Goal: Task Accomplishment & Management: Use online tool/utility

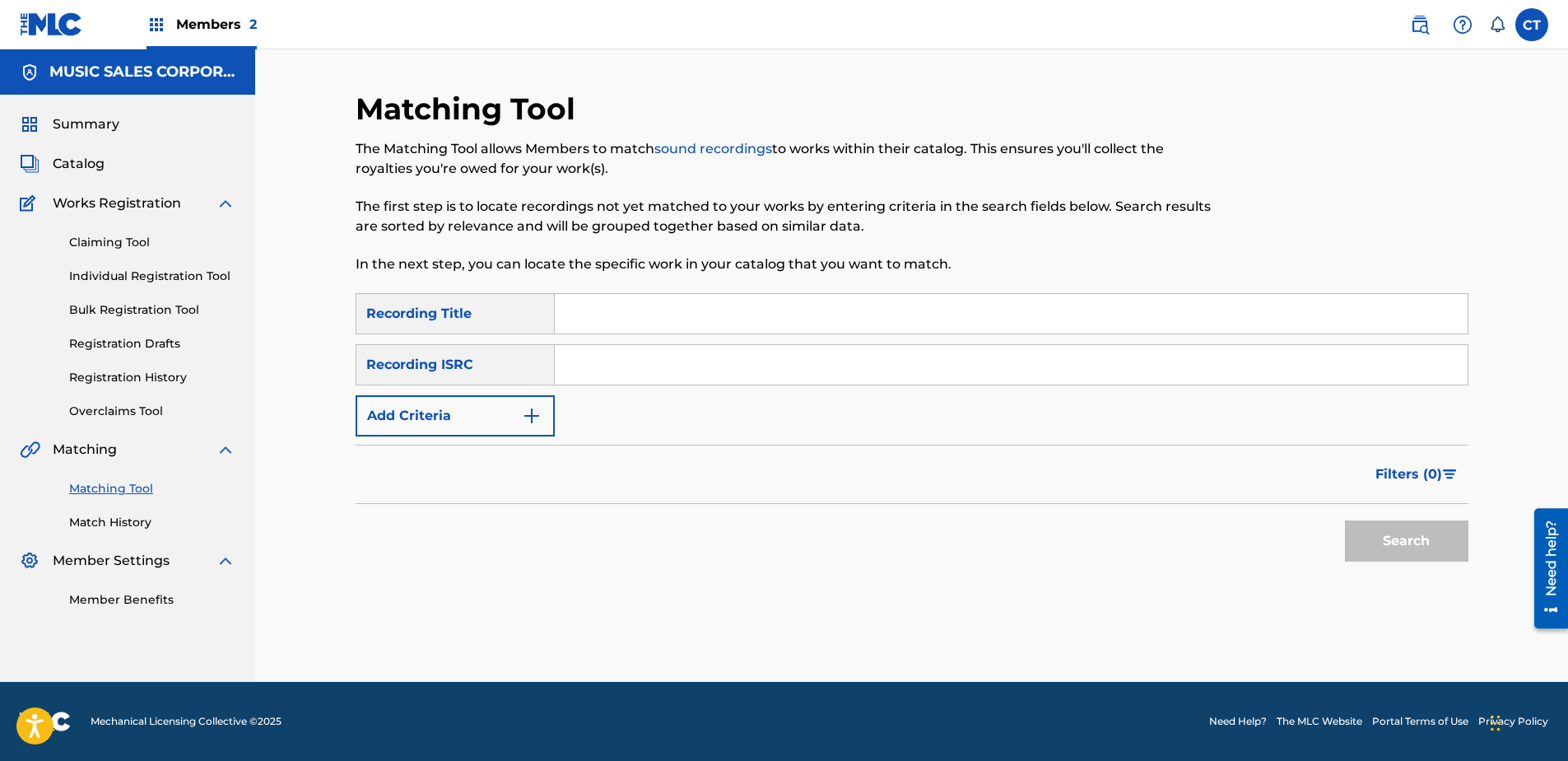
paste input "US65R0804901"
type input "US65R0804901"
click at [1418, 529] on button "Search" at bounding box center [1406, 541] width 124 height 41
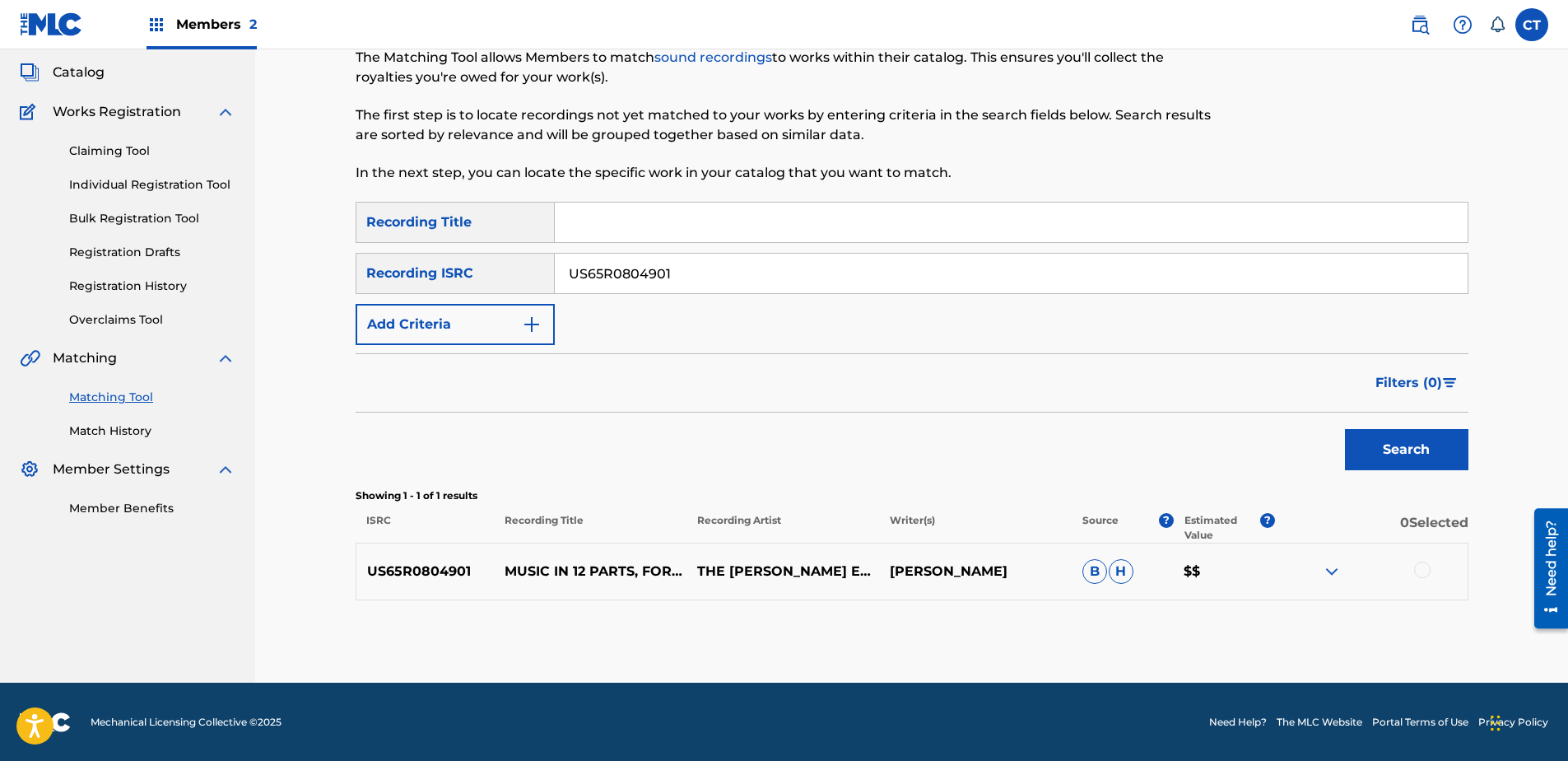
scroll to position [92, 0]
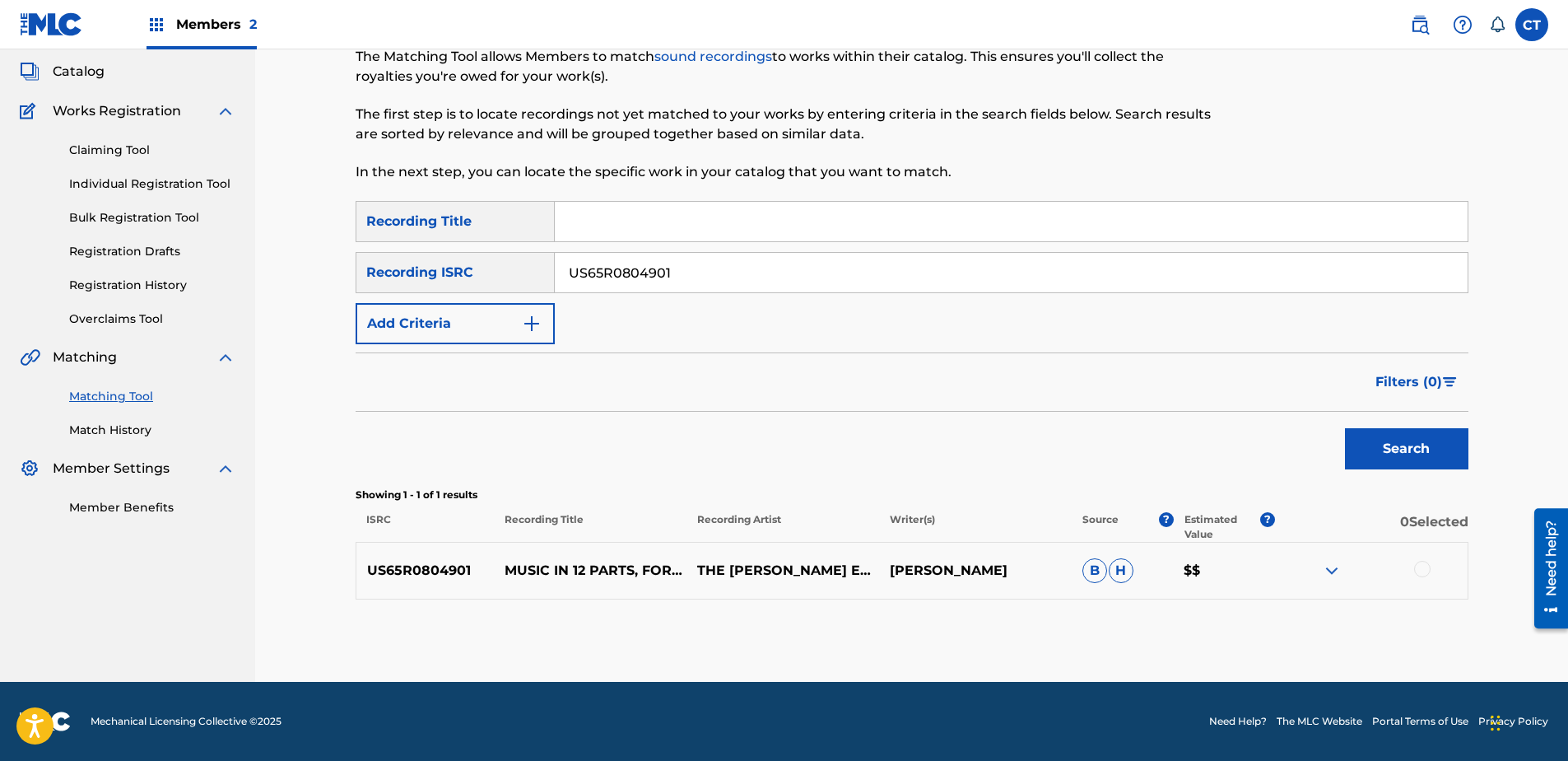
click at [1426, 575] on div at bounding box center [1422, 569] width 17 height 17
click at [1132, 614] on button "Match 1 Group" at bounding box center [1157, 626] width 182 height 41
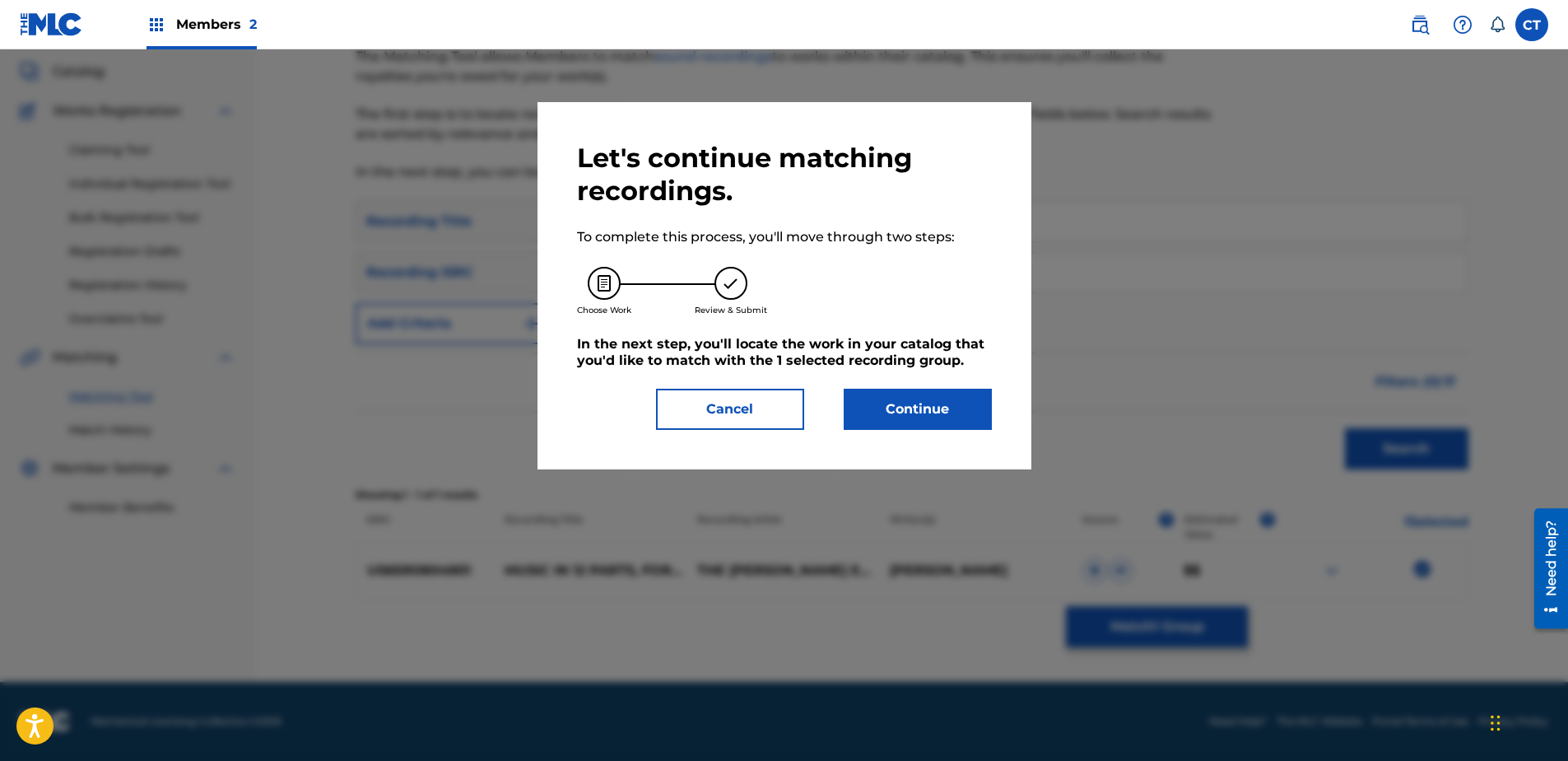
click at [943, 412] on button "Continue" at bounding box center [918, 409] width 148 height 41
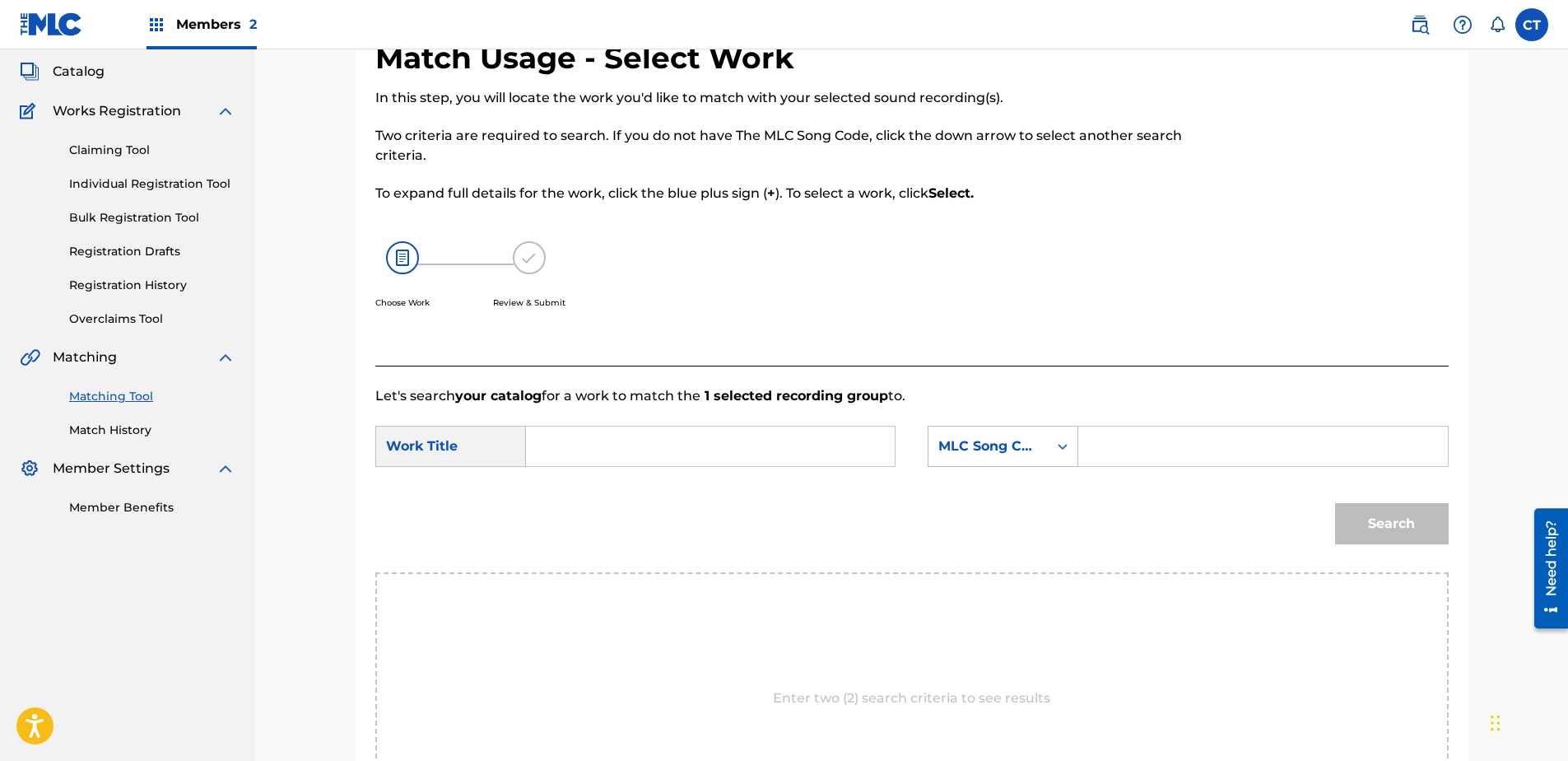
paste input "Music in Twelve Parts: Part 1"
type input "Music in Twelve Parts: Part 1"
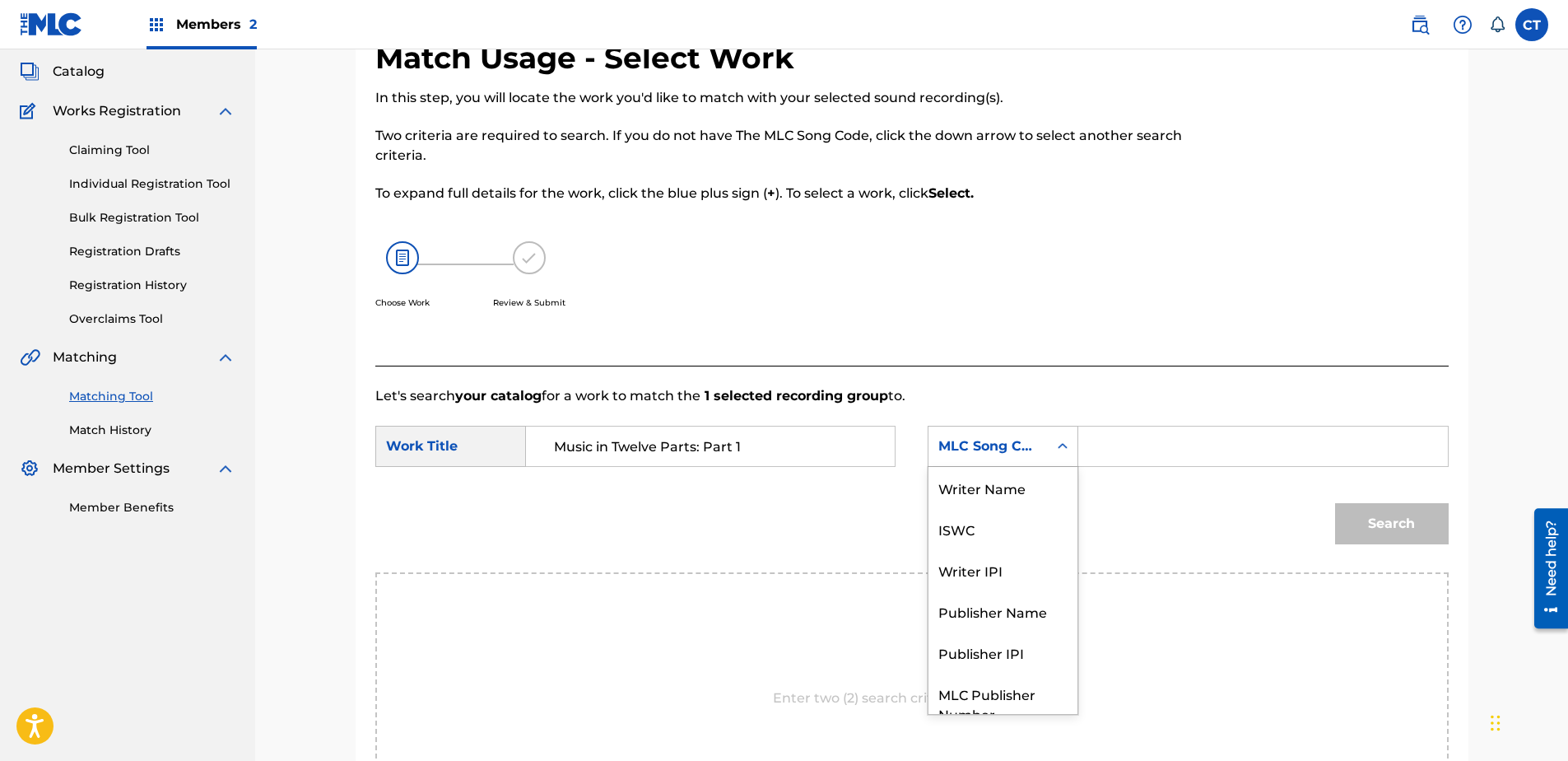
click at [941, 442] on div "MLC Song Code" at bounding box center [989, 446] width 100 height 20
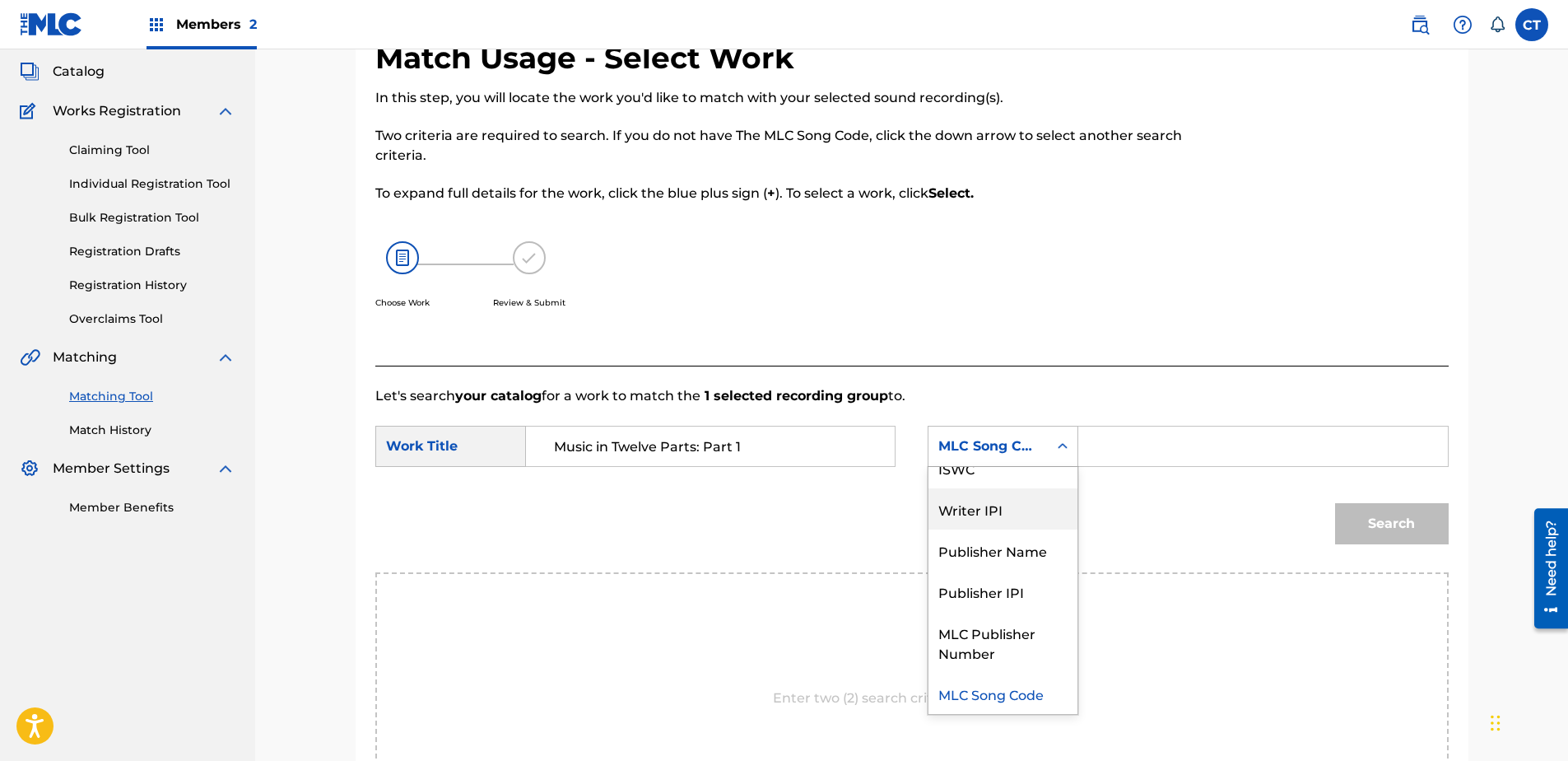
scroll to position [0, 0]
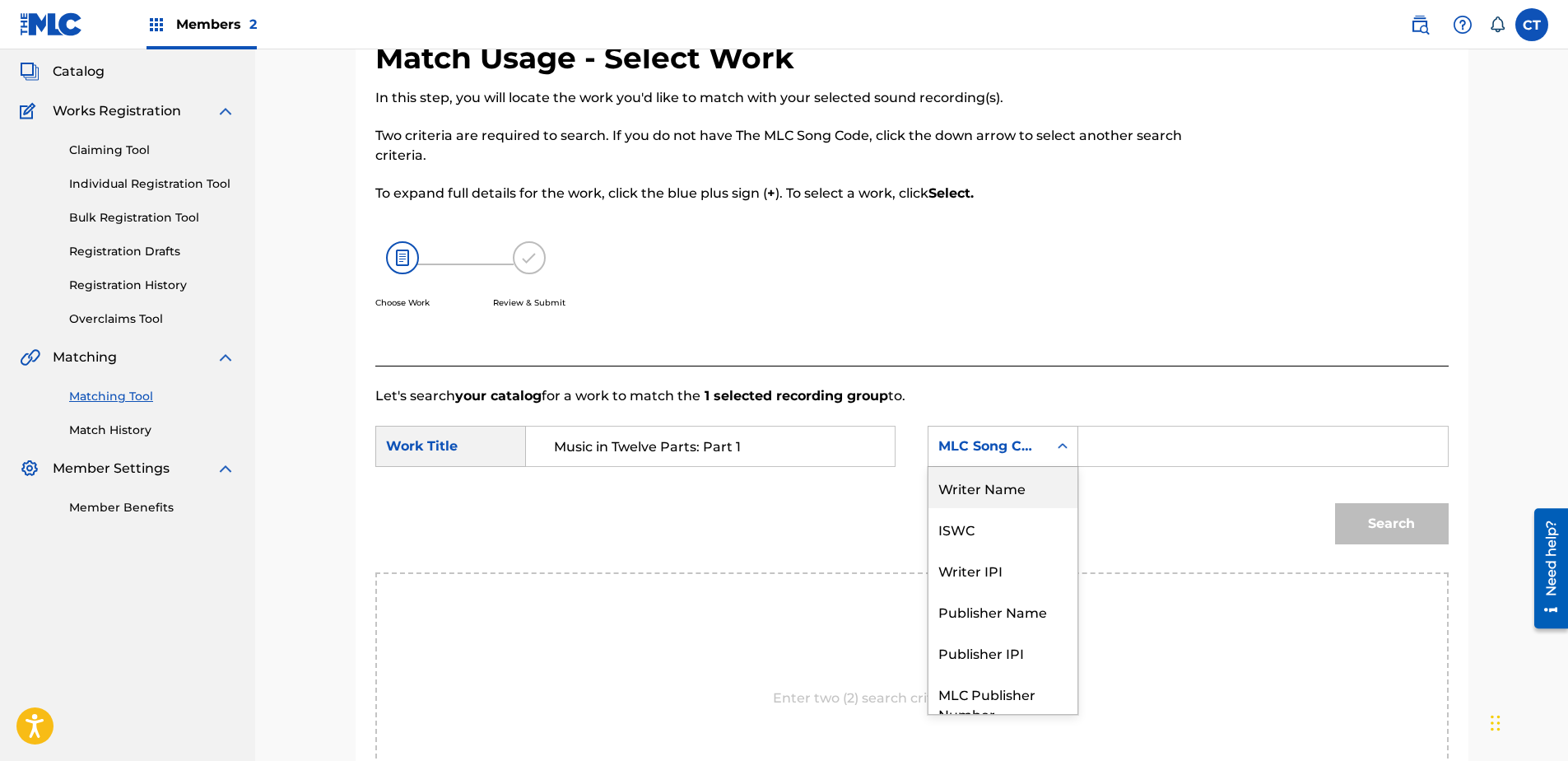
click at [1019, 488] on div "Writer Name" at bounding box center [1003, 487] width 149 height 41
click at [1120, 449] on input "Search Form" at bounding box center [1262, 445] width 341 height 39
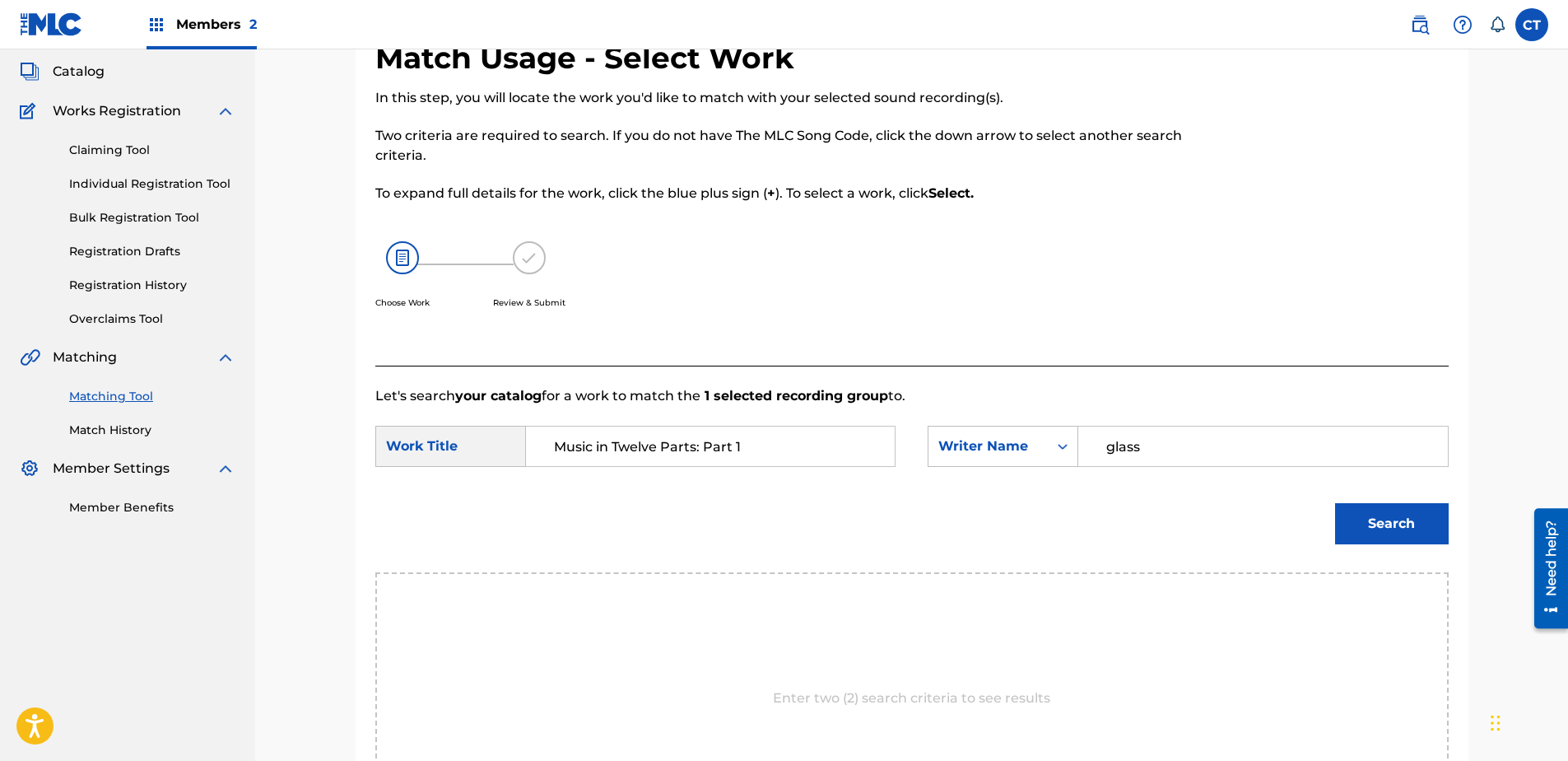
type input "glass"
click at [1335, 503] on button "Search" at bounding box center [1392, 523] width 114 height 41
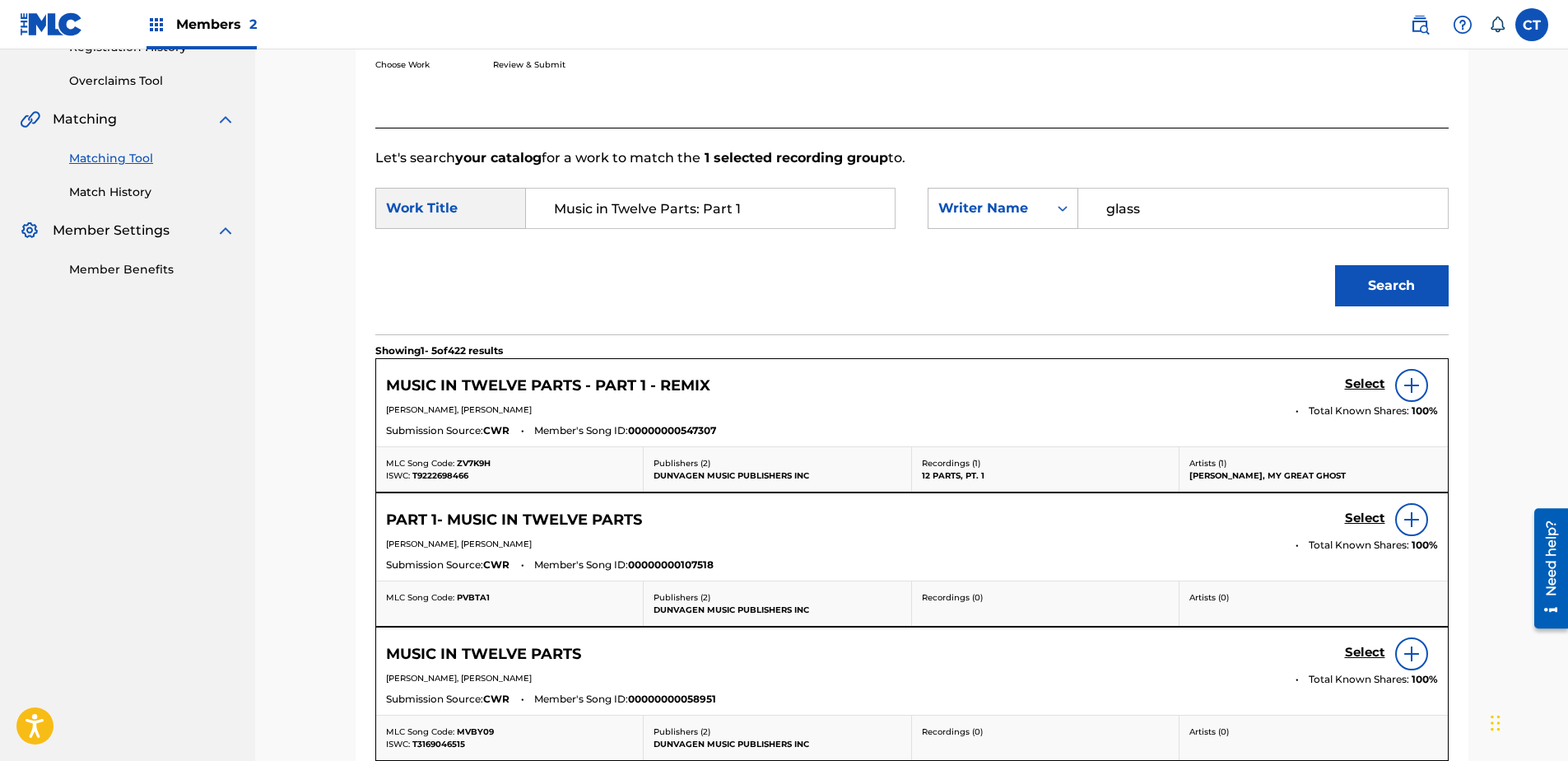
scroll to position [339, 0]
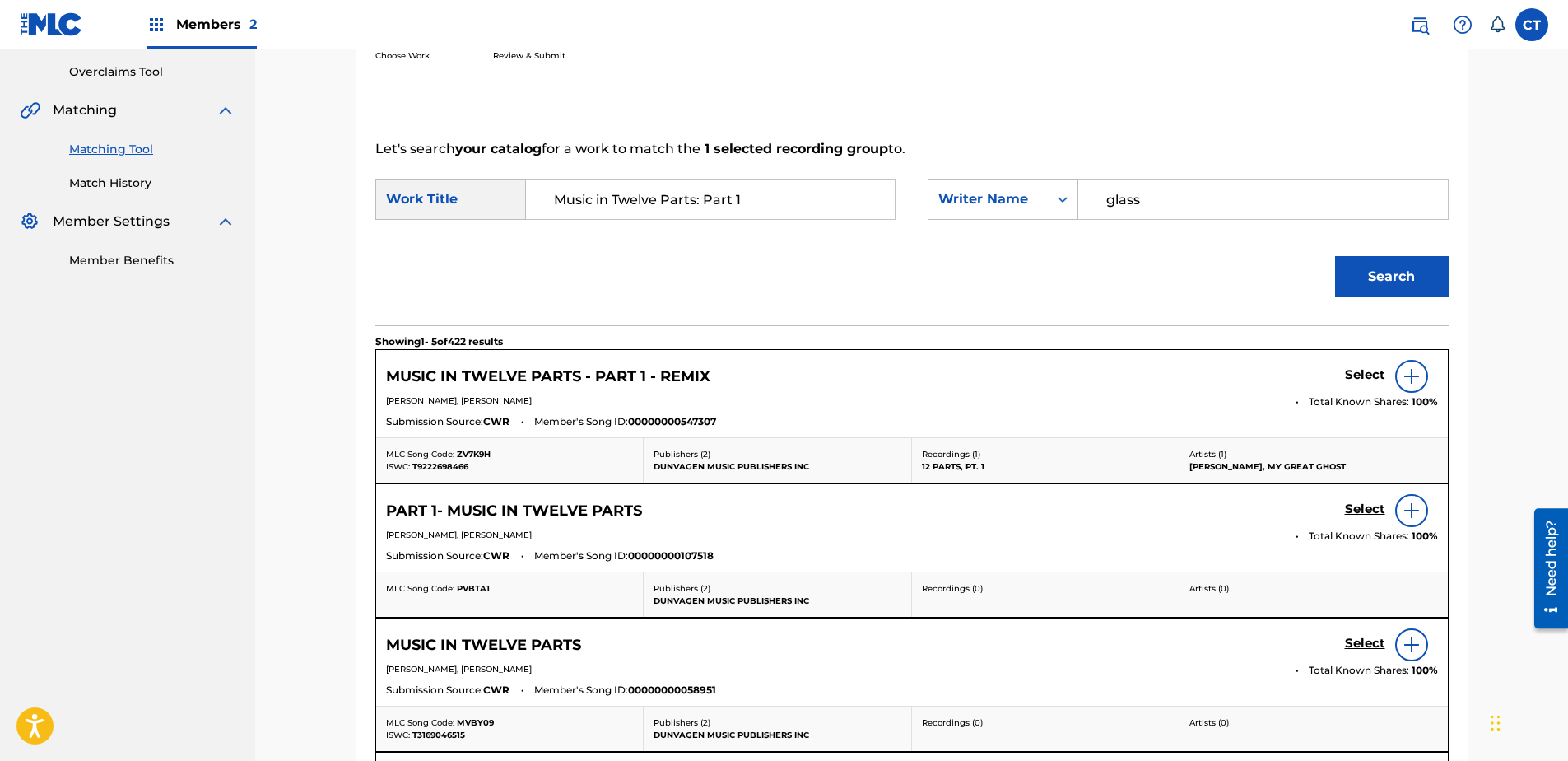
click at [1372, 383] on h5 "Select" at bounding box center [1365, 375] width 40 height 16
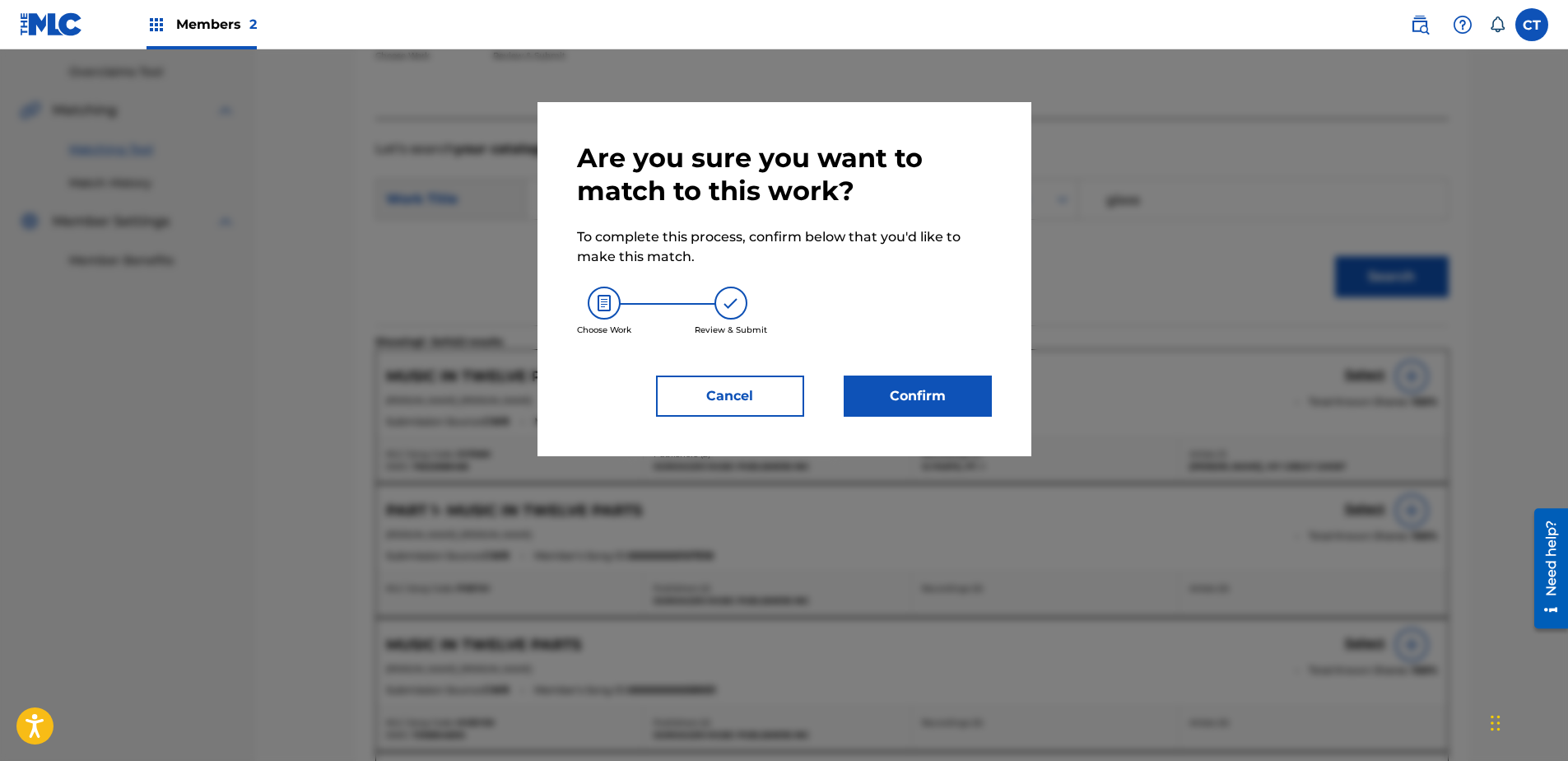
click at [902, 379] on button "Confirm" at bounding box center [918, 395] width 148 height 41
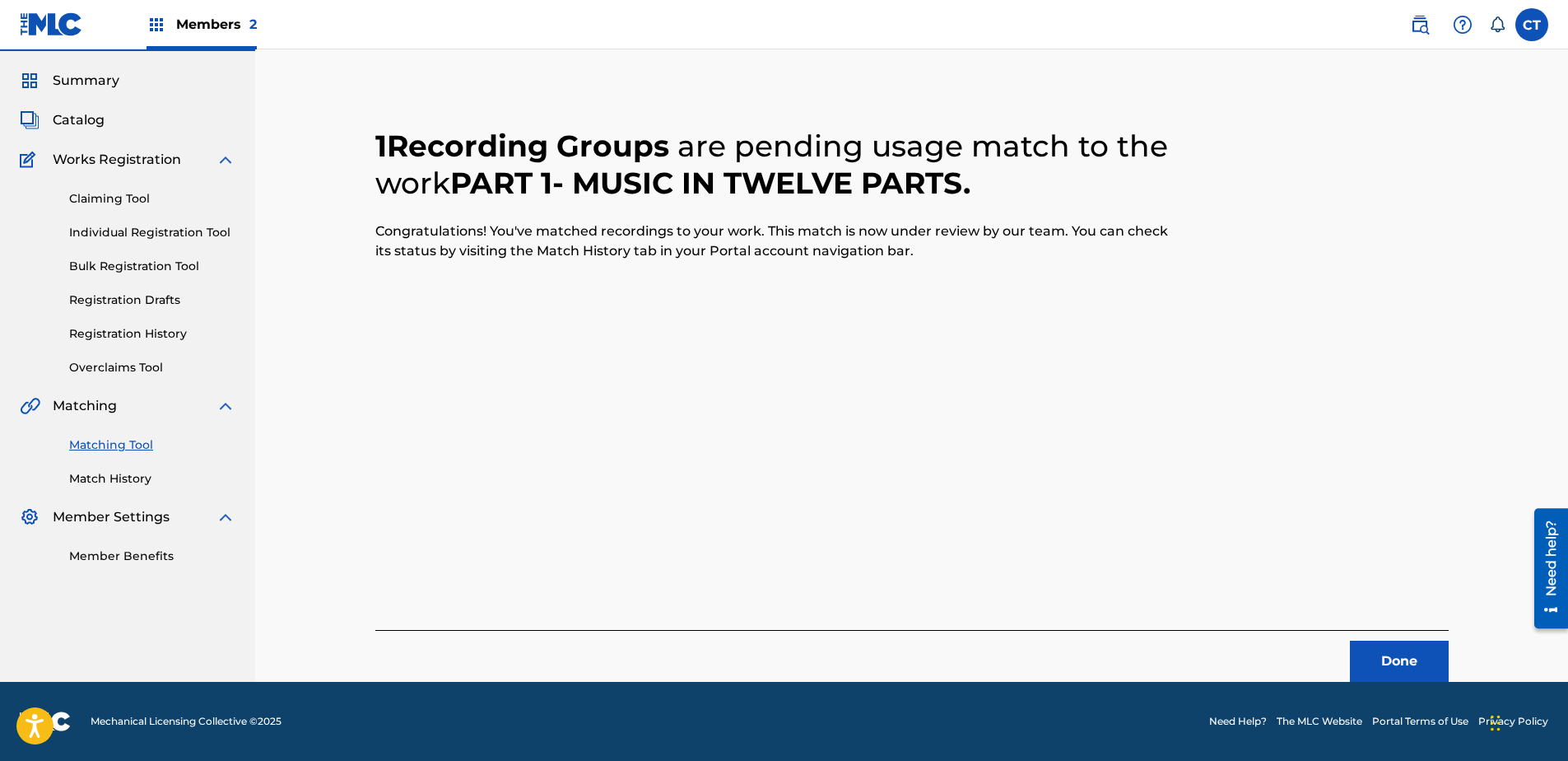
scroll to position [44, 0]
click at [1396, 644] on button "Done" at bounding box center [1399, 661] width 99 height 41
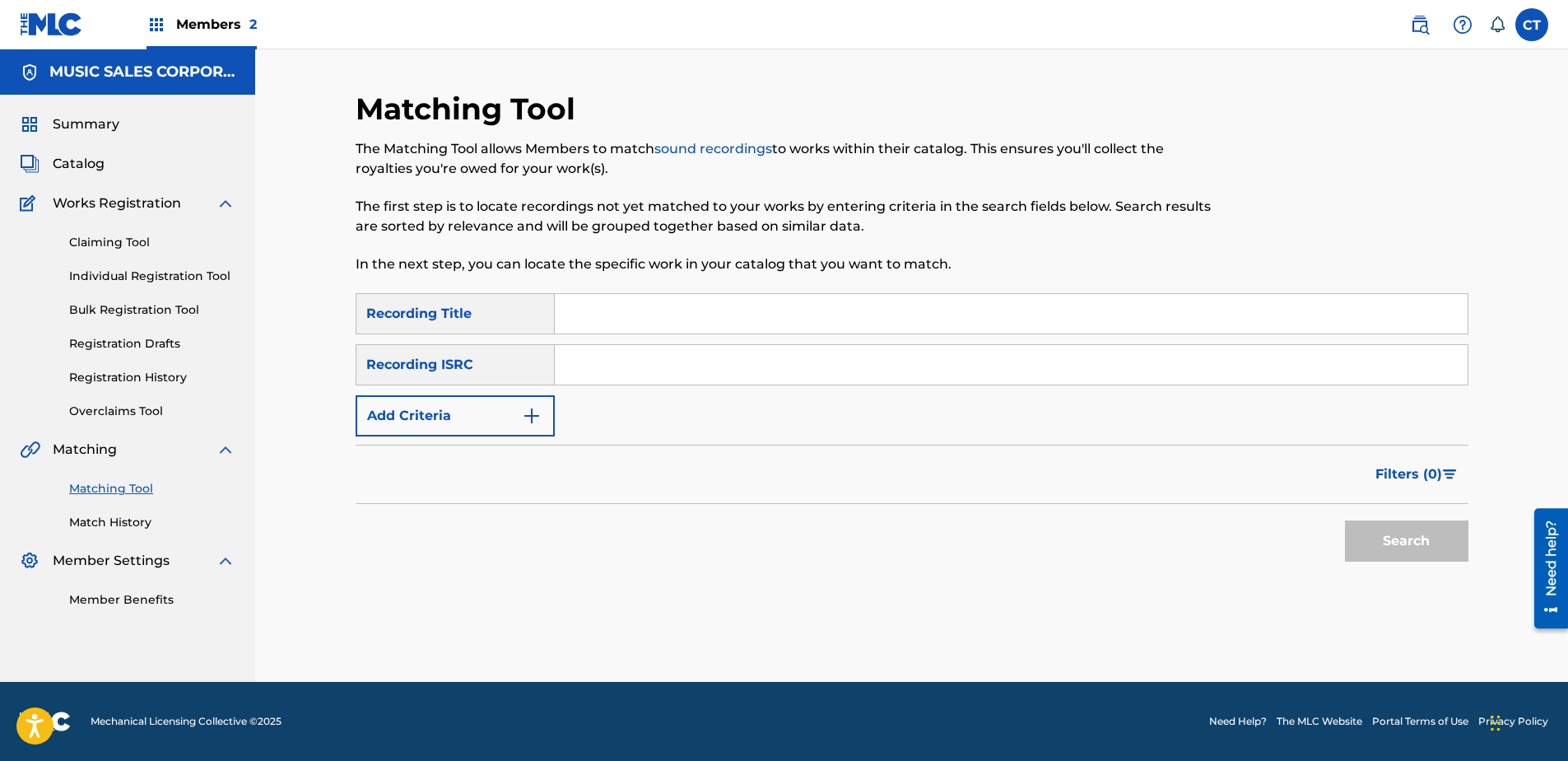
paste input "US65R0804902"
type input "US65R0804902"
click at [1412, 535] on button "Search" at bounding box center [1406, 541] width 124 height 41
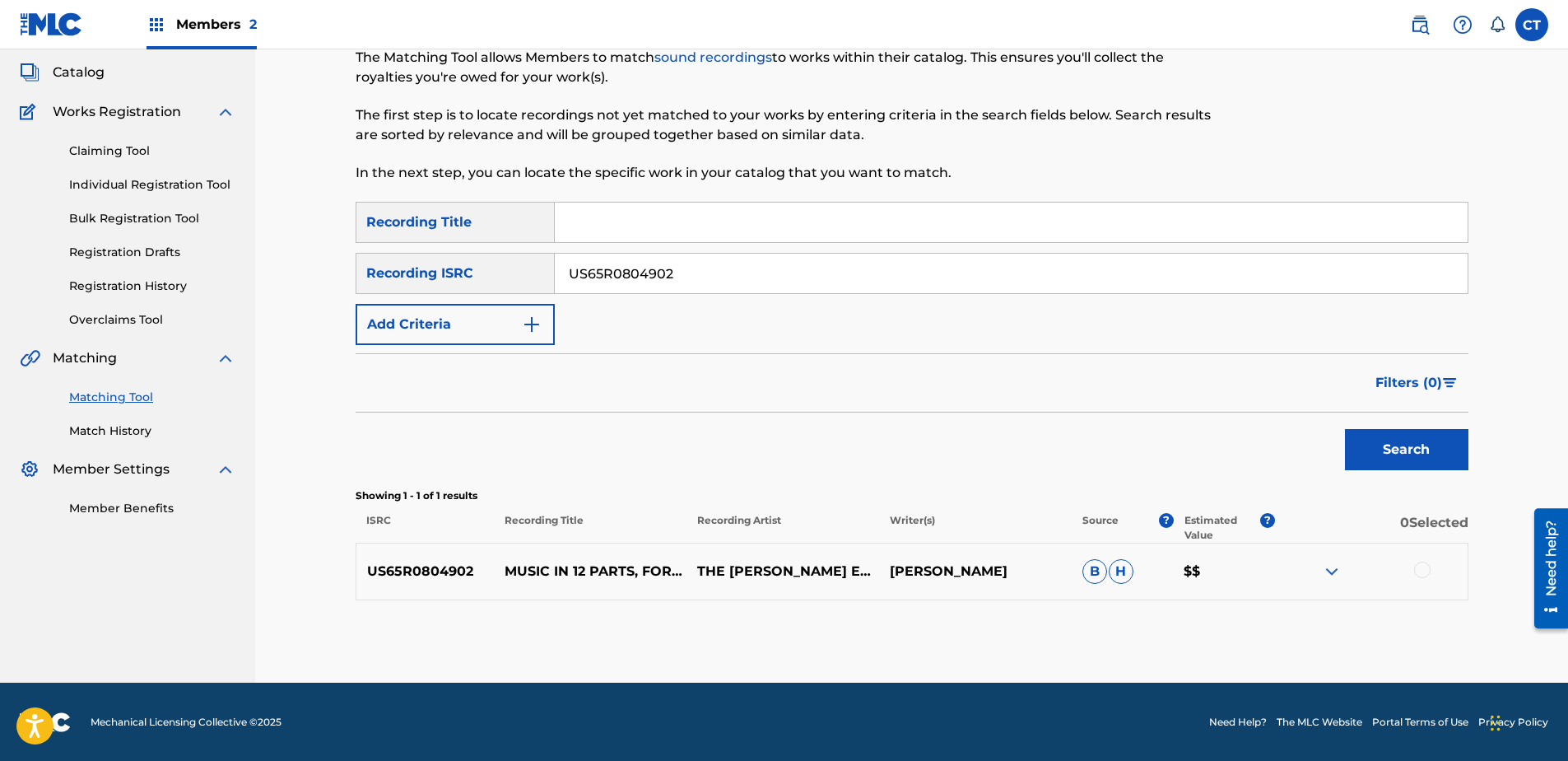
scroll to position [92, 0]
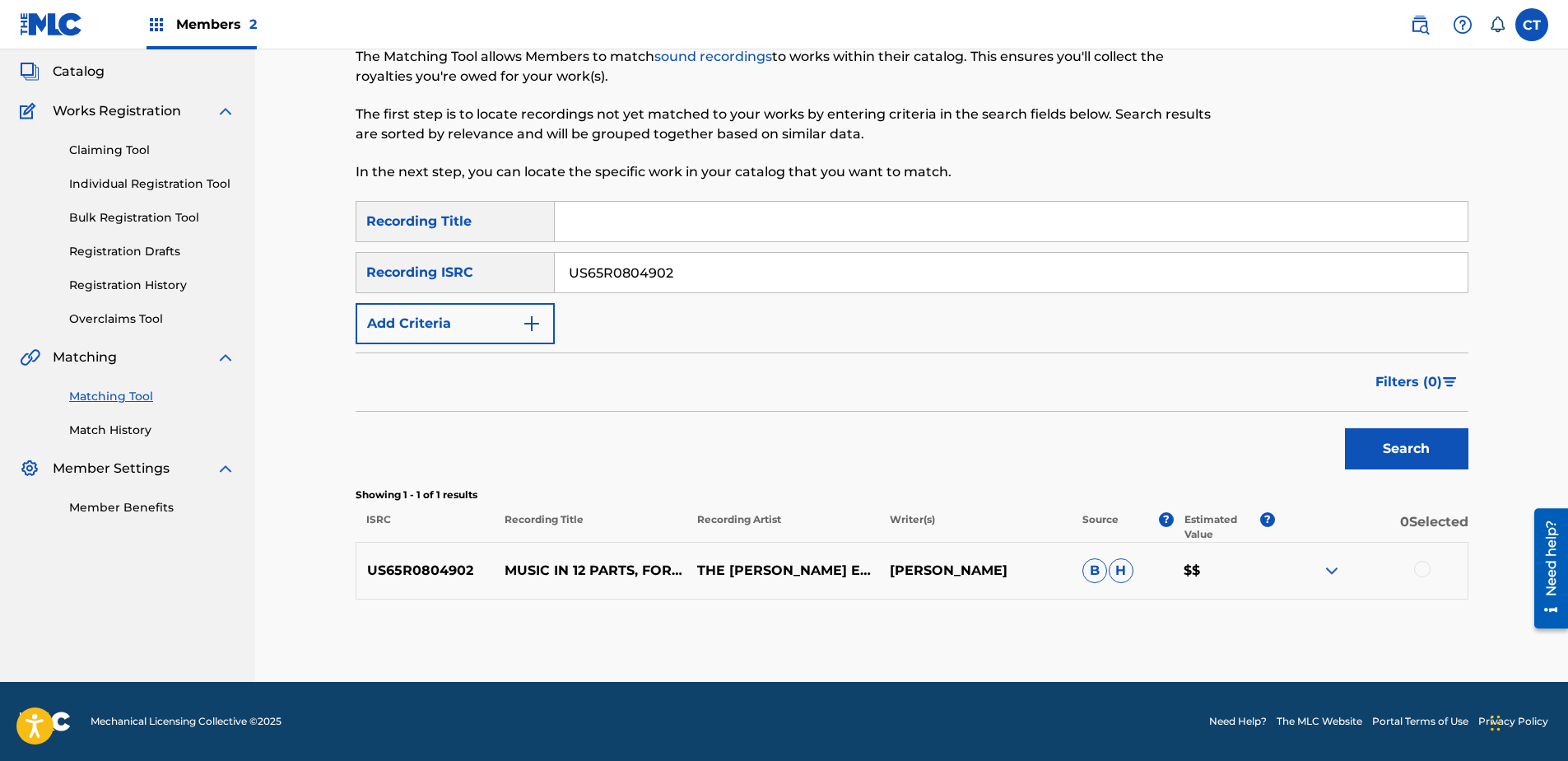
click at [1422, 571] on div at bounding box center [1422, 569] width 17 height 17
click at [1126, 644] on button "Match 1 Group" at bounding box center [1157, 626] width 182 height 41
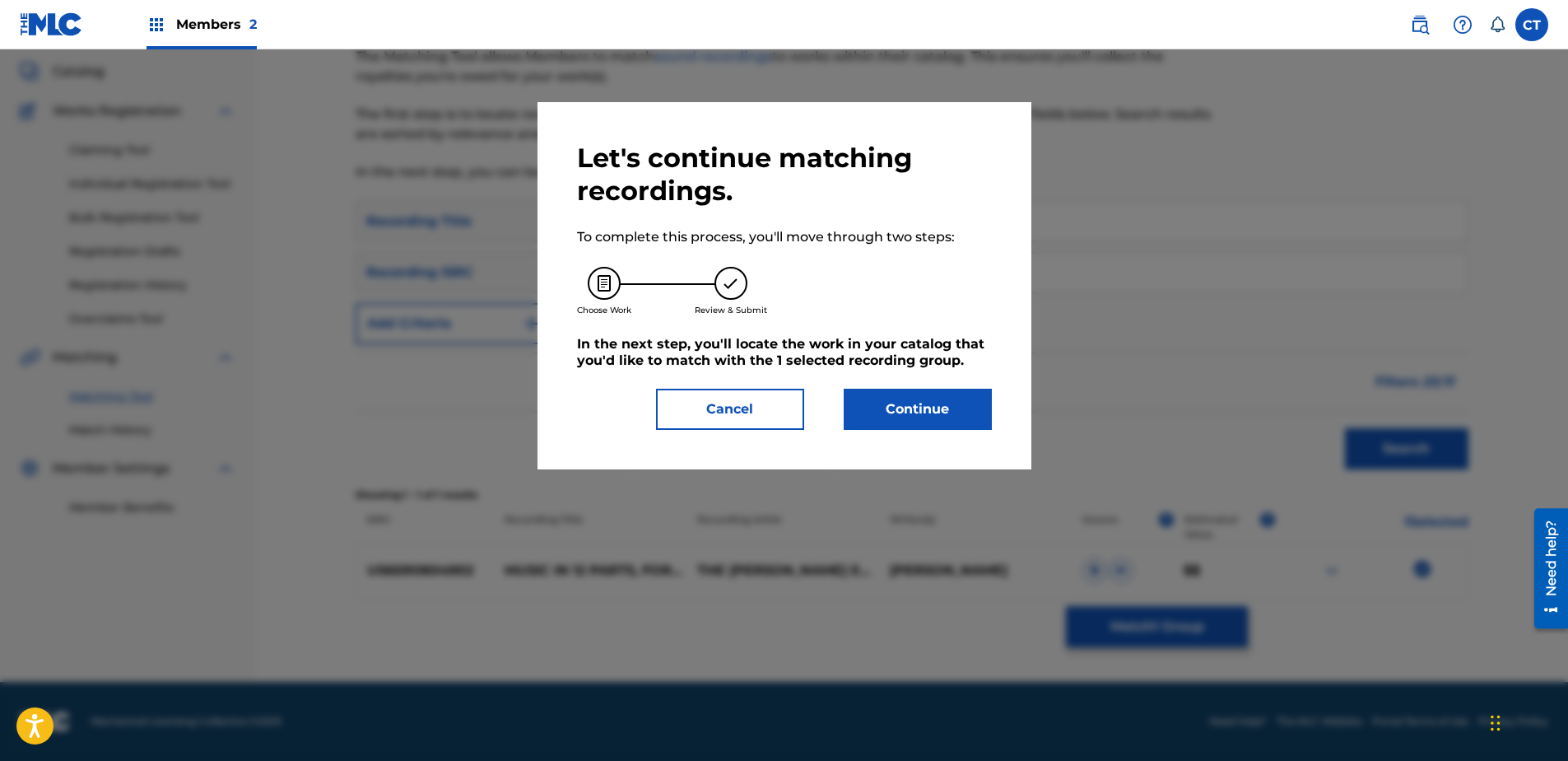
click at [911, 421] on button "Continue" at bounding box center [918, 409] width 148 height 41
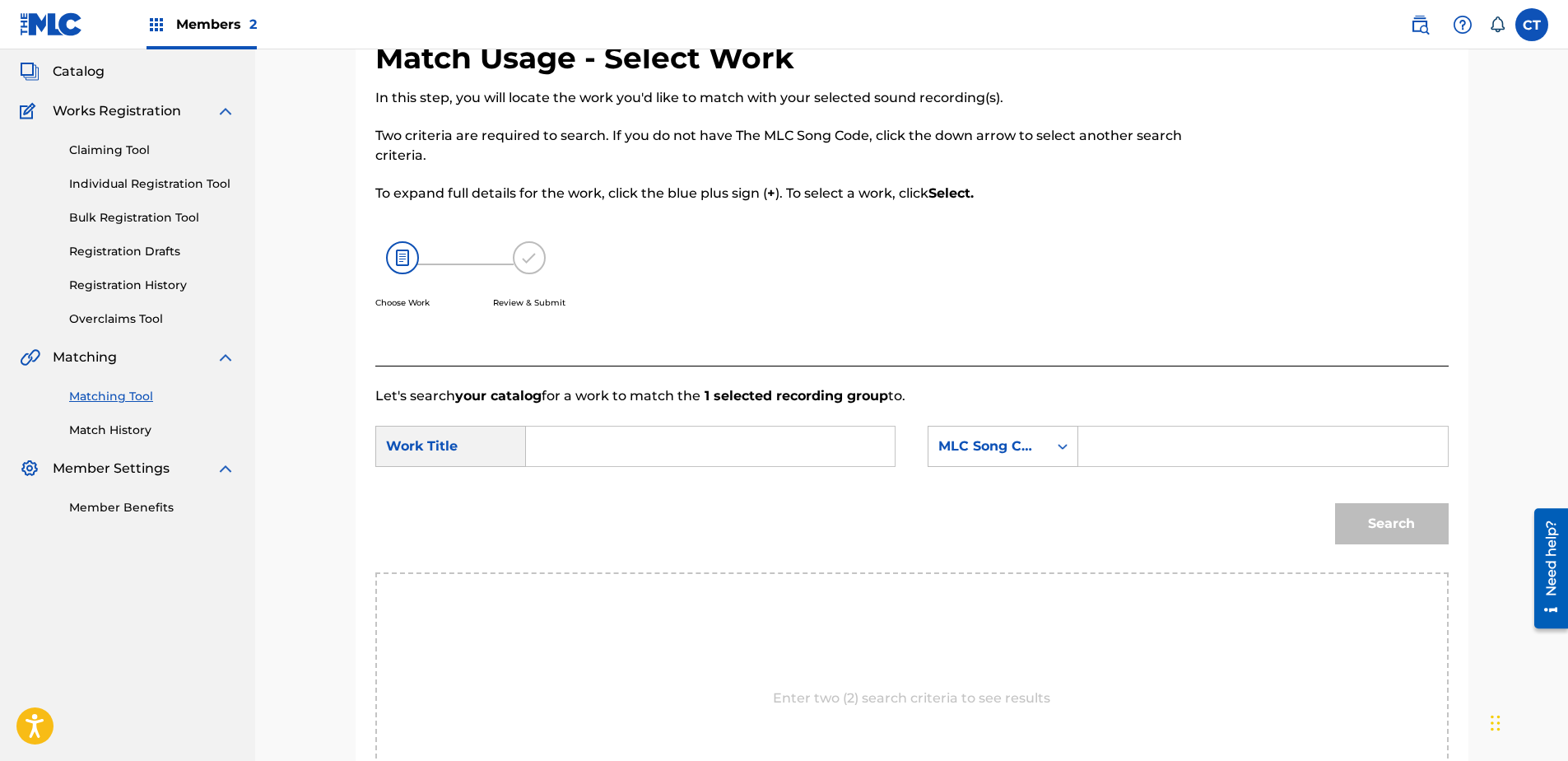
paste input "Music in Twelve Parts: Part 2"
type input "Music in Twelve Parts: Part 2"
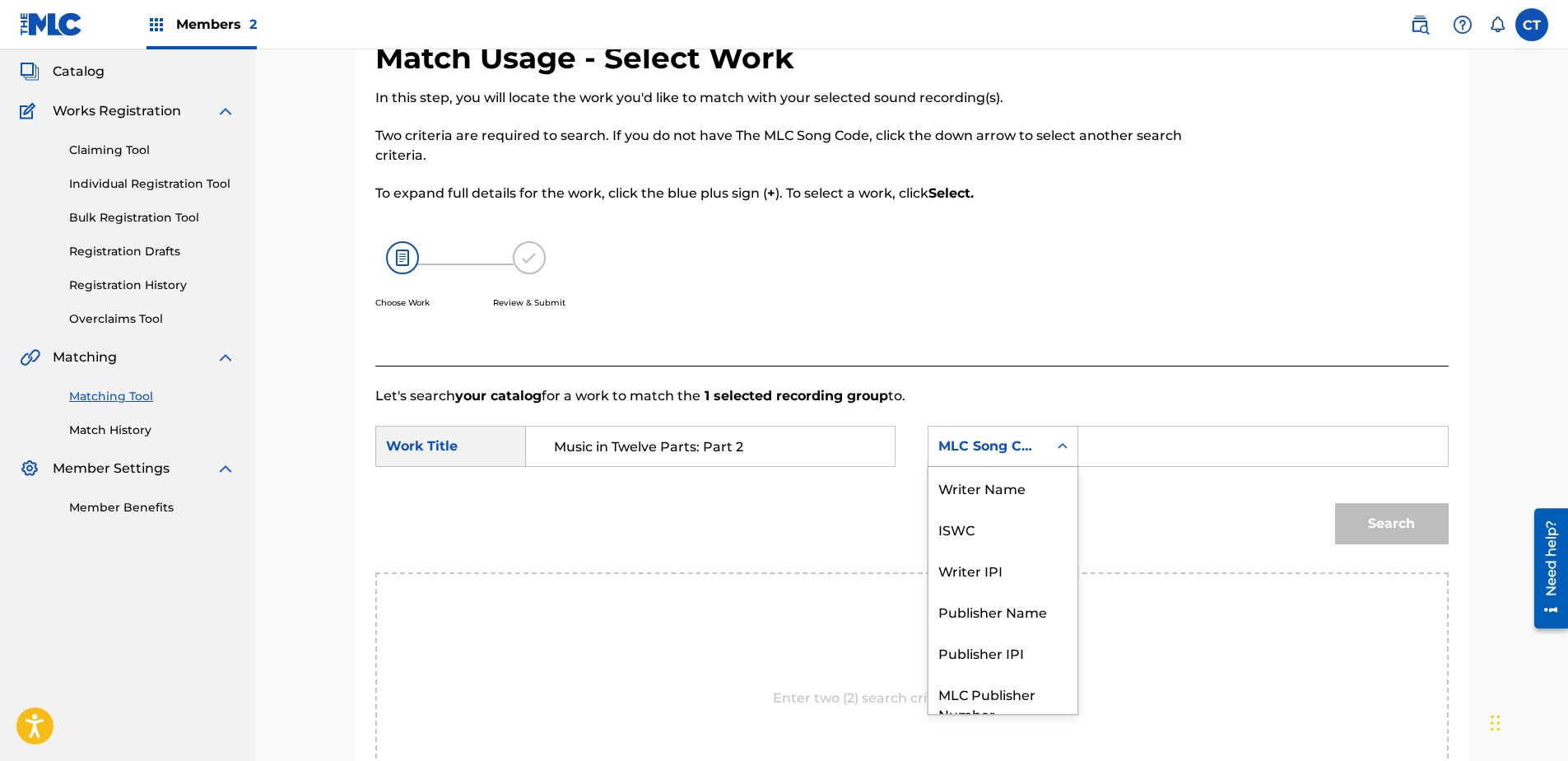
click at [978, 446] on div "MLC Song Code" at bounding box center [989, 446] width 100 height 20
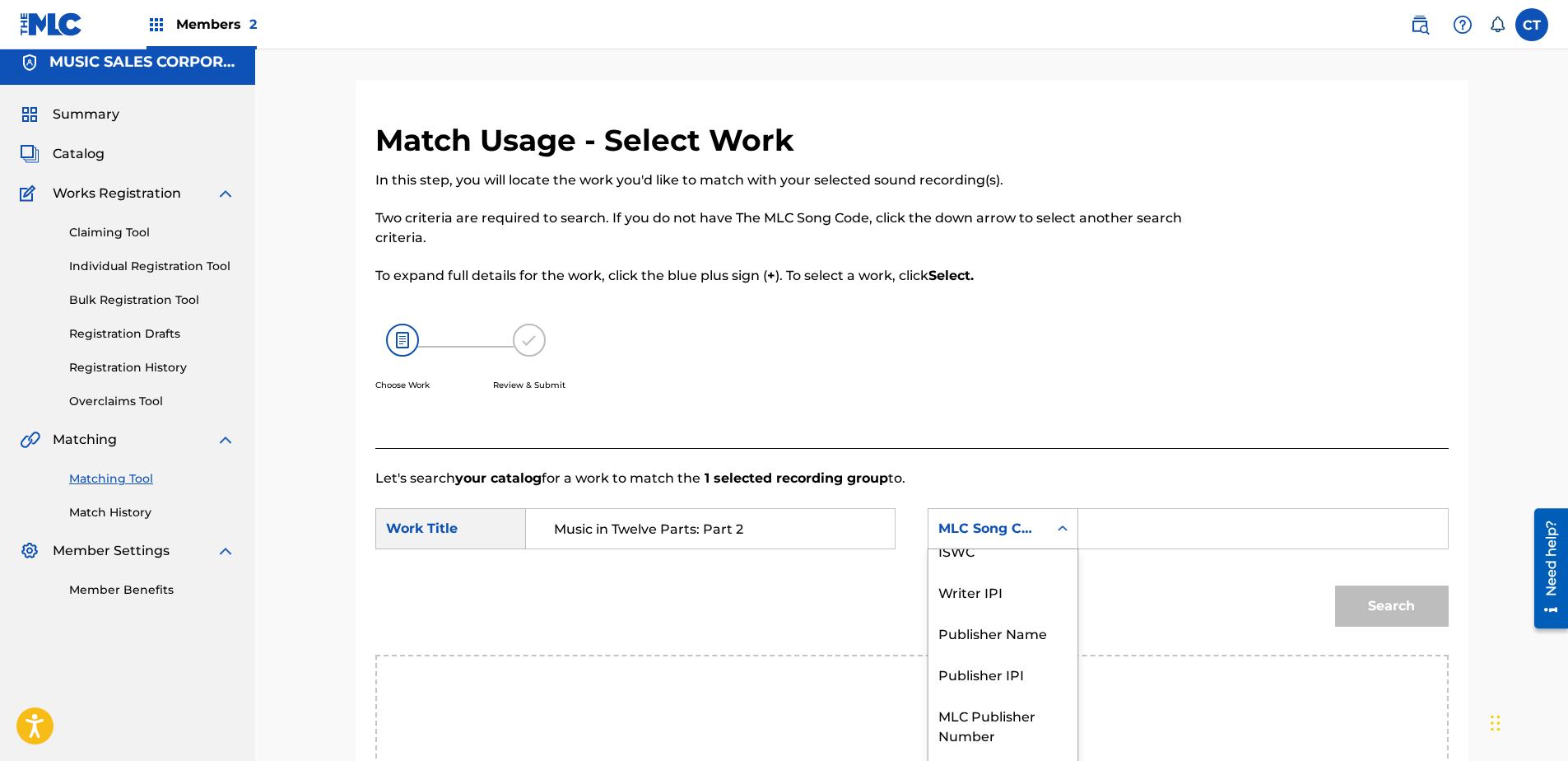
scroll to position [0, 0]
click at [1004, 558] on div "Writer Name" at bounding box center [1003, 569] width 149 height 41
click at [1115, 531] on input "Search Form" at bounding box center [1262, 528] width 341 height 39
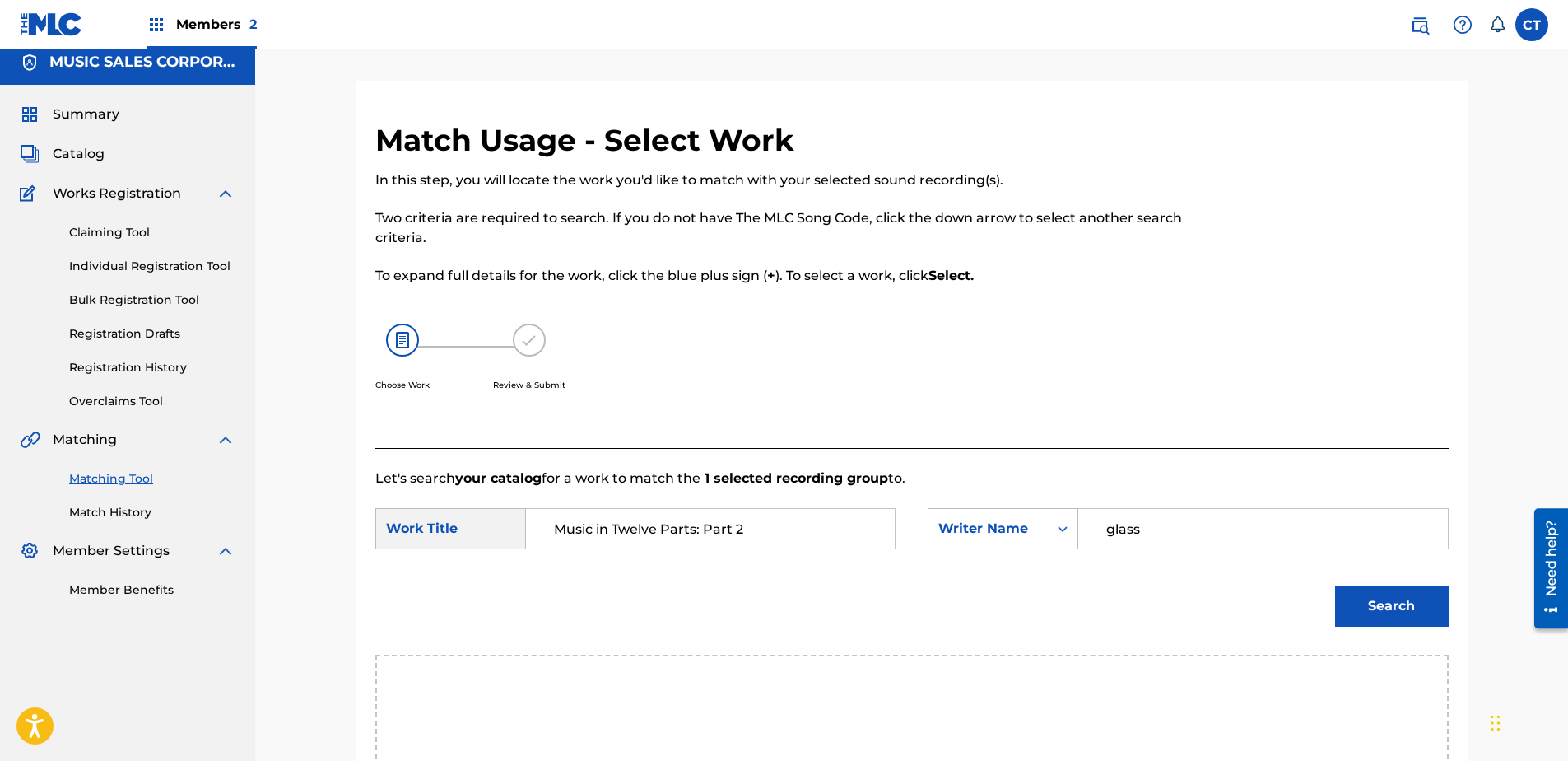
type input "glass"
click at [1335, 586] on button "Search" at bounding box center [1392, 606] width 114 height 41
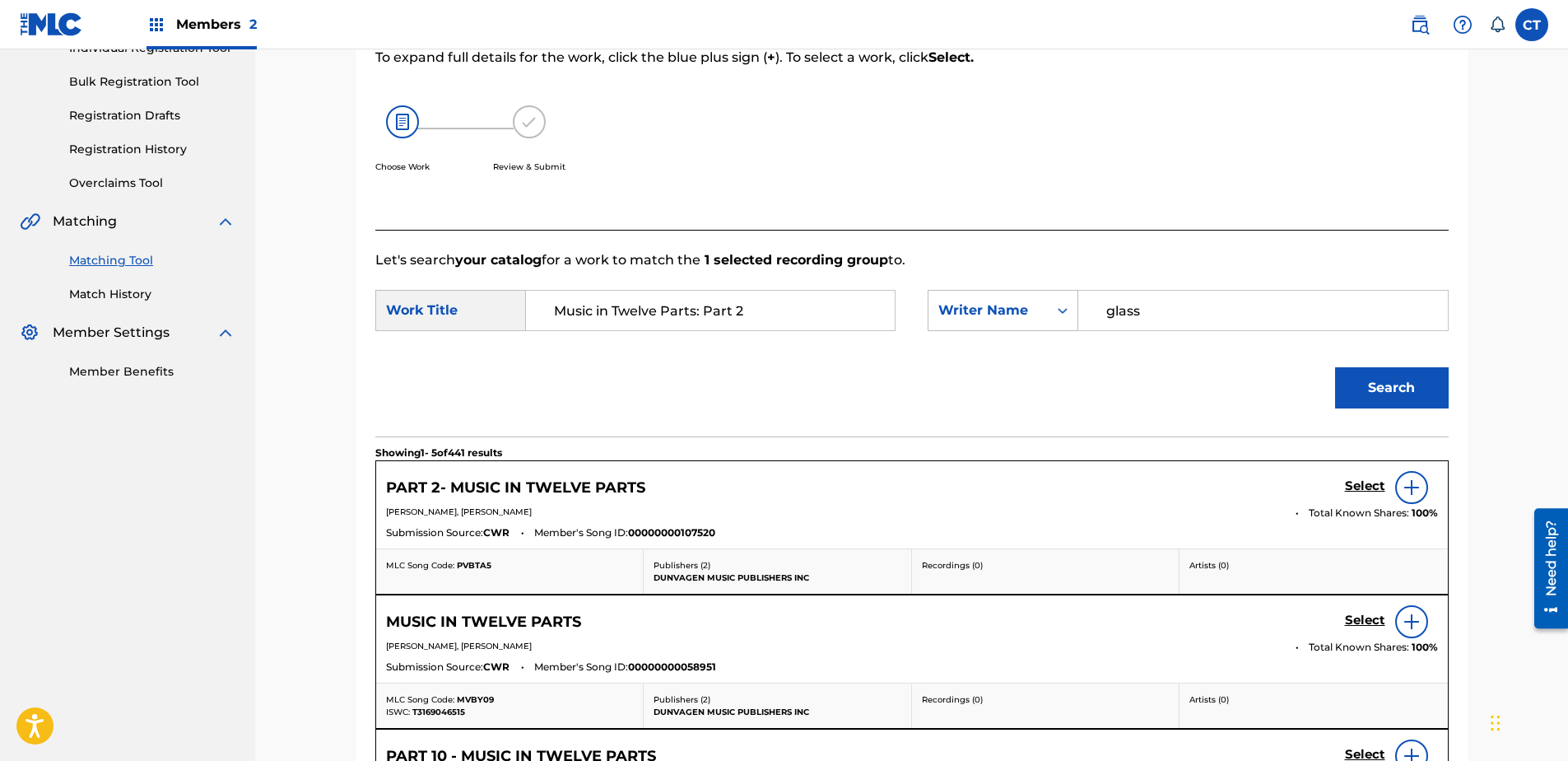
scroll to position [257, 0]
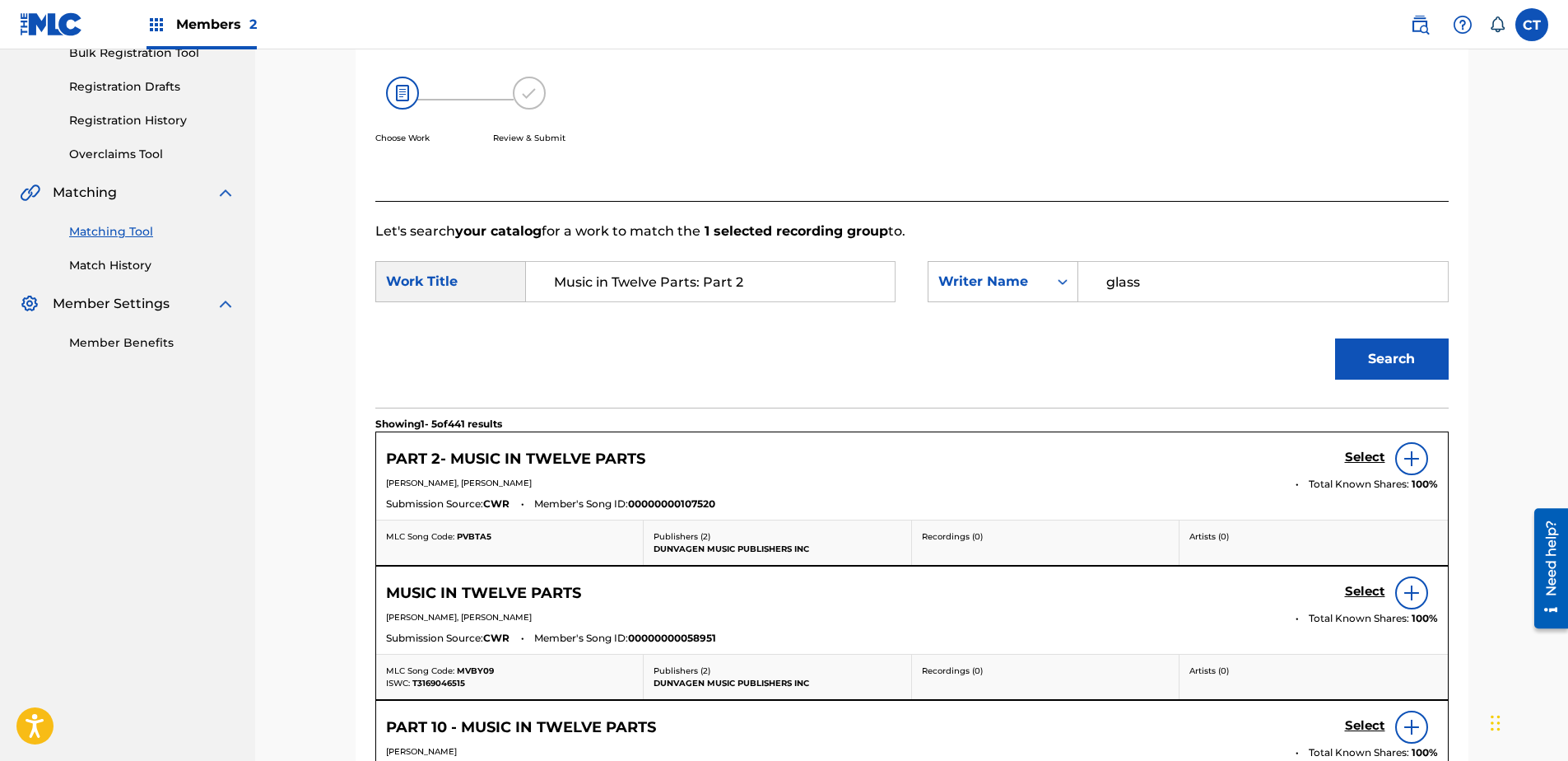
click at [1355, 452] on h5 "Select" at bounding box center [1365, 458] width 40 height 16
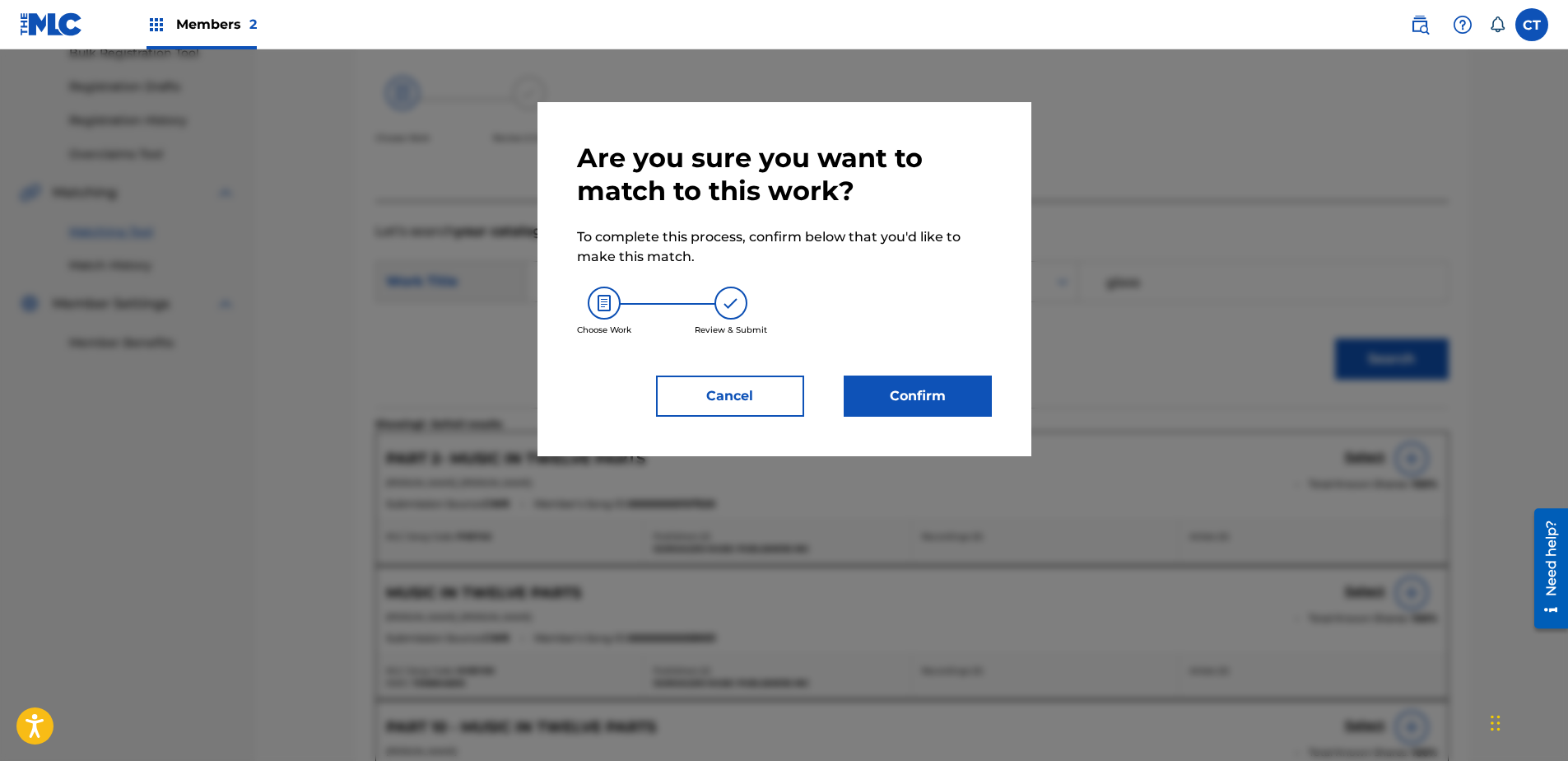
click at [966, 409] on button "Confirm" at bounding box center [918, 395] width 148 height 41
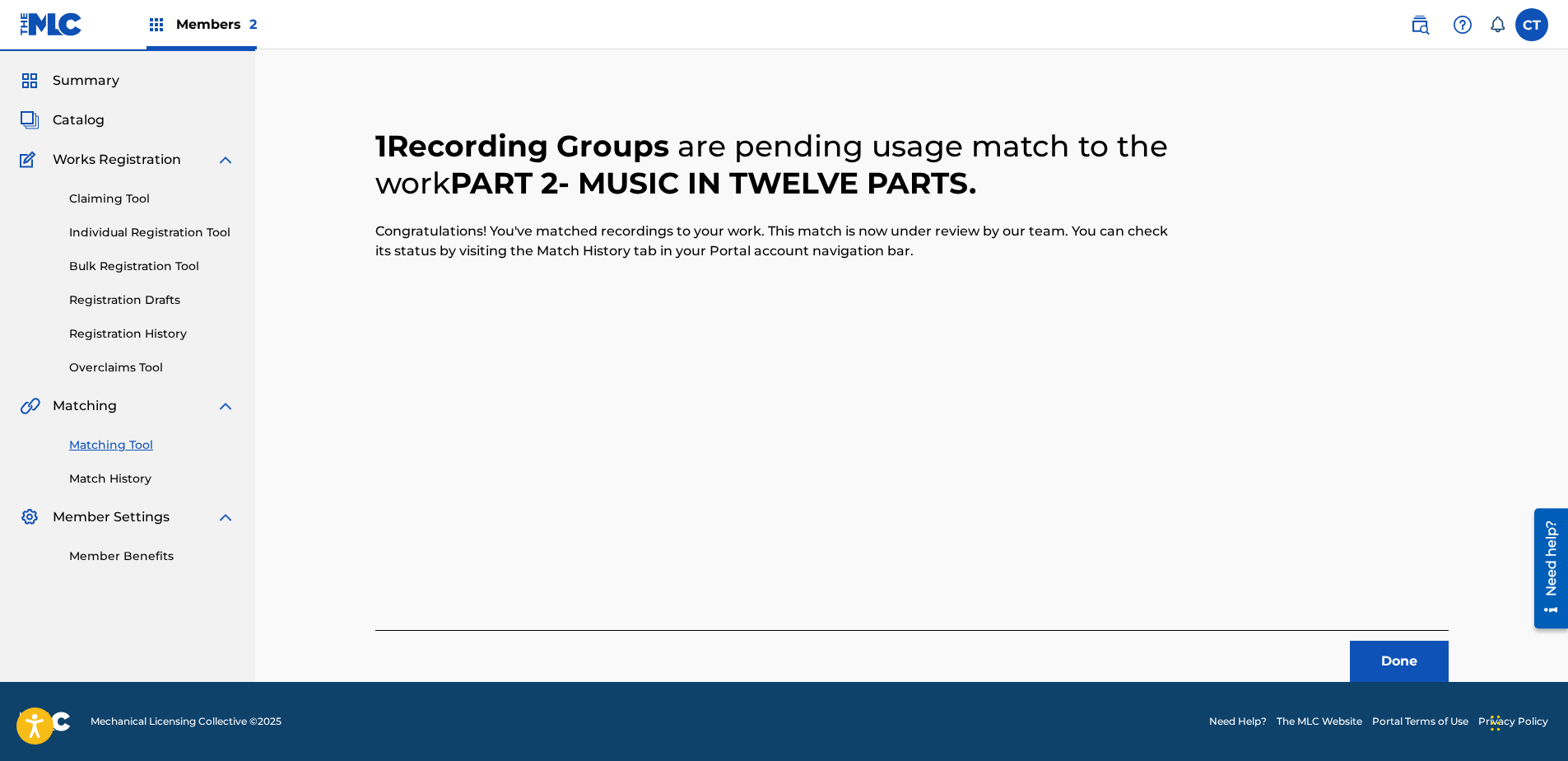
scroll to position [44, 0]
click at [1387, 639] on div "Done" at bounding box center [912, 655] width 1074 height 52
click at [1379, 651] on button "Done" at bounding box center [1399, 661] width 99 height 41
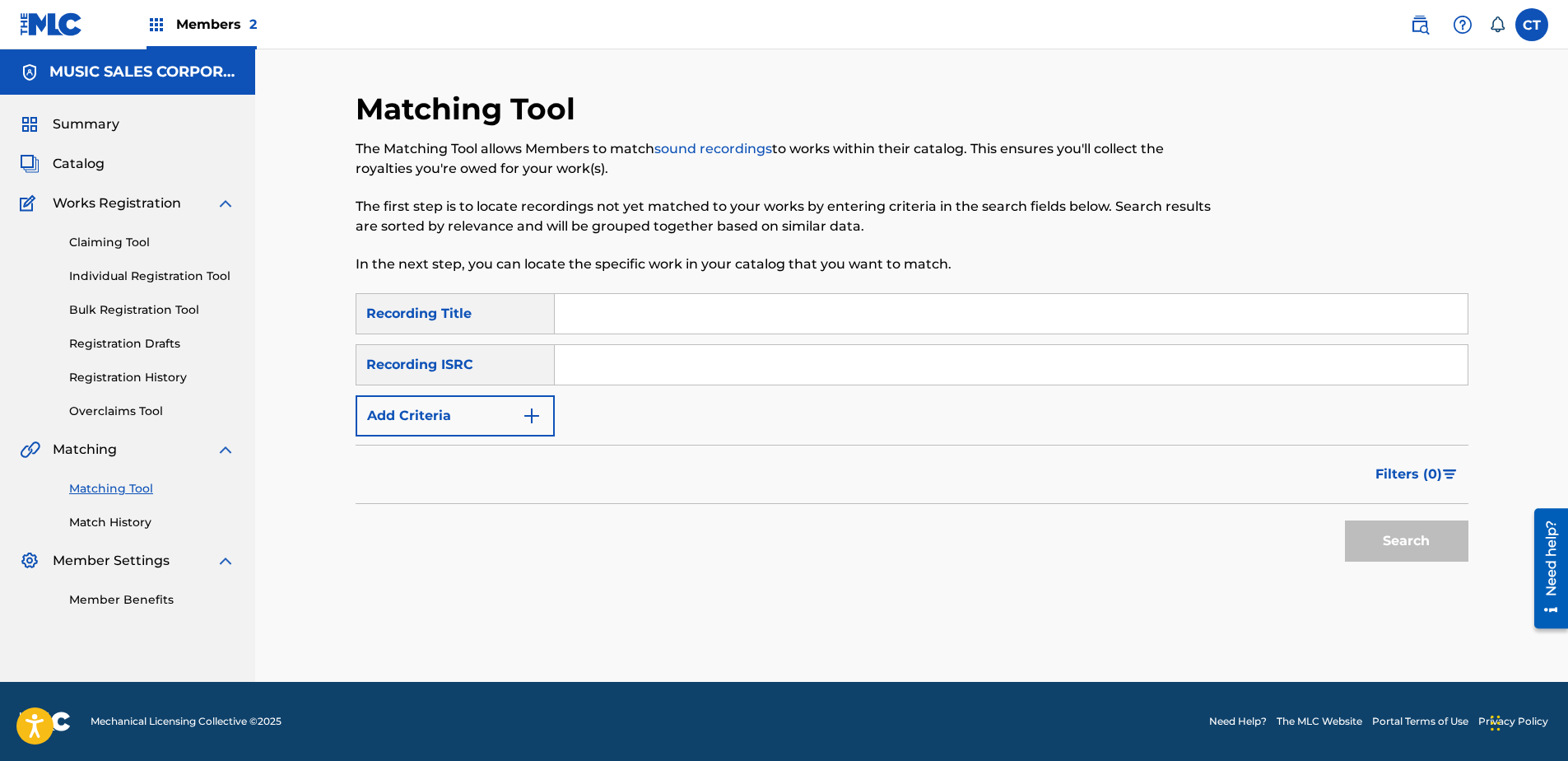
paste input "US65R0804903"
type input "US65R0804903"
click at [1372, 545] on button "Search" at bounding box center [1406, 541] width 124 height 41
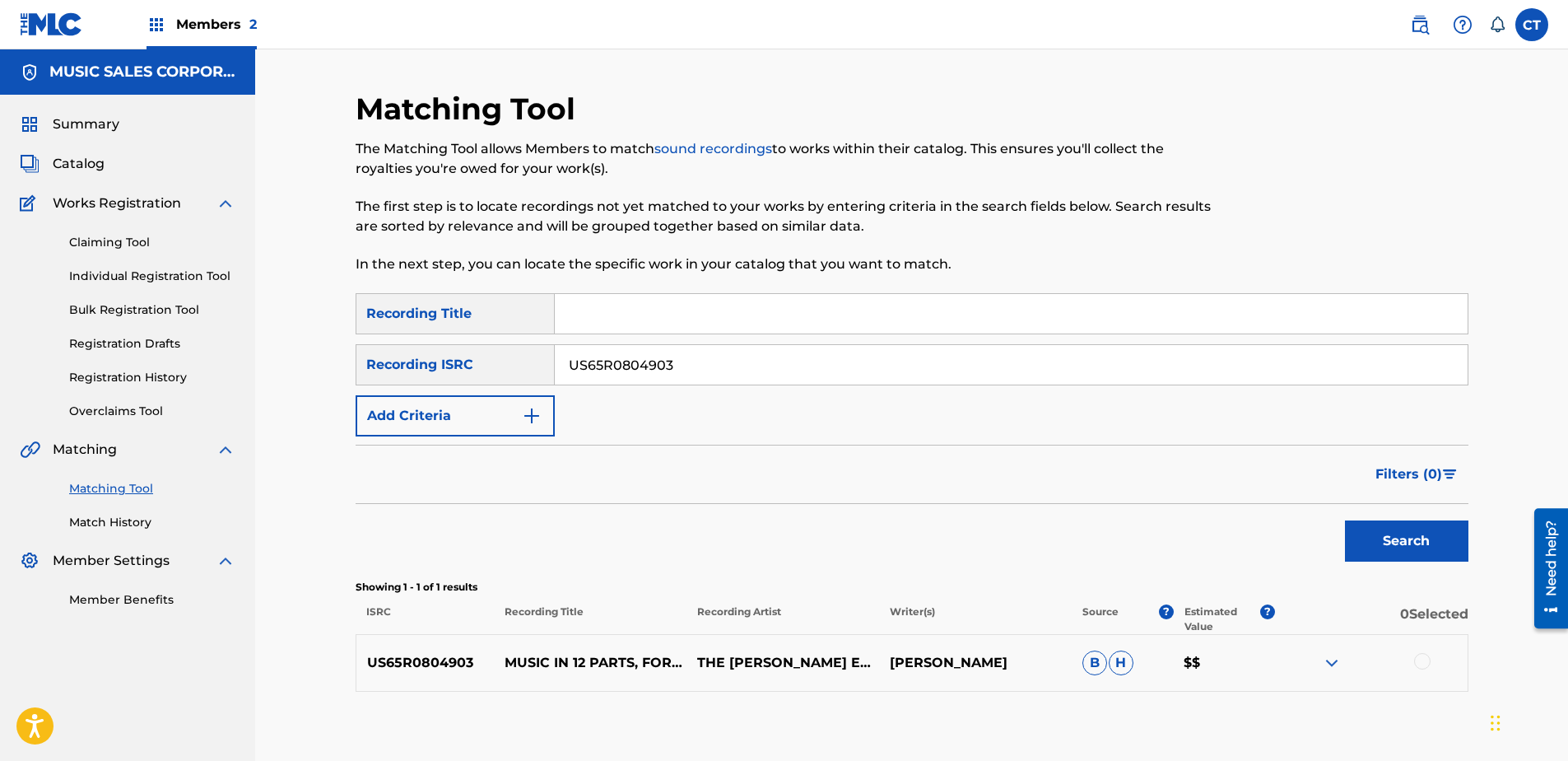
click at [1416, 659] on div at bounding box center [1422, 661] width 17 height 17
click at [1179, 636] on button "Match 1 Group" at bounding box center [1157, 626] width 182 height 41
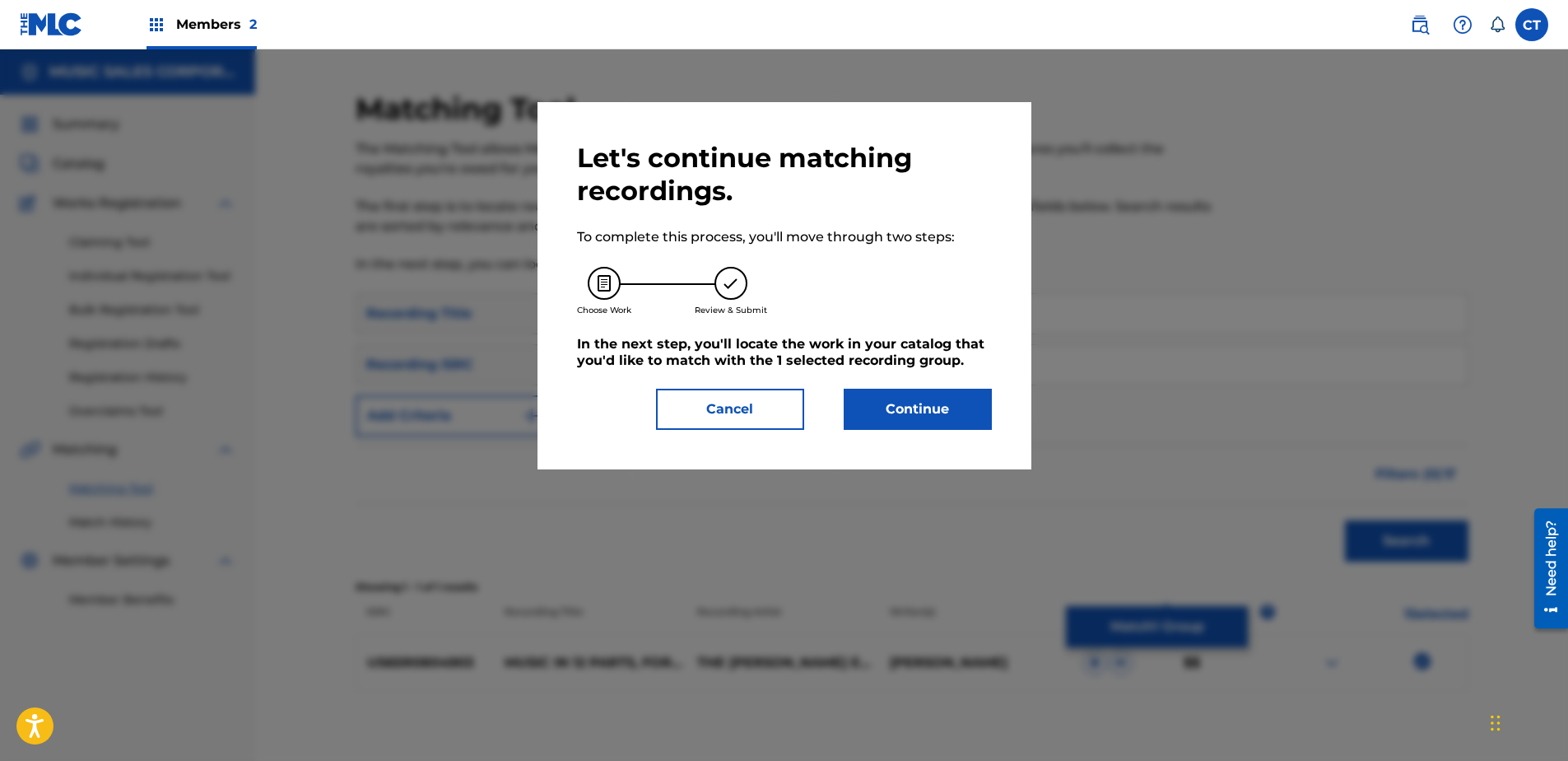
click at [881, 421] on button "Continue" at bounding box center [918, 409] width 148 height 41
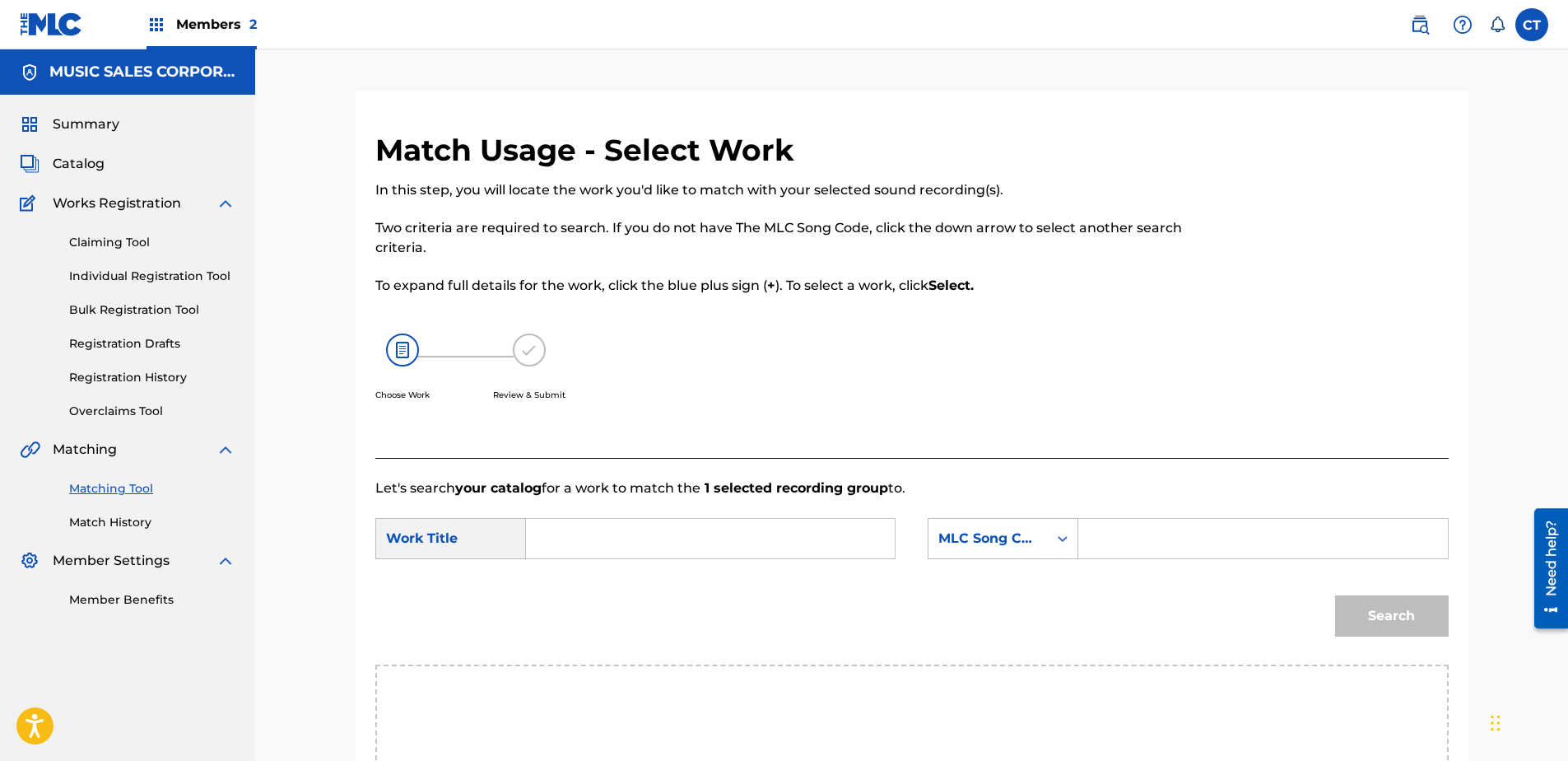
paste input "Music in Twelve Parts: Part 3"
type input "Music in Twelve Parts: Part 3"
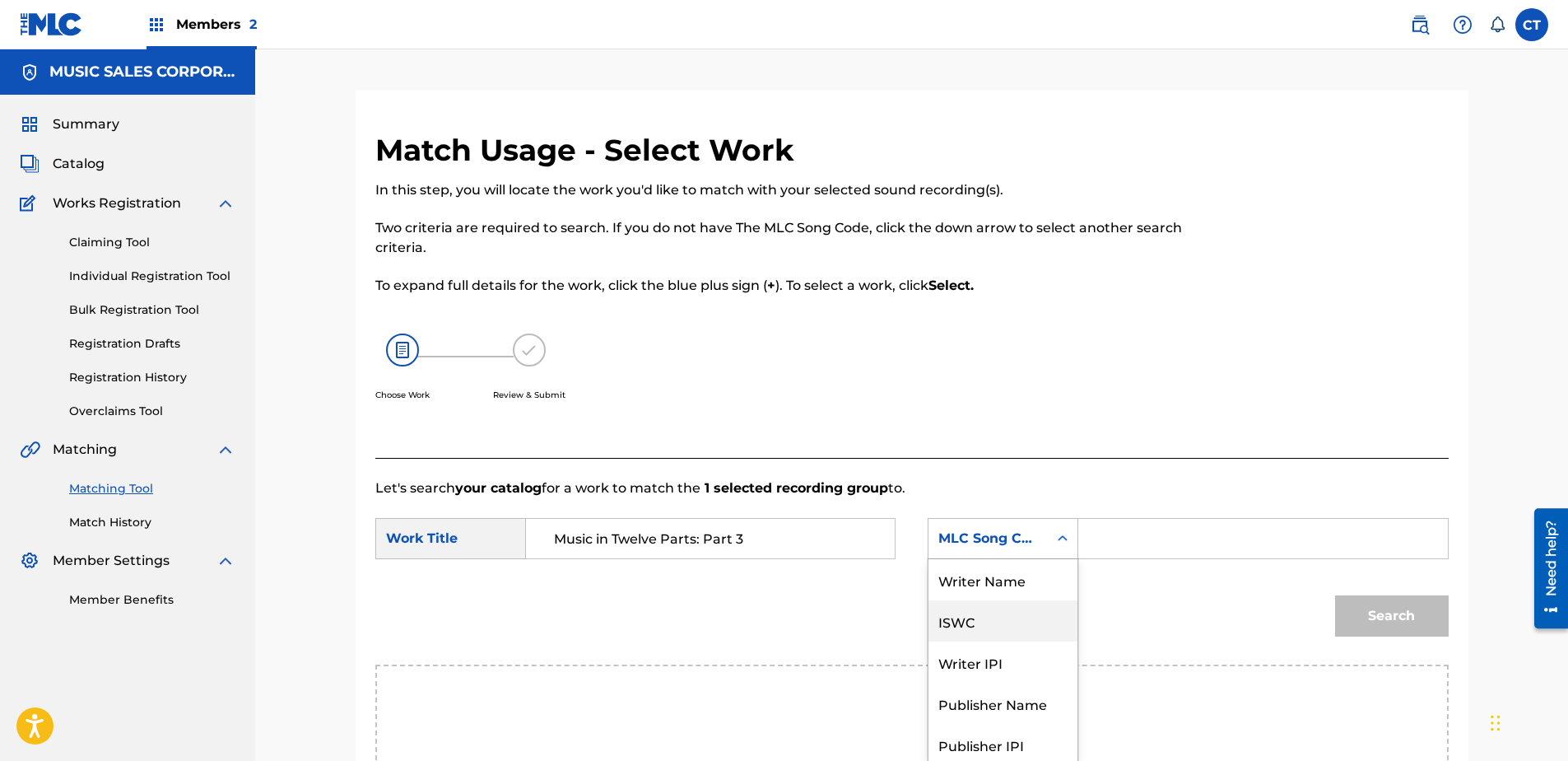
scroll to position [40, 0]
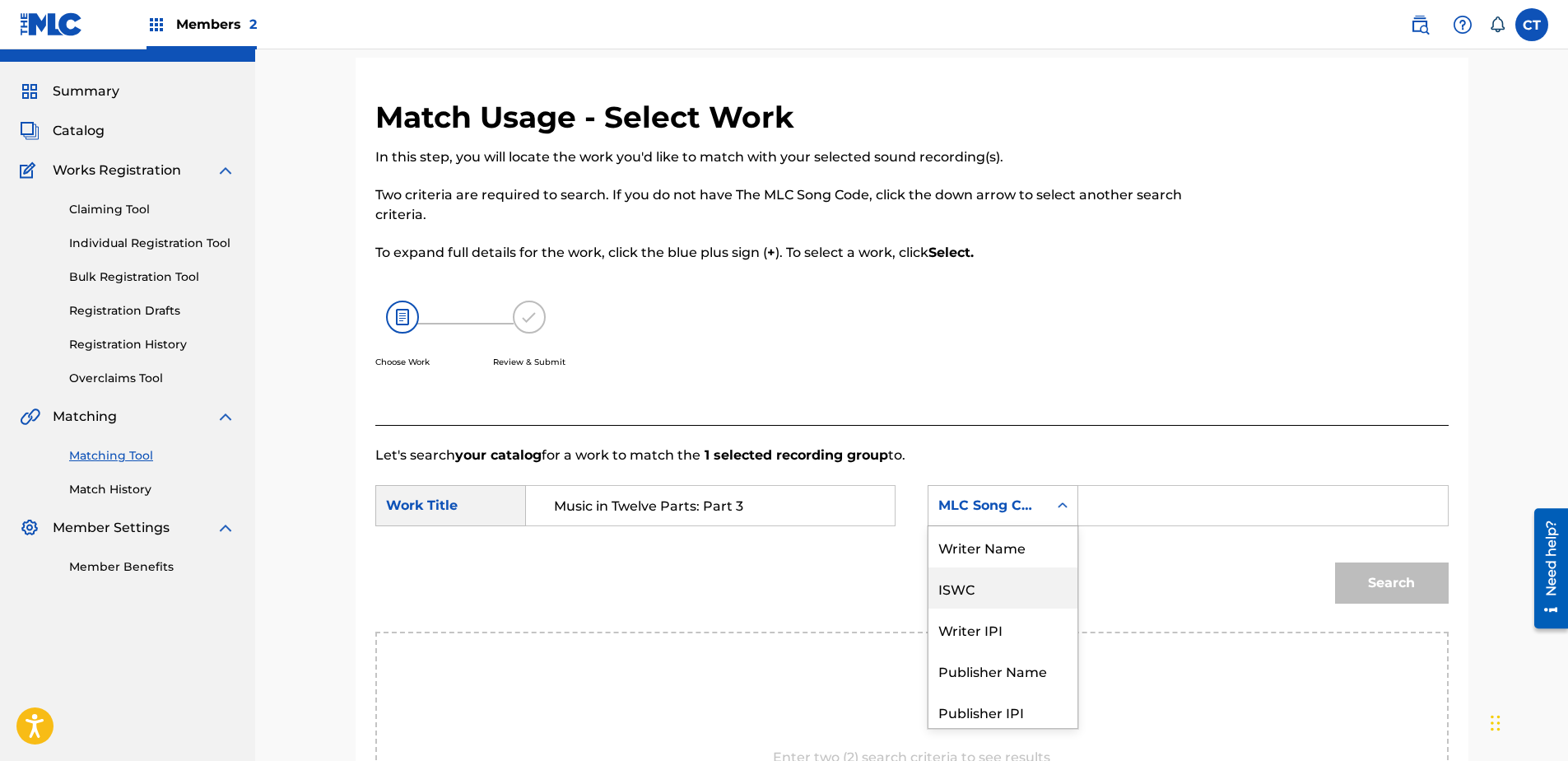
click at [1016, 526] on div "7 results available. Use Up and Down to choose options, press Enter to select t…" at bounding box center [1003, 505] width 151 height 41
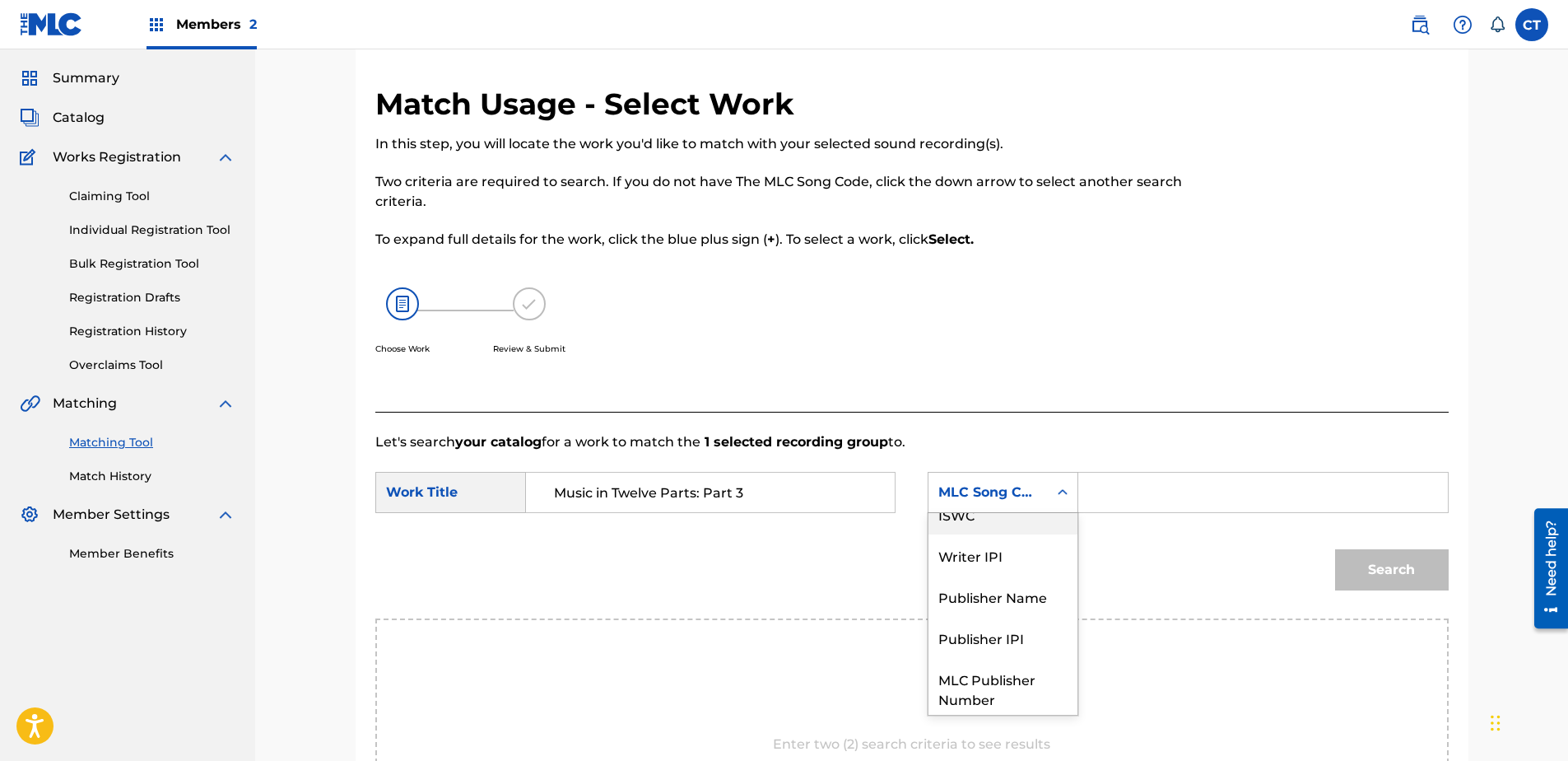
scroll to position [0, 0]
click at [1003, 545] on div "Writer Name" at bounding box center [1003, 533] width 149 height 41
click at [1099, 501] on input "Search Form" at bounding box center [1262, 492] width 341 height 39
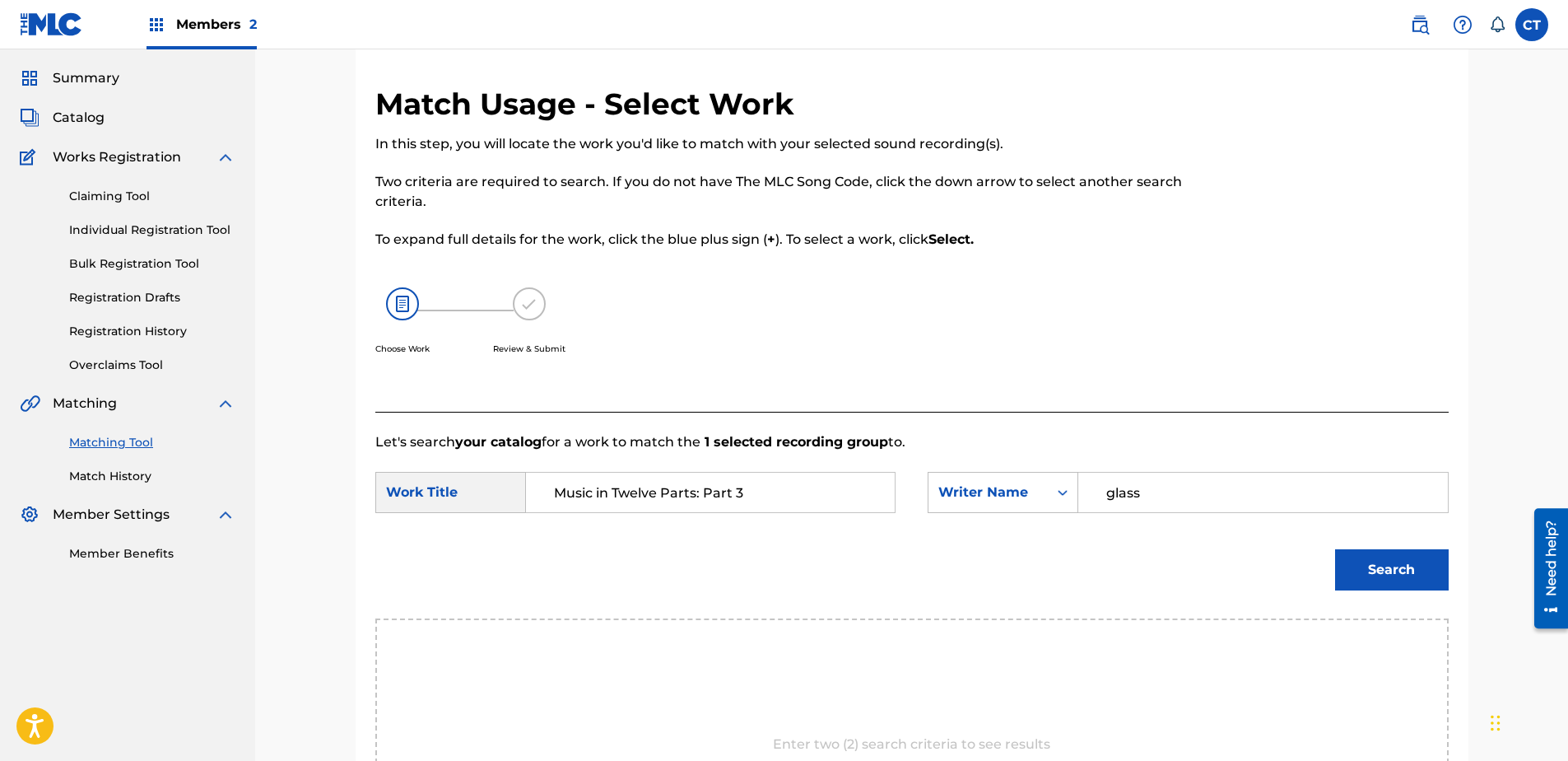
type input "glass"
click at [1335, 549] on button "Search" at bounding box center [1392, 569] width 114 height 41
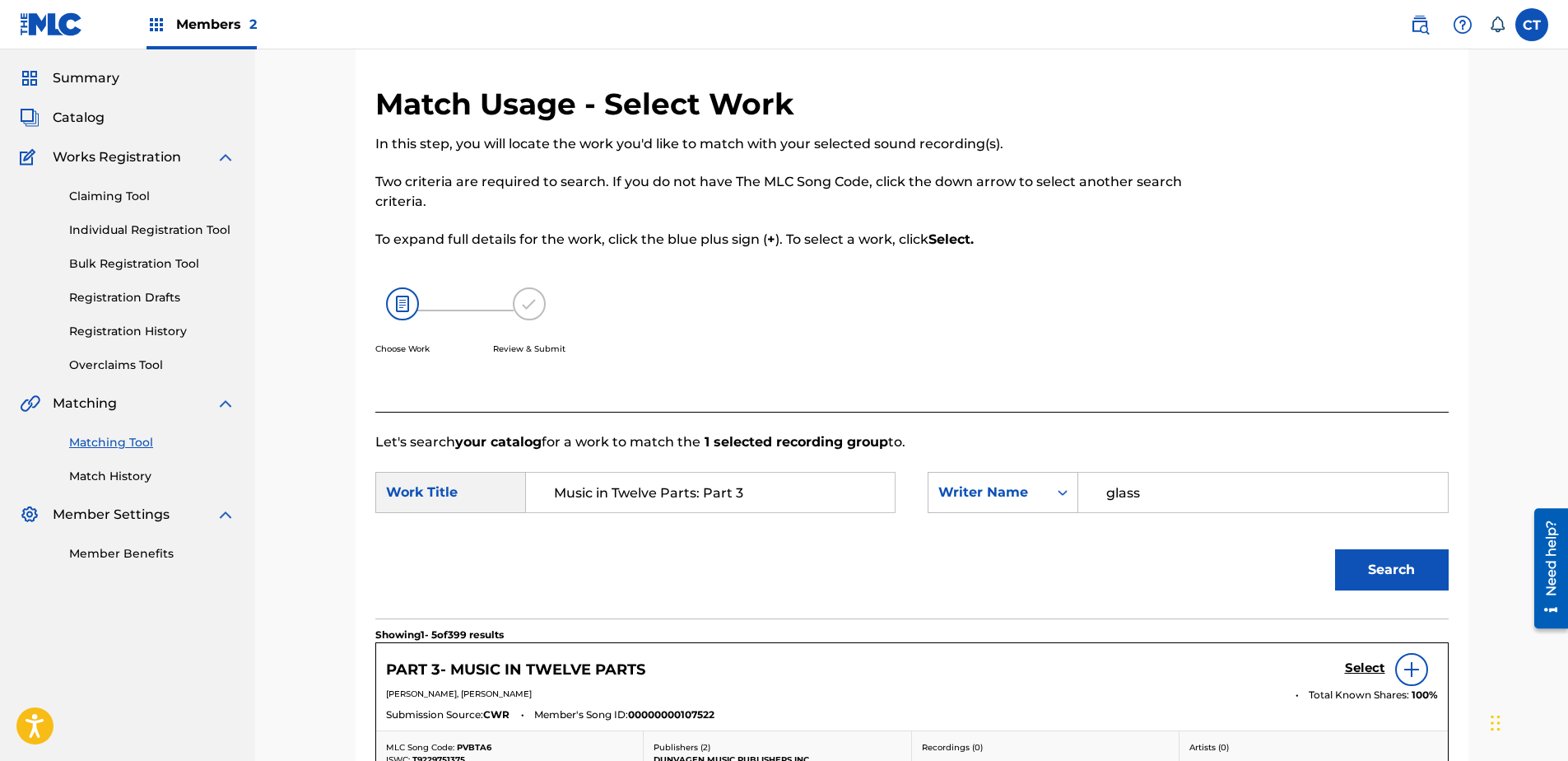
click at [1384, 670] on h5 "Select" at bounding box center [1365, 668] width 40 height 16
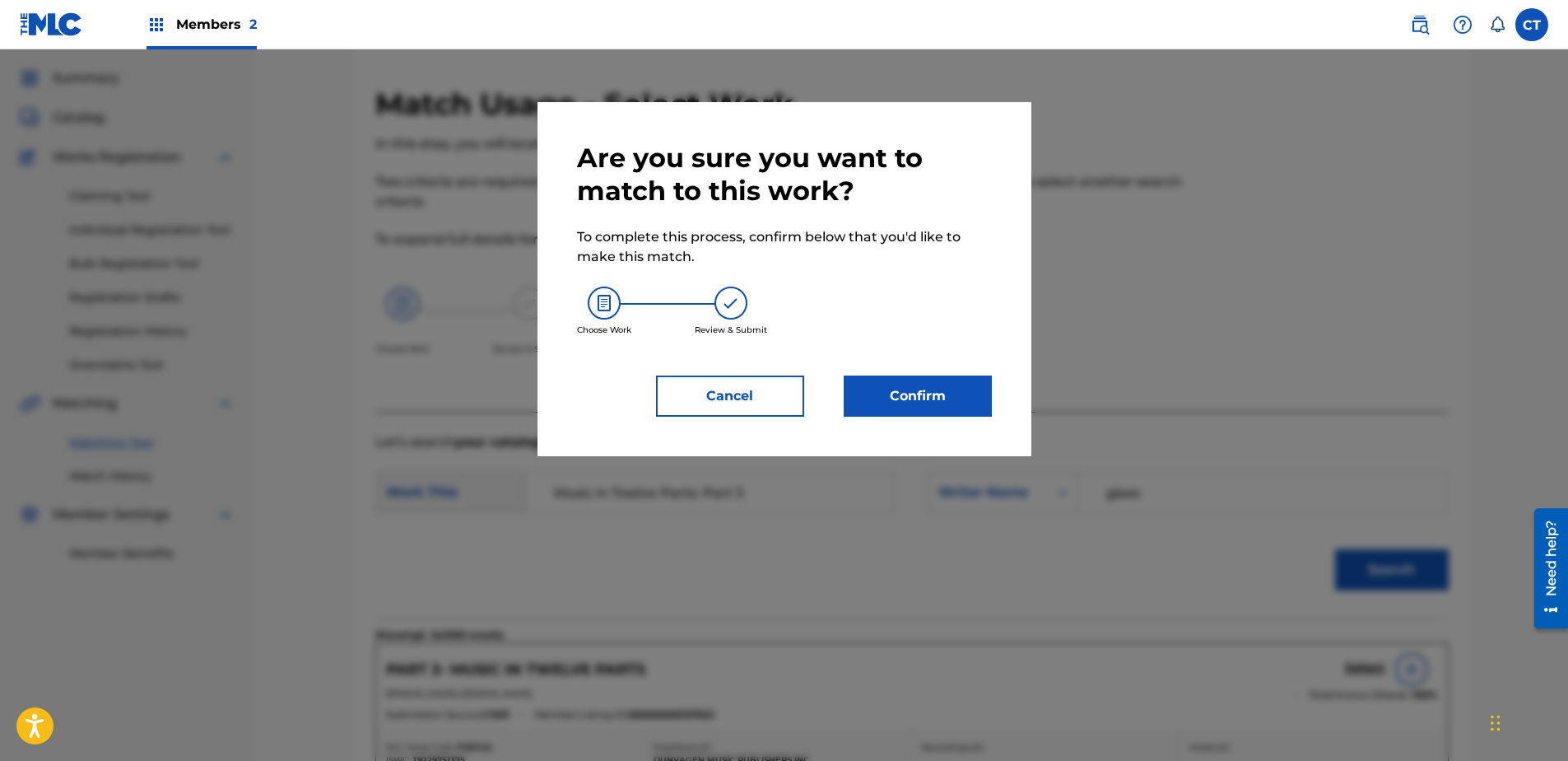
click at [932, 414] on button "Confirm" at bounding box center [918, 395] width 148 height 41
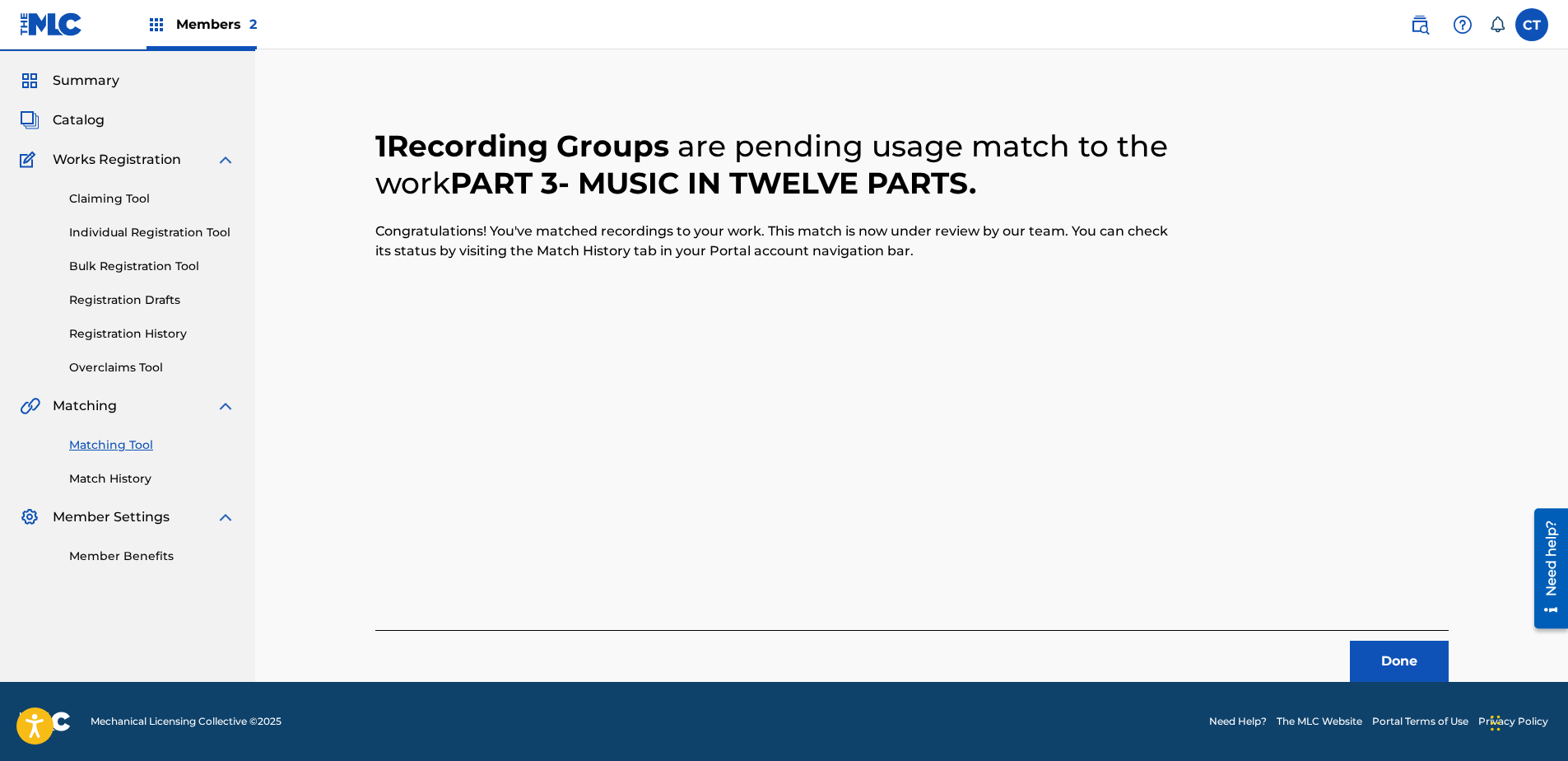
scroll to position [44, 0]
click at [1356, 658] on button "Done" at bounding box center [1399, 661] width 99 height 41
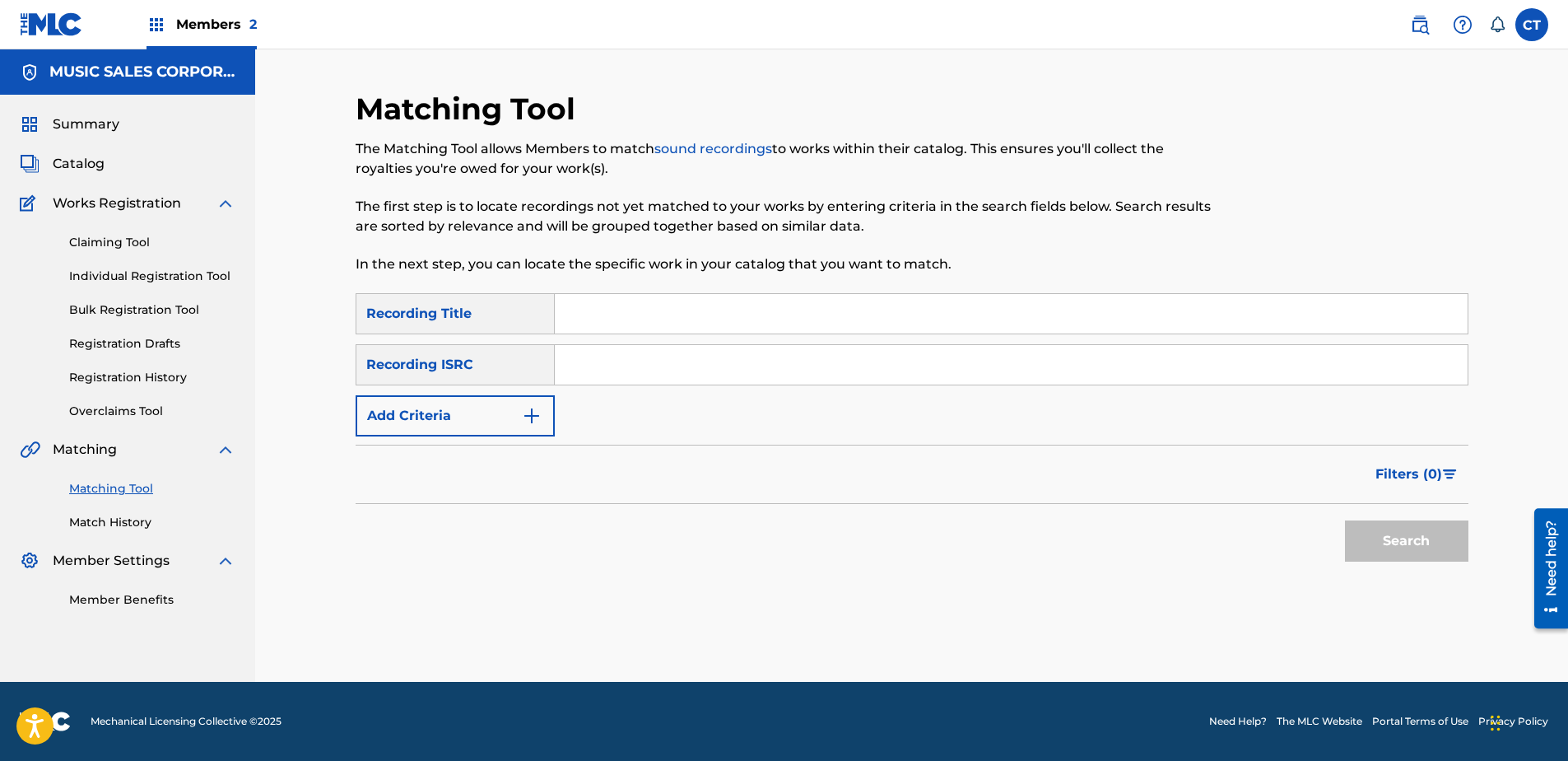
paste input "US65R0804904"
type input "US65R0804904"
click at [1412, 535] on button "Search" at bounding box center [1406, 541] width 124 height 41
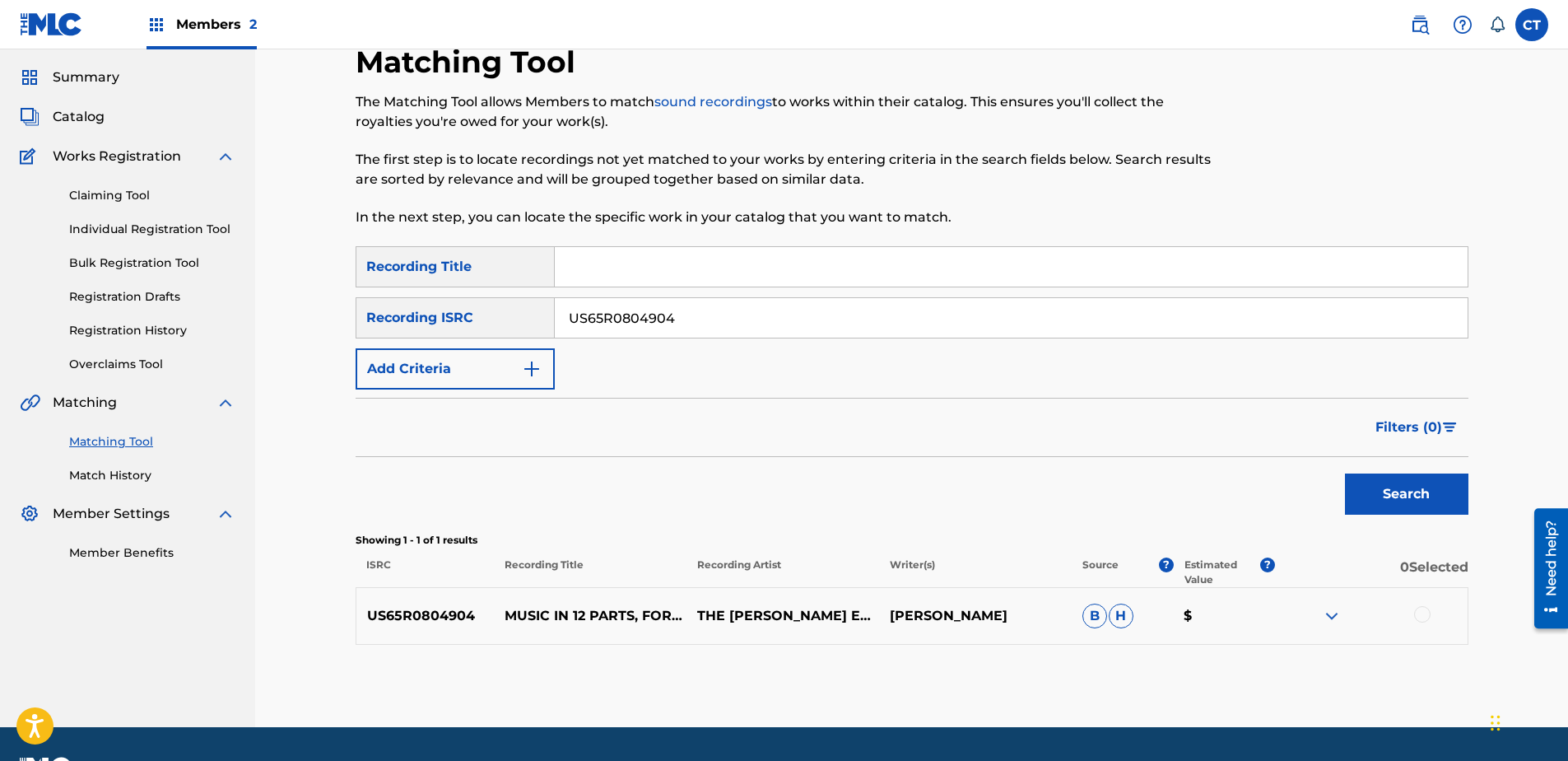
scroll to position [92, 0]
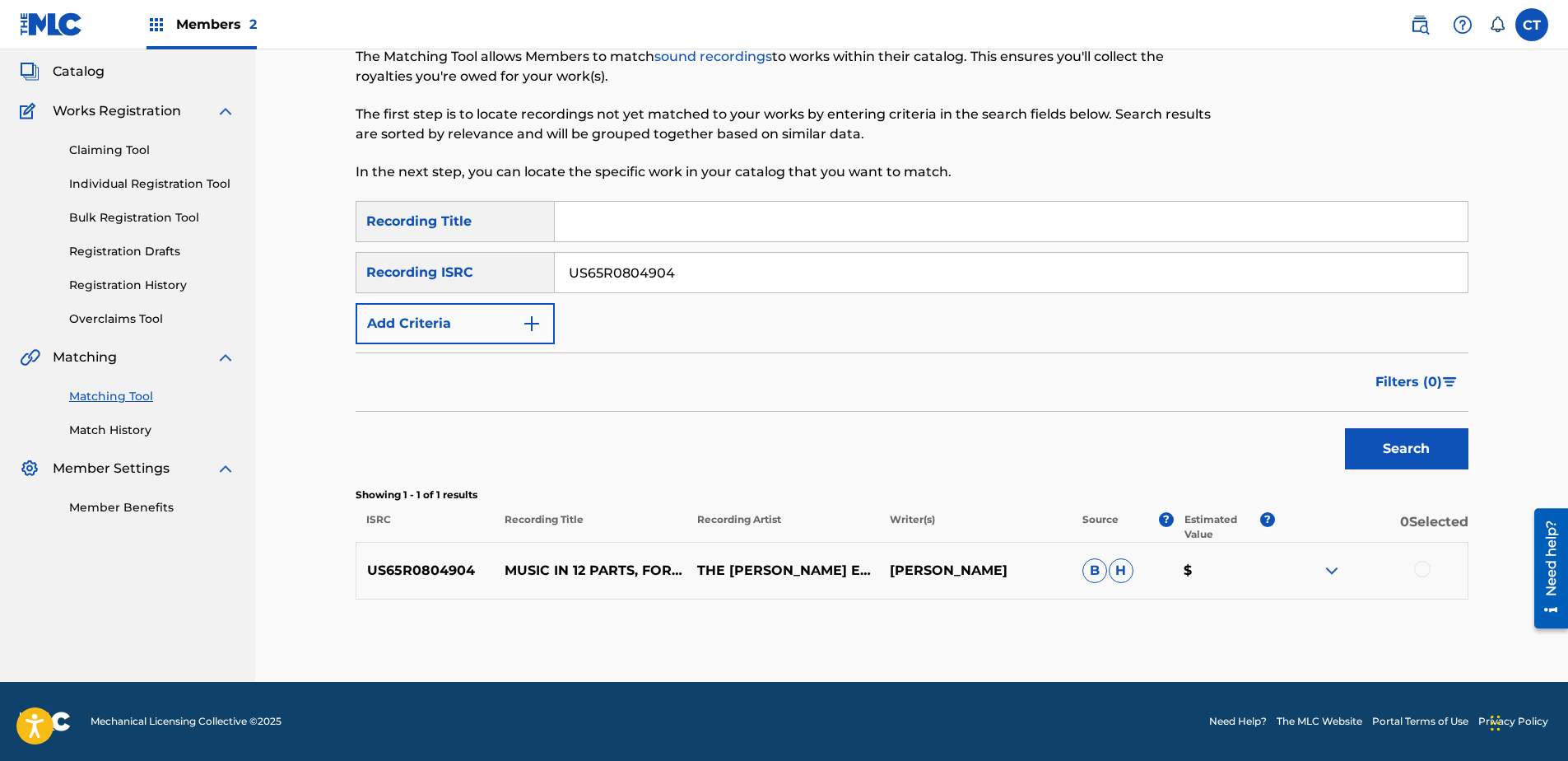
click at [1417, 565] on div at bounding box center [1422, 569] width 17 height 17
click at [1219, 613] on button "Match 1 Group" at bounding box center [1157, 626] width 182 height 41
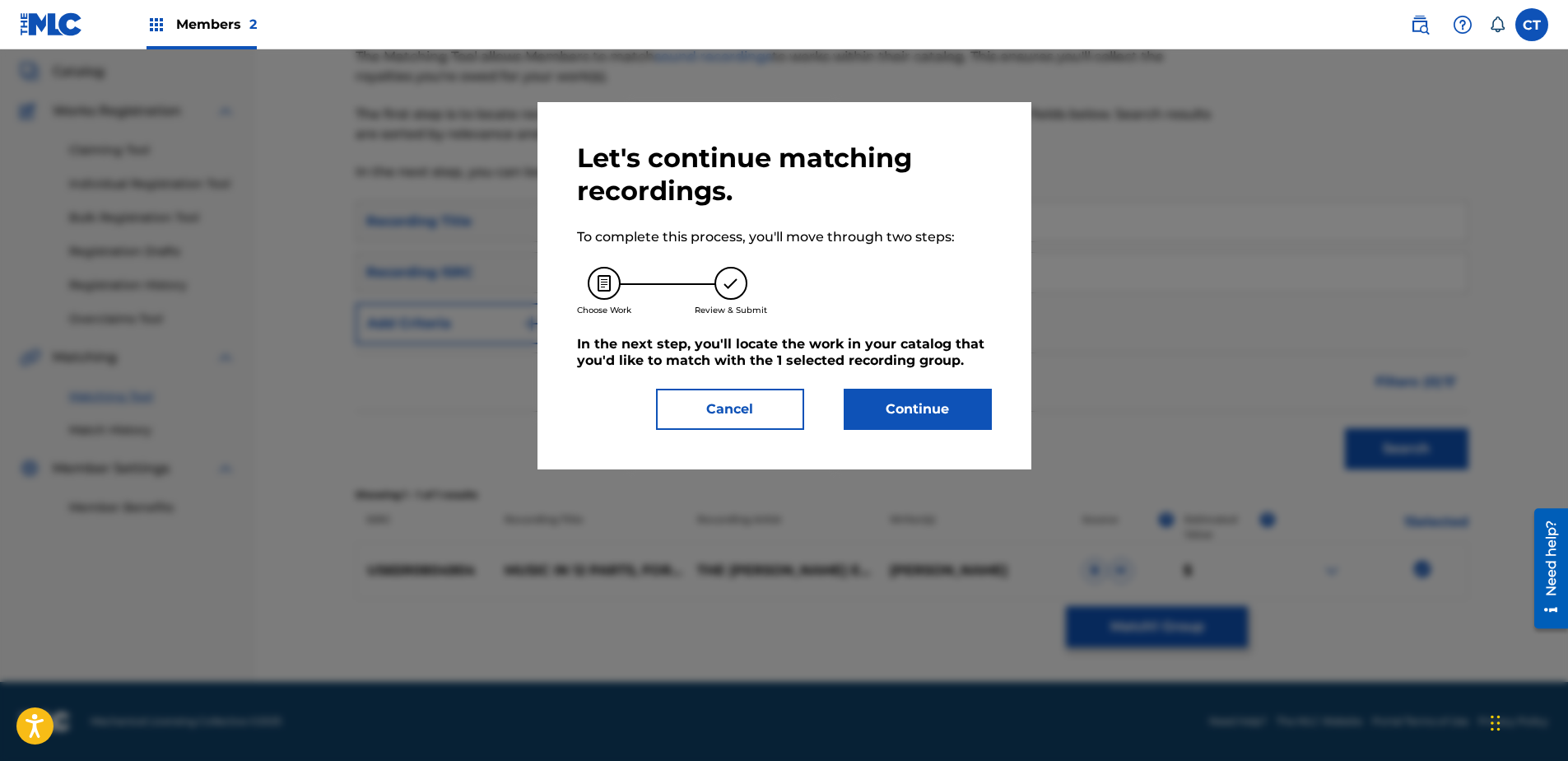
click at [917, 408] on button "Continue" at bounding box center [918, 409] width 148 height 41
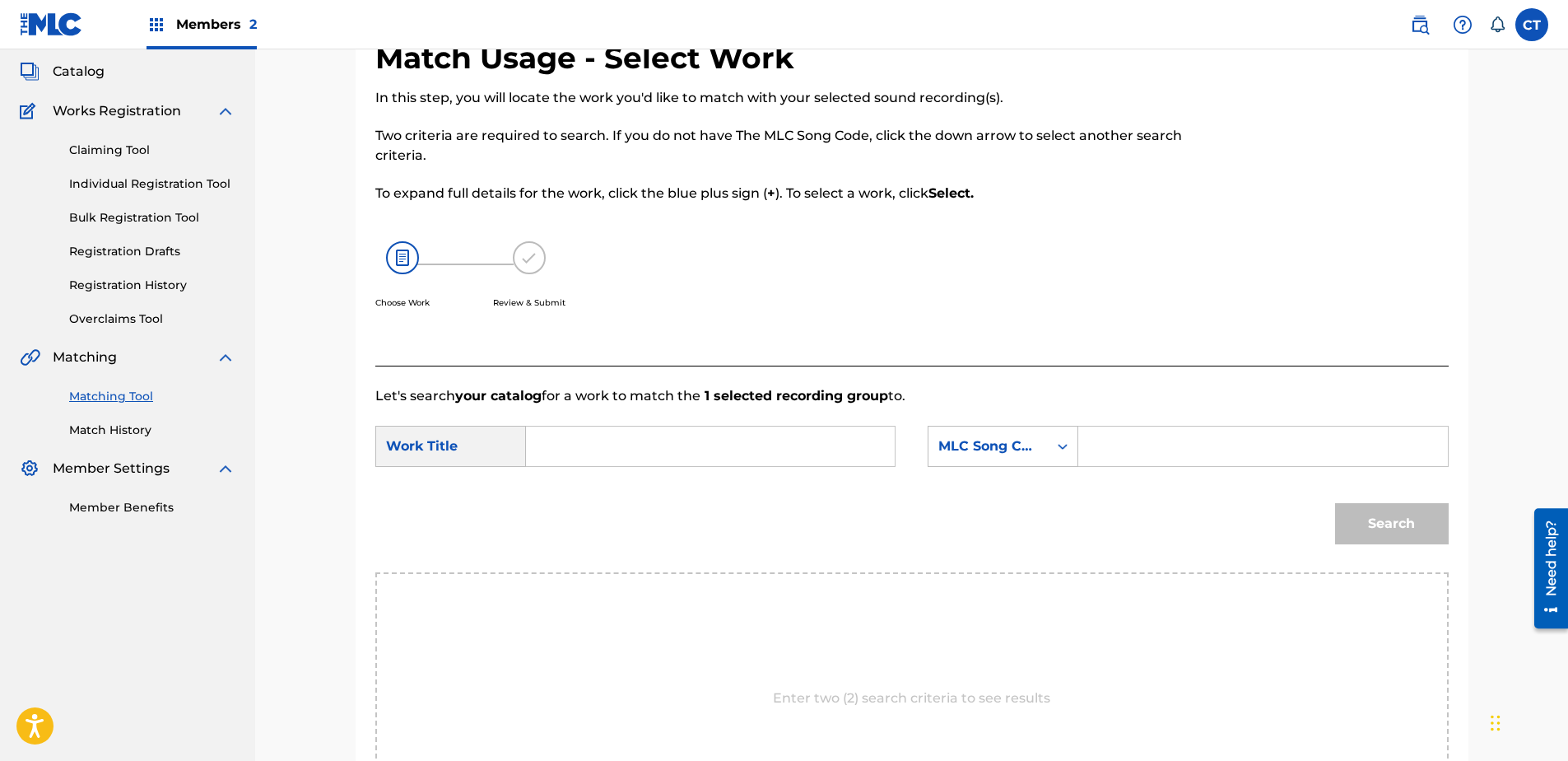
paste input "Music in Twelve Parts: Part 4"
type input "Music in Twelve Parts: Part 4"
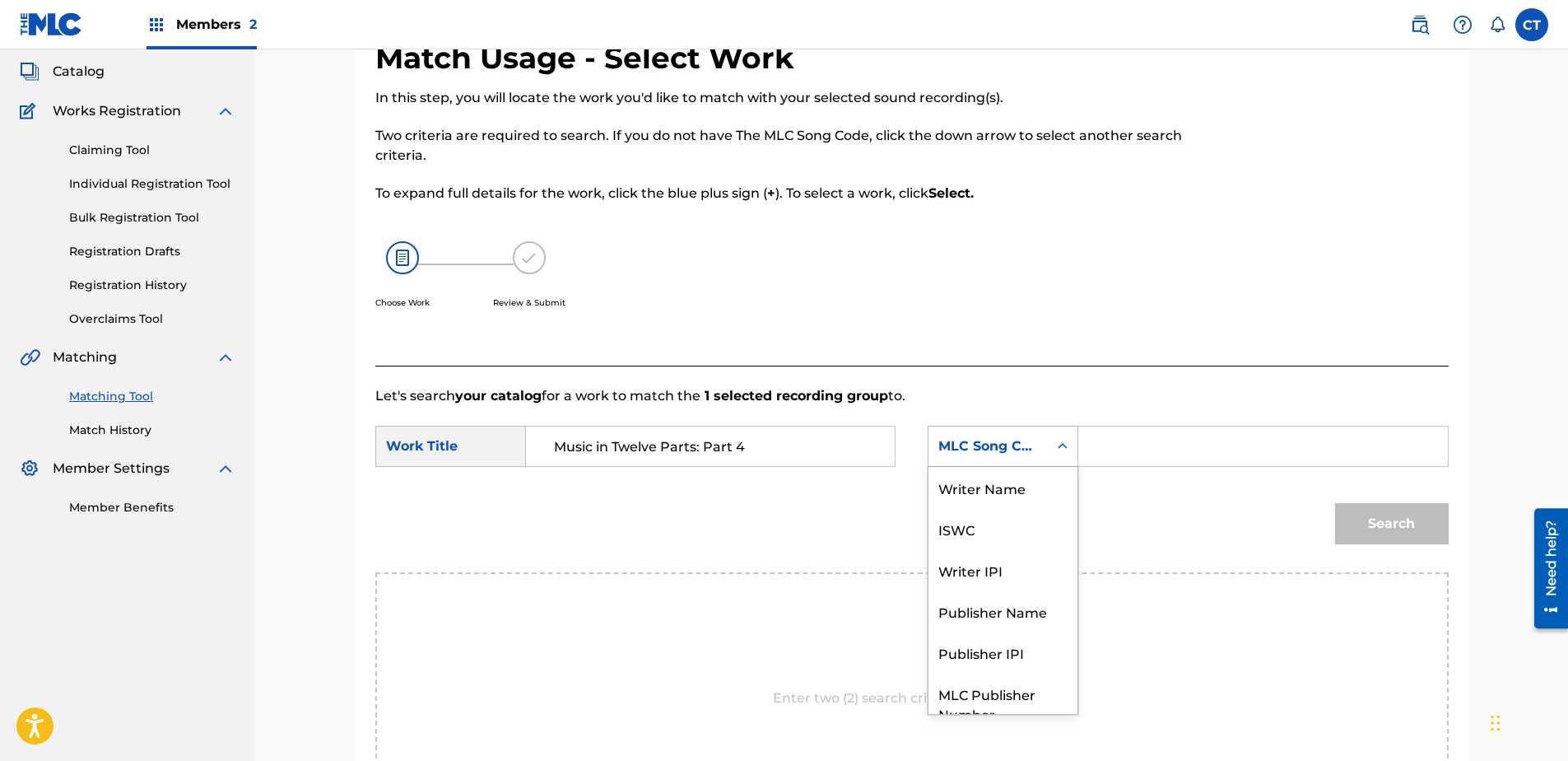
click at [997, 443] on div "MLC Song Code" at bounding box center [989, 446] width 100 height 20
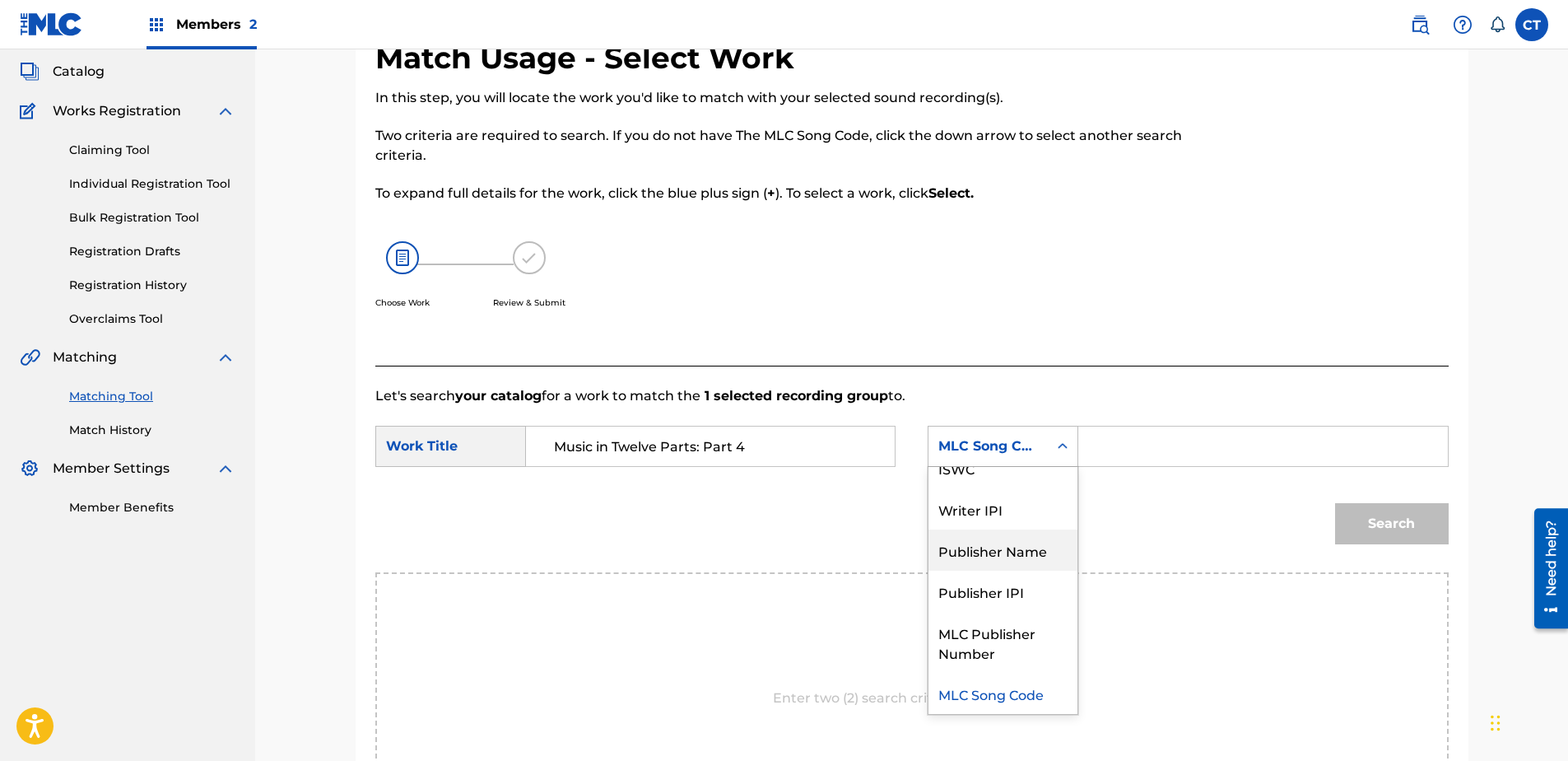
scroll to position [0, 0]
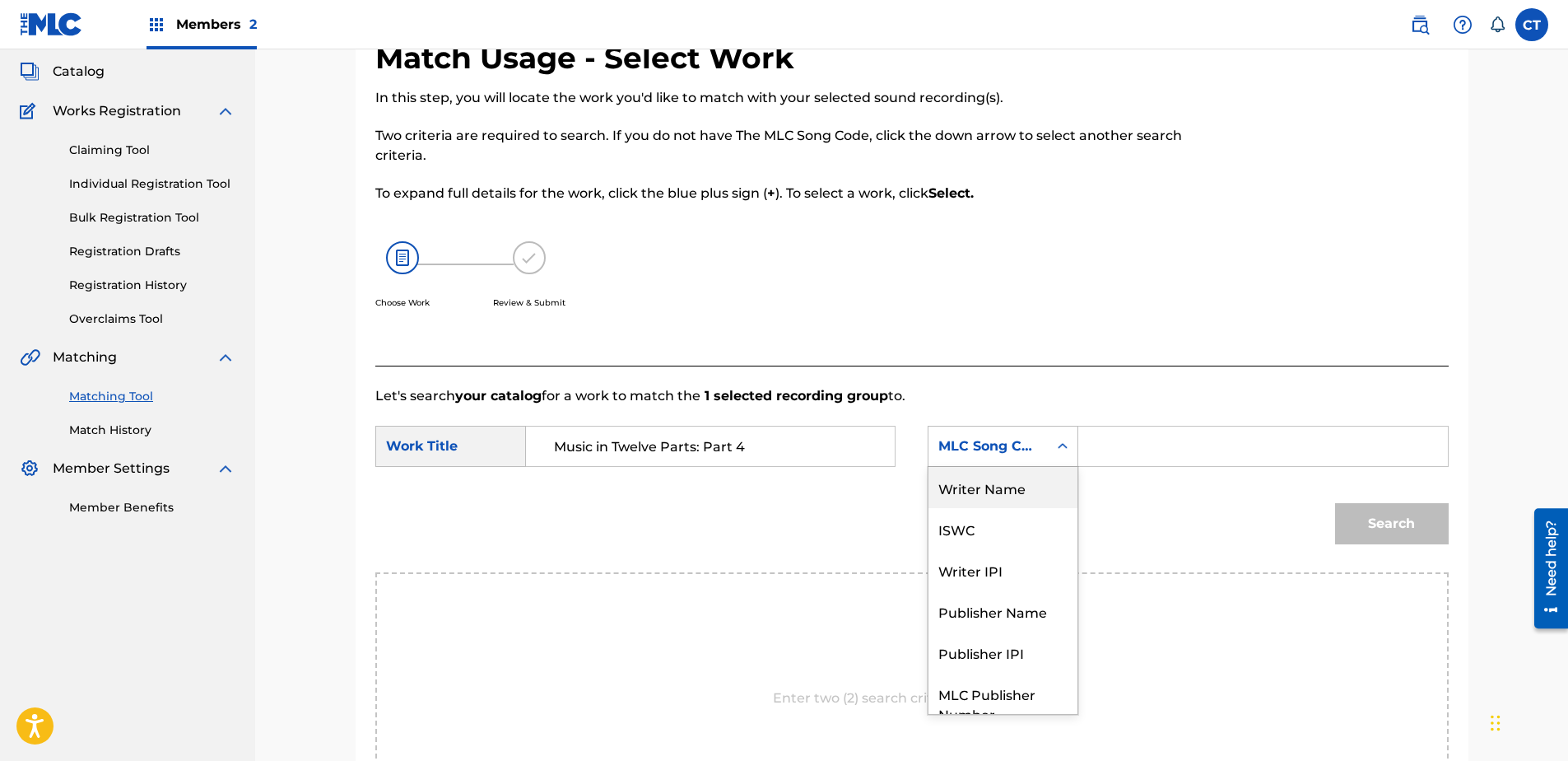
click at [1011, 496] on div "Writer Name" at bounding box center [1003, 487] width 149 height 41
click at [1137, 452] on input "Search Form" at bounding box center [1262, 445] width 341 height 39
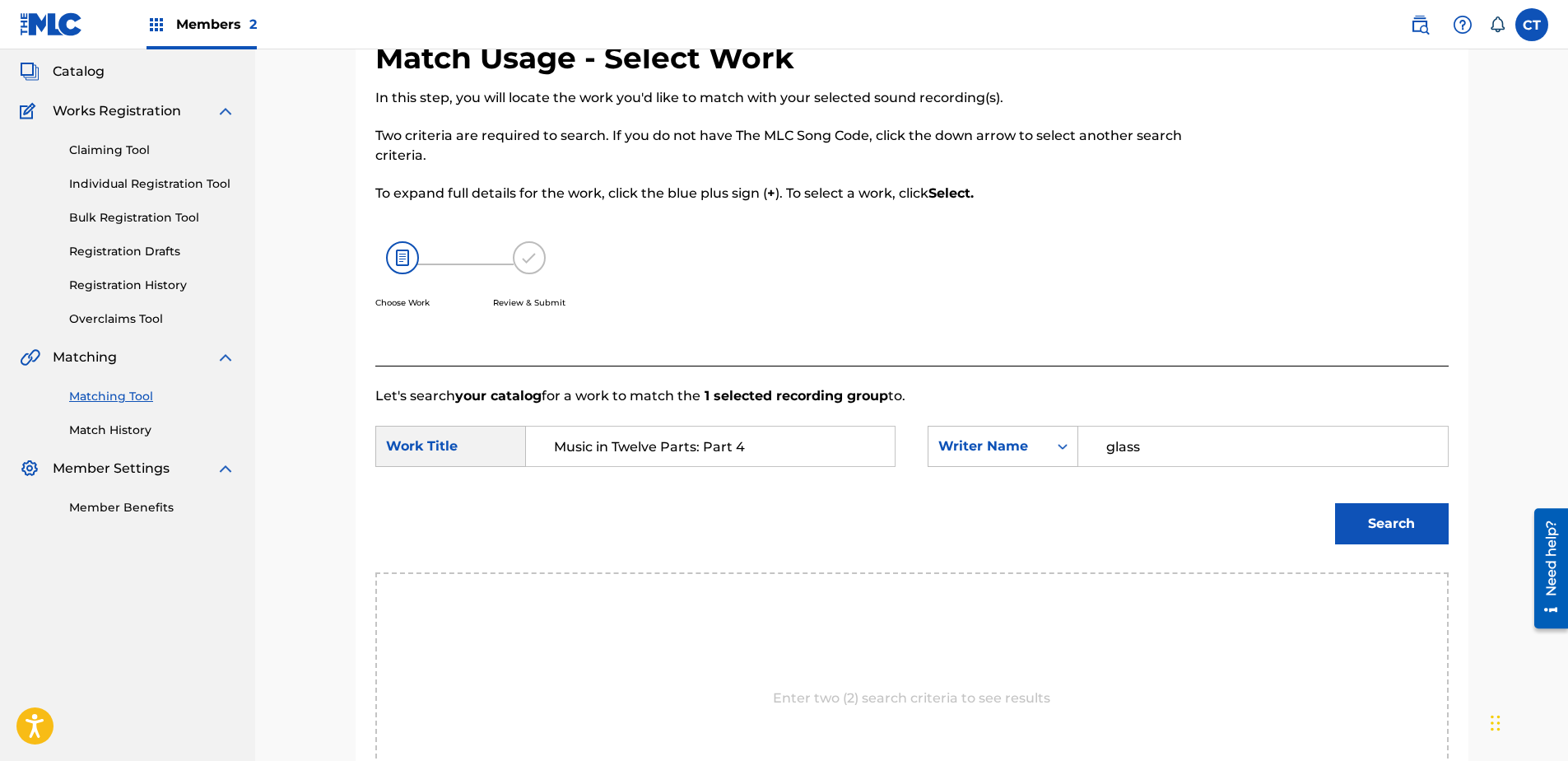
type input "glass"
click at [1335, 503] on button "Search" at bounding box center [1392, 523] width 114 height 41
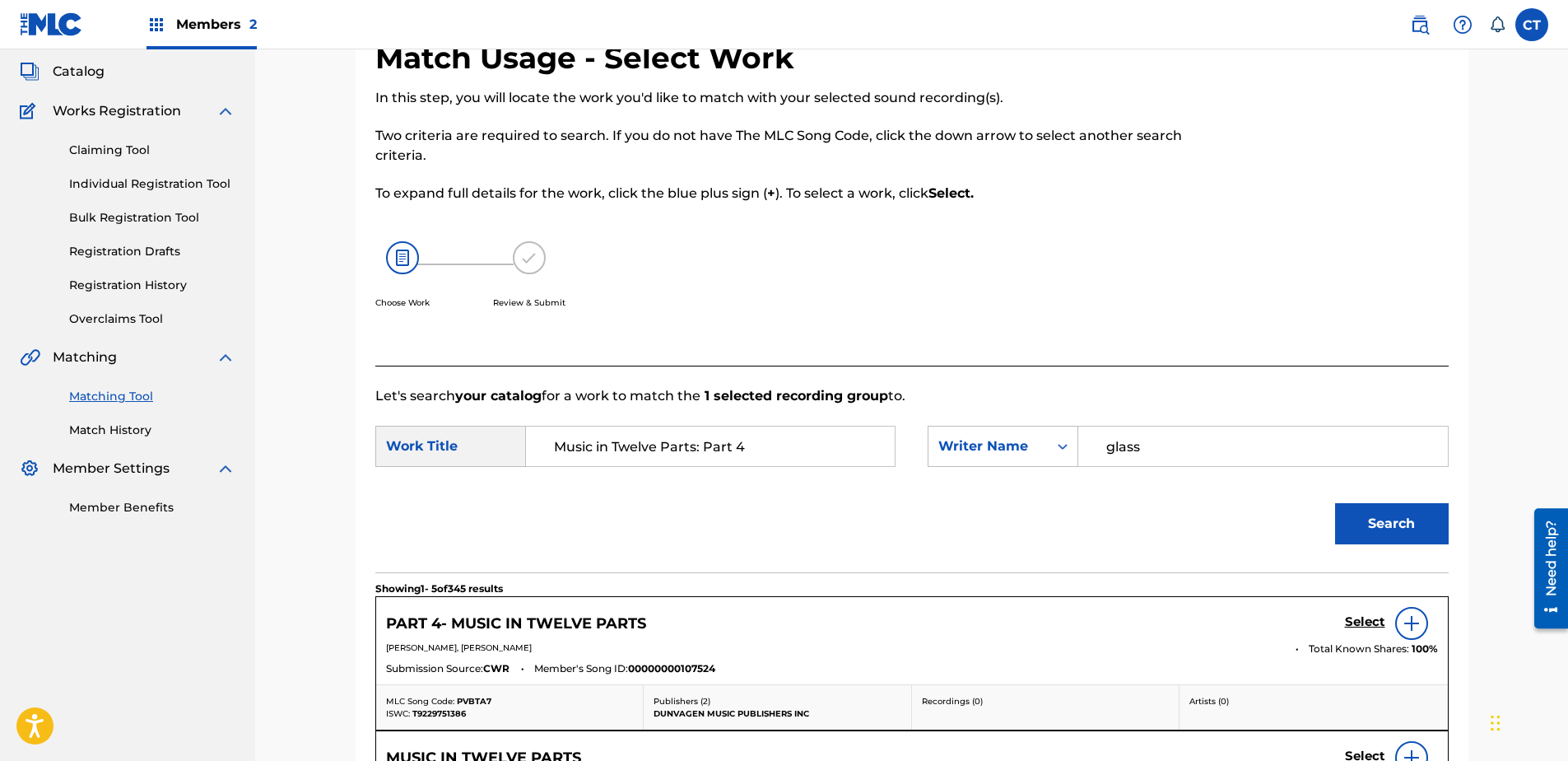
click at [1369, 622] on h5 "Select" at bounding box center [1365, 622] width 40 height 16
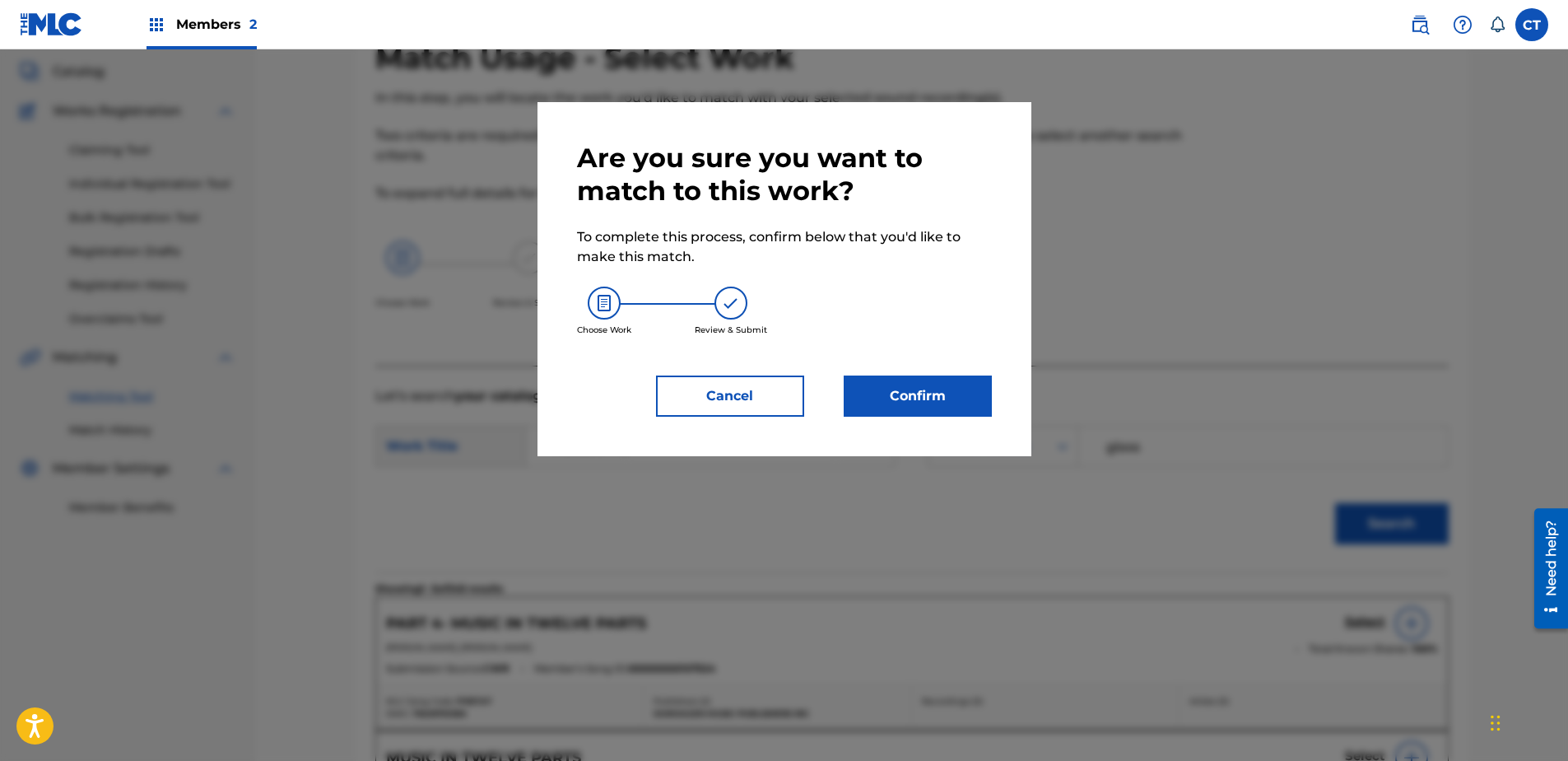
click at [964, 383] on button "Confirm" at bounding box center [918, 395] width 148 height 41
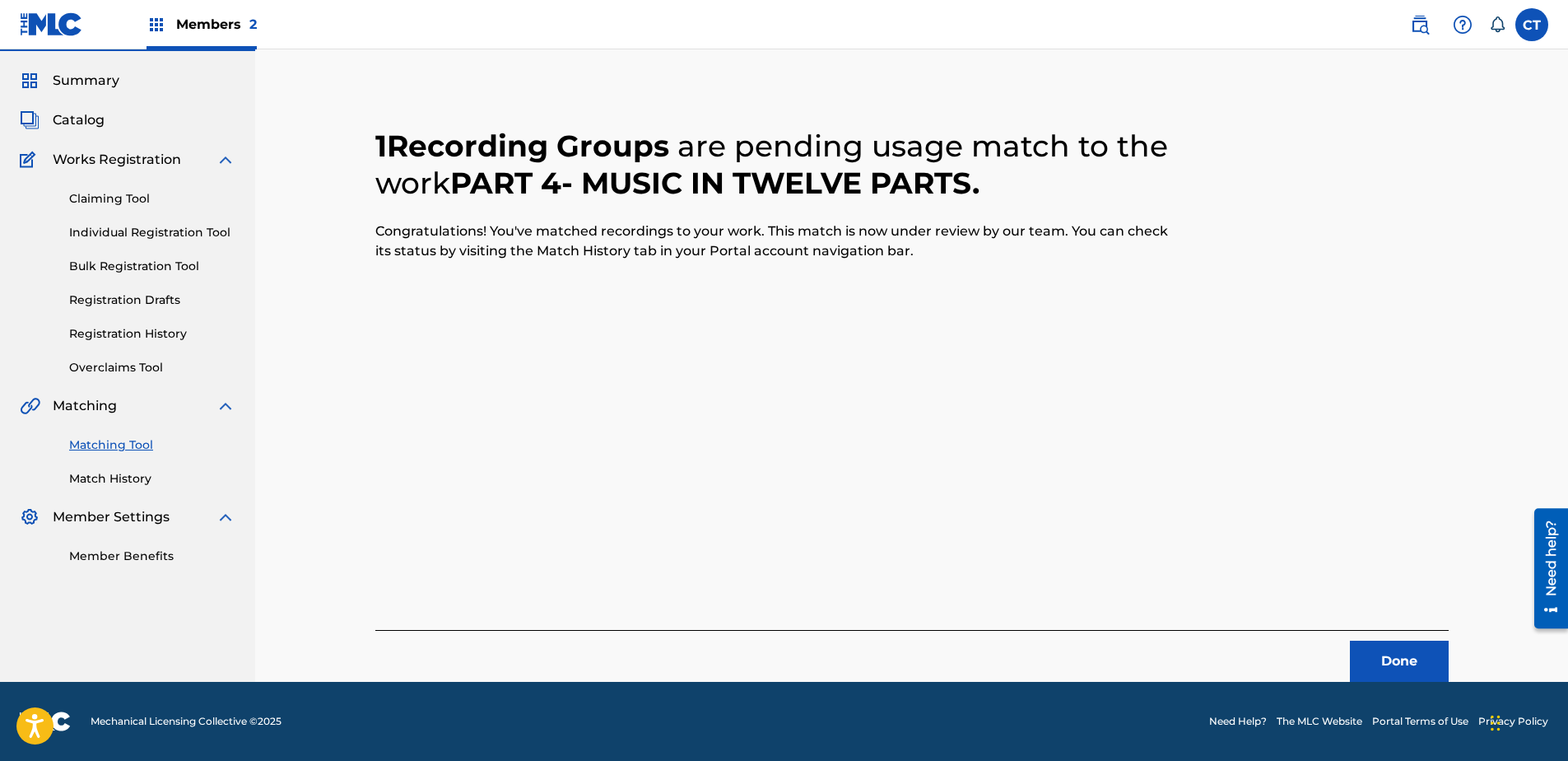
scroll to position [44, 0]
click at [1405, 643] on button "Done" at bounding box center [1399, 661] width 99 height 41
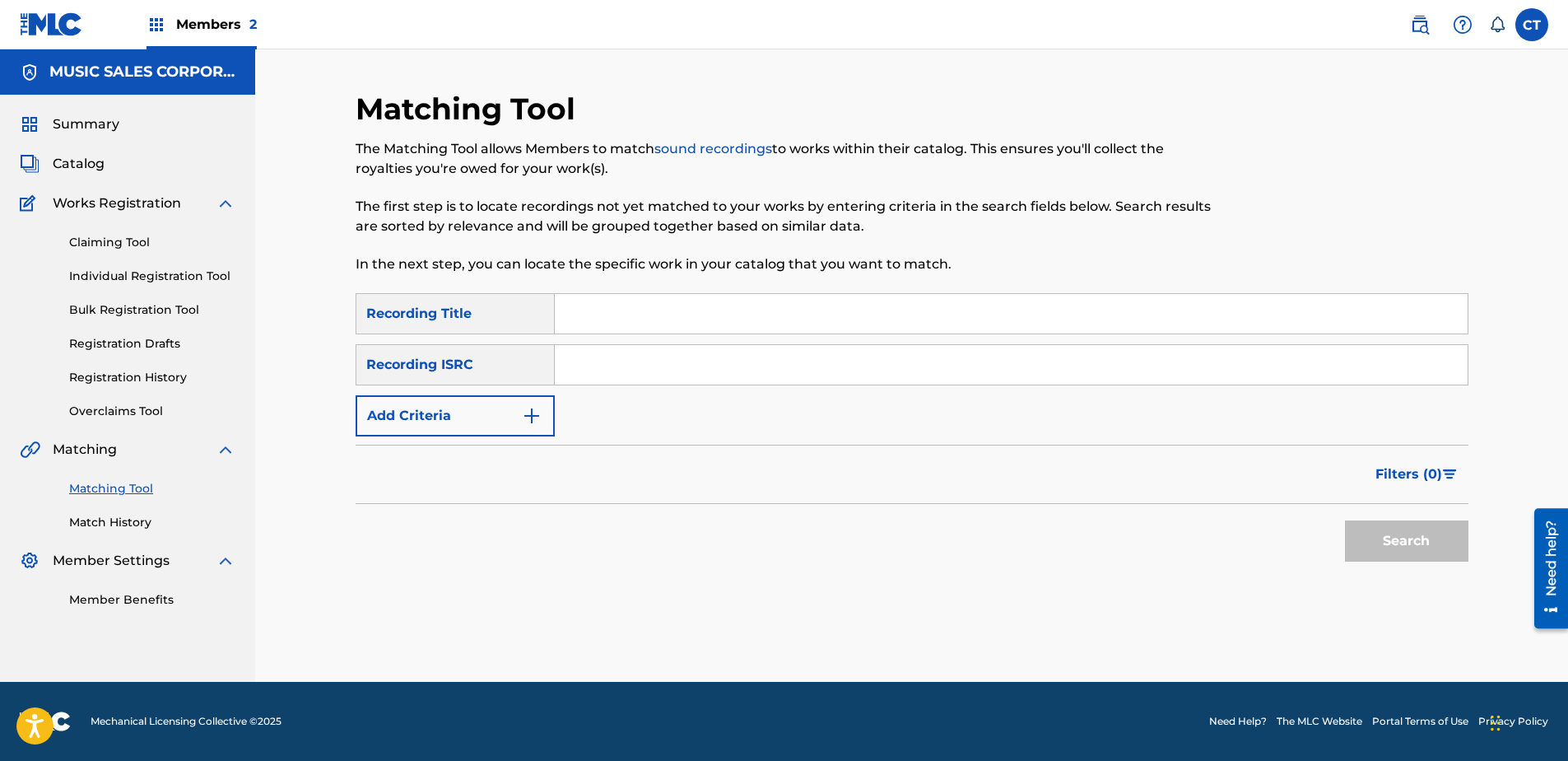
scroll to position [0, 0]
paste input "US65R0804905"
type input "US65R0804905"
click at [1414, 560] on button "Search" at bounding box center [1406, 541] width 124 height 41
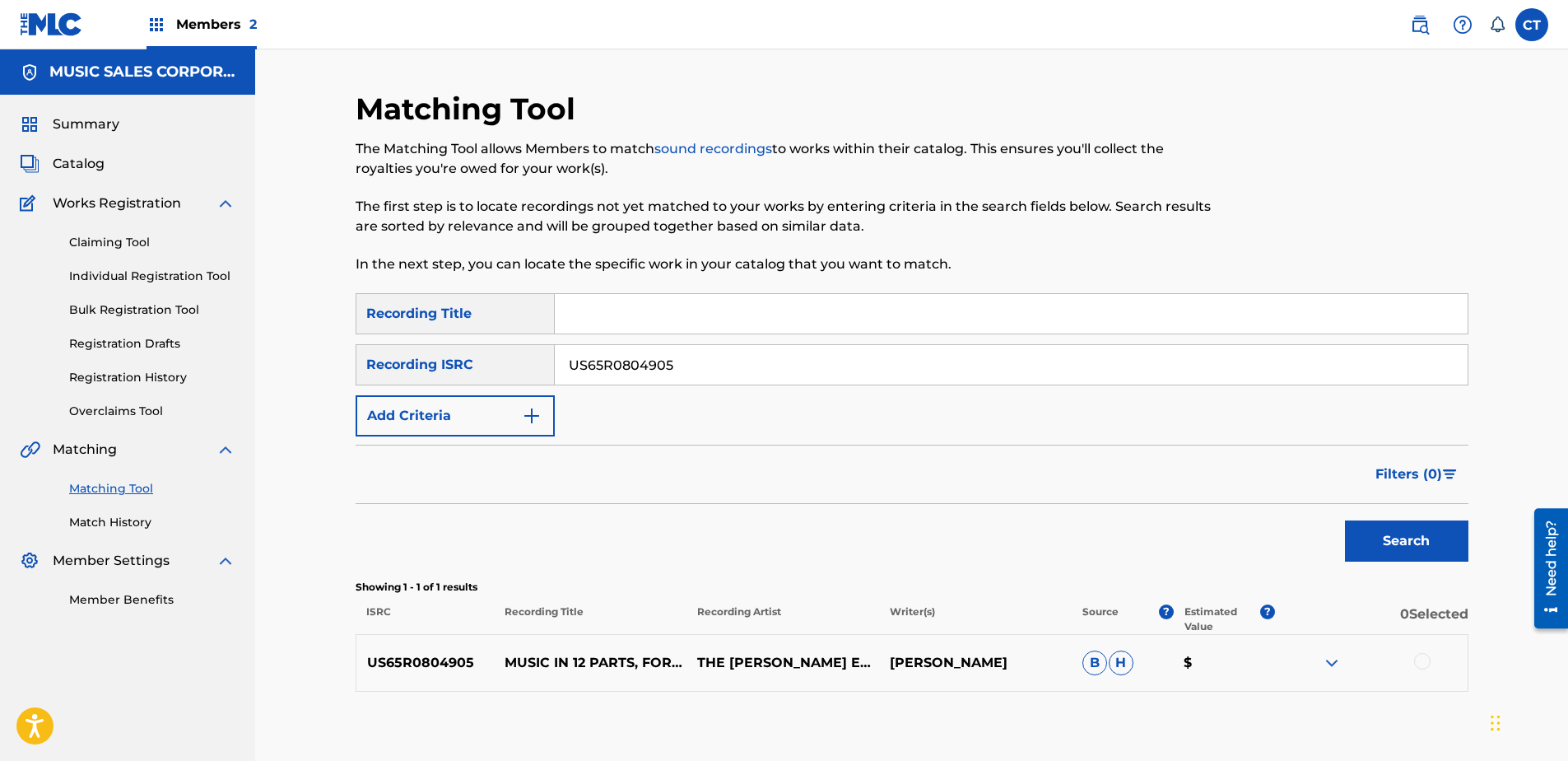
click at [1423, 655] on div at bounding box center [1422, 661] width 17 height 17
click at [1201, 601] on div "Showing 1 - 1 of 1 results ISRC Recording Title Recording Artist Writer(s) Sour…" at bounding box center [912, 607] width 1113 height 54
click at [1196, 608] on button "Match 1 Group" at bounding box center [1157, 626] width 182 height 41
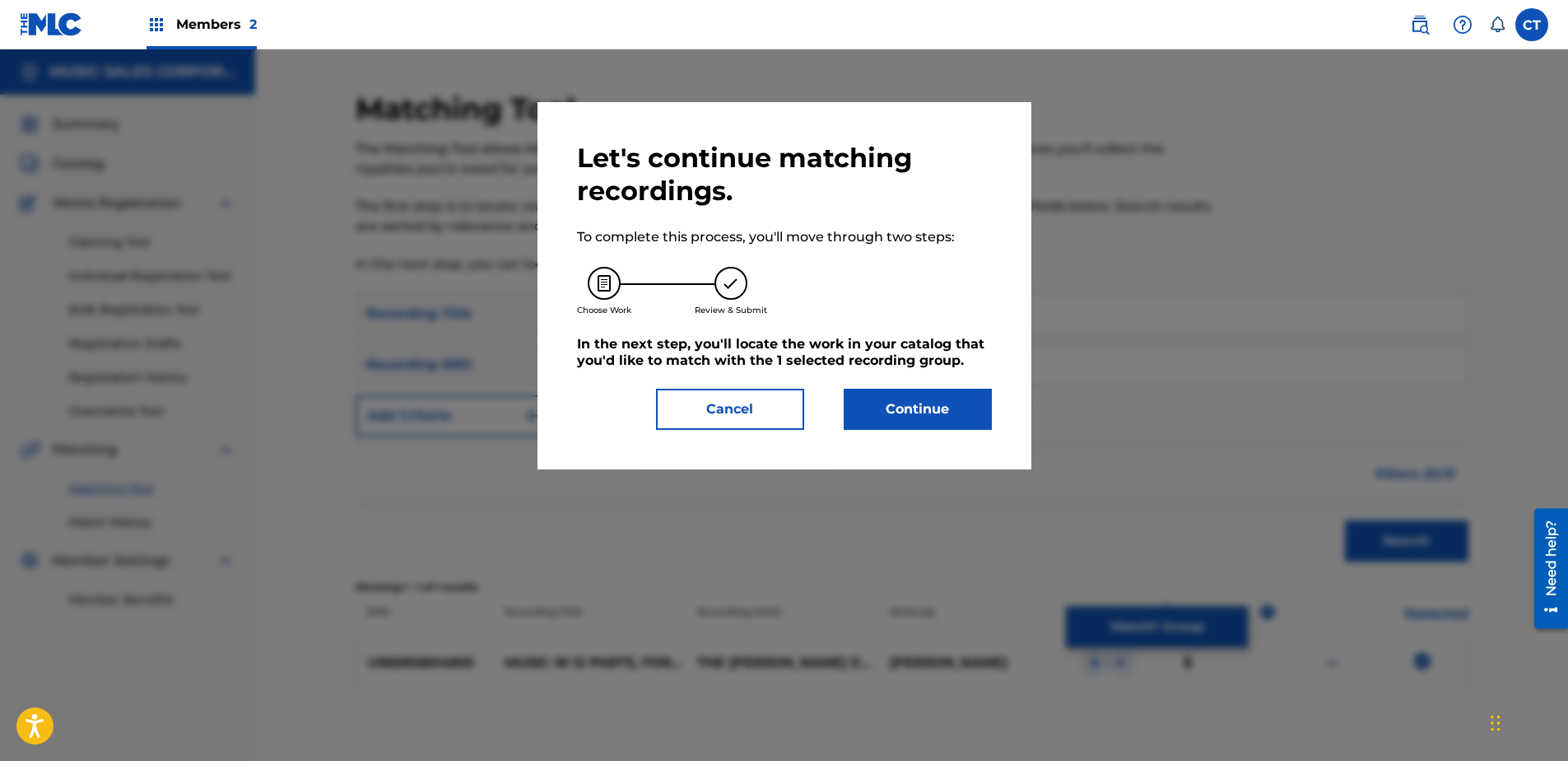
click at [898, 433] on div "Let's continue matching recordings. To complete this process, you'll move throu…" at bounding box center [784, 285] width 493 height 367
click at [891, 418] on button "Continue" at bounding box center [918, 409] width 148 height 41
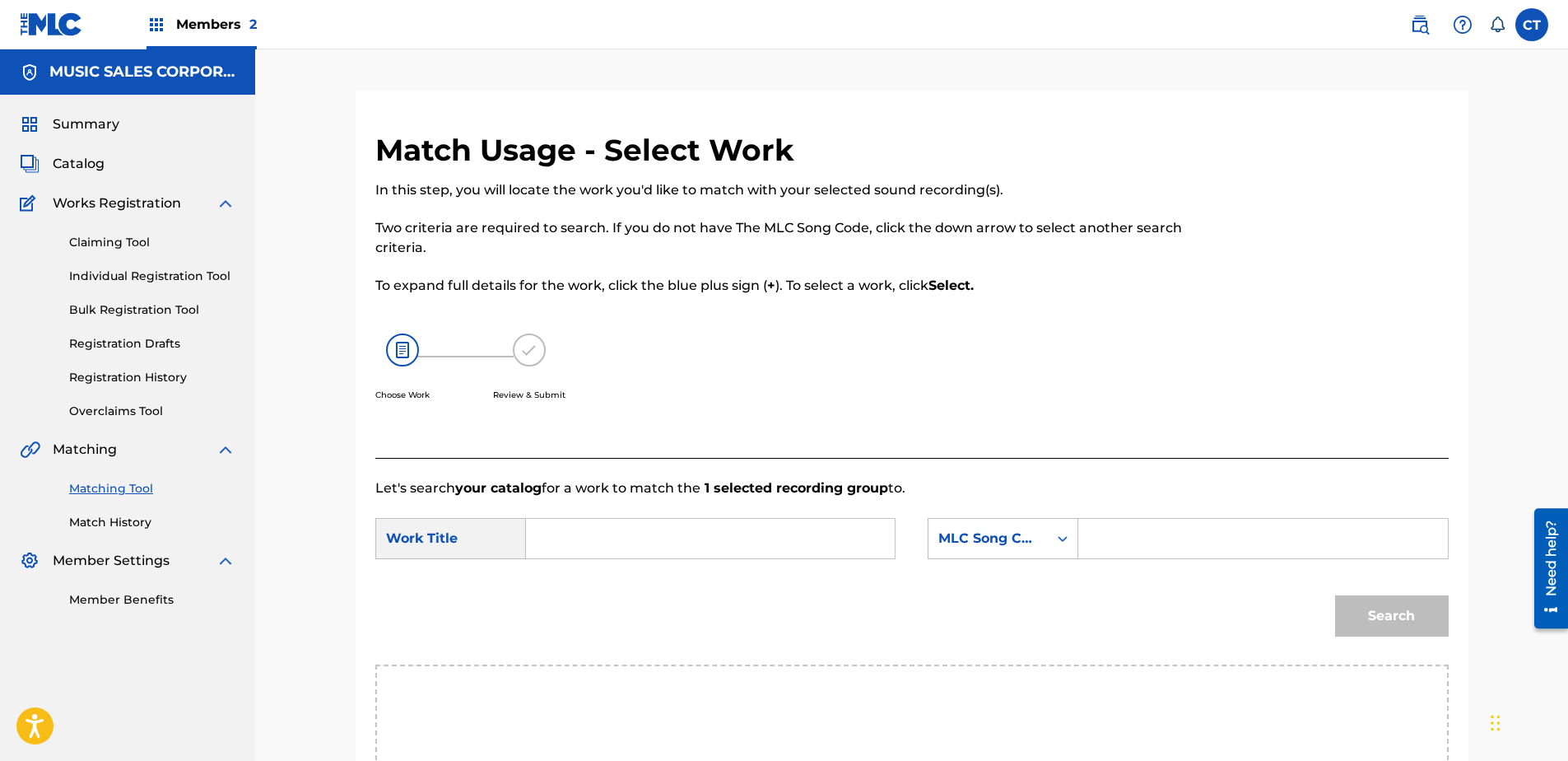
paste input "Music in Twelve Parts: Part 5"
type input "Music in Twelve Parts: Part 5"
click at [1003, 534] on div "MLC Song Code" at bounding box center [1003, 538] width 151 height 41
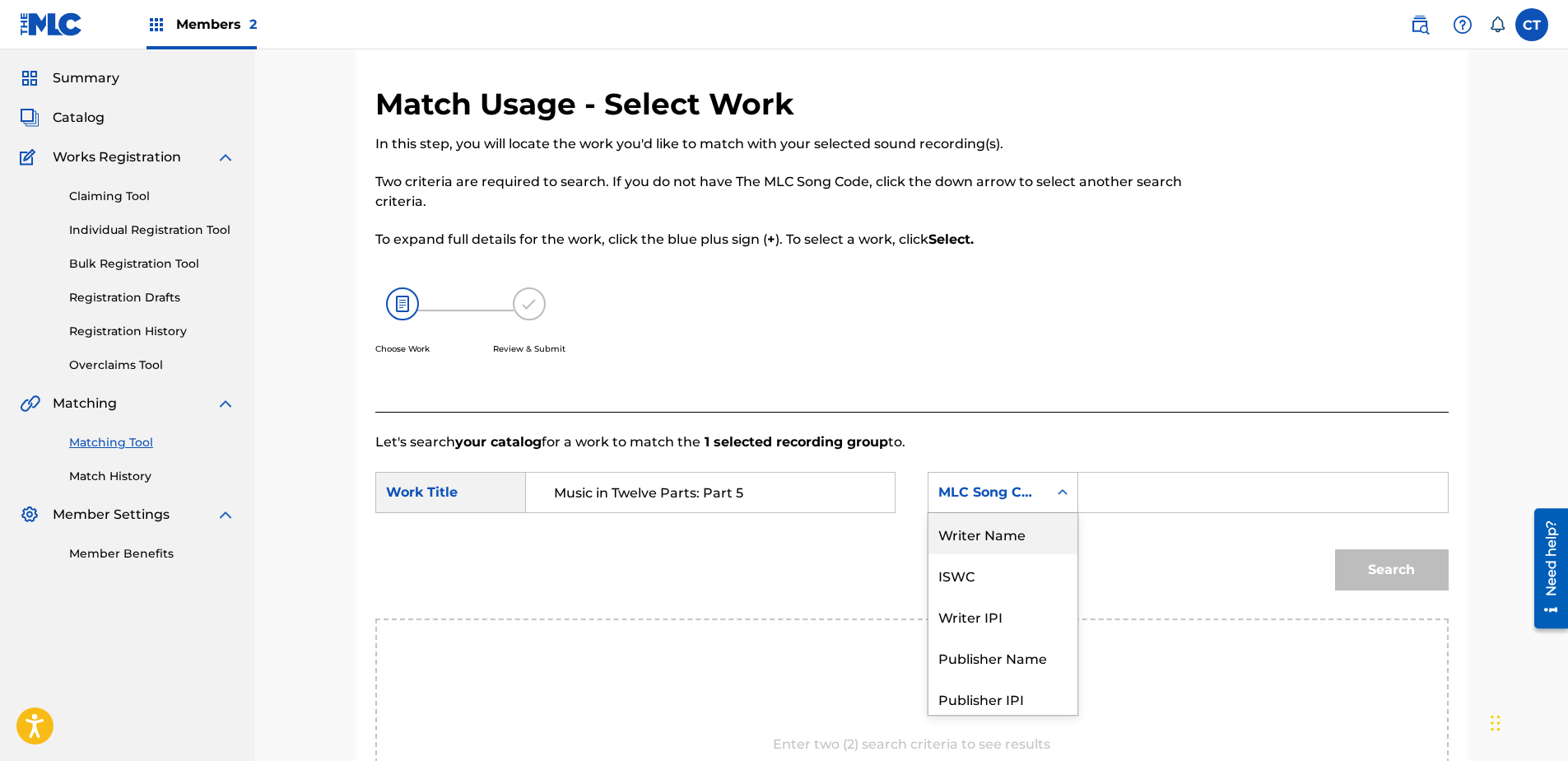
click at [1011, 542] on div "Writer Name" at bounding box center [1003, 533] width 149 height 41
click at [1125, 506] on input "Search Form" at bounding box center [1262, 492] width 341 height 39
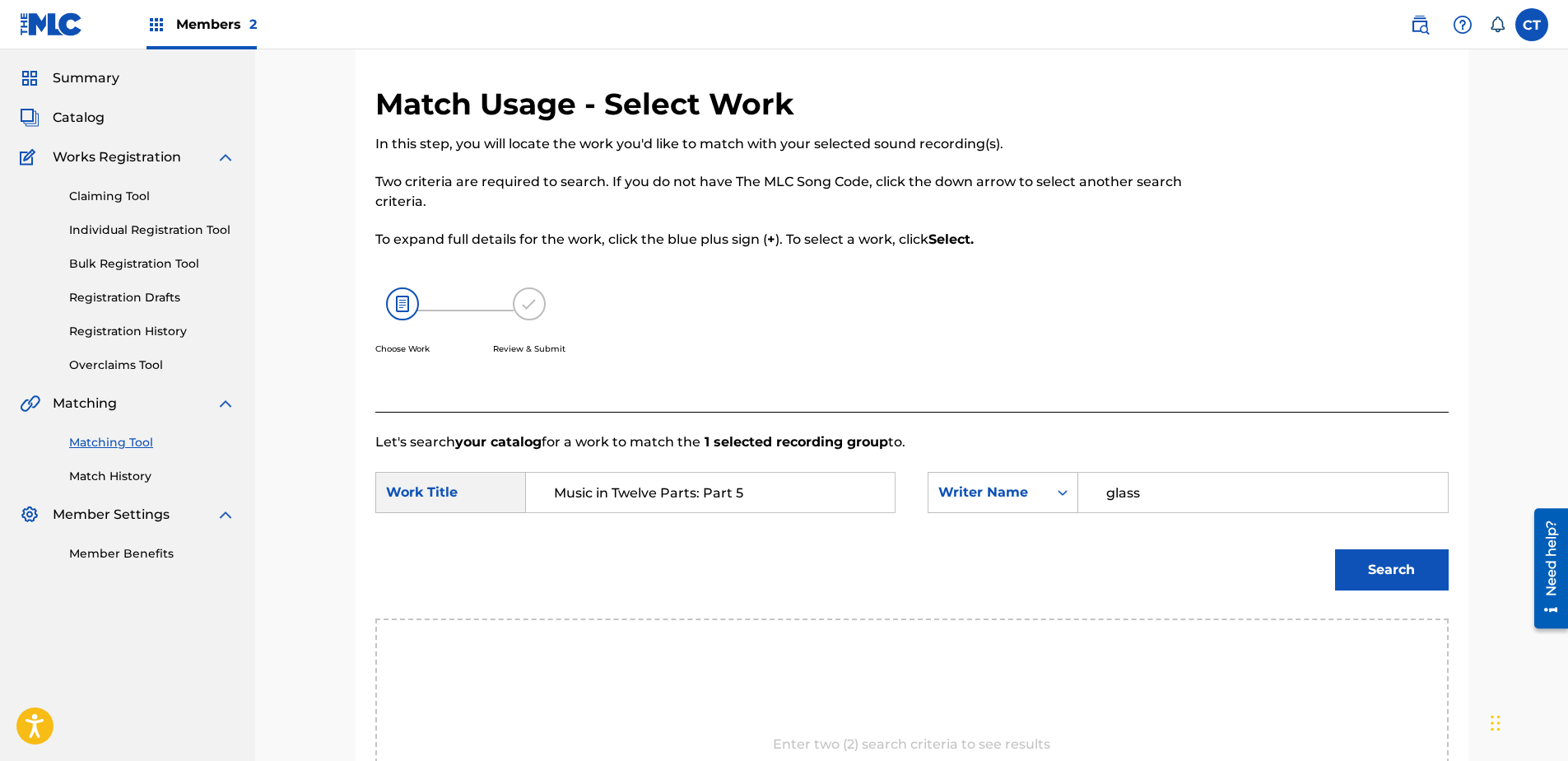
type input "glass"
click at [1335, 549] on button "Search" at bounding box center [1392, 569] width 114 height 41
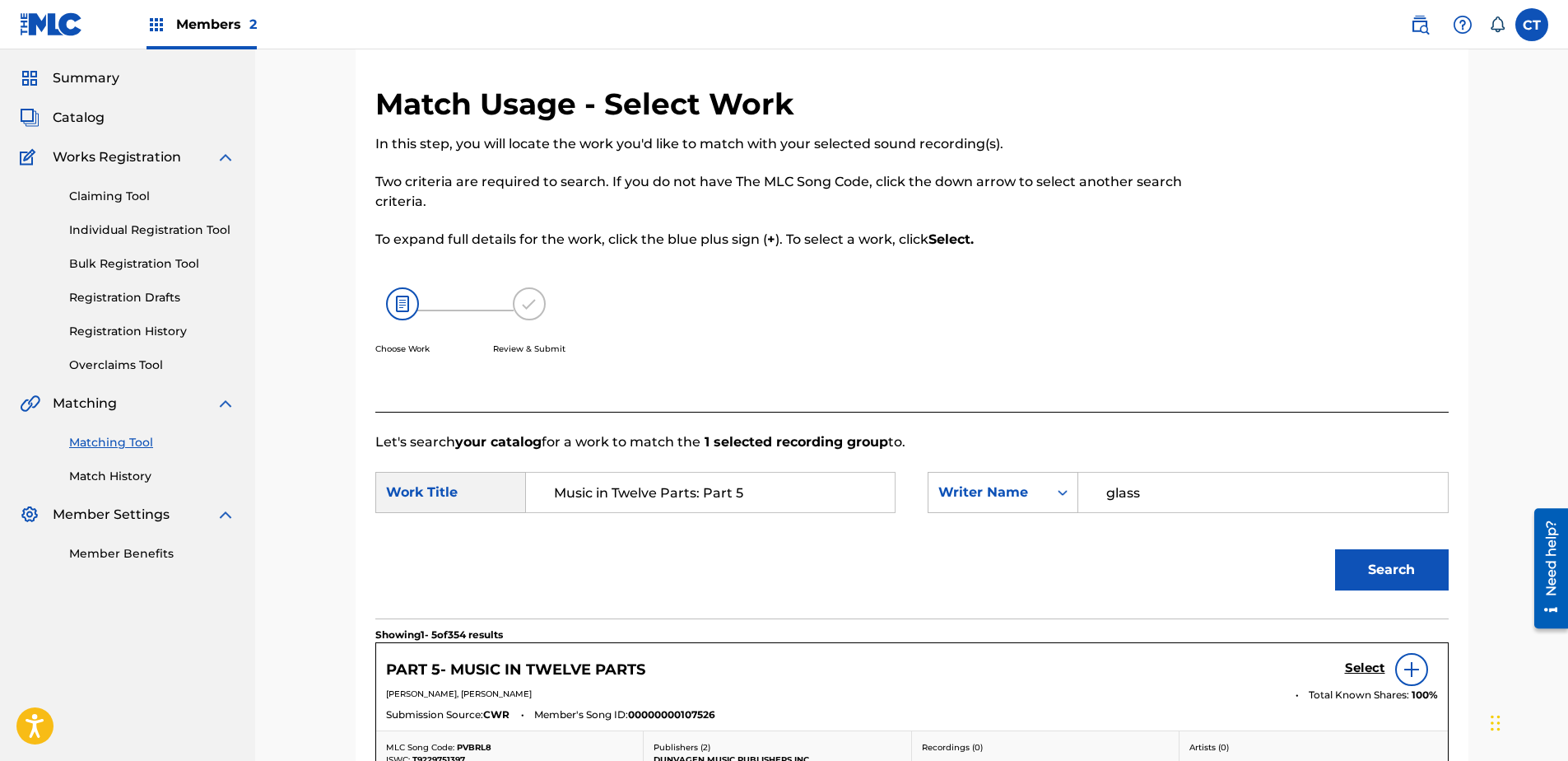
click at [1356, 669] on h5 "Select" at bounding box center [1365, 668] width 40 height 16
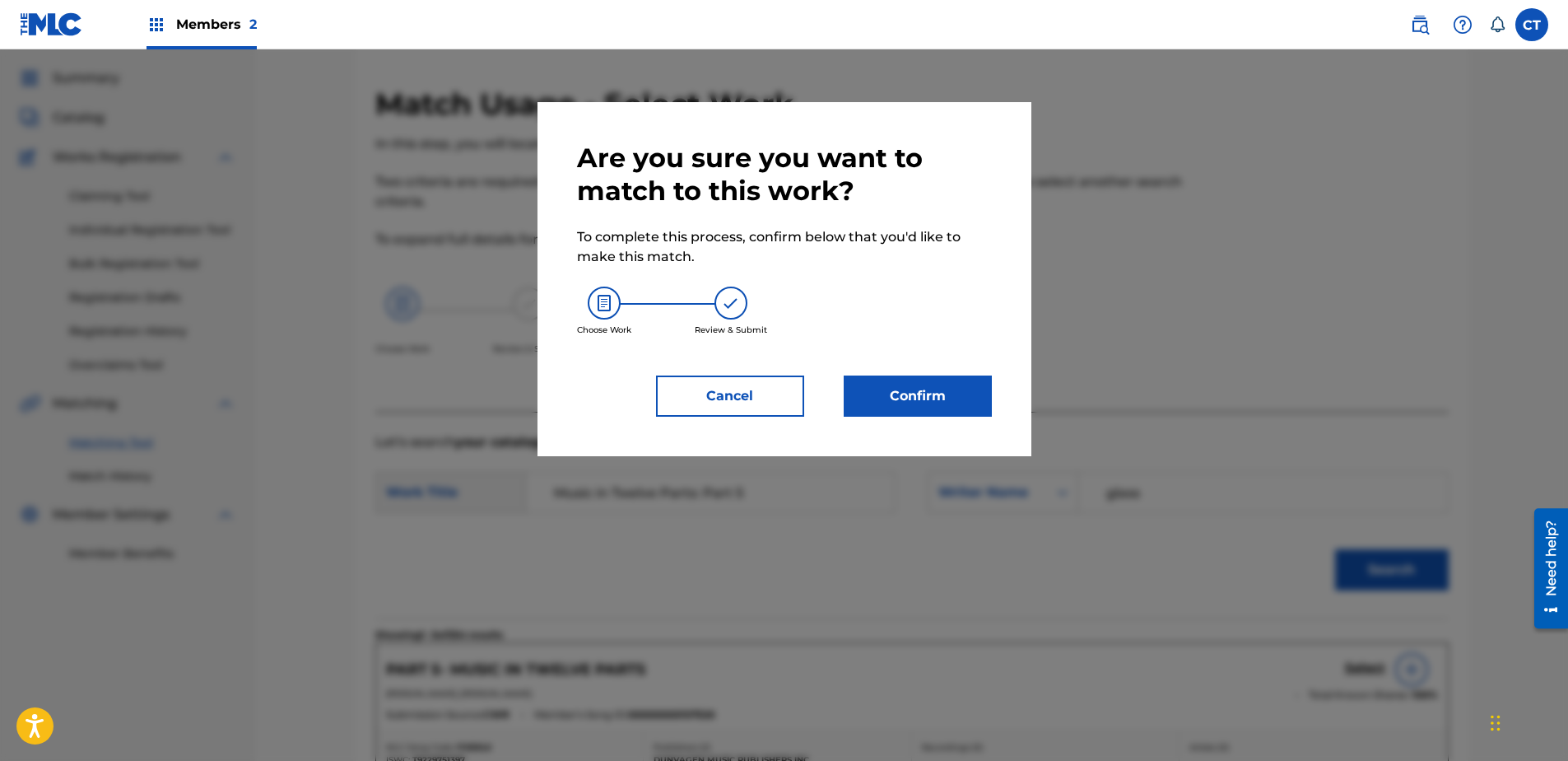
click at [914, 403] on button "Confirm" at bounding box center [918, 395] width 148 height 41
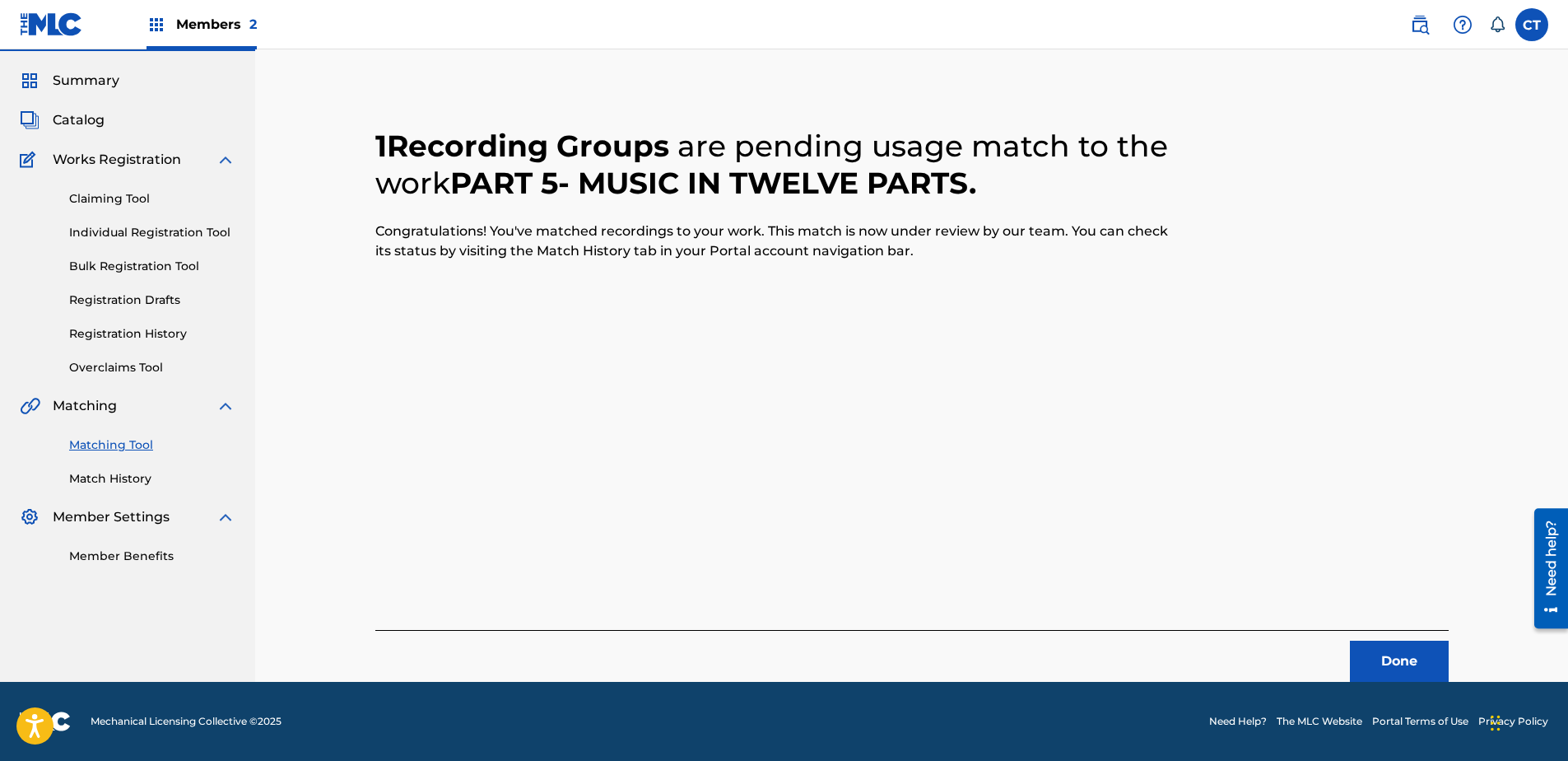
scroll to position [44, 0]
click at [1394, 647] on button "Done" at bounding box center [1399, 661] width 99 height 41
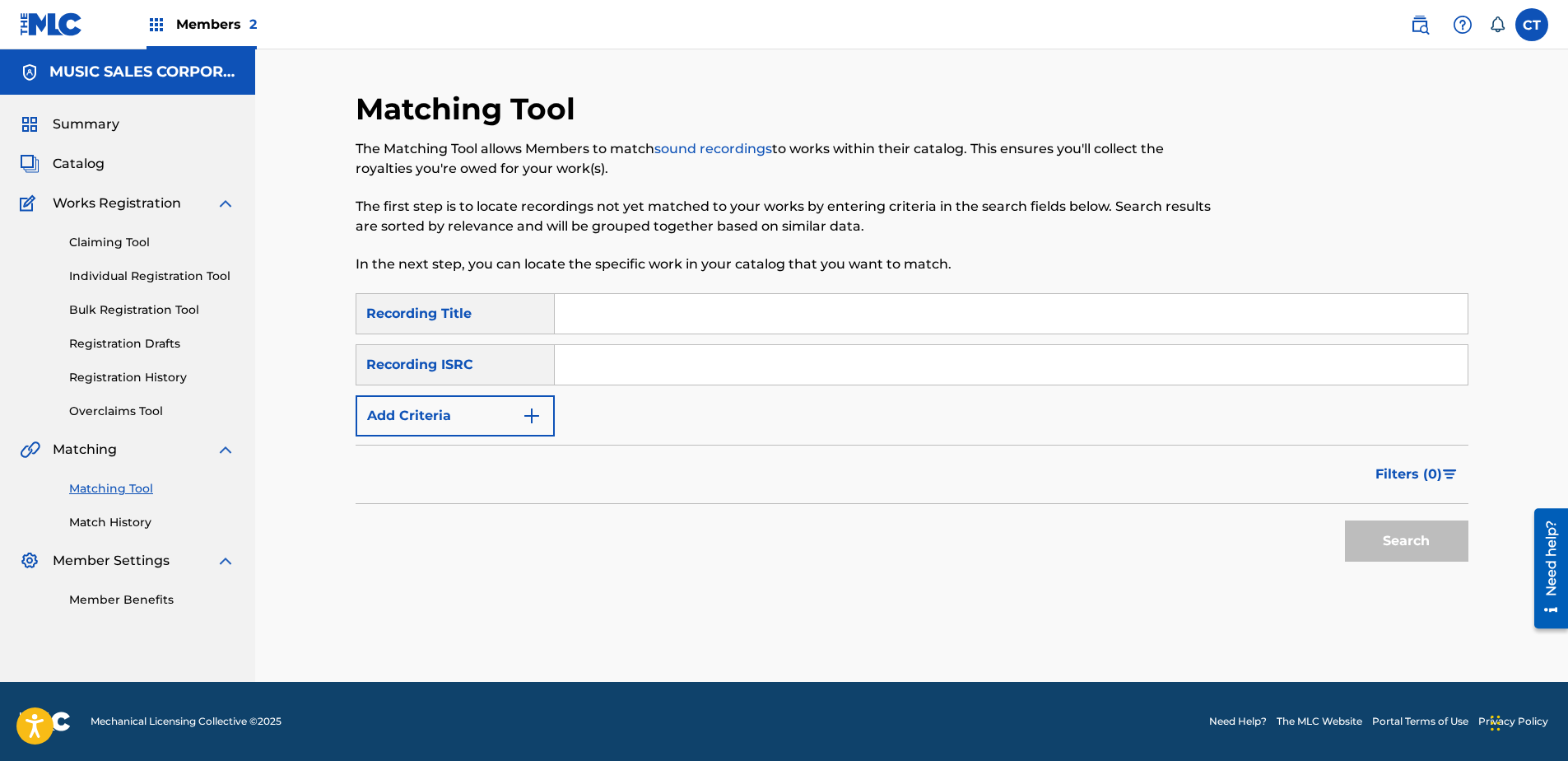
paste input "US65R0804906"
type input "US65R0804906"
click at [1373, 528] on button "Search" at bounding box center [1406, 541] width 124 height 41
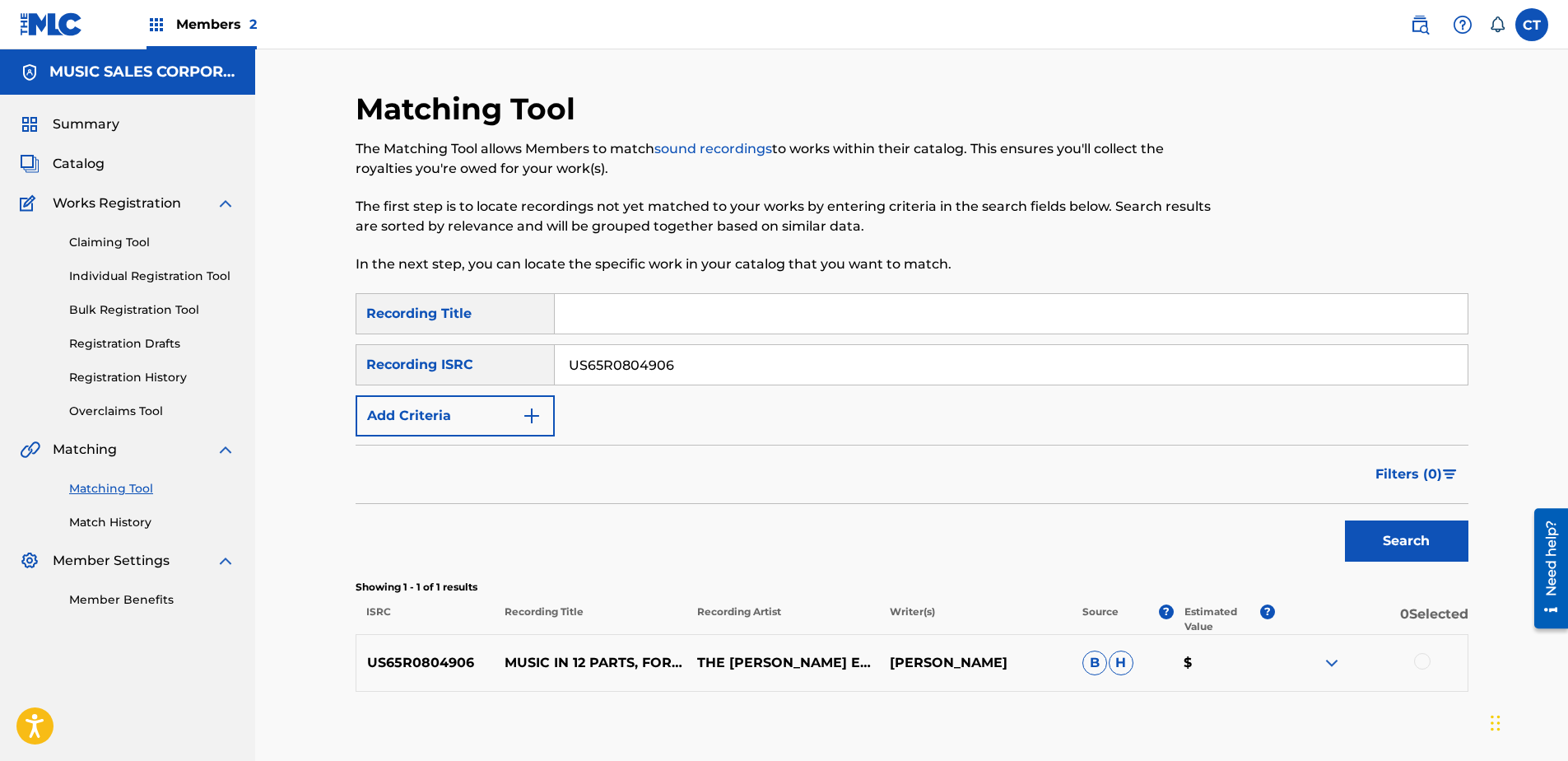
click at [1419, 652] on div "US65R0804906 MUSIC IN 12 PARTS, FOR CHAMBER ENSEMBLE - PART 6 THE [PERSON_NAME]…" at bounding box center [912, 663] width 1113 height 58
click at [1418, 656] on div at bounding box center [1422, 661] width 17 height 17
click at [1132, 639] on button "Match 1 Group" at bounding box center [1157, 626] width 182 height 41
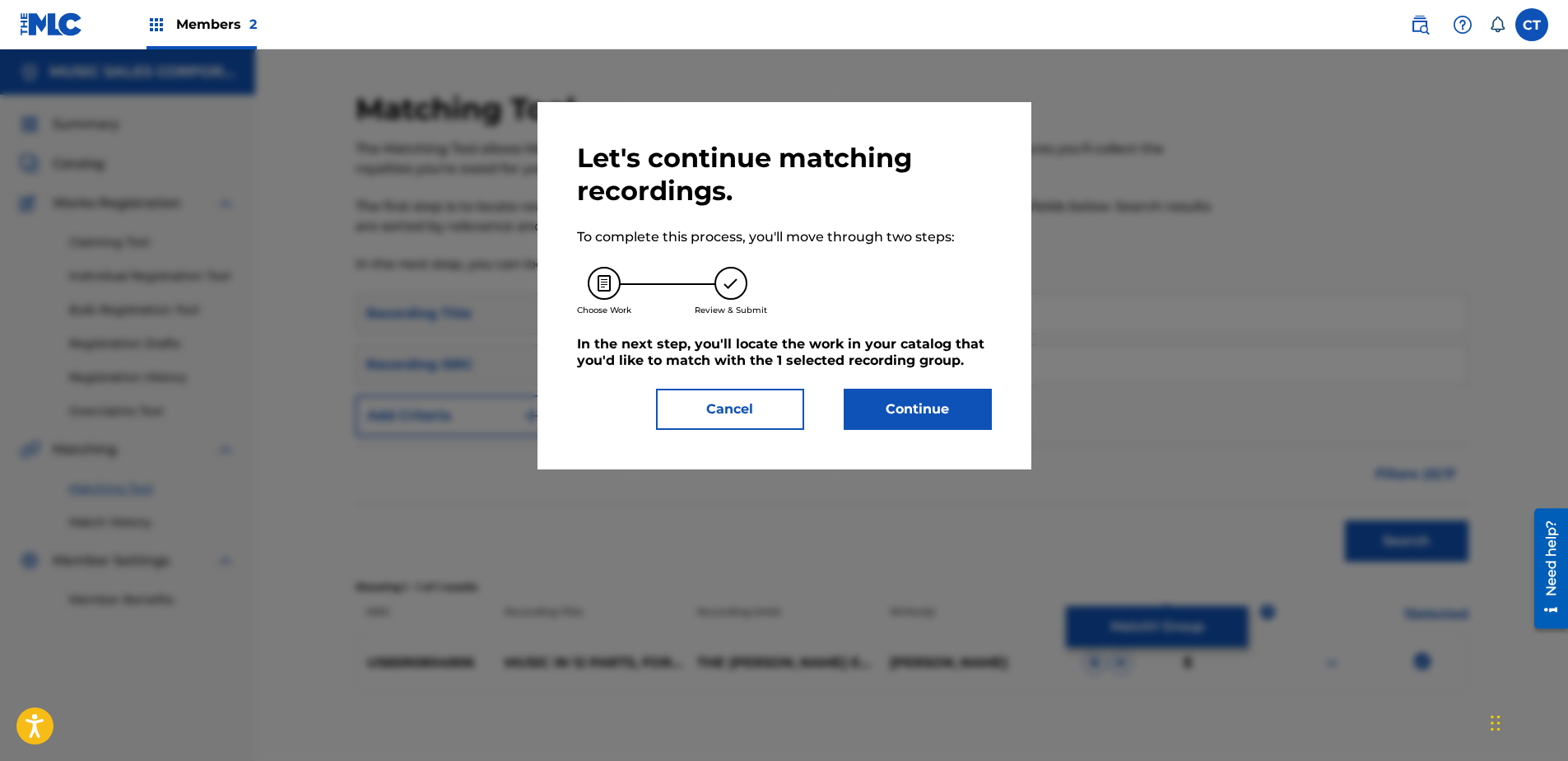
click at [871, 391] on button "Continue" at bounding box center [918, 409] width 148 height 41
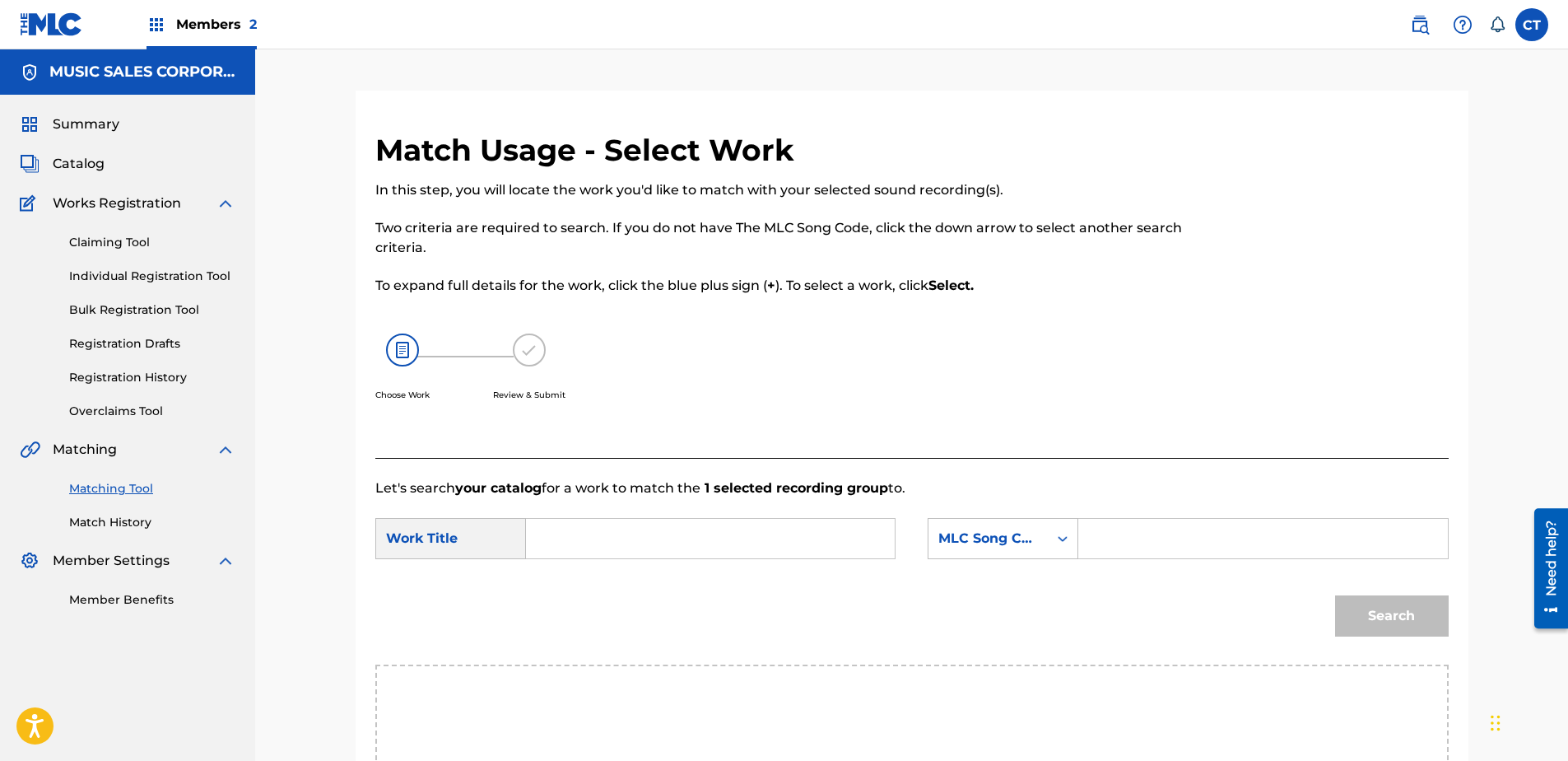
paste input "Music in Twelve Parts: Part 6"
type input "Music in Twelve Parts: Part 6"
click at [1032, 544] on div "MLC Song Code" at bounding box center [1003, 538] width 151 height 41
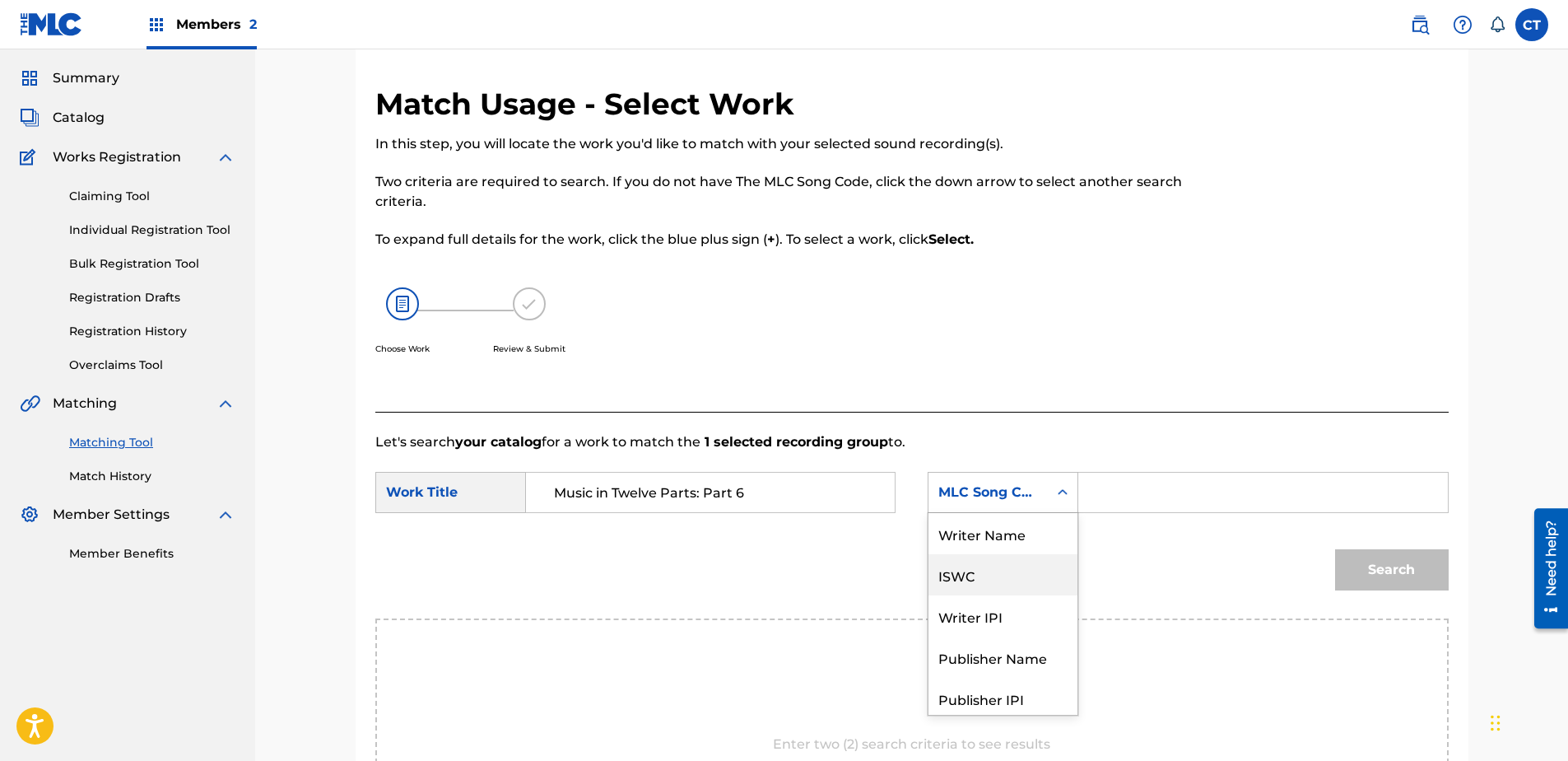
click at [1008, 553] on div "Writer Name" at bounding box center [1003, 533] width 149 height 41
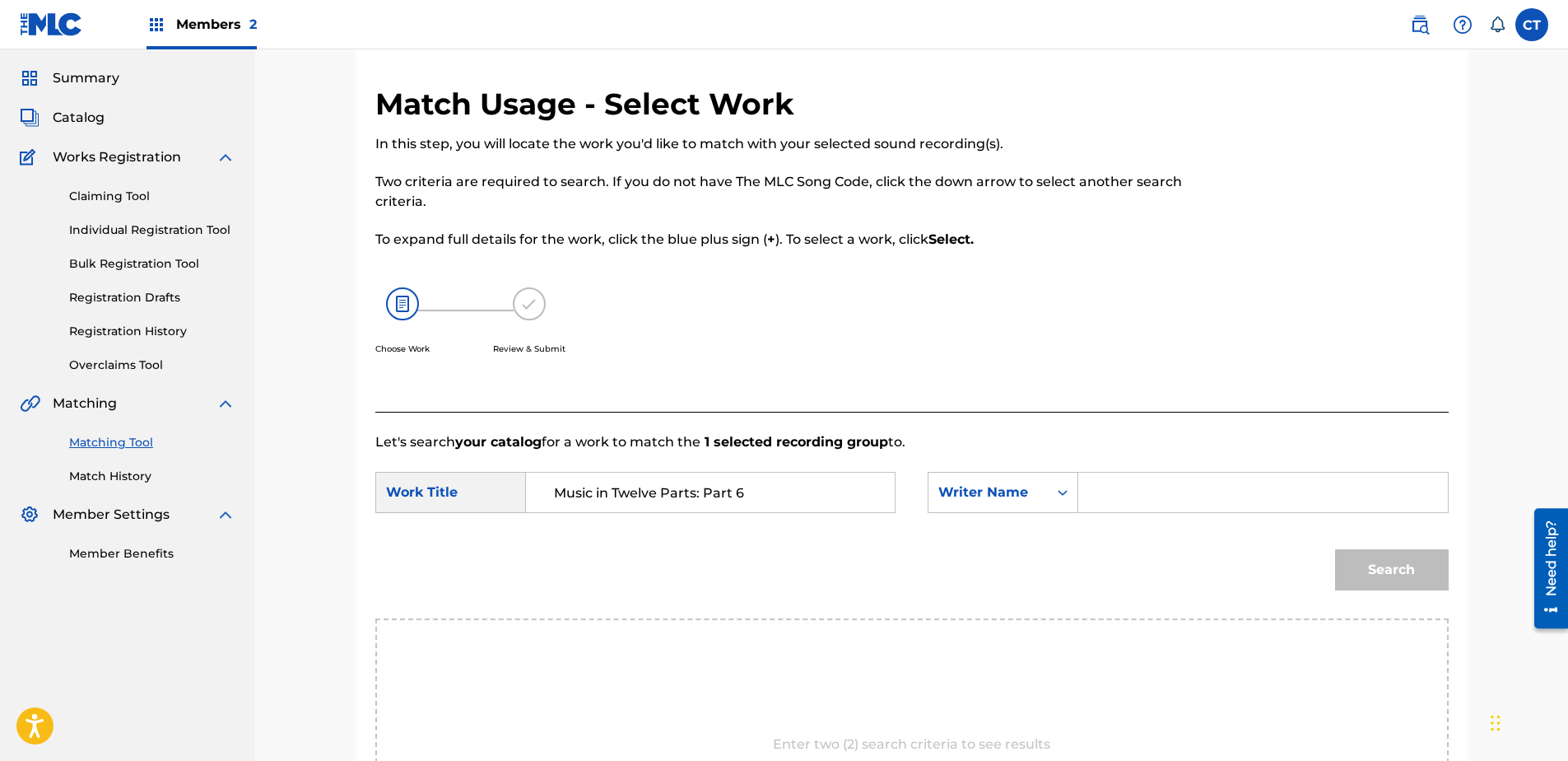
click at [1125, 499] on input "Search Form" at bounding box center [1262, 492] width 341 height 39
type input "glass"
click at [1335, 549] on button "Search" at bounding box center [1392, 569] width 114 height 41
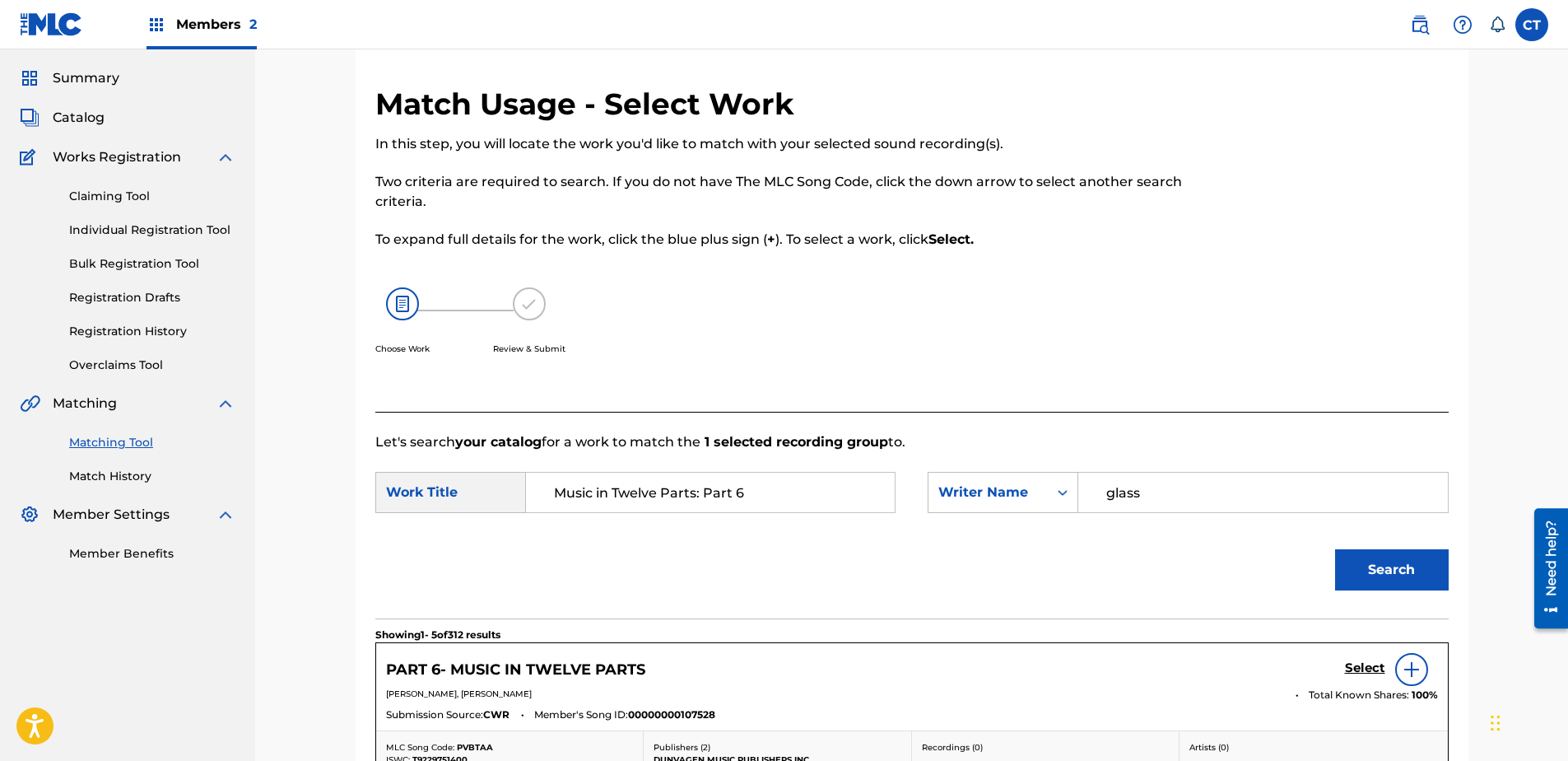
click at [1375, 675] on h5 "Select" at bounding box center [1365, 668] width 40 height 16
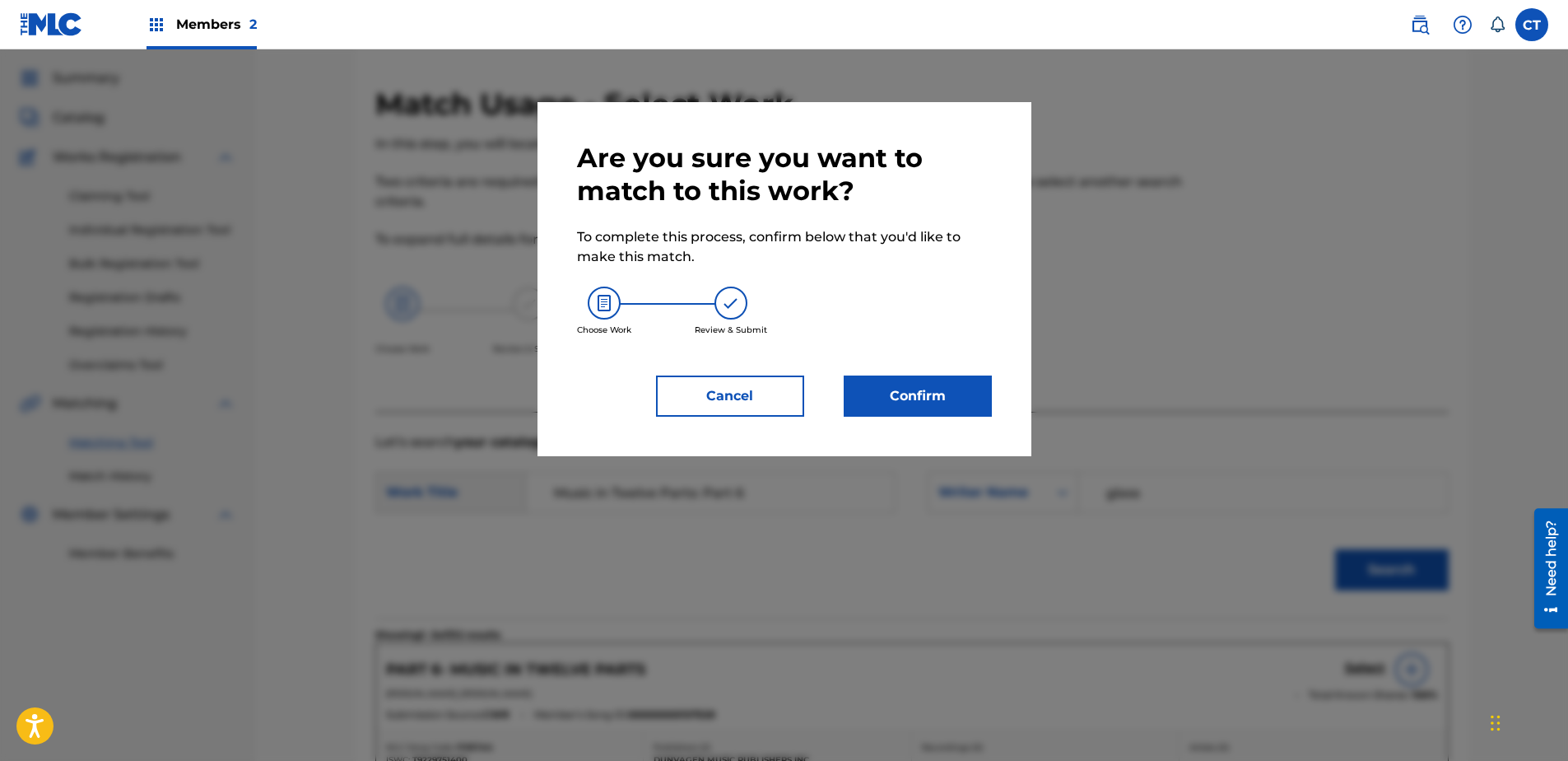
click at [917, 375] on button "Confirm" at bounding box center [918, 395] width 148 height 41
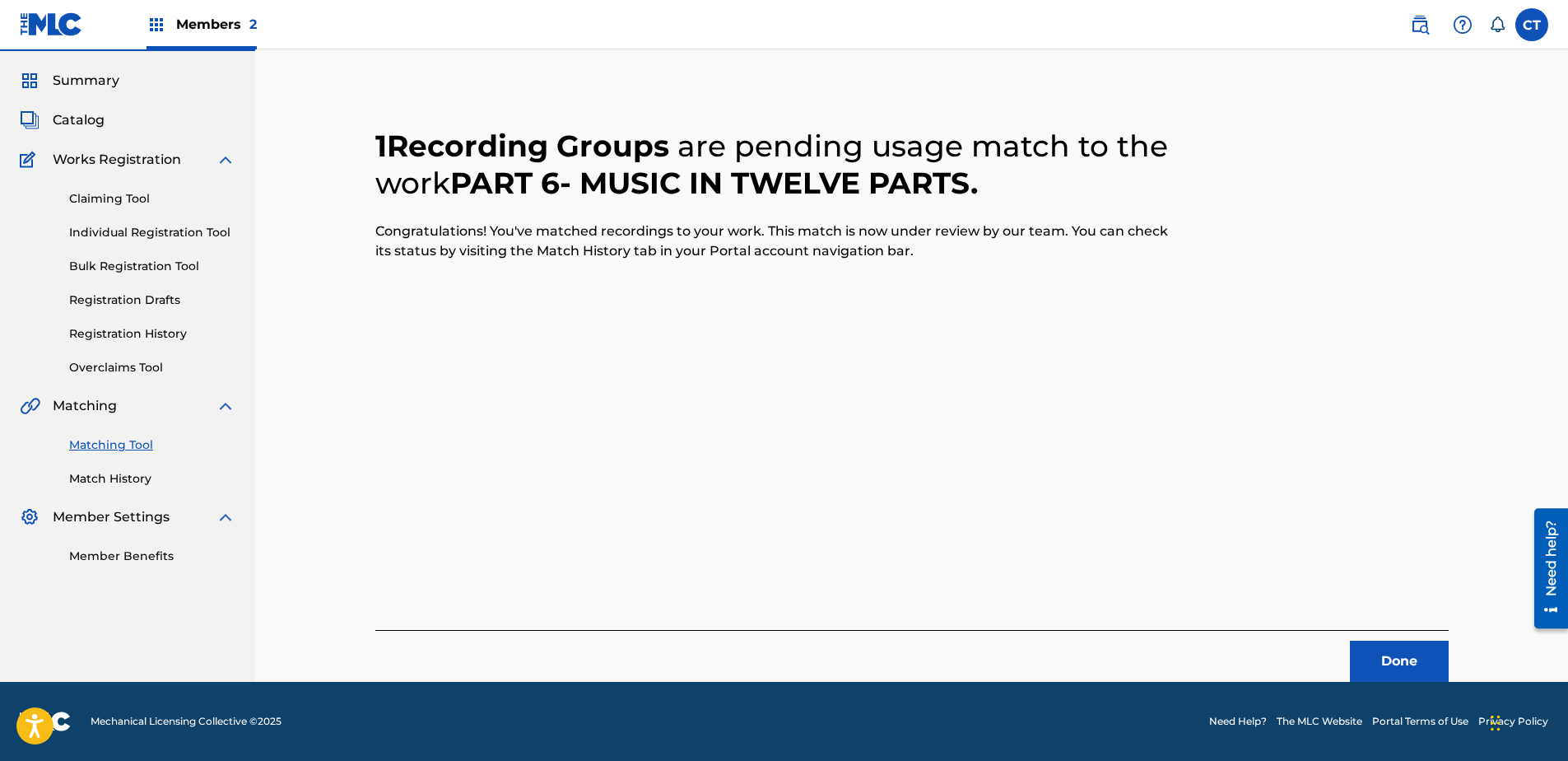
scroll to position [44, 0]
click at [1399, 665] on button "Done" at bounding box center [1399, 661] width 99 height 41
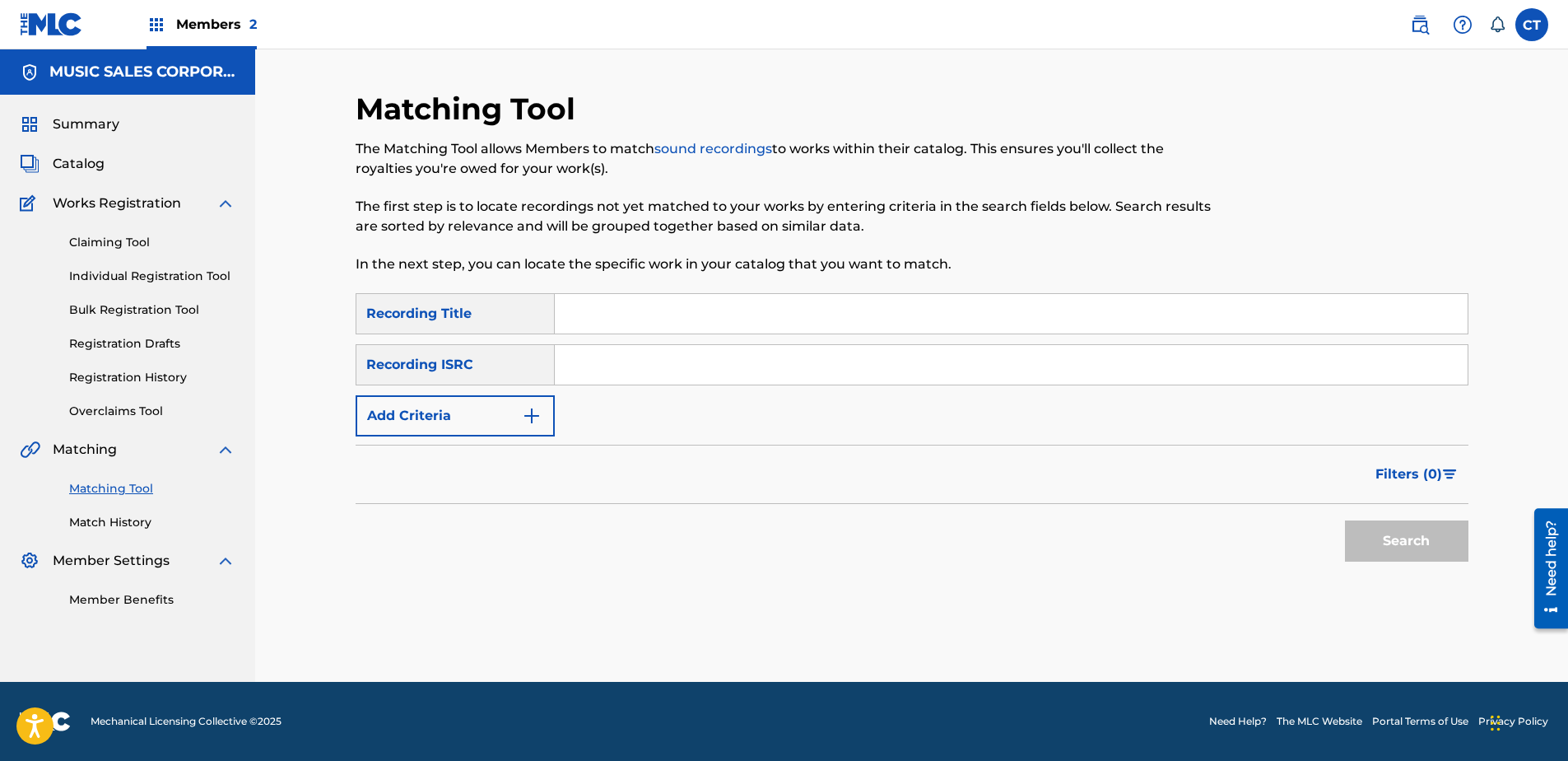
paste input "US65R0804907"
type input "US65R0804907"
click at [1366, 534] on button "Search" at bounding box center [1406, 541] width 124 height 41
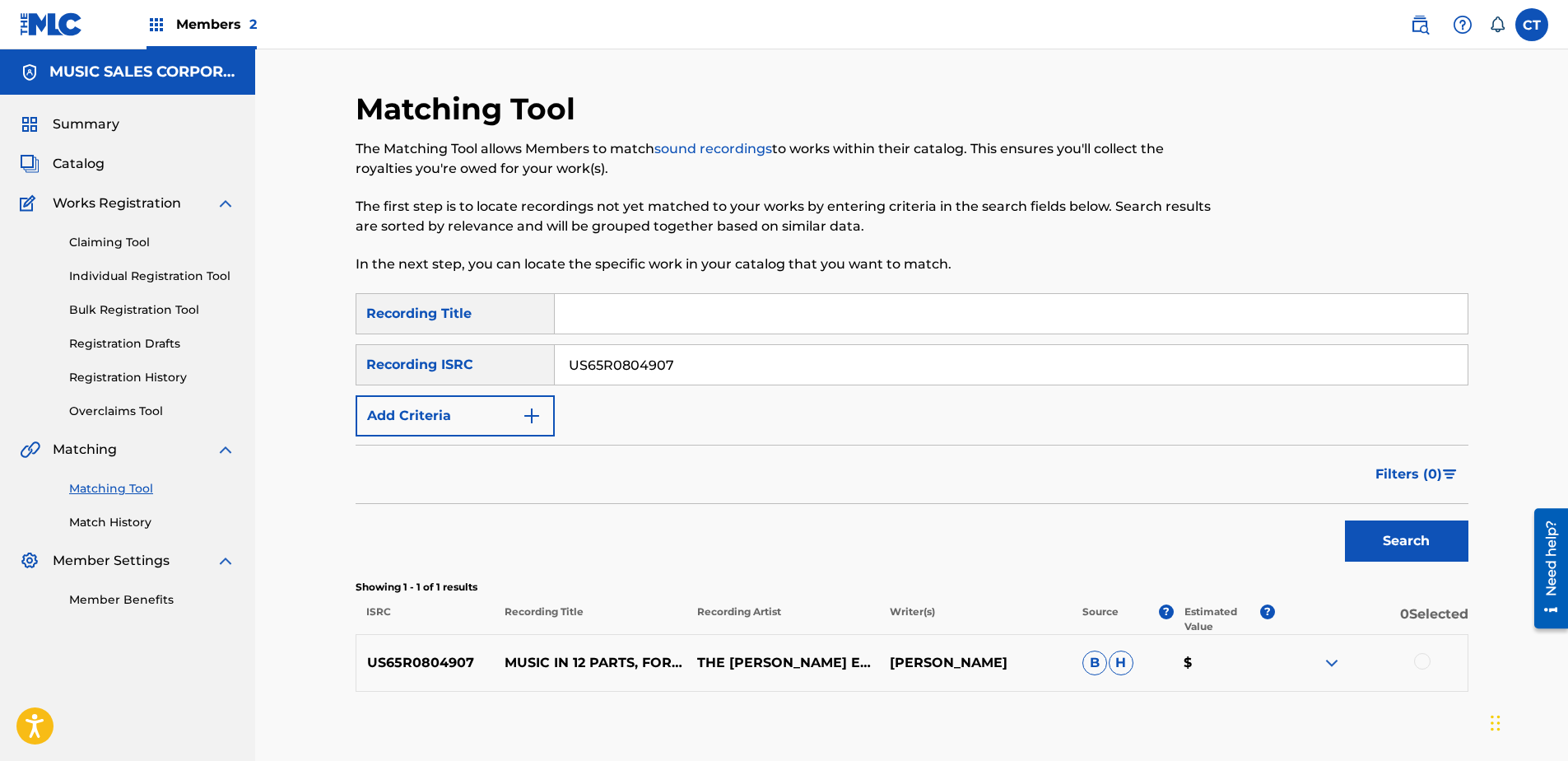
click at [1421, 658] on div at bounding box center [1422, 661] width 17 height 17
click at [1192, 623] on button "Match 1 Group" at bounding box center [1157, 626] width 182 height 41
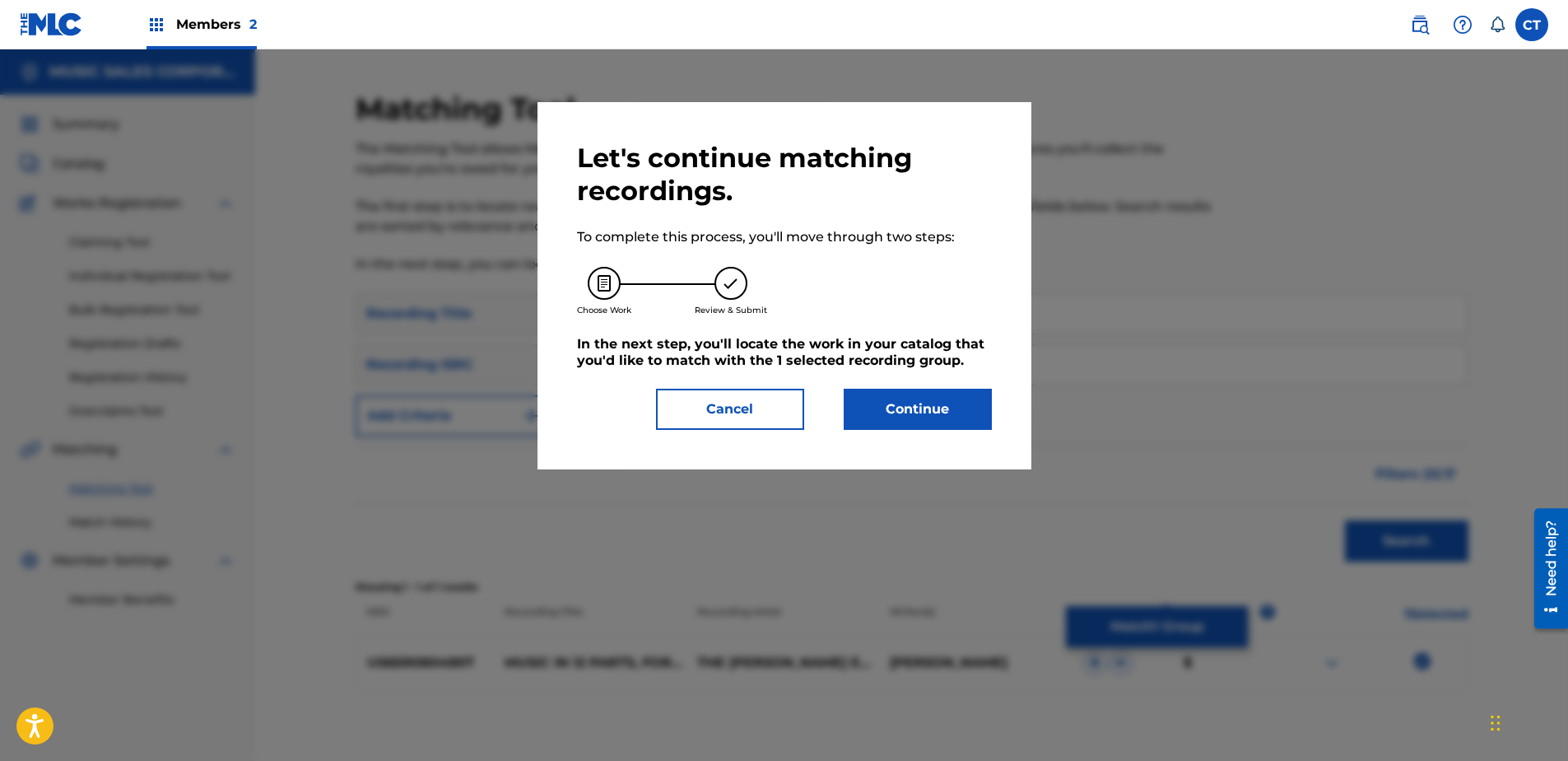
click at [907, 419] on button "Continue" at bounding box center [918, 409] width 148 height 41
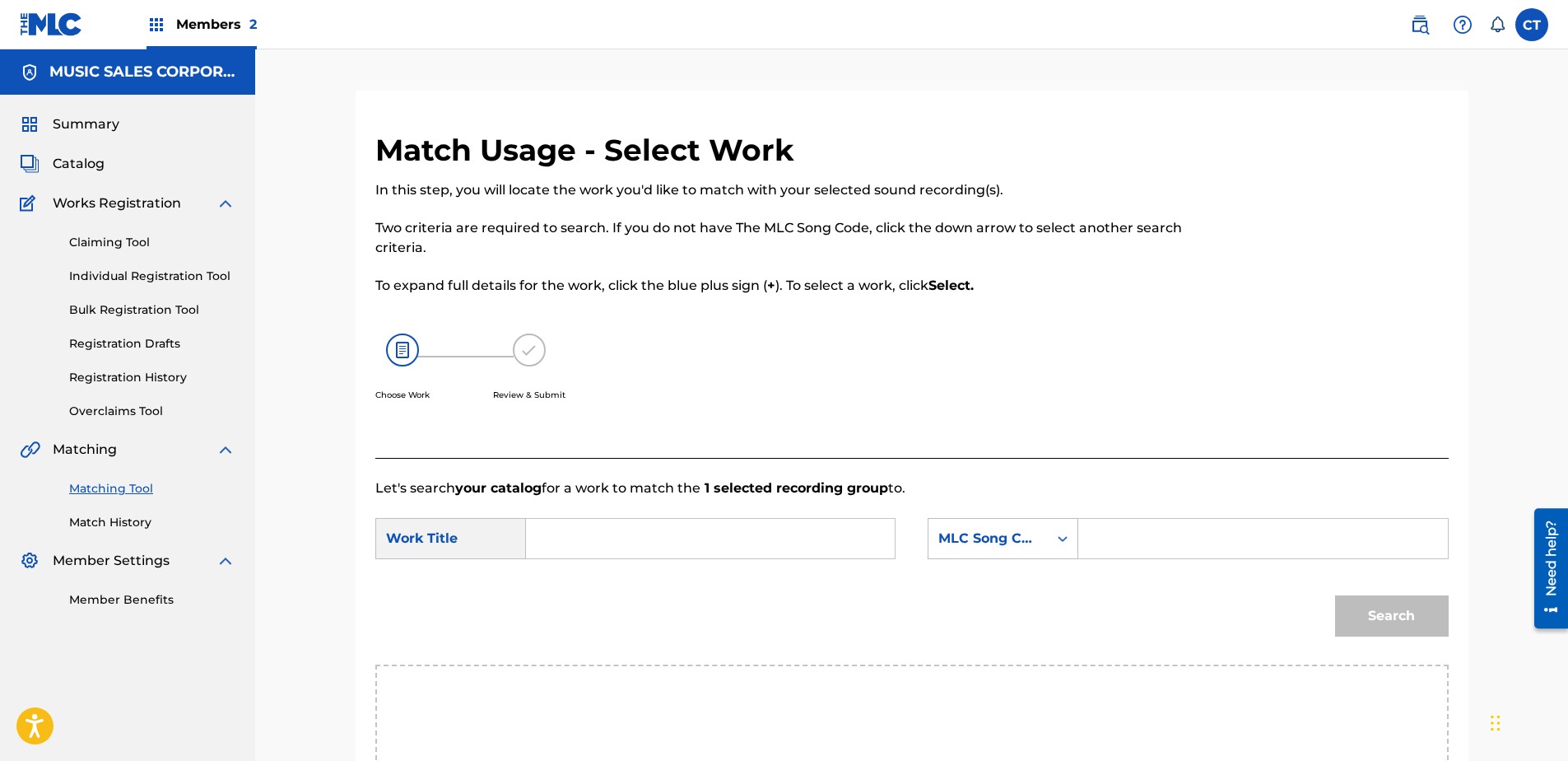
paste input "Music in Twelve Parts: Part 7"
type input "Music in Twelve Parts: Part 7"
click at [1010, 553] on div "MLC Song Code" at bounding box center [1003, 538] width 151 height 41
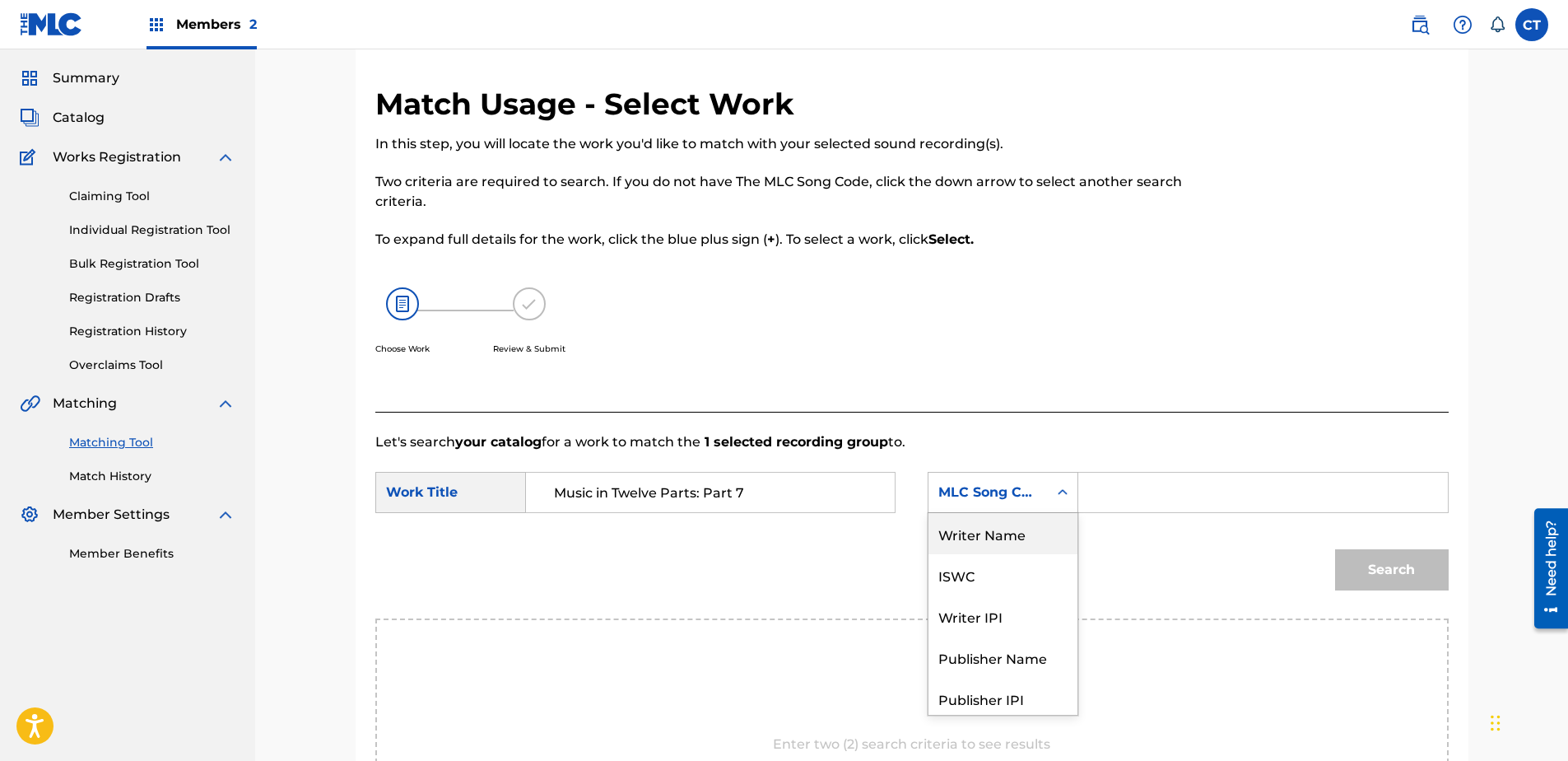
click at [1004, 544] on div "Writer Name" at bounding box center [1003, 533] width 149 height 41
click at [1094, 505] on input "Search Form" at bounding box center [1262, 492] width 341 height 39
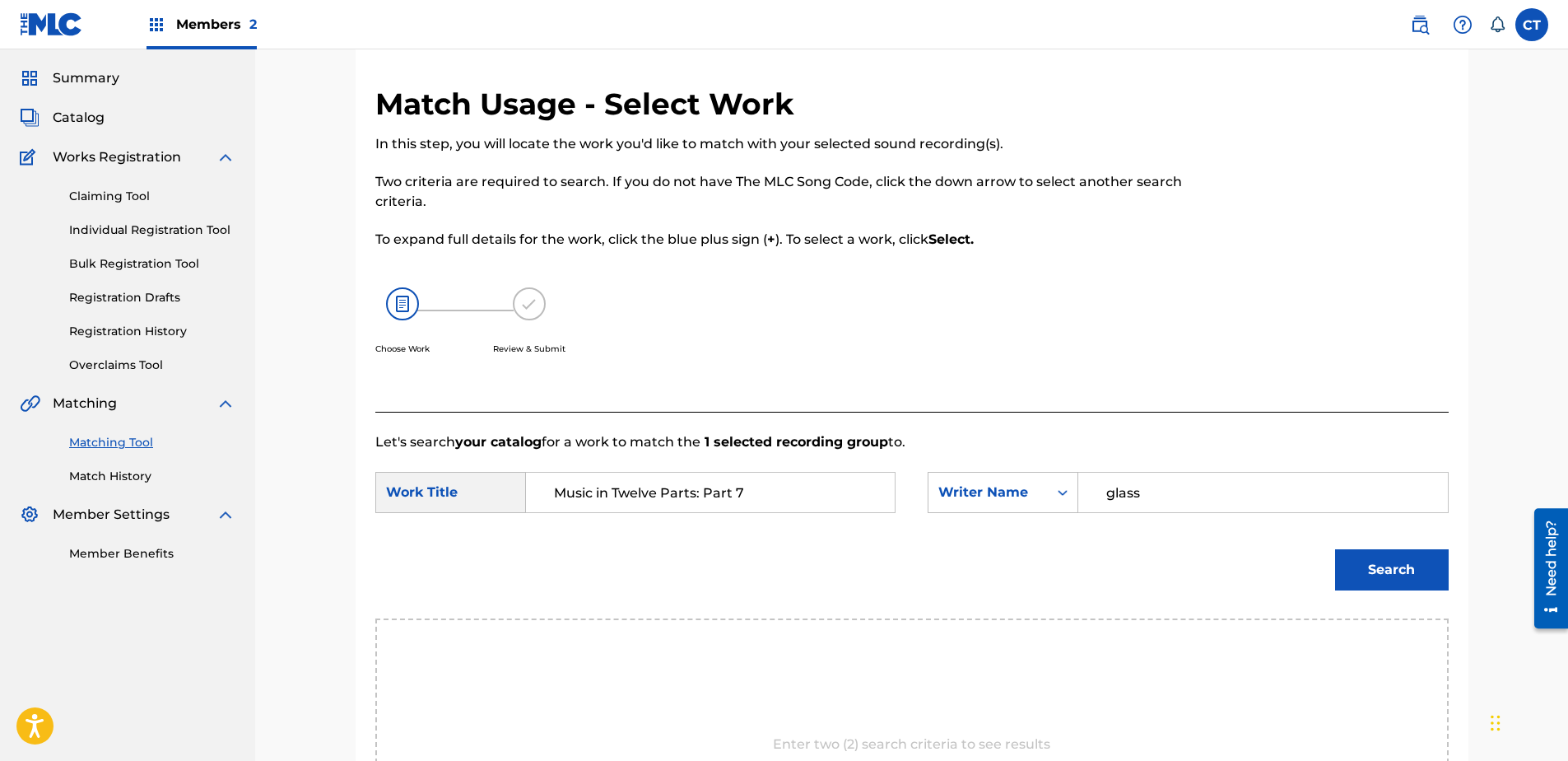
type input "glass"
click at [1335, 549] on button "Search" at bounding box center [1392, 569] width 114 height 41
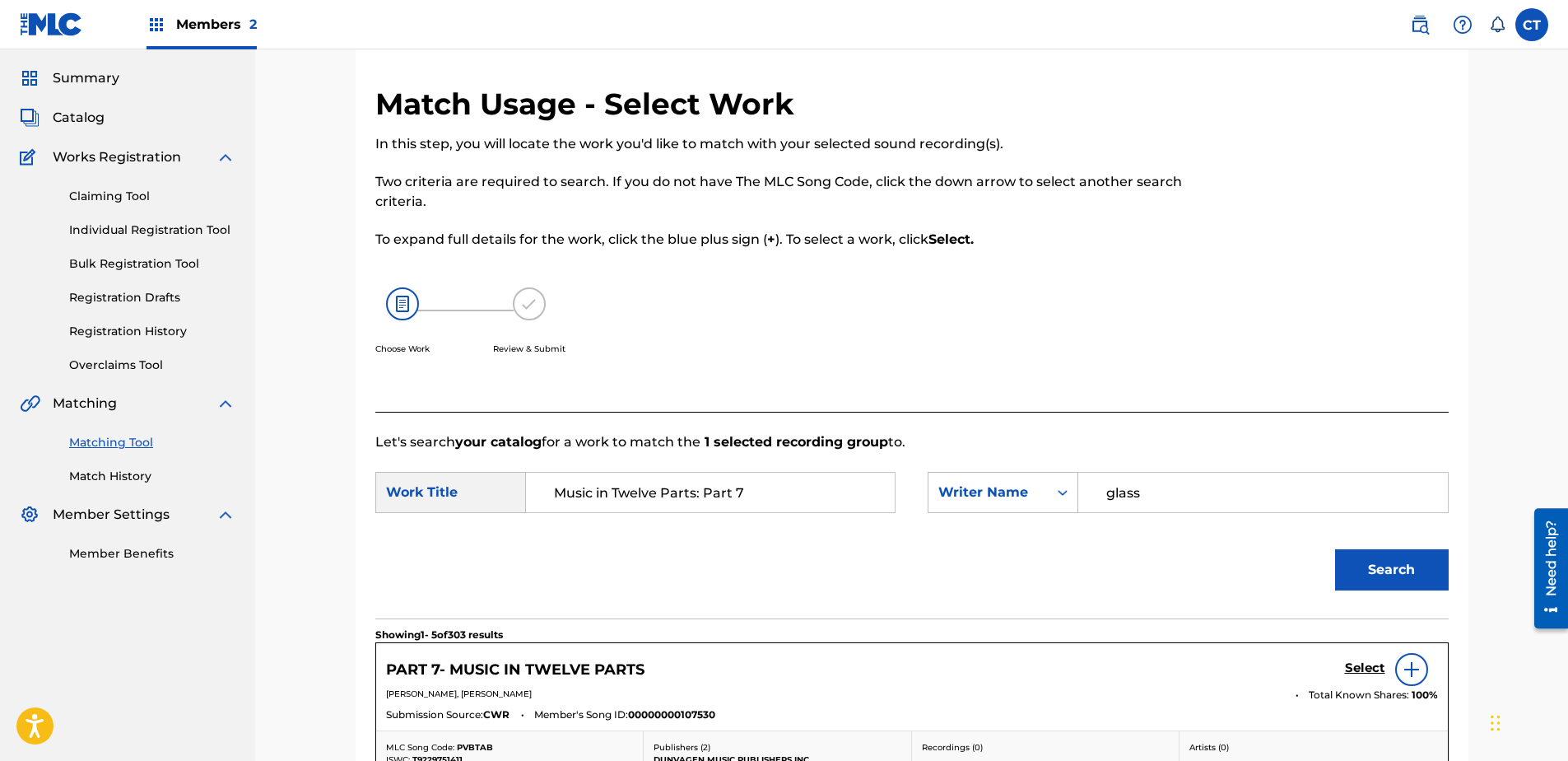
click at [1373, 667] on h5 "Select" at bounding box center [1365, 668] width 40 height 16
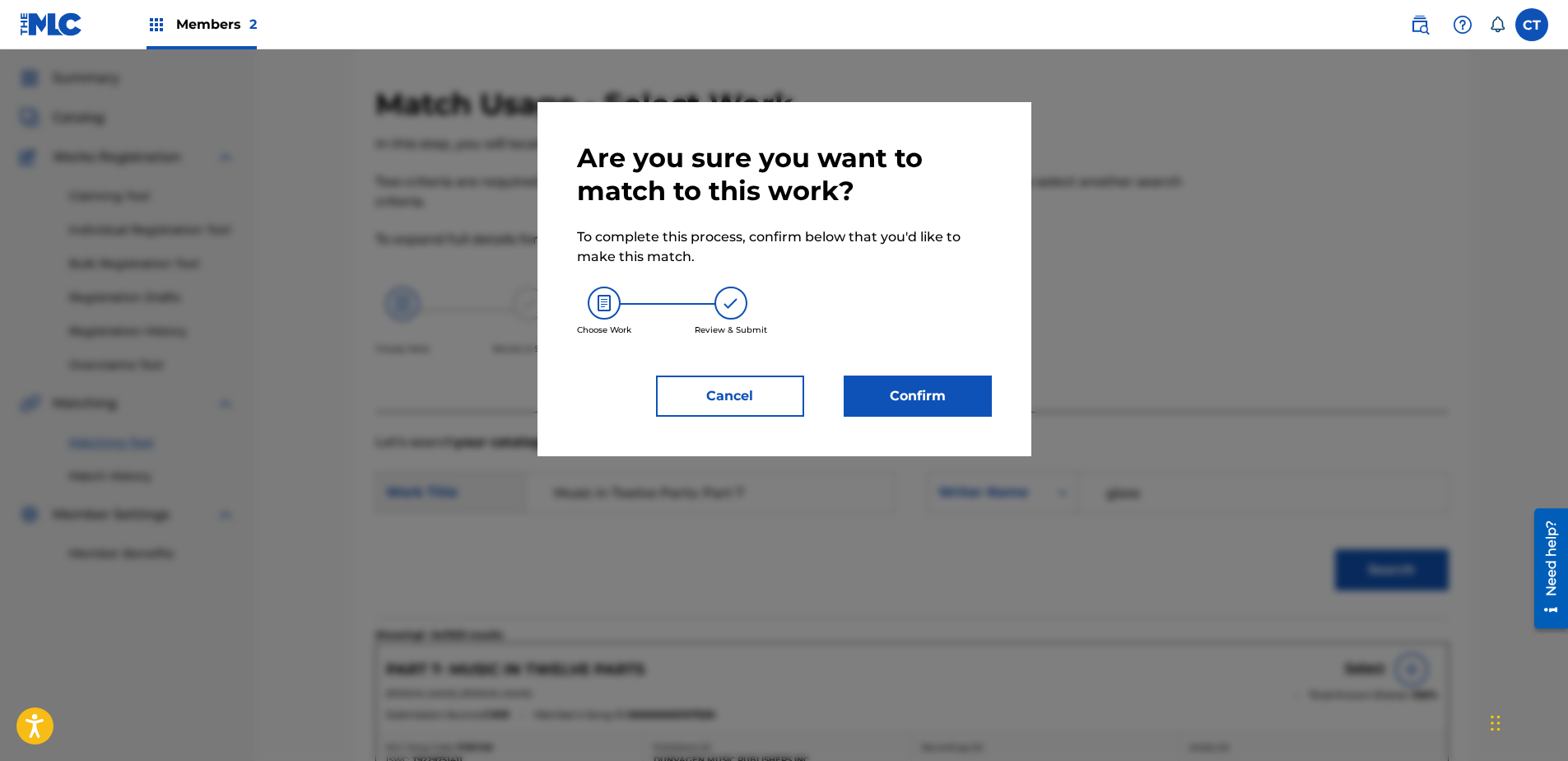
click at [926, 399] on button "Confirm" at bounding box center [918, 395] width 148 height 41
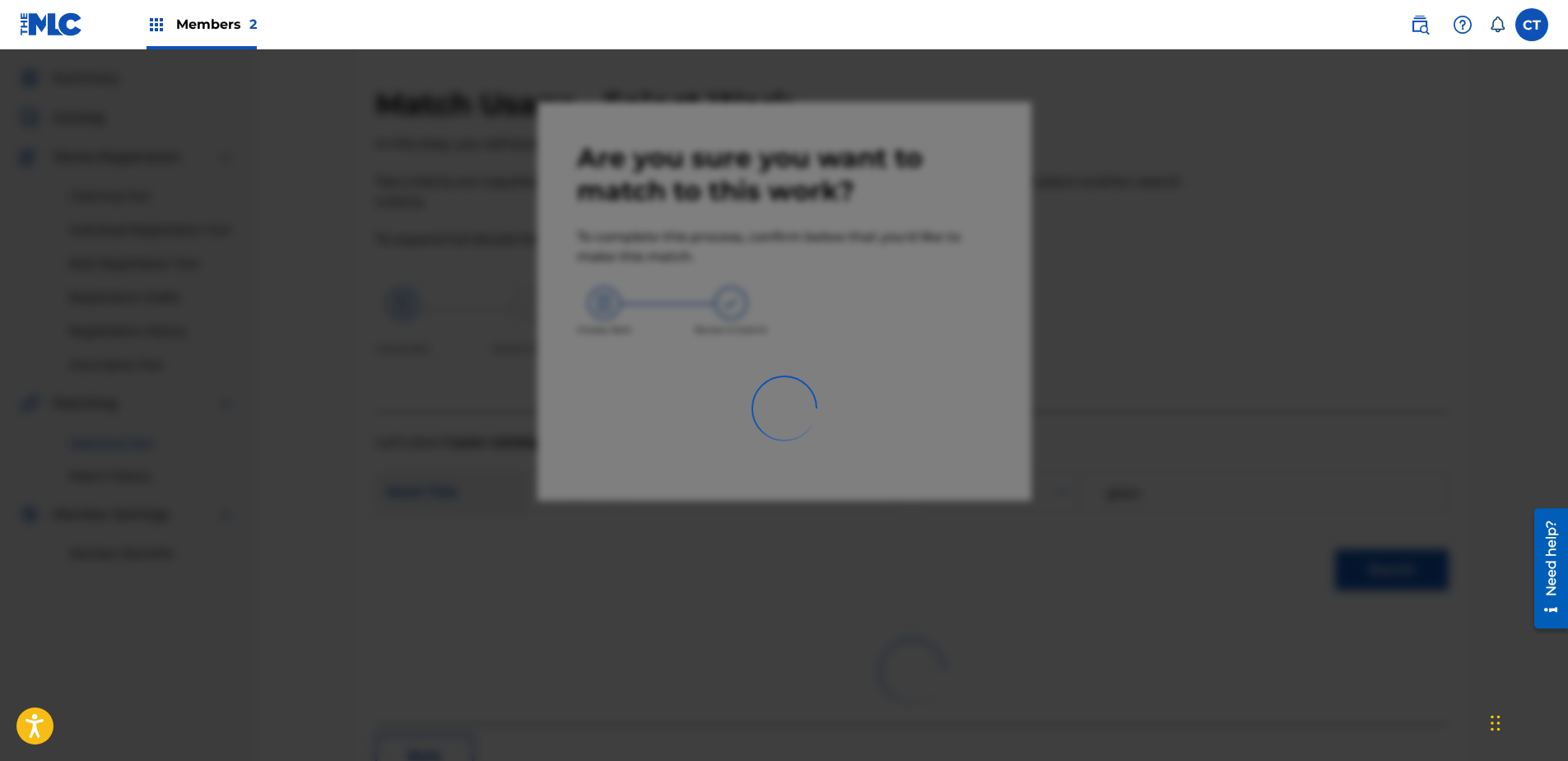
scroll to position [44, 0]
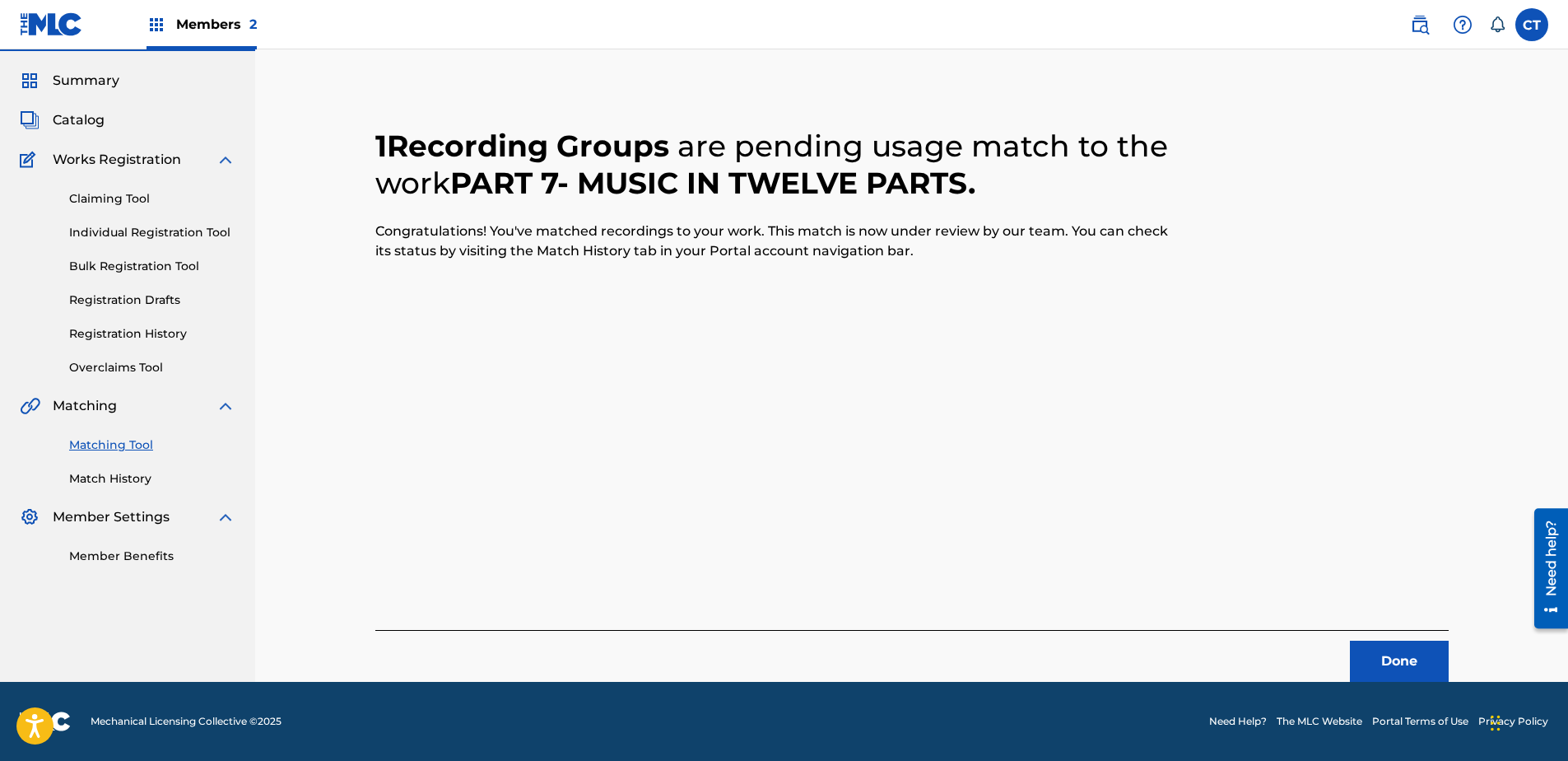
click at [1372, 677] on button "Done" at bounding box center [1399, 661] width 99 height 41
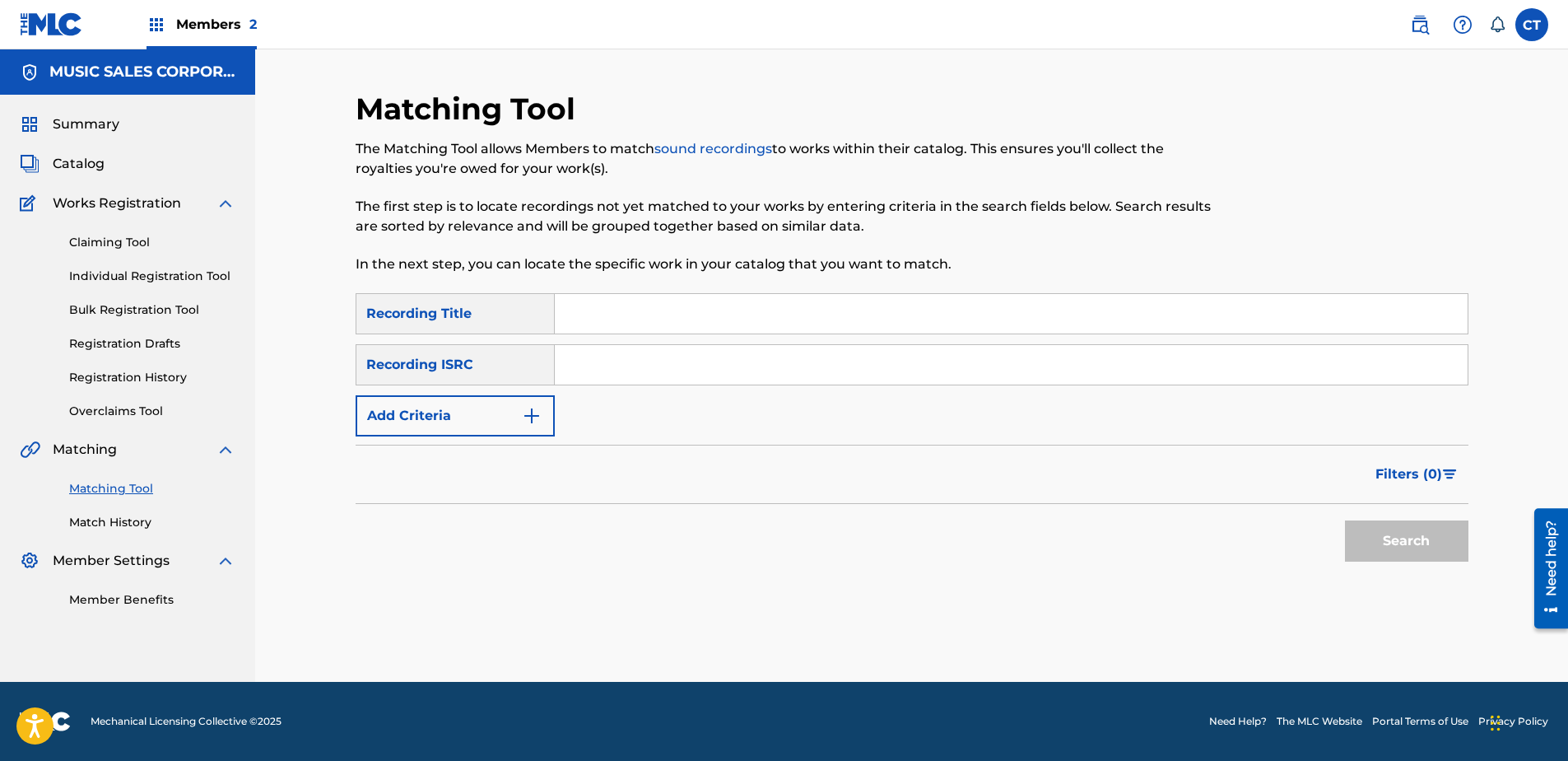
paste input "US65R0804908"
type input "US65R0804908"
click at [1432, 551] on button "Search" at bounding box center [1406, 541] width 124 height 41
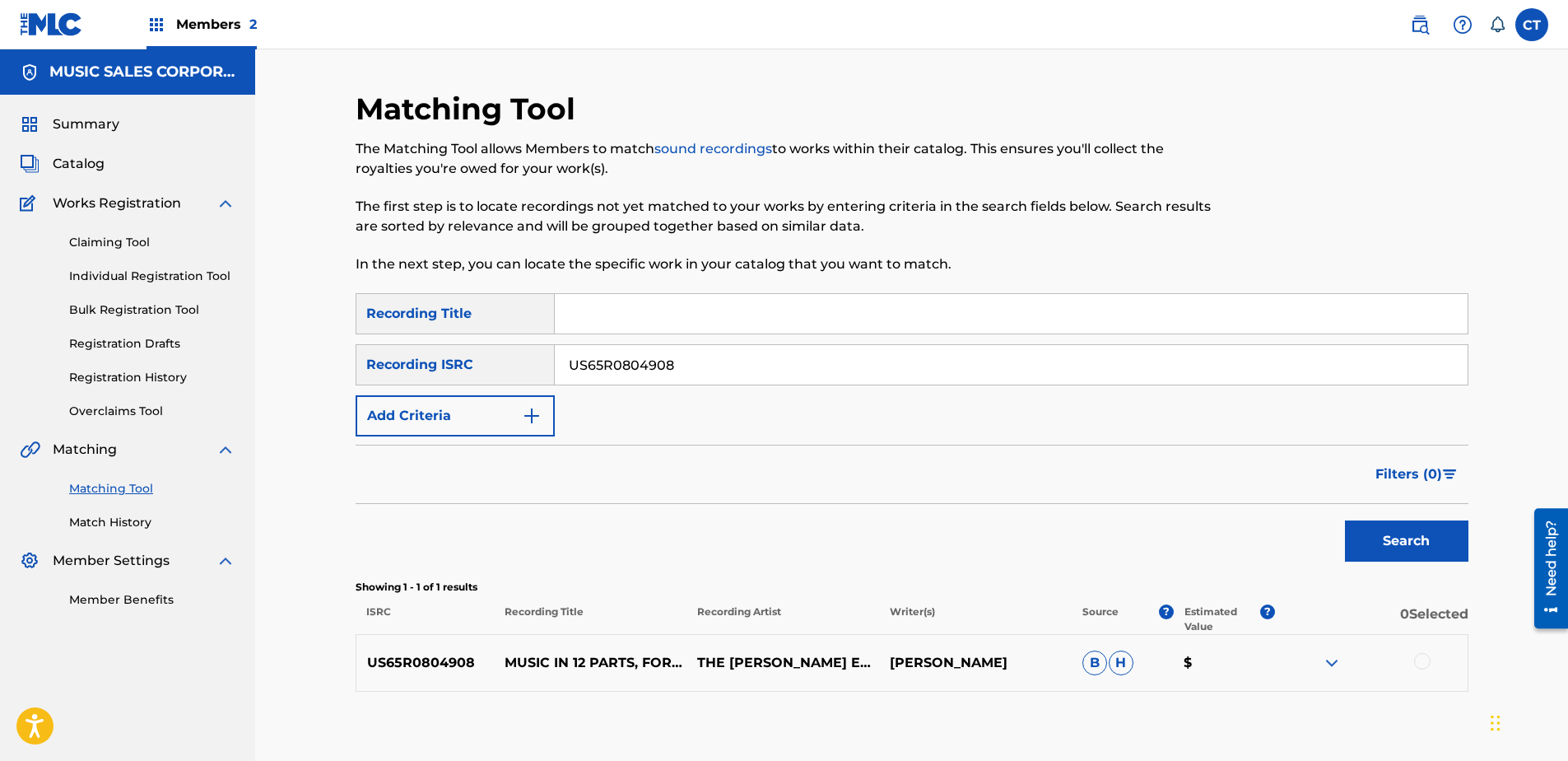
click at [1420, 656] on div at bounding box center [1422, 661] width 17 height 17
click at [1419, 658] on img at bounding box center [1422, 661] width 17 height 17
click at [1428, 661] on div at bounding box center [1422, 661] width 17 height 17
click at [1145, 626] on button "Match 1 Group" at bounding box center [1157, 626] width 182 height 41
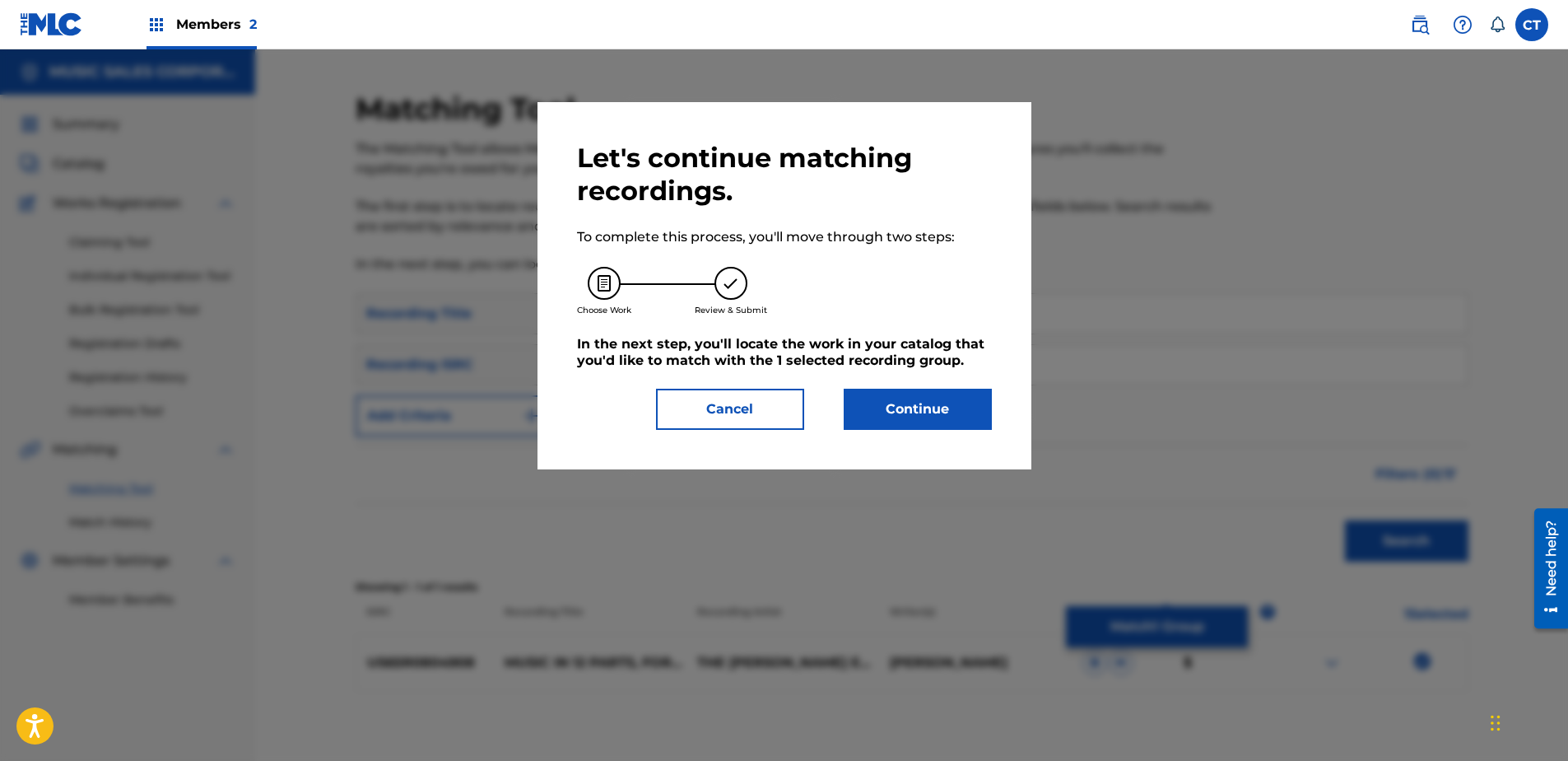
click at [917, 376] on div "Let's continue matching recordings. To complete this process, you'll move throu…" at bounding box center [784, 286] width 415 height 288
click at [919, 412] on button "Continue" at bounding box center [918, 409] width 148 height 41
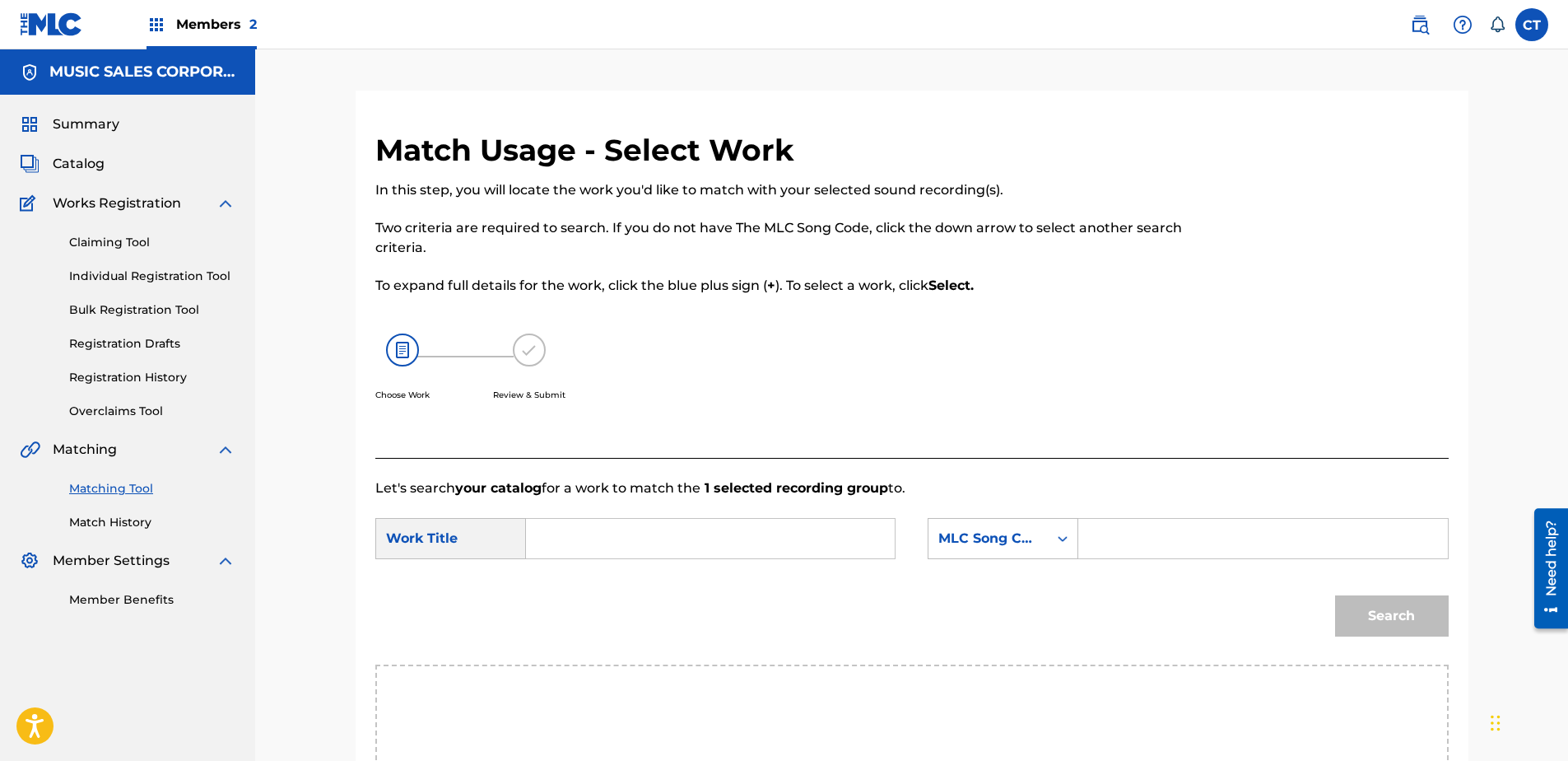
paste input "Music in Twelve Parts: Part 8"
type input "Music in Twelve Parts: Part 8"
click at [991, 534] on div "MLC Song Code" at bounding box center [1003, 538] width 151 height 41
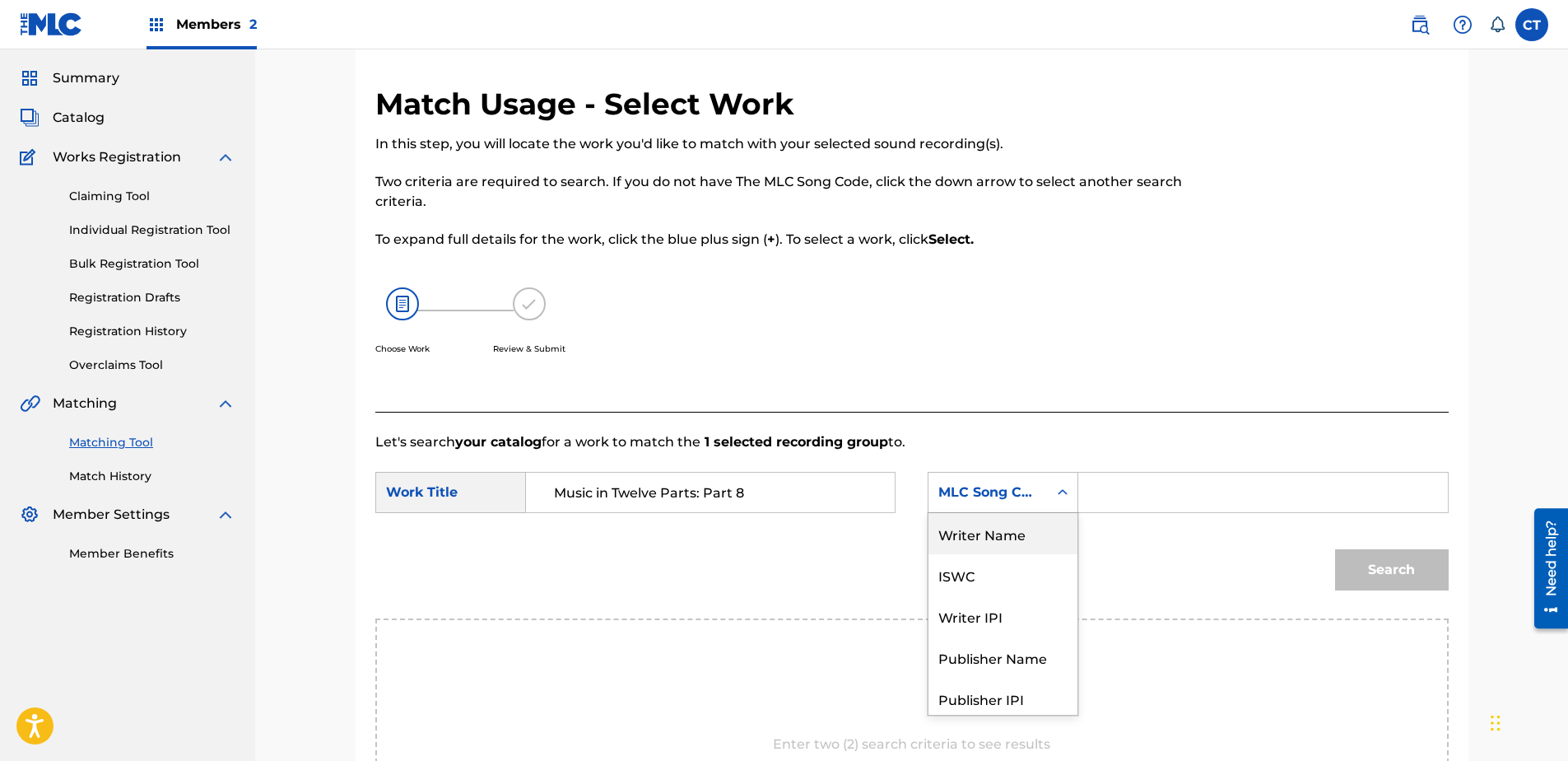
click at [996, 534] on div "Writer Name" at bounding box center [1003, 533] width 149 height 41
click at [1108, 505] on input "Search Form" at bounding box center [1262, 492] width 341 height 39
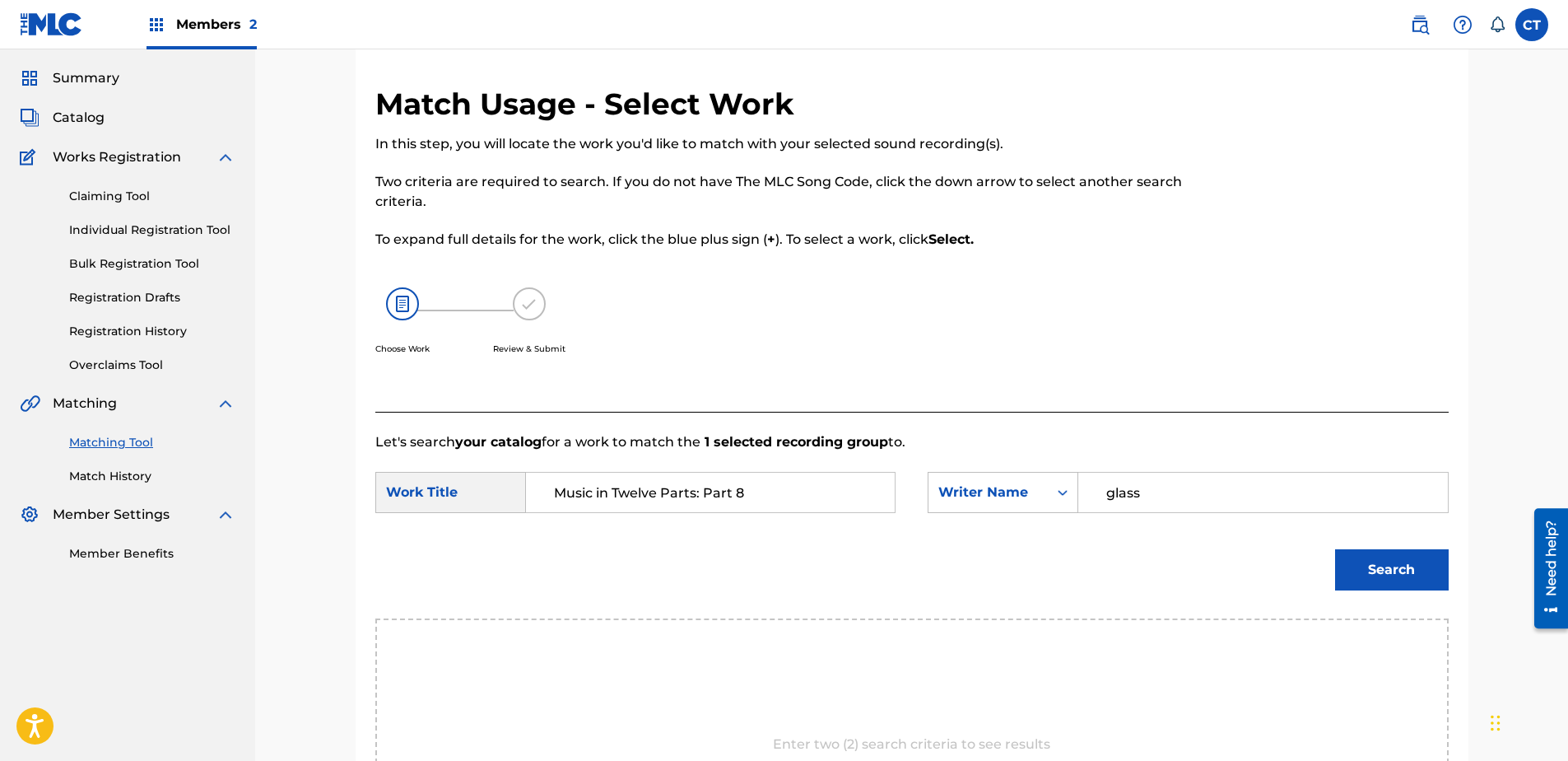
type input "glass"
click at [1335, 549] on button "Search" at bounding box center [1392, 569] width 114 height 41
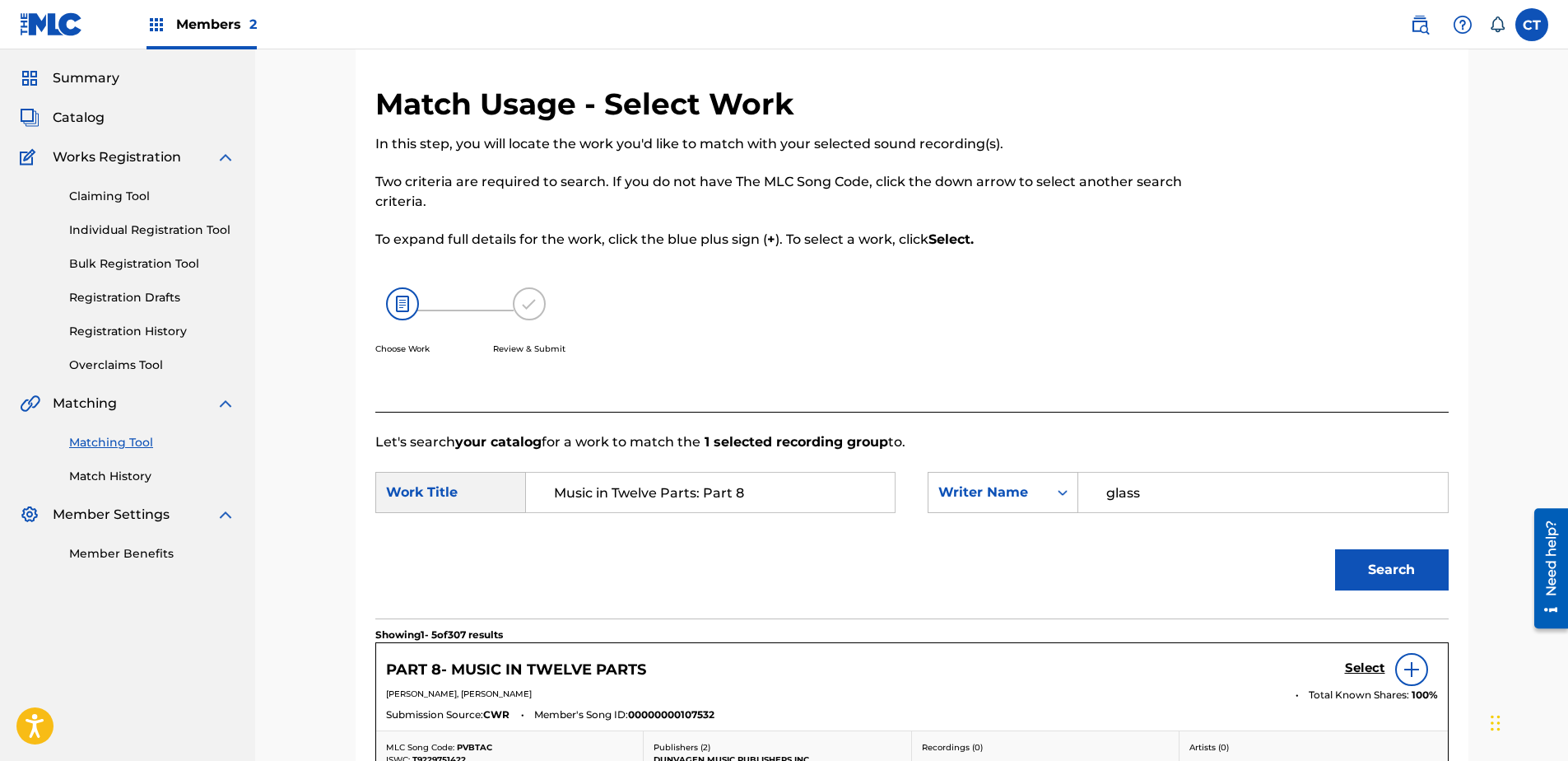
click at [1359, 669] on h5 "Select" at bounding box center [1365, 668] width 40 height 16
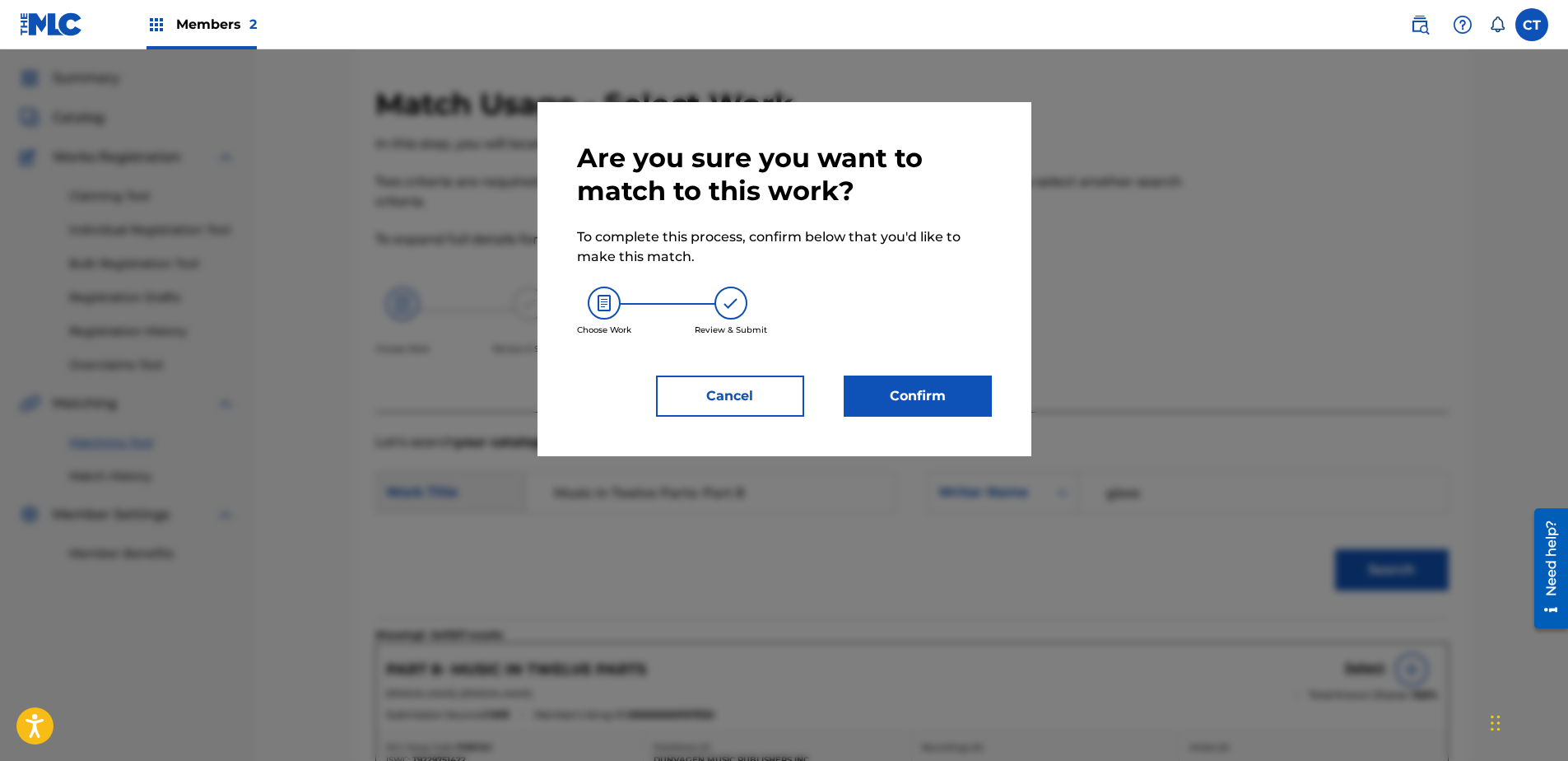
click at [969, 413] on button "Confirm" at bounding box center [918, 395] width 148 height 41
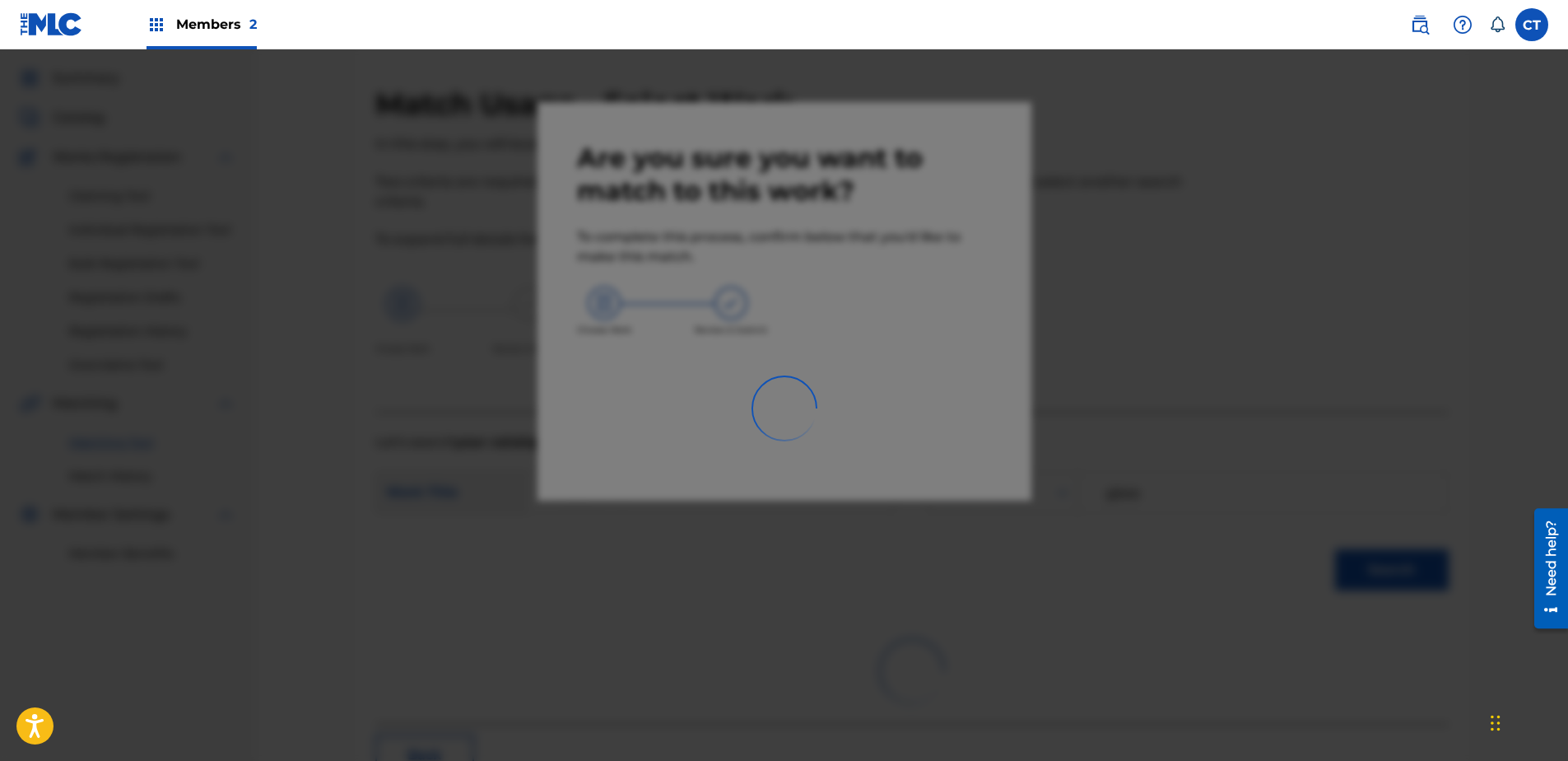
scroll to position [44, 0]
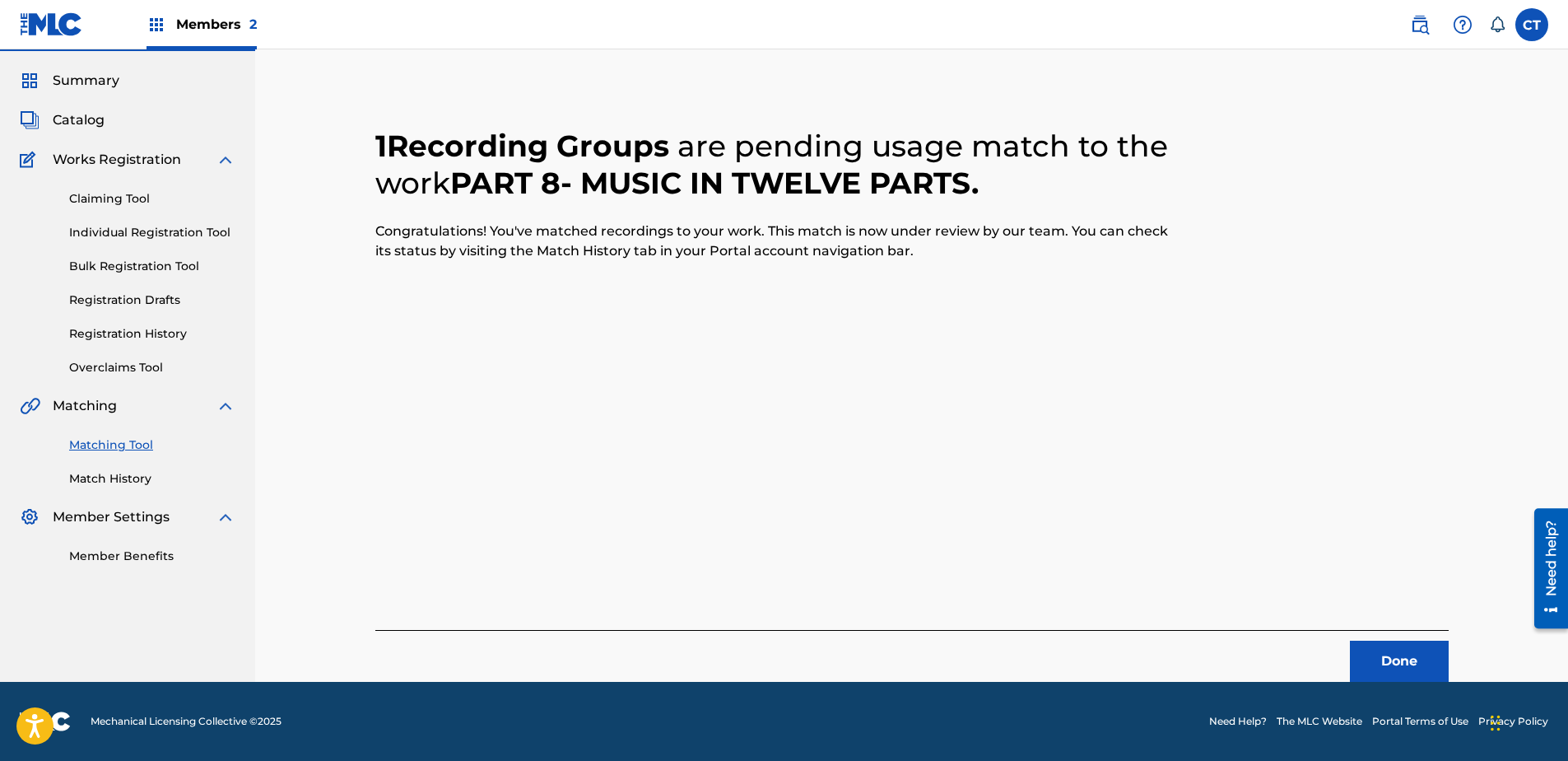
click at [1416, 648] on button "Done" at bounding box center [1399, 661] width 99 height 41
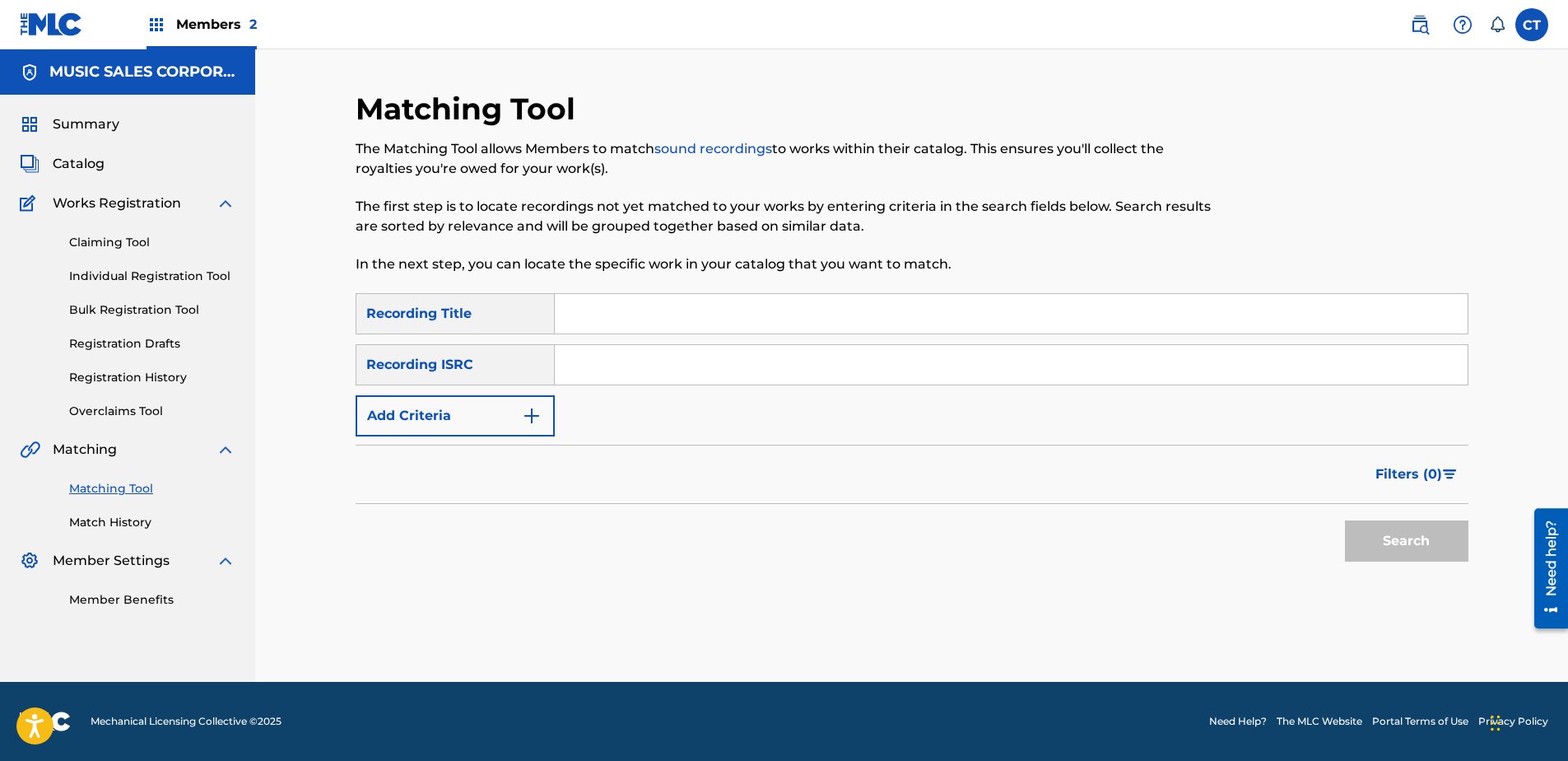
paste input "US65R0804909"
type input "US65R0804909"
click at [1377, 553] on button "Search" at bounding box center [1406, 541] width 124 height 41
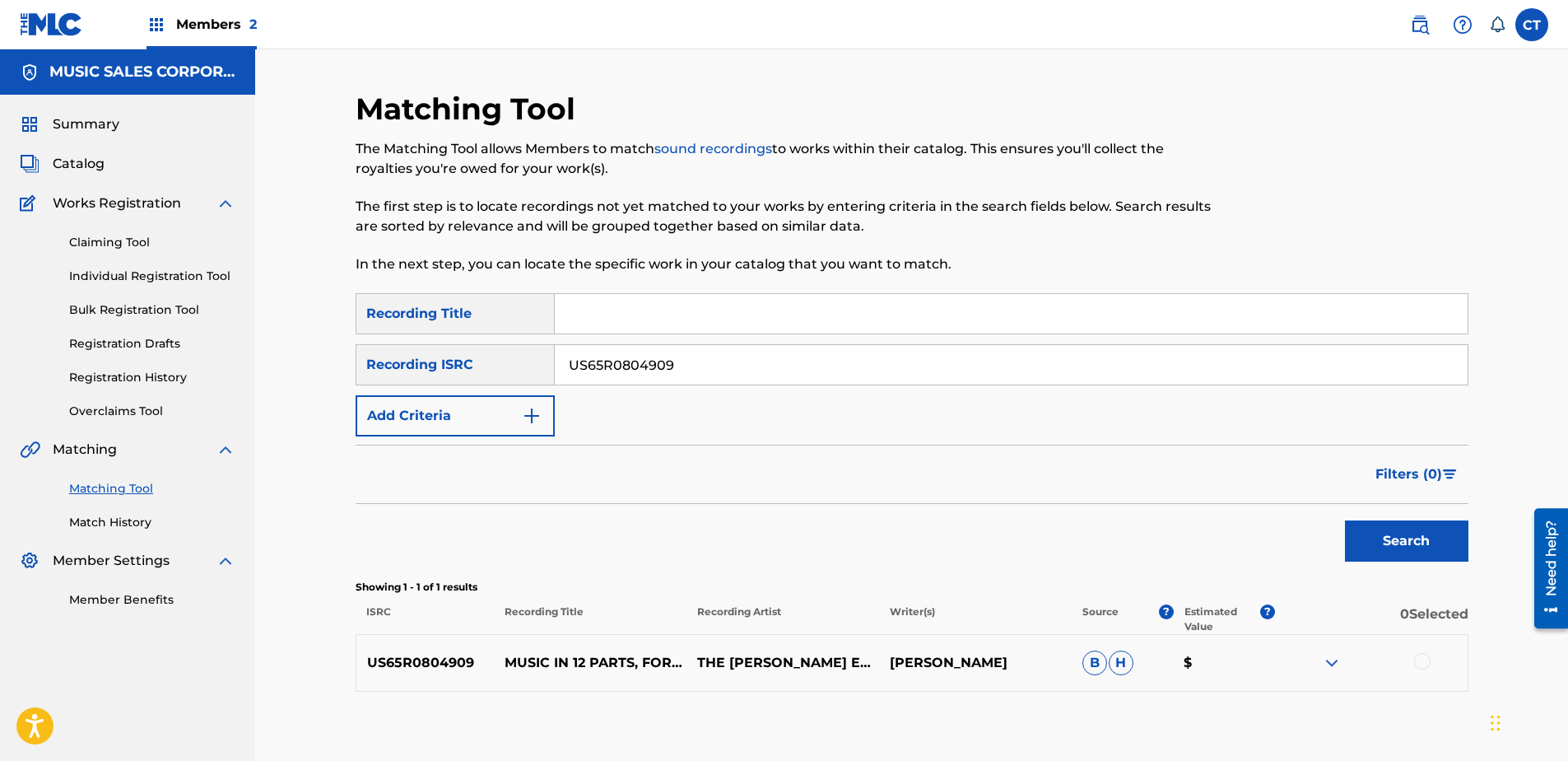
scroll to position [82, 0]
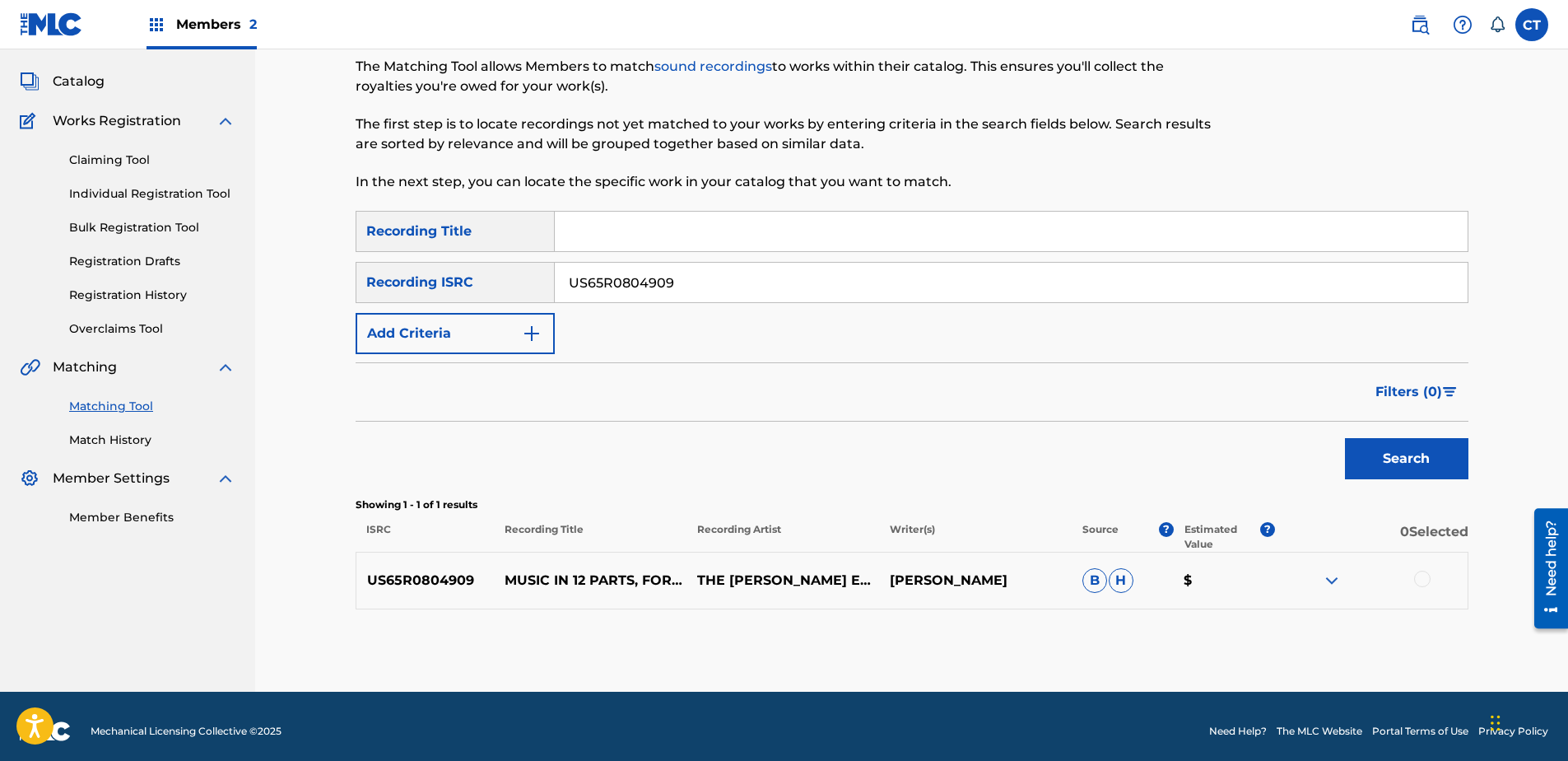
click at [1415, 576] on div at bounding box center [1422, 579] width 17 height 17
click at [1176, 616] on button "Match 1 Group" at bounding box center [1157, 626] width 182 height 41
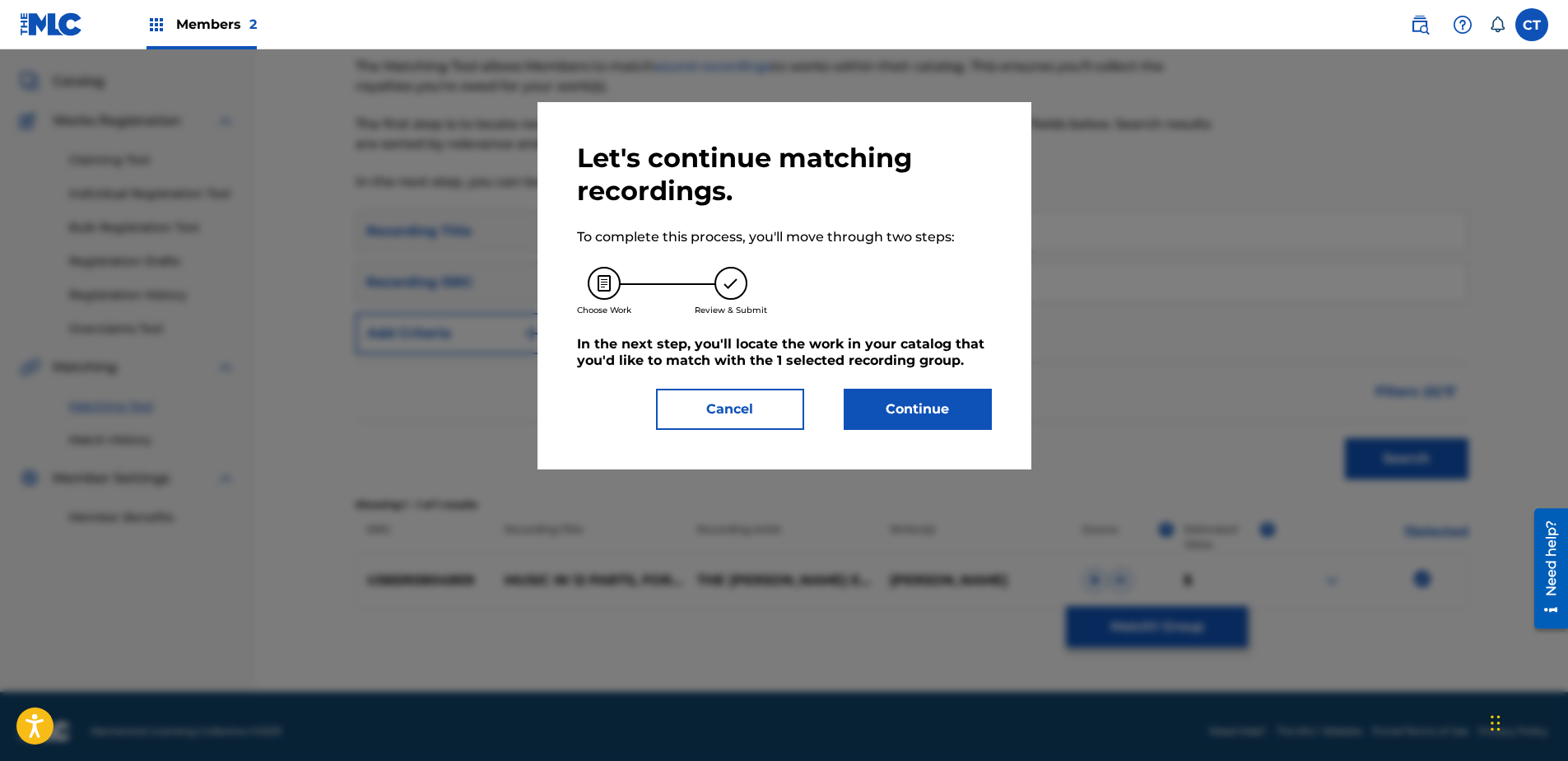
click at [900, 409] on button "Continue" at bounding box center [918, 409] width 148 height 41
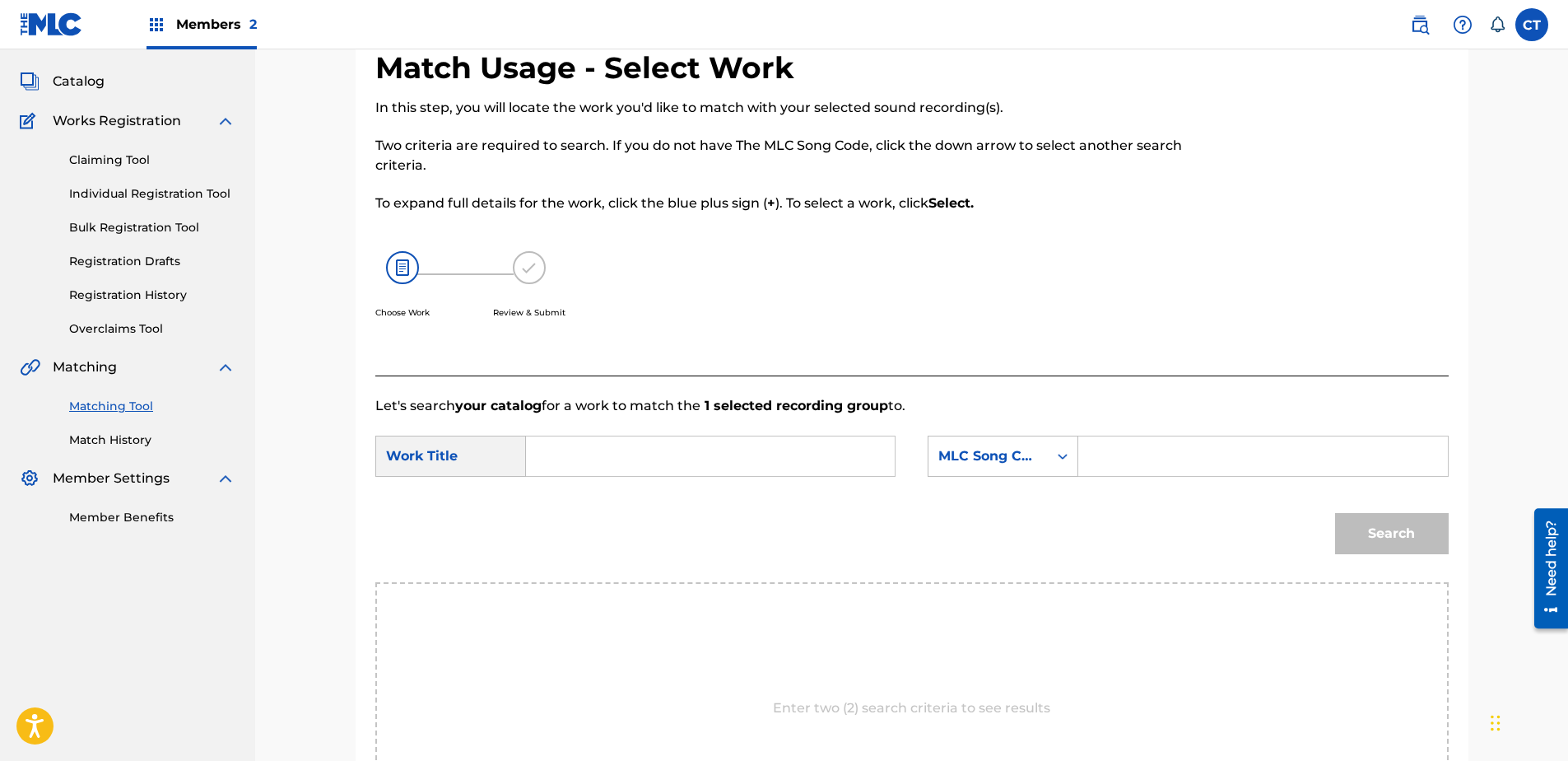
click at [1226, 409] on p "Let's search your catalog for a work to match the 1 selected recording group to." at bounding box center [912, 406] width 1074 height 20
paste input "Music in Twelve Parts: Part 9"
type input "Music in Twelve Parts: Part 9"
click at [975, 450] on div "MLC Song Code" at bounding box center [989, 456] width 100 height 20
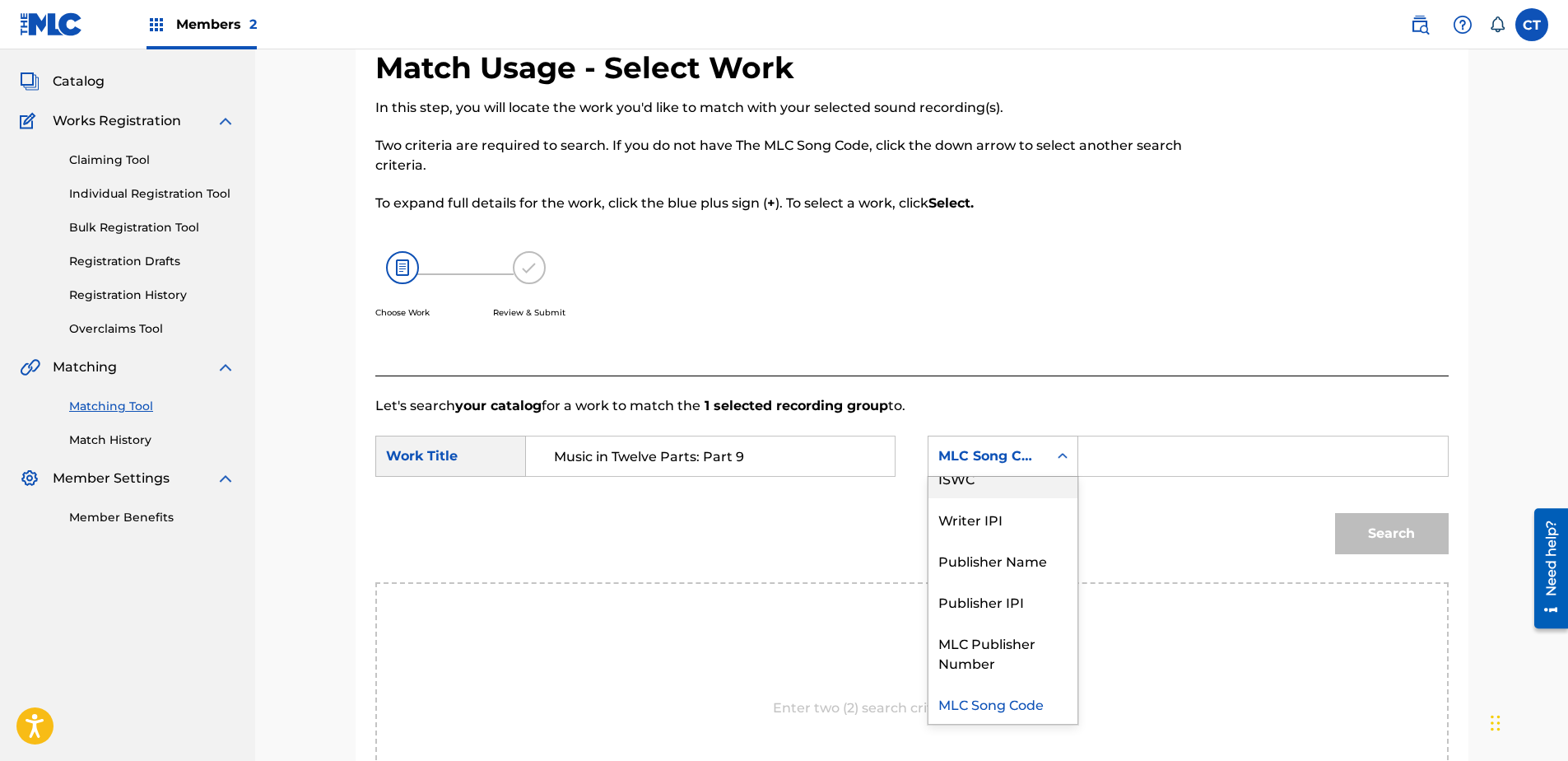
scroll to position [0, 0]
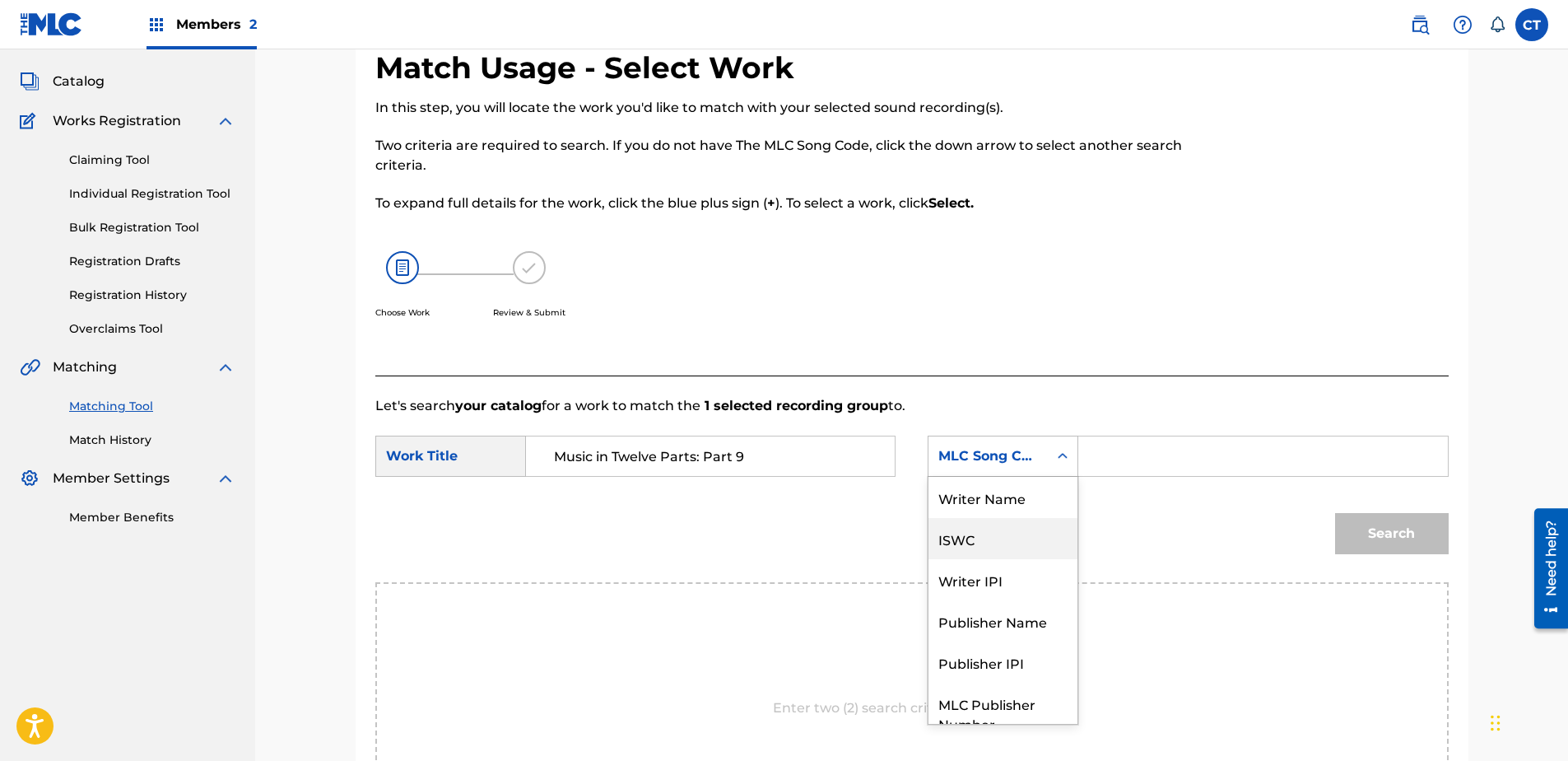
click at [993, 504] on div "Writer Name" at bounding box center [1003, 497] width 149 height 41
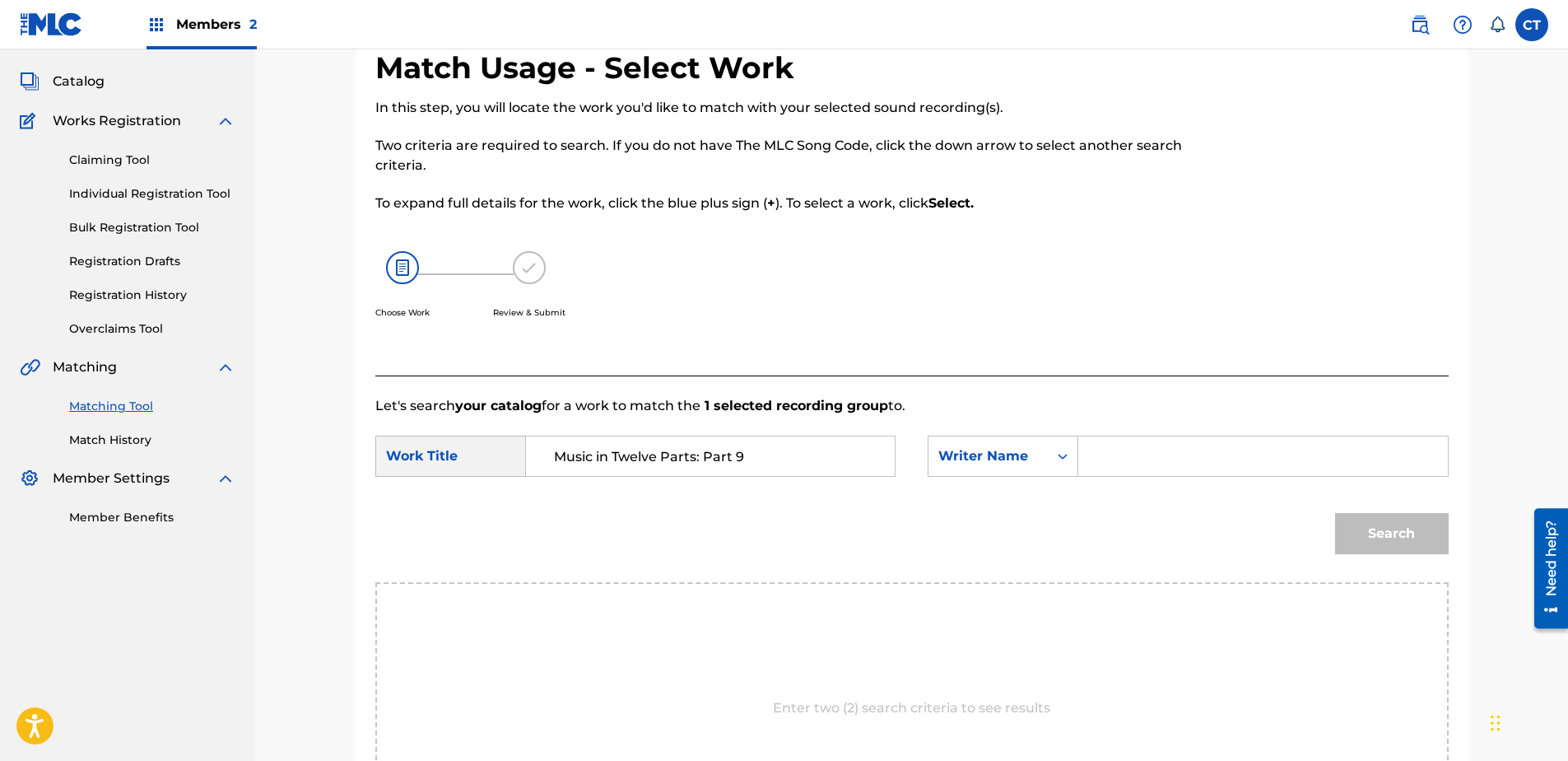
click at [1115, 463] on input "Search Form" at bounding box center [1262, 456] width 341 height 39
type input "glass"
click at [1335, 513] on button "Search" at bounding box center [1392, 533] width 114 height 41
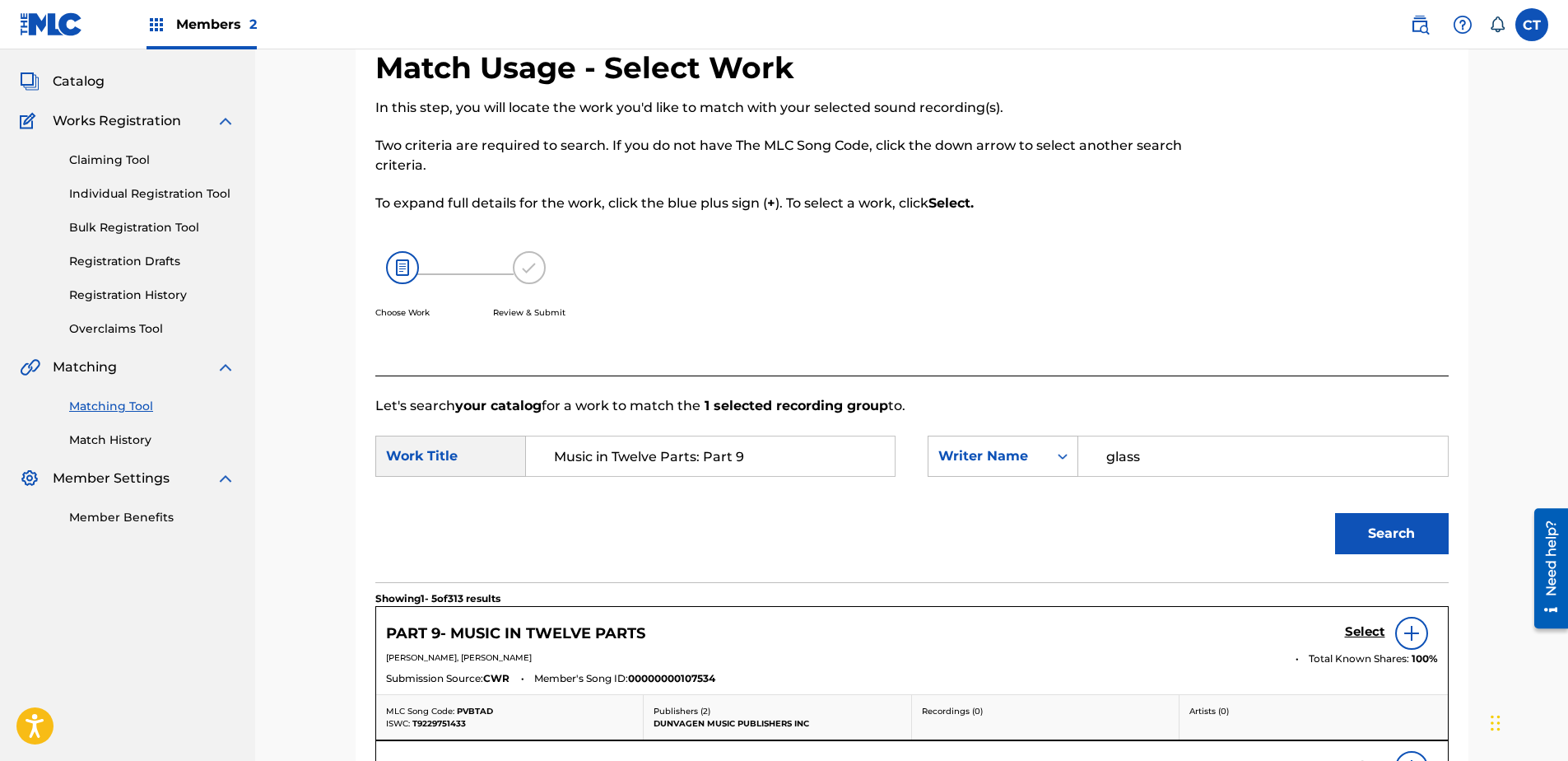
click at [1379, 630] on h5 "Select" at bounding box center [1365, 632] width 40 height 16
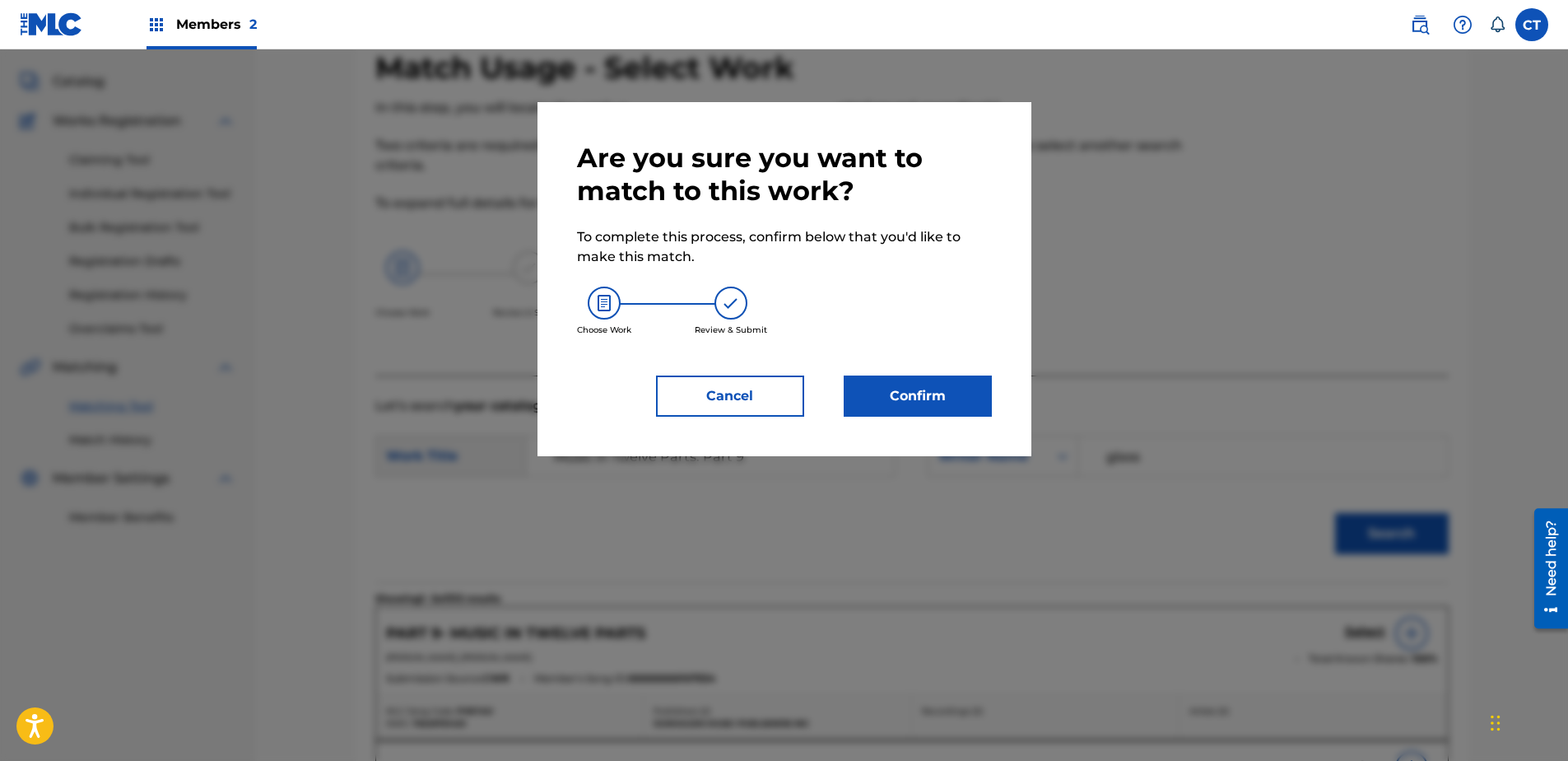
click at [945, 412] on button "Confirm" at bounding box center [918, 395] width 148 height 41
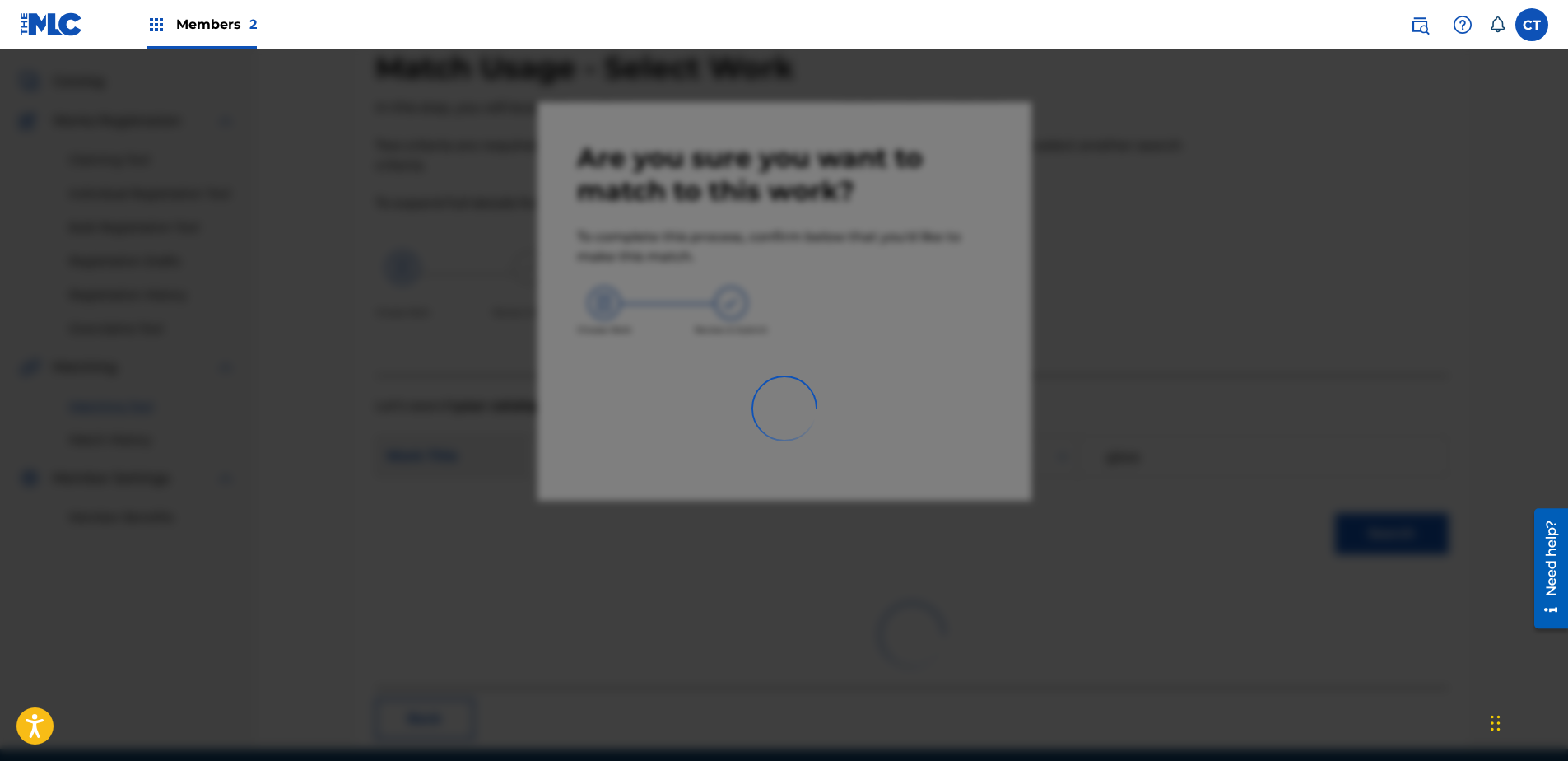
scroll to position [44, 0]
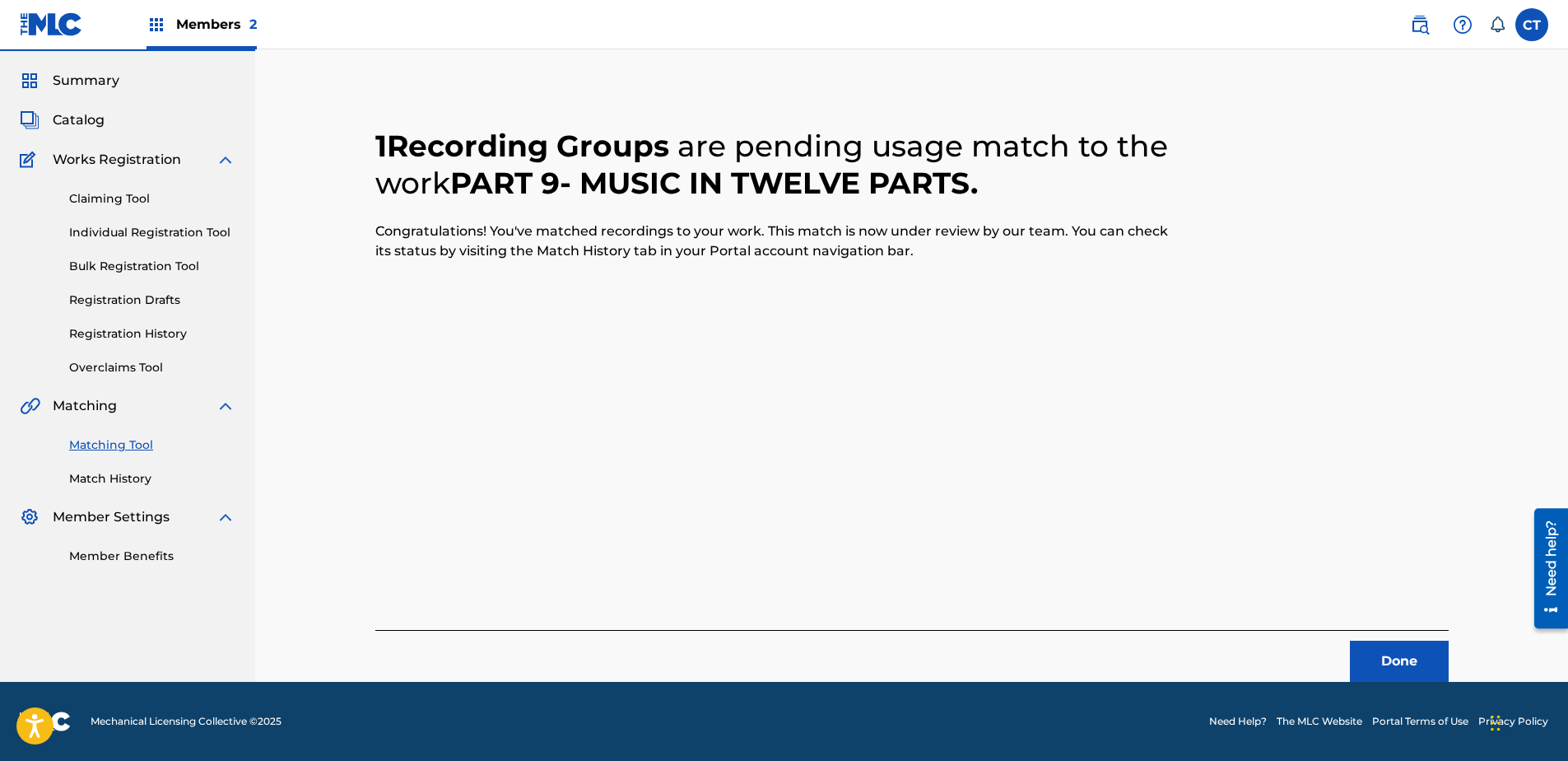
click at [1420, 666] on button "Done" at bounding box center [1399, 661] width 99 height 41
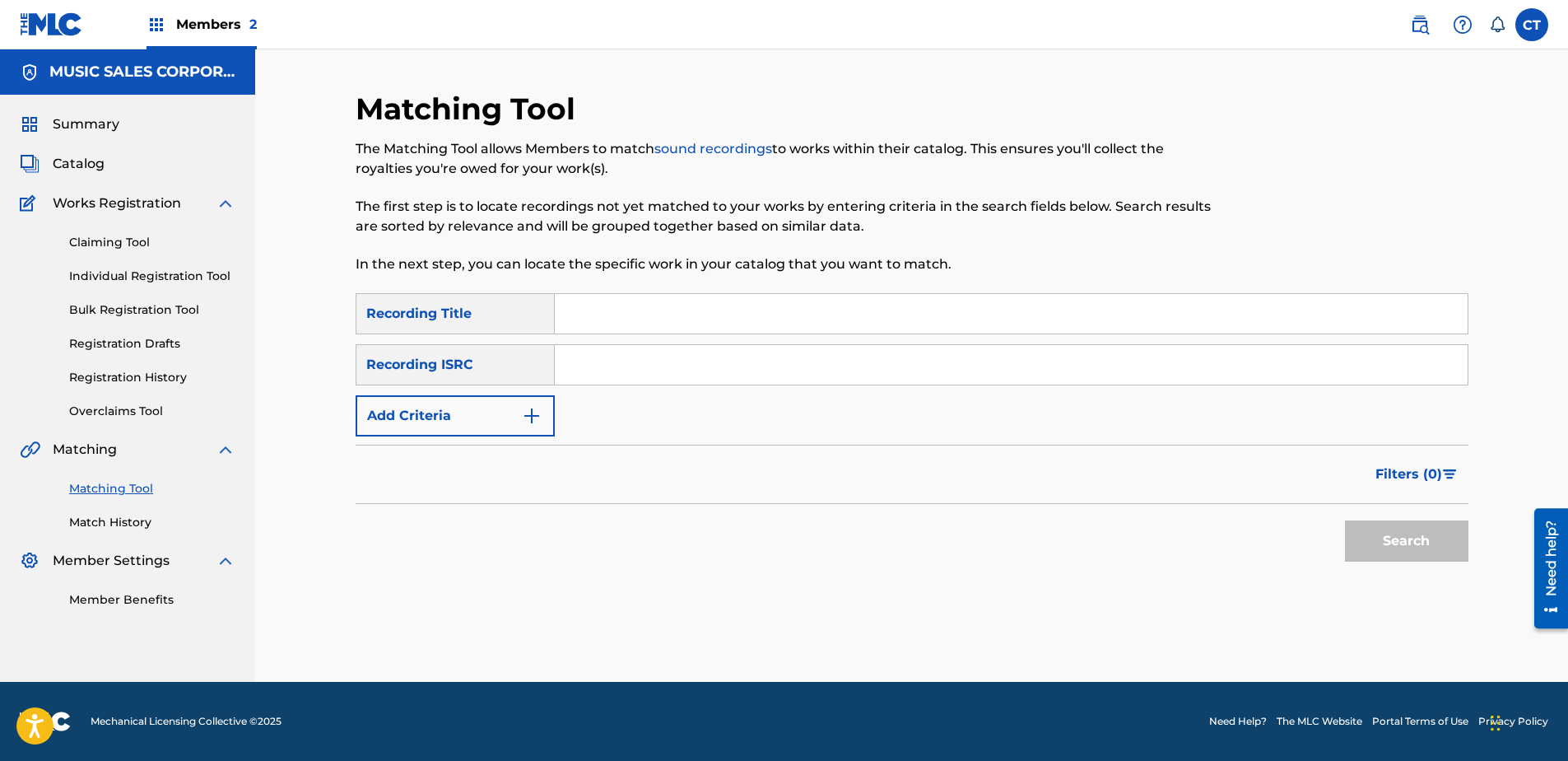
scroll to position [0, 0]
paste input "US65R0804910"
type input "US65R0804910"
click at [1413, 537] on button "Search" at bounding box center [1406, 541] width 124 height 41
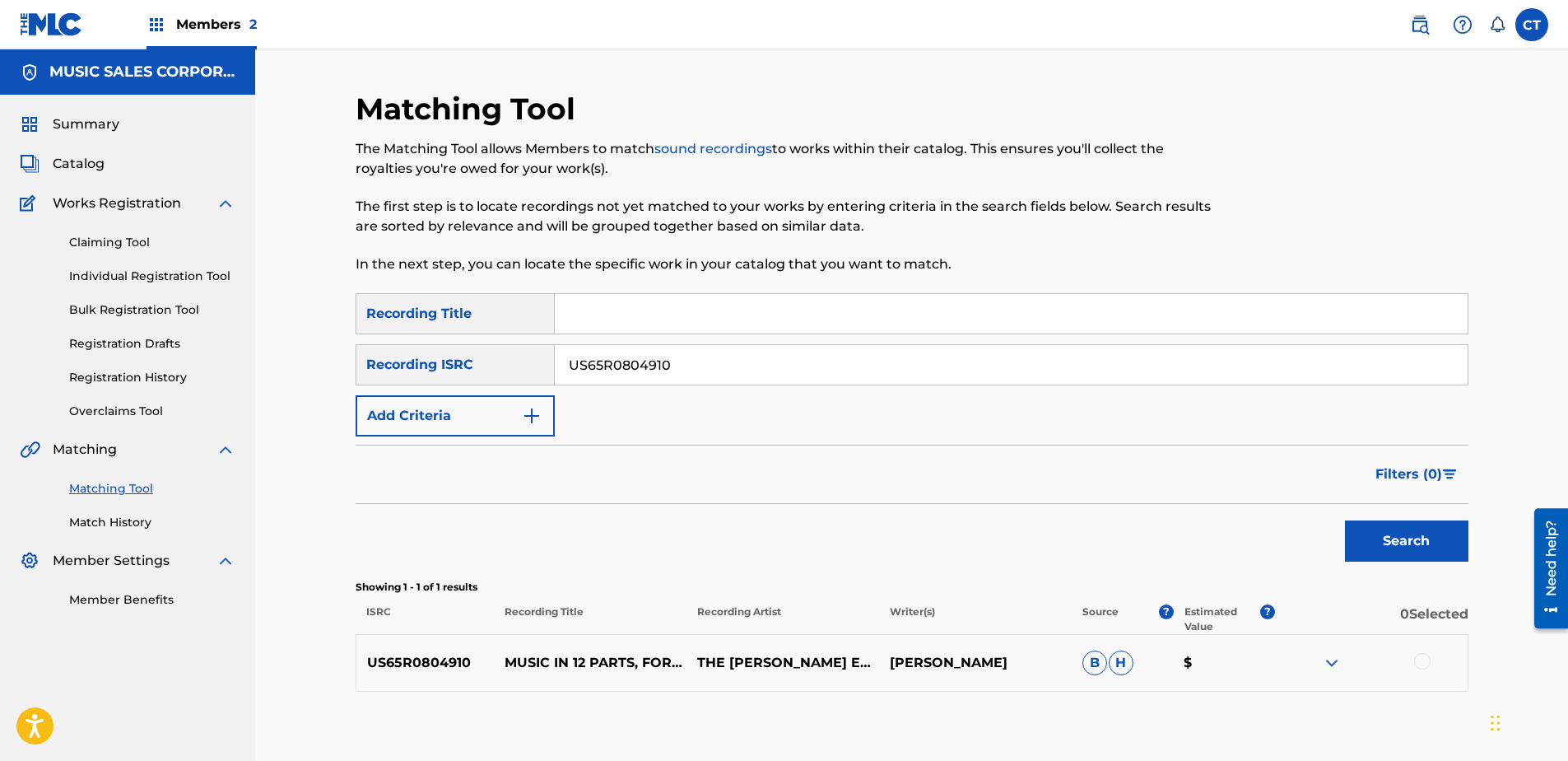
click at [1427, 657] on div at bounding box center [1422, 661] width 17 height 17
click at [1205, 627] on button "Match 1 Group" at bounding box center [1157, 626] width 182 height 41
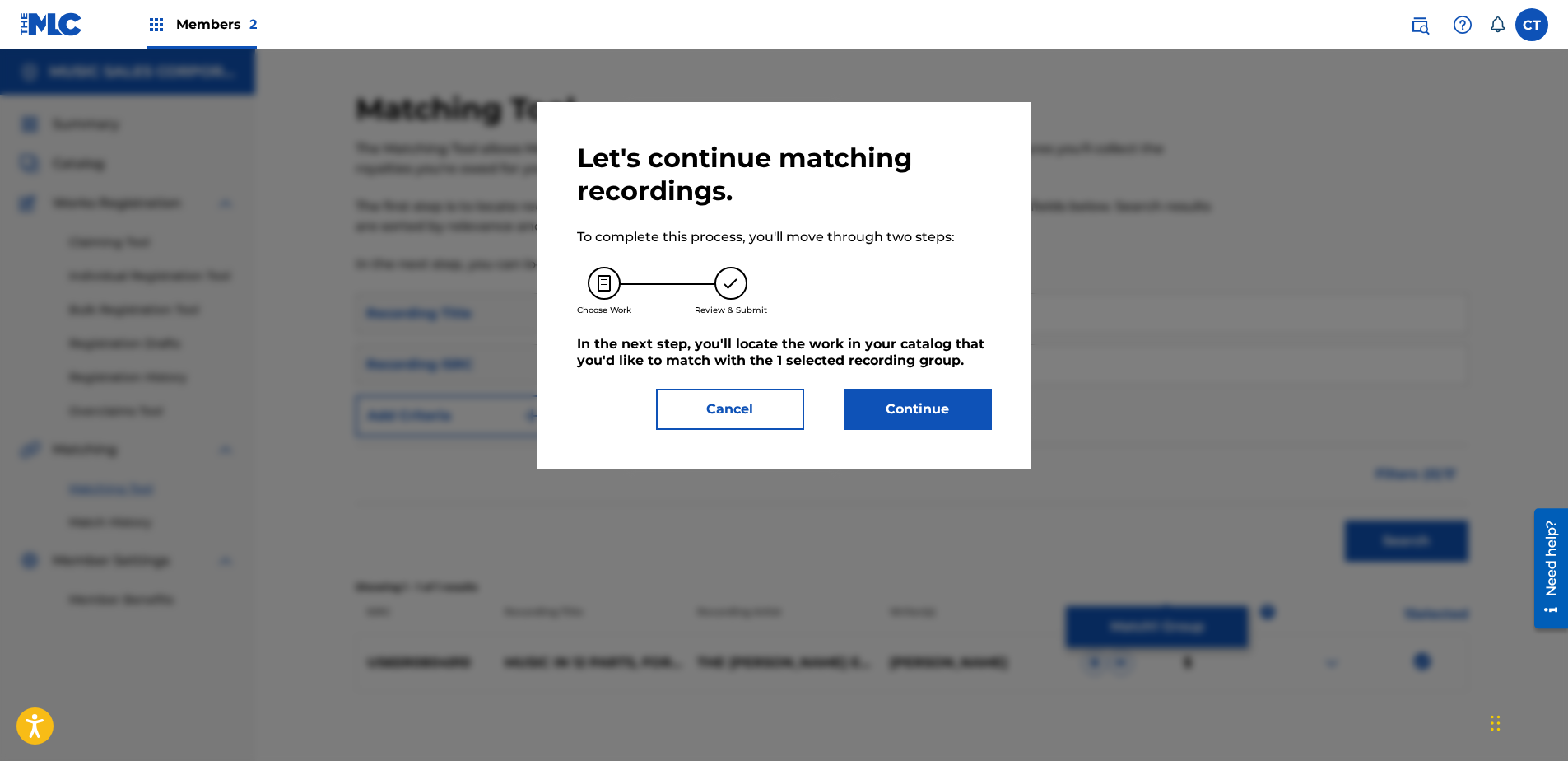
click at [916, 426] on button "Continue" at bounding box center [918, 409] width 148 height 41
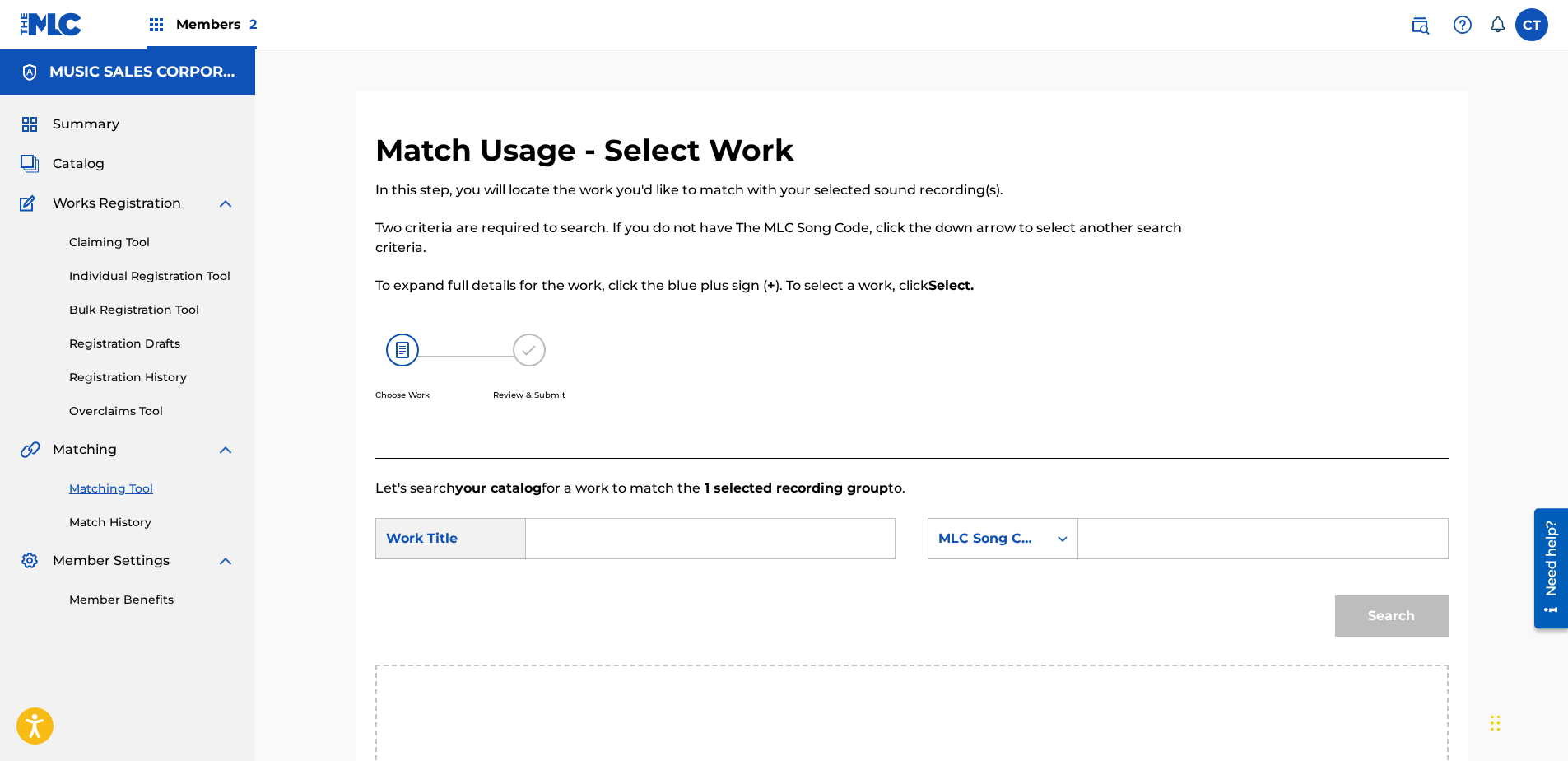
paste input "Music in Twelve Parts: Part 10"
type input "Music in Twelve Parts: Part 10"
click at [1024, 523] on div "MLC Song Code" at bounding box center [1003, 538] width 151 height 41
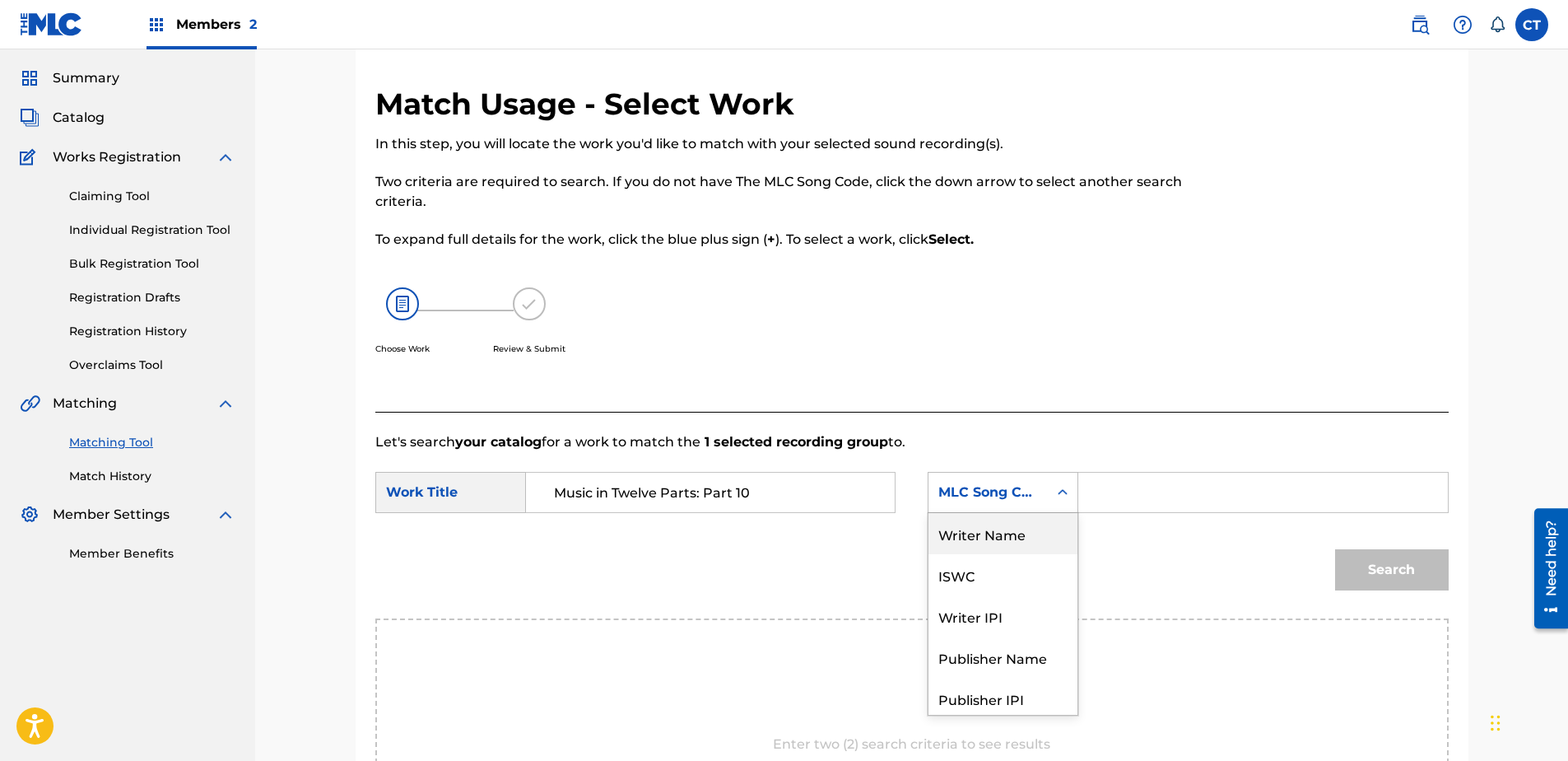
click at [1022, 539] on div "Writer Name" at bounding box center [1003, 533] width 149 height 41
click at [1117, 501] on input "Search Form" at bounding box center [1262, 492] width 341 height 39
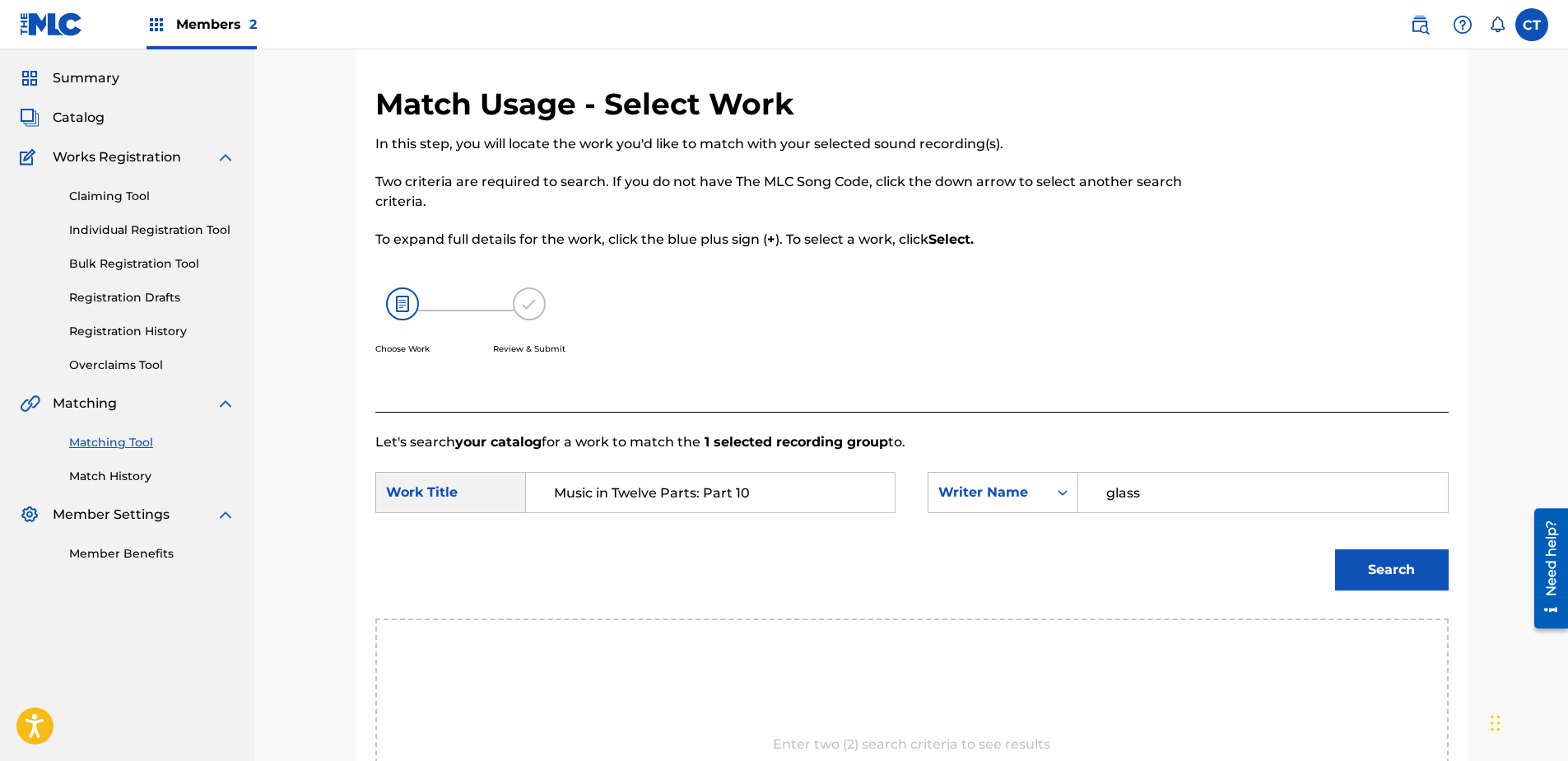
type input "glass"
click at [1335, 549] on button "Search" at bounding box center [1392, 569] width 114 height 41
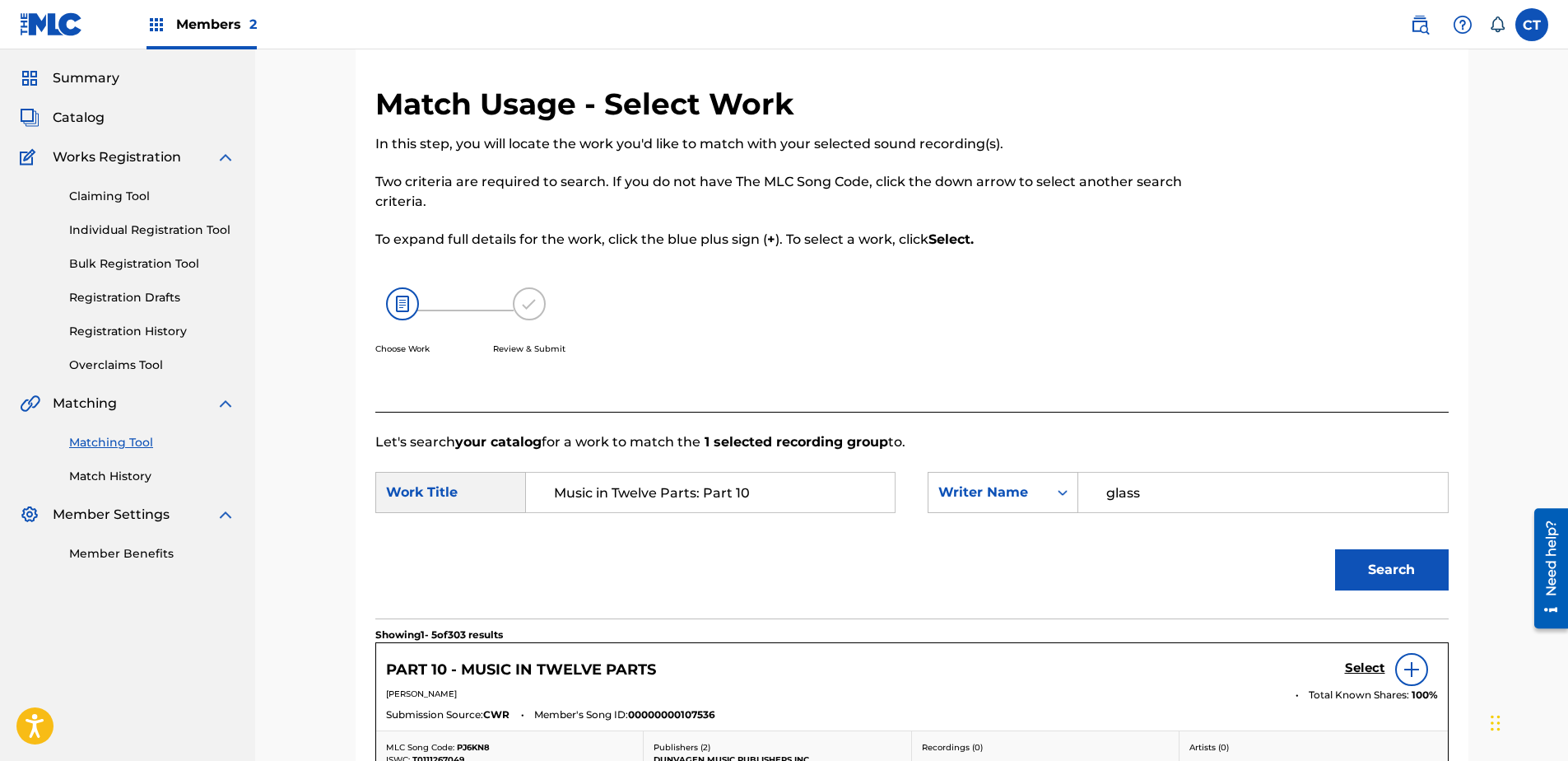
click at [1356, 672] on h5 "Select" at bounding box center [1365, 668] width 40 height 16
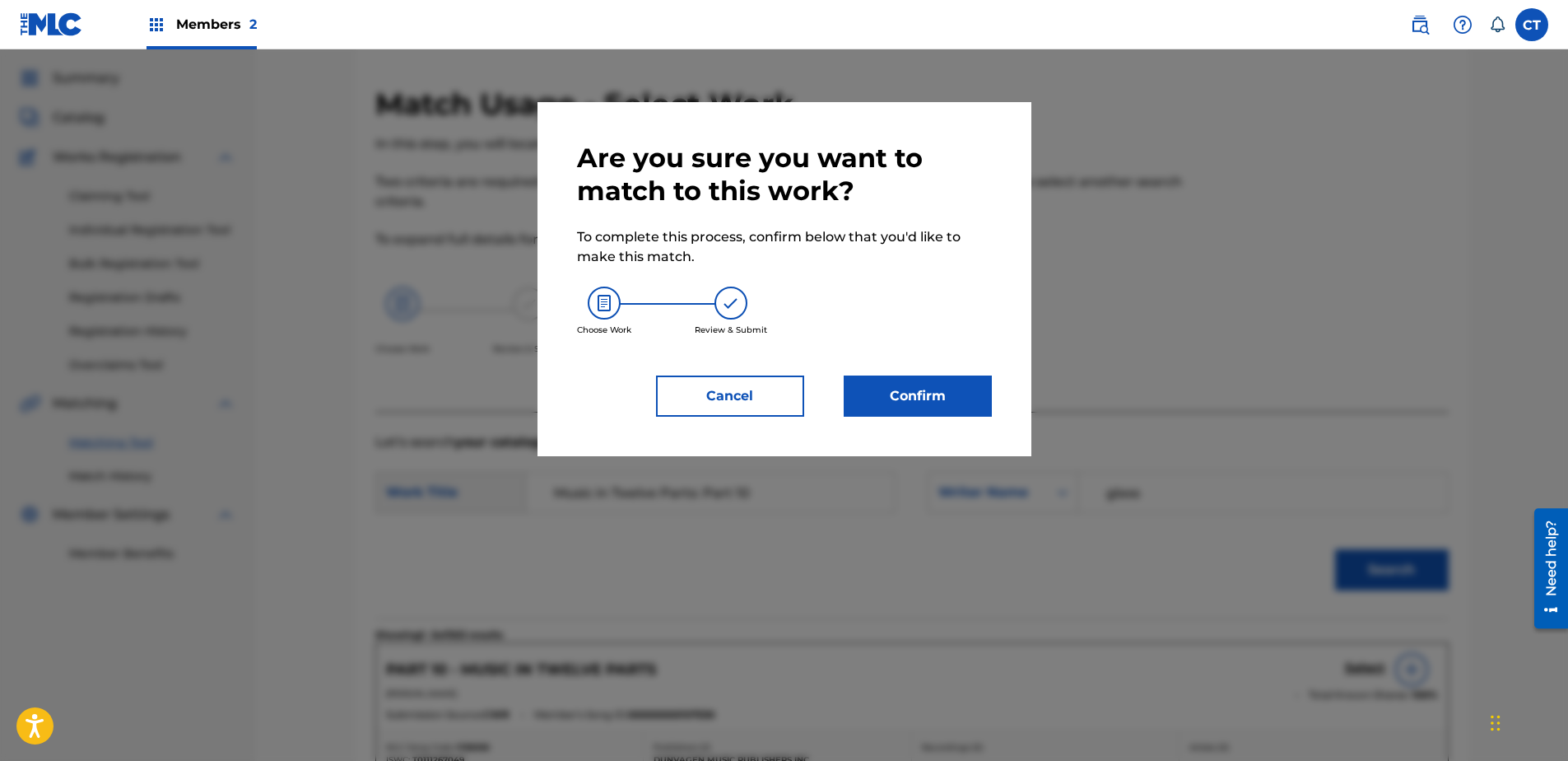
click at [921, 402] on button "Confirm" at bounding box center [918, 395] width 148 height 41
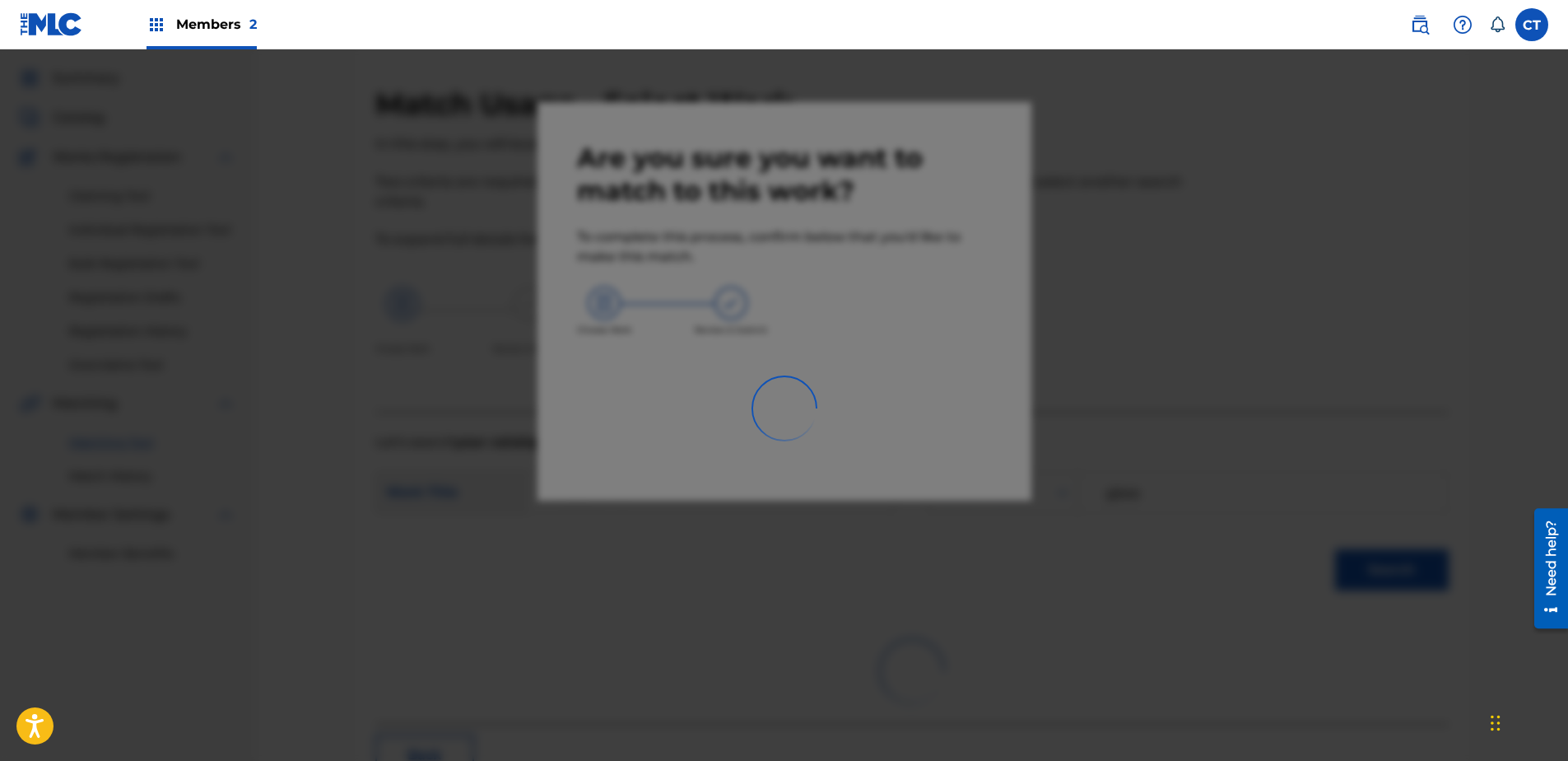
scroll to position [44, 0]
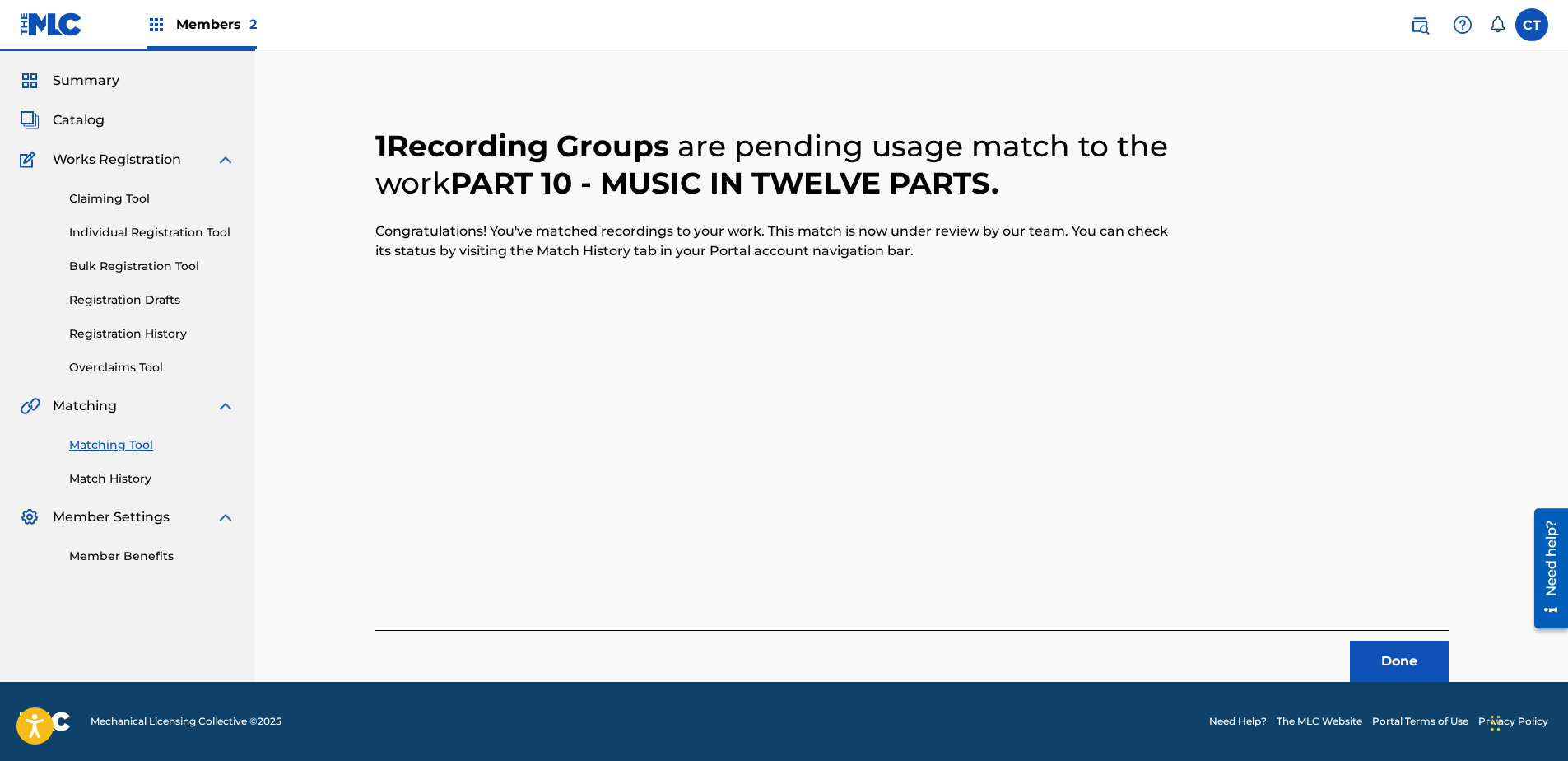
click at [1408, 656] on button "Done" at bounding box center [1399, 661] width 99 height 41
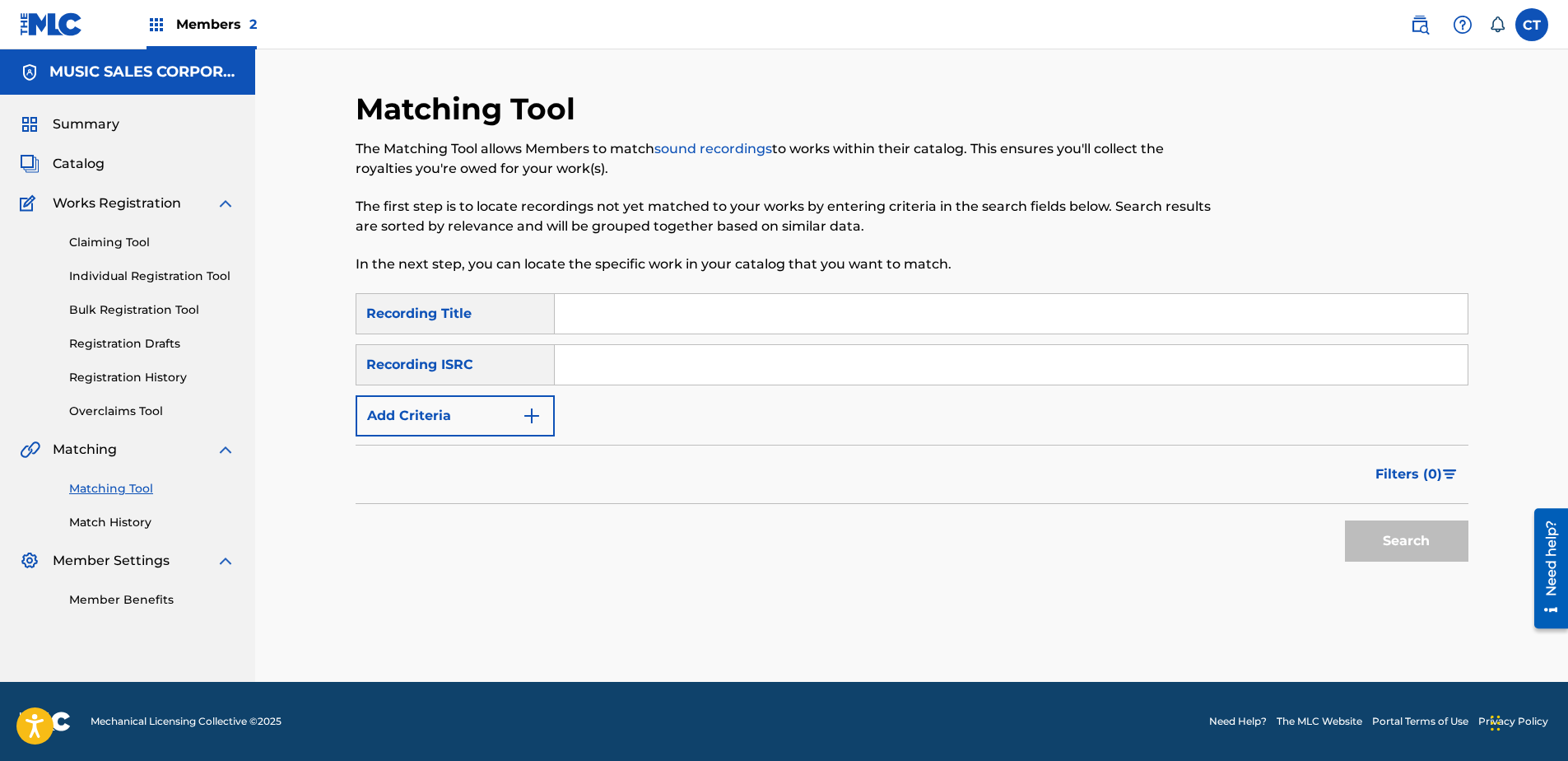
scroll to position [0, 0]
paste input "US65R0804911"
type input "US65R0804911"
click at [1358, 546] on button "Search" at bounding box center [1406, 541] width 124 height 41
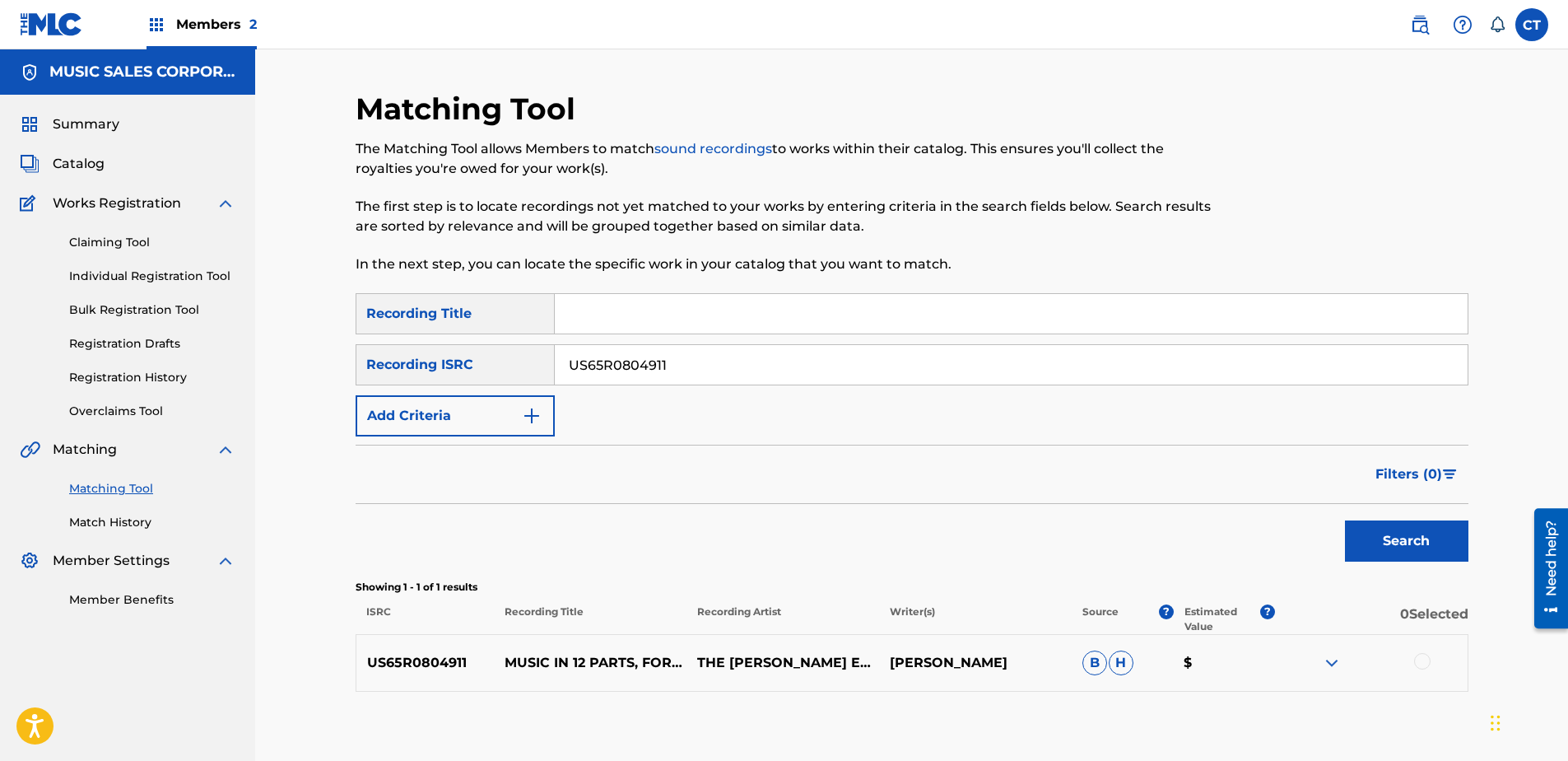
click at [1417, 656] on div at bounding box center [1422, 661] width 17 height 17
click at [1225, 635] on button "Match 1 Group" at bounding box center [1157, 626] width 182 height 41
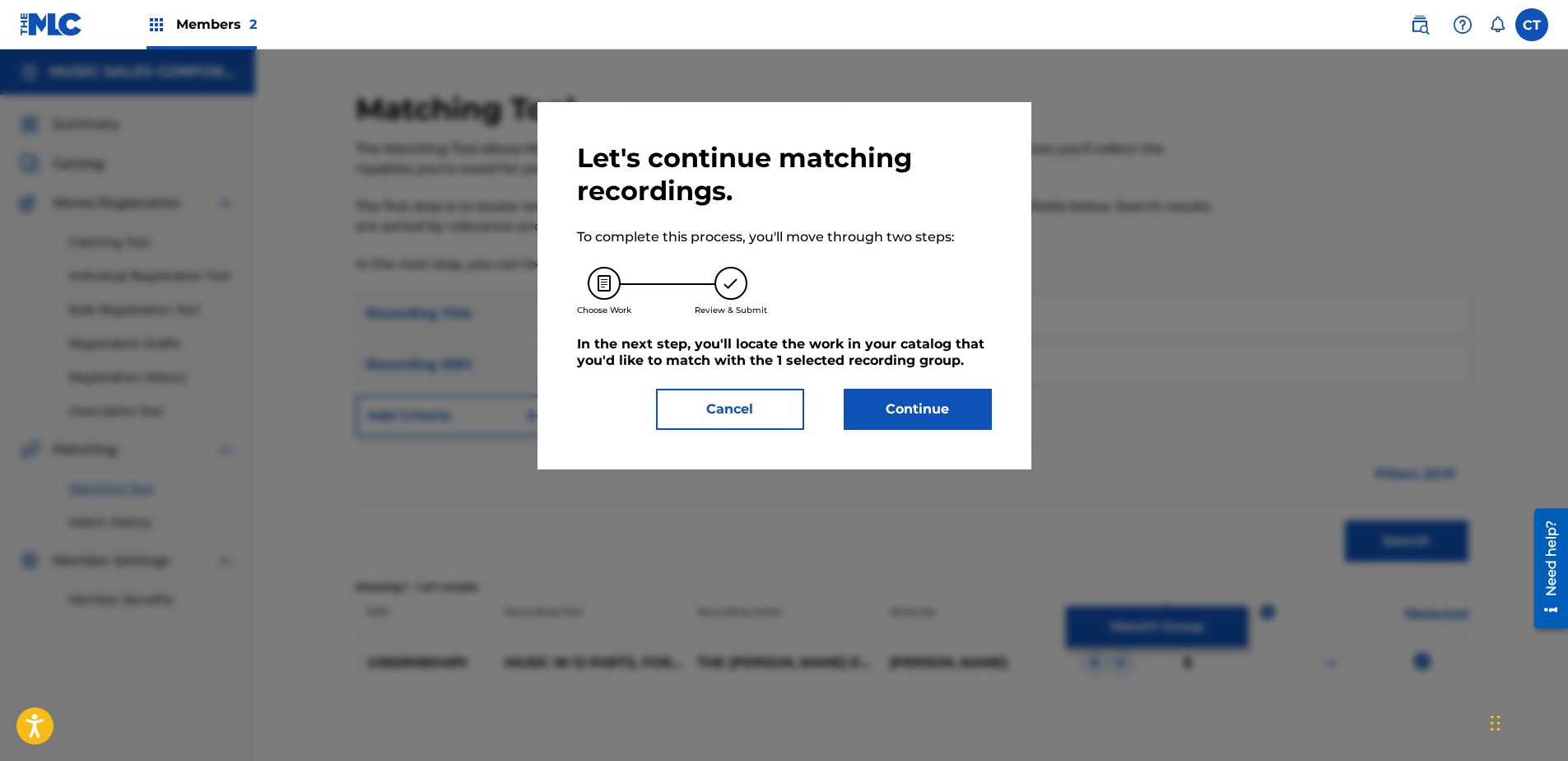
click at [949, 419] on button "Continue" at bounding box center [918, 409] width 148 height 41
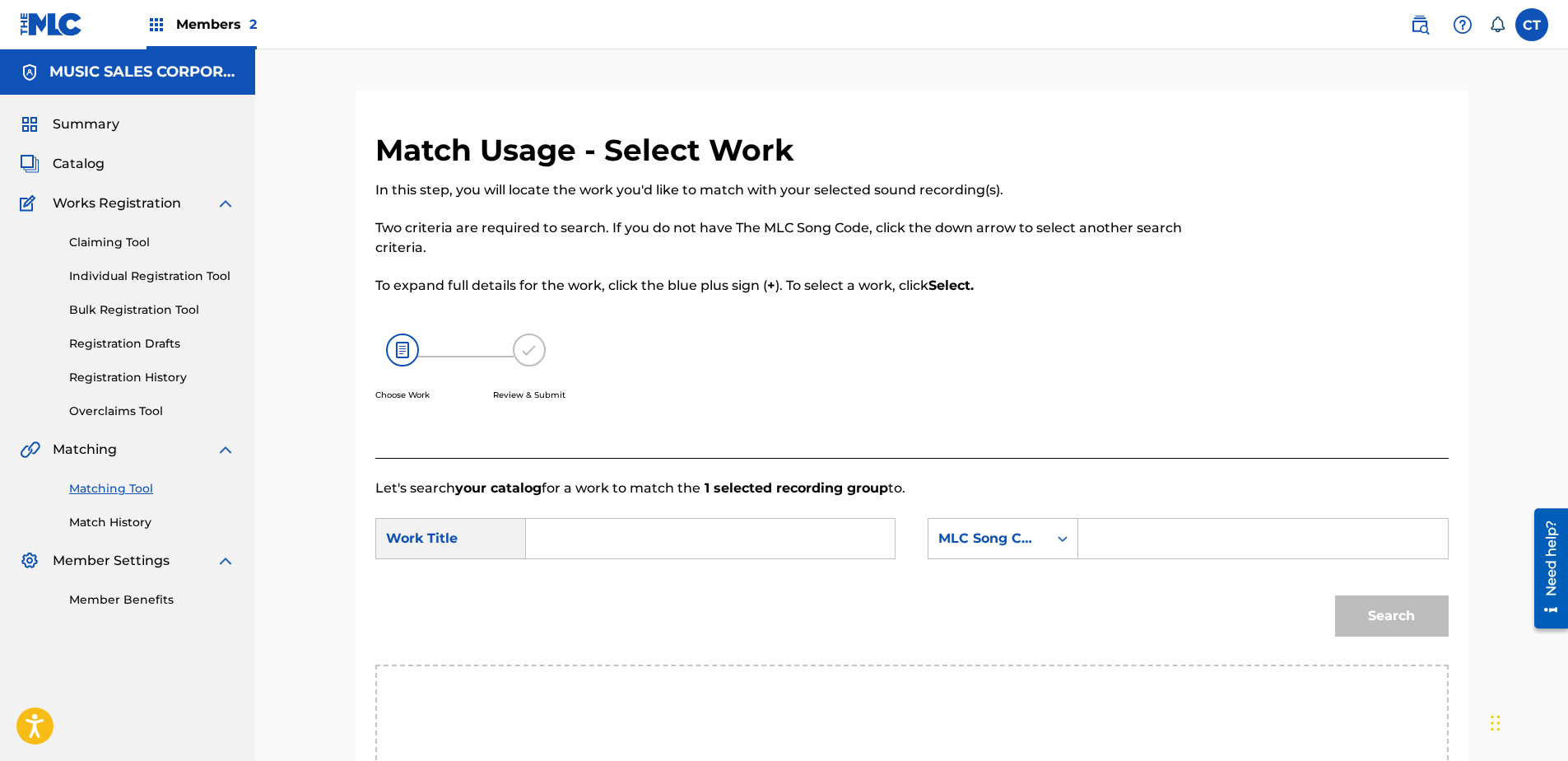
paste input "Music in Twelve Parts: Part 11"
type input "Music in Twelve Parts: Part 11"
click at [954, 533] on div "MLC Song Code" at bounding box center [1003, 538] width 151 height 41
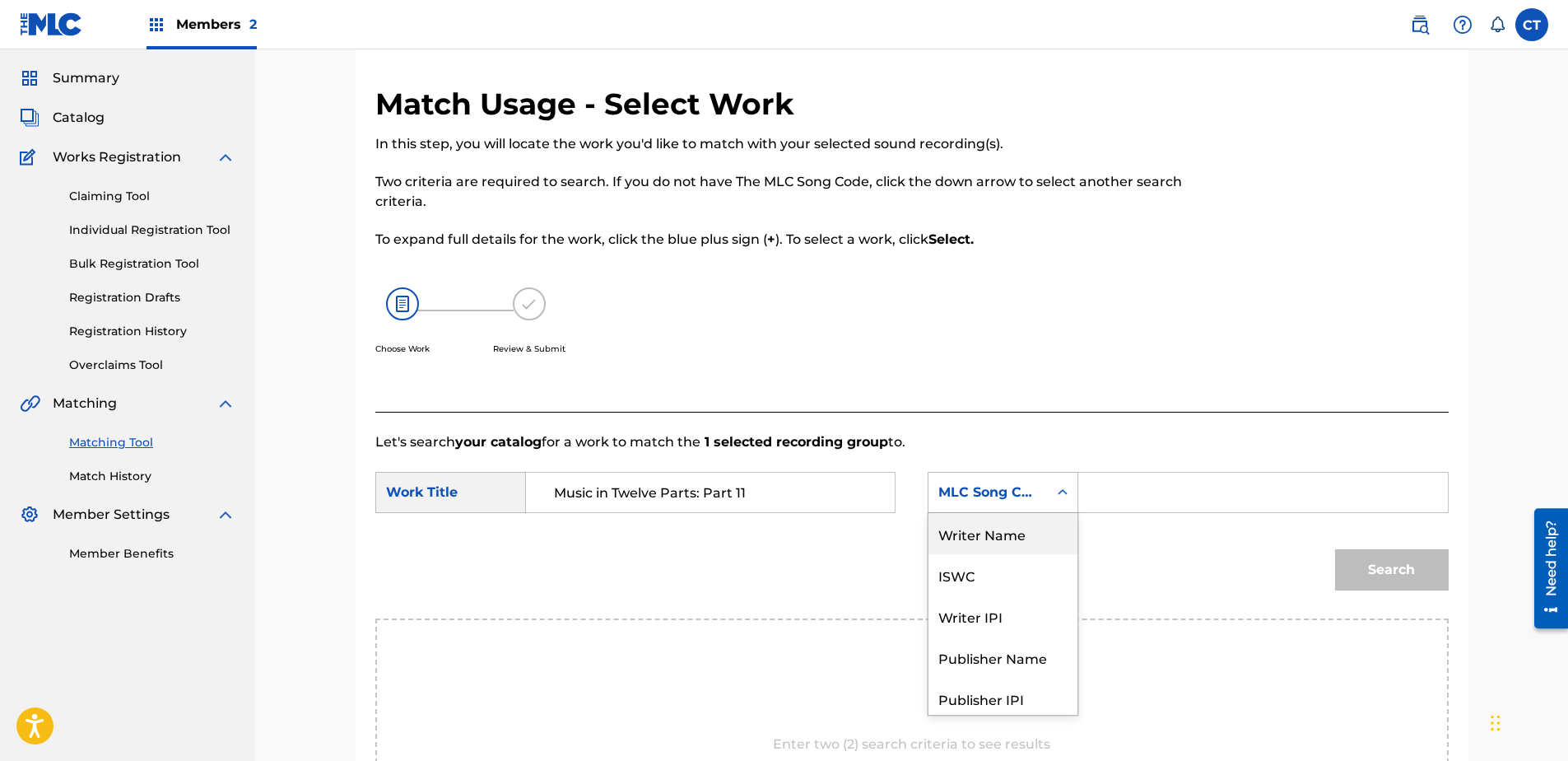
click at [982, 532] on div "Writer Name" at bounding box center [1003, 533] width 149 height 41
click at [1104, 489] on input "Search Form" at bounding box center [1262, 492] width 341 height 39
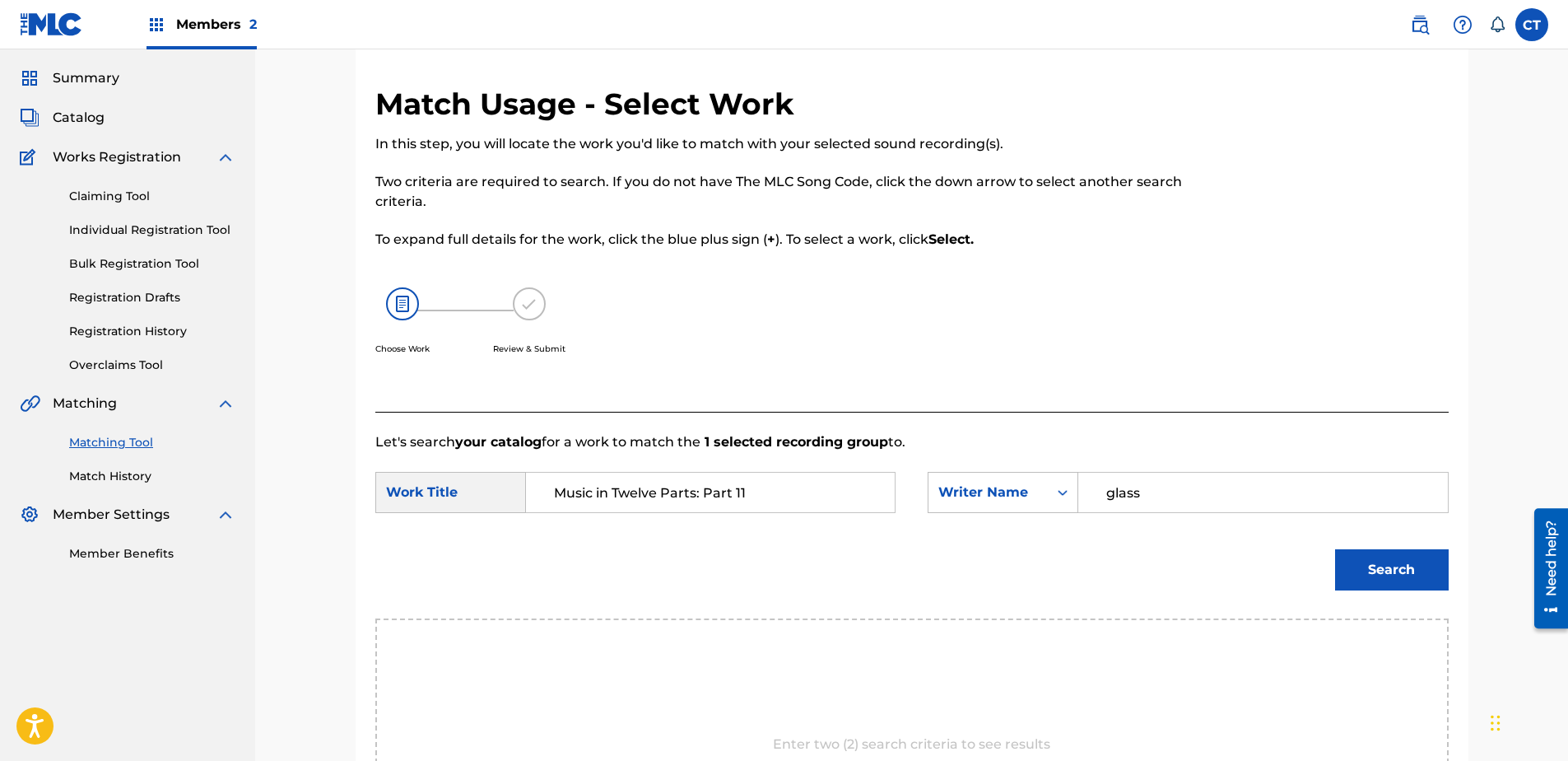
type input "glass"
click at [1335, 549] on button "Search" at bounding box center [1392, 569] width 114 height 41
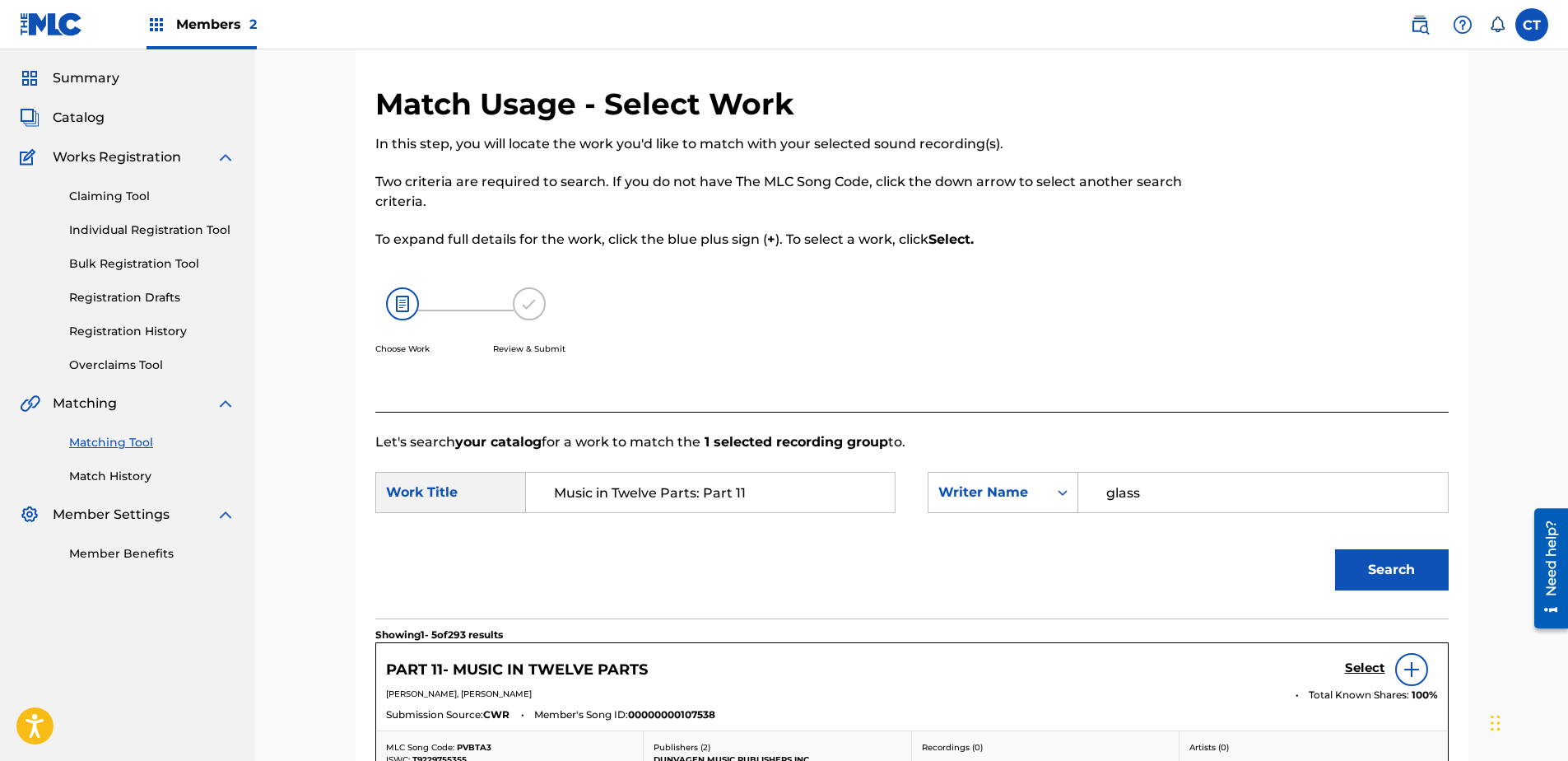
click at [1353, 666] on h5 "Select" at bounding box center [1365, 668] width 40 height 16
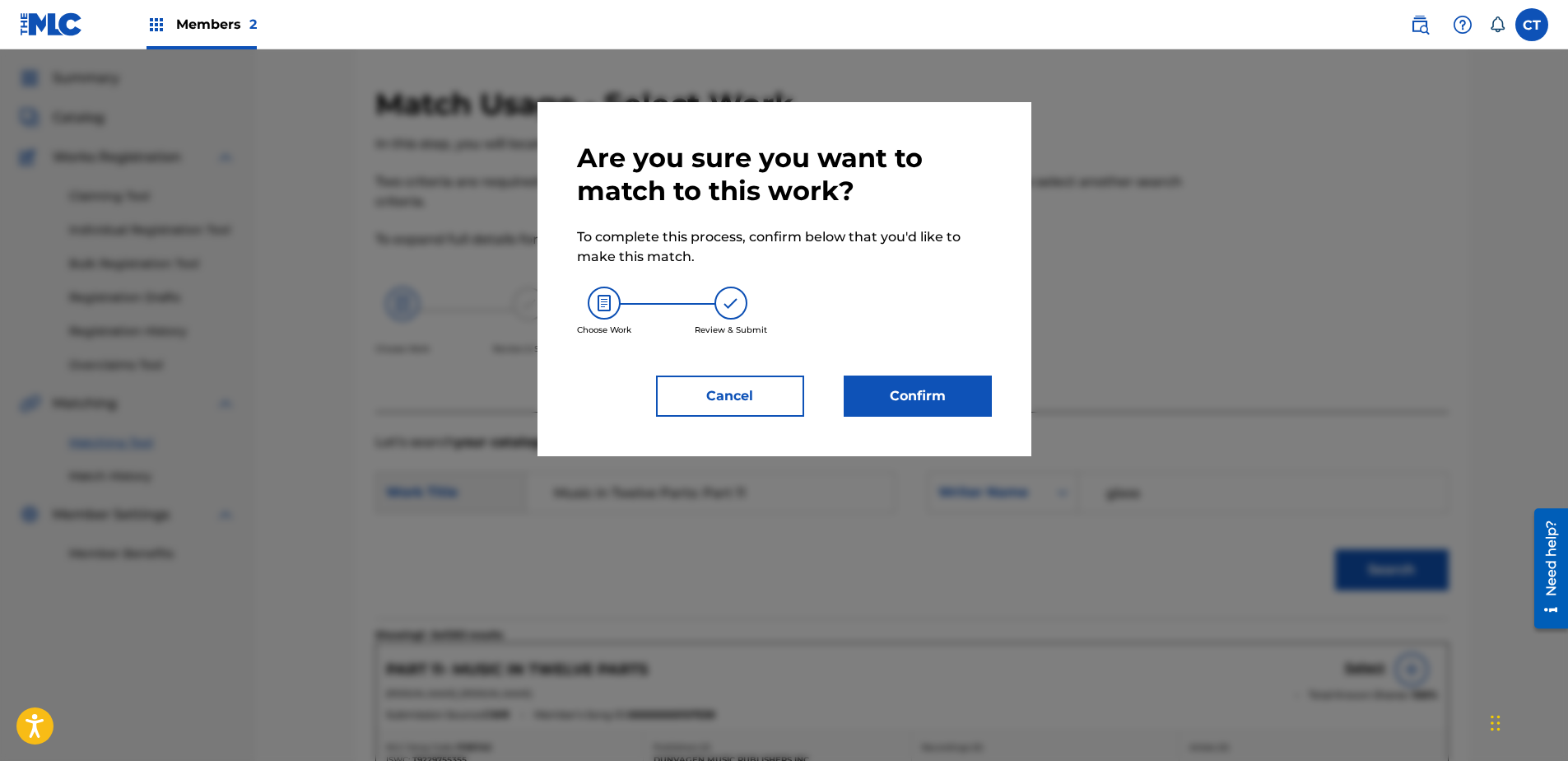
click at [942, 405] on button "Confirm" at bounding box center [918, 395] width 148 height 41
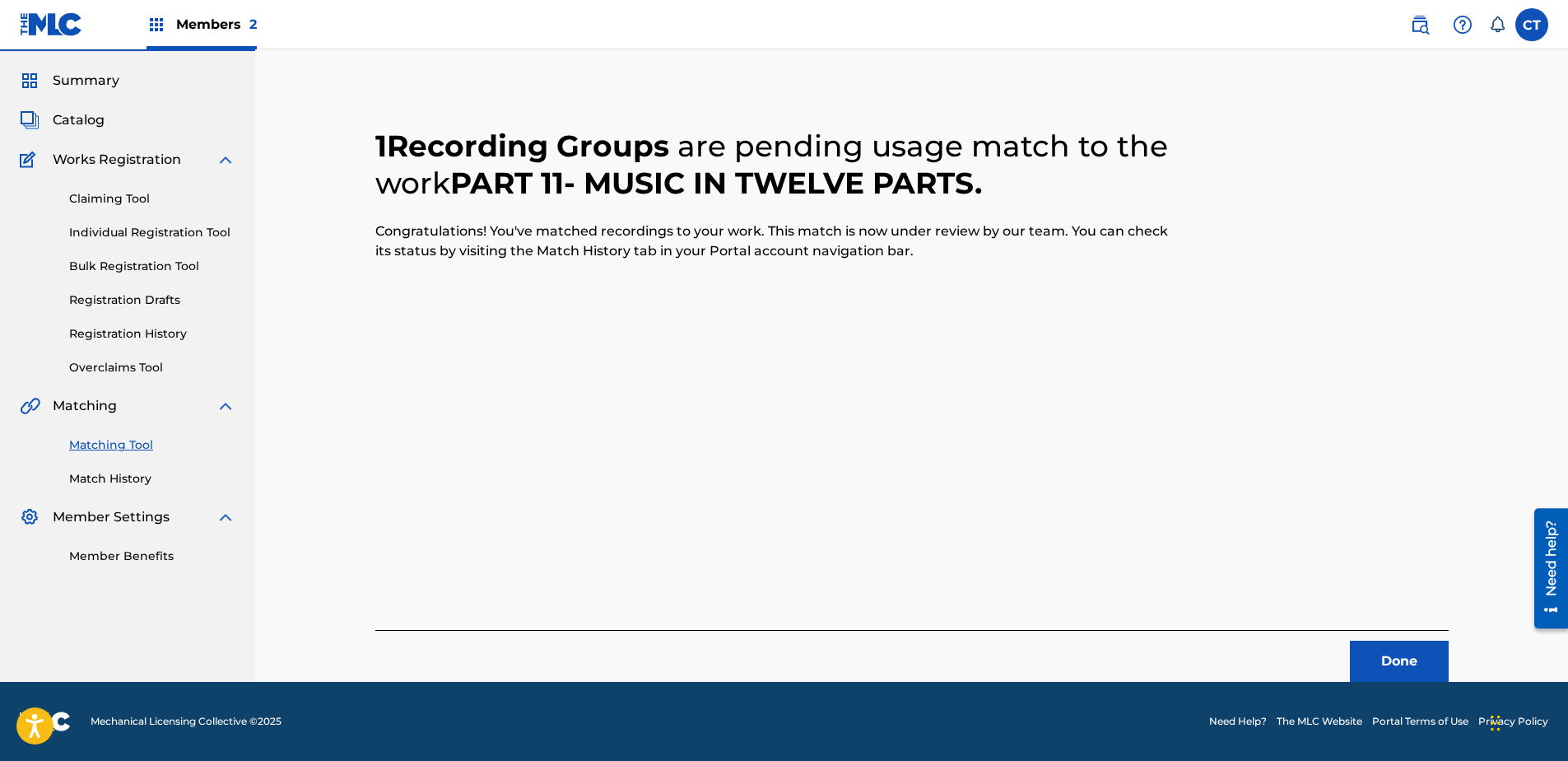
scroll to position [44, 0]
click at [1394, 665] on button "Done" at bounding box center [1399, 661] width 99 height 41
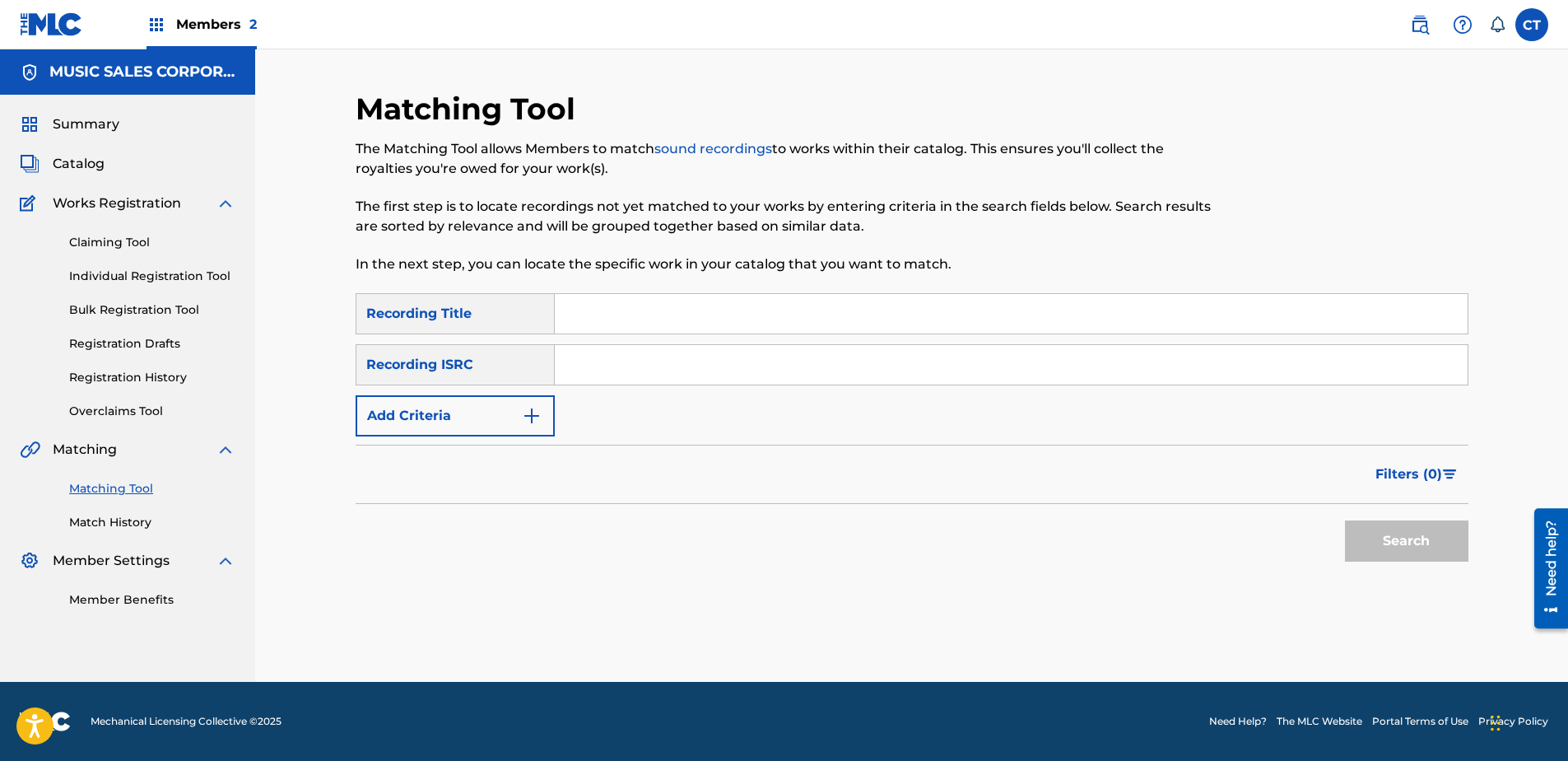
paste input "US65R0804912"
type input "US65R0804912"
click at [1373, 516] on div "Search" at bounding box center [1402, 537] width 131 height 66
click at [1373, 531] on button "Search" at bounding box center [1406, 541] width 124 height 41
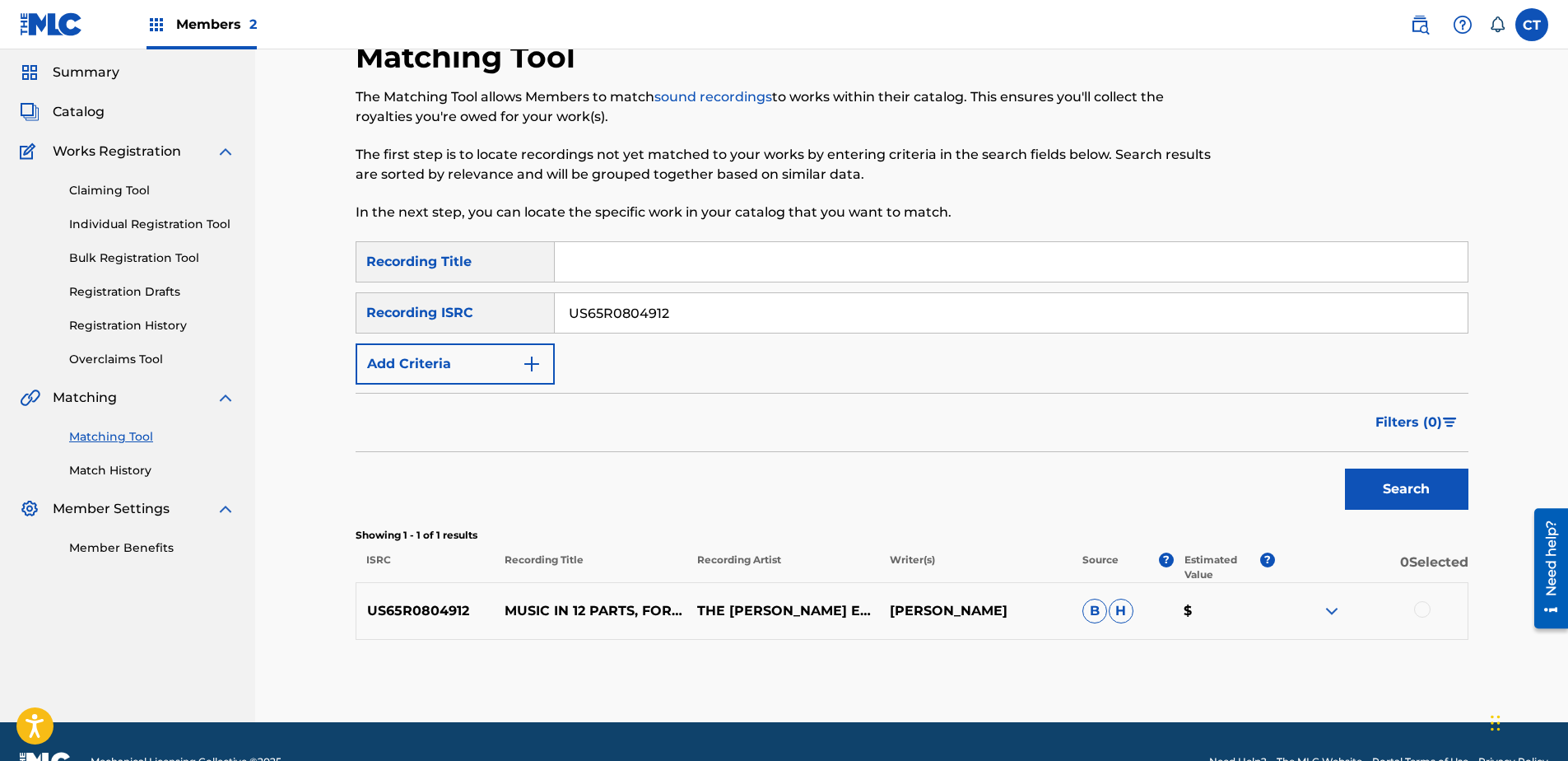
scroll to position [92, 0]
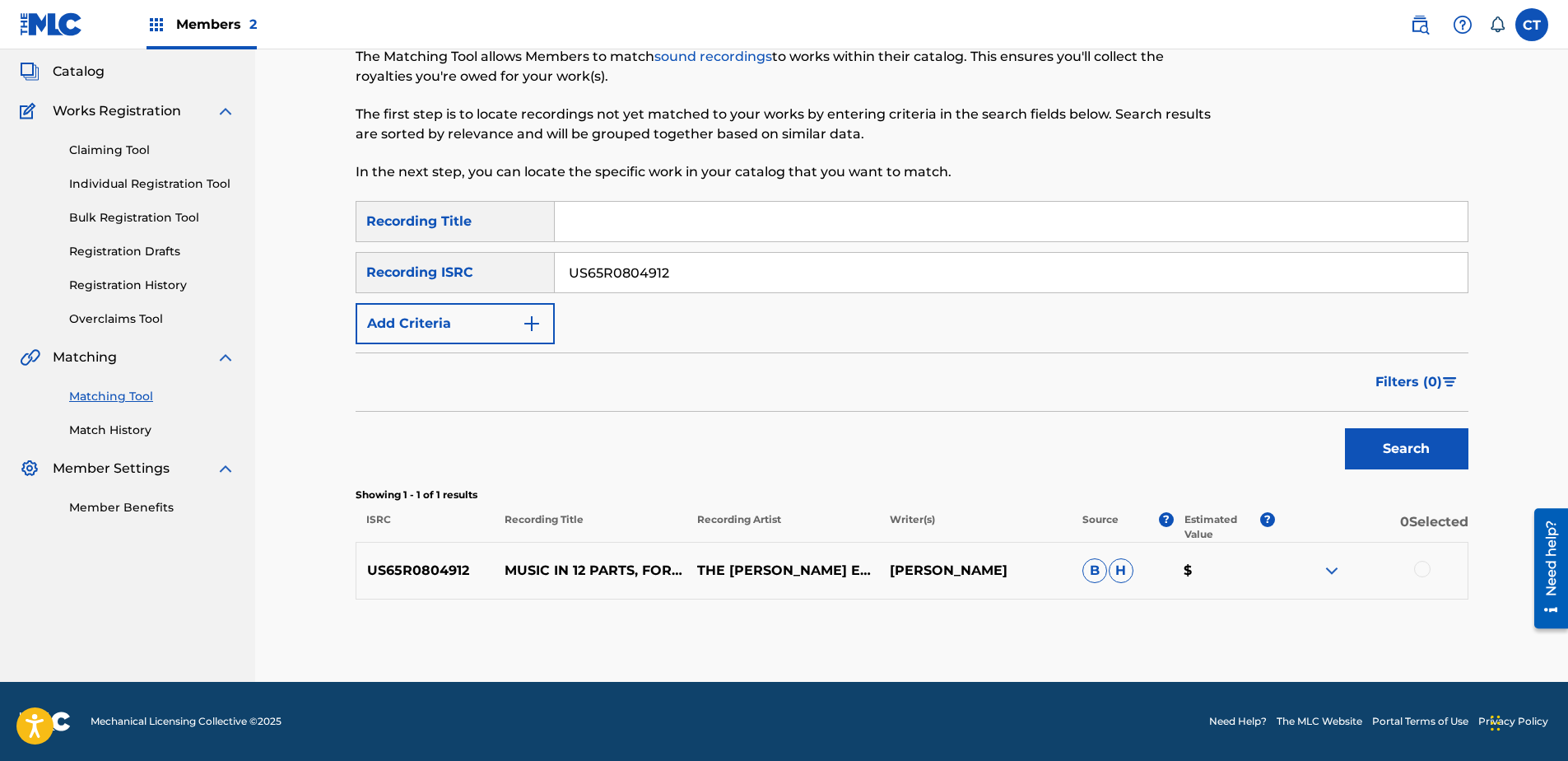
click at [1419, 570] on div at bounding box center [1422, 569] width 17 height 17
click at [1198, 607] on button "Match 1 Group" at bounding box center [1157, 626] width 182 height 41
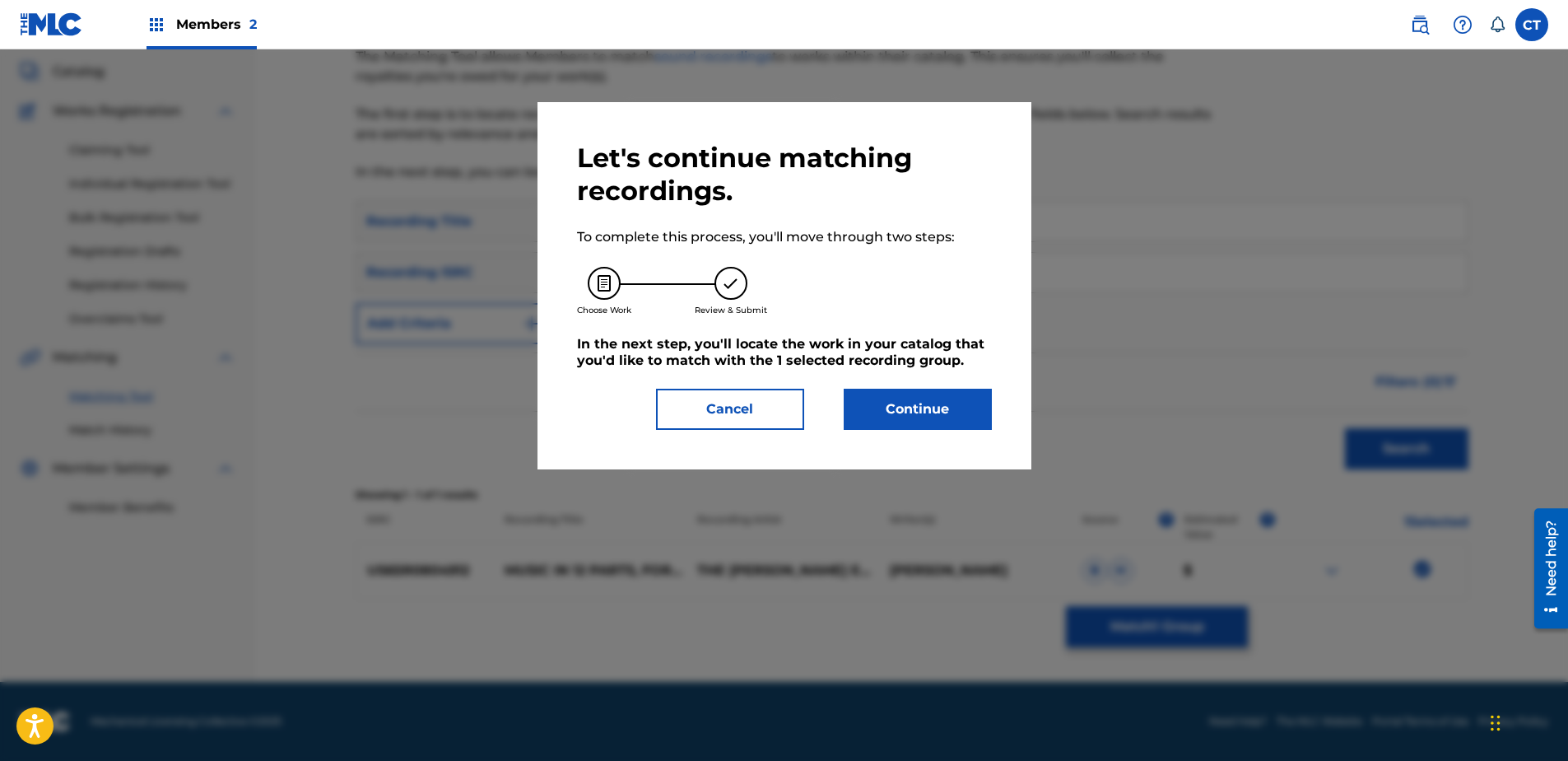
click at [945, 398] on button "Continue" at bounding box center [918, 409] width 148 height 41
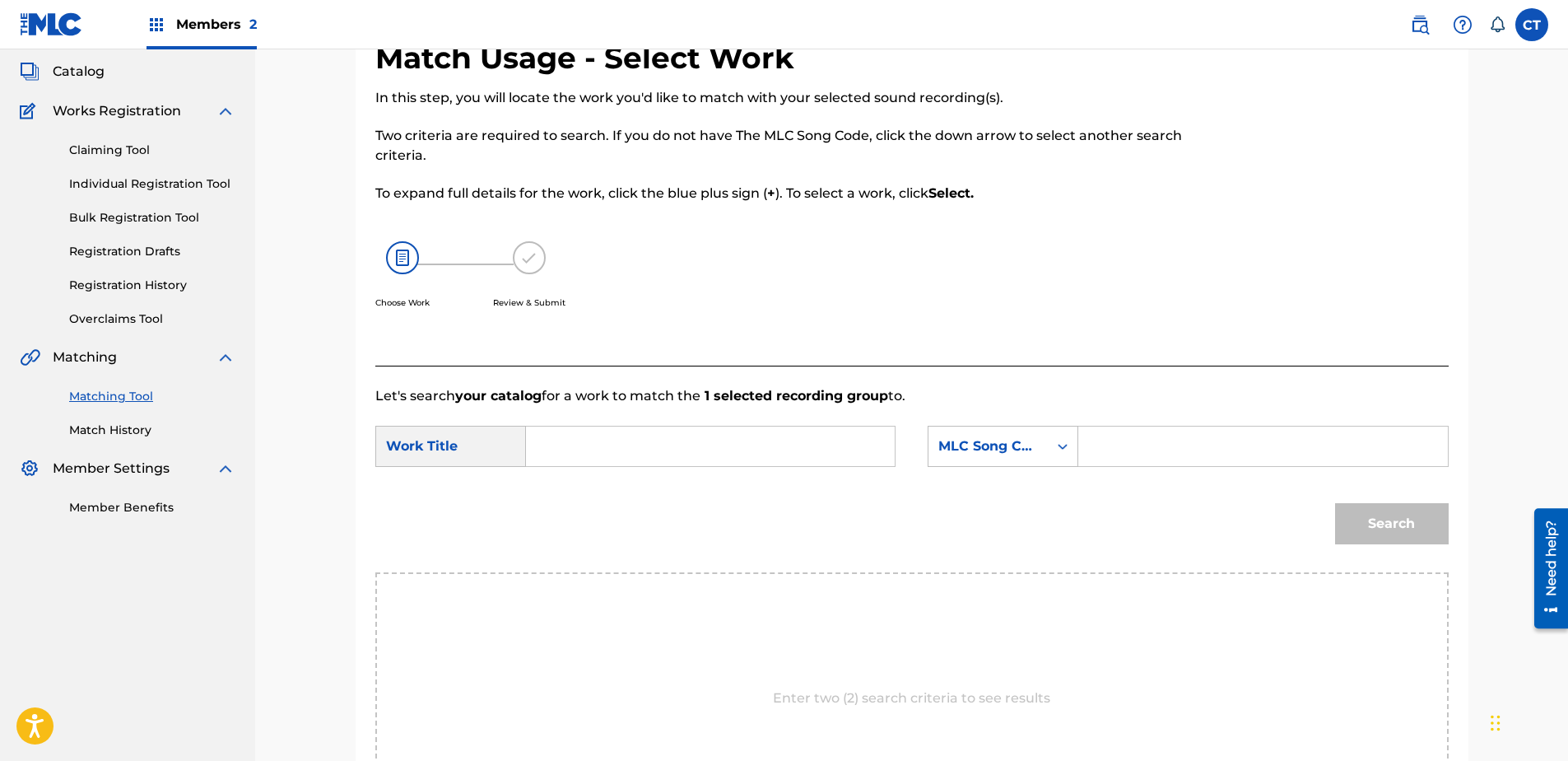
paste input "Music in Twelve Parts: Part 12"
type input "Music in Twelve Parts: Part 12"
click at [968, 454] on div "MLC Song Code" at bounding box center [989, 446] width 100 height 20
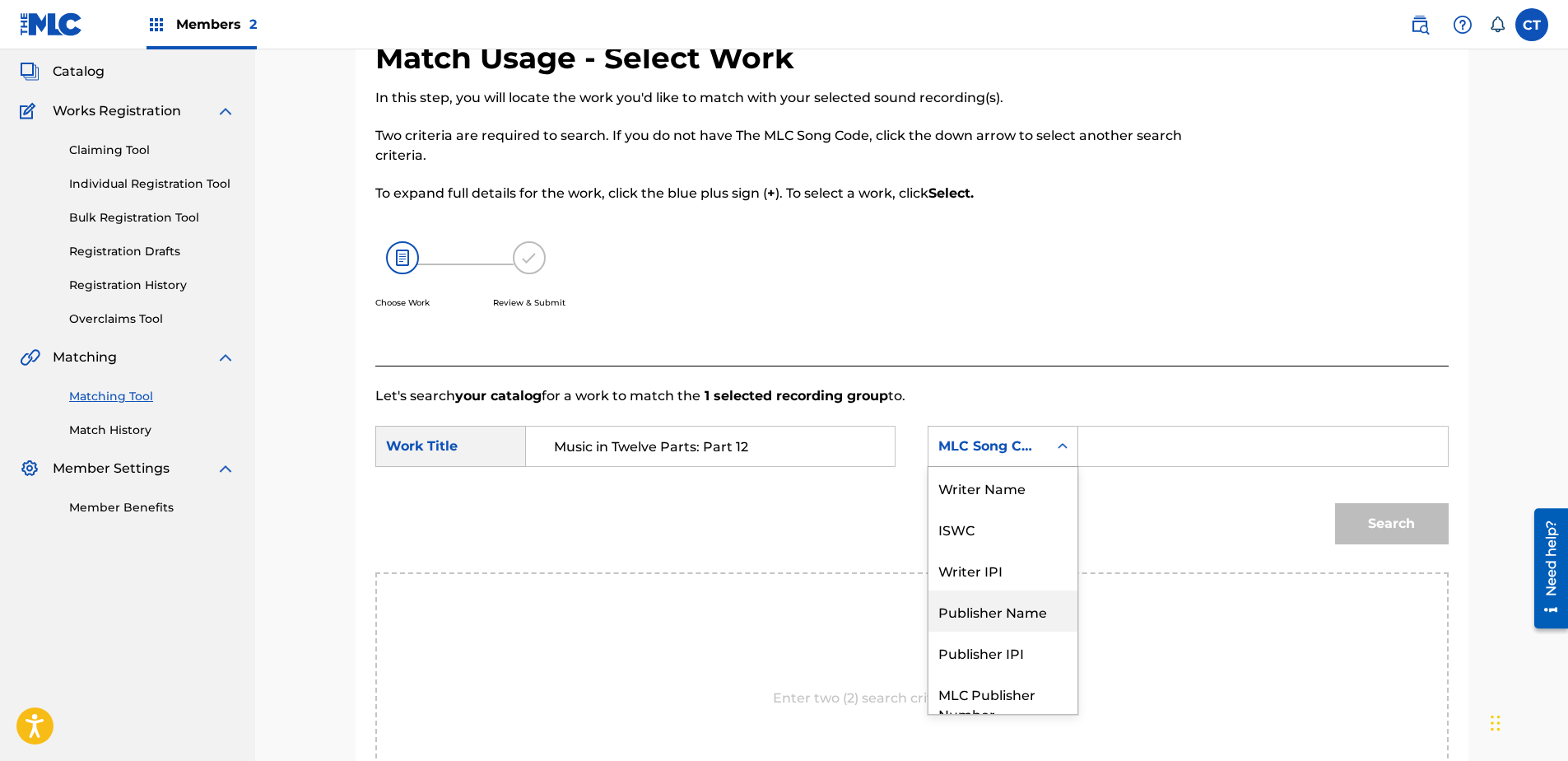
scroll to position [0, 0]
click at [985, 504] on div "Writer Name" at bounding box center [1003, 487] width 149 height 41
click at [1086, 444] on div "Search Form" at bounding box center [1263, 446] width 370 height 41
click at [1111, 439] on input "Search Form" at bounding box center [1262, 445] width 341 height 39
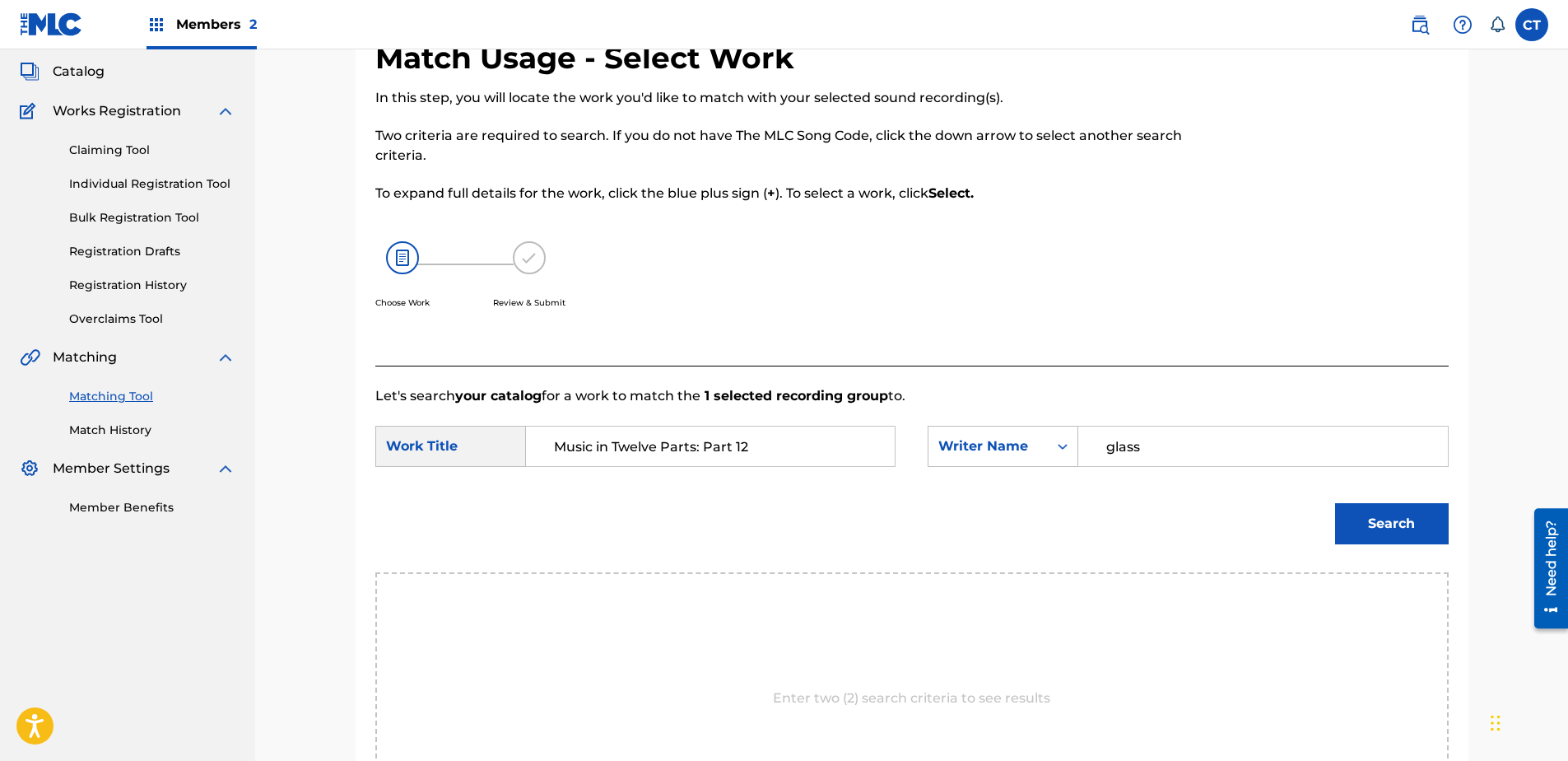
type input "glass"
click at [1335, 503] on button "Search" at bounding box center [1392, 523] width 114 height 41
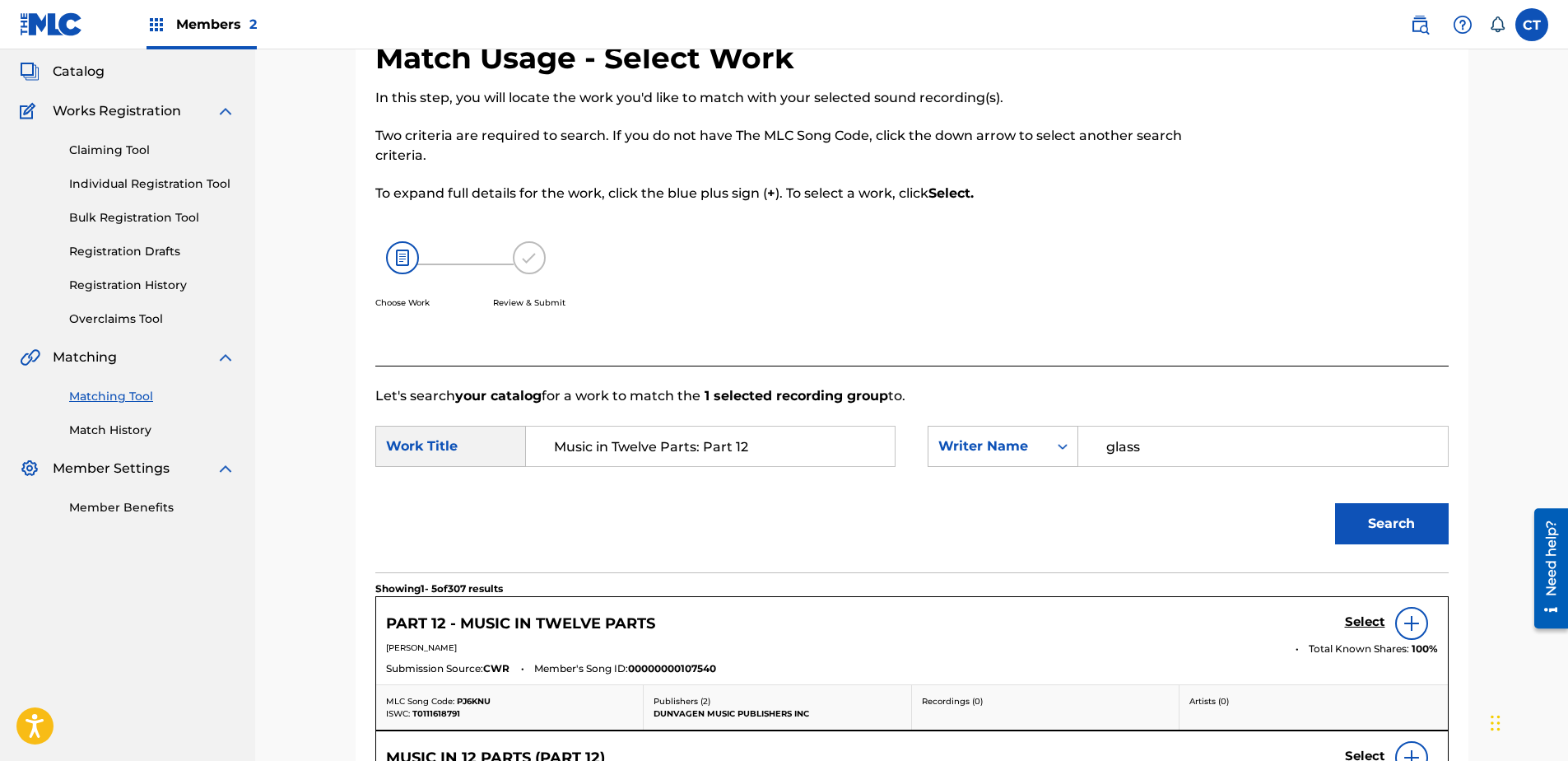
click at [1356, 619] on h5 "Select" at bounding box center [1365, 622] width 40 height 16
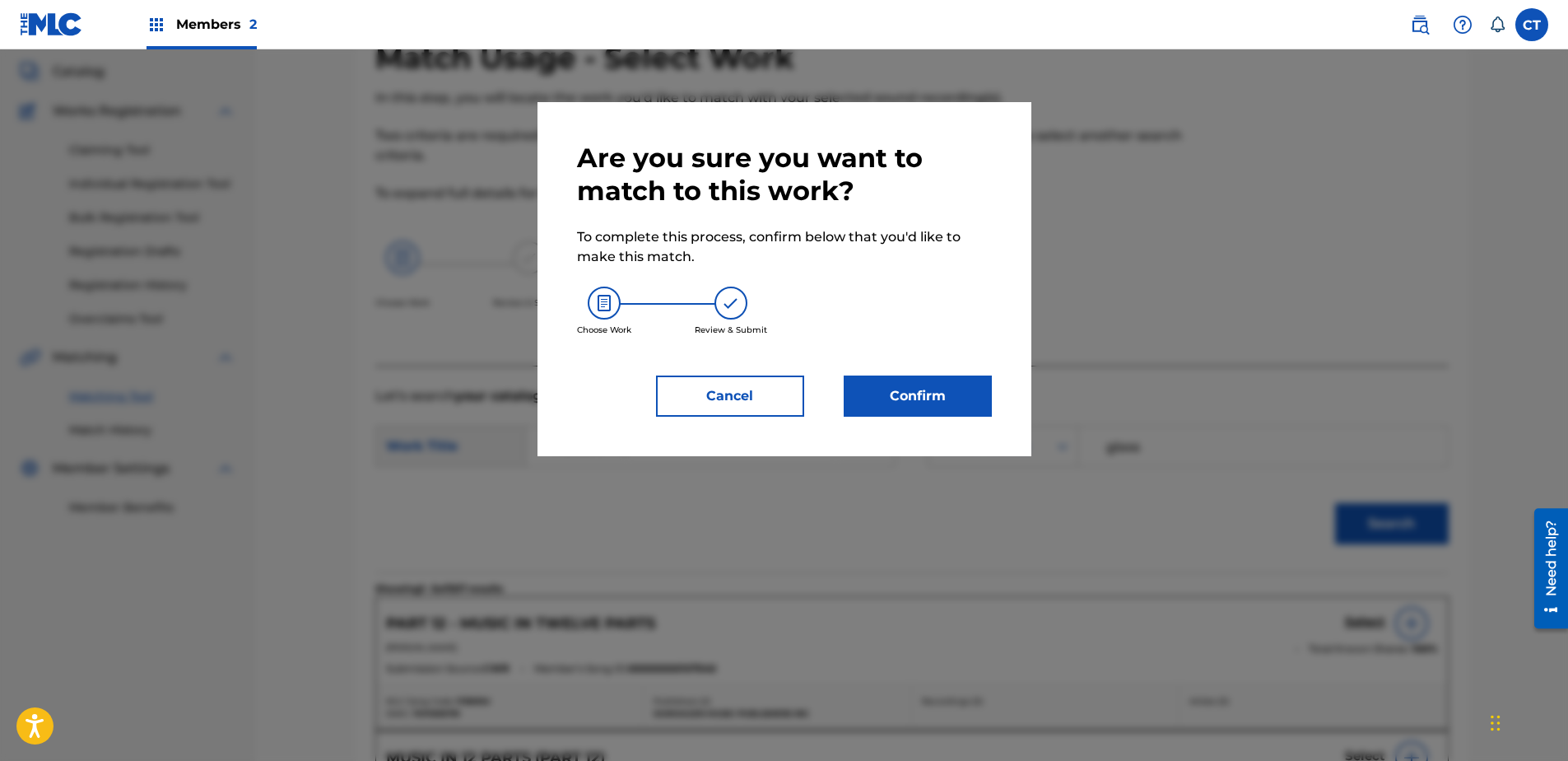
click at [935, 385] on button "Confirm" at bounding box center [918, 395] width 148 height 41
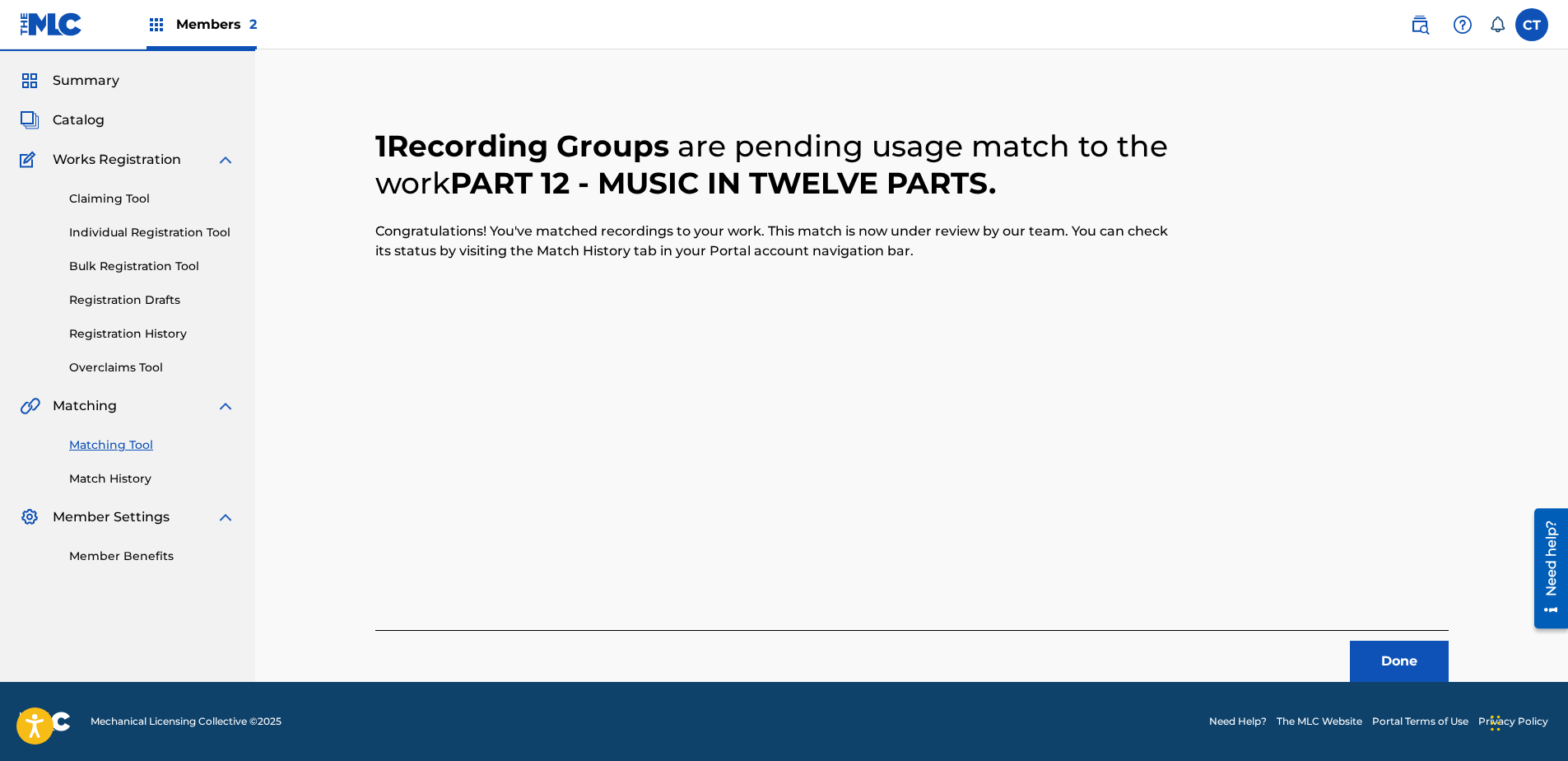
scroll to position [44, 0]
click at [1394, 652] on button "Done" at bounding box center [1399, 661] width 99 height 41
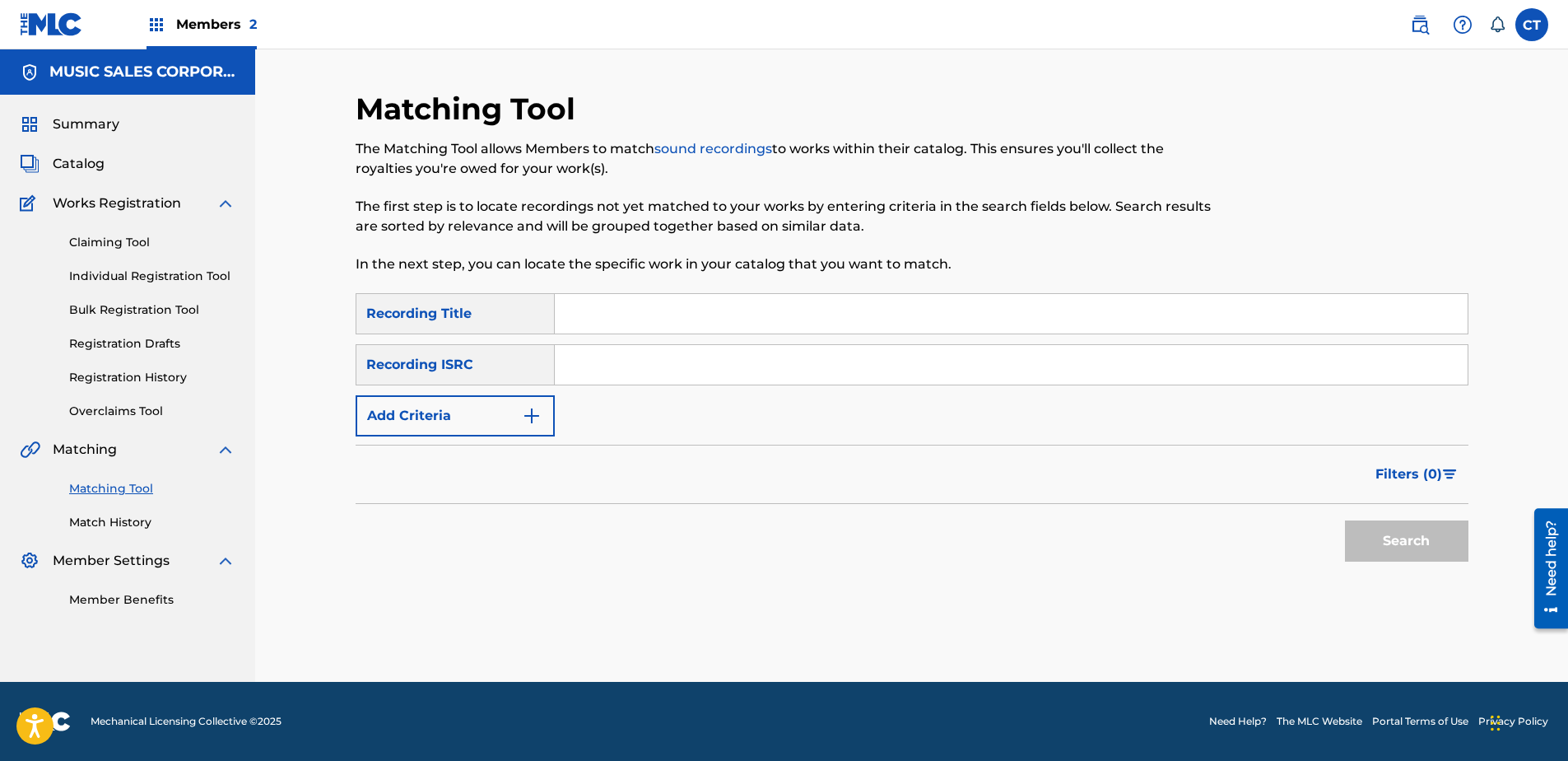
paste input "US65R1362901"
click at [1384, 538] on button "Search" at bounding box center [1406, 541] width 124 height 41
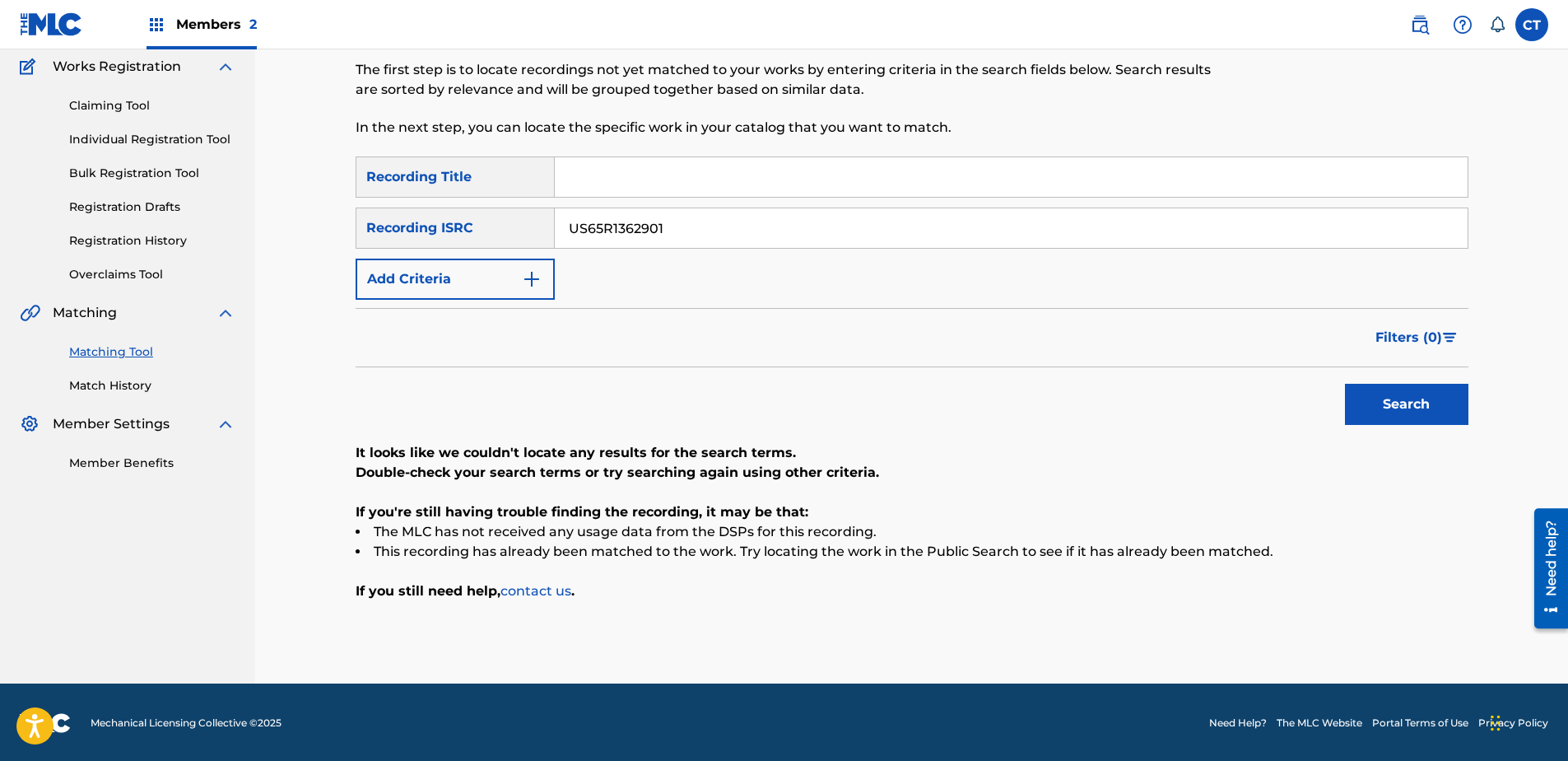
scroll to position [139, 0]
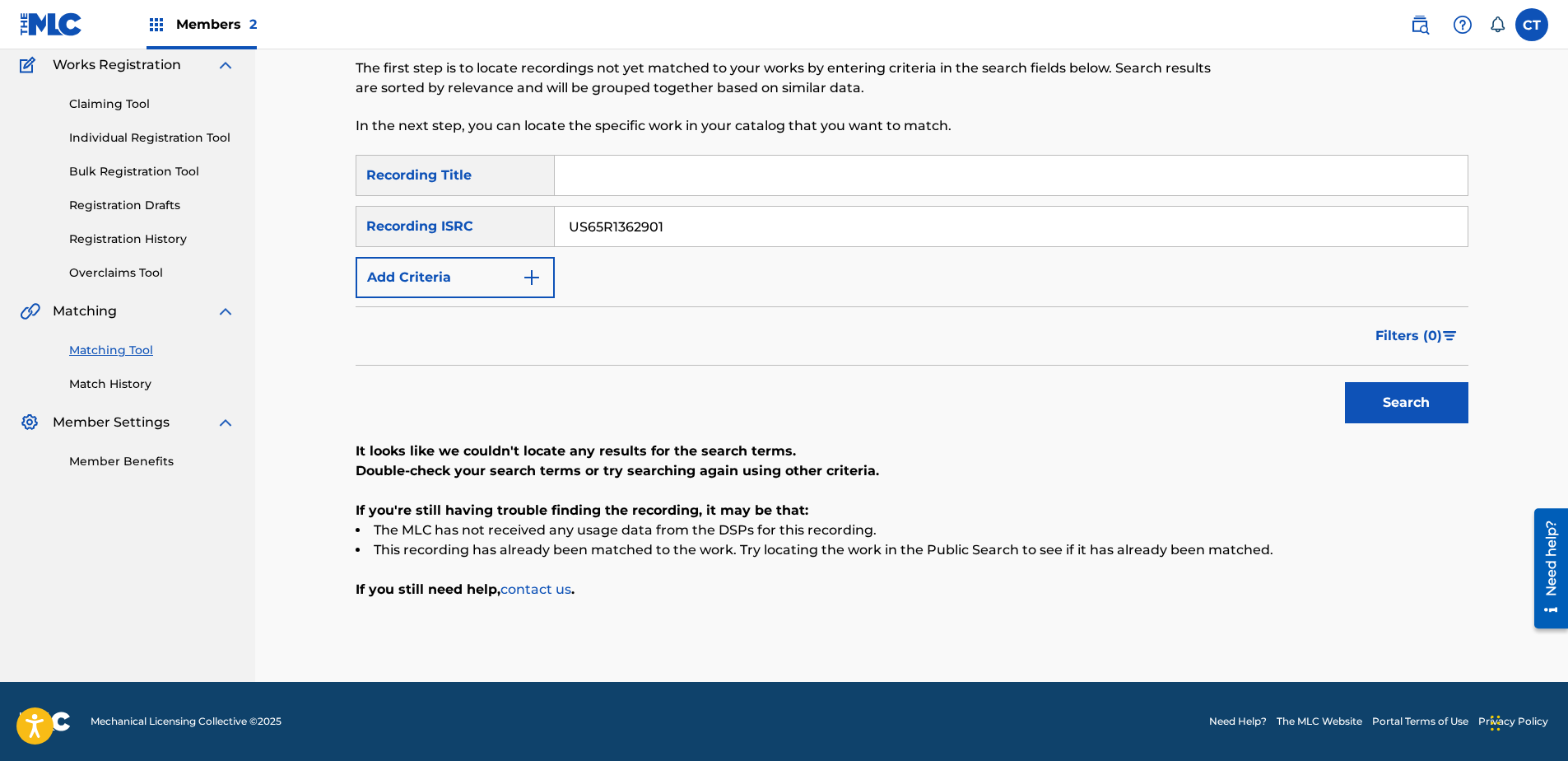
drag, startPoint x: 741, startPoint y: 236, endPoint x: 683, endPoint y: 234, distance: 58.0
click at [683, 234] on input "US65R1362901" at bounding box center [1011, 226] width 912 height 39
paste input "2"
click at [1388, 415] on button "Search" at bounding box center [1406, 402] width 124 height 41
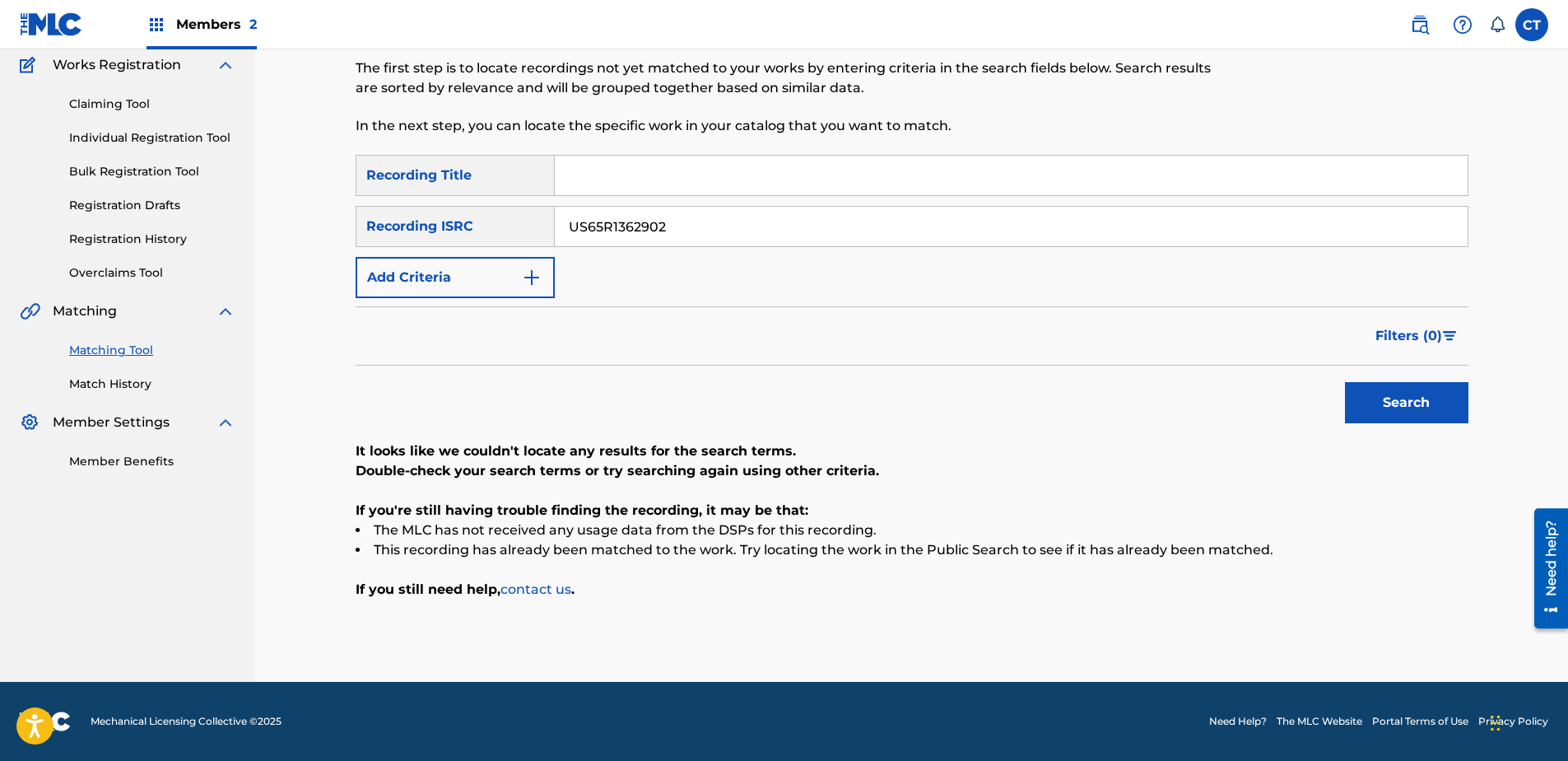
click at [919, 242] on input "US65R1362902" at bounding box center [1011, 226] width 912 height 39
click at [1345, 382] on button "Search" at bounding box center [1406, 402] width 124 height 41
click at [681, 228] on input "US65R1362904" at bounding box center [1011, 226] width 912 height 39
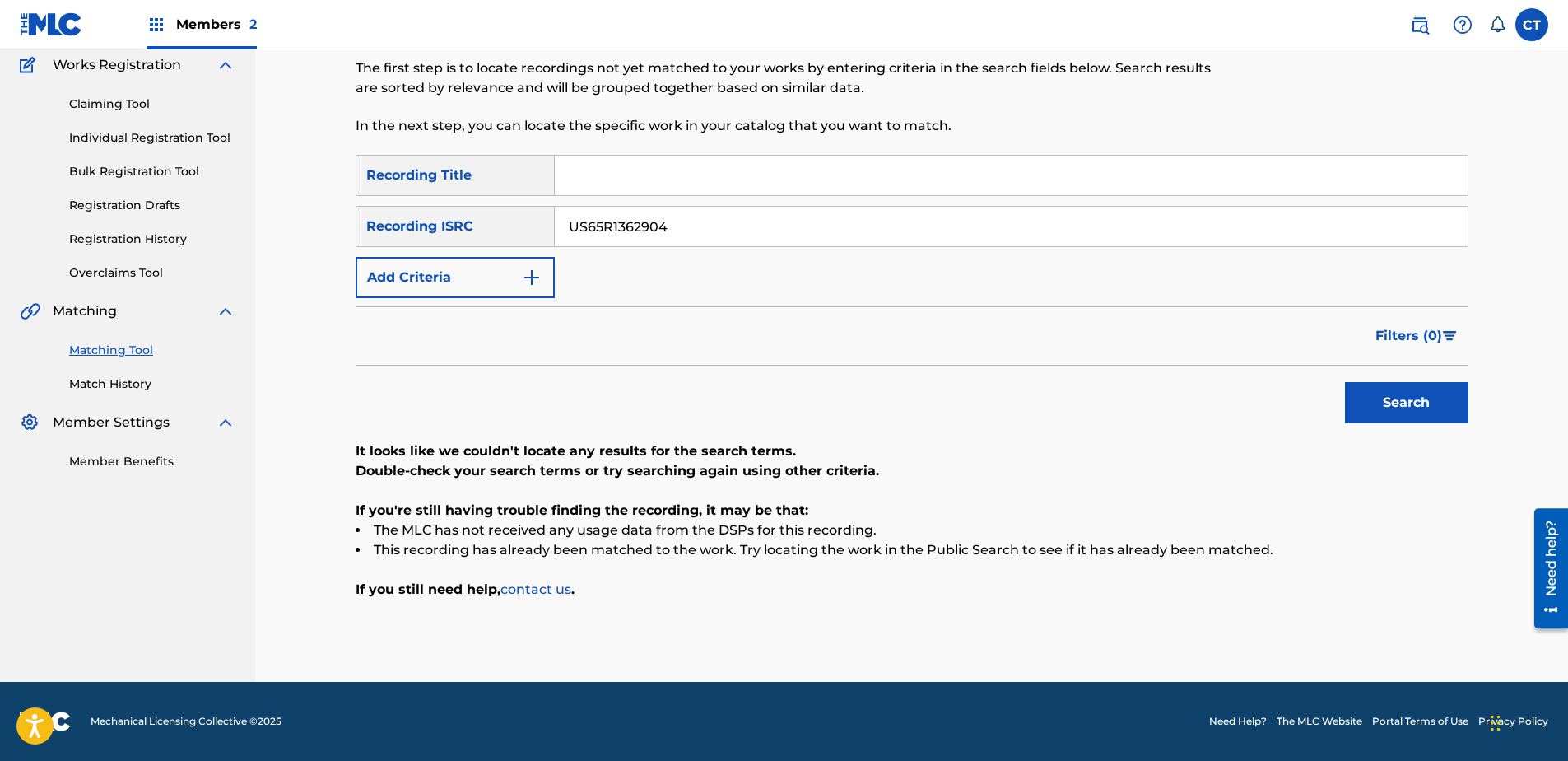
paste input "0401601"
type input "US65R0401601"
click at [1401, 392] on button "Search" at bounding box center [1406, 402] width 124 height 41
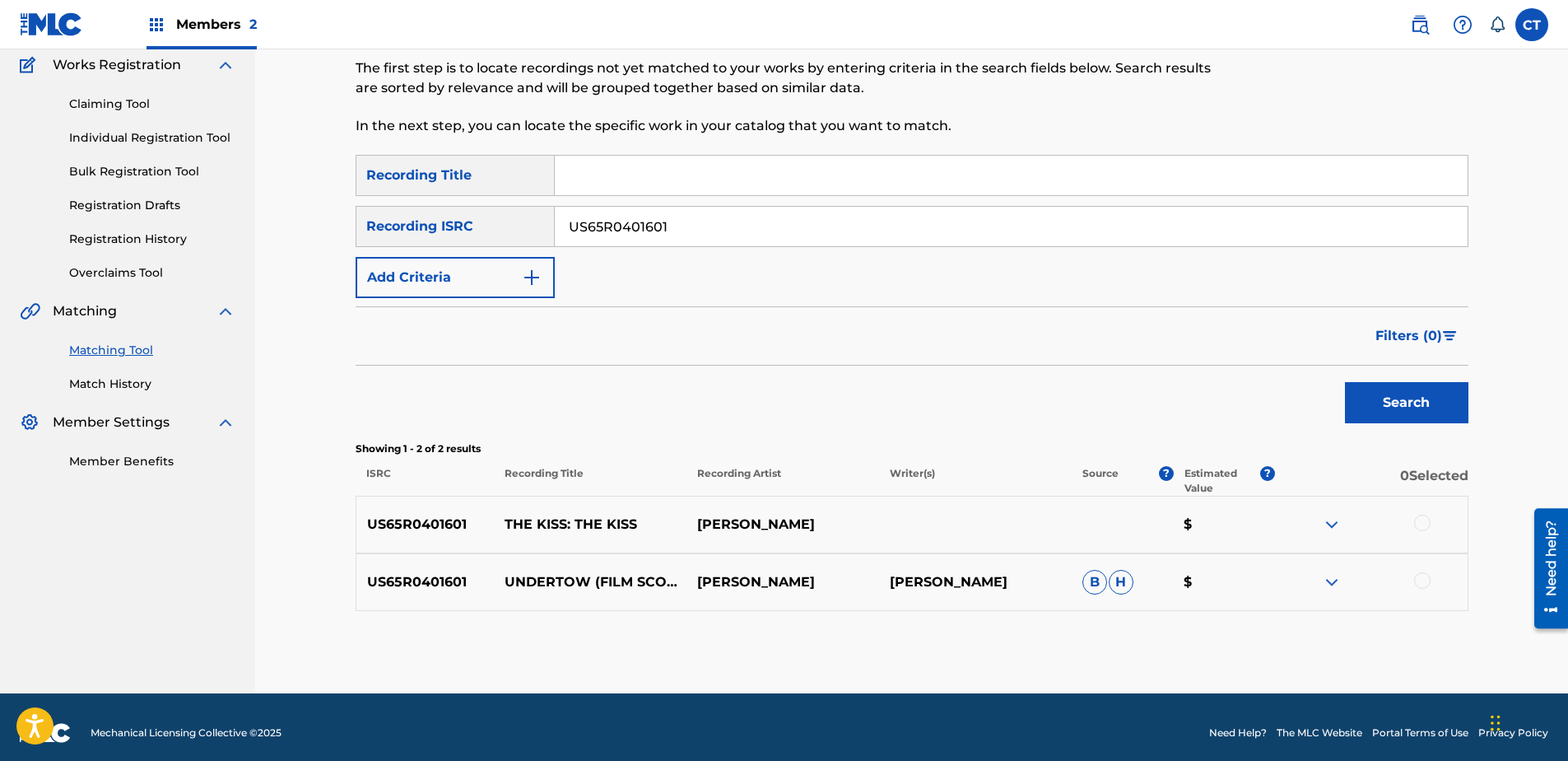
scroll to position [150, 0]
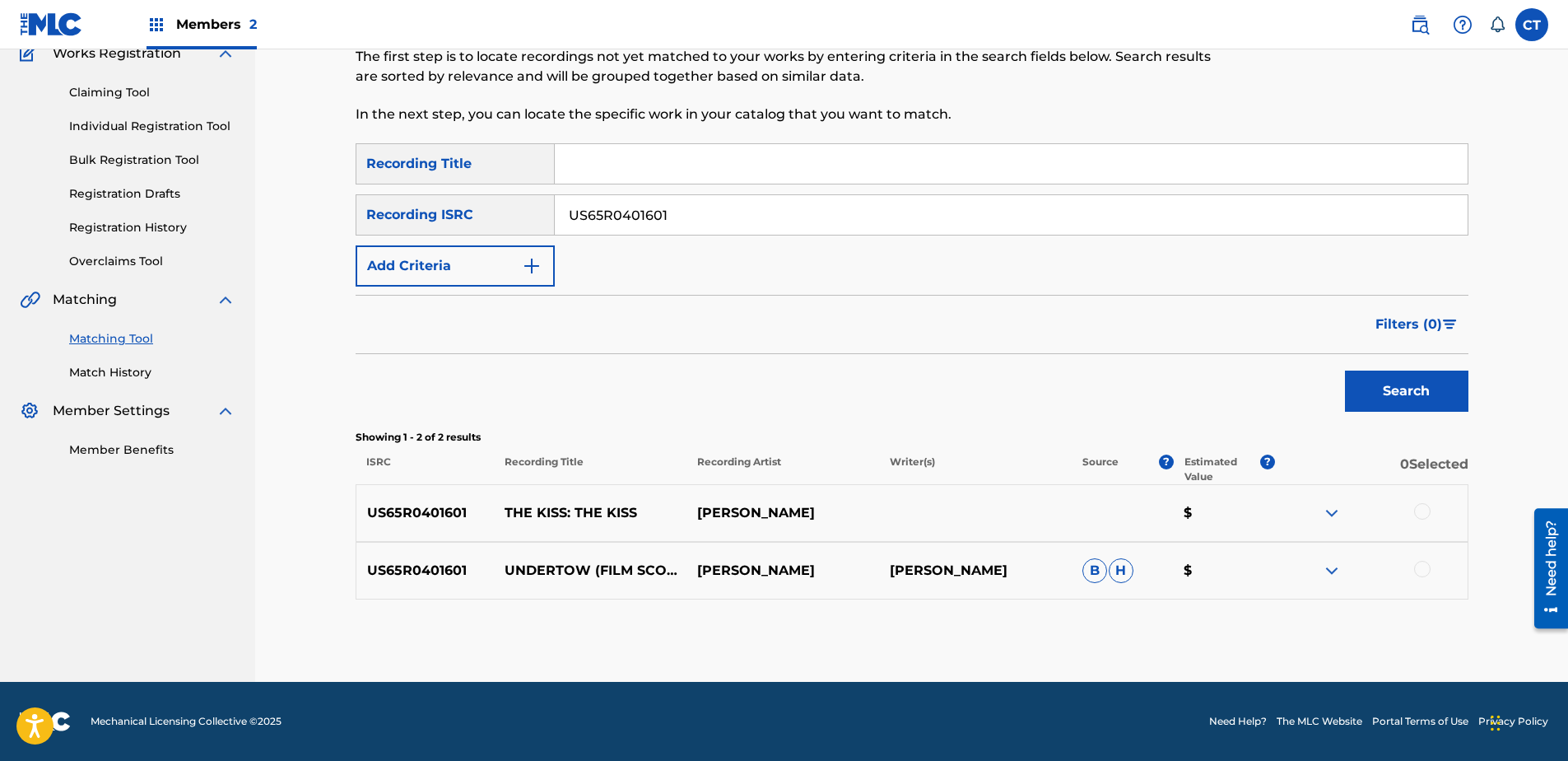
click at [1425, 509] on div at bounding box center [1422, 511] width 17 height 17
click at [1412, 574] on div at bounding box center [1372, 571] width 193 height 20
click at [1425, 564] on div at bounding box center [1422, 569] width 17 height 17
click at [1180, 622] on button "Match 2 Groups" at bounding box center [1157, 626] width 182 height 41
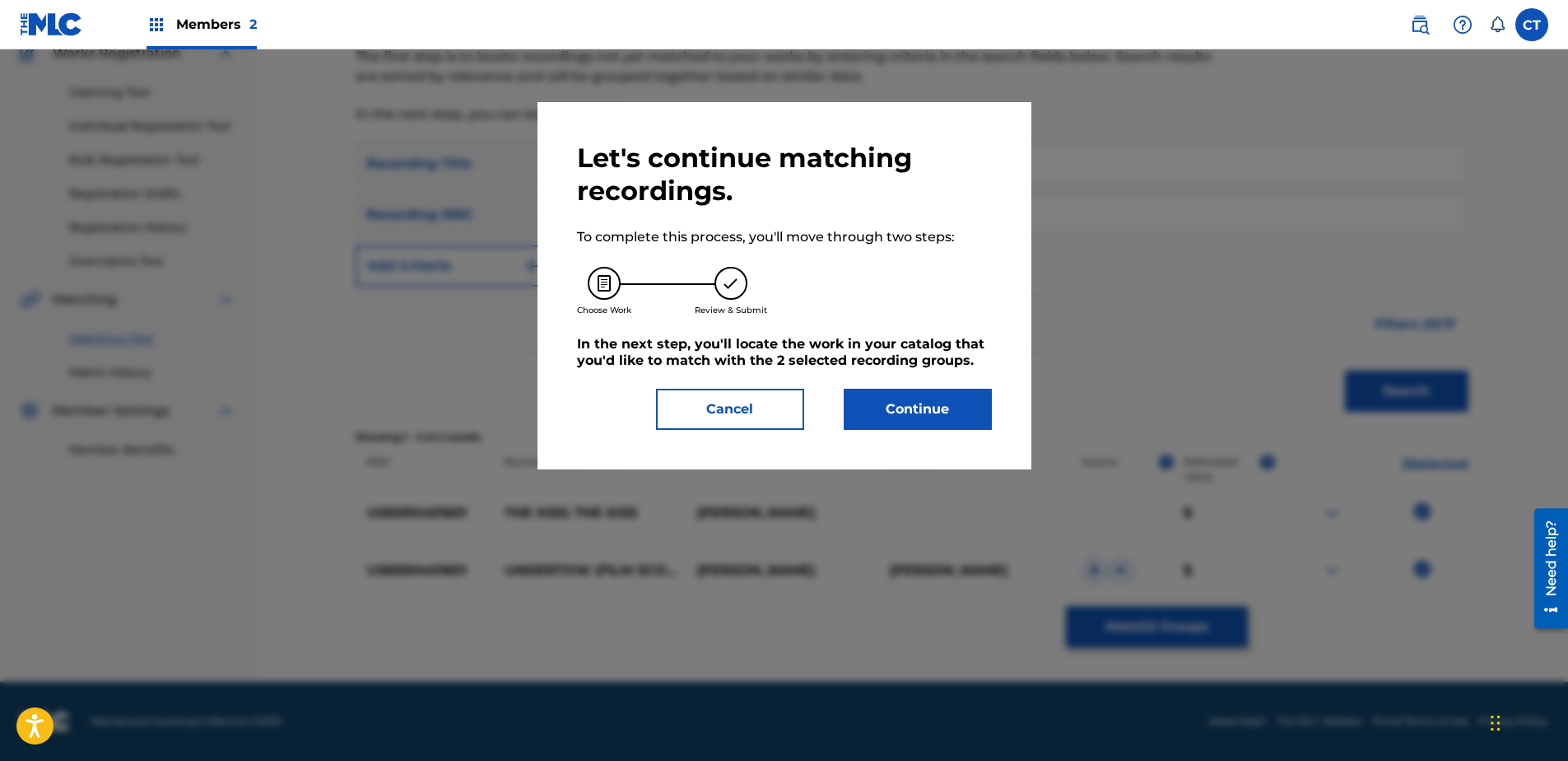
click at [914, 428] on button "Continue" at bounding box center [918, 409] width 148 height 41
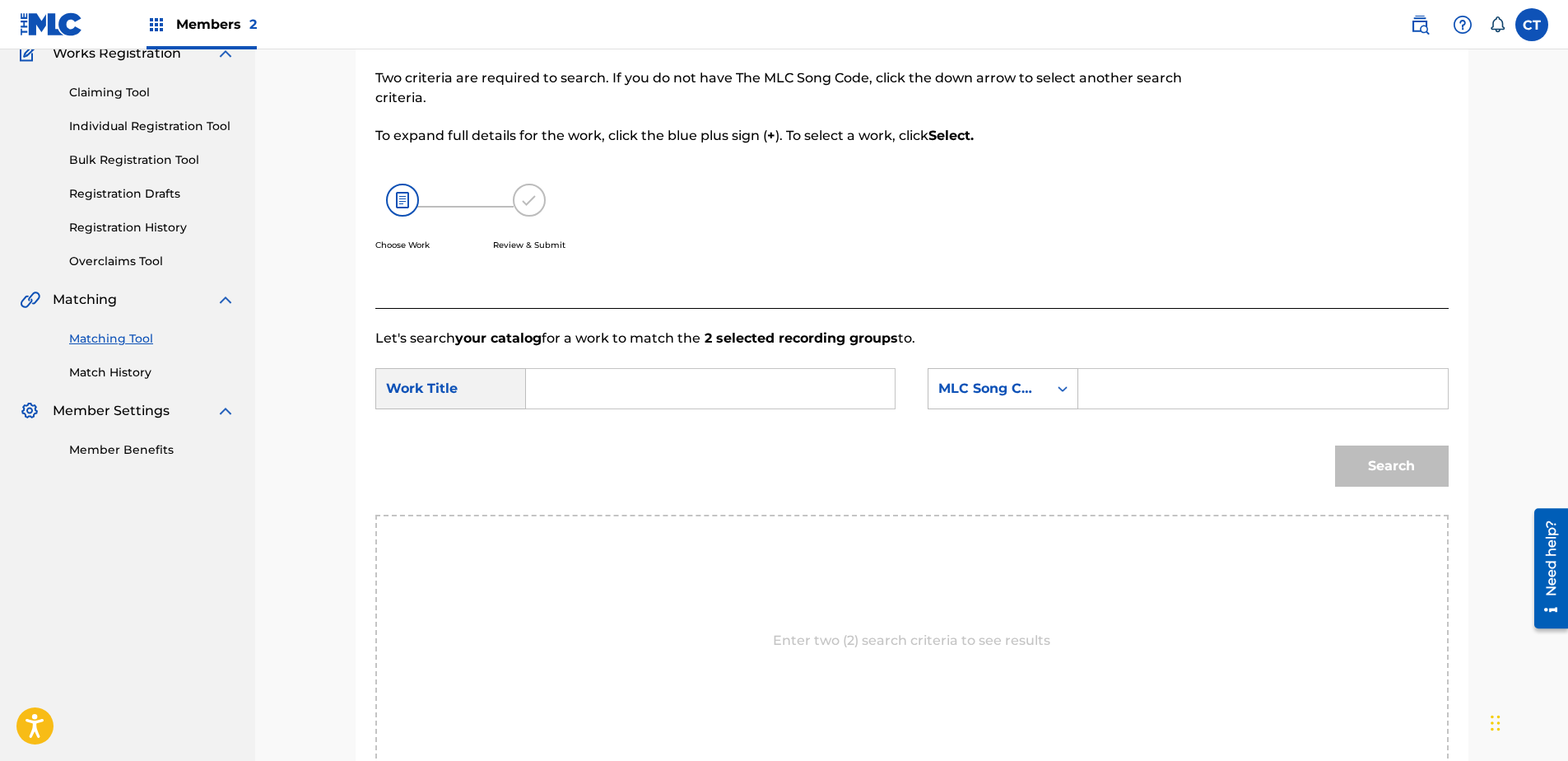
paste input "The Kiss"
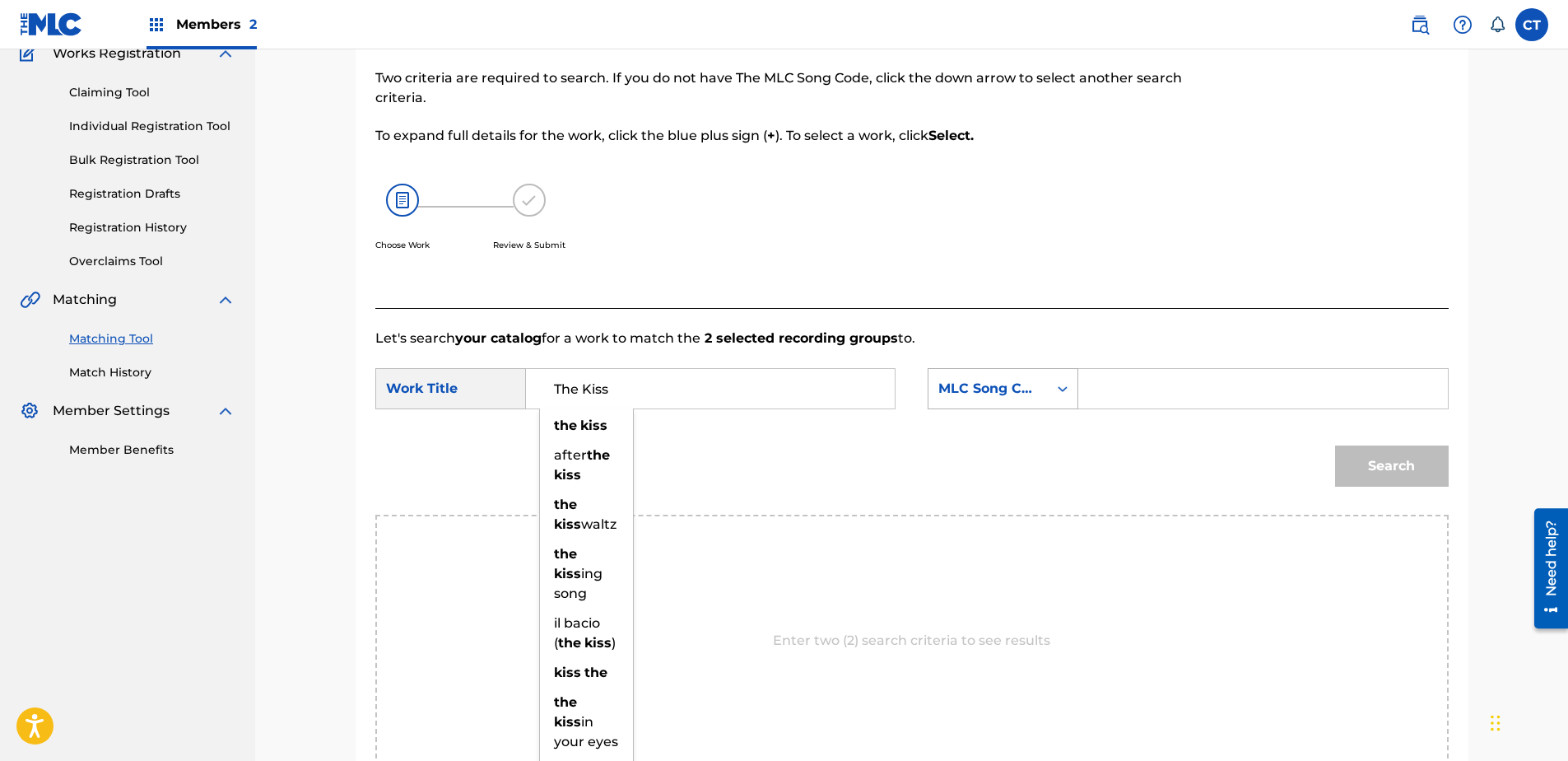
type input "The Kiss"
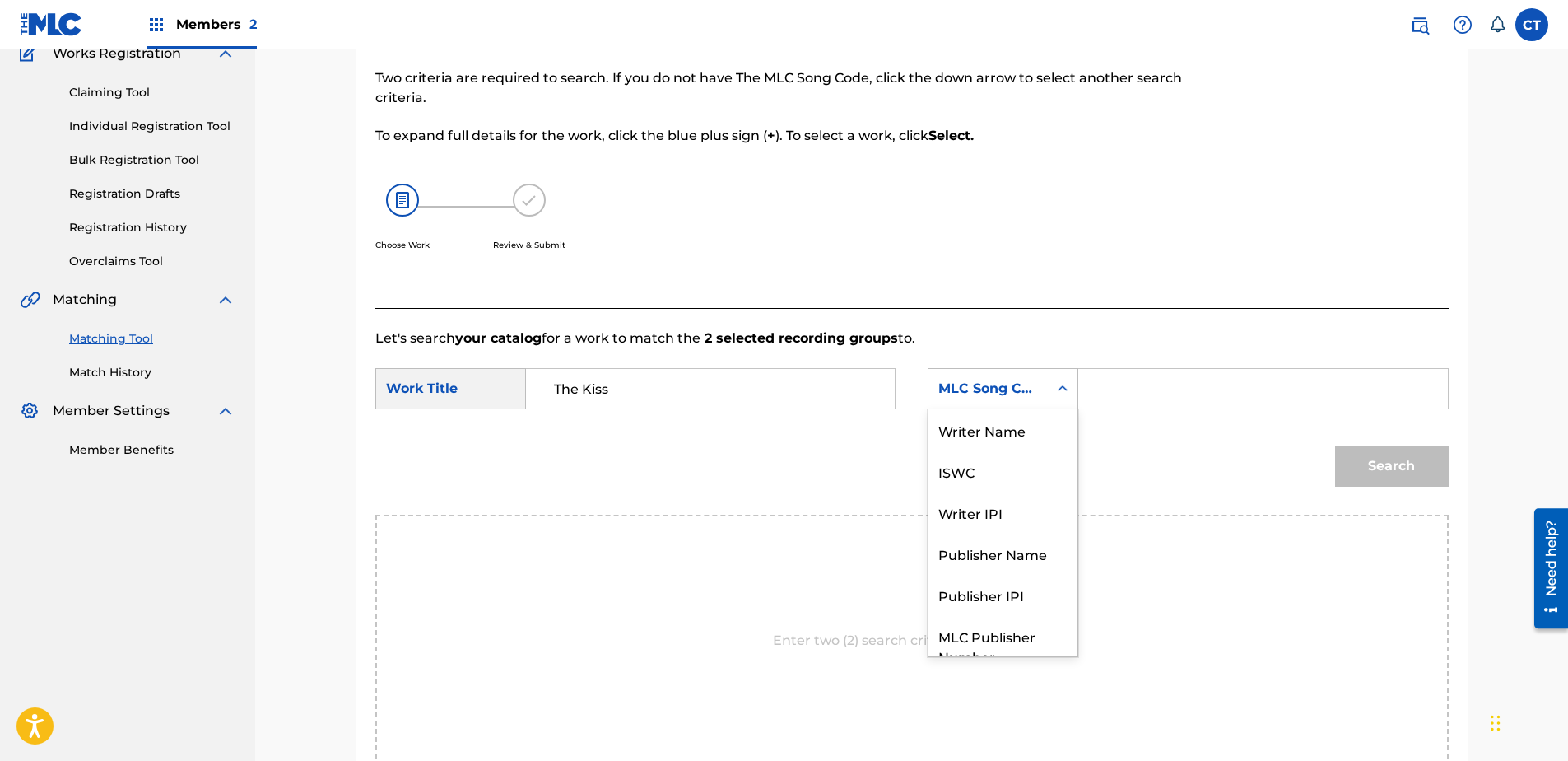
click at [940, 399] on div "MLC Song Code" at bounding box center [988, 388] width 119 height 32
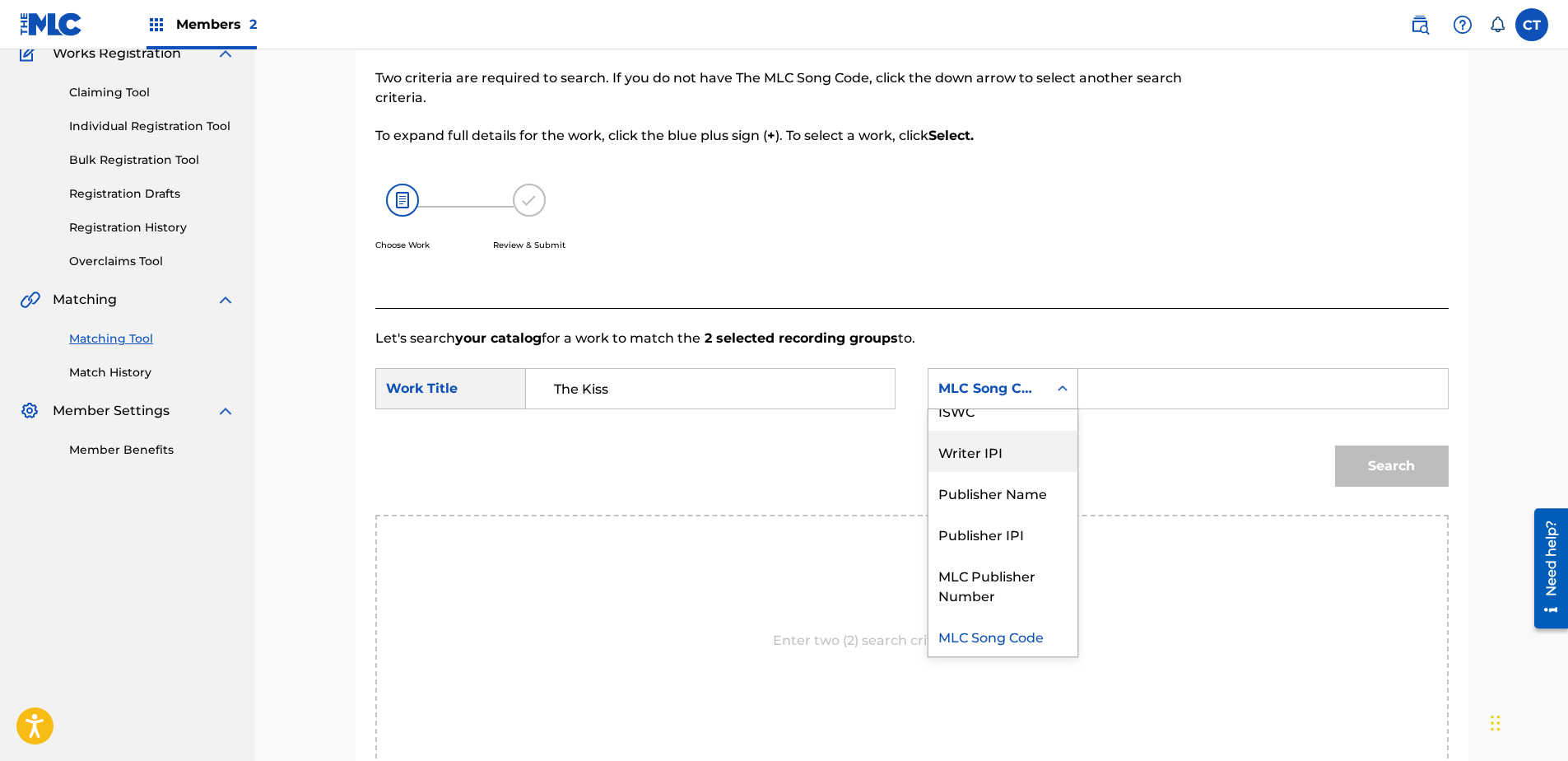
scroll to position [0, 0]
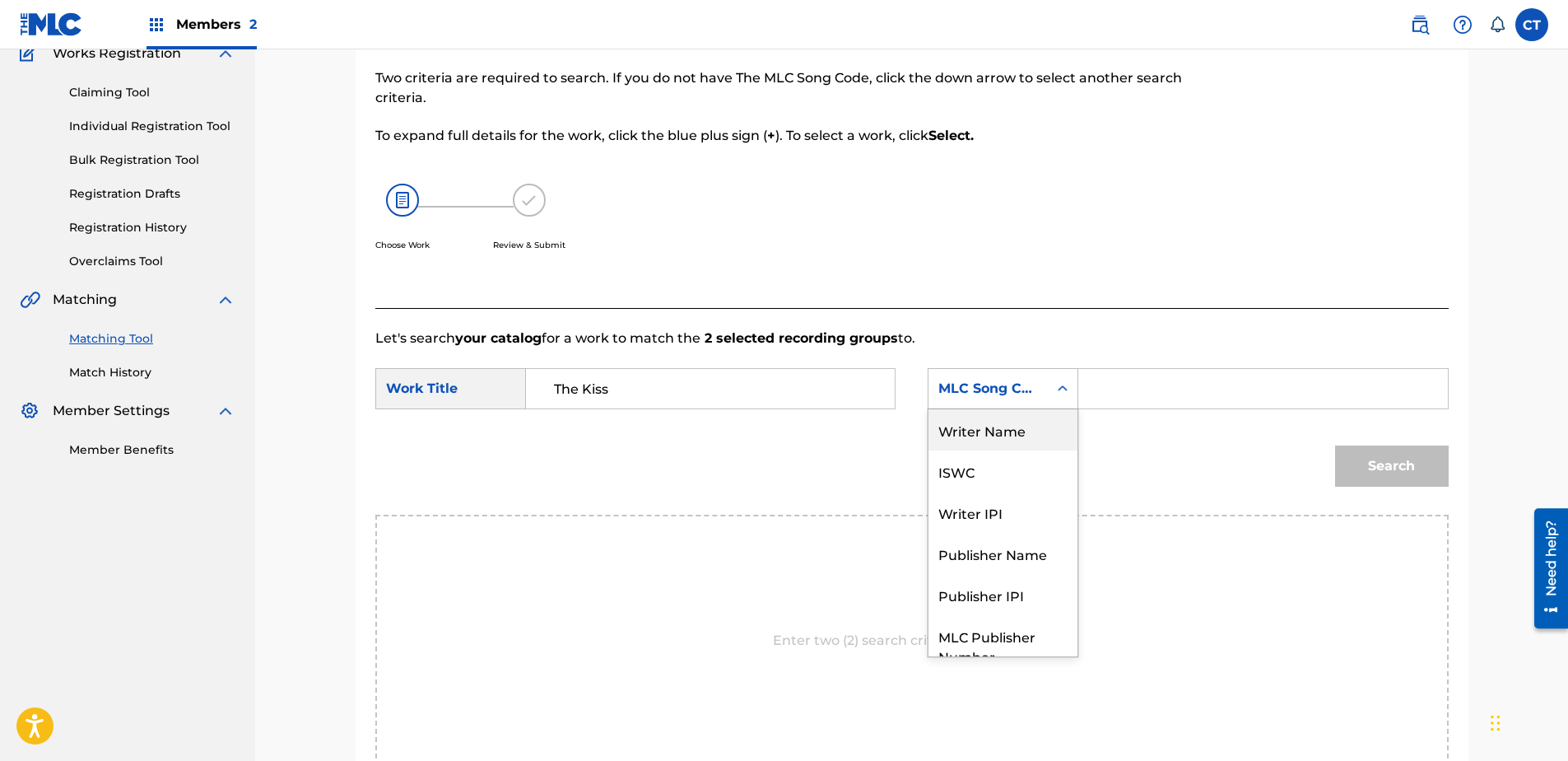
click at [965, 424] on div "Writer Name" at bounding box center [1003, 430] width 149 height 41
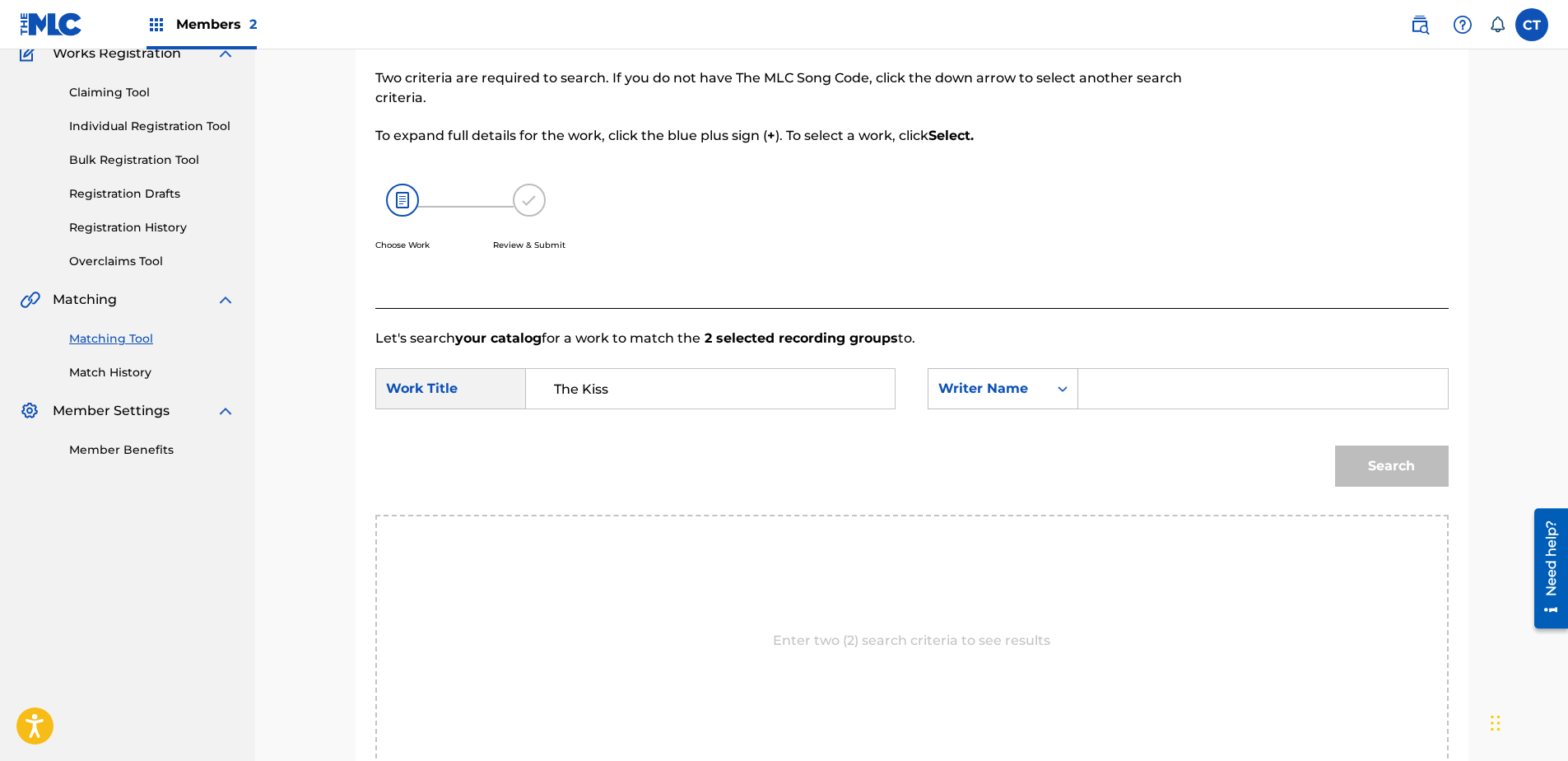
click at [1110, 386] on input "Search Form" at bounding box center [1262, 388] width 341 height 39
type input "glass"
click at [1335, 445] on button "Search" at bounding box center [1392, 466] width 114 height 41
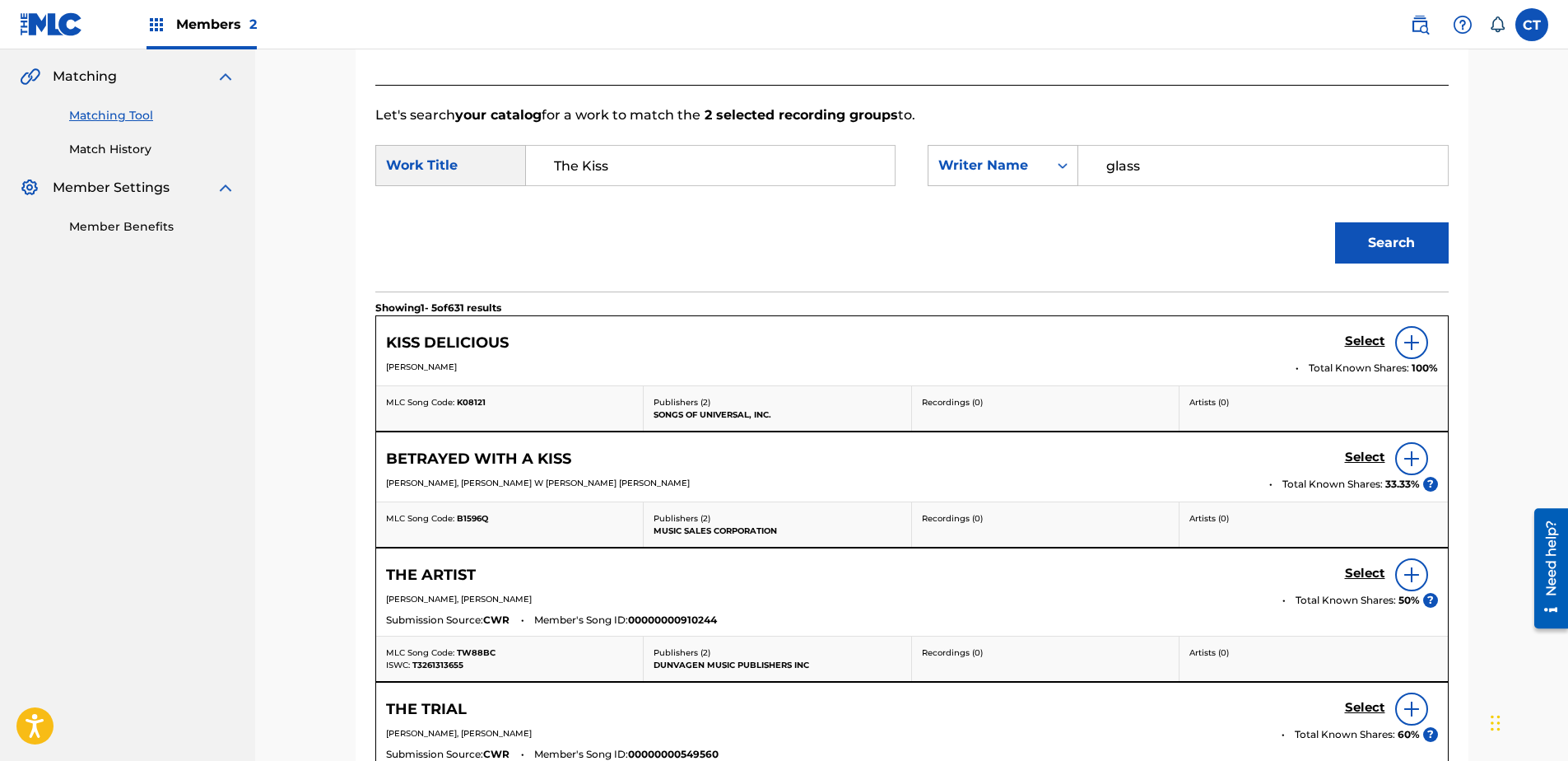
scroll to position [232, 0]
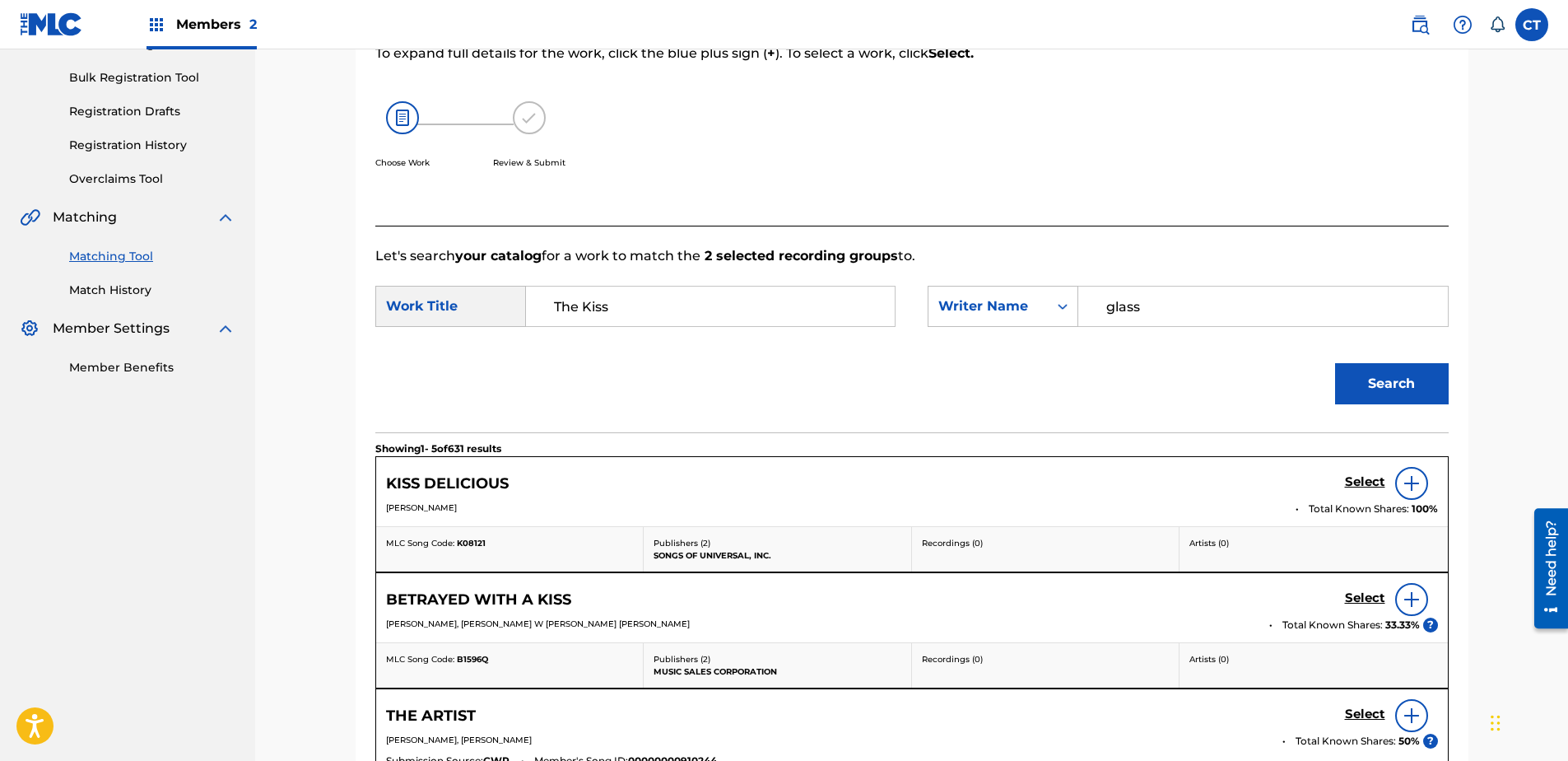
click at [638, 317] on input "The Kiss" at bounding box center [710, 306] width 341 height 39
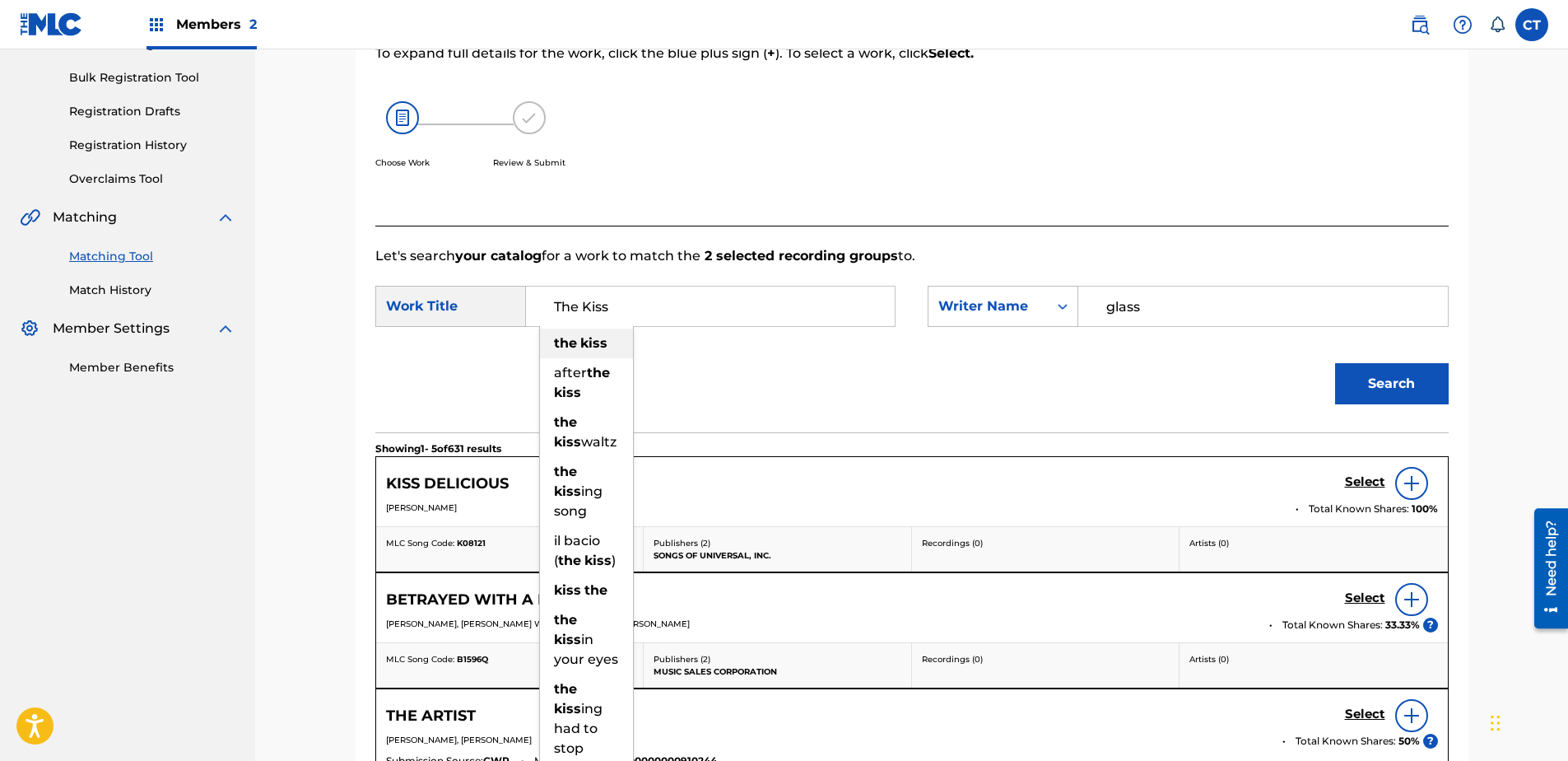
click at [596, 331] on div "the kiss" at bounding box center [586, 344] width 93 height 30
type input "the kiss"
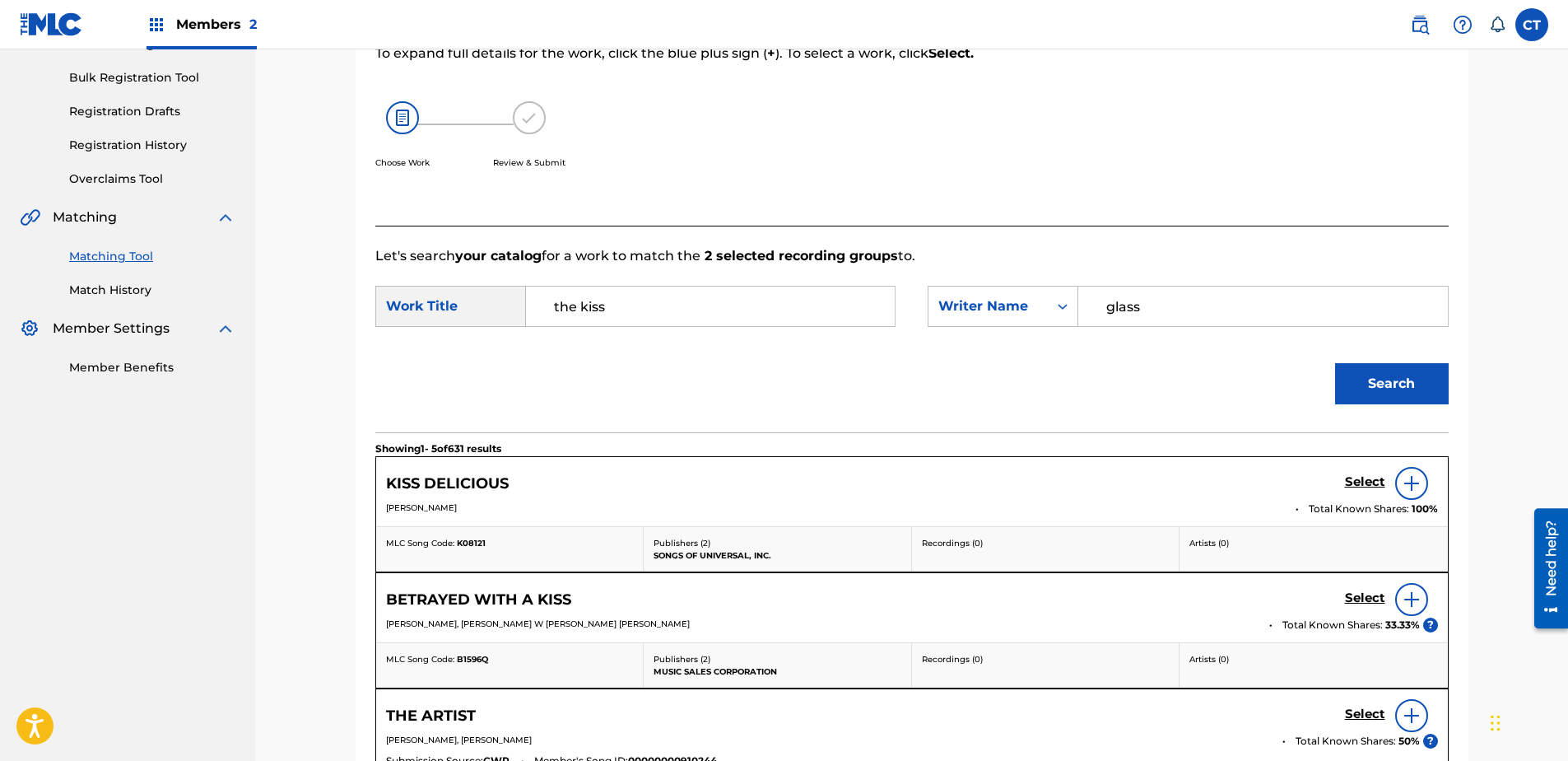
click at [1357, 386] on button "Search" at bounding box center [1392, 383] width 114 height 41
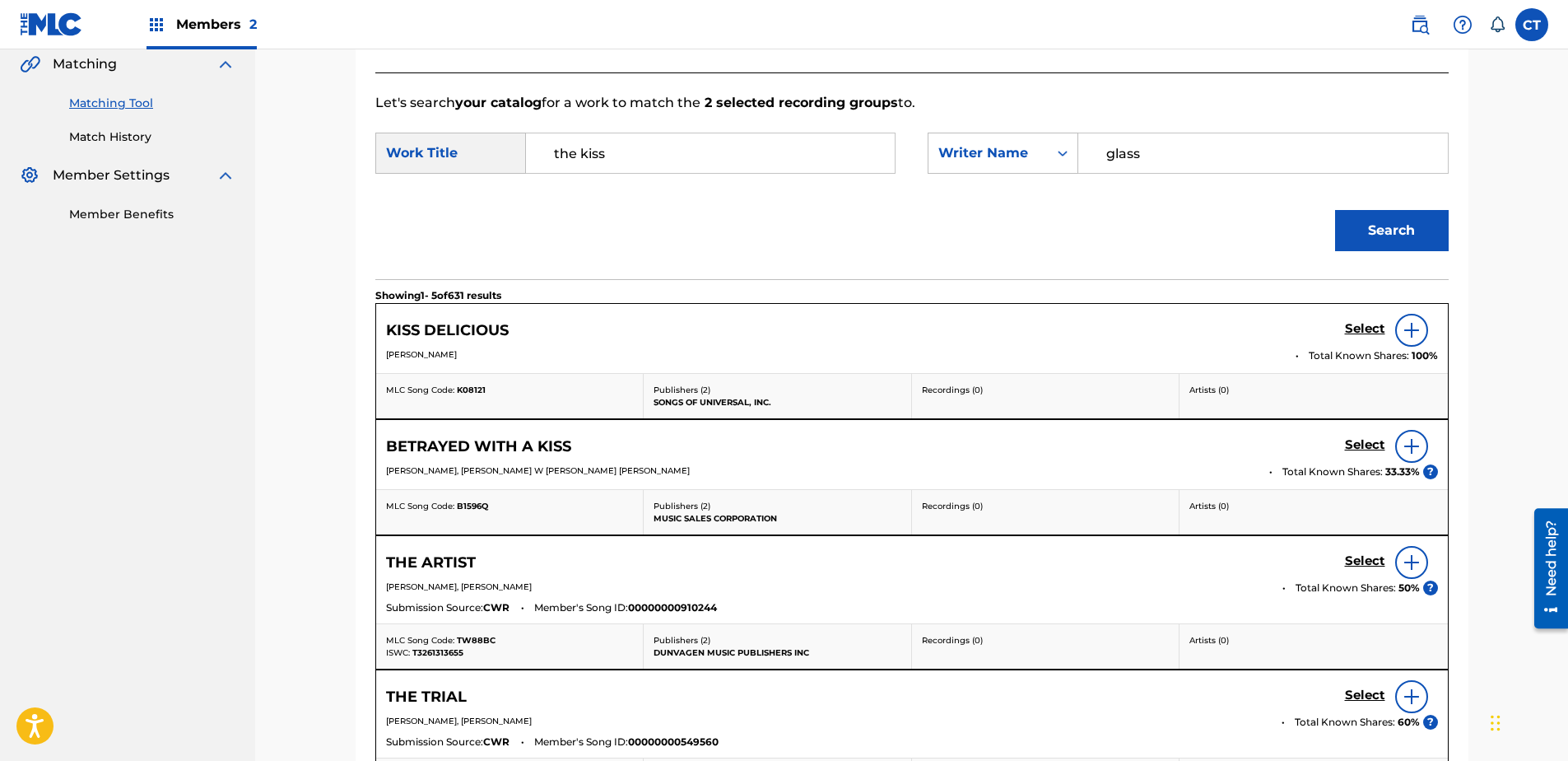
scroll to position [150, 0]
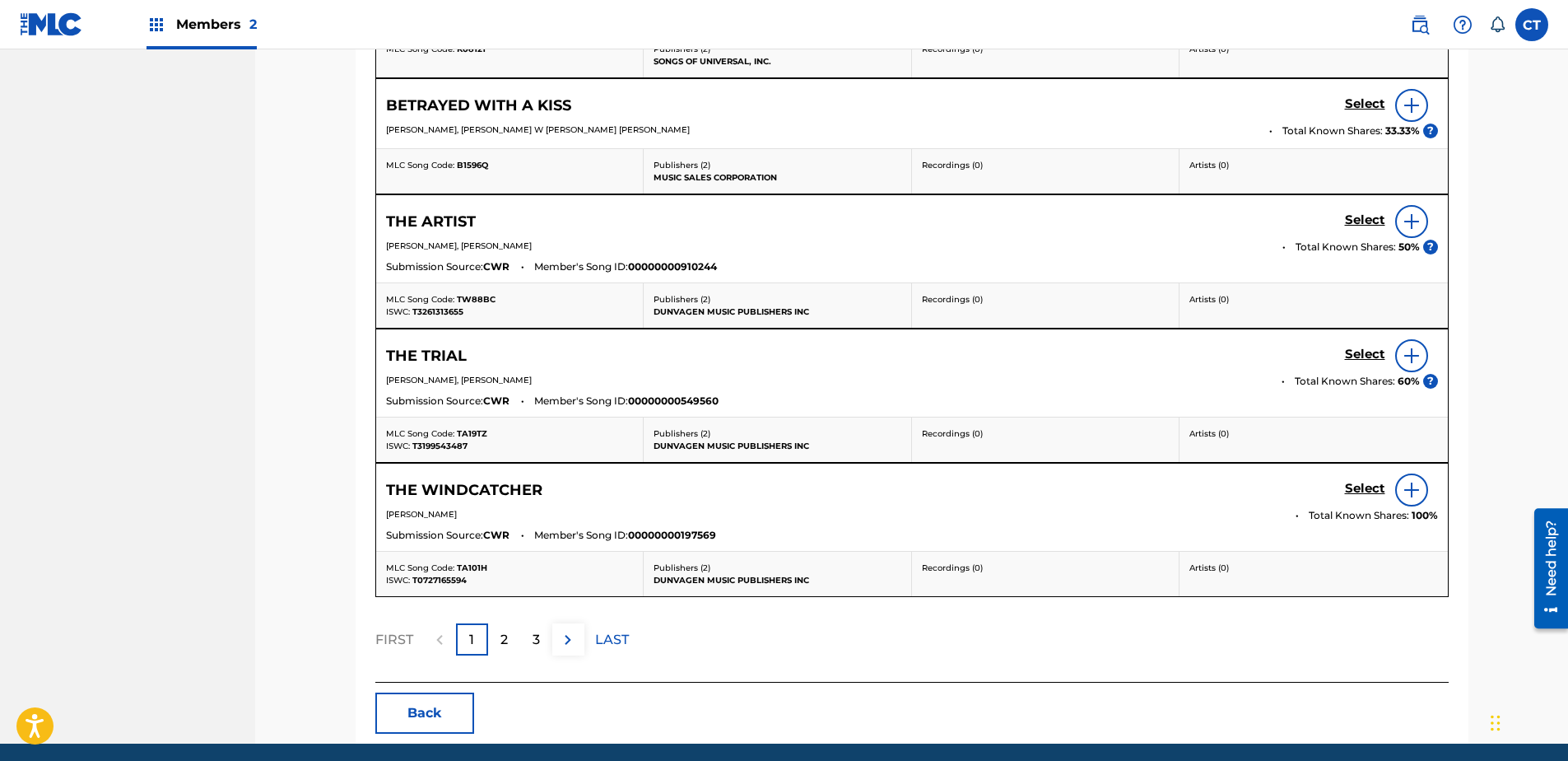
click at [512, 634] on div "2" at bounding box center [504, 639] width 32 height 32
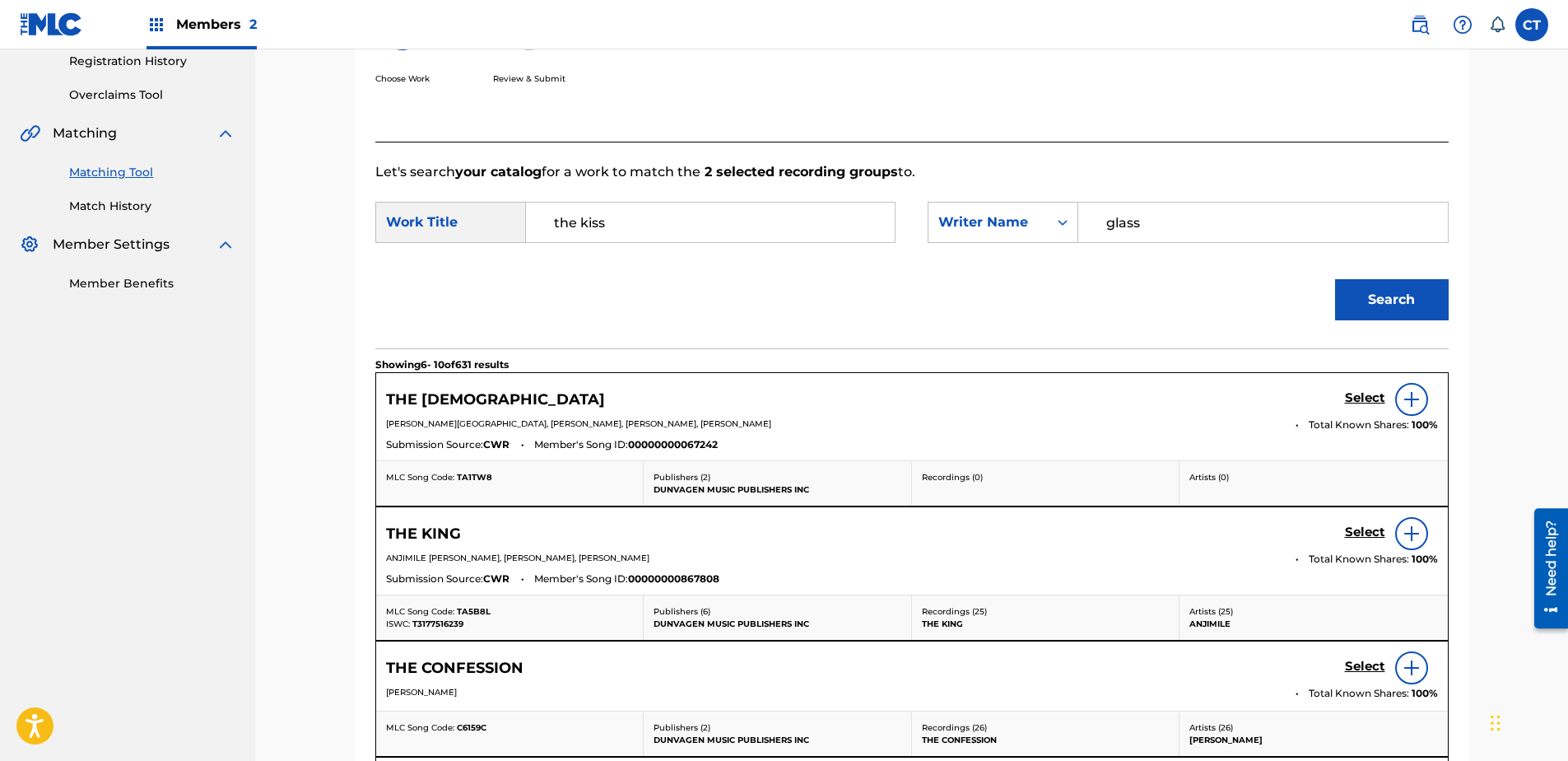
scroll to position [315, 0]
drag, startPoint x: 1164, startPoint y: 229, endPoint x: 1026, endPoint y: 244, distance: 138.8
click at [1026, 245] on div "SearchWithCriteriae5b9d3f1-6659-48f8-b333-b1b33bb8bef1 Work Title the kiss Sear…" at bounding box center [912, 229] width 1074 height 51
type input "\"
click at [1335, 281] on button "Search" at bounding box center [1392, 301] width 114 height 41
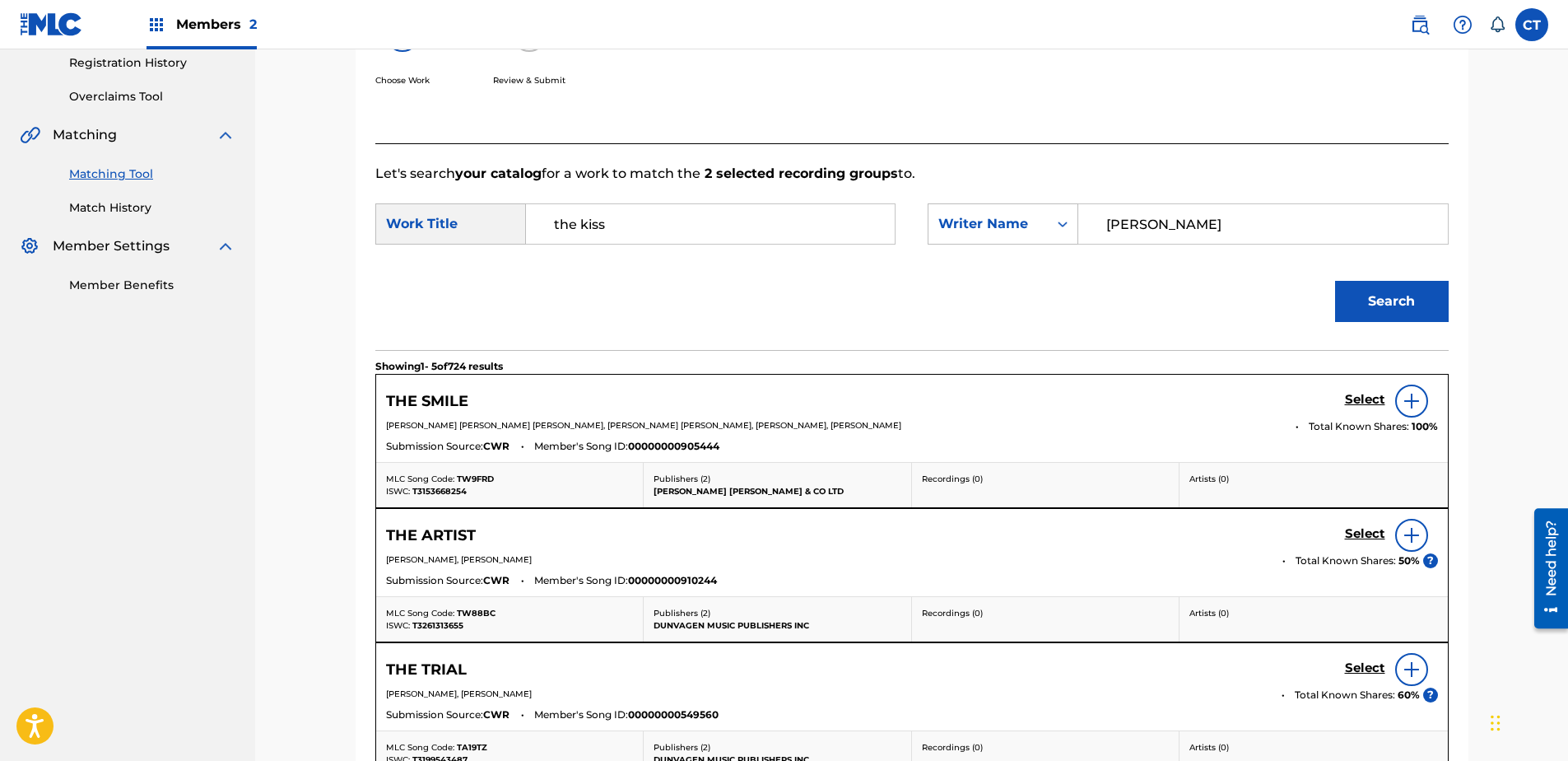
type input "[PERSON_NAME]"
click at [1335, 281] on button "Search" at bounding box center [1392, 301] width 114 height 41
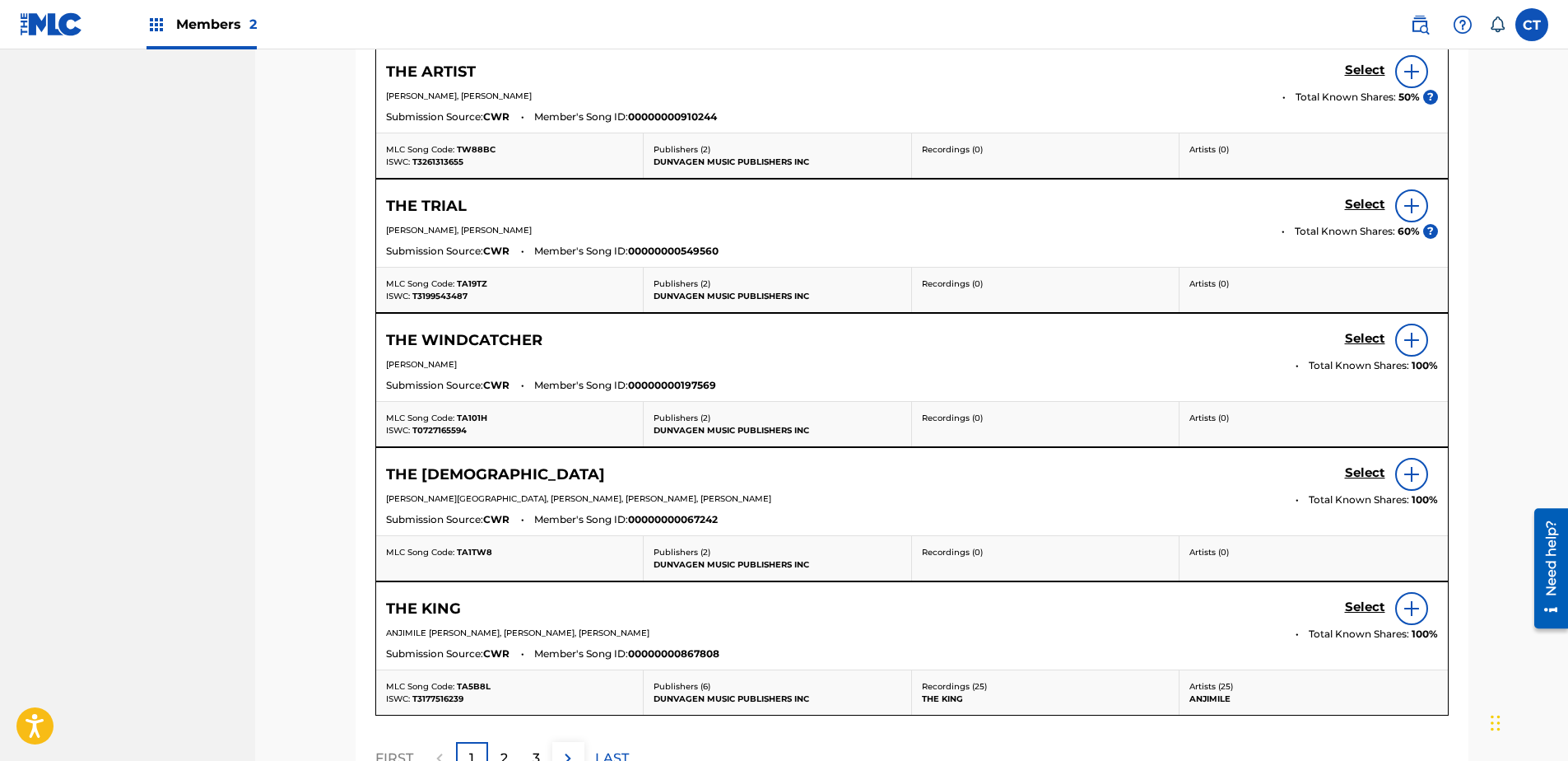
scroll to position [824, 0]
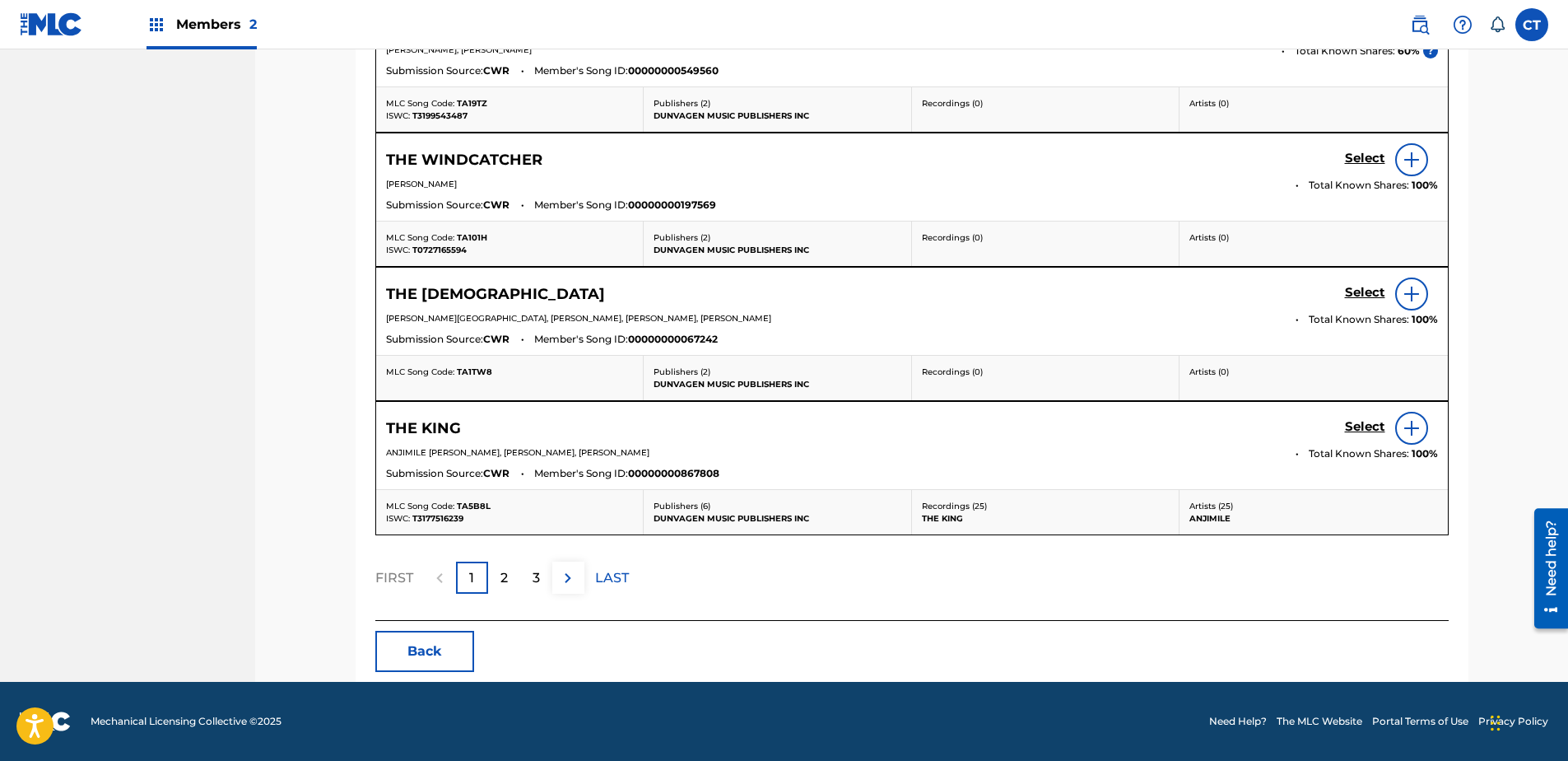
click at [517, 572] on div "2" at bounding box center [504, 577] width 32 height 32
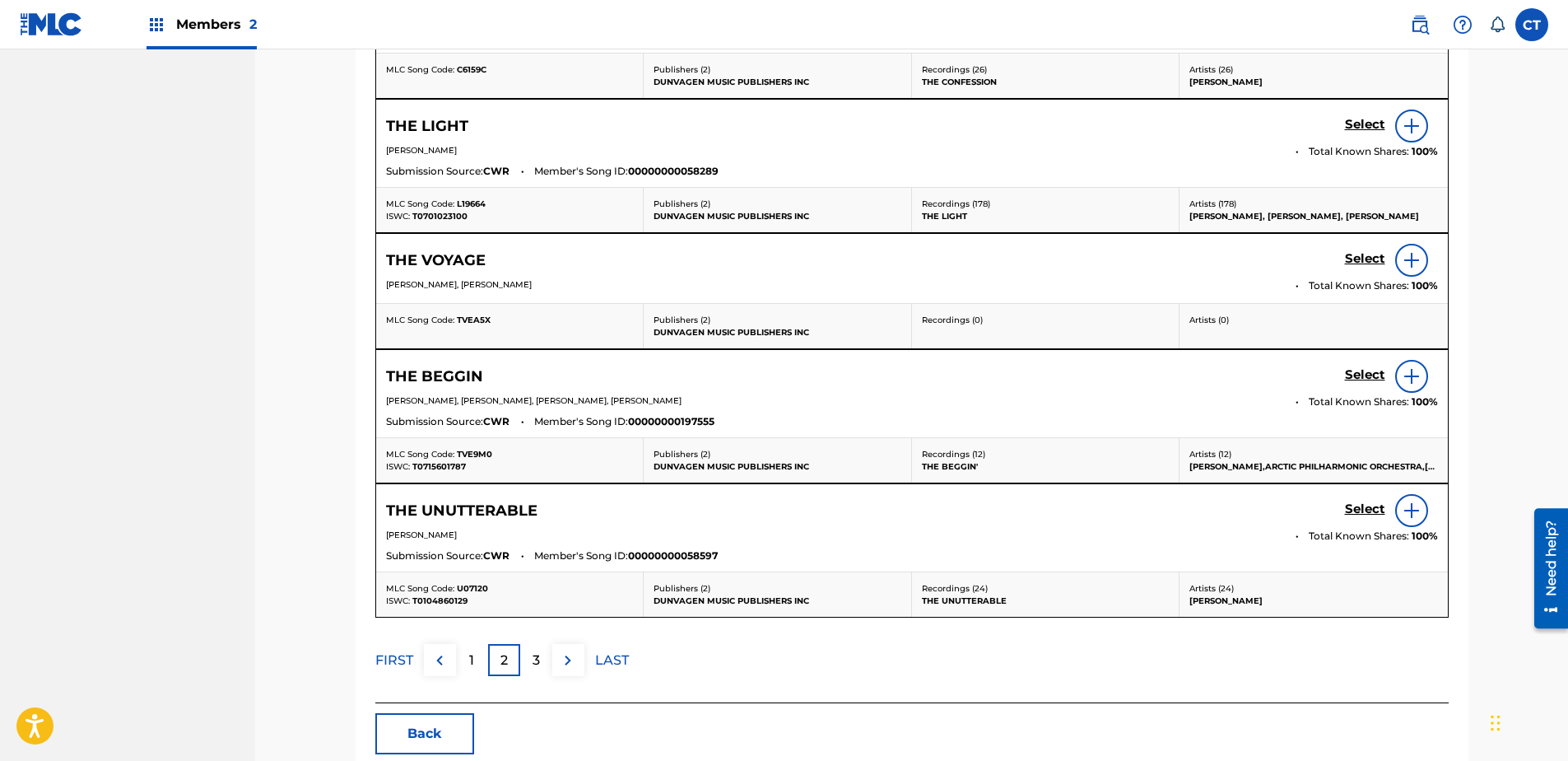
click at [536, 651] on p "3" at bounding box center [536, 660] width 7 height 20
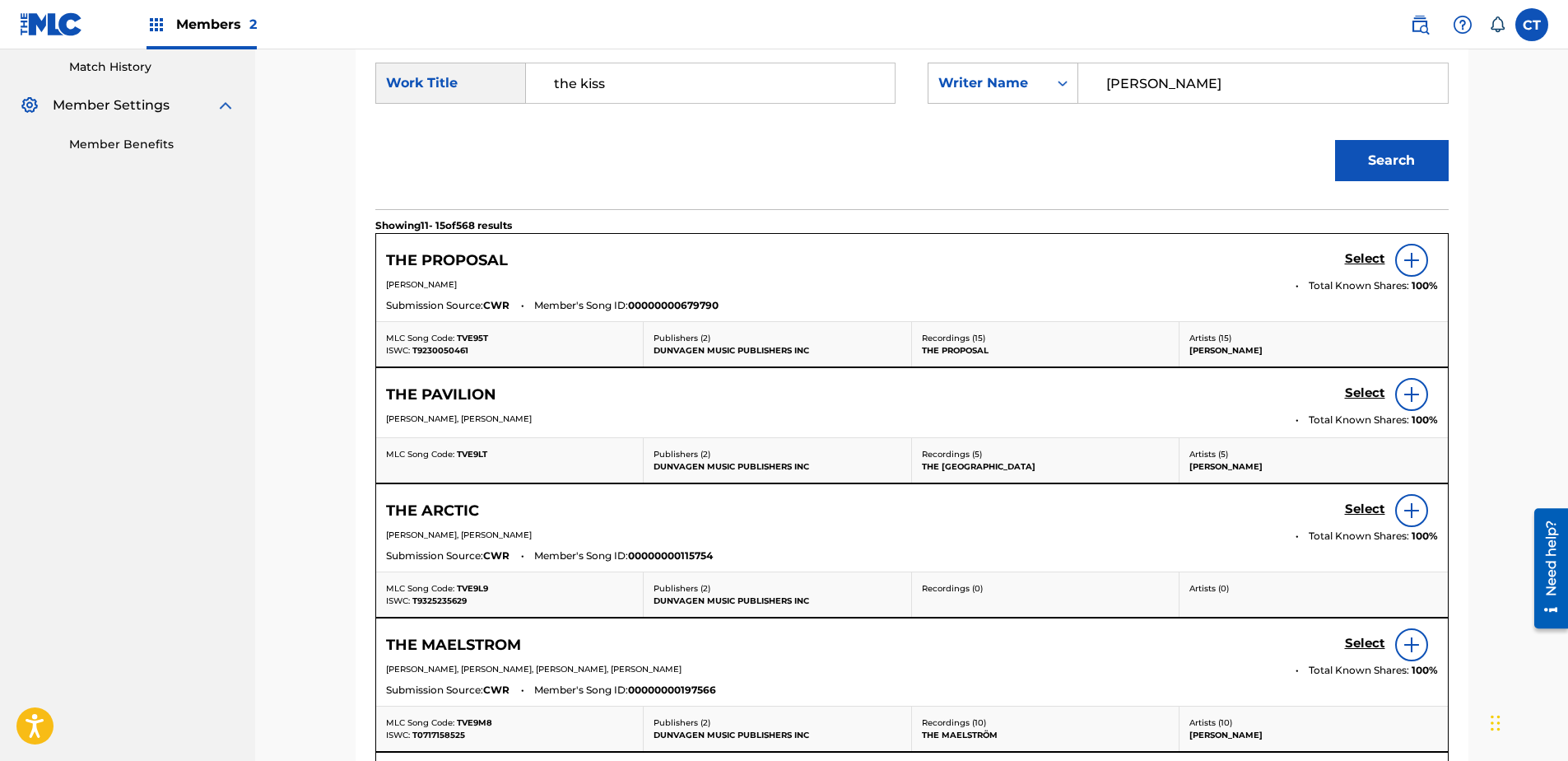
scroll to position [376, 0]
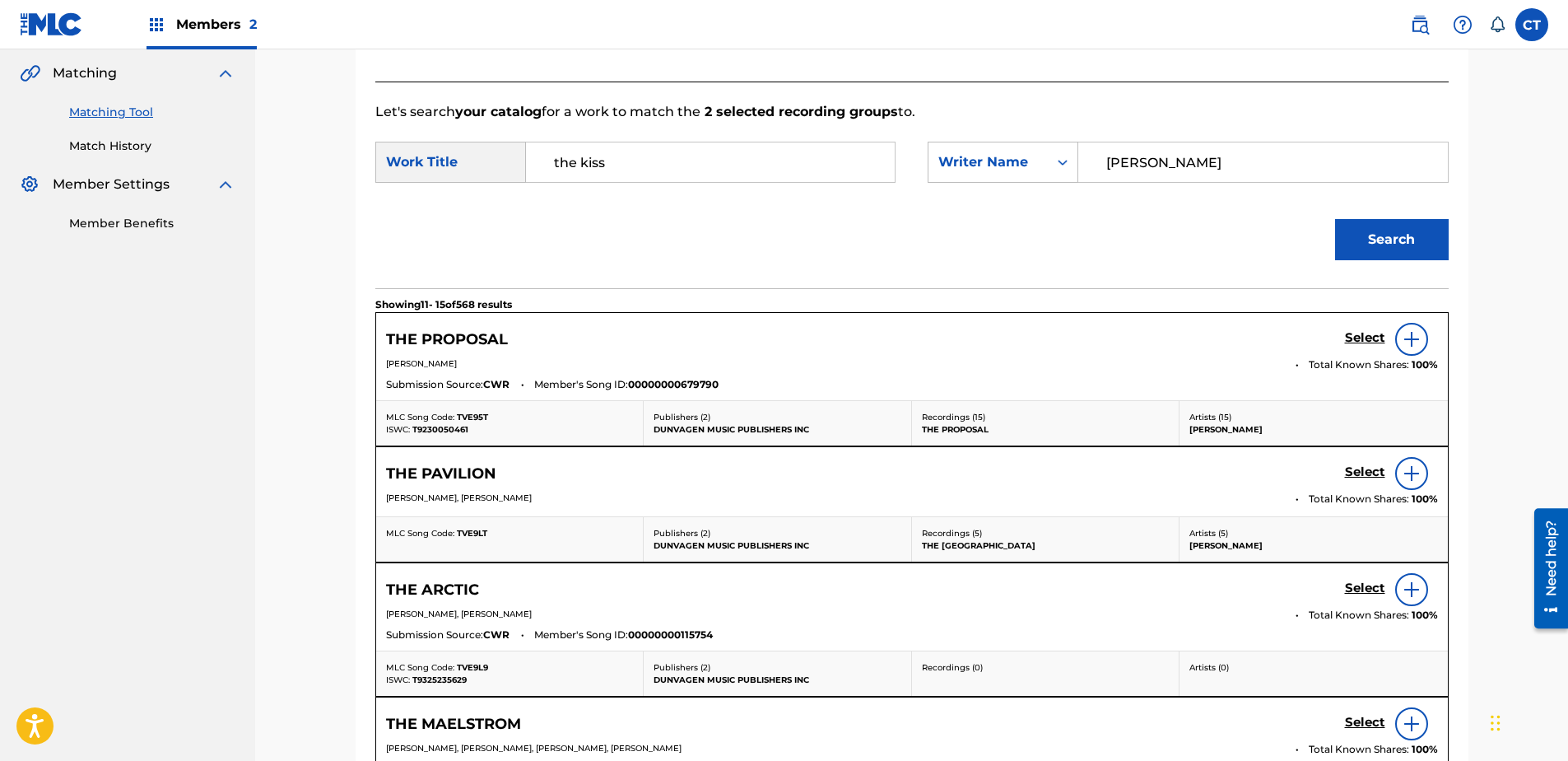
drag, startPoint x: 694, startPoint y: 166, endPoint x: 484, endPoint y: 158, distance: 210.2
click at [486, 159] on div "SearchWithCriteriae5b9d3f1-6659-48f8-b333-b1b33bb8bef1 Work Title the kiss" at bounding box center [635, 162] width 521 height 41
type input "undertow"
click at [1395, 255] on button "Search" at bounding box center [1392, 239] width 114 height 41
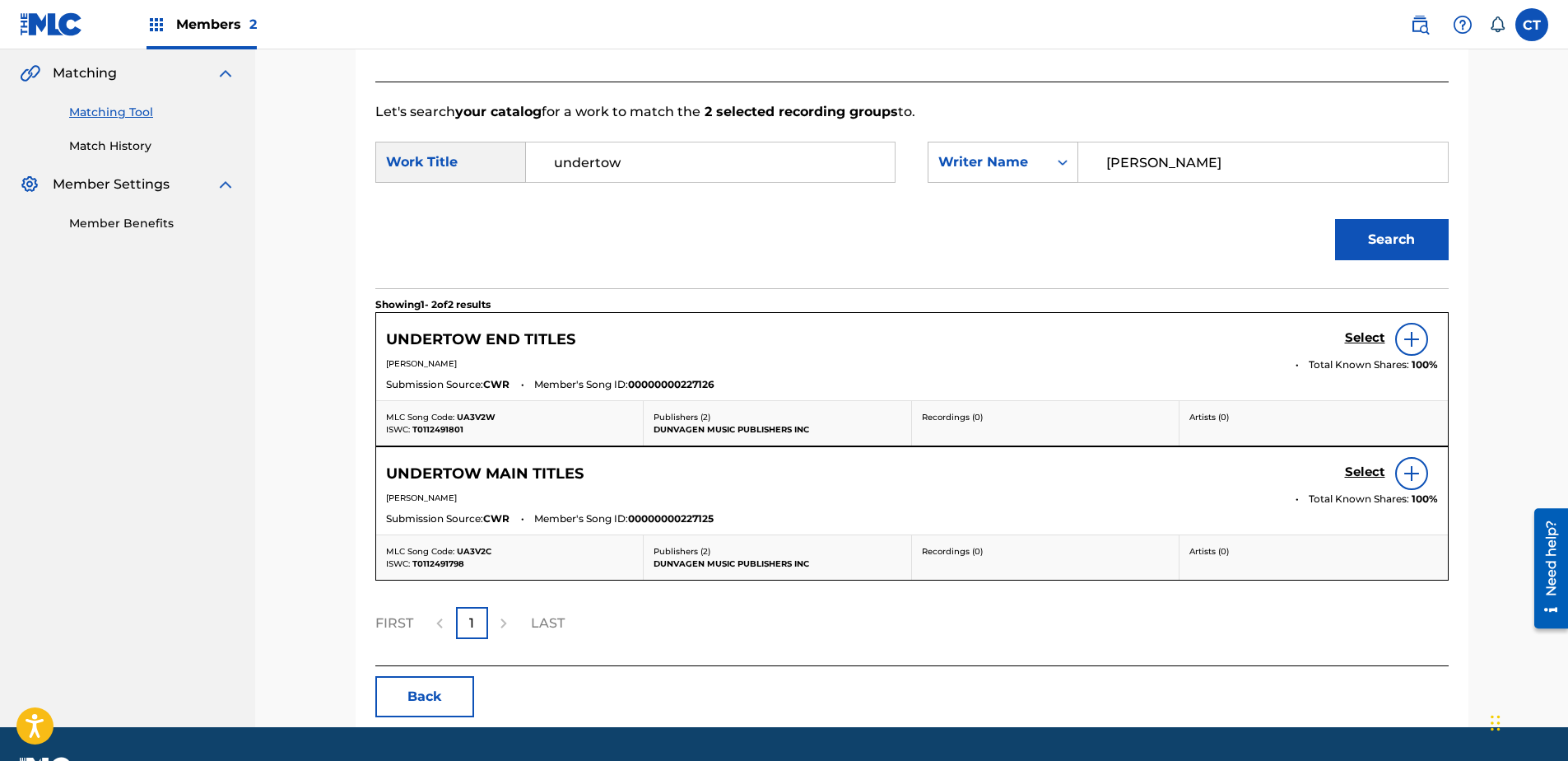
drag, startPoint x: 1236, startPoint y: 160, endPoint x: 1231, endPoint y: 170, distance: 11.2
click at [1236, 160] on input "[PERSON_NAME]" at bounding box center [1262, 161] width 341 height 39
drag, startPoint x: 1231, startPoint y: 166, endPoint x: 965, endPoint y: 170, distance: 266.0
click at [964, 170] on div "SearchWithCriteriaff5aeecd-cd1f-431f-a741-019239a0b0da Writer Name [PERSON_NAME]" at bounding box center [1188, 162] width 521 height 41
type input "\"
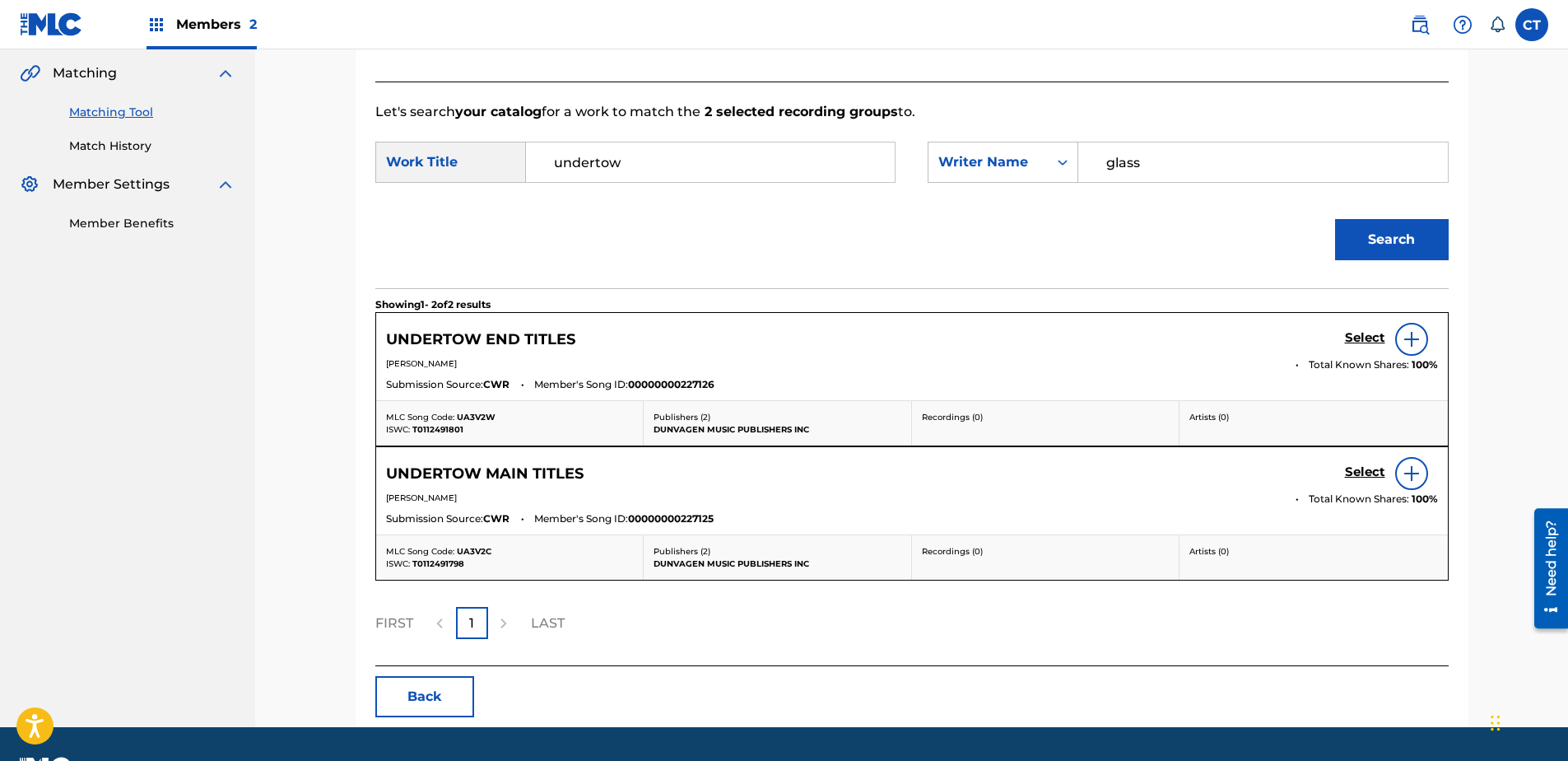
type input "glass"
click at [667, 181] on input "undertow" at bounding box center [710, 161] width 341 height 39
type input "car ride"
click at [1335, 219] on button "Search" at bounding box center [1392, 239] width 114 height 41
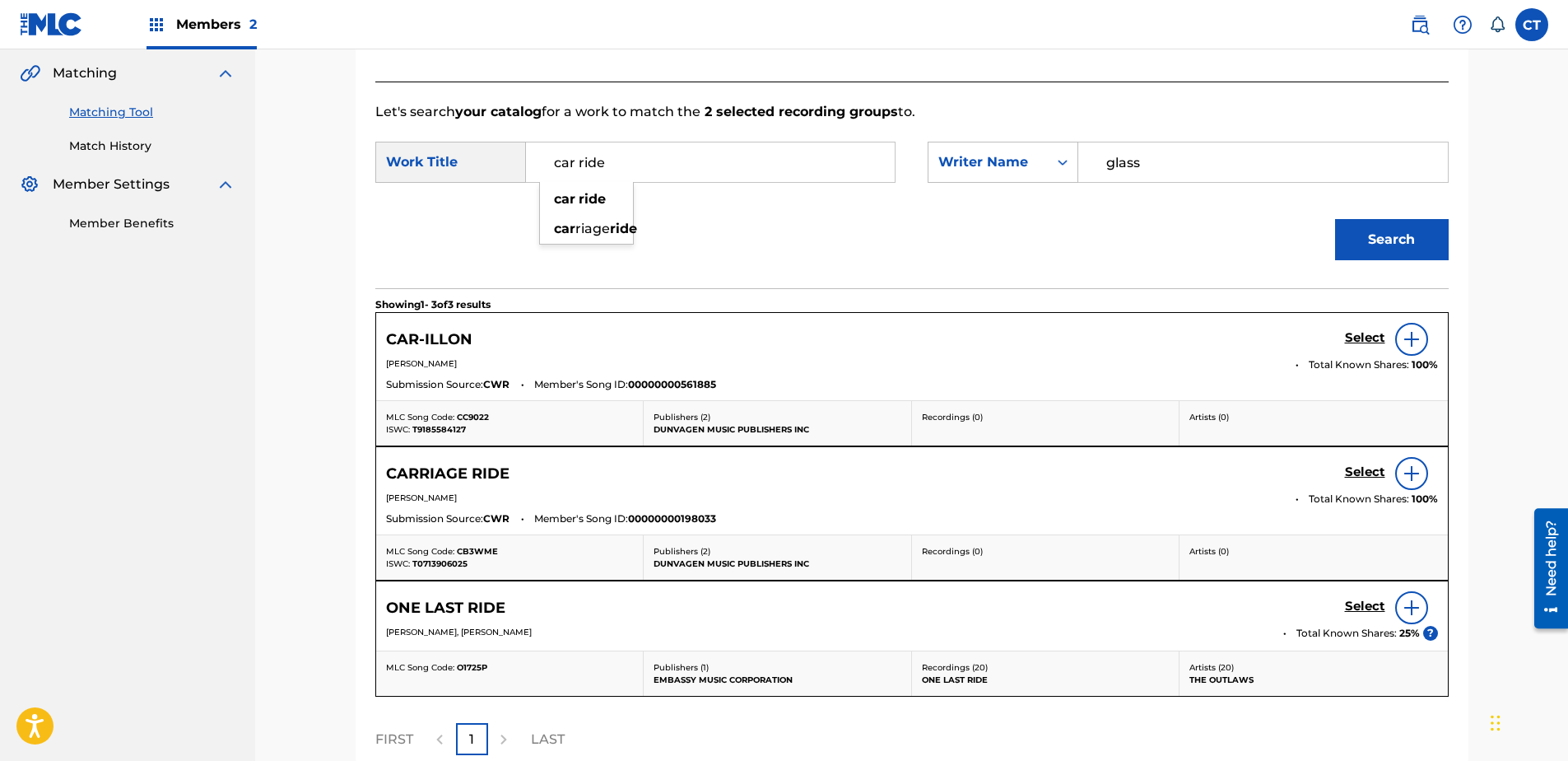
drag, startPoint x: 692, startPoint y: 160, endPoint x: 593, endPoint y: 159, distance: 99.0
click at [593, 159] on input "car ride" at bounding box center [710, 161] width 341 height 39
click at [604, 160] on input "car ride" at bounding box center [710, 161] width 341 height 39
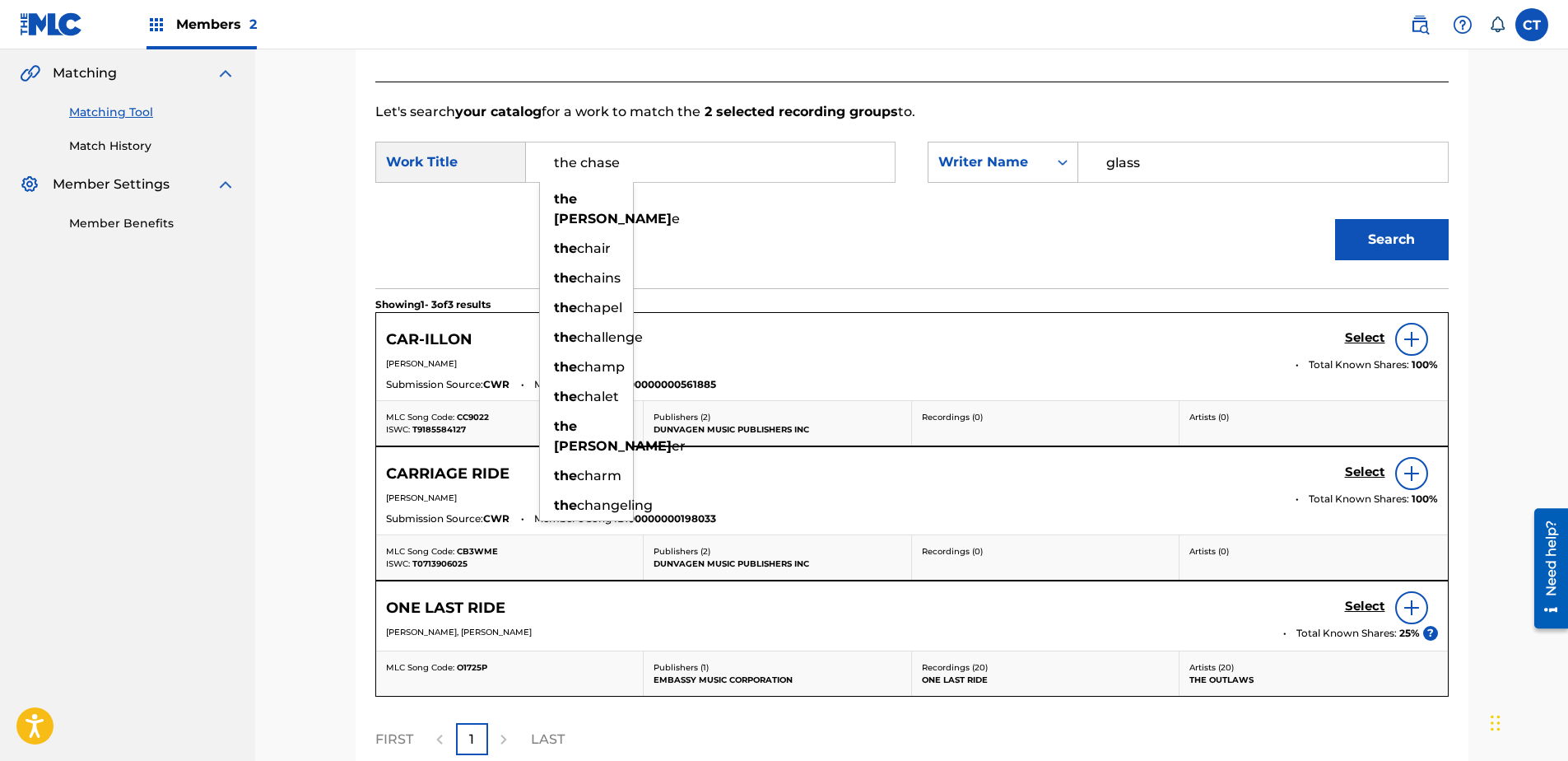
click at [1335, 219] on button "Search" at bounding box center [1392, 239] width 114 height 41
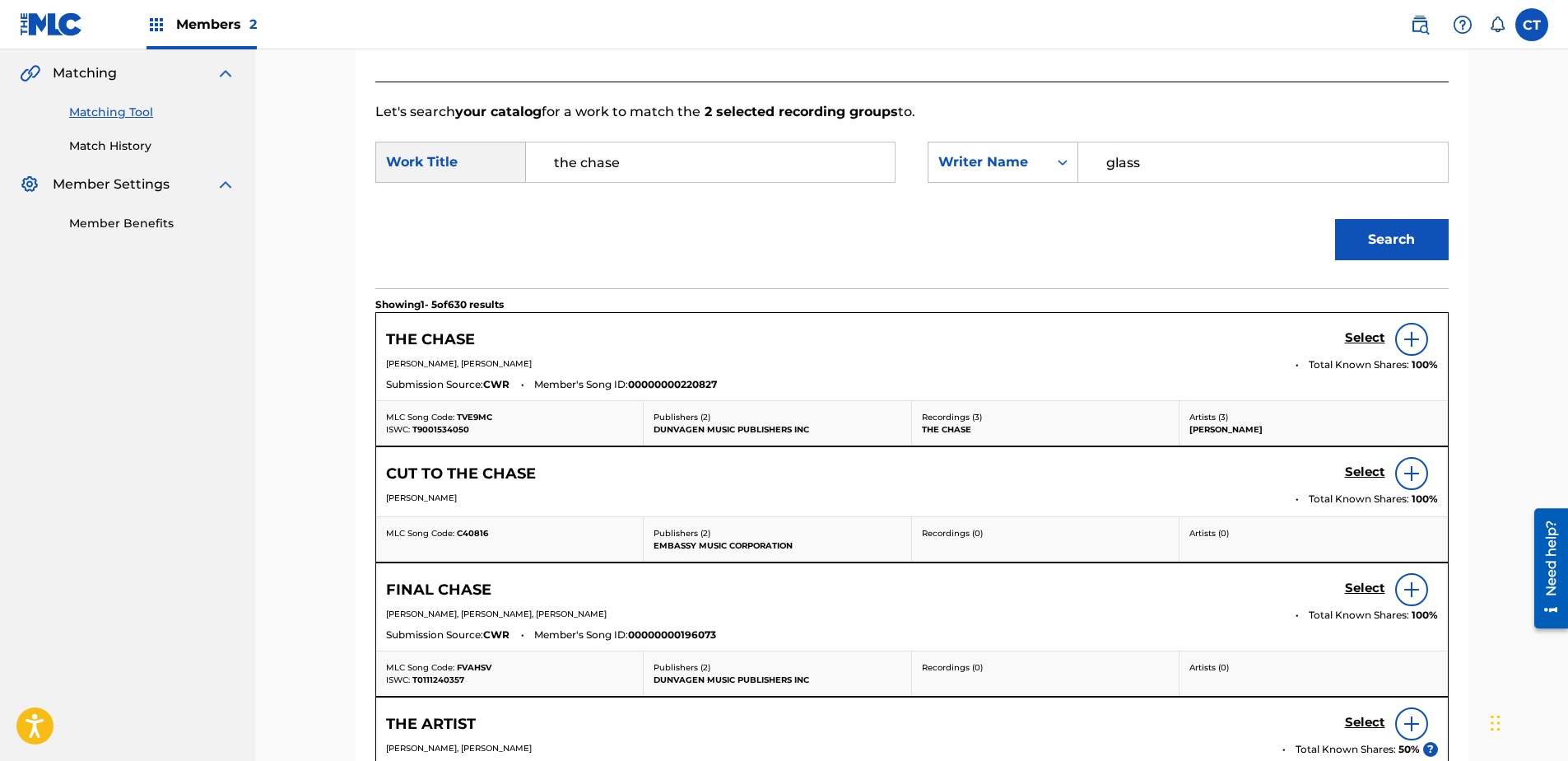
click at [1269, 172] on input "glass" at bounding box center [1262, 161] width 341 height 39
click at [1264, 167] on input "glass" at bounding box center [1262, 161] width 341 height 39
click at [898, 158] on div "SearchWithCriteriae5b9d3f1-6659-48f8-b333-b1b33bb8bef1 Work Title the chase Sea…" at bounding box center [912, 167] width 1074 height 51
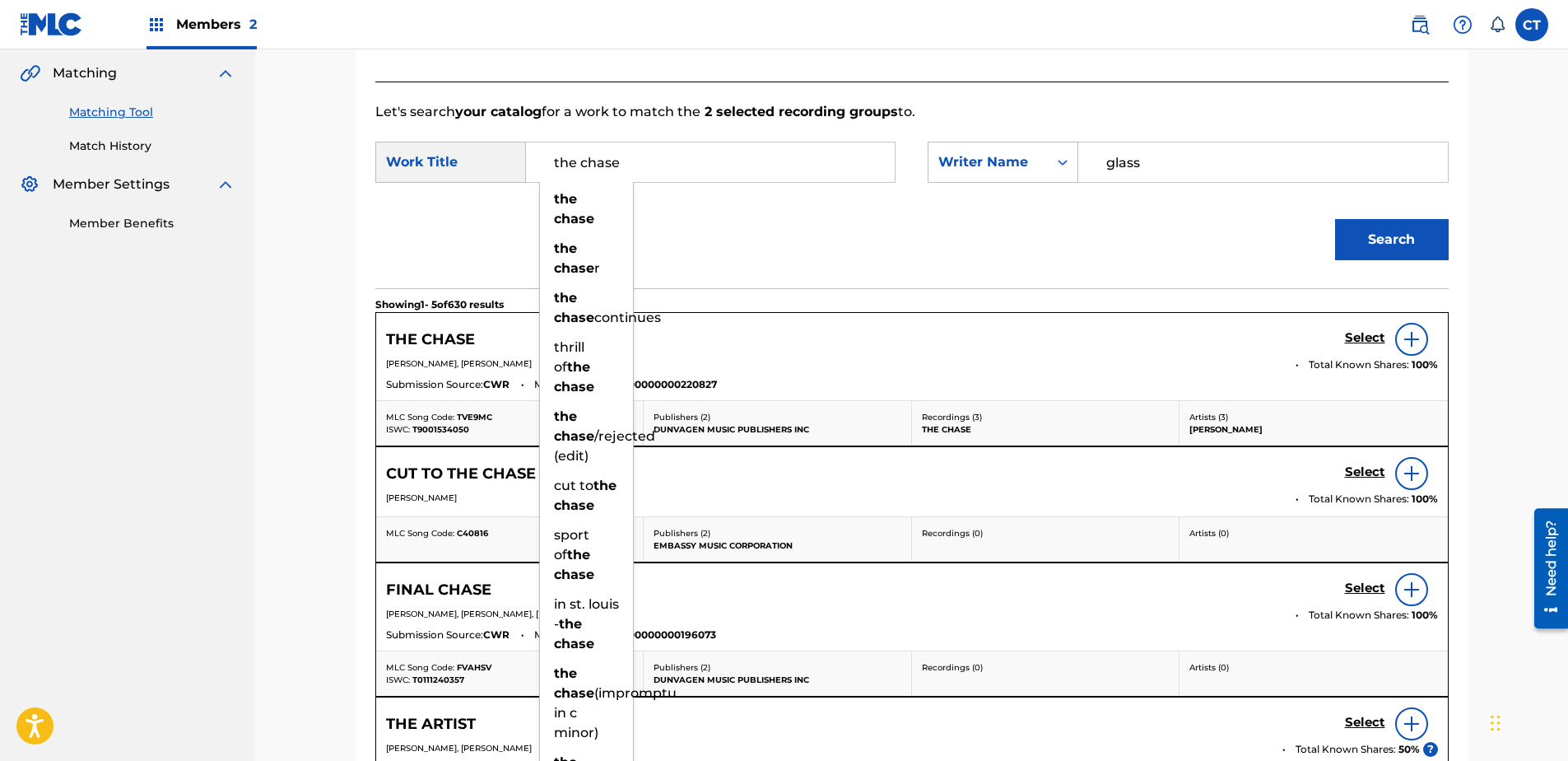
drag, startPoint x: 657, startPoint y: 181, endPoint x: 584, endPoint y: 181, distance: 73.0
click at [584, 181] on input "the chase" at bounding box center [710, 161] width 341 height 39
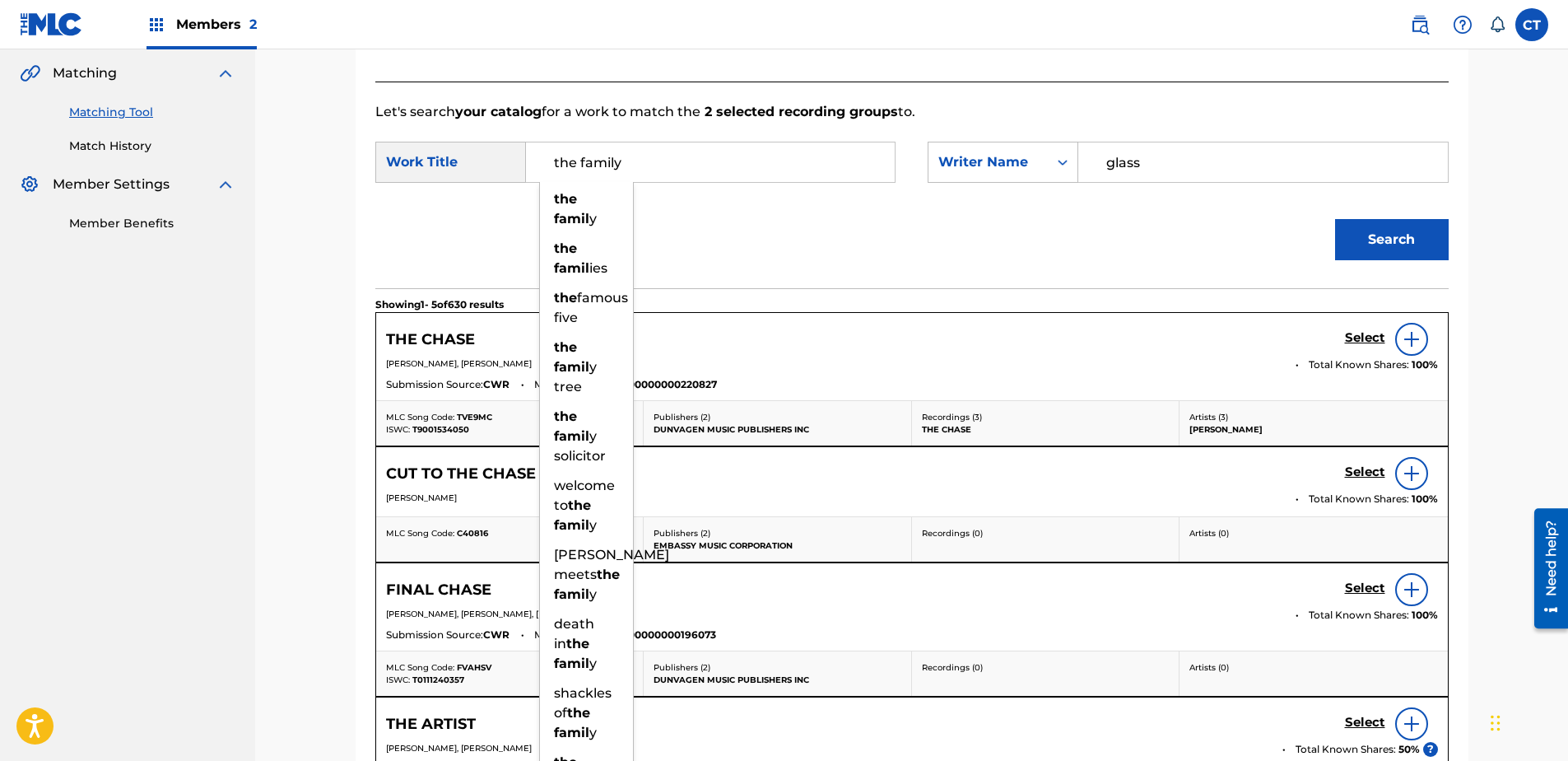
type input "the family"
click at [1335, 219] on button "Search" at bounding box center [1392, 239] width 114 height 41
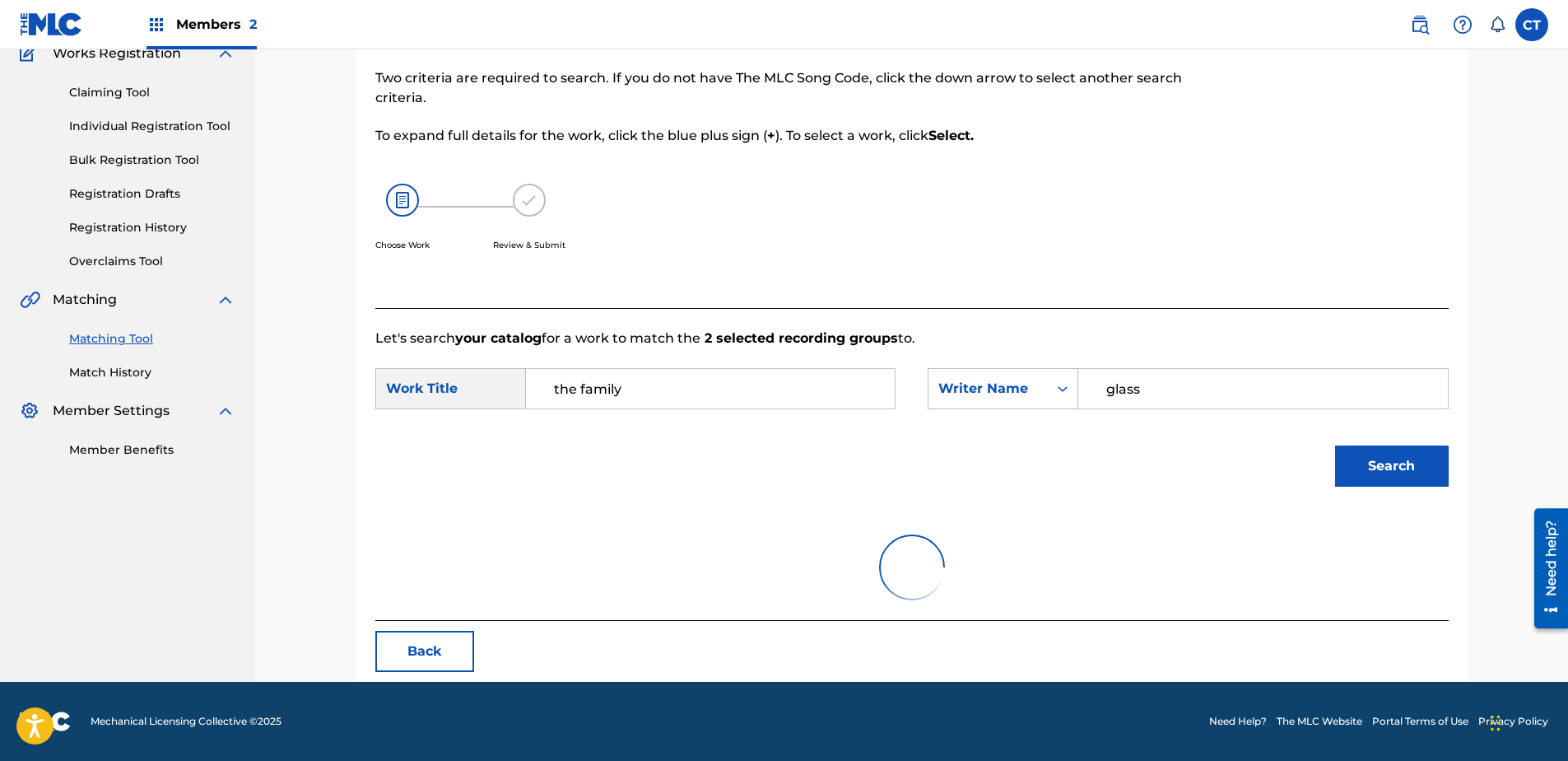
scroll to position [150, 0]
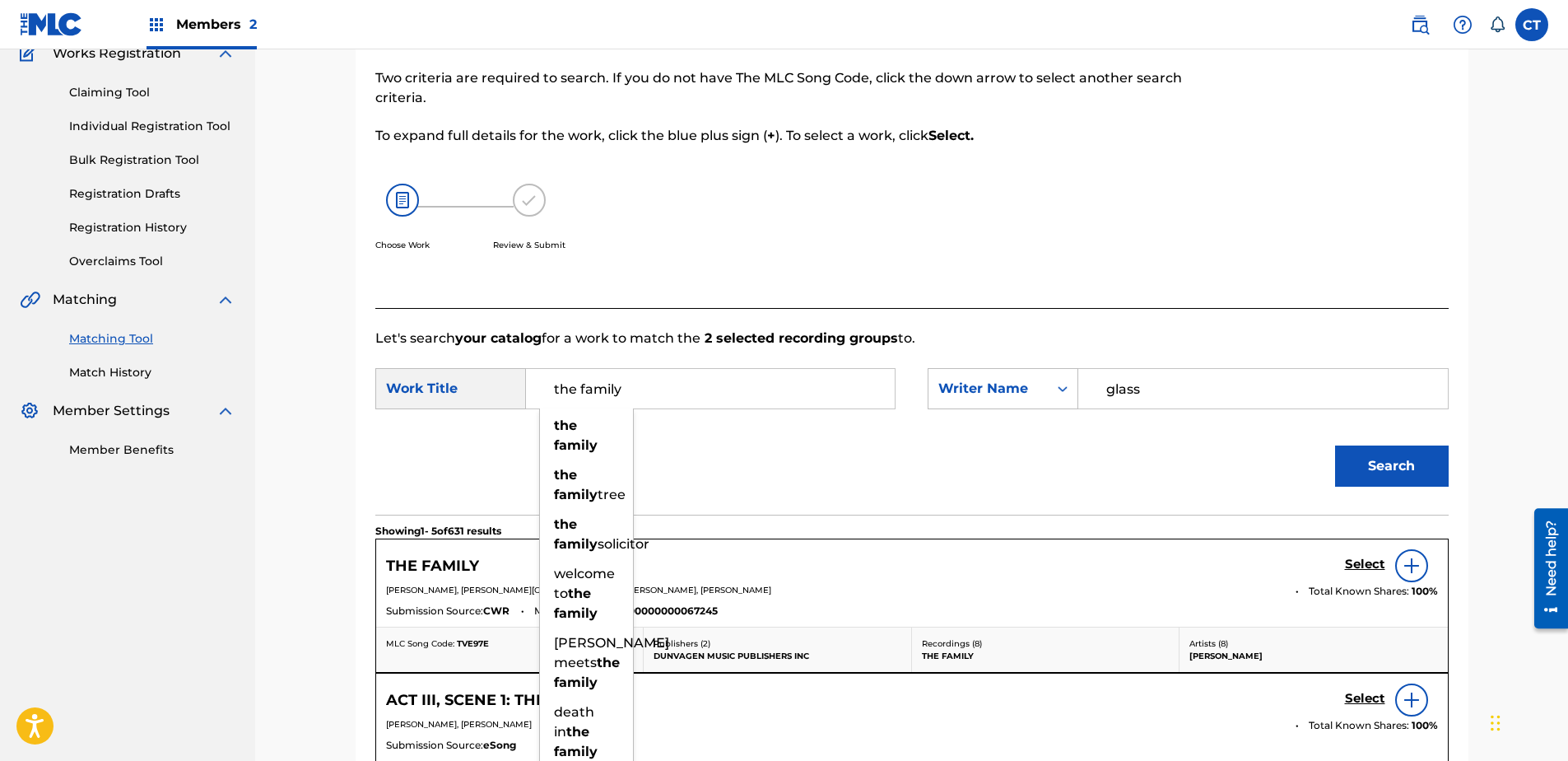
click at [910, 487] on div "Search" at bounding box center [912, 472] width 1074 height 86
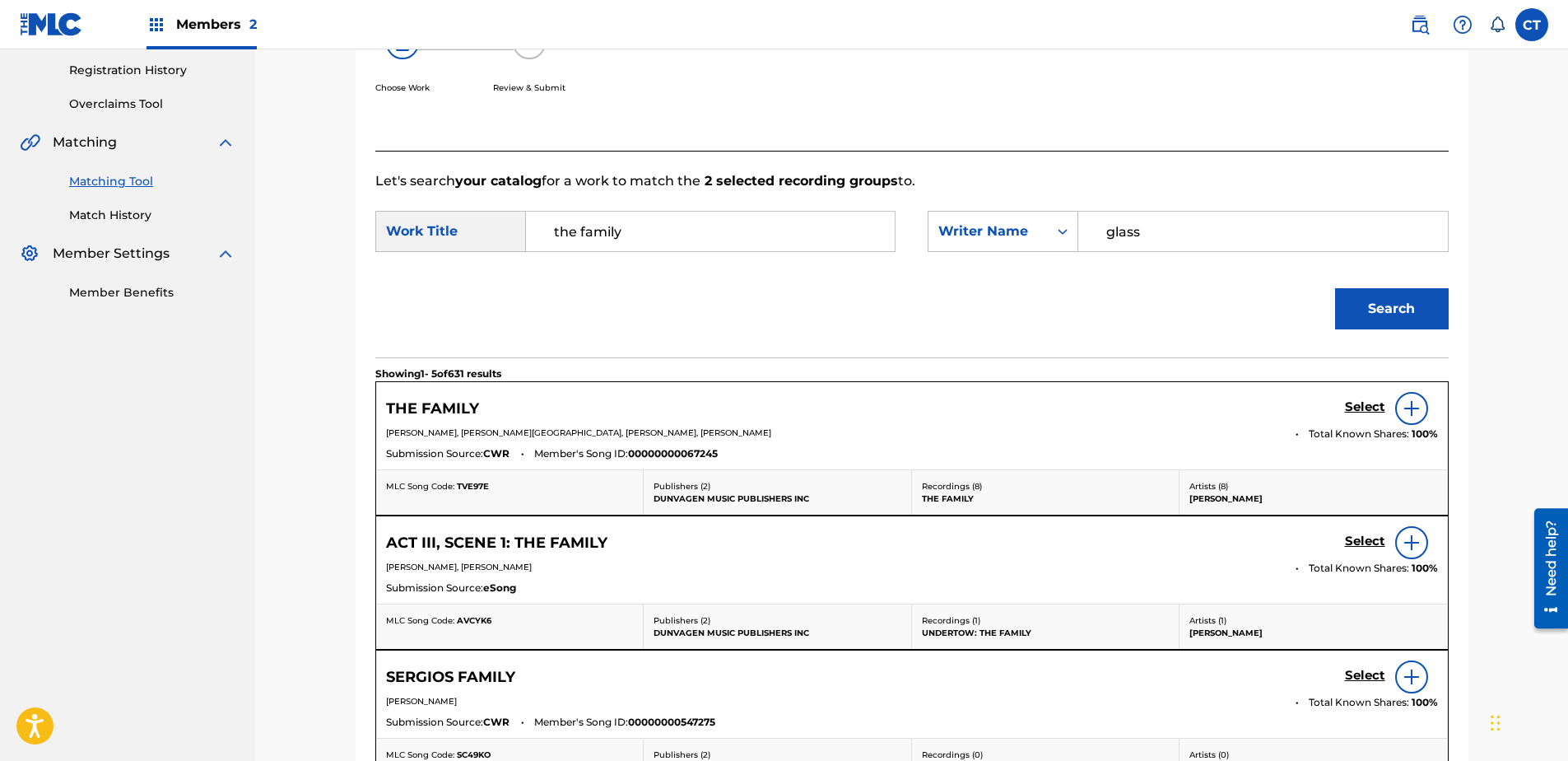
scroll to position [315, 0]
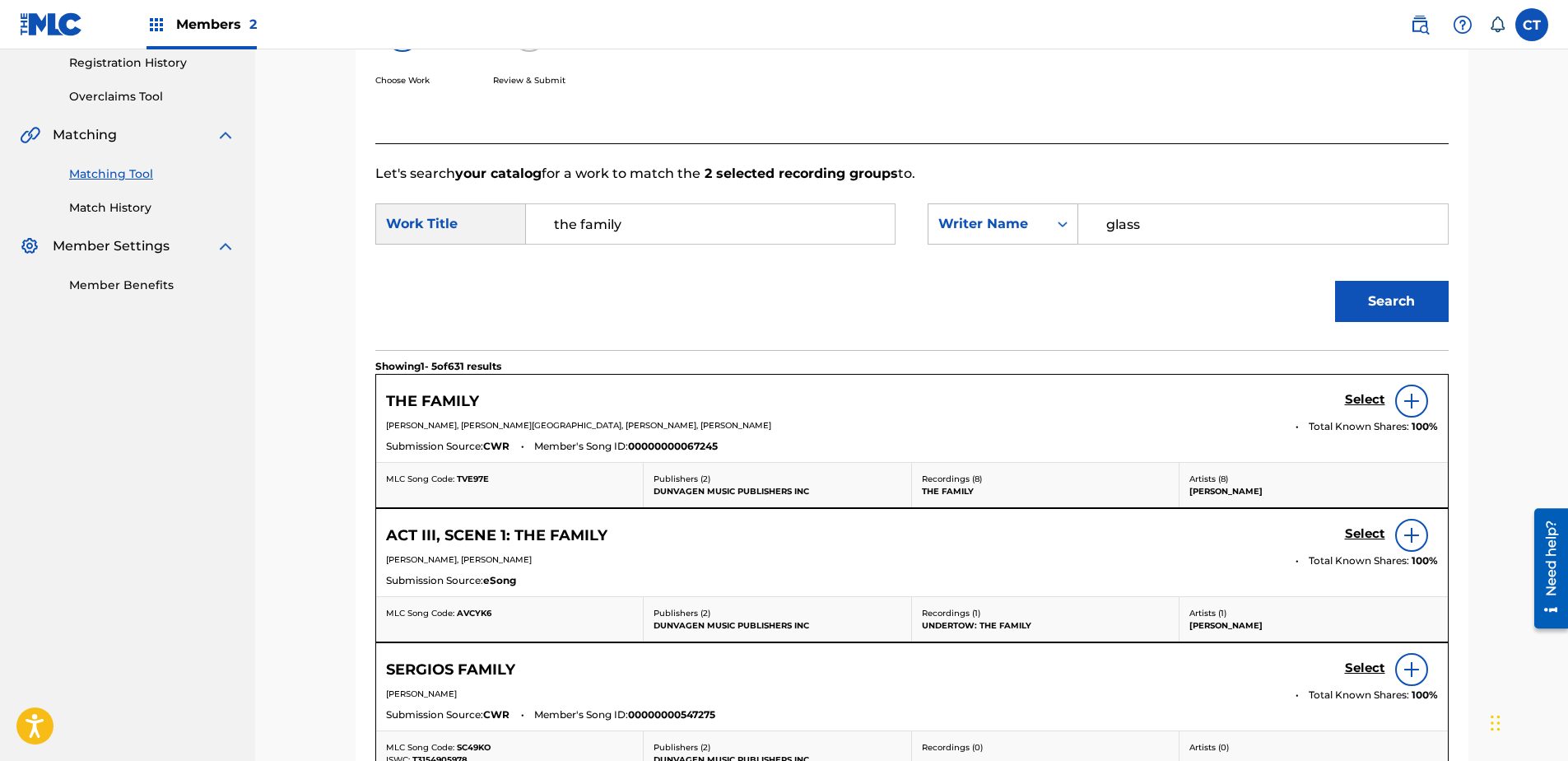
click at [1345, 196] on form "SearchWithCriteriae5b9d3f1-6659-48f8-b333-b1b33bb8bef1 Work Title the family Se…" at bounding box center [912, 267] width 1074 height 167
click at [633, 237] on input "the family" at bounding box center [710, 224] width 341 height 39
type input "[PERSON_NAME] and the model airplane"
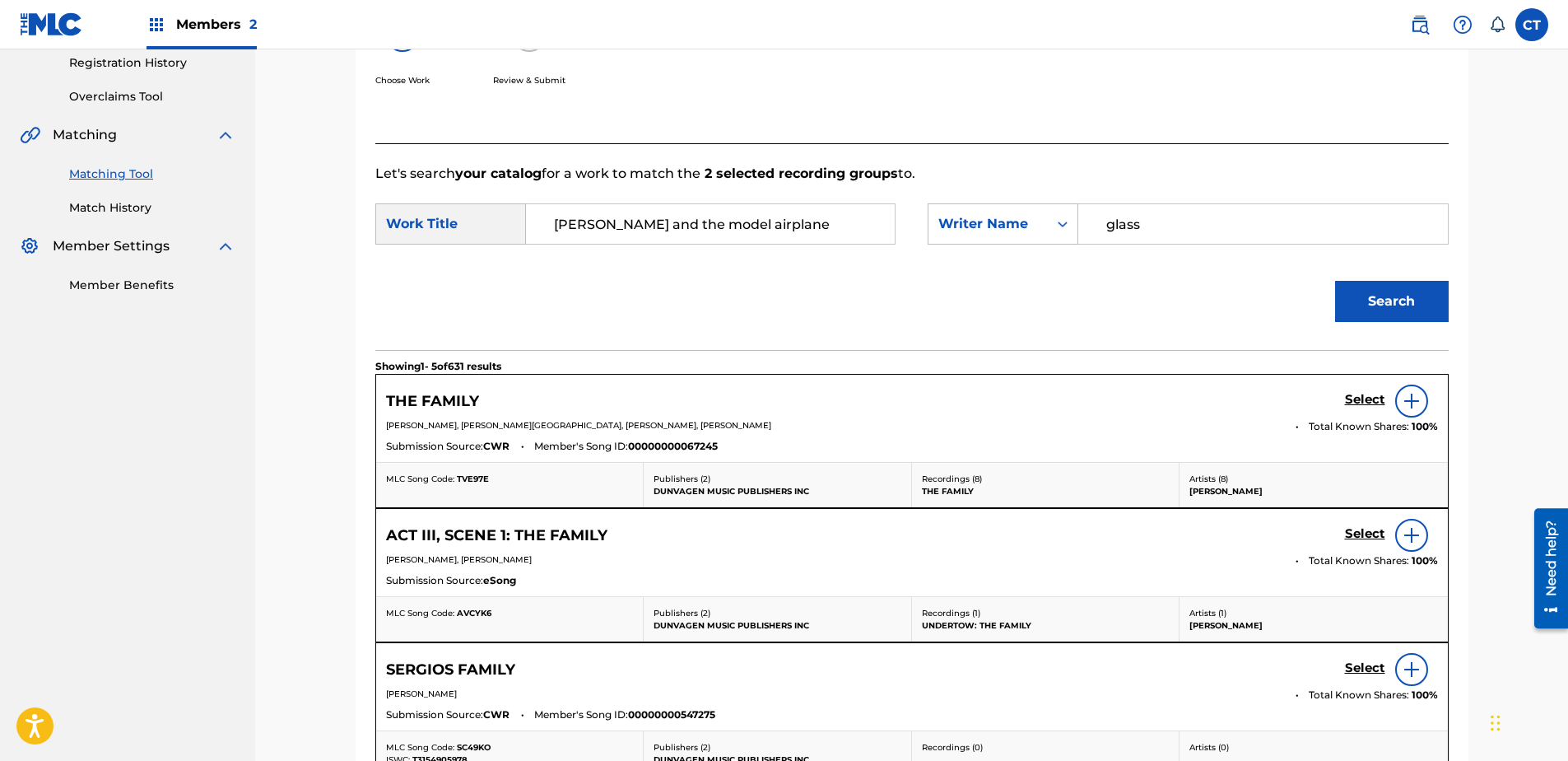
click at [1335, 281] on button "Search" at bounding box center [1392, 301] width 114 height 41
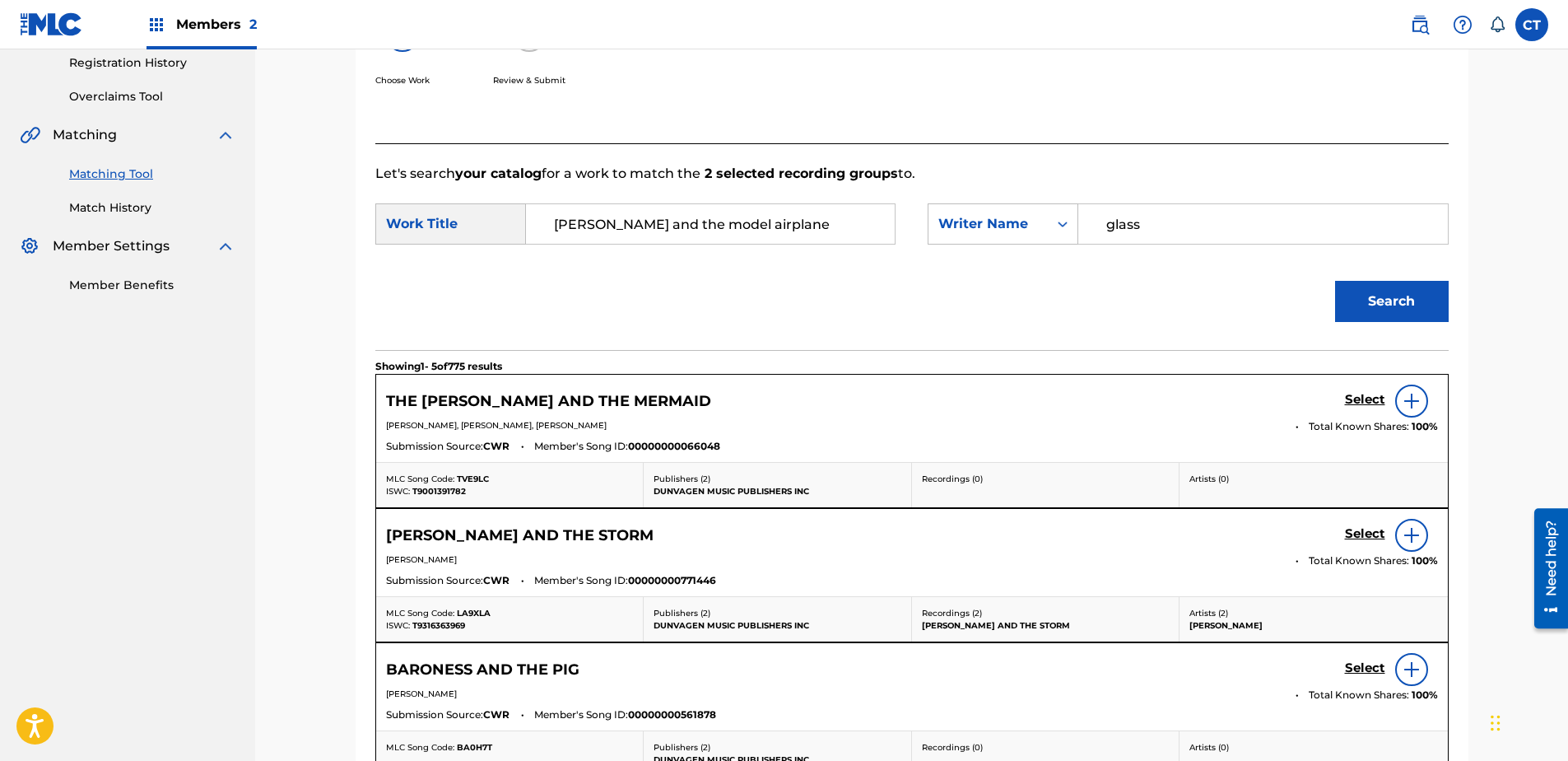
click at [678, 233] on input "[PERSON_NAME] and the model airplane" at bounding box center [710, 224] width 341 height 39
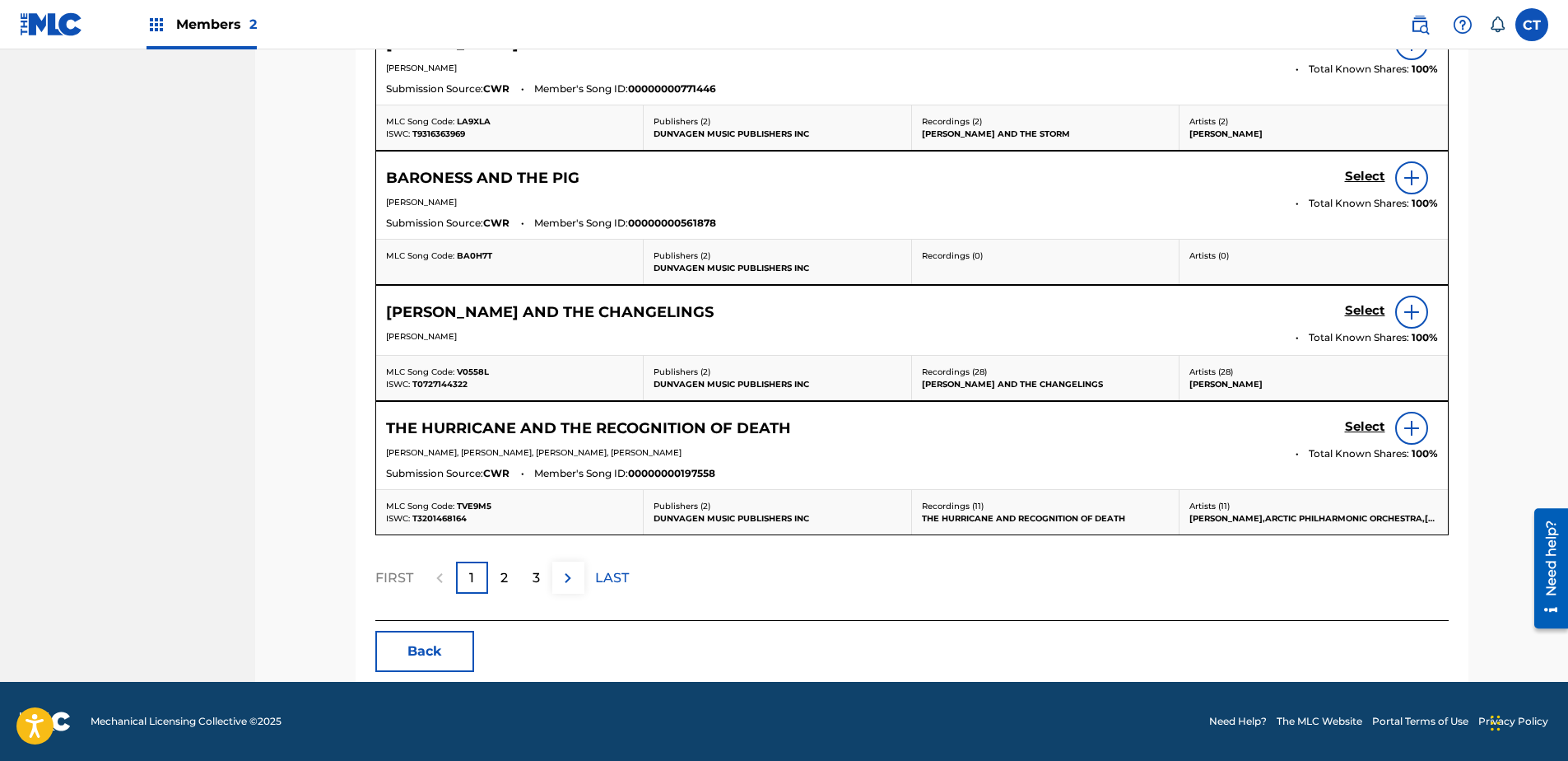
click at [421, 653] on button "Back" at bounding box center [424, 651] width 99 height 41
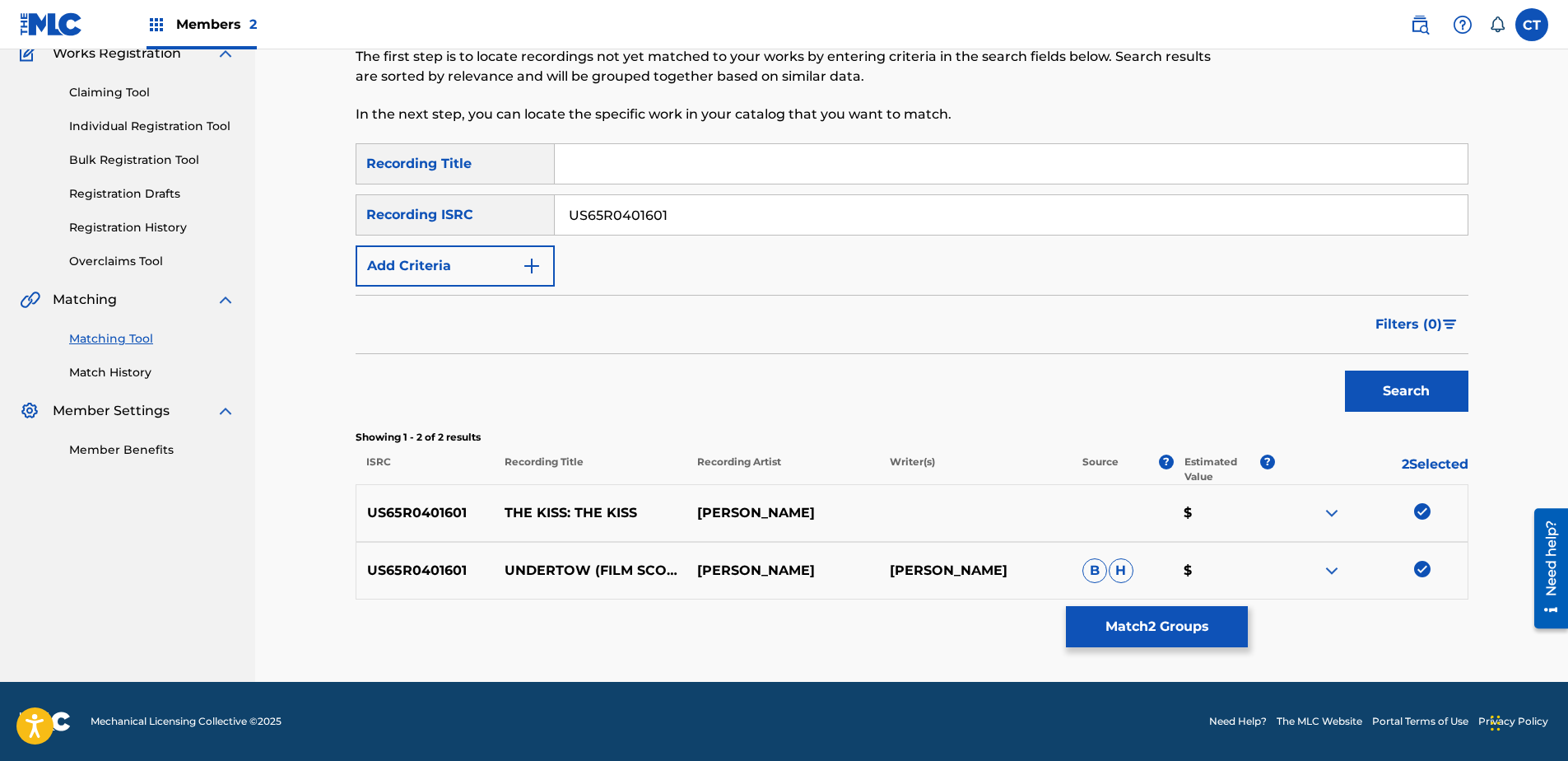
scroll to position [150, 0]
click at [1426, 507] on img at bounding box center [1422, 511] width 17 height 17
click at [1423, 570] on img at bounding box center [1422, 569] width 17 height 17
click at [781, 220] on input "US65R0401601" at bounding box center [1011, 215] width 912 height 39
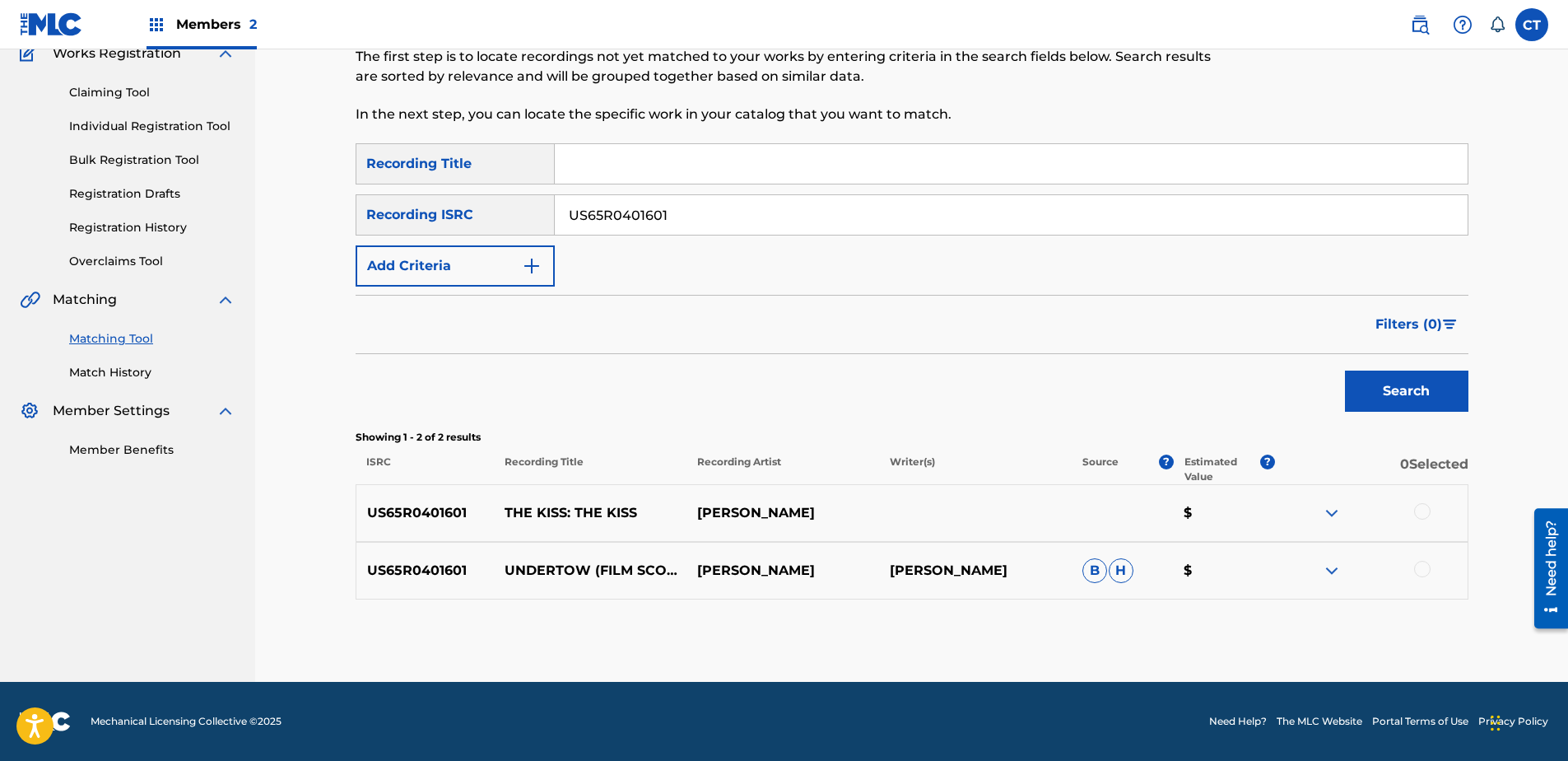
paste input "16114"
click at [1372, 380] on button "Search" at bounding box center [1406, 391] width 124 height 41
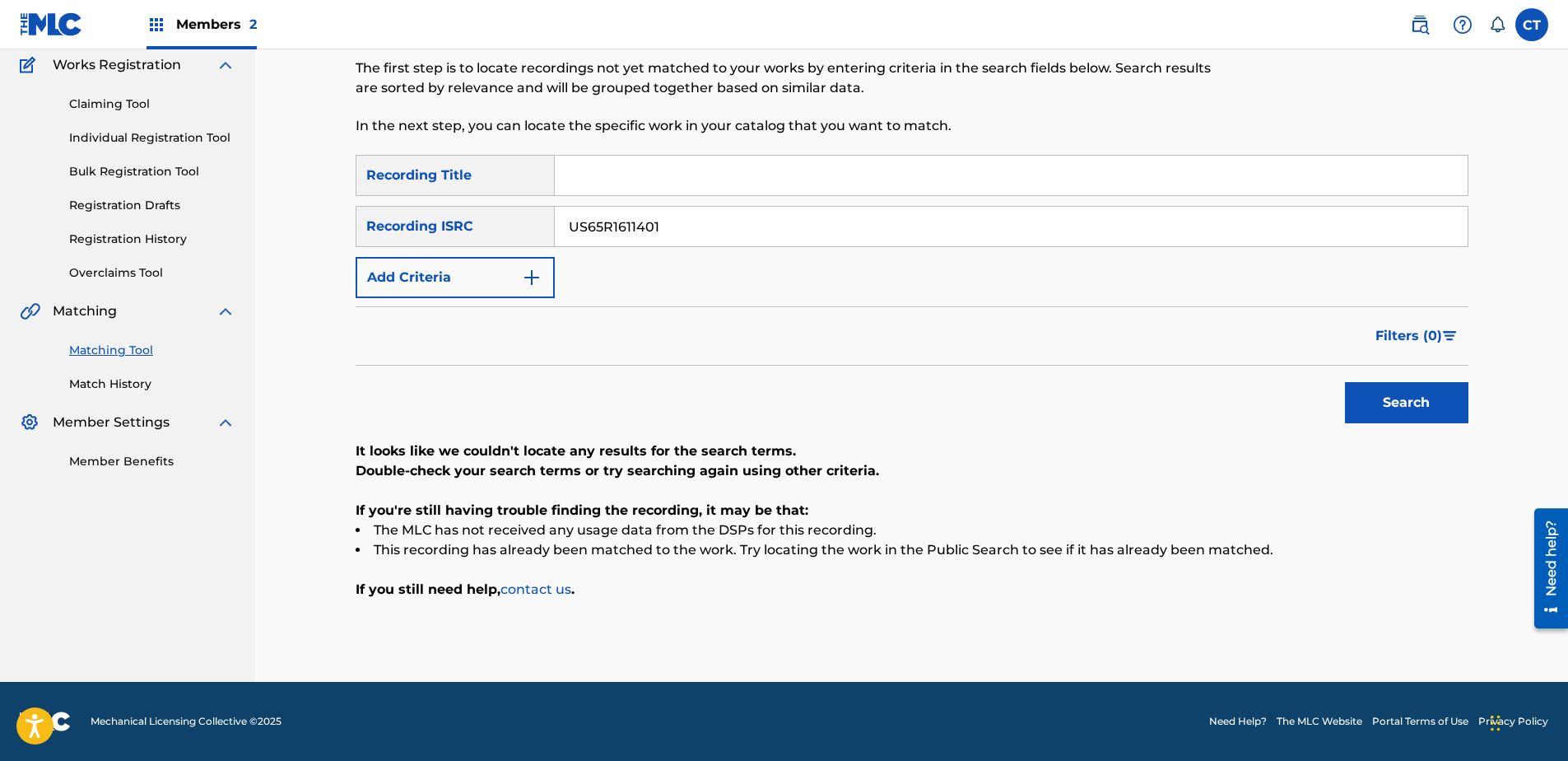
scroll to position [139, 0]
click at [792, 221] on input "US65R1611401" at bounding box center [1011, 226] width 912 height 39
click at [1345, 382] on button "Search" at bounding box center [1406, 402] width 124 height 41
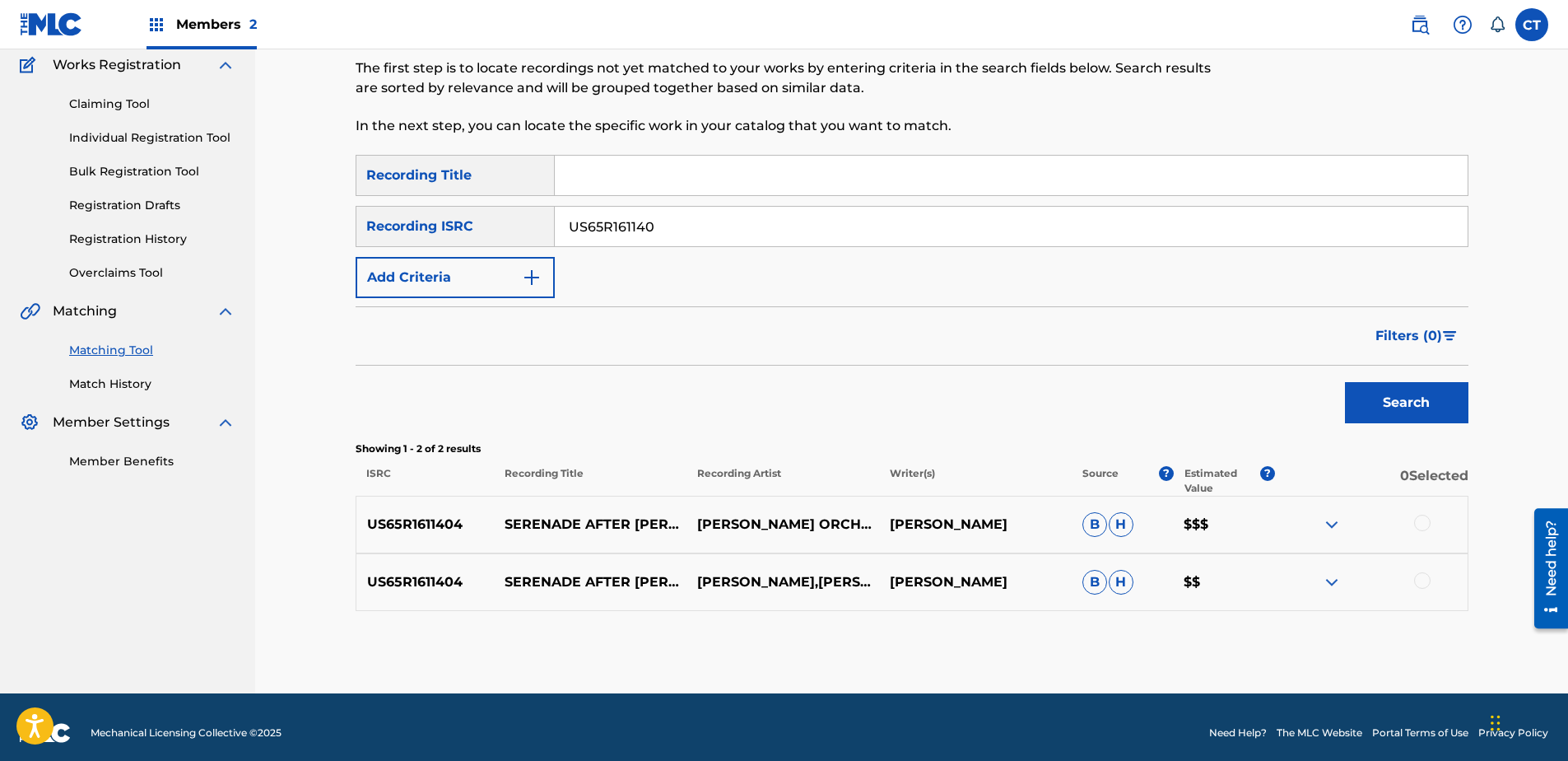
type input "US65R161140"
click at [1422, 523] on div at bounding box center [1422, 523] width 17 height 17
click at [1419, 574] on div at bounding box center [1422, 580] width 17 height 17
click at [1202, 621] on button "Match 2 Groups" at bounding box center [1157, 626] width 182 height 41
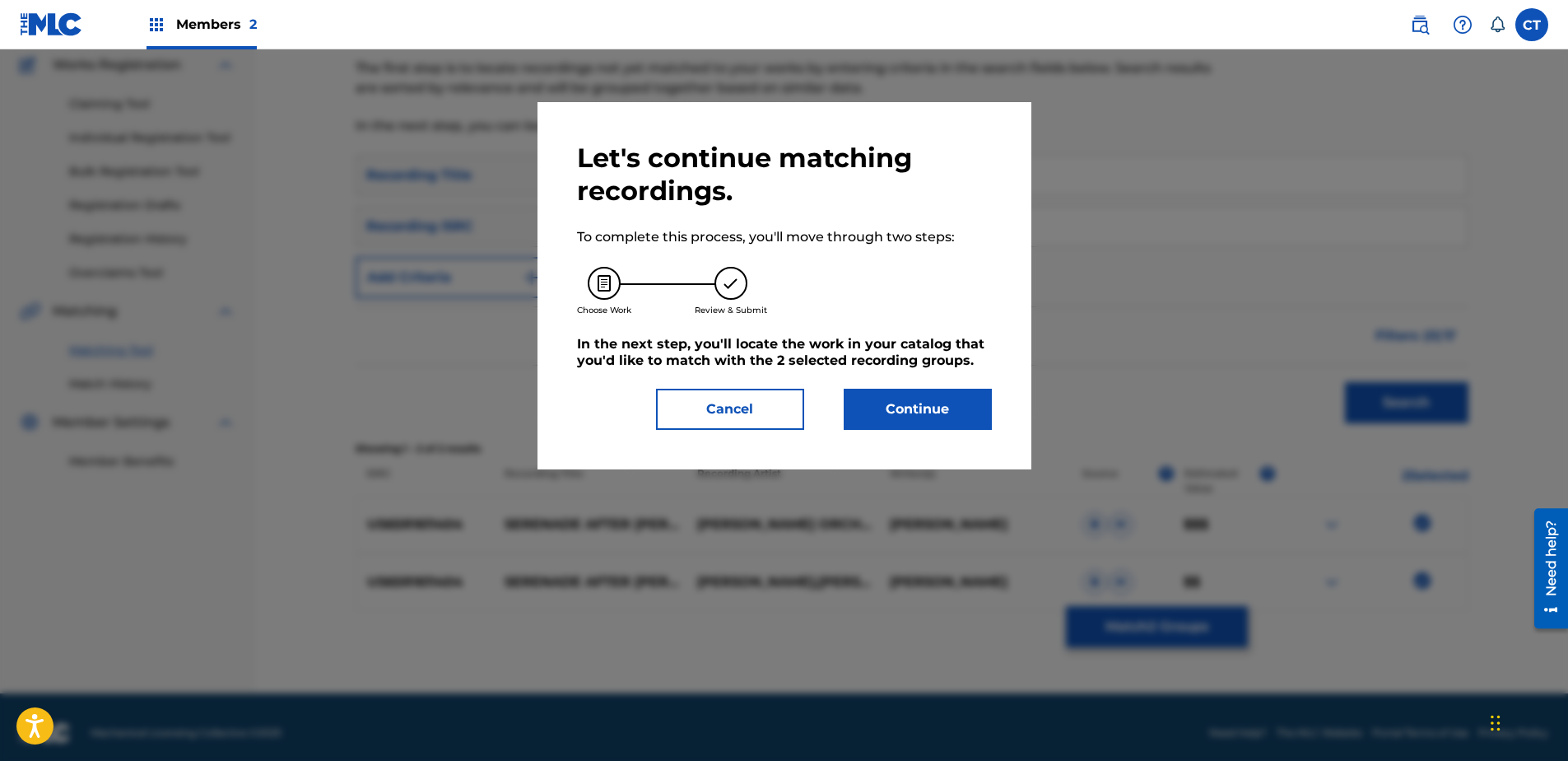
click at [947, 412] on button "Continue" at bounding box center [918, 409] width 148 height 41
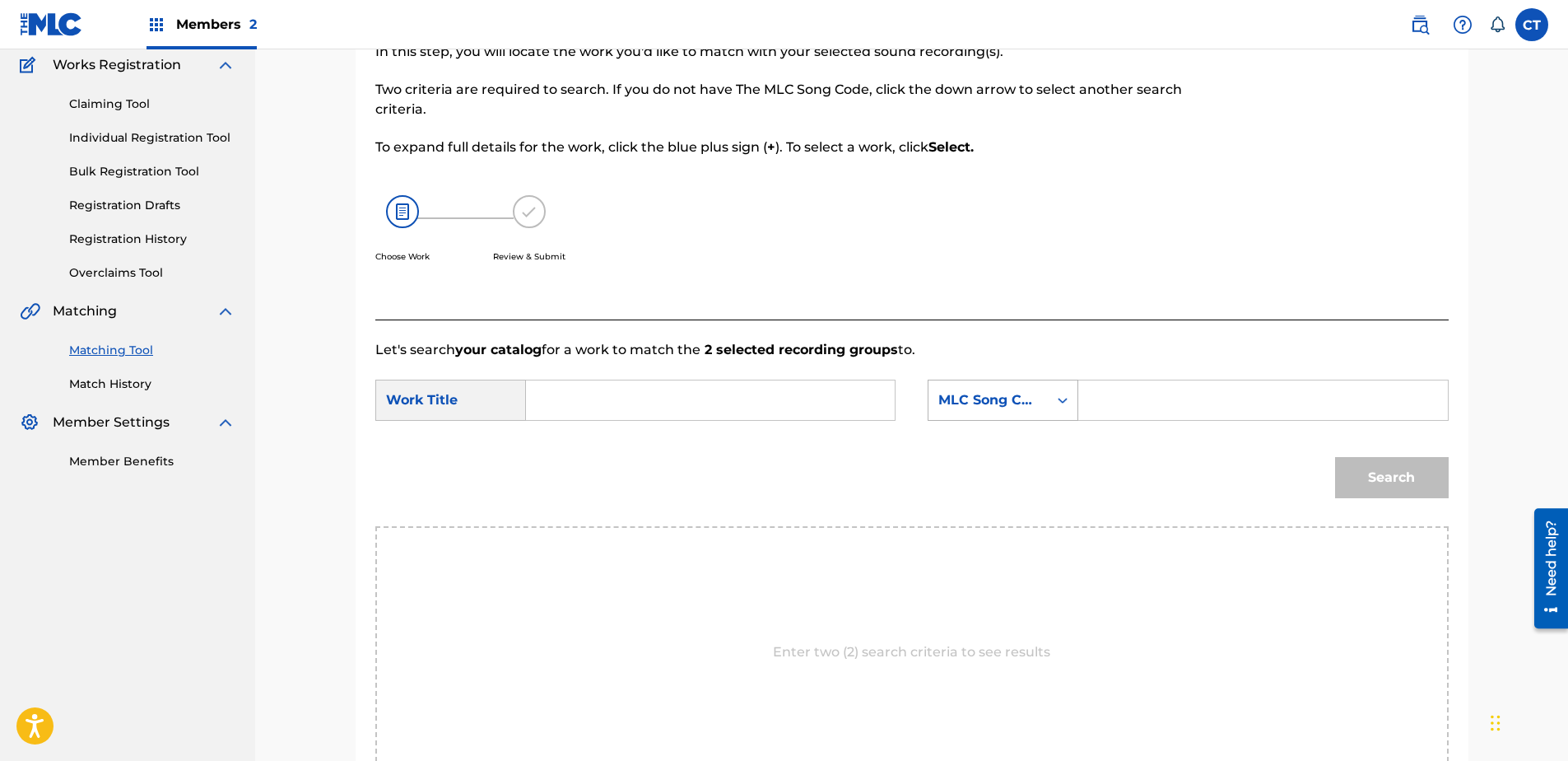
drag, startPoint x: 1322, startPoint y: 284, endPoint x: 976, endPoint y: 408, distance: 367.5
click at [1322, 284] on div at bounding box center [1325, 156] width 247 height 326
click at [676, 387] on input "Search Form" at bounding box center [710, 400] width 341 height 39
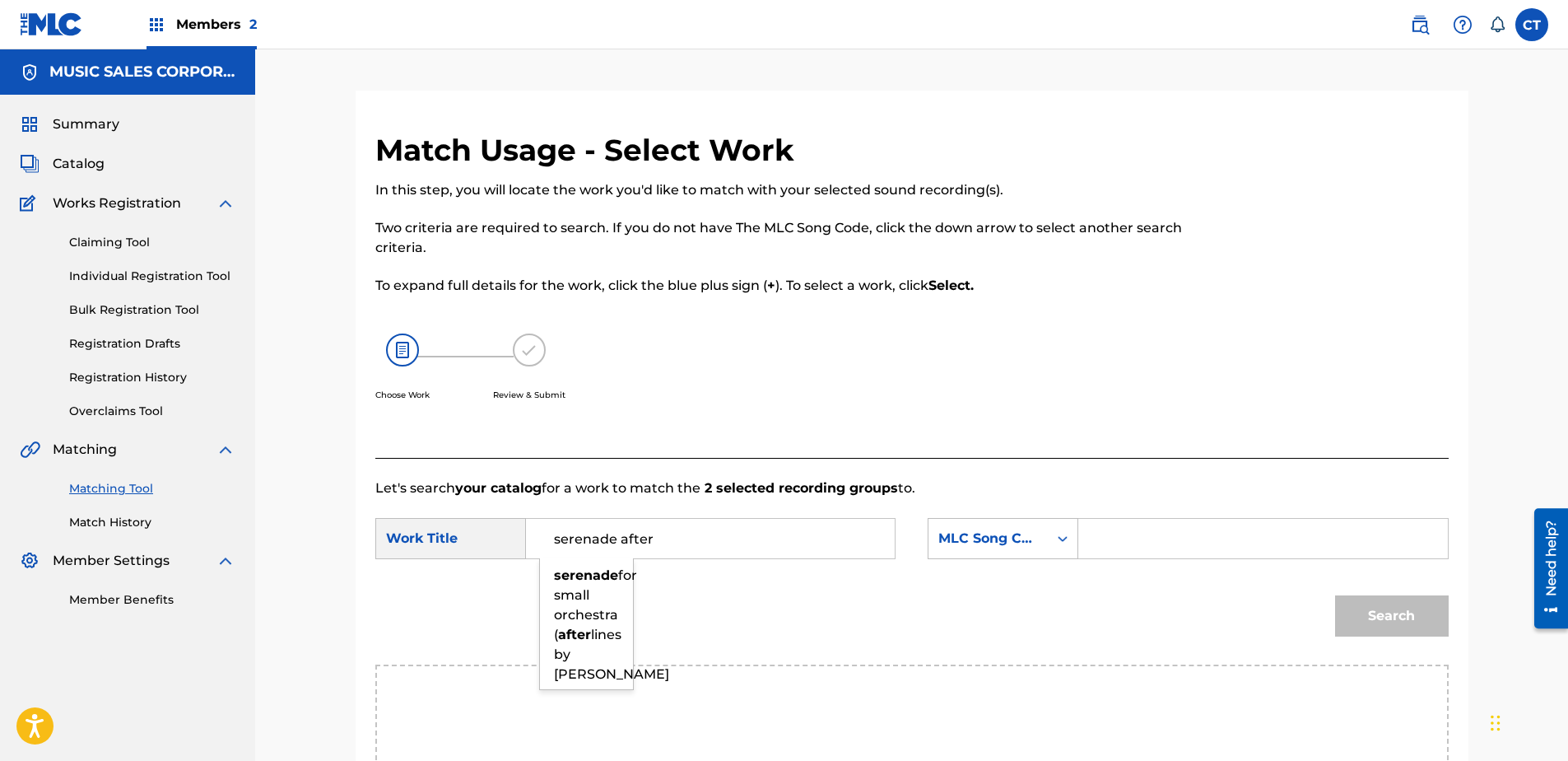
click at [699, 526] on input "serenade after" at bounding box center [710, 538] width 341 height 39
paste input "Serenade after [PERSON_NAME]’s Symposium for Solo Violin, Strings, Harp, and Pe…"
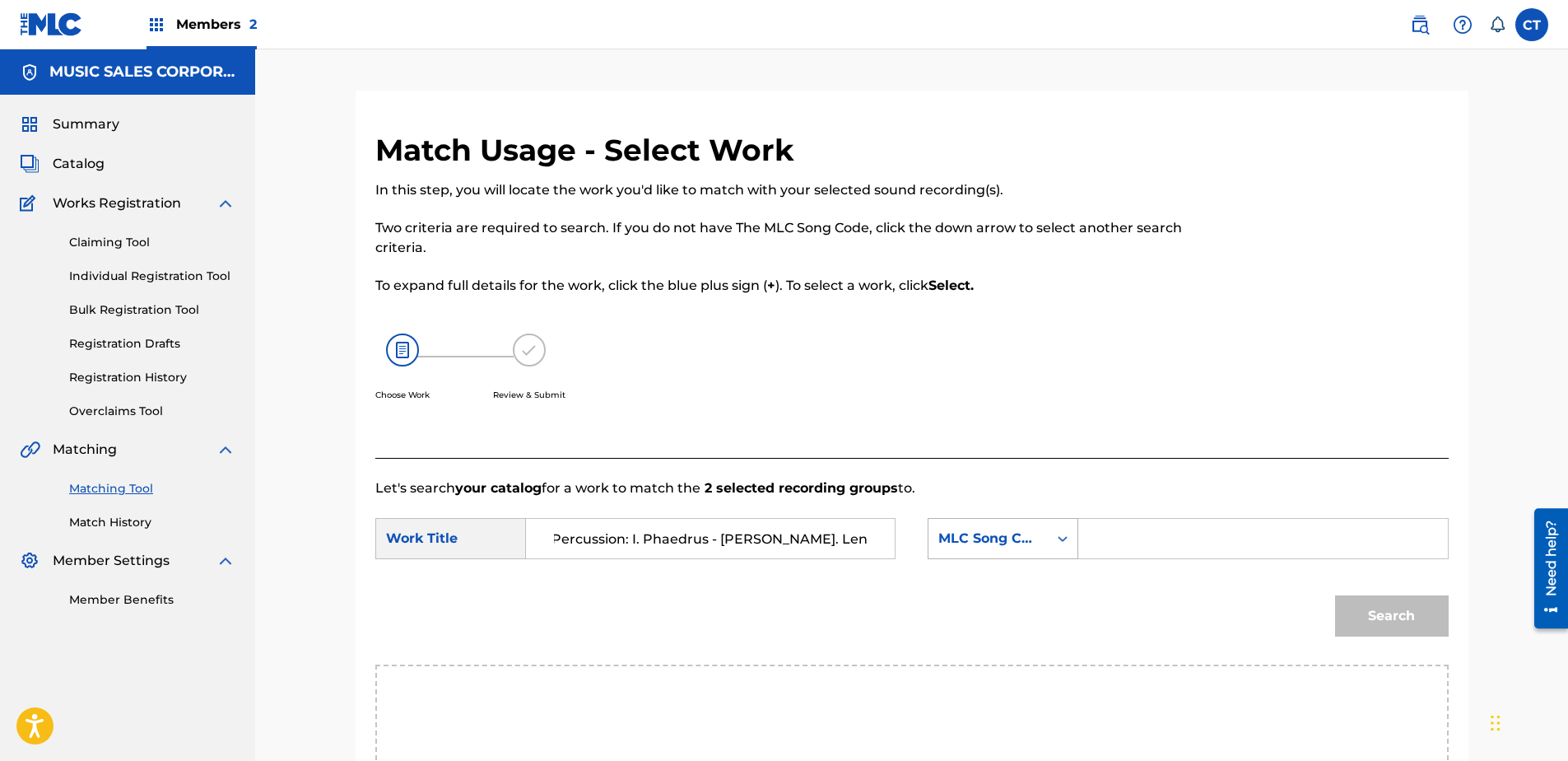
type input "Serenade after [PERSON_NAME]’s Symposium for Solo Violin, Strings, Harp, and Pe…"
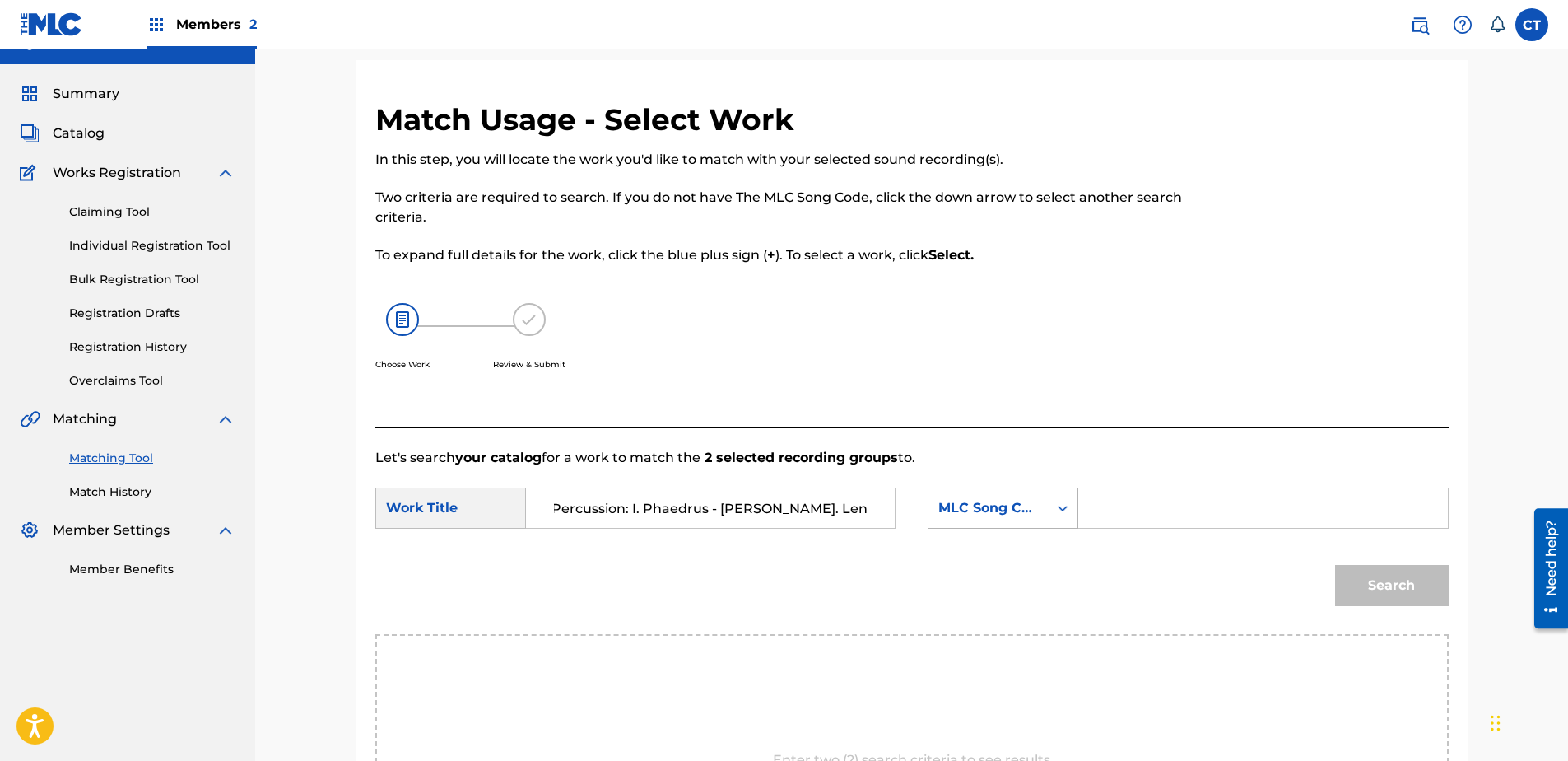
click at [1007, 529] on div "MLC Song Code" at bounding box center [1003, 508] width 151 height 41
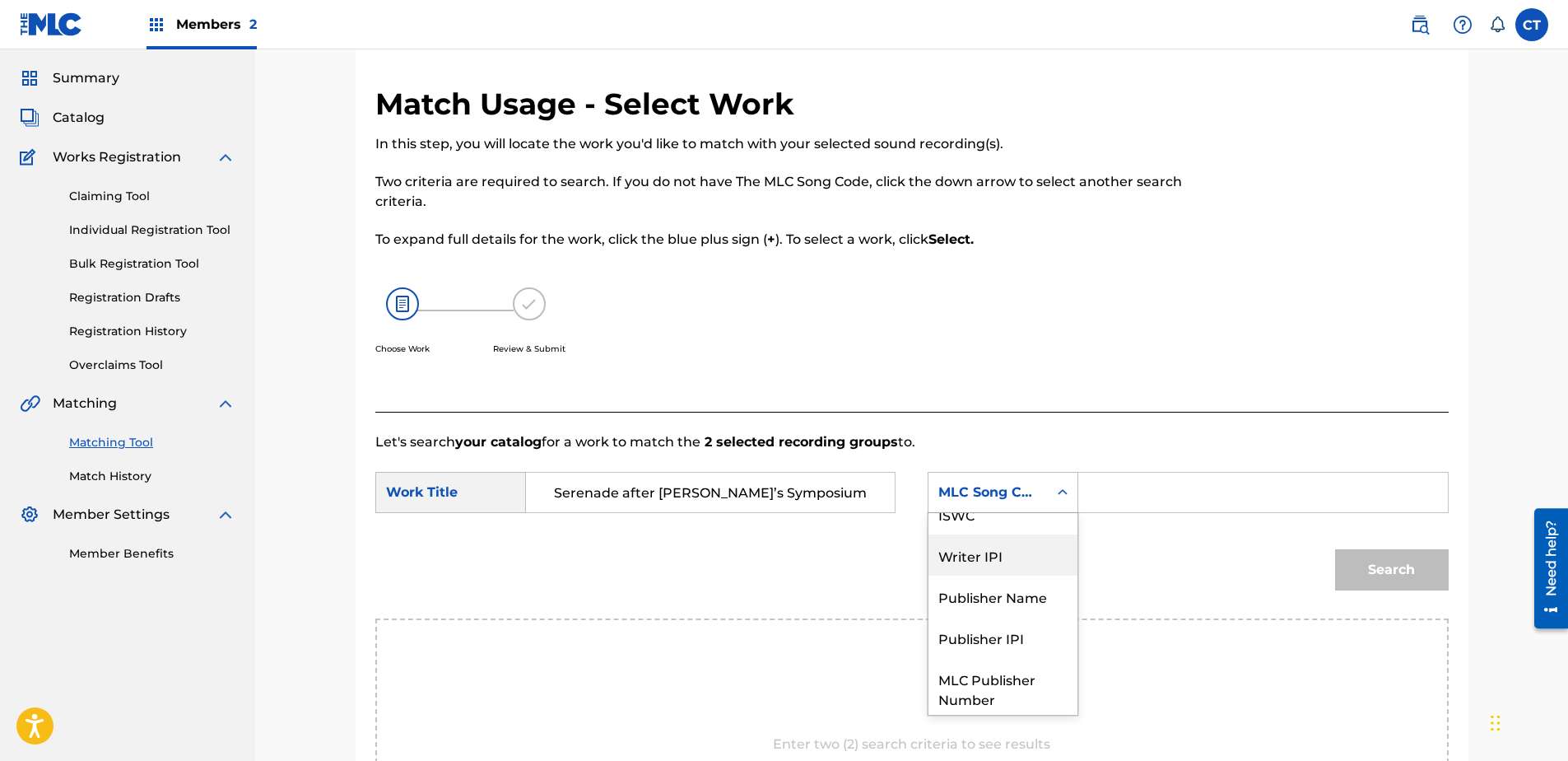
scroll to position [0, 0]
click at [1007, 540] on div "Writer Name" at bounding box center [1003, 533] width 149 height 41
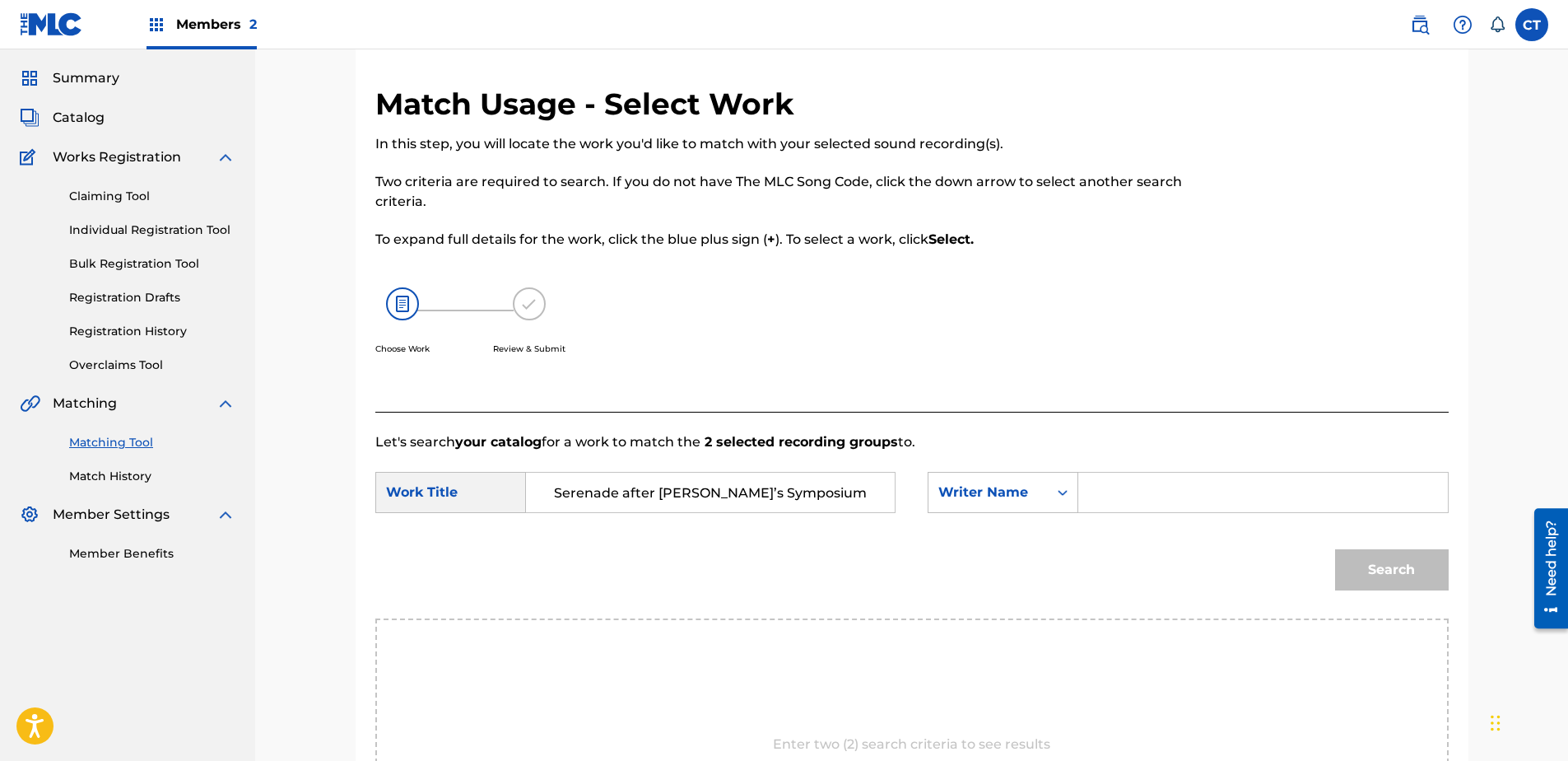
click at [1202, 481] on input "Search Form" at bounding box center [1262, 492] width 341 height 39
type input "glass"
click at [1335, 549] on button "Search" at bounding box center [1392, 569] width 114 height 41
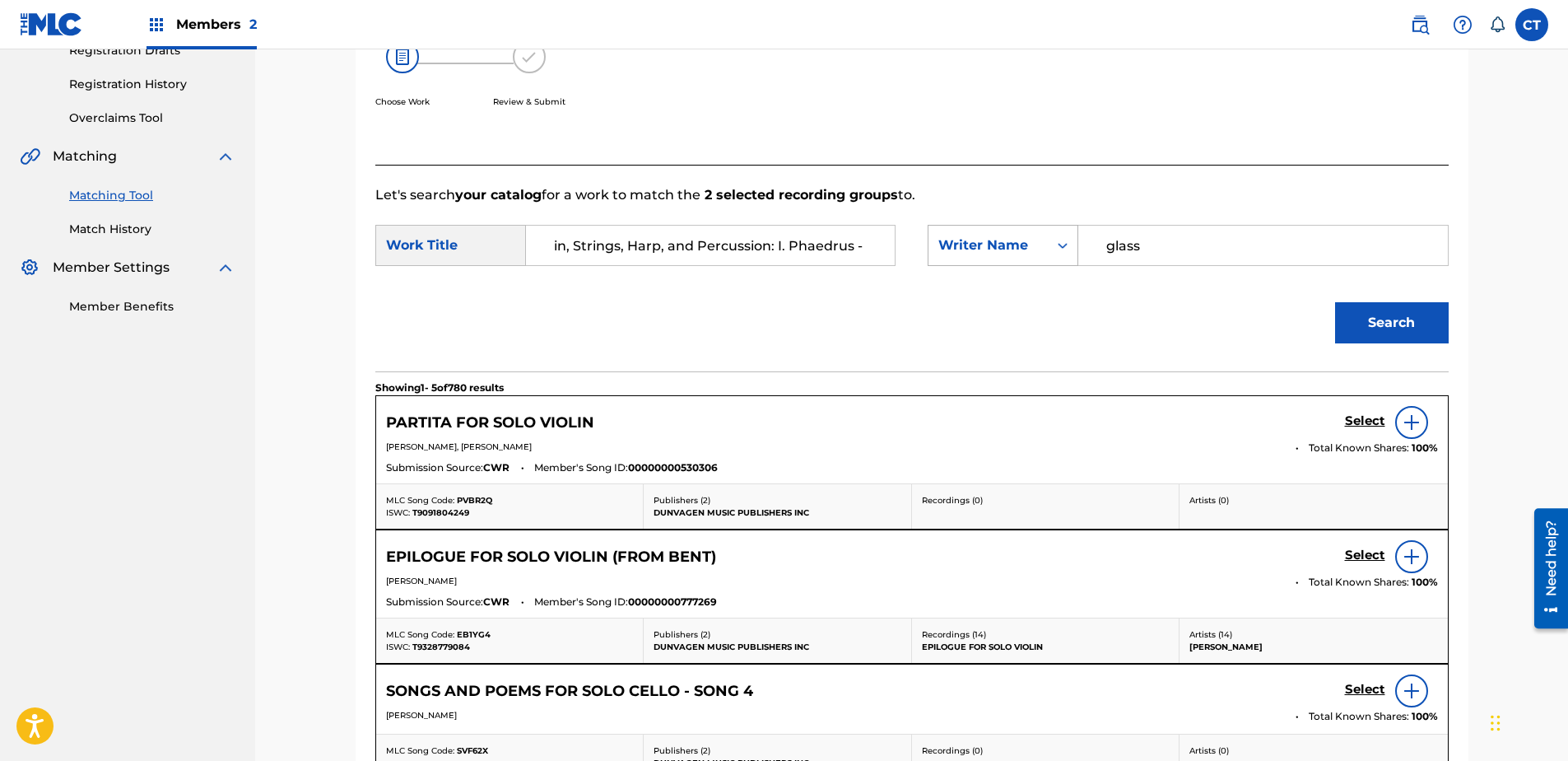
scroll to position [0, 539]
drag, startPoint x: 614, startPoint y: 246, endPoint x: 1108, endPoint y: 234, distance: 494.1
click at [1101, 235] on div "SearchWithCriteriae5b9d3f1-6659-48f8-b333-b1b33bb8bef1 Work Title Serenade afte…" at bounding box center [912, 250] width 1074 height 51
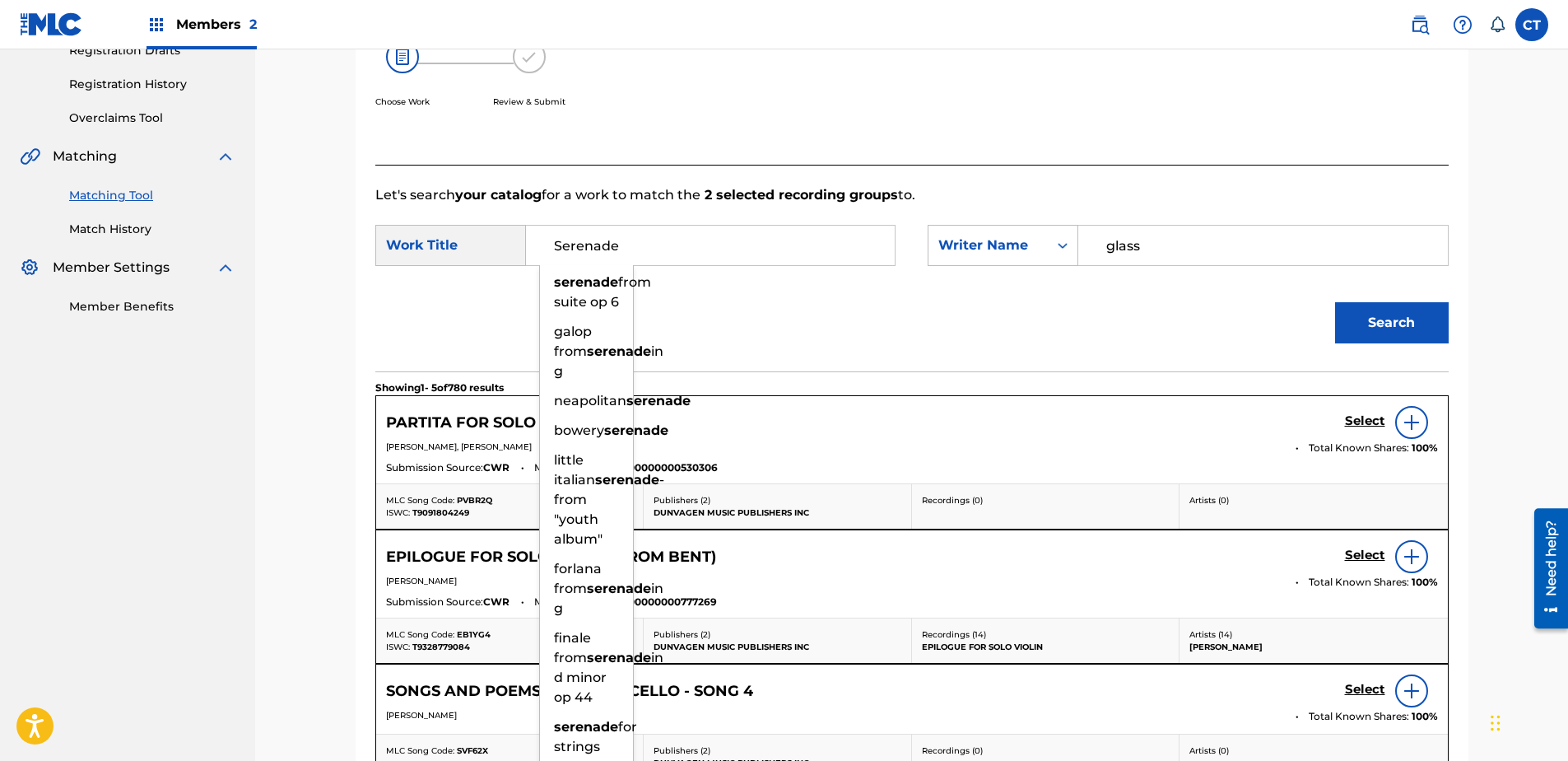
type input "Serenade"
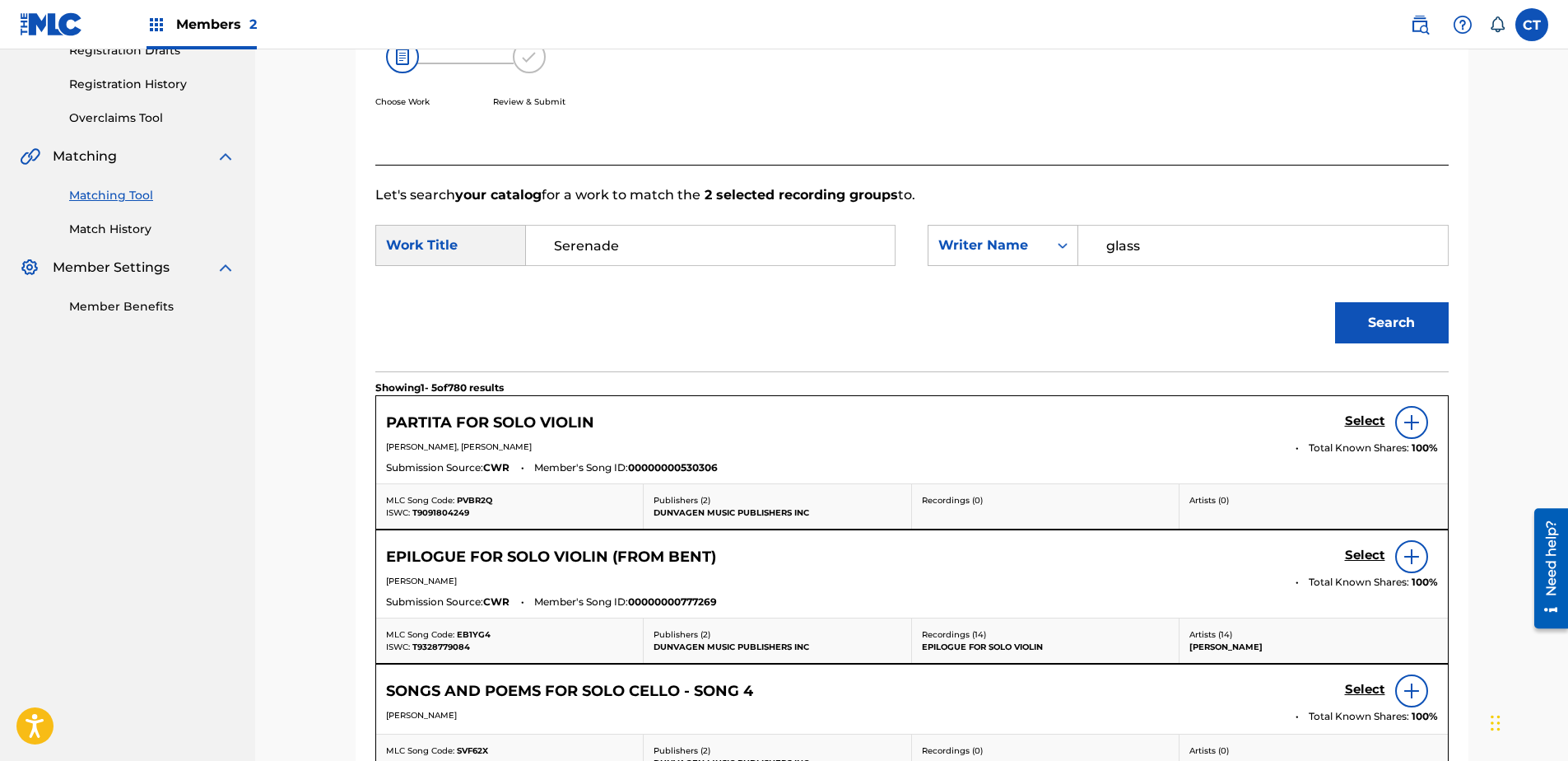
click at [1368, 325] on button "Search" at bounding box center [1392, 323] width 114 height 41
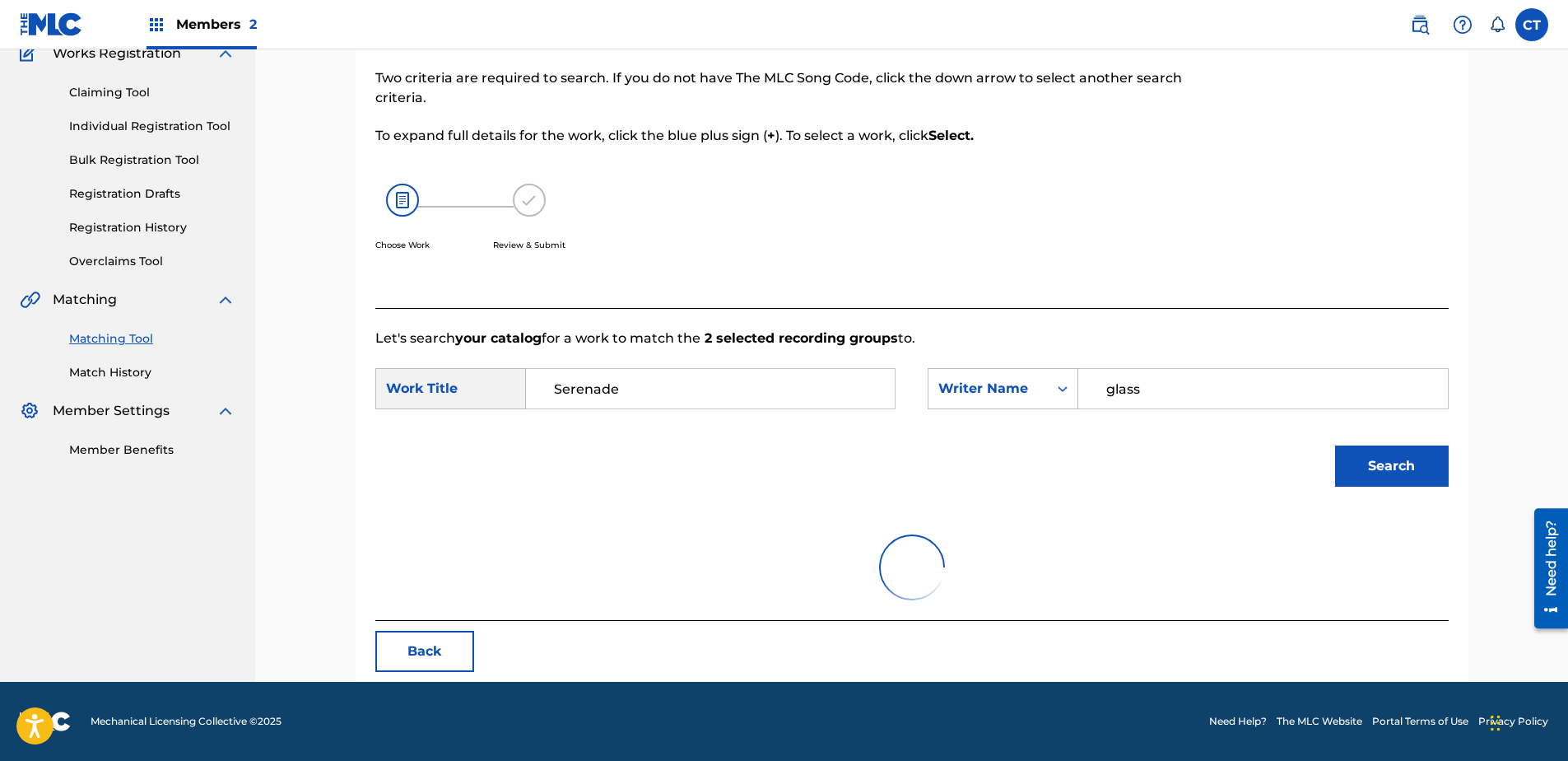
scroll to position [79, 0]
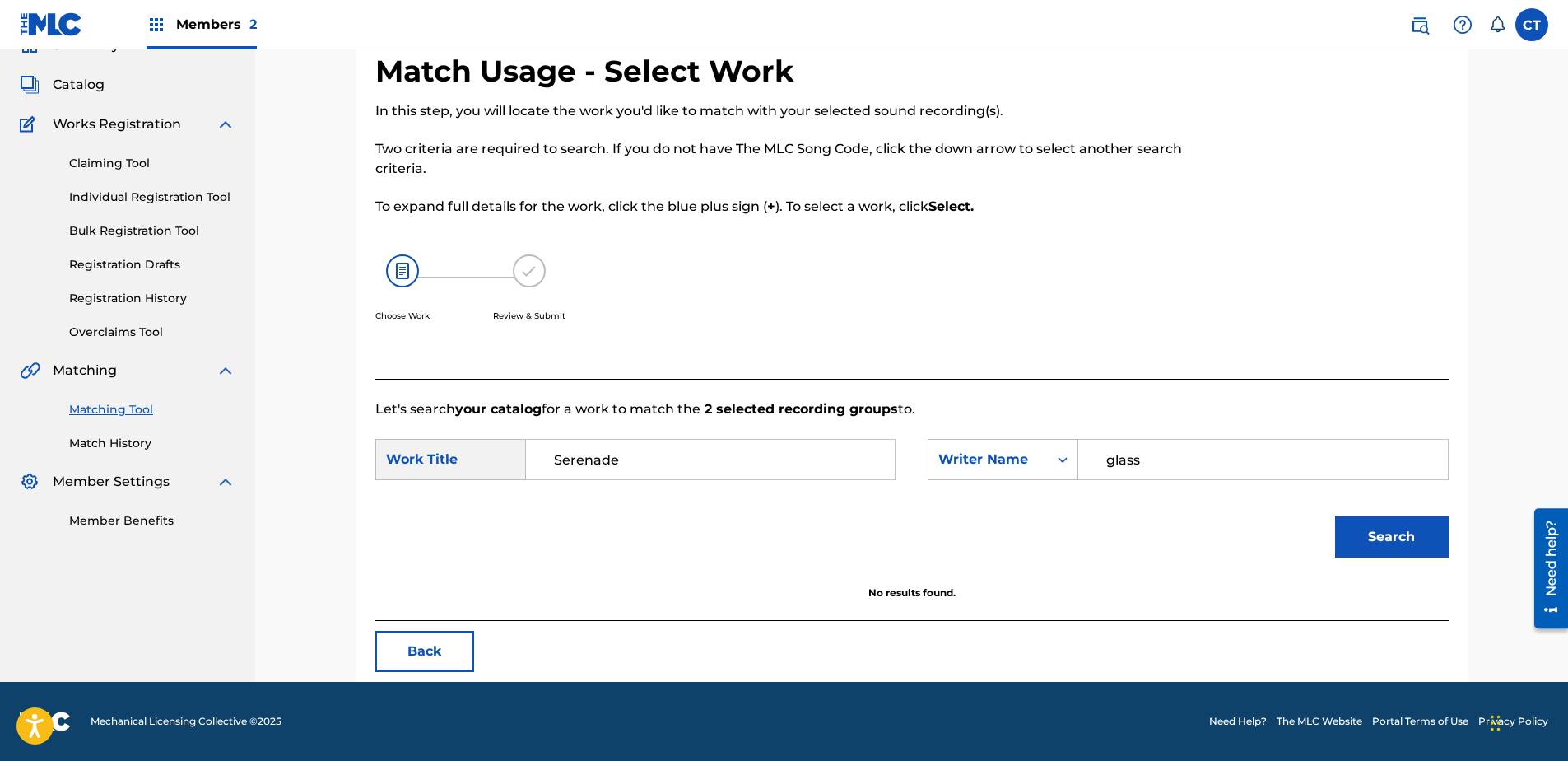
click at [1347, 529] on button "Search" at bounding box center [1392, 537] width 114 height 41
click at [635, 452] on input "Serenade" at bounding box center [710, 459] width 341 height 39
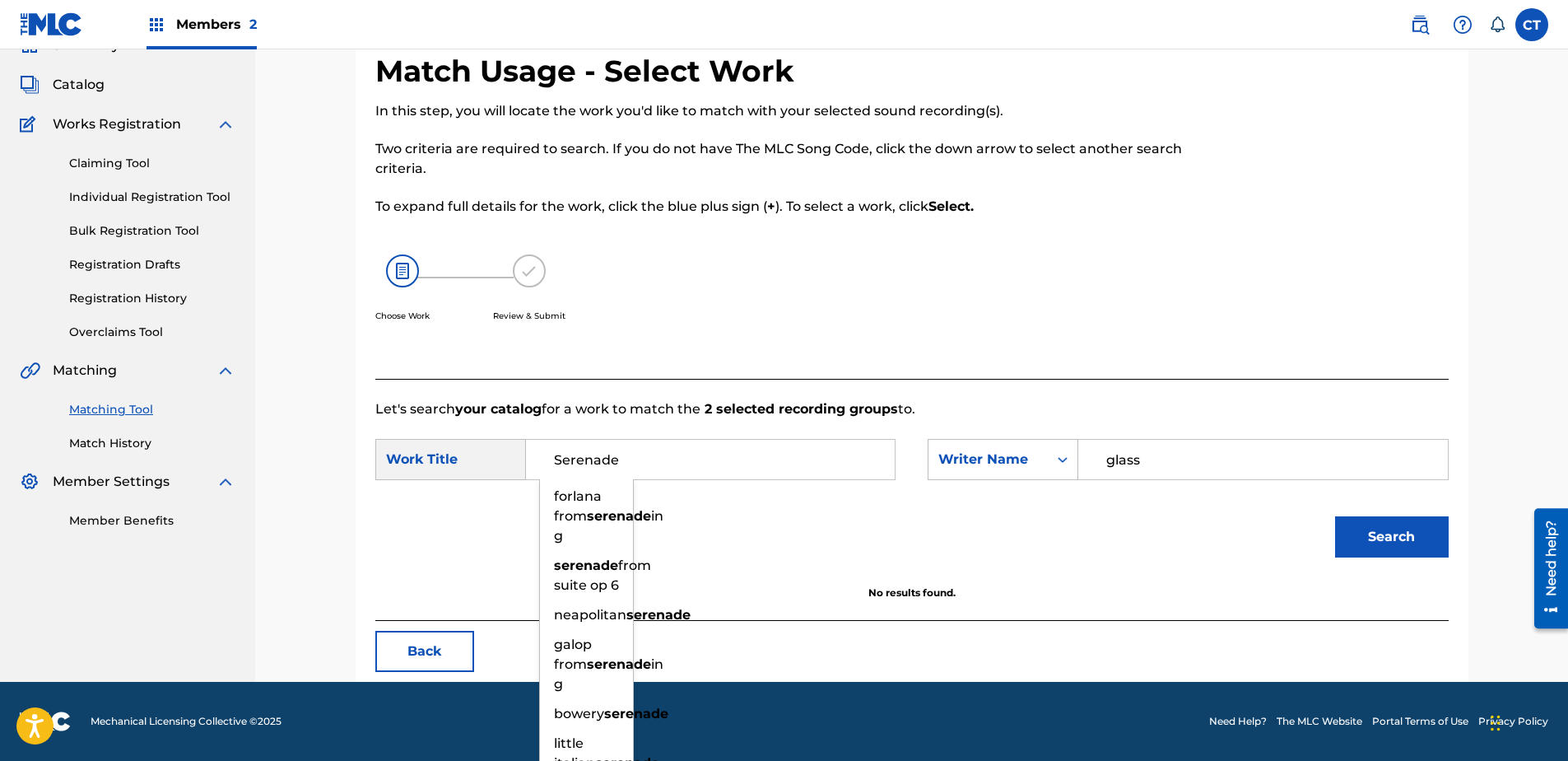
click at [781, 508] on div "Search" at bounding box center [912, 543] width 1074 height 86
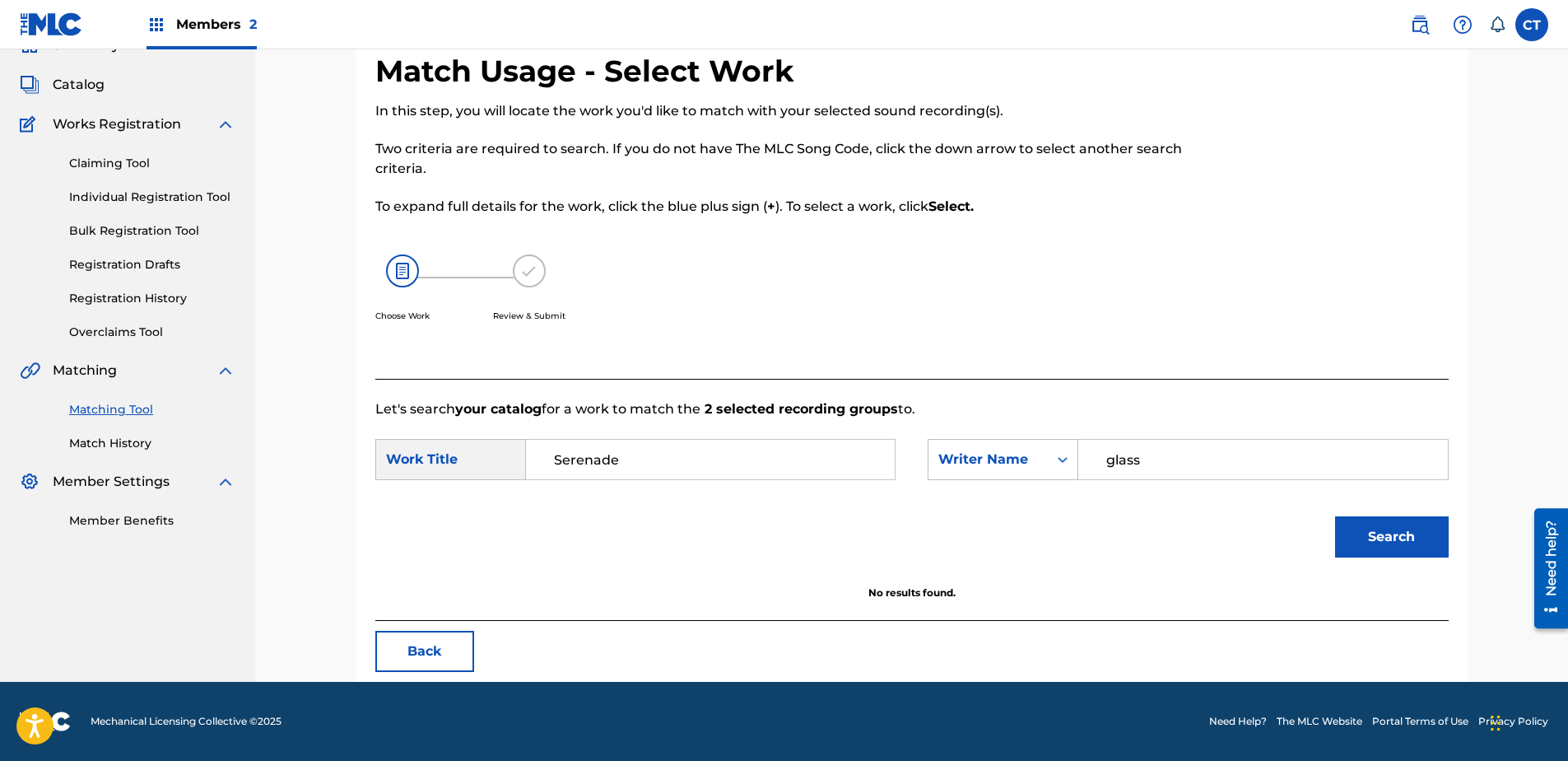
drag, startPoint x: 1387, startPoint y: 528, endPoint x: 1326, endPoint y: 568, distance: 72.9
click at [1387, 529] on button "Search" at bounding box center [1392, 537] width 114 height 41
click at [656, 466] on input "Serenade" at bounding box center [710, 459] width 341 height 39
click at [656, 473] on input "Serenade" at bounding box center [710, 459] width 341 height 39
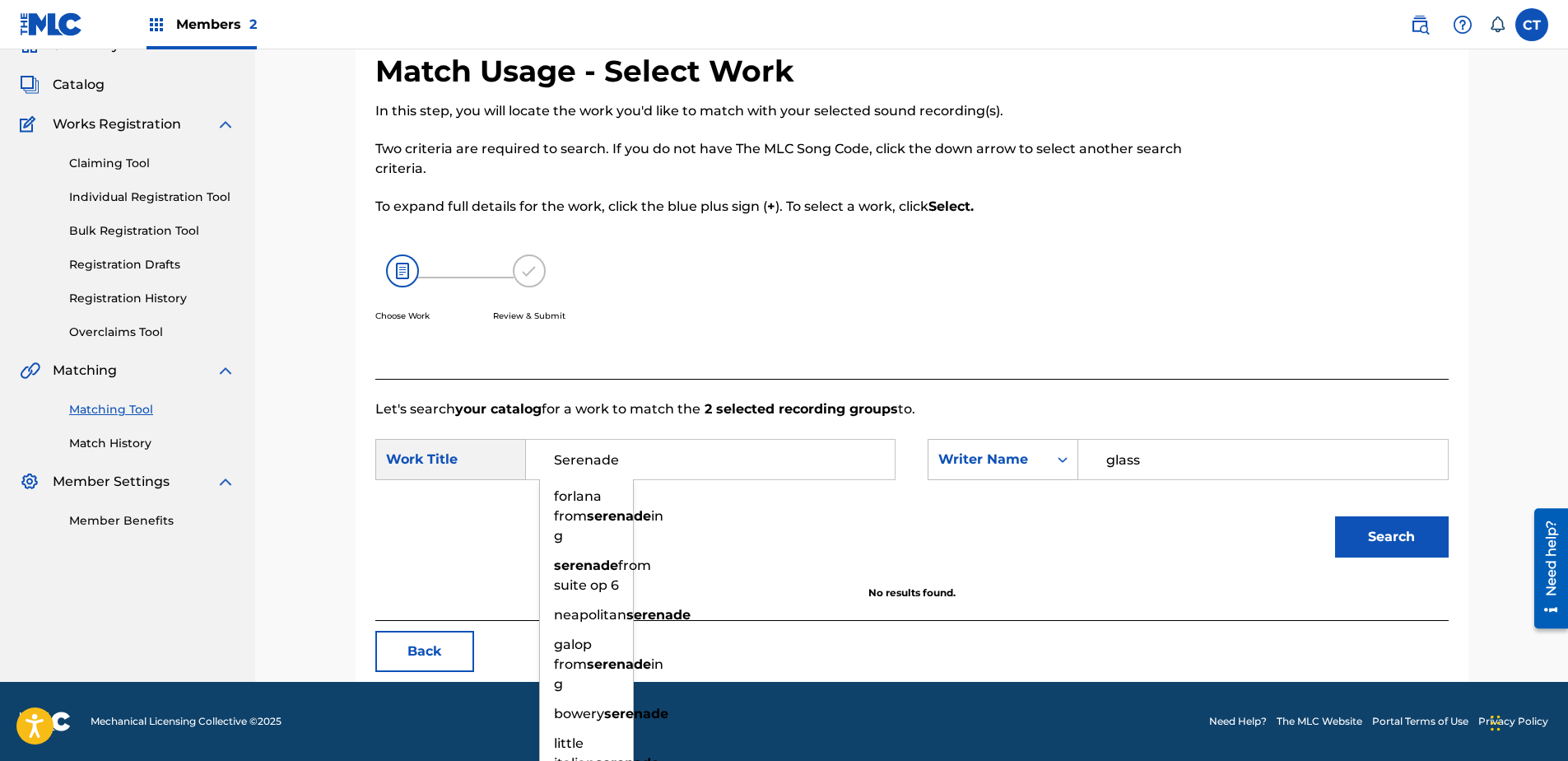
click at [656, 472] on input "Serenade" at bounding box center [710, 459] width 341 height 39
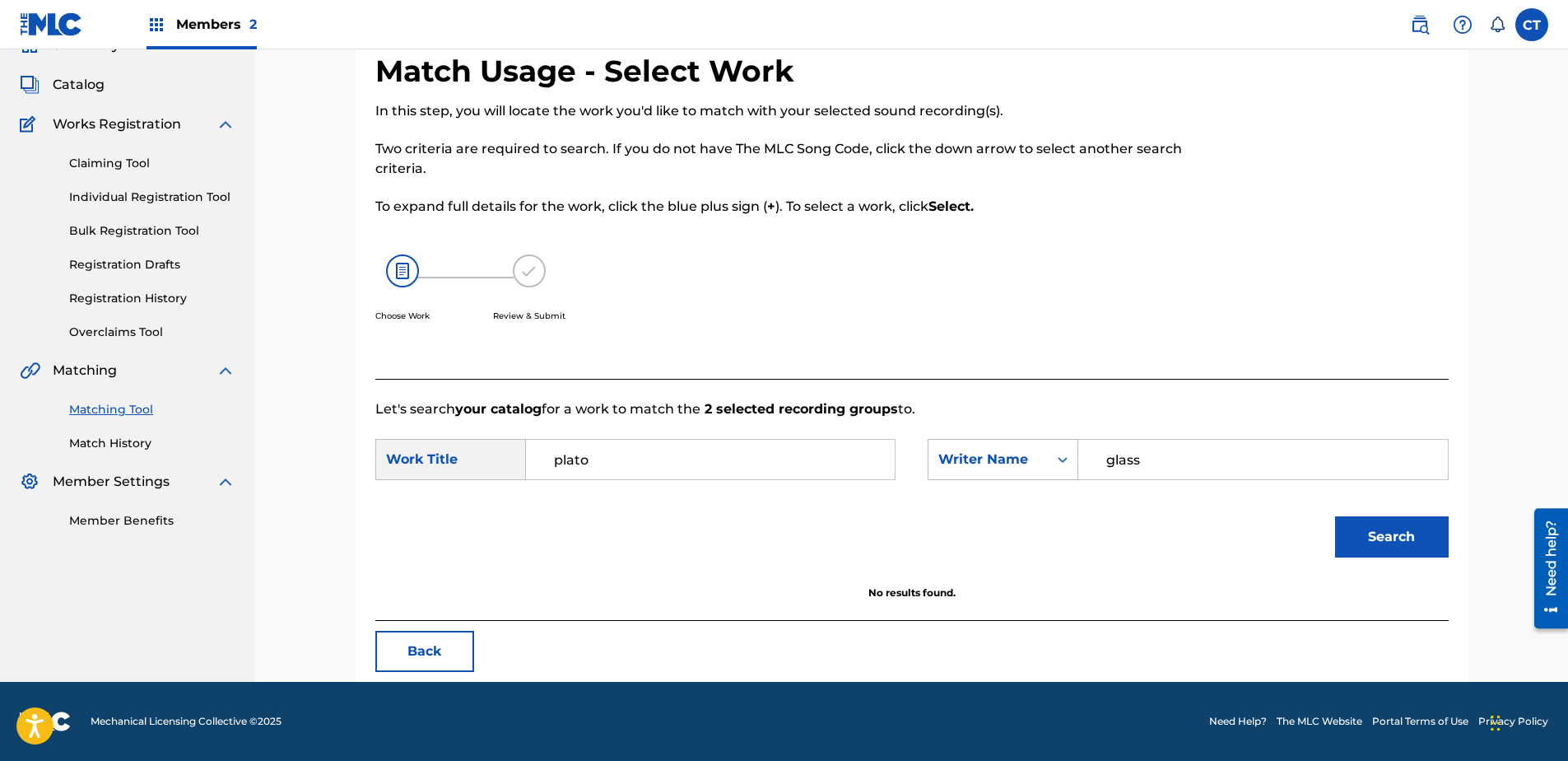
type input "plato"
click at [1335, 516] on button "Search" at bounding box center [1392, 537] width 114 height 41
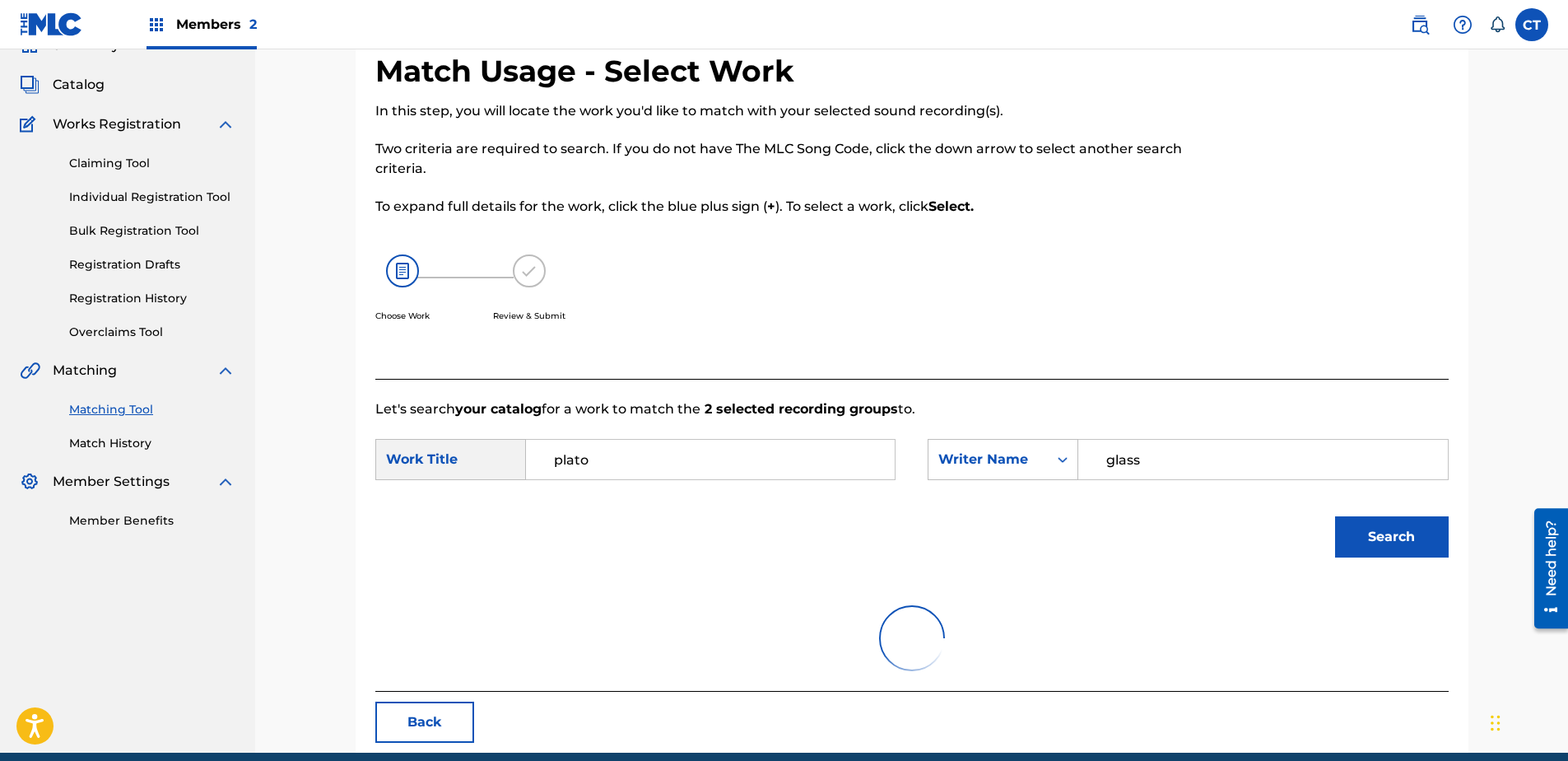
click at [1335, 516] on button "Search" at bounding box center [1392, 537] width 114 height 41
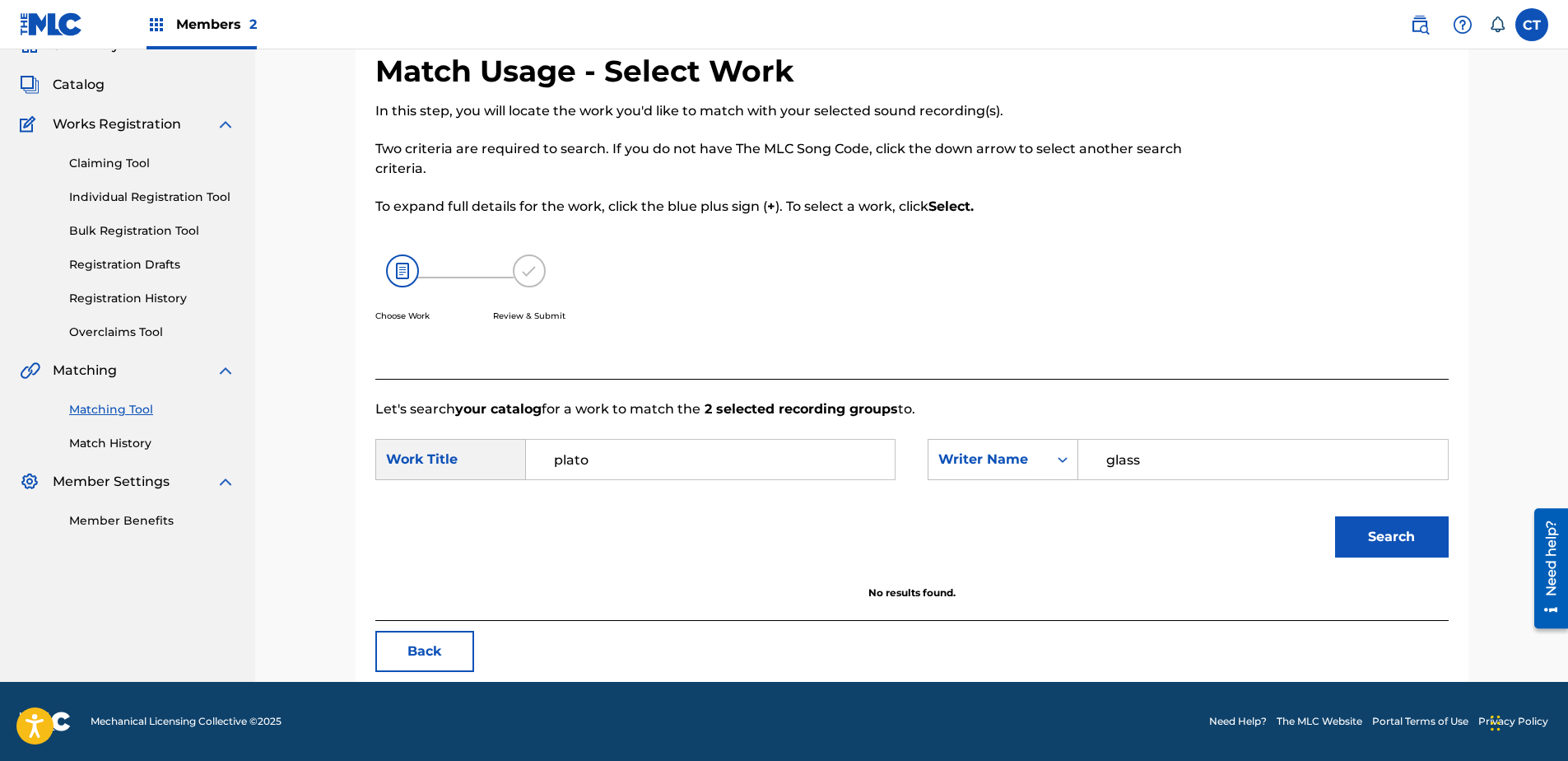
click at [441, 670] on button "Back" at bounding box center [424, 651] width 99 height 41
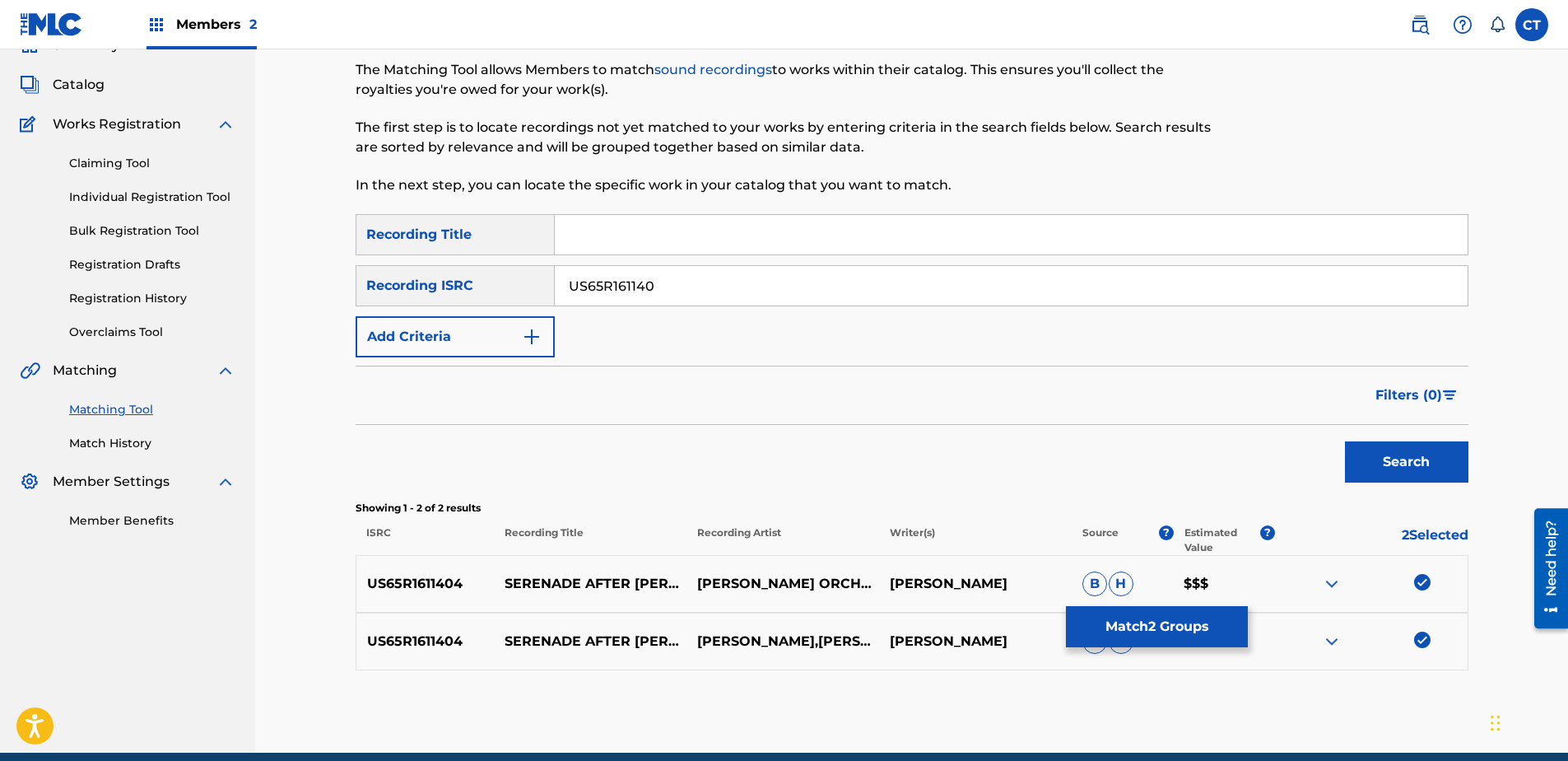
click at [1207, 632] on button "Match 2 Groups" at bounding box center [1157, 626] width 182 height 41
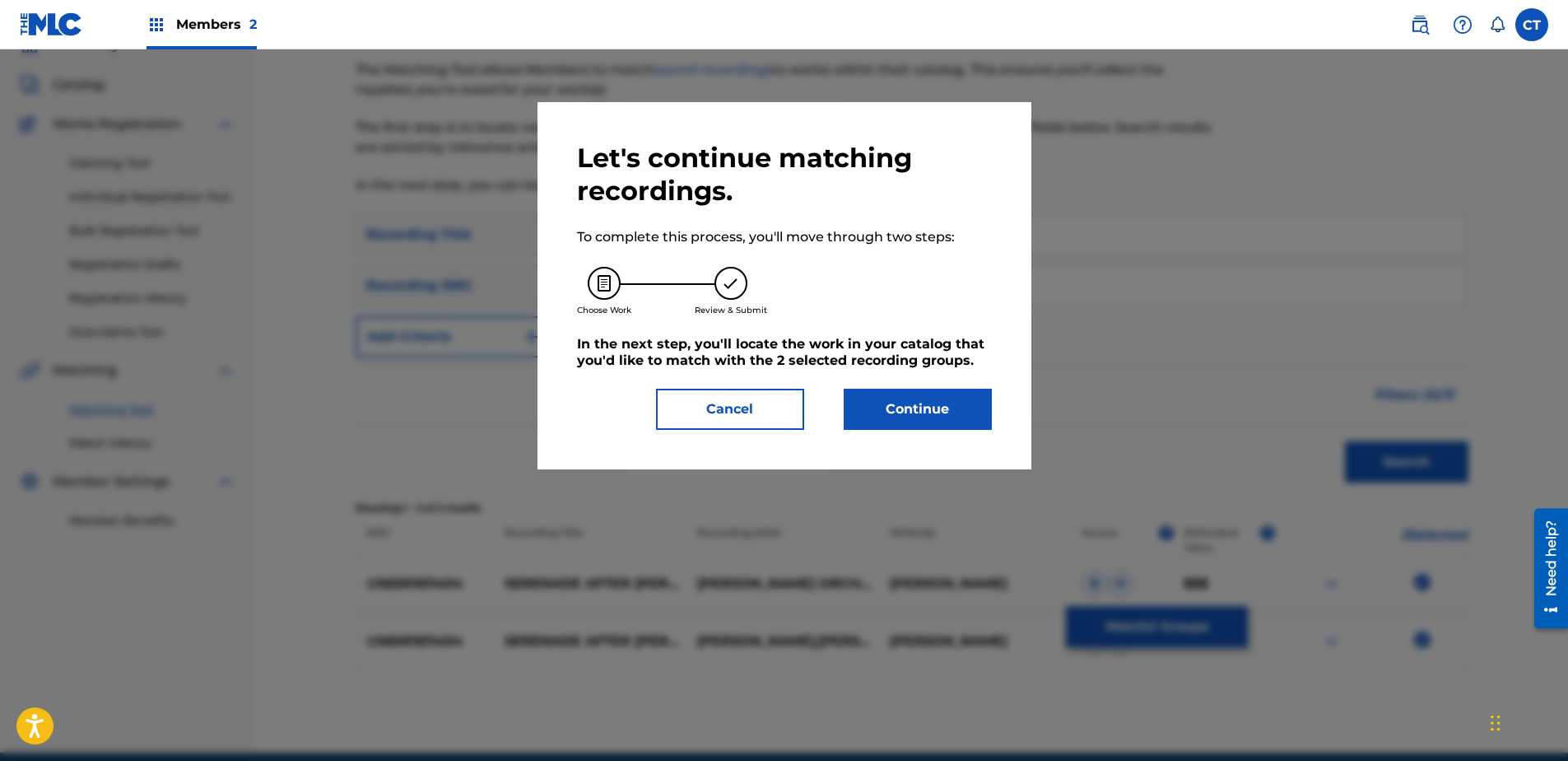
click at [937, 428] on button "Continue" at bounding box center [918, 409] width 148 height 41
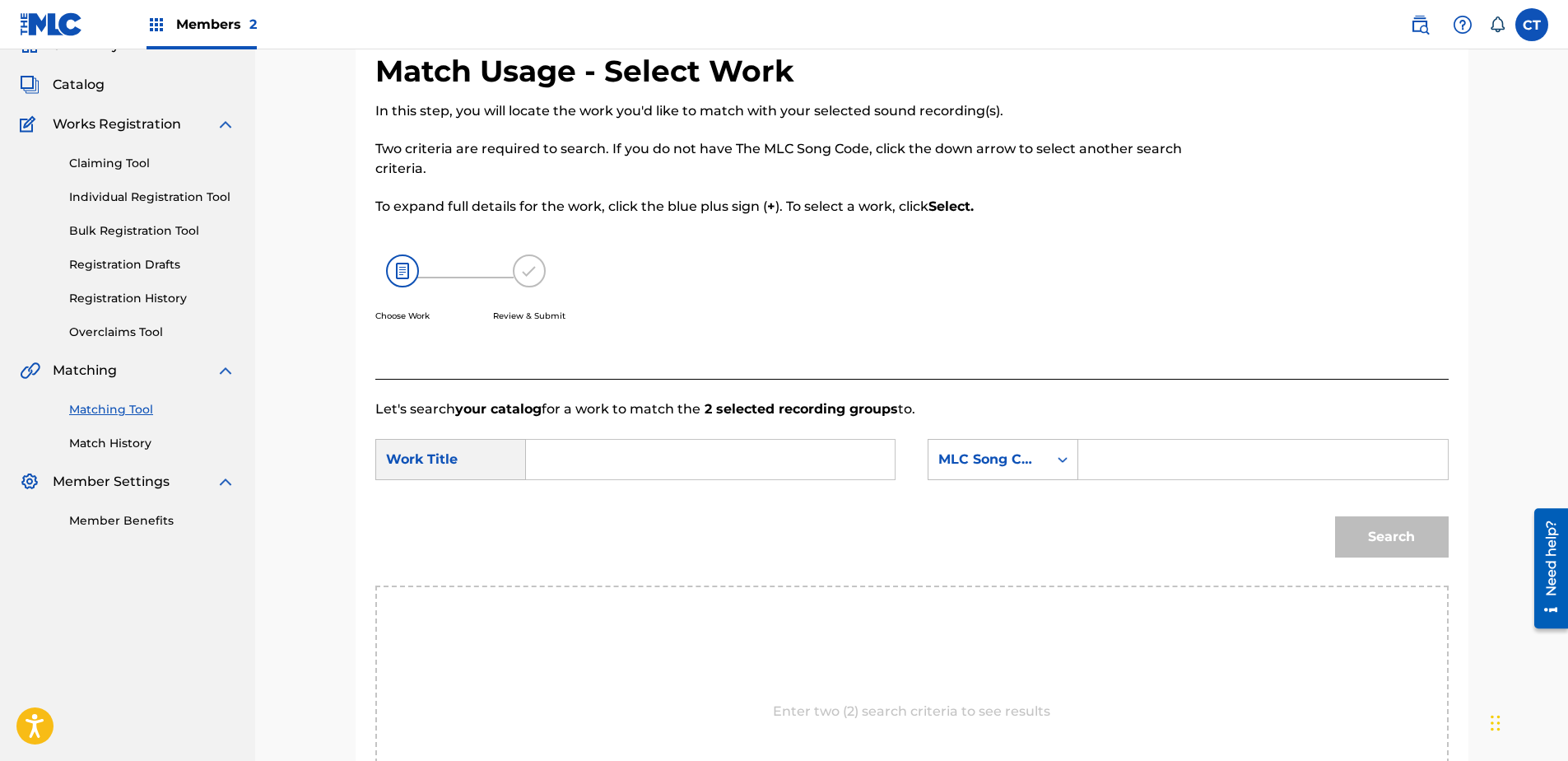
click at [723, 439] on div "Search Form" at bounding box center [711, 459] width 370 height 41
click at [730, 464] on input "Search Form" at bounding box center [710, 459] width 341 height 39
type input "plato"
drag, startPoint x: 1183, startPoint y: 456, endPoint x: 1159, endPoint y: 457, distance: 24.0
click at [1182, 457] on input "Search Form" at bounding box center [1262, 459] width 341 height 39
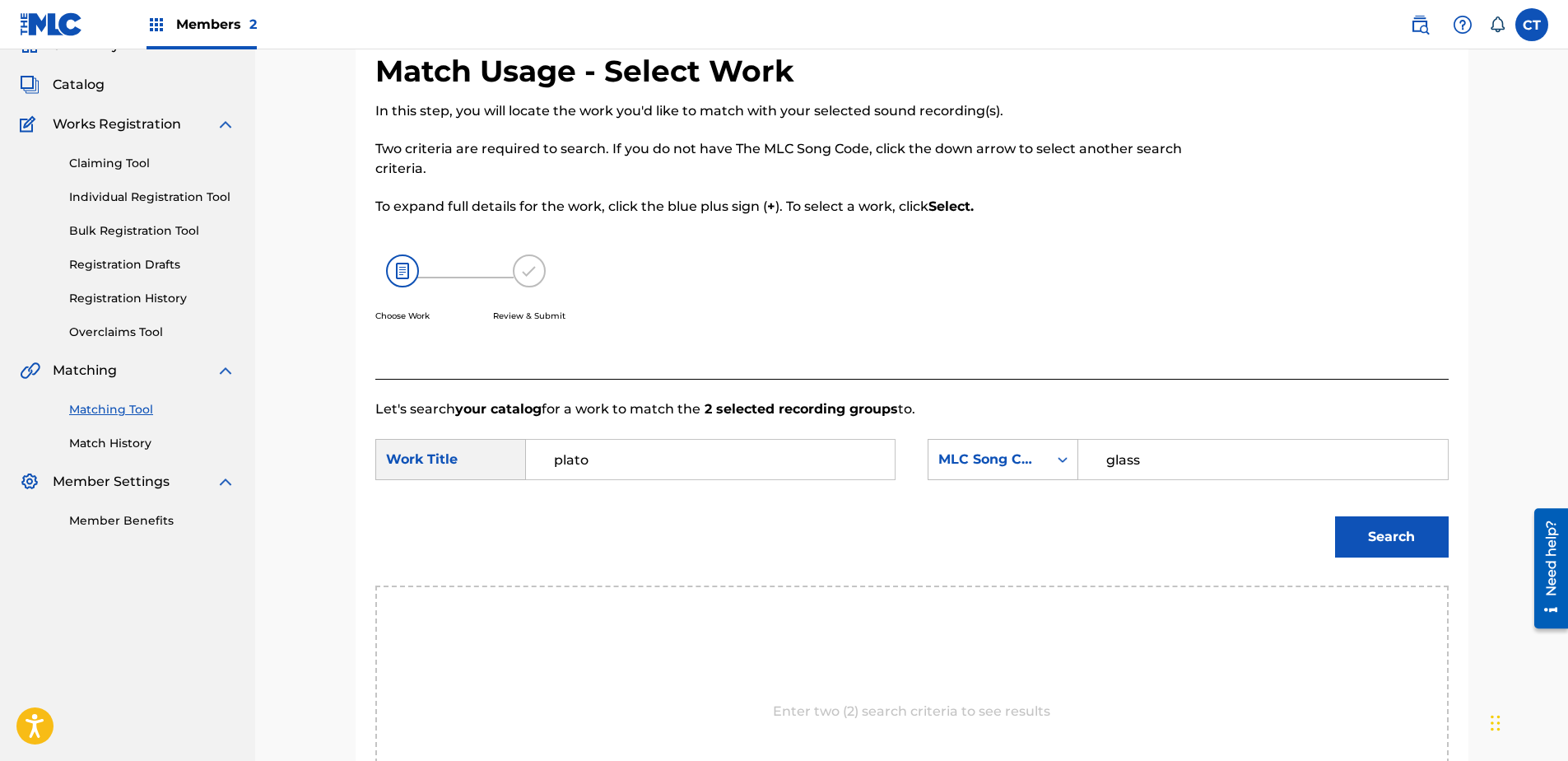
type input "glass"
click at [1335, 516] on button "Search" at bounding box center [1392, 537] width 114 height 41
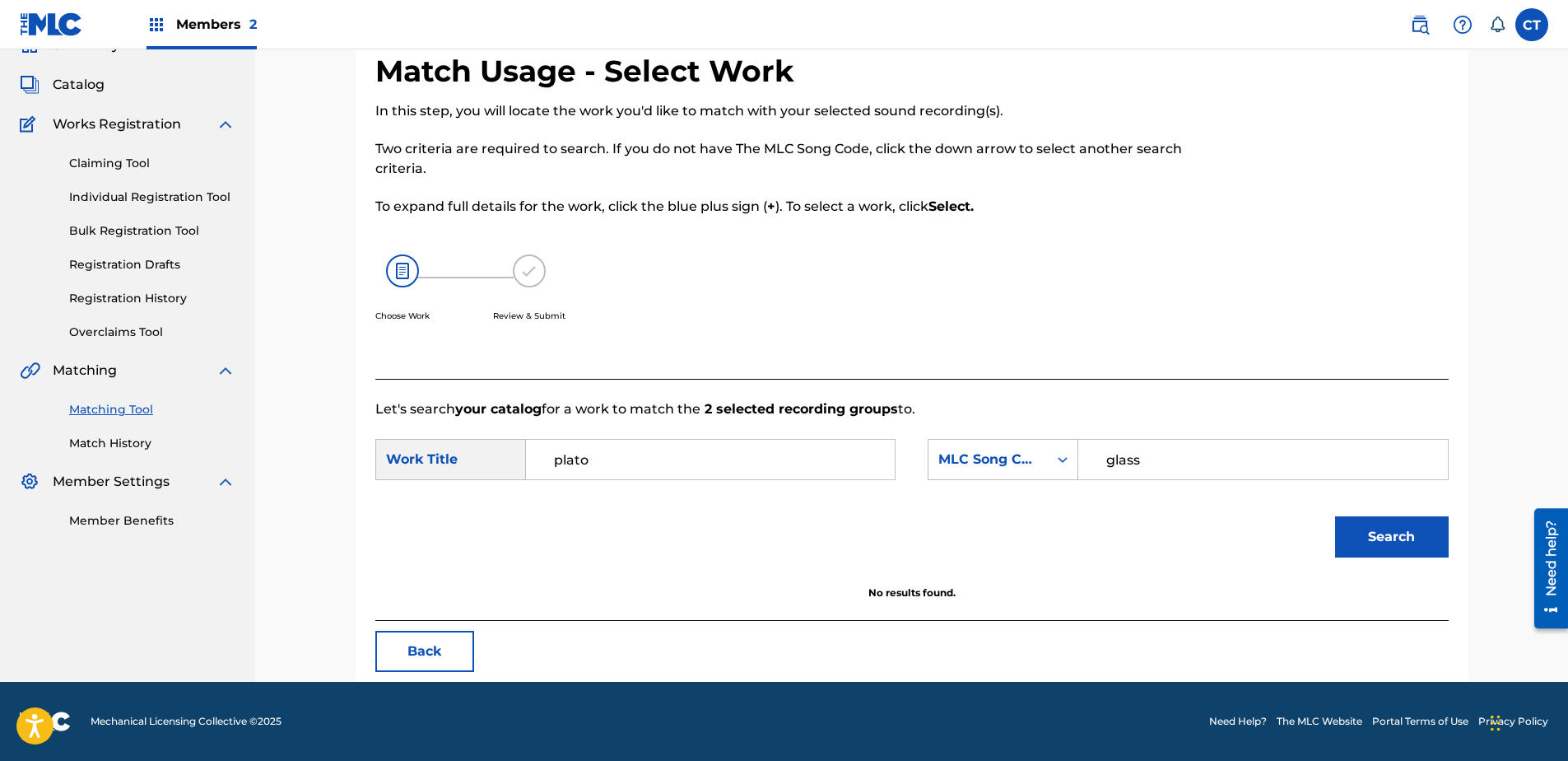
click at [426, 644] on button "Back" at bounding box center [424, 651] width 99 height 41
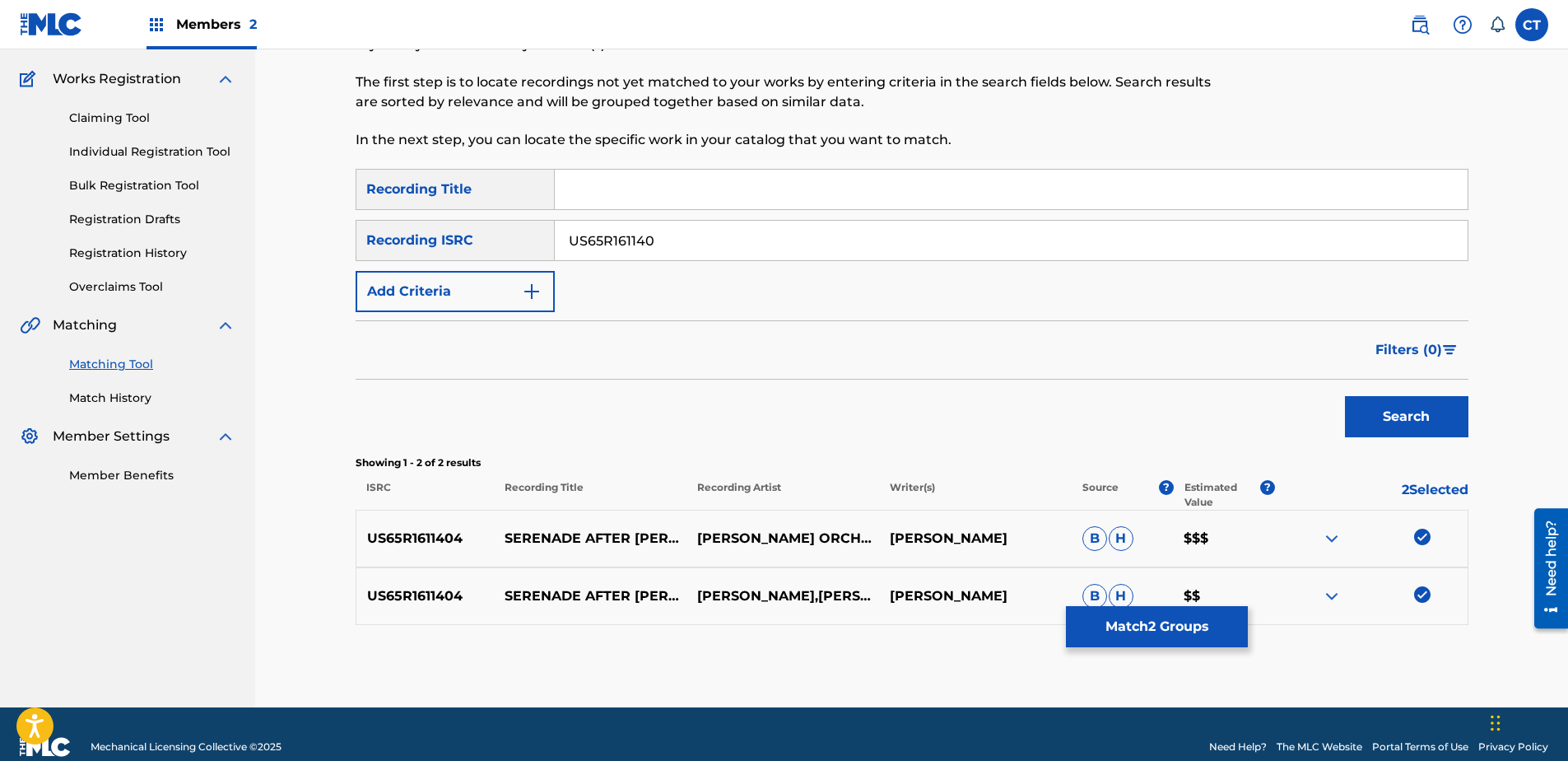
scroll to position [150, 0]
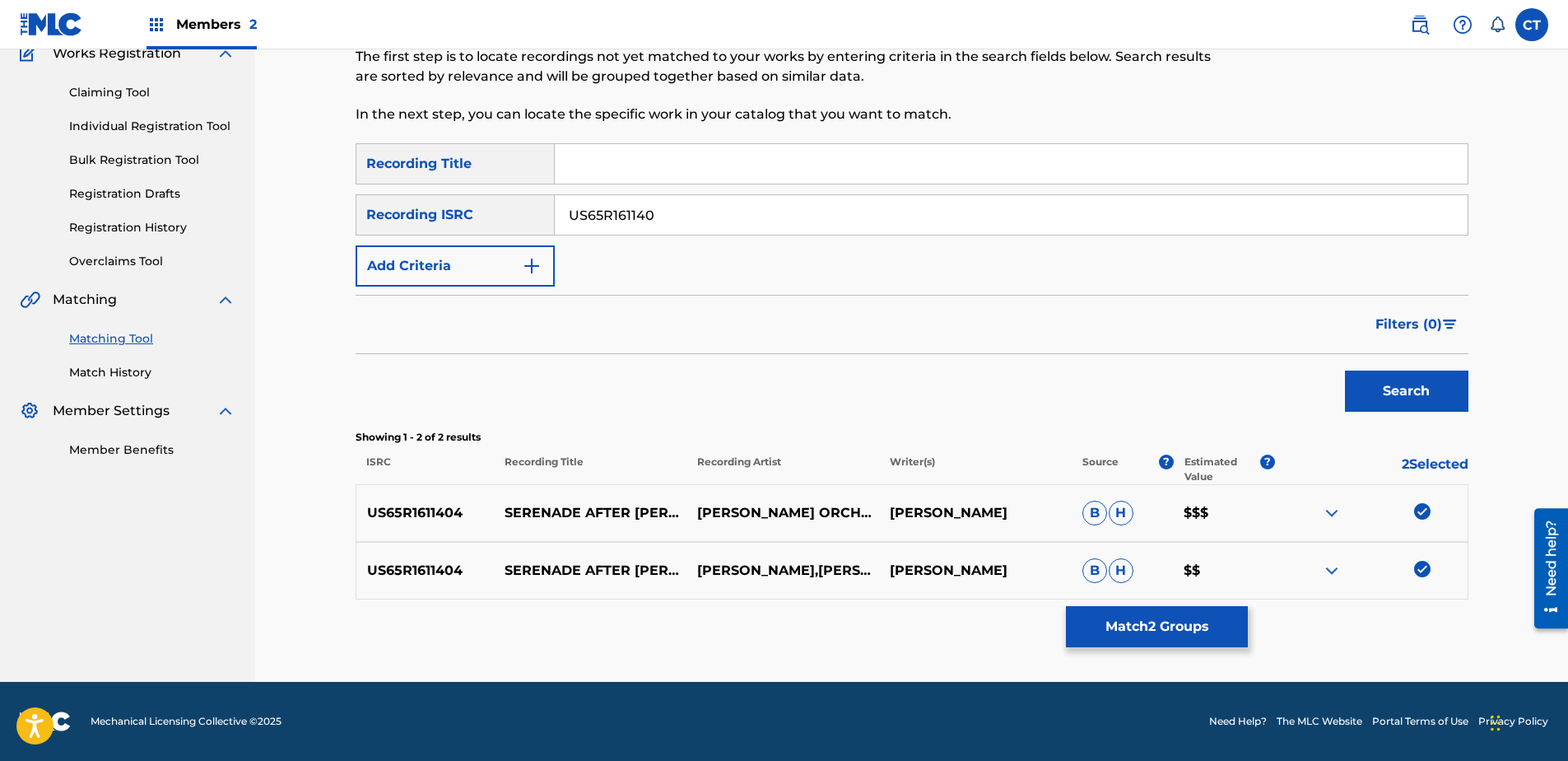
click at [1426, 507] on img at bounding box center [1422, 511] width 17 height 17
click at [1422, 566] on img at bounding box center [1422, 569] width 17 height 17
click at [680, 210] on input "US65R161140" at bounding box center [1011, 215] width 912 height 39
click at [680, 210] on input "US65R161140" at bounding box center [1011, 215] width 912 height 39
paste input "208901"
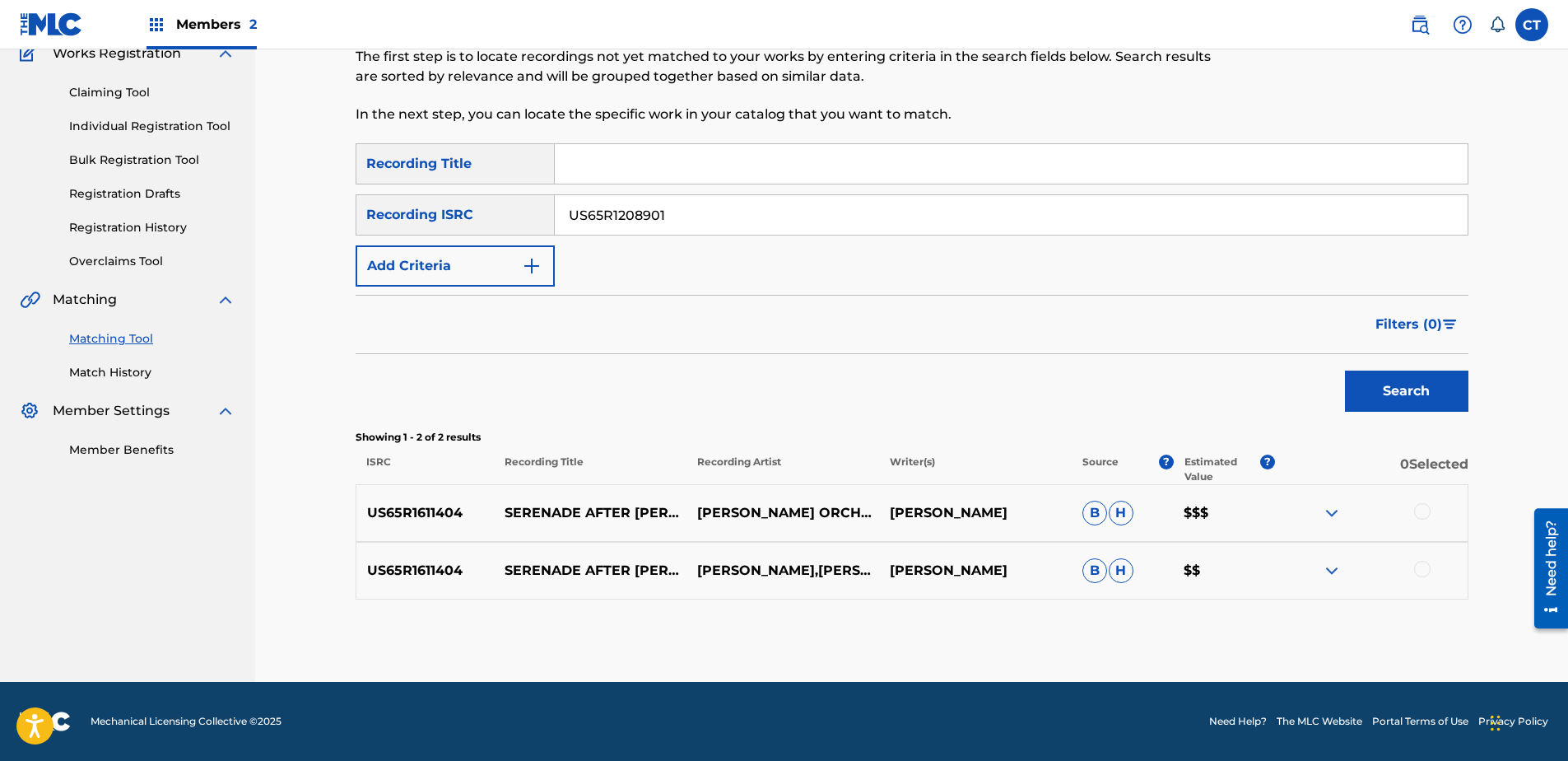
click at [1385, 406] on button "Search" at bounding box center [1406, 391] width 124 height 41
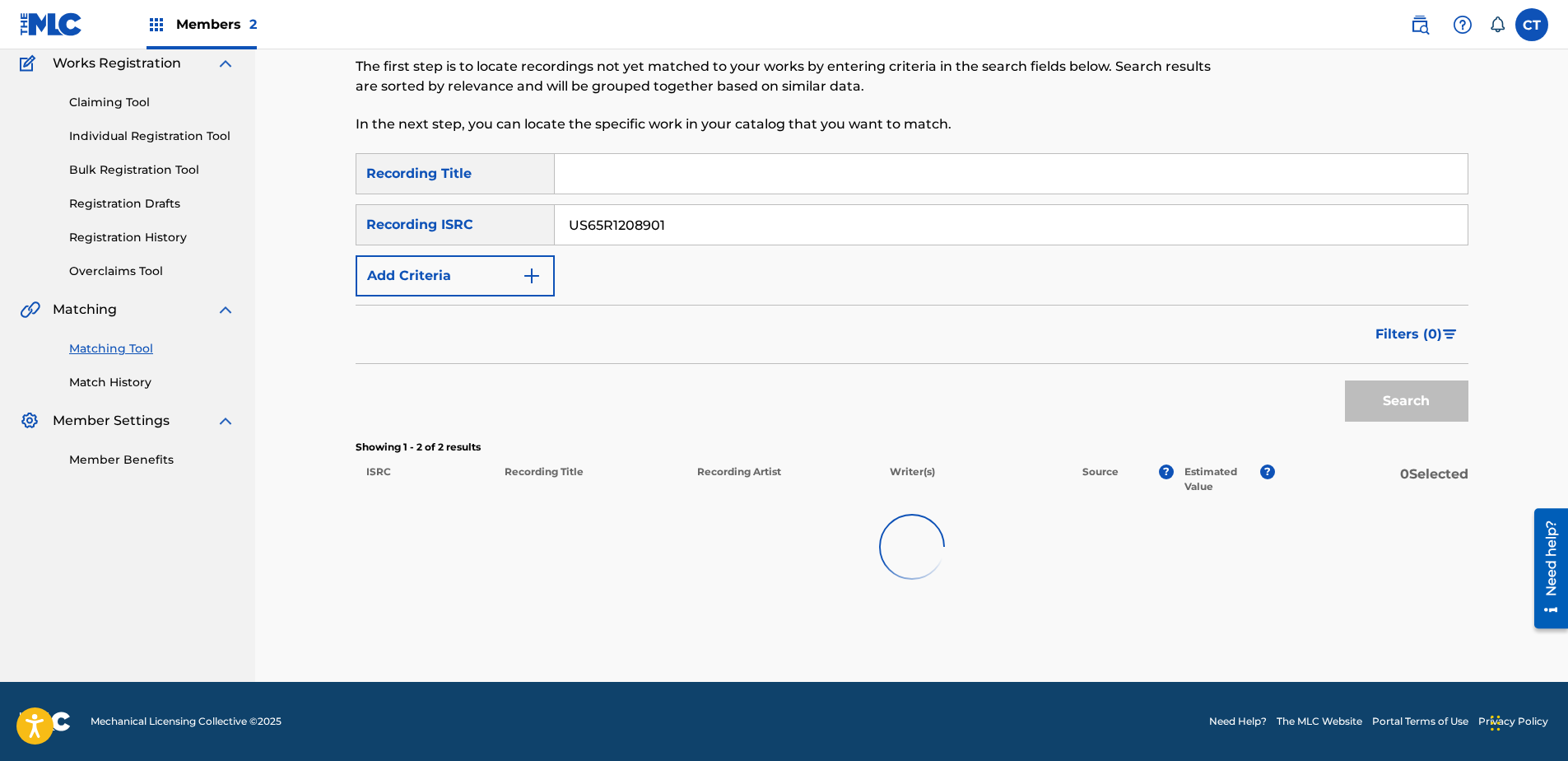
scroll to position [139, 0]
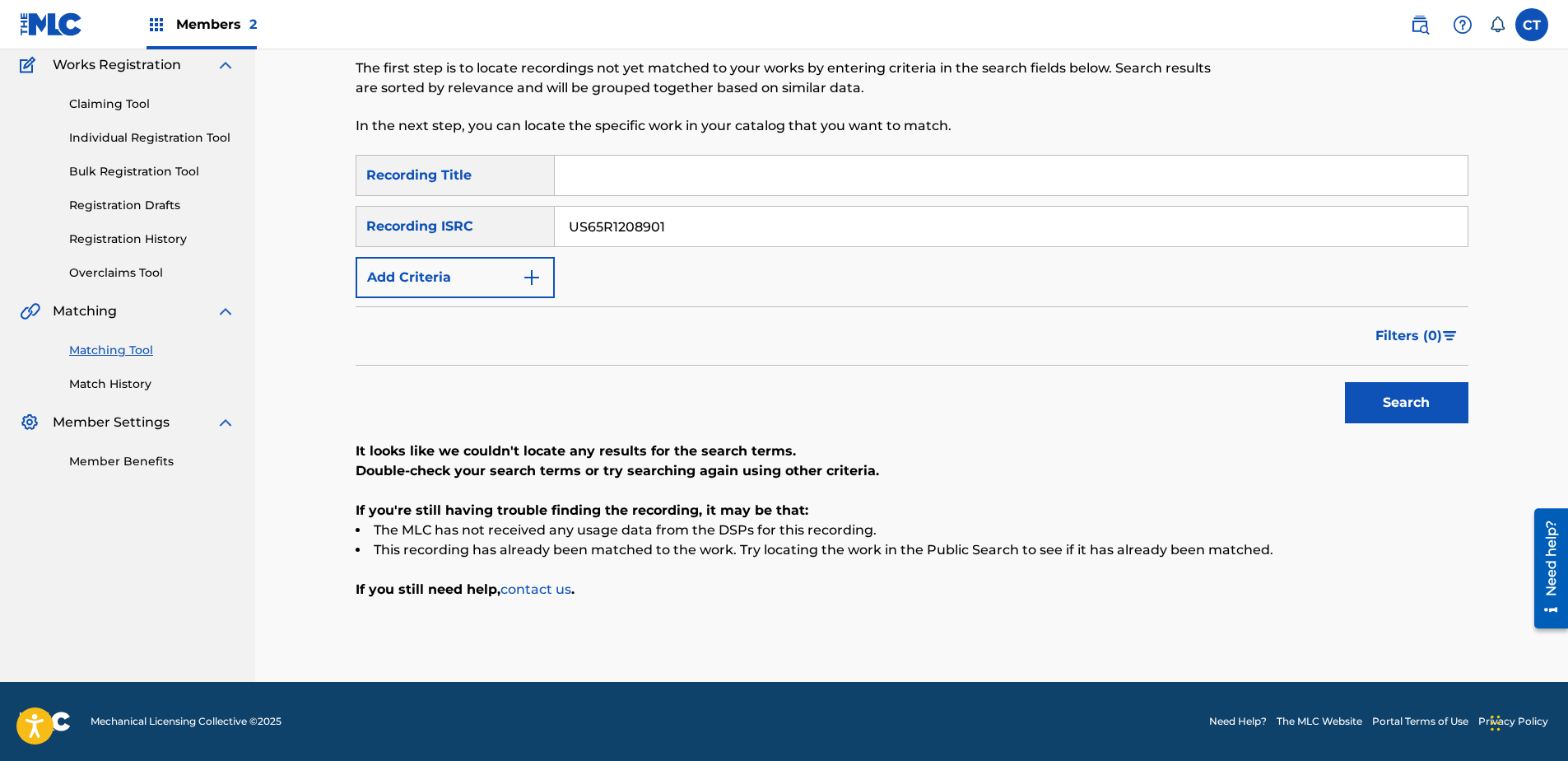
click at [831, 225] on input "US65R1208901" at bounding box center [1011, 226] width 912 height 39
click at [1345, 382] on button "Search" at bounding box center [1406, 402] width 124 height 41
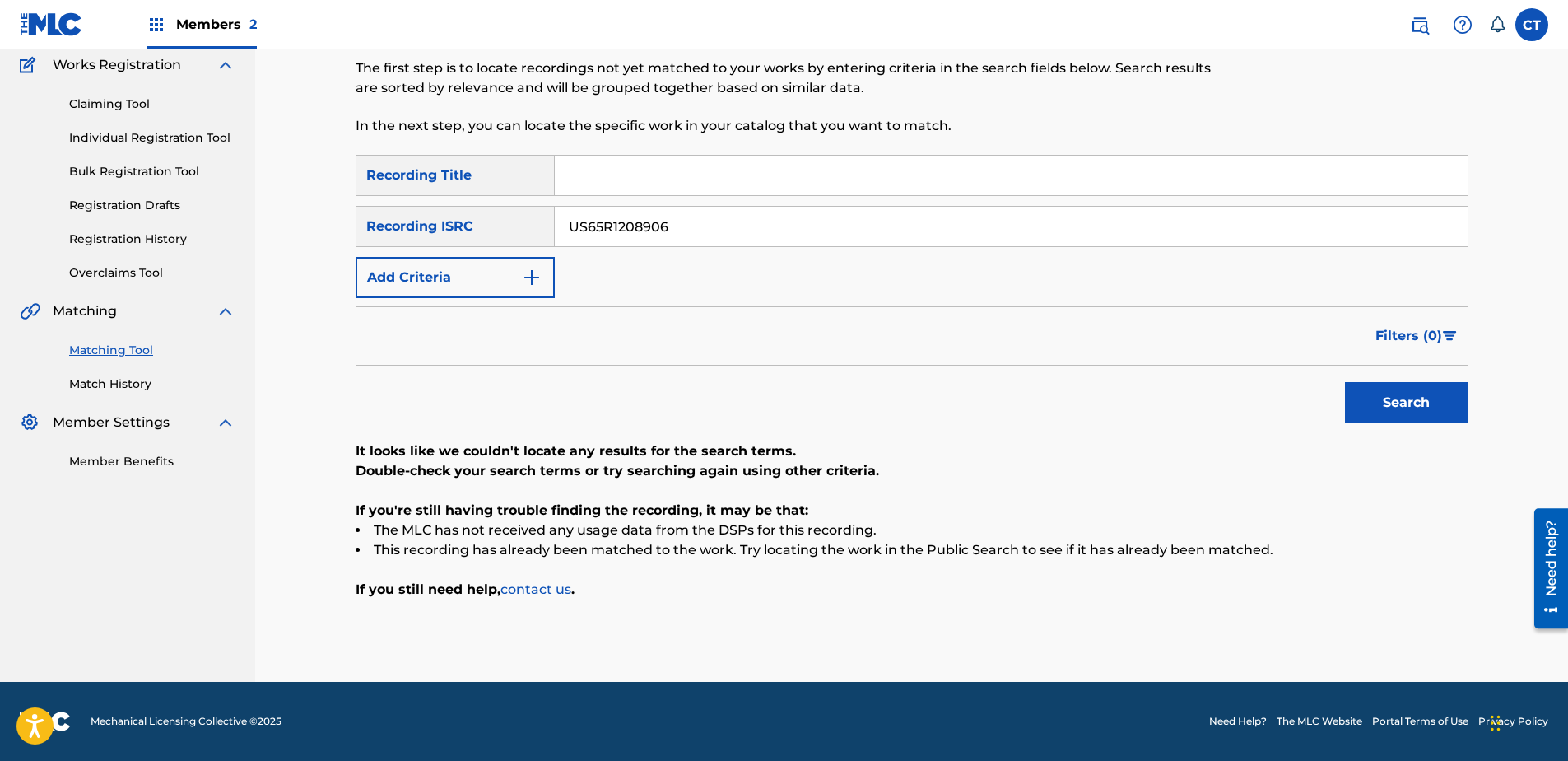
click at [1345, 382] on button "Search" at bounding box center [1406, 402] width 124 height 41
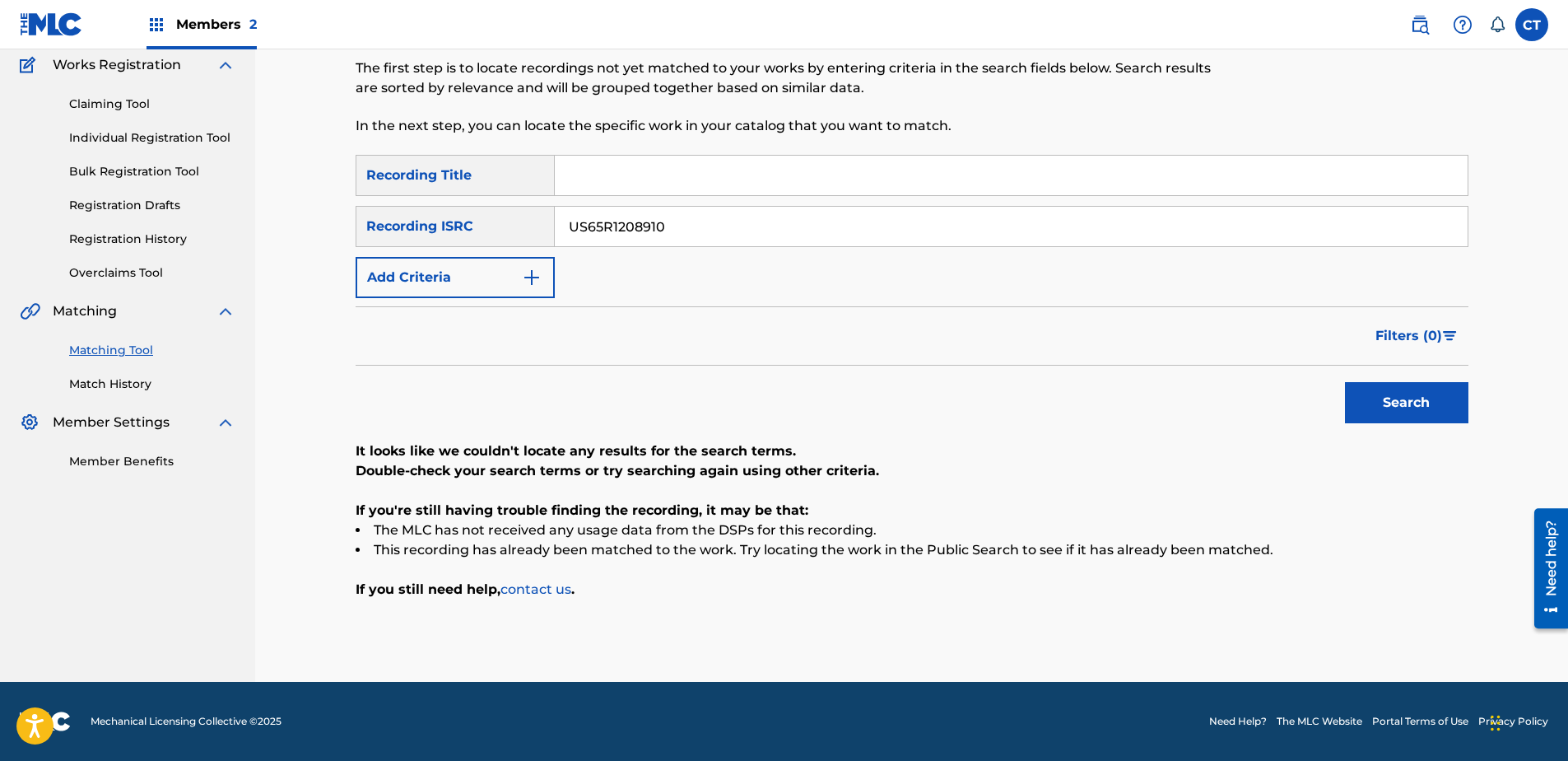
click at [673, 223] on input "US65R1208910" at bounding box center [1011, 226] width 912 height 39
paste input "309401"
click at [1345, 382] on button "Search" at bounding box center [1406, 402] width 124 height 41
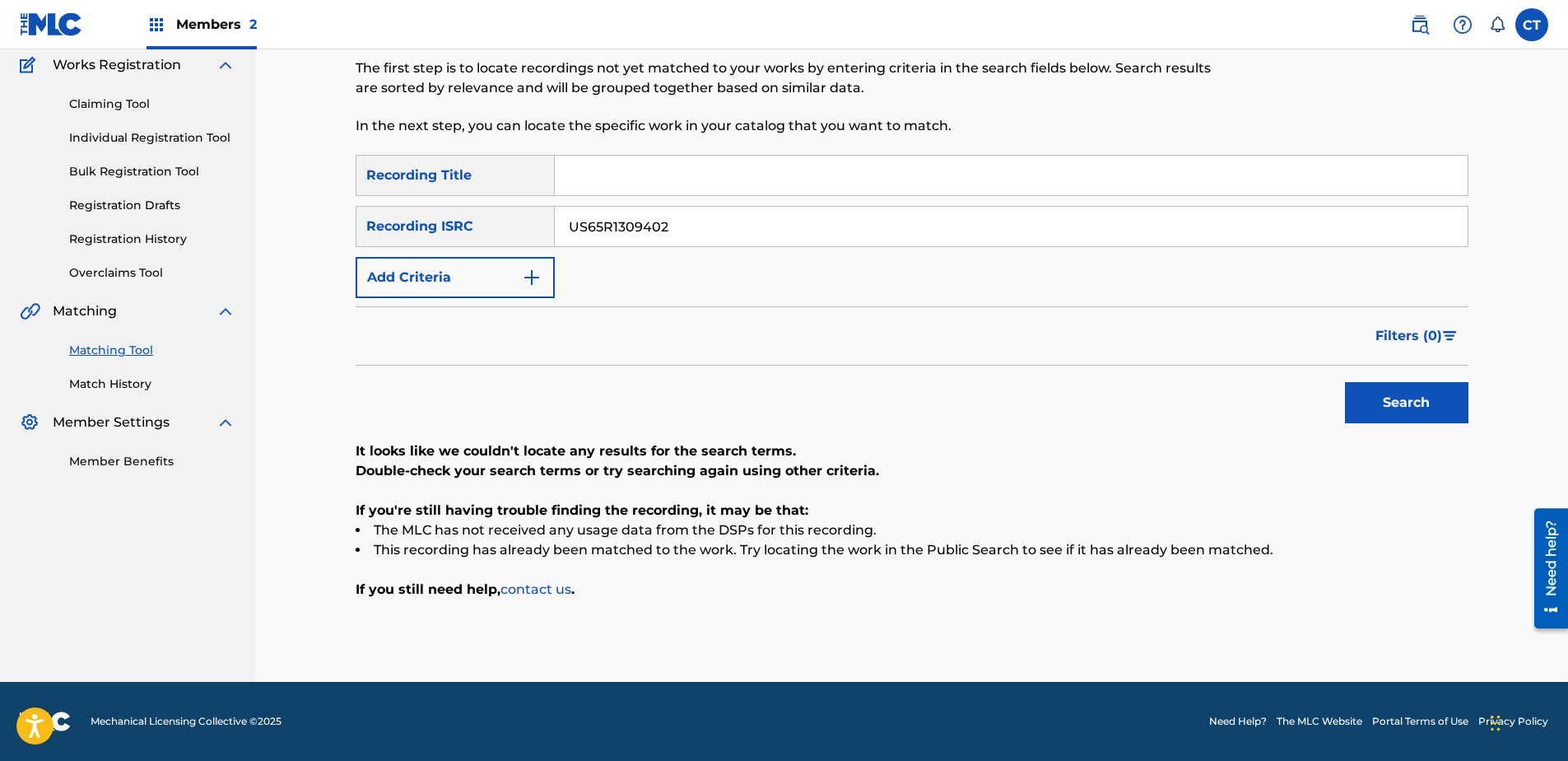
click at [694, 242] on input "US65R1309402" at bounding box center [1011, 226] width 912 height 39
click at [1420, 398] on button "Search" at bounding box center [1406, 402] width 124 height 41
click at [1021, 253] on div "SearchWithCriteriad9af1fdd-d62b-4bf9-87ab-1d2d9cd2c801 Recording Title SearchWi…" at bounding box center [912, 226] width 1113 height 143
click at [1019, 241] on input "US65R1309402" at bounding box center [1011, 226] width 912 height 39
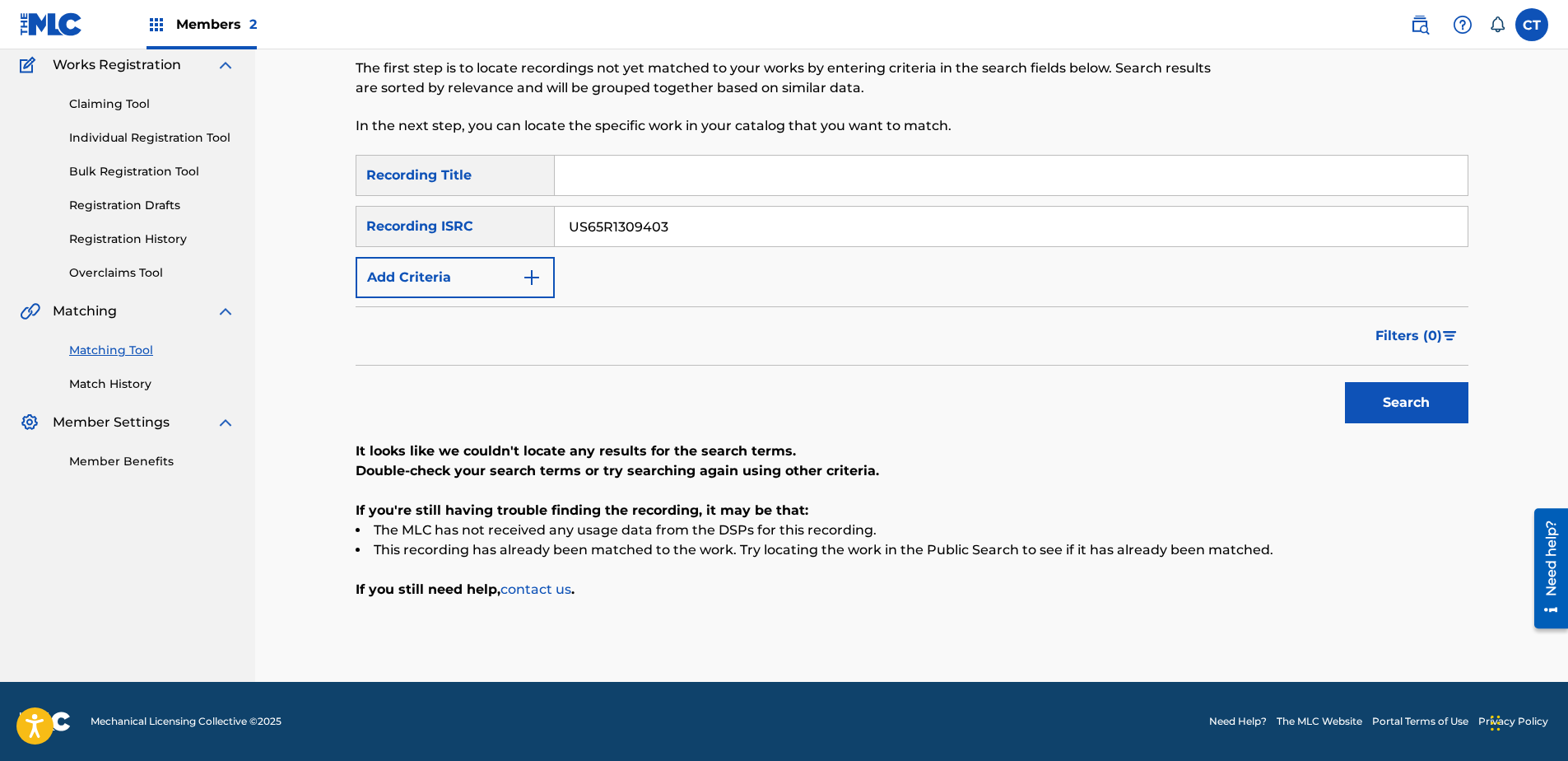
click at [1345, 382] on button "Search" at bounding box center [1406, 402] width 124 height 41
type input "US65R1309405"
click at [1345, 382] on button "Search" at bounding box center [1406, 402] width 124 height 41
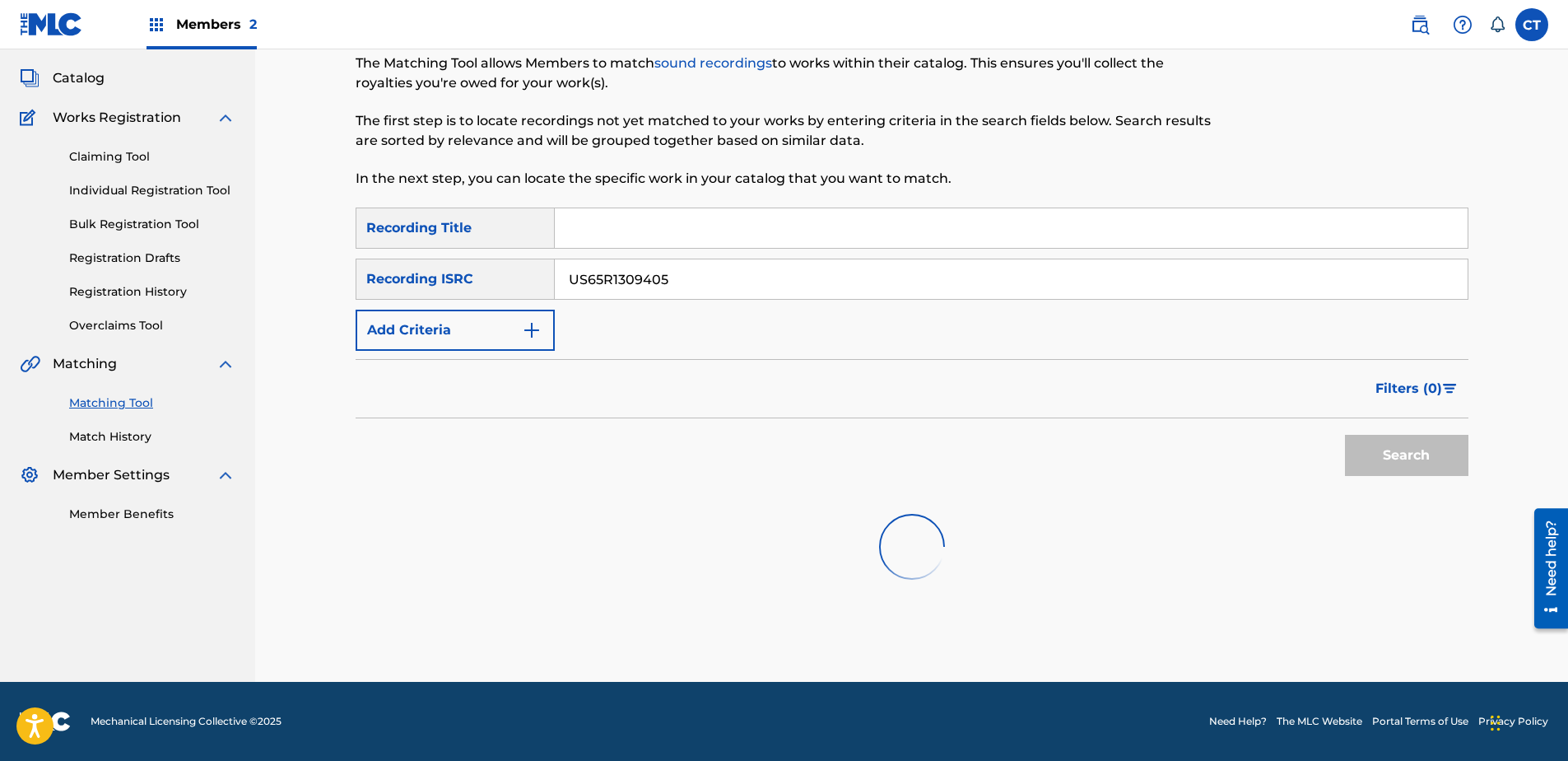
scroll to position [92, 0]
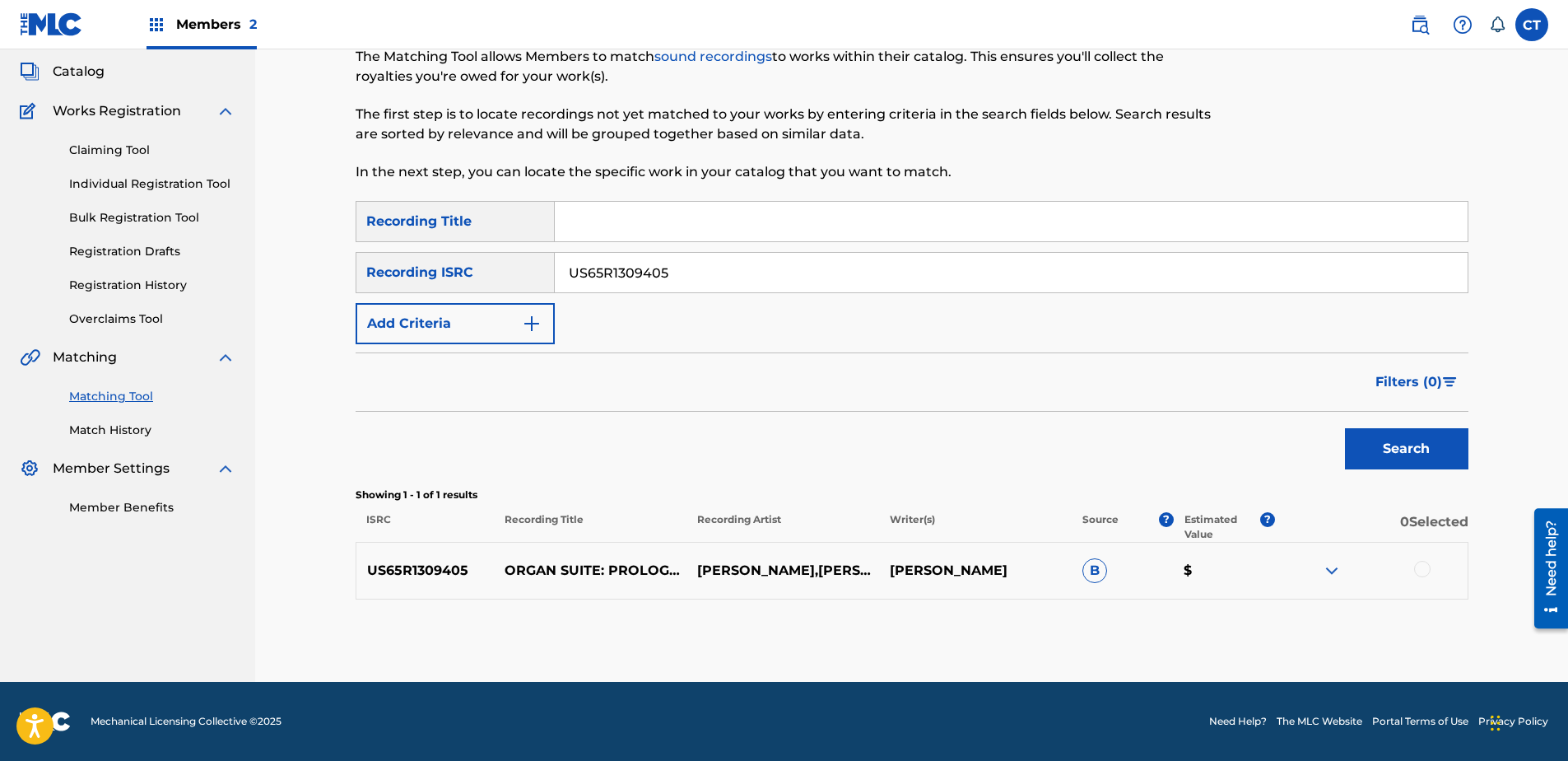
click at [1414, 568] on div at bounding box center [1422, 569] width 17 height 17
click at [1120, 611] on button "Match 1 Group" at bounding box center [1157, 626] width 182 height 41
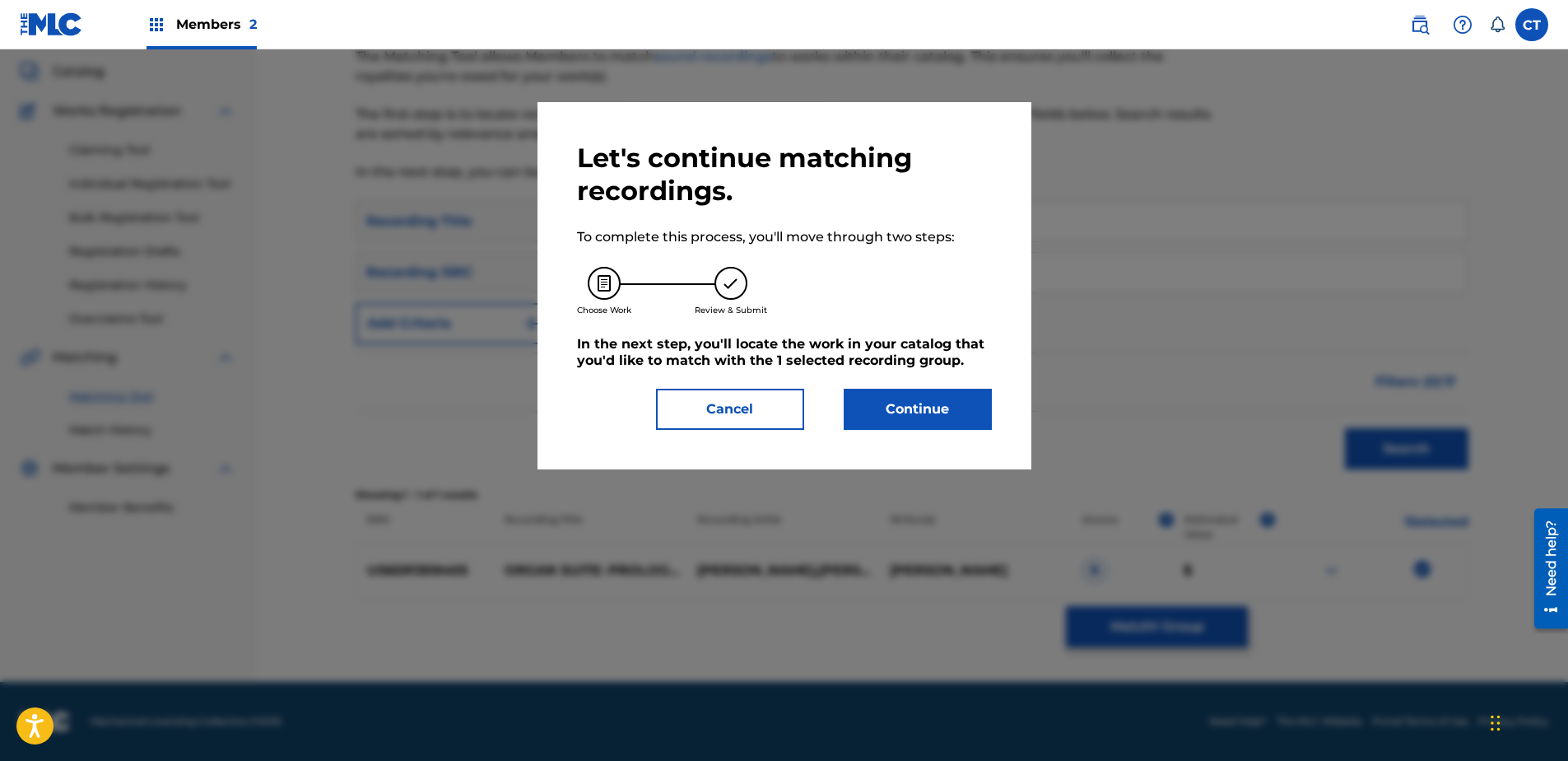
click at [951, 414] on button "Continue" at bounding box center [918, 409] width 148 height 41
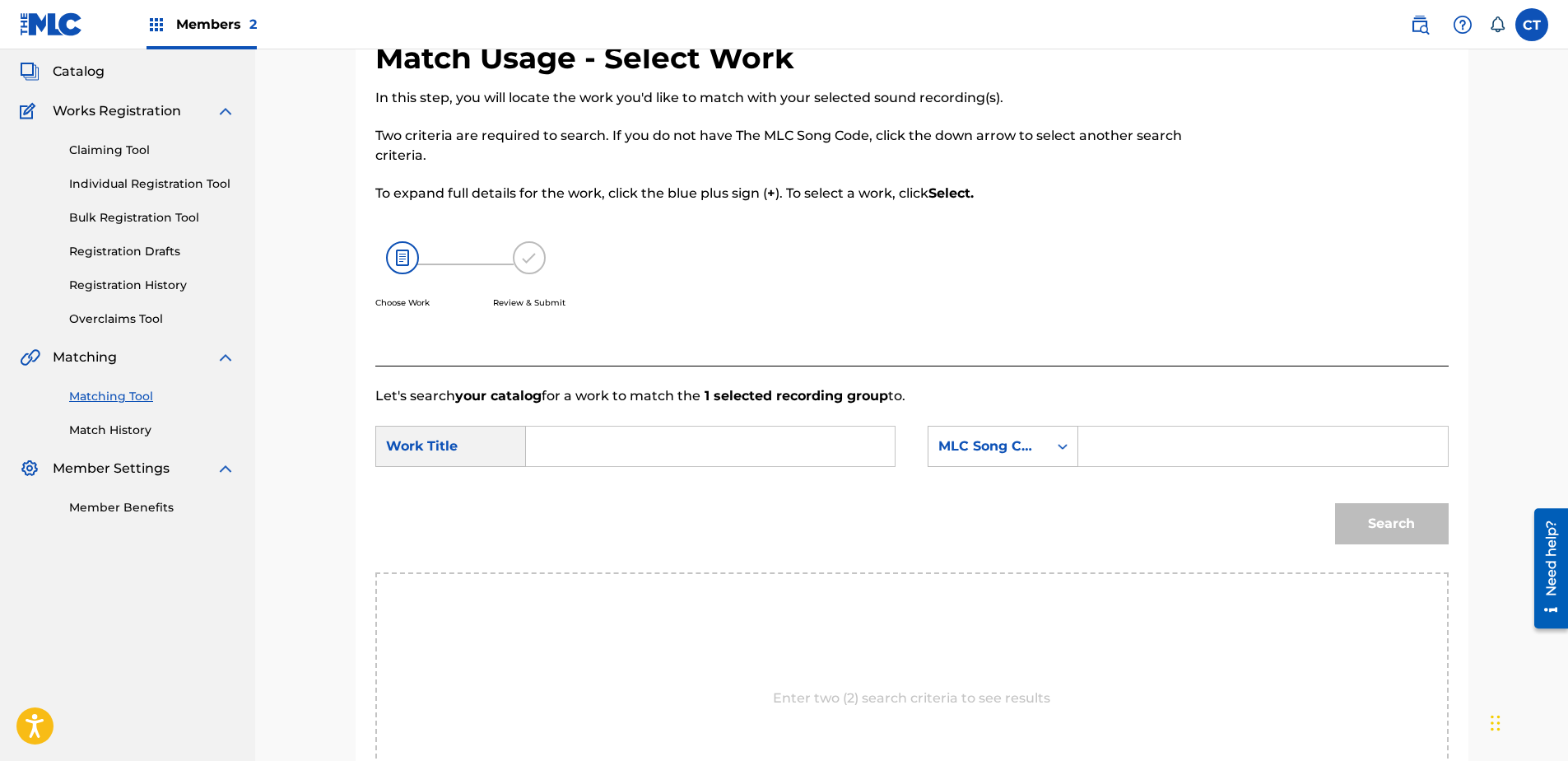
click at [651, 445] on input "Search Form" at bounding box center [710, 445] width 341 height 39
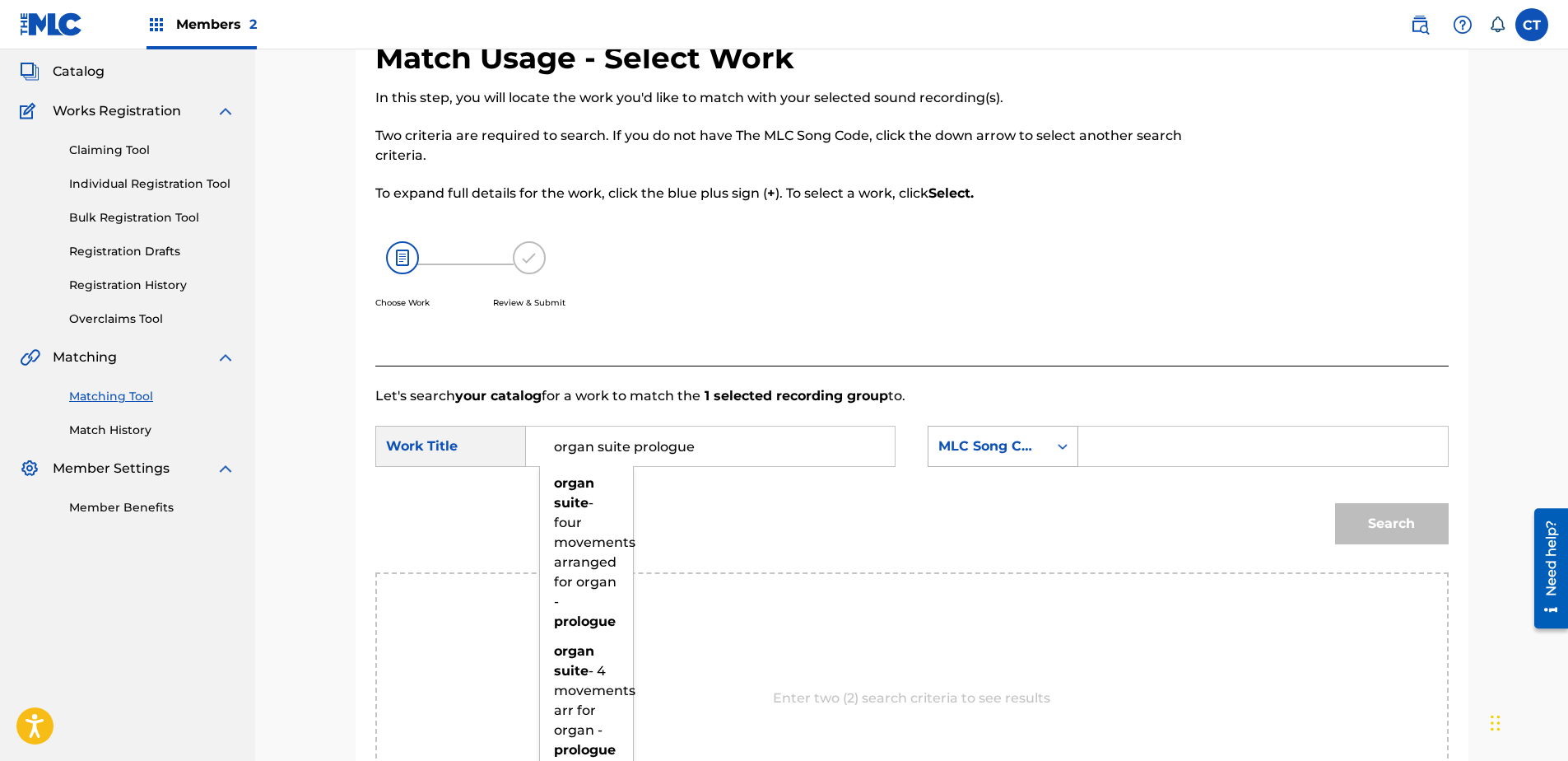
type input "organ suite prologue"
click at [980, 452] on div "MLC Song Code" at bounding box center [989, 446] width 100 height 20
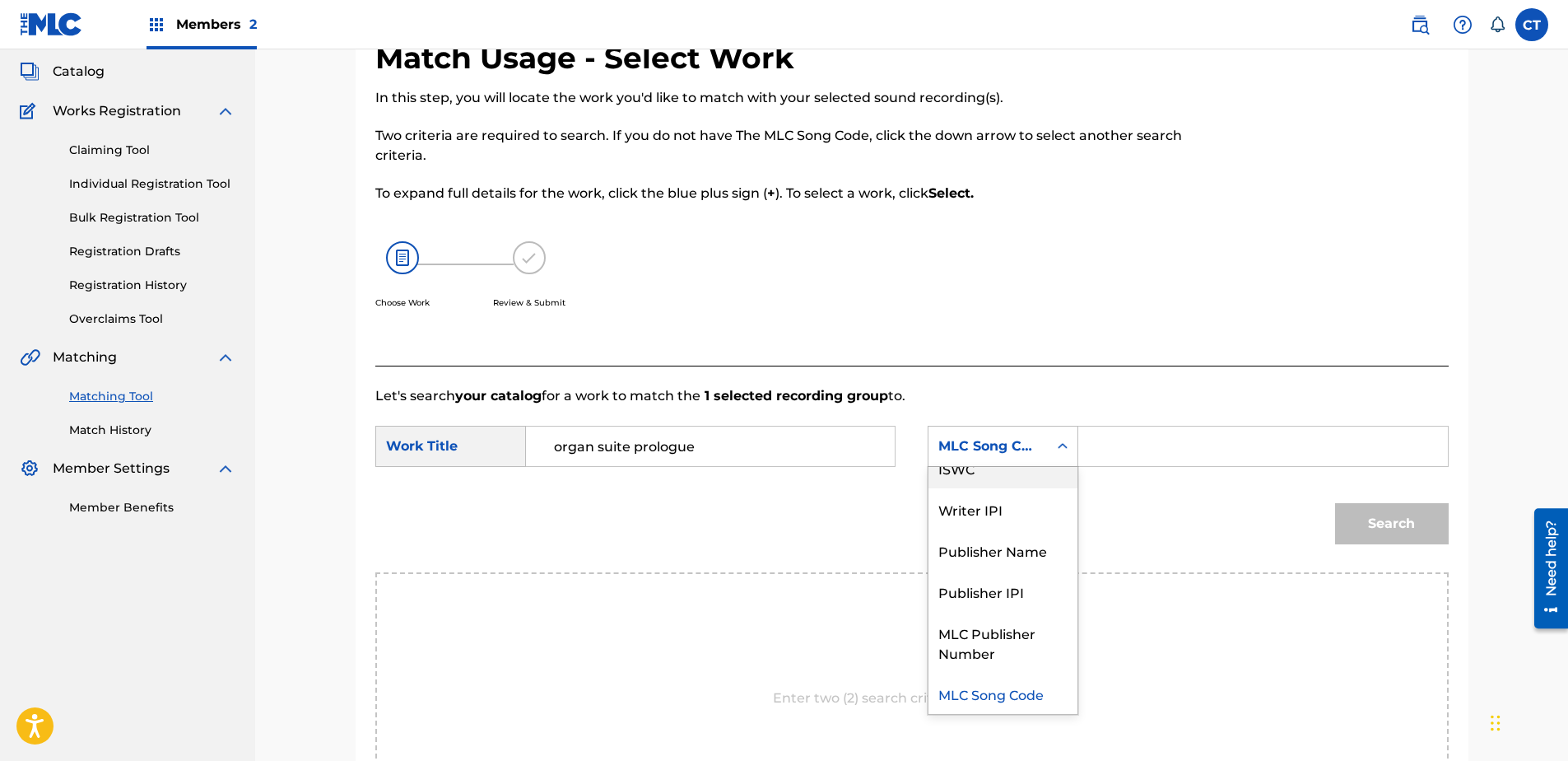
scroll to position [0, 0]
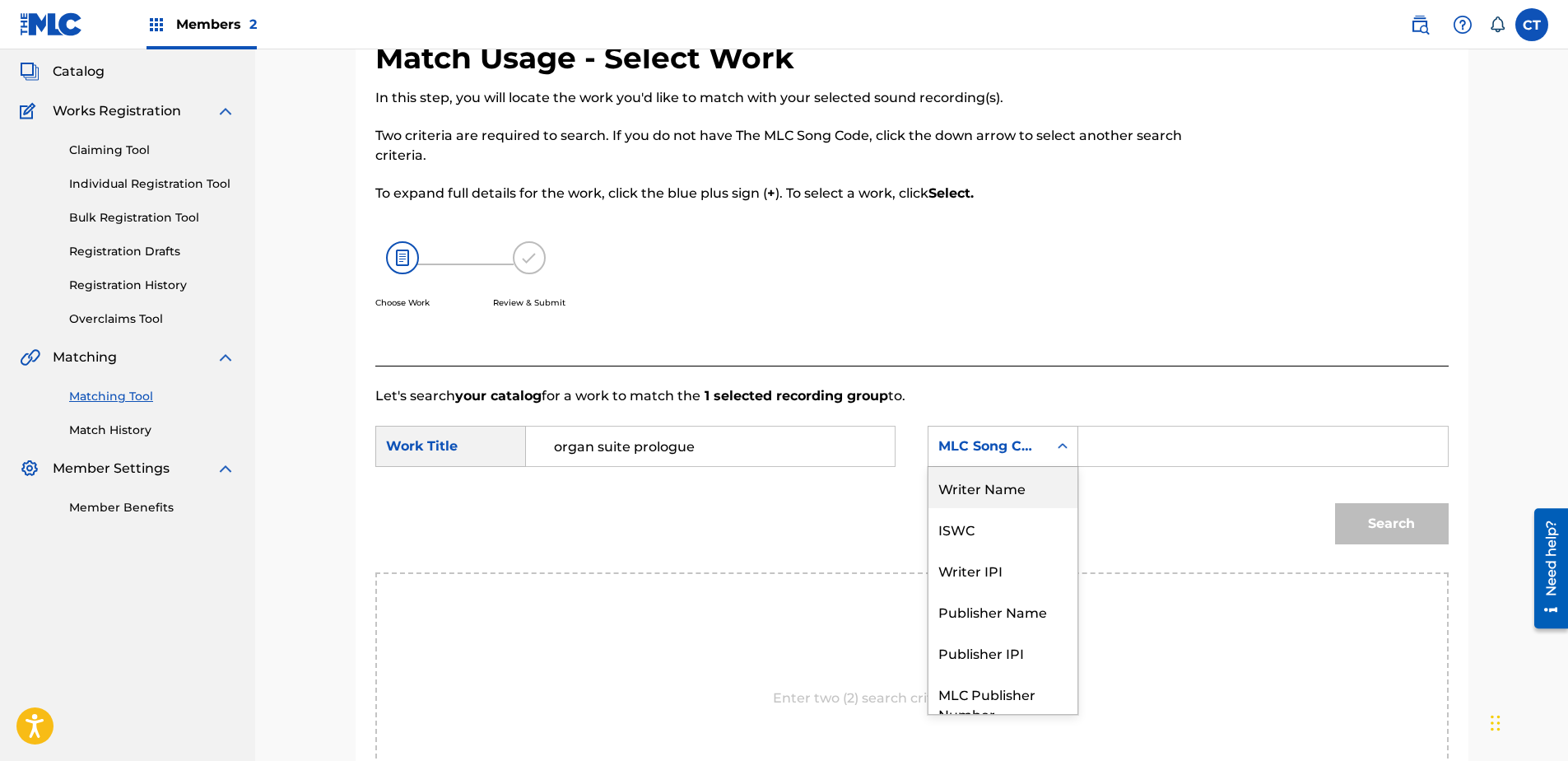
click at [991, 488] on div "Writer Name" at bounding box center [1003, 487] width 149 height 41
click at [1110, 447] on input "Search Form" at bounding box center [1262, 445] width 341 height 39
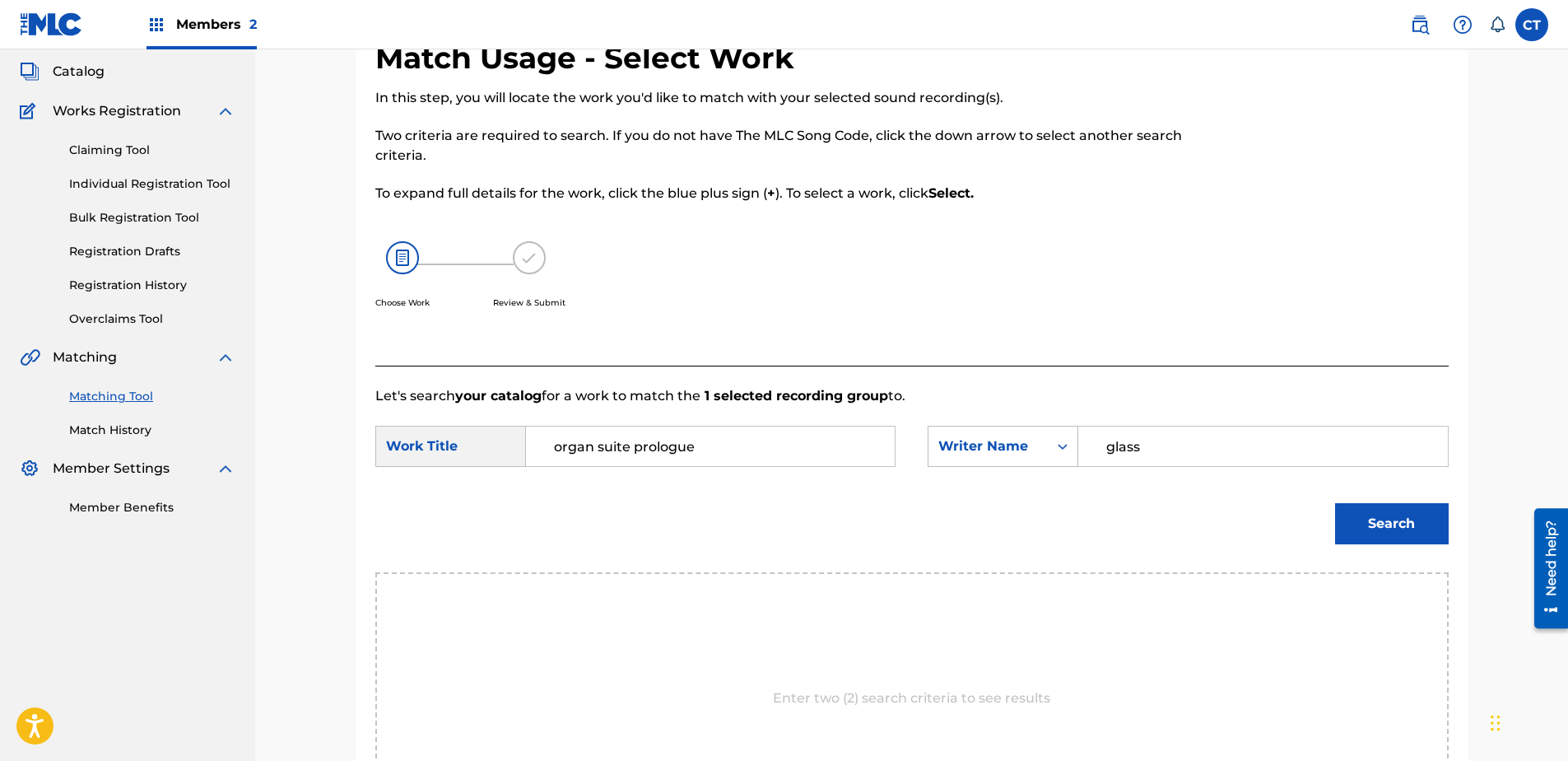
type input "glass"
click at [1335, 503] on button "Search" at bounding box center [1392, 523] width 114 height 41
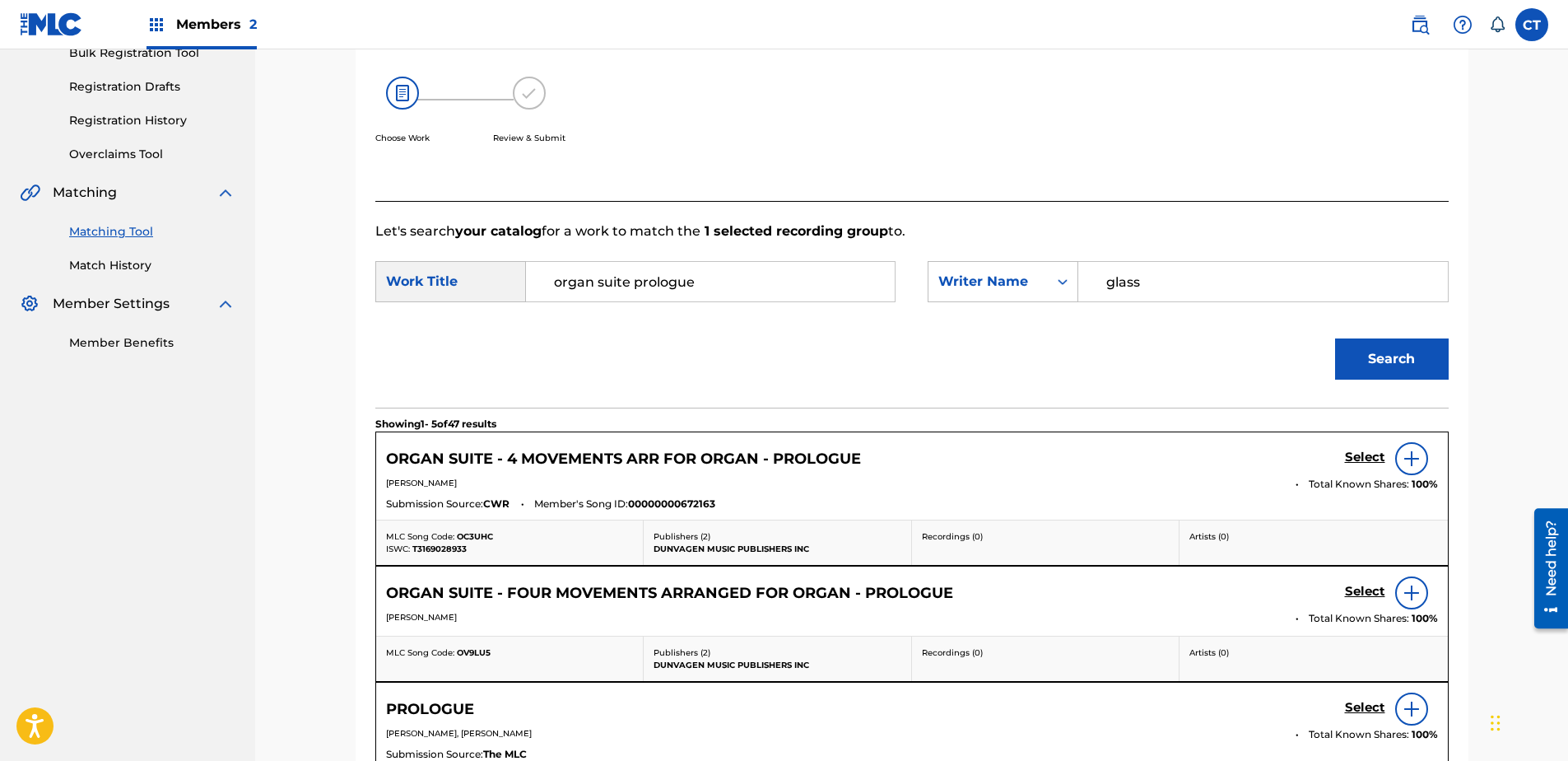
scroll to position [339, 0]
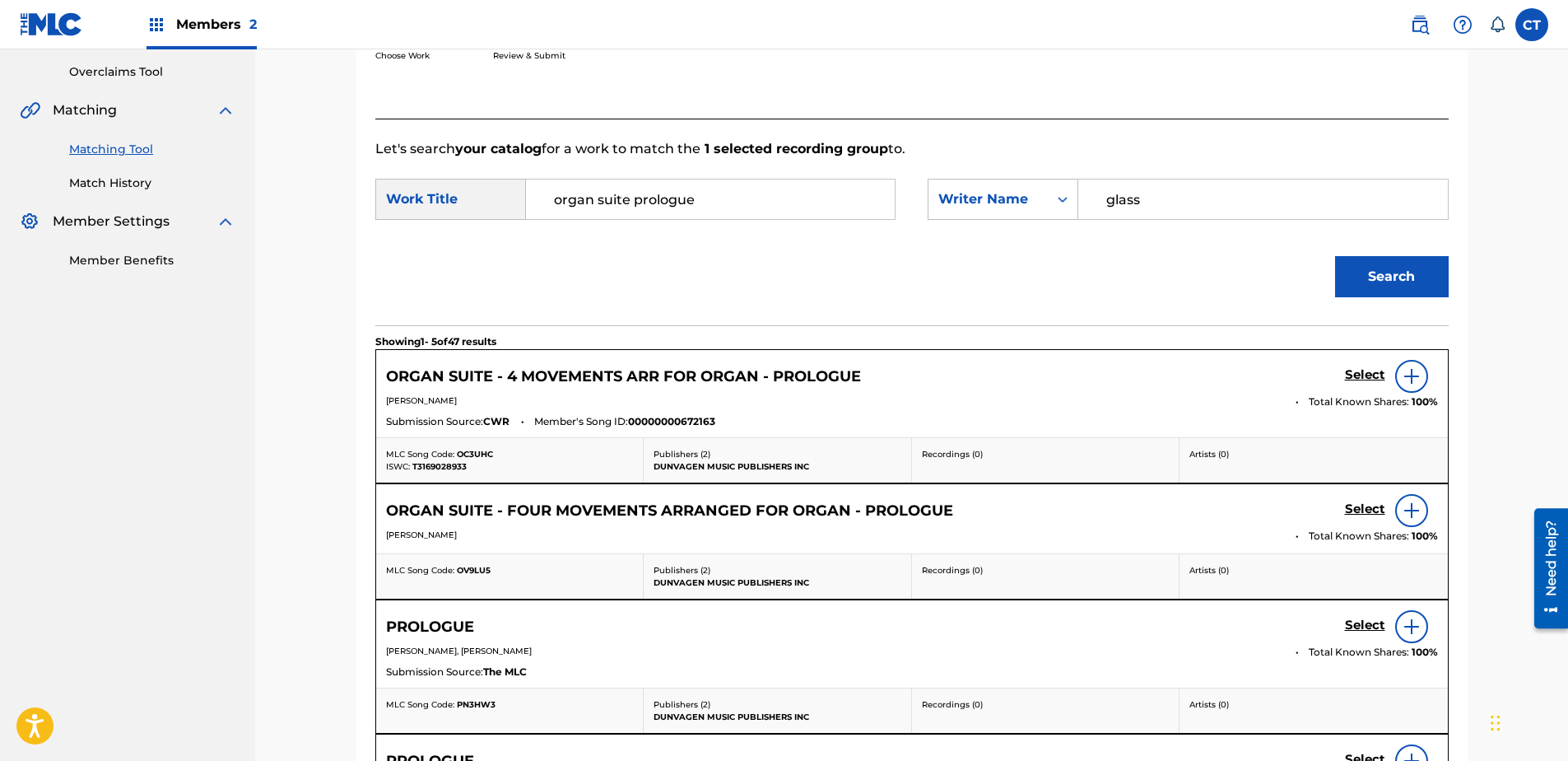
click at [1270, 244] on div "Search" at bounding box center [912, 282] width 1074 height 86
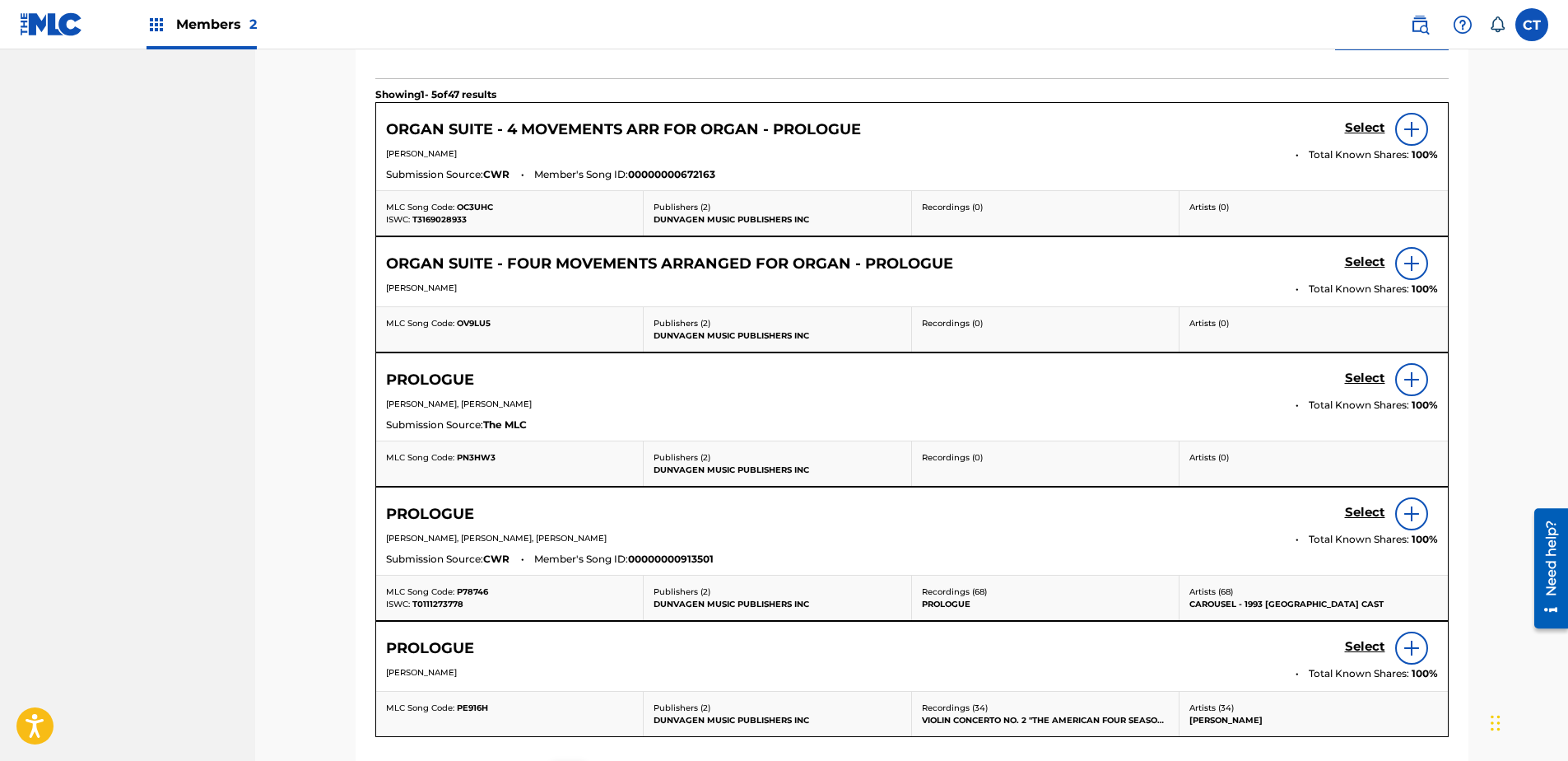
scroll to position [669, 0]
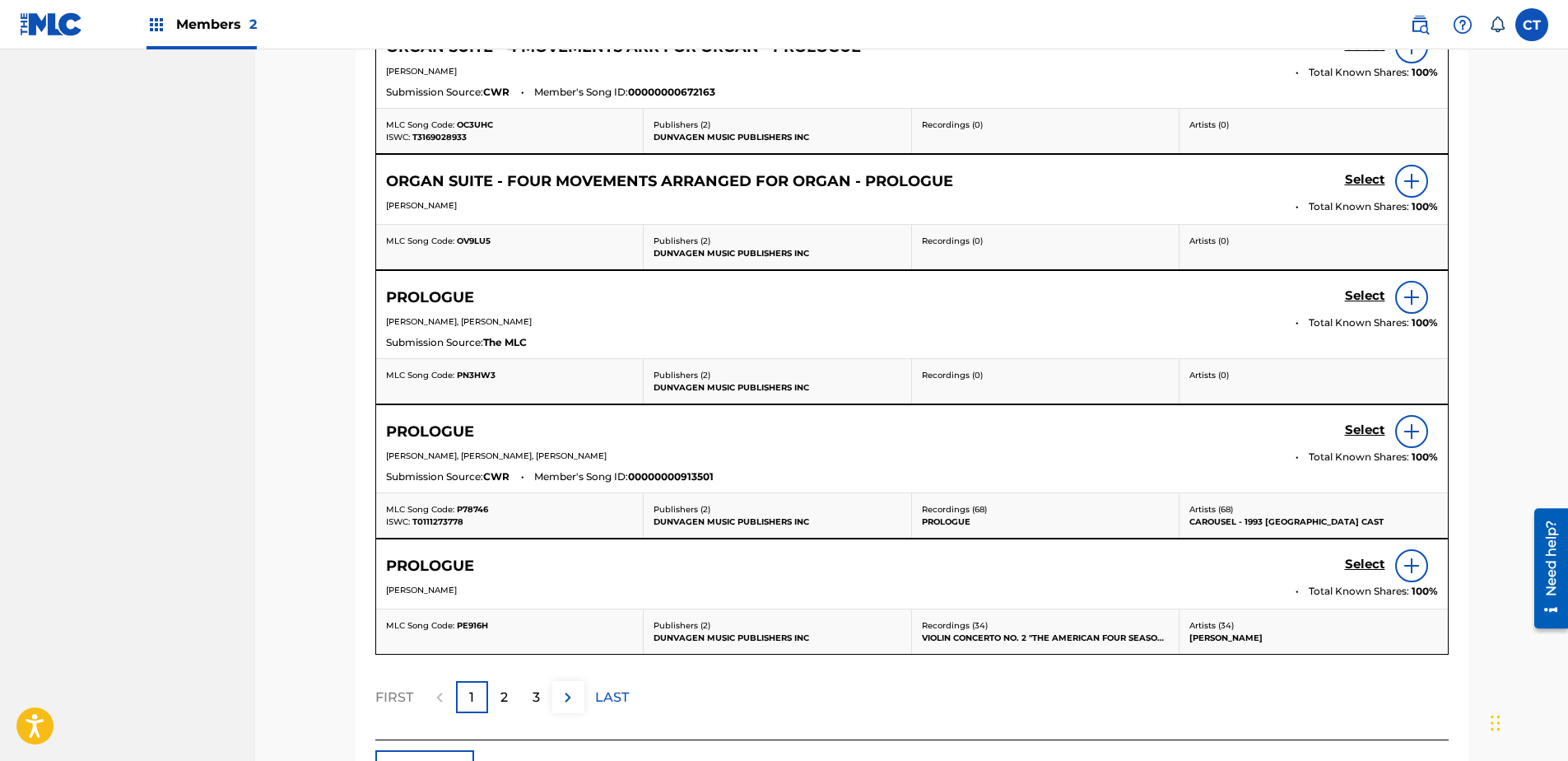
click at [507, 698] on p "2" at bounding box center [504, 697] width 7 height 20
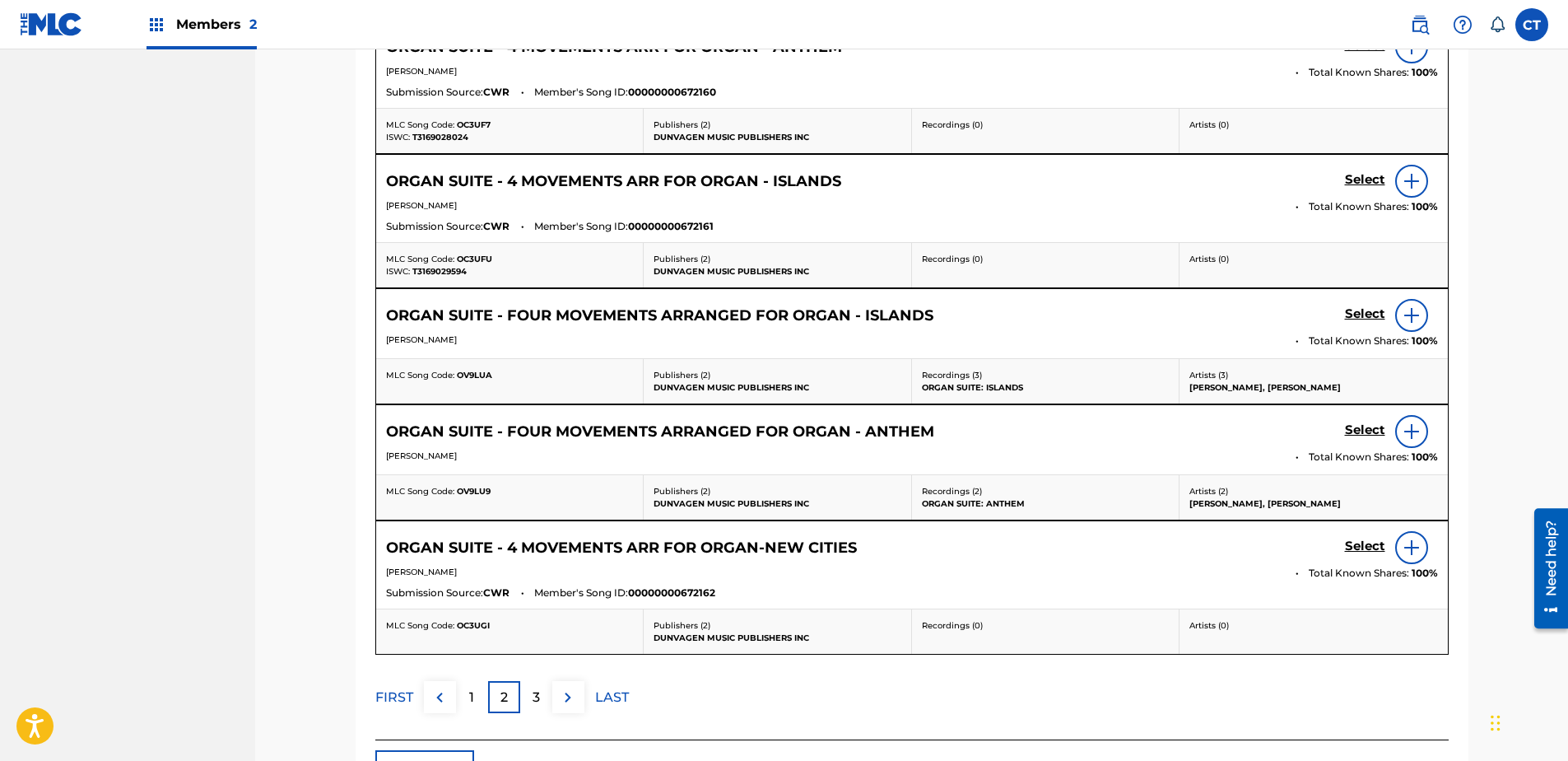
click at [547, 689] on div "3" at bounding box center [536, 697] width 32 height 32
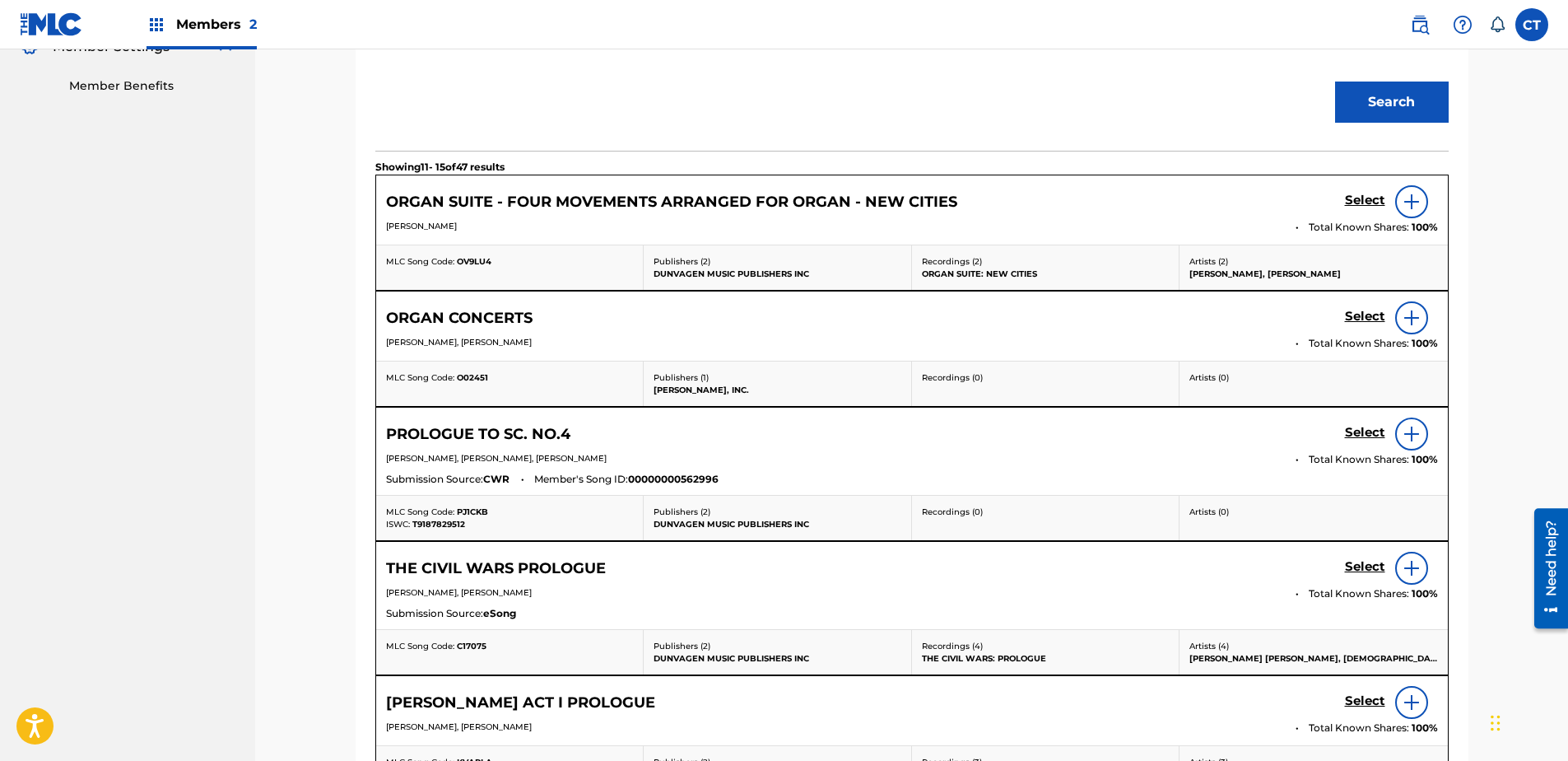
scroll to position [504, 0]
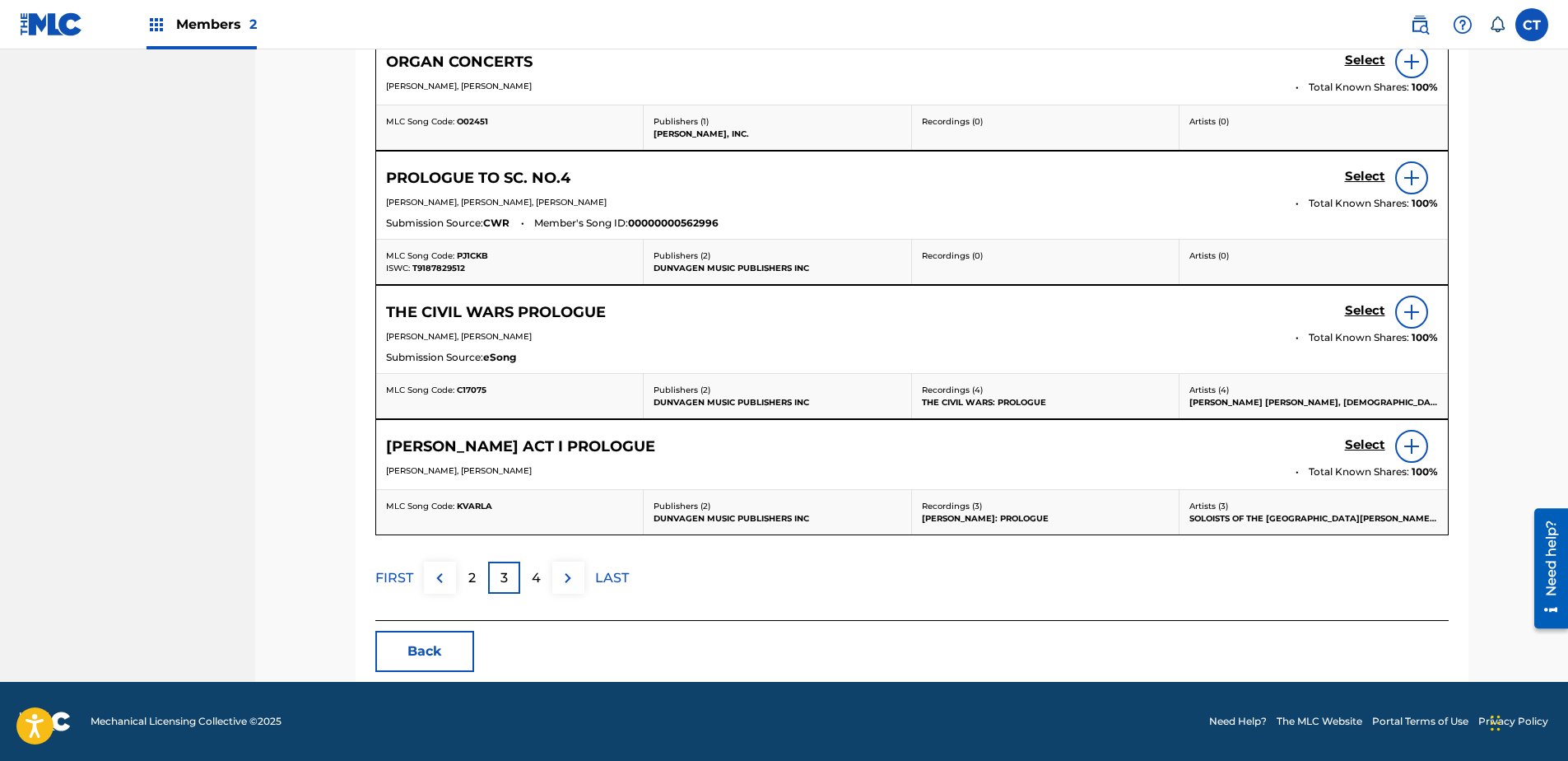
click at [459, 575] on div "2" at bounding box center [472, 577] width 32 height 32
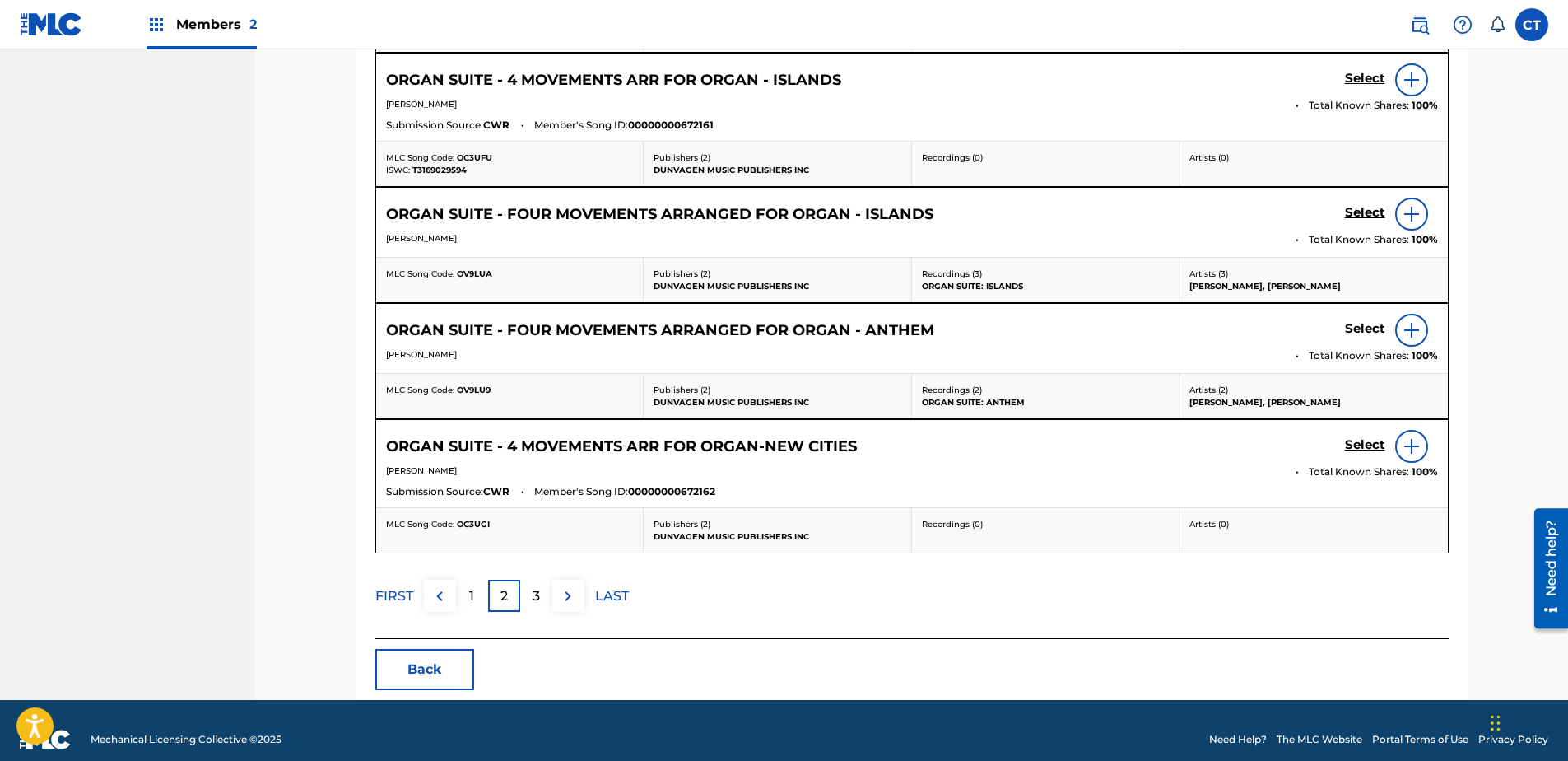
click at [469, 599] on p "1" at bounding box center [472, 596] width 5 height 20
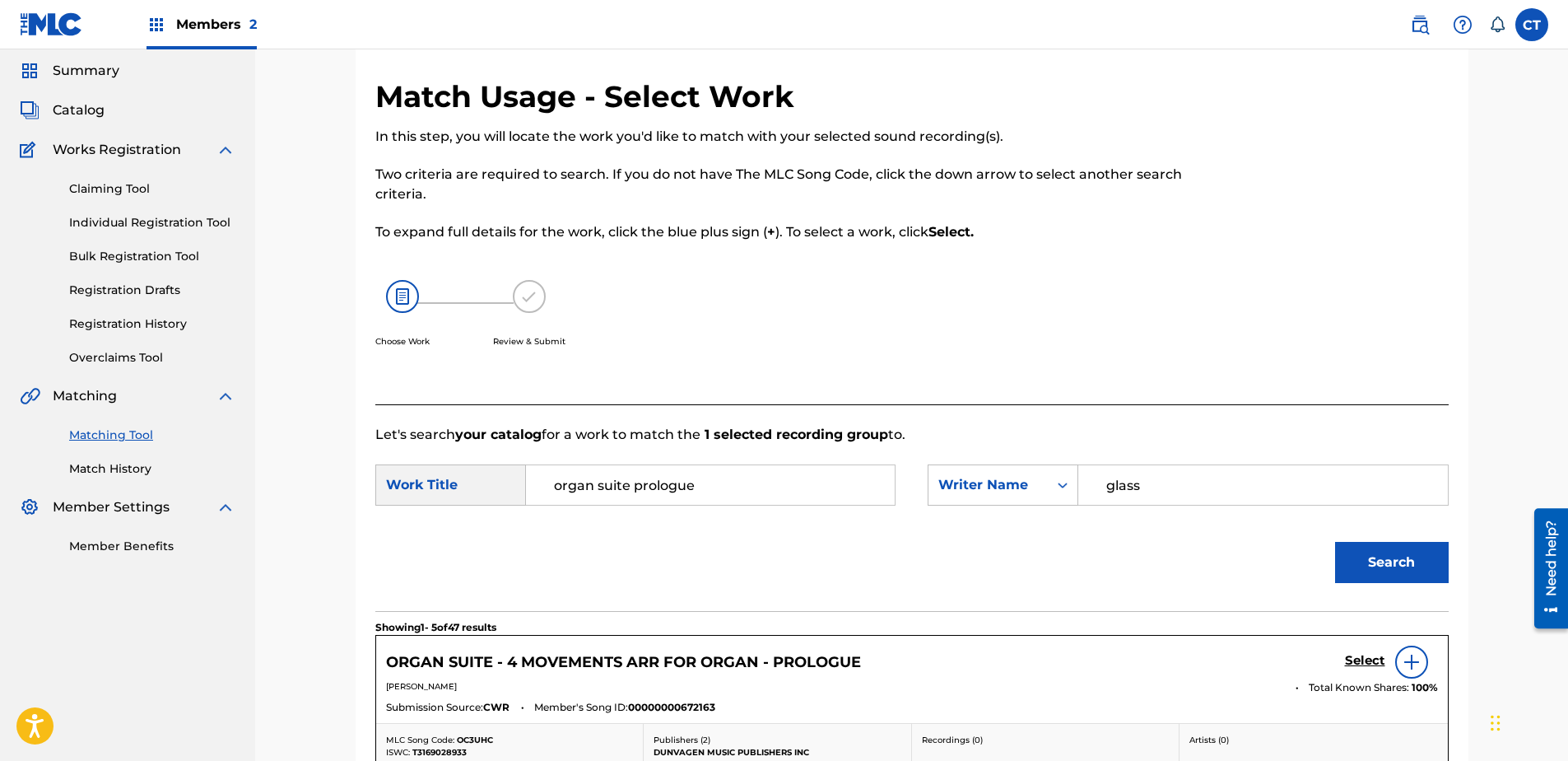
scroll to position [29, 0]
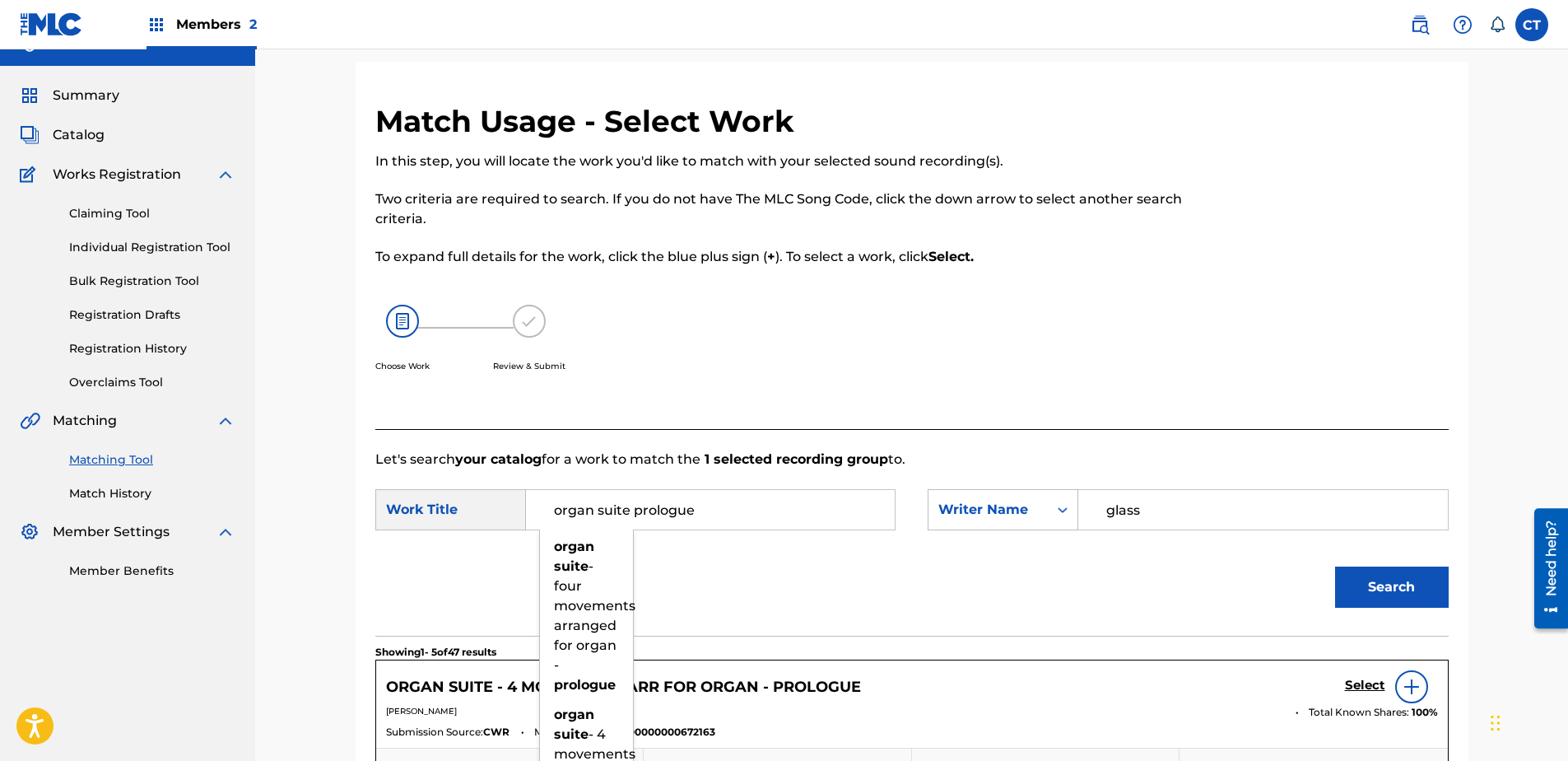
drag, startPoint x: 772, startPoint y: 498, endPoint x: 524, endPoint y: 494, distance: 248.0
click at [524, 494] on div "SearchWithCriteriae5b9d3f1-6659-48f8-b333-b1b33bb8bef1 Work Title organ suite p…" at bounding box center [635, 509] width 521 height 41
type input "voices for didgeridoo"
click at [1335, 566] on button "Search" at bounding box center [1392, 587] width 114 height 41
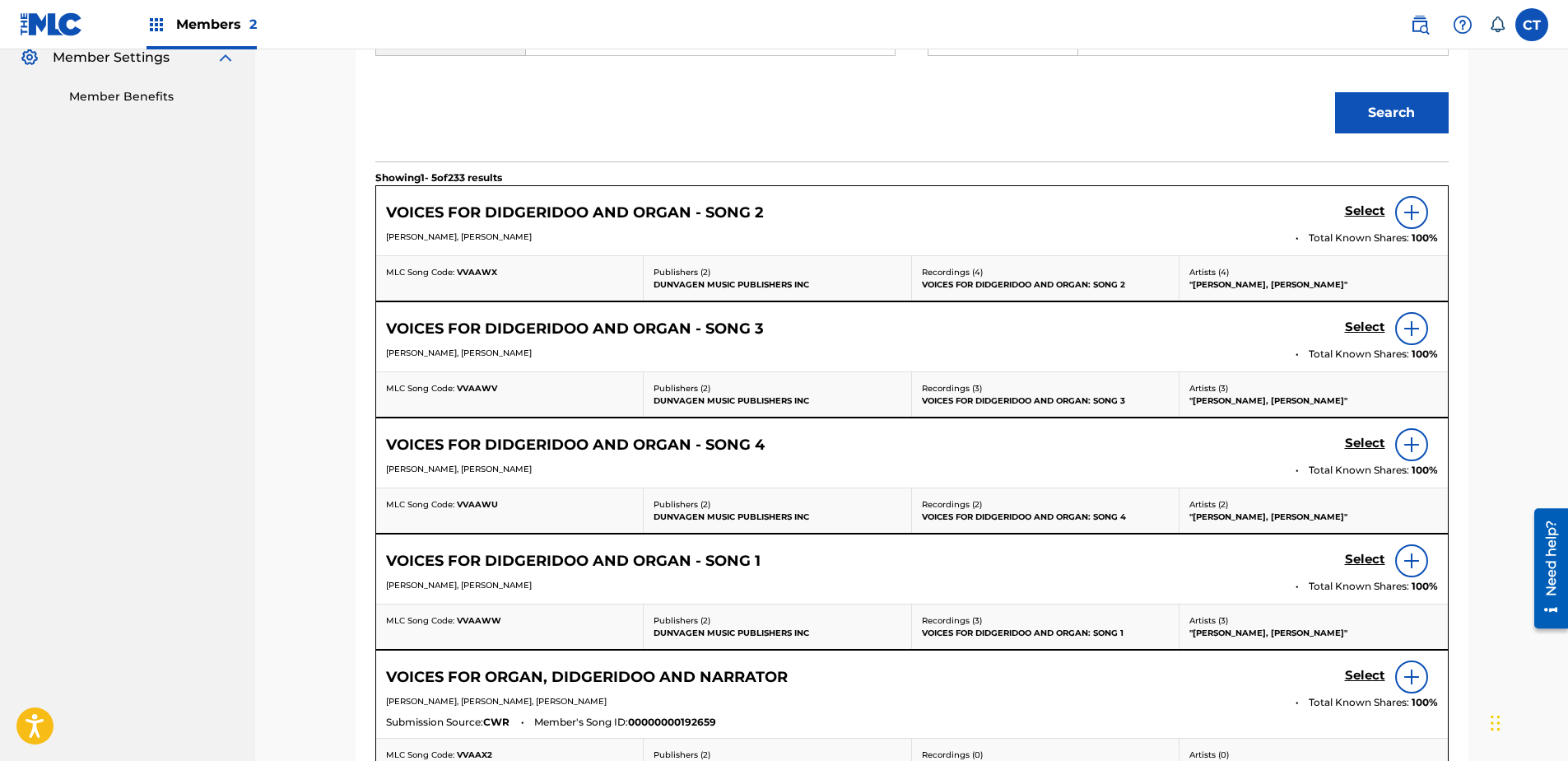
scroll to position [523, 0]
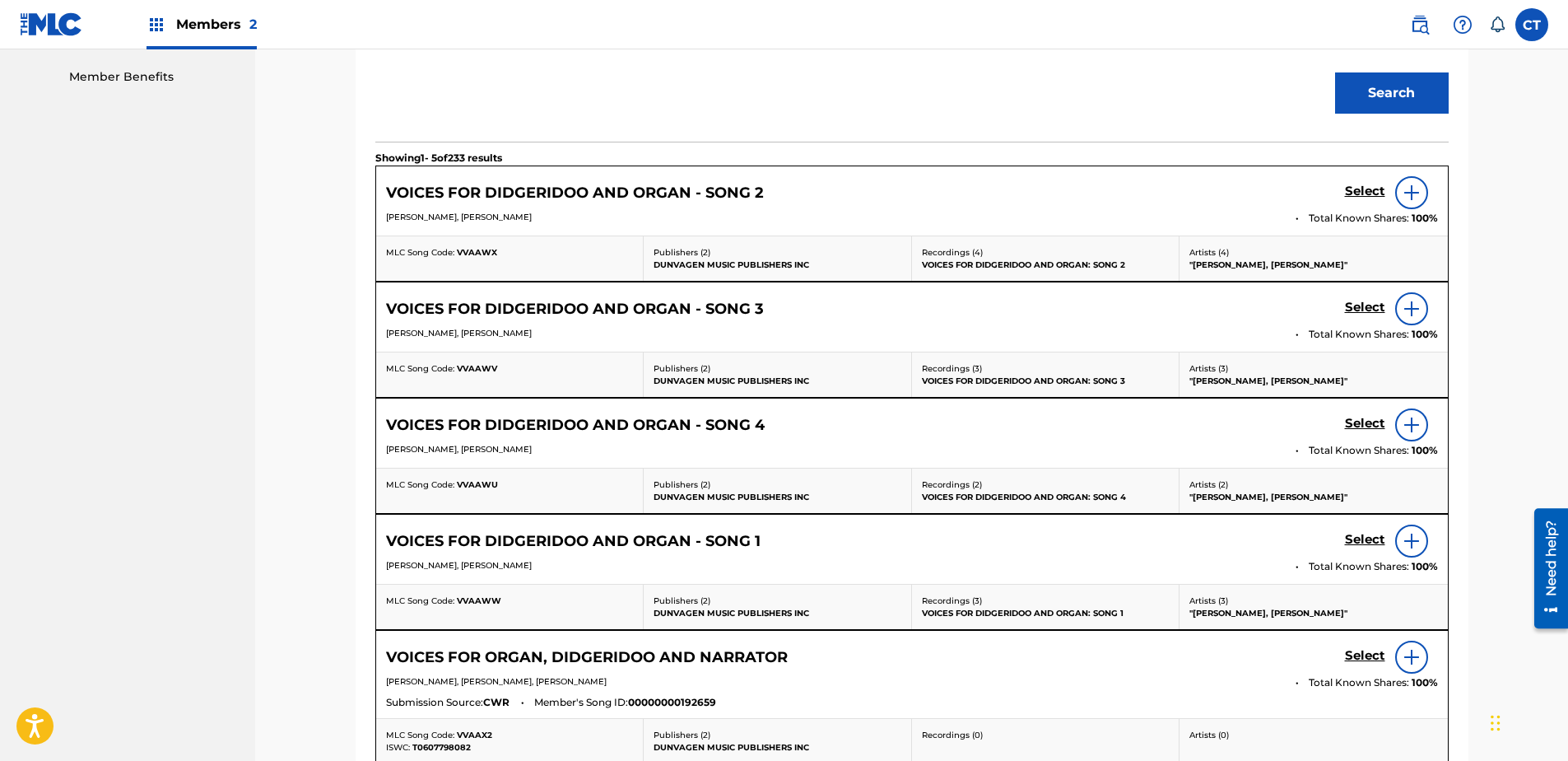
click at [1208, 222] on p "[PERSON_NAME], [PERSON_NAME]" at bounding box center [834, 217] width 898 height 12
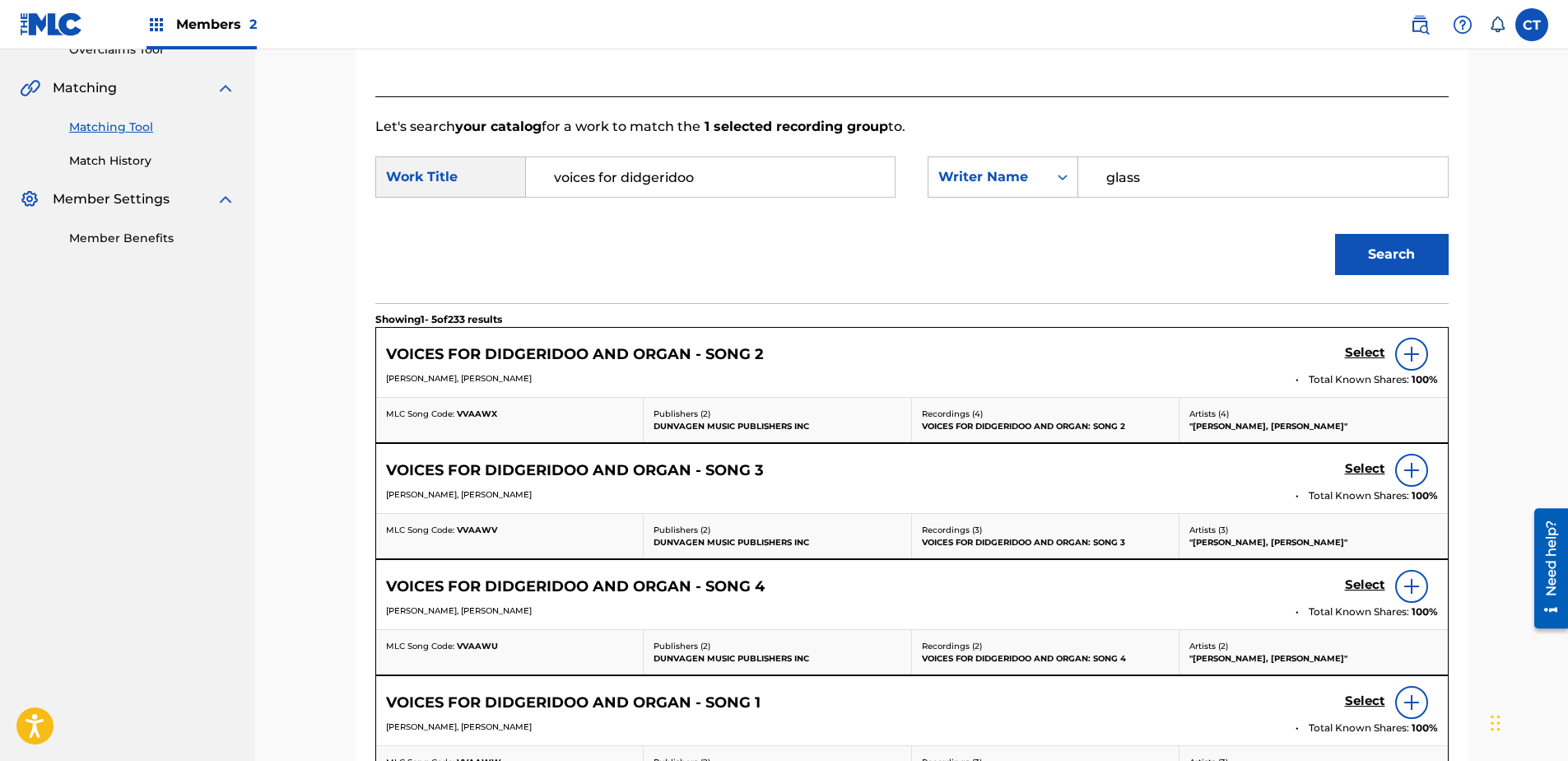
scroll to position [276, 0]
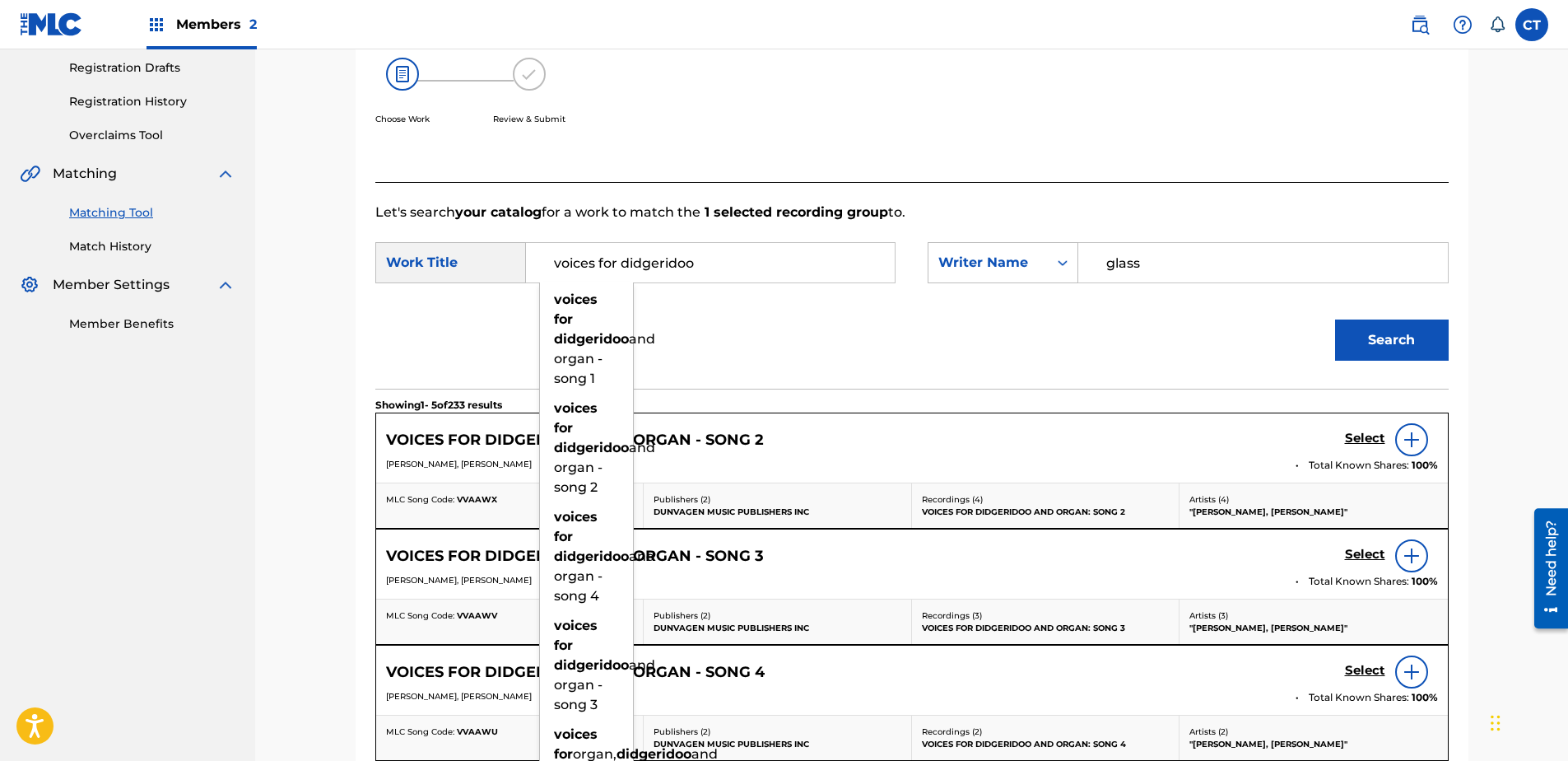
drag, startPoint x: 734, startPoint y: 270, endPoint x: 66, endPoint y: 274, distance: 668.0
click at [72, 289] on main "MUSIC SALES CORPORATION Summary Catalog Works Registration Claiming Tool Indivi…" at bounding box center [784, 466] width 1568 height 1384
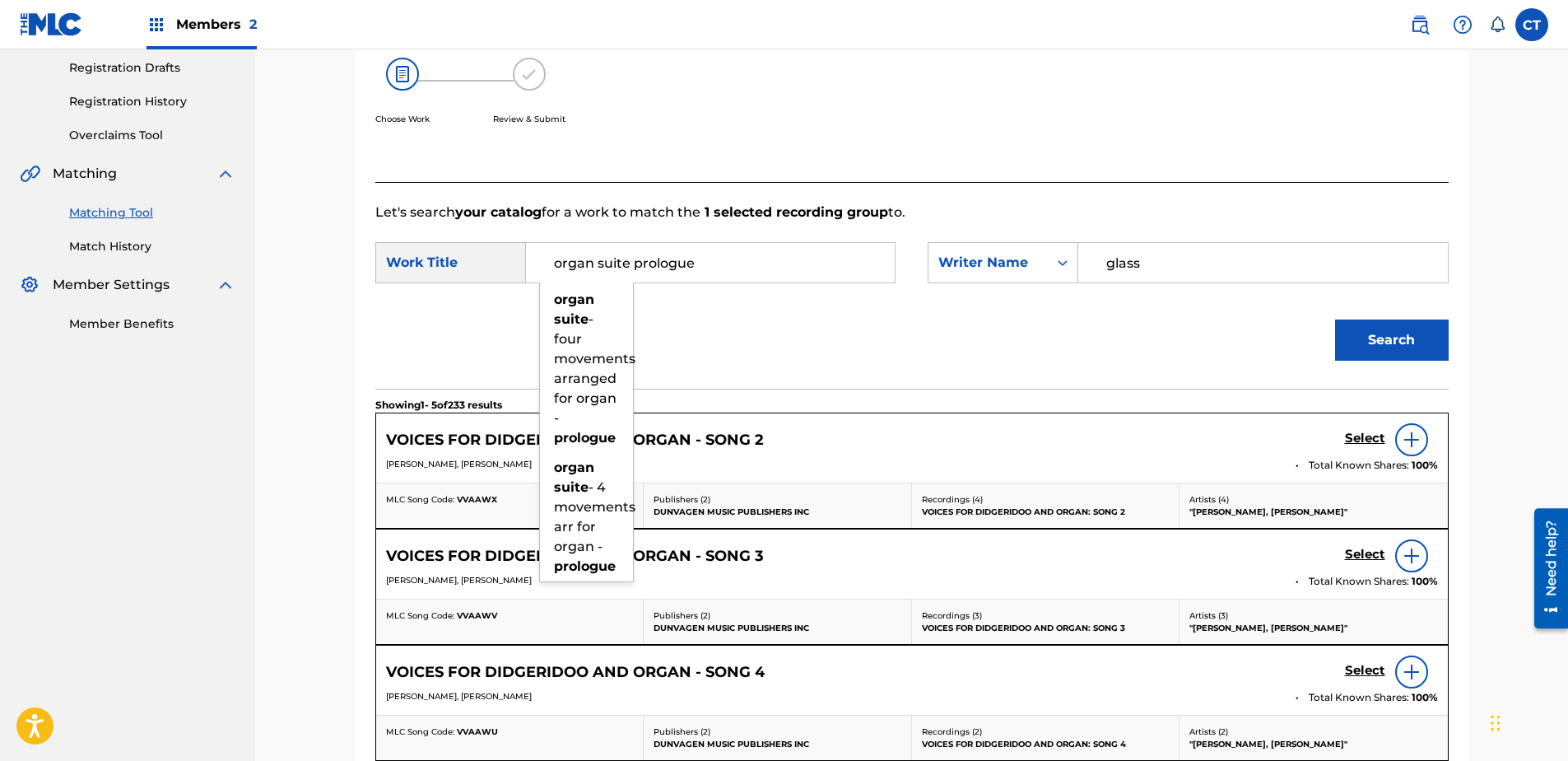
type input "organ suite prologue"
click at [1335, 319] on button "Search" at bounding box center [1392, 339] width 114 height 41
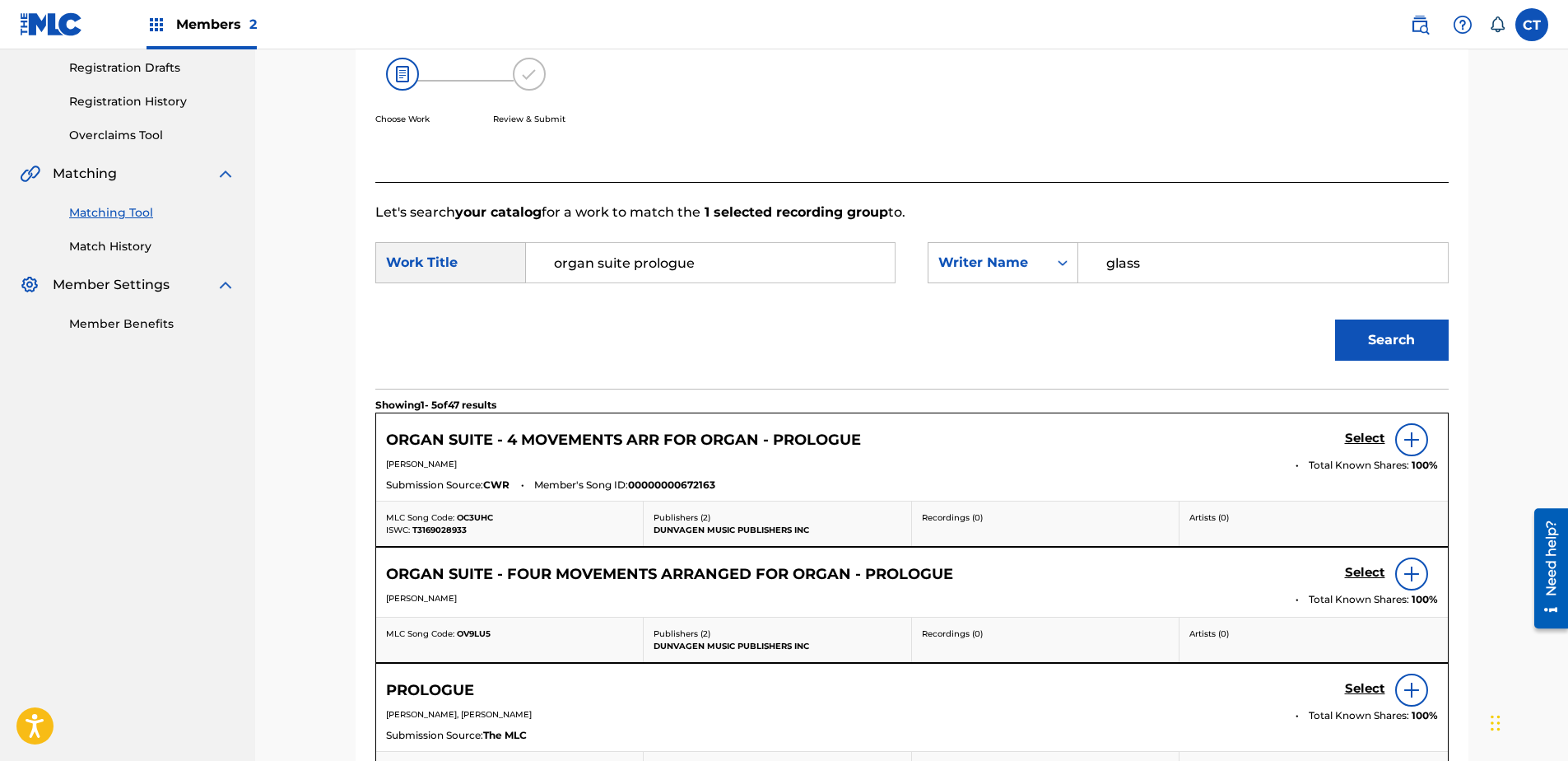
click at [1352, 439] on h5 "Select" at bounding box center [1365, 438] width 40 height 16
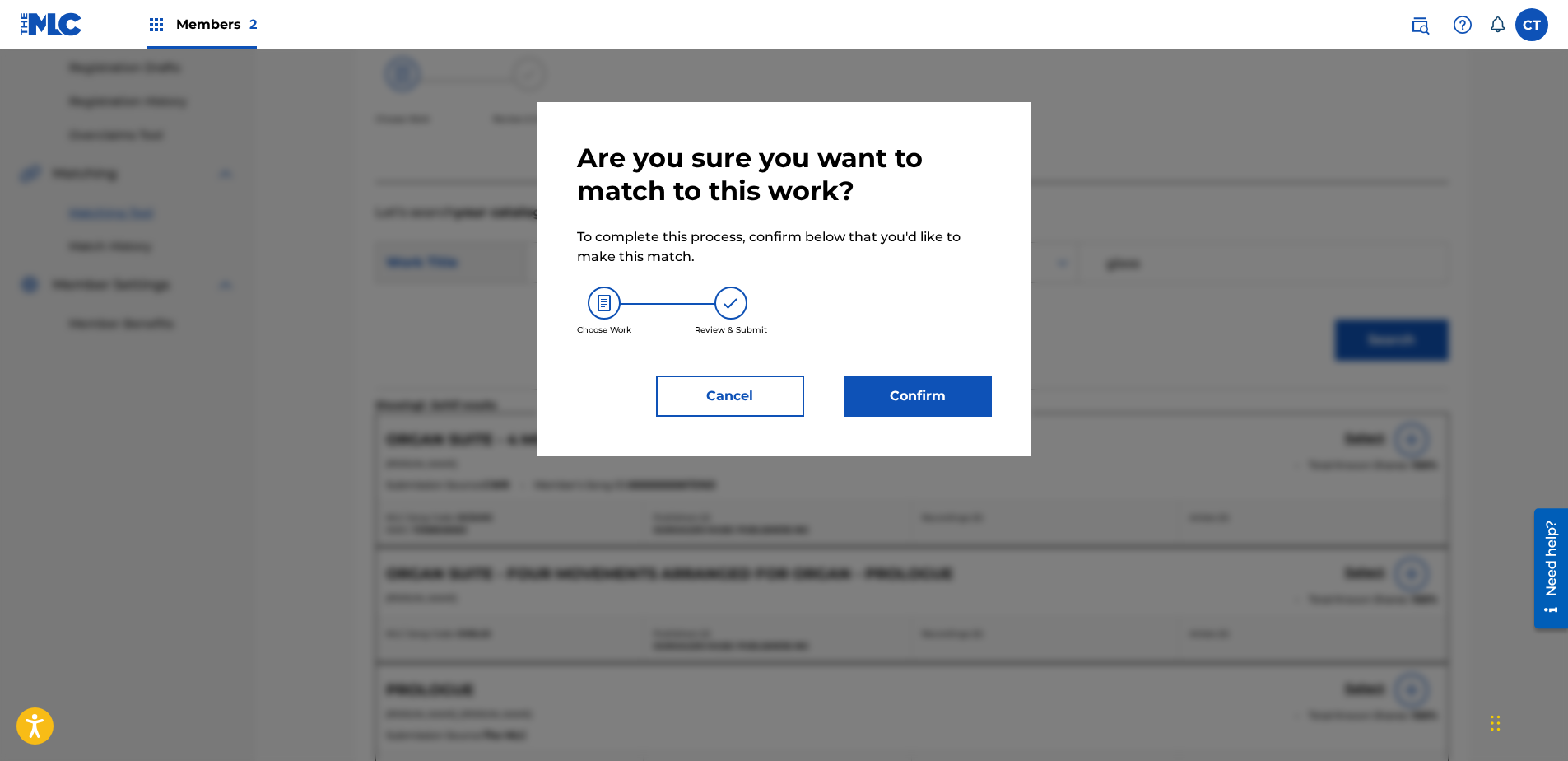
click at [965, 388] on button "Confirm" at bounding box center [918, 395] width 148 height 41
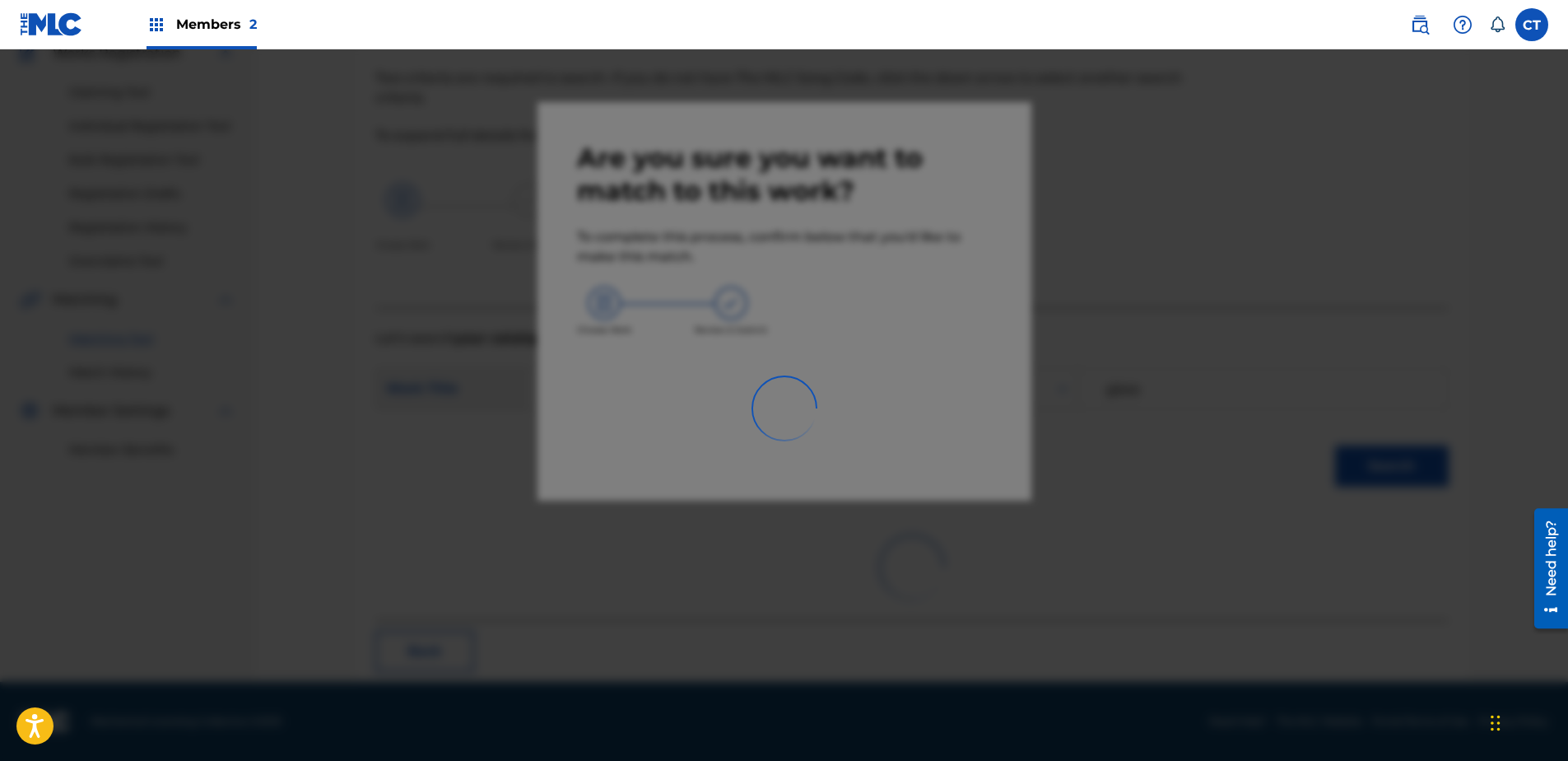
scroll to position [44, 0]
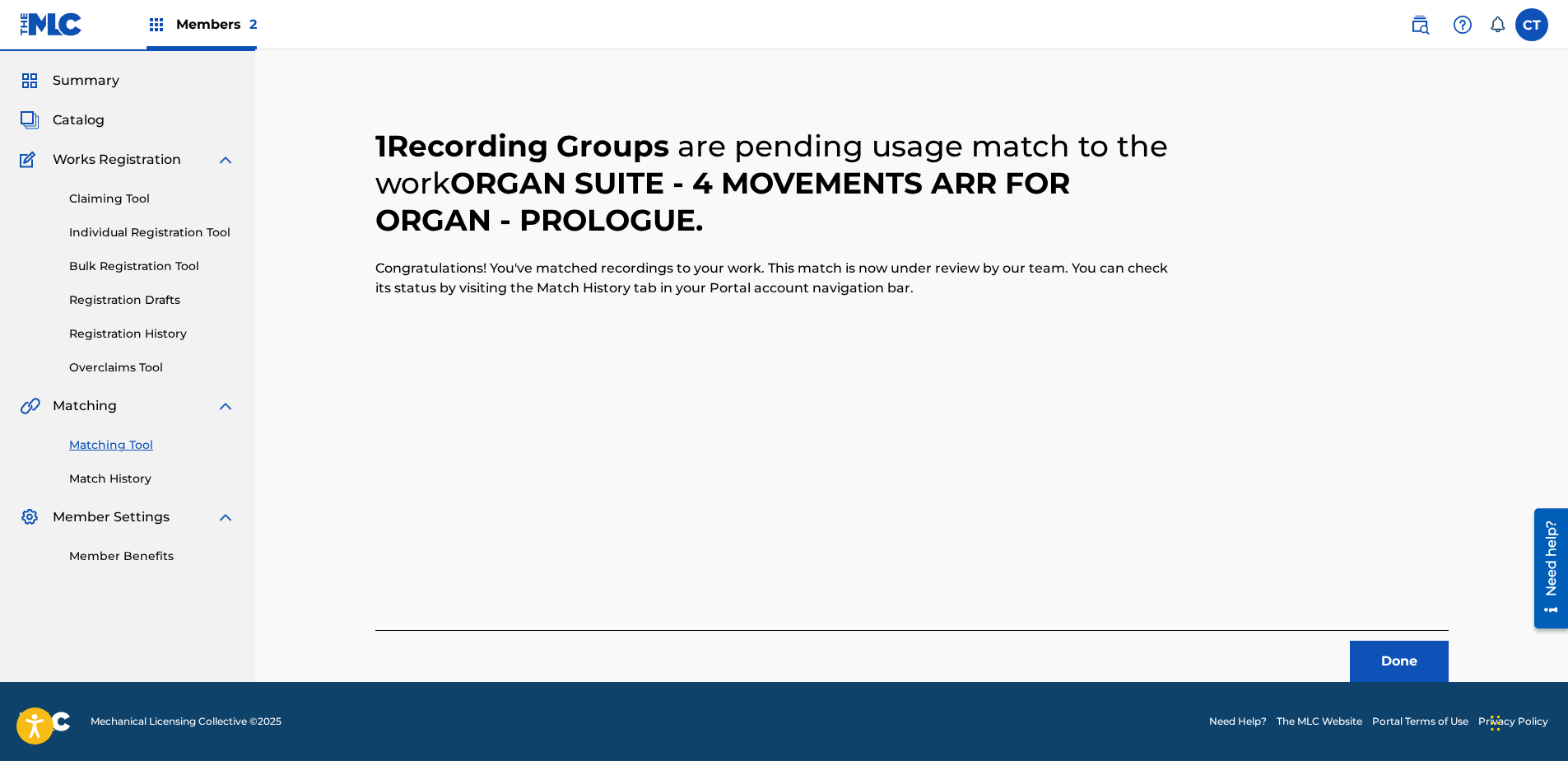
click at [1427, 660] on button "Done" at bounding box center [1399, 661] width 99 height 41
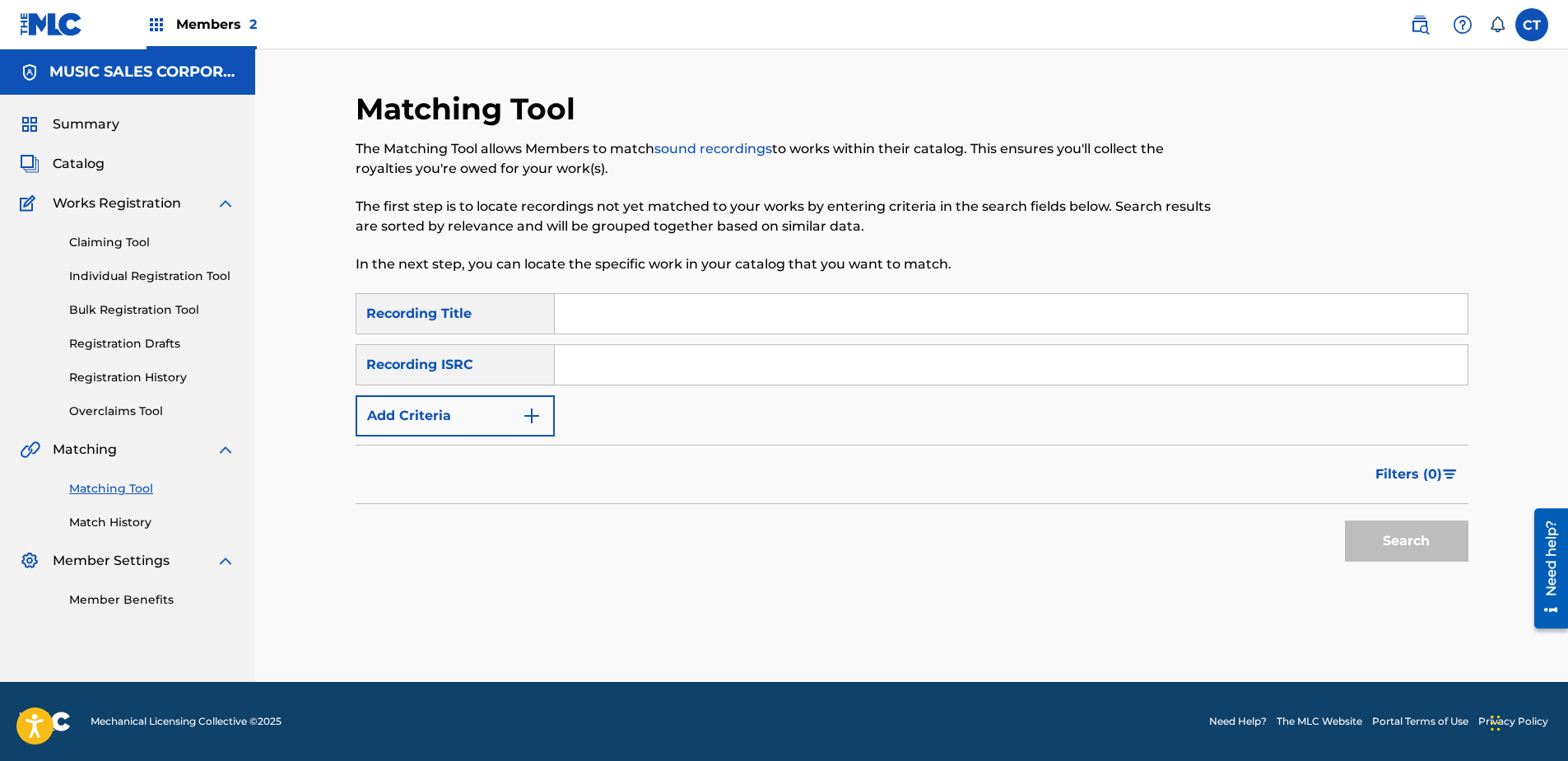
paste input "US65R1309406"
click at [1388, 549] on button "Search" at bounding box center [1406, 541] width 124 height 41
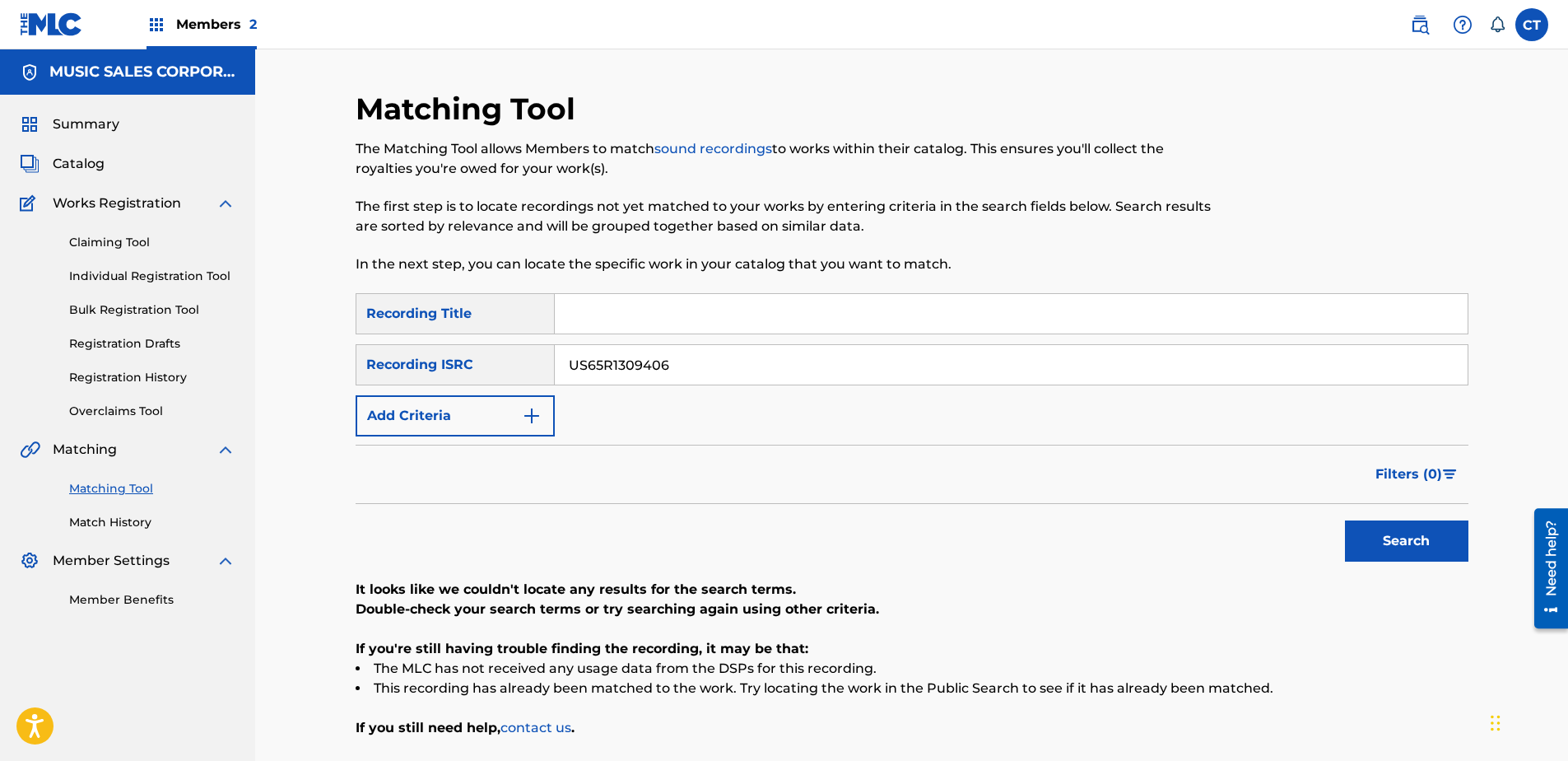
scroll to position [139, 0]
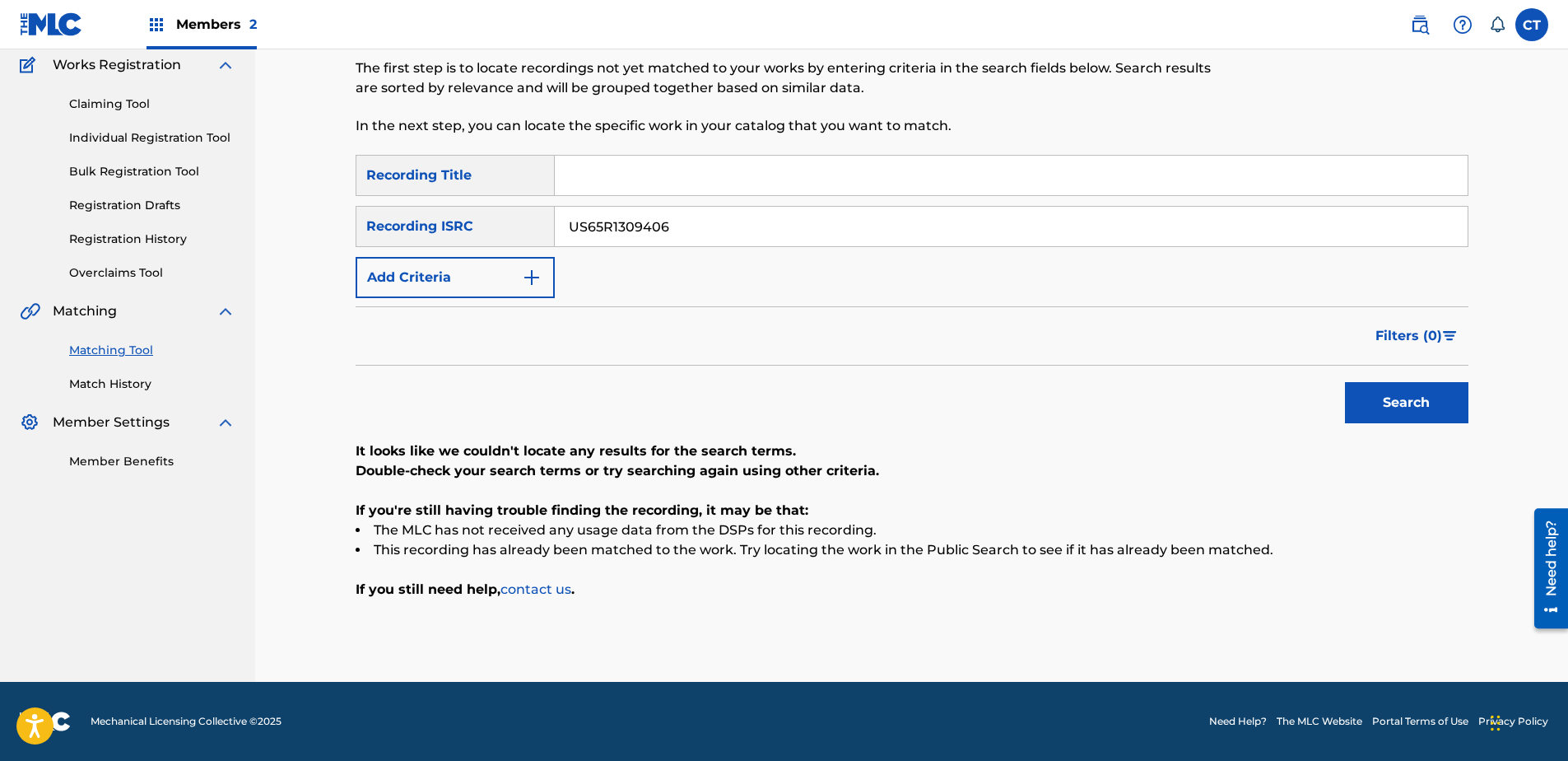
click at [736, 224] on input "US65R1309406" at bounding box center [1011, 226] width 912 height 39
click at [1345, 382] on button "Search" at bounding box center [1406, 402] width 124 height 41
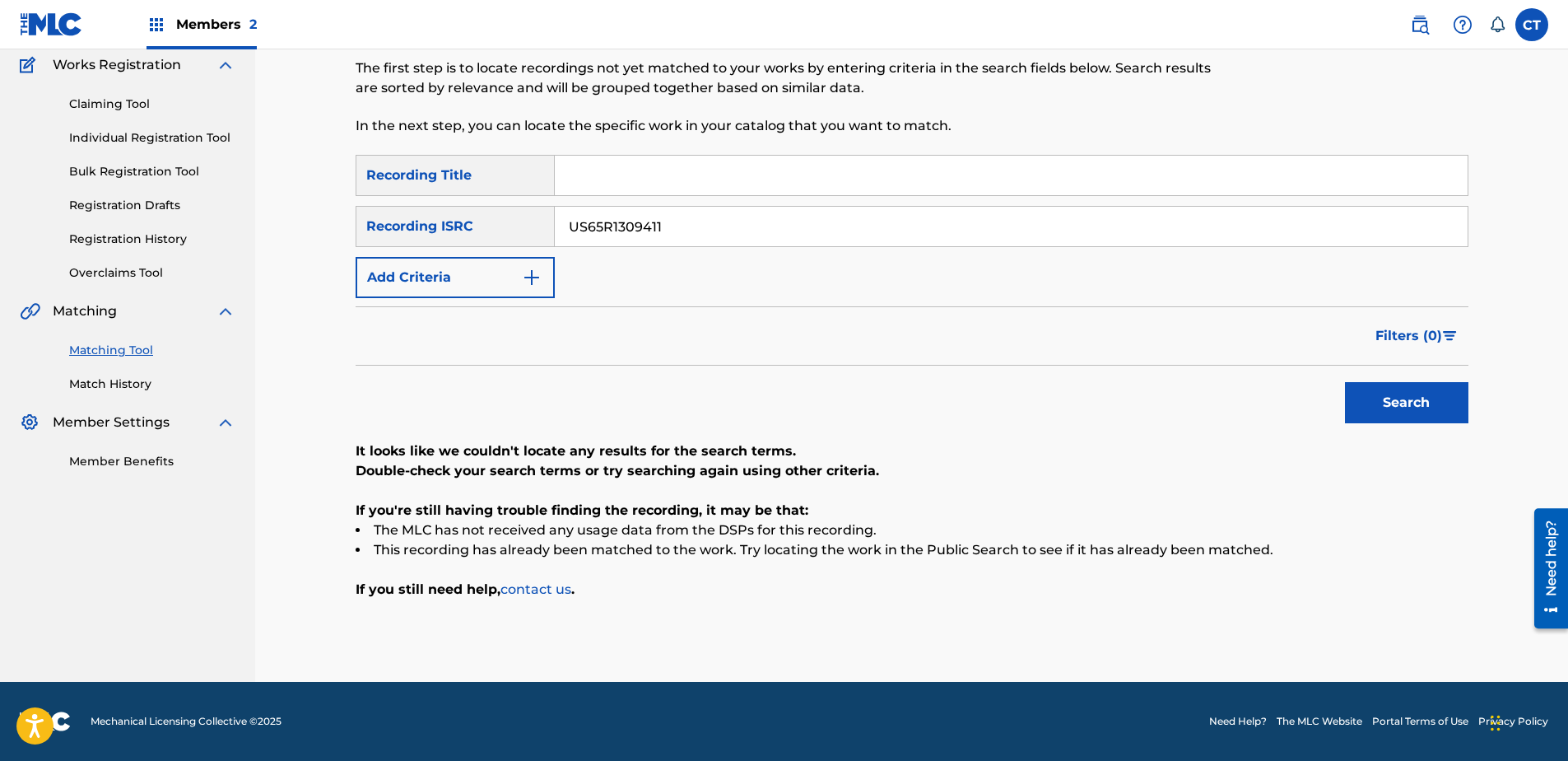
click at [1345, 382] on button "Search" at bounding box center [1406, 402] width 124 height 41
click at [731, 220] on input "US65R1309413" at bounding box center [1011, 226] width 912 height 39
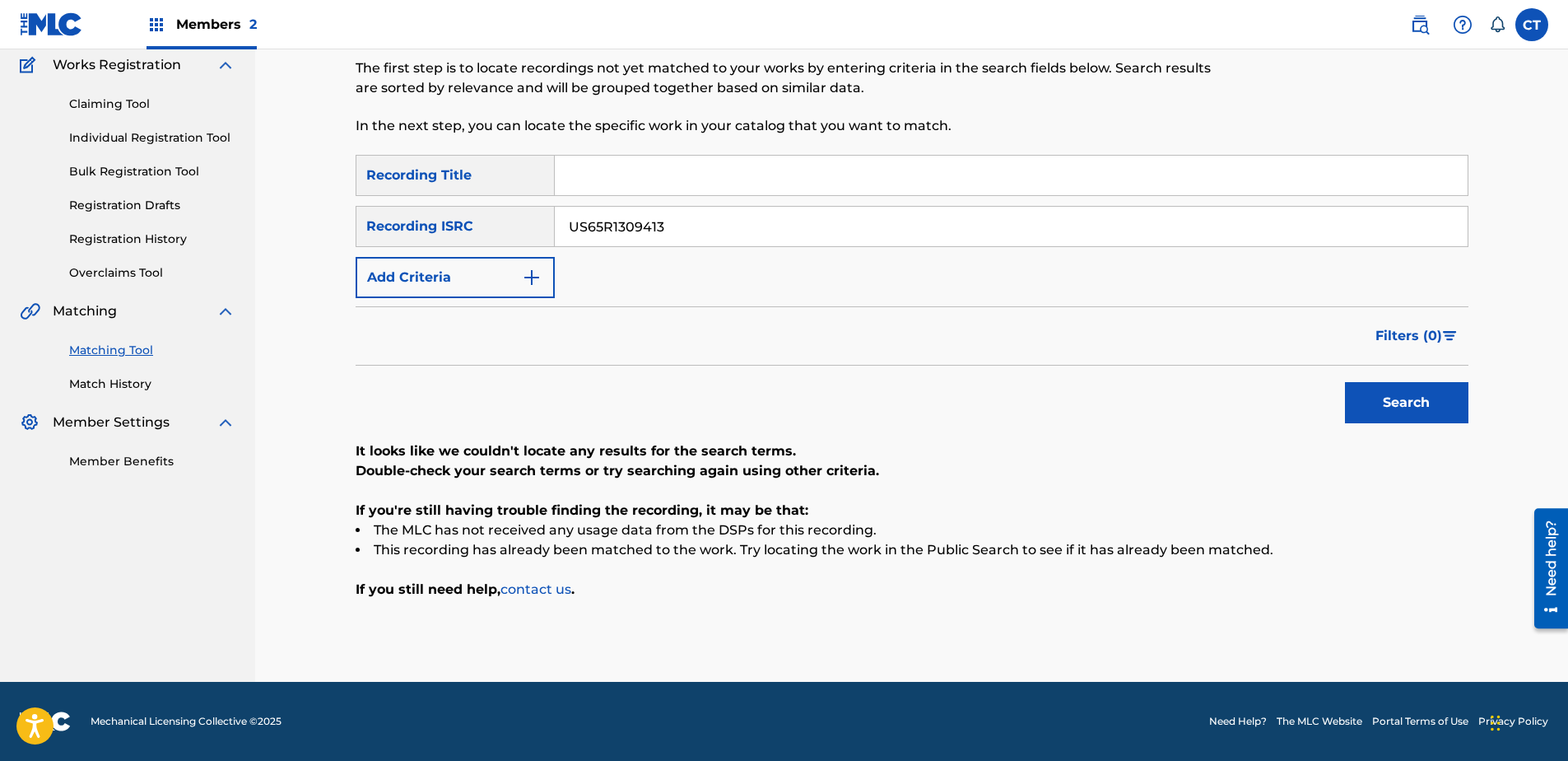
paste input "0501701"
click at [1373, 393] on button "Search" at bounding box center [1406, 402] width 124 height 41
click at [815, 234] on input "US65R0501701" at bounding box center [1011, 226] width 912 height 39
click at [1345, 382] on button "Search" at bounding box center [1406, 402] width 124 height 41
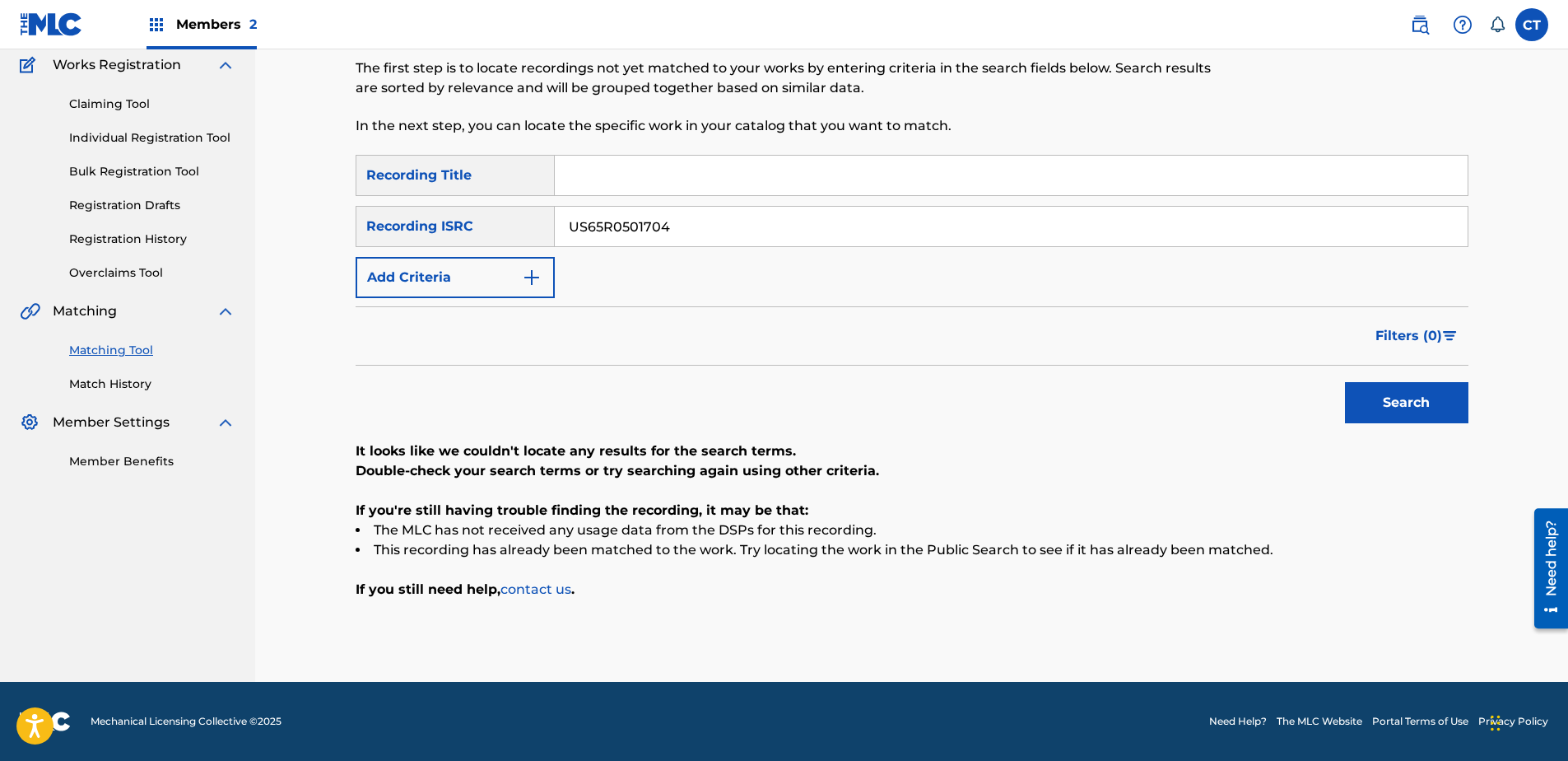
click at [1345, 382] on button "Search" at bounding box center [1406, 402] width 124 height 41
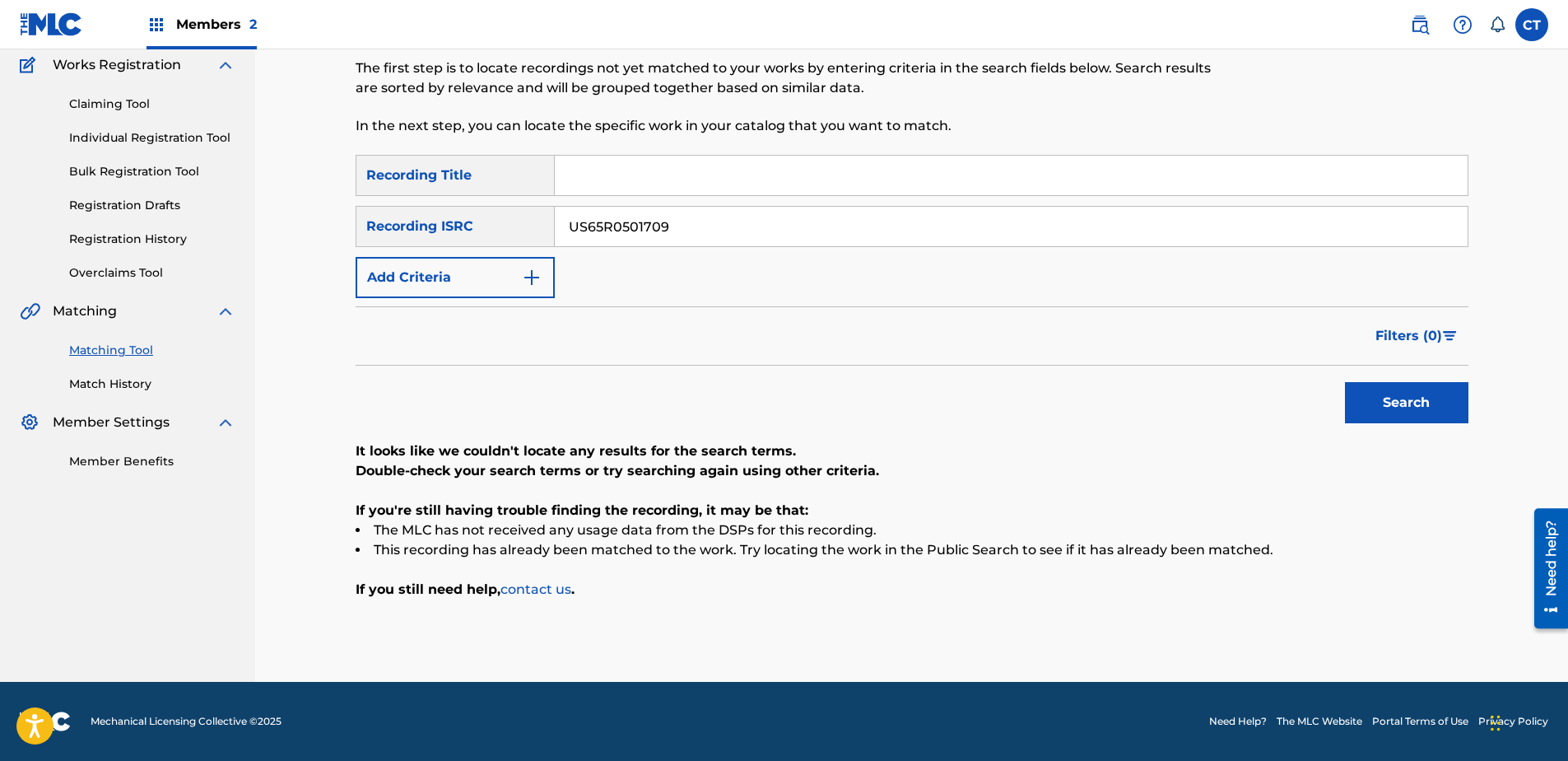
click at [1345, 382] on button "Search" at bounding box center [1406, 402] width 124 height 41
click at [740, 234] on input "US65R0501710" at bounding box center [1011, 226] width 912 height 39
paste input "803901"
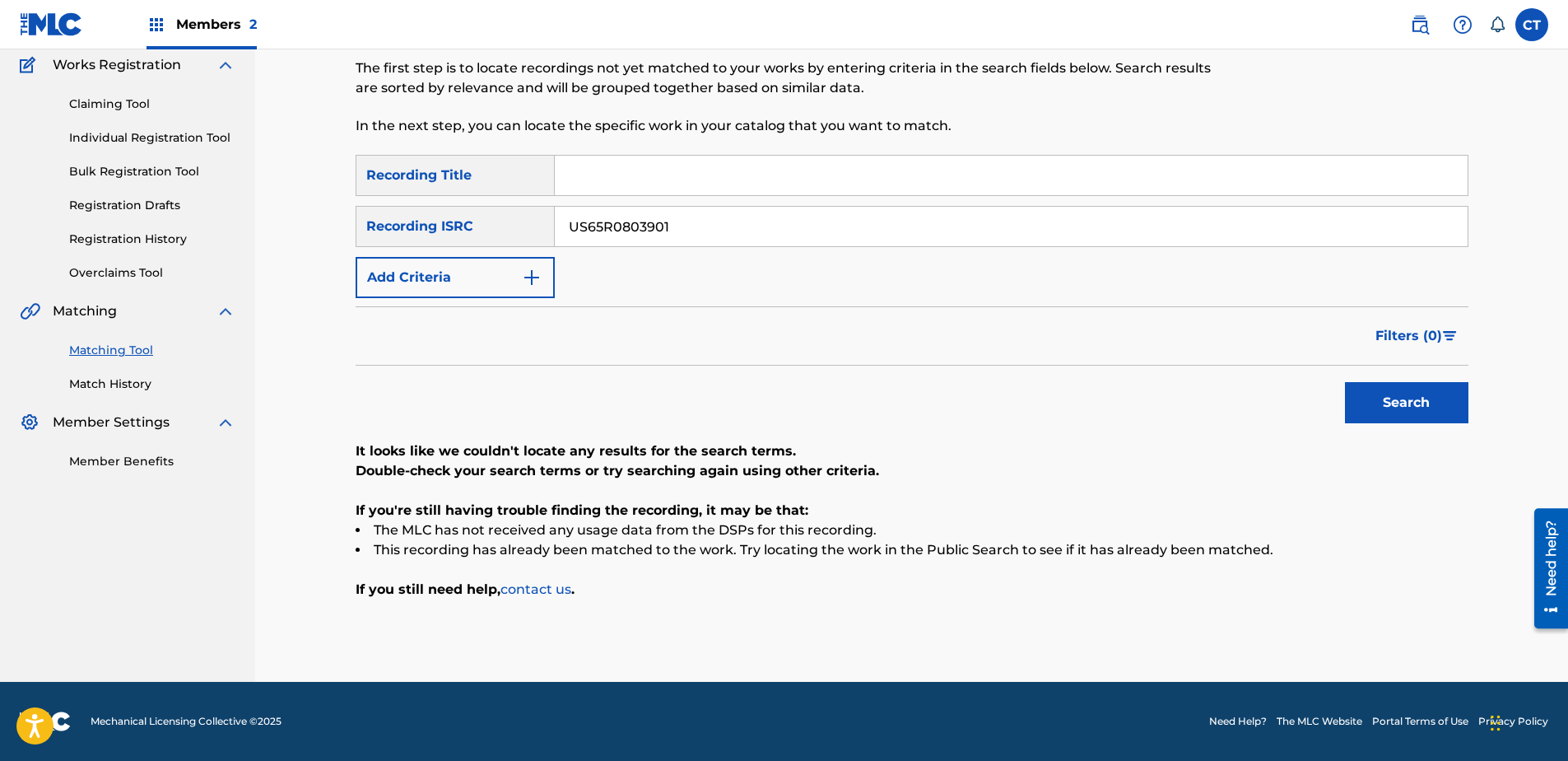
type input "US65R0803901"
click at [1397, 399] on button "Search" at bounding box center [1406, 402] width 124 height 41
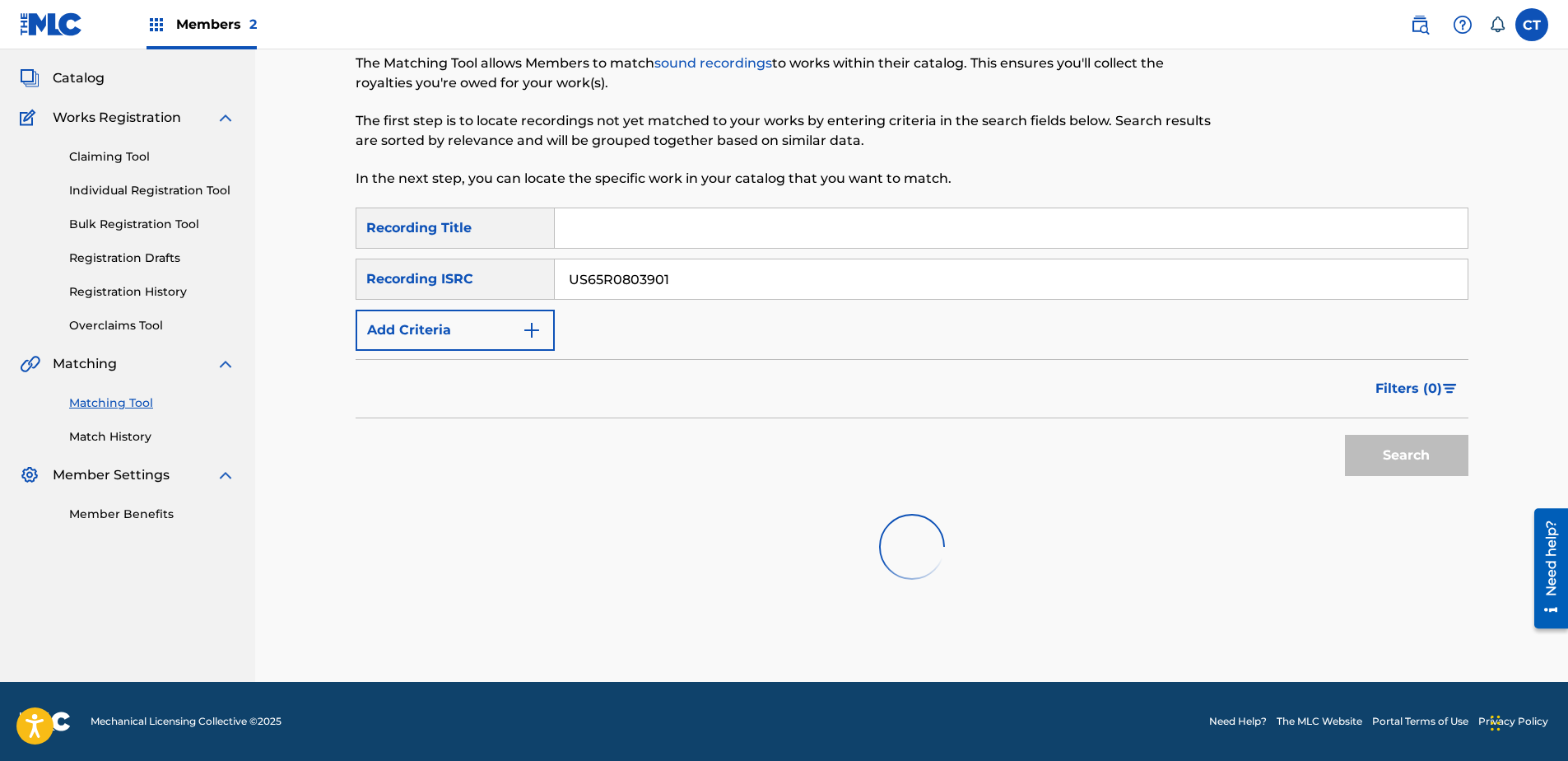
scroll to position [92, 0]
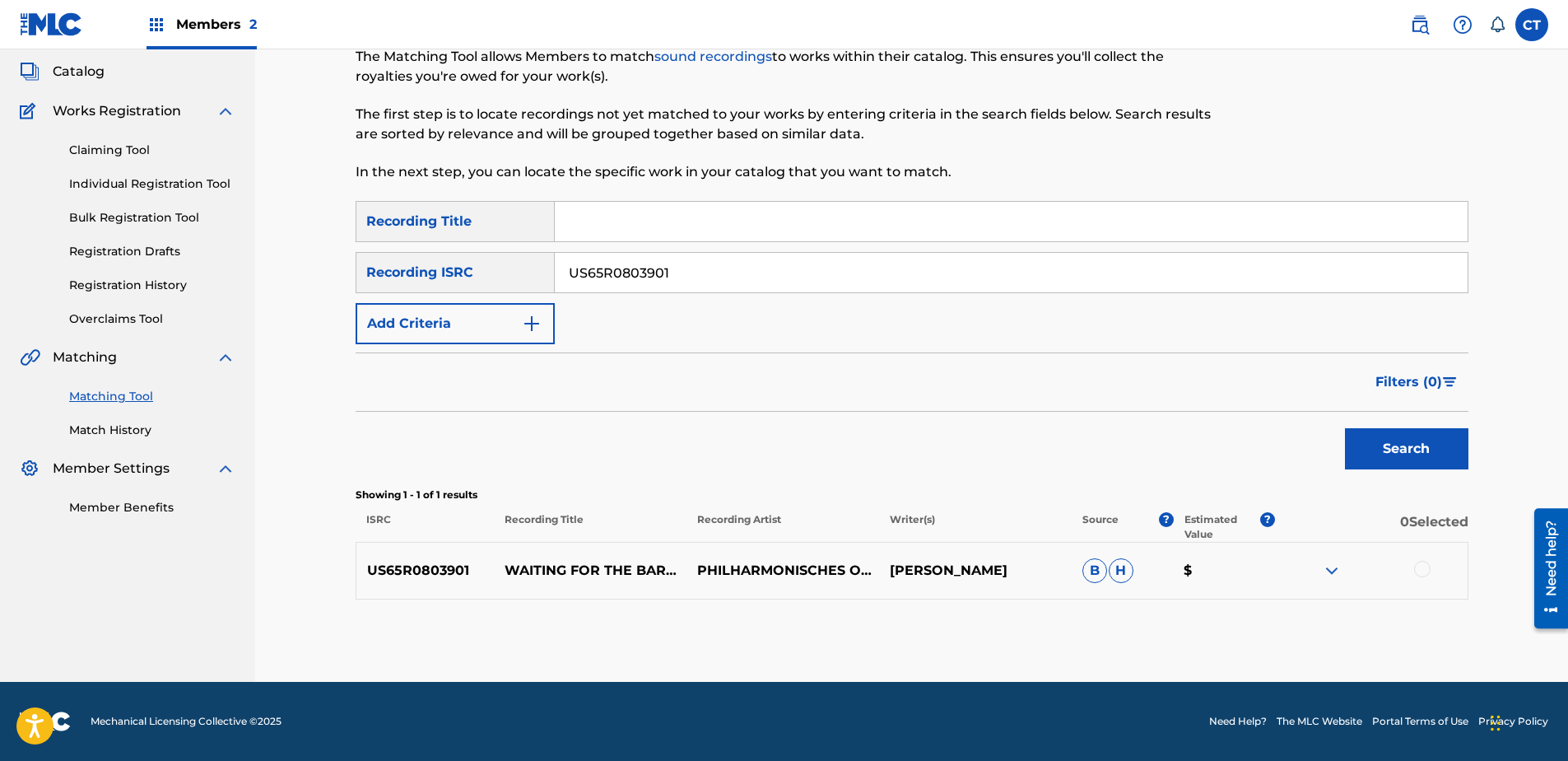
click at [1420, 567] on div at bounding box center [1422, 569] width 17 height 17
click at [1117, 601] on div "Matching Tool The Matching Tool allows Members to match sound recordings to wor…" at bounding box center [912, 339] width 1113 height 683
click at [1117, 608] on button "Match 1 Group" at bounding box center [1157, 626] width 182 height 41
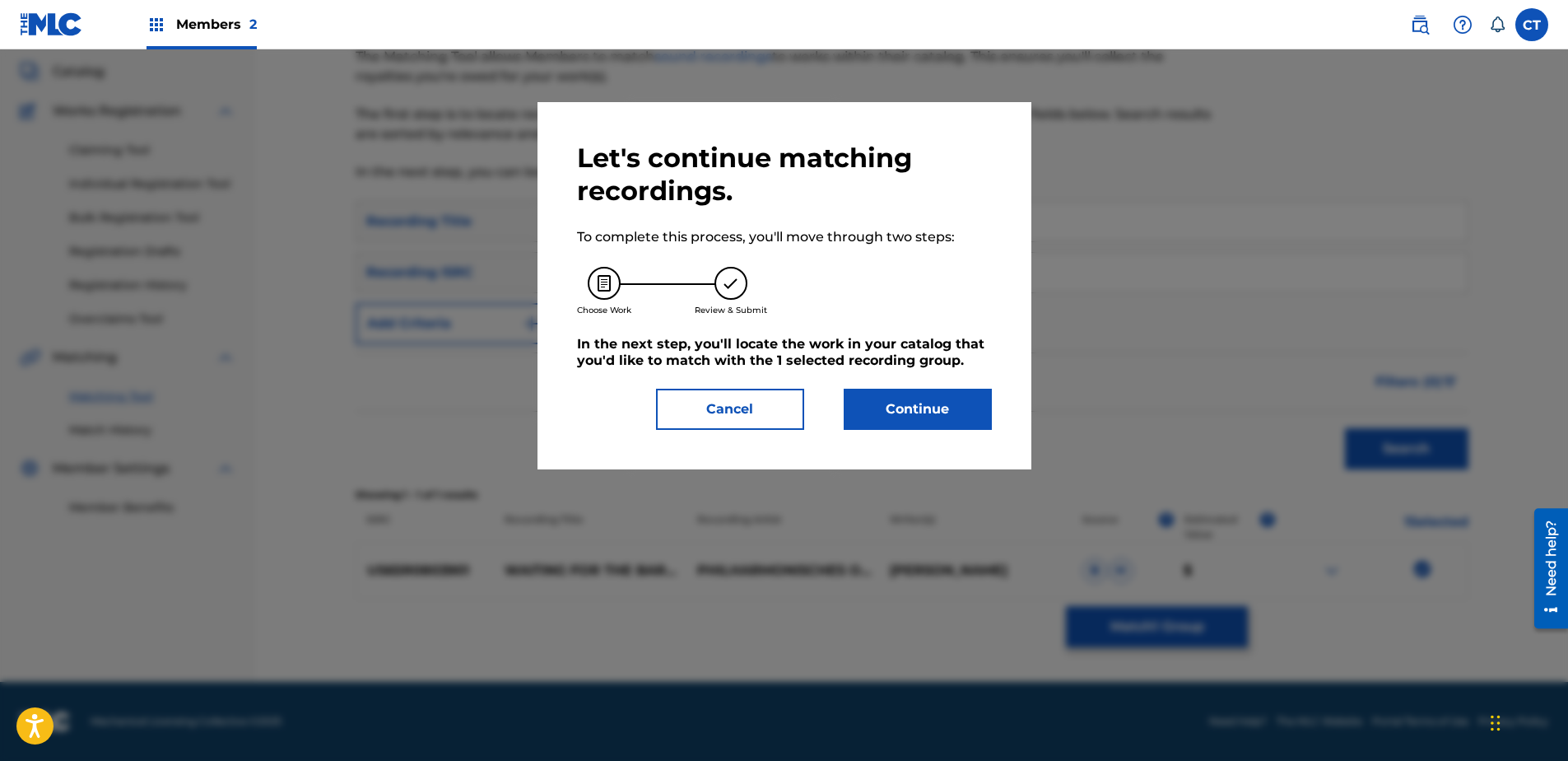
click at [928, 412] on button "Continue" at bounding box center [918, 409] width 148 height 41
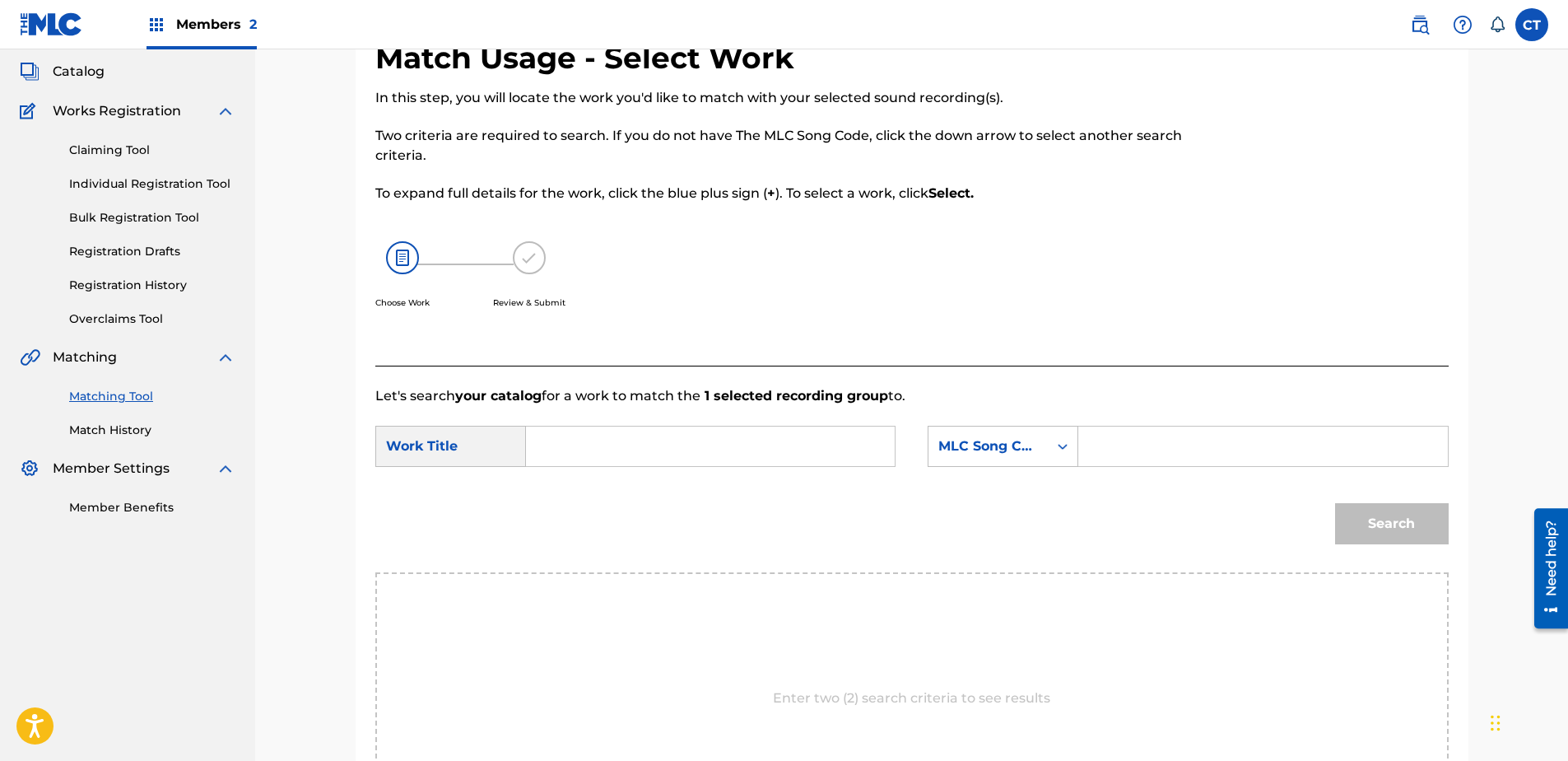
paste input "Prelude"
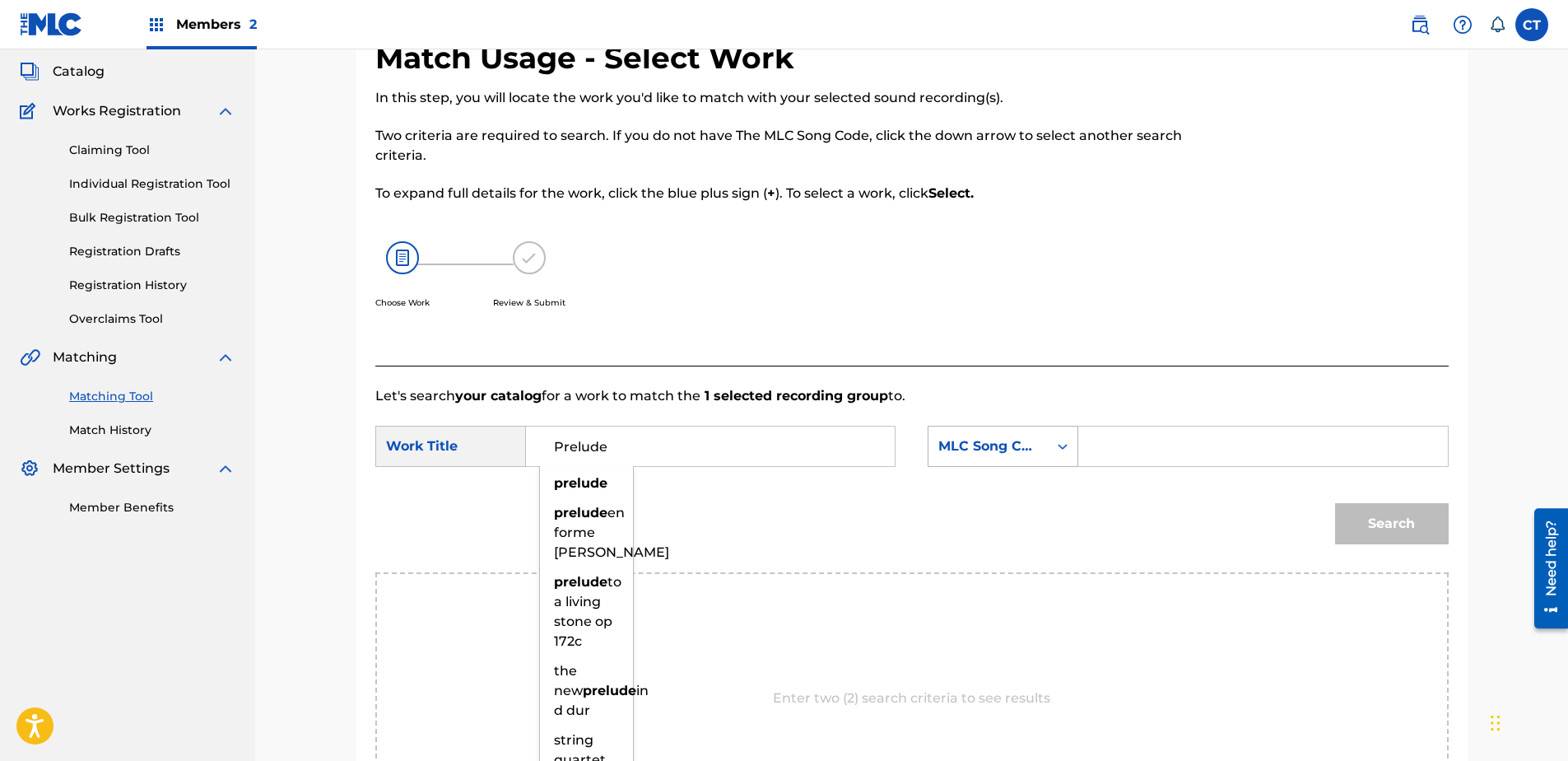
type input "Prelude"
click at [1061, 455] on div "Search Form" at bounding box center [1062, 446] width 30 height 30
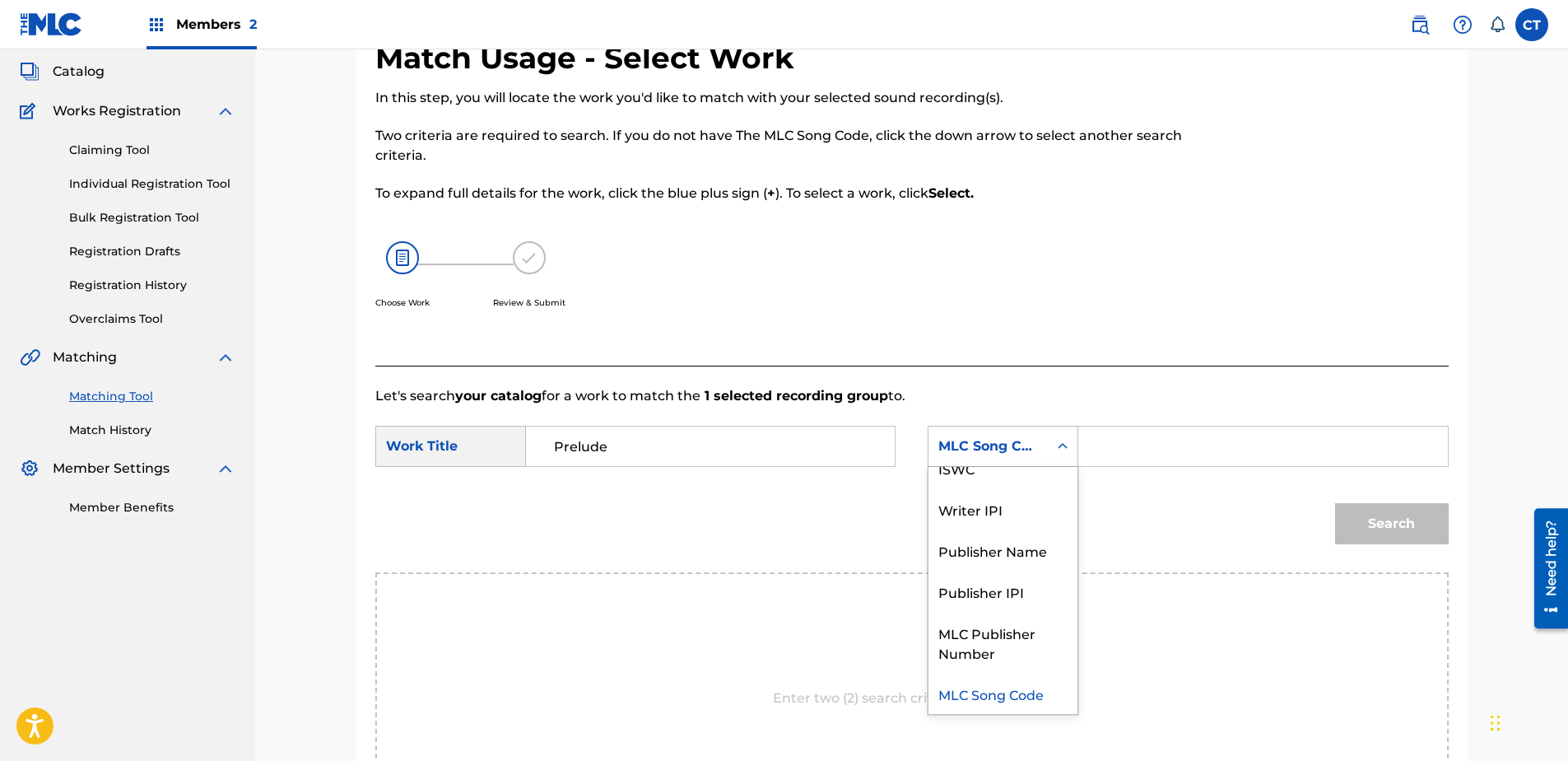
scroll to position [0, 0]
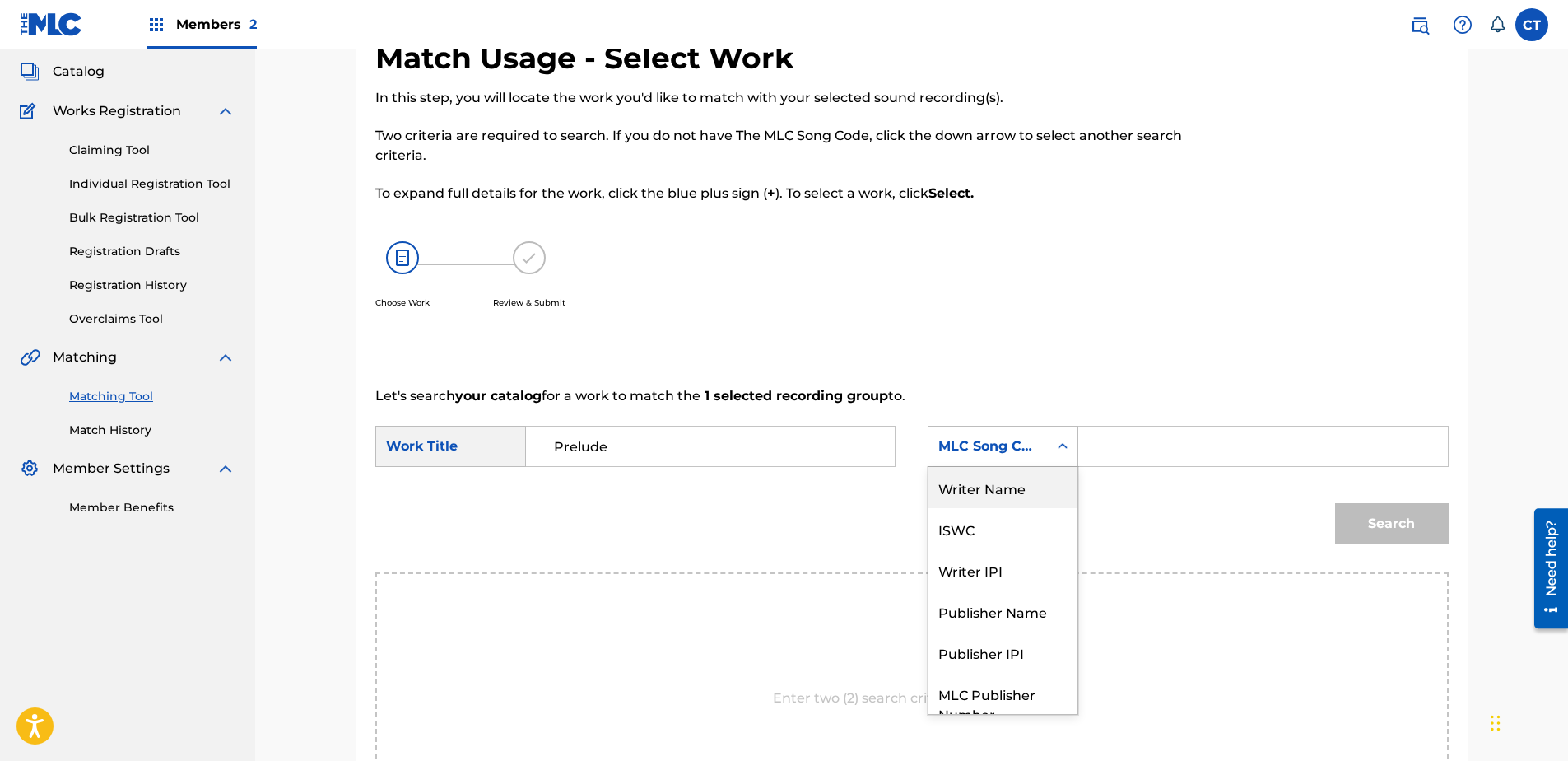
click at [1017, 495] on div "Writer Name" at bounding box center [1003, 487] width 149 height 41
click at [1168, 455] on input "Search Form" at bounding box center [1262, 445] width 341 height 39
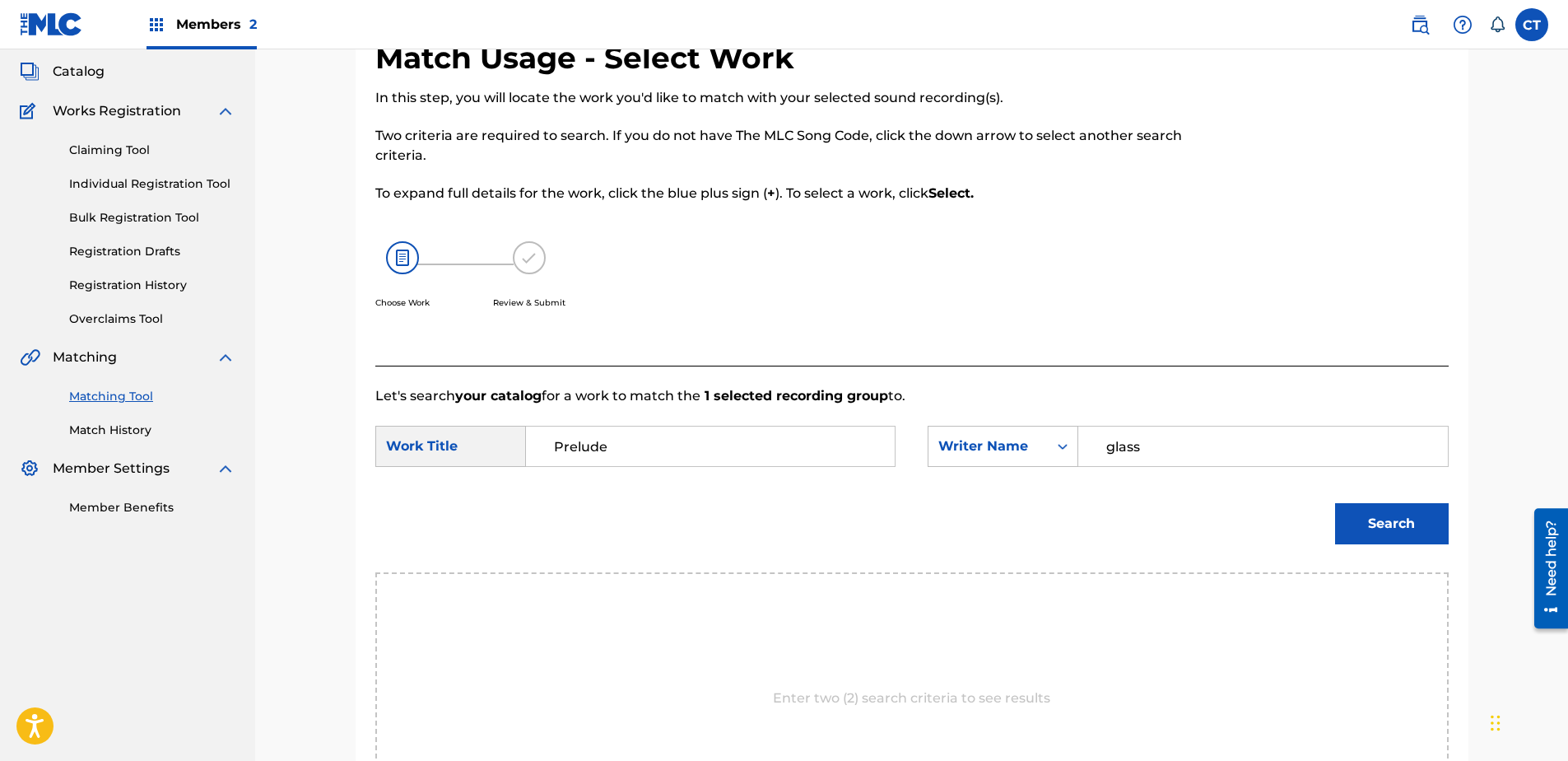
type input "glass"
click at [1335, 503] on button "Search" at bounding box center [1392, 523] width 114 height 41
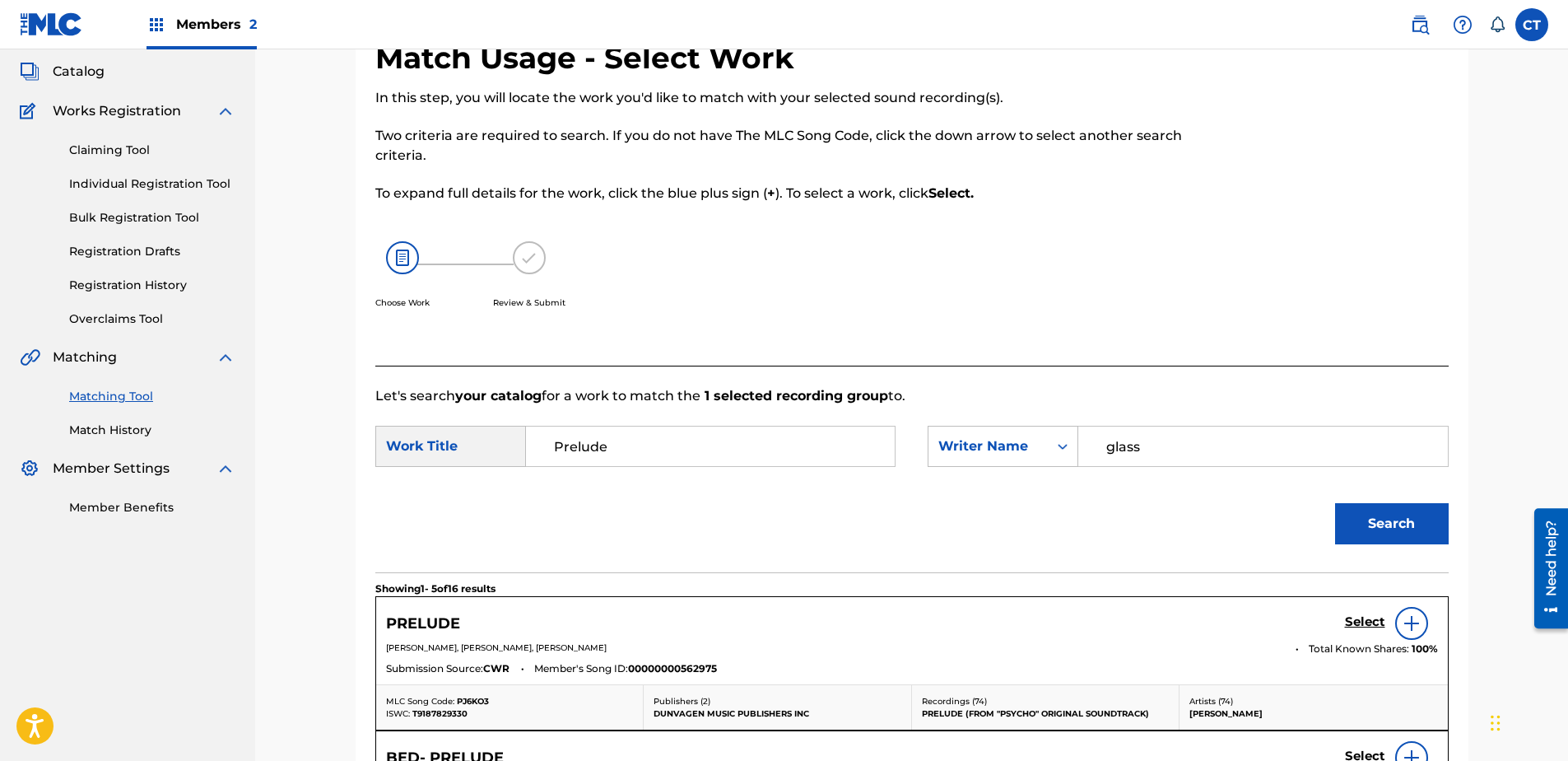
click at [1357, 624] on h5 "Select" at bounding box center [1365, 622] width 40 height 16
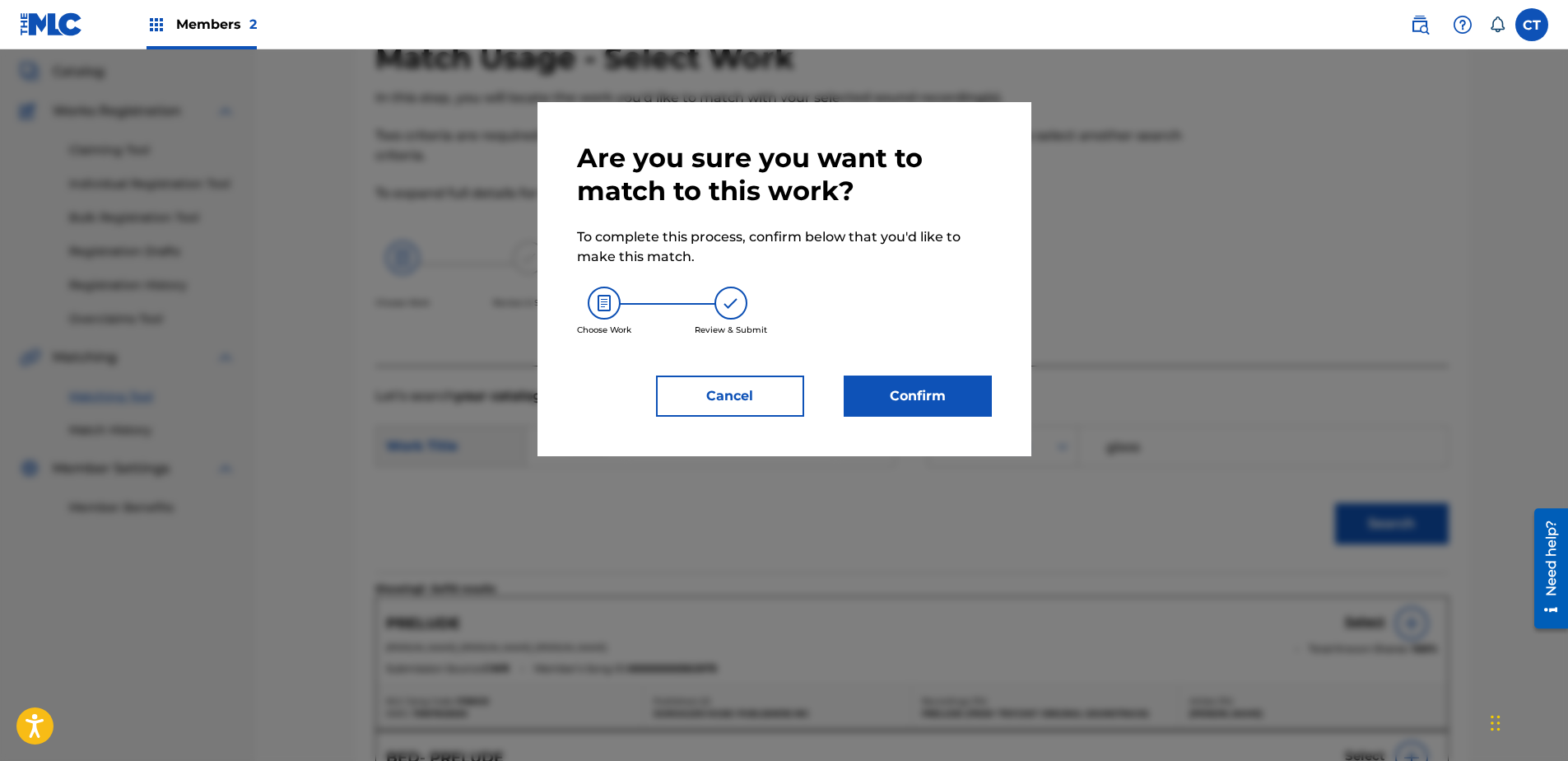
click at [917, 384] on button "Confirm" at bounding box center [918, 395] width 148 height 41
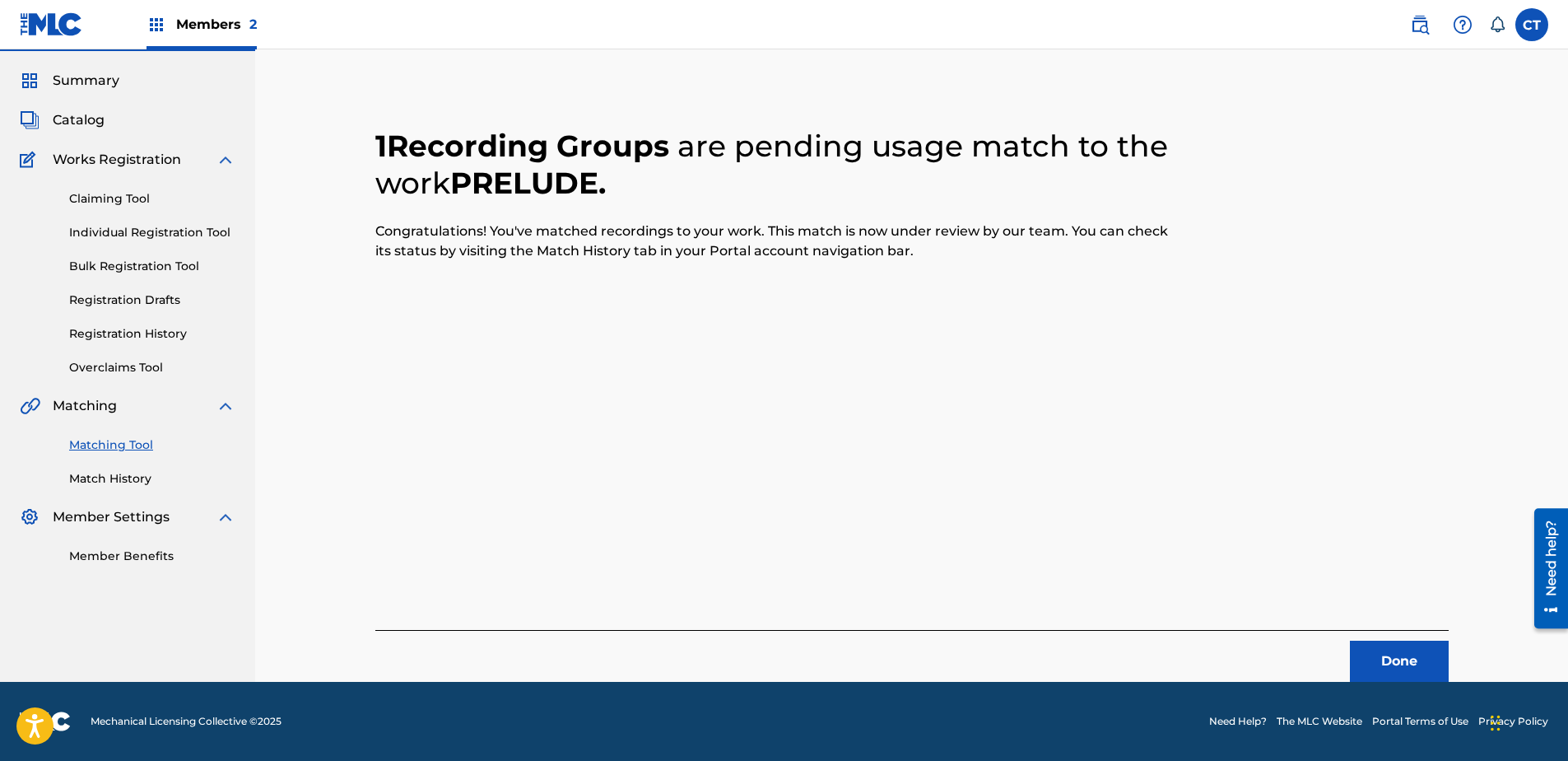
scroll to position [44, 0]
click at [1379, 666] on button "Done" at bounding box center [1399, 661] width 99 height 41
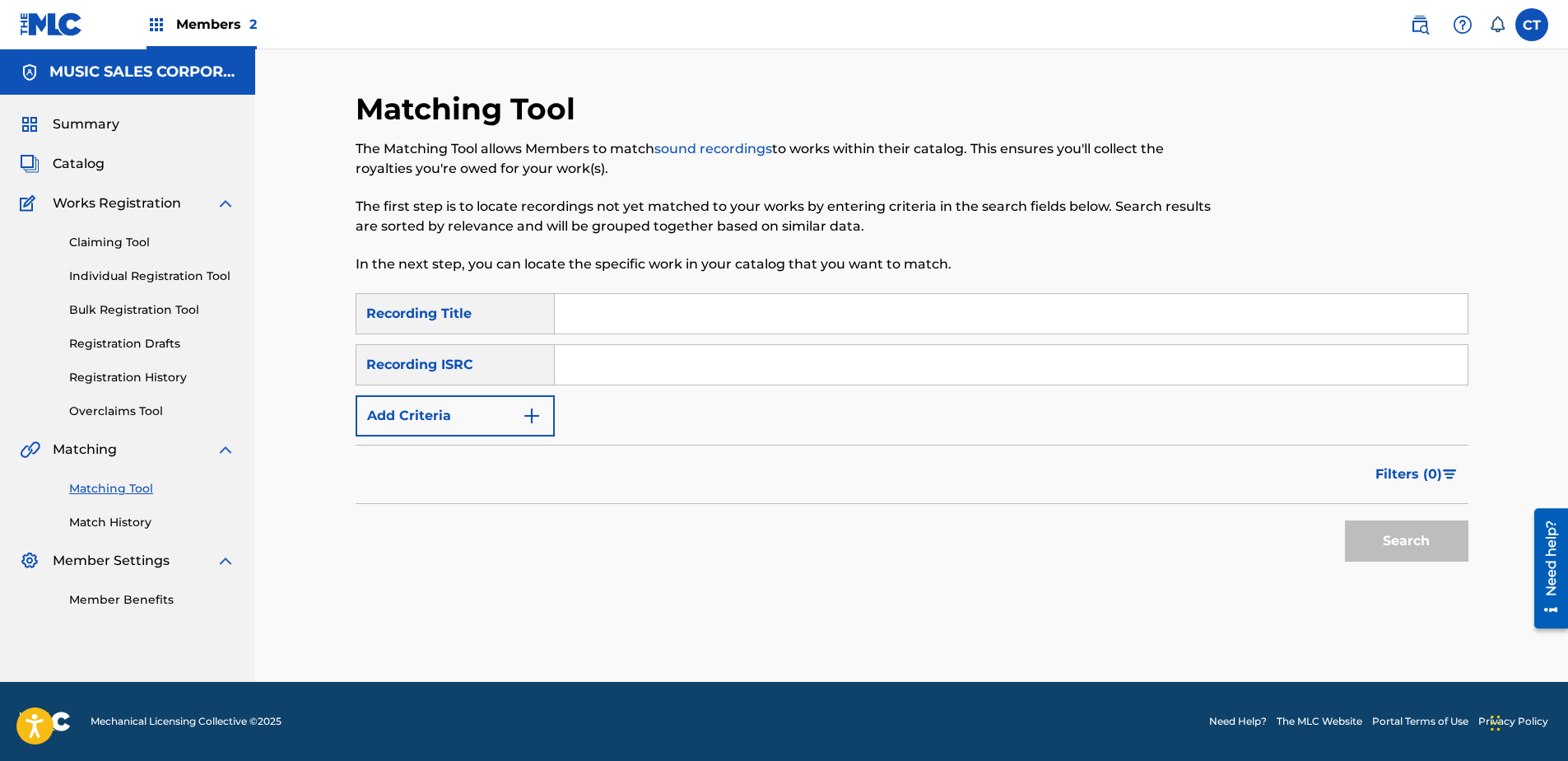
scroll to position [0, 0]
paste input "US65R0803902"
click at [1423, 553] on button "Search" at bounding box center [1406, 541] width 124 height 41
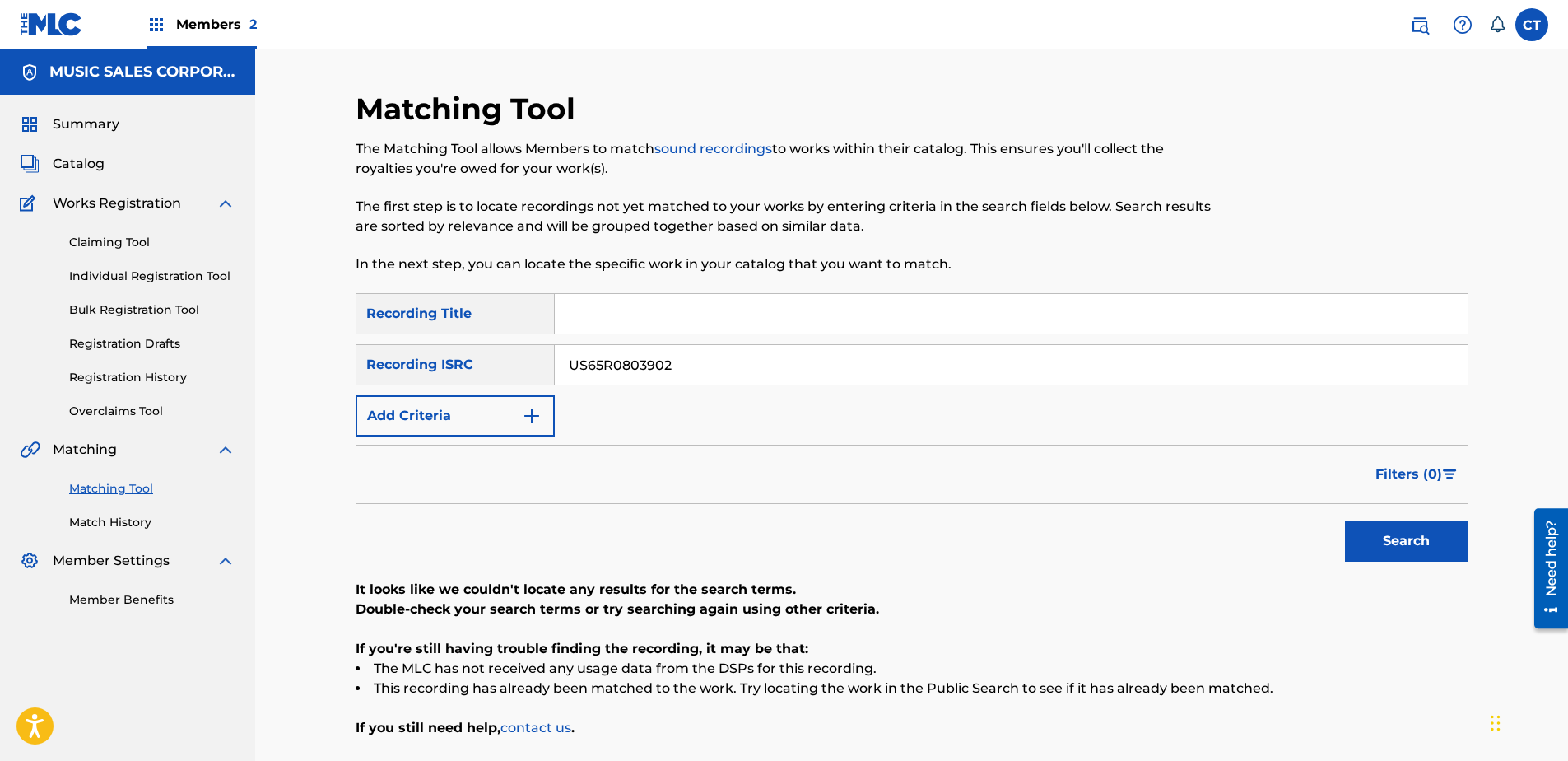
click at [777, 364] on input "US65R0803902" at bounding box center [1011, 364] width 912 height 39
paste input "3"
type input "US65R0803903"
click at [1383, 531] on button "Search" at bounding box center [1406, 541] width 124 height 41
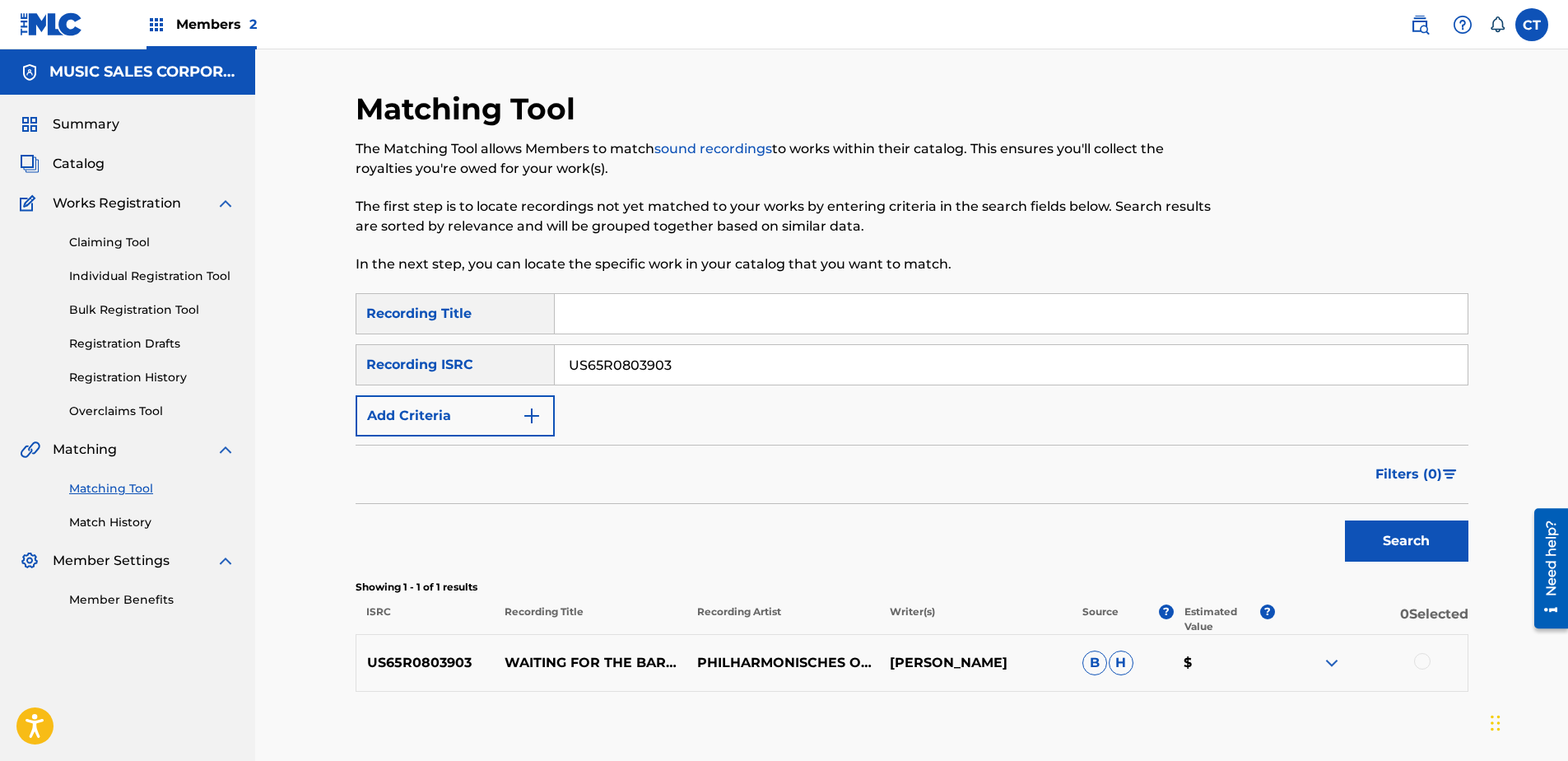
click at [1416, 660] on div at bounding box center [1422, 661] width 17 height 17
click at [1179, 623] on button "Match 1 Group" at bounding box center [1157, 626] width 182 height 41
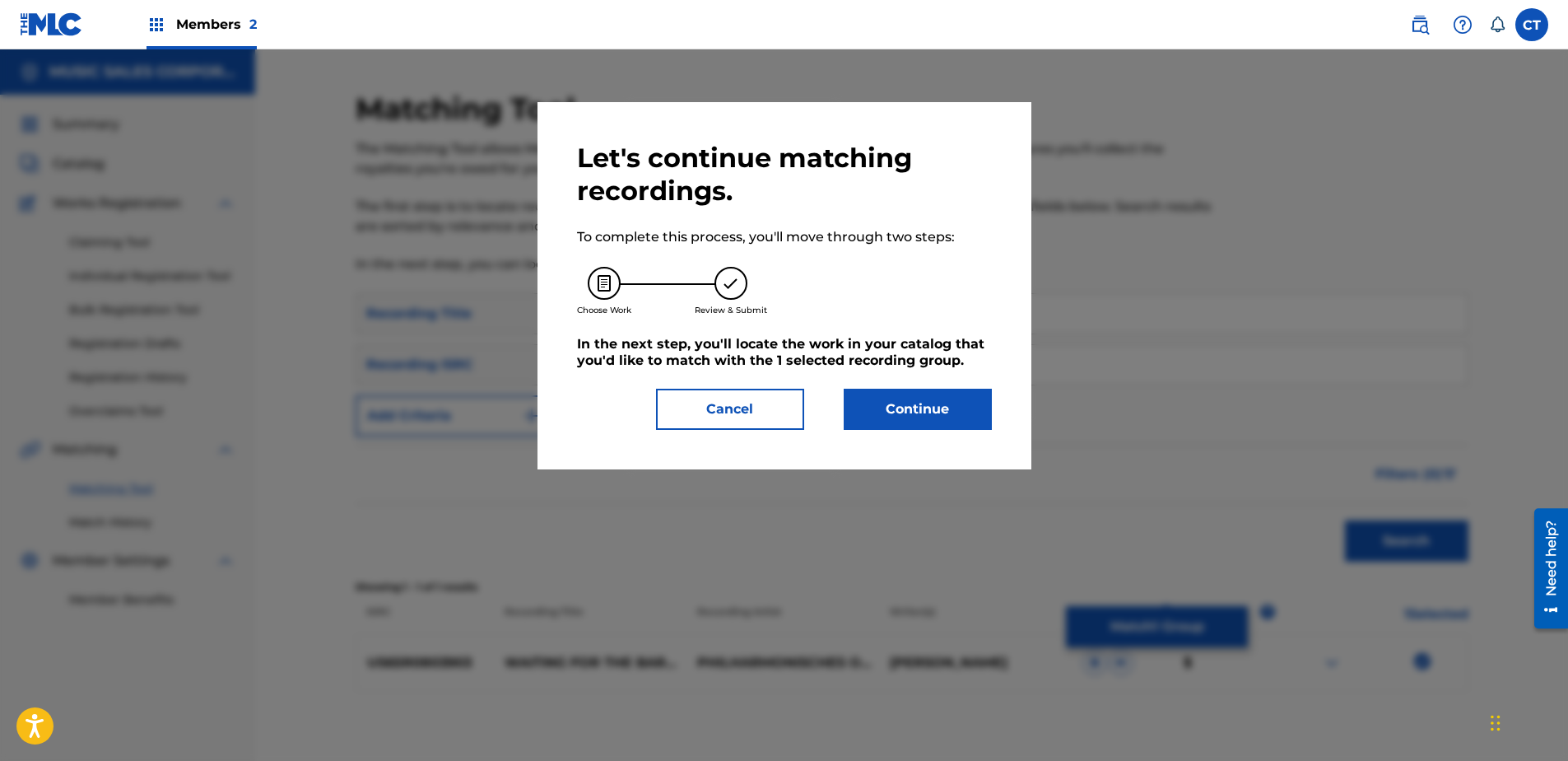
click at [885, 412] on button "Continue" at bounding box center [918, 409] width 148 height 41
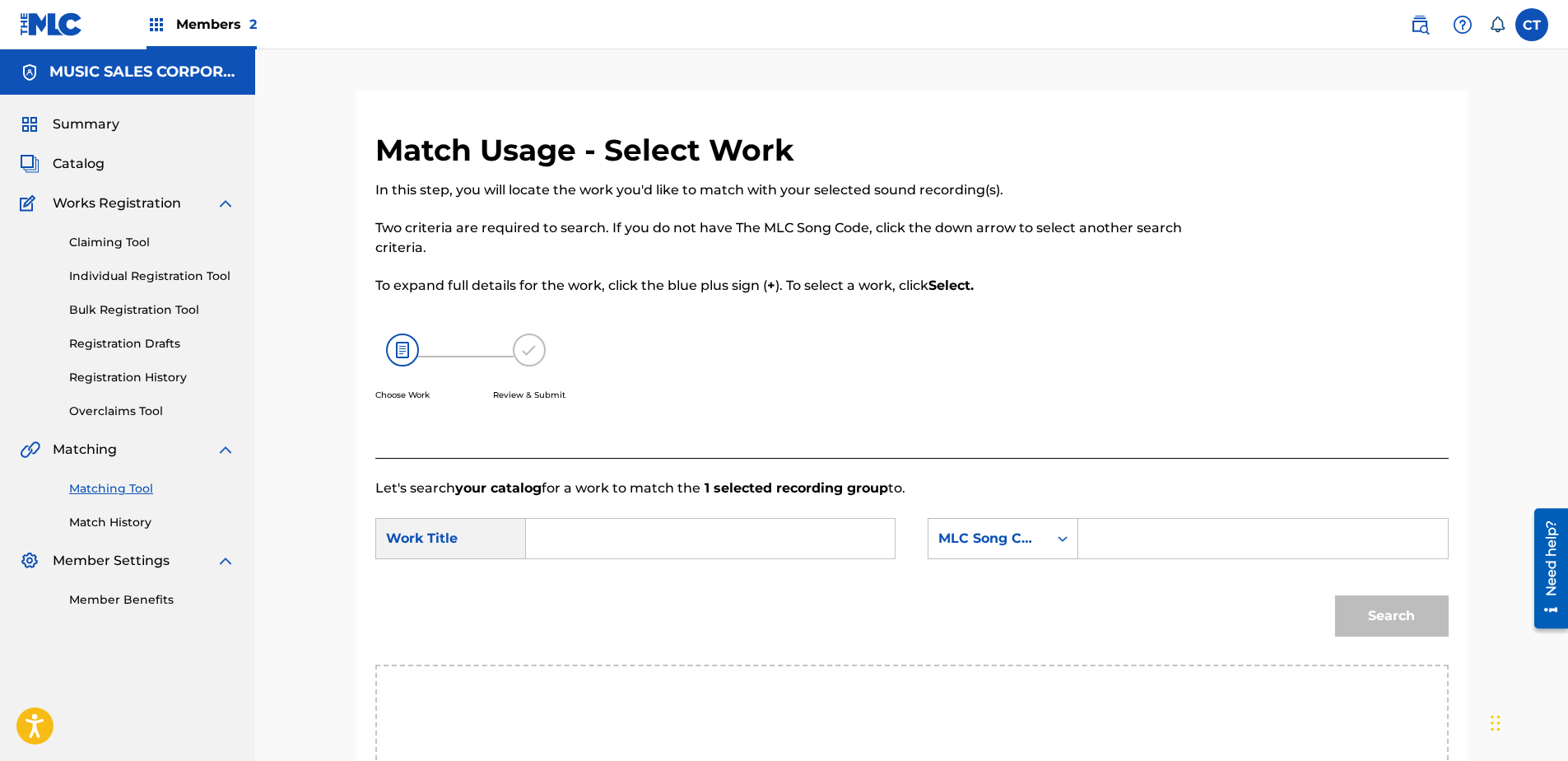
paste input "Scene 2: Dreamscape No. 1"
type input "Scene 2: Dreamscape No. 1"
click at [974, 531] on div "MLC Song Code" at bounding box center [1003, 538] width 151 height 41
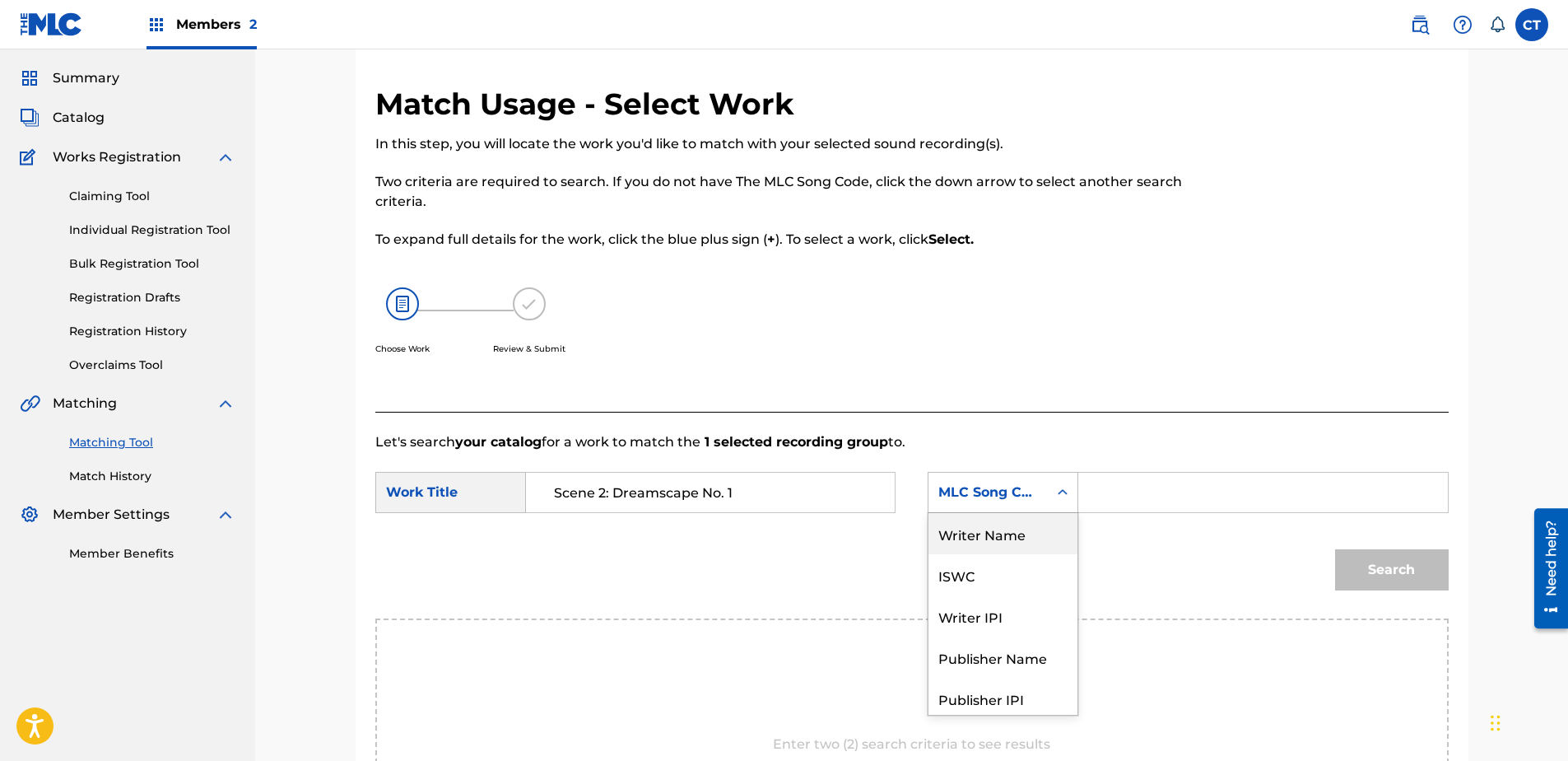
click at [995, 546] on div "Writer Name" at bounding box center [1003, 533] width 149 height 41
click at [1113, 499] on input "Search Form" at bounding box center [1262, 492] width 341 height 39
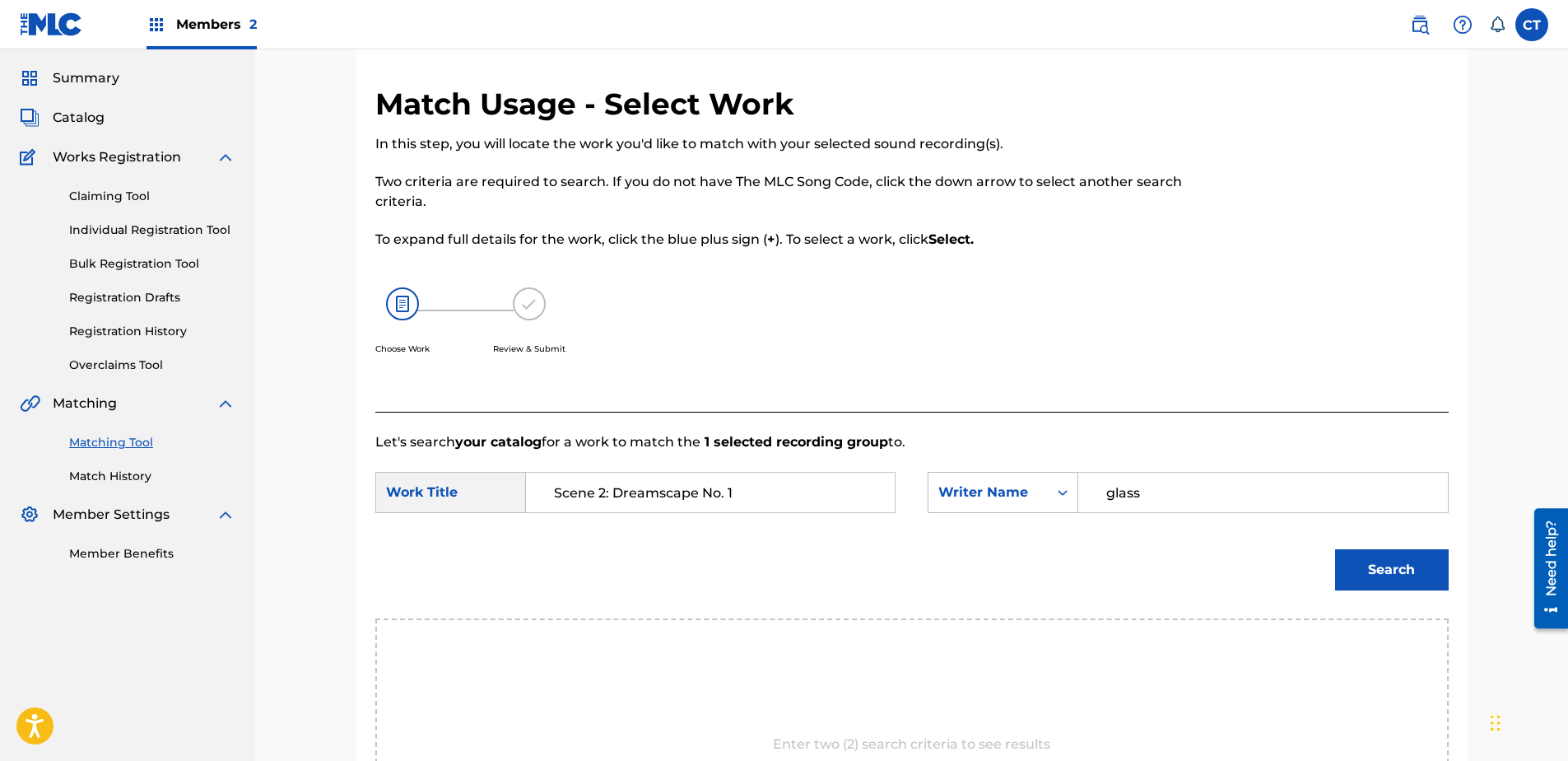
type input "glass"
click at [1335, 549] on button "Search" at bounding box center [1392, 569] width 114 height 41
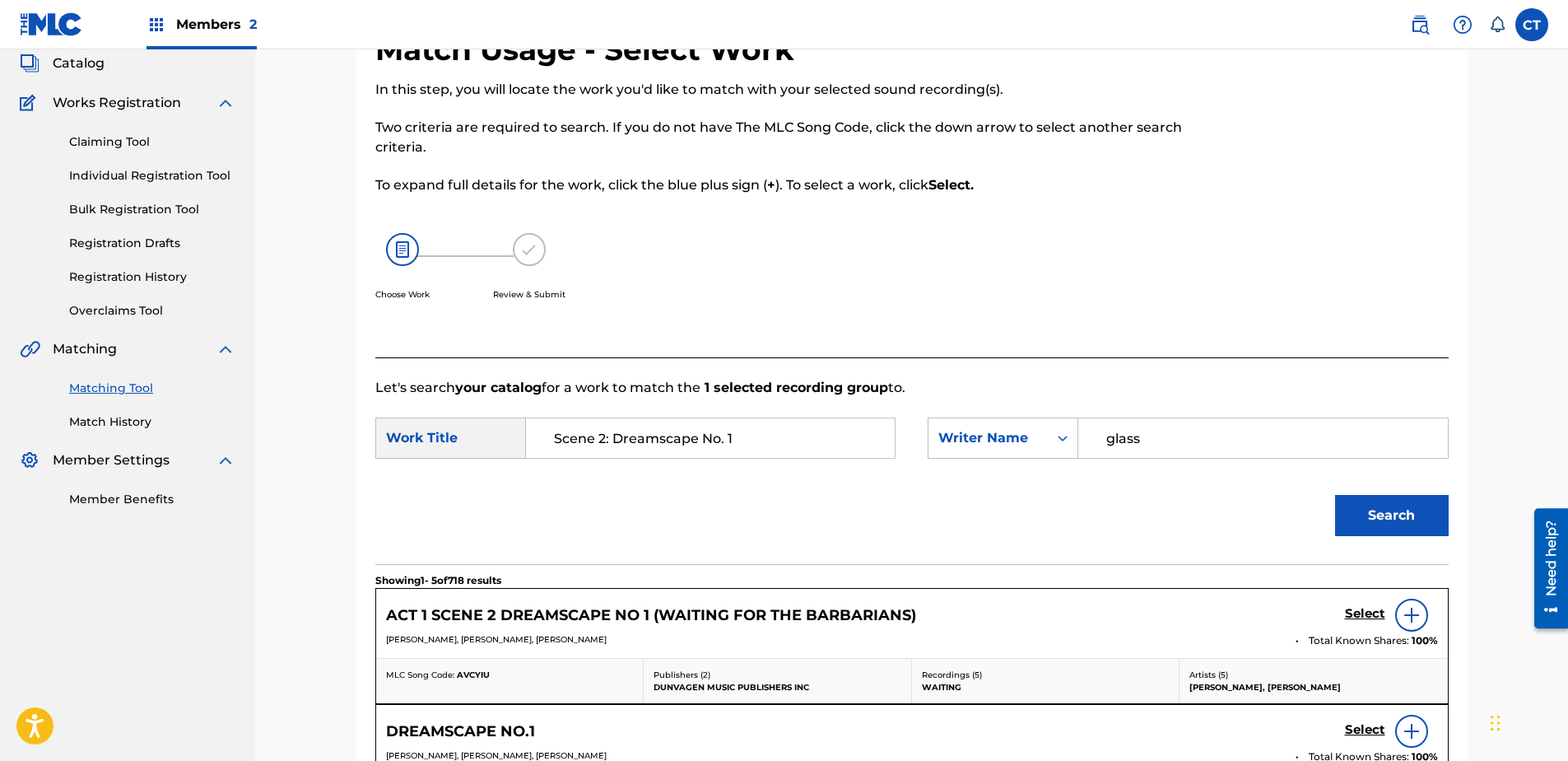
scroll to position [128, 0]
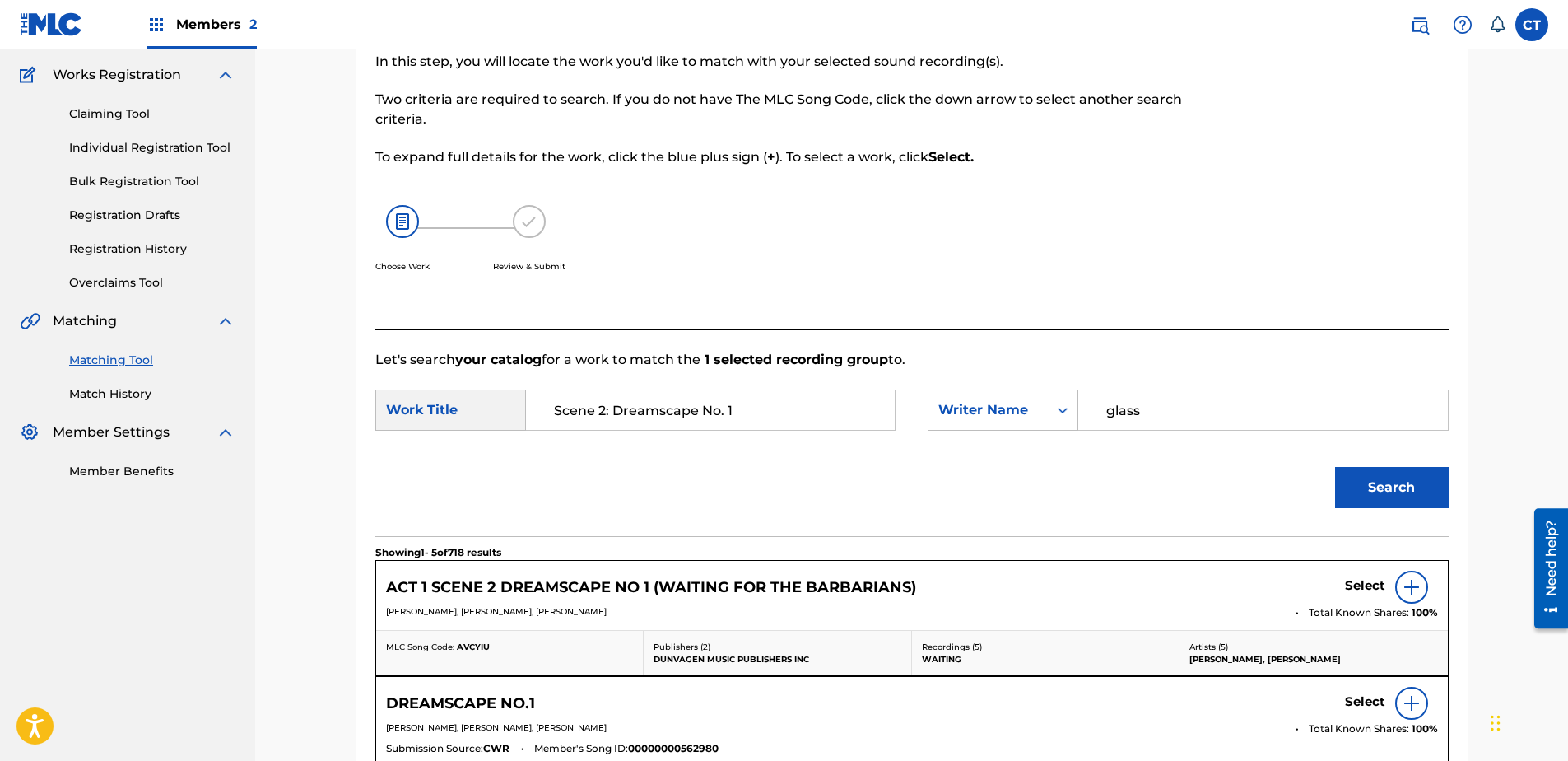
click at [1350, 585] on h5 "Select" at bounding box center [1365, 586] width 40 height 16
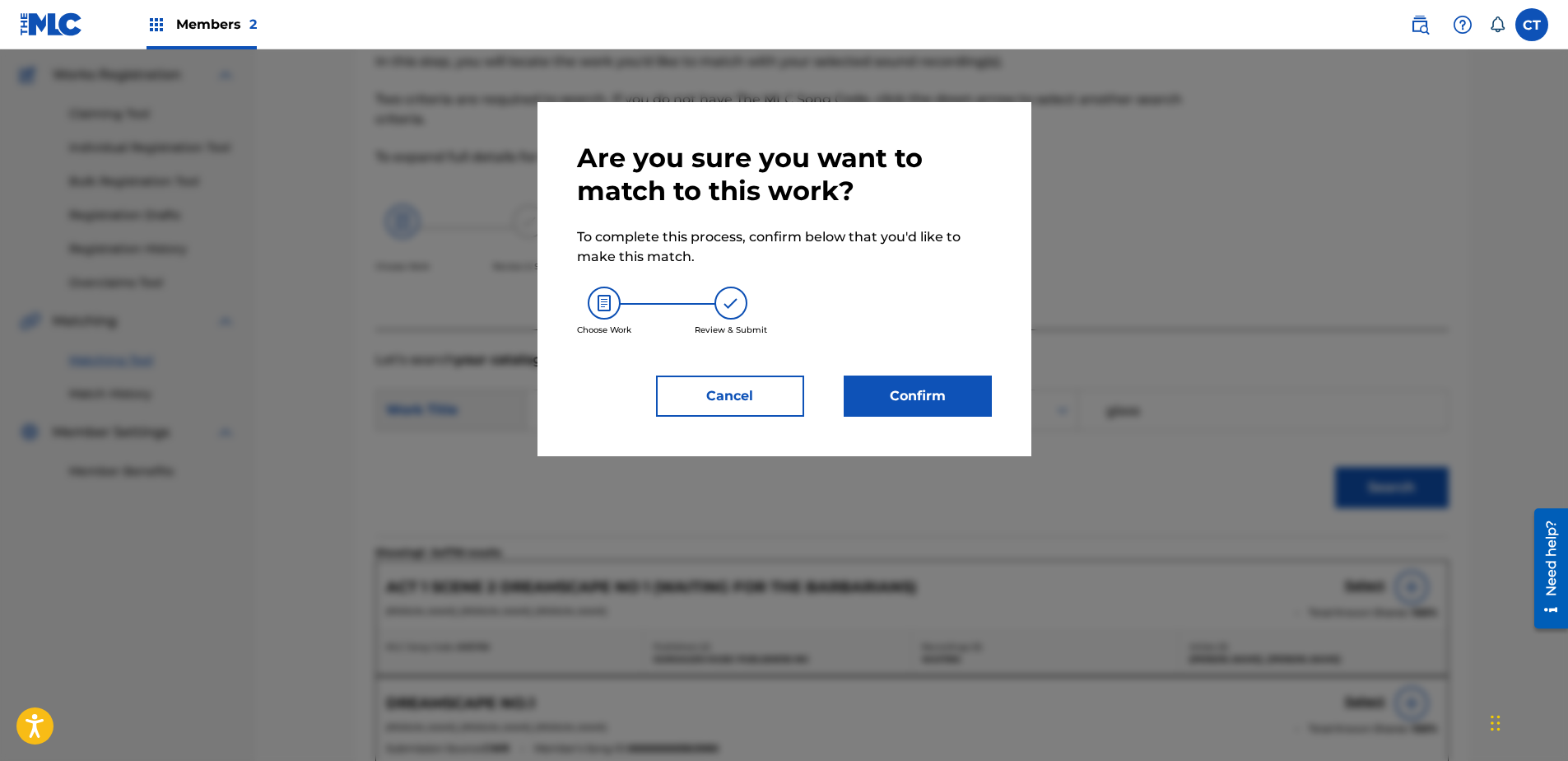
click at [869, 402] on button "Confirm" at bounding box center [918, 395] width 148 height 41
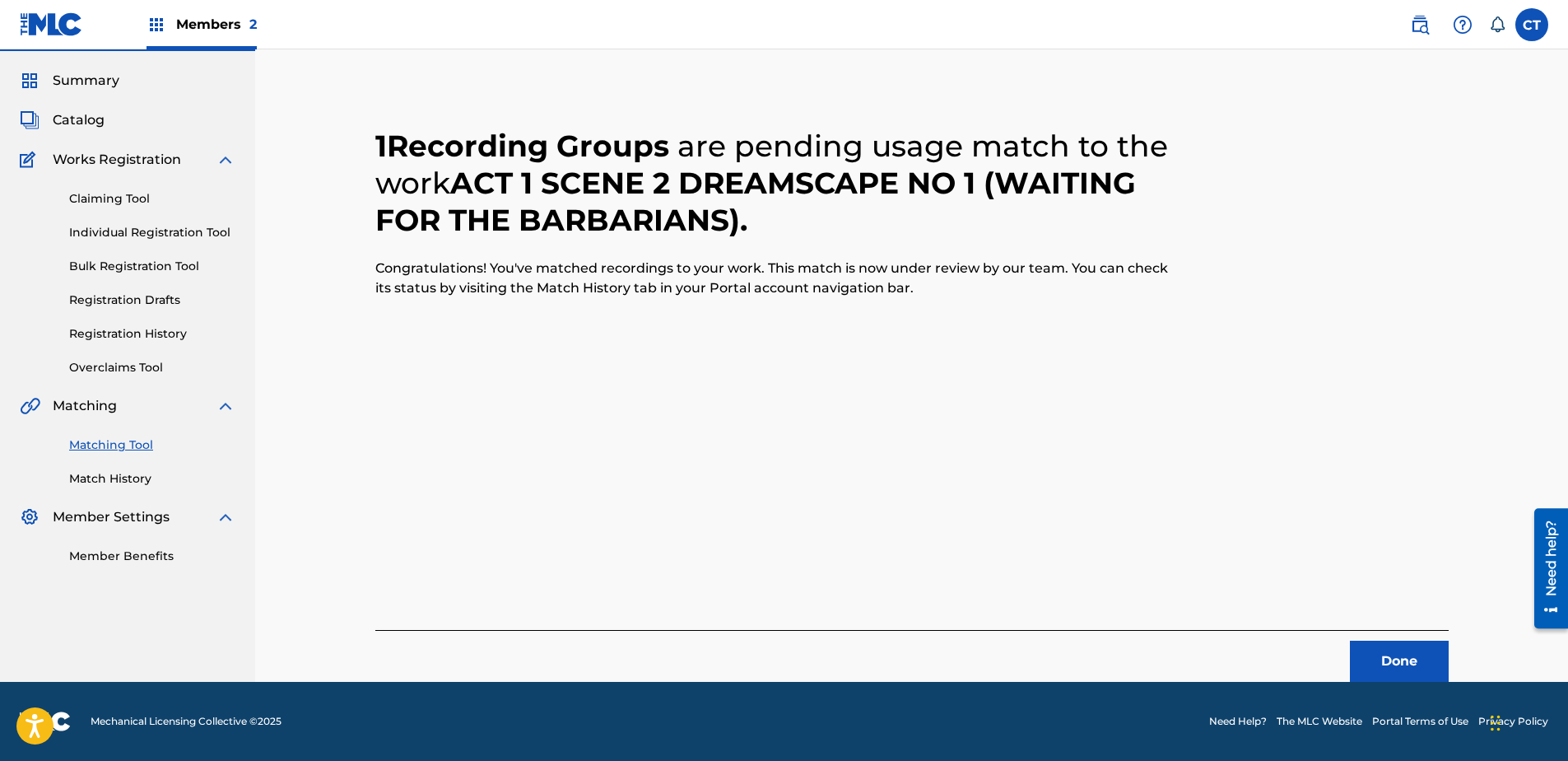
scroll to position [44, 0]
click at [1401, 651] on button "Done" at bounding box center [1399, 661] width 99 height 41
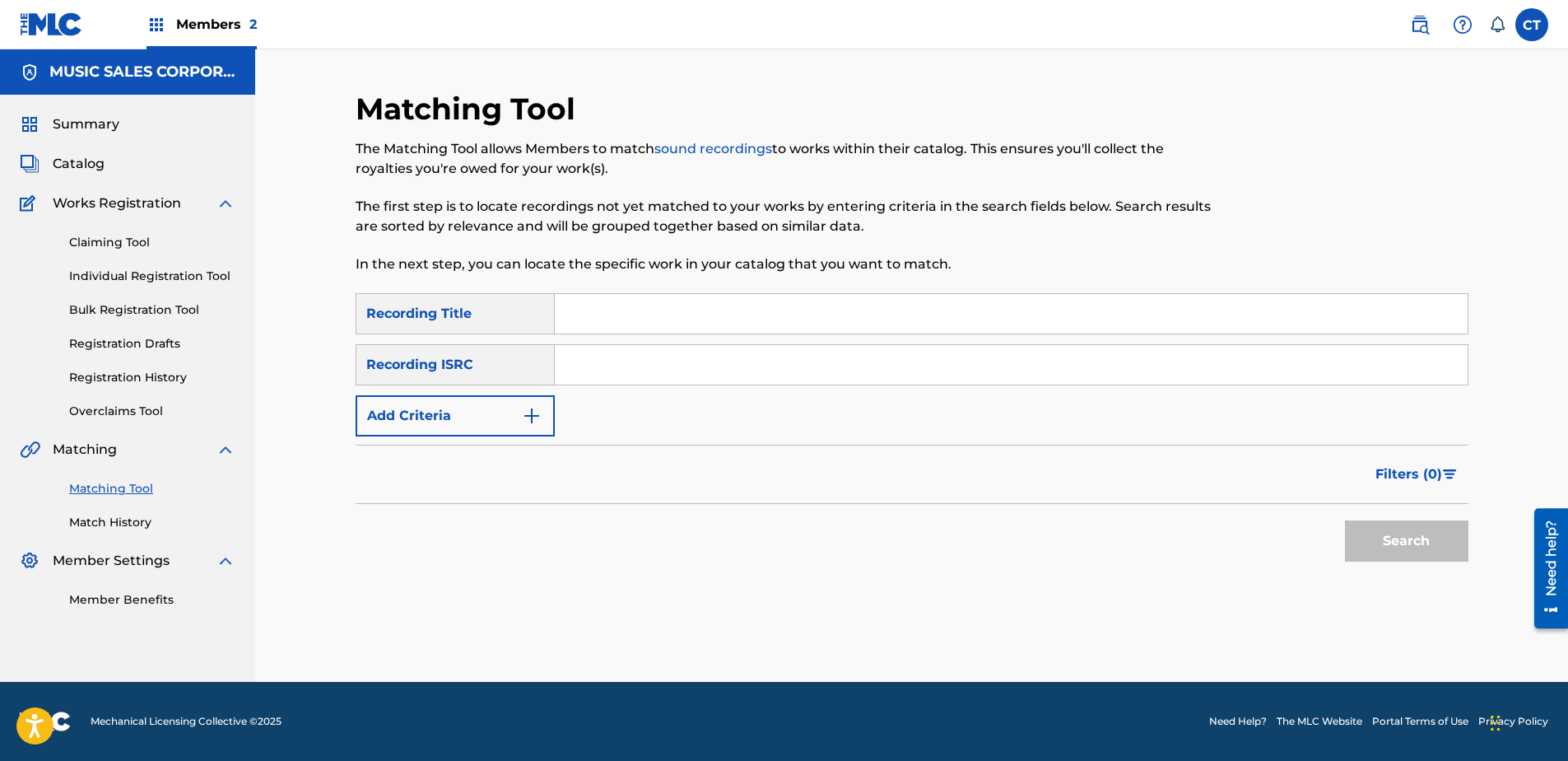
scroll to position [0, 0]
click at [719, 373] on input "Search Form" at bounding box center [1011, 364] width 912 height 39
paste input "US65R0803904"
click at [1395, 530] on button "Search" at bounding box center [1406, 541] width 124 height 41
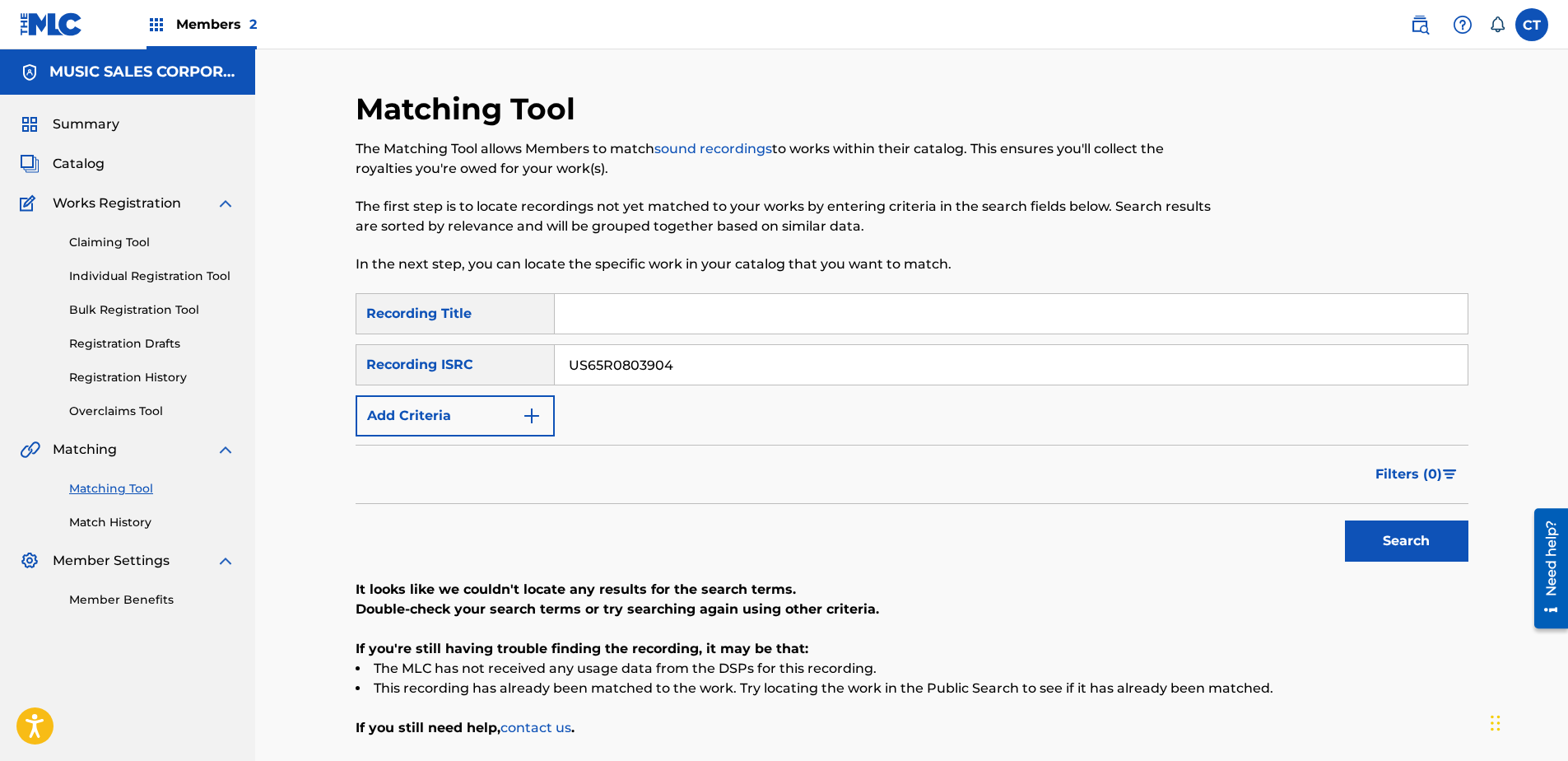
click at [753, 366] on input "US65R0803904" at bounding box center [1011, 364] width 912 height 39
click at [1345, 521] on button "Search" at bounding box center [1406, 541] width 124 height 41
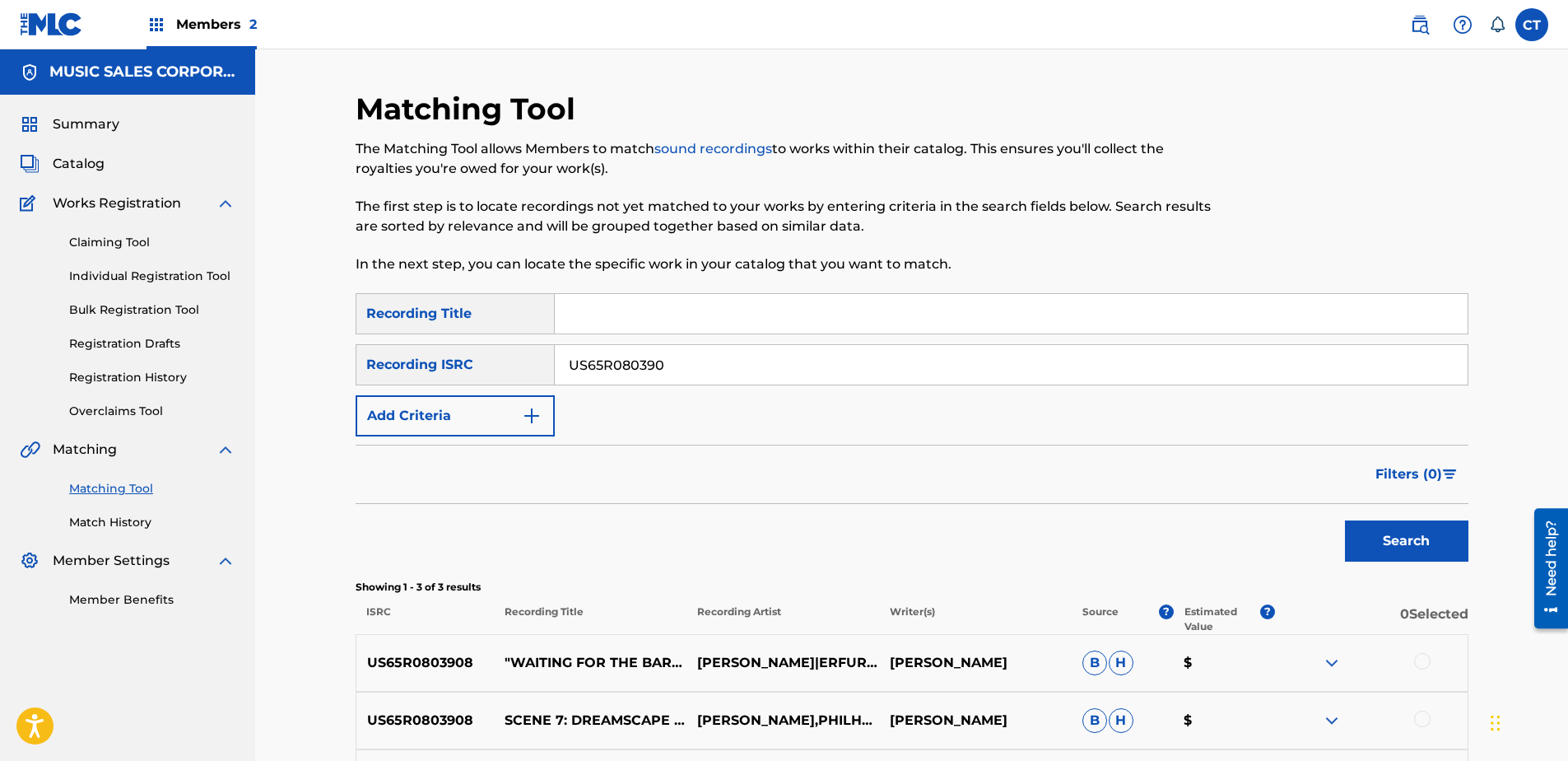
type input "US65R080390"
click at [1098, 538] on div "Search" at bounding box center [912, 537] width 1113 height 66
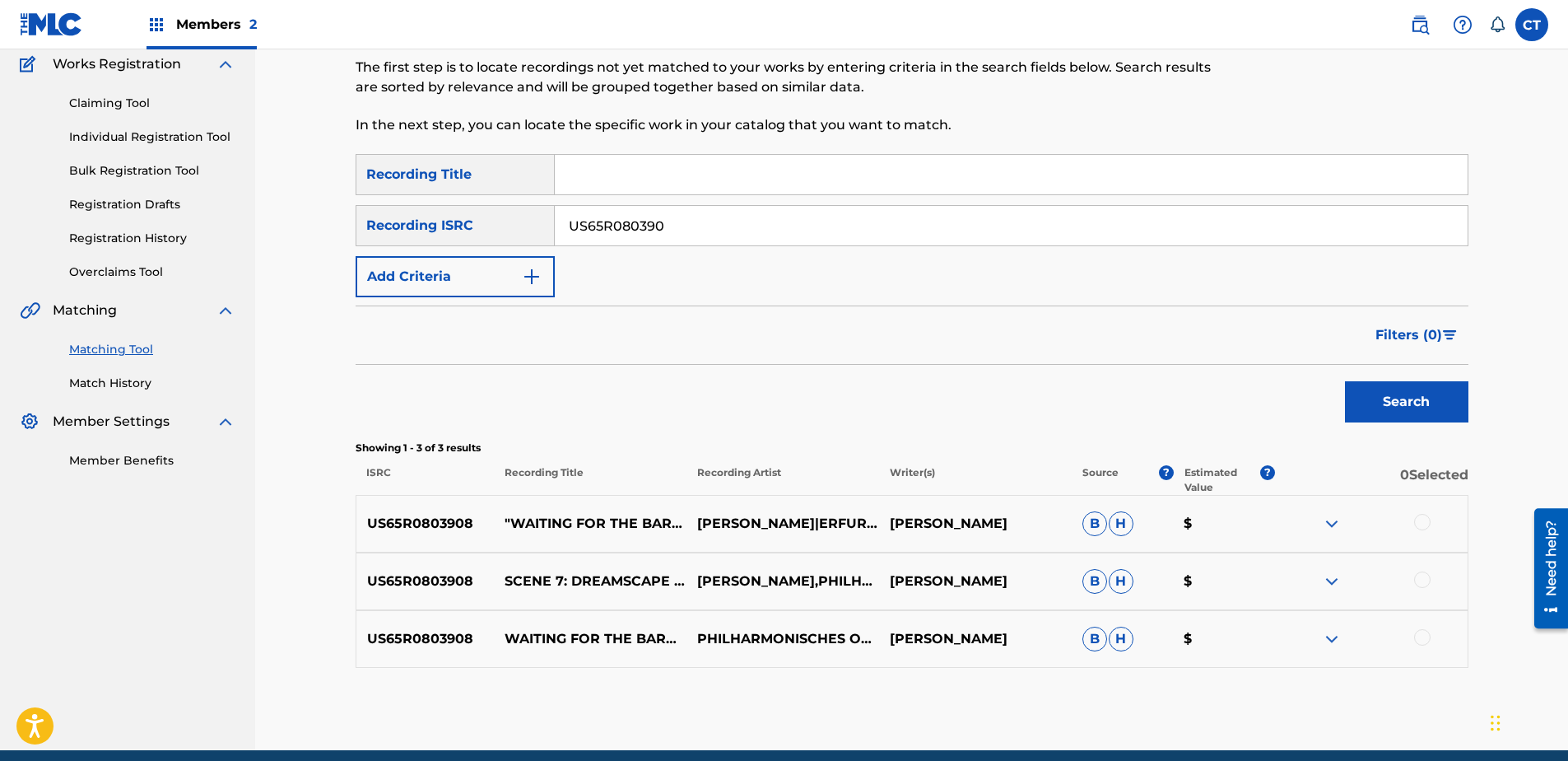
scroll to position [208, 0]
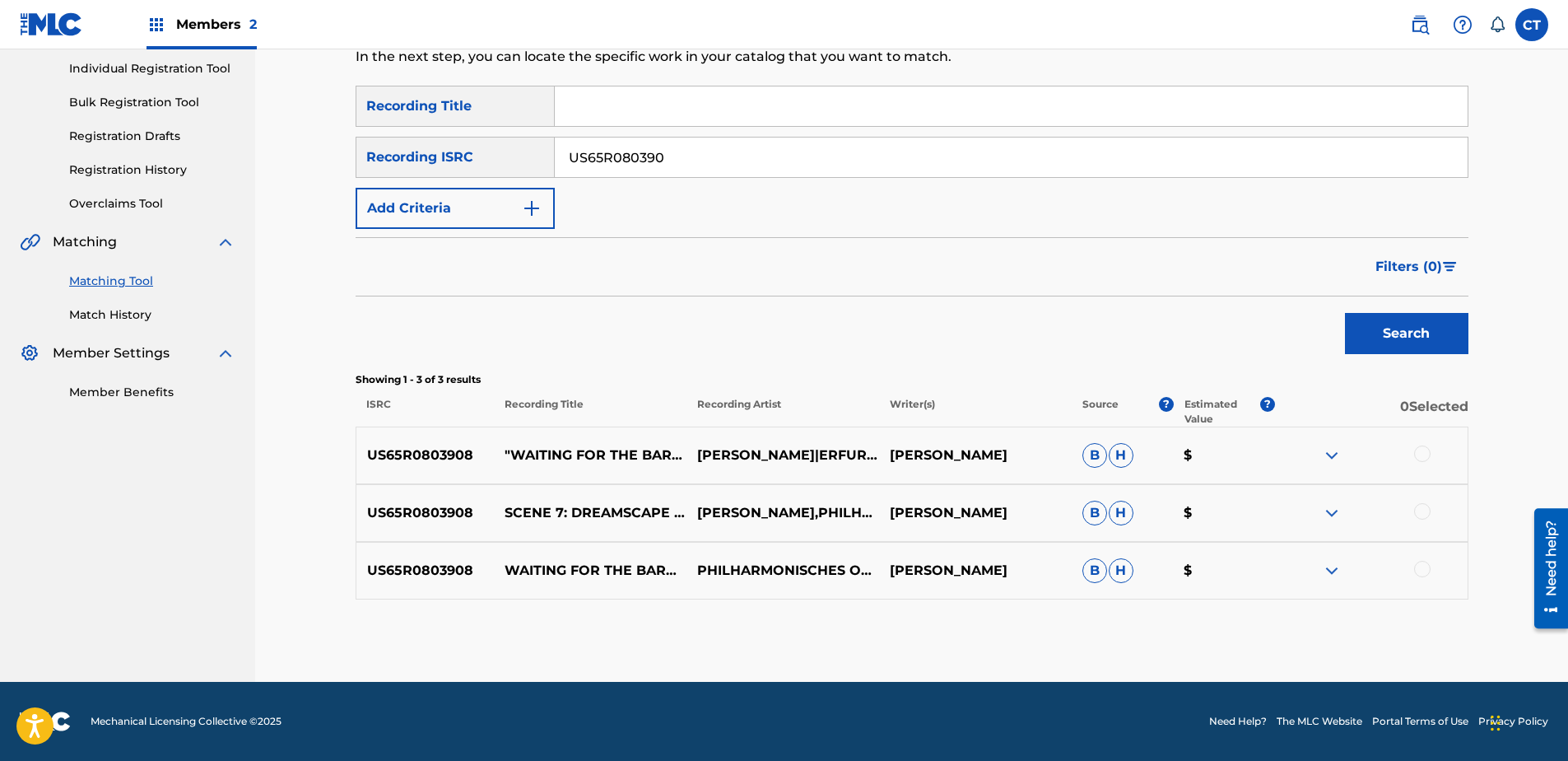
click at [1426, 457] on div at bounding box center [1422, 453] width 17 height 17
click at [1423, 510] on div at bounding box center [1422, 511] width 17 height 17
drag, startPoint x: 1421, startPoint y: 569, endPoint x: 1340, endPoint y: 603, distance: 87.8
click at [1421, 570] on div at bounding box center [1422, 569] width 17 height 17
click at [1174, 644] on button "Match 3 Groups" at bounding box center [1157, 626] width 182 height 41
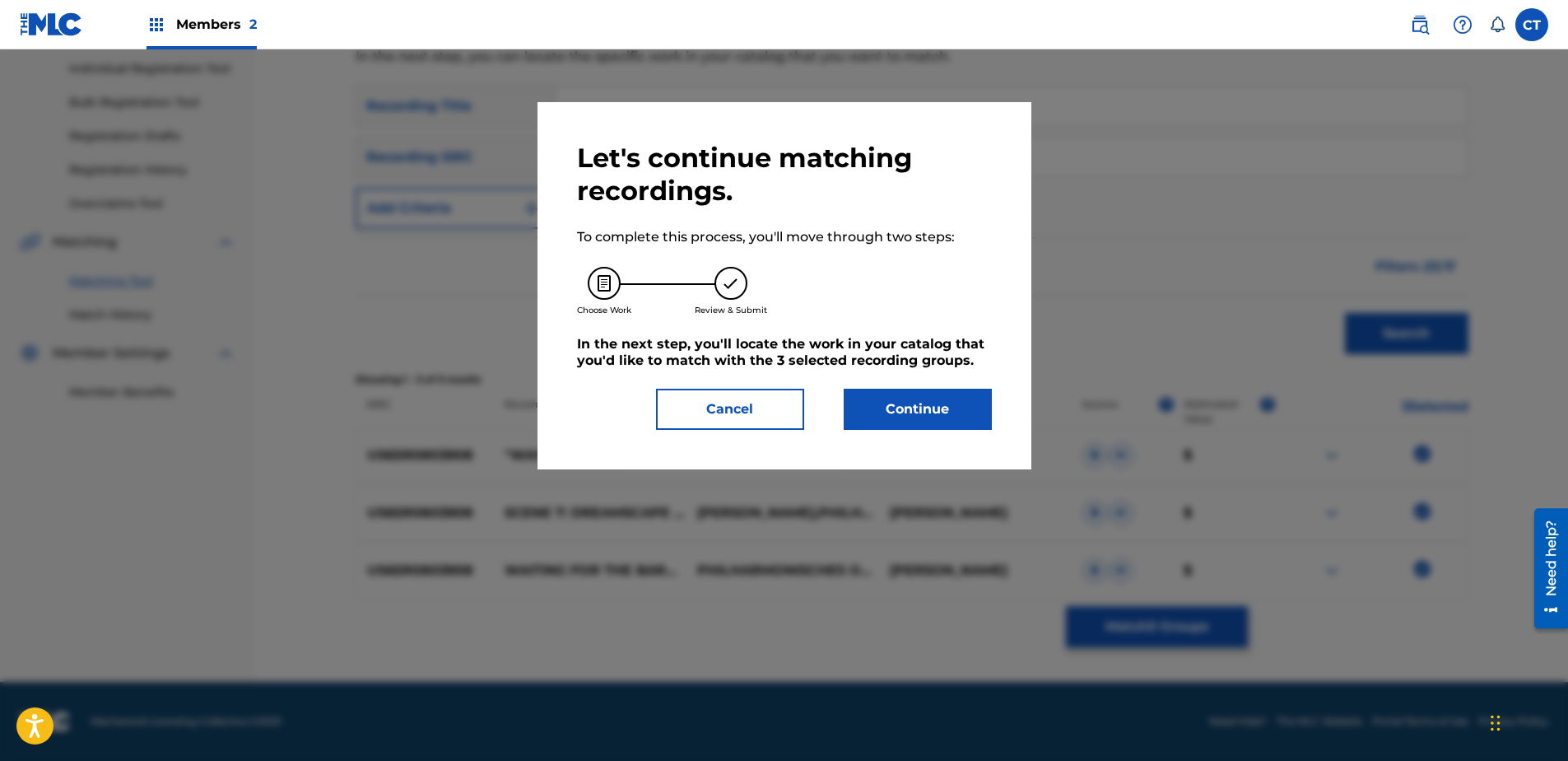
click at [777, 405] on button "Cancel" at bounding box center [729, 409] width 148 height 41
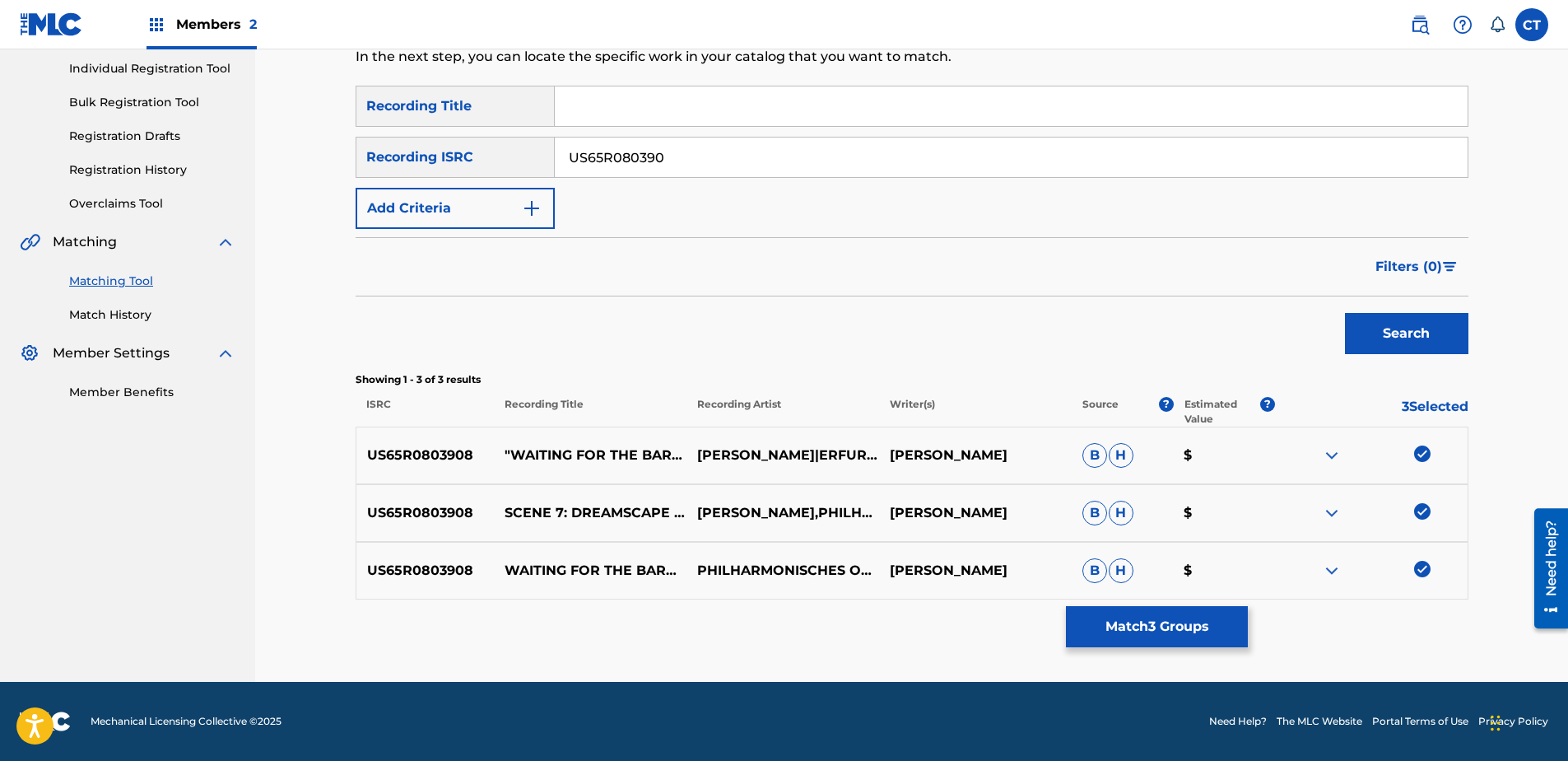
click at [1117, 644] on button "Match 3 Groups" at bounding box center [1157, 626] width 182 height 41
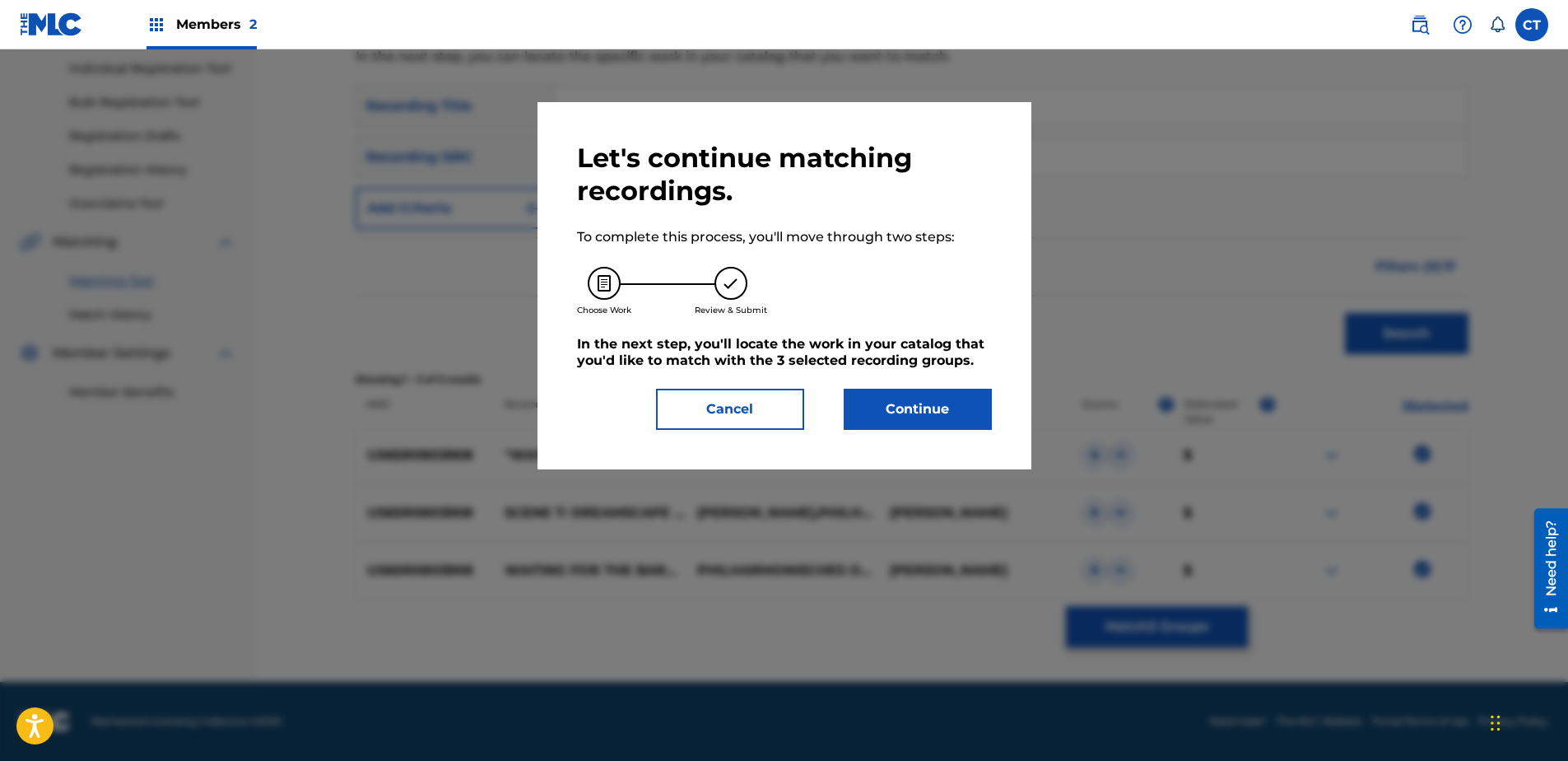
click at [933, 423] on button "Continue" at bounding box center [918, 409] width 148 height 41
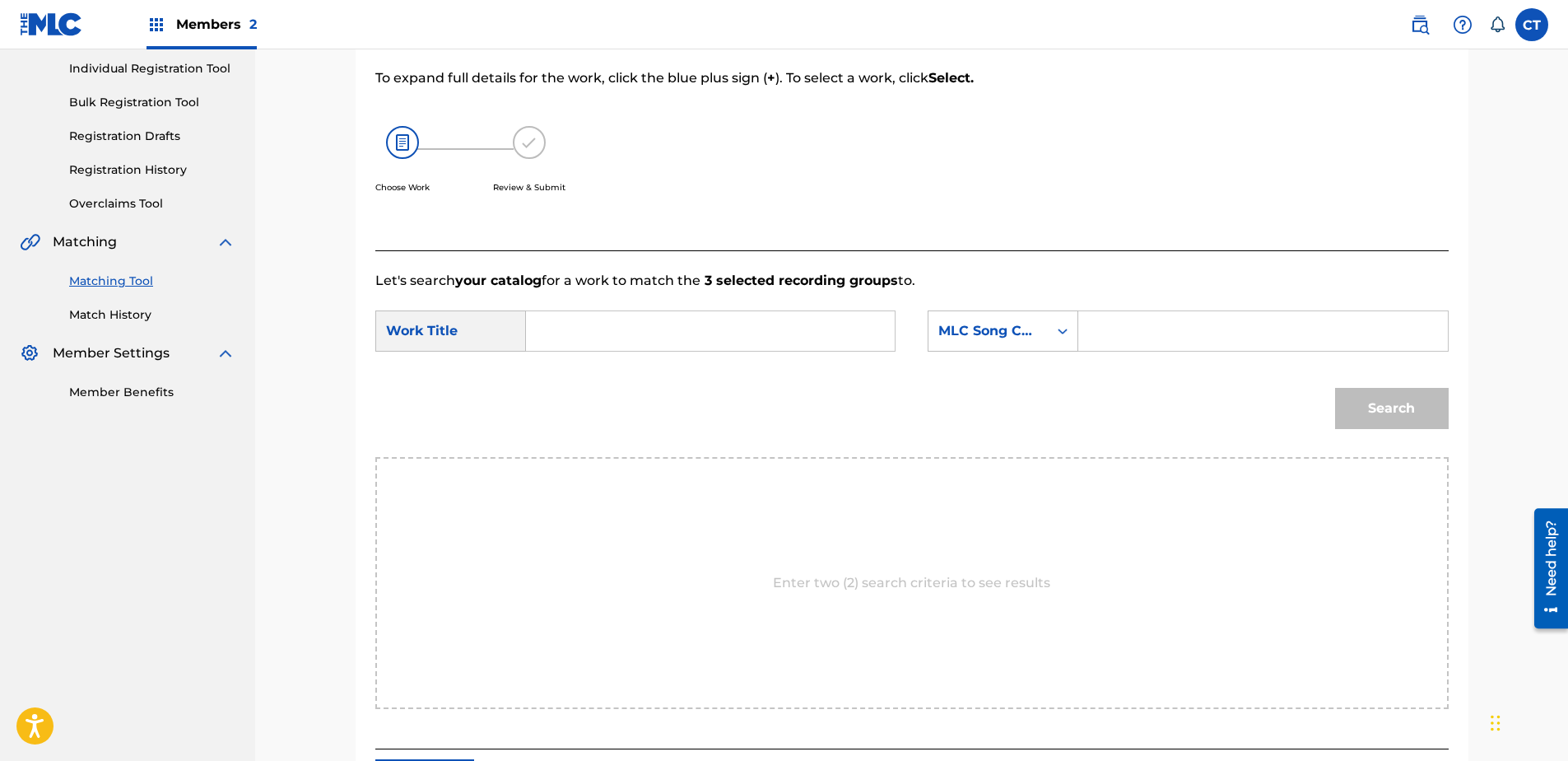
drag, startPoint x: 1274, startPoint y: 218, endPoint x: 1174, endPoint y: 267, distance: 111.4
click at [1274, 218] on div at bounding box center [1325, 88] width 247 height 326
click at [709, 346] on input "Search Form" at bounding box center [710, 331] width 341 height 39
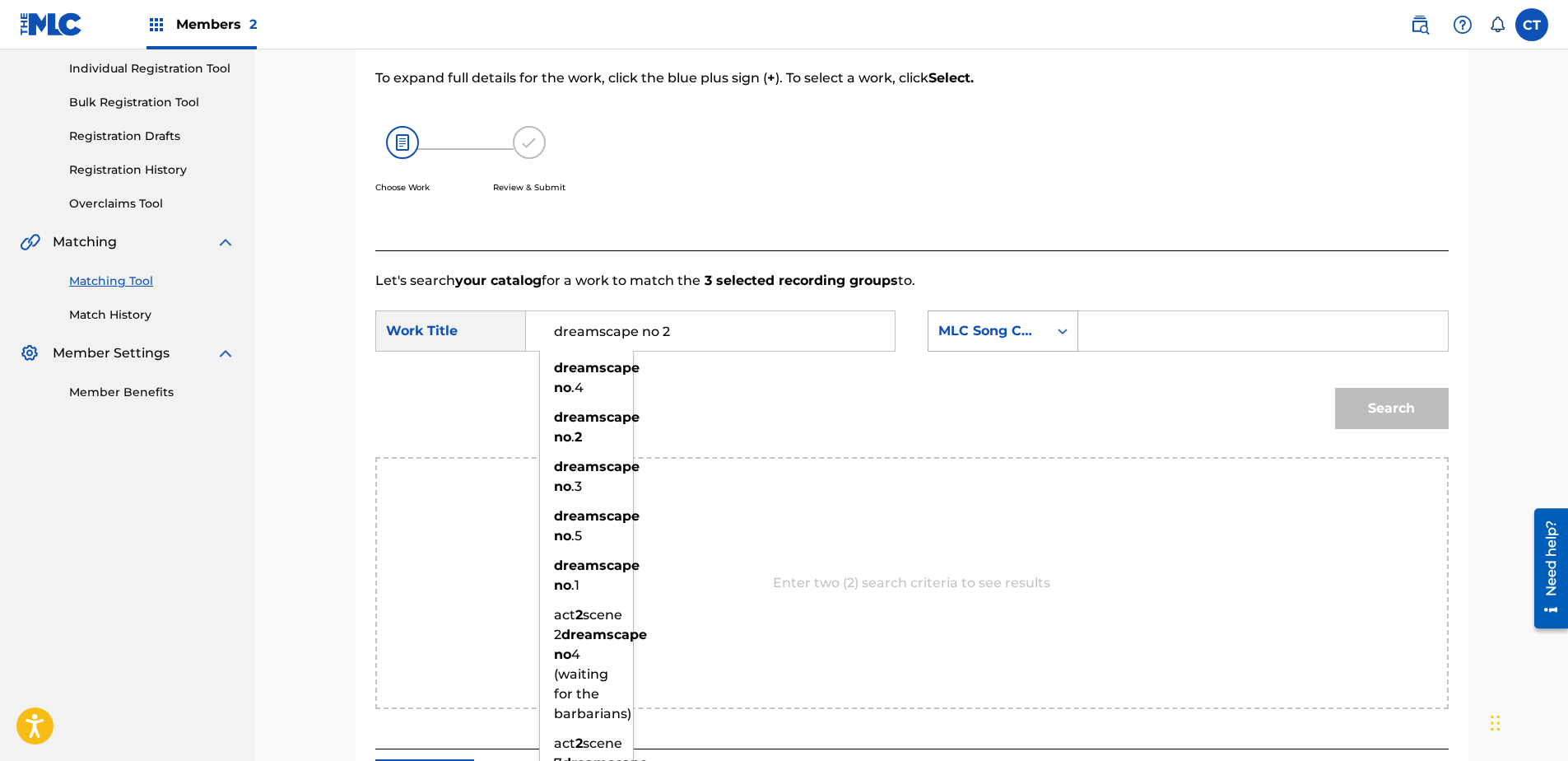
type input "dreamscape no 2"
click at [1047, 324] on div "Search Form" at bounding box center [1062, 331] width 30 height 30
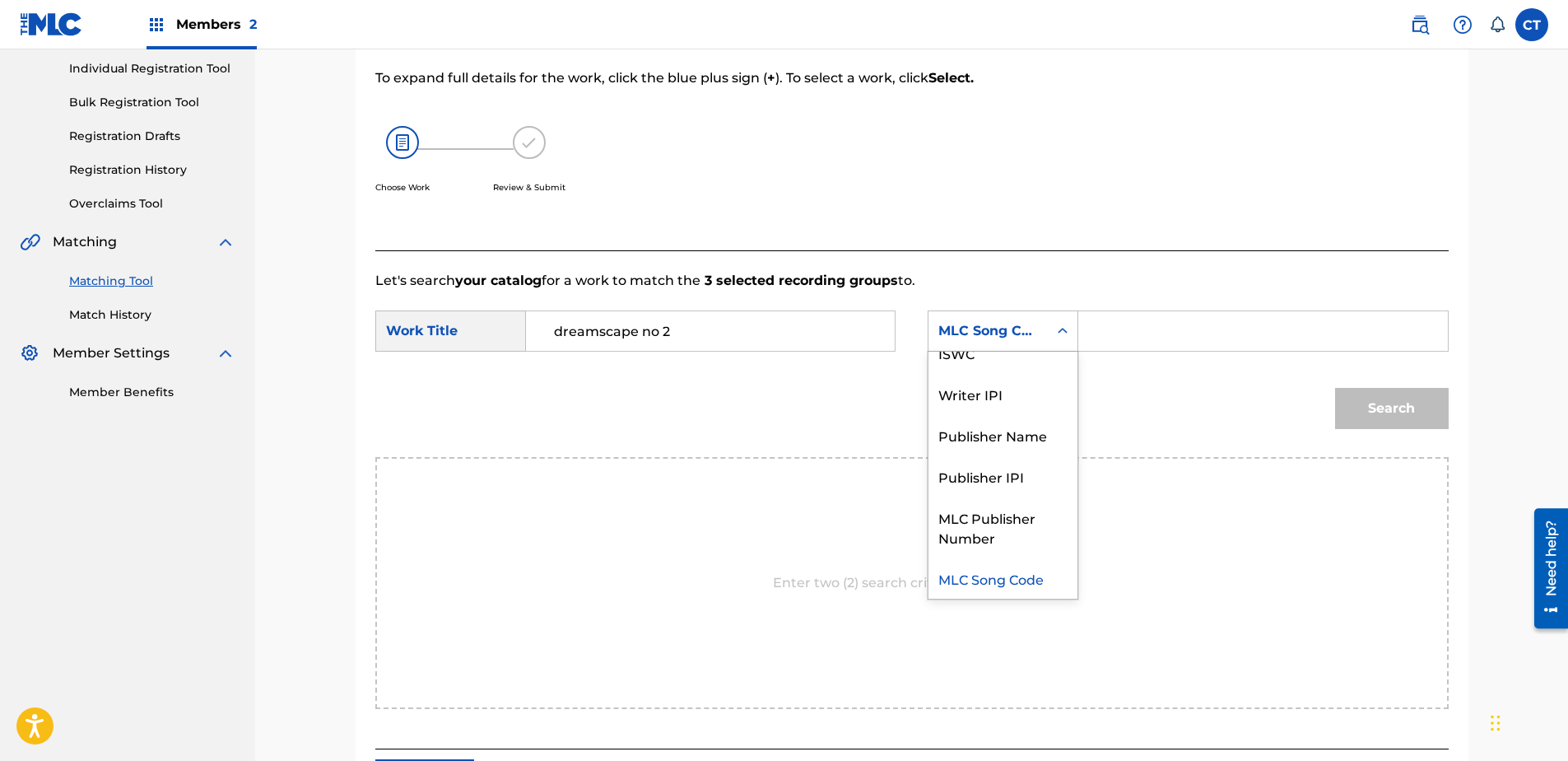
scroll to position [0, 0]
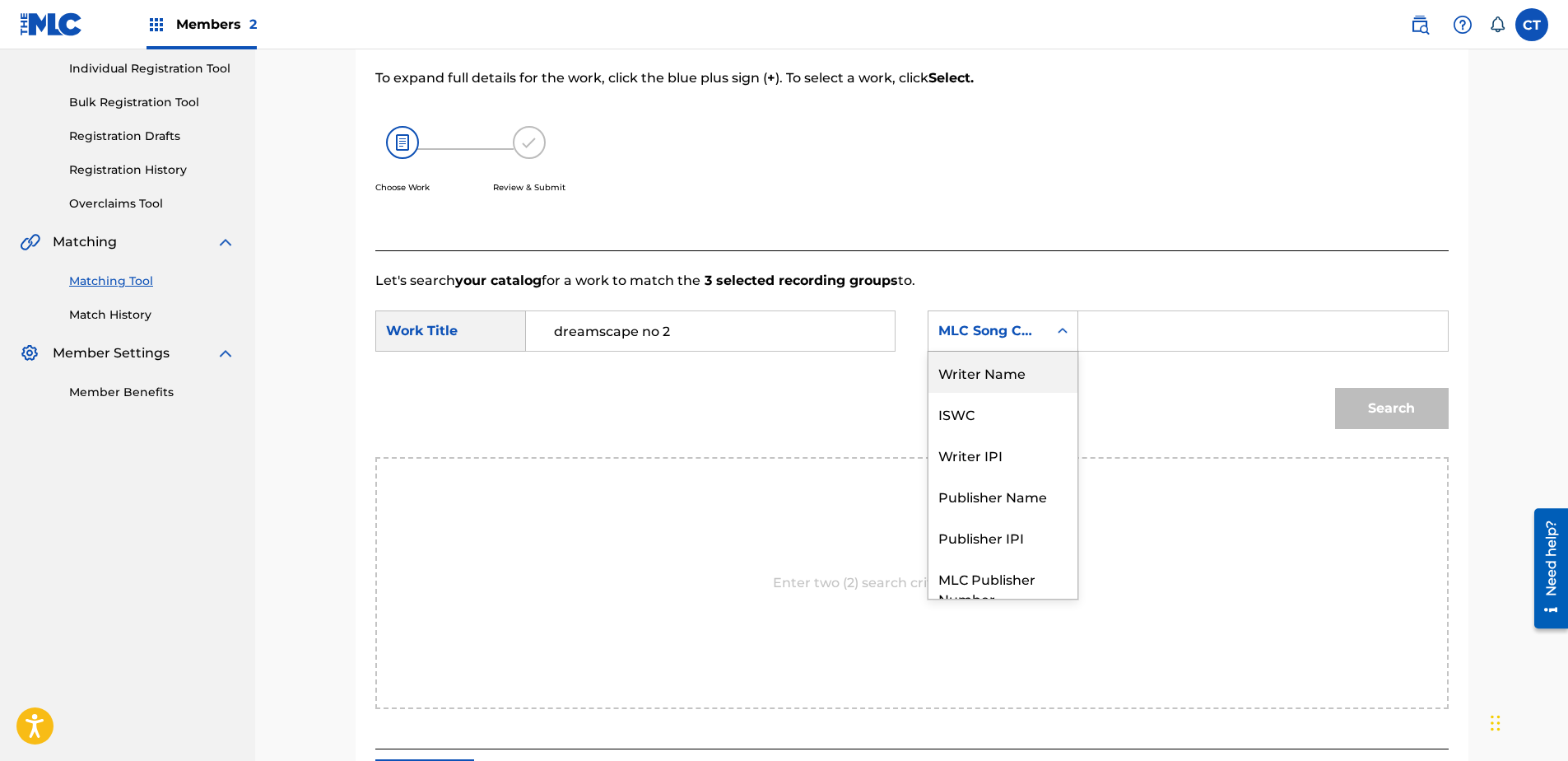
drag, startPoint x: 1032, startPoint y: 366, endPoint x: 1072, endPoint y: 354, distance: 41.8
click at [1039, 363] on div "Writer Name" at bounding box center [1003, 372] width 149 height 41
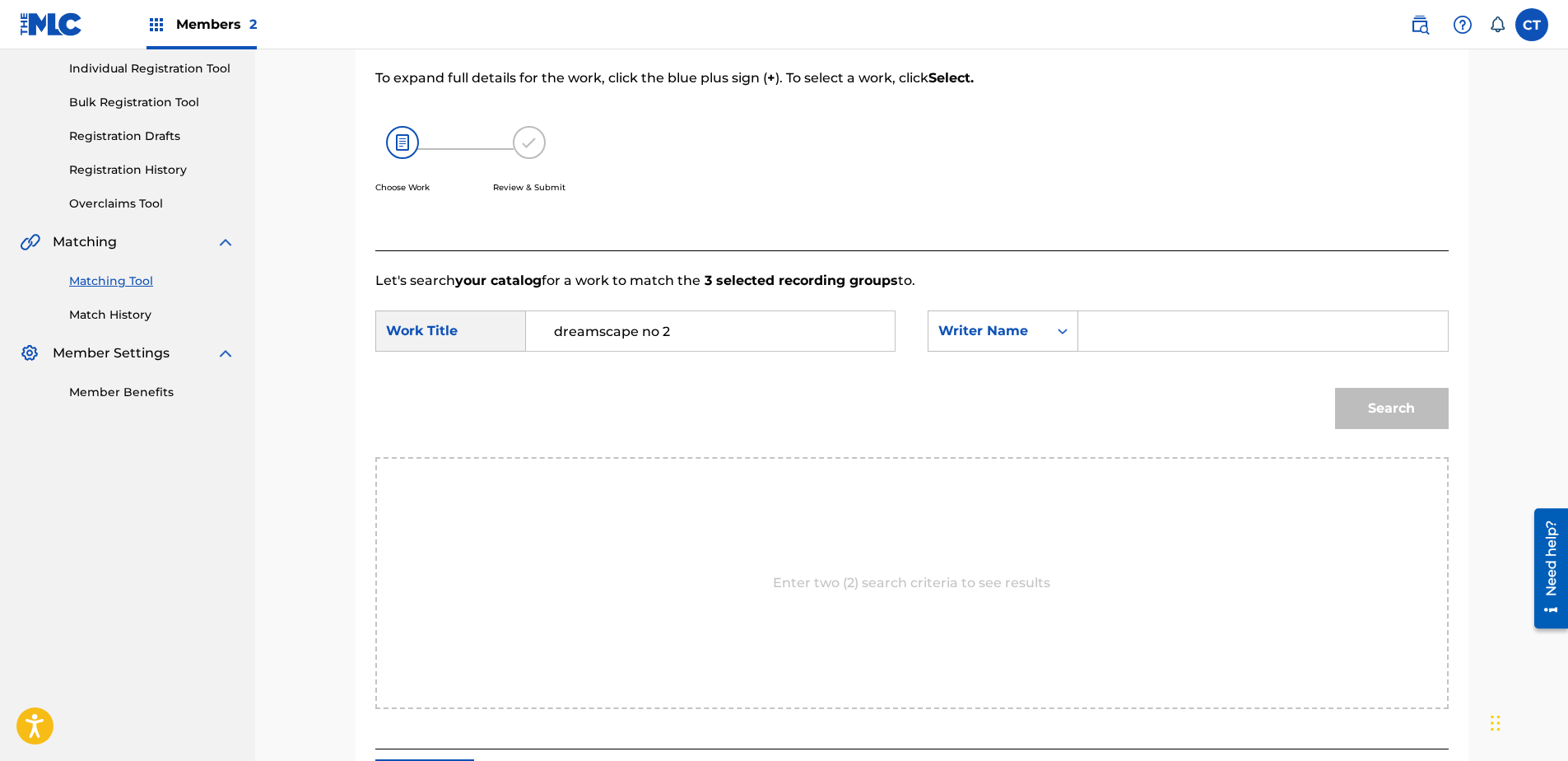
click at [1210, 324] on input "Search Form" at bounding box center [1262, 331] width 341 height 39
type input "glass"
click at [1335, 388] on button "Search" at bounding box center [1392, 408] width 114 height 41
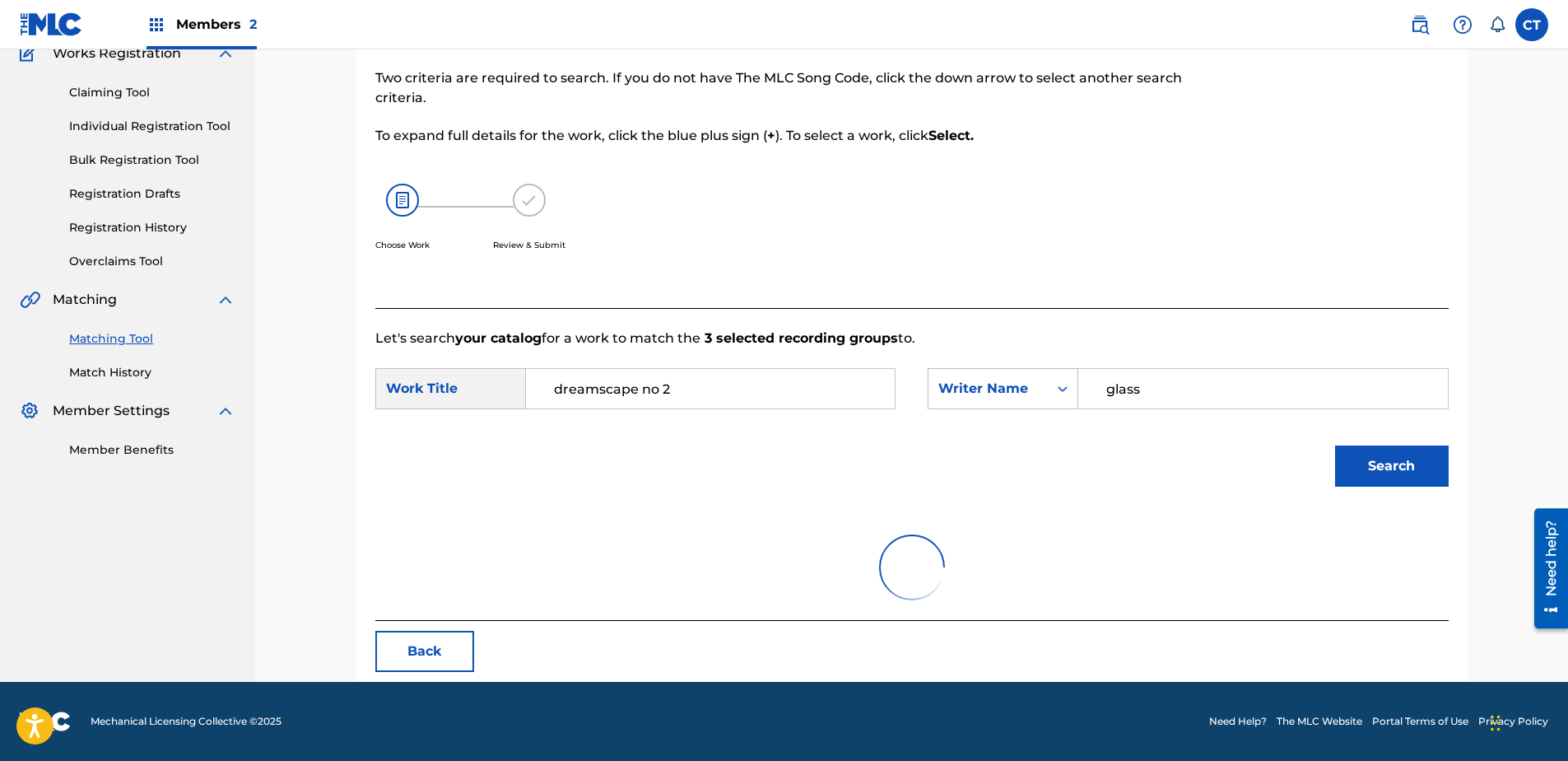
scroll to position [208, 0]
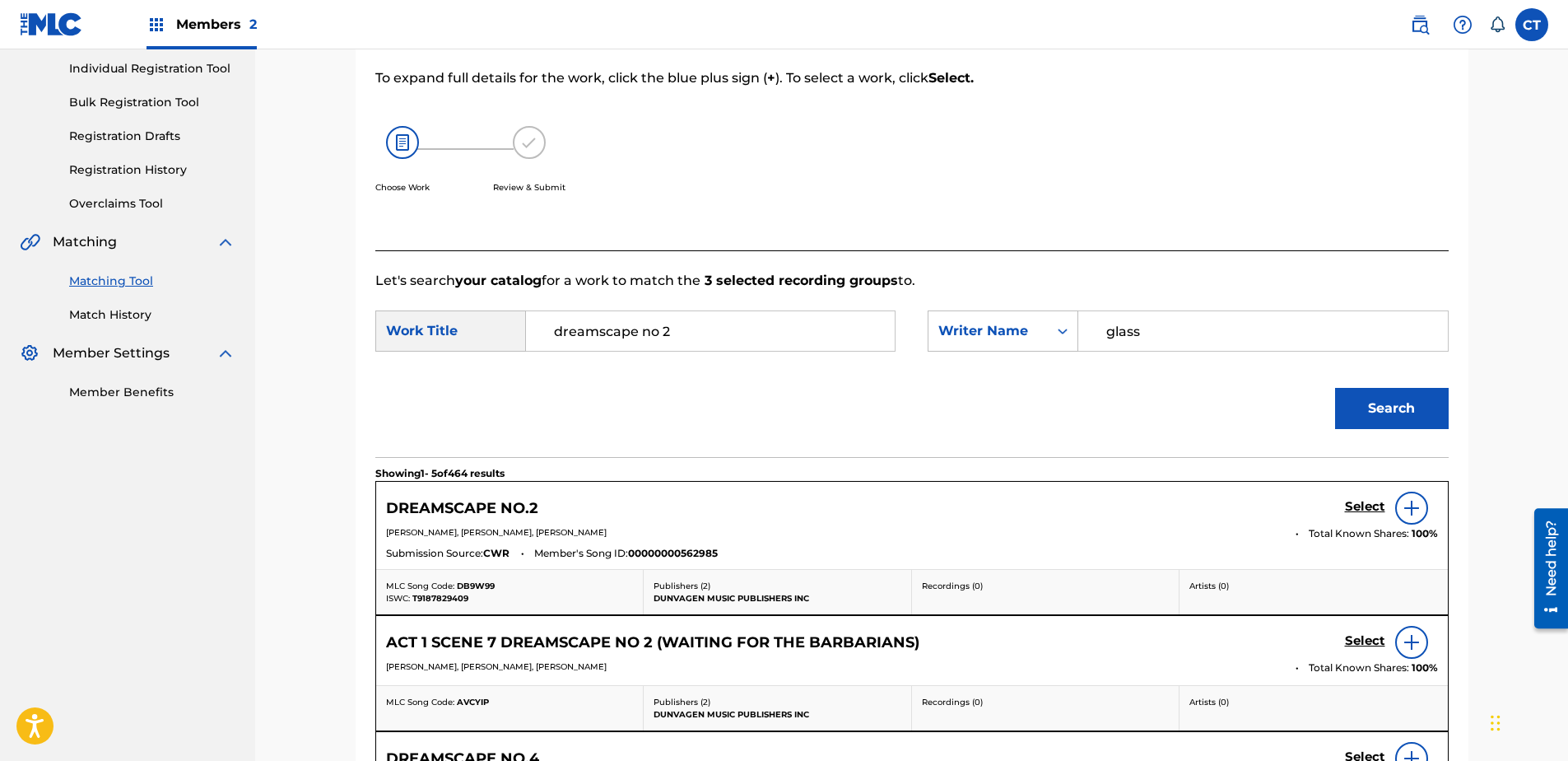
click at [1353, 515] on h5 "Select" at bounding box center [1365, 507] width 40 height 16
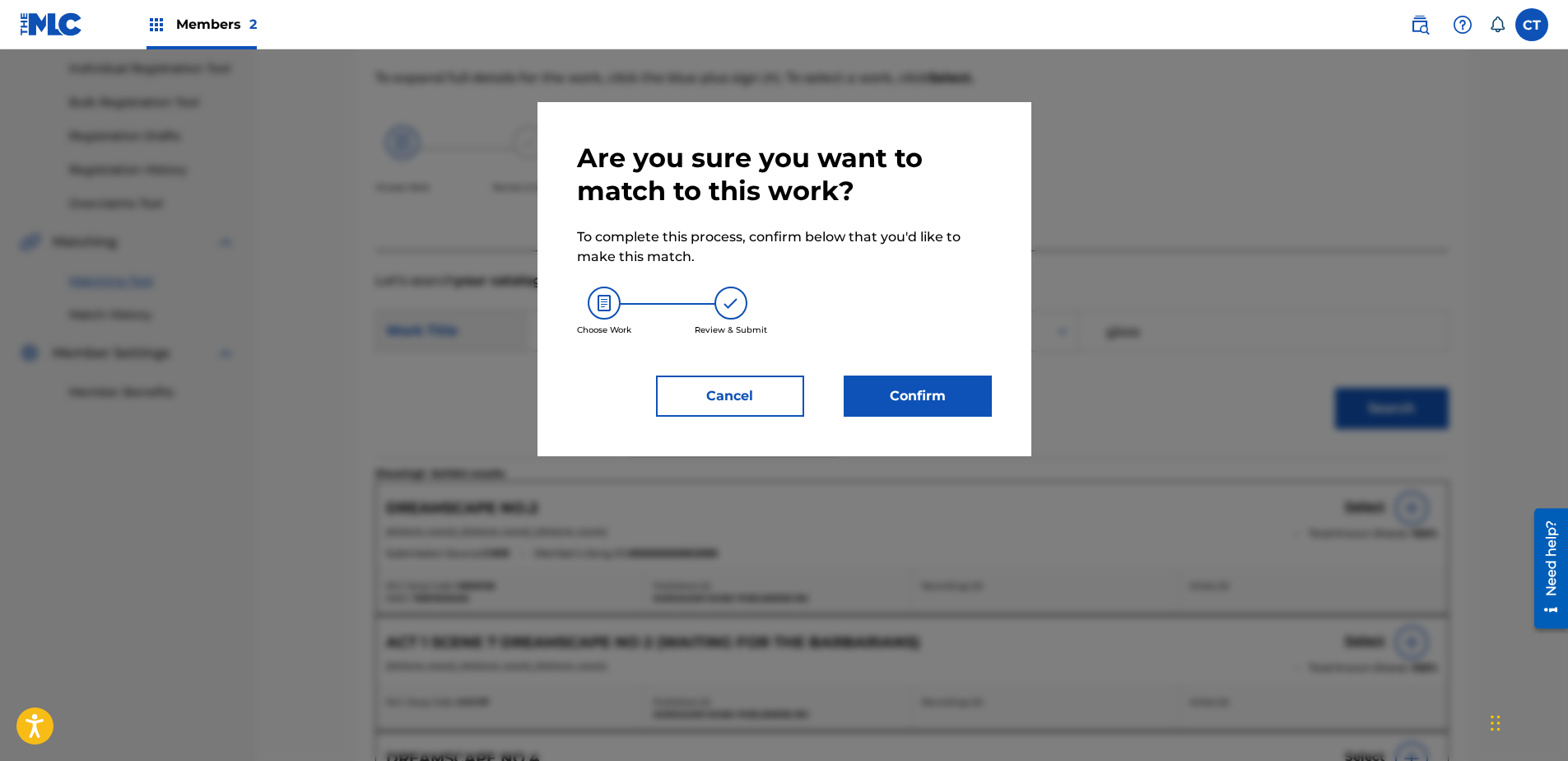
click at [906, 409] on button "Confirm" at bounding box center [918, 395] width 148 height 41
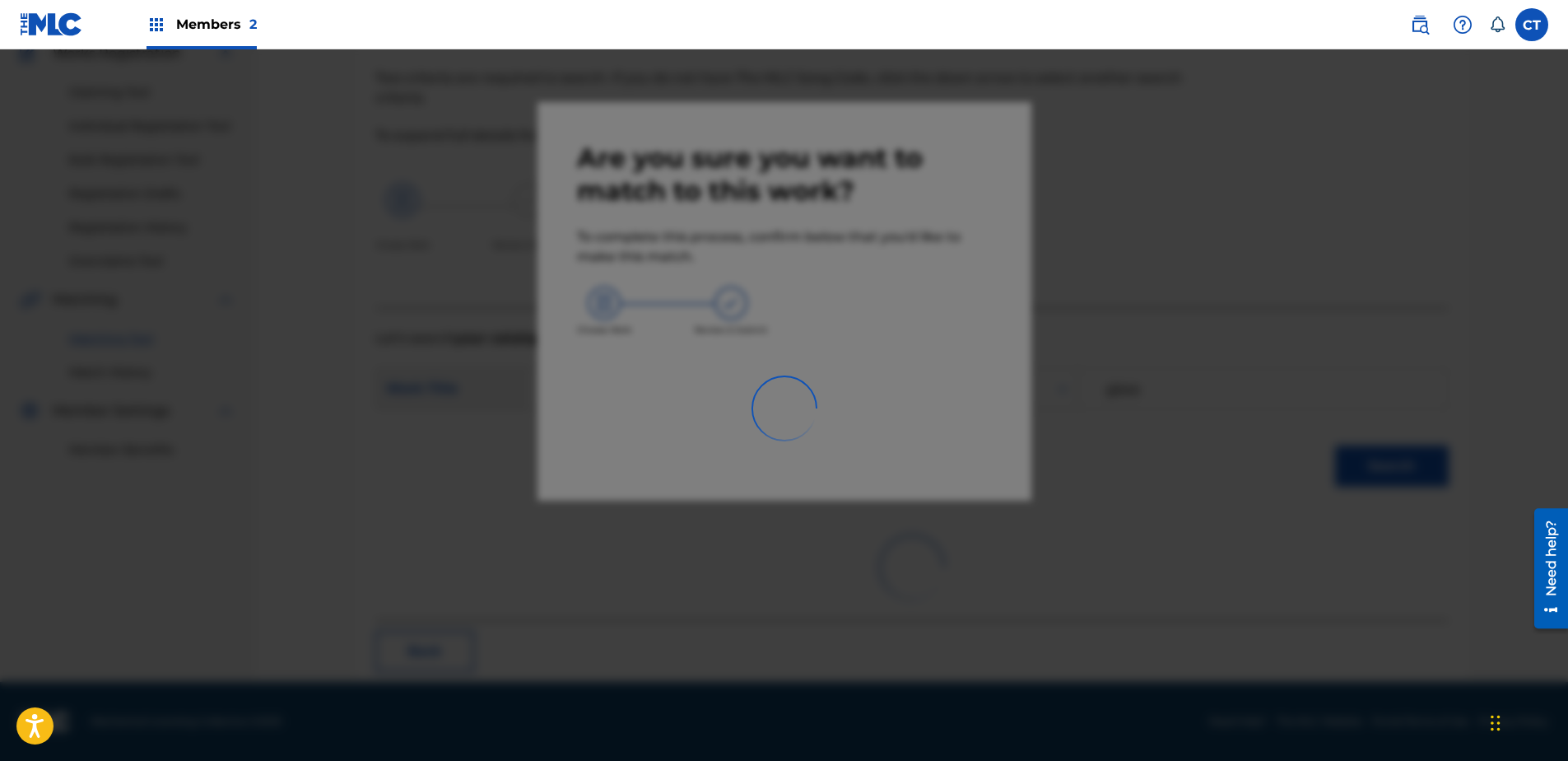
scroll to position [44, 0]
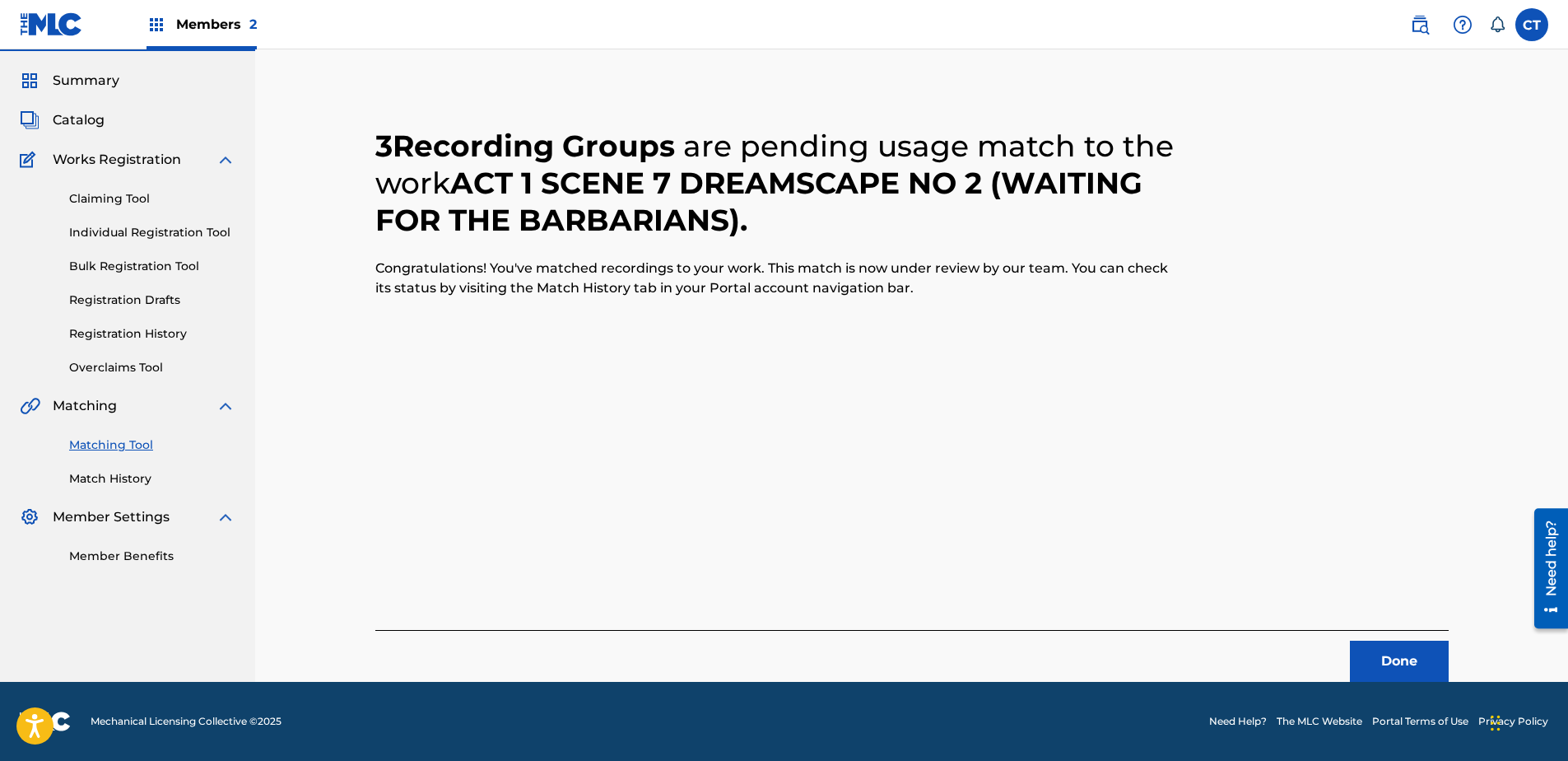
click at [1391, 658] on button "Done" at bounding box center [1399, 661] width 99 height 41
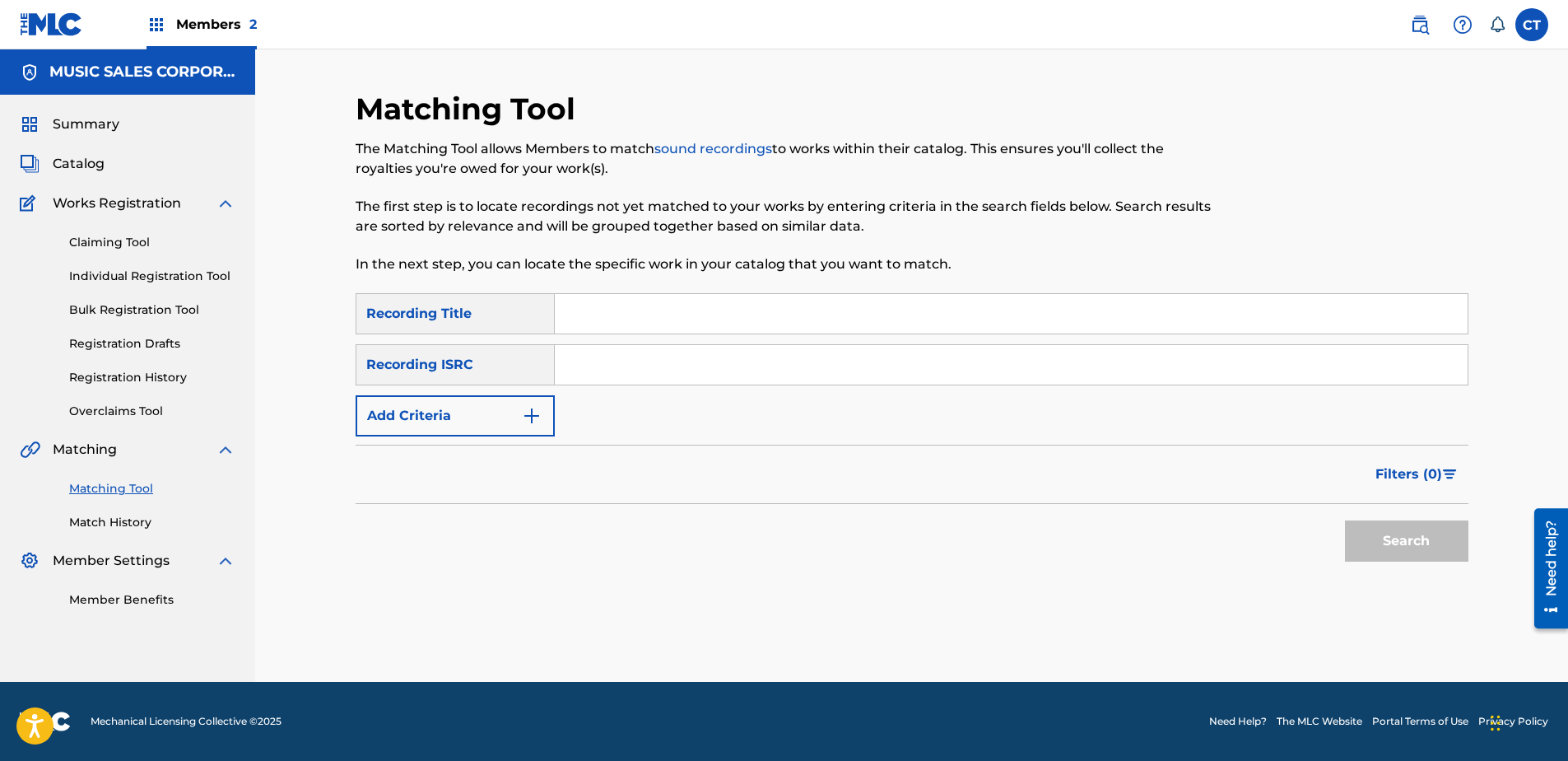
paste input "US65R0803909"
click at [1425, 556] on button "Search" at bounding box center [1406, 541] width 124 height 41
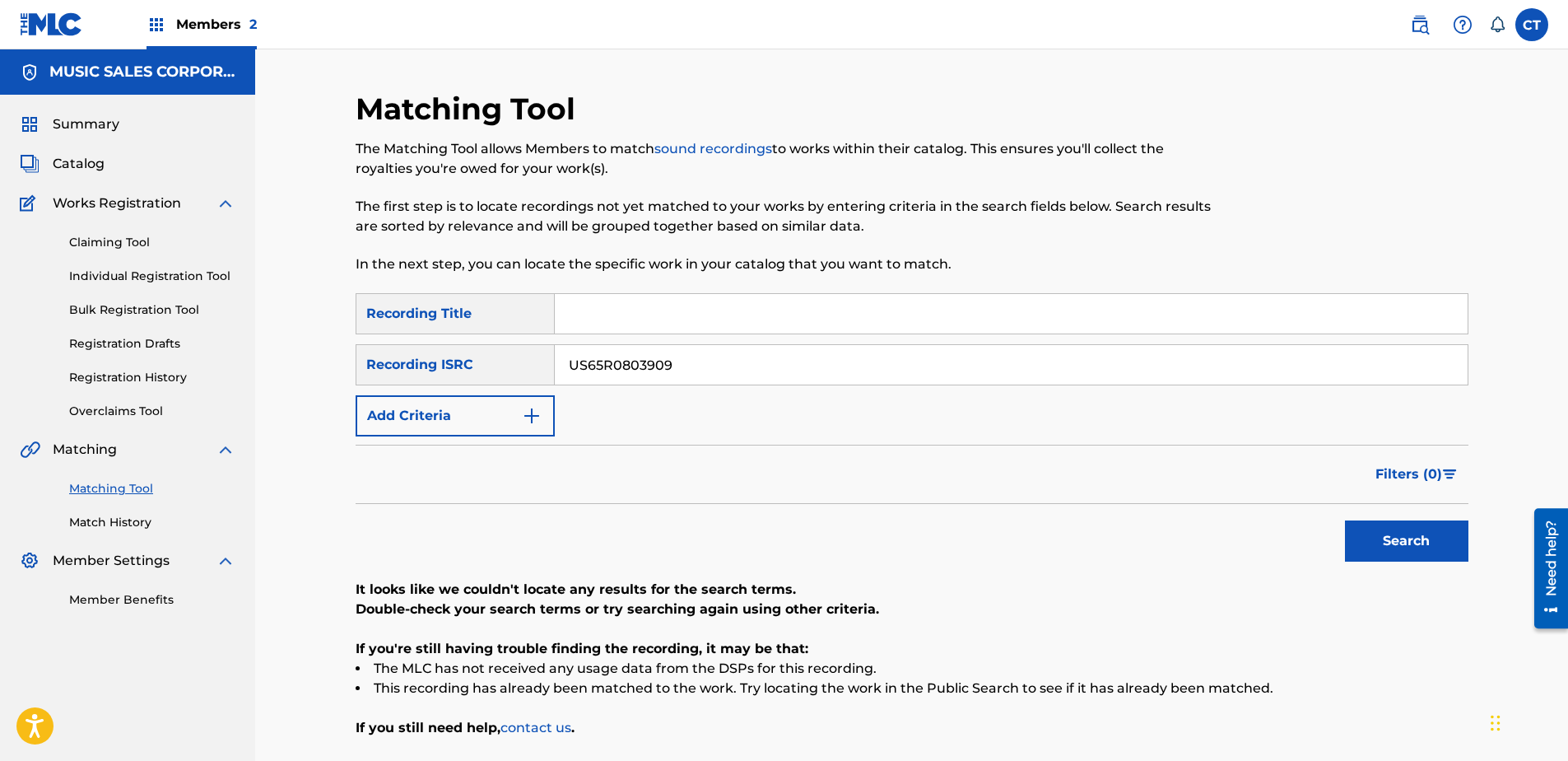
click at [862, 367] on input "US65R0803909" at bounding box center [1011, 364] width 912 height 39
click at [1345, 521] on button "Search" at bounding box center [1406, 541] width 124 height 41
type input "US65R0803912"
click at [1345, 521] on button "Search" at bounding box center [1406, 541] width 124 height 41
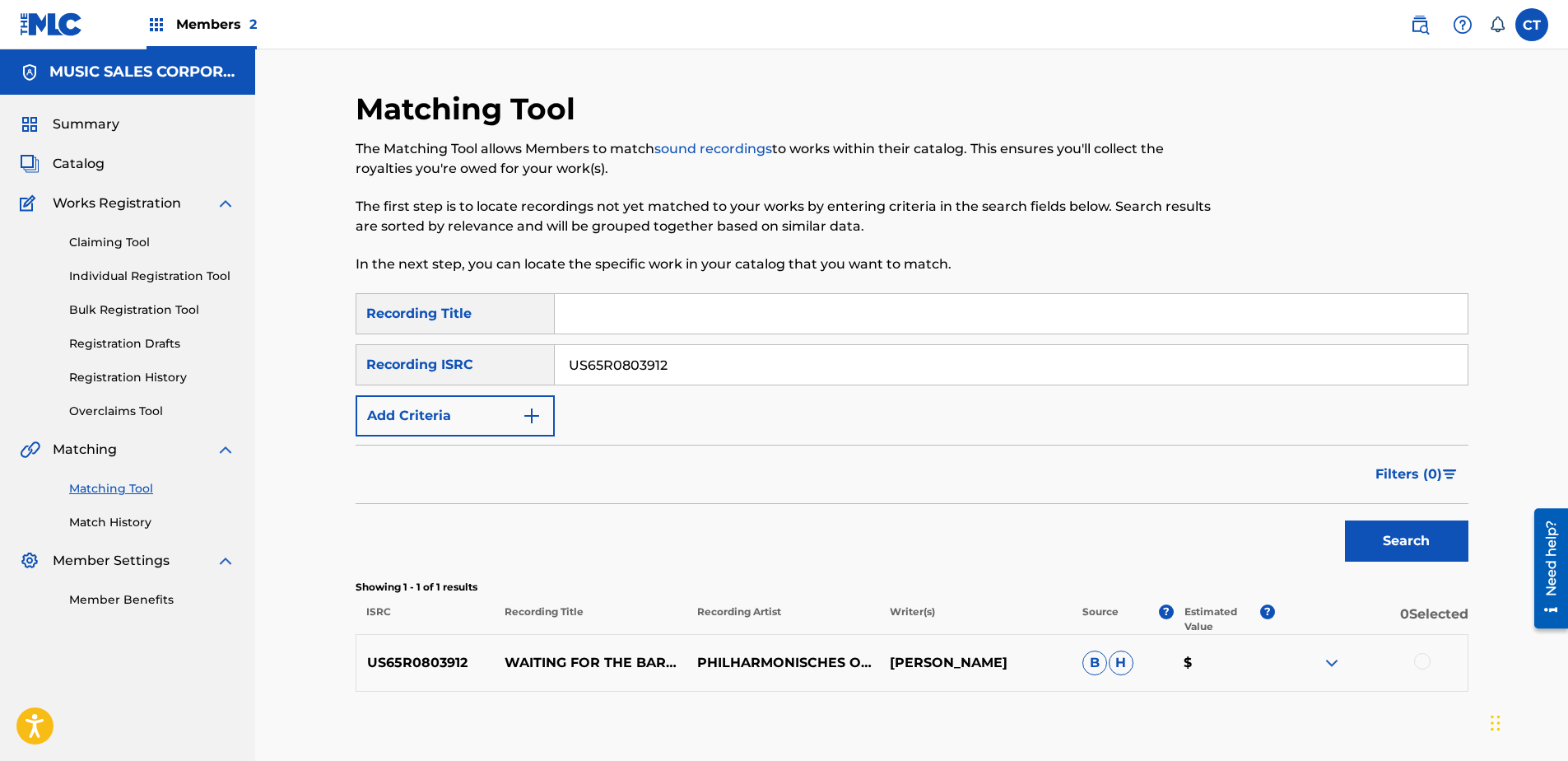
click at [1423, 657] on div at bounding box center [1422, 661] width 17 height 17
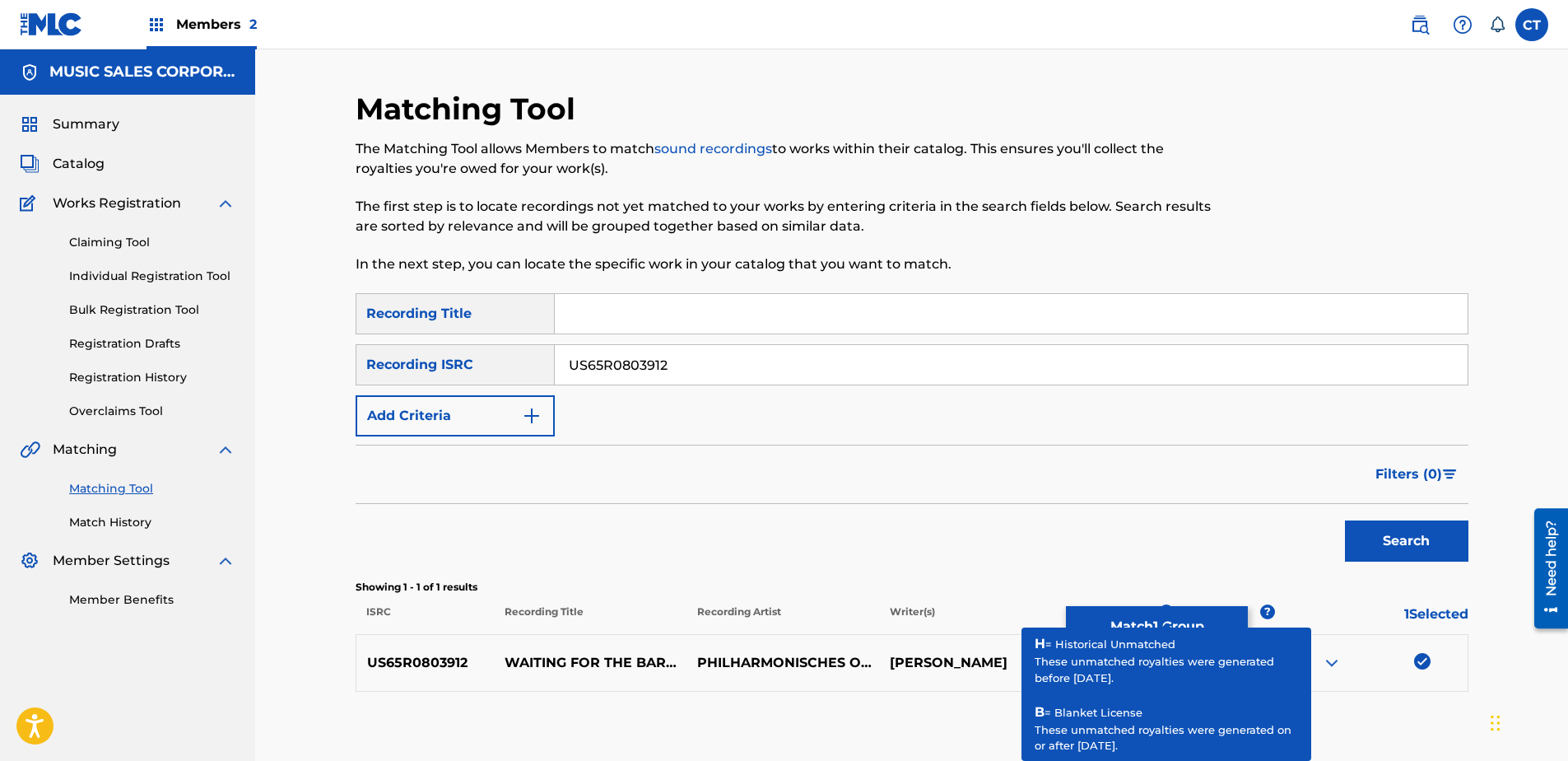
click at [1163, 614] on button "Match 1 Group" at bounding box center [1157, 626] width 182 height 41
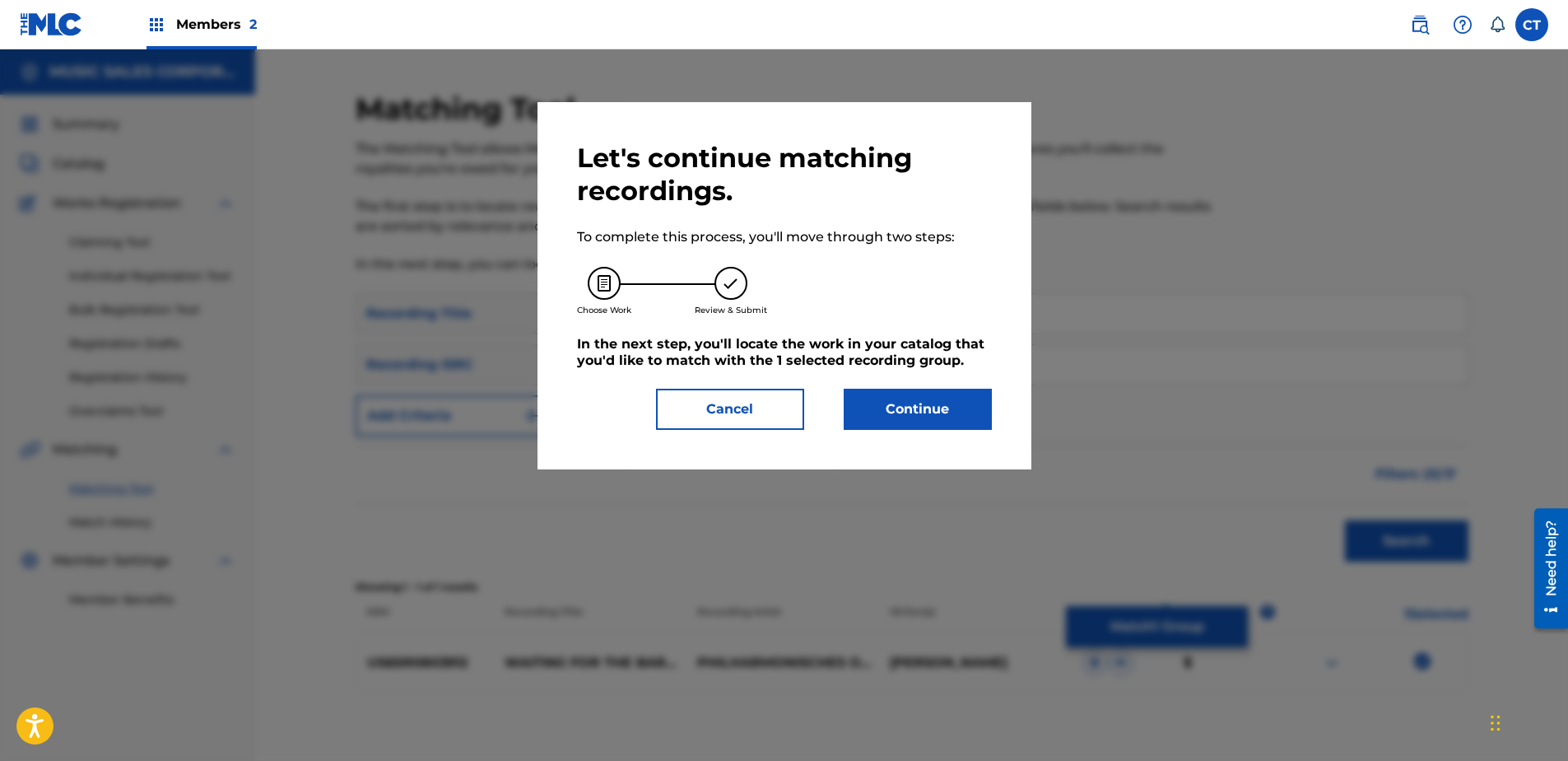
click at [926, 411] on button "Continue" at bounding box center [918, 409] width 148 height 41
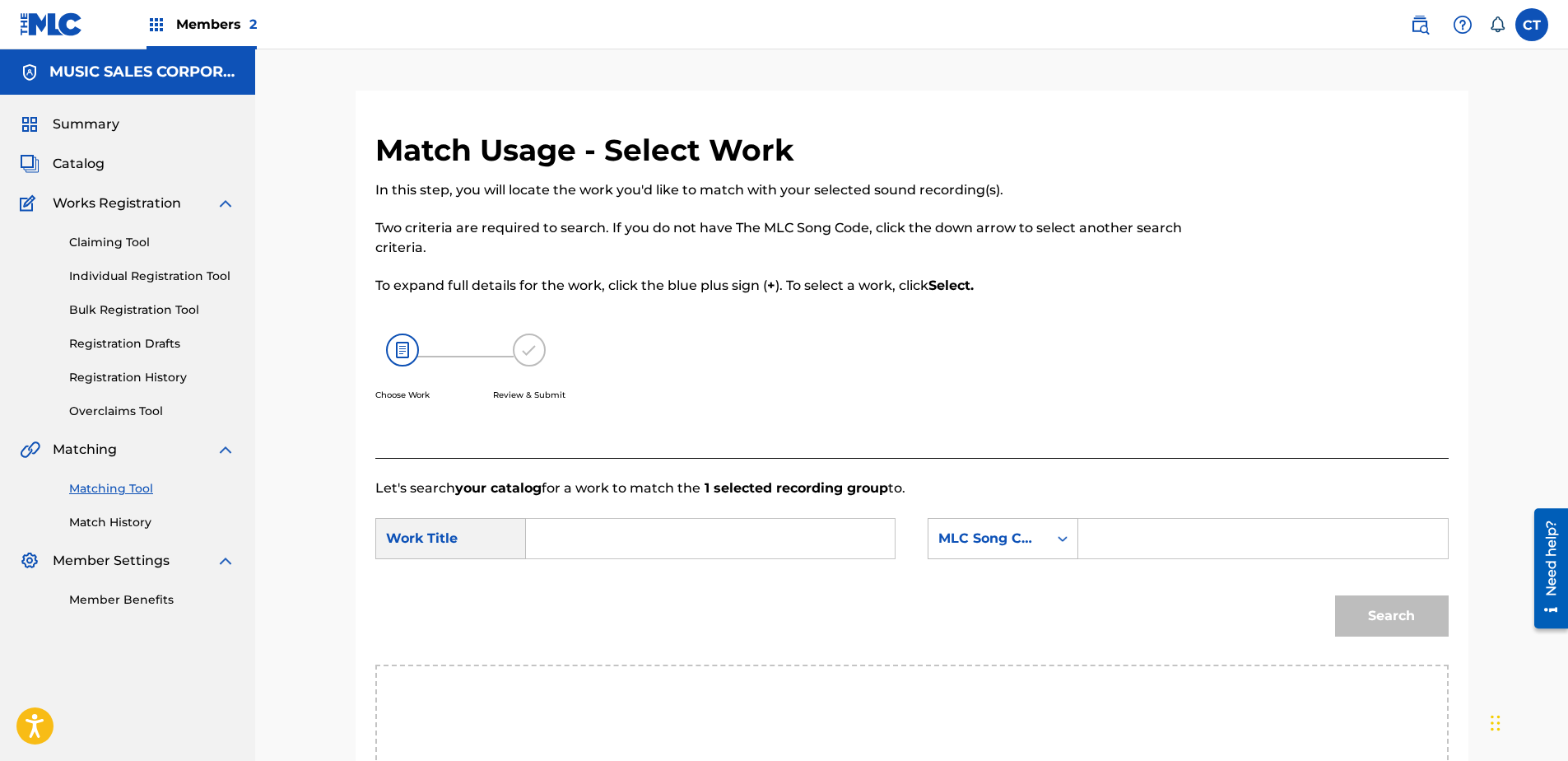
click at [635, 535] on input "Search Form" at bounding box center [710, 538] width 341 height 39
type input "dreamscape no 3"
click at [969, 514] on form "SearchWithCriteriae5b9d3f1-6659-48f8-b333-b1b33bb8bef1 Work Title dreamscape no…" at bounding box center [912, 581] width 1074 height 167
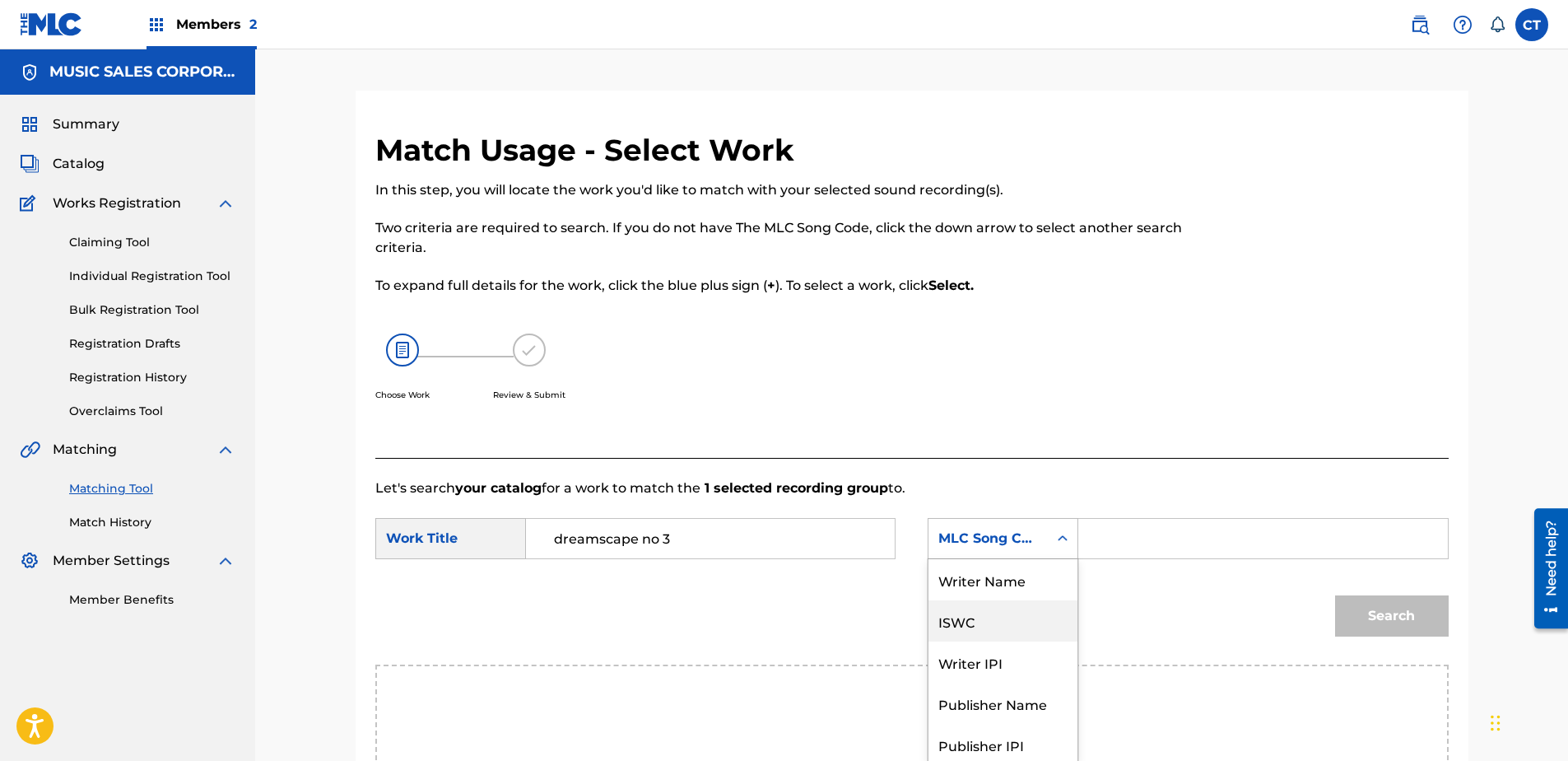
click at [971, 551] on div "7 results available. Use Up and Down to choose options, press Enter to select t…" at bounding box center [1003, 538] width 151 height 41
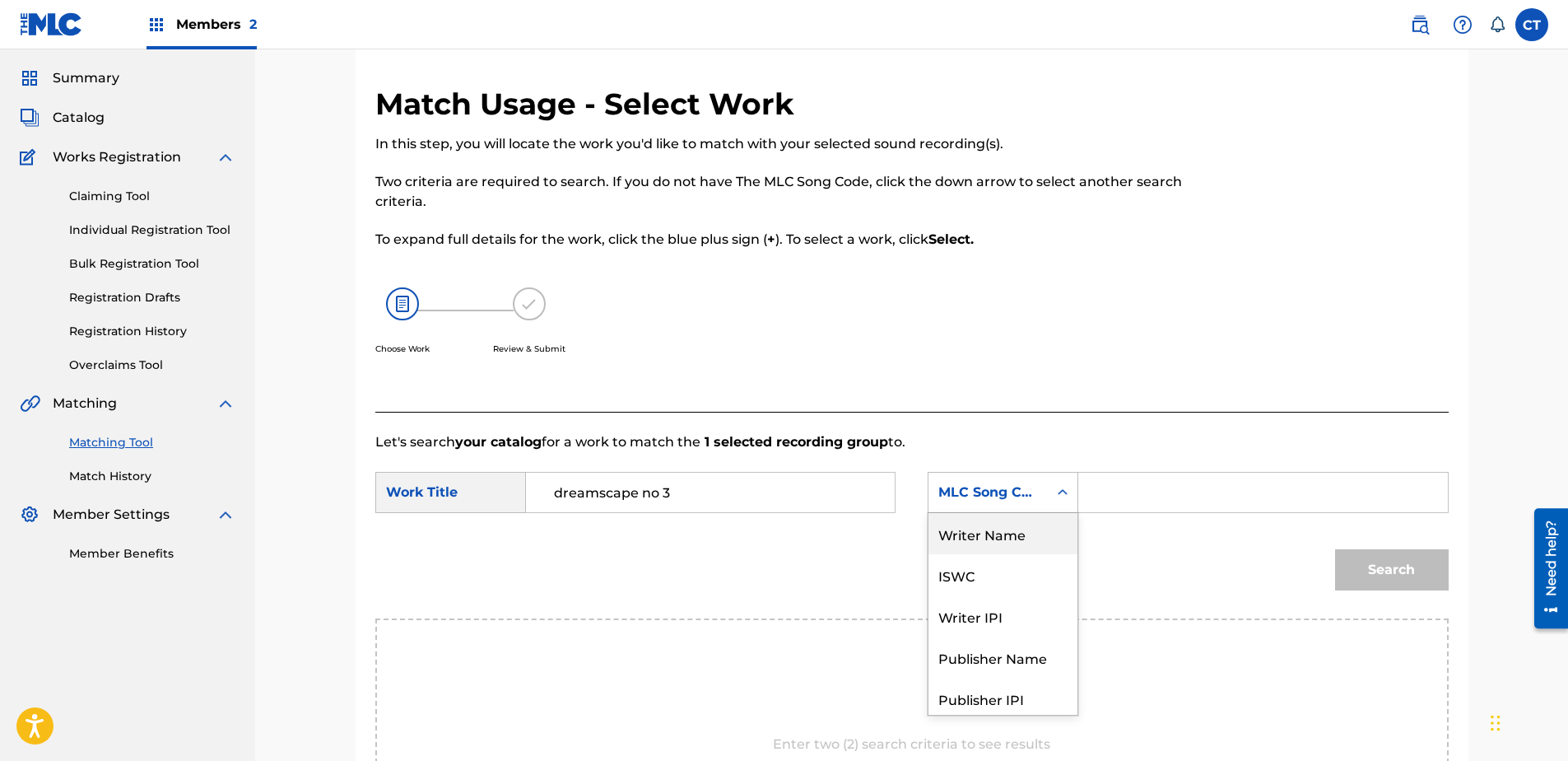
drag, startPoint x: 979, startPoint y: 534, endPoint x: 1075, endPoint y: 521, distance: 96.9
click at [984, 534] on div "Writer Name" at bounding box center [1003, 533] width 149 height 41
click at [1123, 514] on div "SearchWithCriteriae5b9d3f1-6659-48f8-b333-b1b33bb8bef1 Work Title dreamscape no…" at bounding box center [912, 497] width 1074 height 51
click at [1129, 504] on input "Search Form" at bounding box center [1262, 492] width 341 height 39
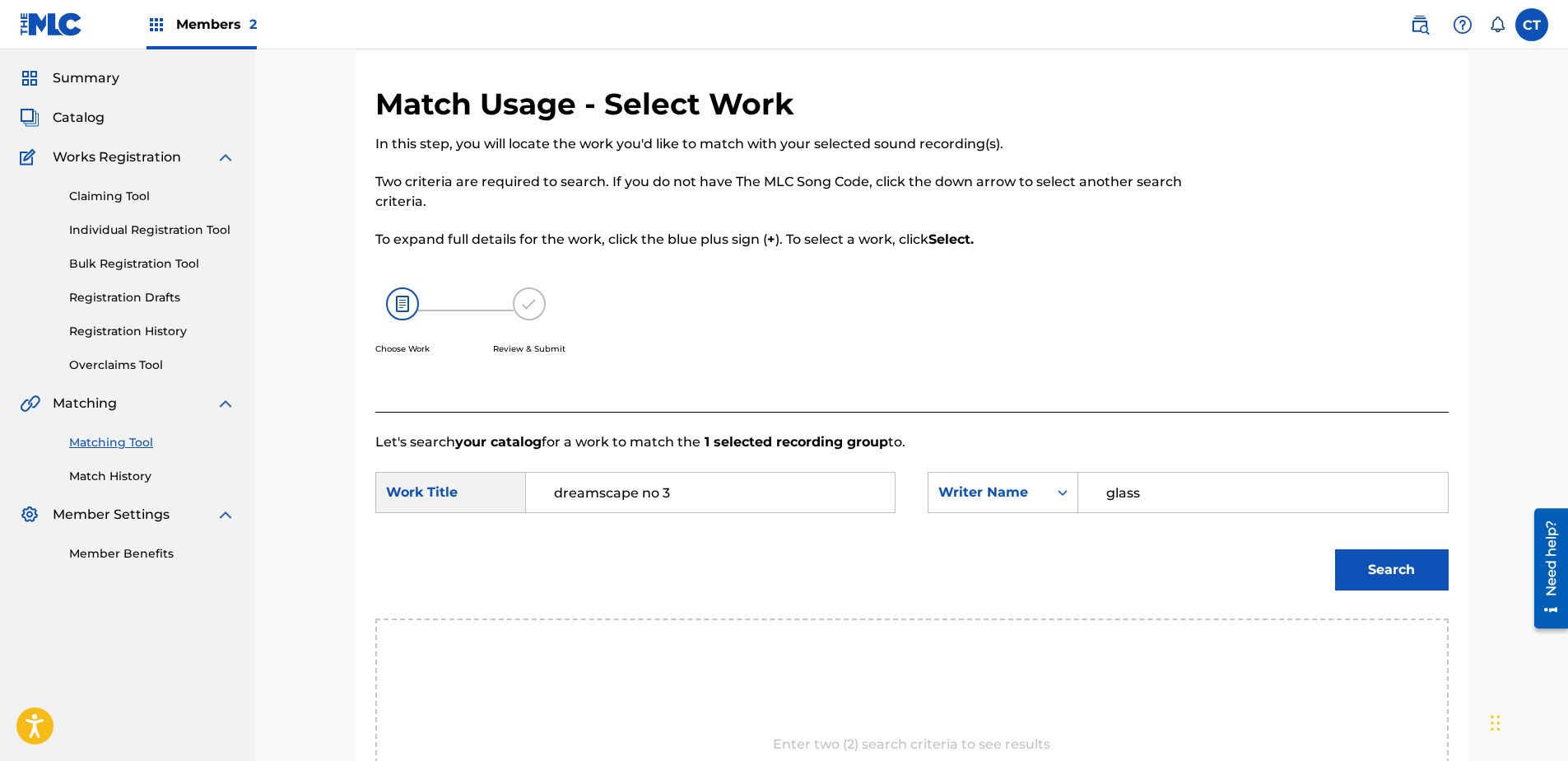
type input "glass"
click at [1335, 549] on button "Search" at bounding box center [1392, 569] width 114 height 41
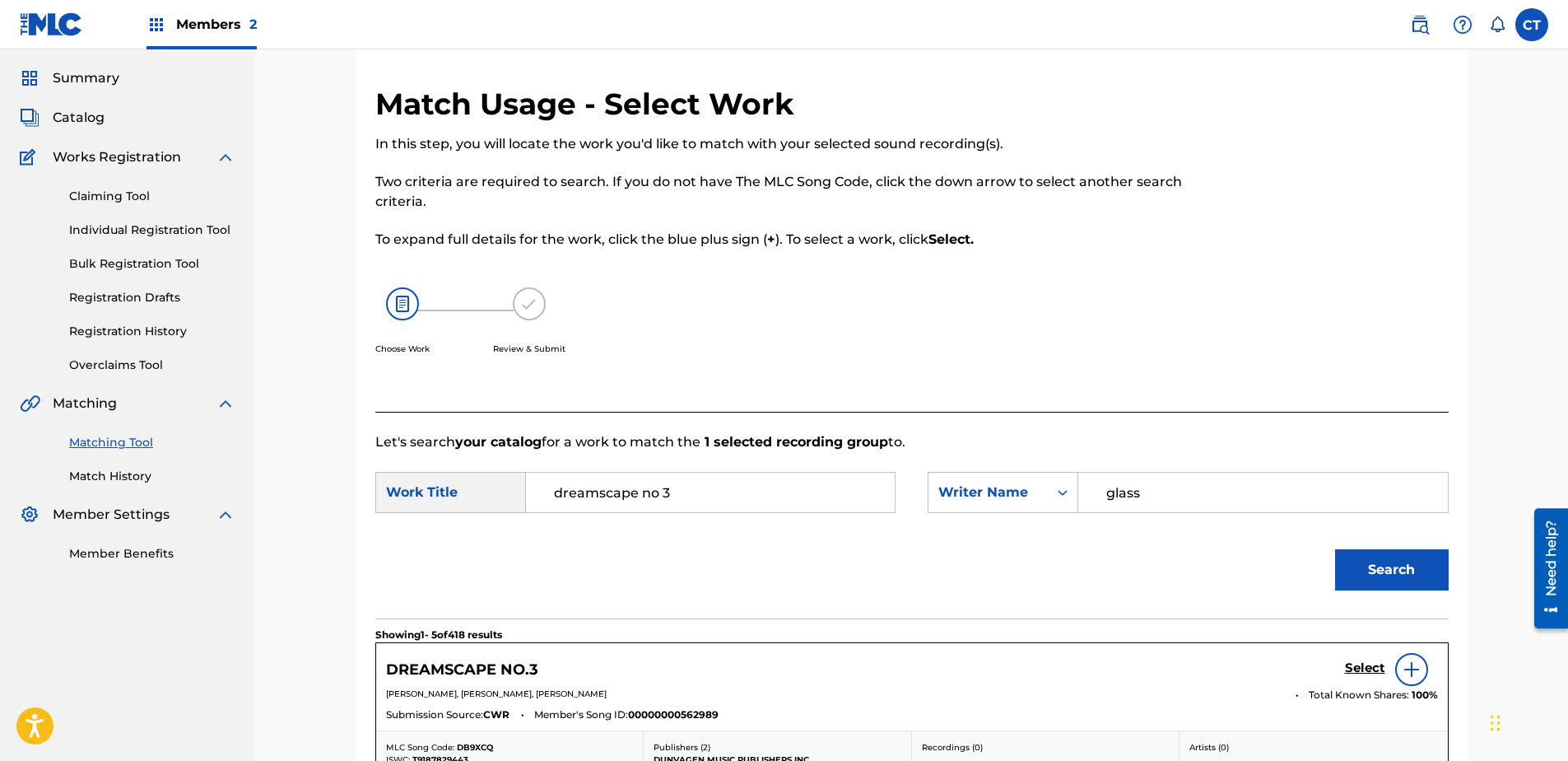
click at [1359, 672] on h5 "Select" at bounding box center [1365, 668] width 40 height 16
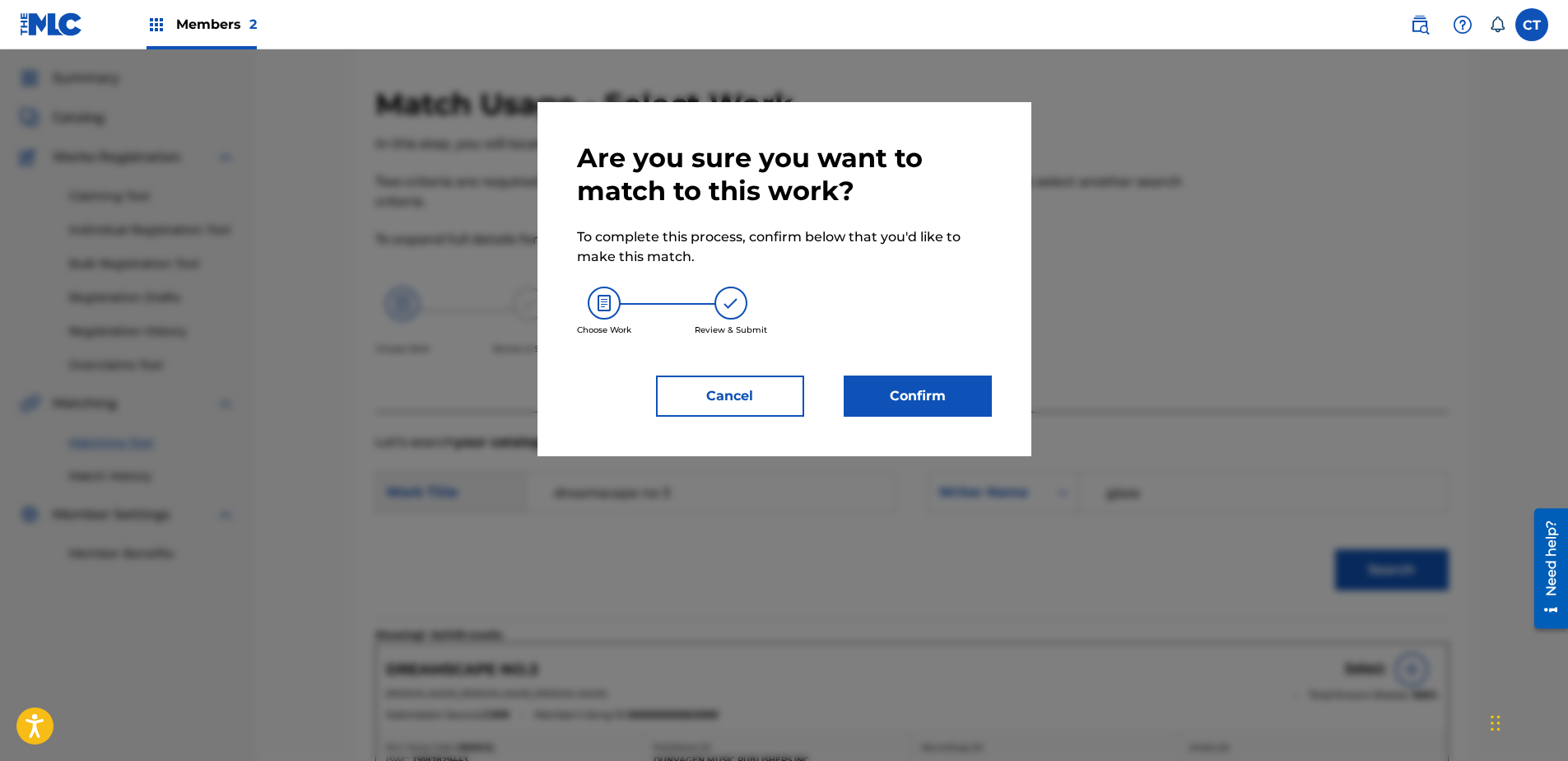
click at [889, 396] on button "Confirm" at bounding box center [918, 395] width 148 height 41
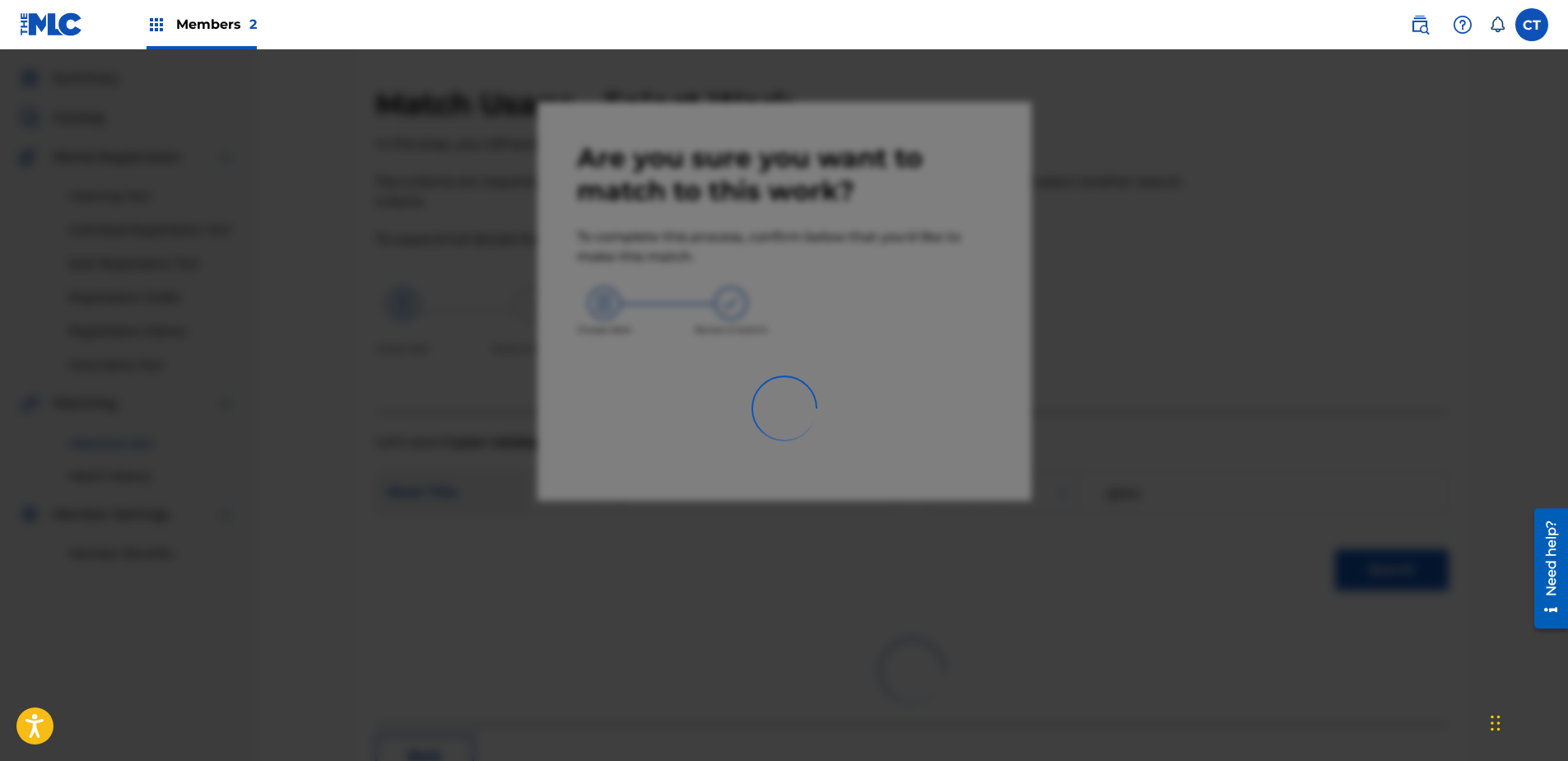
scroll to position [44, 0]
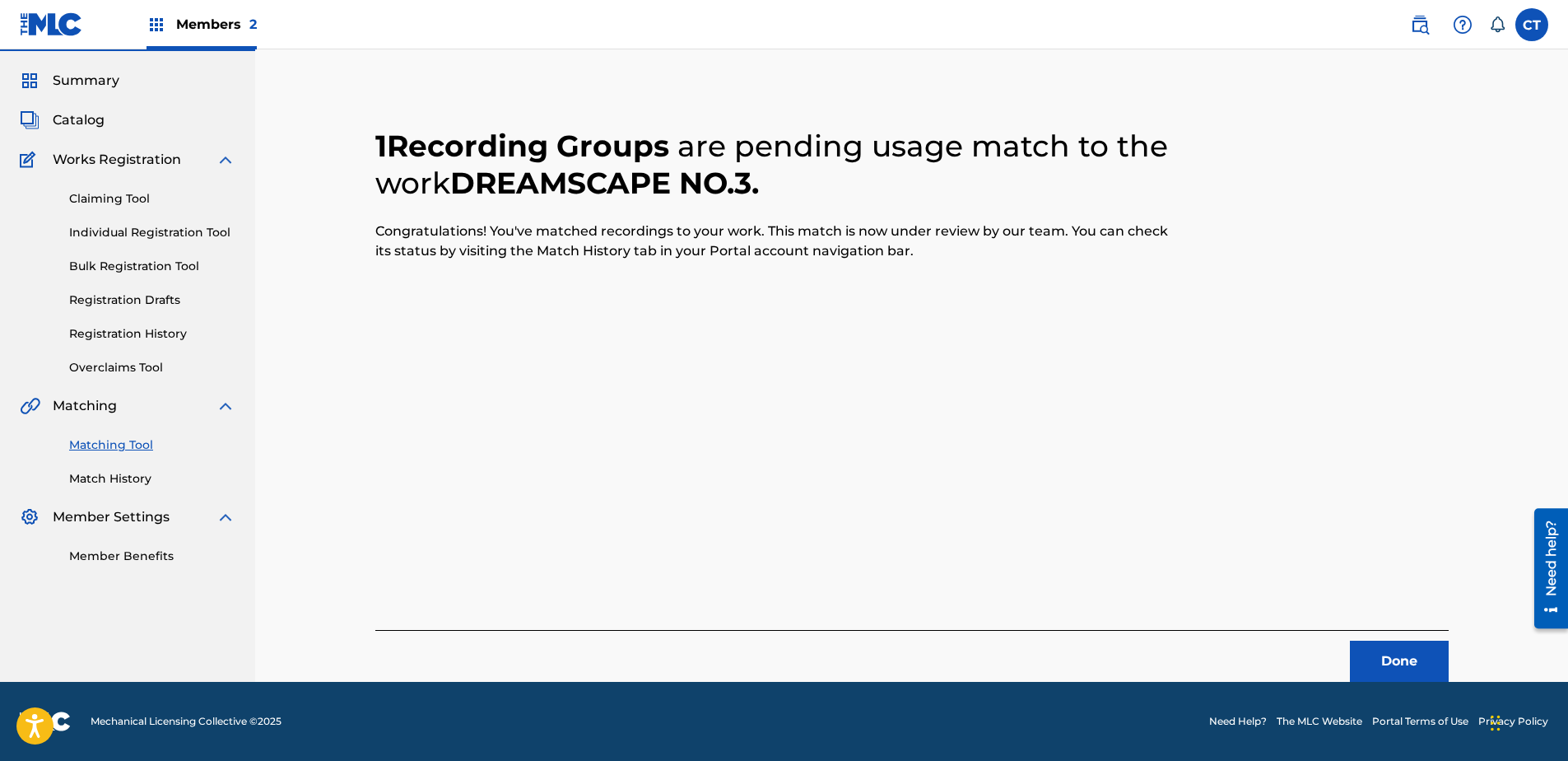
click at [1401, 656] on button "Done" at bounding box center [1399, 661] width 99 height 41
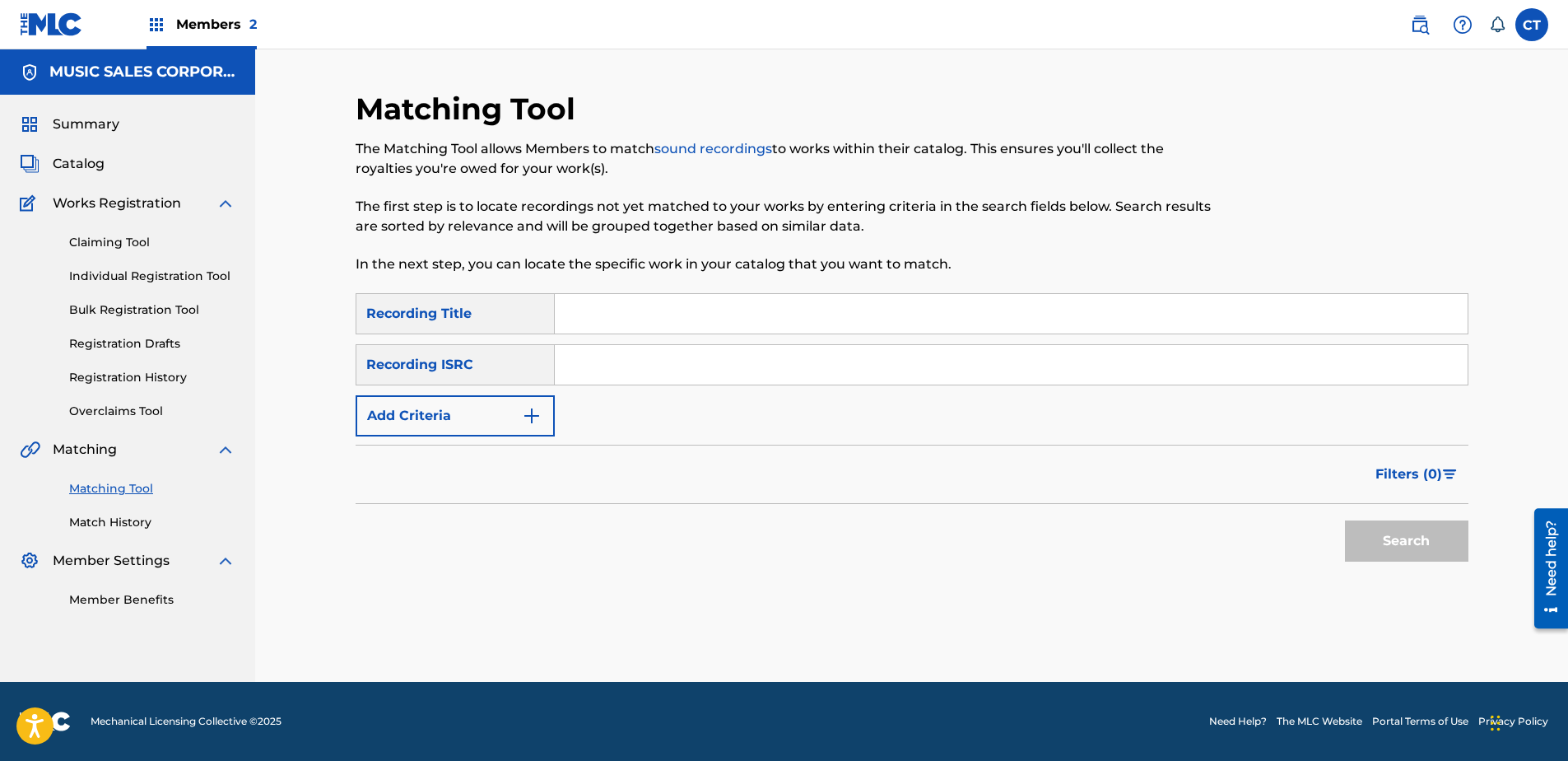
paste input "US65R0803913"
type input "US65R0803913"
click at [1373, 551] on button "Search" at bounding box center [1406, 541] width 124 height 41
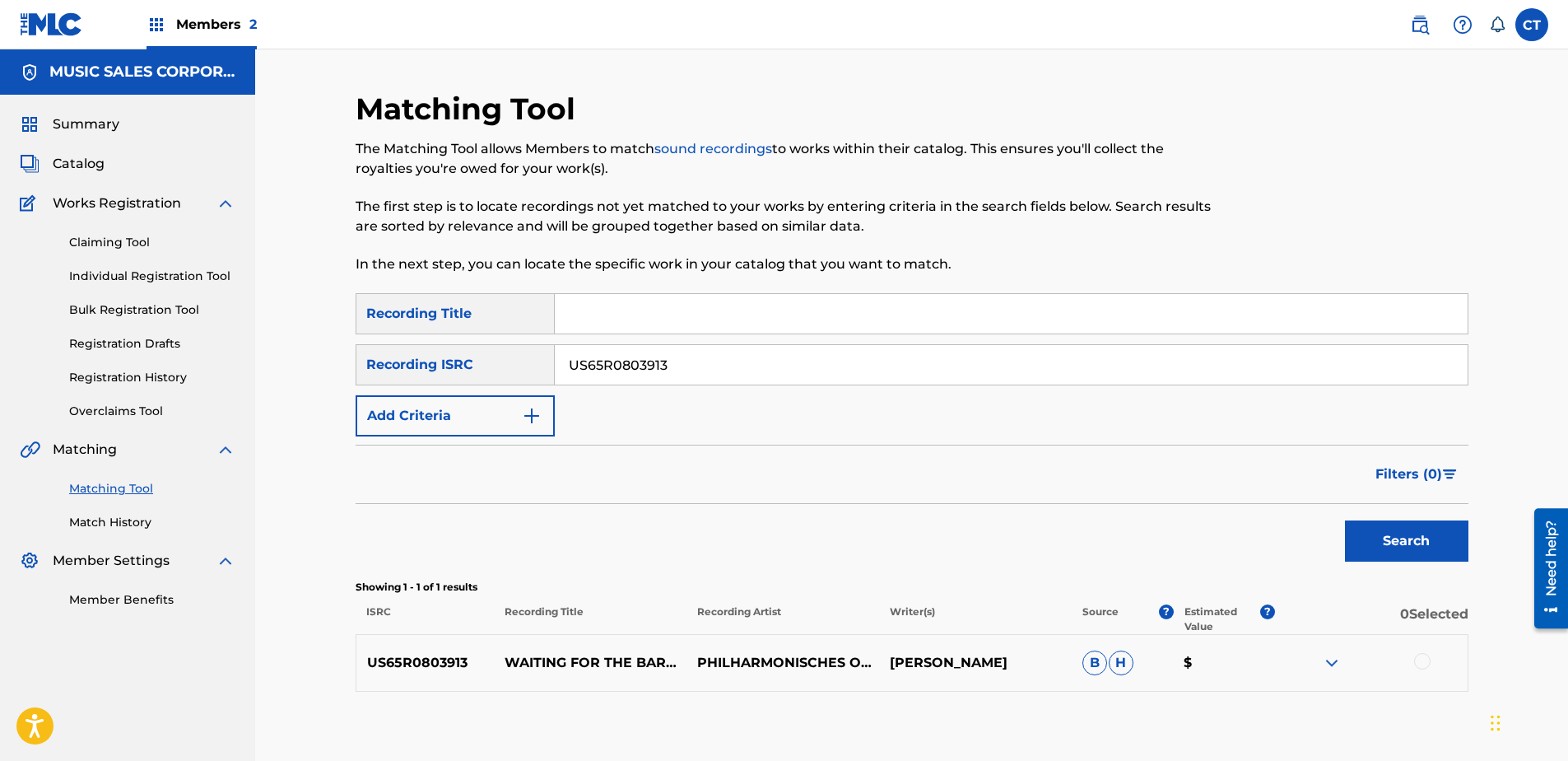
click at [1423, 669] on div at bounding box center [1372, 663] width 193 height 20
click at [1413, 656] on div at bounding box center [1372, 663] width 193 height 20
click at [1420, 656] on div at bounding box center [1422, 661] width 17 height 17
click at [1188, 605] on p "Estimated Value" at bounding box center [1222, 619] width 75 height 30
click at [1188, 611] on button "Match 1 Group" at bounding box center [1157, 626] width 182 height 41
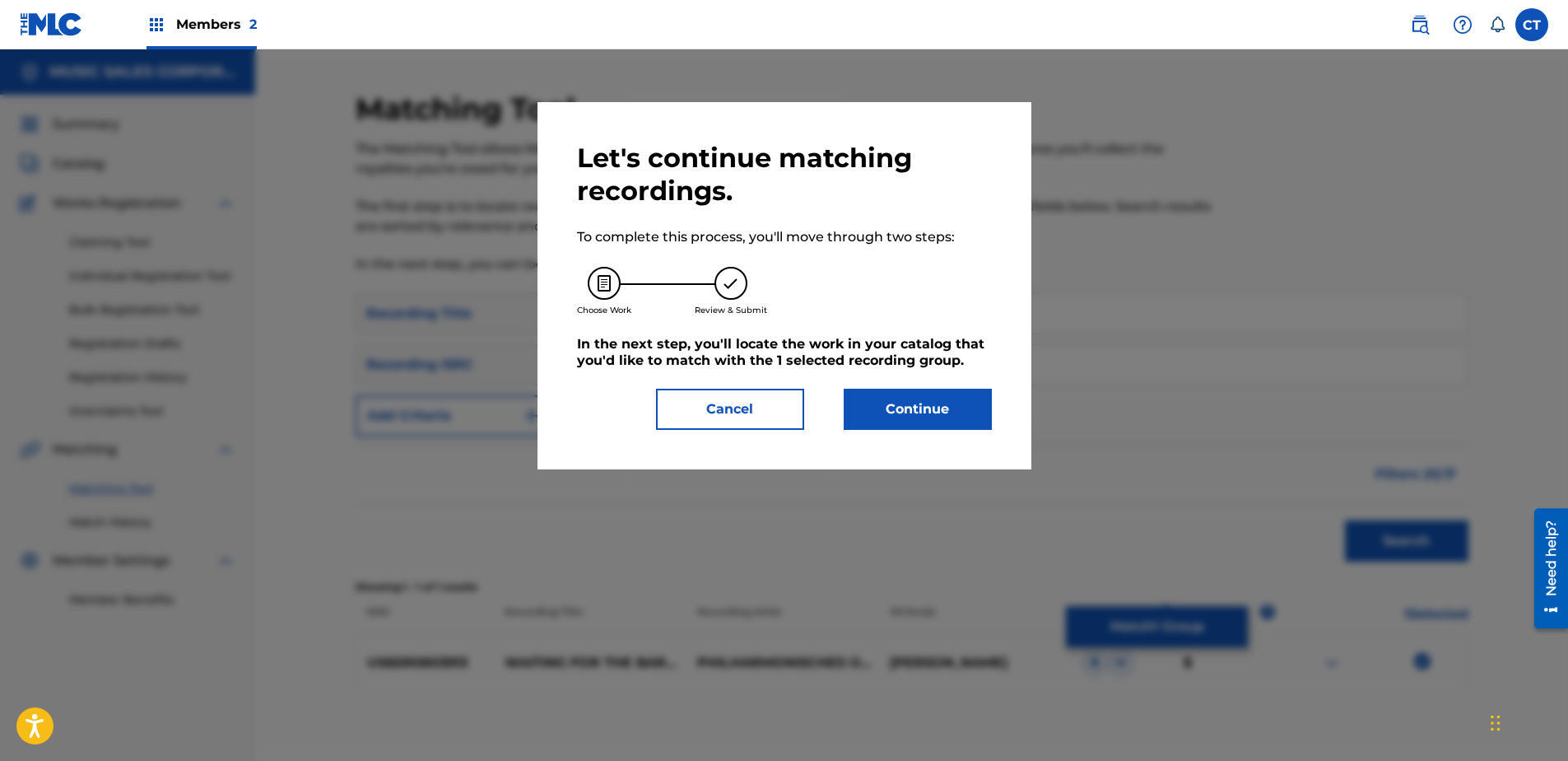
click at [947, 436] on div "Let's continue matching recordings. To complete this process, you'll move throu…" at bounding box center [784, 285] width 493 height 367
click at [927, 418] on button "Continue" at bounding box center [918, 409] width 148 height 41
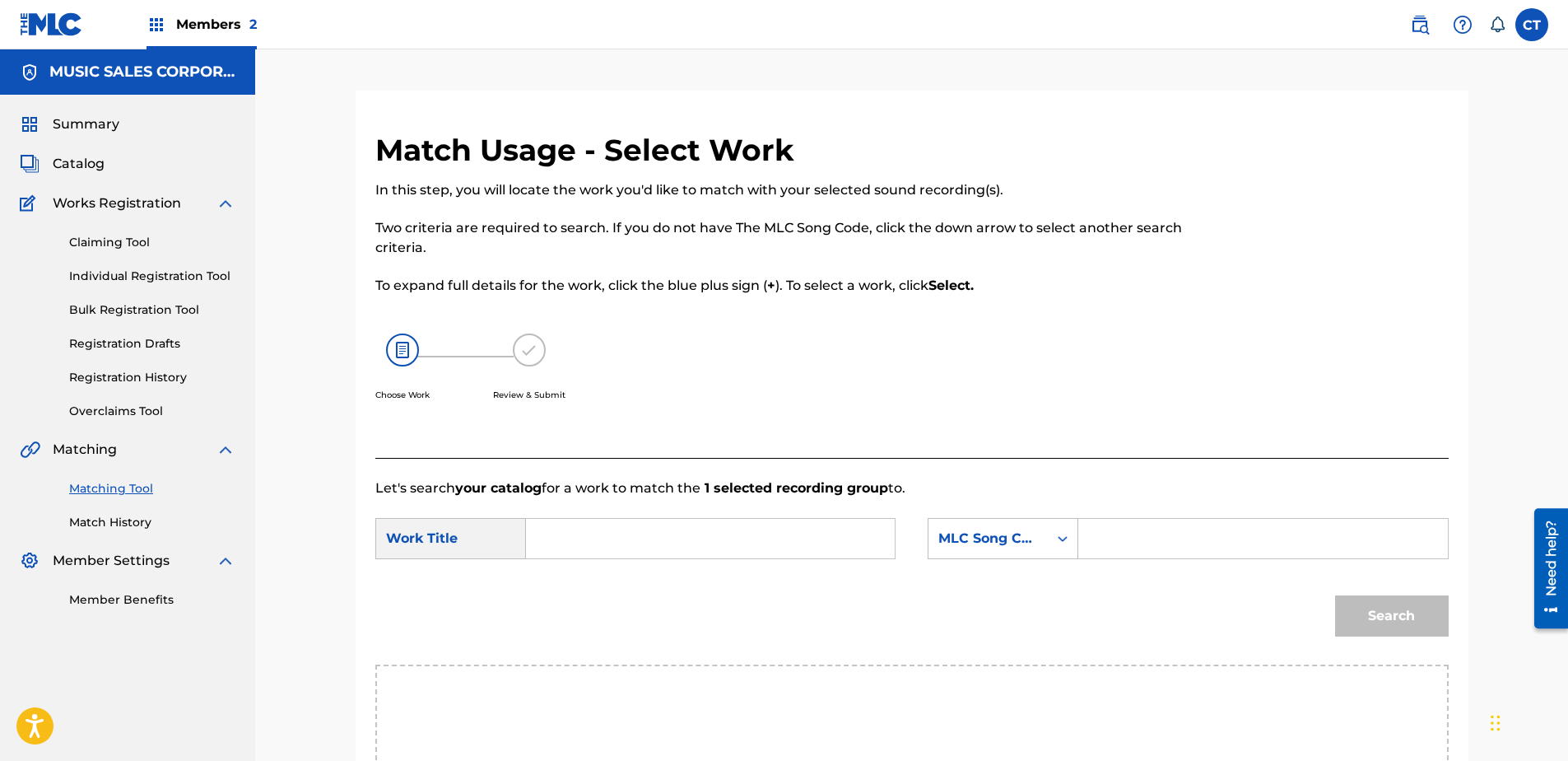
click at [621, 547] on input "Search Form" at bounding box center [710, 538] width 341 height 39
type input "what is it"
click at [990, 539] on div "MLC Song Code" at bounding box center [1003, 538] width 151 height 41
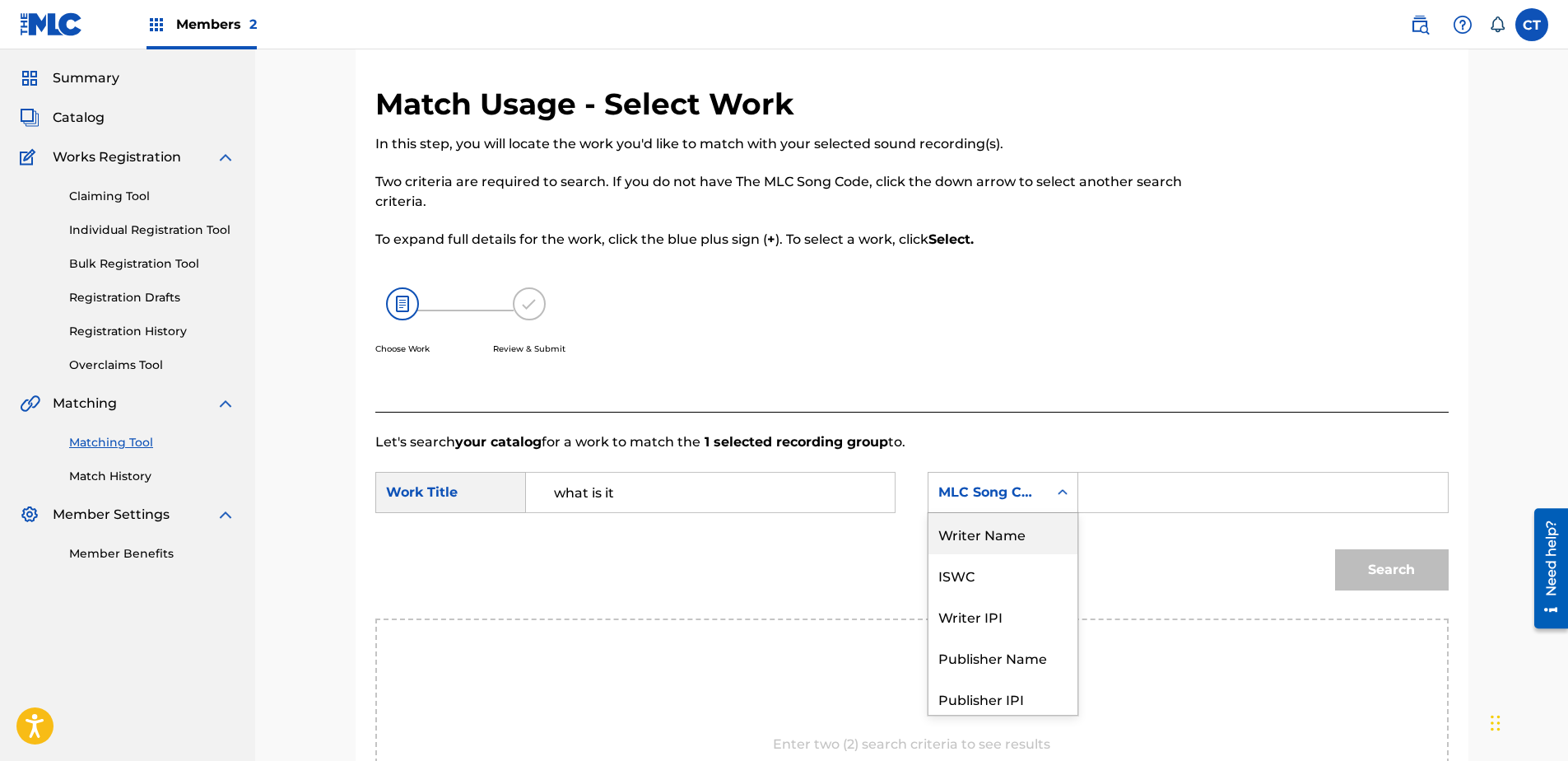
click at [1000, 547] on div "Writer Name" at bounding box center [1003, 533] width 149 height 41
click at [1116, 516] on div "SearchWithCriteriae5b9d3f1-6659-48f8-b333-b1b33bb8bef1 Work Title what is it Se…" at bounding box center [912, 497] width 1074 height 51
click at [1122, 500] on input "Search Form" at bounding box center [1262, 492] width 341 height 39
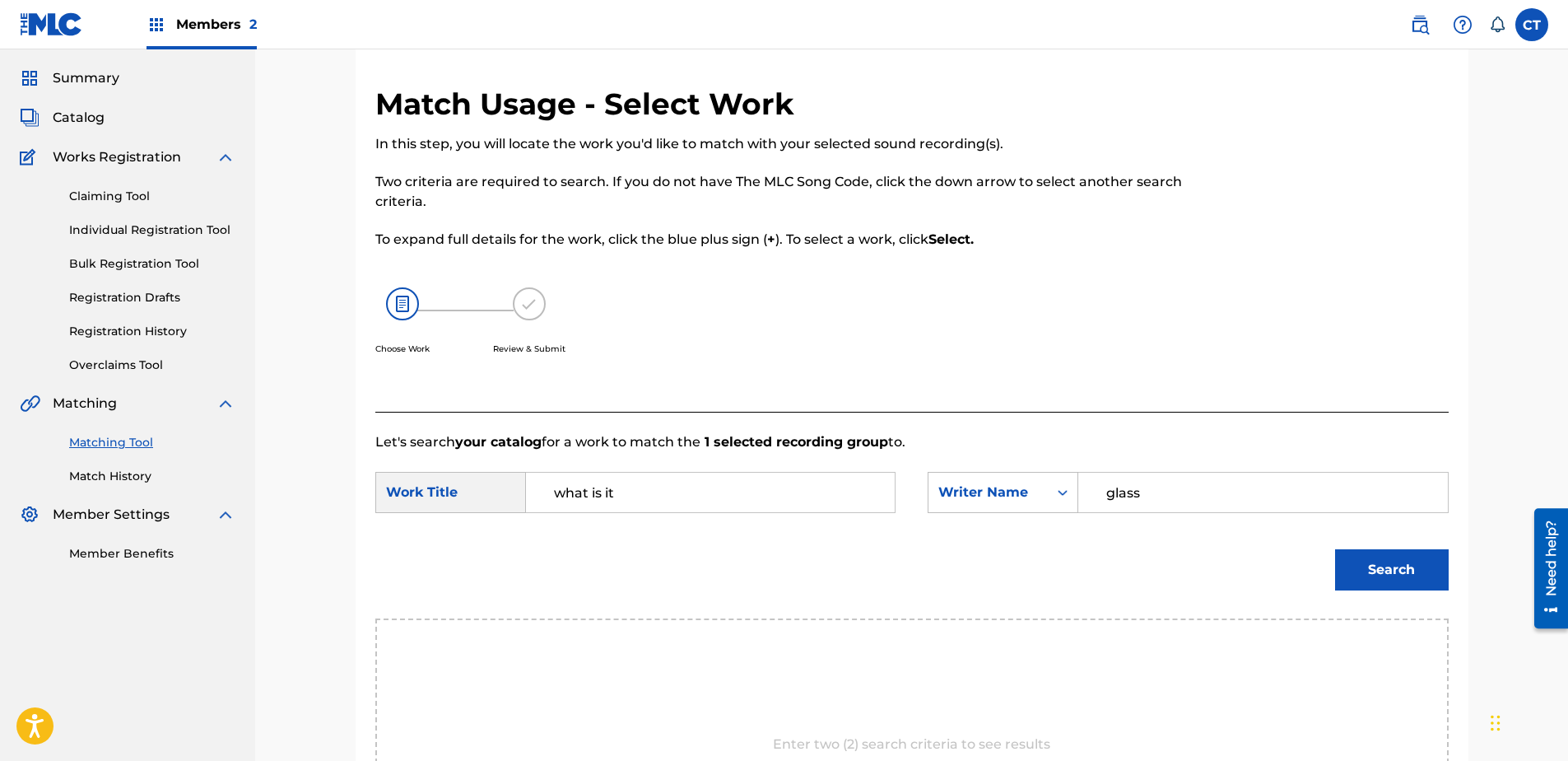
type input "glass"
click at [1335, 549] on button "Search" at bounding box center [1392, 569] width 114 height 41
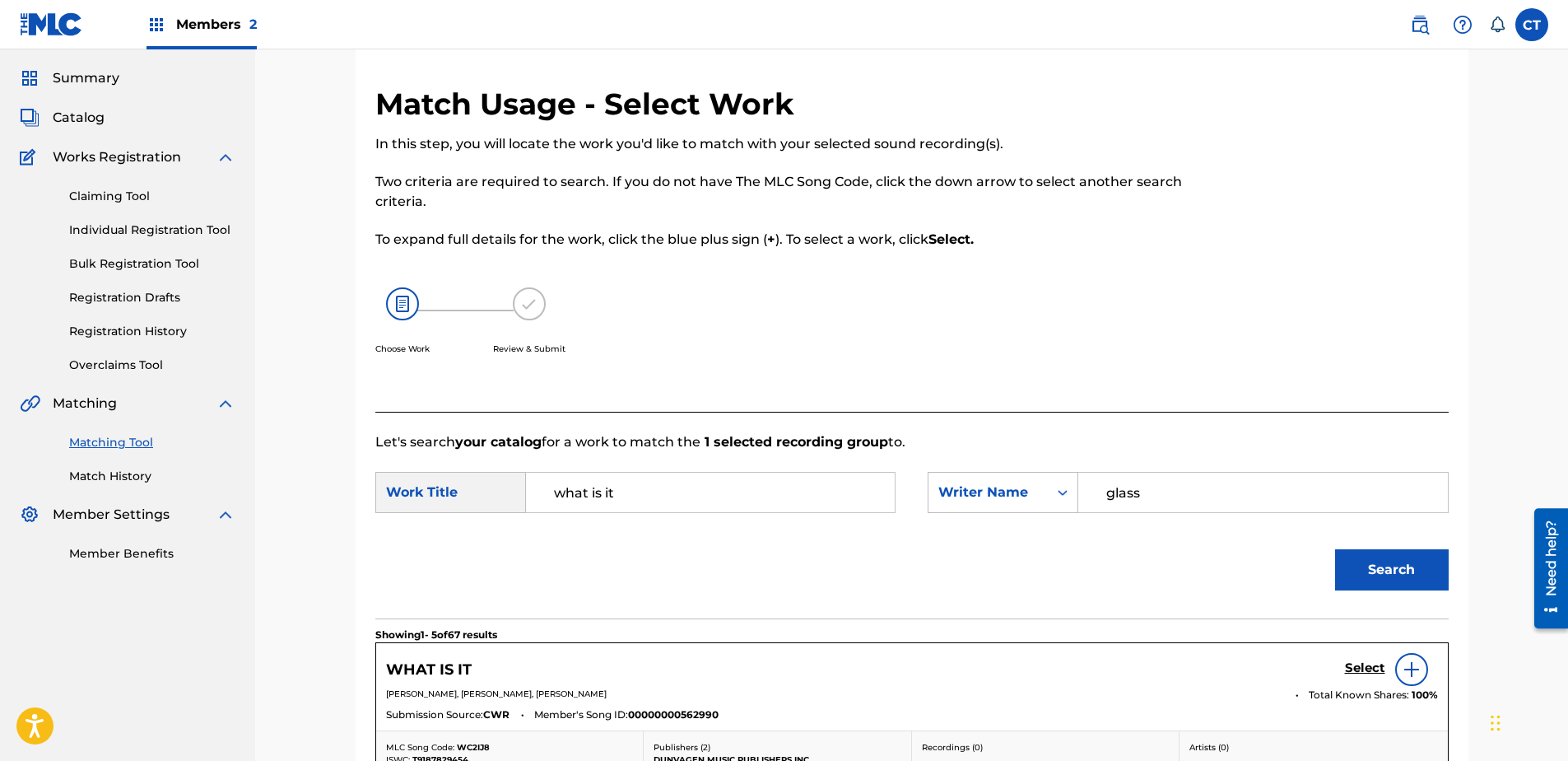
click at [1354, 673] on h5 "Select" at bounding box center [1365, 668] width 40 height 16
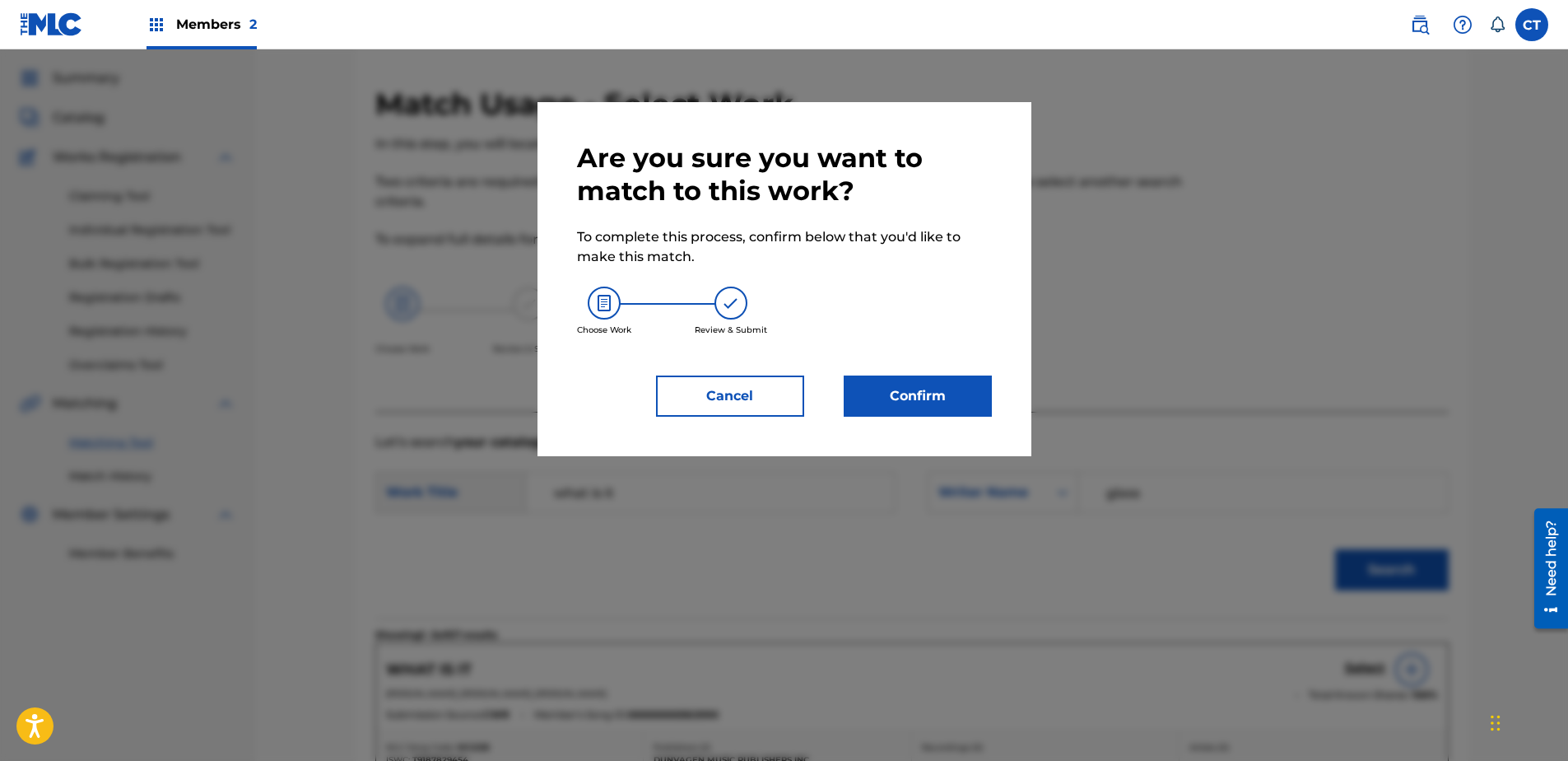
click at [950, 409] on button "Confirm" at bounding box center [918, 395] width 148 height 41
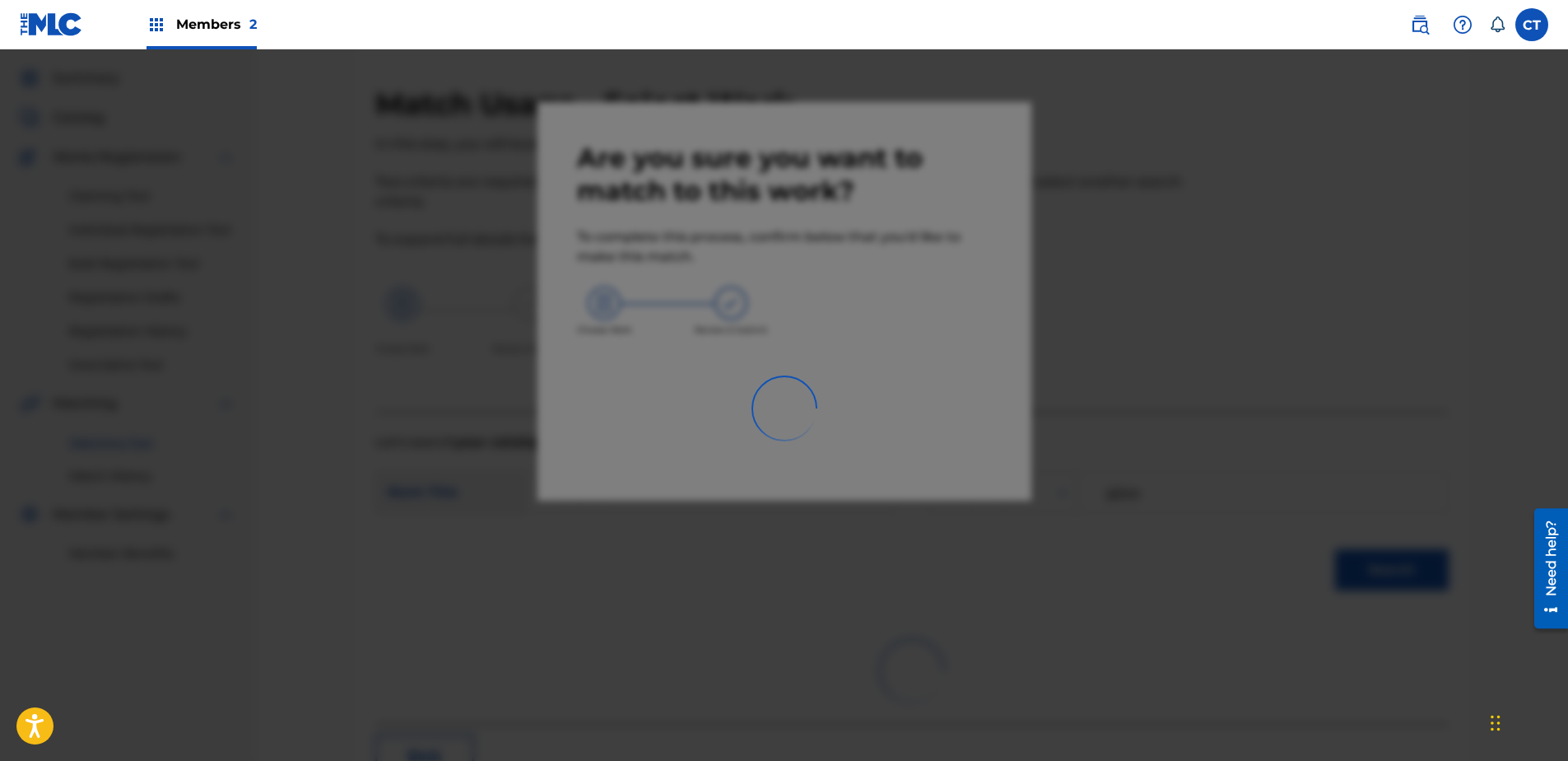
scroll to position [44, 0]
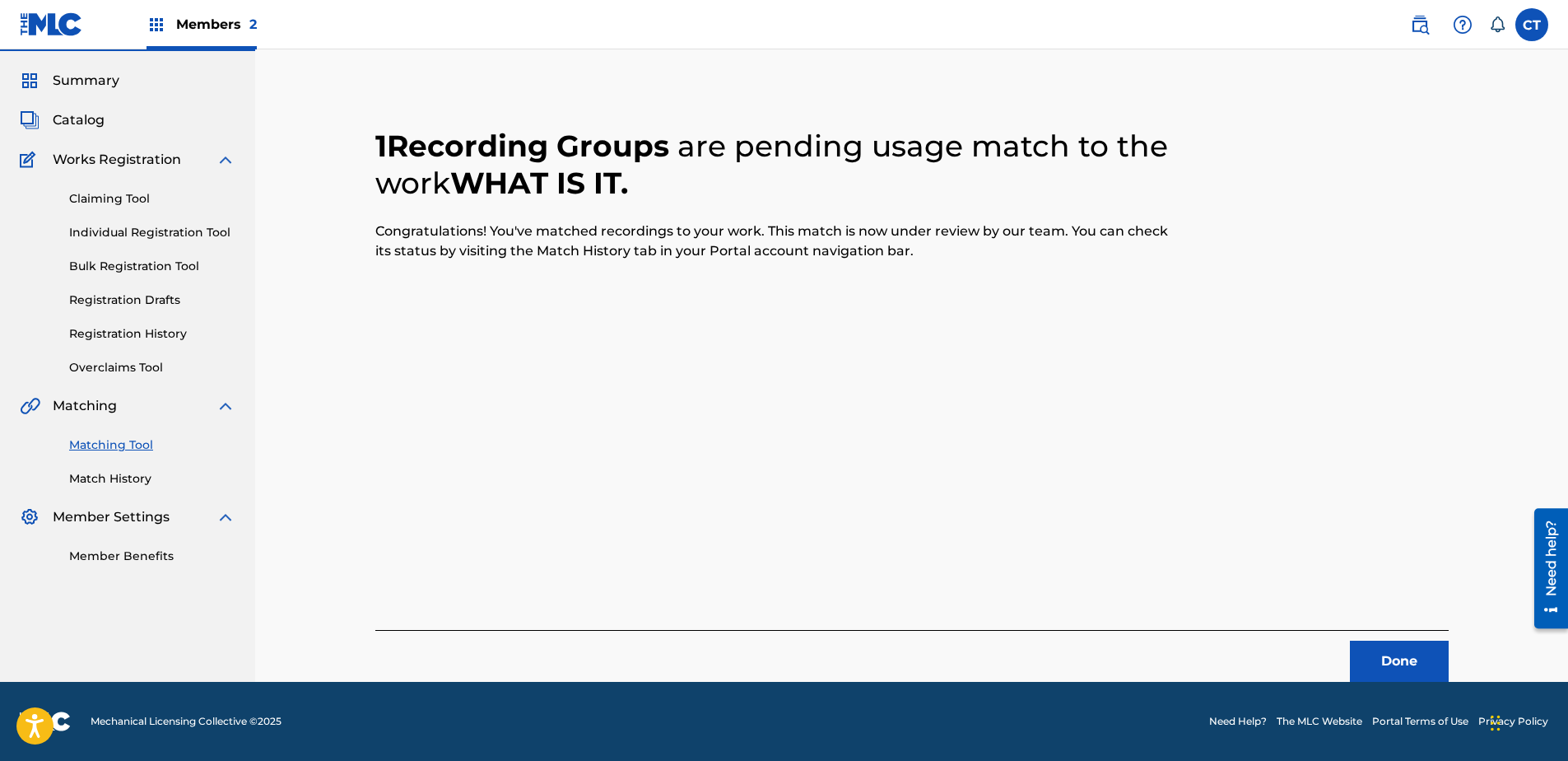
click at [1360, 650] on button "Done" at bounding box center [1399, 661] width 99 height 41
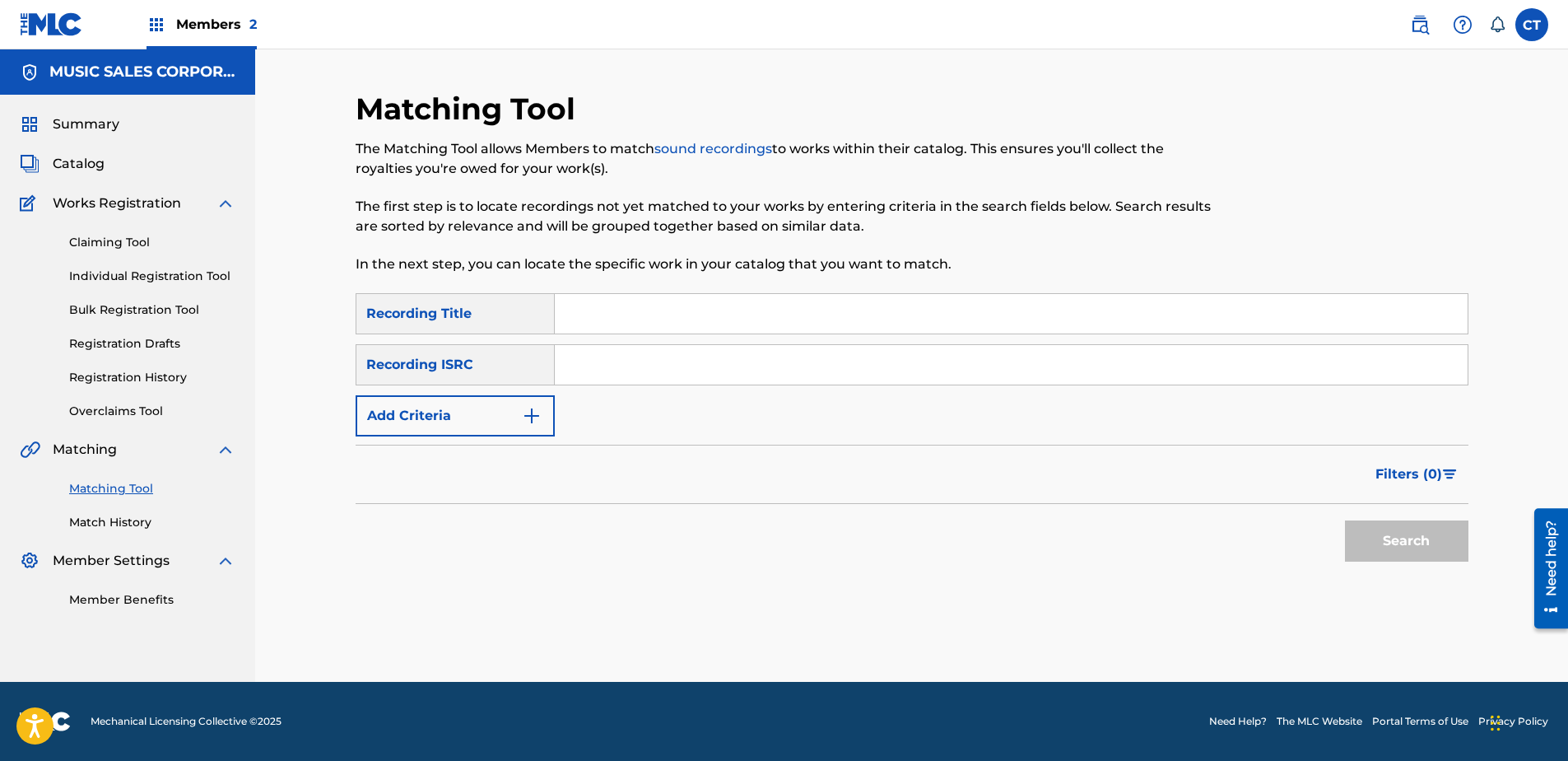
scroll to position [0, 0]
paste input "US65R0803914"
click at [1408, 545] on button "Search" at bounding box center [1406, 541] width 124 height 41
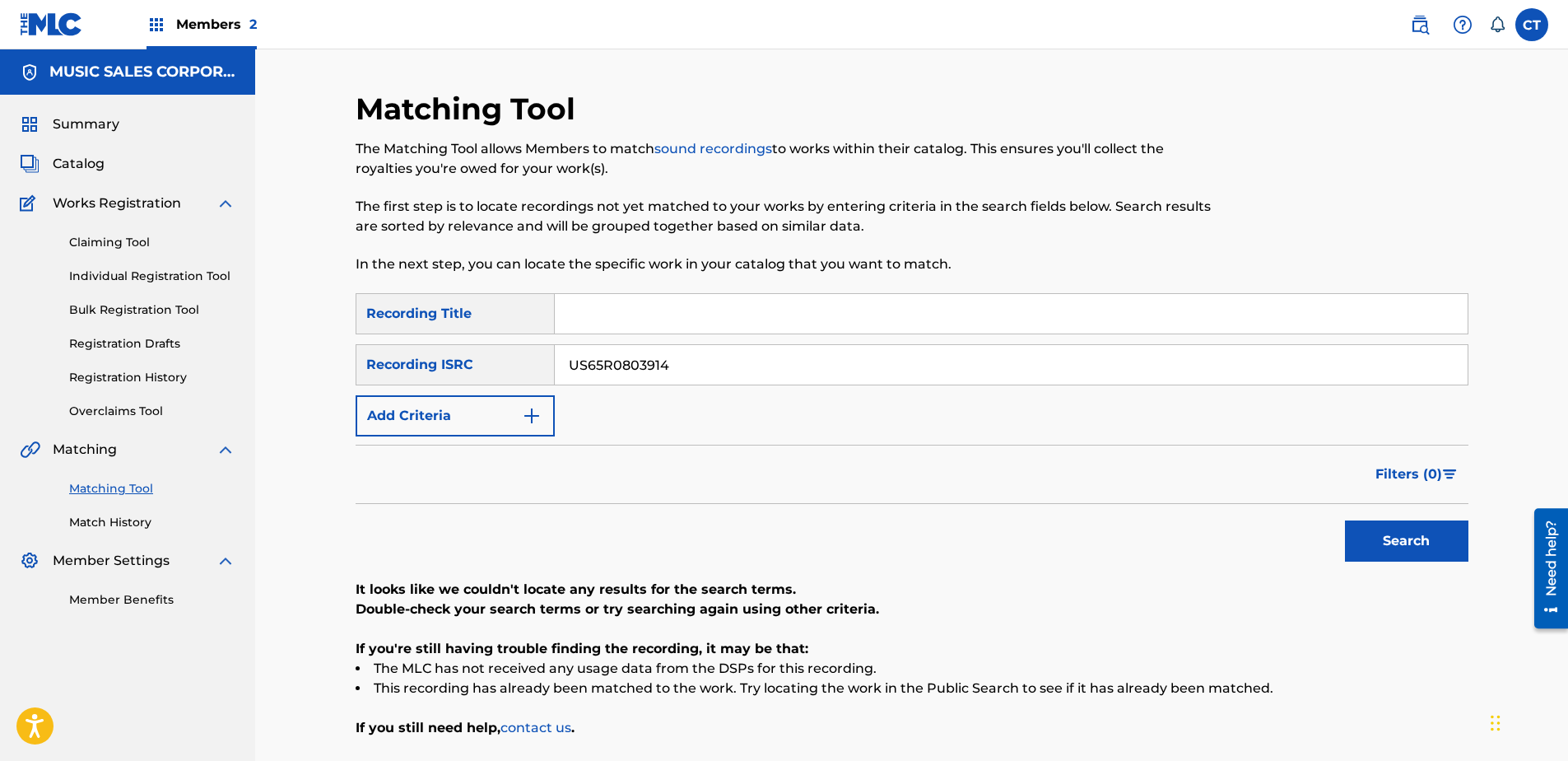
click at [938, 361] on input "US65R0803914" at bounding box center [1011, 364] width 912 height 39
click at [1345, 521] on button "Search" at bounding box center [1406, 541] width 124 height 41
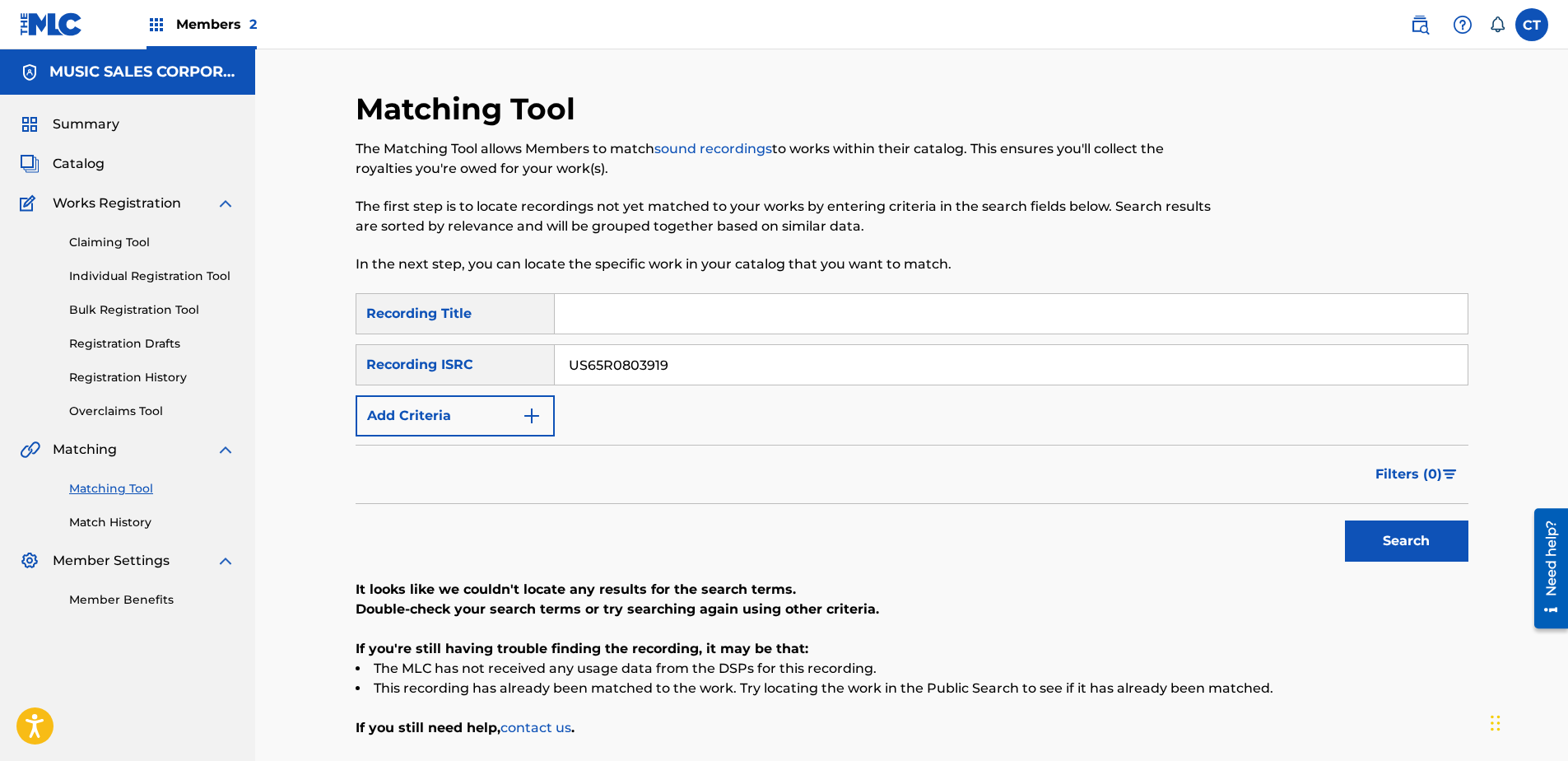
click at [1345, 521] on button "Search" at bounding box center [1406, 541] width 124 height 41
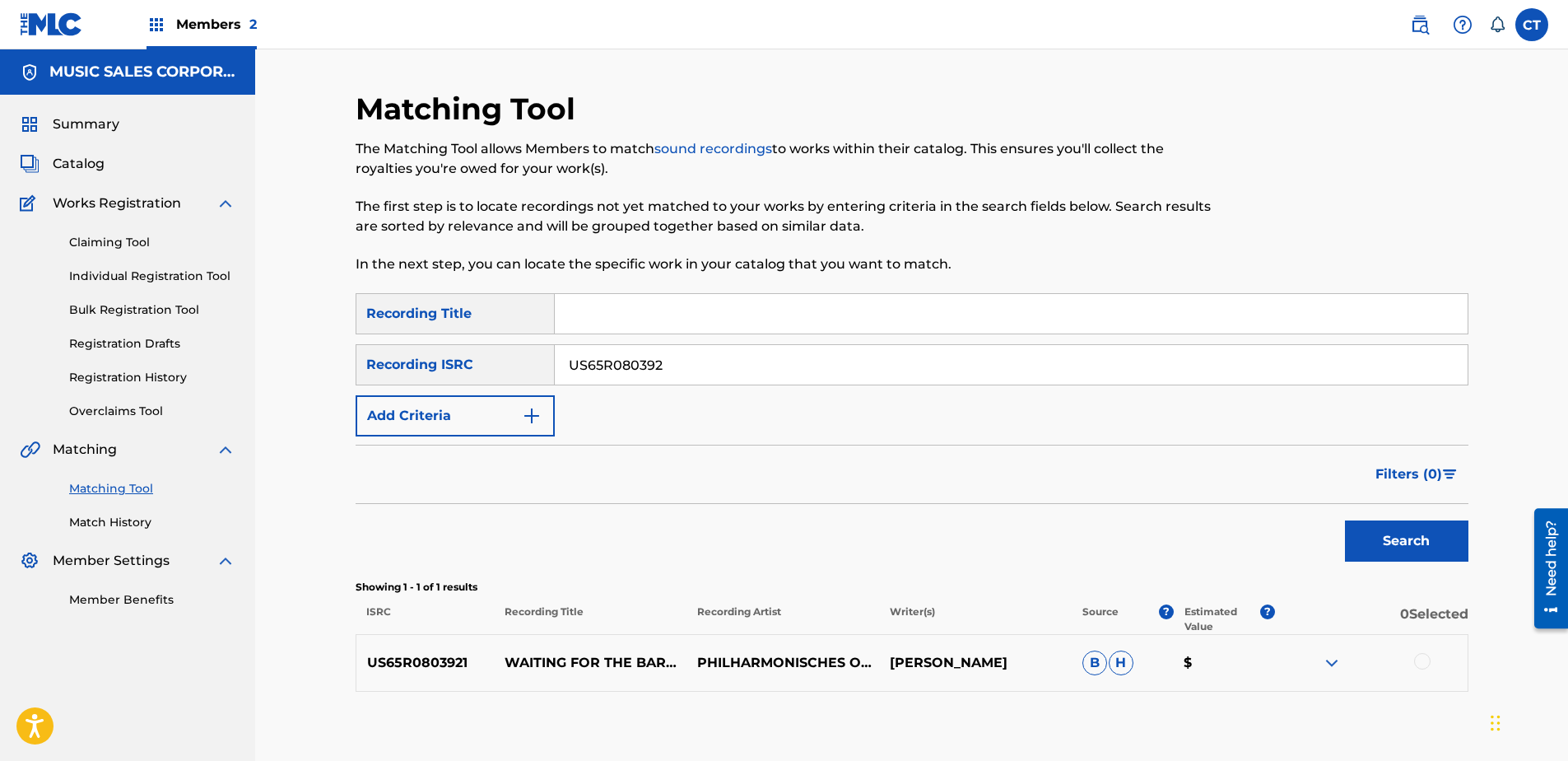
type input "US65R080392"
click at [1429, 661] on div at bounding box center [1422, 661] width 17 height 17
click at [1127, 622] on button "Match 1 Group" at bounding box center [1157, 626] width 182 height 41
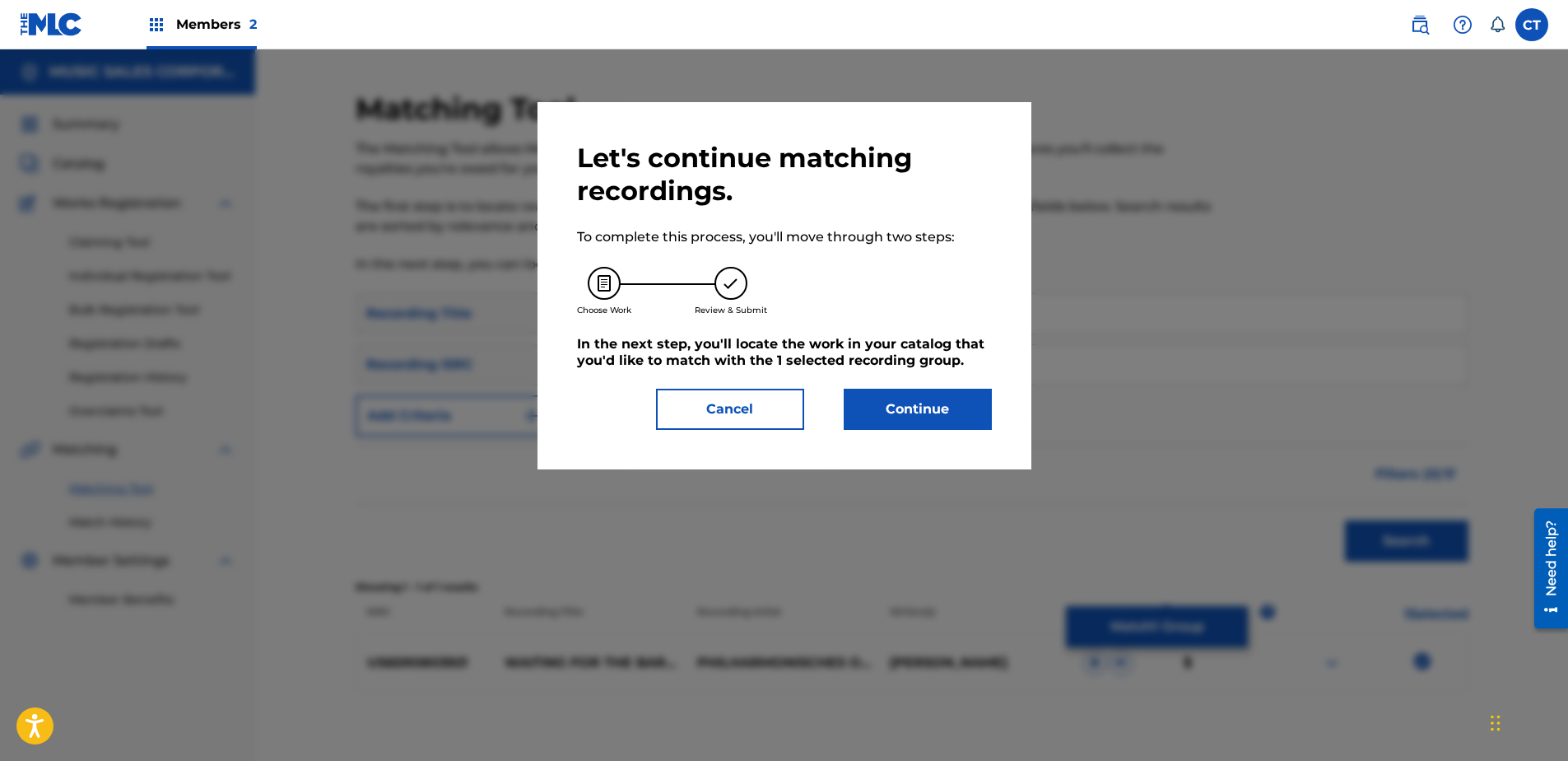
click at [879, 412] on button "Continue" at bounding box center [918, 409] width 148 height 41
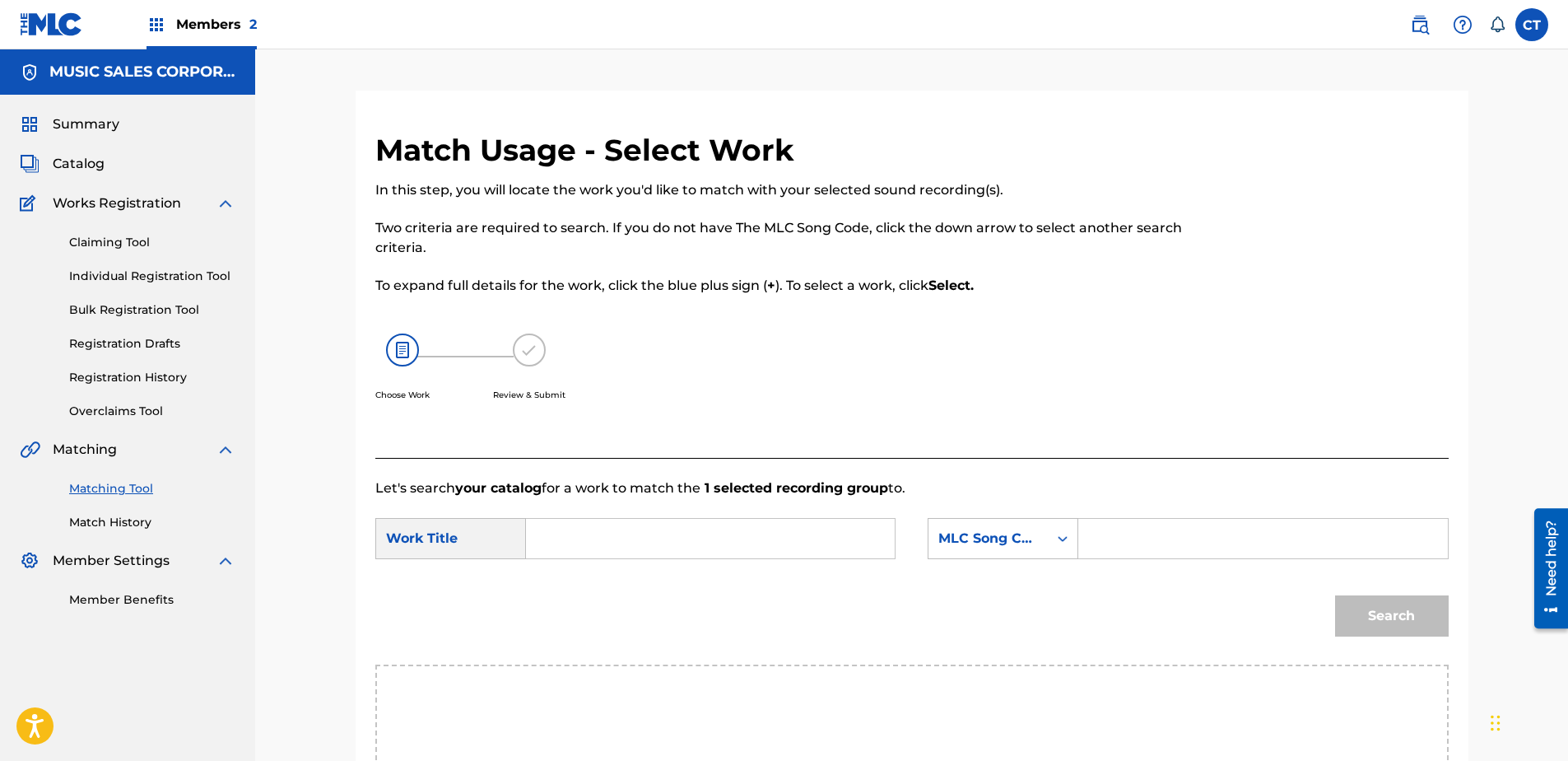
click at [611, 551] on input "Search Form" at bounding box center [710, 538] width 341 height 39
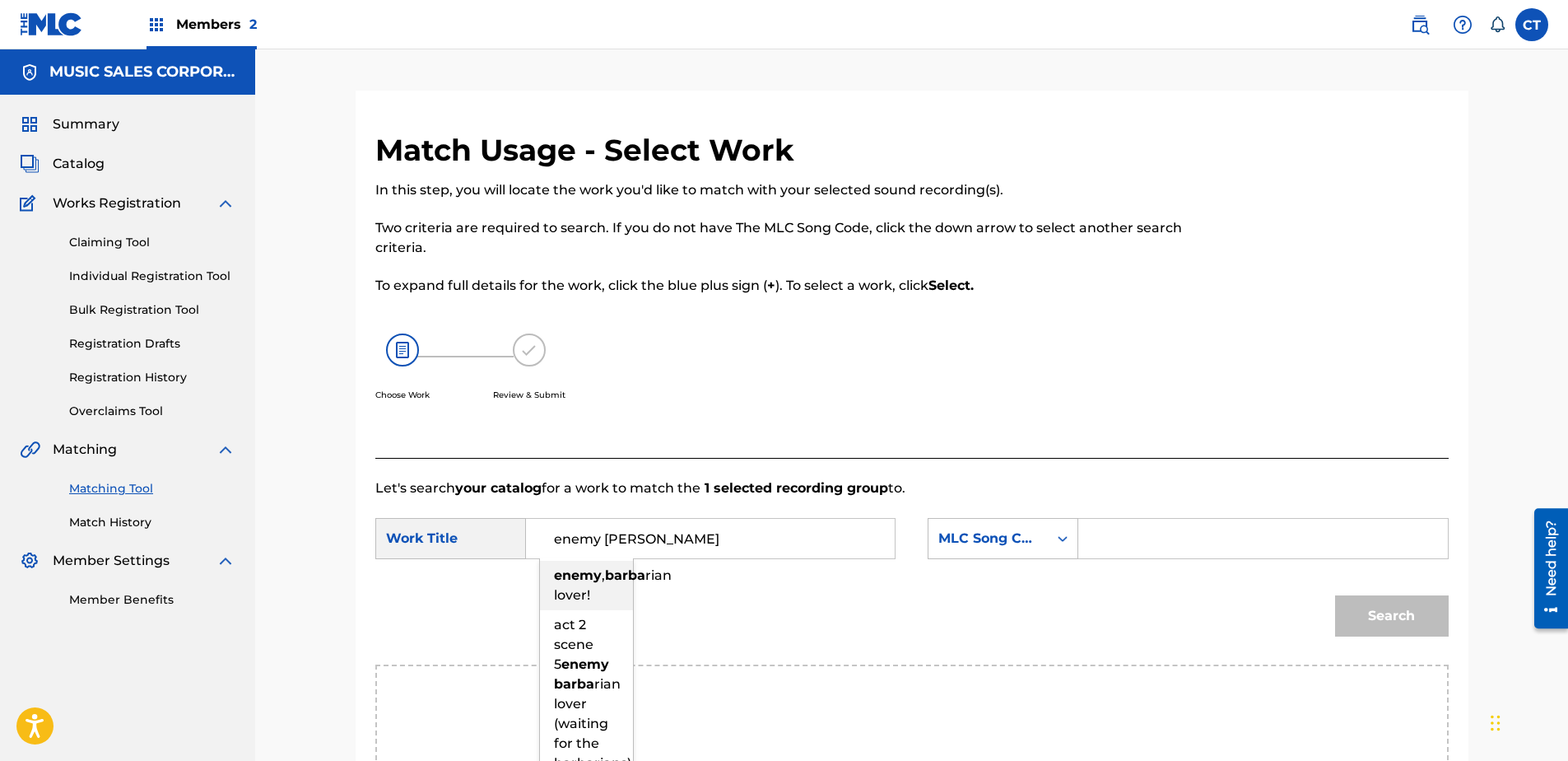
click at [605, 583] on strong "barba" at bounding box center [625, 575] width 40 height 16
type input "enemy, barbarian lover!"
click at [1035, 538] on div "MLC Song Code" at bounding box center [1003, 538] width 151 height 41
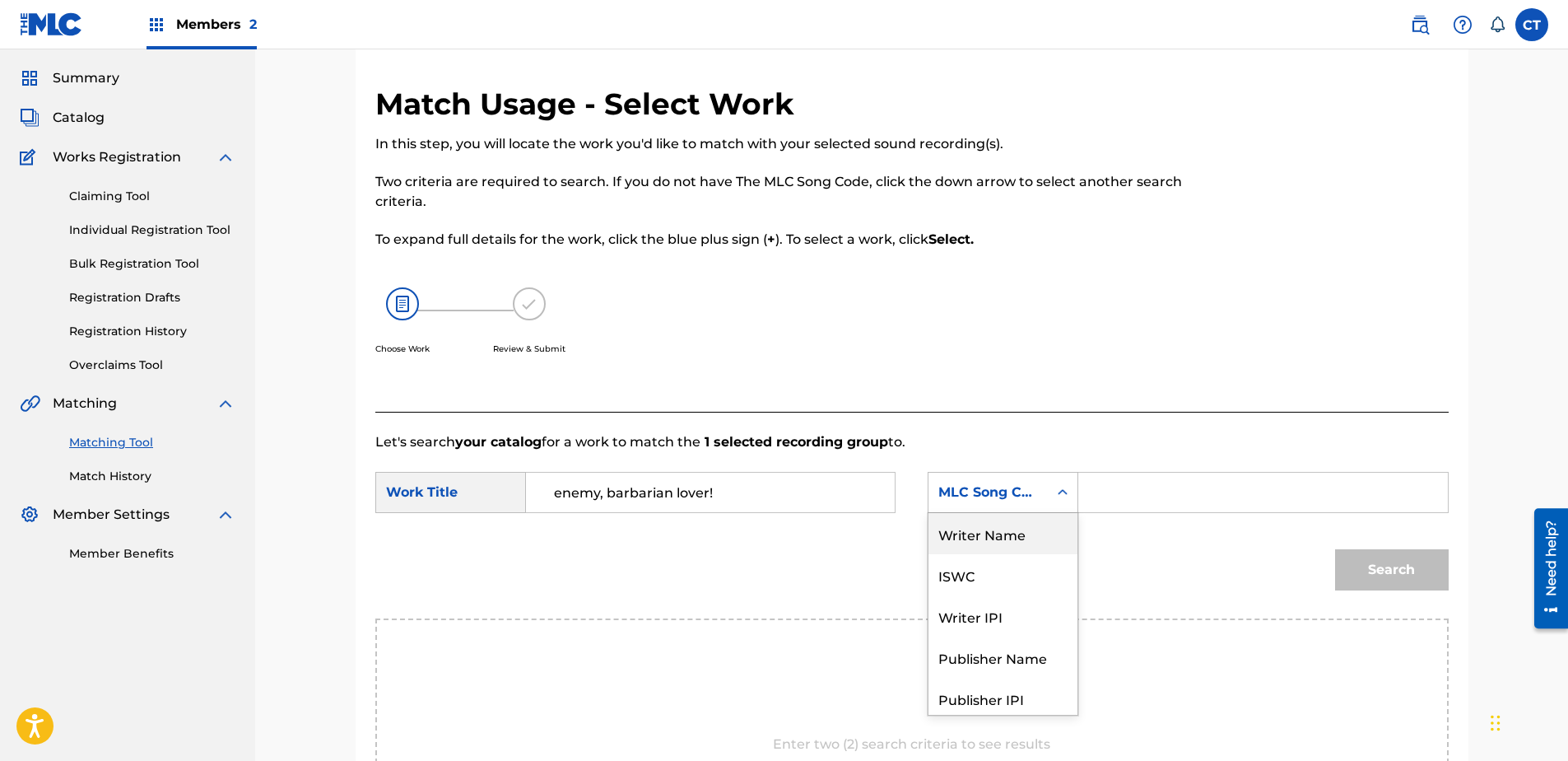
drag, startPoint x: 1002, startPoint y: 528, endPoint x: 1094, endPoint y: 514, distance: 93.1
click at [1018, 528] on div "Writer Name" at bounding box center [1003, 533] width 149 height 41
click at [1251, 480] on input "Search Form" at bounding box center [1262, 492] width 341 height 39
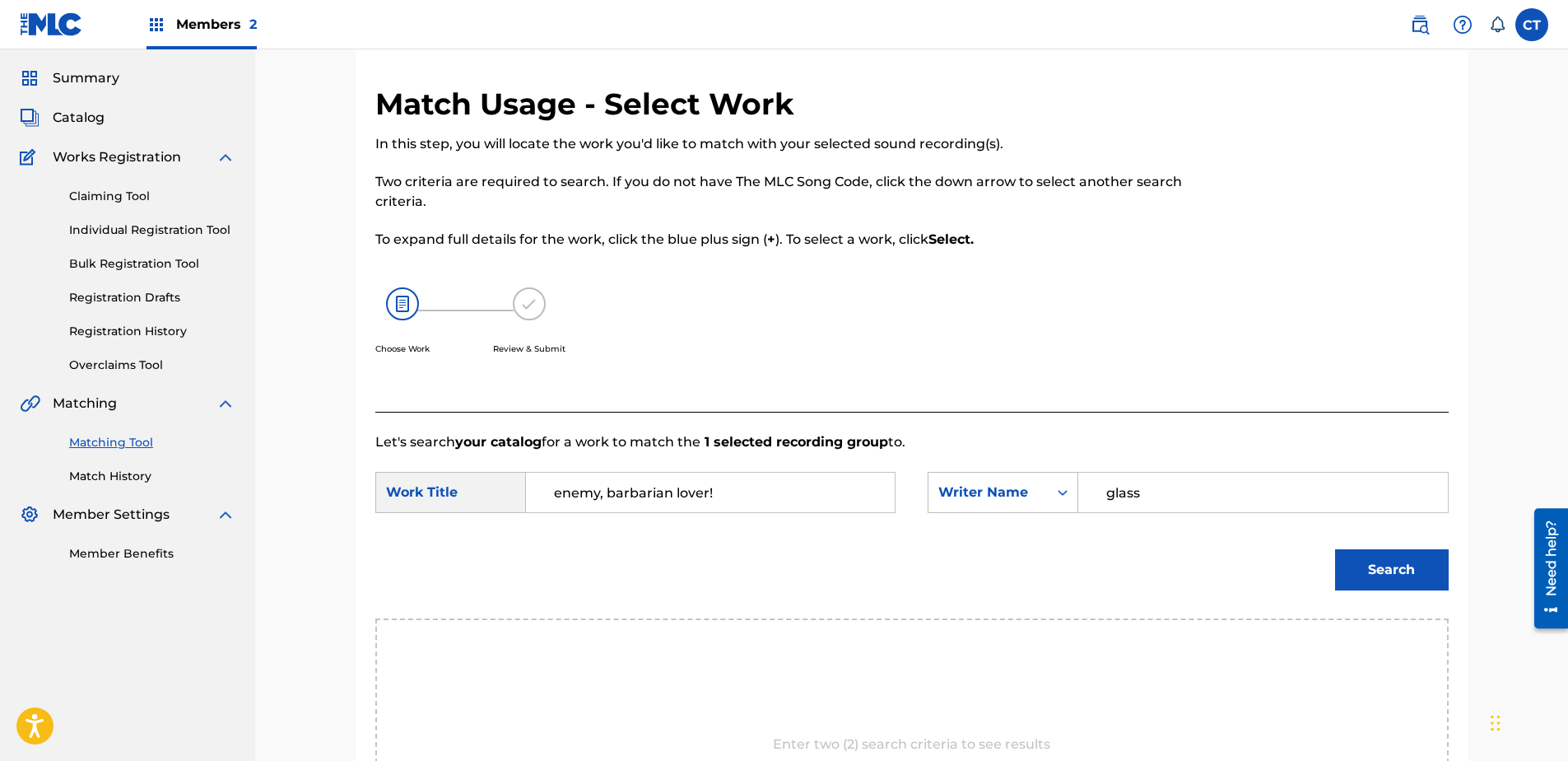
type input "glass"
click at [1335, 549] on button "Search" at bounding box center [1392, 569] width 114 height 41
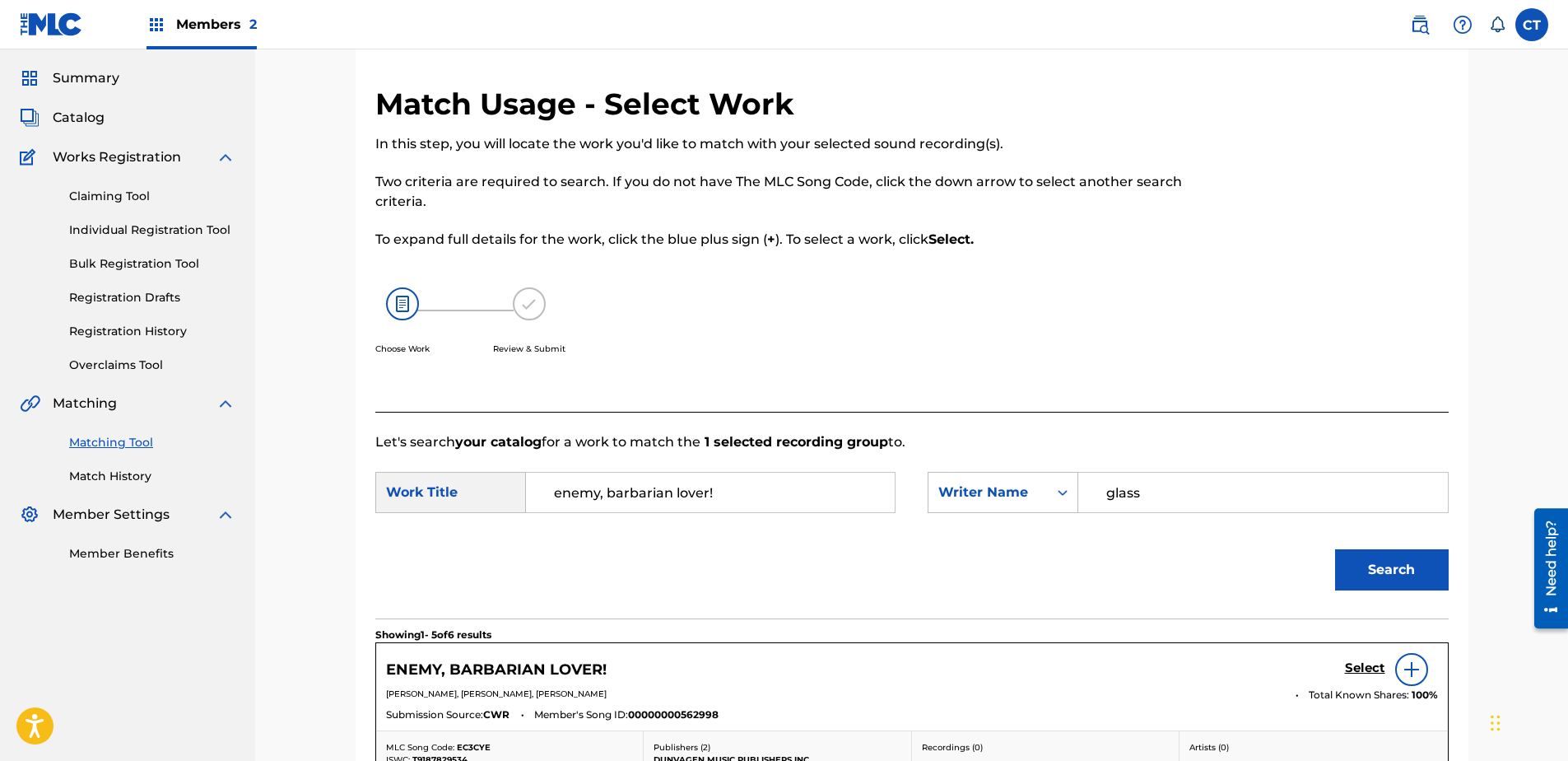
click at [1360, 668] on h5 "Select" at bounding box center [1365, 668] width 40 height 16
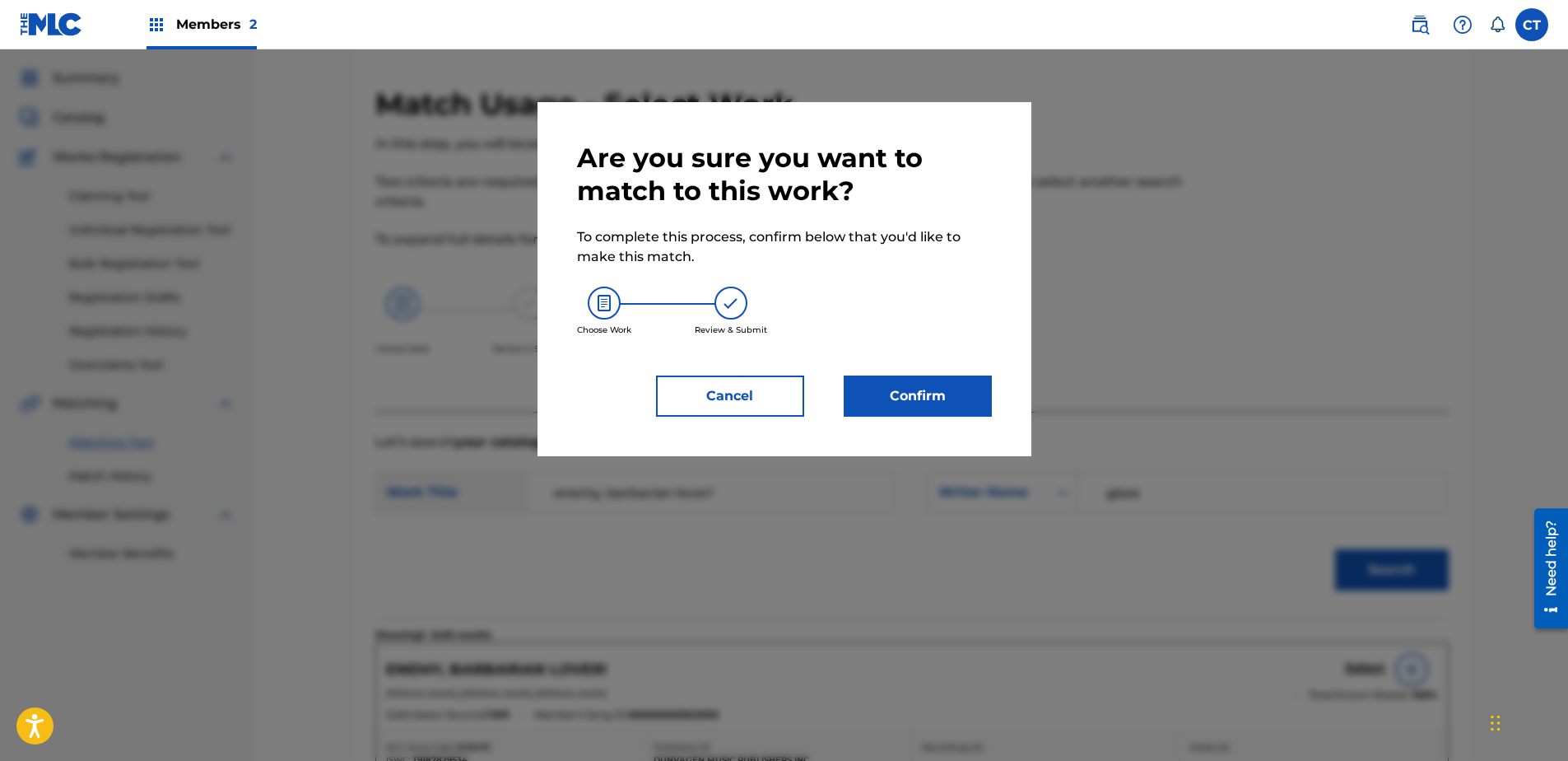
click at [922, 385] on button "Confirm" at bounding box center [918, 395] width 148 height 41
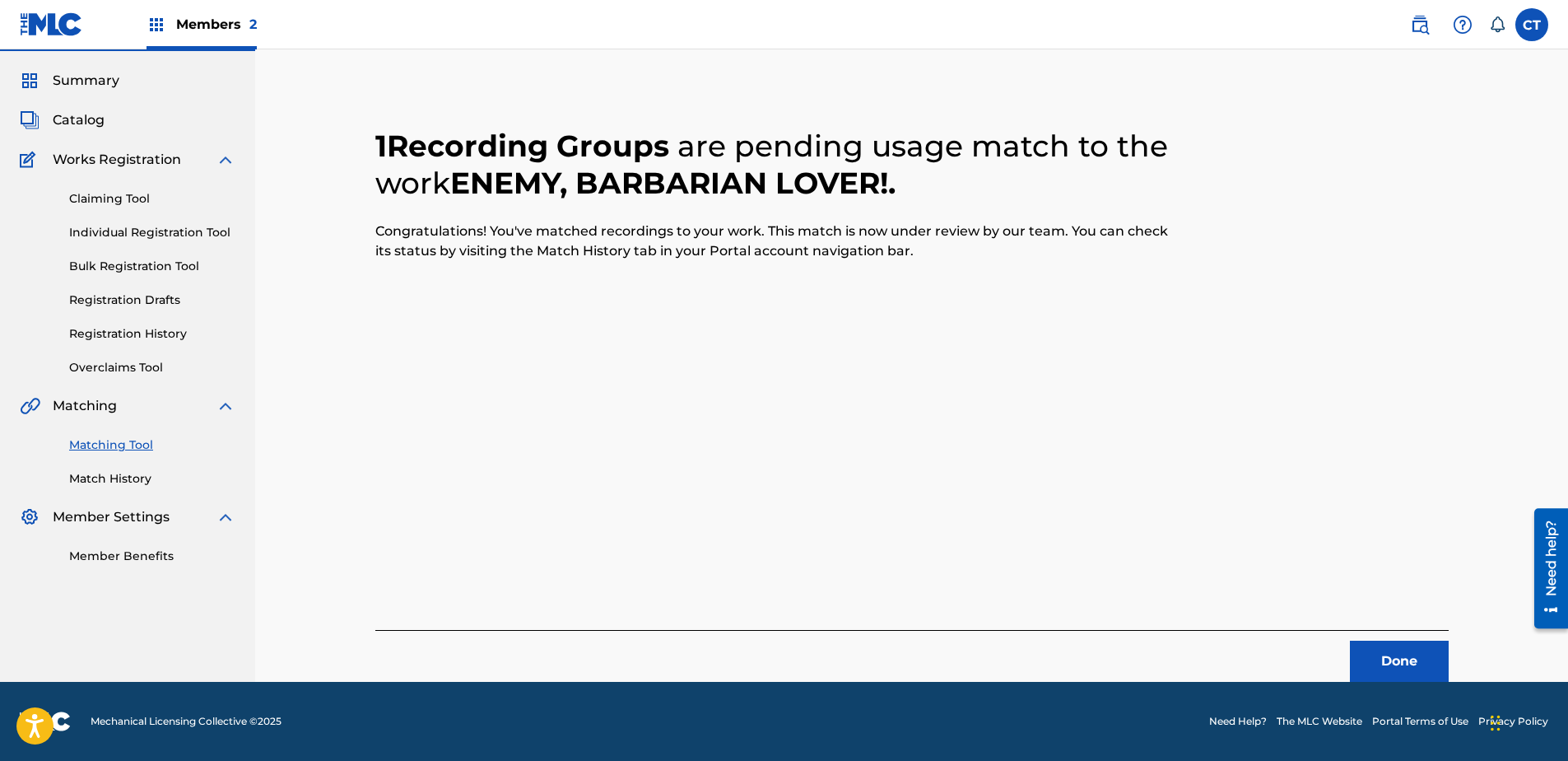
scroll to position [44, 0]
click at [1393, 652] on button "Done" at bounding box center [1399, 661] width 99 height 41
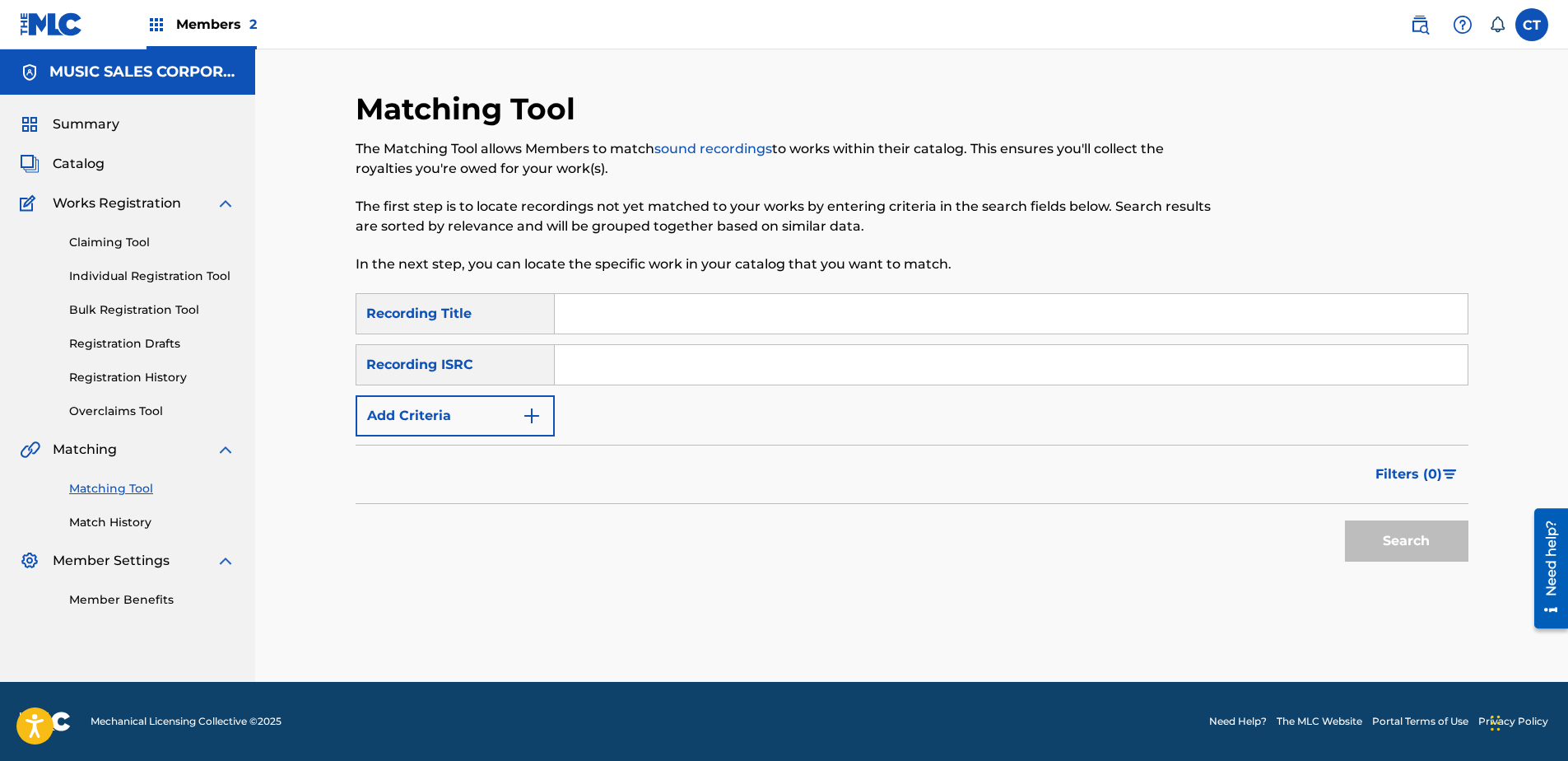
paste input "US65R0803922"
click at [1350, 531] on button "Search" at bounding box center [1406, 541] width 124 height 41
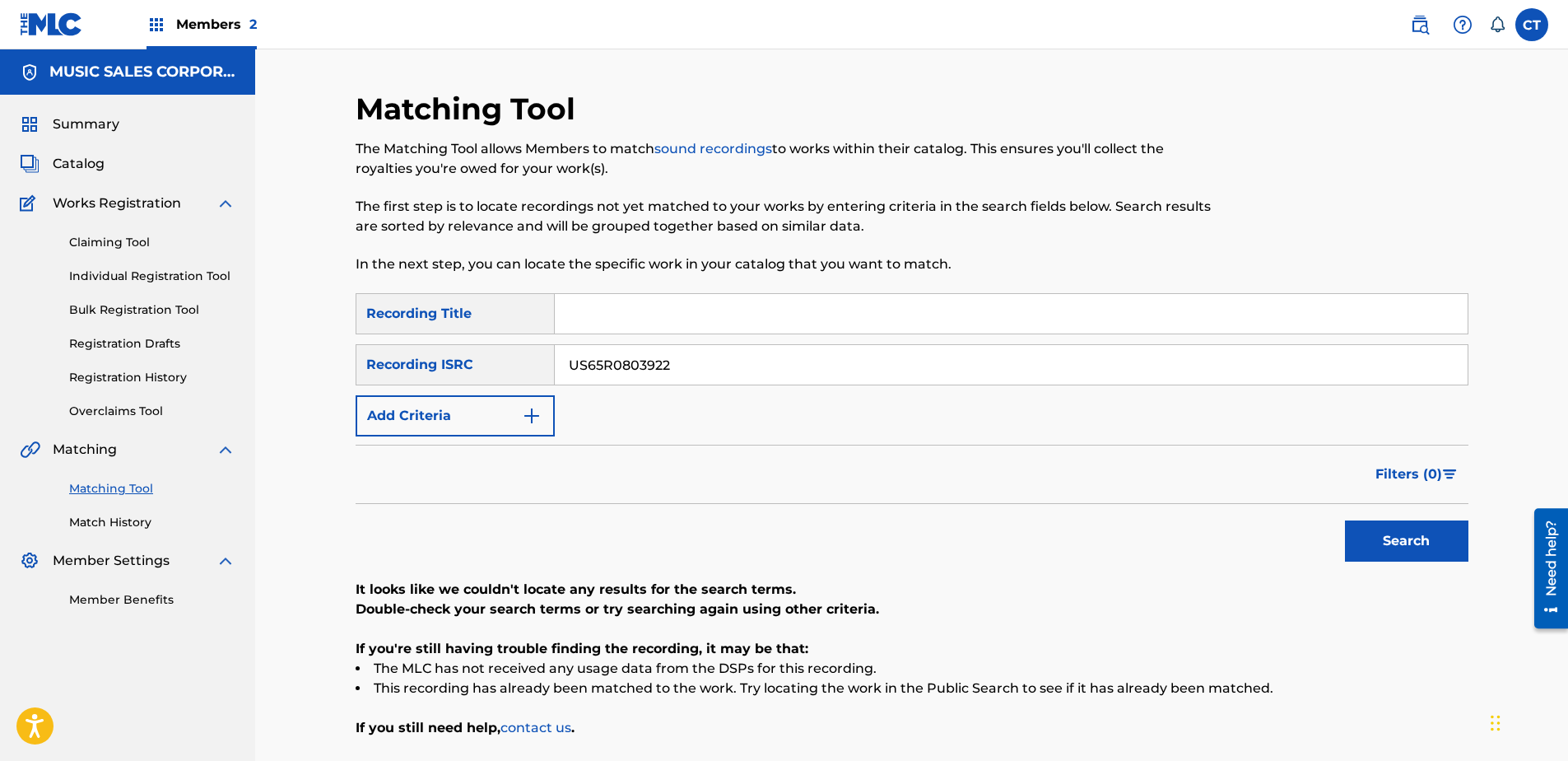
click at [983, 385] on div "SearchWithCriteriad9af1fdd-d62b-4bf9-87ab-1d2d9cd2c801 Recording Title SearchWi…" at bounding box center [912, 364] width 1113 height 143
click at [972, 369] on input "US65R0803922" at bounding box center [1011, 364] width 912 height 39
type input "US65R0803923"
click at [1345, 521] on button "Search" at bounding box center [1406, 541] width 124 height 41
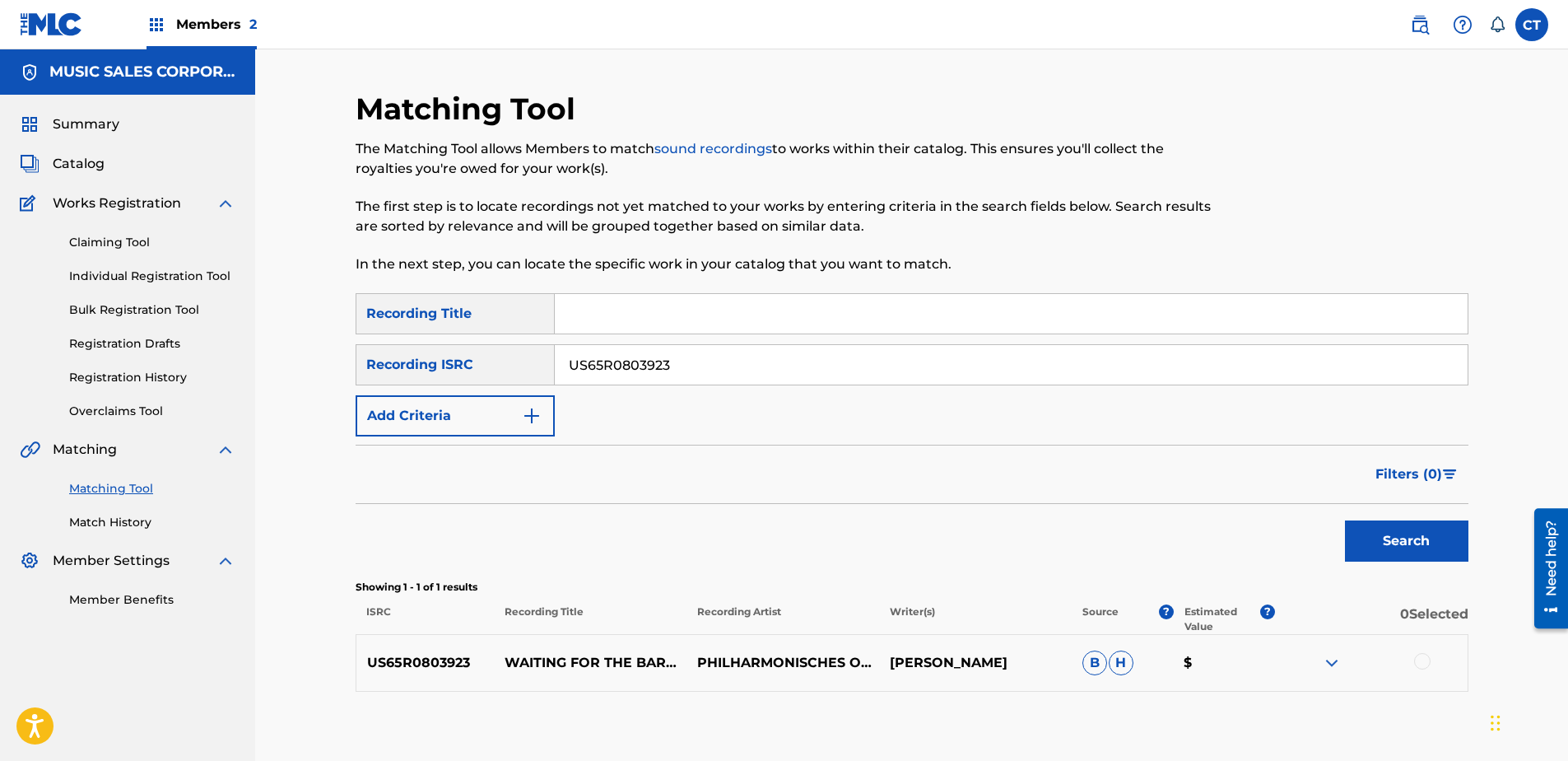
click at [1425, 669] on div at bounding box center [1422, 661] width 17 height 17
click at [1226, 644] on button "Match 1 Group" at bounding box center [1157, 626] width 182 height 41
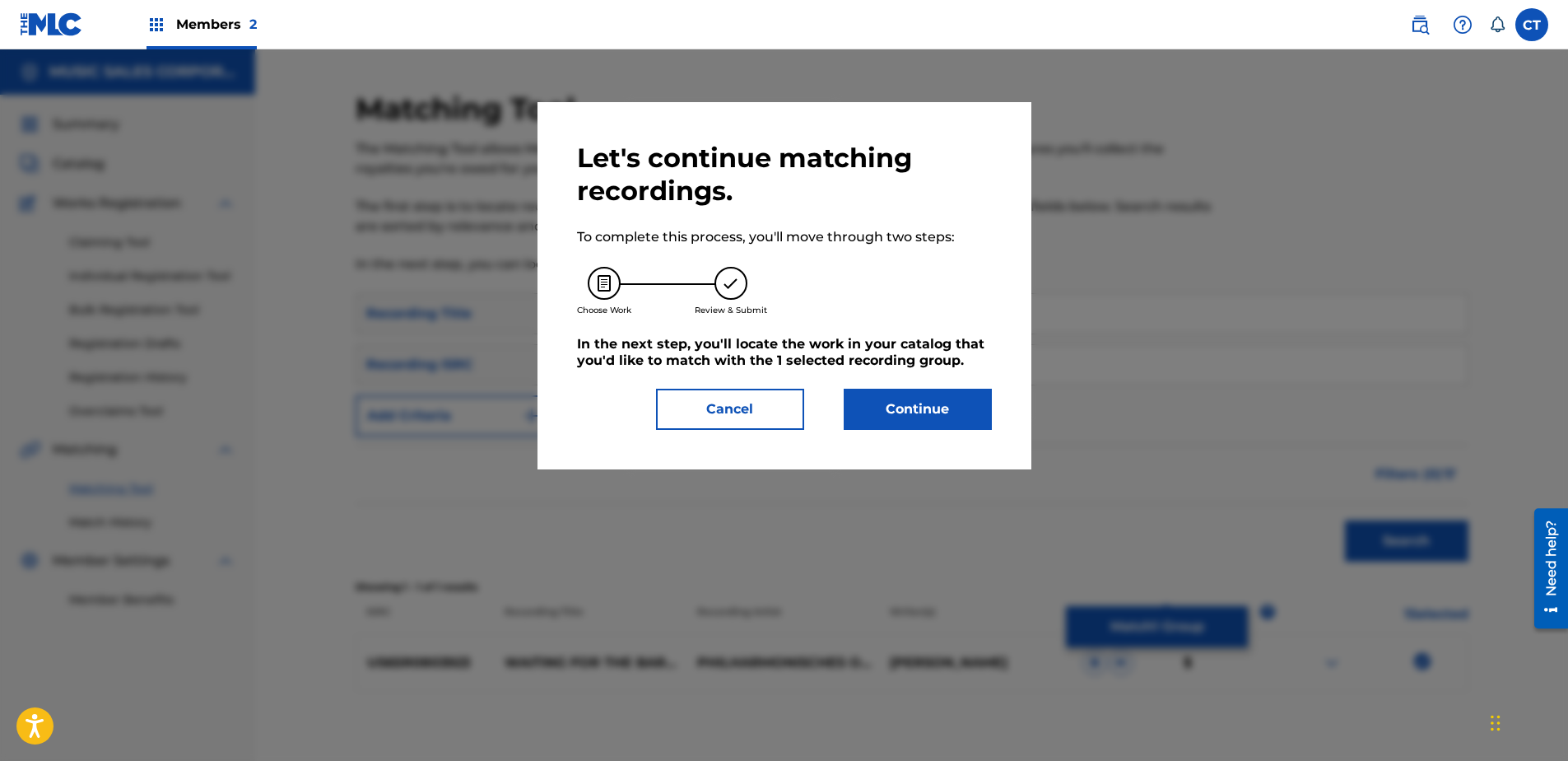
click at [968, 399] on button "Continue" at bounding box center [918, 409] width 148 height 41
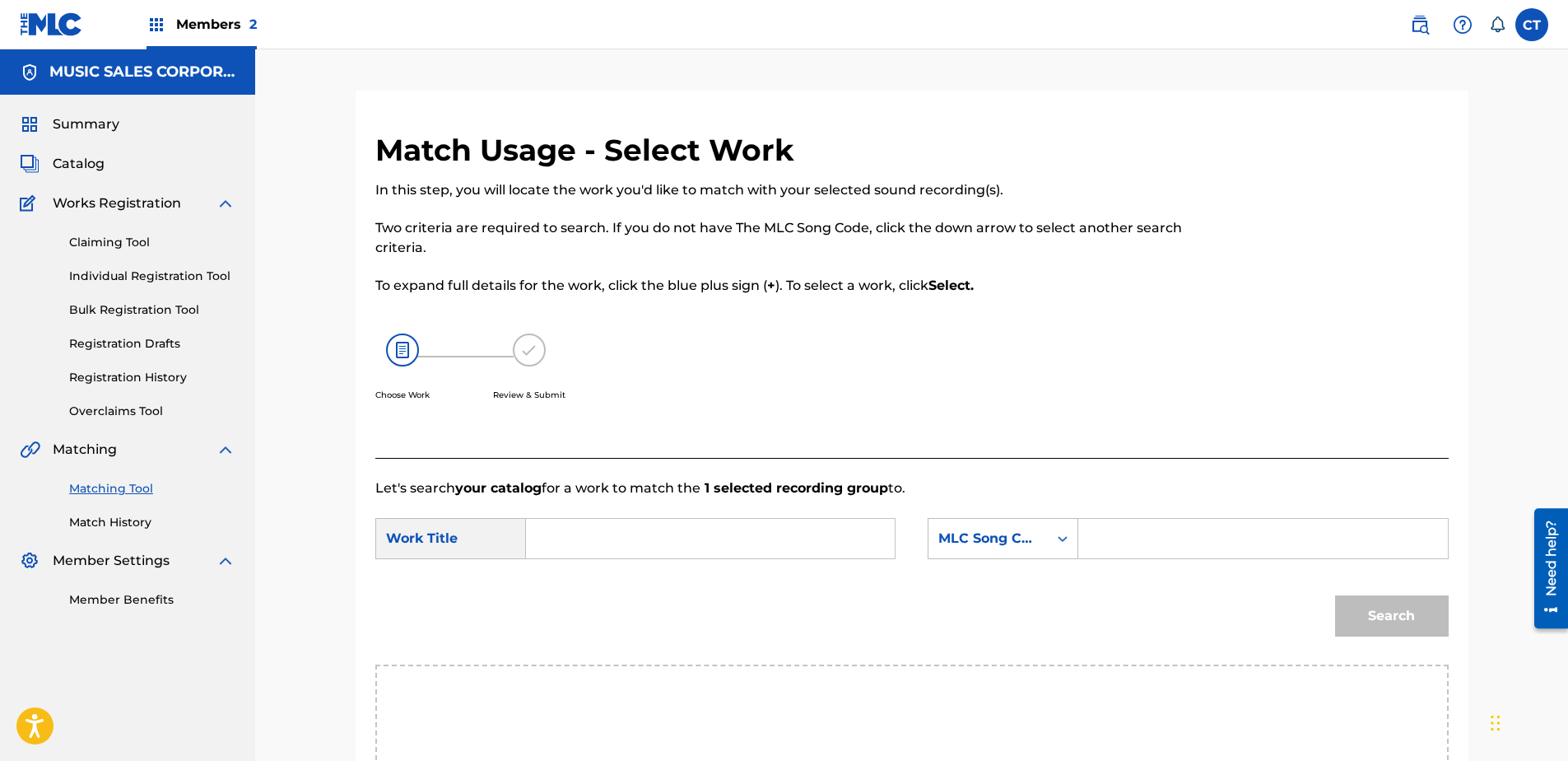
click at [700, 549] on input "Search Form" at bounding box center [710, 538] width 341 height 39
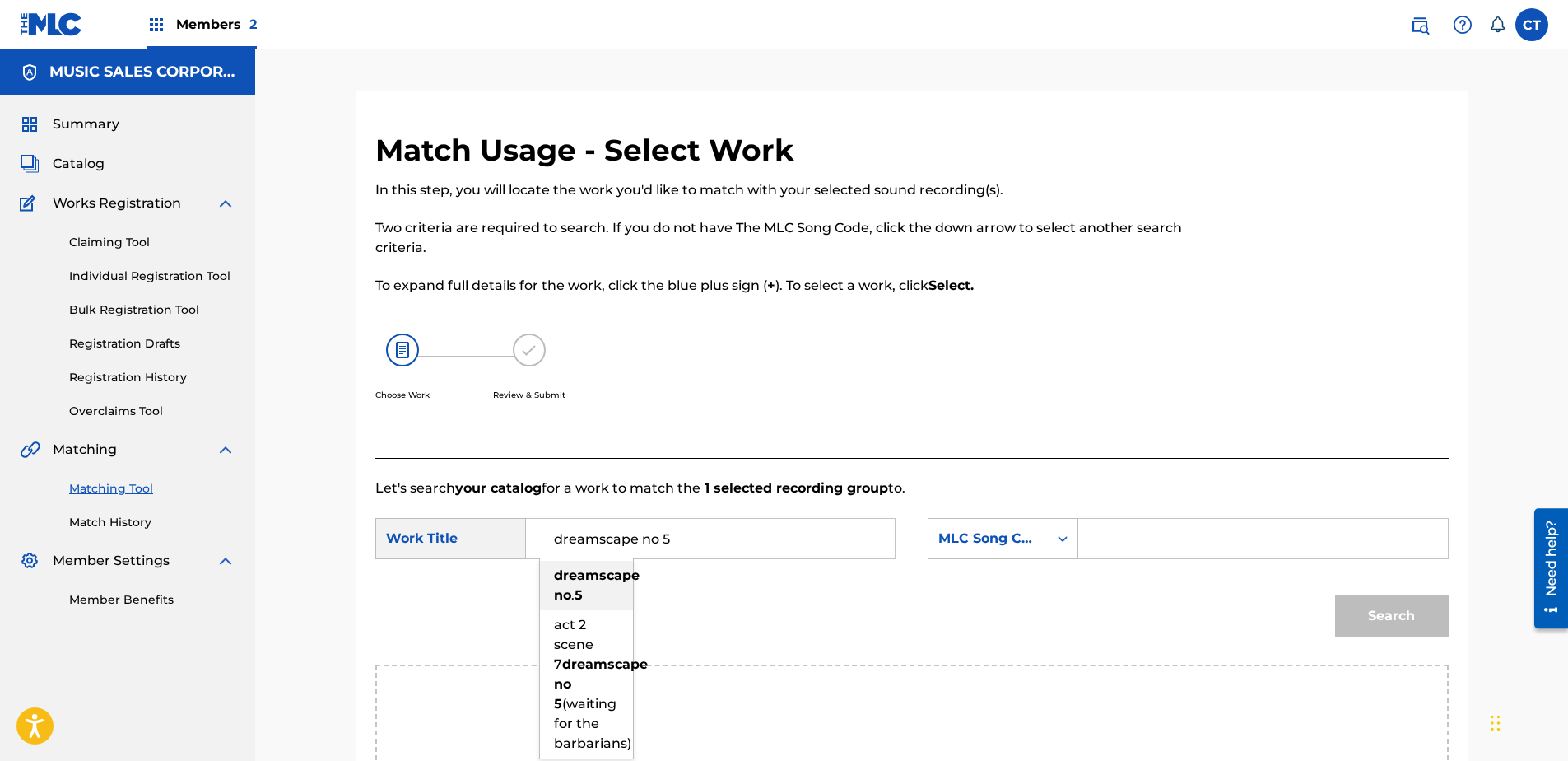
click at [561, 571] on strong "dreamscape" at bounding box center [597, 575] width 86 height 16
type input "dreamscape no.5"
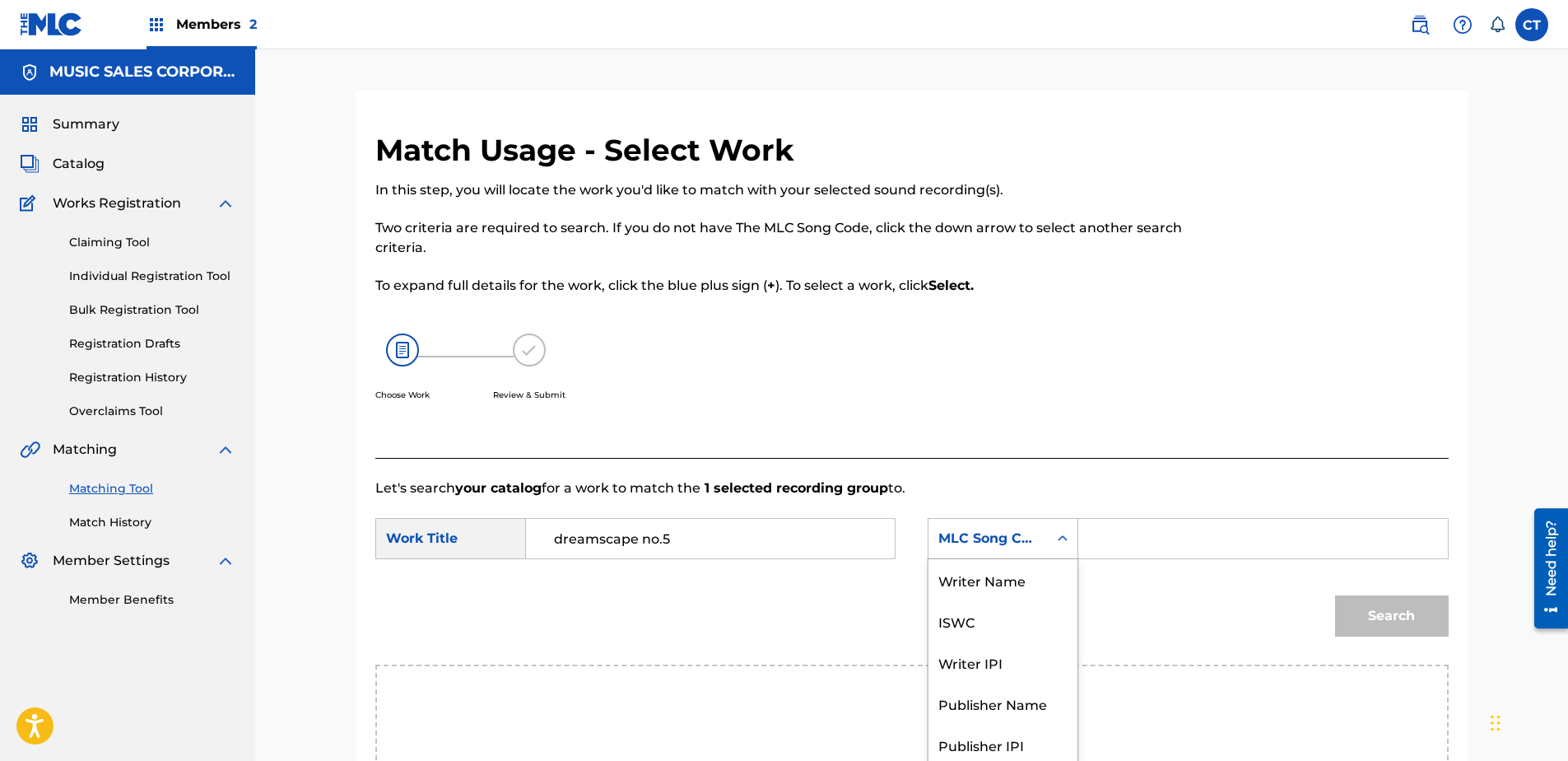
click at [990, 530] on div "MLC Song Code" at bounding box center [1003, 538] width 151 height 41
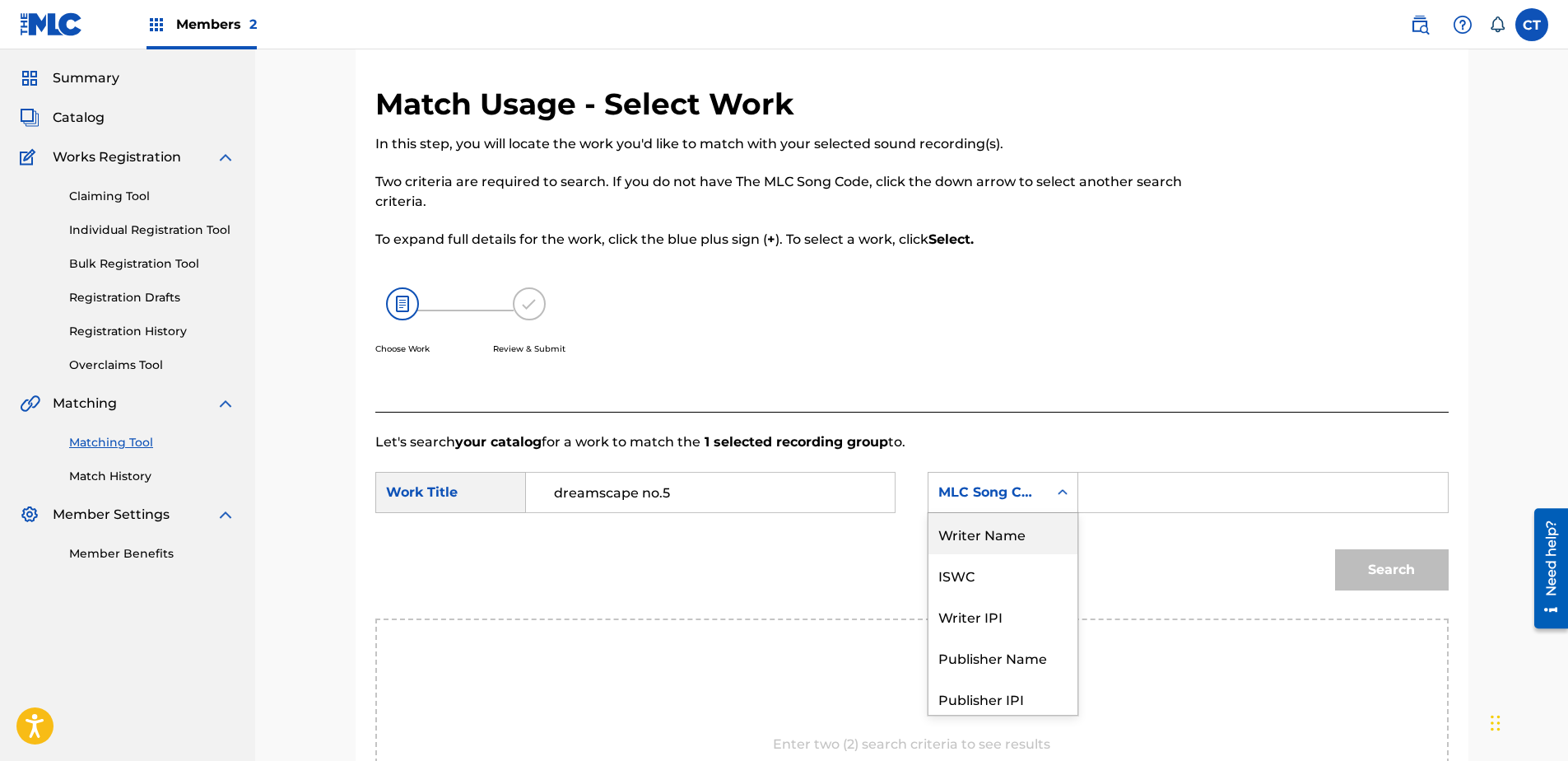
click at [974, 518] on div "Writer Name" at bounding box center [1003, 533] width 149 height 41
click at [1094, 495] on input "Search Form" at bounding box center [1262, 492] width 341 height 39
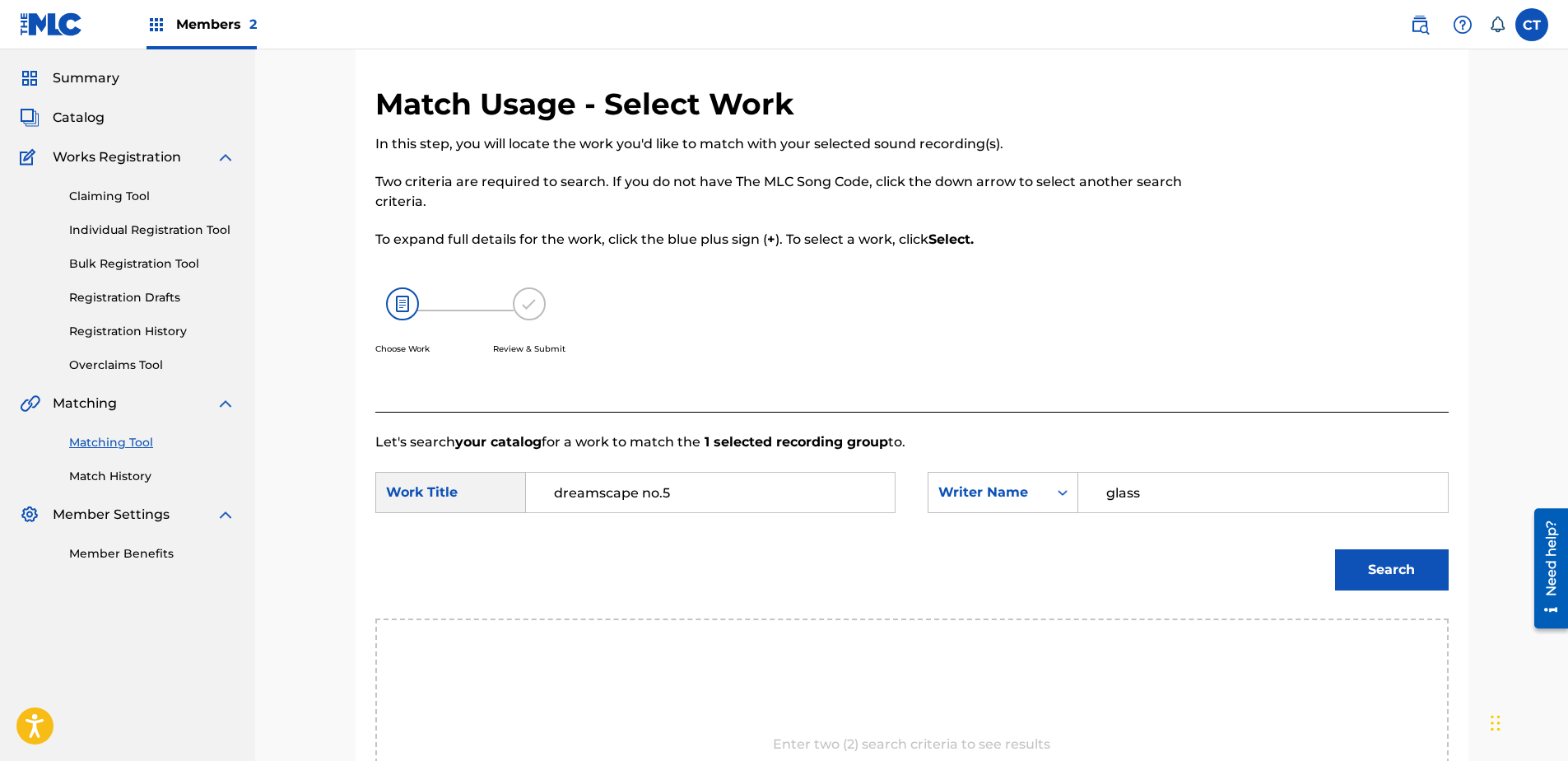
type input "glass"
click at [1335, 549] on button "Search" at bounding box center [1392, 569] width 114 height 41
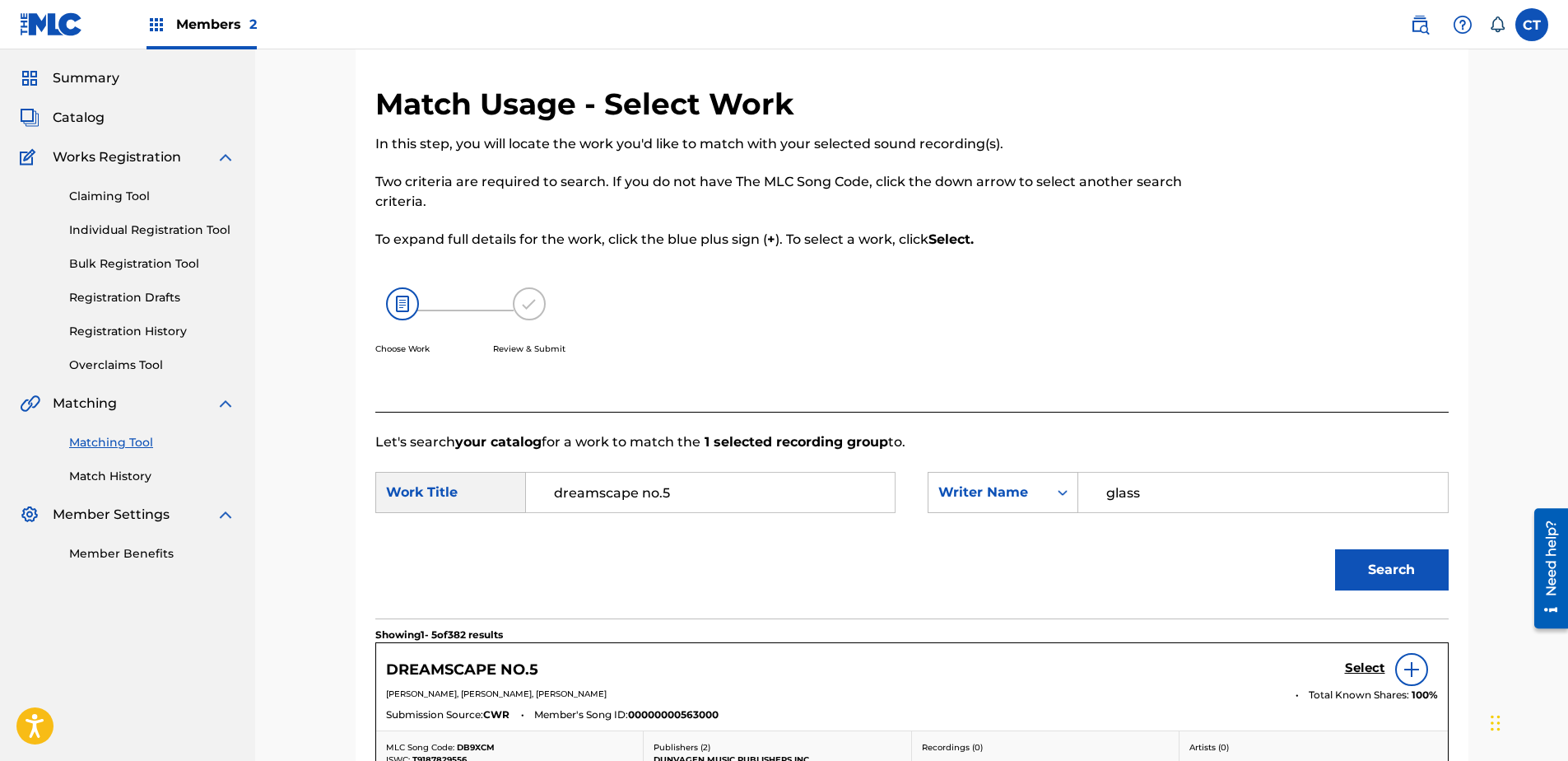
click at [1351, 670] on h5 "Select" at bounding box center [1365, 668] width 40 height 16
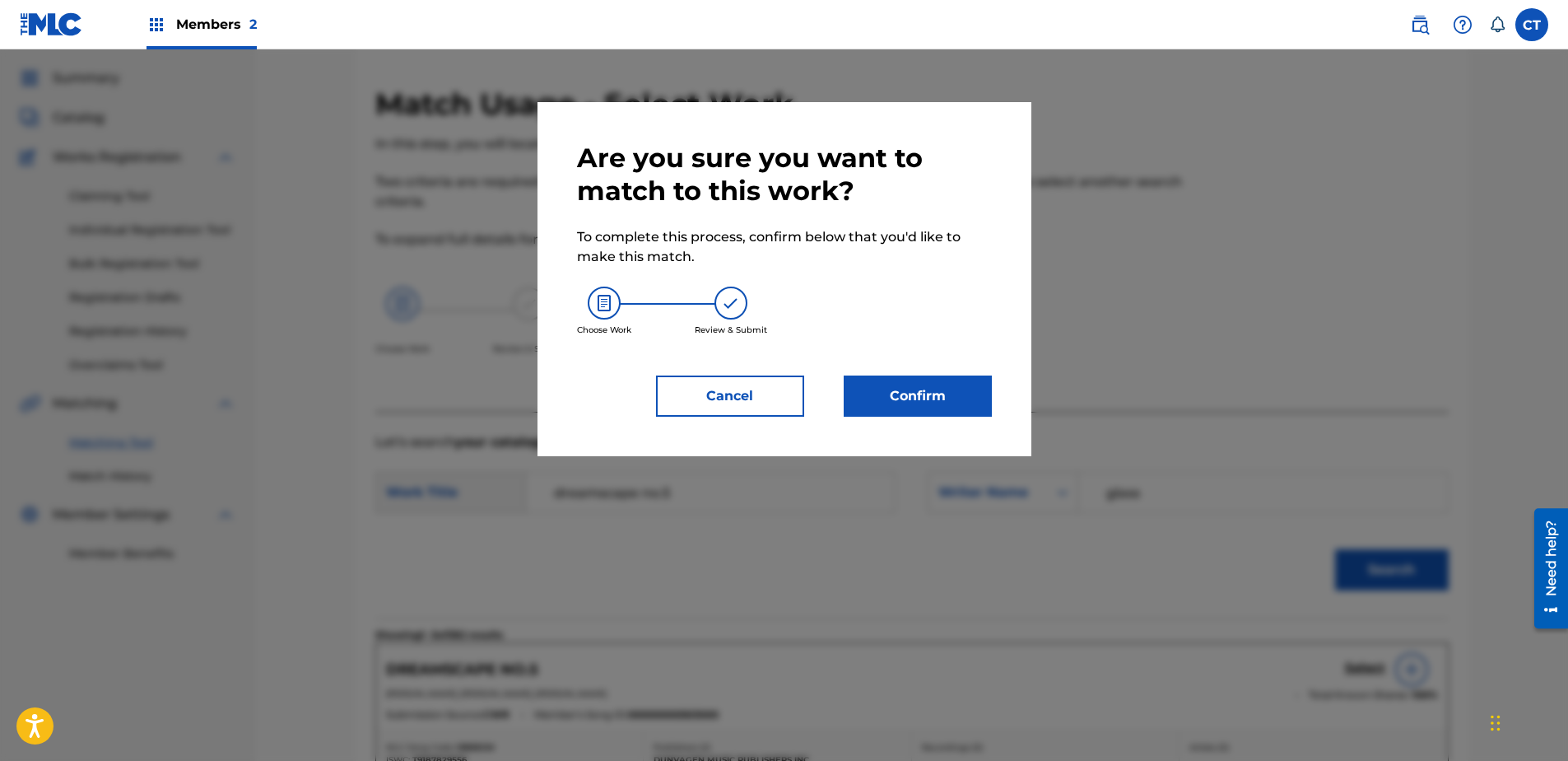
click at [945, 409] on button "Confirm" at bounding box center [918, 395] width 148 height 41
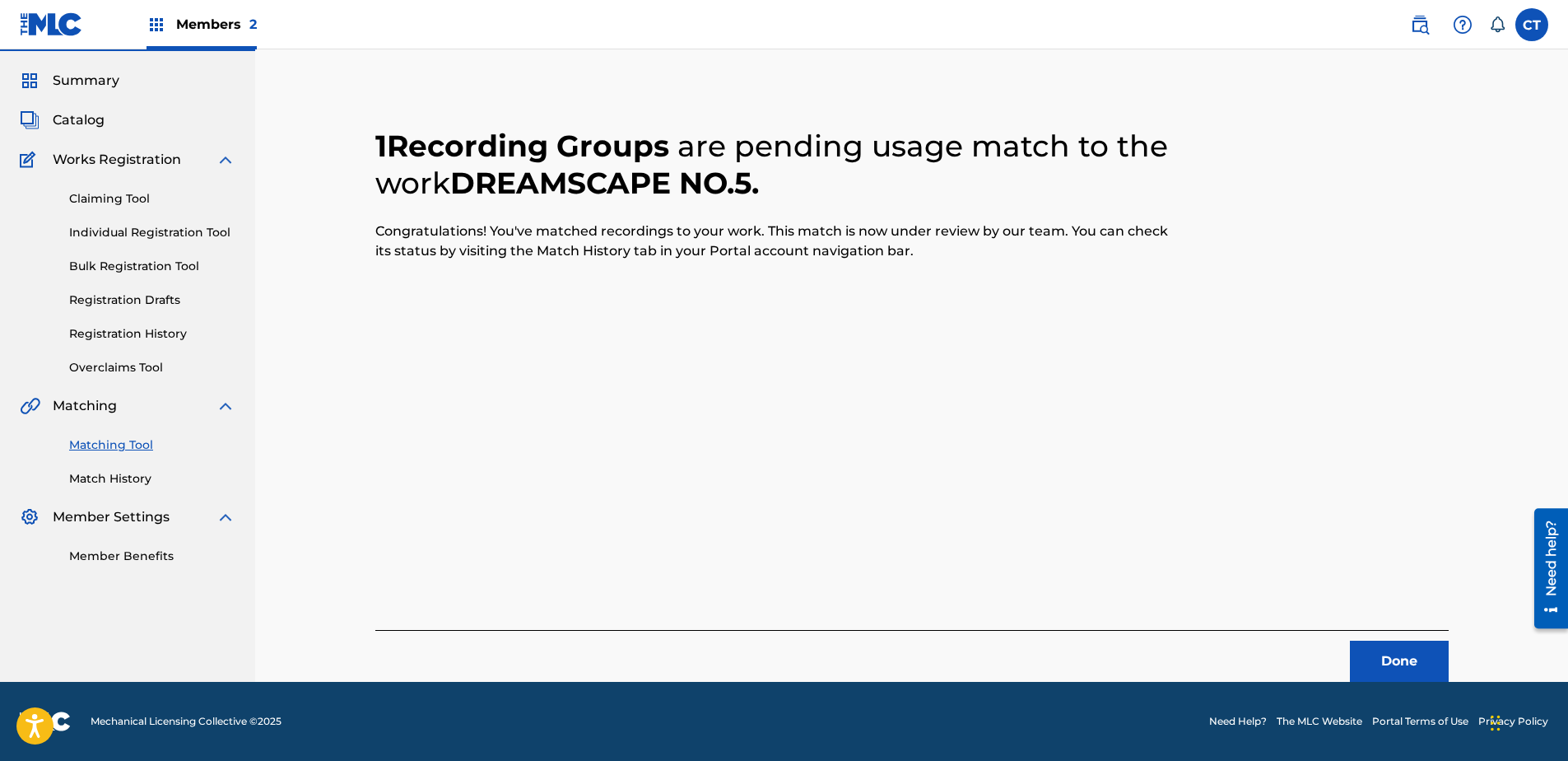
scroll to position [44, 0]
click at [1362, 651] on button "Done" at bounding box center [1399, 661] width 99 height 41
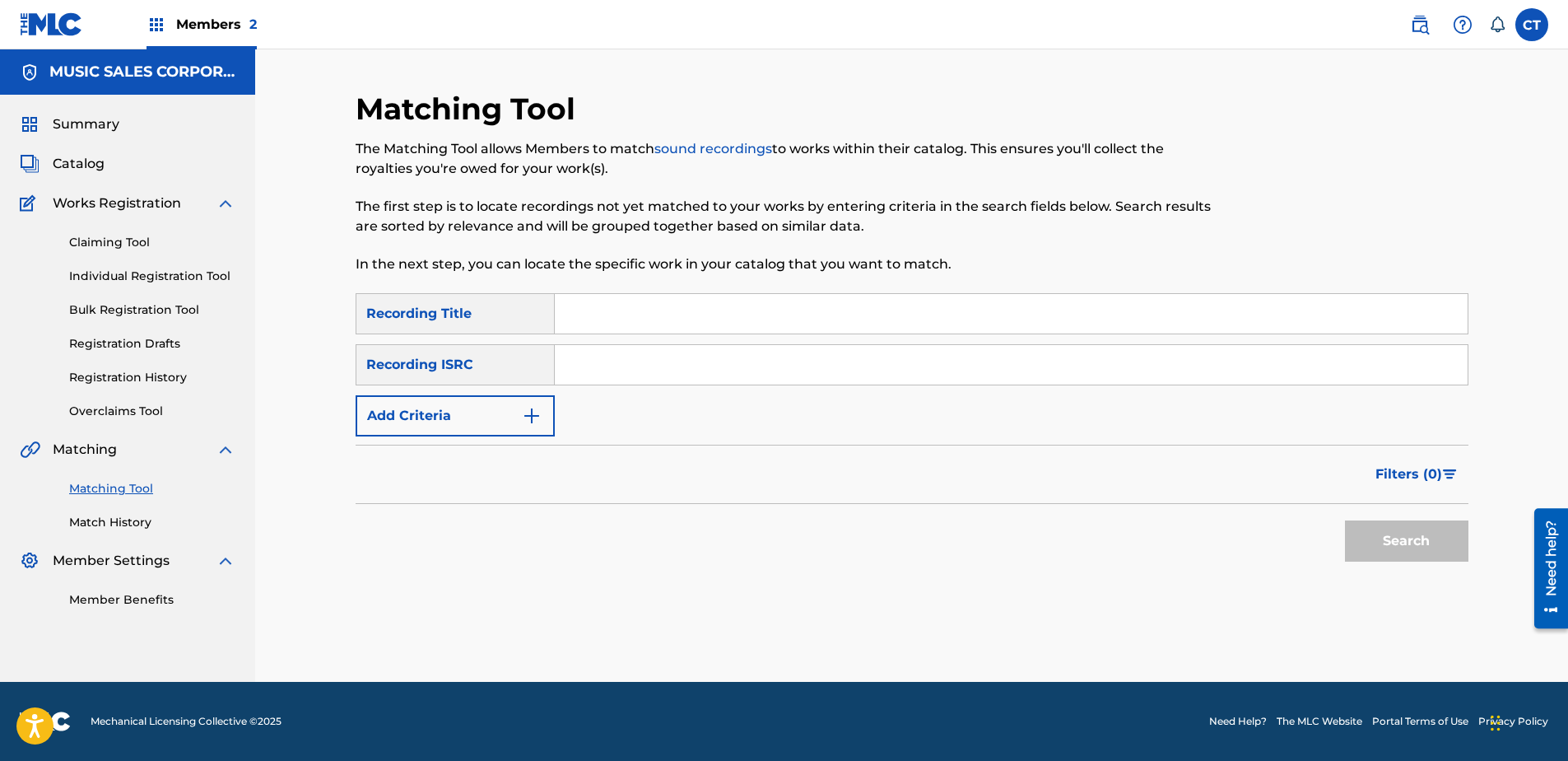
scroll to position [0, 0]
paste input "US65R0803924"
click at [1416, 552] on button "Search" at bounding box center [1406, 541] width 124 height 41
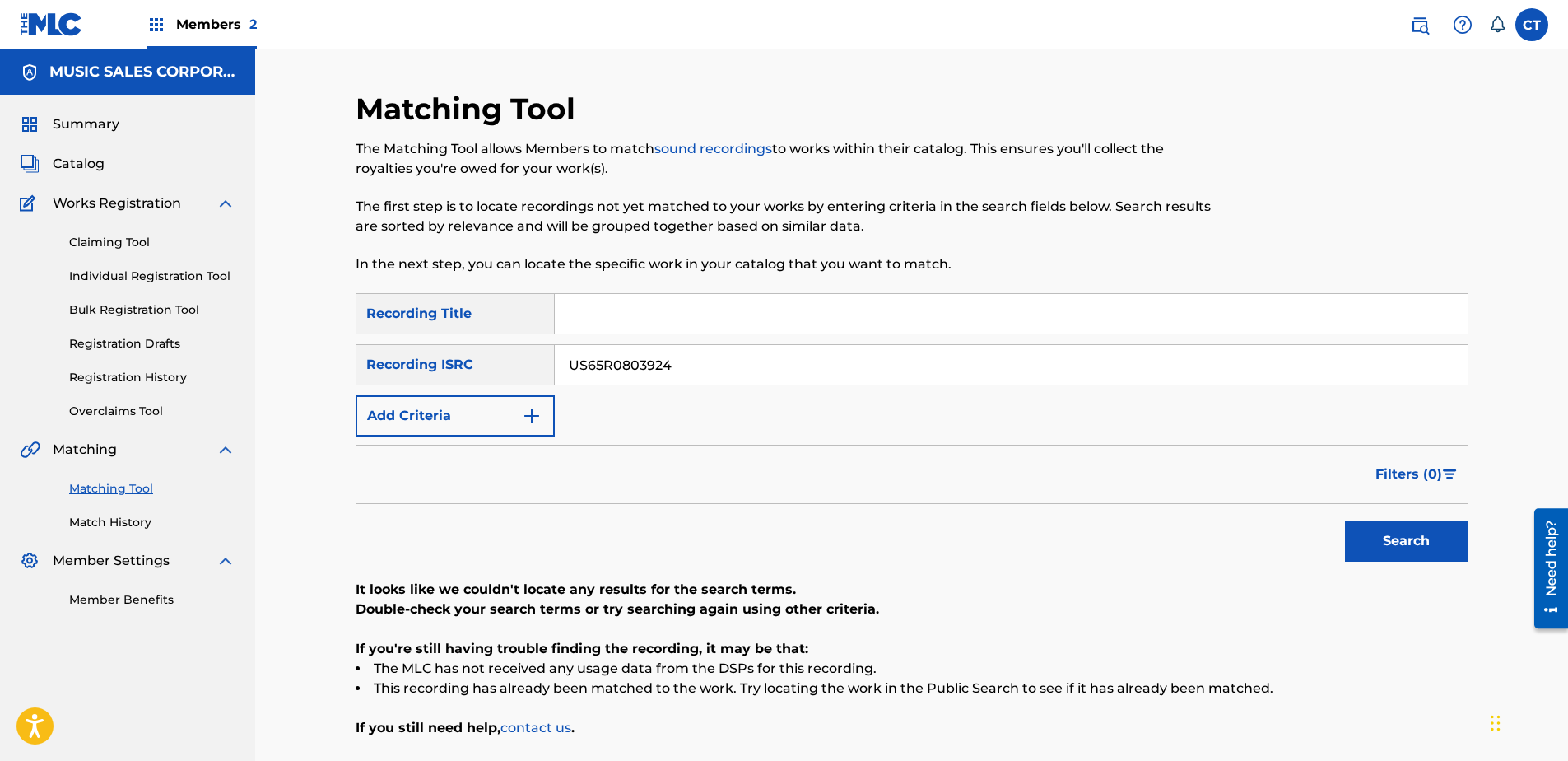
click at [939, 373] on input "US65R0803924" at bounding box center [1011, 364] width 912 height 39
click at [1345, 521] on button "Search" at bounding box center [1406, 541] width 124 height 41
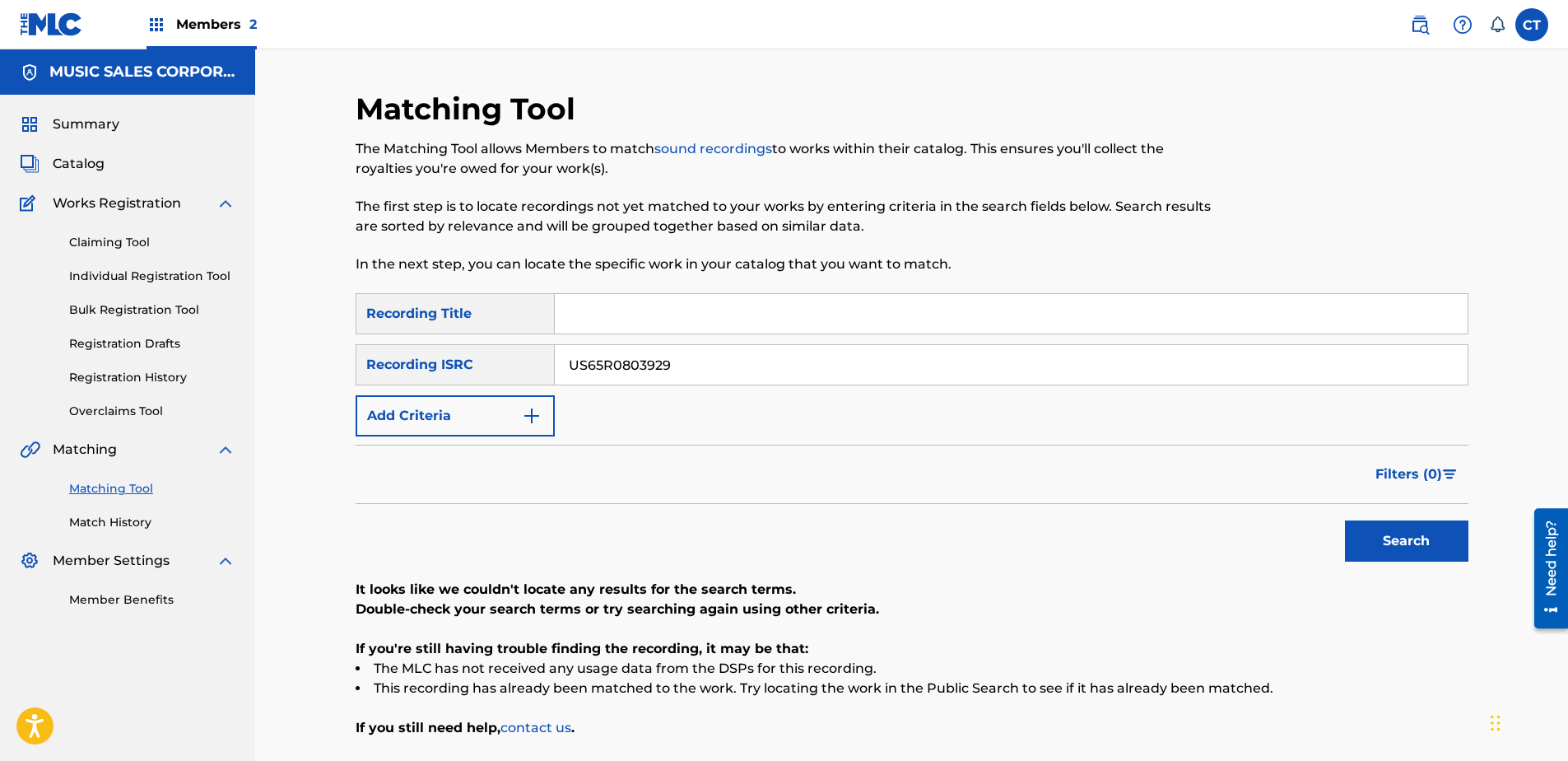
click at [1345, 521] on button "Search" at bounding box center [1406, 541] width 124 height 41
click at [706, 359] on input "US65R0803929" at bounding box center [1011, 364] width 912 height 39
click at [706, 359] on input "US65R0803929" at bounding box center [1011, 364] width 912 height 39
paste input "603101"
type input "US65R0603101"
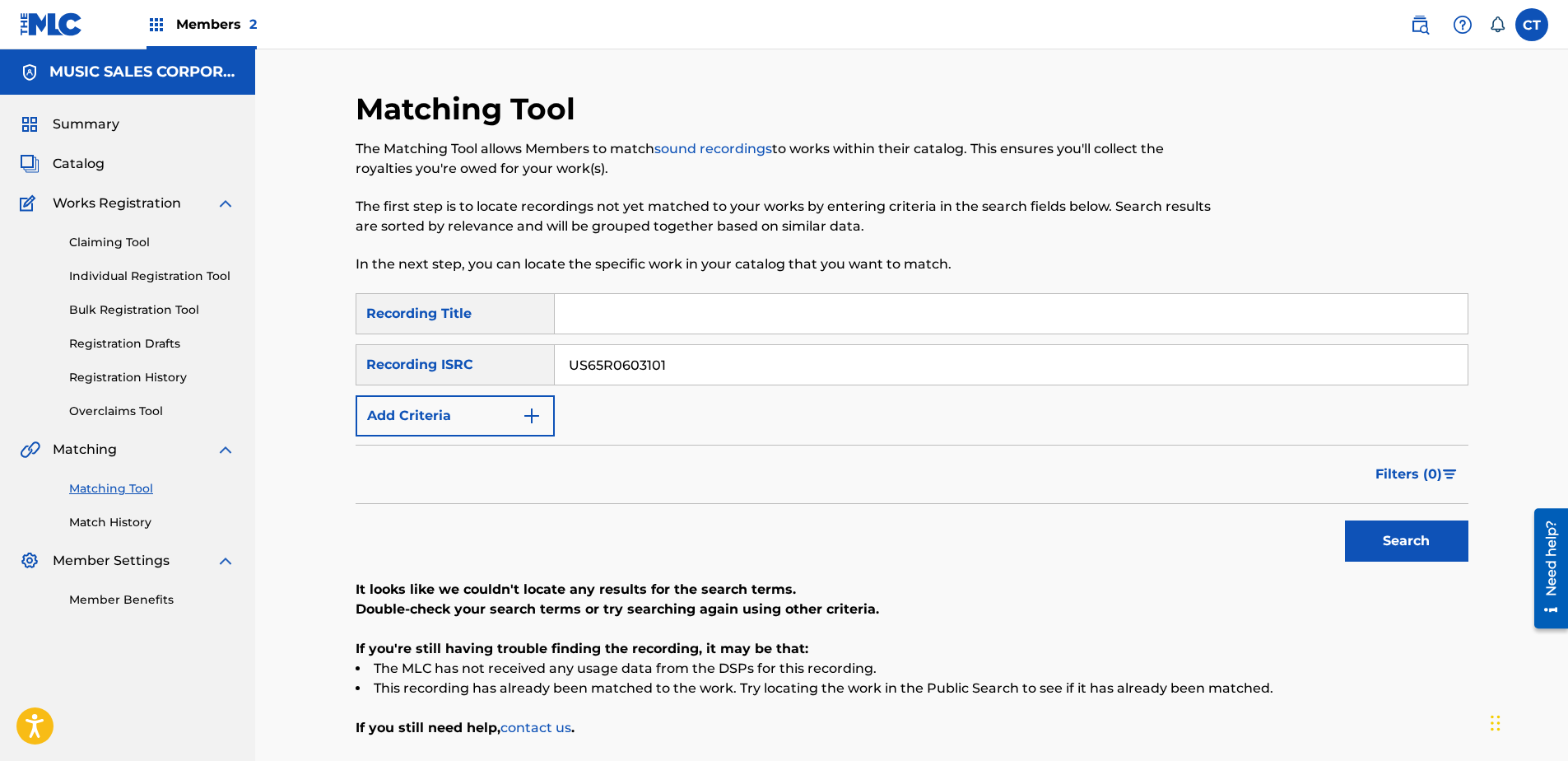
click at [1401, 533] on button "Search" at bounding box center [1406, 541] width 124 height 41
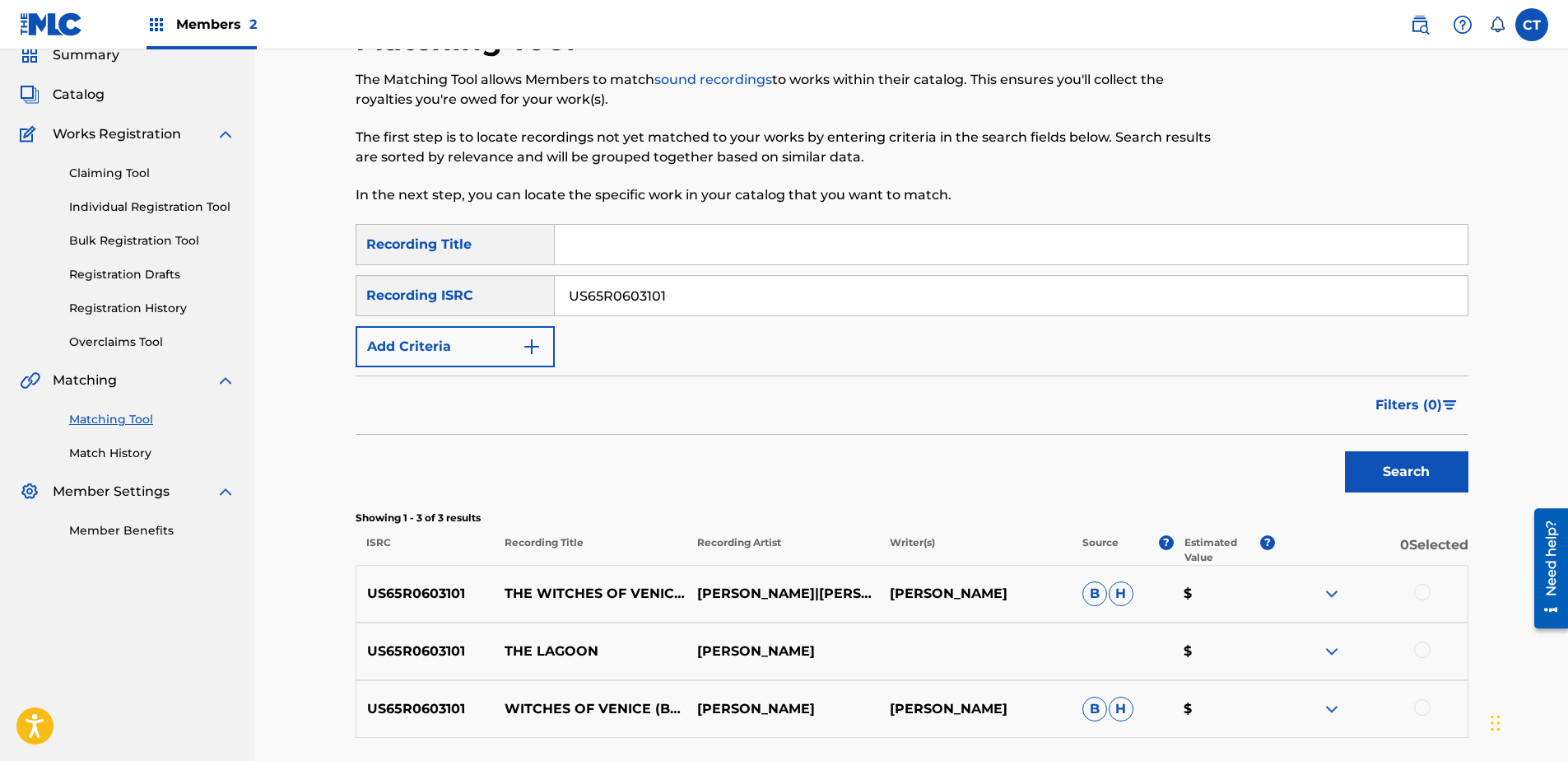
scroll to position [208, 0]
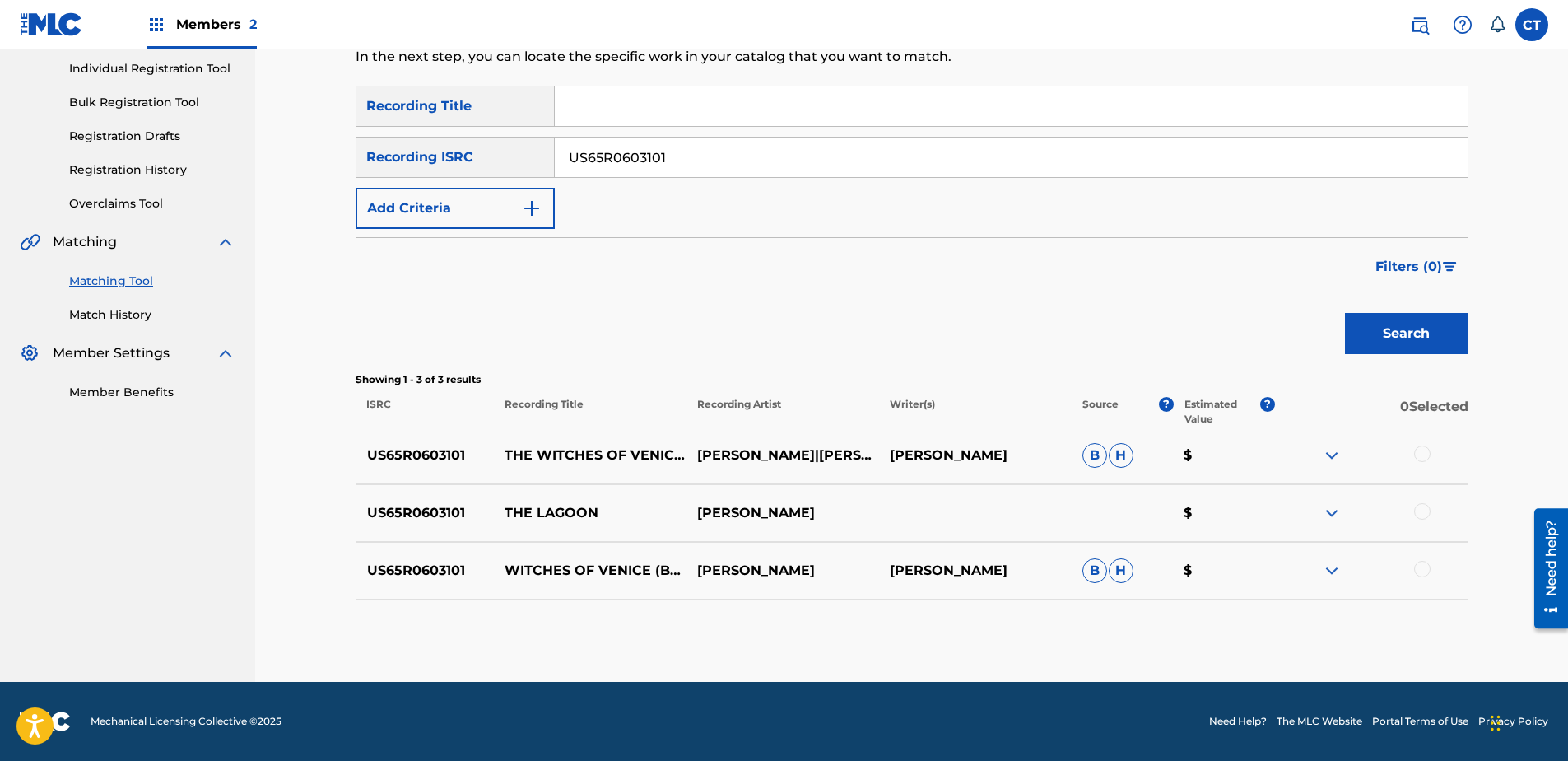
click at [1420, 455] on div at bounding box center [1422, 453] width 17 height 17
click at [1418, 514] on div at bounding box center [1422, 511] width 17 height 17
click at [1425, 565] on div at bounding box center [1422, 569] width 17 height 17
click at [1124, 625] on button "Match 3 Groups" at bounding box center [1157, 626] width 182 height 41
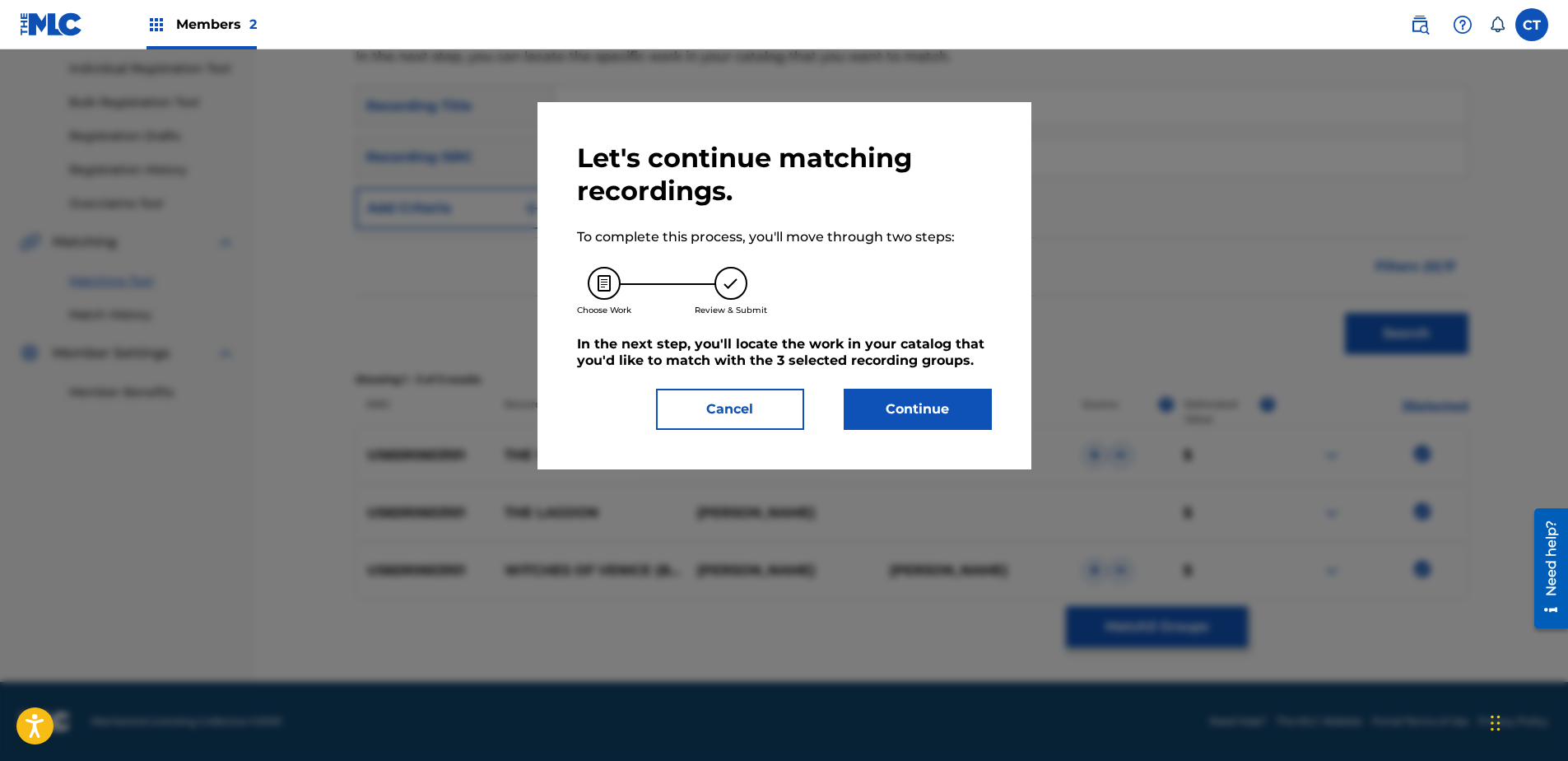
click at [947, 402] on button "Continue" at bounding box center [918, 409] width 148 height 41
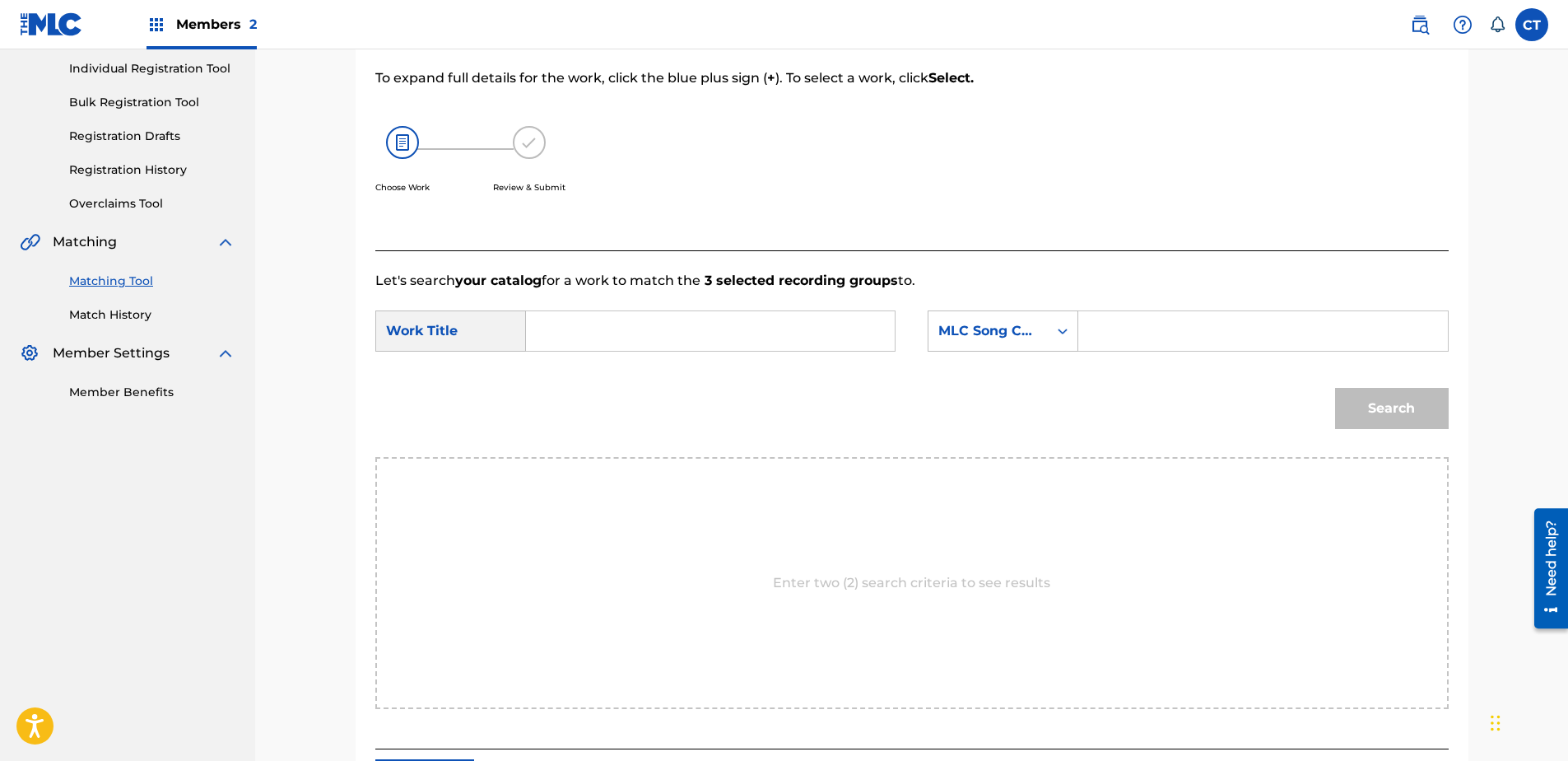
click at [657, 347] on input "Search Form" at bounding box center [710, 331] width 341 height 39
type input "the lagoon"
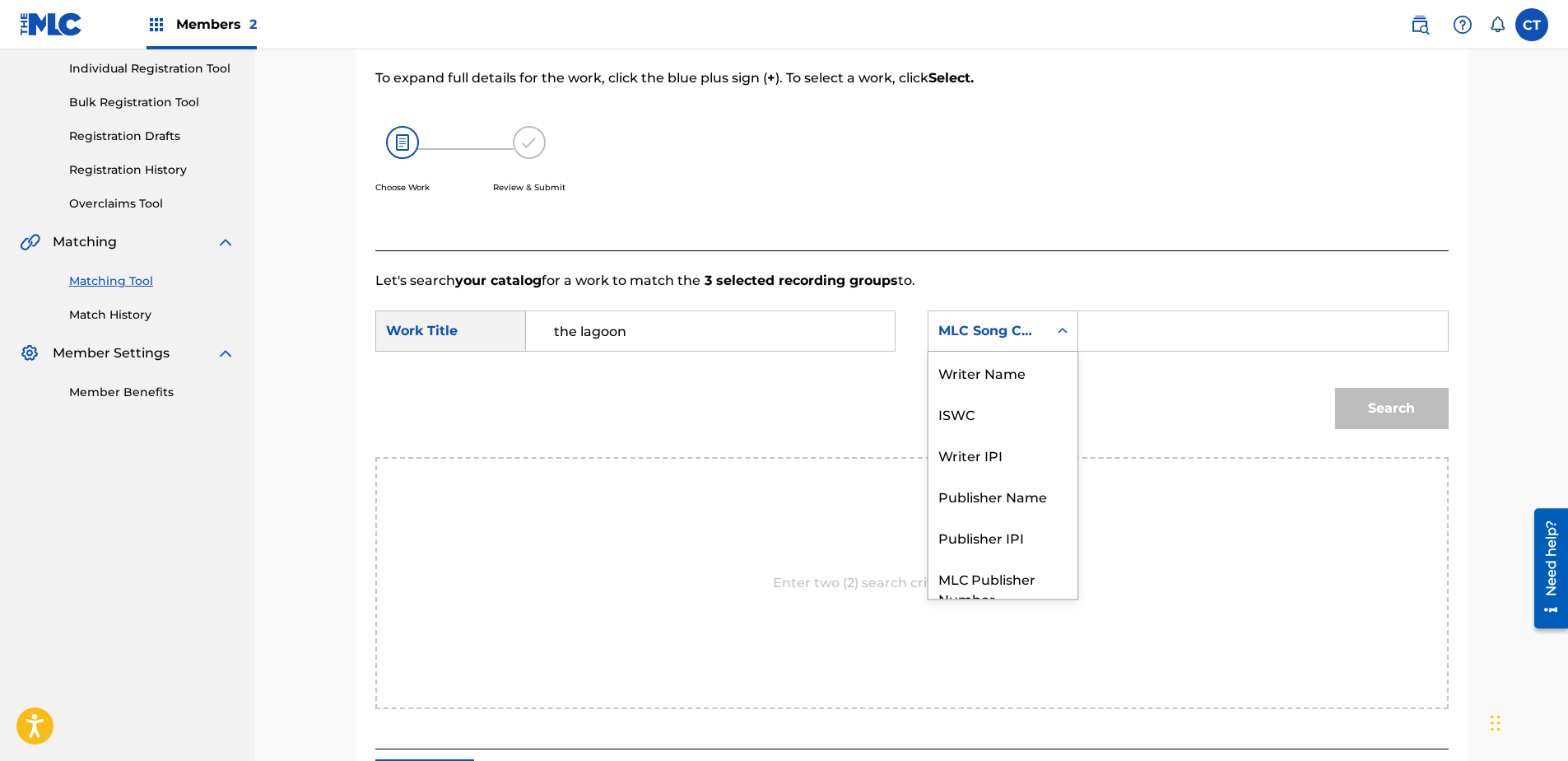
click at [980, 348] on div "MLC Song Code" at bounding box center [1003, 331] width 151 height 41
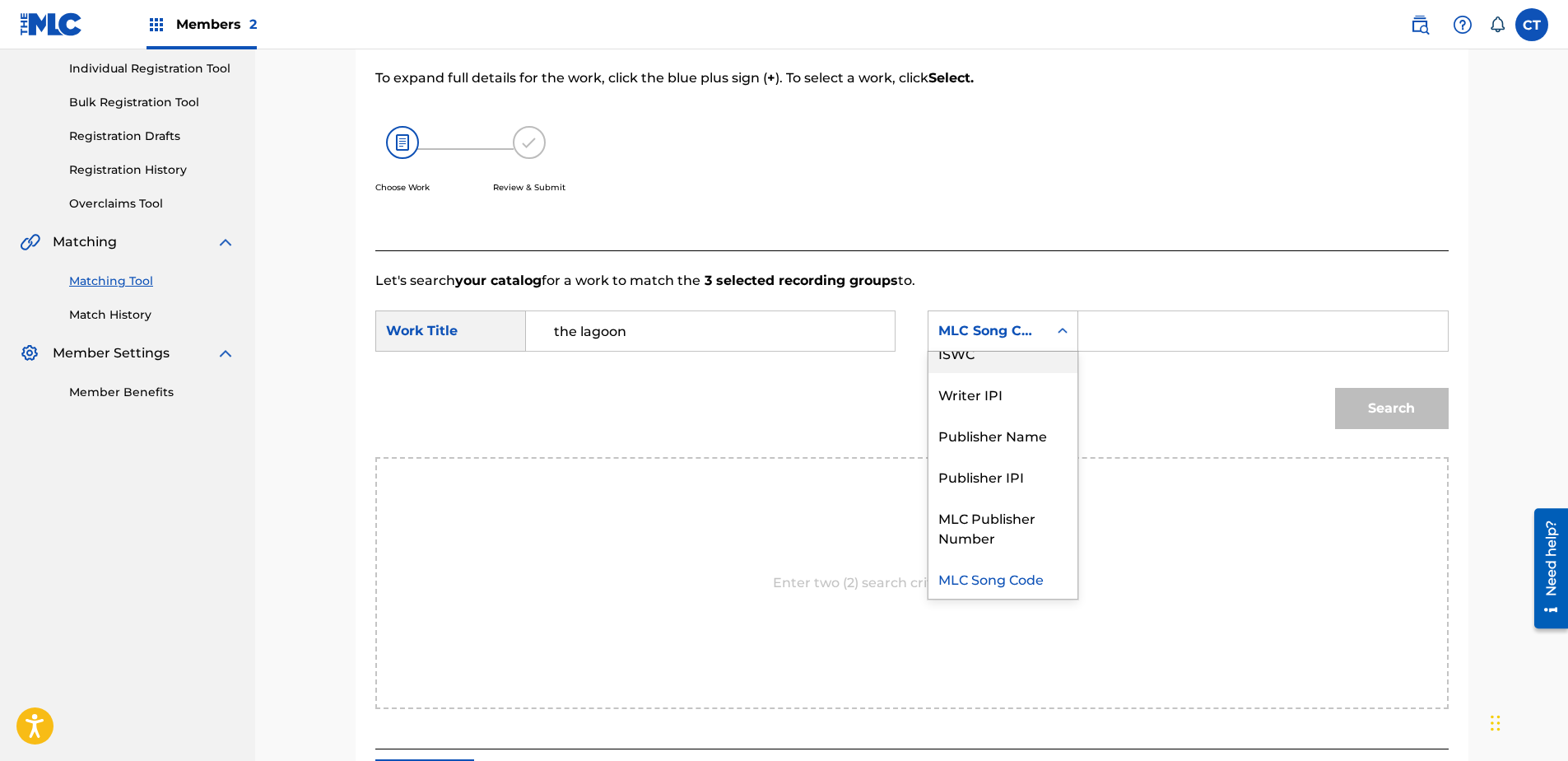
scroll to position [0, 0]
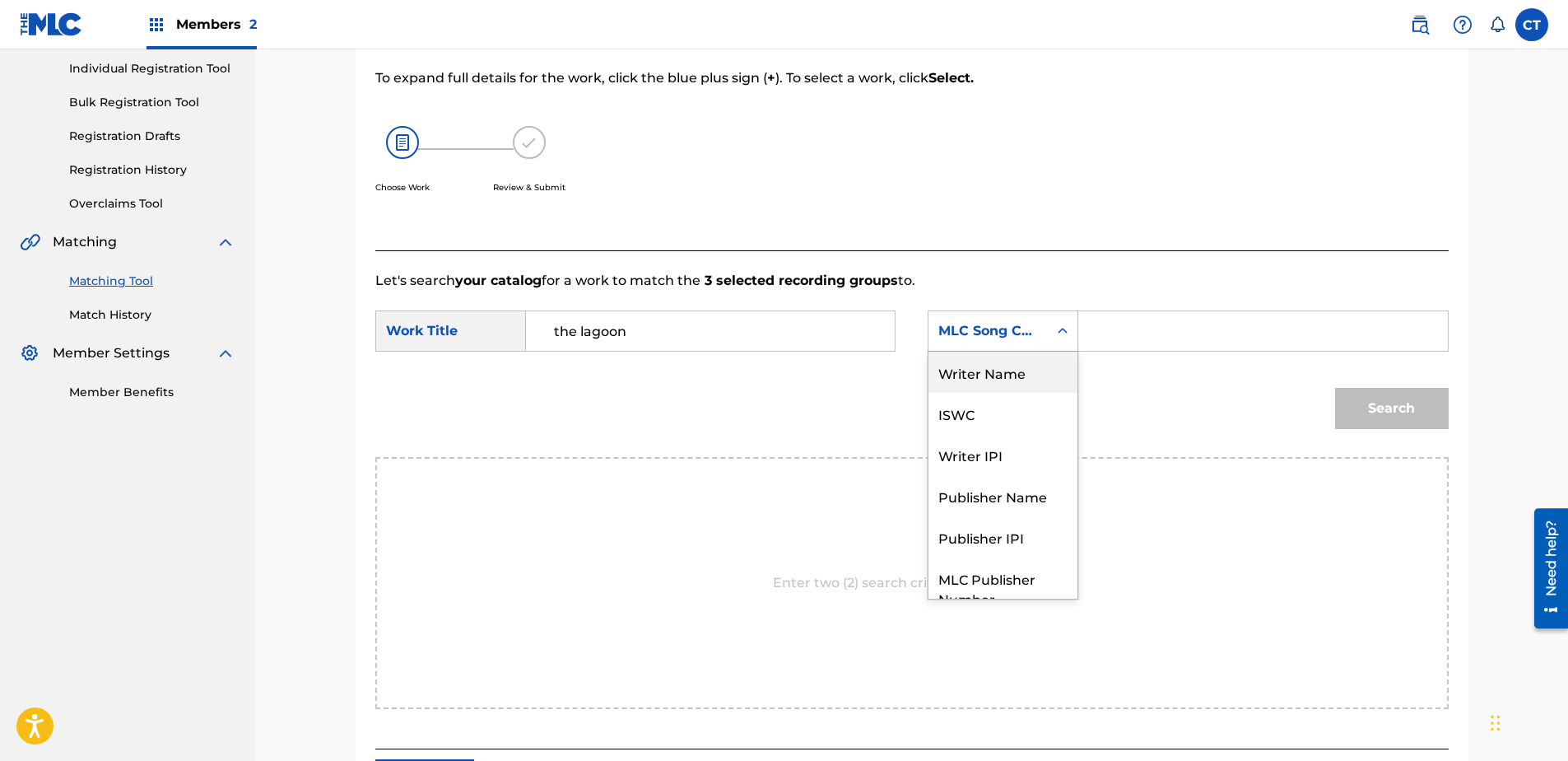
click at [983, 370] on div "Writer Name" at bounding box center [1003, 372] width 149 height 41
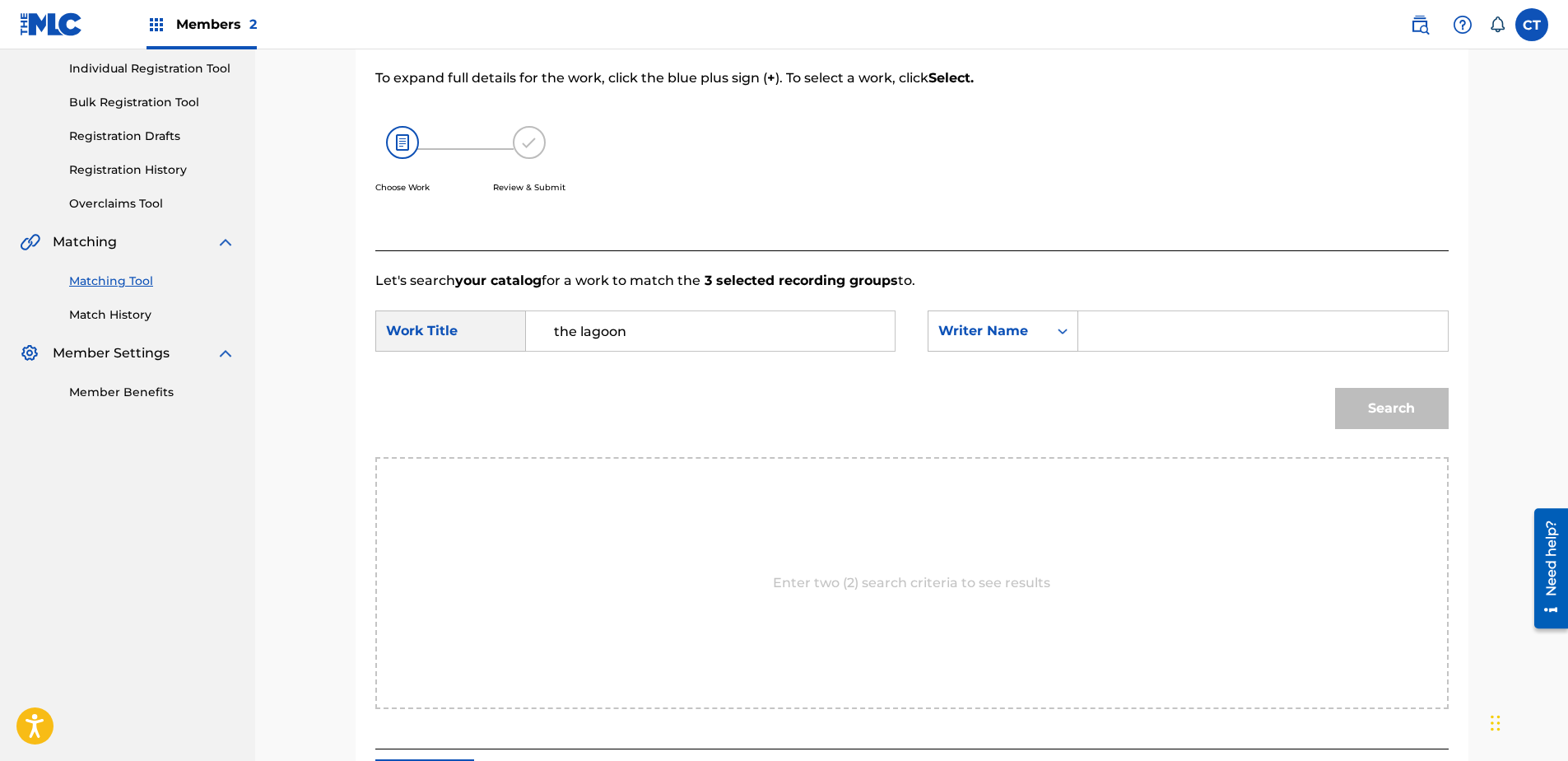
click at [1178, 338] on input "Search Form" at bounding box center [1262, 331] width 341 height 39
type input "glass"
click at [1335, 388] on button "Search" at bounding box center [1392, 408] width 114 height 41
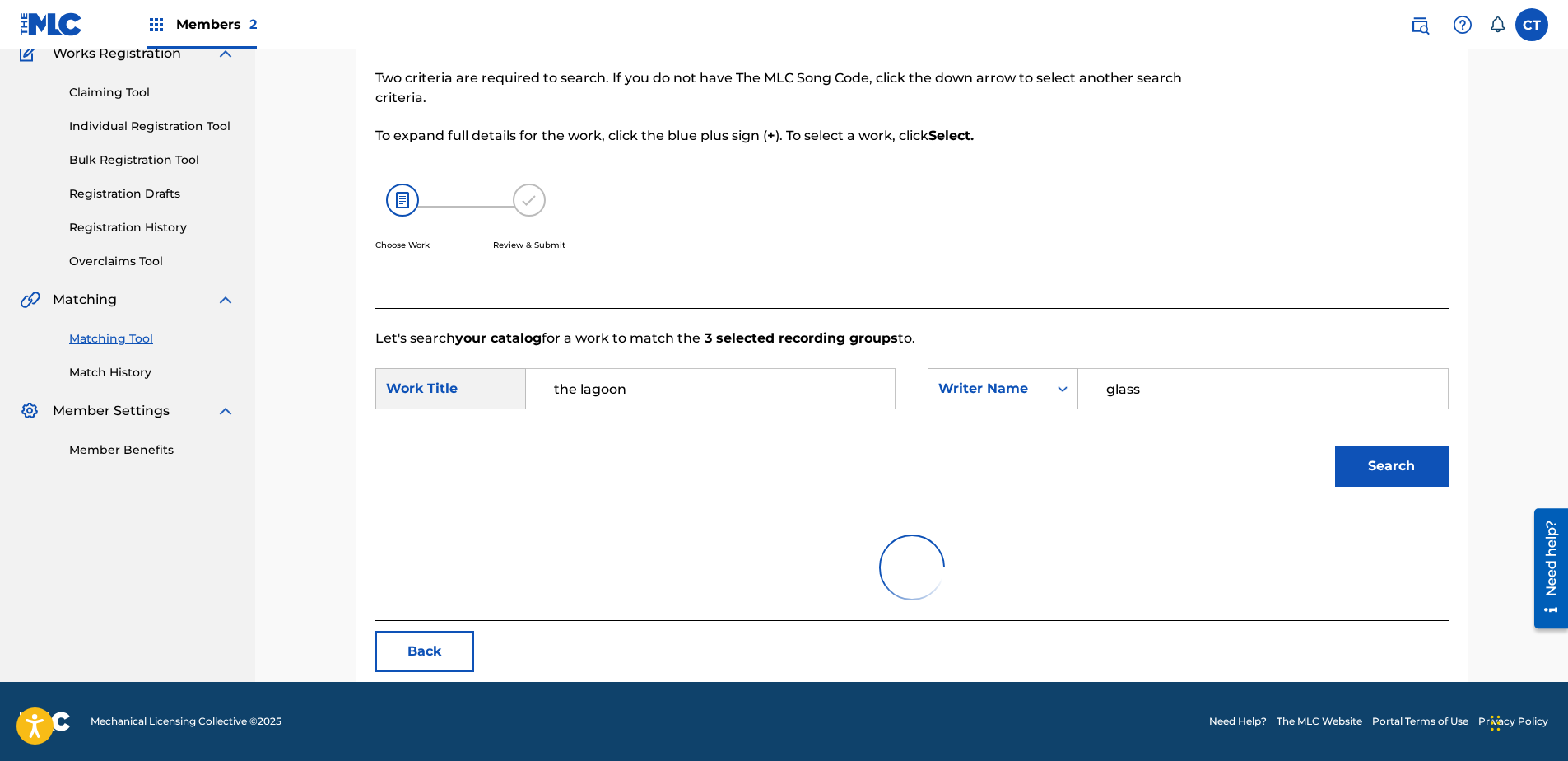
scroll to position [208, 0]
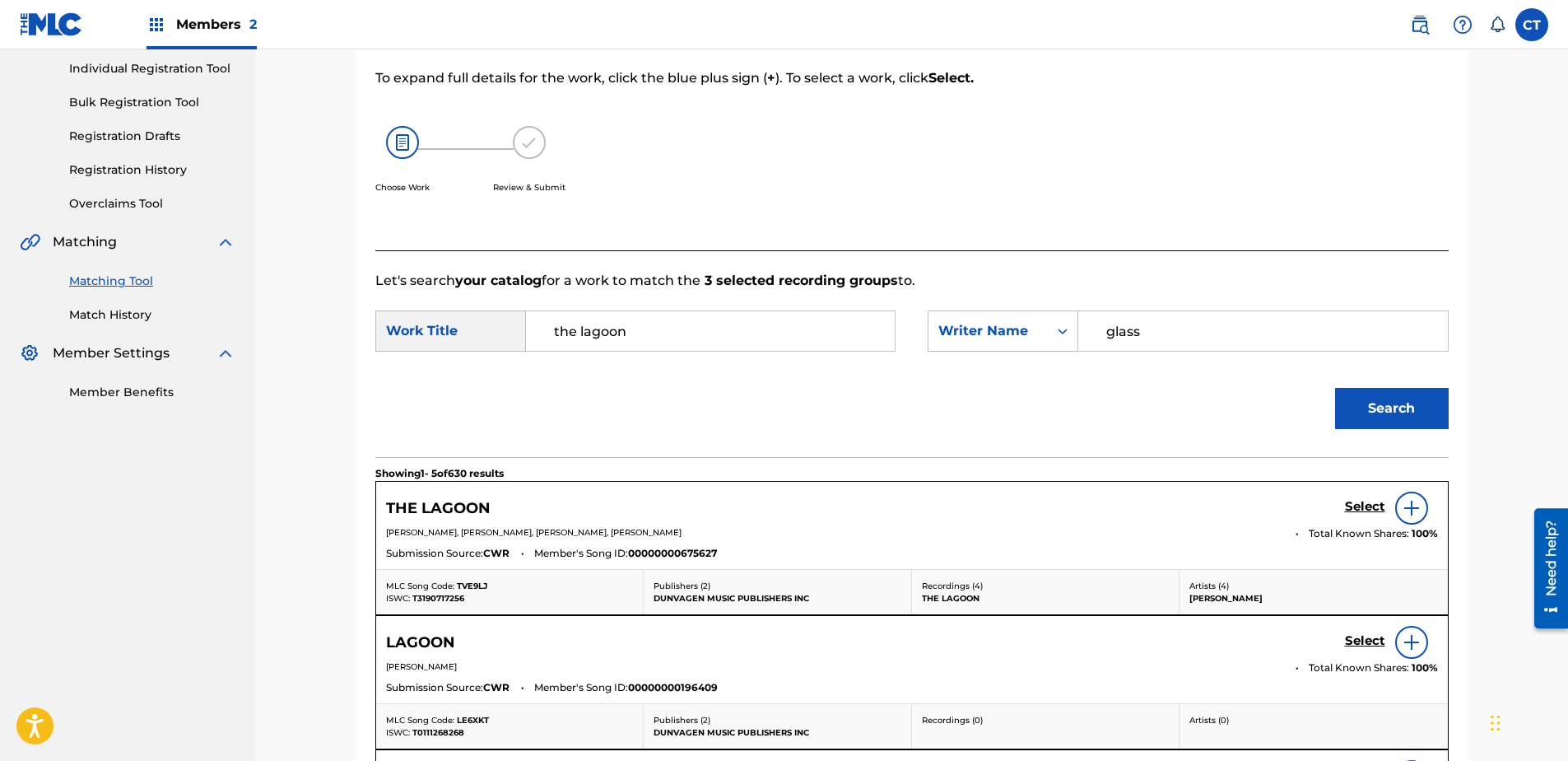
click at [1366, 503] on h5 "Select" at bounding box center [1365, 507] width 40 height 16
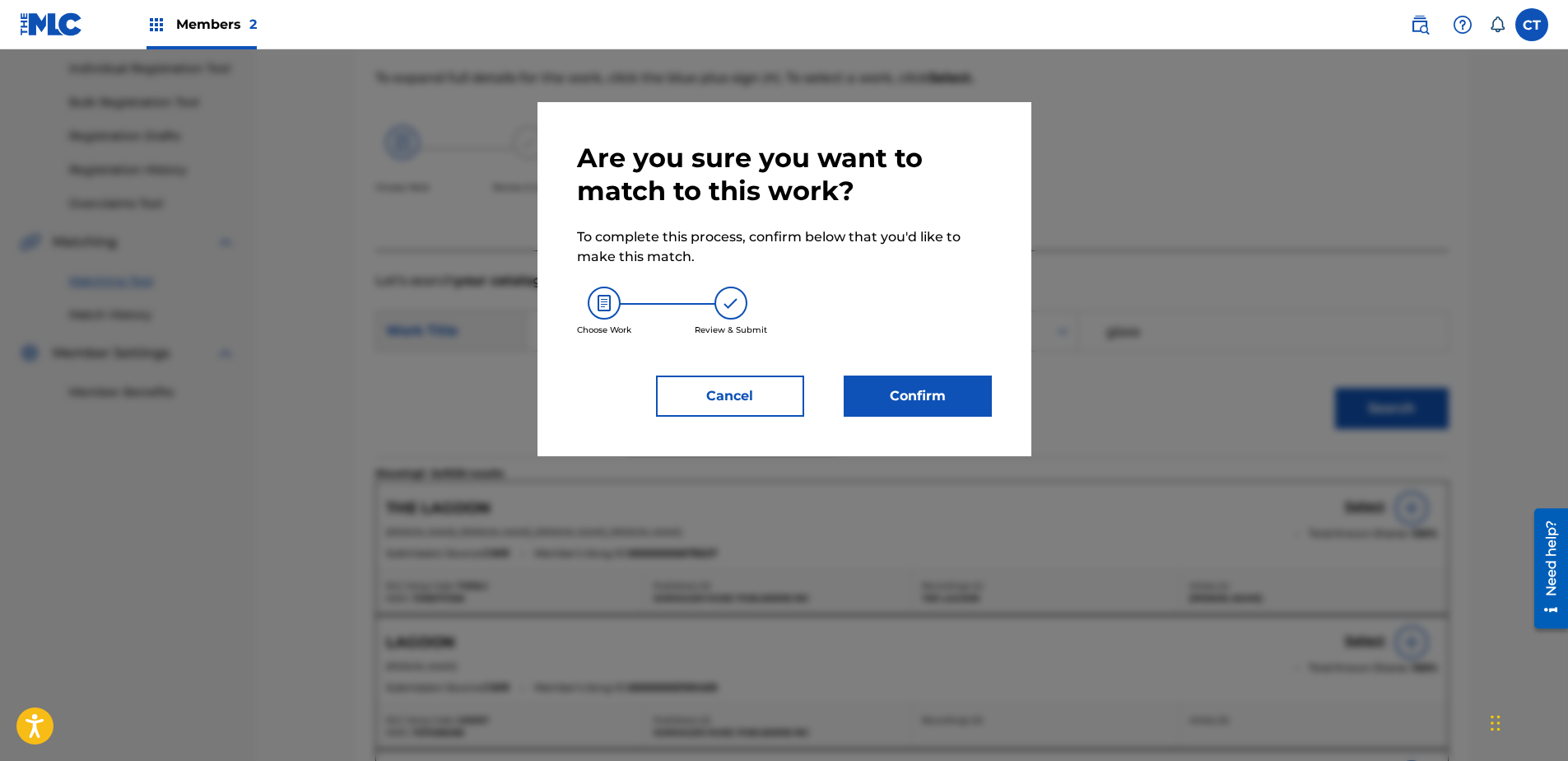
click at [909, 409] on button "Confirm" at bounding box center [918, 395] width 148 height 41
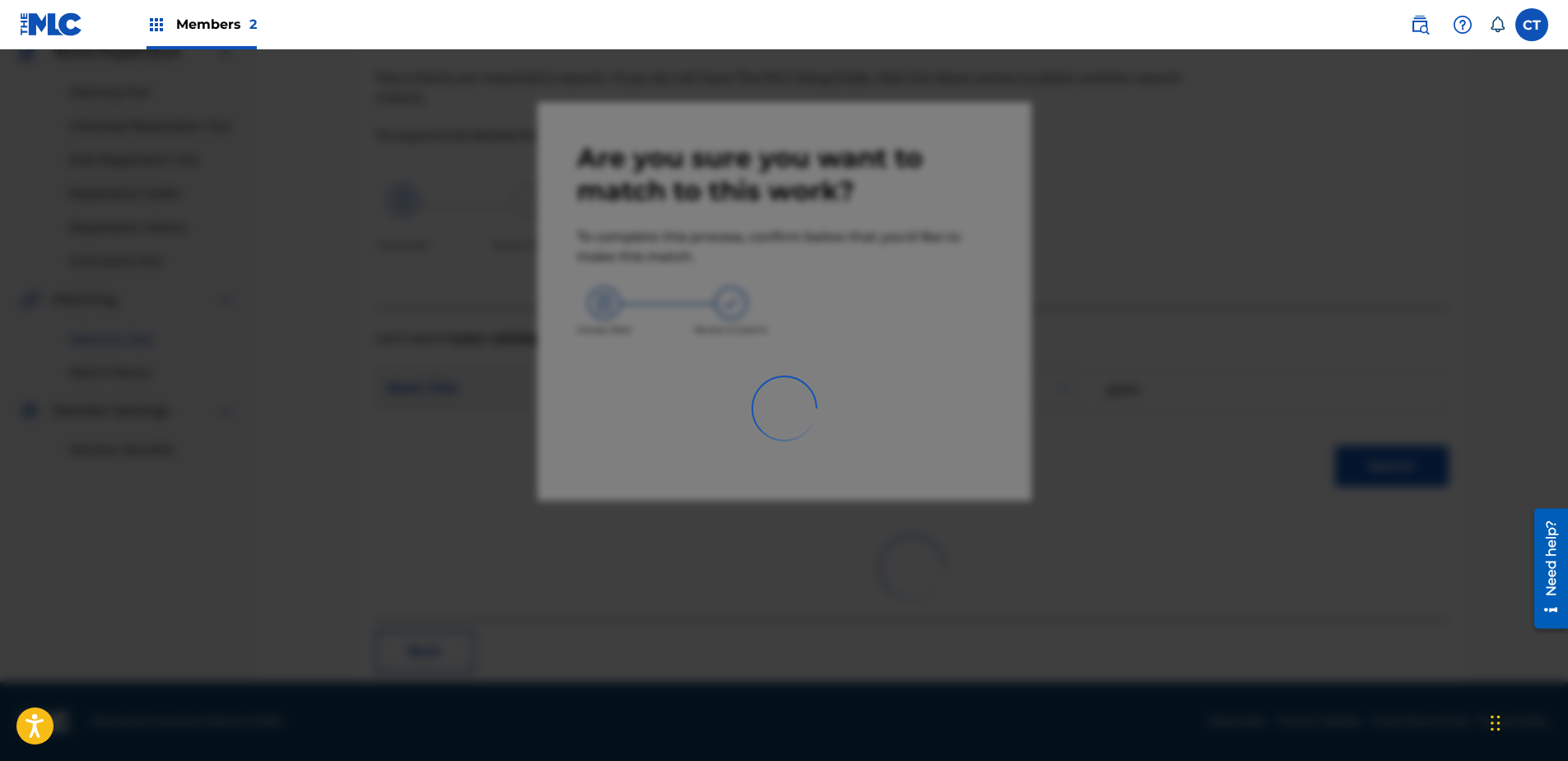
scroll to position [44, 0]
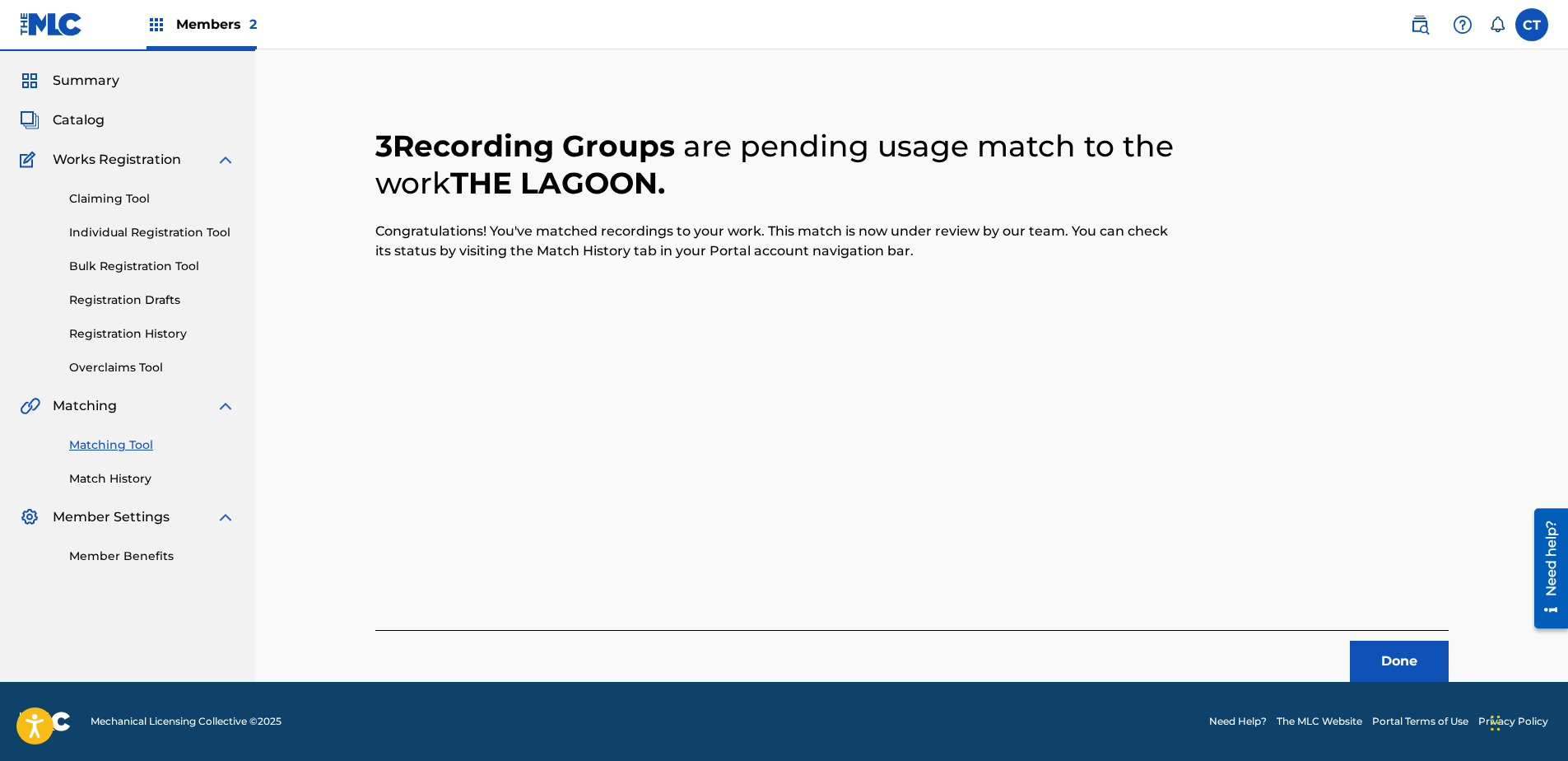
click at [1363, 645] on button "Done" at bounding box center [1399, 661] width 99 height 41
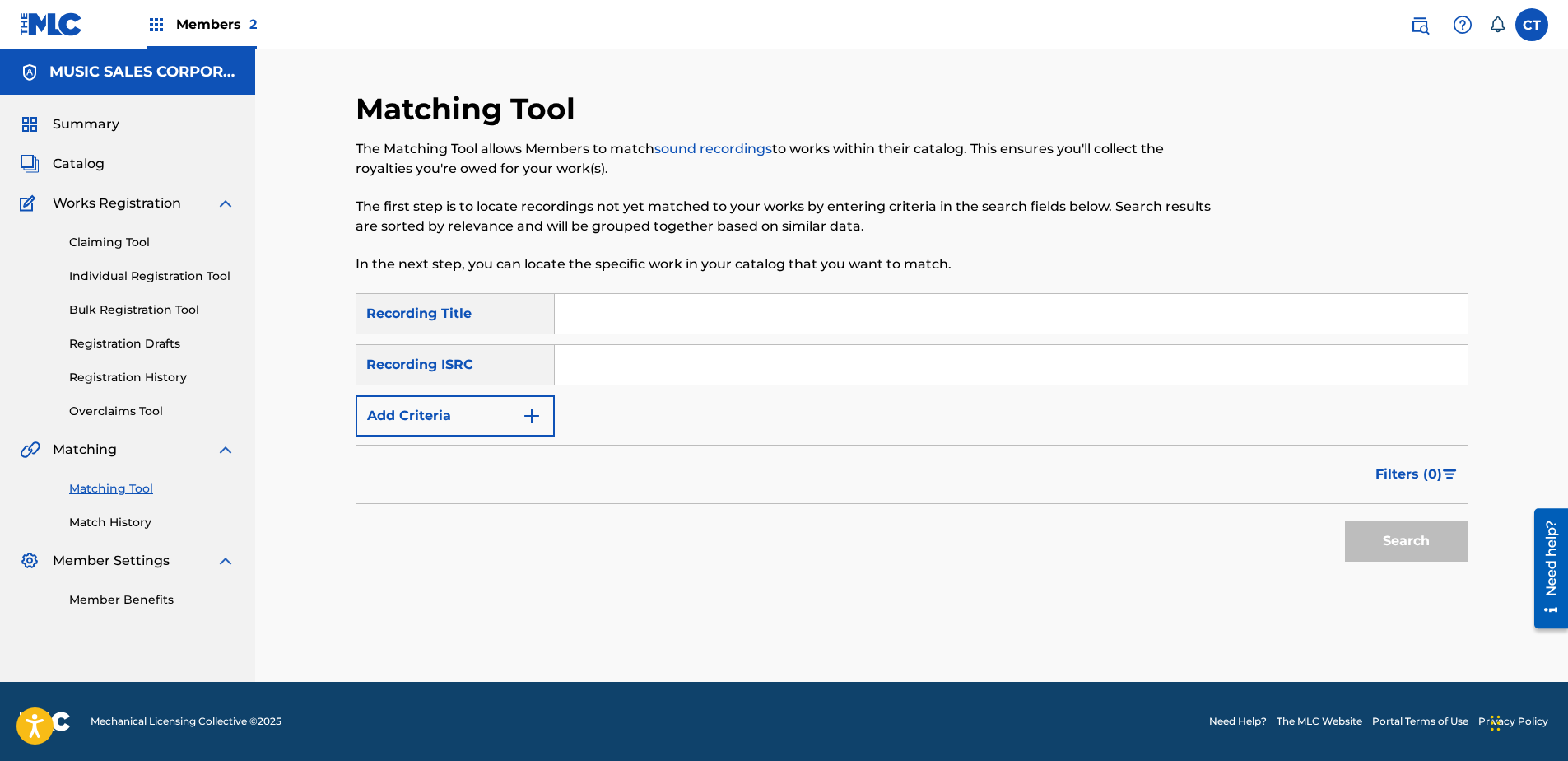
scroll to position [0, 0]
paste input "US65R0603102"
type input "US65R0603102"
click at [1372, 541] on button "Search" at bounding box center [1406, 541] width 124 height 41
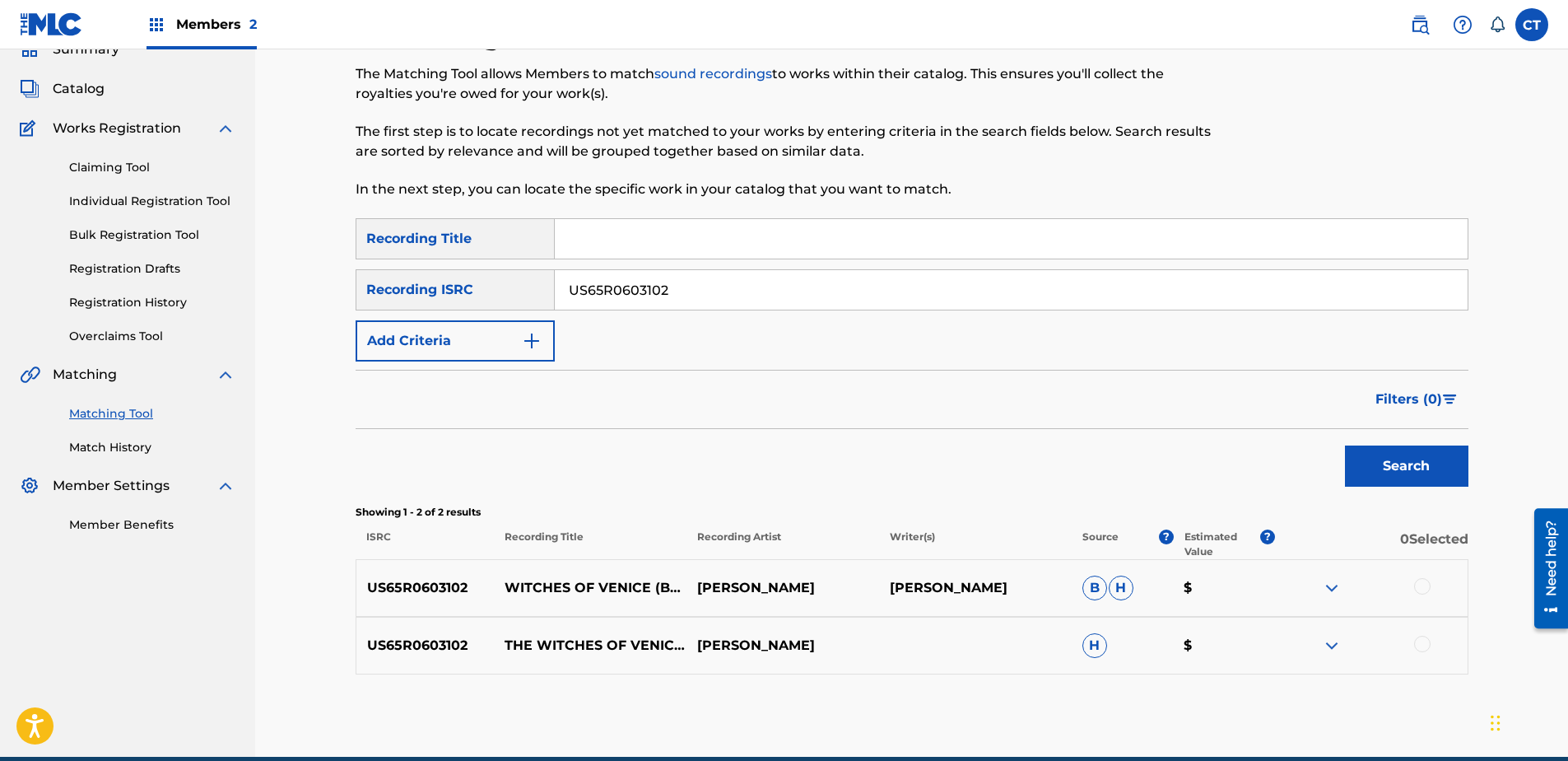
scroll to position [150, 0]
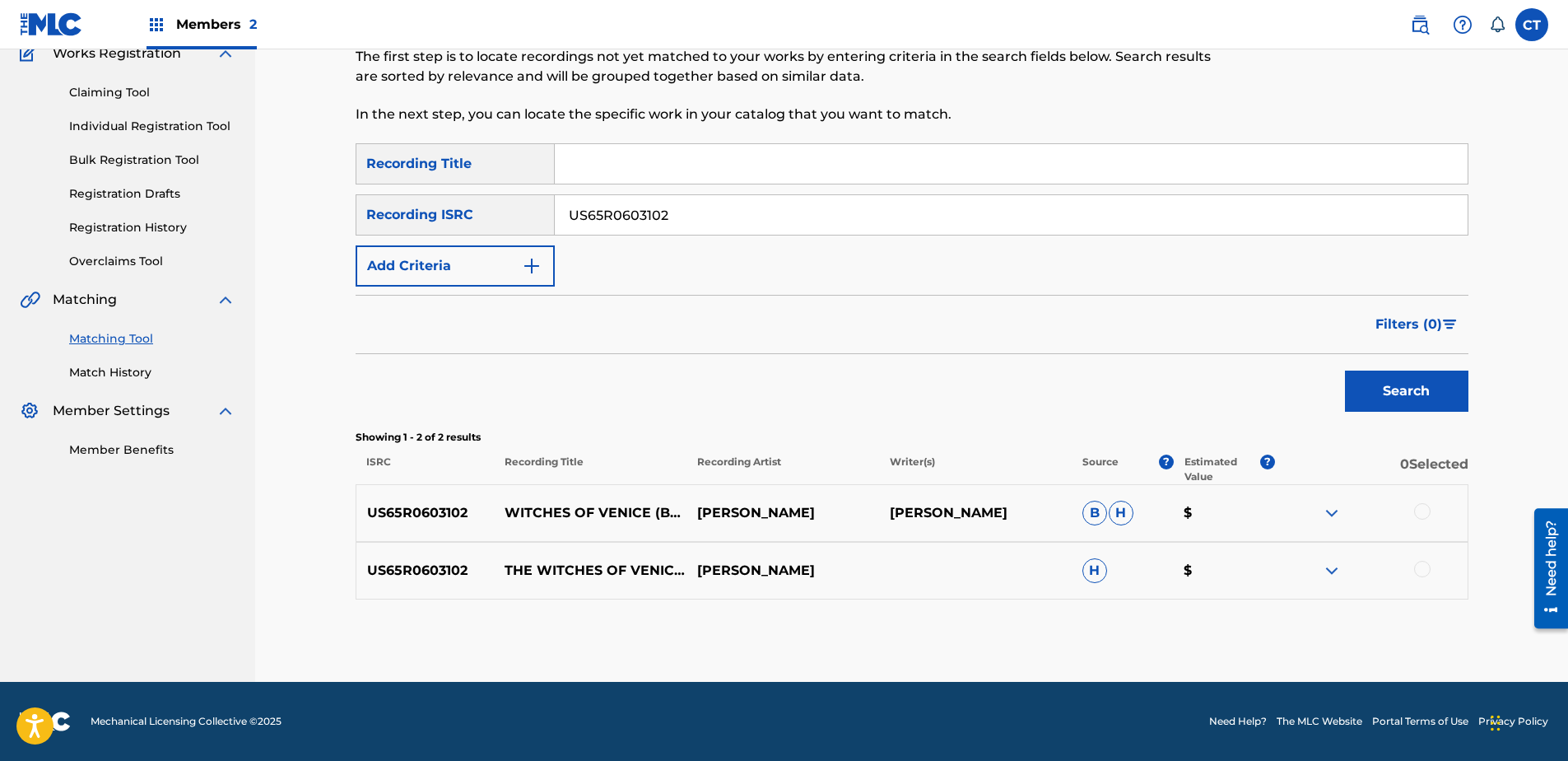
click at [1418, 514] on div at bounding box center [1422, 511] width 17 height 17
click at [1415, 561] on div at bounding box center [1372, 571] width 193 height 20
click at [1417, 569] on div at bounding box center [1422, 569] width 17 height 17
click at [1226, 627] on button "Match 2 Groups" at bounding box center [1157, 626] width 182 height 41
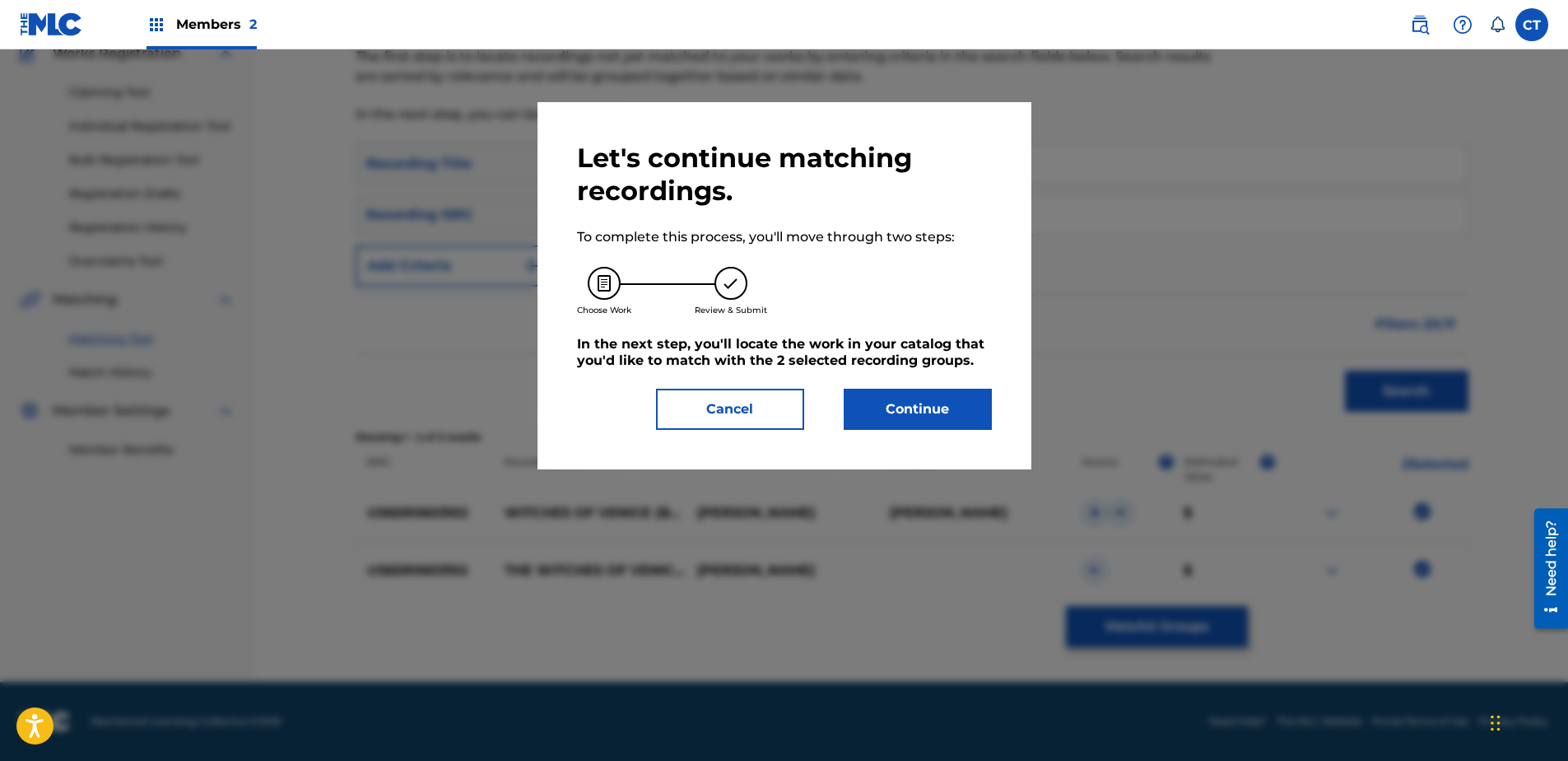
click at [886, 422] on button "Continue" at bounding box center [918, 409] width 148 height 41
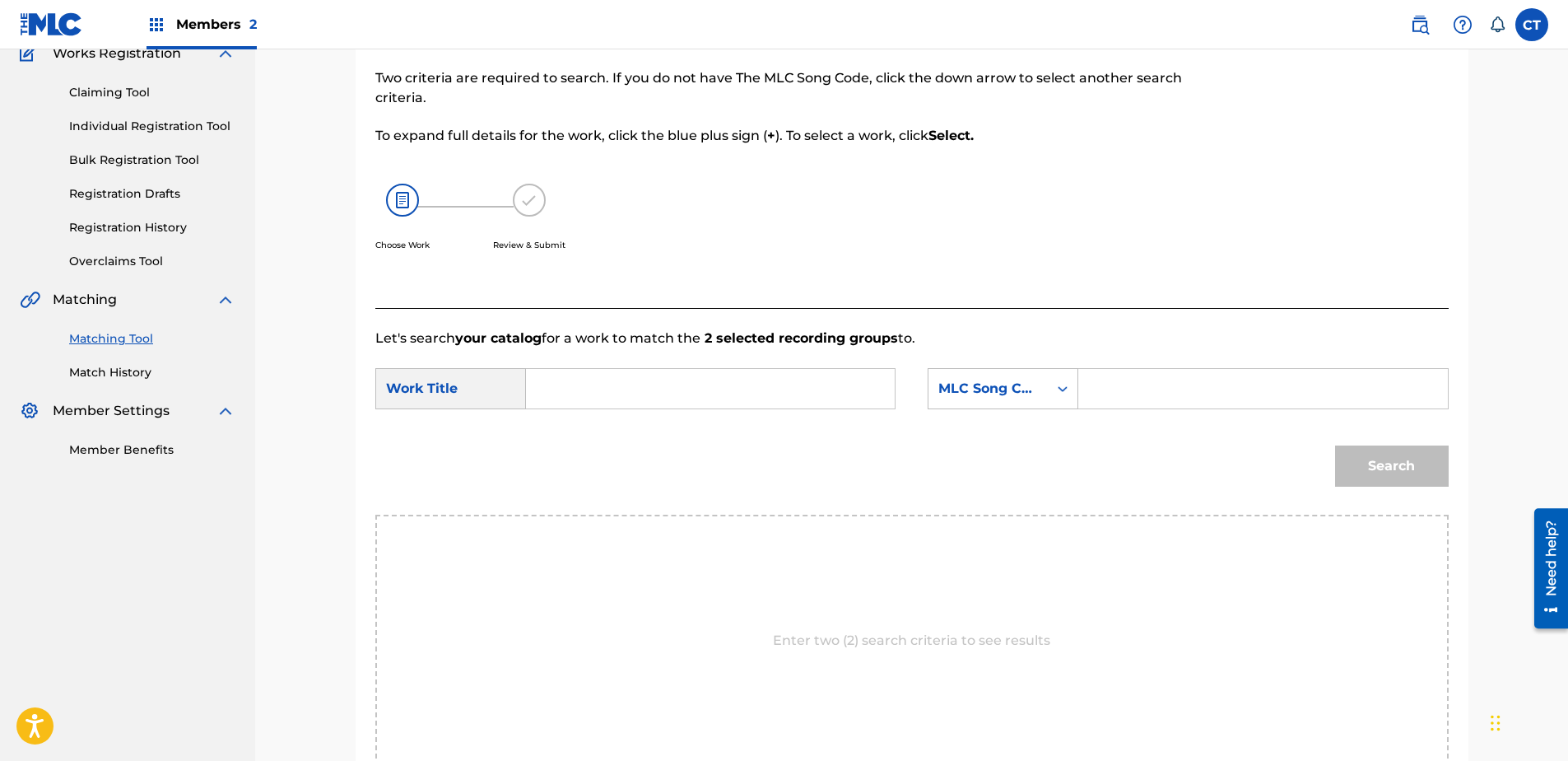
click at [624, 400] on input "Search Form" at bounding box center [710, 388] width 341 height 39
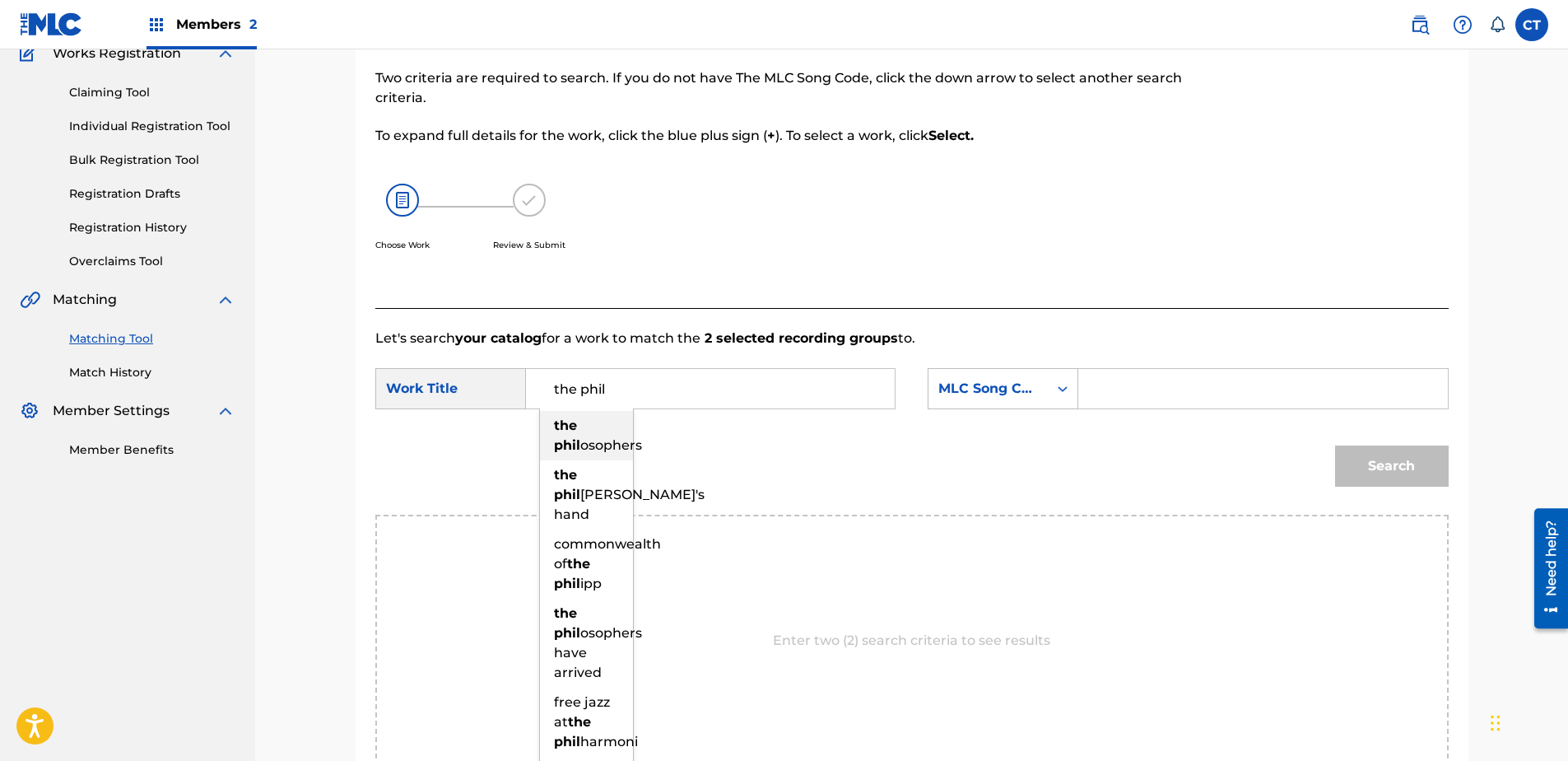
click at [623, 434] on div "the [PERSON_NAME]" at bounding box center [586, 436] width 93 height 49
type input "the philosophers"
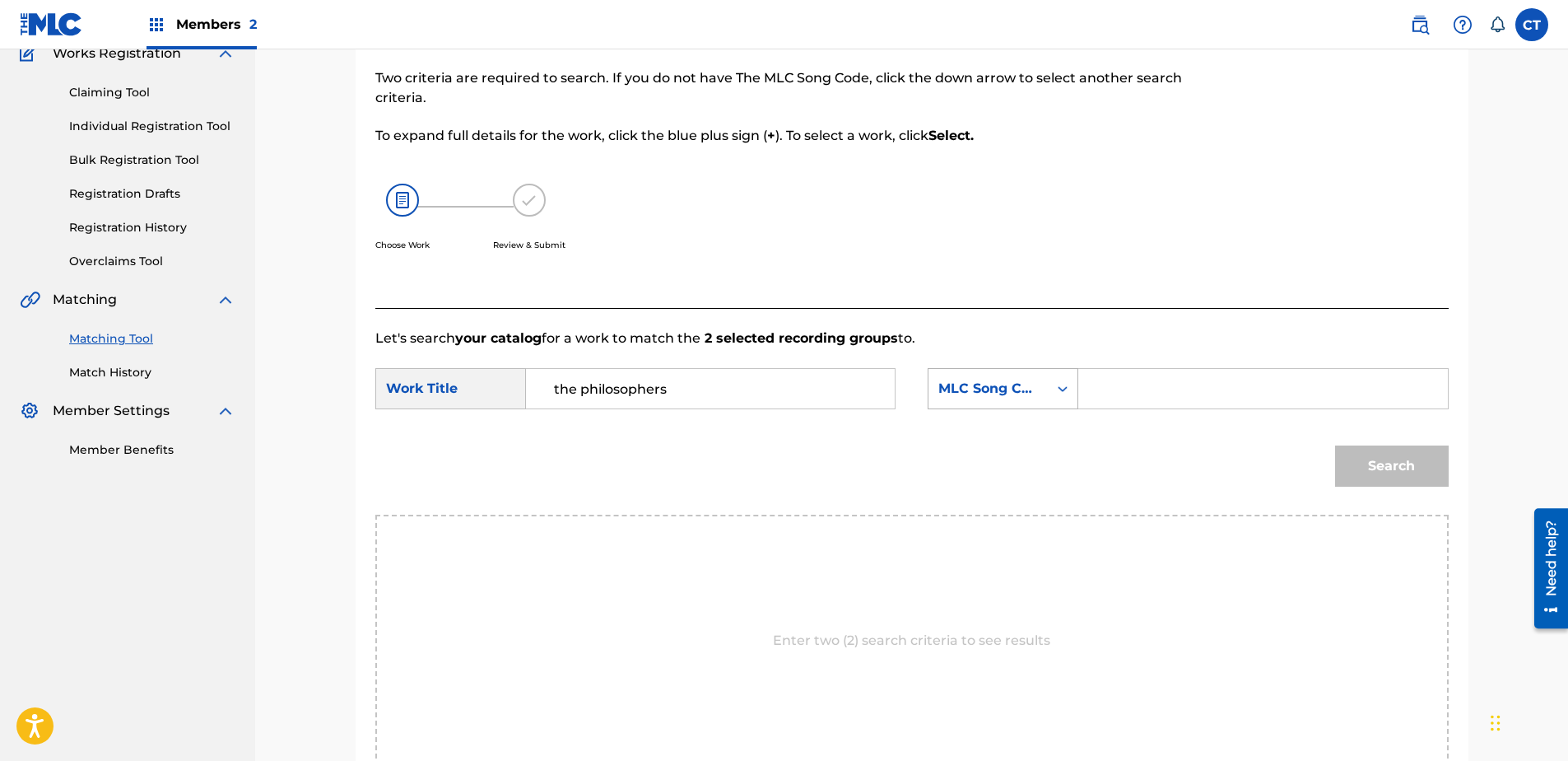
click at [983, 373] on div "MLC Song Code" at bounding box center [988, 388] width 119 height 32
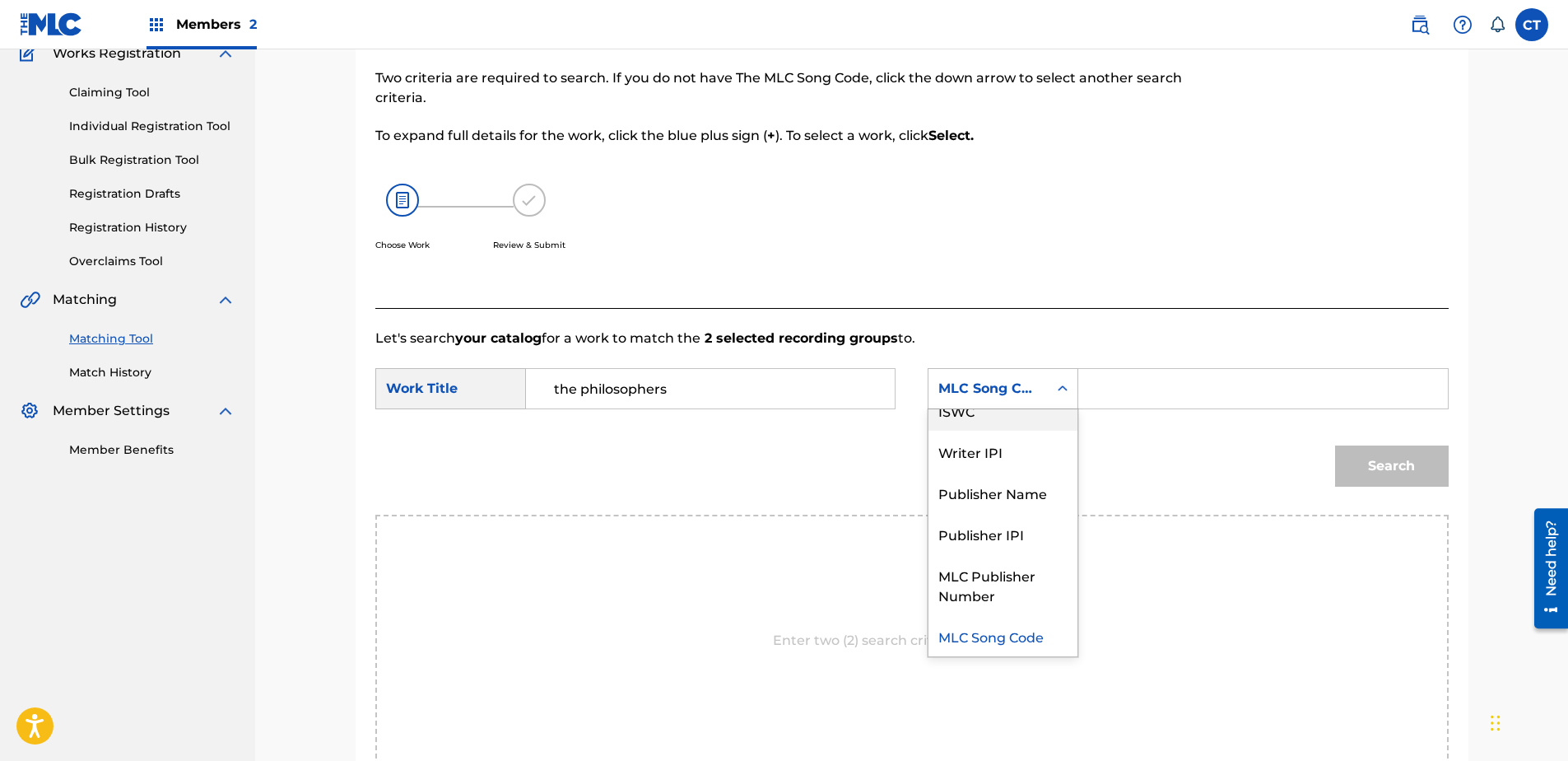
scroll to position [0, 0]
click at [1010, 431] on div "Writer Name" at bounding box center [1003, 430] width 149 height 41
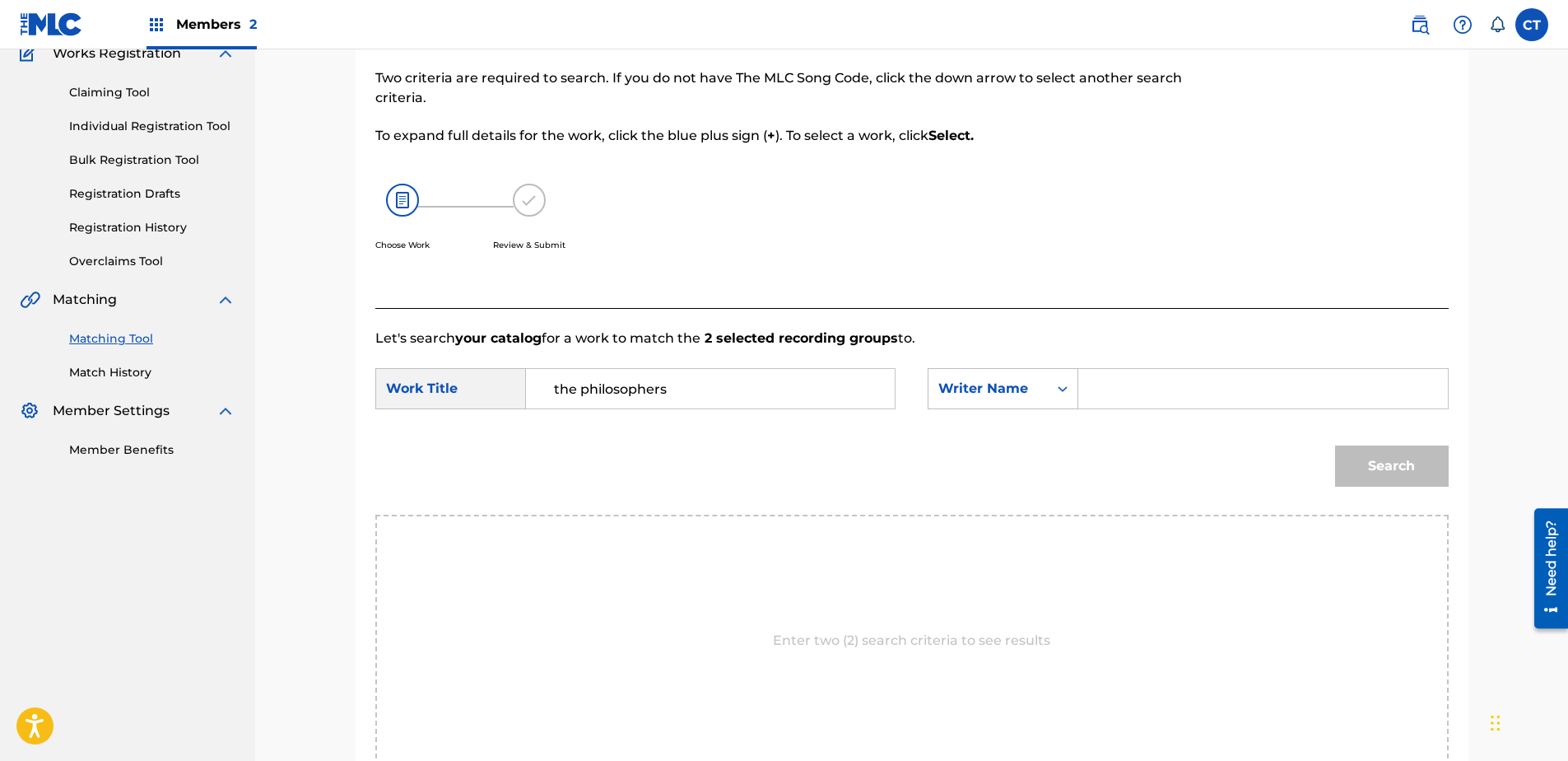
click at [1160, 405] on input "Search Form" at bounding box center [1262, 388] width 341 height 39
type input "glass"
click at [1335, 445] on button "Search" at bounding box center [1392, 466] width 114 height 41
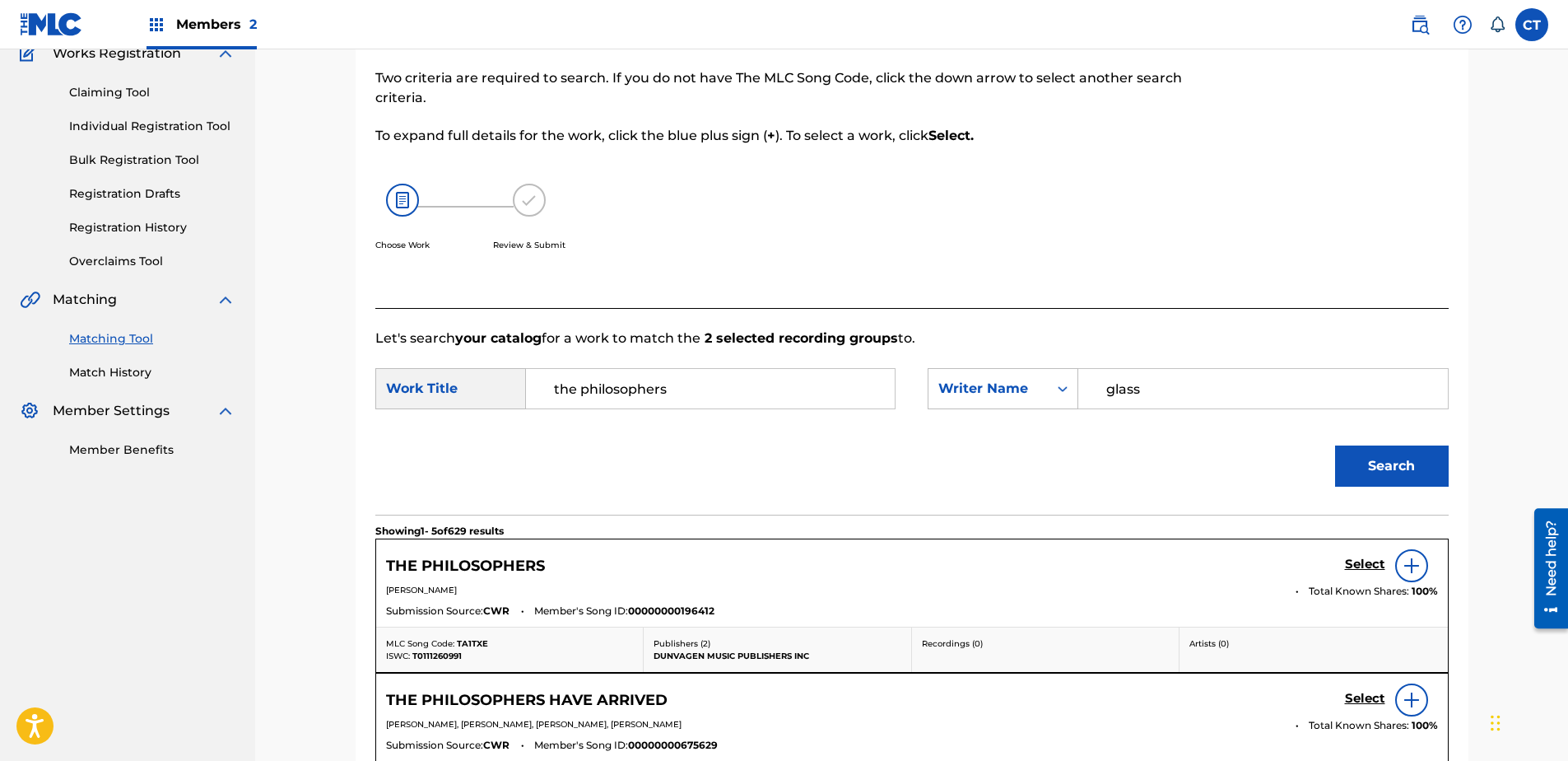
click at [1343, 698] on div "THE PHILOSOPHERS HAVE ARRIVED Select" at bounding box center [912, 700] width 1052 height 33
click at [1348, 573] on h5 "Select" at bounding box center [1365, 565] width 40 height 16
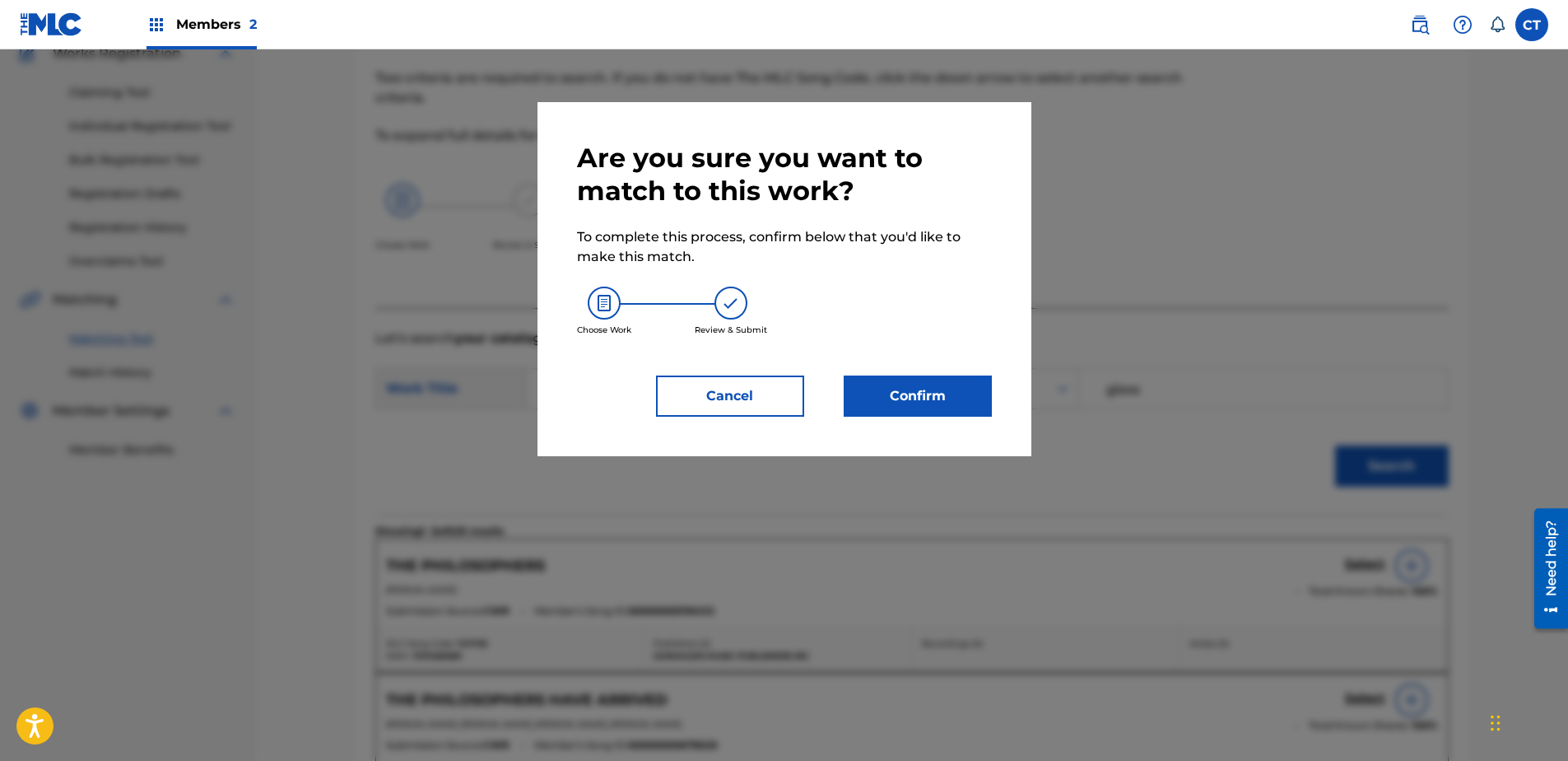
click at [898, 401] on button "Confirm" at bounding box center [918, 395] width 148 height 41
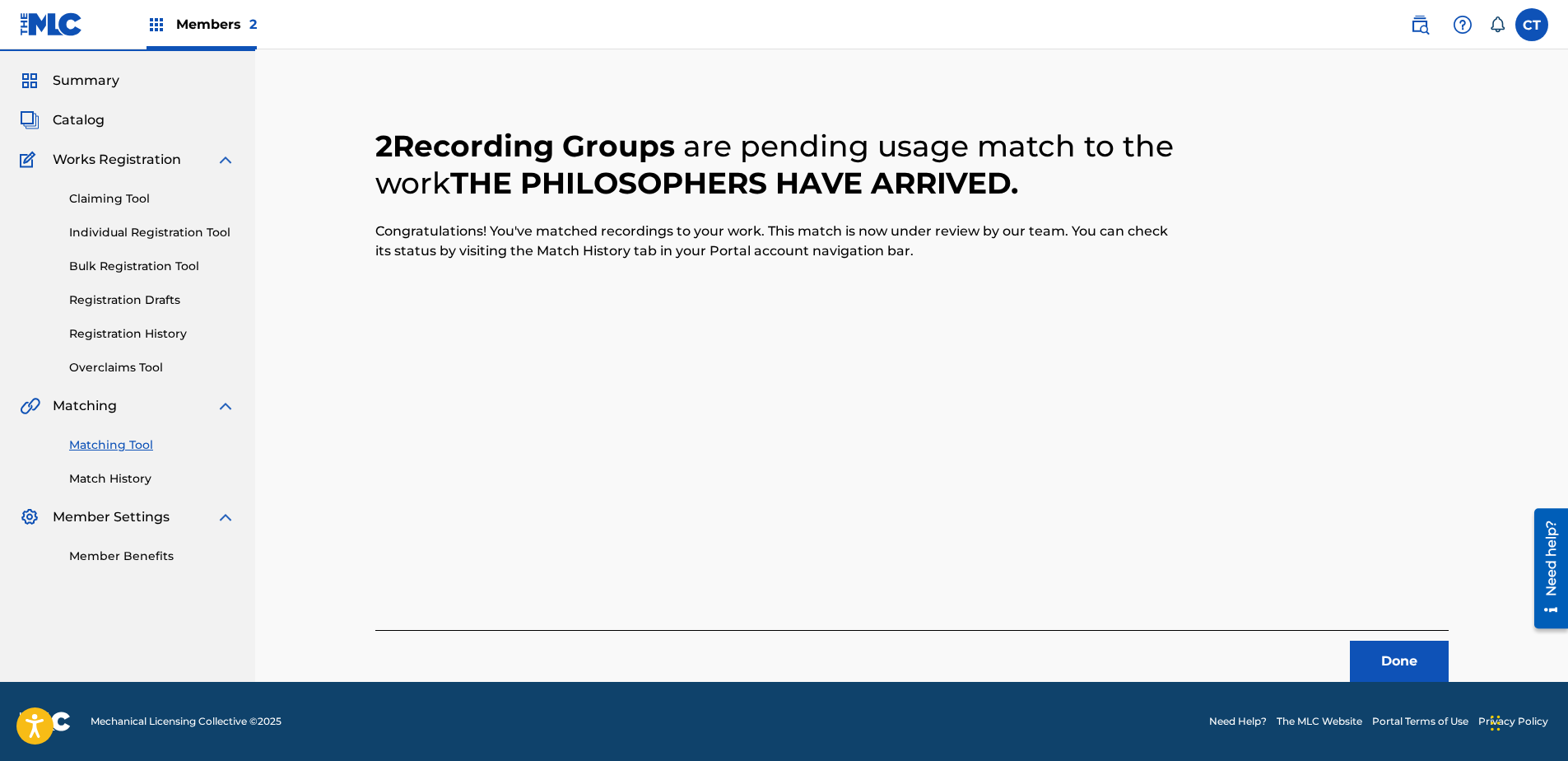
scroll to position [44, 0]
click at [1387, 656] on button "Done" at bounding box center [1399, 661] width 99 height 41
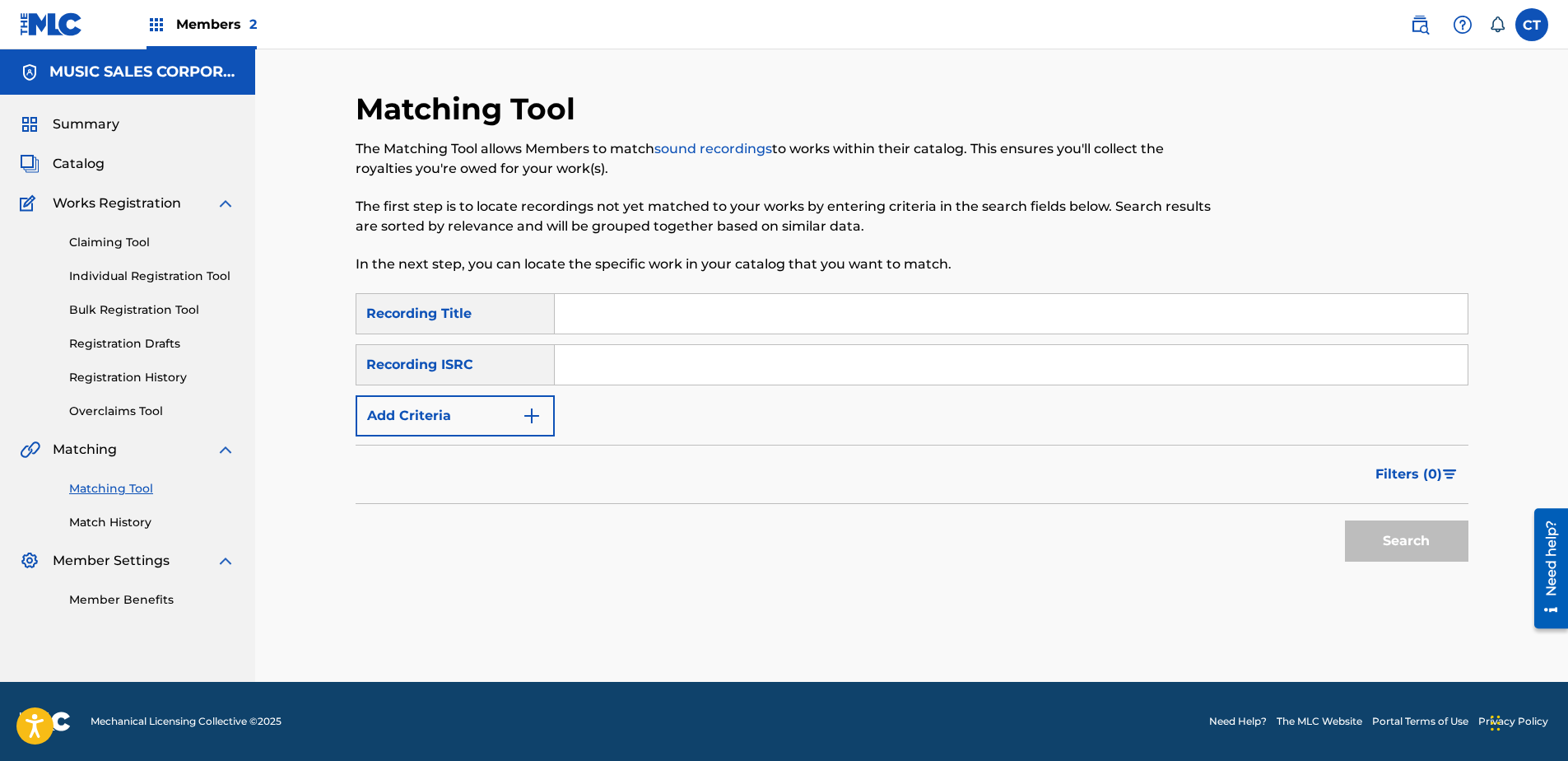
paste input "US65R0603103"
type input "US65R0603103"
click at [1379, 548] on button "Search" at bounding box center [1406, 541] width 124 height 41
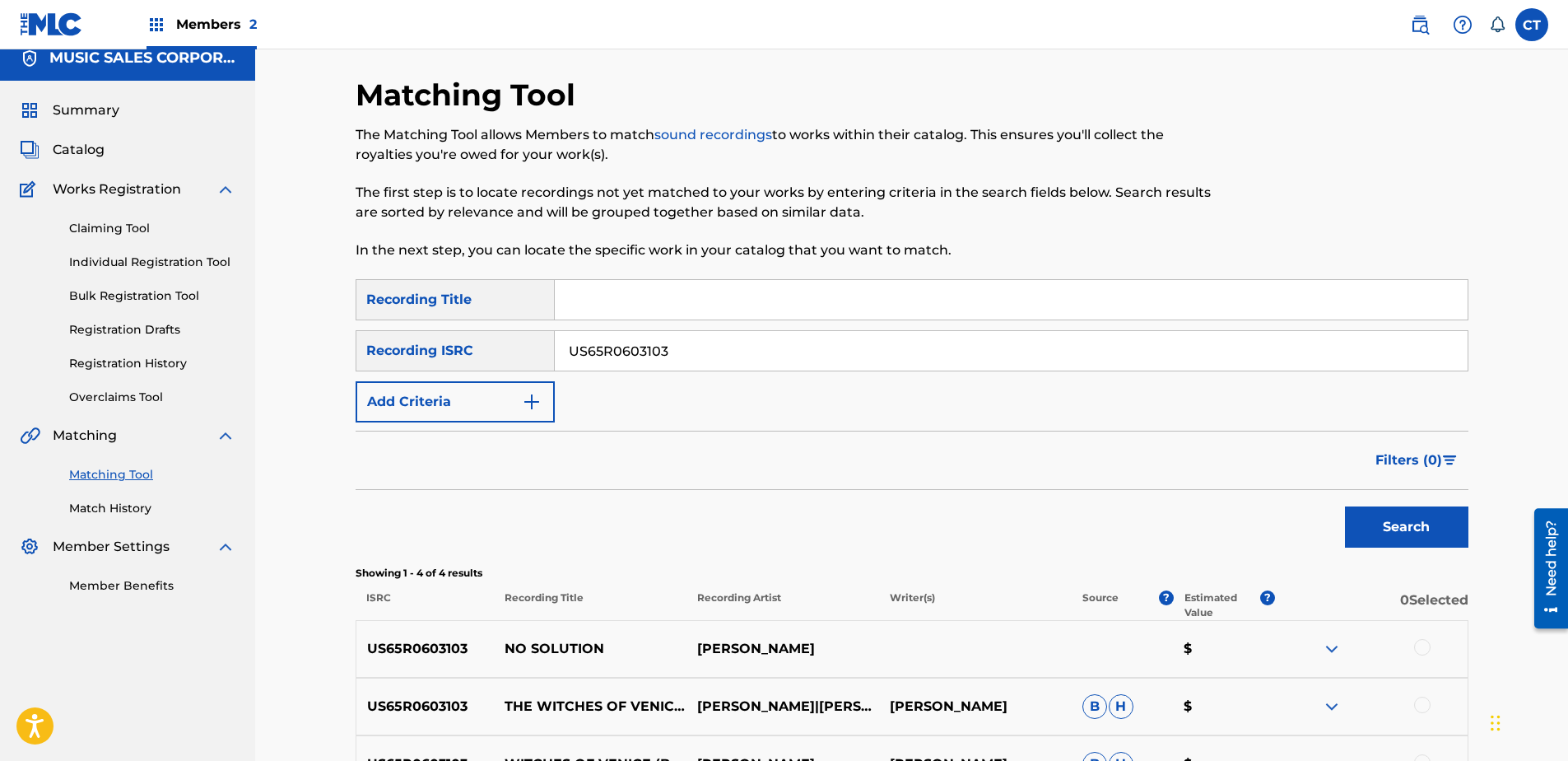
scroll to position [265, 0]
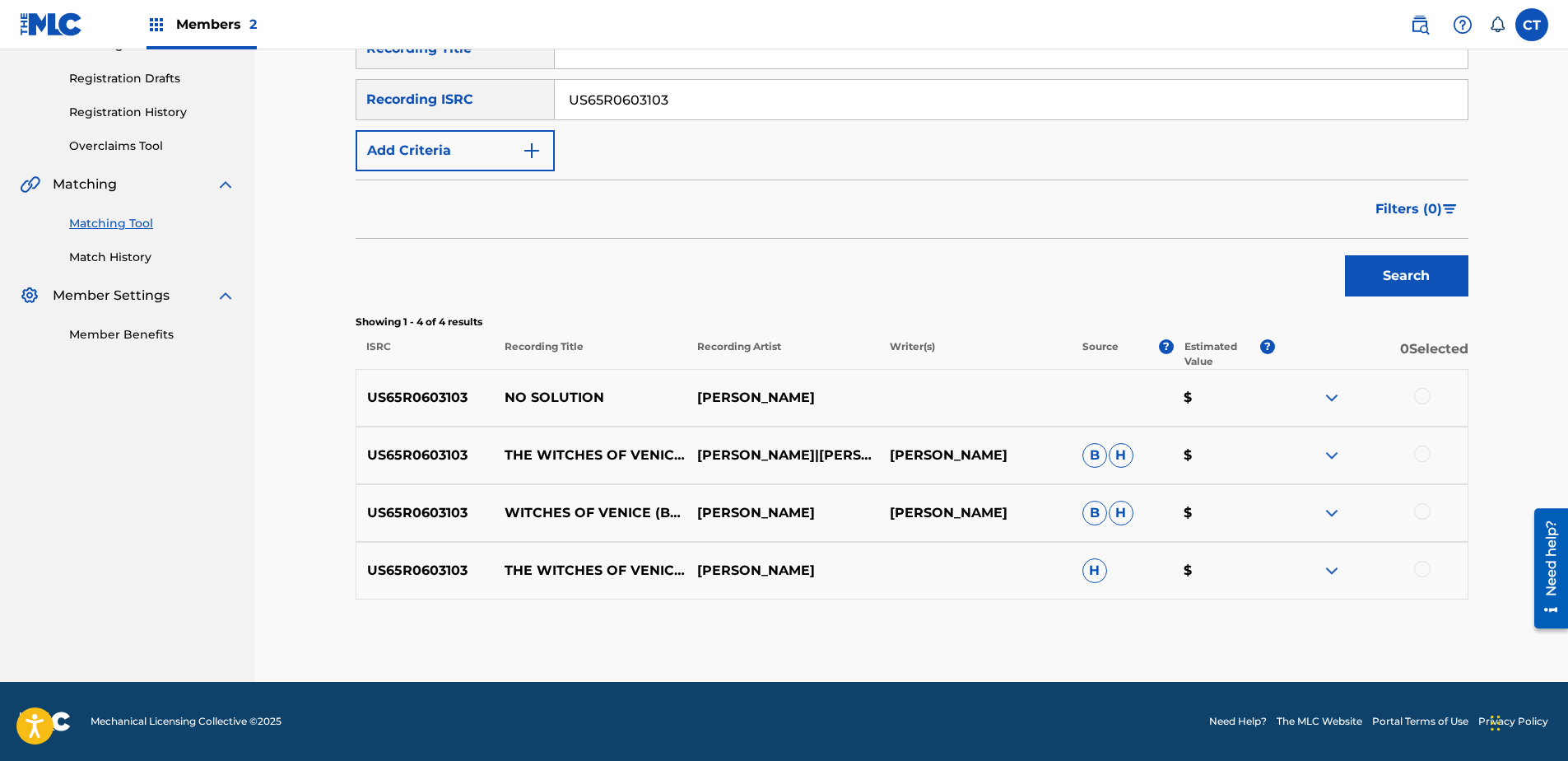
click at [1419, 398] on div at bounding box center [1422, 395] width 17 height 17
click at [1420, 458] on div at bounding box center [1422, 453] width 17 height 17
click at [1423, 510] on div at bounding box center [1422, 511] width 17 height 17
click at [1423, 573] on div at bounding box center [1422, 569] width 17 height 17
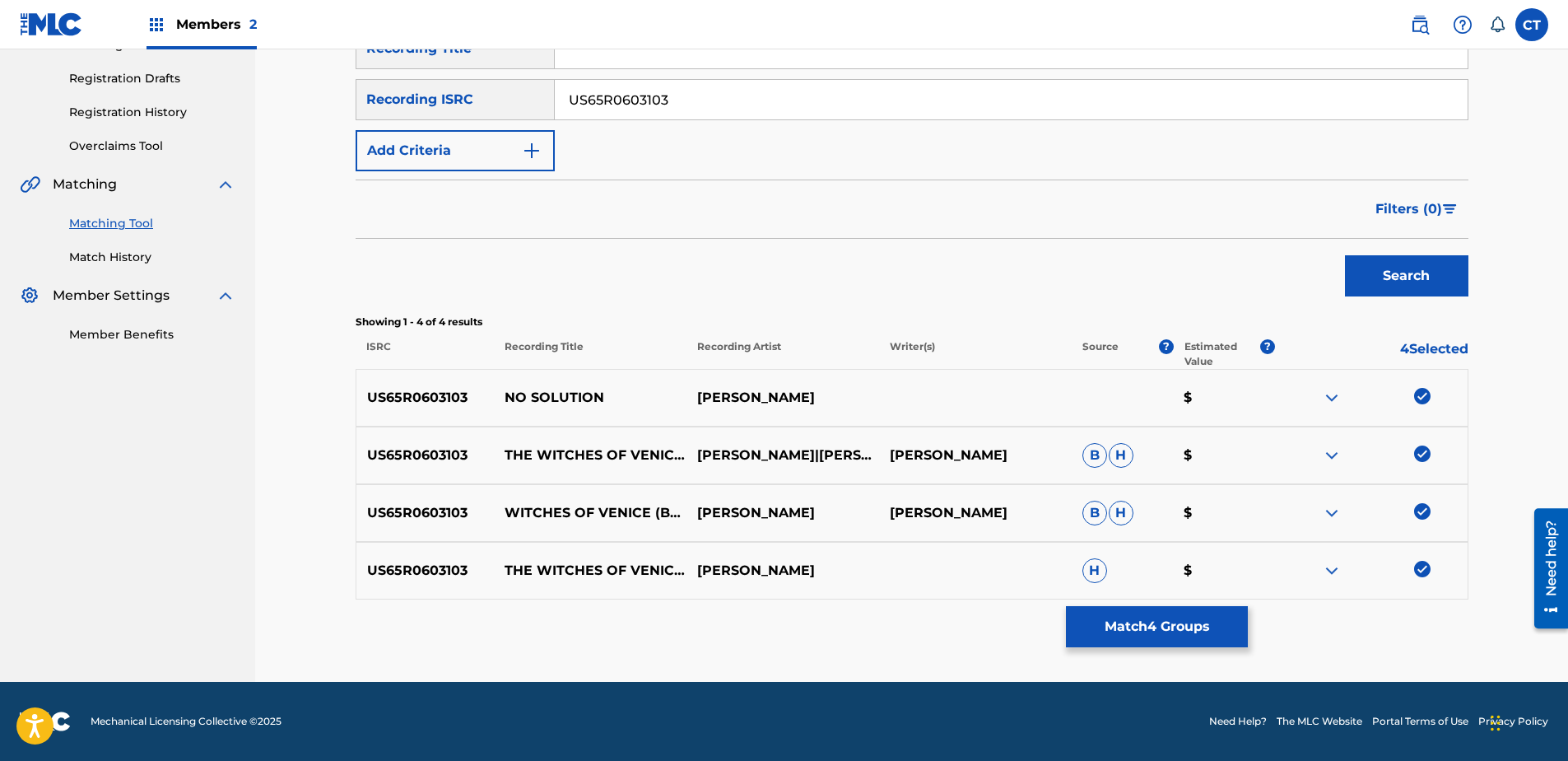
click at [1206, 624] on button "Match 4 Groups" at bounding box center [1157, 626] width 182 height 41
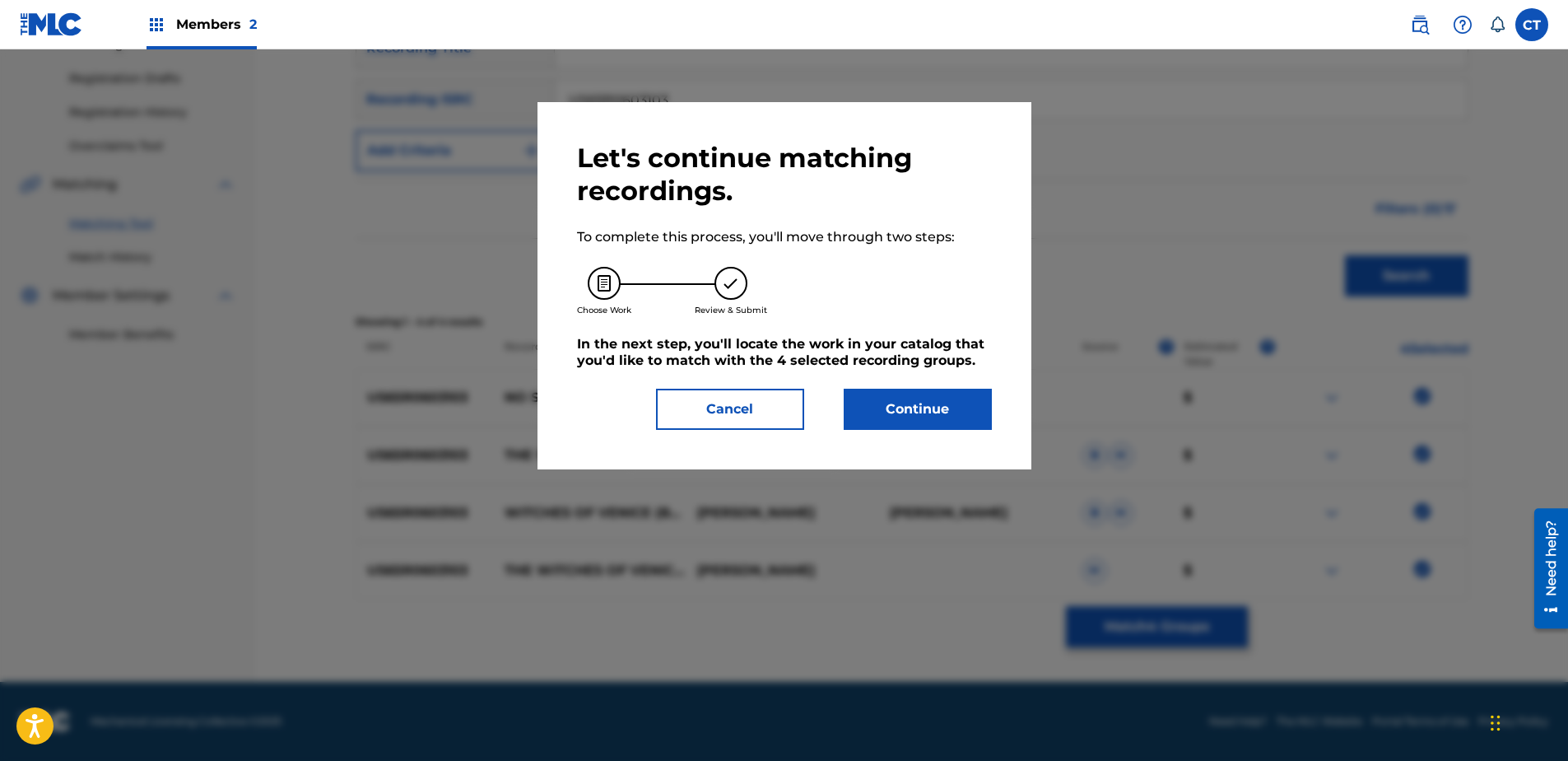
click at [940, 434] on div "Let's continue matching recordings. To complete this process, you'll move throu…" at bounding box center [784, 285] width 493 height 367
click at [931, 415] on button "Continue" at bounding box center [918, 409] width 148 height 41
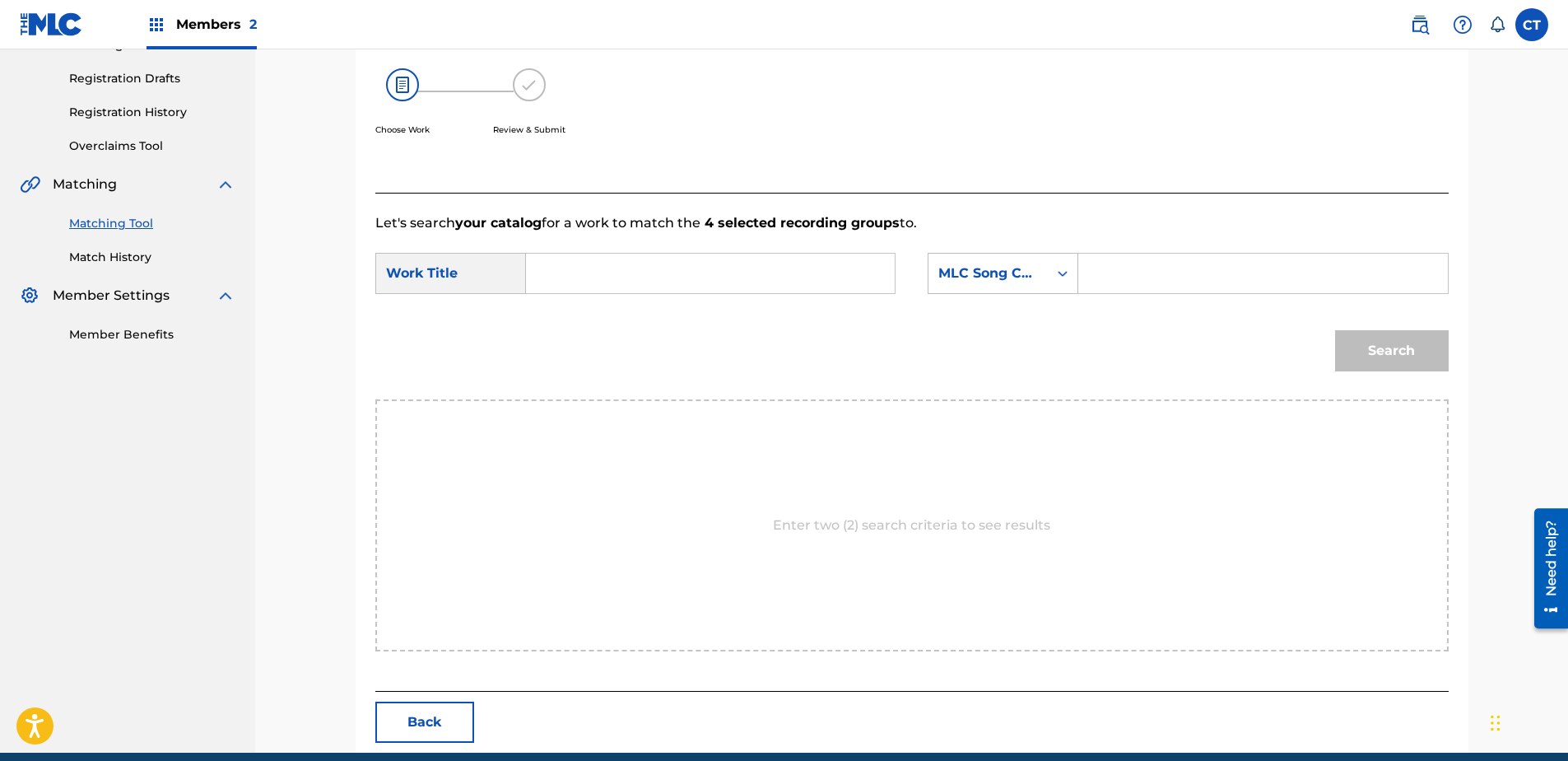
click at [676, 291] on input "Search Form" at bounding box center [710, 273] width 341 height 39
type input "no solution"
click at [1031, 275] on div "MLC Song Code" at bounding box center [989, 274] width 100 height 20
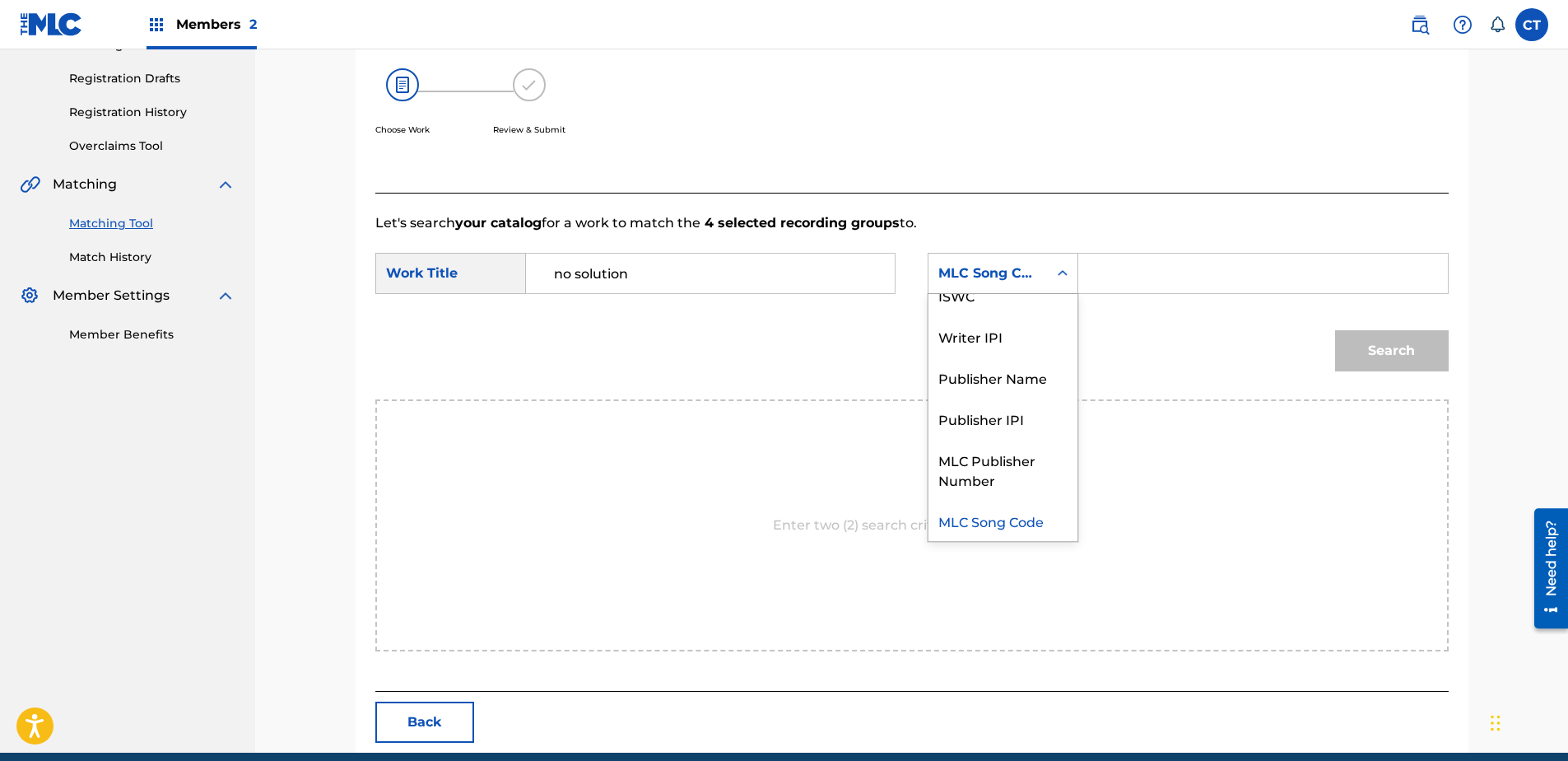
scroll to position [0, 0]
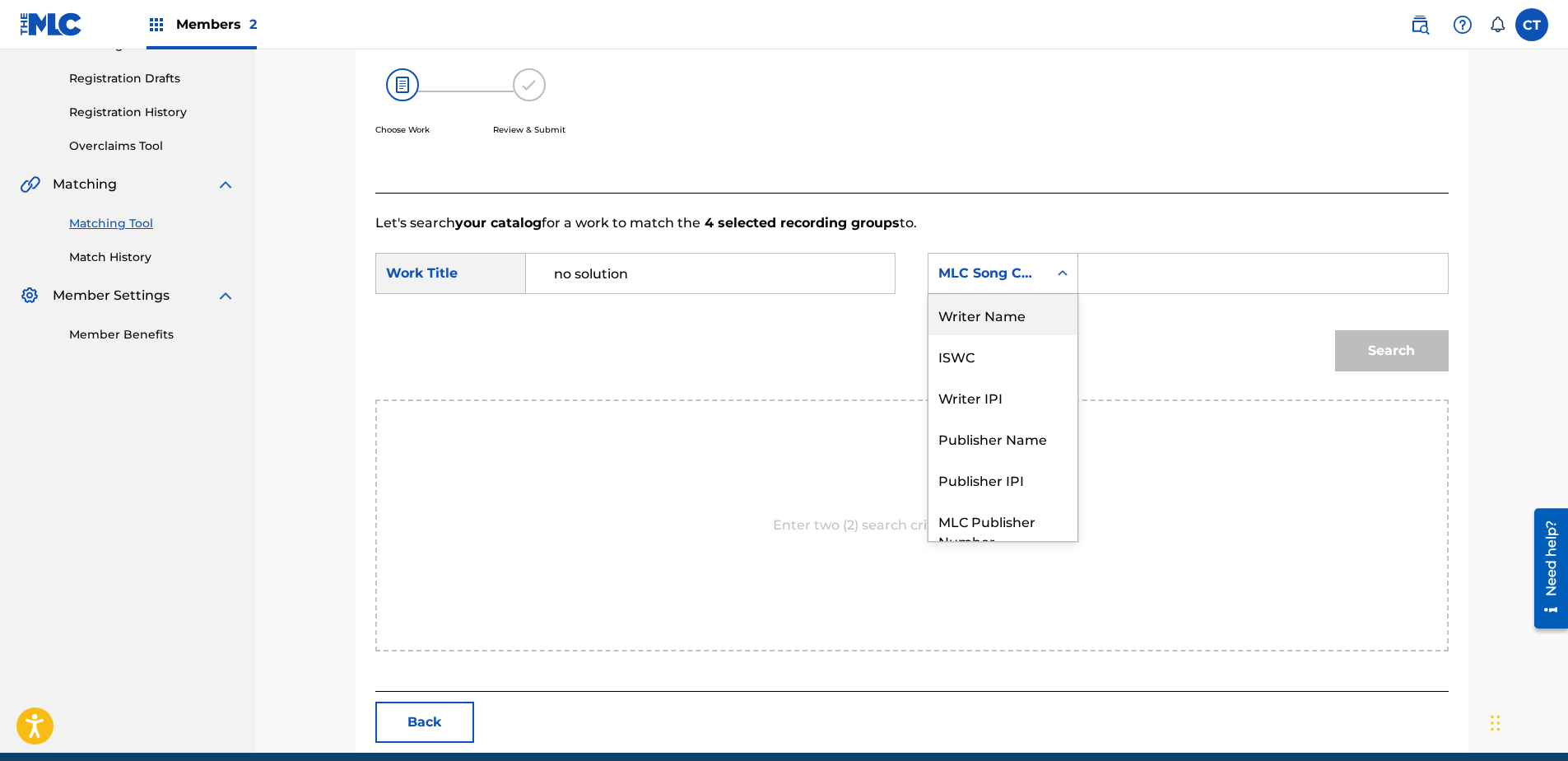
drag, startPoint x: 1020, startPoint y: 311, endPoint x: 1069, endPoint y: 295, distance: 51.5
click at [1030, 308] on div "Writer Name" at bounding box center [1003, 314] width 149 height 41
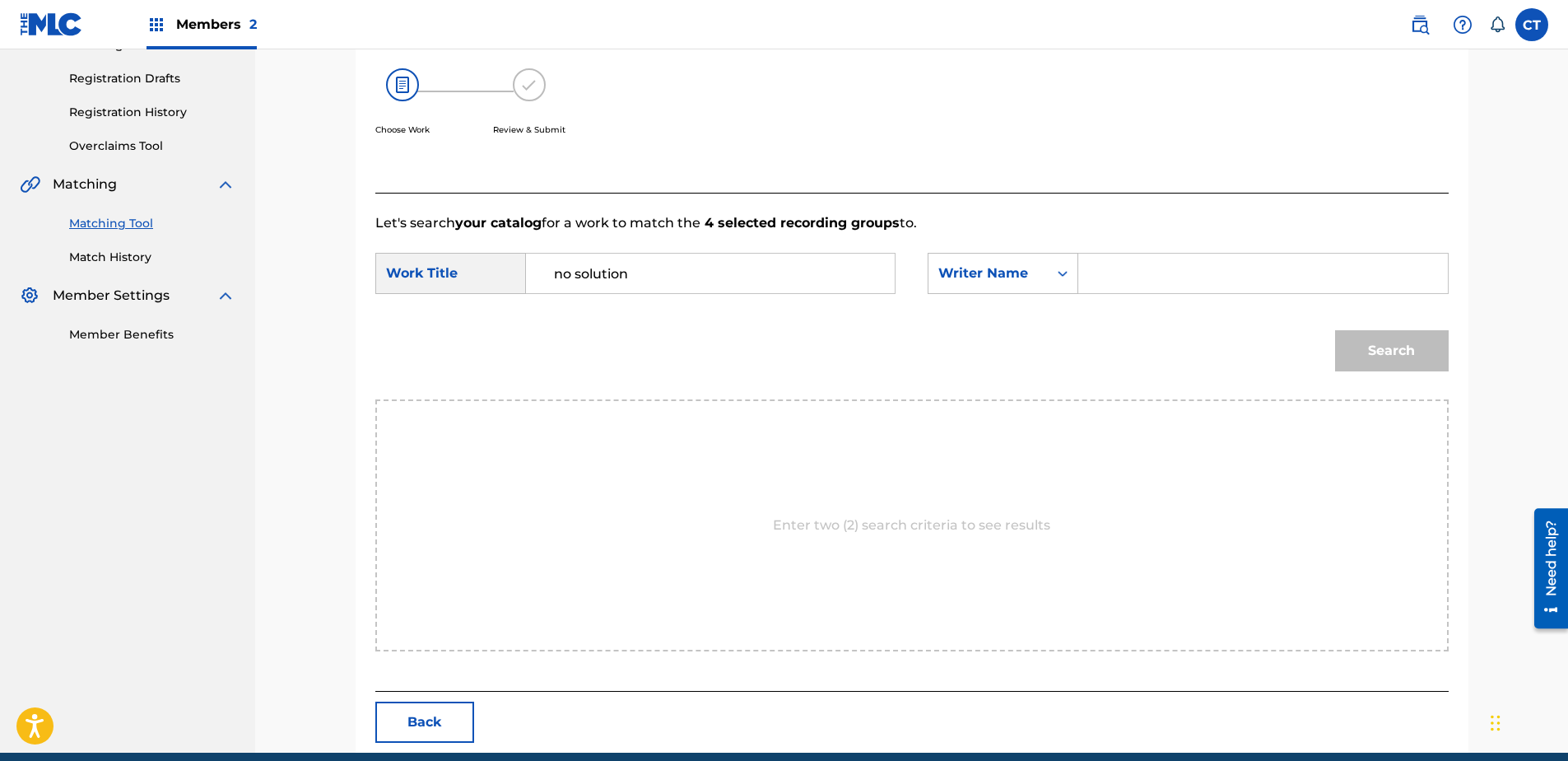
click at [1143, 277] on input "Search Form" at bounding box center [1262, 273] width 341 height 39
type input "glass"
click at [1335, 331] on button "Search" at bounding box center [1392, 351] width 114 height 41
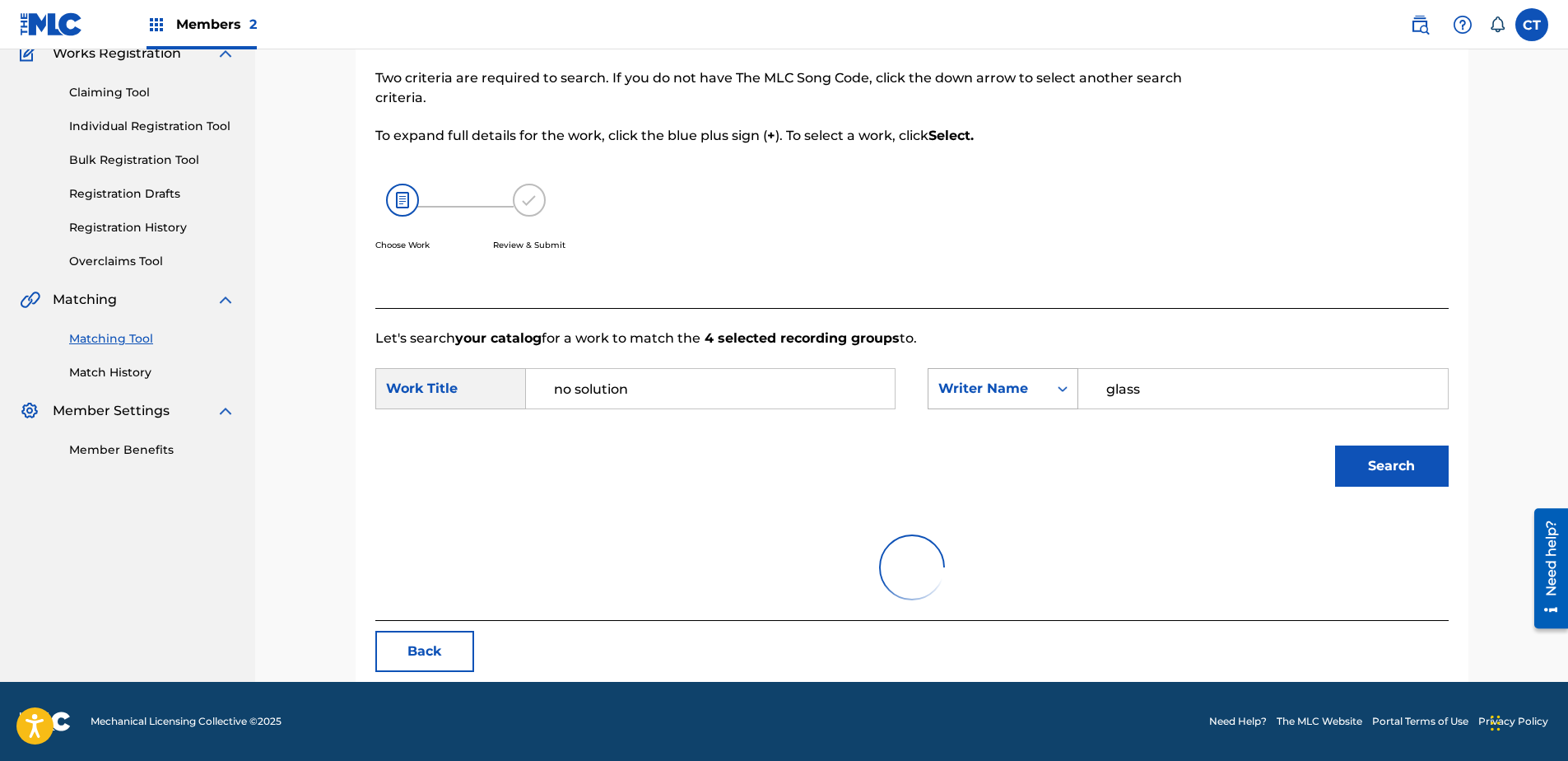
scroll to position [265, 0]
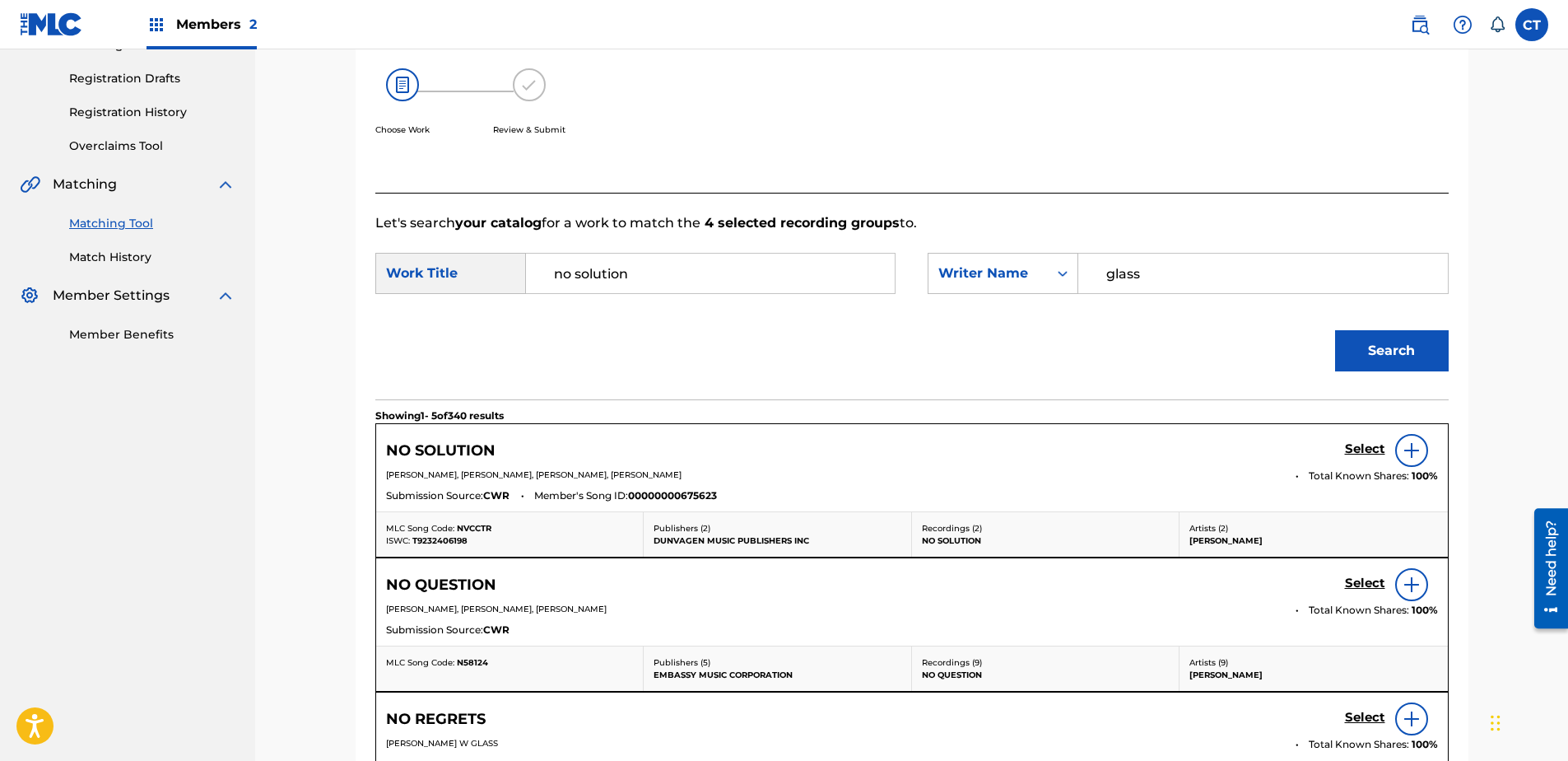
click at [1345, 454] on h5 "Select" at bounding box center [1365, 449] width 40 height 16
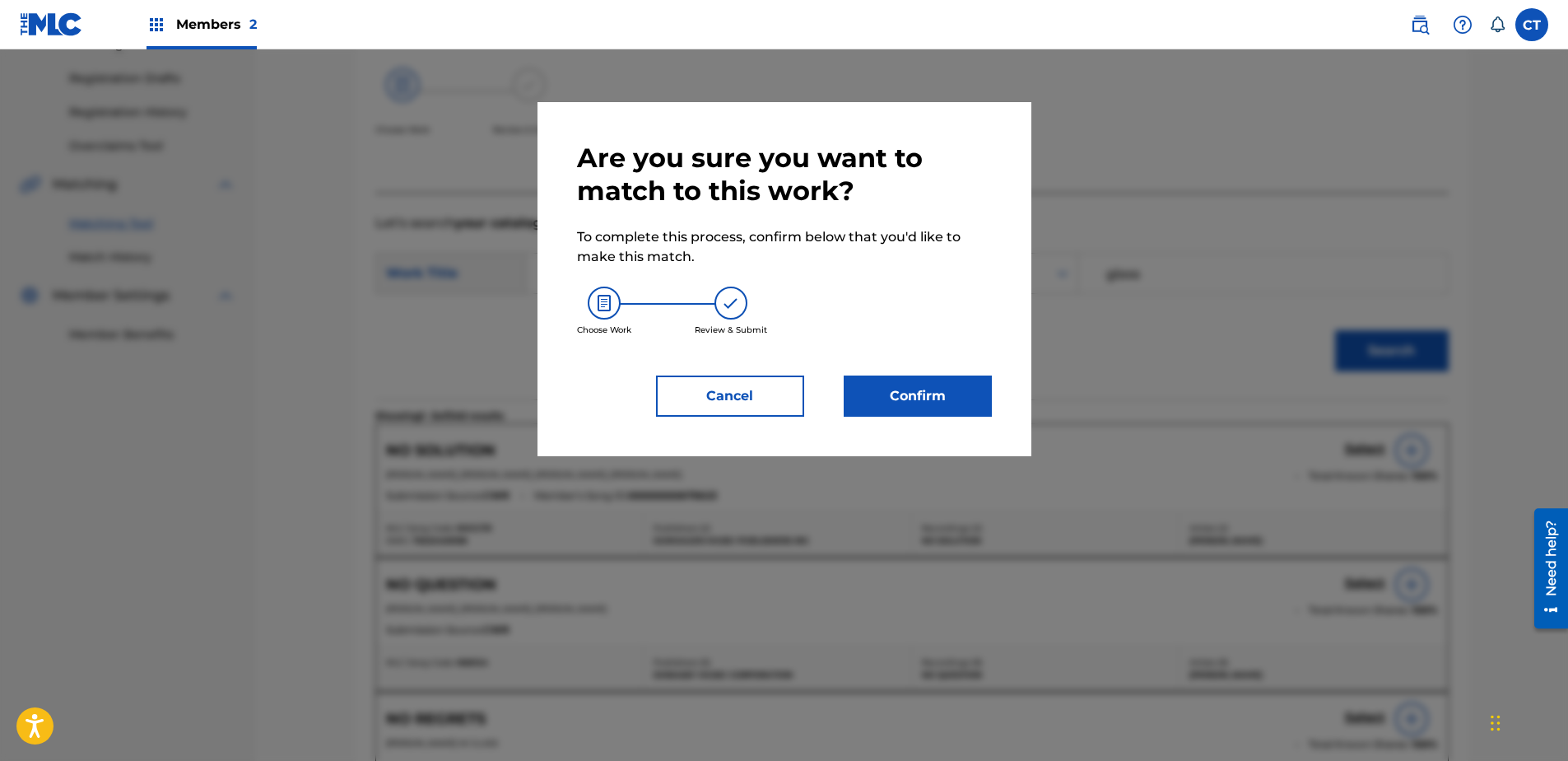
click at [958, 404] on button "Confirm" at bounding box center [918, 395] width 148 height 41
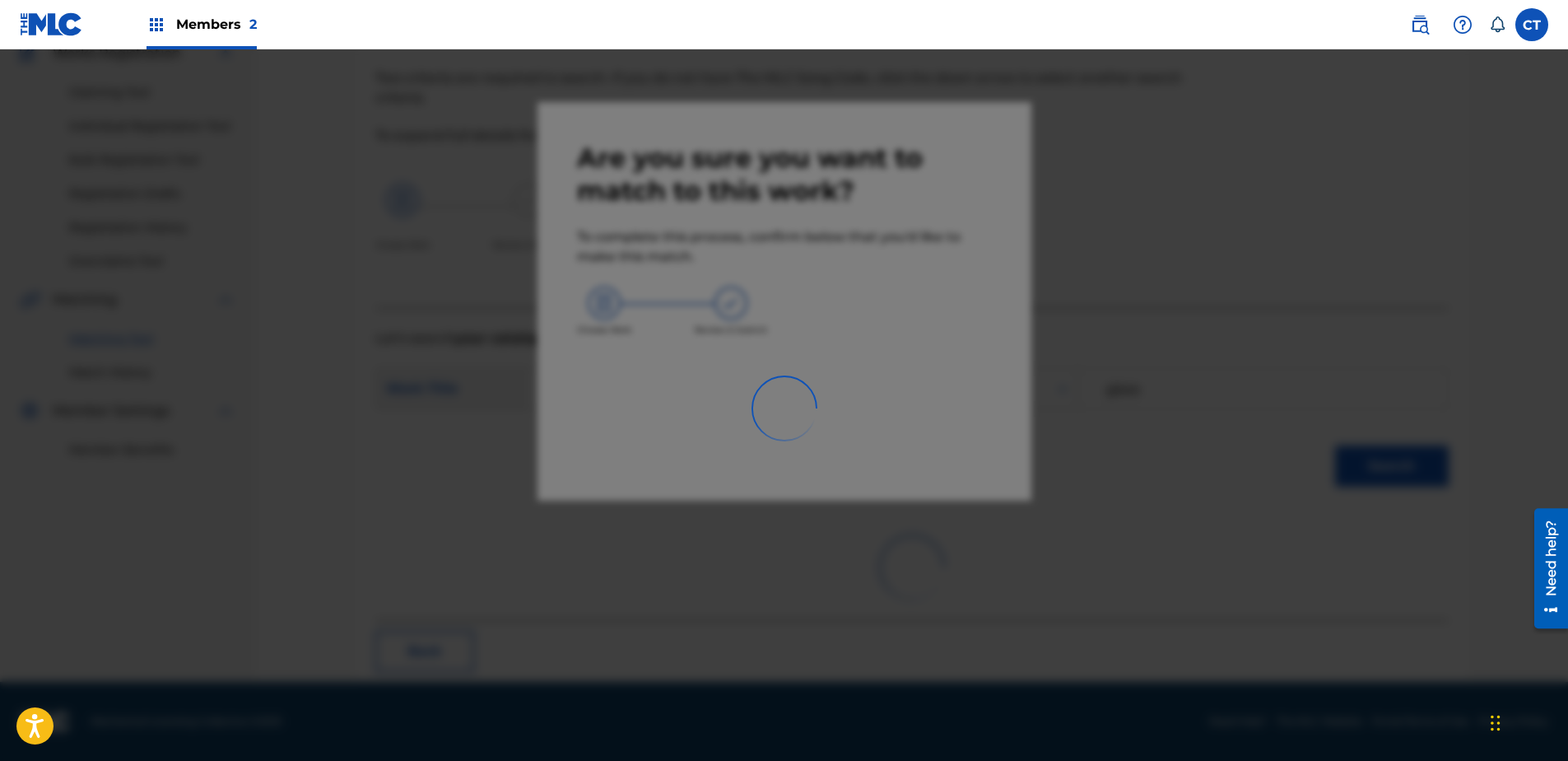
scroll to position [44, 0]
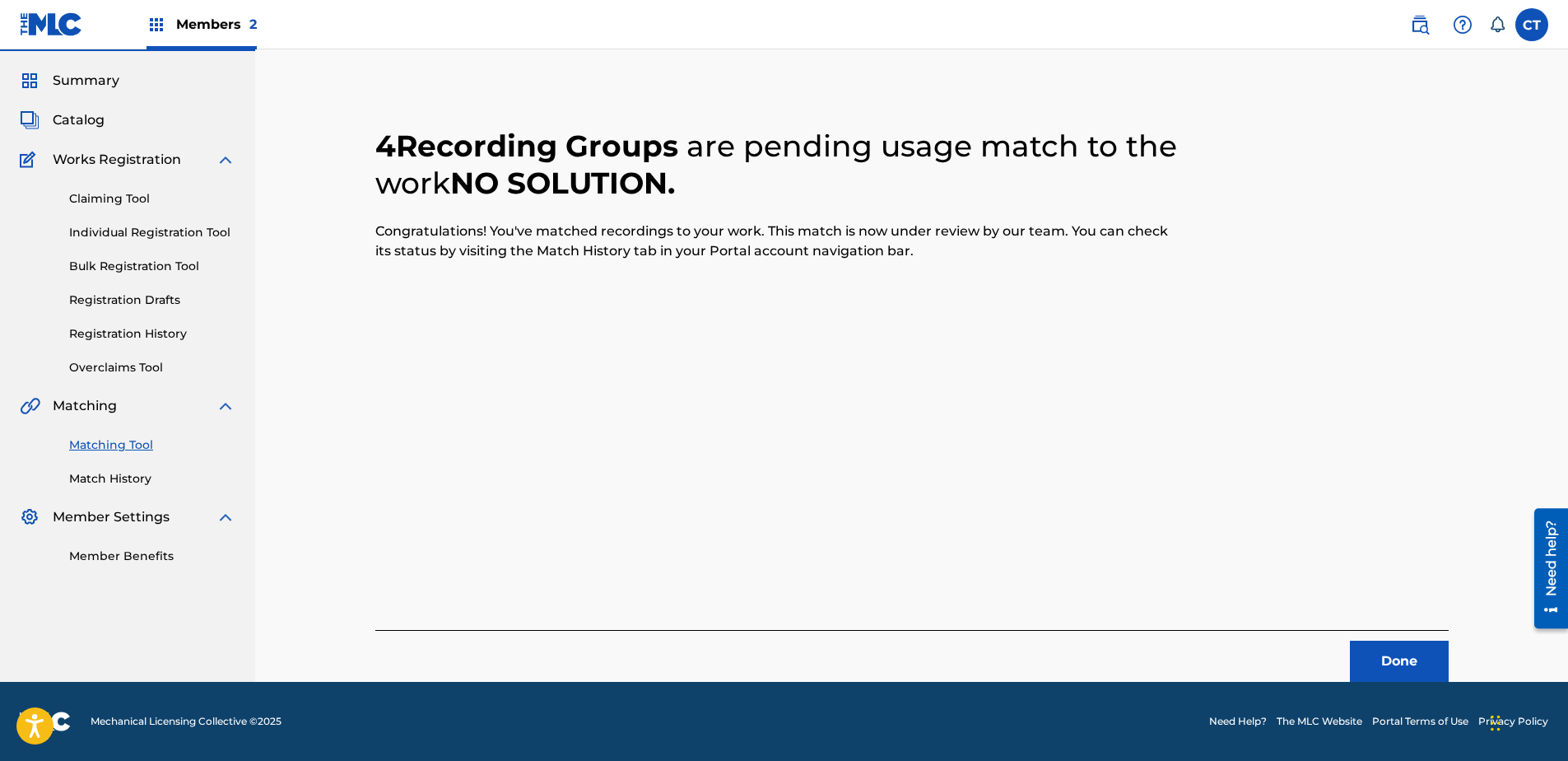
click at [1394, 657] on button "Done" at bounding box center [1399, 661] width 99 height 41
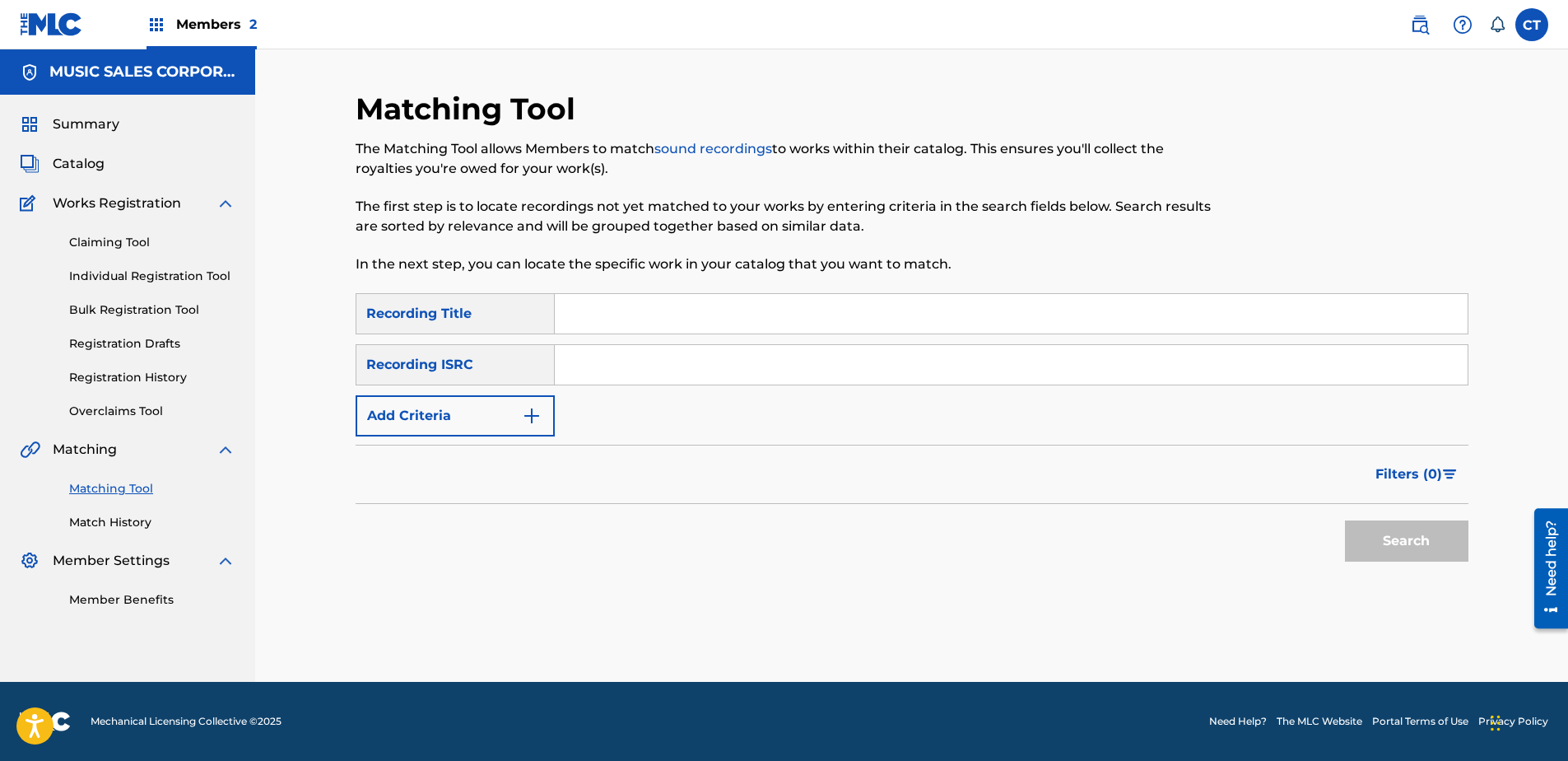
scroll to position [0, 0]
paste input "US65R0603104"
type input "US65R0603104"
click at [1428, 545] on button "Search" at bounding box center [1406, 541] width 124 height 41
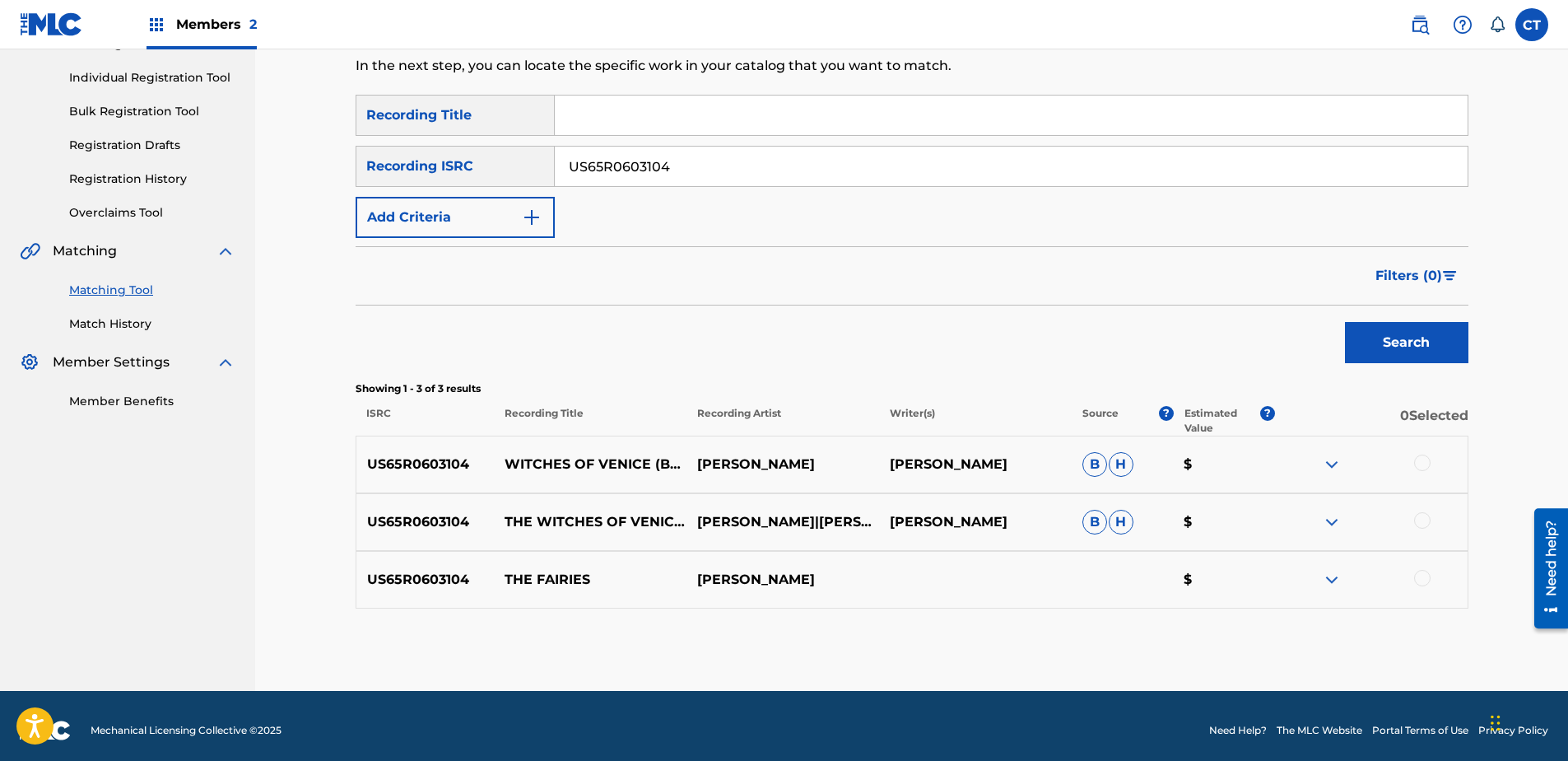
scroll to position [208, 0]
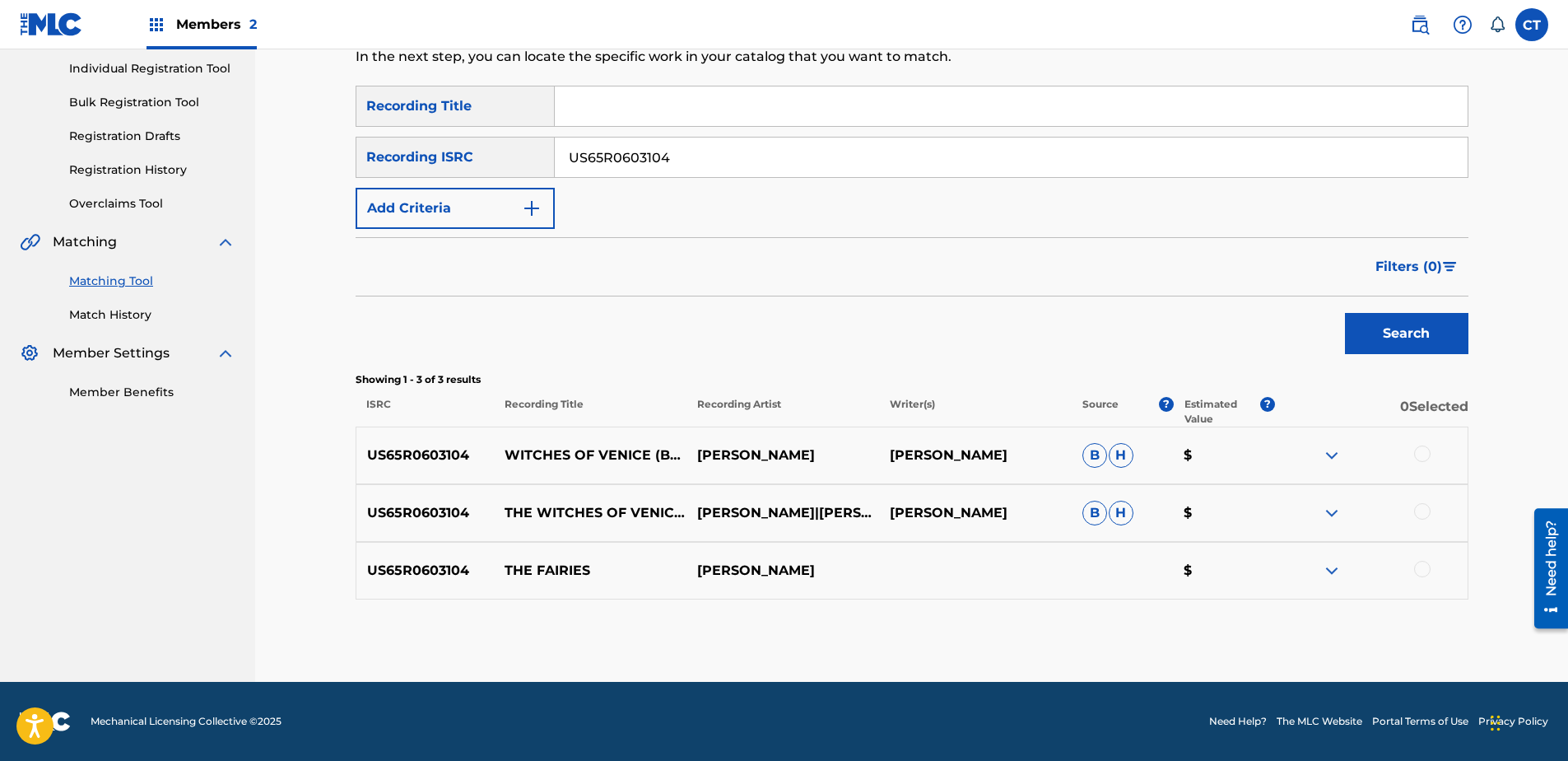
click at [1414, 454] on div at bounding box center [1422, 453] width 17 height 17
click at [1423, 515] on div at bounding box center [1422, 511] width 17 height 17
click at [1421, 561] on div at bounding box center [1422, 569] width 17 height 17
click at [1215, 615] on button "Match 3 Groups" at bounding box center [1157, 626] width 182 height 41
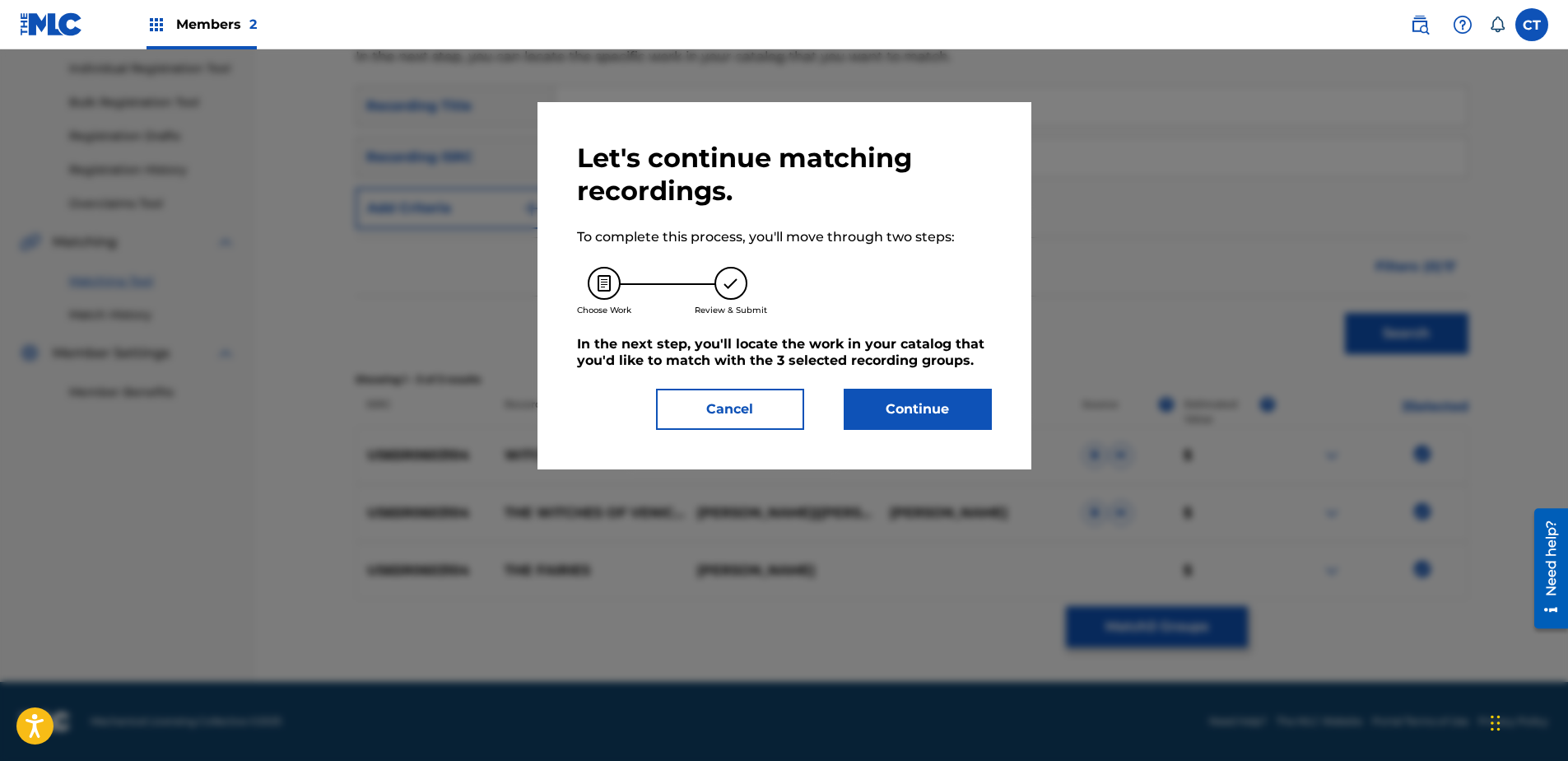
click at [924, 420] on button "Continue" at bounding box center [918, 409] width 148 height 41
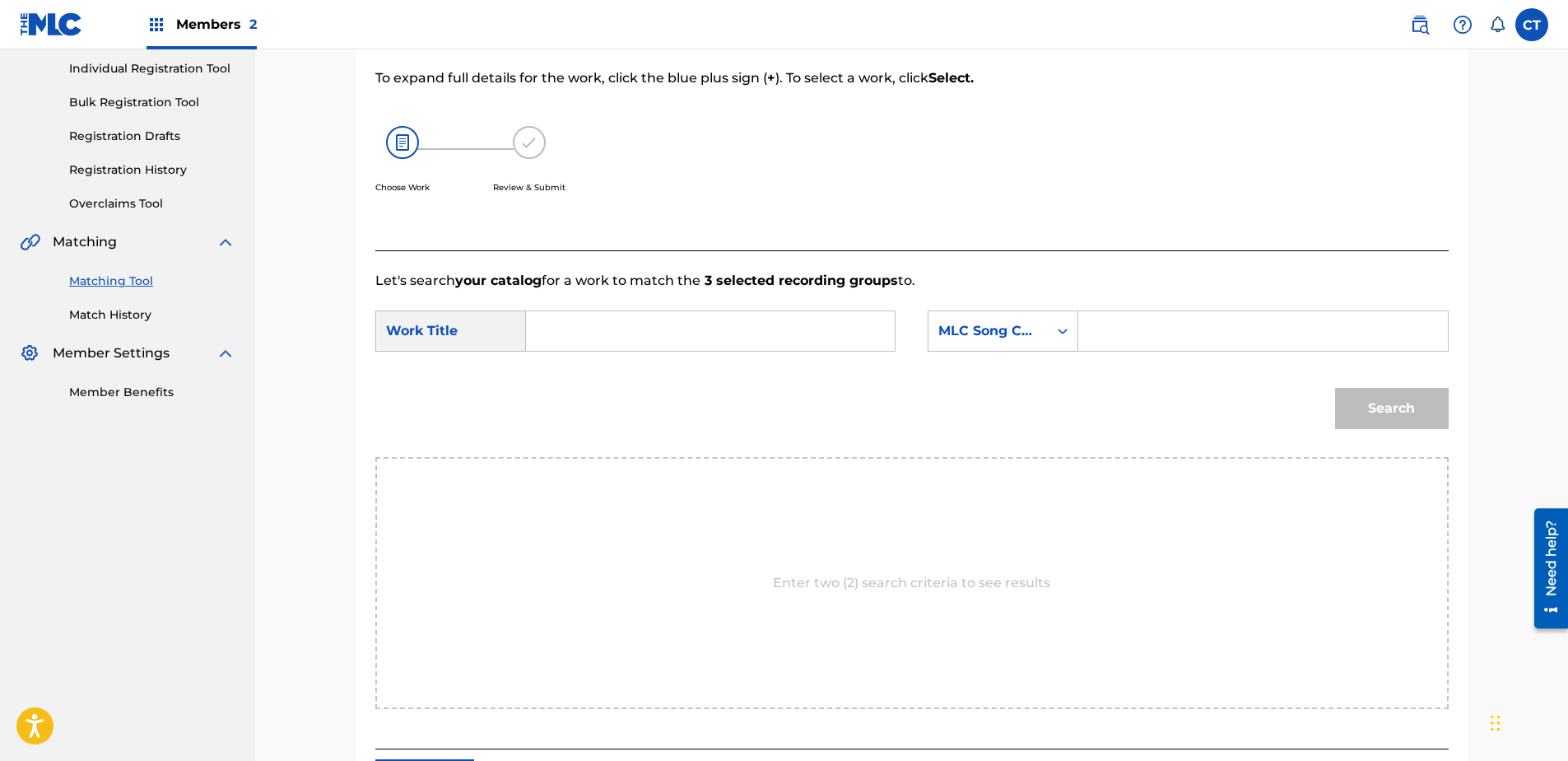
click at [775, 325] on input "Search Form" at bounding box center [710, 331] width 341 height 39
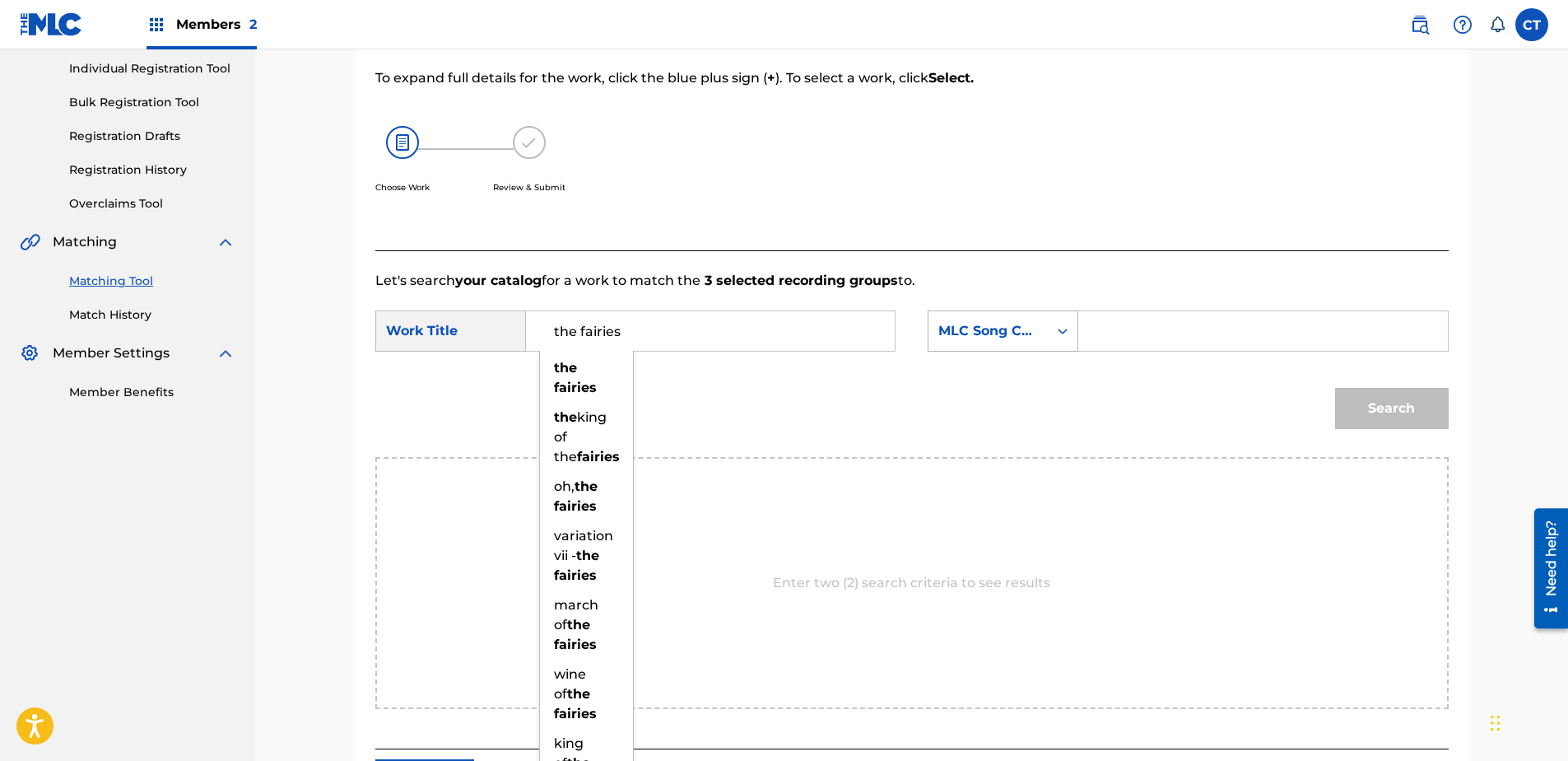
type input "the fairies"
click at [980, 339] on div "MLC Song Code" at bounding box center [989, 331] width 100 height 20
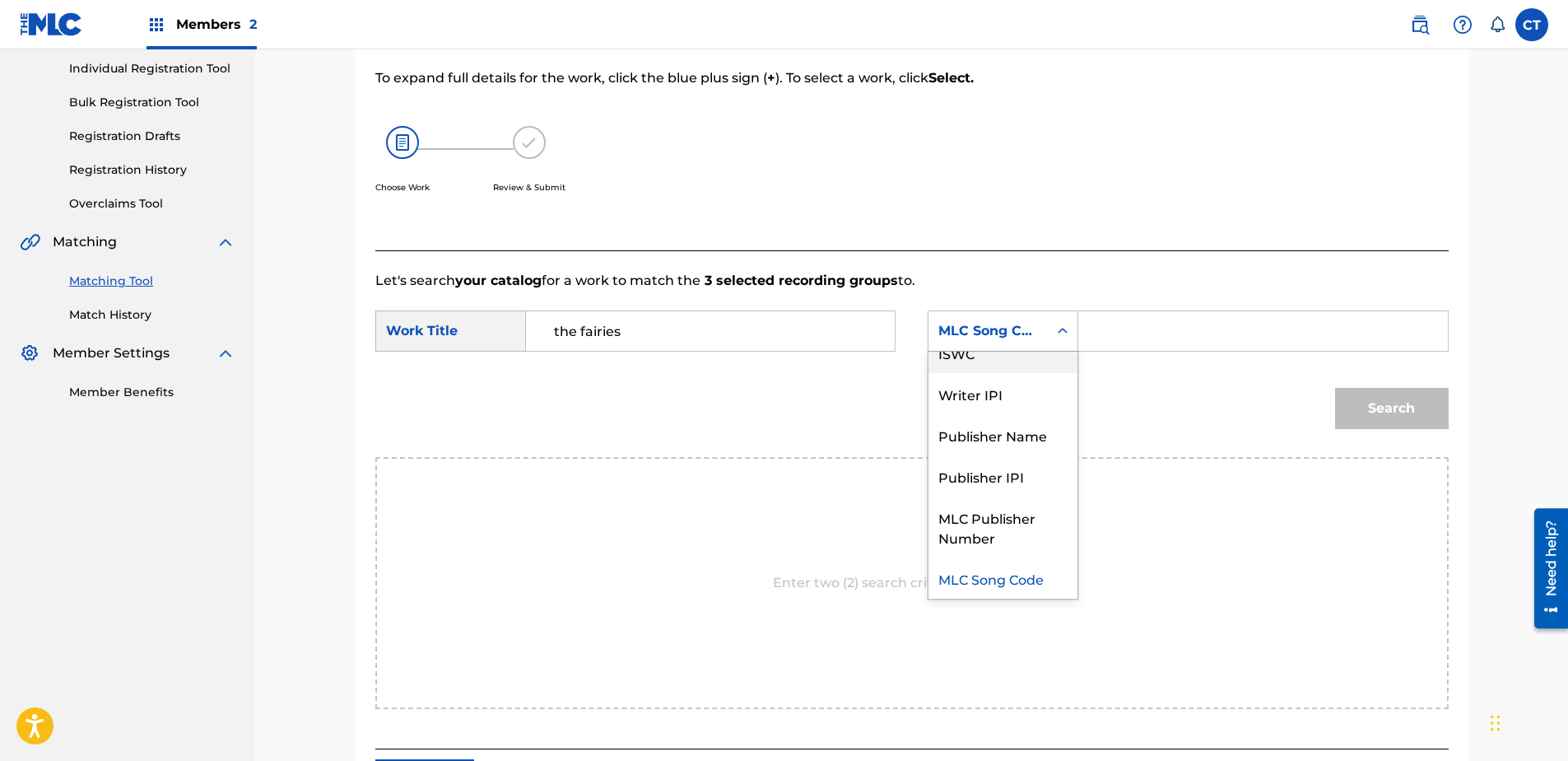
scroll to position [0, 0]
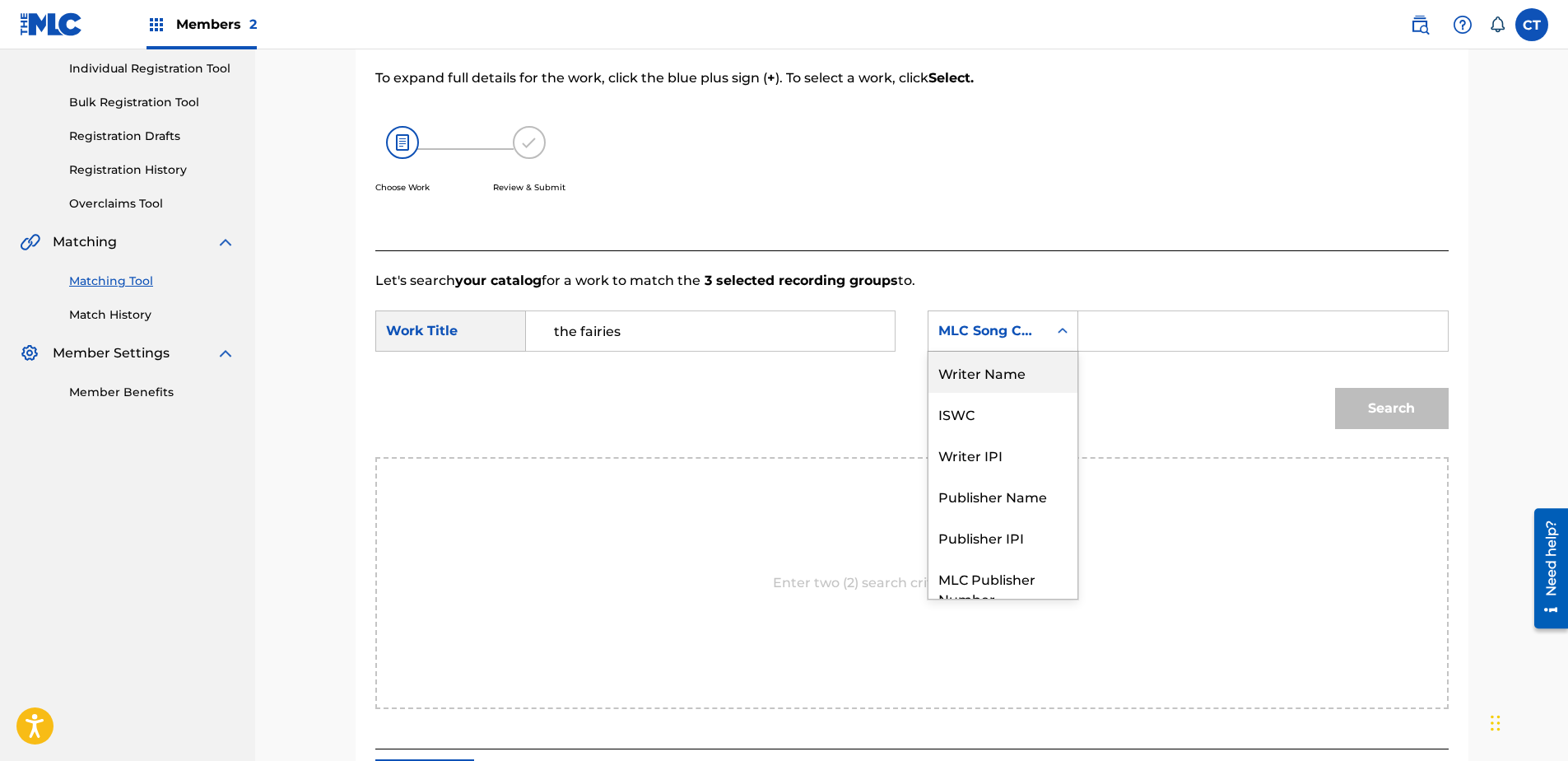
click at [1001, 380] on div "Writer Name" at bounding box center [1003, 372] width 149 height 41
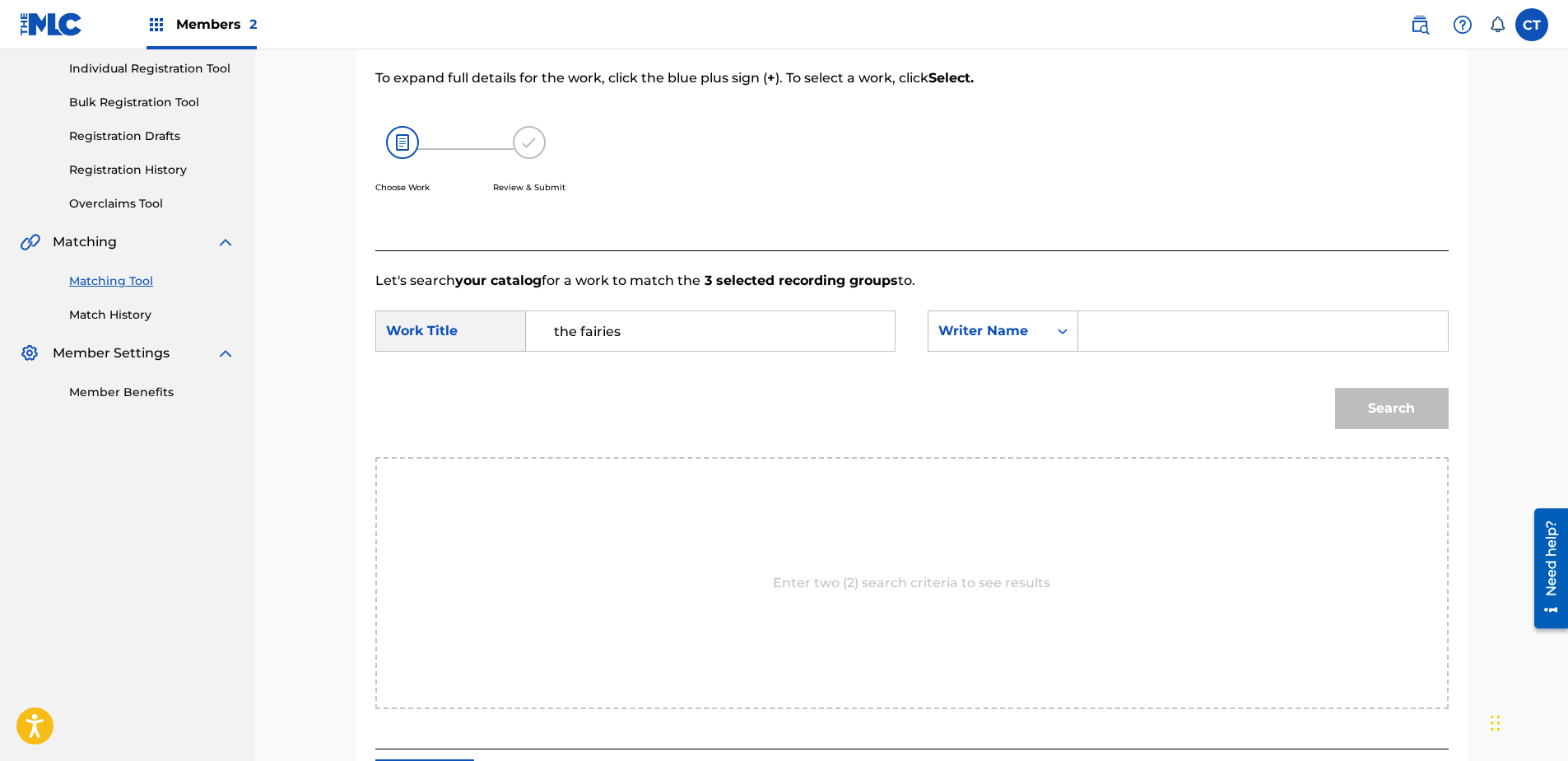
click at [1117, 345] on input "Search Form" at bounding box center [1262, 331] width 341 height 39
type input "glass"
click at [1335, 388] on button "Search" at bounding box center [1392, 408] width 114 height 41
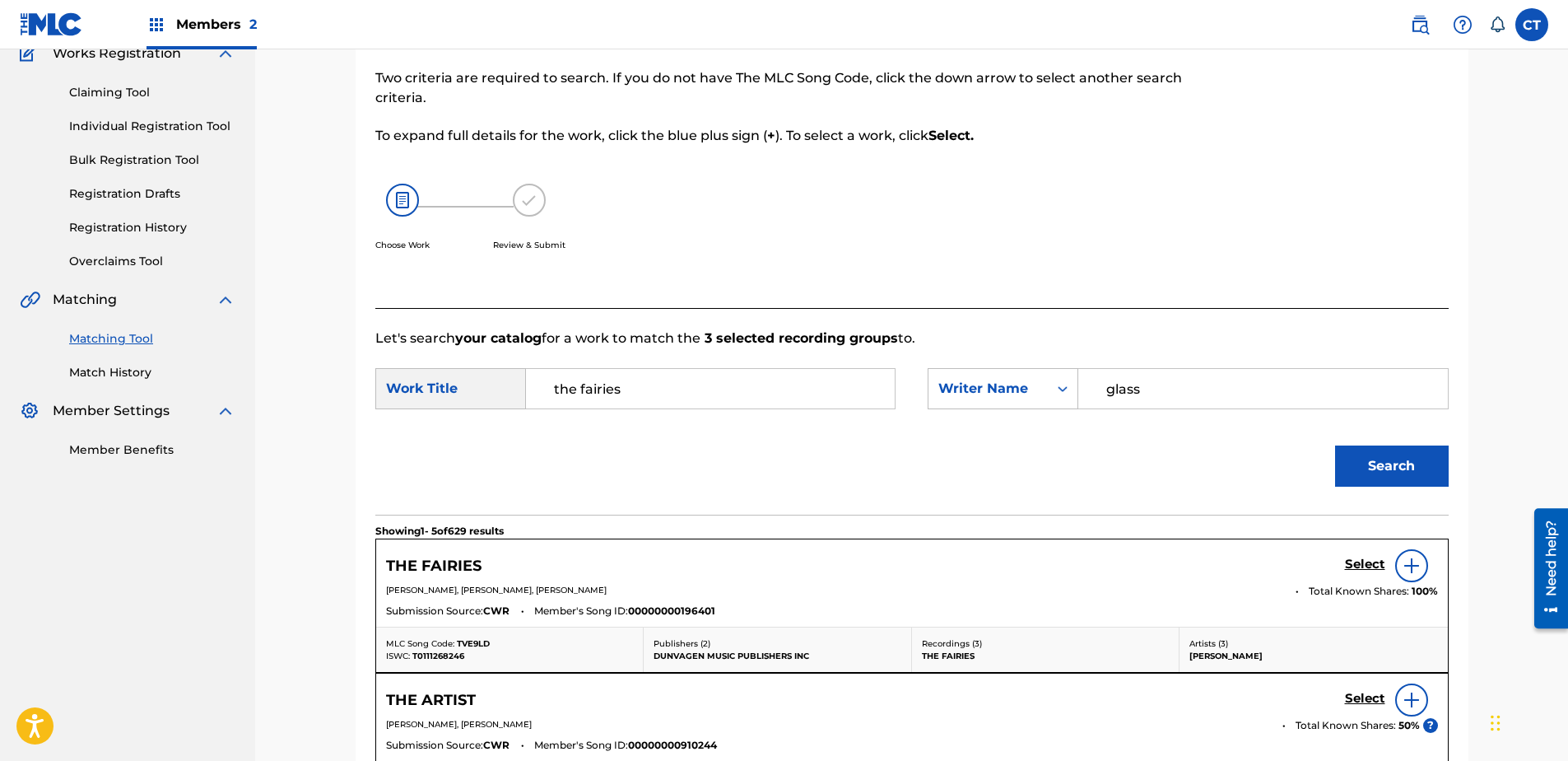
scroll to position [208, 0]
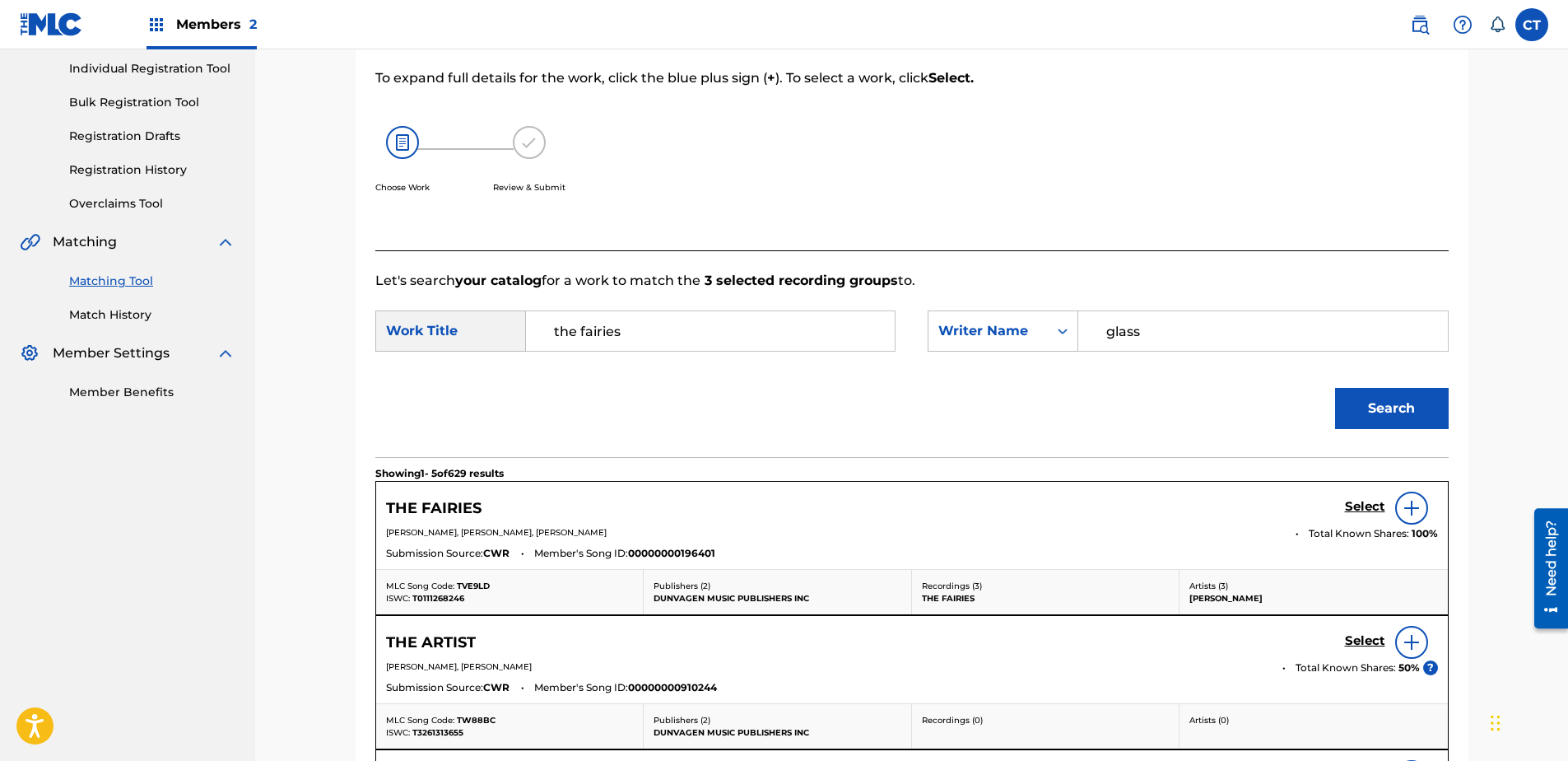
click at [1359, 503] on h5 "Select" at bounding box center [1365, 507] width 40 height 16
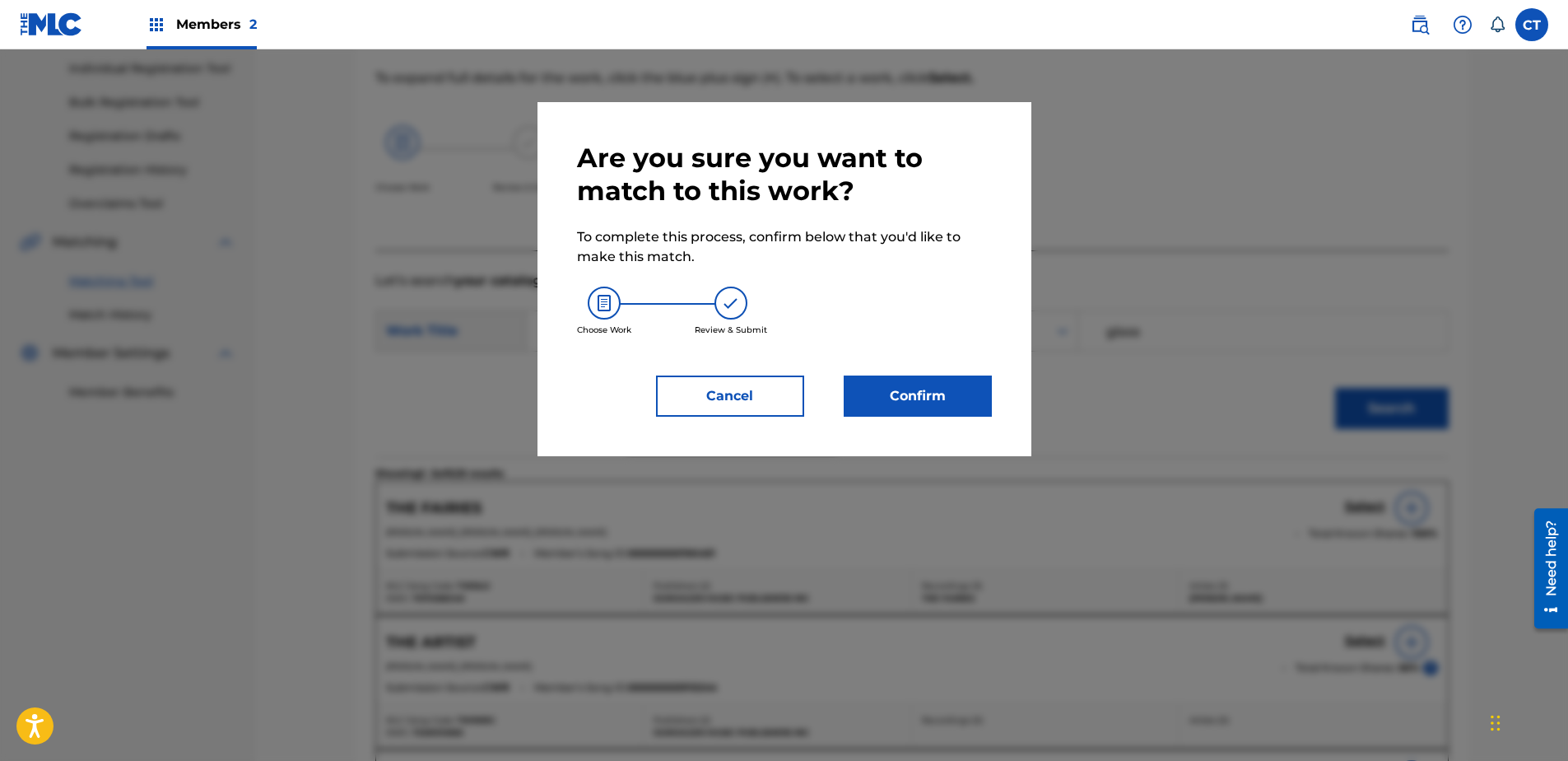
click at [893, 406] on button "Confirm" at bounding box center [918, 395] width 148 height 41
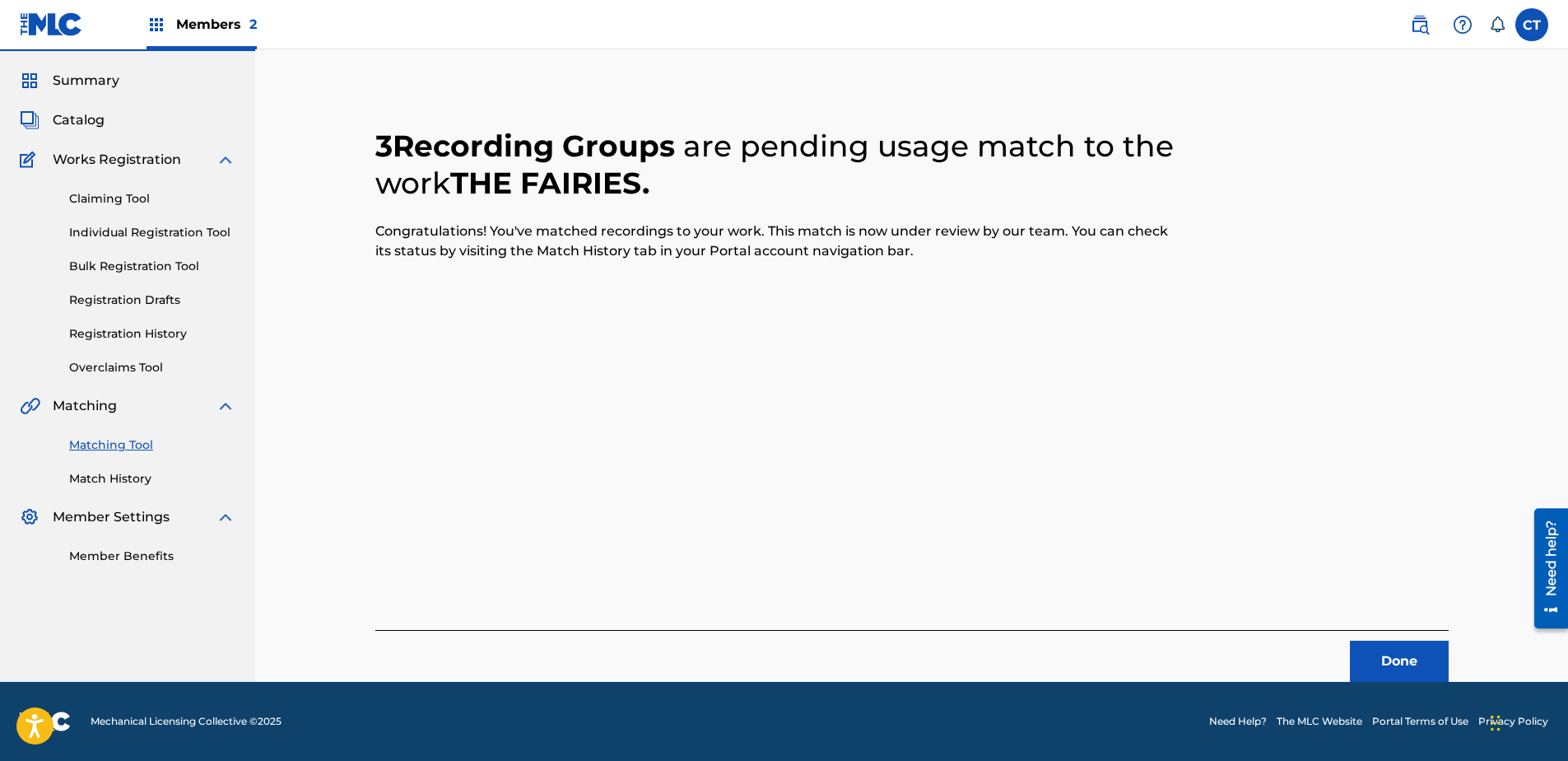
scroll to position [44, 0]
click at [1405, 652] on button "Done" at bounding box center [1399, 661] width 99 height 41
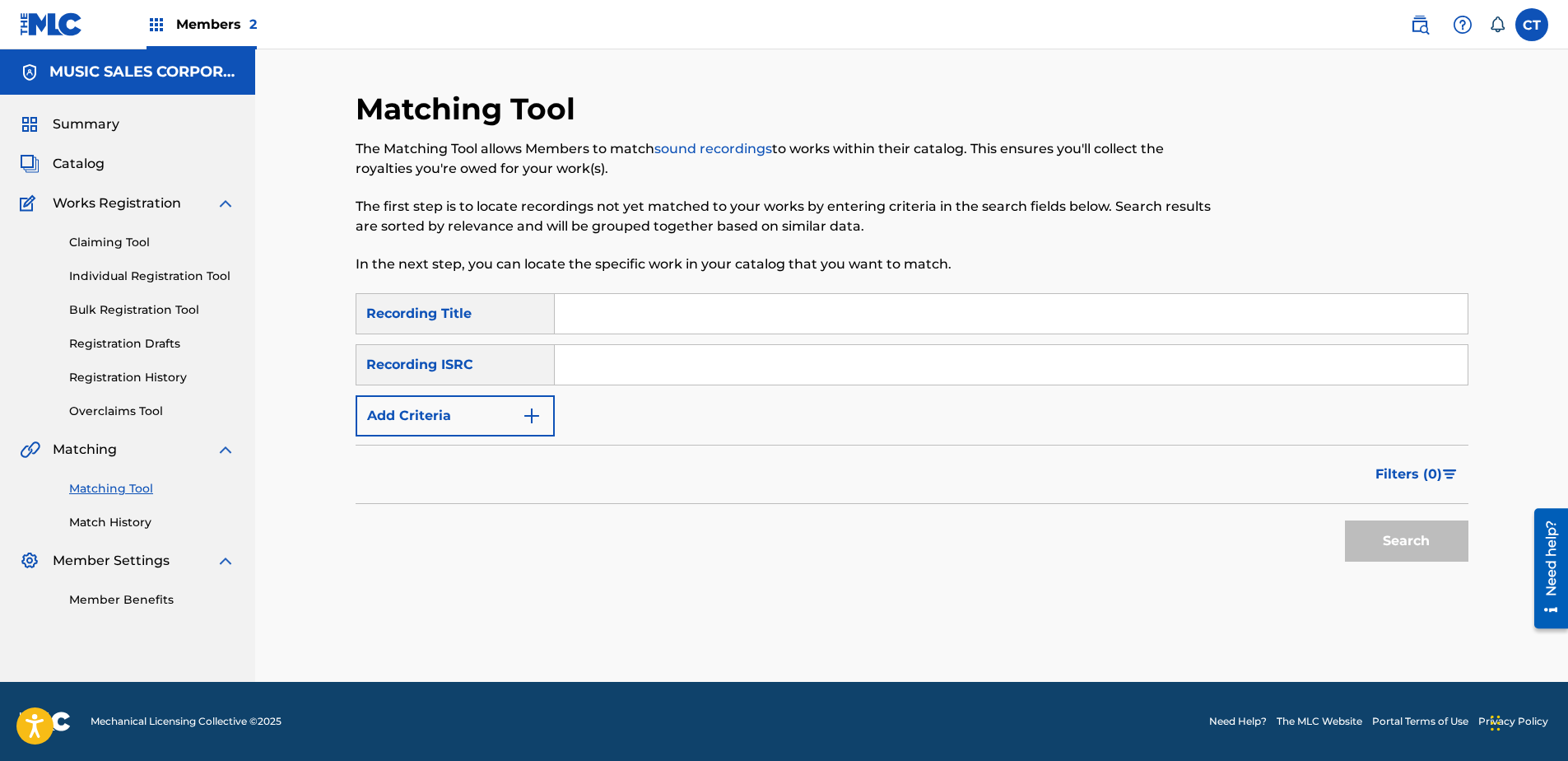
scroll to position [0, 0]
paste input "US65R0603105"
type input "US65R0603105"
click at [1349, 530] on button "Search" at bounding box center [1406, 541] width 124 height 41
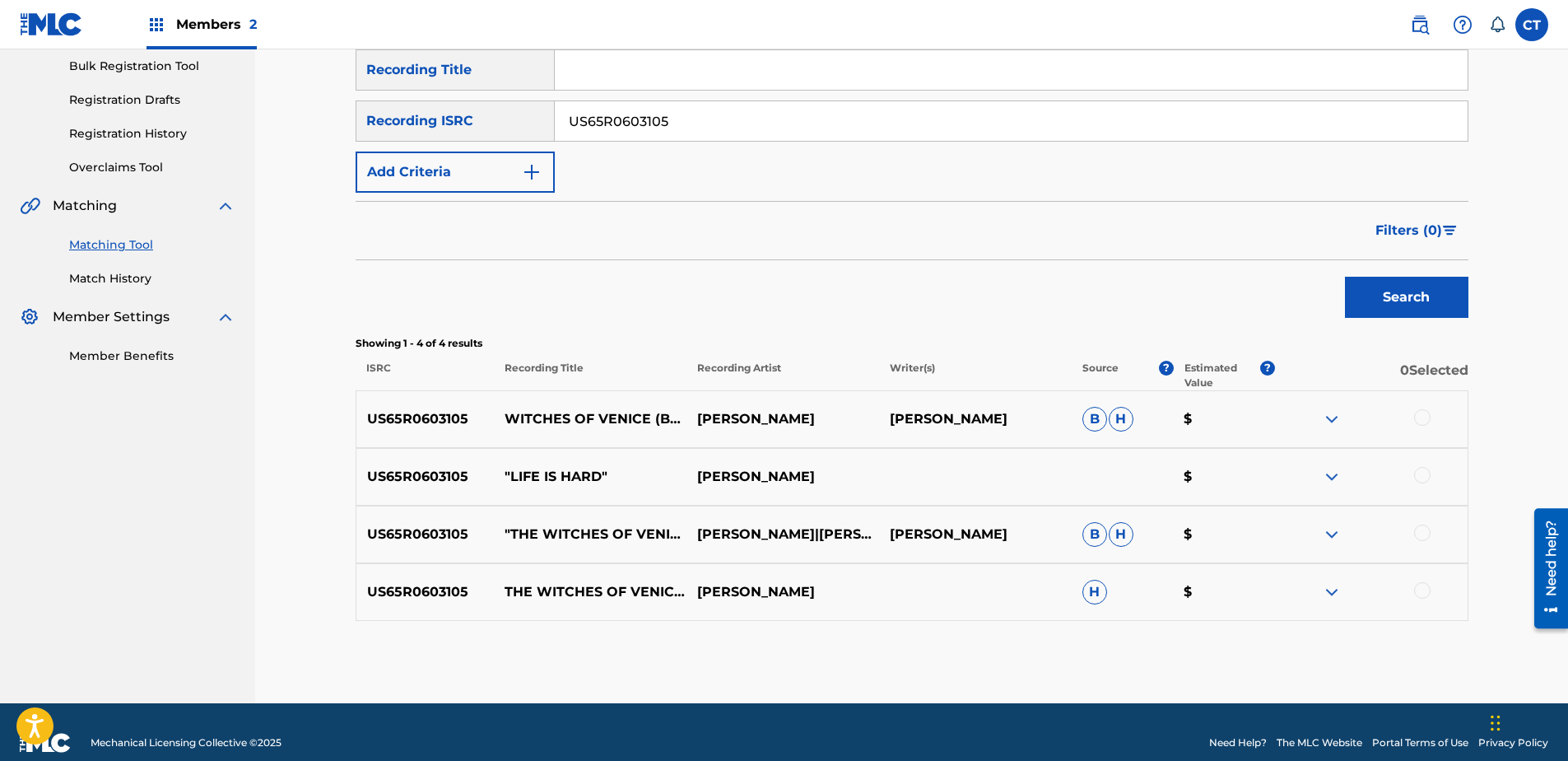
scroll to position [250, 0]
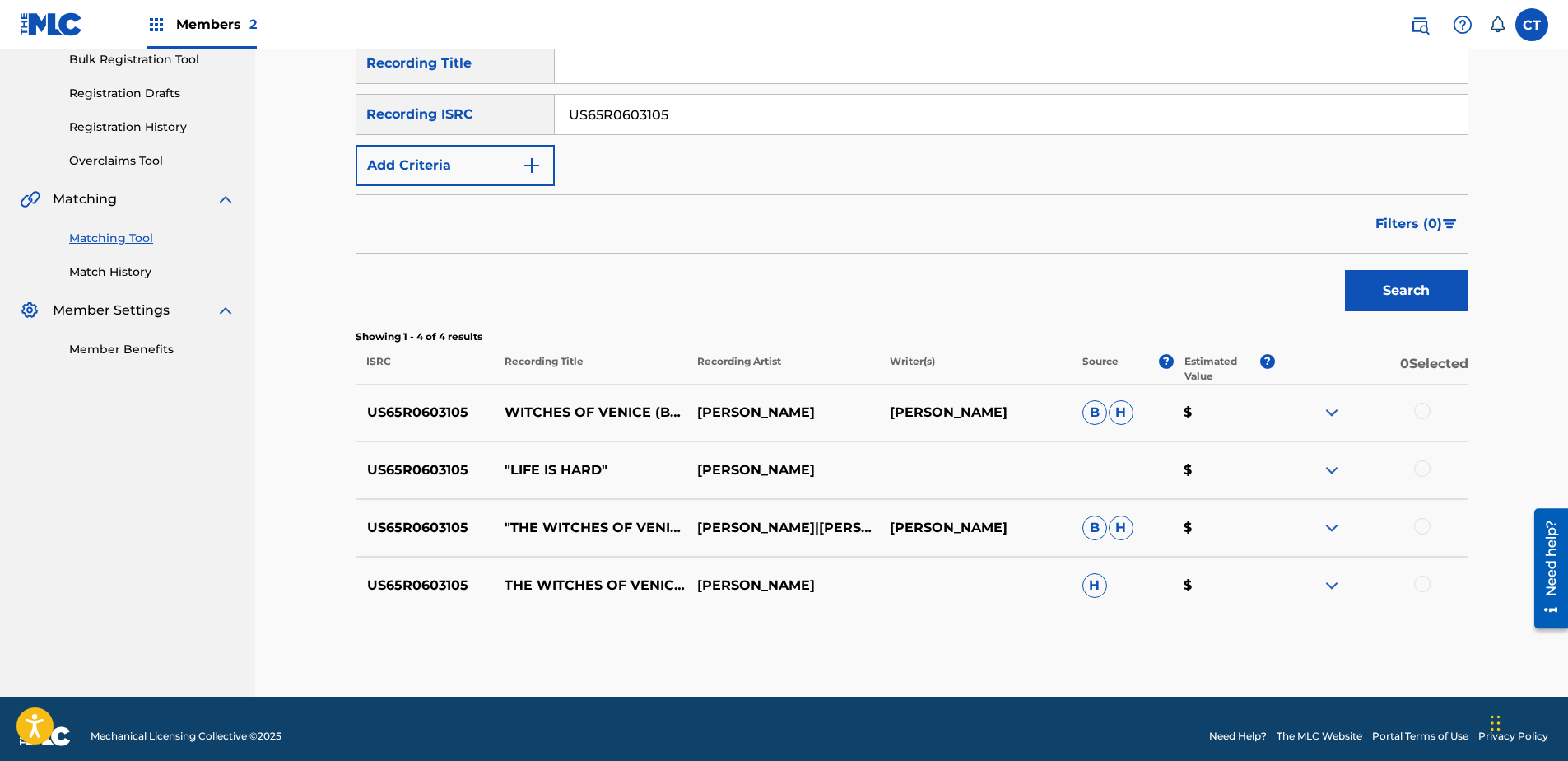
click at [1415, 409] on div at bounding box center [1422, 410] width 17 height 17
click at [1427, 474] on div at bounding box center [1422, 468] width 17 height 17
click at [1425, 530] on div at bounding box center [1422, 526] width 17 height 17
click at [1430, 587] on div at bounding box center [1422, 583] width 17 height 17
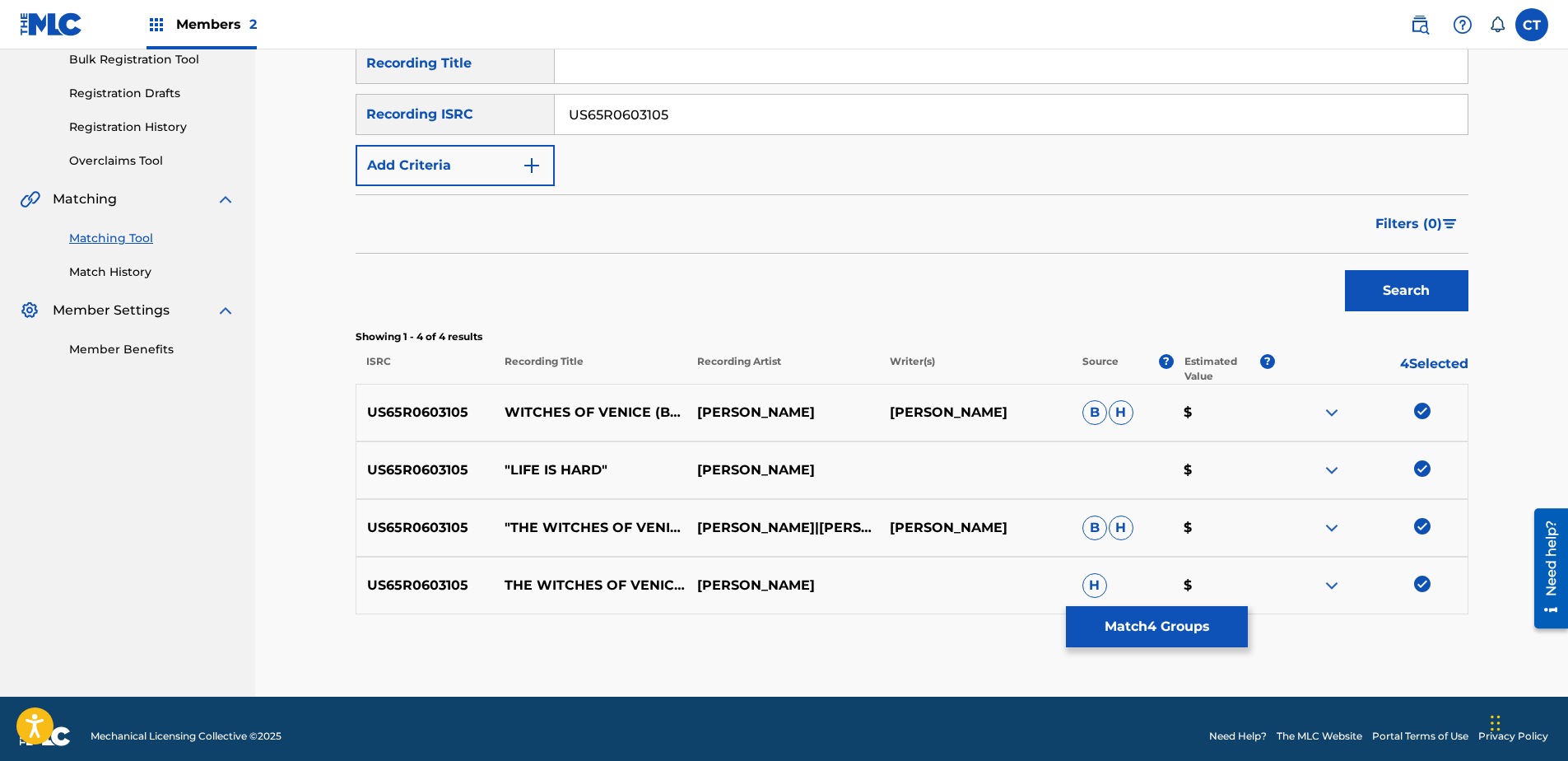
click at [1193, 626] on button "Match 4 Groups" at bounding box center [1157, 626] width 182 height 41
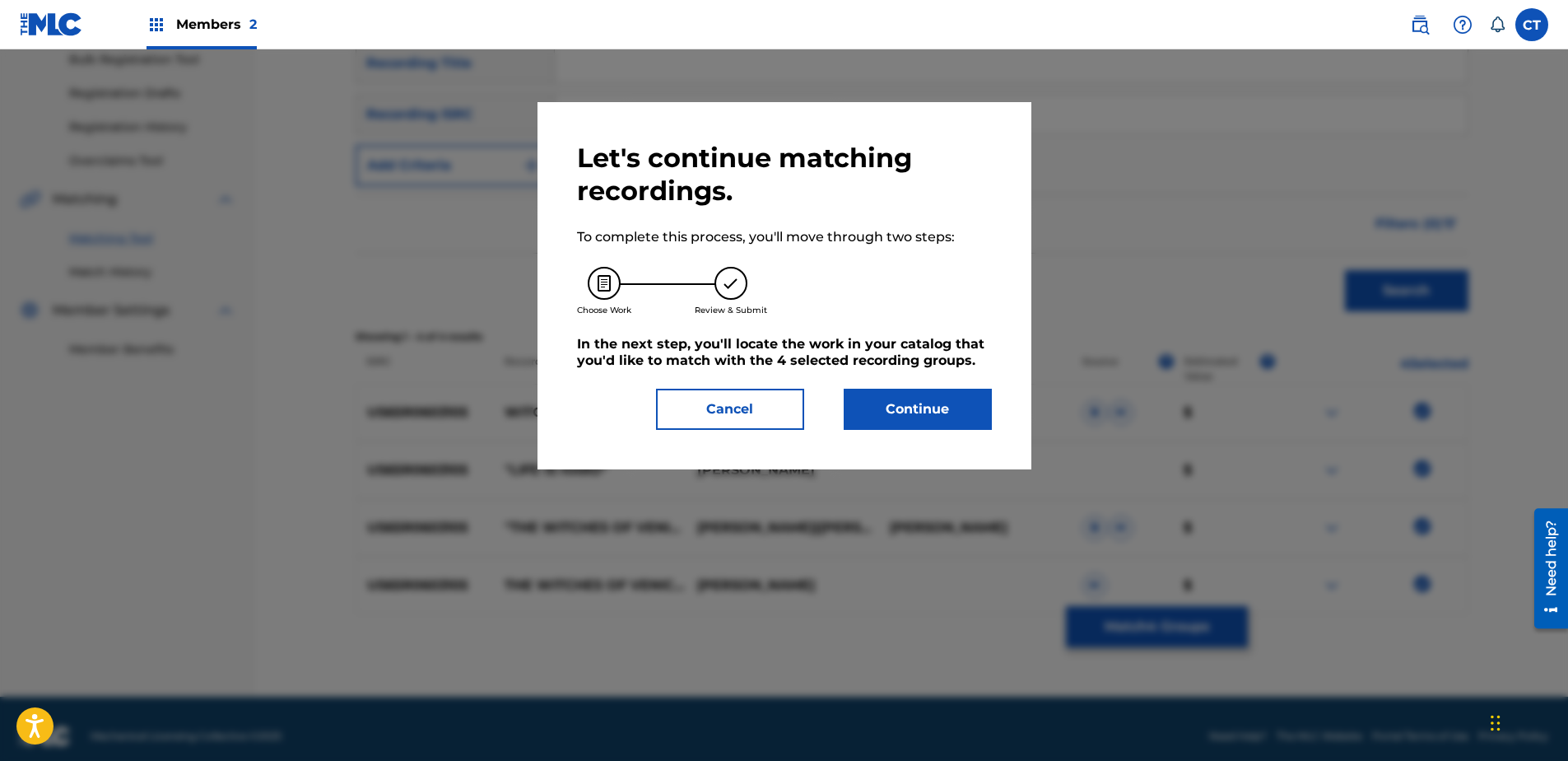
click at [920, 416] on button "Continue" at bounding box center [918, 409] width 148 height 41
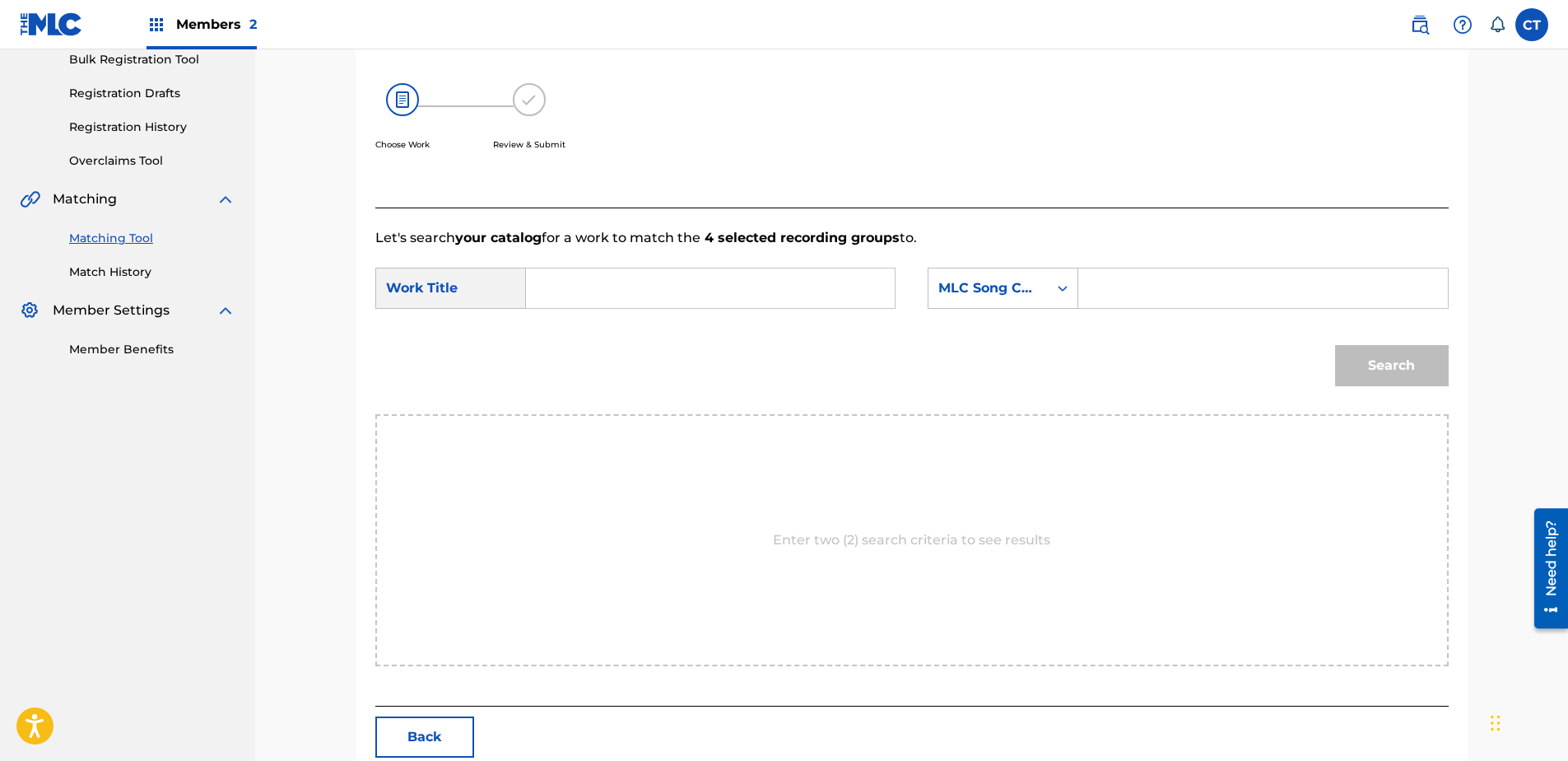
click at [733, 290] on input "Search Form" at bounding box center [710, 288] width 341 height 39
type input "life is hard"
click at [954, 284] on div "MLC Song Code" at bounding box center [989, 288] width 100 height 20
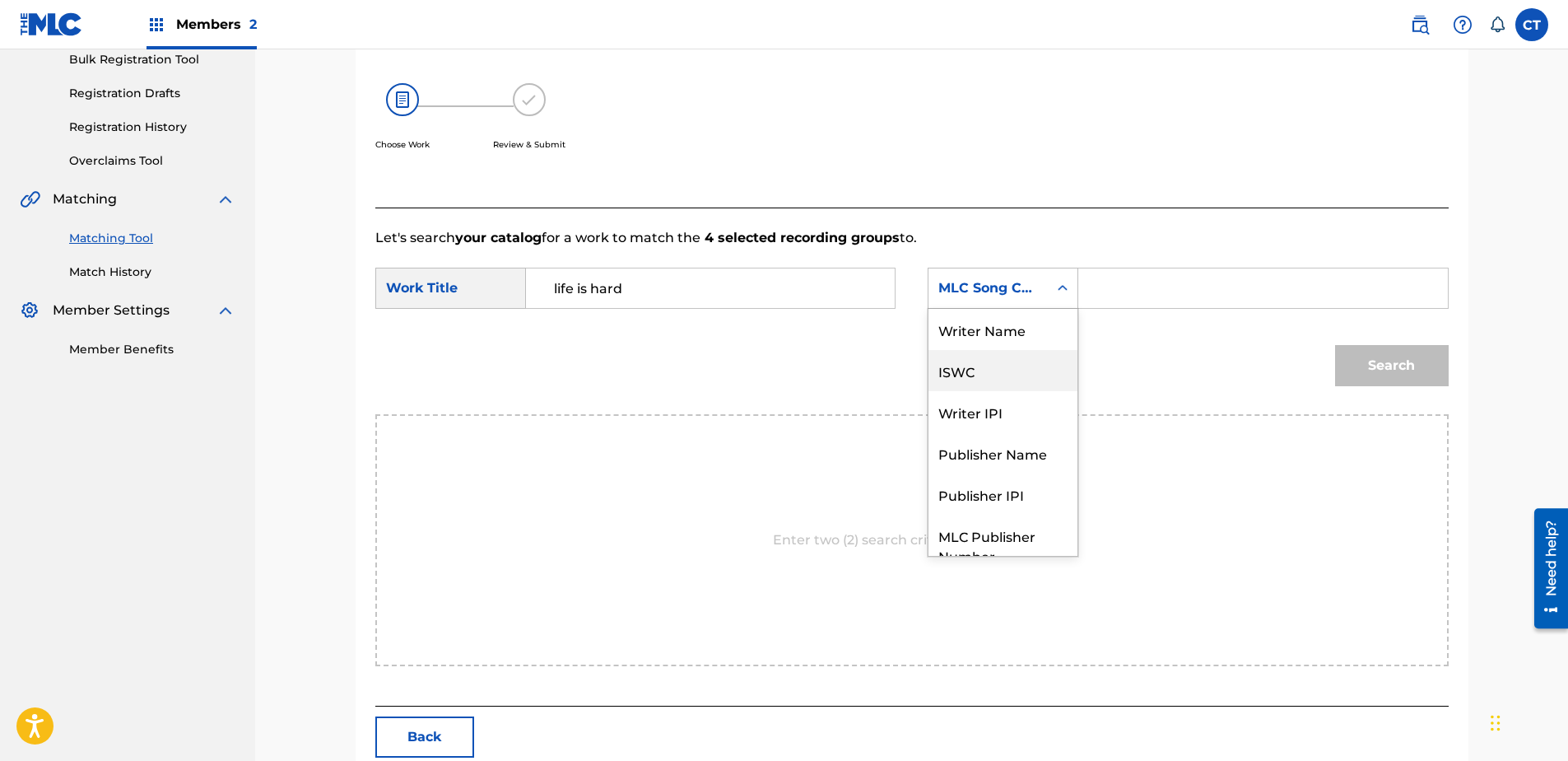
scroll to position [0, 0]
click at [961, 323] on div "Writer Name" at bounding box center [1003, 329] width 149 height 41
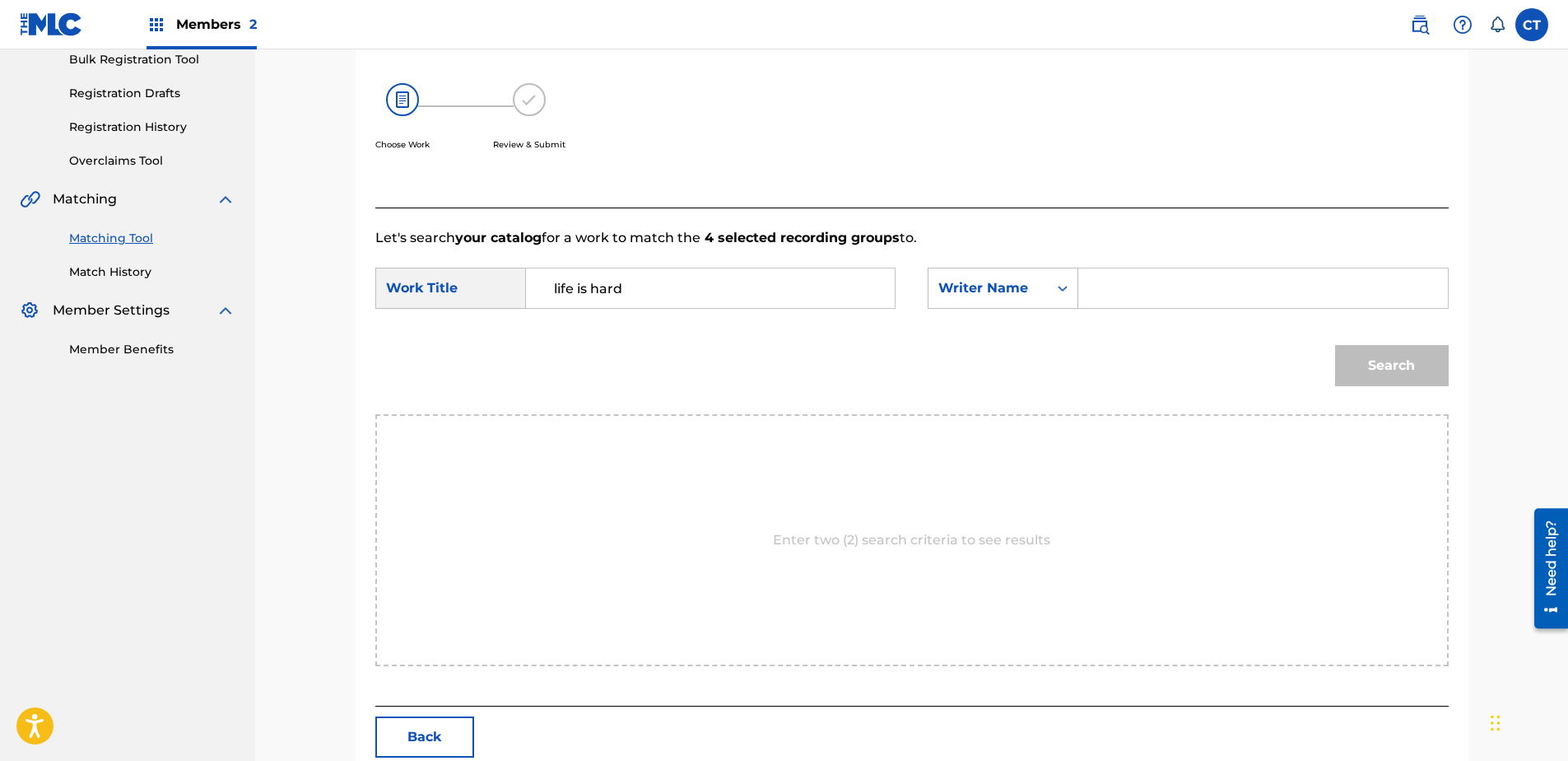
click at [1120, 290] on input "Search Form" at bounding box center [1262, 288] width 341 height 39
type input "glass"
click at [1335, 345] on button "Search" at bounding box center [1392, 365] width 114 height 41
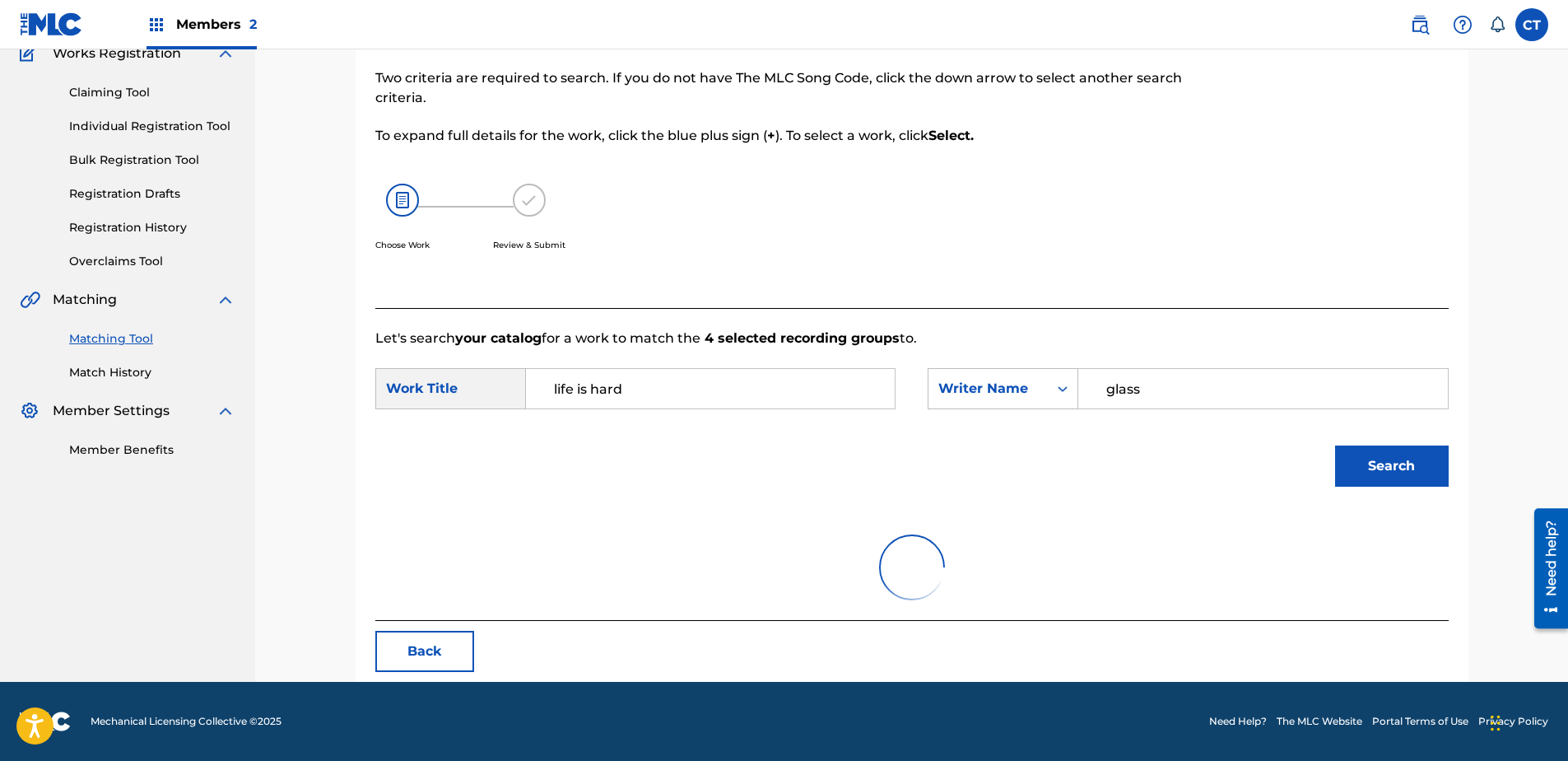
scroll to position [250, 0]
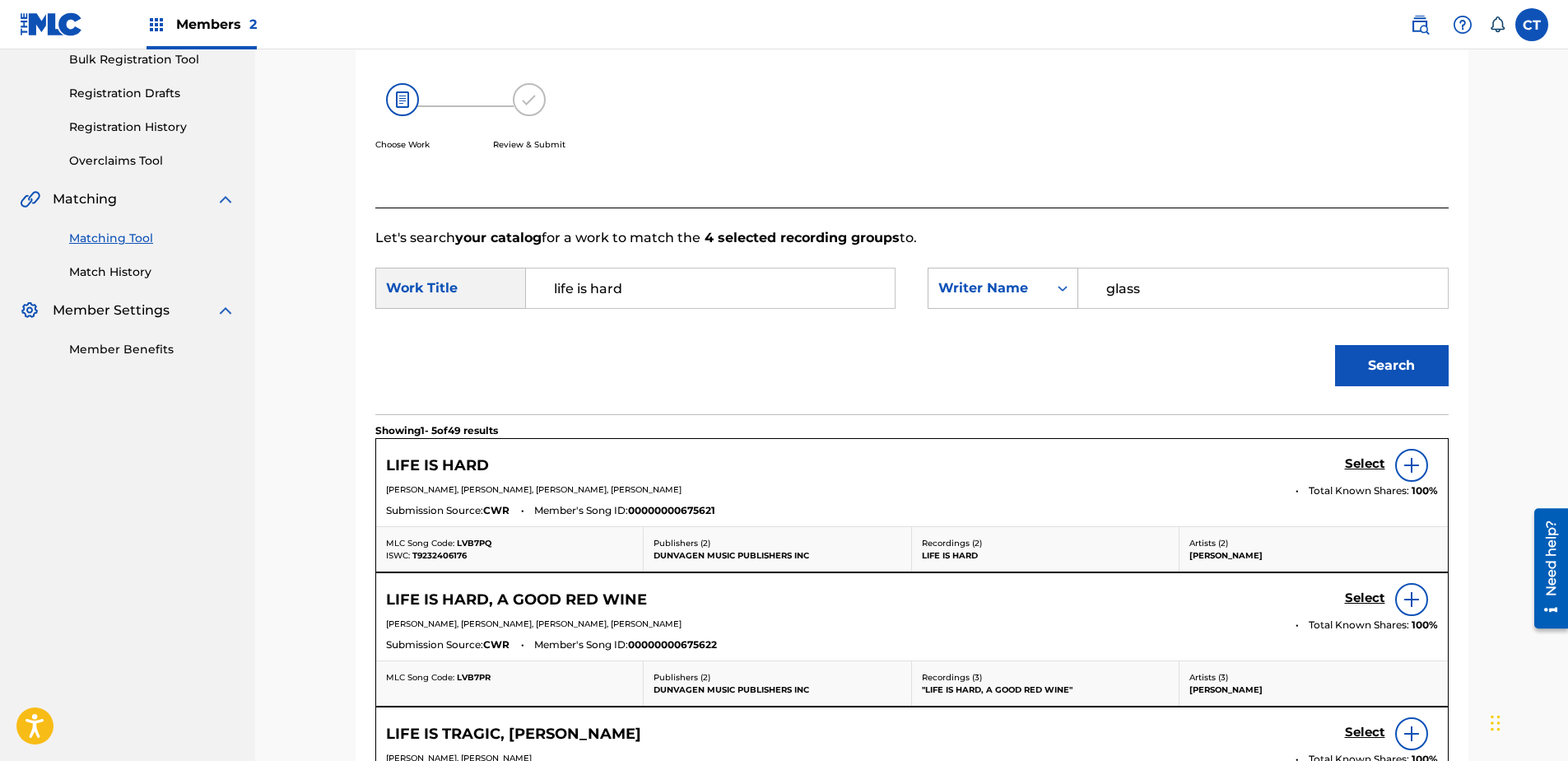
click at [1353, 458] on h5 "Select" at bounding box center [1365, 464] width 40 height 16
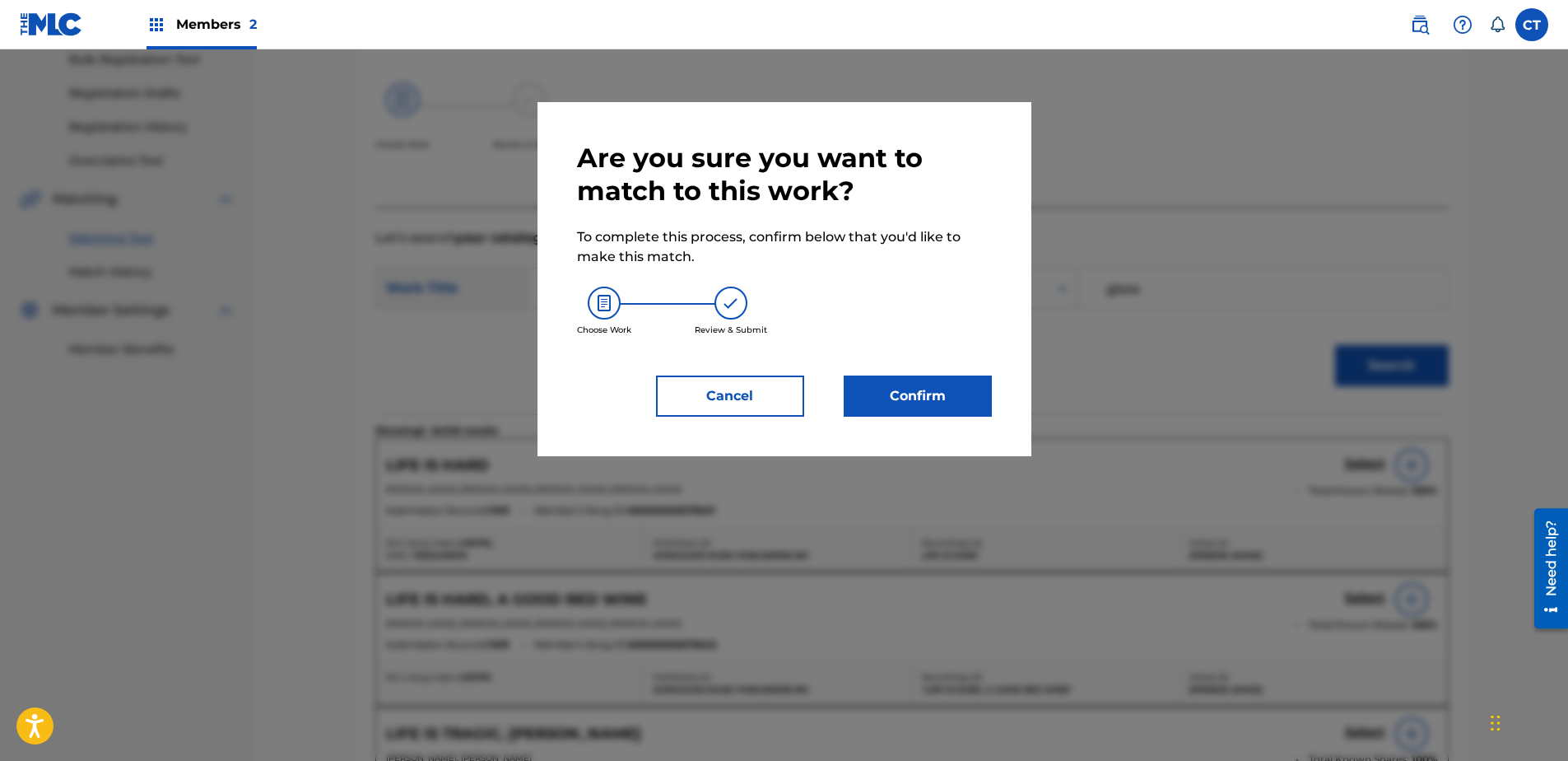
click at [922, 403] on button "Confirm" at bounding box center [918, 395] width 148 height 41
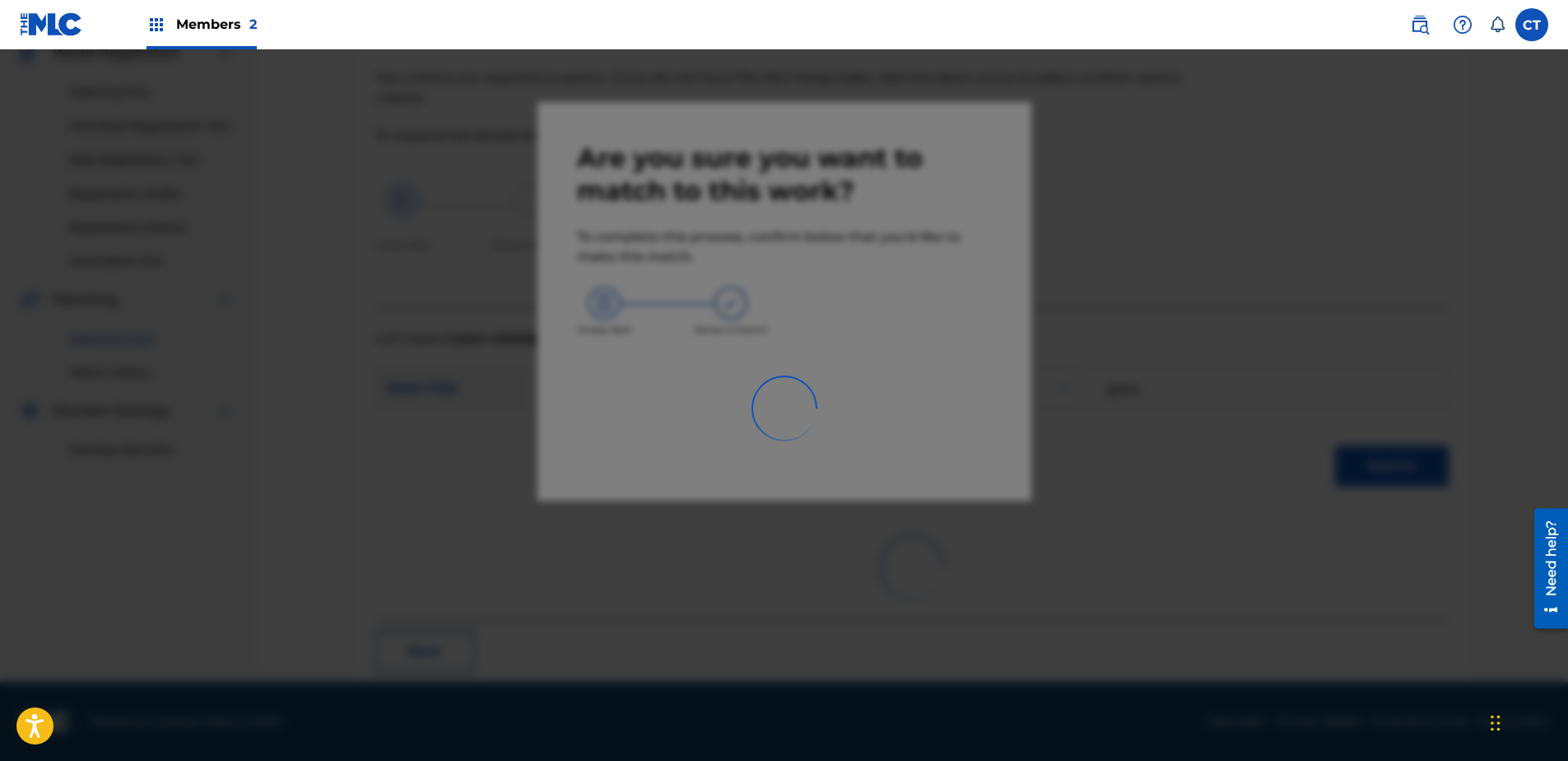
scroll to position [44, 0]
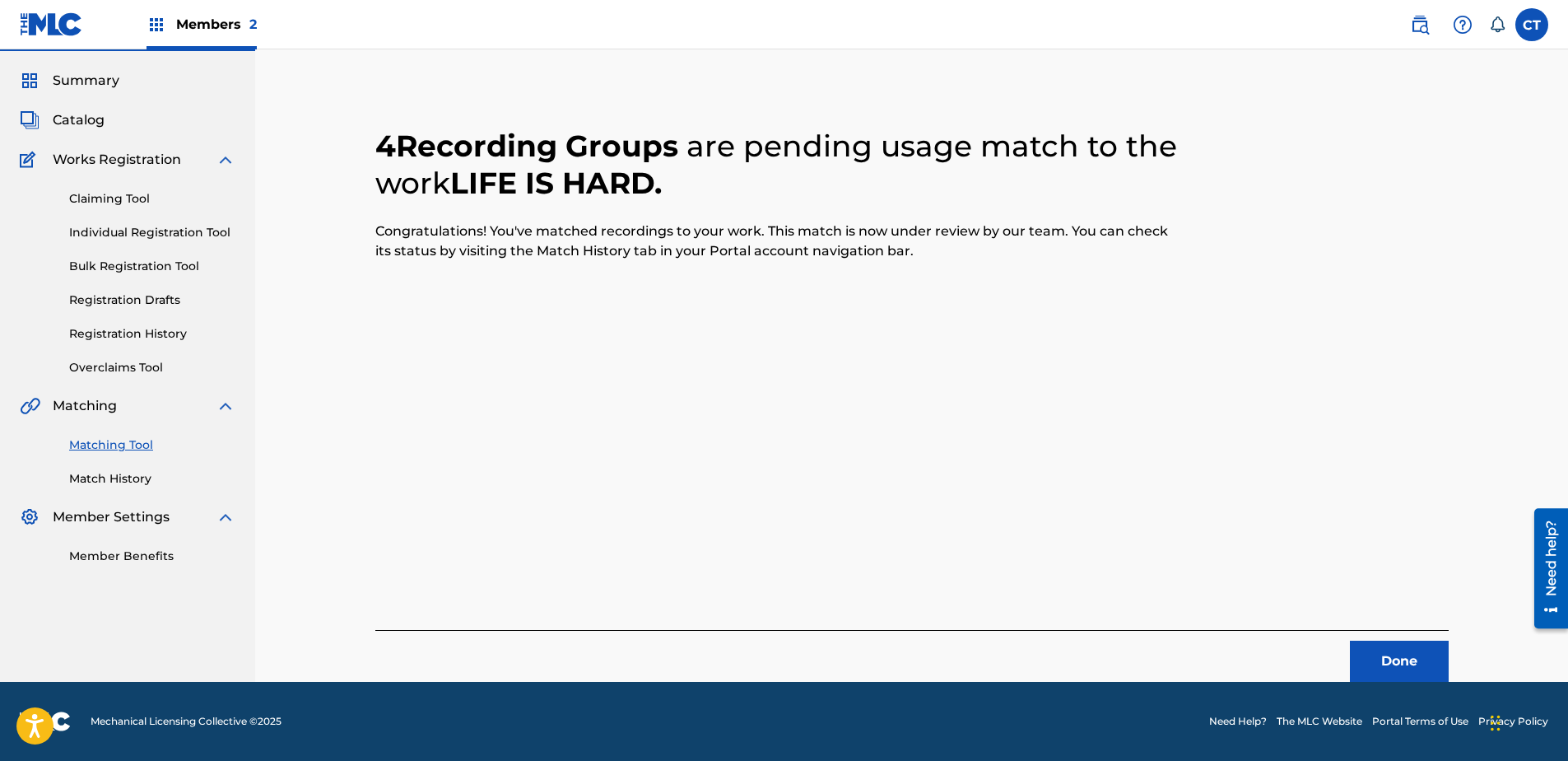
click at [1377, 645] on button "Done" at bounding box center [1399, 661] width 99 height 41
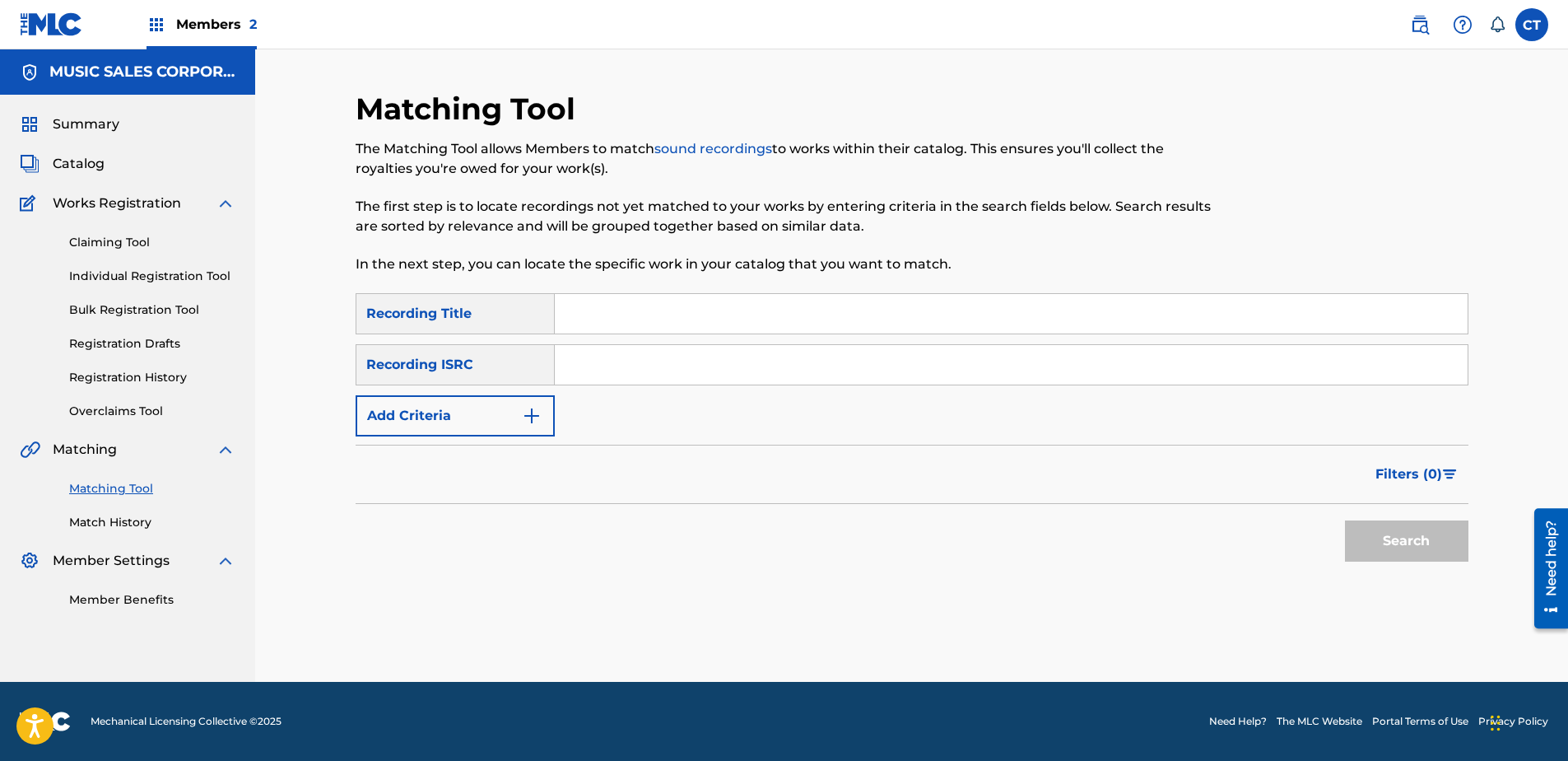
scroll to position [0, 0]
paste input "US65R0603106"
type input "US65R0603106"
click at [1384, 534] on button "Search" at bounding box center [1406, 541] width 124 height 41
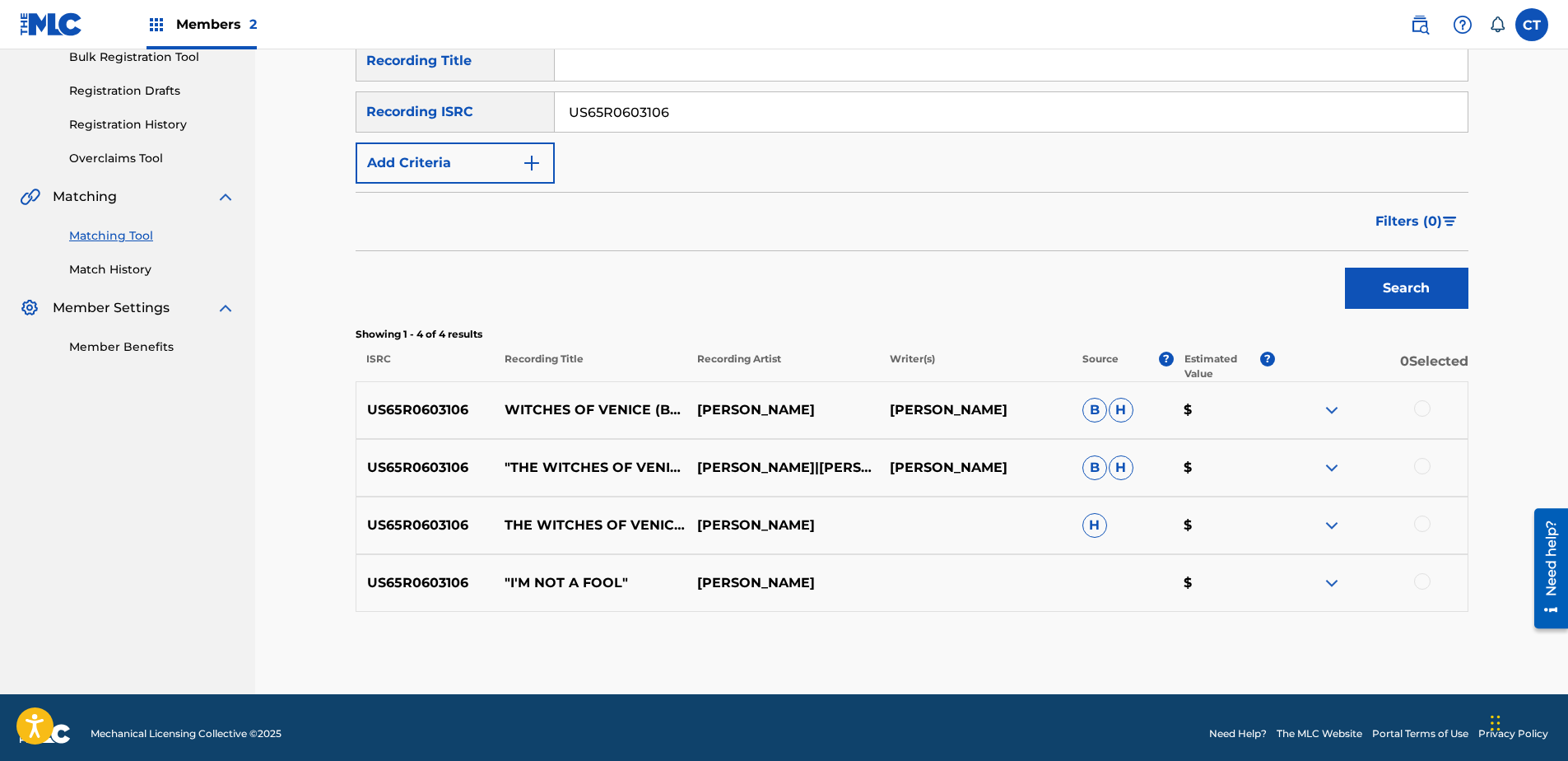
scroll to position [265, 0]
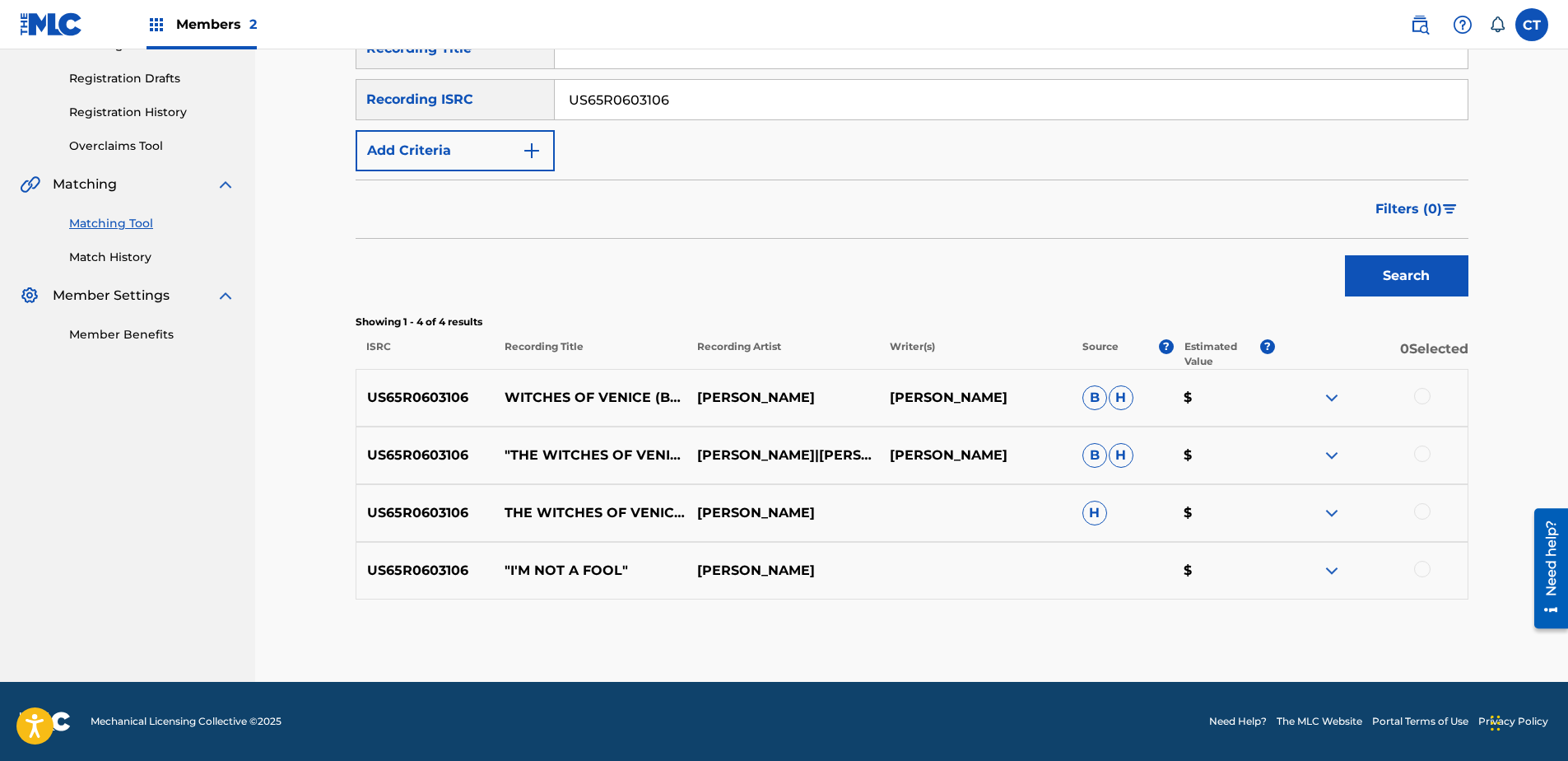
drag, startPoint x: 1420, startPoint y: 393, endPoint x: 1425, endPoint y: 436, distance: 43.3
click at [1421, 393] on div at bounding box center [1422, 395] width 17 height 17
click at [1418, 452] on div at bounding box center [1422, 453] width 17 height 17
click at [1428, 512] on div at bounding box center [1422, 511] width 17 height 17
click at [1422, 566] on div at bounding box center [1422, 569] width 17 height 17
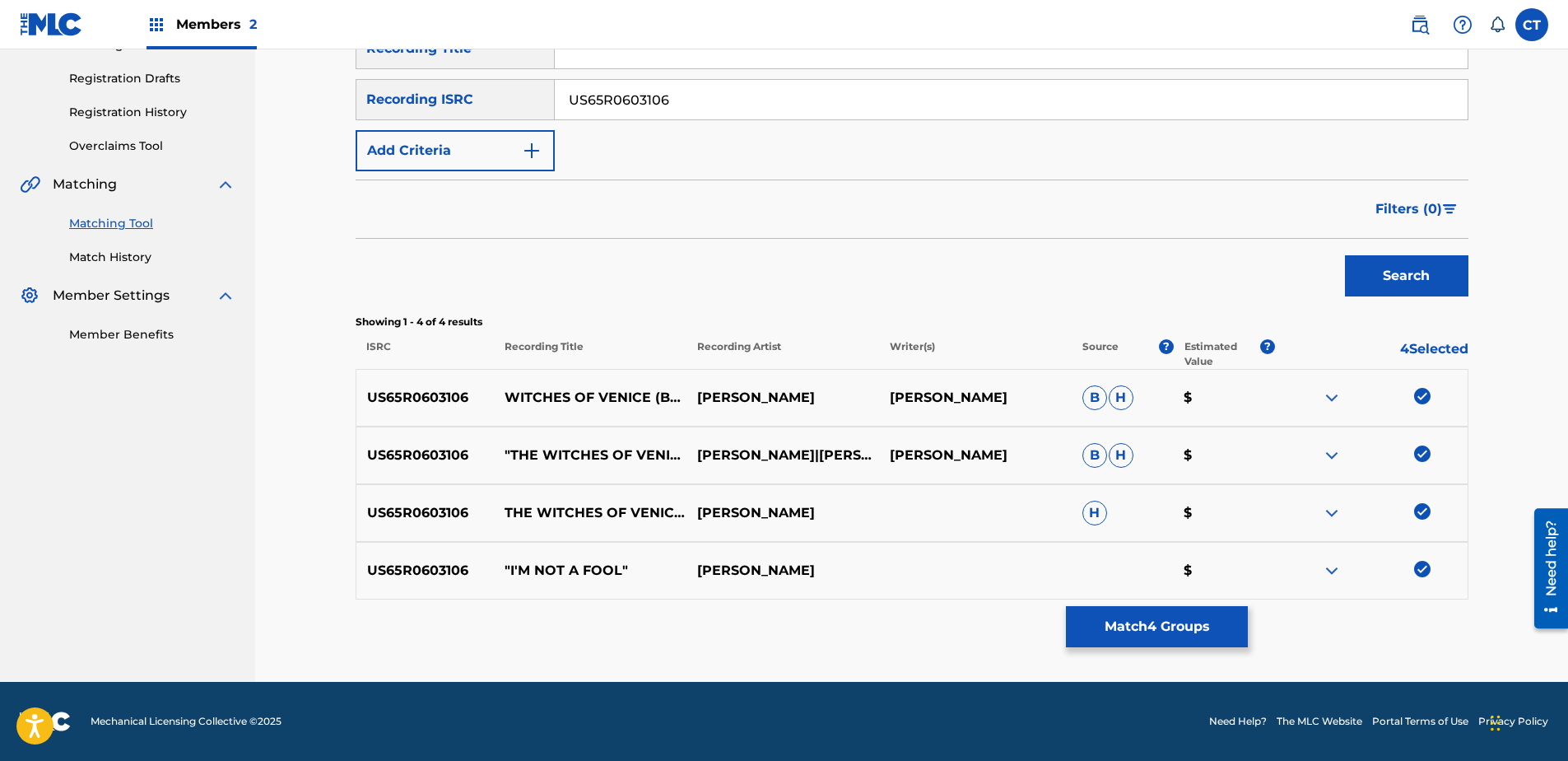
click at [1206, 629] on button "Match 4 Groups" at bounding box center [1157, 626] width 182 height 41
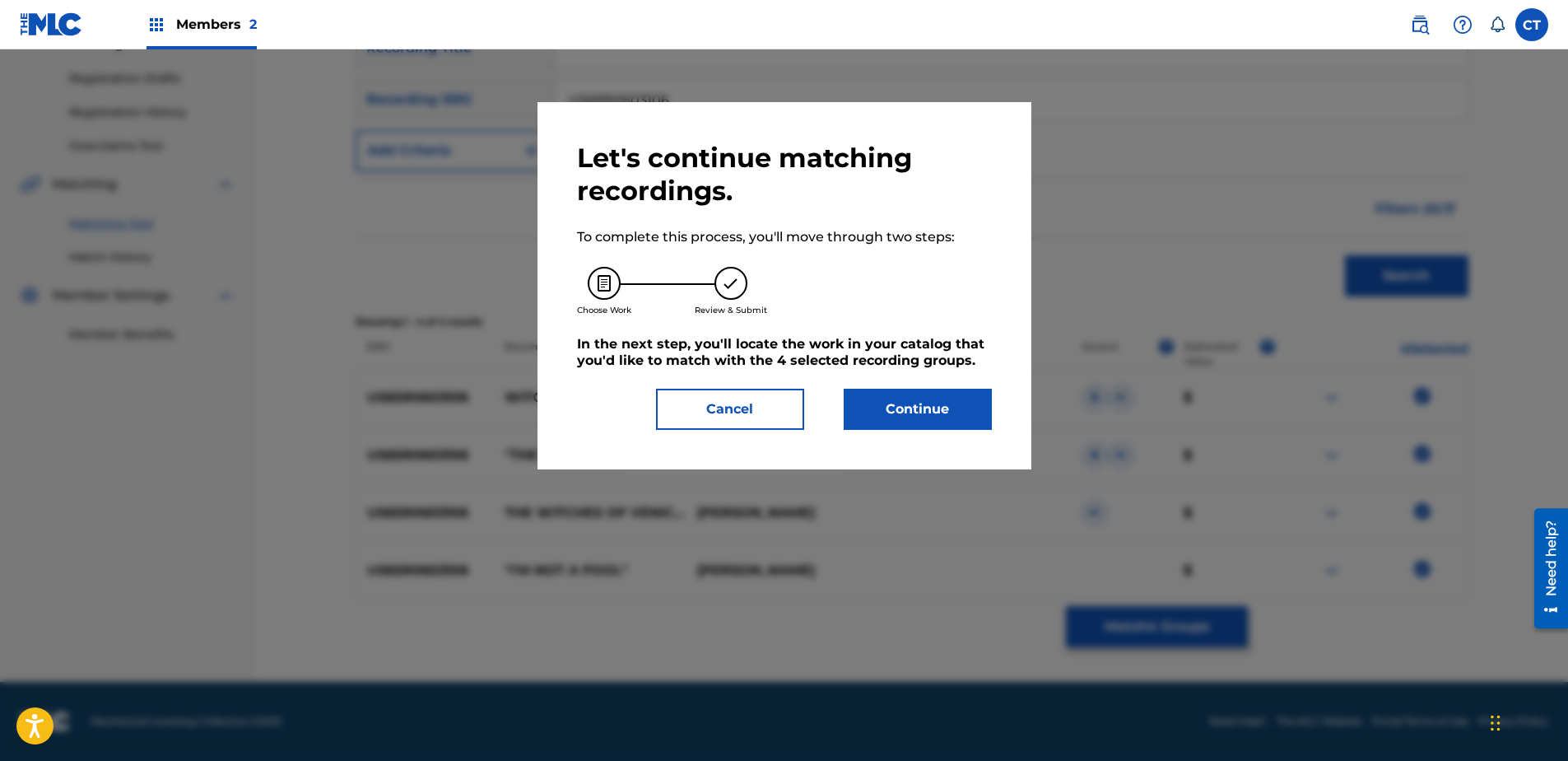
click at [963, 395] on button "Continue" at bounding box center [918, 409] width 148 height 41
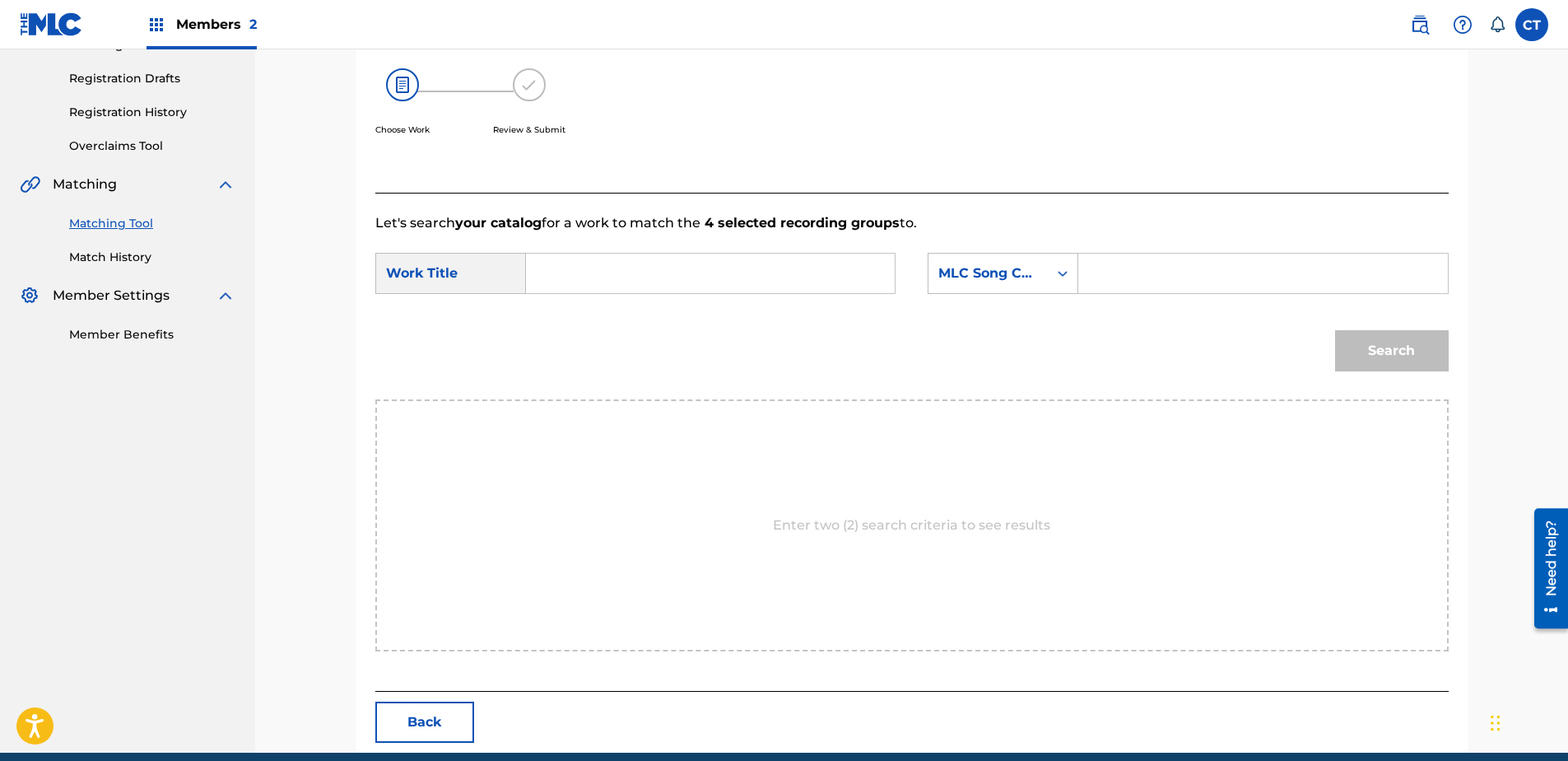
click at [665, 276] on input "Search Form" at bounding box center [710, 273] width 341 height 39
type input "im not a fool"
click at [993, 263] on div "MLC Song Code" at bounding box center [988, 274] width 119 height 32
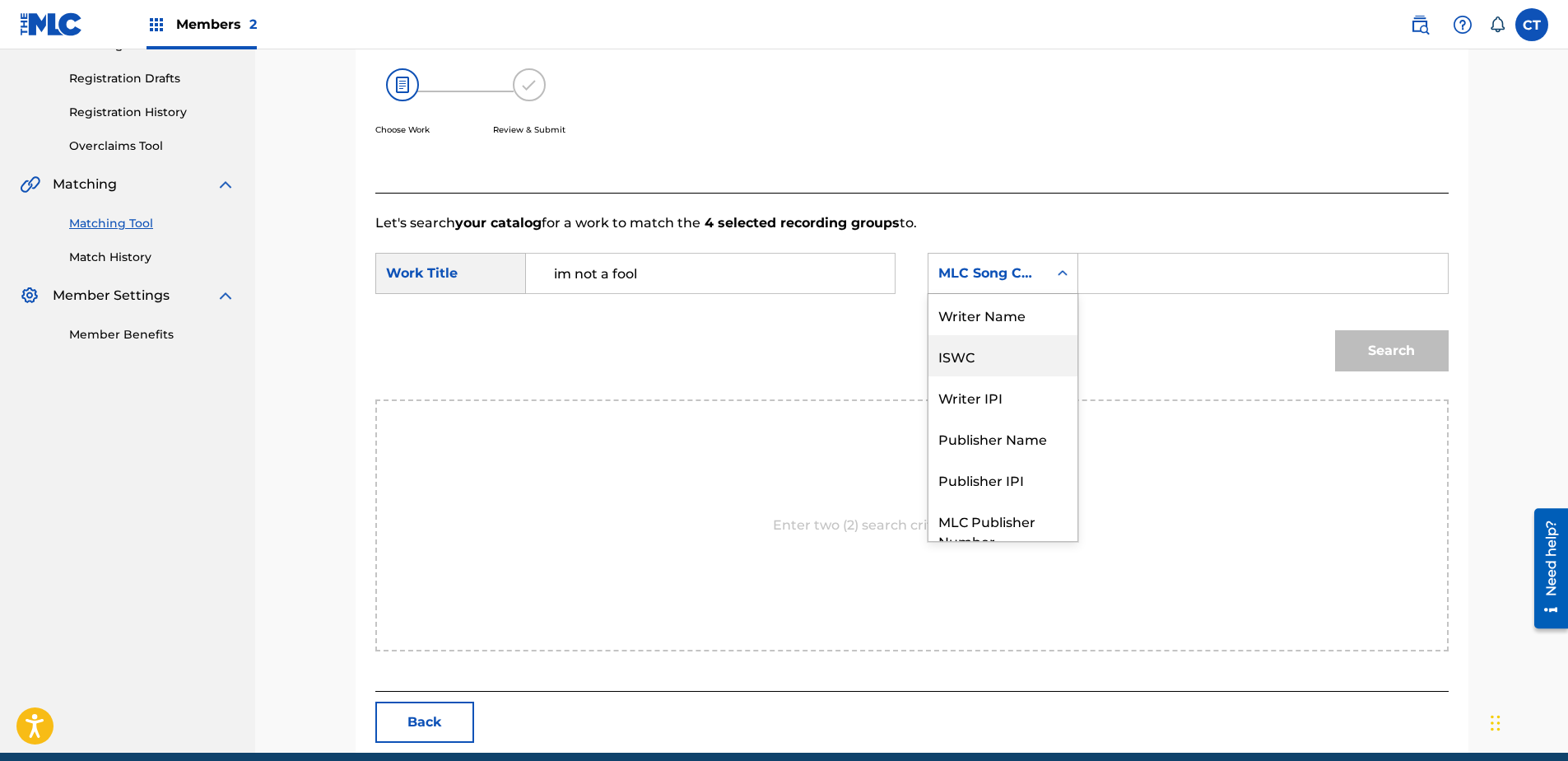
scroll to position [0, 0]
drag, startPoint x: 990, startPoint y: 311, endPoint x: 1026, endPoint y: 297, distance: 38.6
click at [990, 310] on div "Writer Name" at bounding box center [1003, 314] width 149 height 41
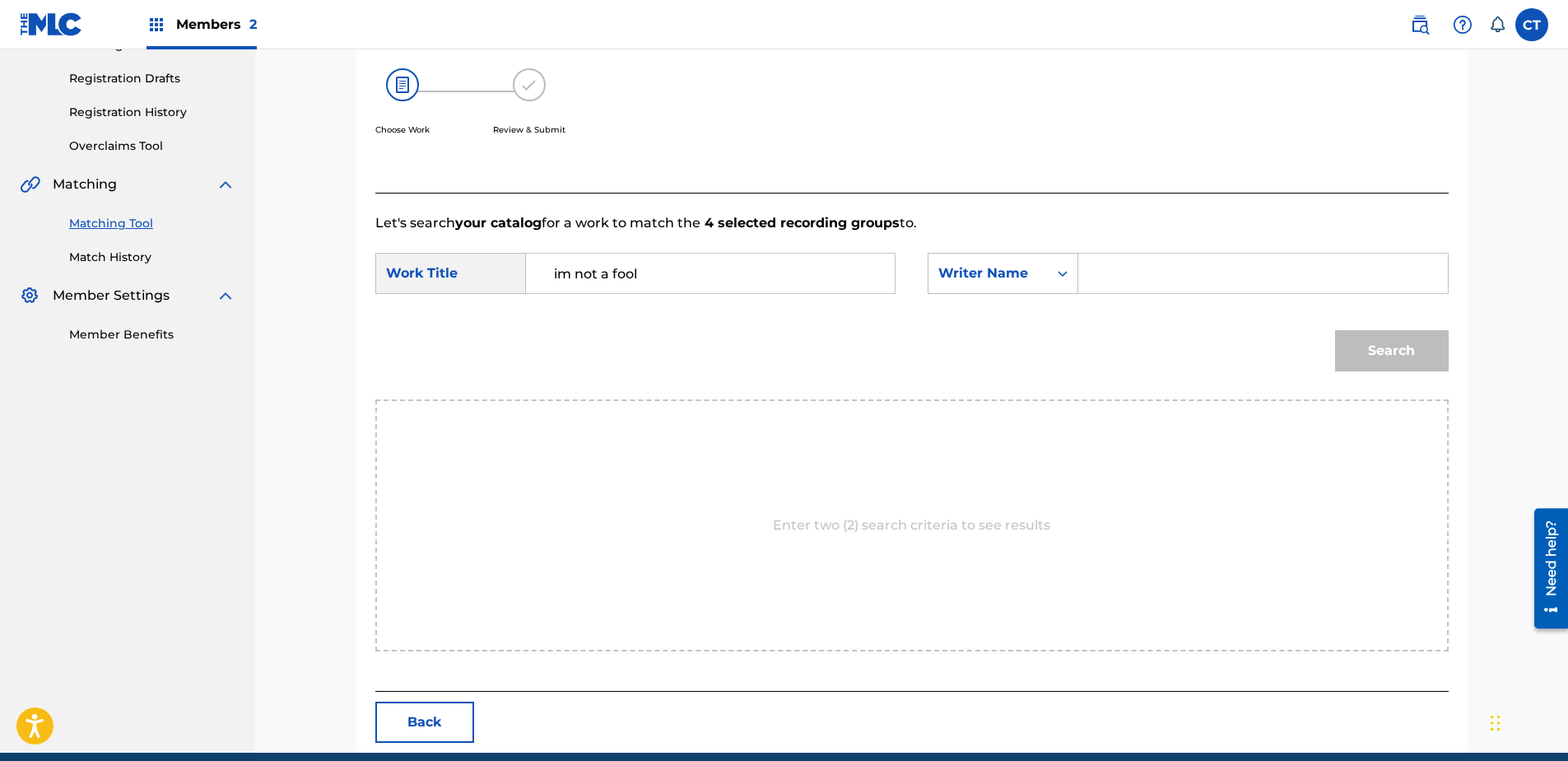
click at [1127, 278] on input "Search Form" at bounding box center [1262, 273] width 341 height 39
type input "glass"
click at [1335, 331] on button "Search" at bounding box center [1392, 351] width 114 height 41
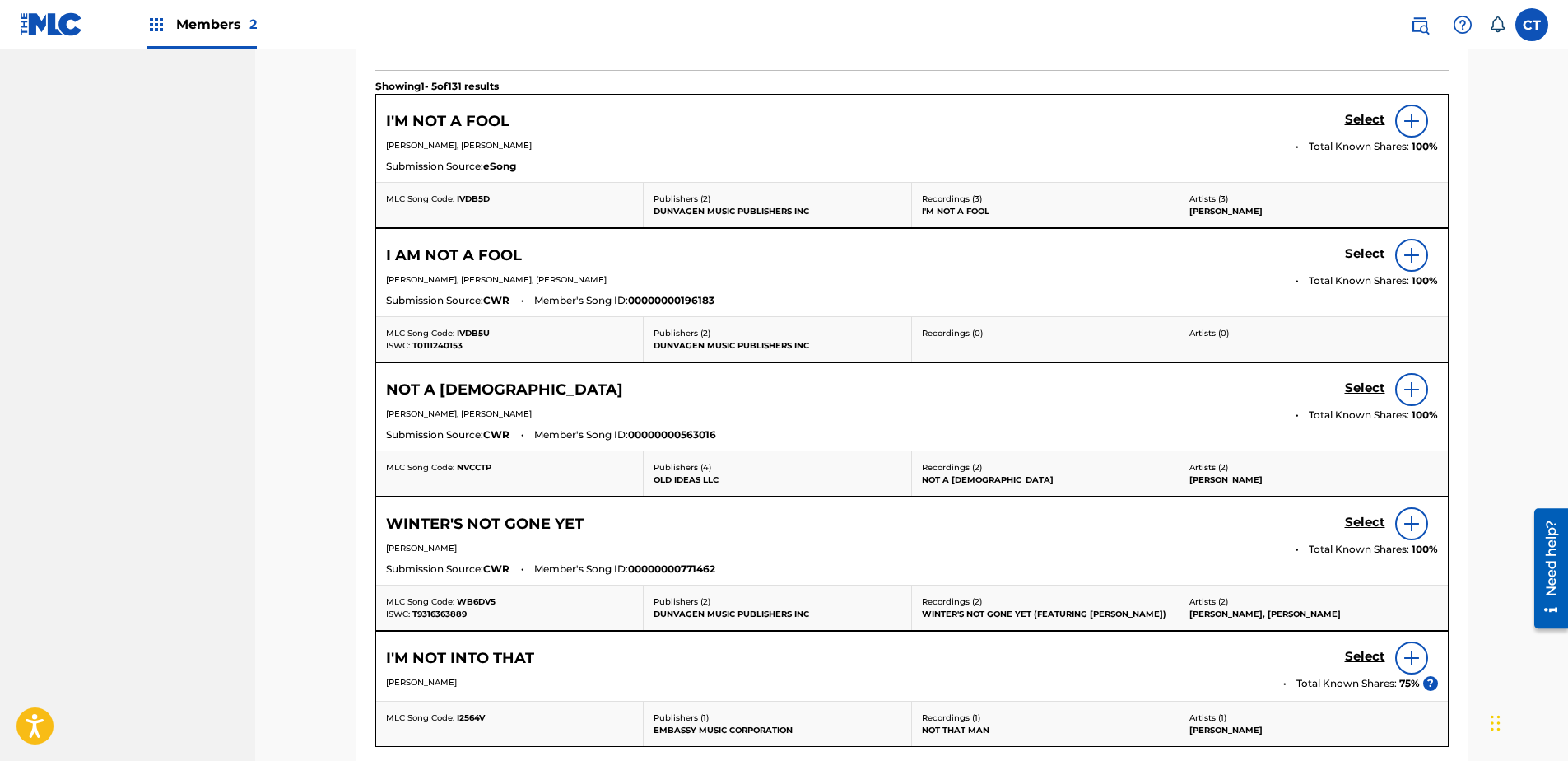
scroll to position [430, 0]
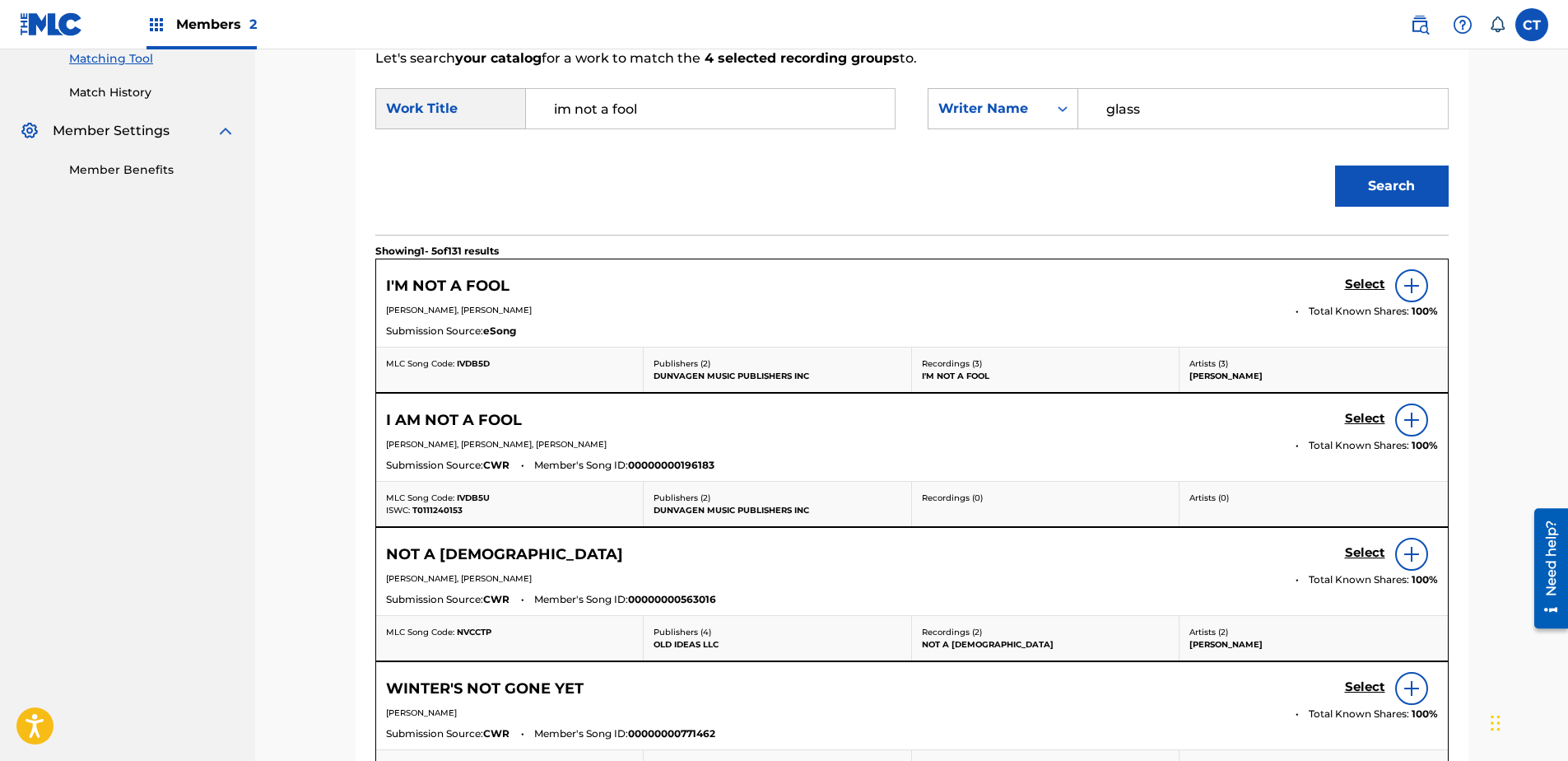
click at [1369, 292] on h5 "Select" at bounding box center [1365, 285] width 40 height 16
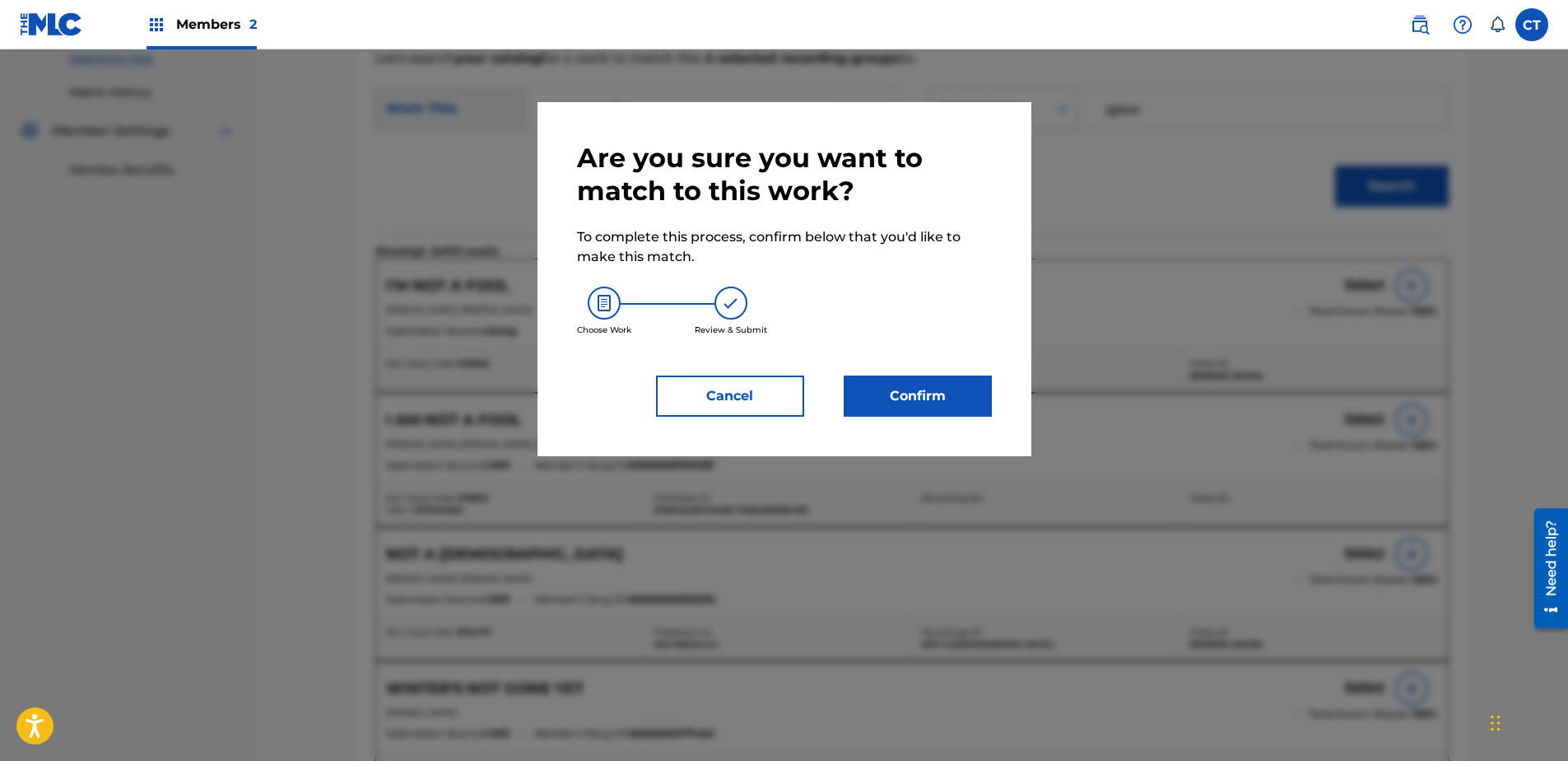
click at [957, 388] on button "Confirm" at bounding box center [918, 395] width 148 height 41
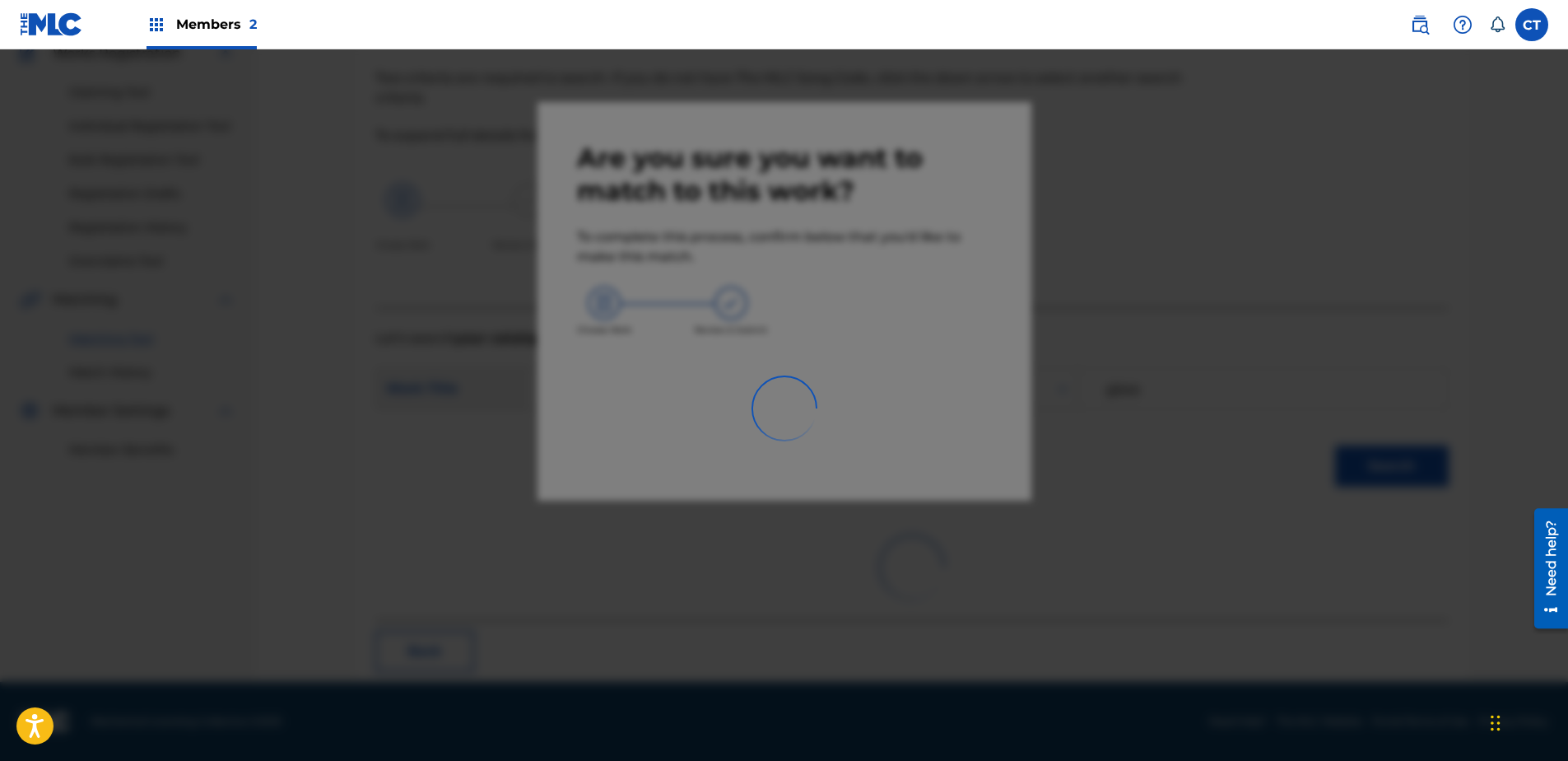
scroll to position [44, 0]
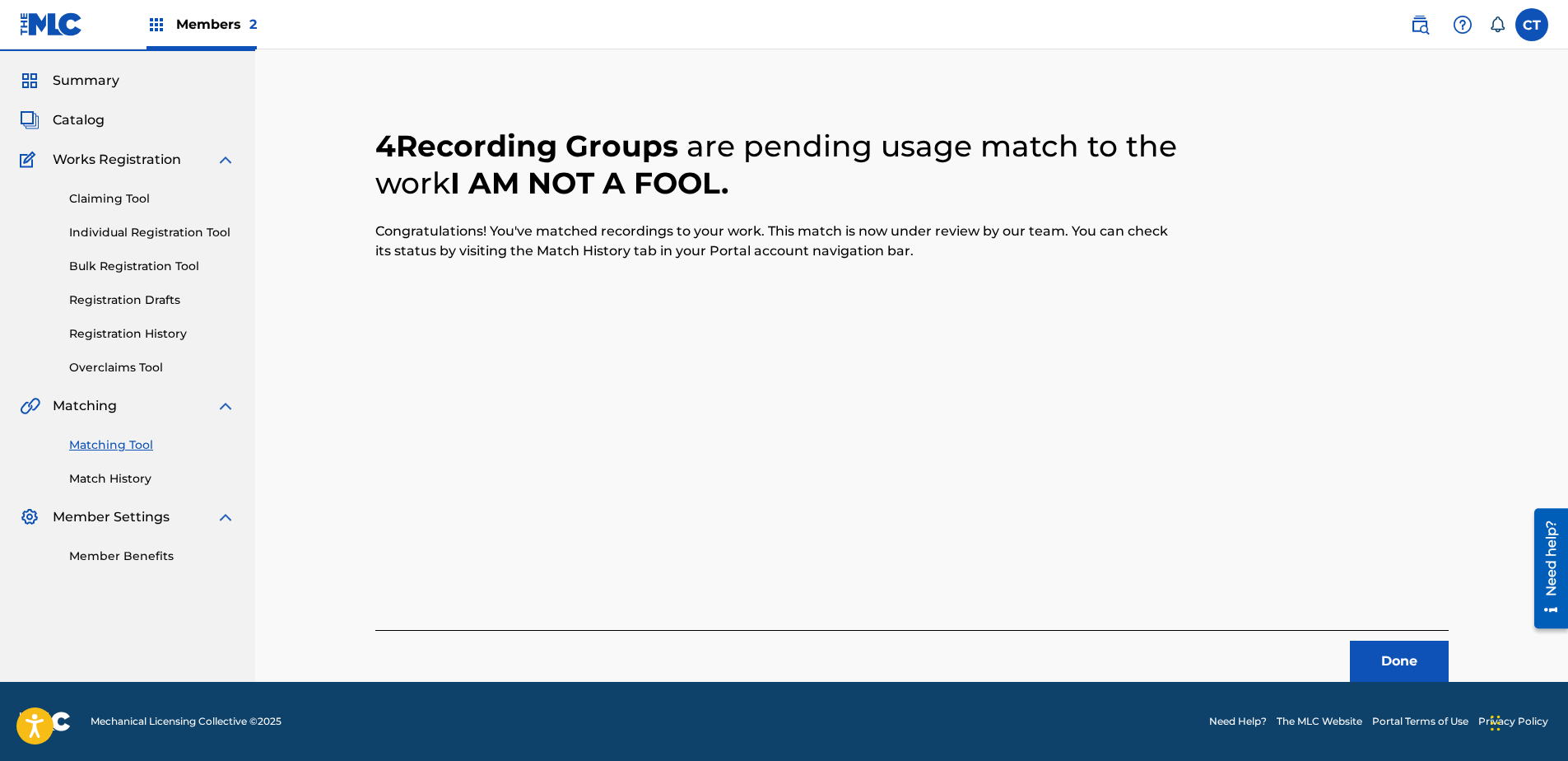
click at [1369, 639] on div "Done" at bounding box center [912, 655] width 1074 height 52
click at [1373, 655] on button "Done" at bounding box center [1399, 661] width 99 height 41
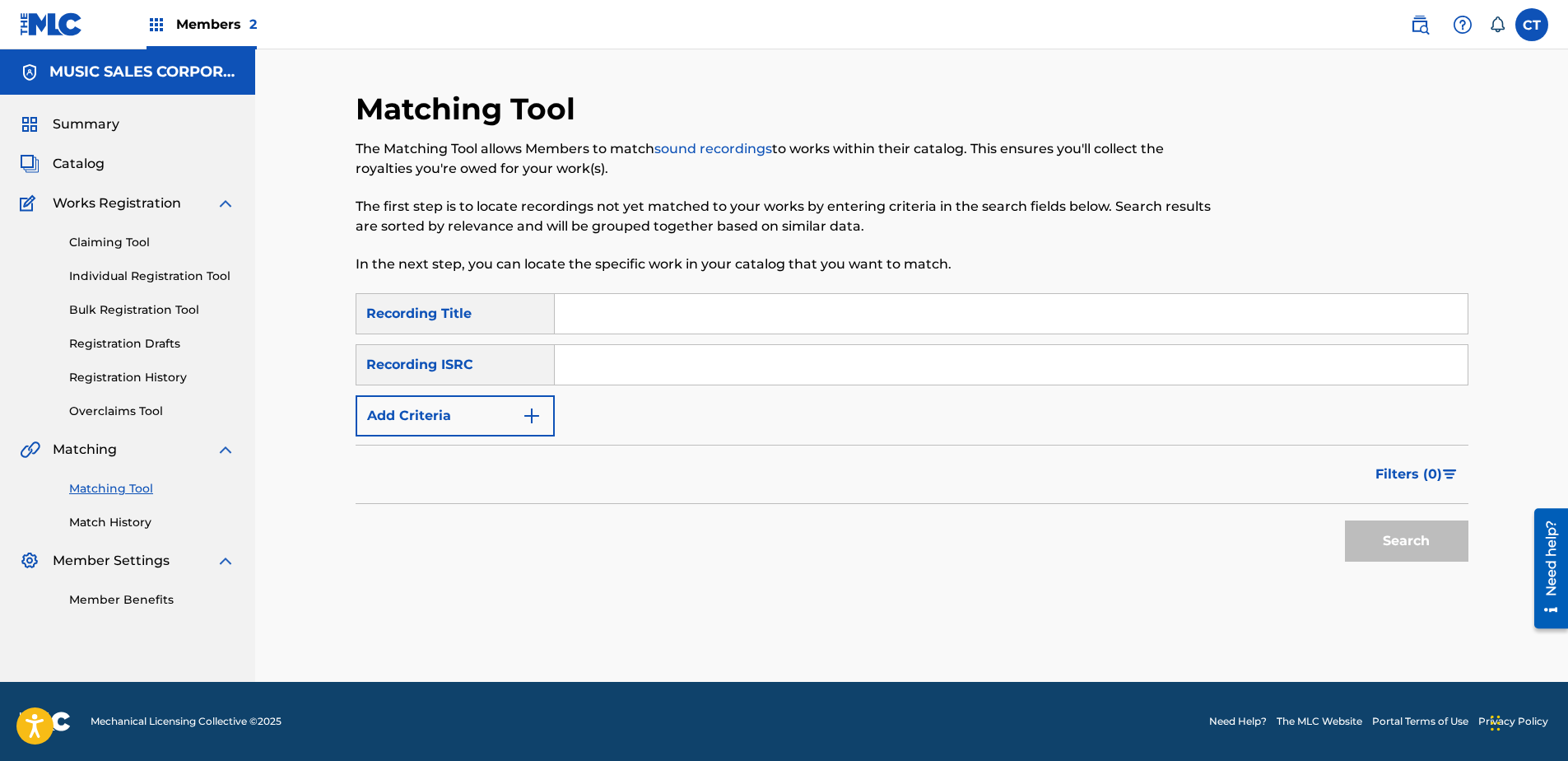
paste input "US65R0603107"
type input "US65R0603107"
click at [1376, 536] on button "Search" at bounding box center [1406, 541] width 124 height 41
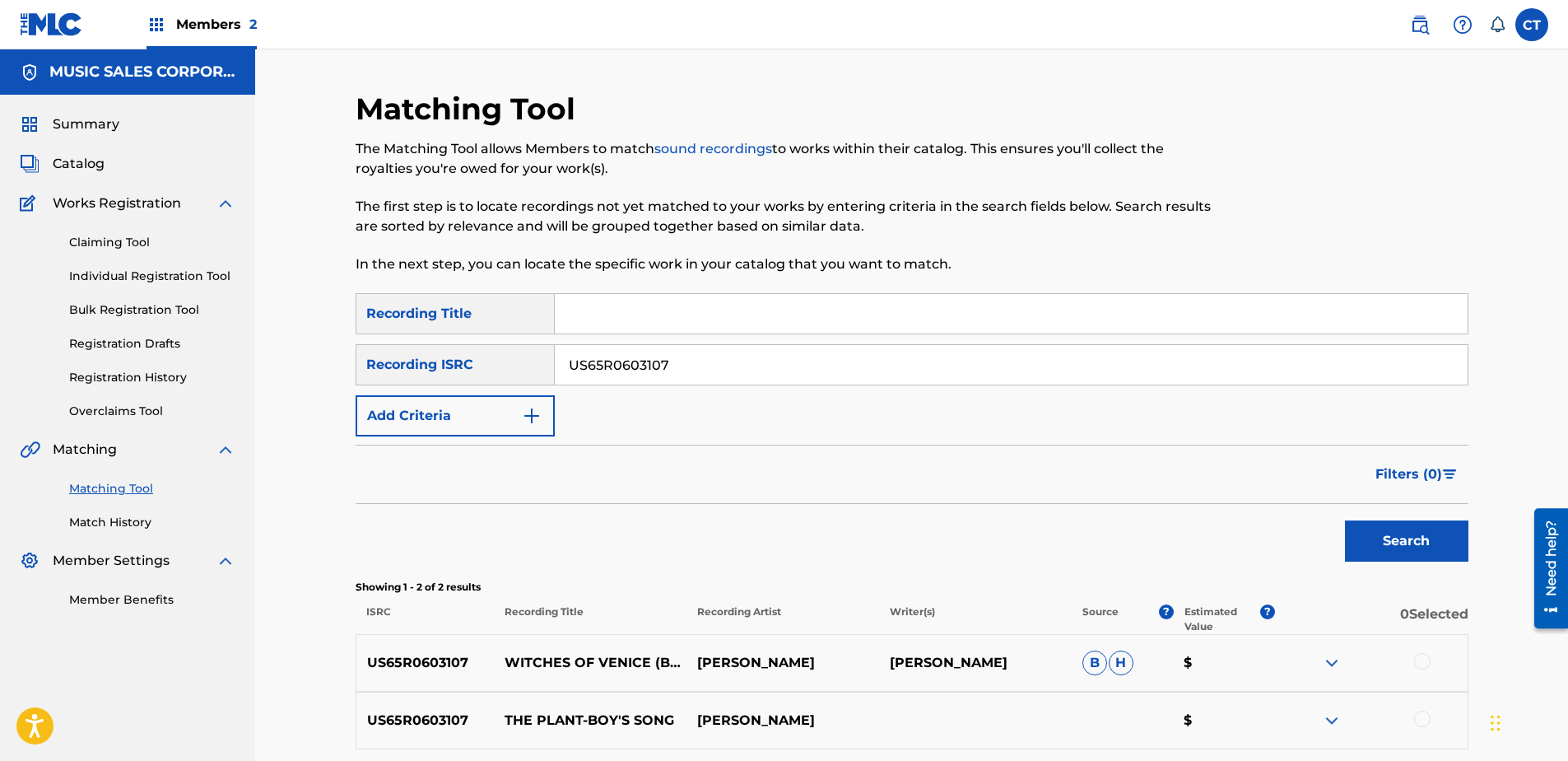
scroll to position [150, 0]
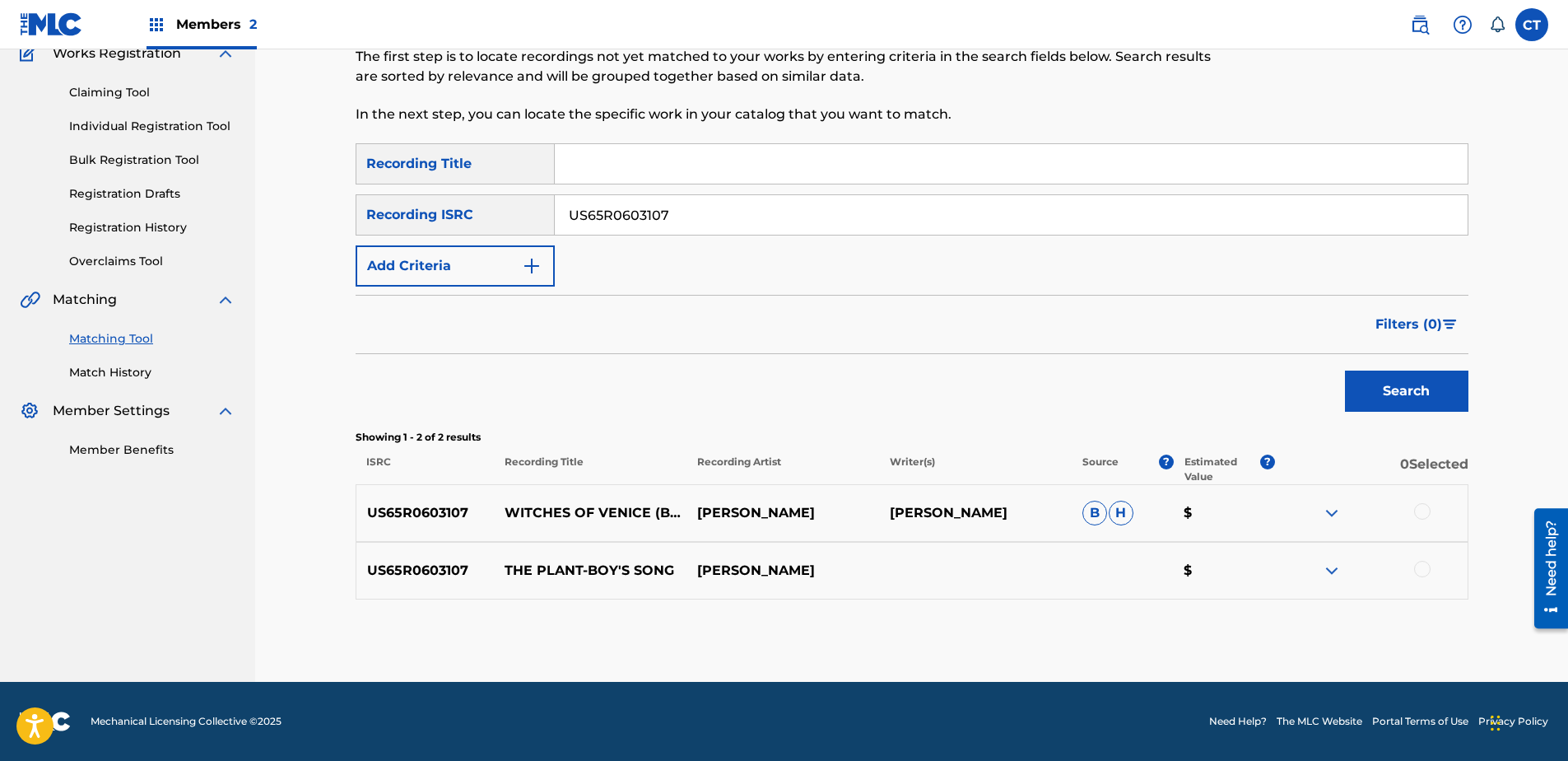
click at [1416, 511] on div at bounding box center [1422, 511] width 17 height 17
click at [1416, 562] on div at bounding box center [1422, 569] width 17 height 17
click at [1225, 624] on button "Match 2 Groups" at bounding box center [1157, 626] width 182 height 41
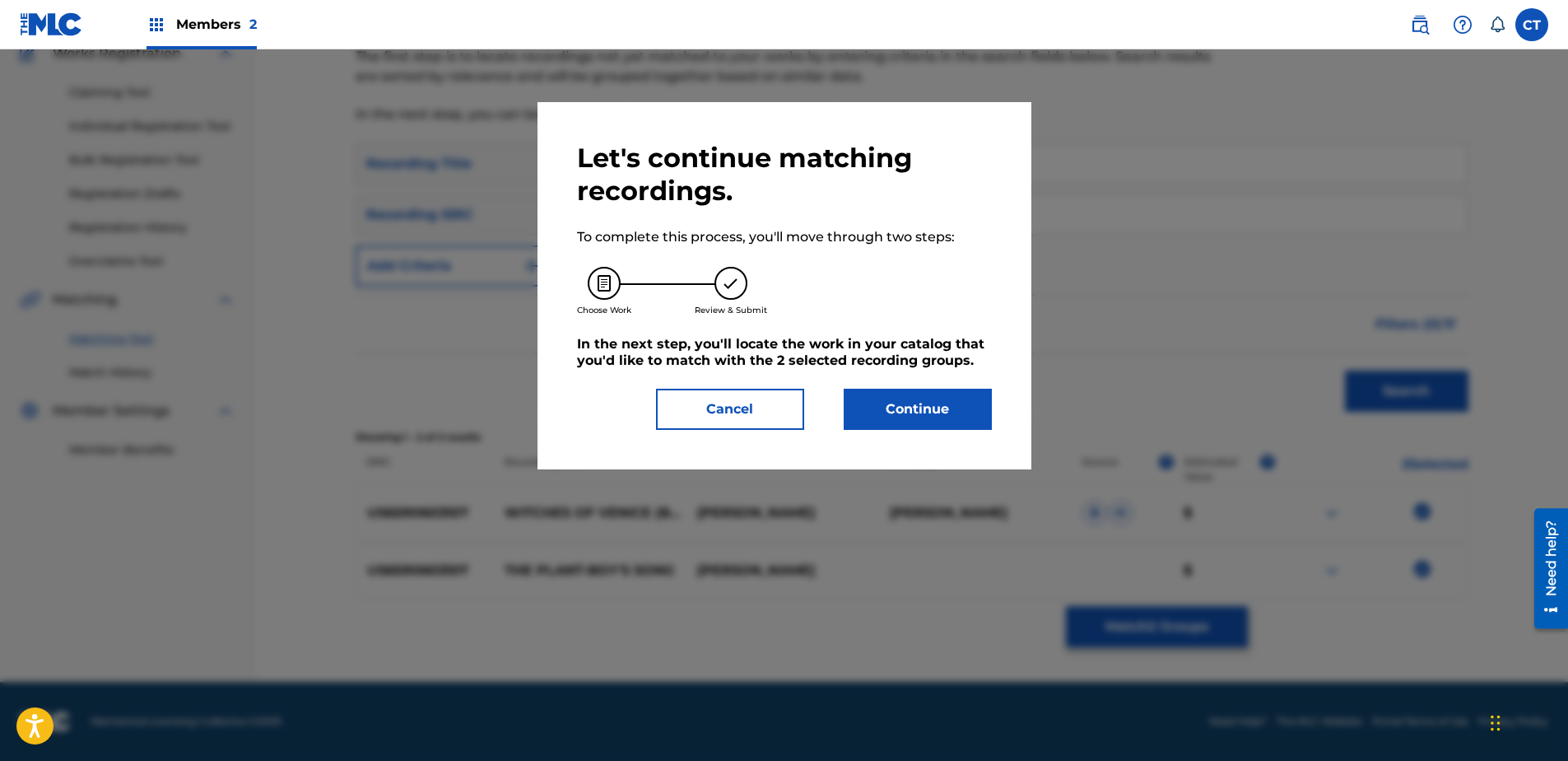
click at [939, 416] on button "Continue" at bounding box center [918, 409] width 148 height 41
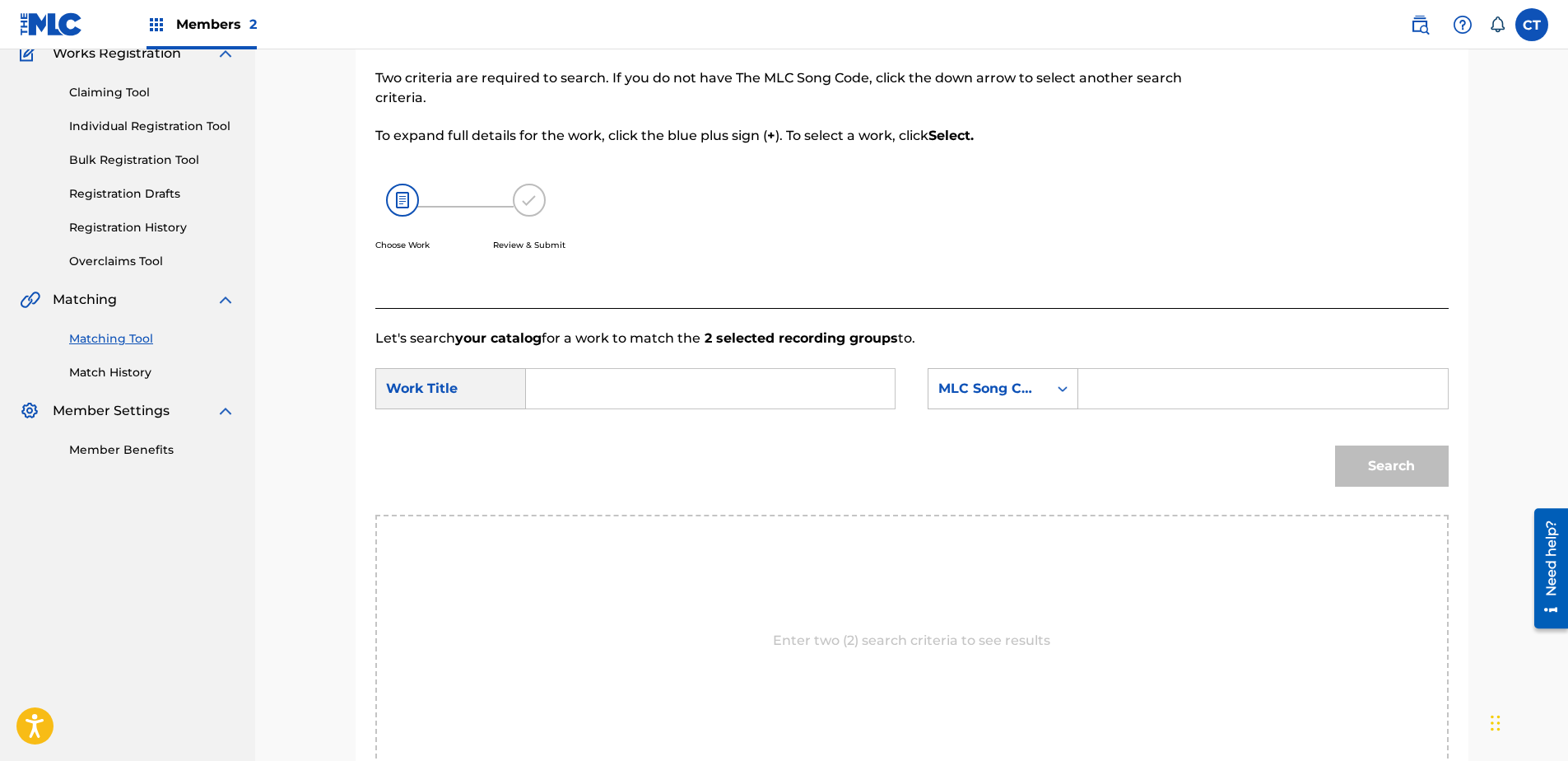
click at [617, 402] on input "Search Form" at bounding box center [710, 388] width 341 height 39
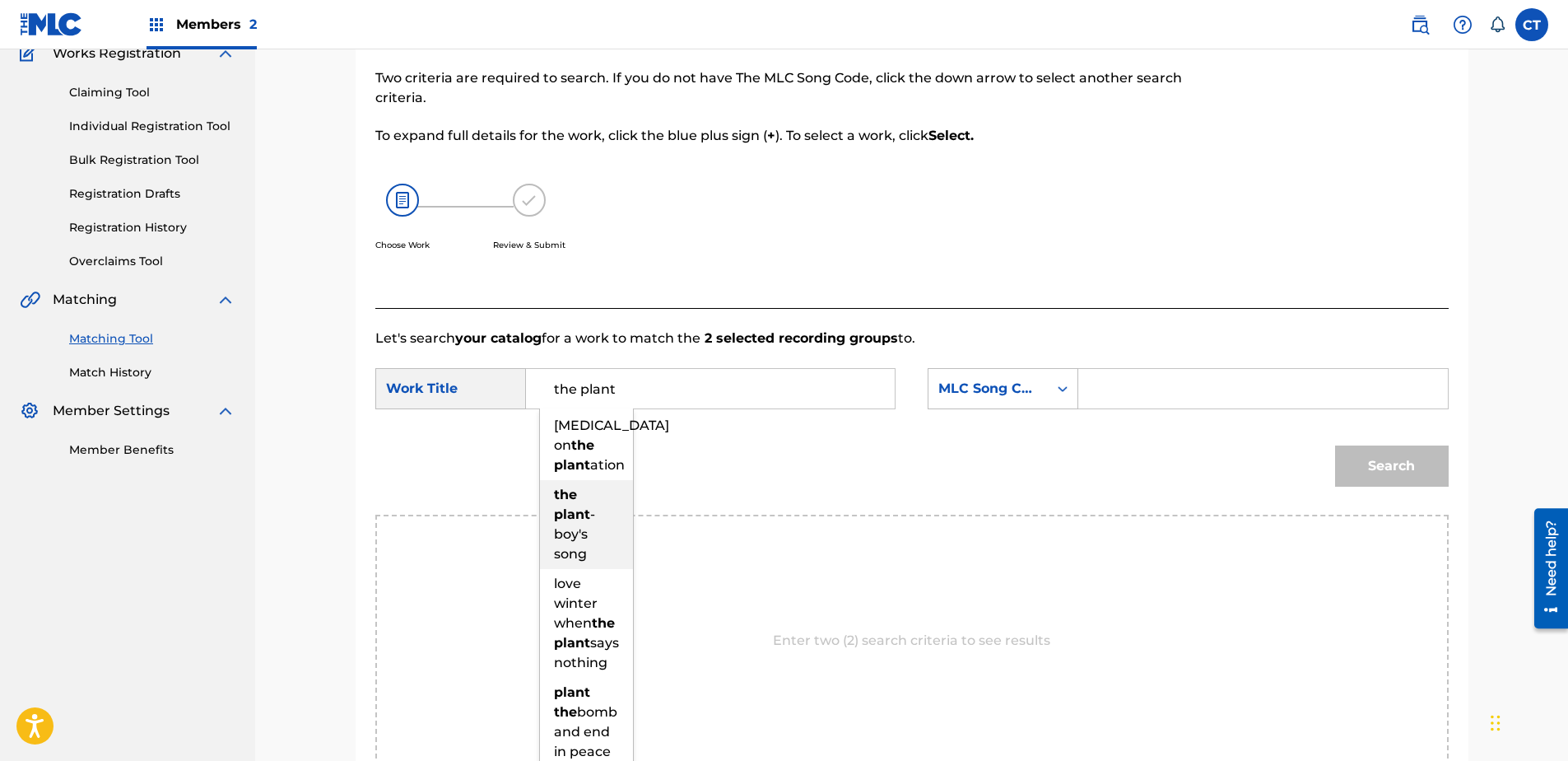
drag, startPoint x: 561, startPoint y: 536, endPoint x: 714, endPoint y: 507, distance: 155.7
click at [562, 536] on span "- boy's song" at bounding box center [574, 534] width 41 height 55
type input "the plant- boy's song"
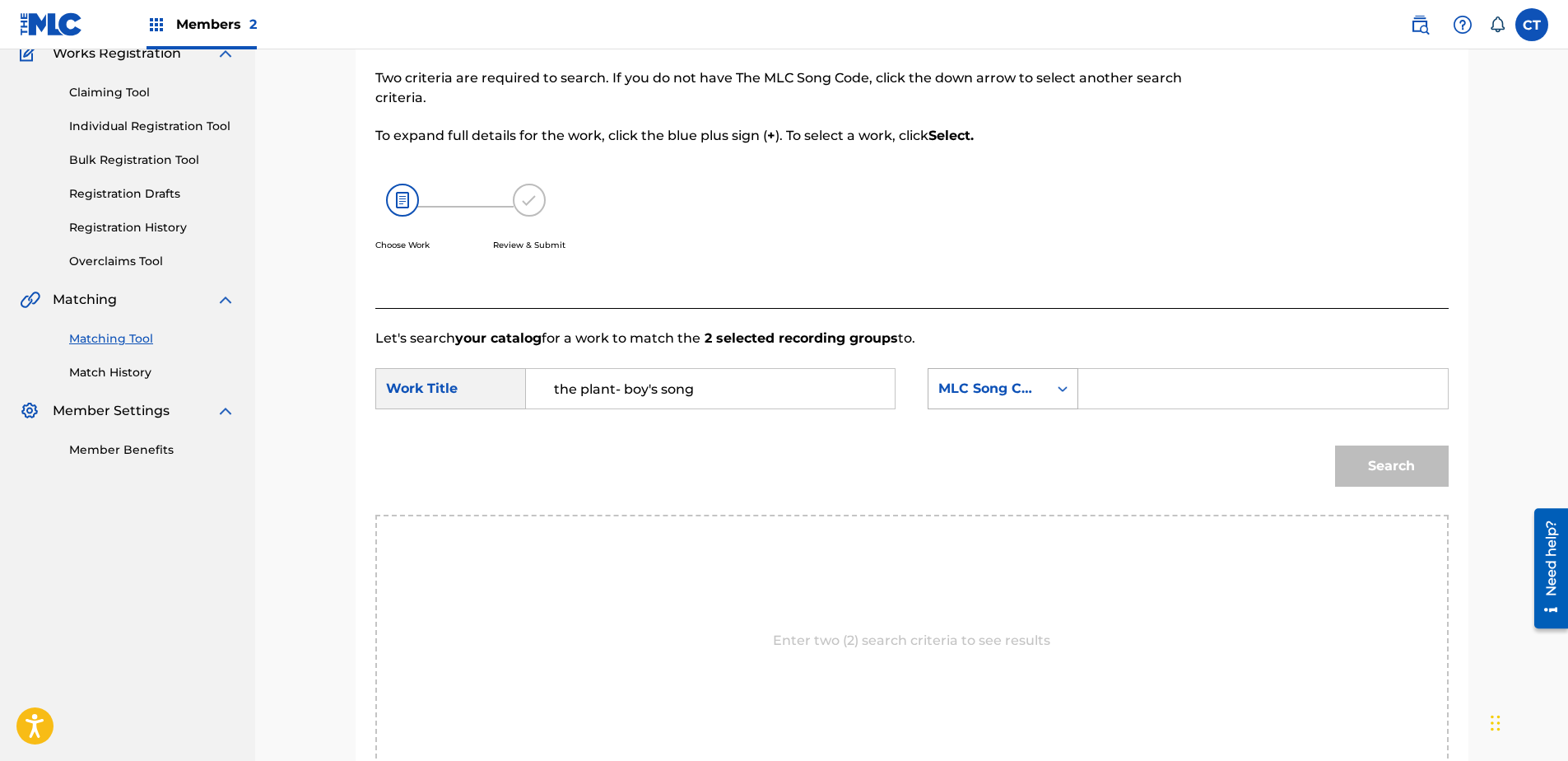
click at [999, 398] on div "MLC Song Code" at bounding box center [989, 388] width 100 height 20
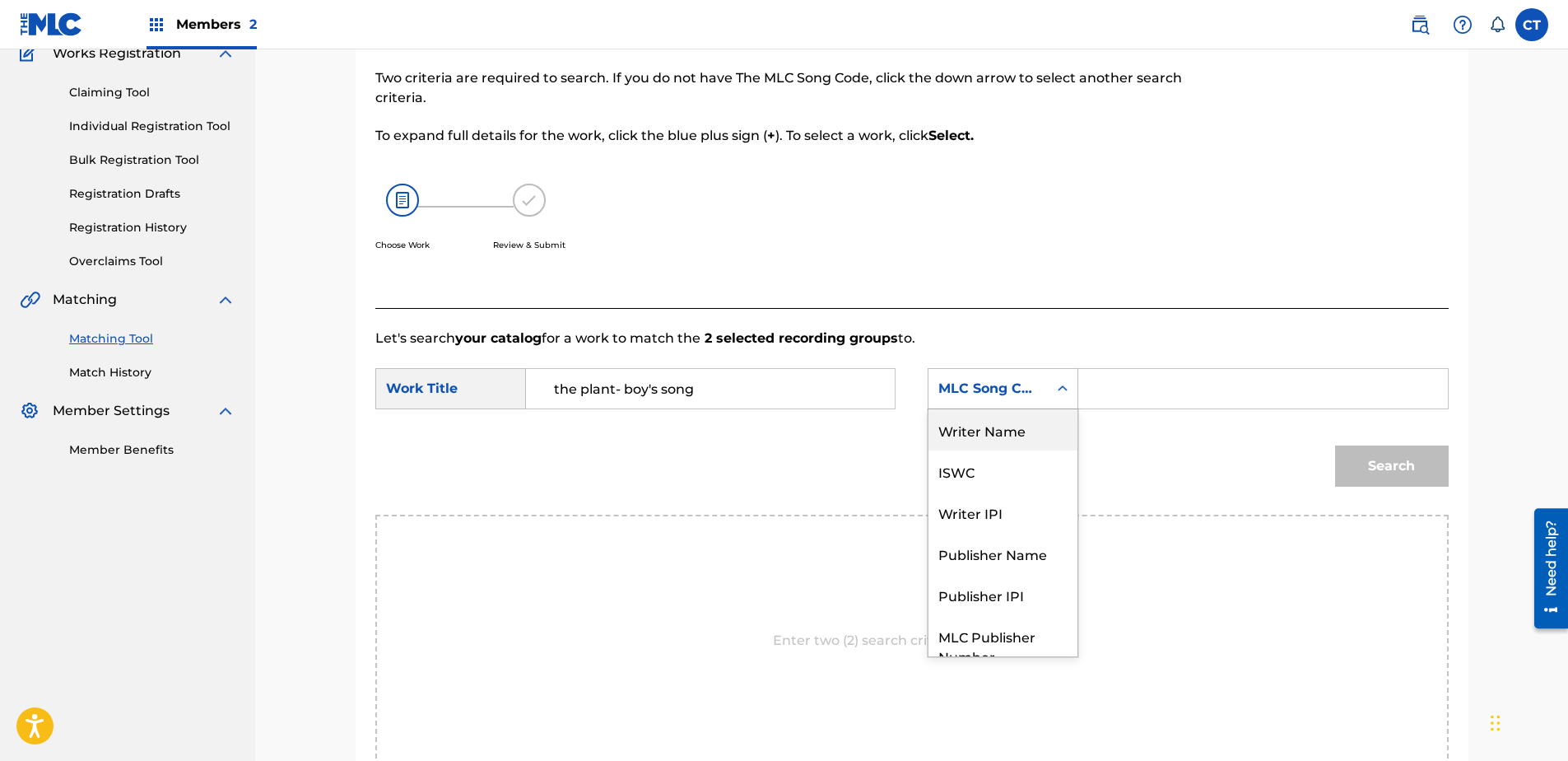
drag, startPoint x: 1004, startPoint y: 430, endPoint x: 1030, endPoint y: 420, distance: 27.9
click at [1004, 430] on div "Writer Name" at bounding box center [1003, 430] width 149 height 41
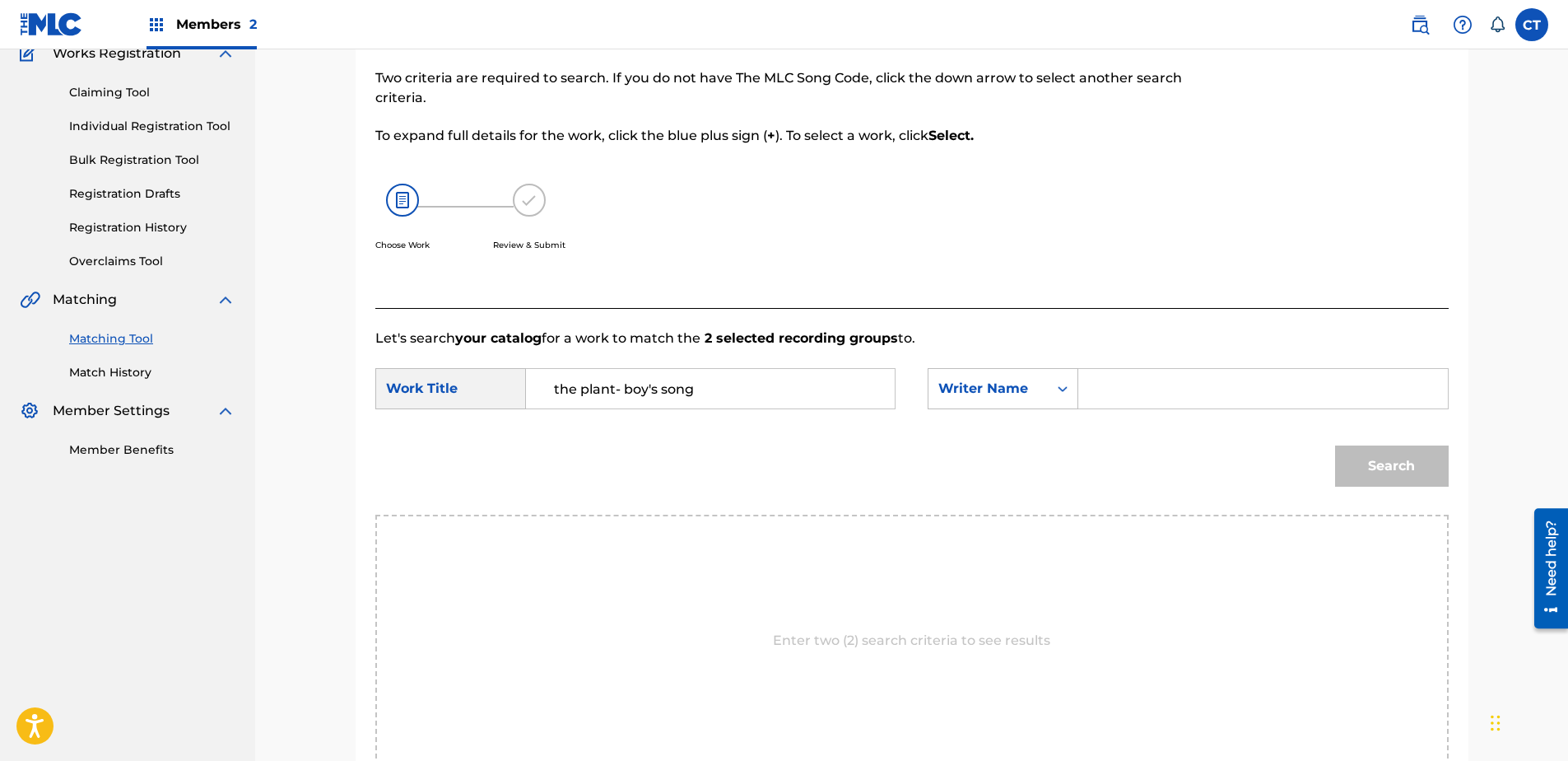
click at [1098, 396] on input "Search Form" at bounding box center [1262, 388] width 341 height 39
type input "glass"
click at [1335, 445] on button "Search" at bounding box center [1392, 466] width 114 height 41
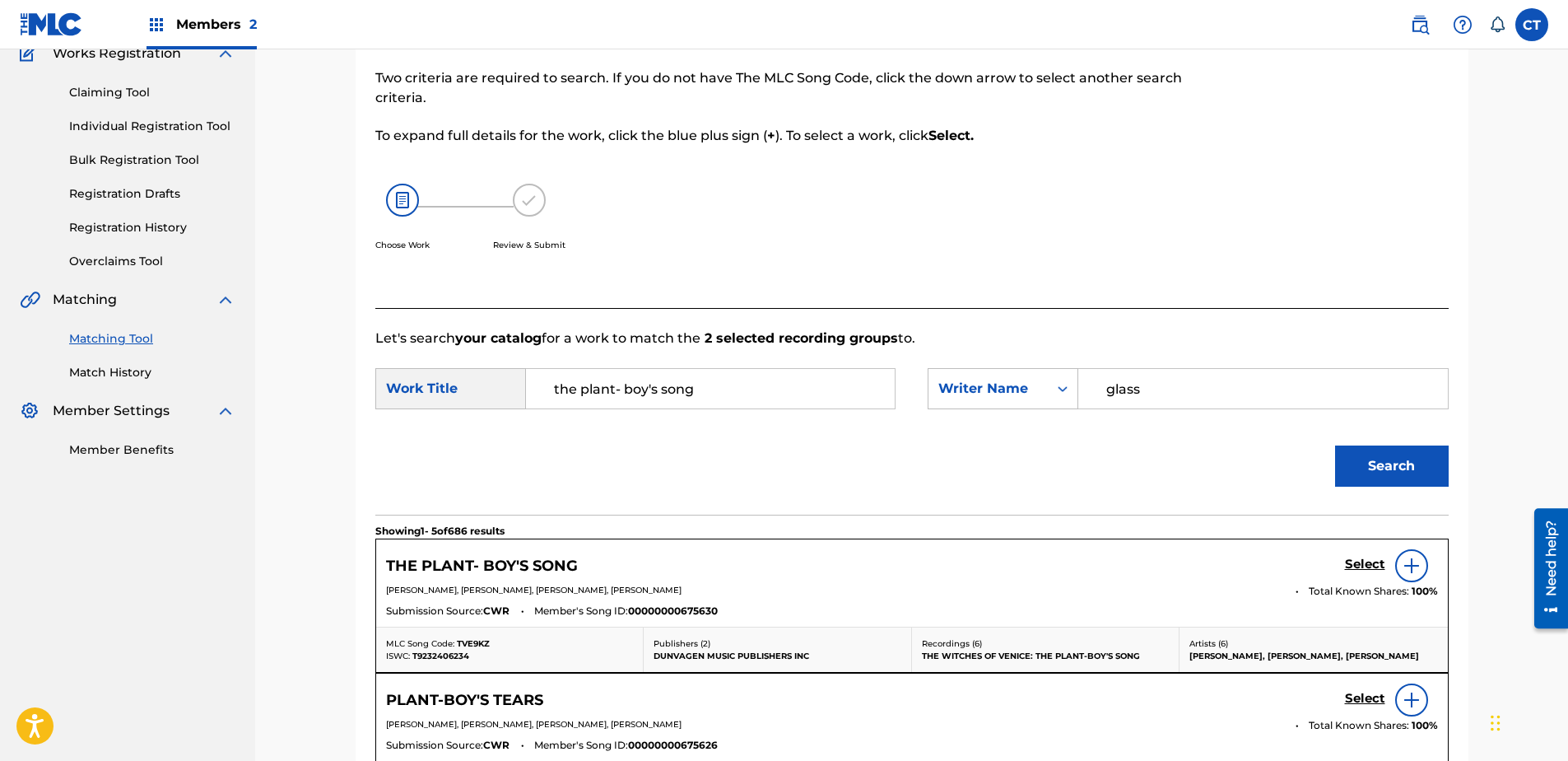
click at [1366, 572] on link "Select" at bounding box center [1365, 565] width 40 height 18
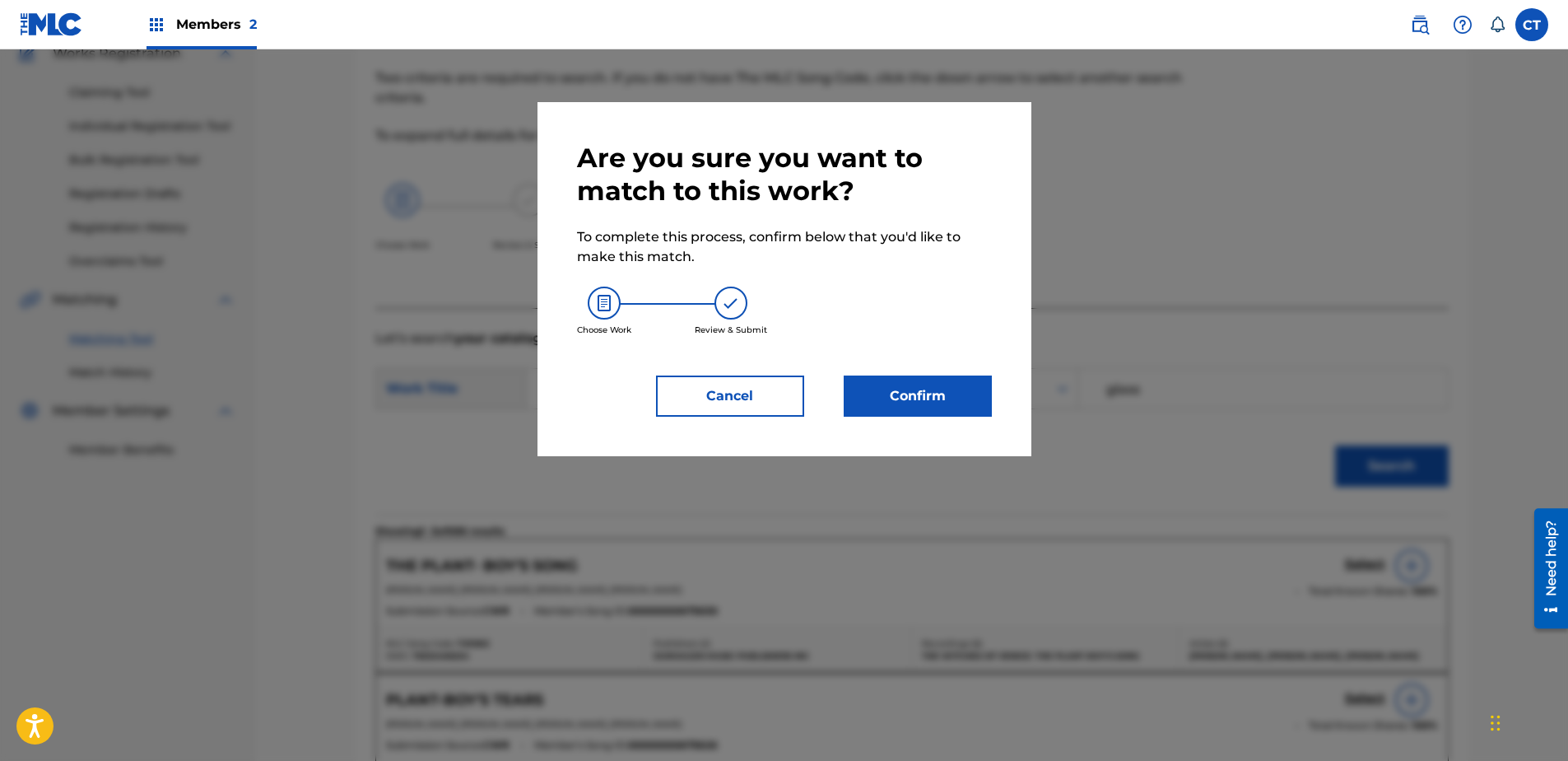
click at [896, 411] on button "Confirm" at bounding box center [918, 395] width 148 height 41
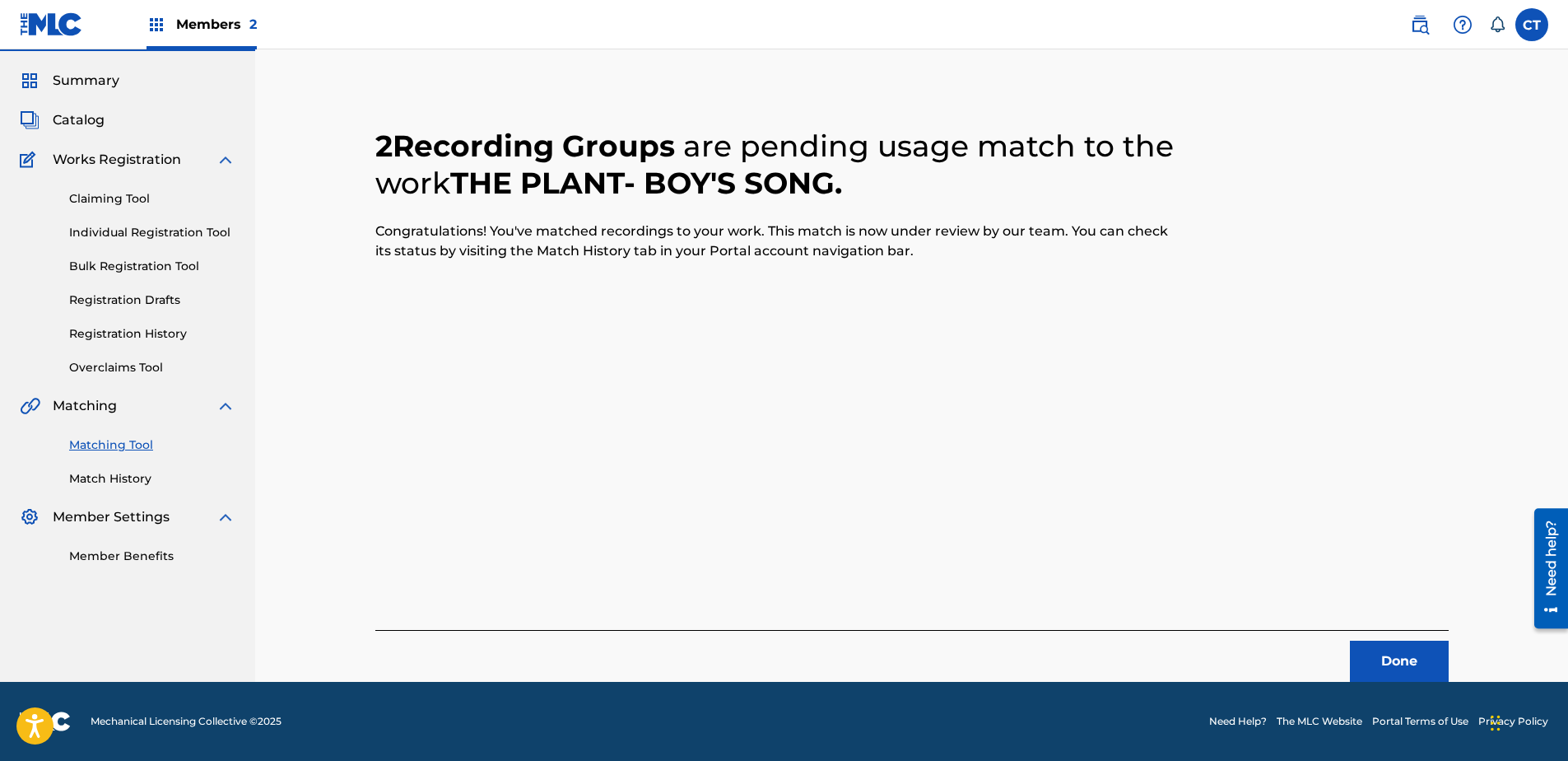
scroll to position [44, 0]
click at [1380, 644] on button "Done" at bounding box center [1399, 661] width 99 height 41
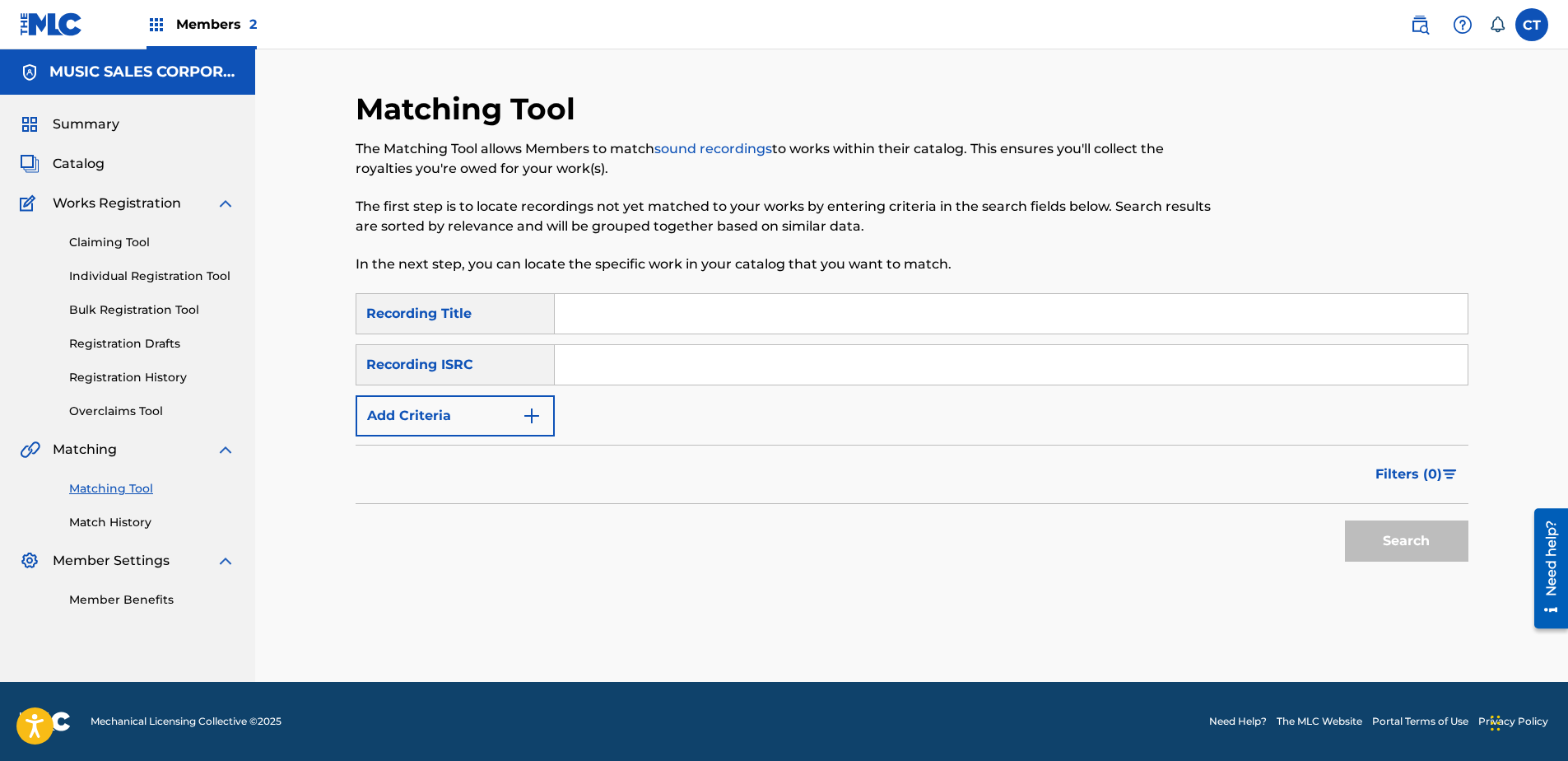
paste input "US65R0603108"
type input "US65R0603108"
click at [1349, 536] on button "Search" at bounding box center [1406, 541] width 124 height 41
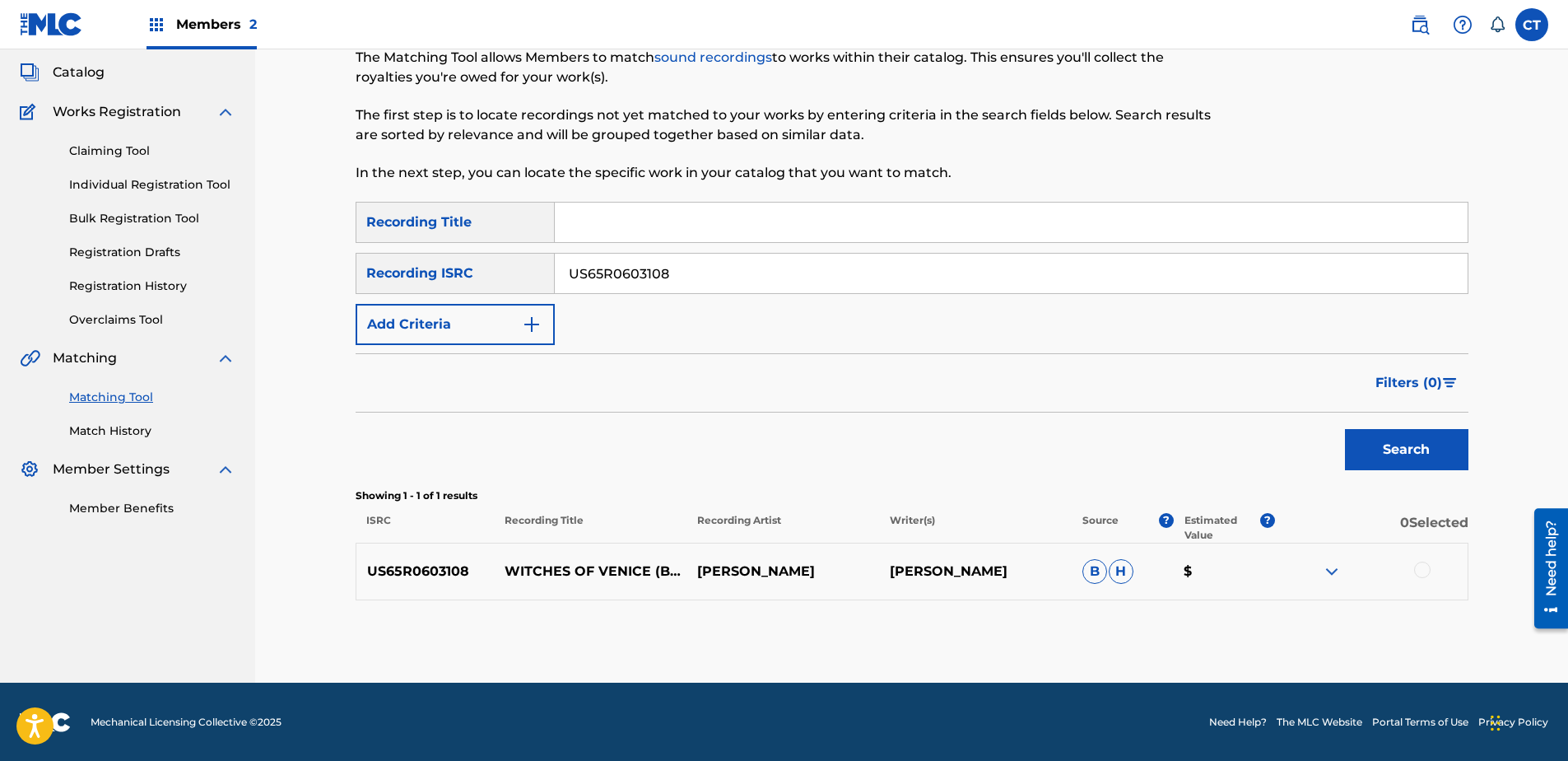
scroll to position [92, 0]
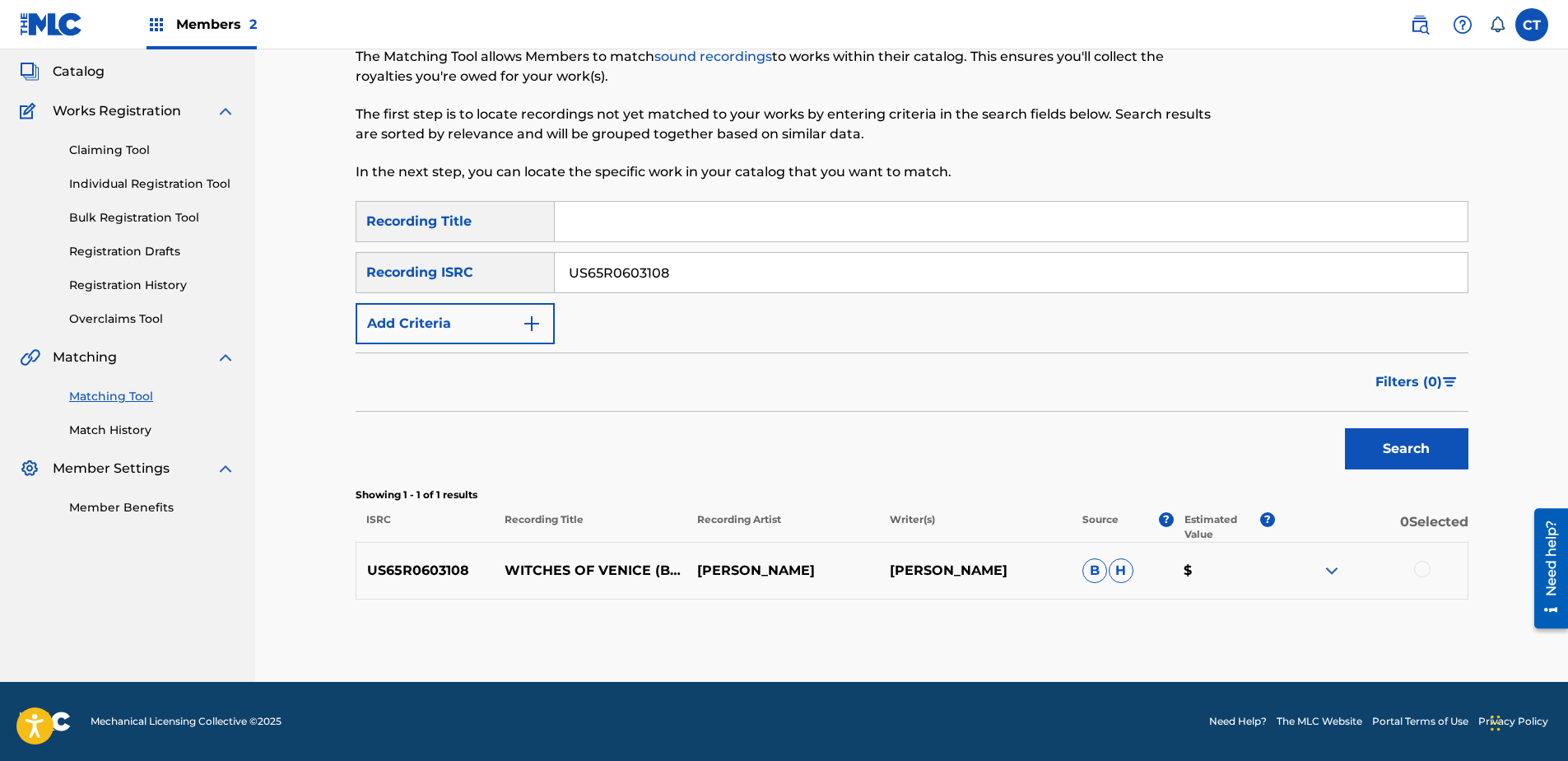
click at [1415, 569] on div at bounding box center [1422, 569] width 17 height 17
click at [1181, 622] on button "Match 1 Group" at bounding box center [1157, 626] width 182 height 41
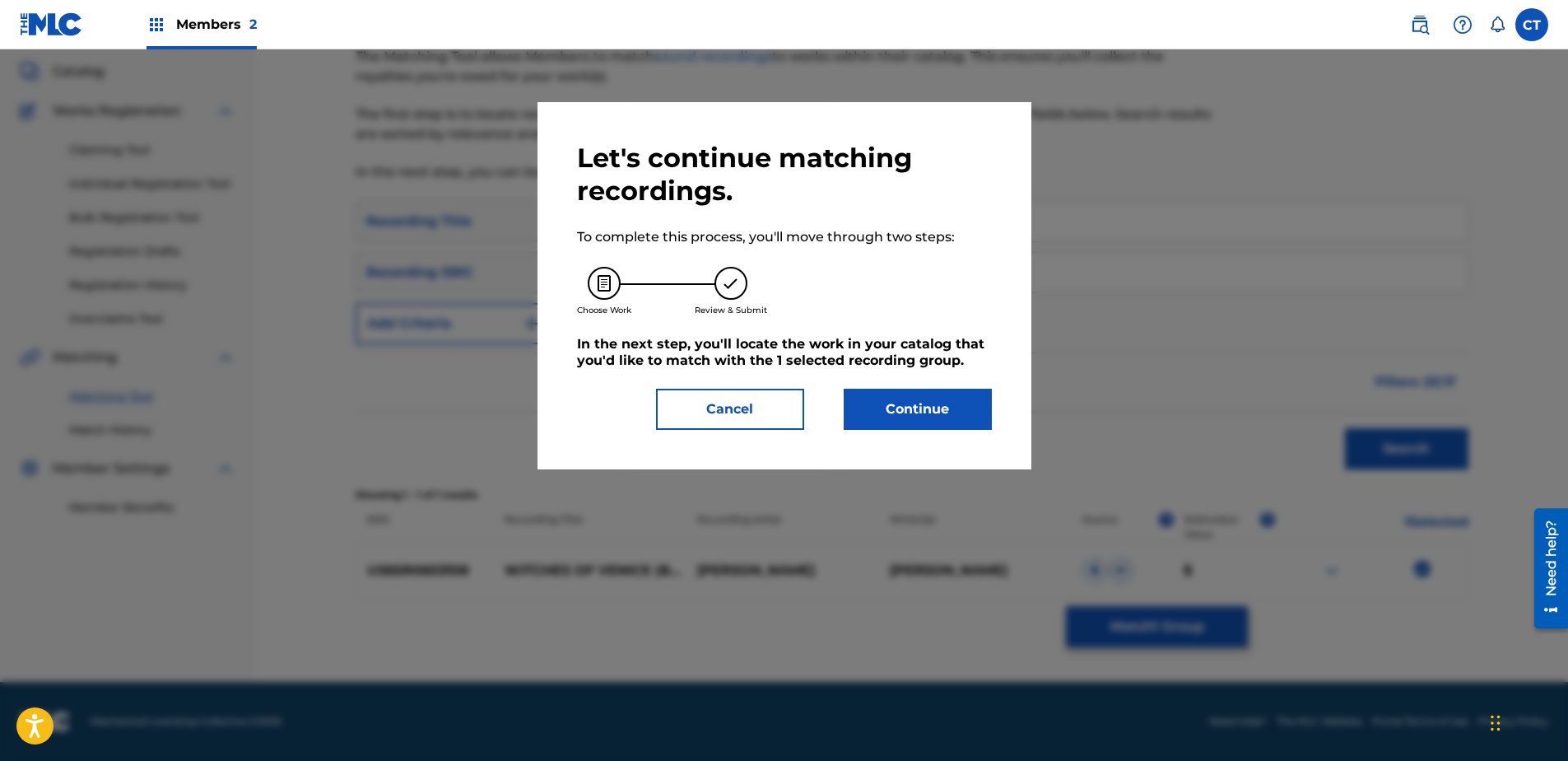
click at [902, 409] on button "Continue" at bounding box center [918, 409] width 148 height 41
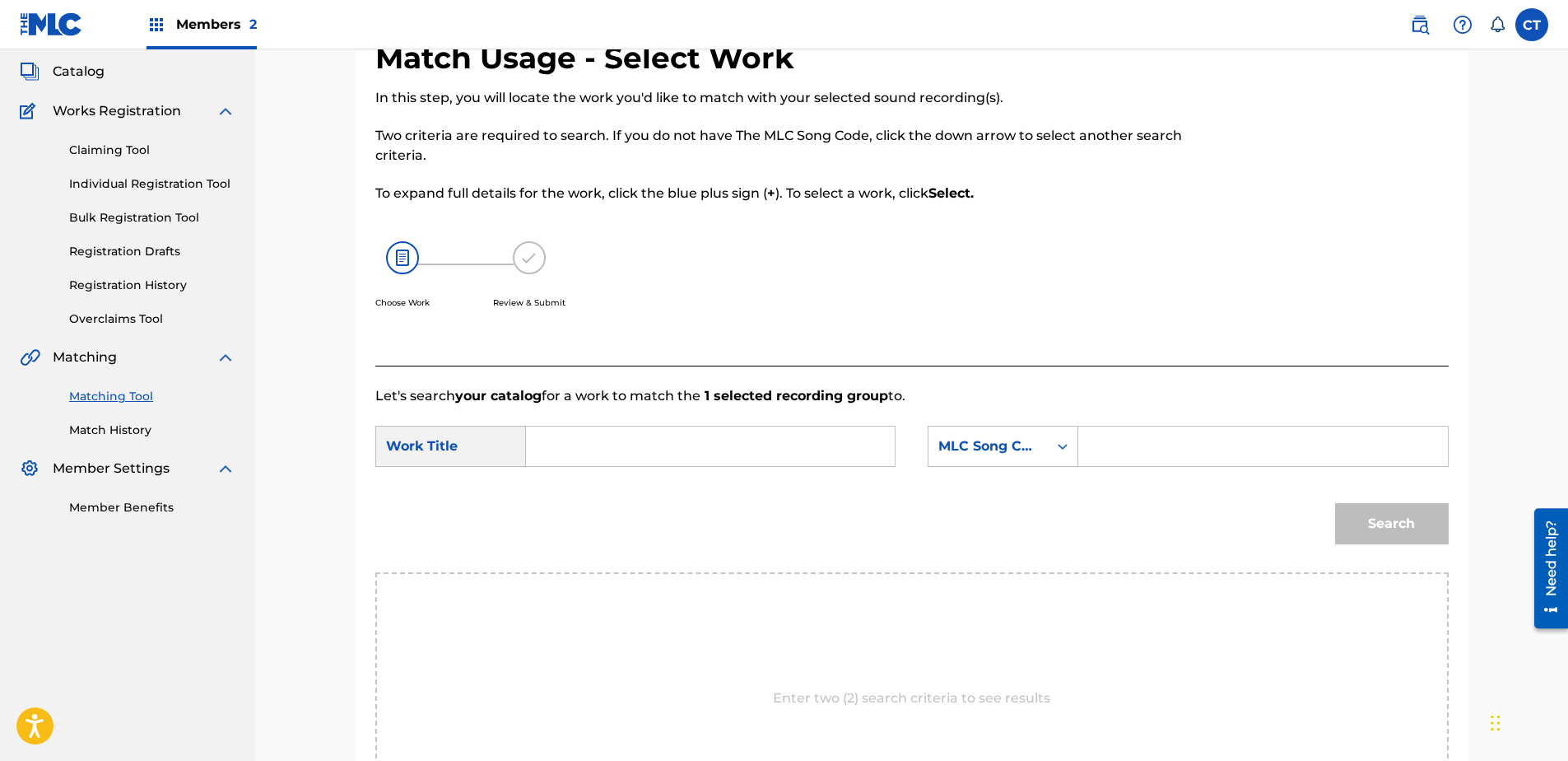
click at [708, 444] on input "Search Form" at bounding box center [710, 445] width 341 height 39
click at [565, 505] on strong "witches" at bounding box center [581, 502] width 54 height 16
type input "the witches rush in"
click at [1032, 439] on div "MLC Song Code" at bounding box center [989, 446] width 100 height 20
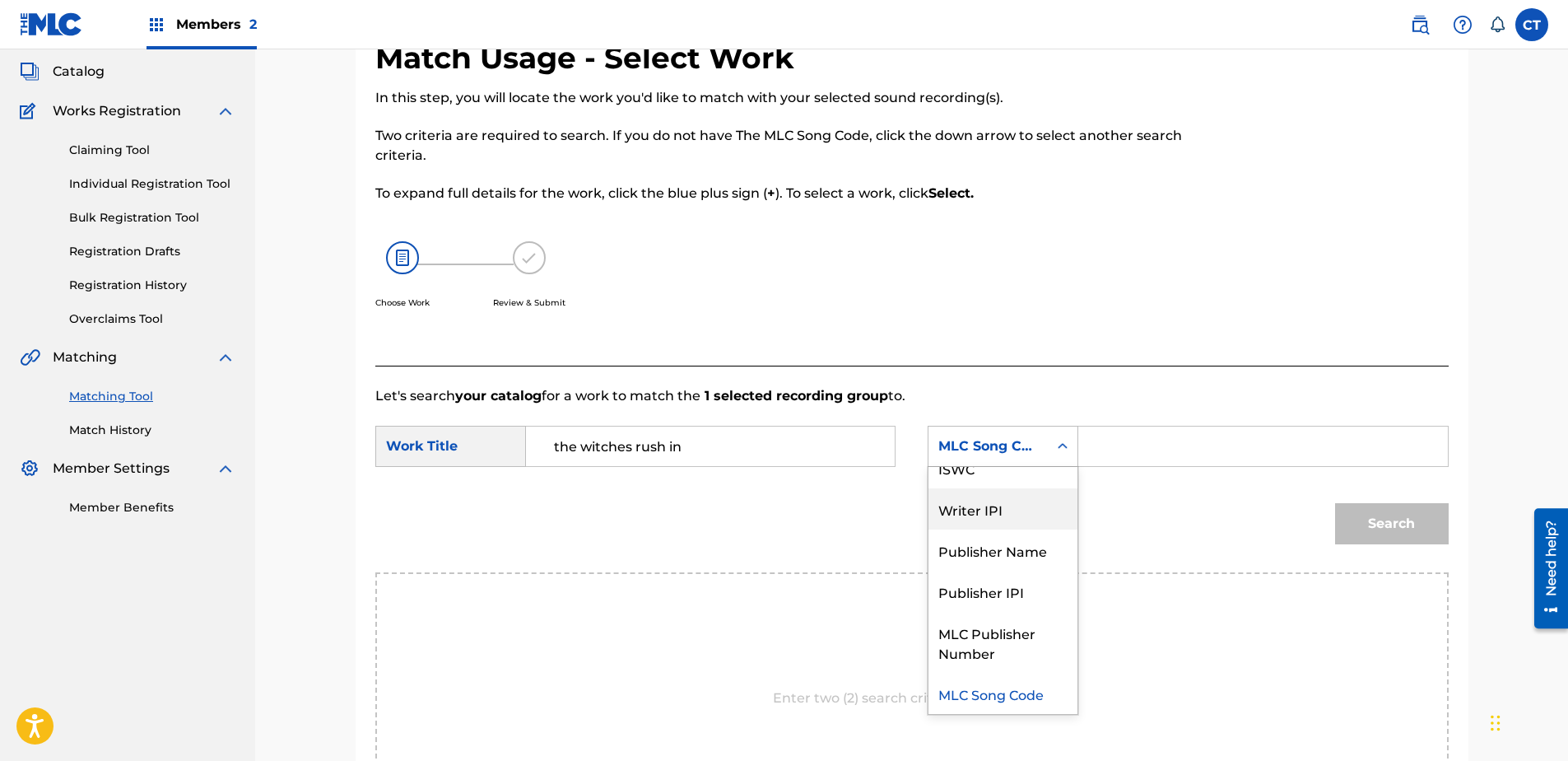
scroll to position [0, 0]
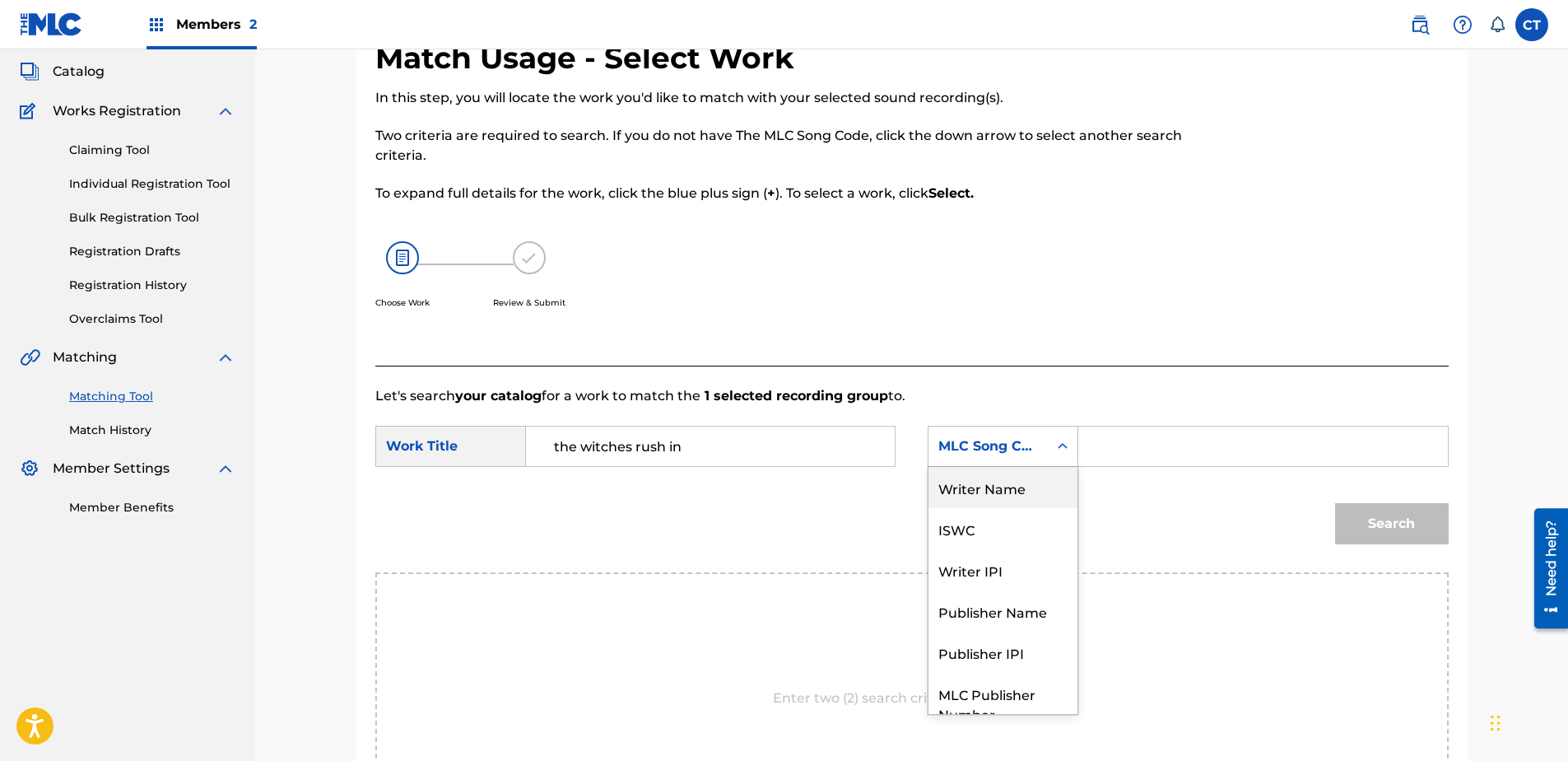
click at [1033, 479] on div "Writer Name" at bounding box center [1003, 487] width 149 height 41
click at [1110, 456] on input "Search Form" at bounding box center [1262, 445] width 341 height 39
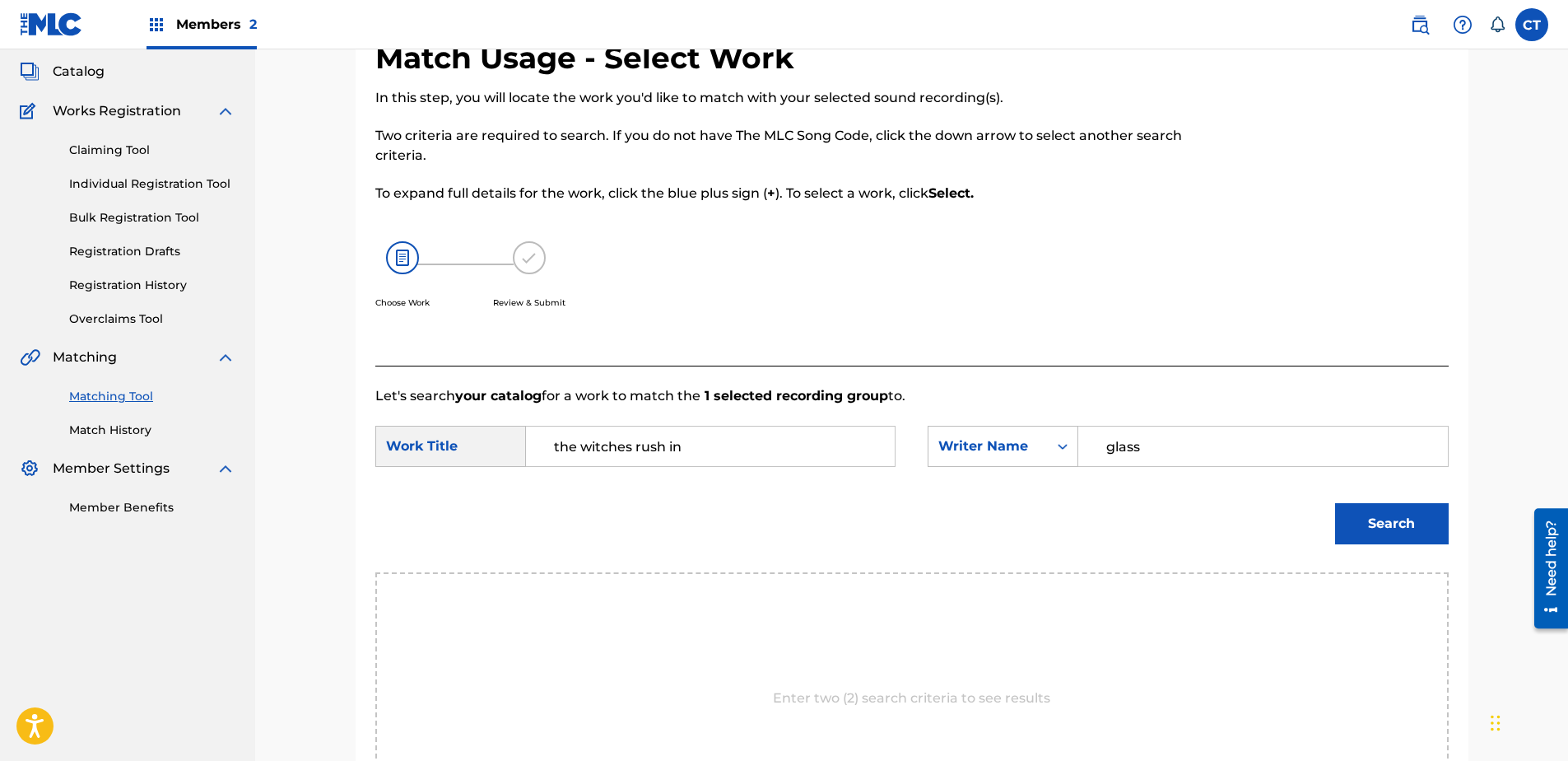
type input "glass"
click at [1335, 503] on button "Search" at bounding box center [1392, 523] width 114 height 41
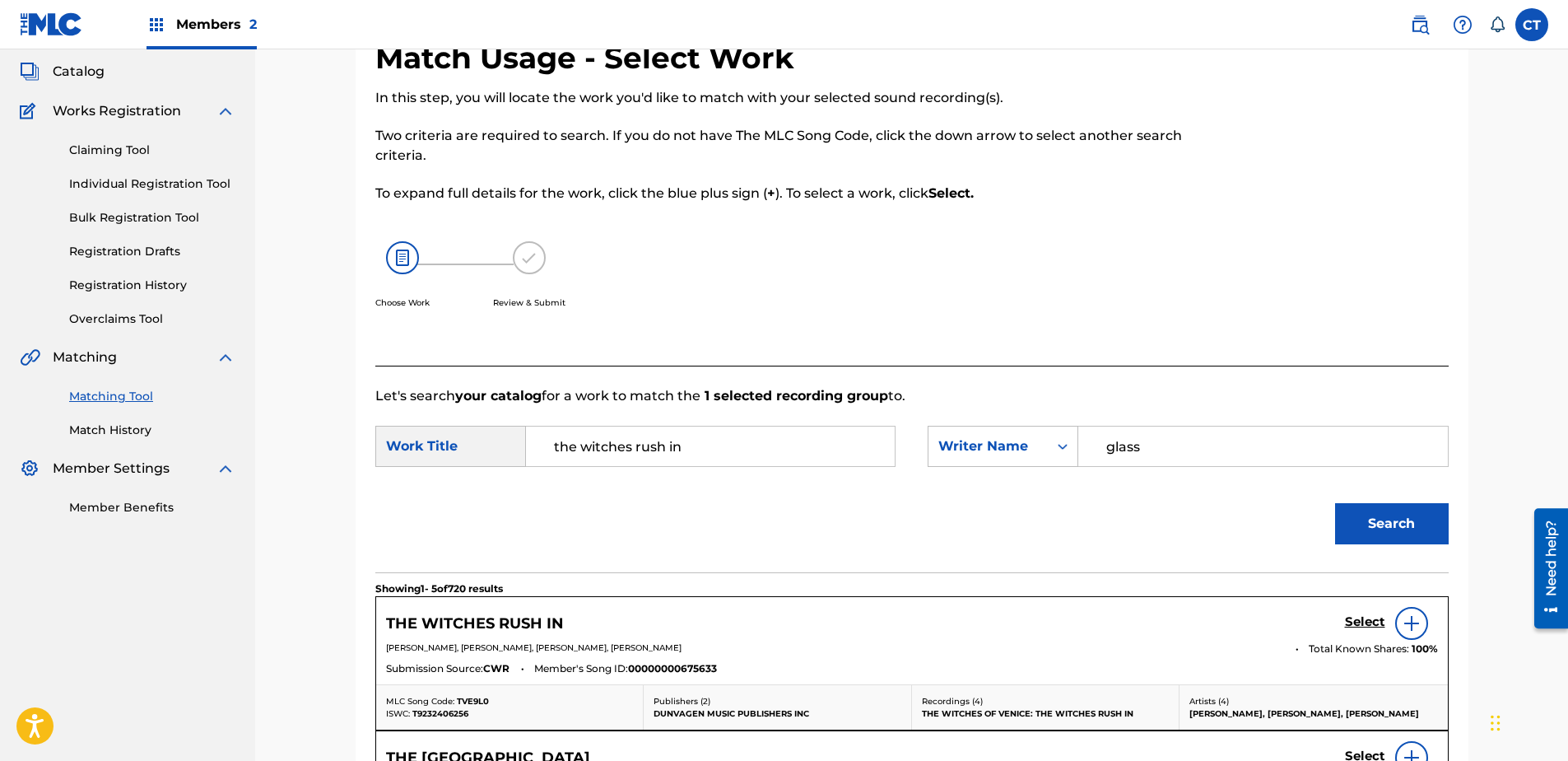
click at [1373, 622] on h5 "Select" at bounding box center [1365, 622] width 40 height 16
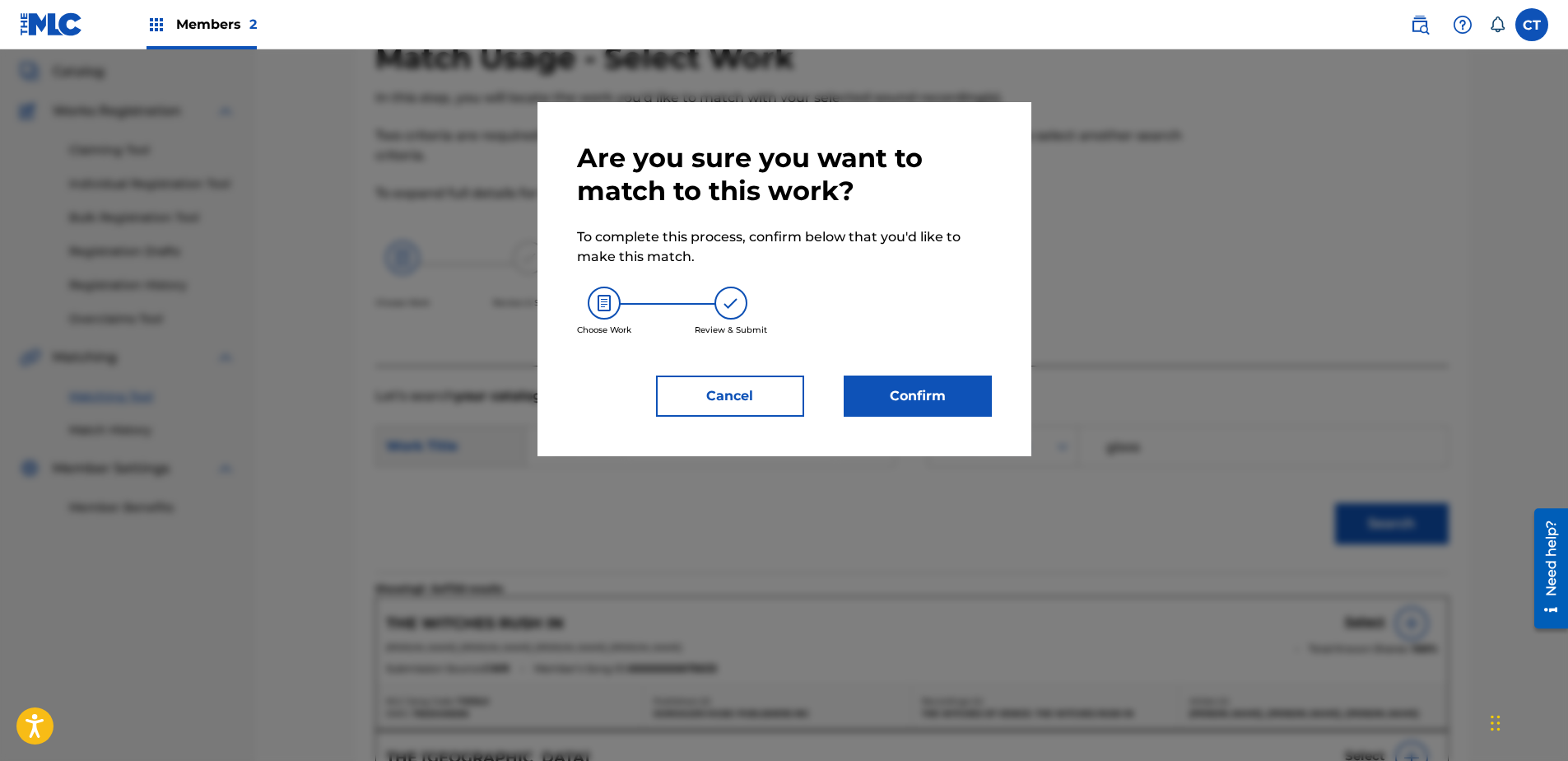
click at [904, 412] on button "Confirm" at bounding box center [918, 395] width 148 height 41
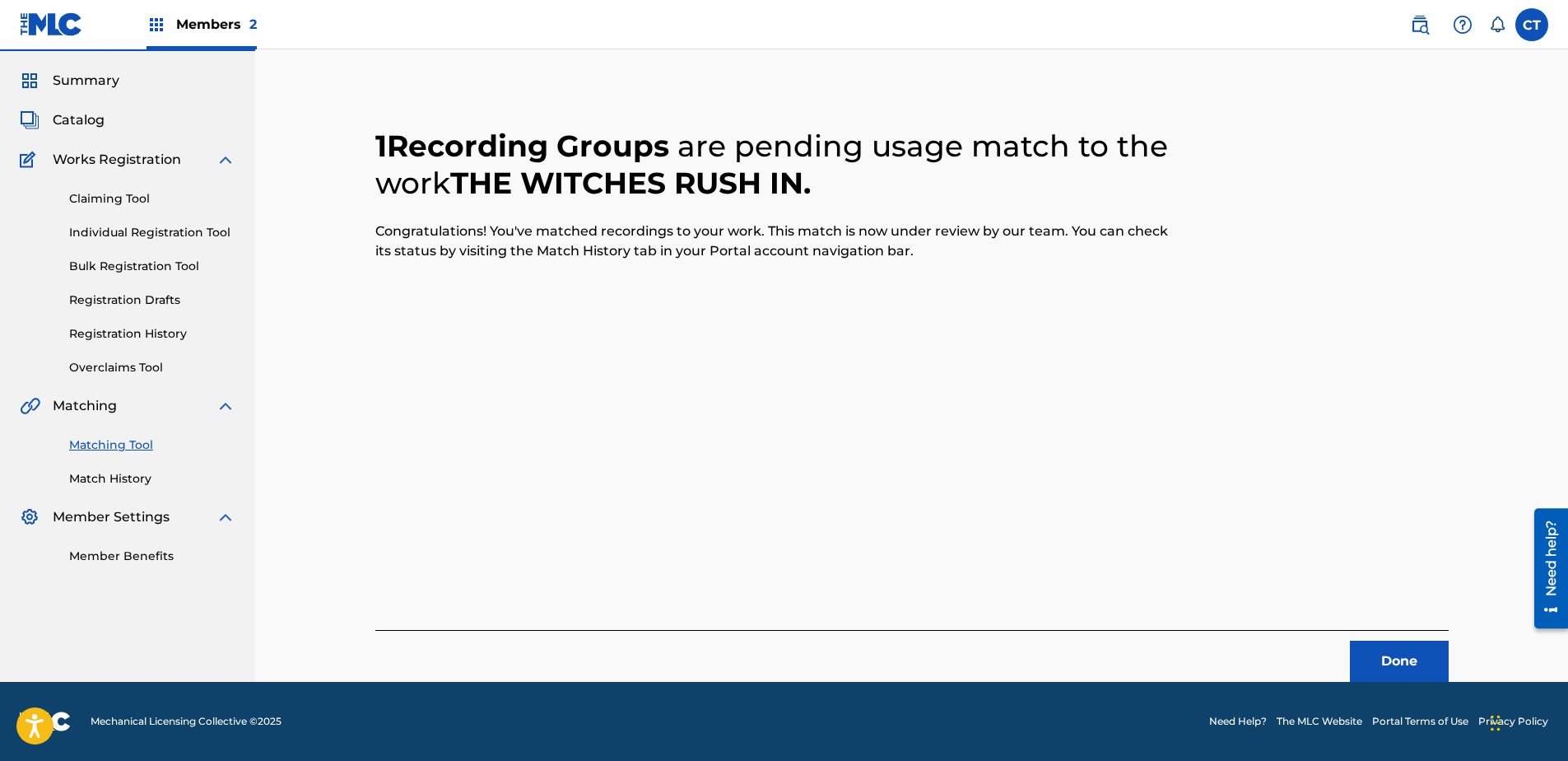
scroll to position [44, 0]
click at [1374, 654] on button "Done" at bounding box center [1399, 661] width 99 height 41
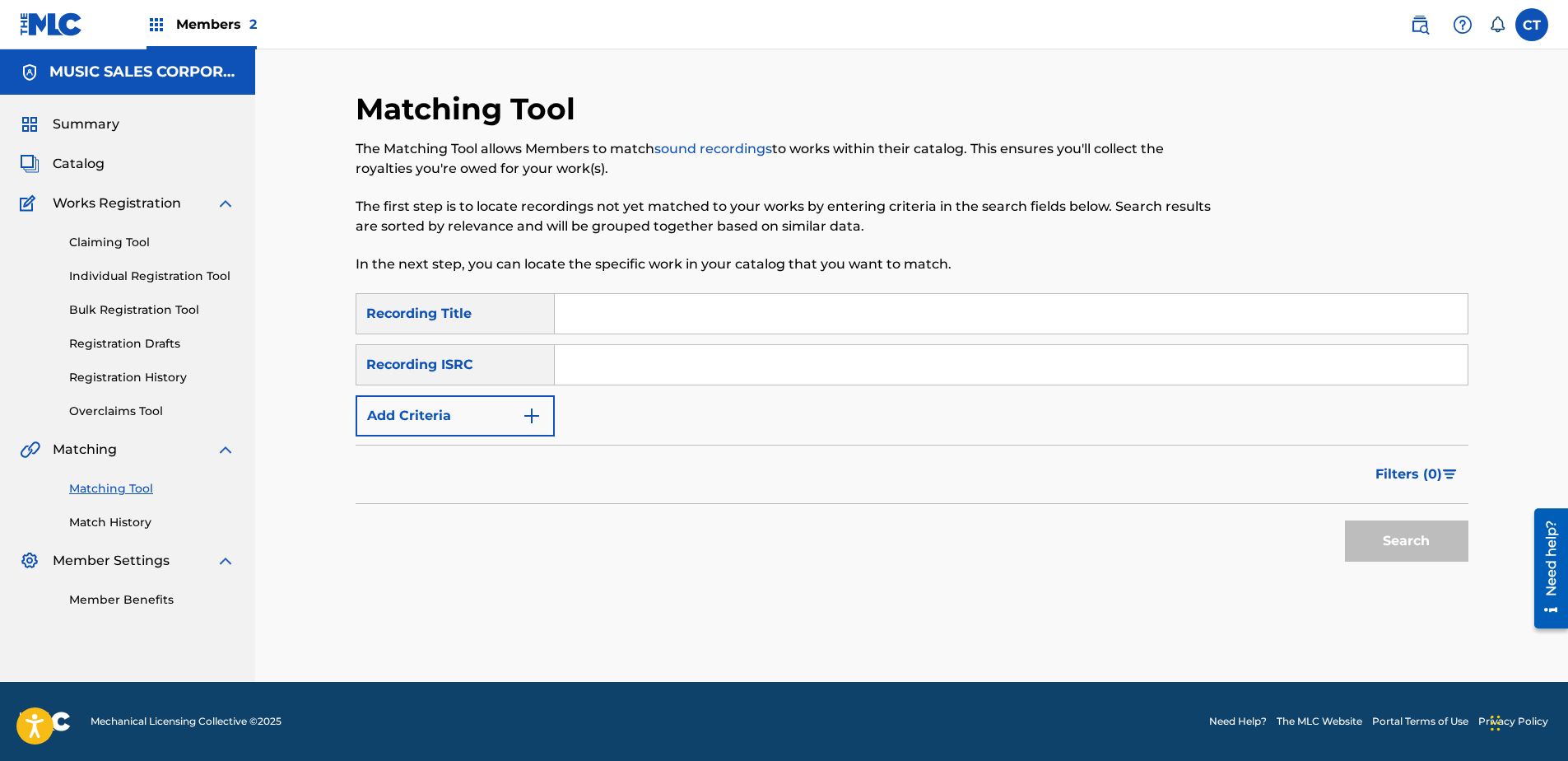
scroll to position [0, 0]
paste input "US65R0603109"
type input "US65R0603109"
click at [1407, 531] on button "Search" at bounding box center [1406, 541] width 124 height 41
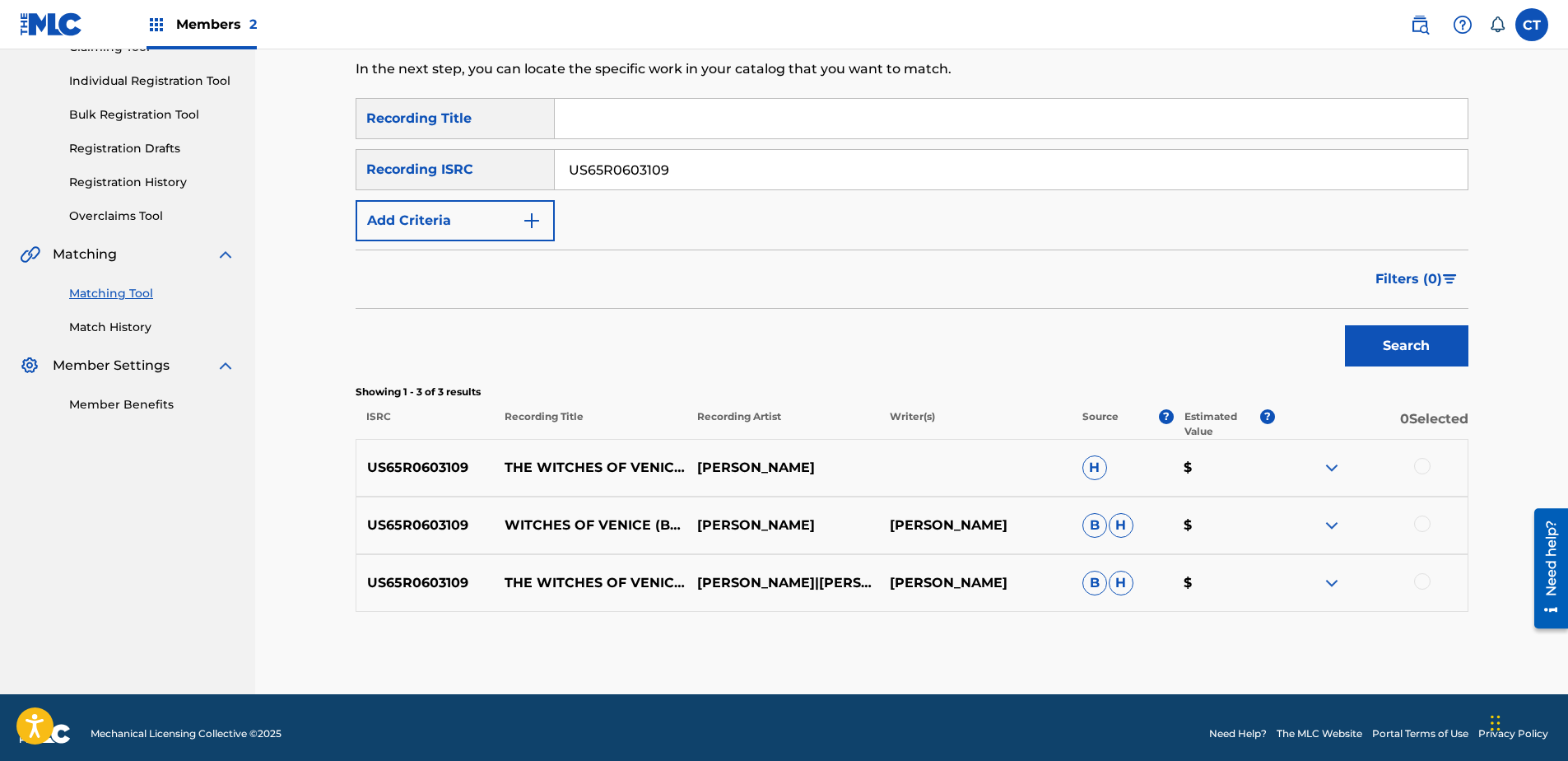
scroll to position [208, 0]
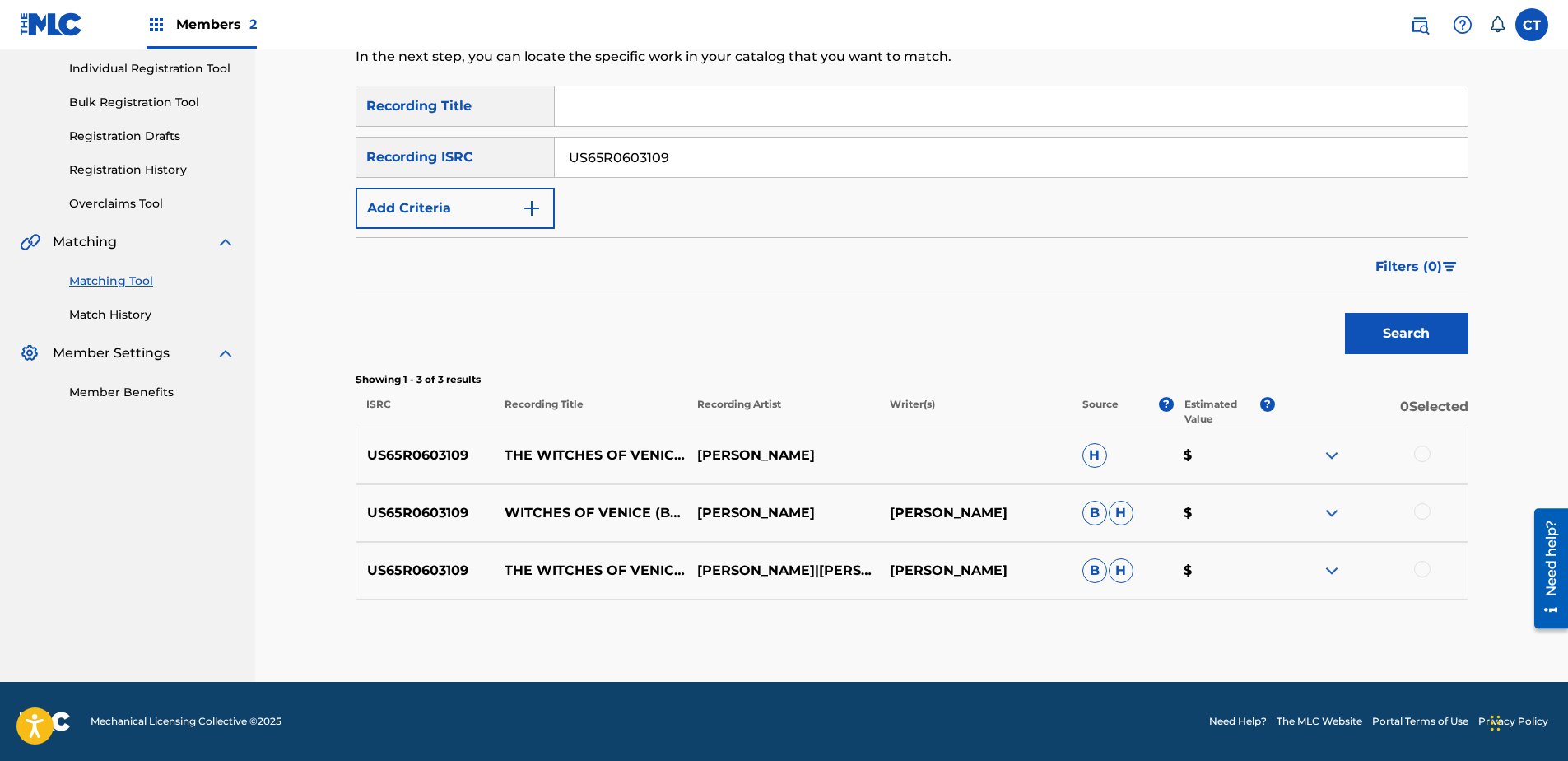
click at [1428, 451] on div at bounding box center [1422, 453] width 17 height 17
drag, startPoint x: 1420, startPoint y: 508, endPoint x: 1427, endPoint y: 558, distance: 50.5
click at [1420, 509] on div at bounding box center [1422, 511] width 17 height 17
click at [1424, 565] on div at bounding box center [1422, 569] width 17 height 17
click at [1223, 634] on button "Match 3 Groups" at bounding box center [1157, 626] width 182 height 41
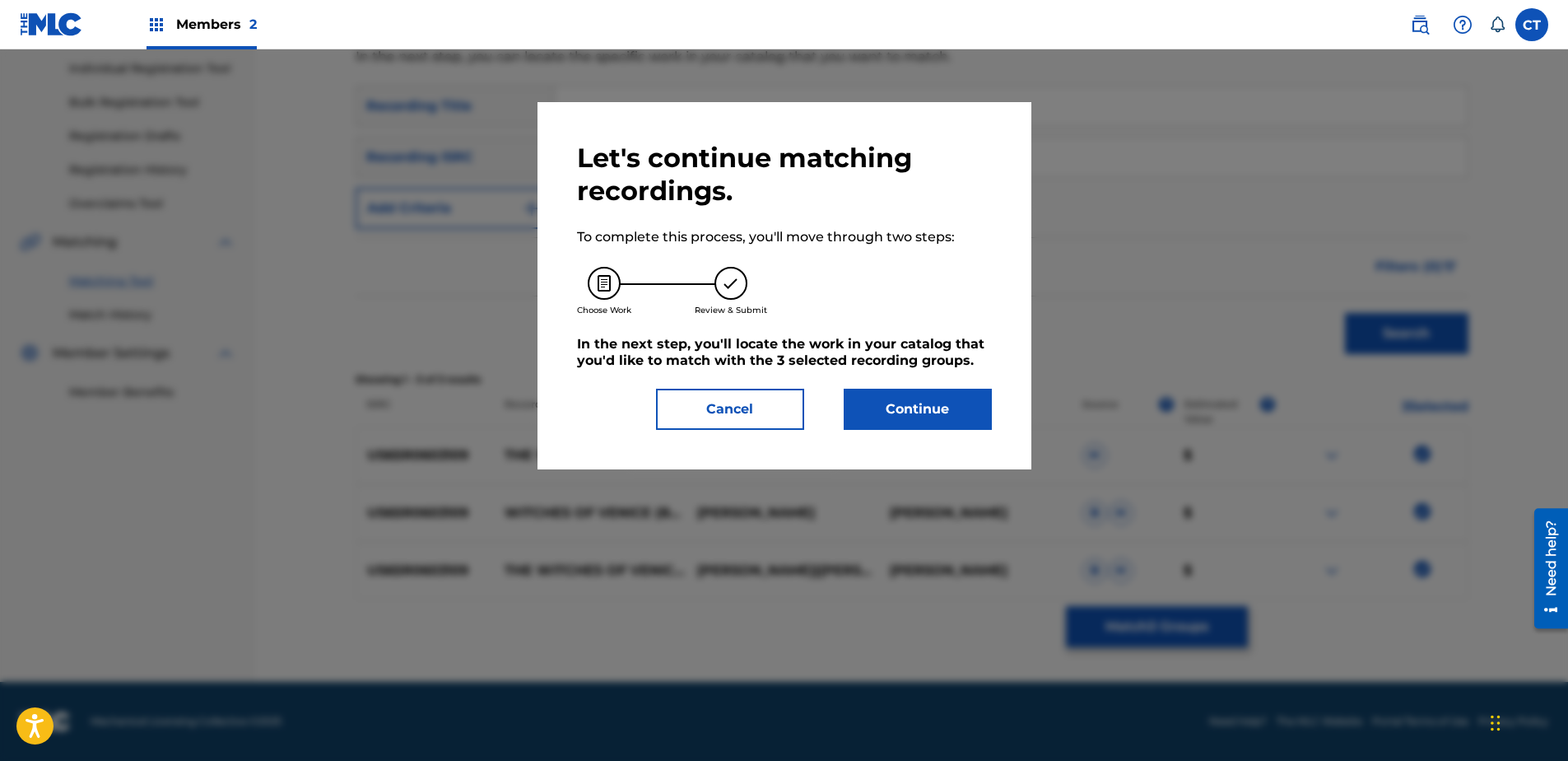
click at [924, 413] on button "Continue" at bounding box center [918, 409] width 148 height 41
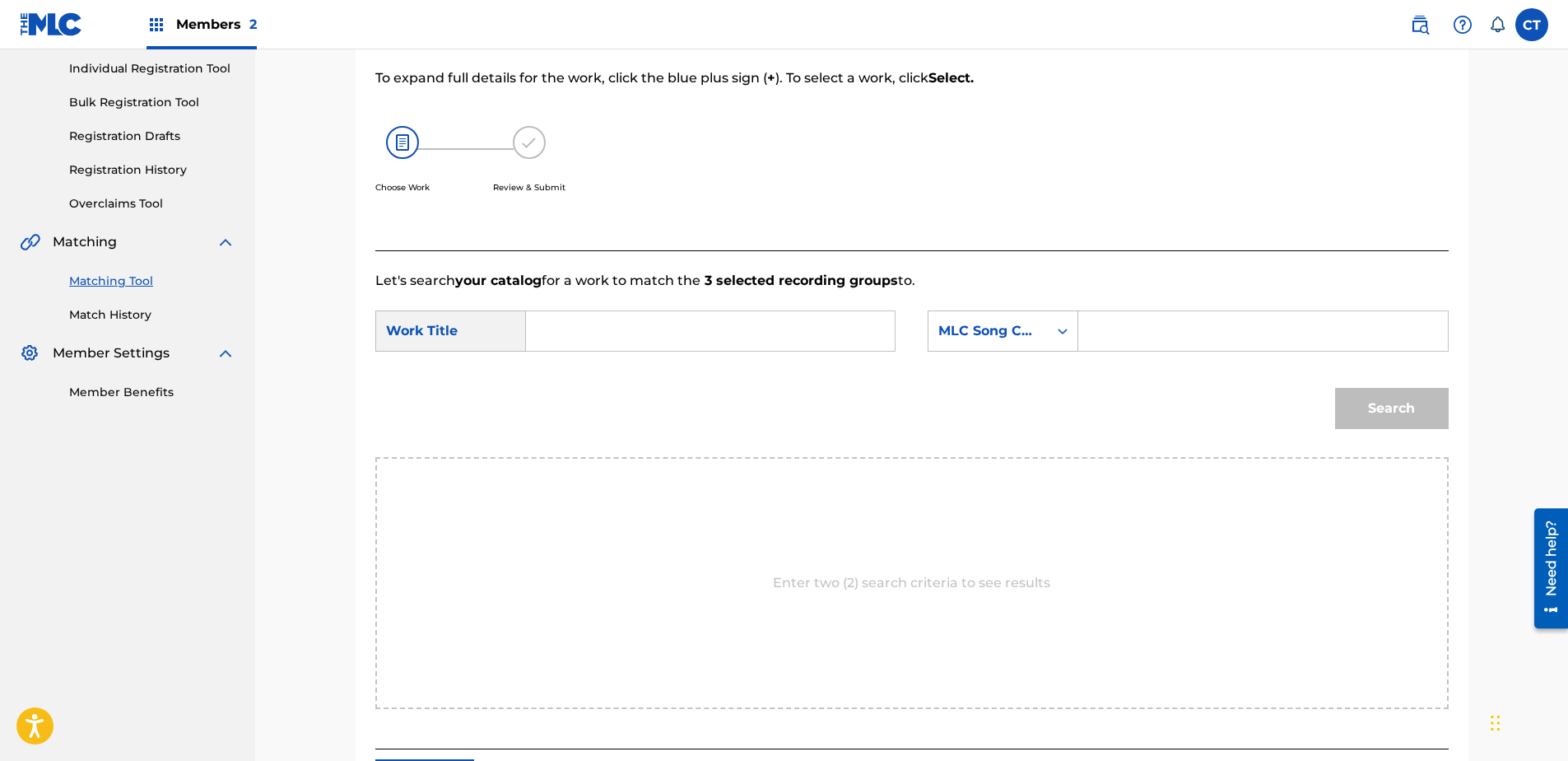
click at [700, 343] on input "Search Form" at bounding box center [710, 331] width 341 height 39
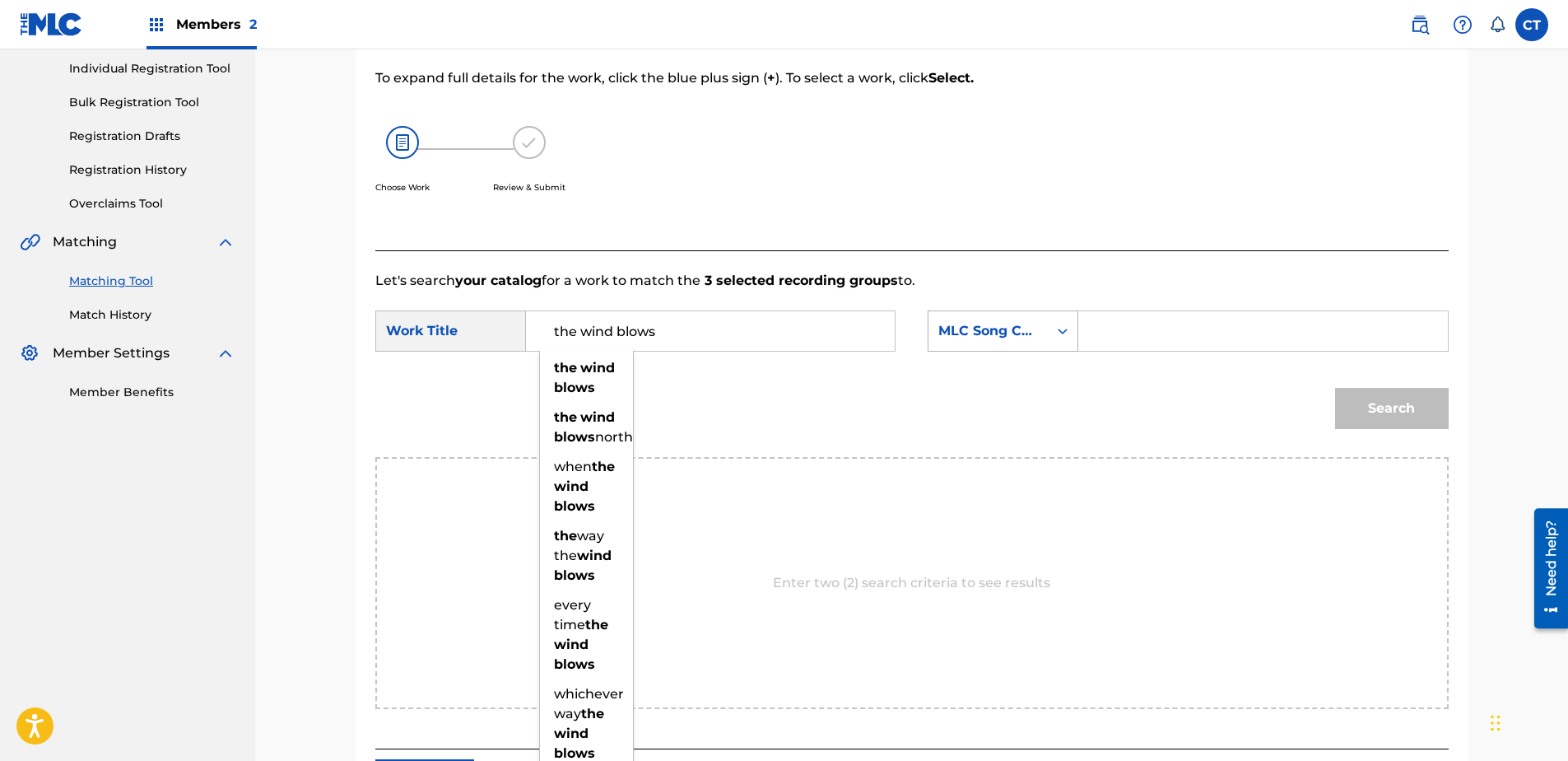
type input "the wind blows"
click at [992, 320] on div "MLC Song Code" at bounding box center [988, 331] width 119 height 32
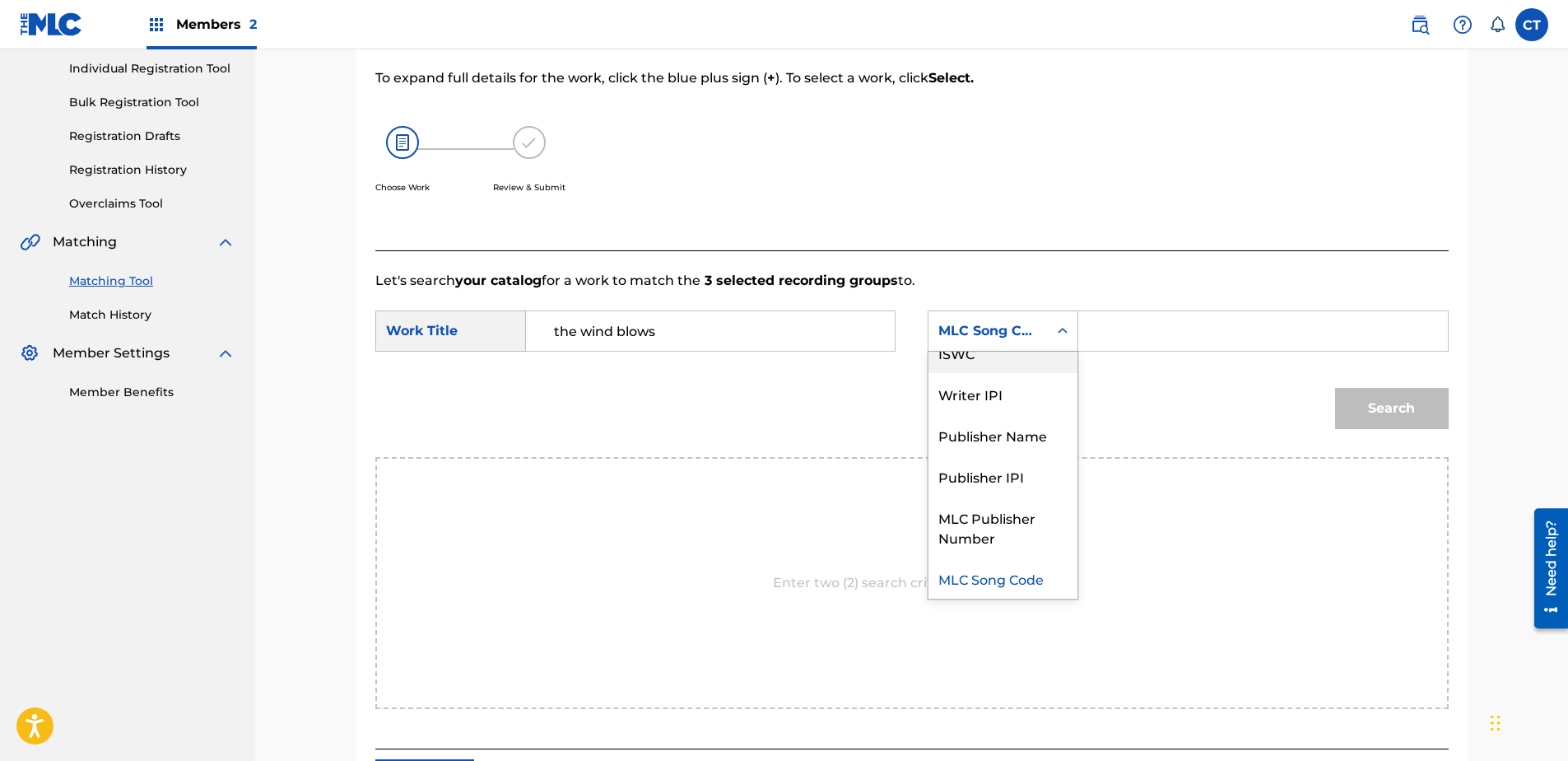
scroll to position [0, 0]
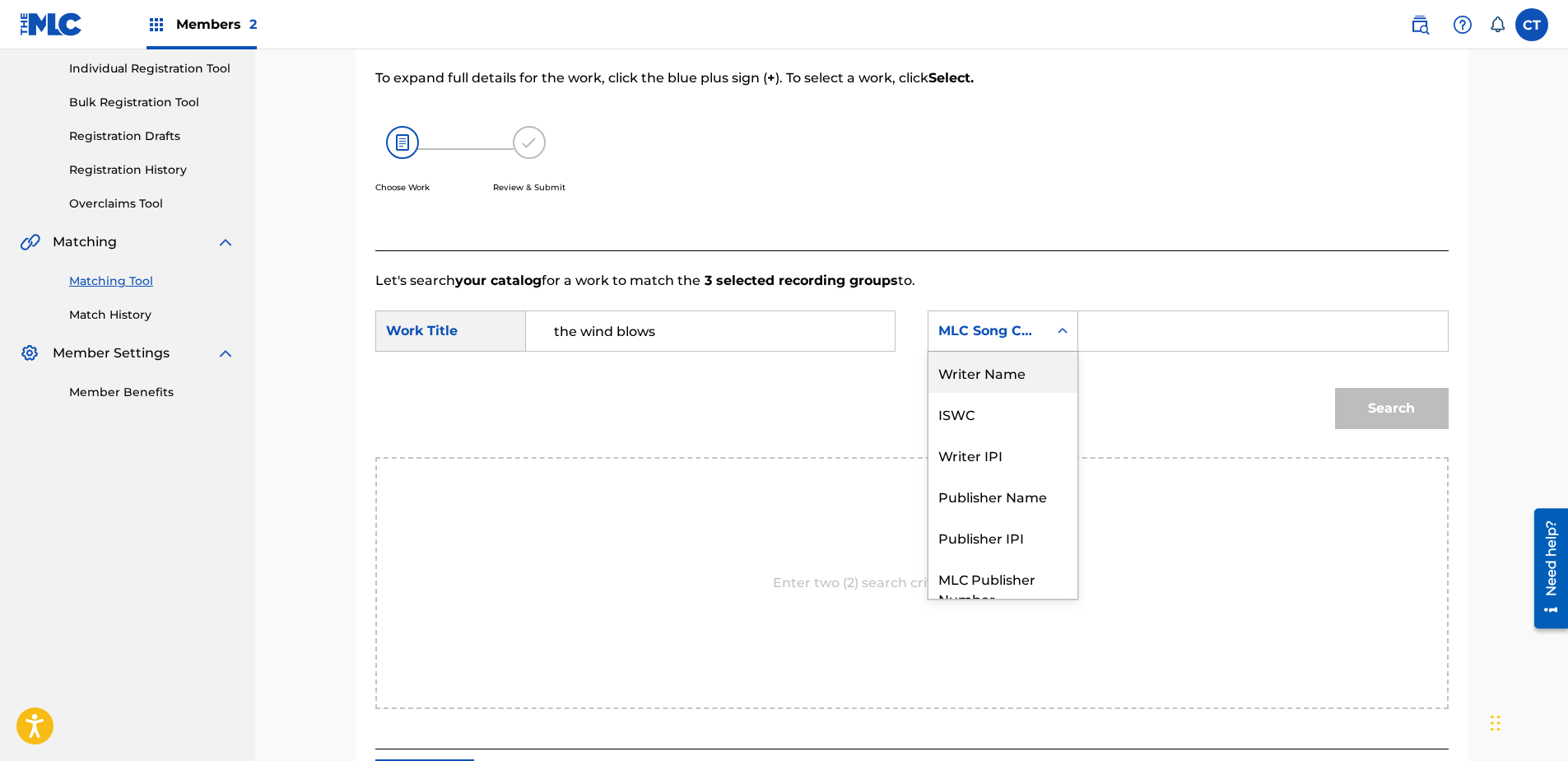
drag, startPoint x: 1005, startPoint y: 366, endPoint x: 1043, endPoint y: 352, distance: 40.5
click at [1005, 365] on div "Writer Name" at bounding box center [1003, 372] width 149 height 41
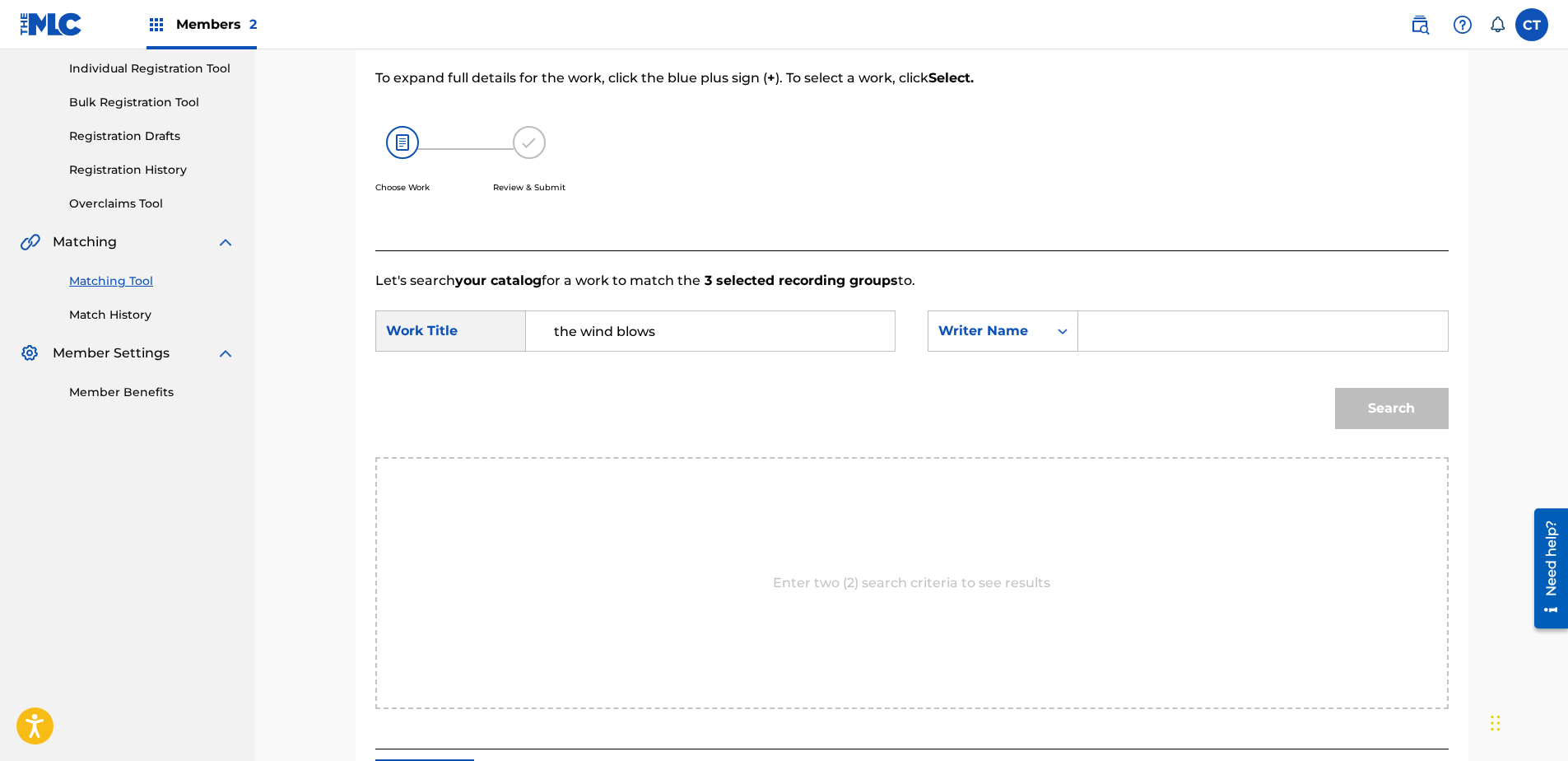
click at [1223, 331] on input "Search Form" at bounding box center [1262, 331] width 341 height 39
type input "glass"
click at [1335, 388] on button "Search" at bounding box center [1392, 408] width 114 height 41
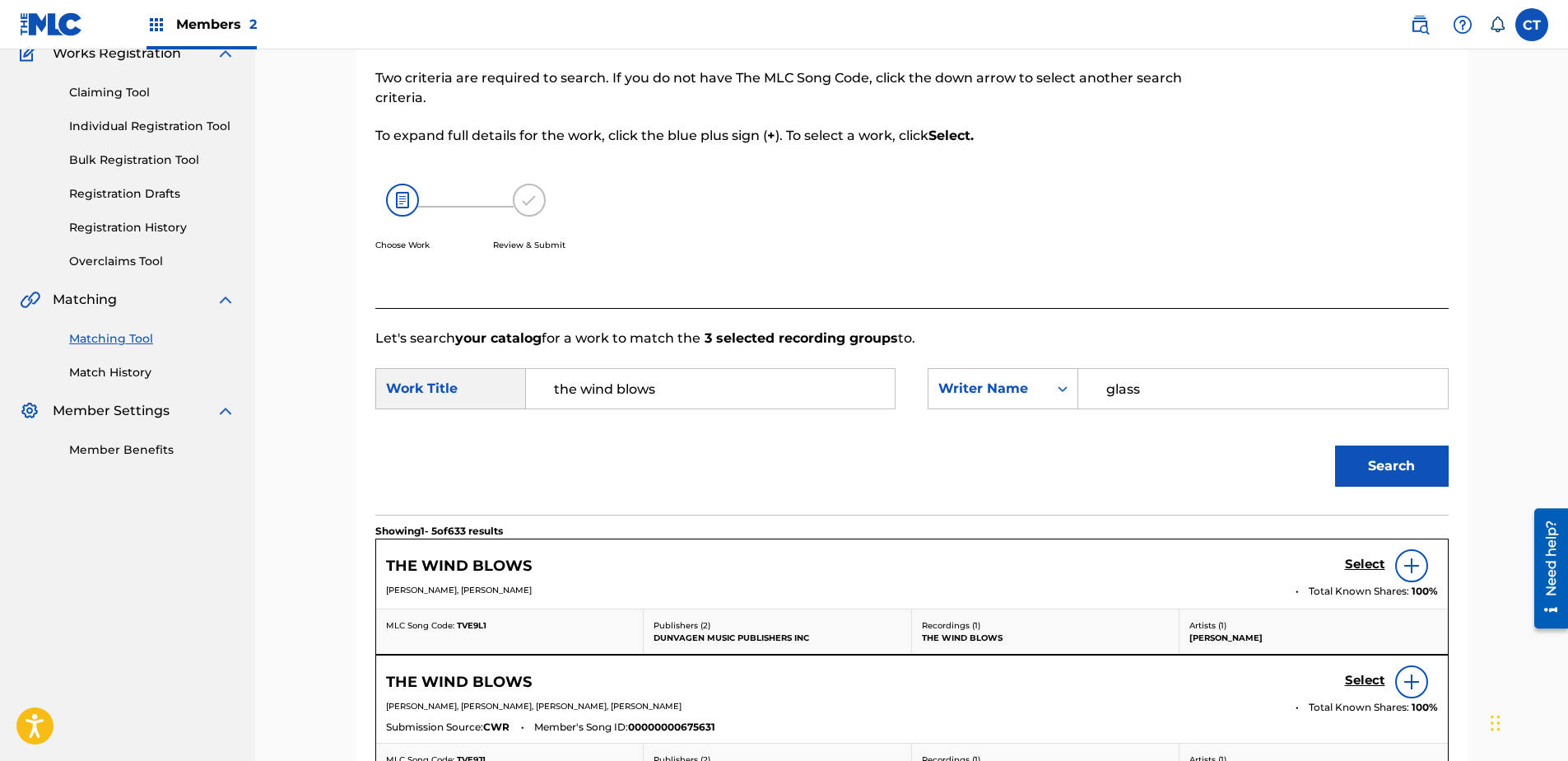
scroll to position [208, 0]
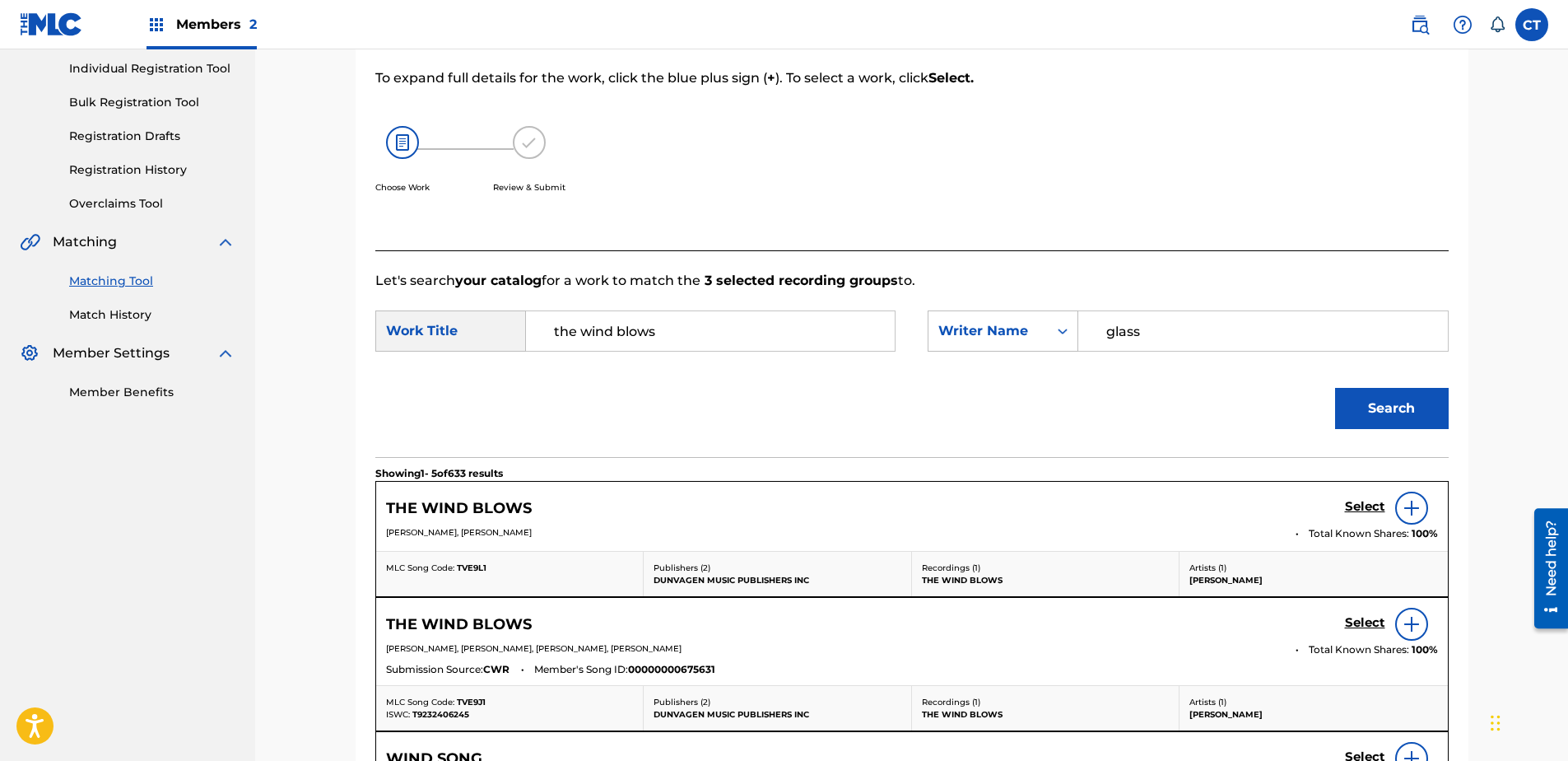
click at [1370, 507] on h5 "Select" at bounding box center [1365, 507] width 40 height 16
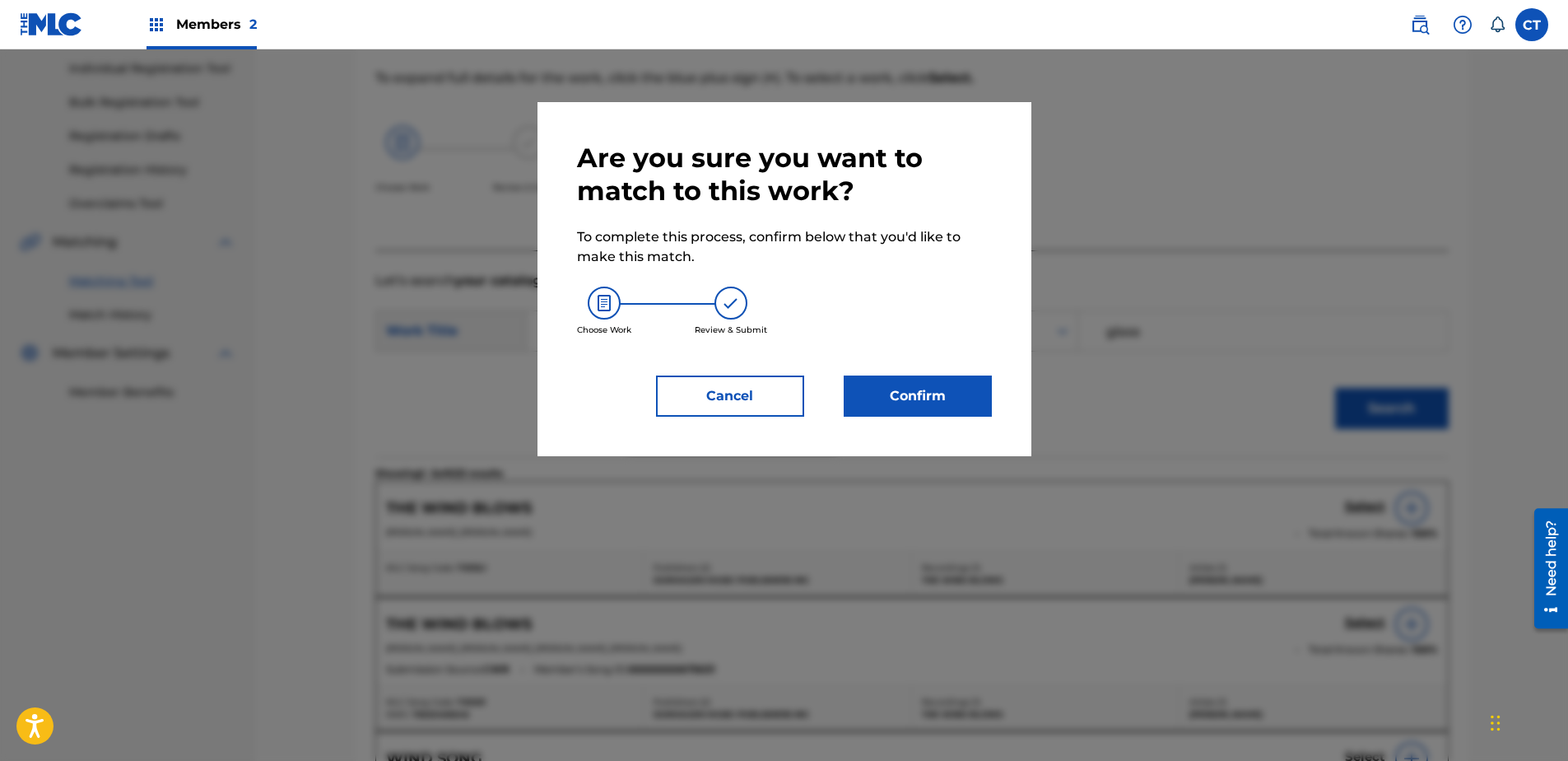
click at [878, 391] on button "Confirm" at bounding box center [918, 395] width 148 height 41
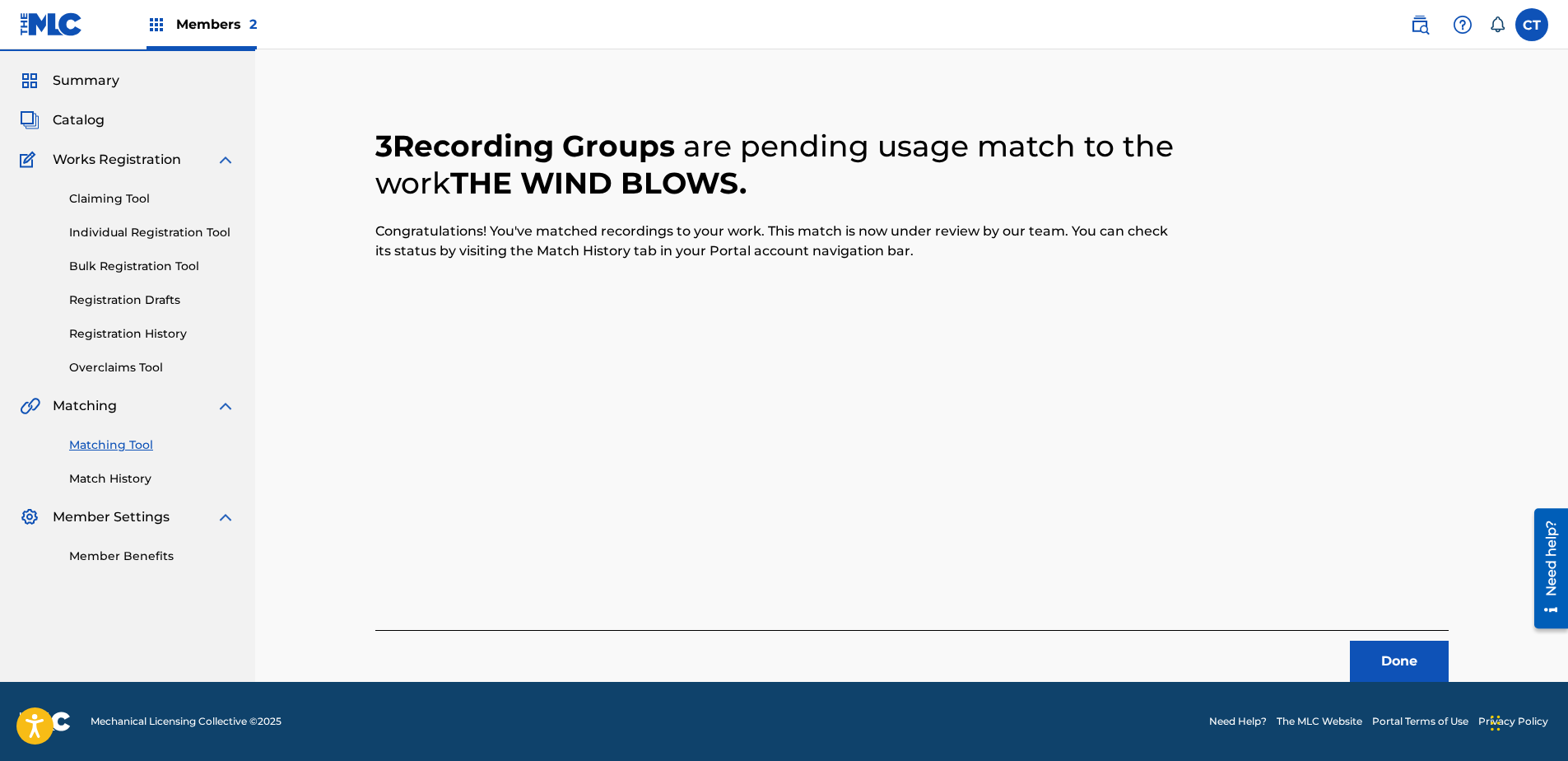
scroll to position [44, 0]
click at [1410, 673] on button "Done" at bounding box center [1399, 661] width 99 height 41
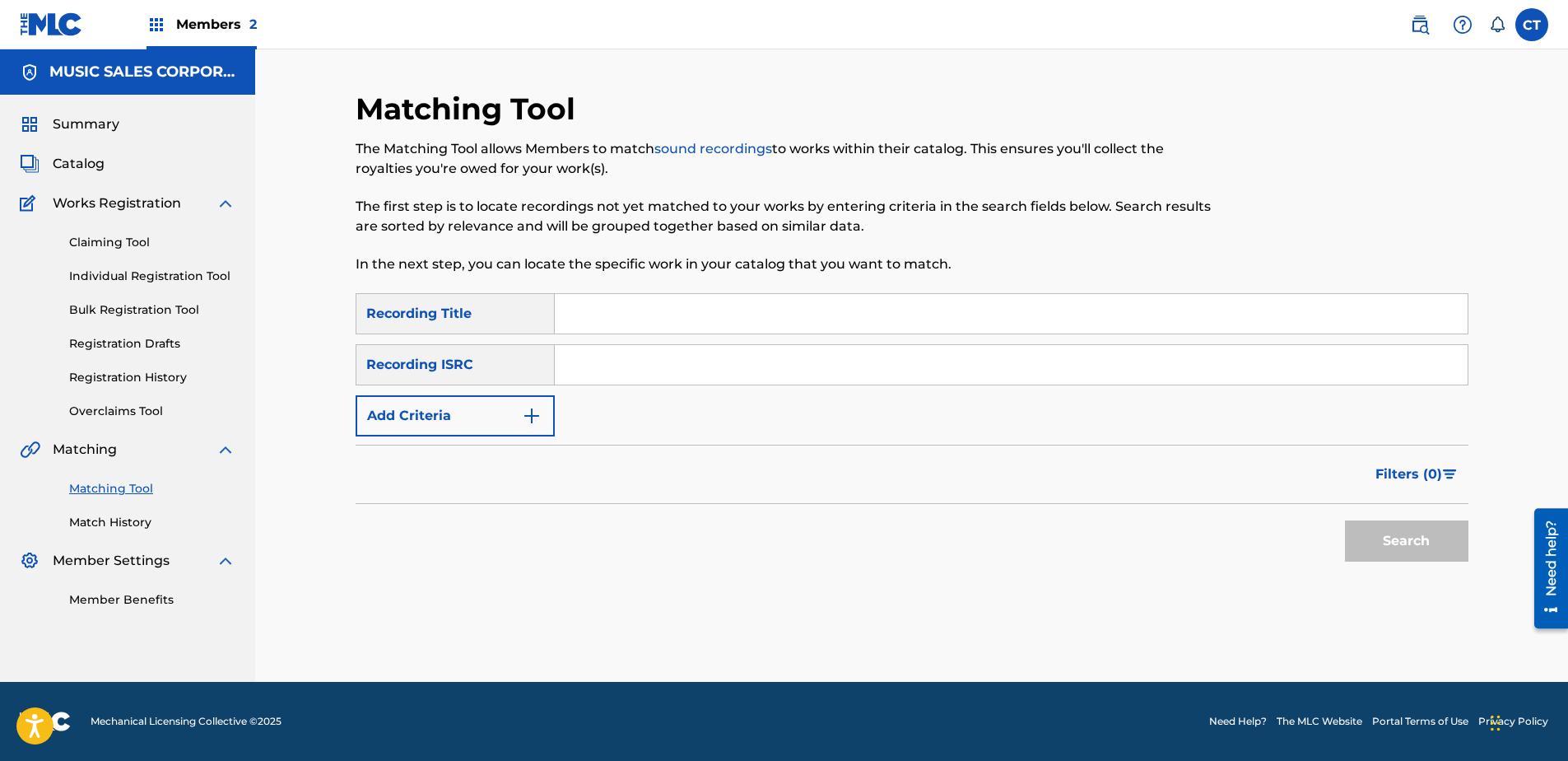
paste input "US65R0603110"
type input "US65R0603110"
click at [1392, 544] on button "Search" at bounding box center [1406, 541] width 124 height 41
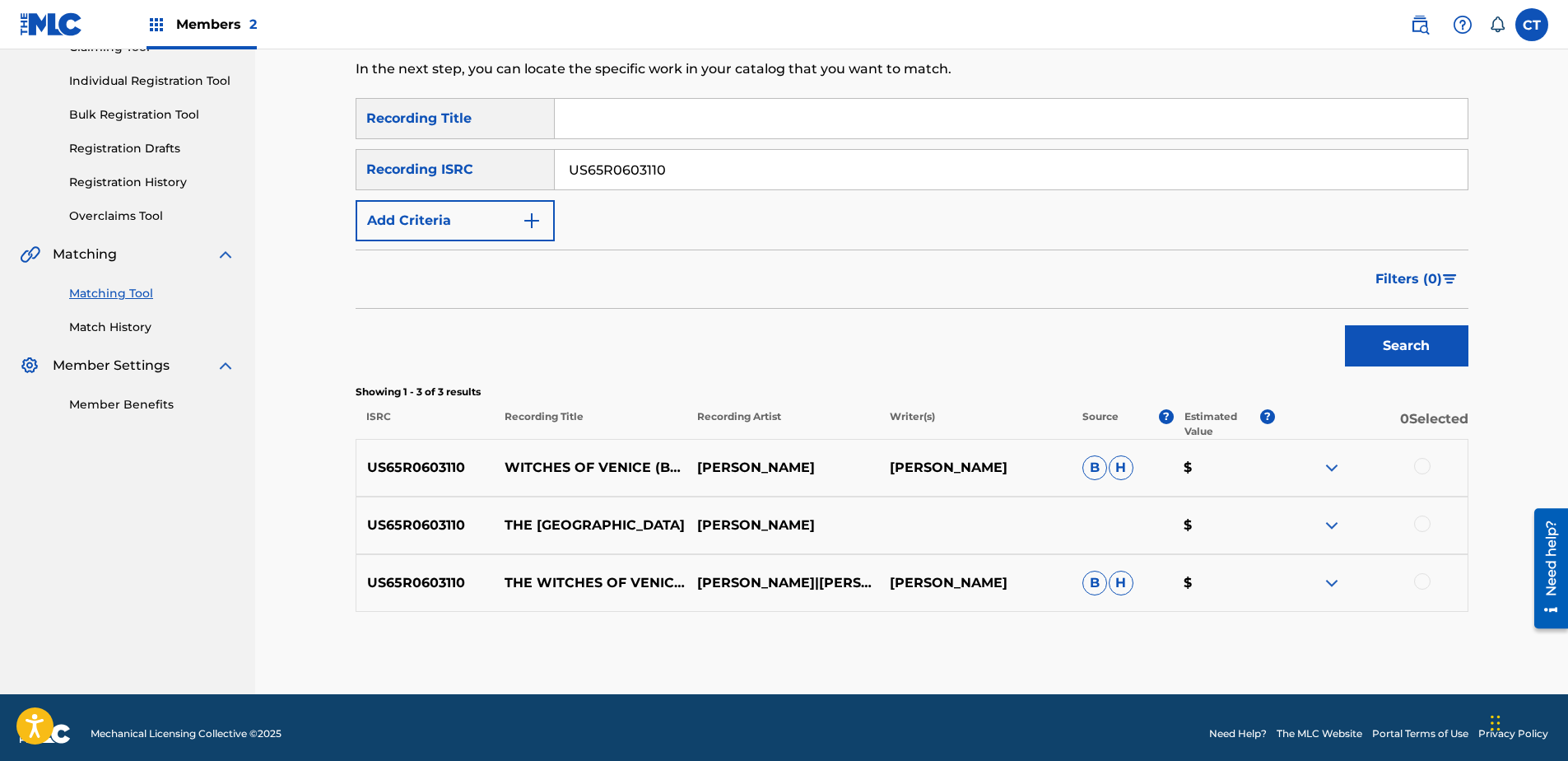
scroll to position [208, 0]
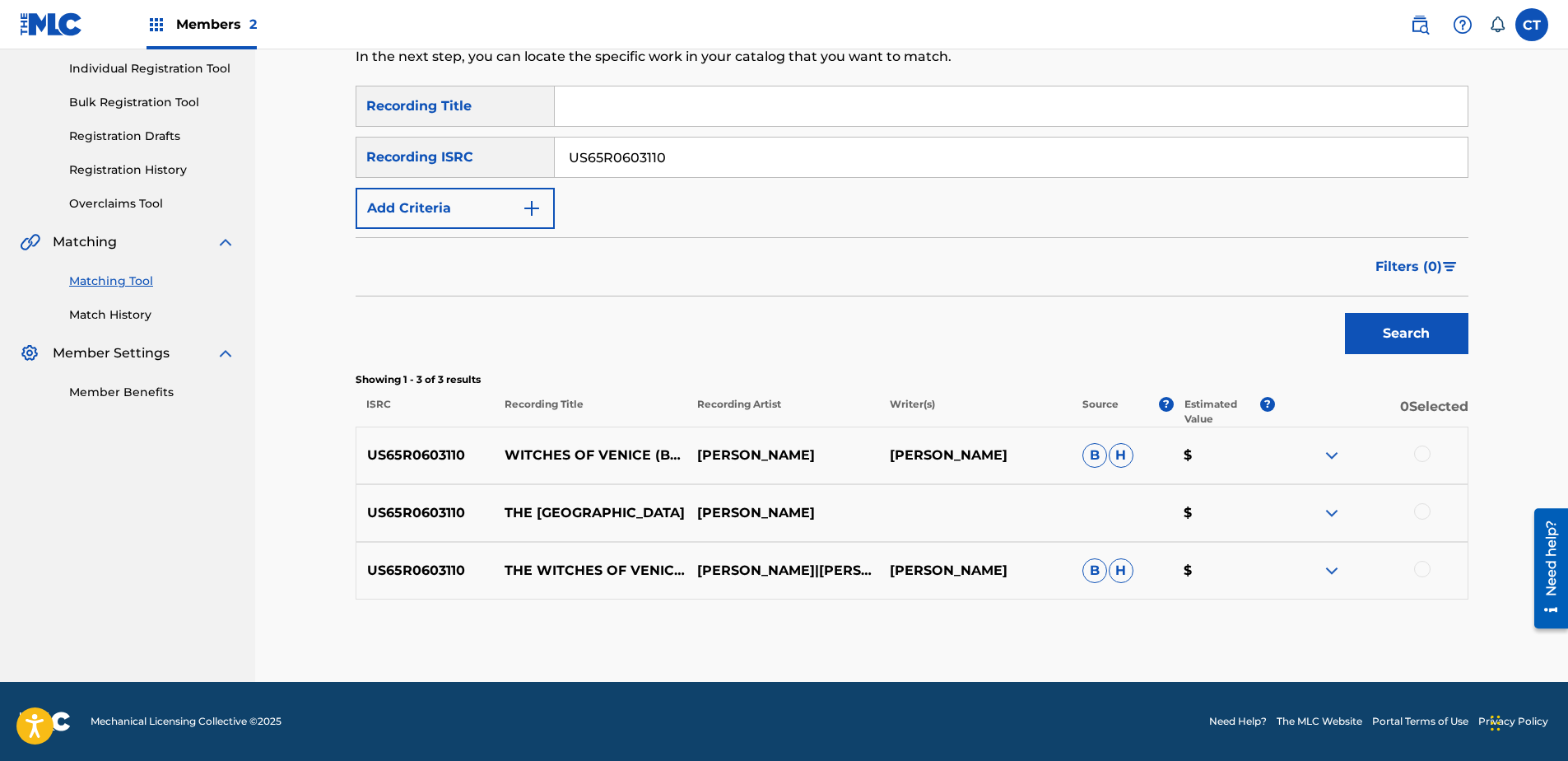
click at [1424, 456] on div at bounding box center [1422, 453] width 17 height 17
click at [1423, 518] on div at bounding box center [1422, 511] width 17 height 17
click at [1431, 569] on div at bounding box center [1372, 571] width 193 height 20
click at [1425, 570] on div at bounding box center [1422, 569] width 17 height 17
click at [1163, 611] on button "Match 3 Groups" at bounding box center [1157, 626] width 182 height 41
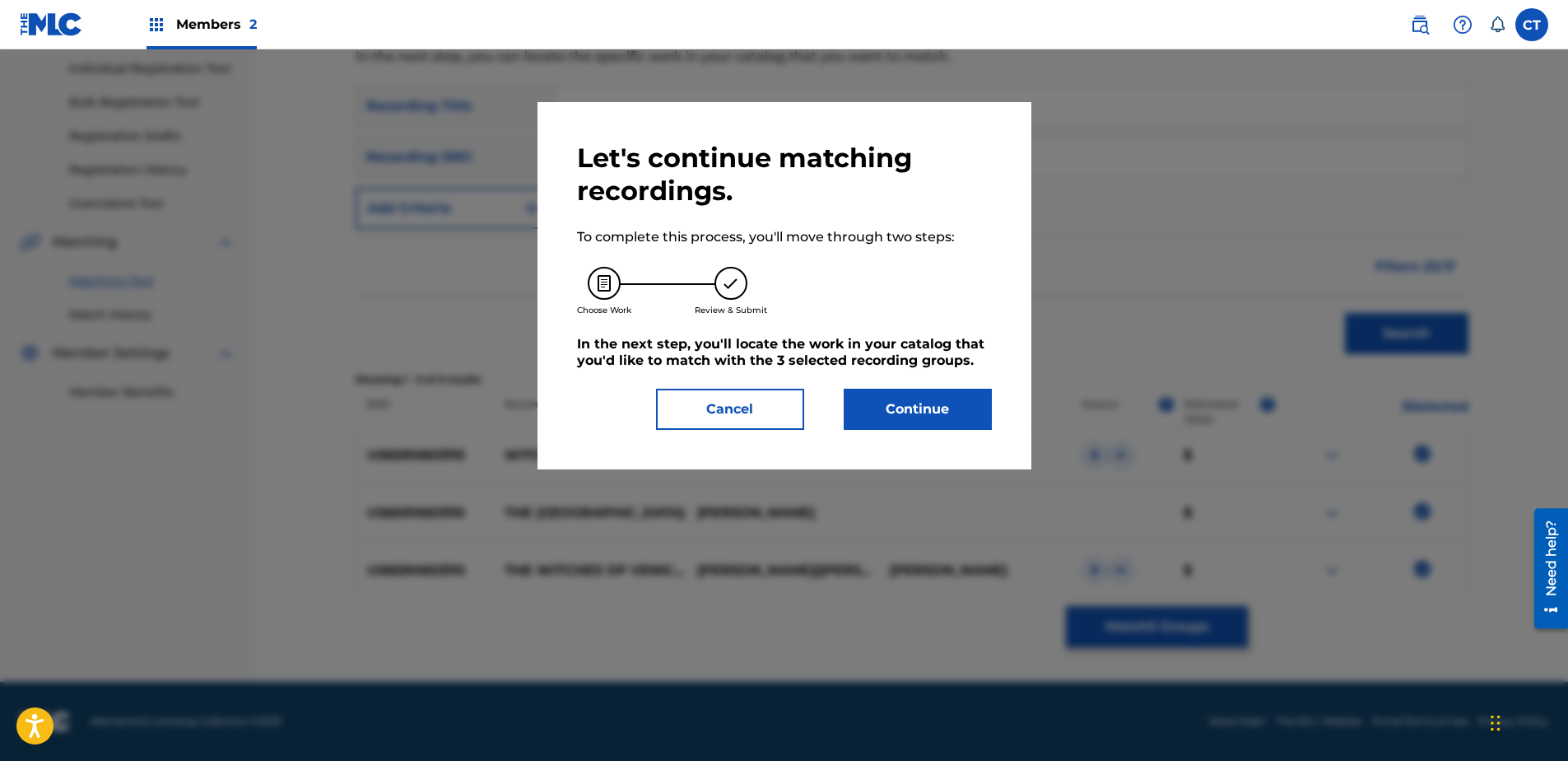
click at [961, 413] on button "Continue" at bounding box center [918, 409] width 148 height 41
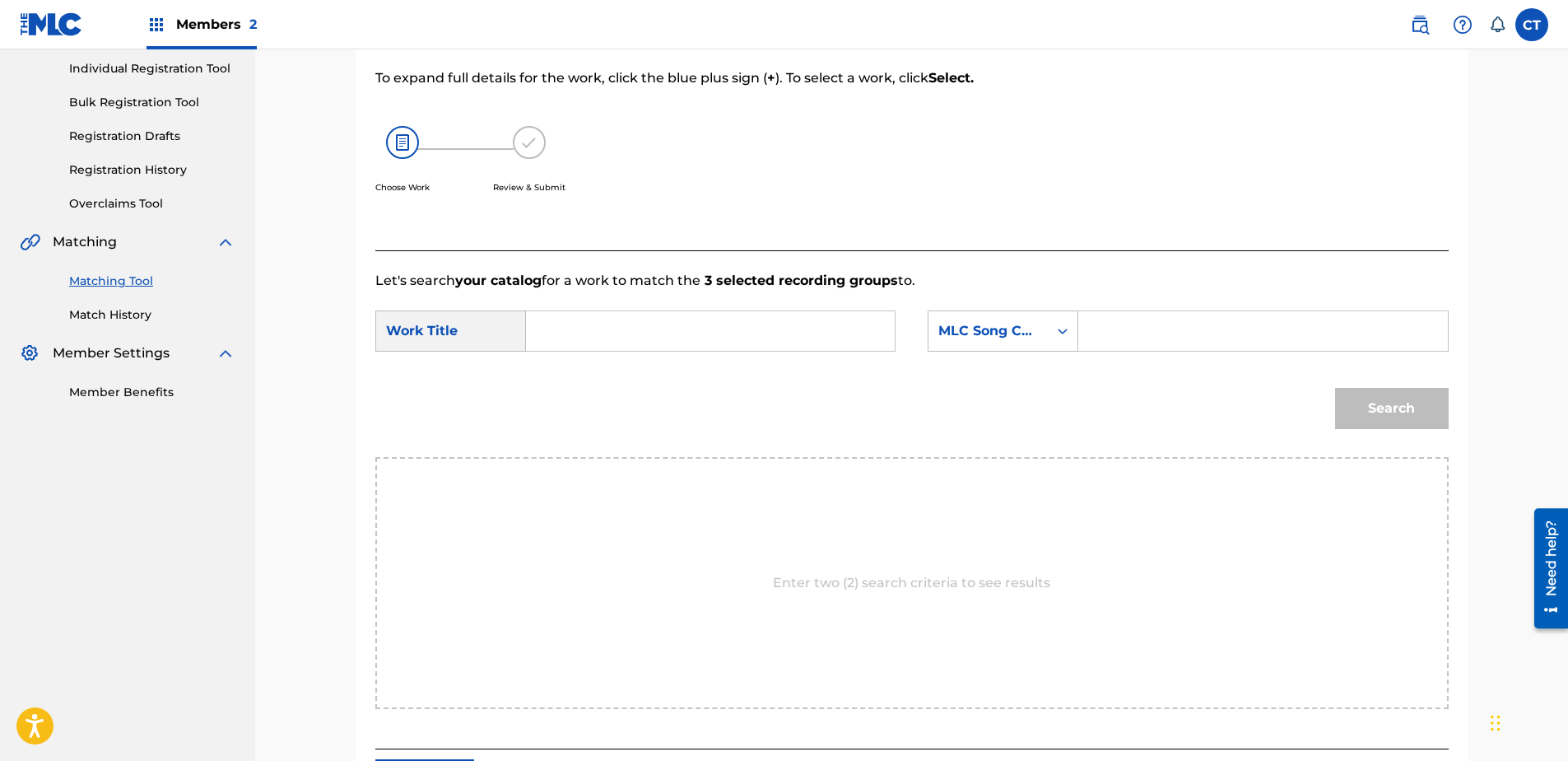
paste input "The [GEOGRAPHIC_DATA]"
type input "The [GEOGRAPHIC_DATA]"
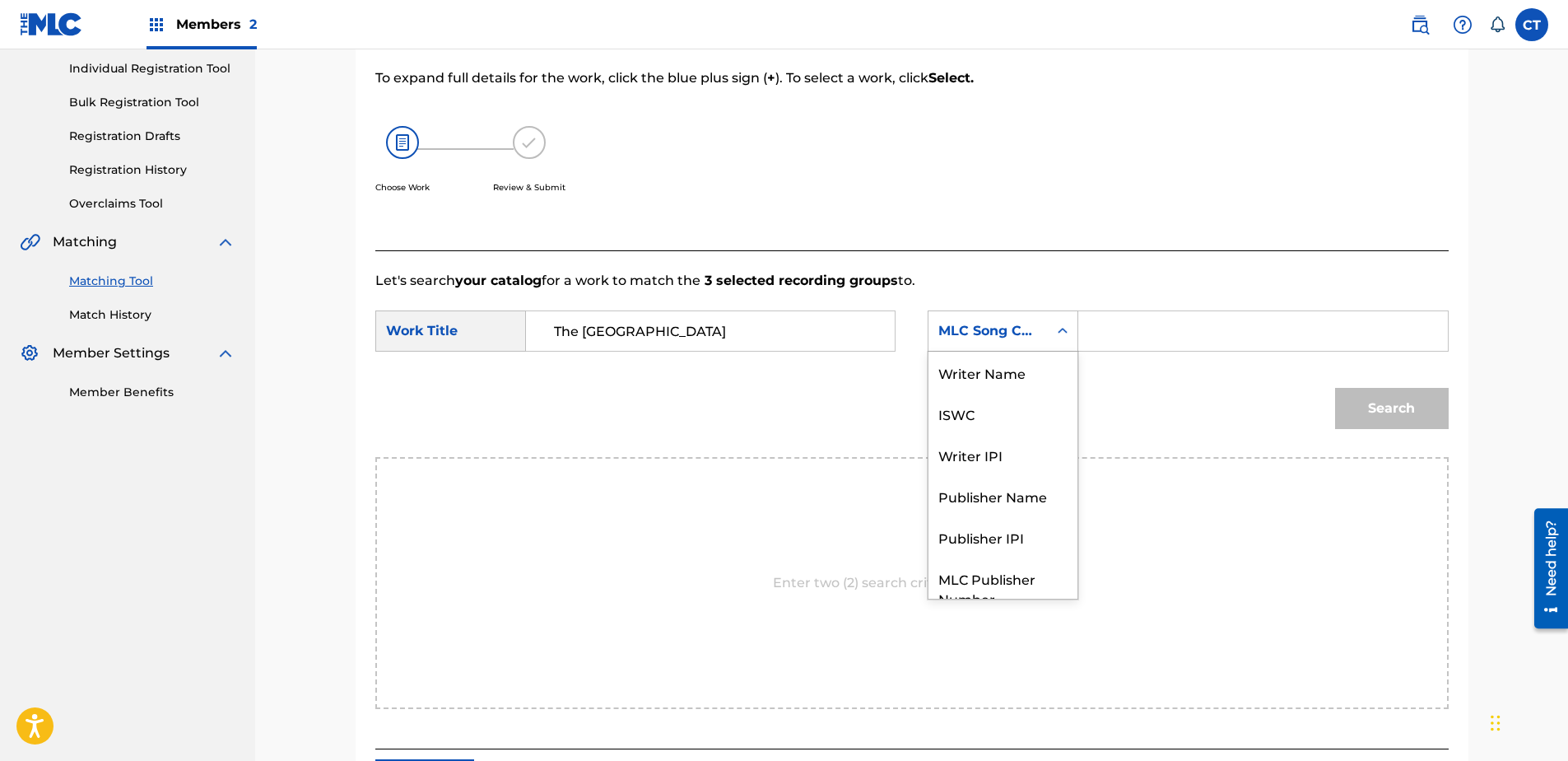
click at [973, 338] on div "MLC Song Code" at bounding box center [989, 331] width 100 height 20
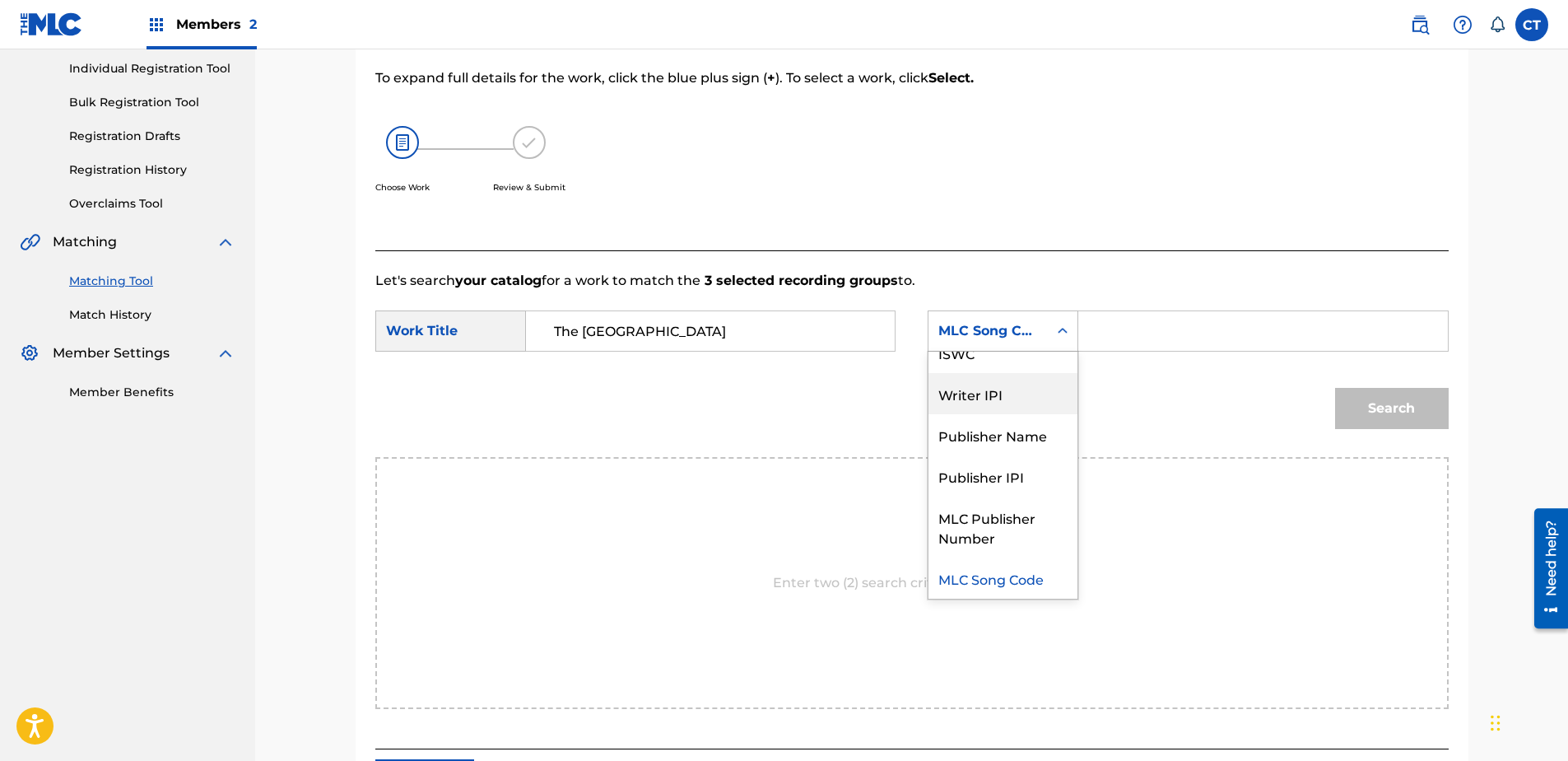
scroll to position [0, 0]
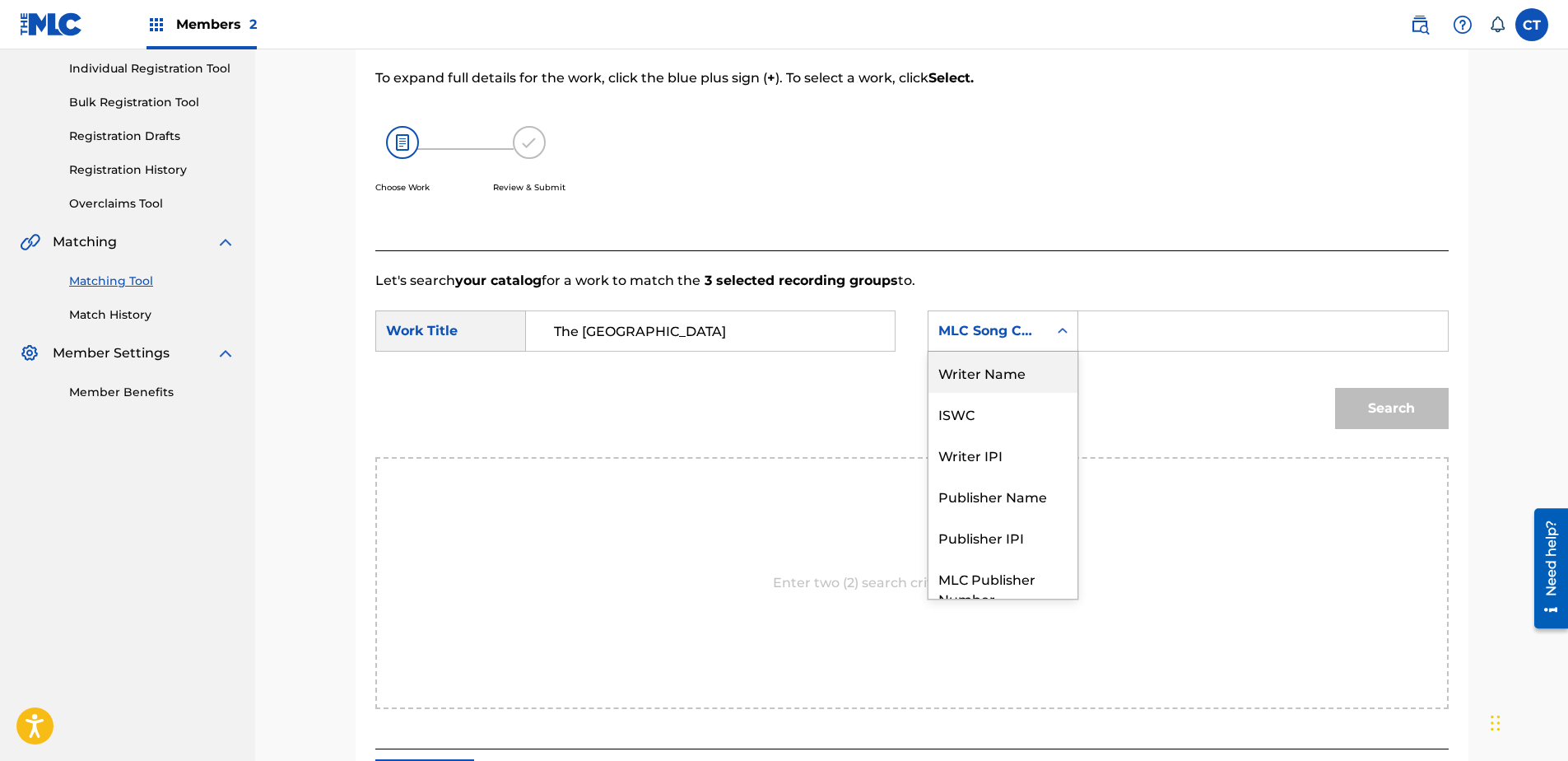
click at [989, 374] on div "Writer Name" at bounding box center [1003, 372] width 149 height 41
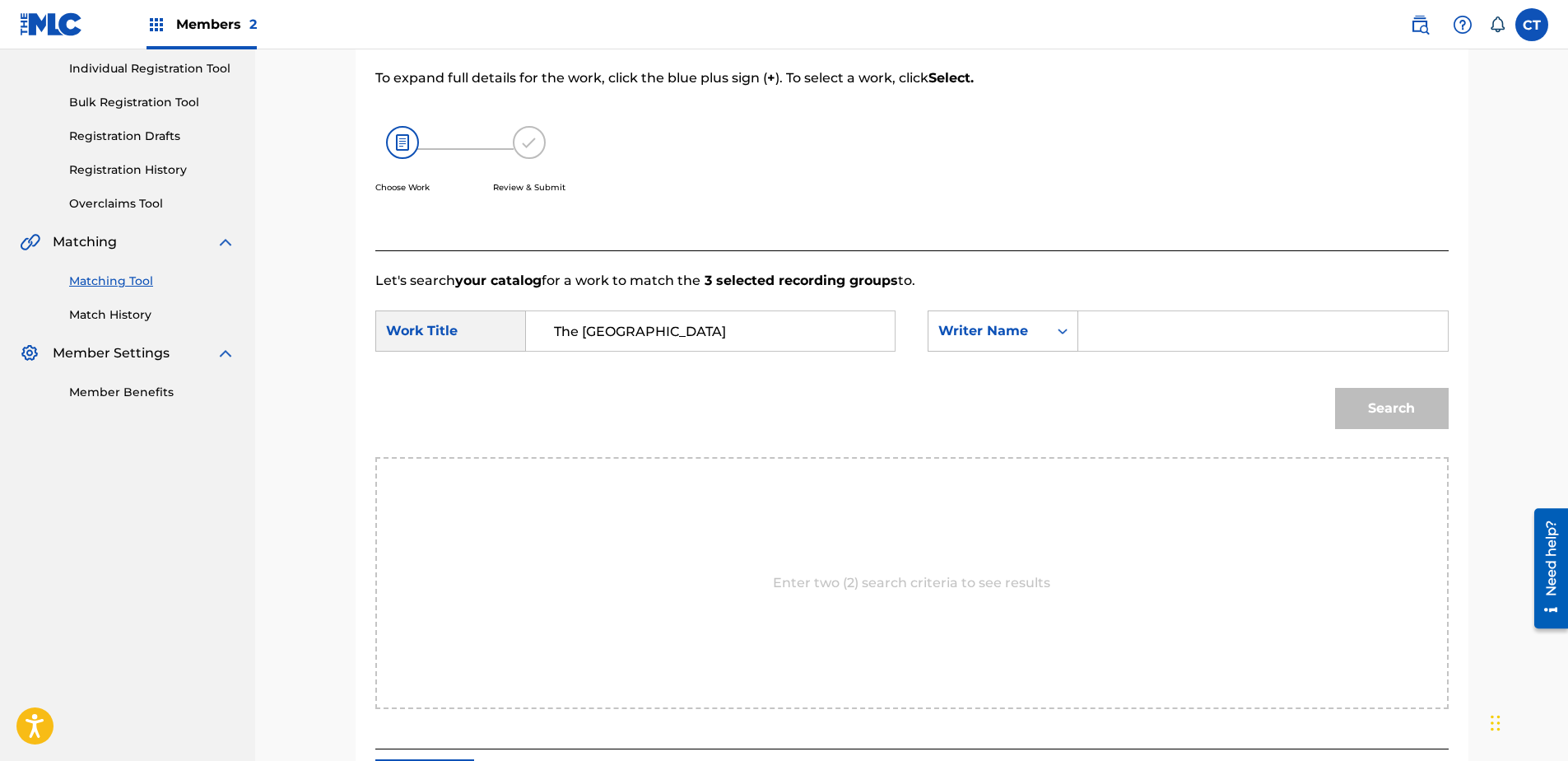
click at [1104, 353] on div "SearchWithCriteriae5b9d3f1-6659-48f8-b333-b1b33bb8bef1 Work Title The Witches P…" at bounding box center [912, 336] width 1074 height 51
click at [1114, 339] on input "Search Form" at bounding box center [1262, 331] width 341 height 39
type input "glass"
click at [1335, 388] on button "Search" at bounding box center [1392, 408] width 114 height 41
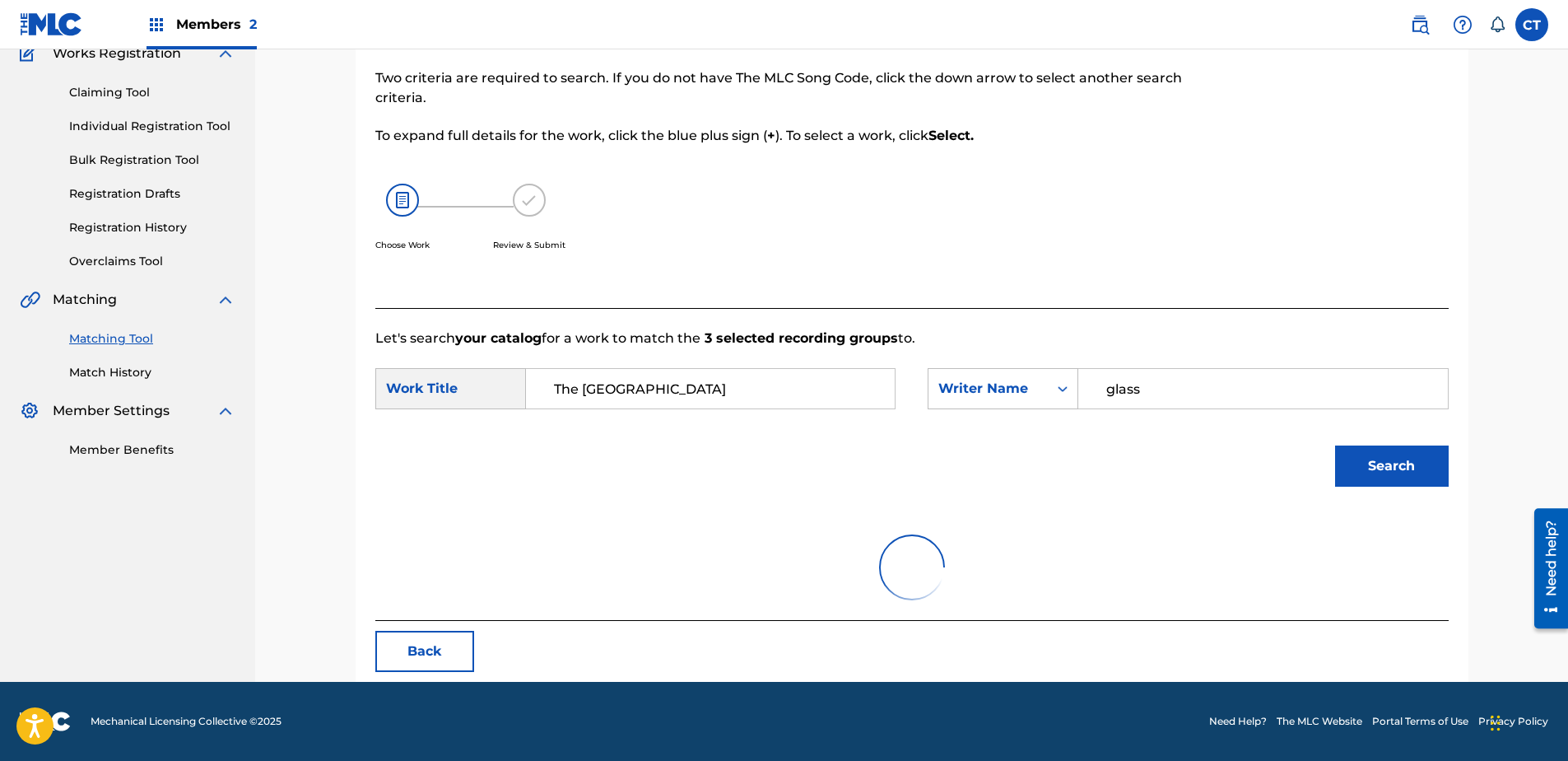
scroll to position [208, 0]
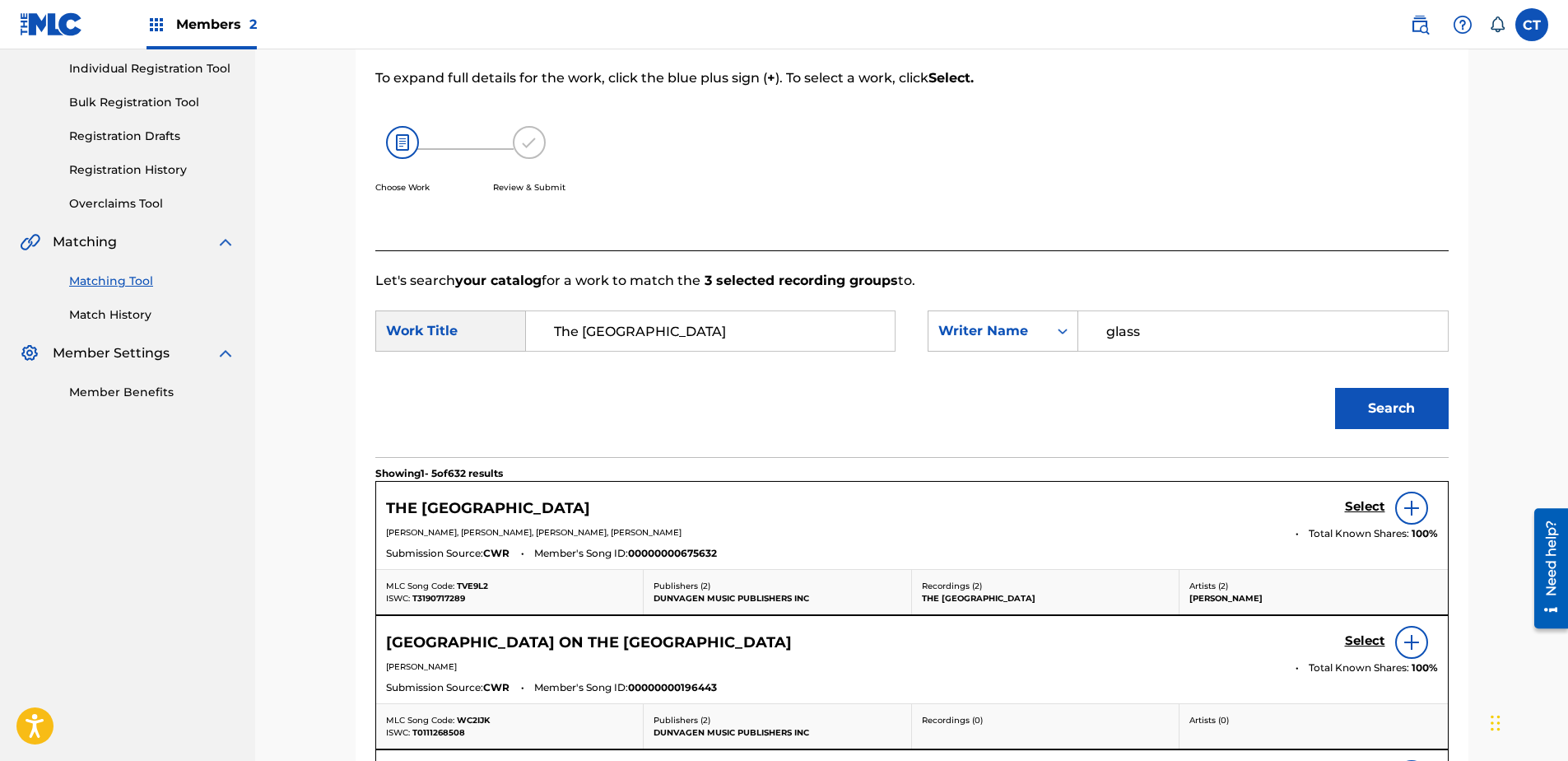
click at [1372, 509] on h5 "Select" at bounding box center [1365, 507] width 40 height 16
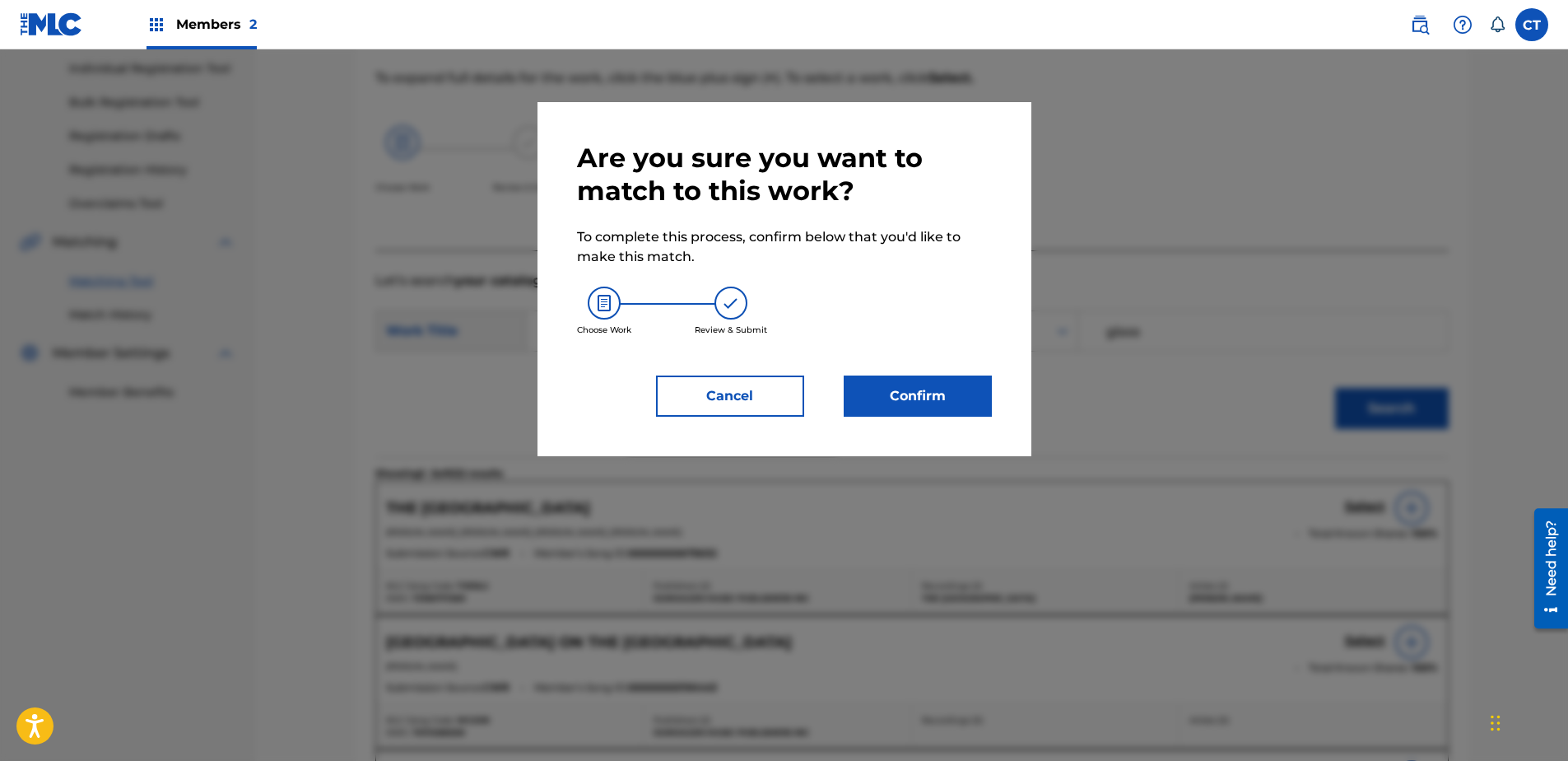
click at [953, 398] on button "Confirm" at bounding box center [918, 395] width 148 height 41
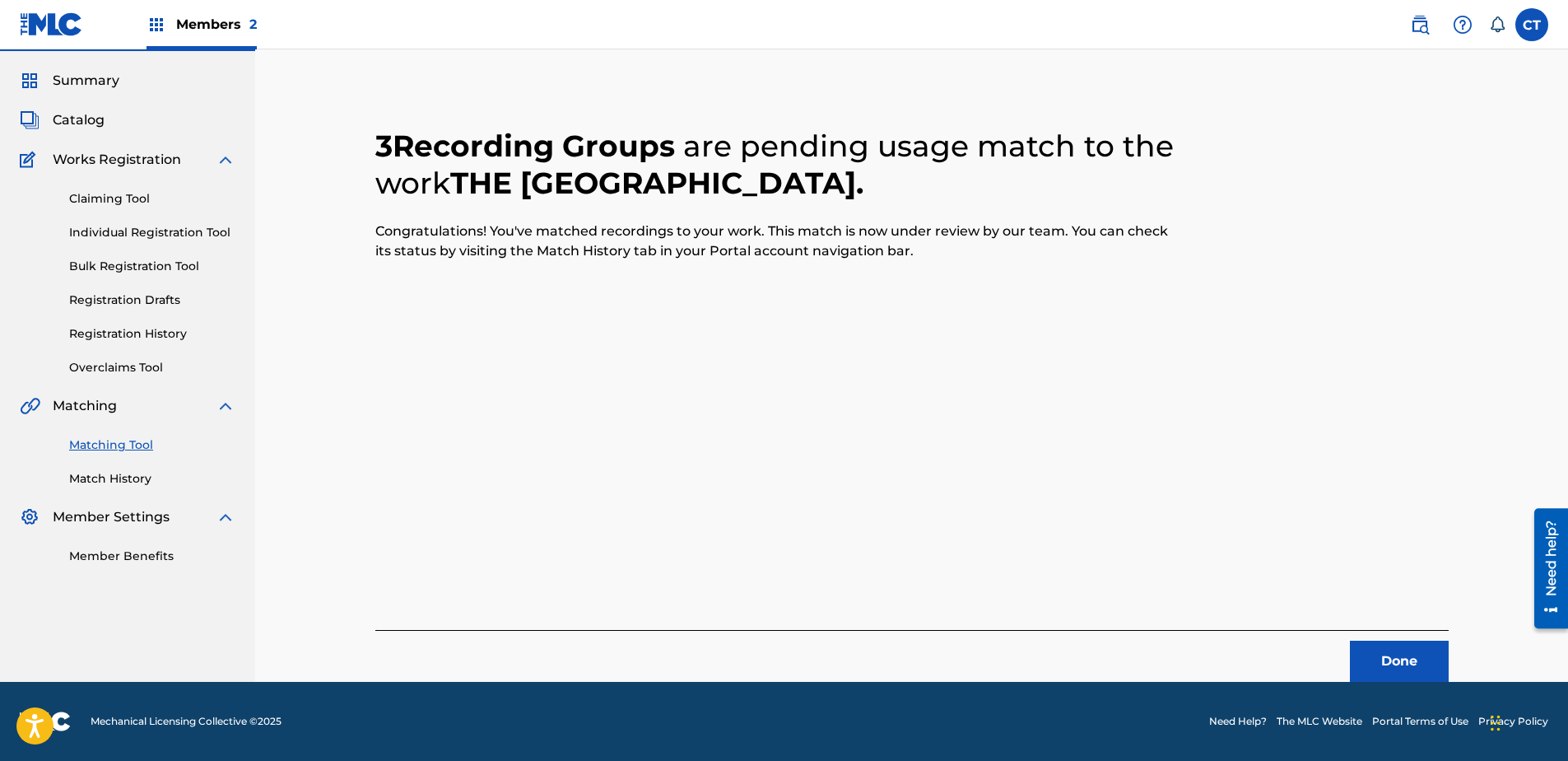
scroll to position [44, 0]
click at [1390, 658] on button "Done" at bounding box center [1399, 661] width 99 height 41
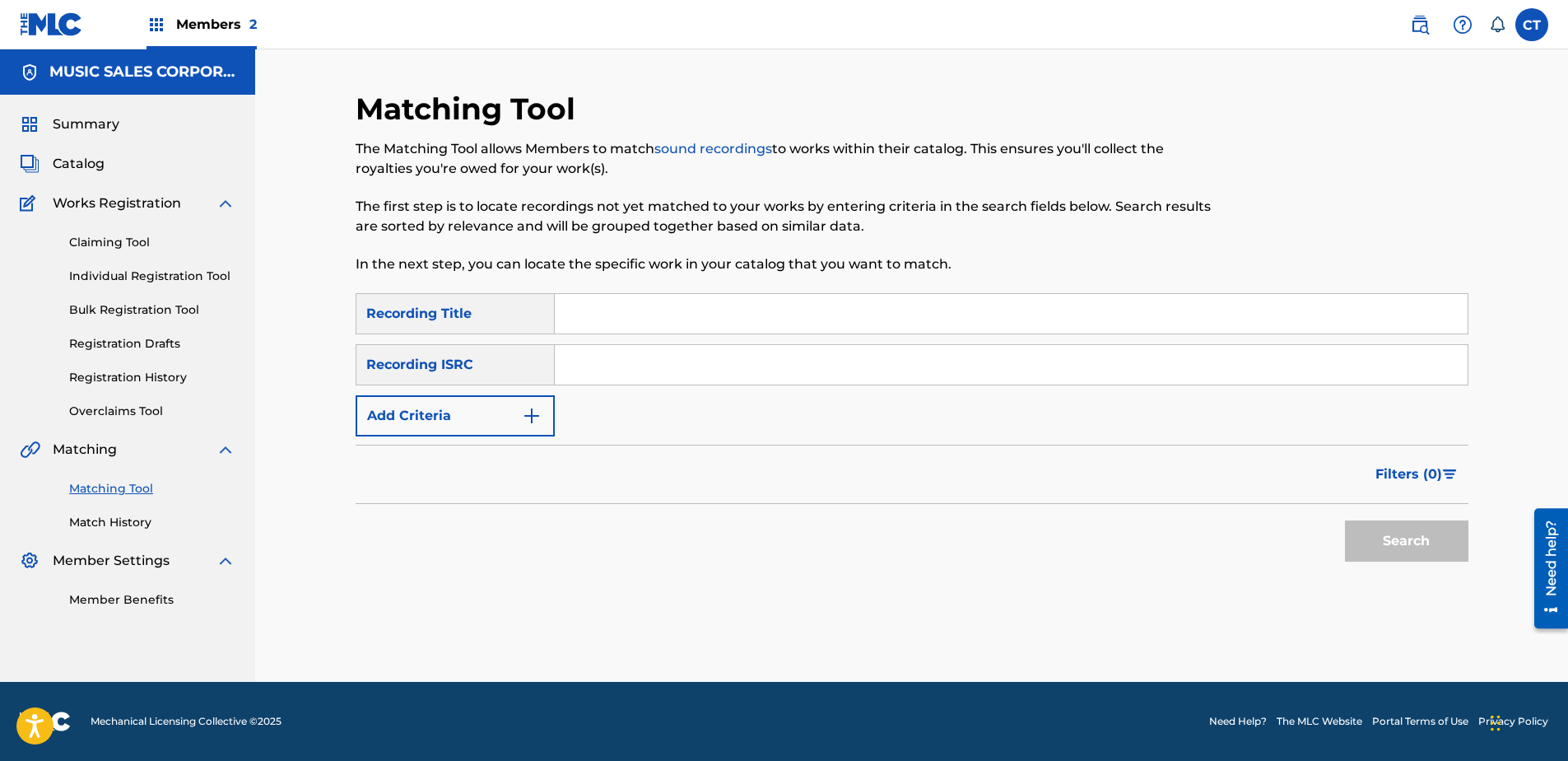
scroll to position [0, 0]
paste input "US65R0603111"
type input "US65R0603111"
click at [1356, 521] on button "Search" at bounding box center [1406, 541] width 124 height 41
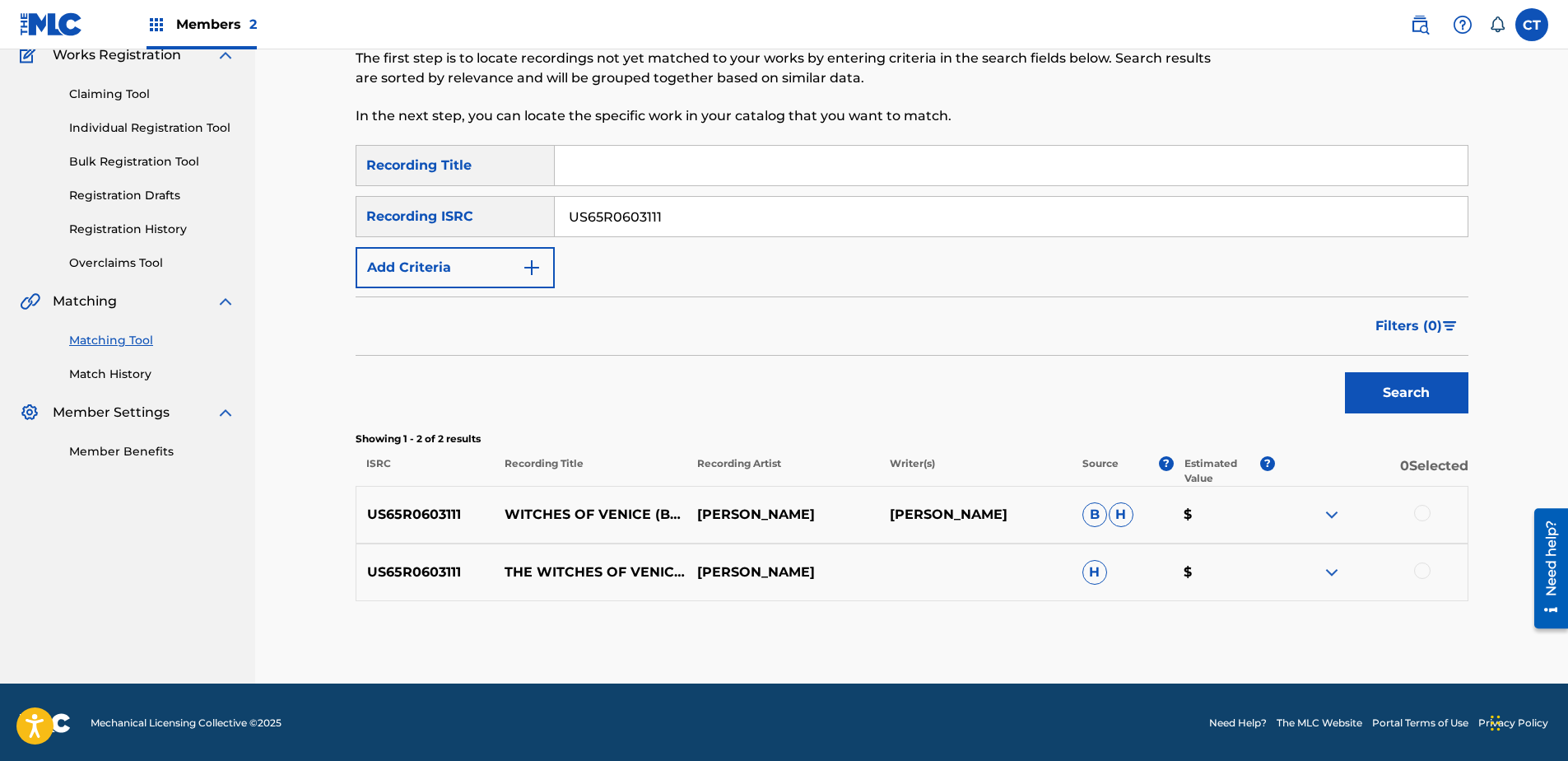
scroll to position [150, 0]
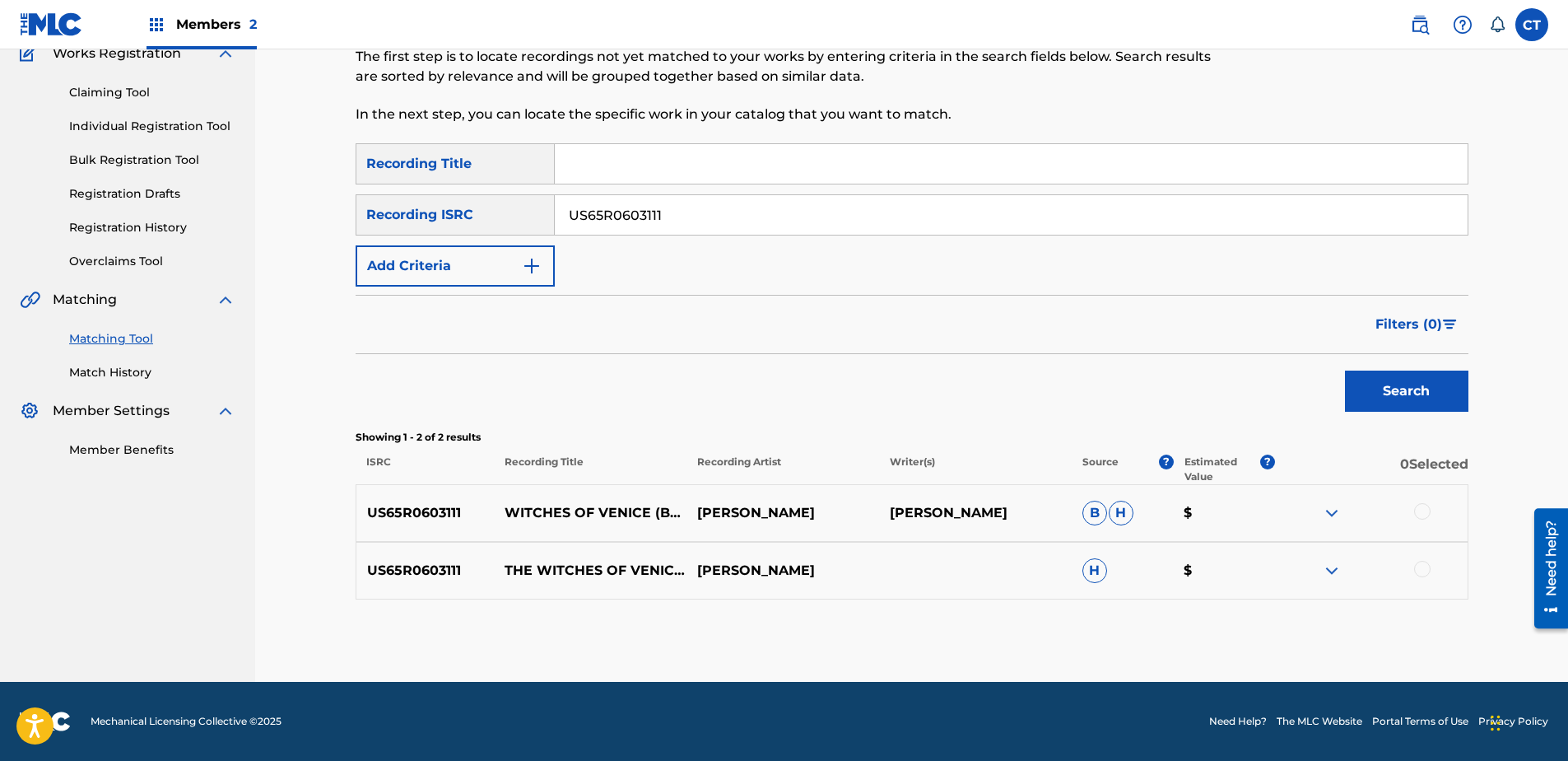
click at [1418, 515] on div at bounding box center [1422, 511] width 17 height 17
click at [1417, 569] on div at bounding box center [1422, 569] width 17 height 17
click at [1191, 608] on button "Match 2 Groups" at bounding box center [1157, 626] width 182 height 41
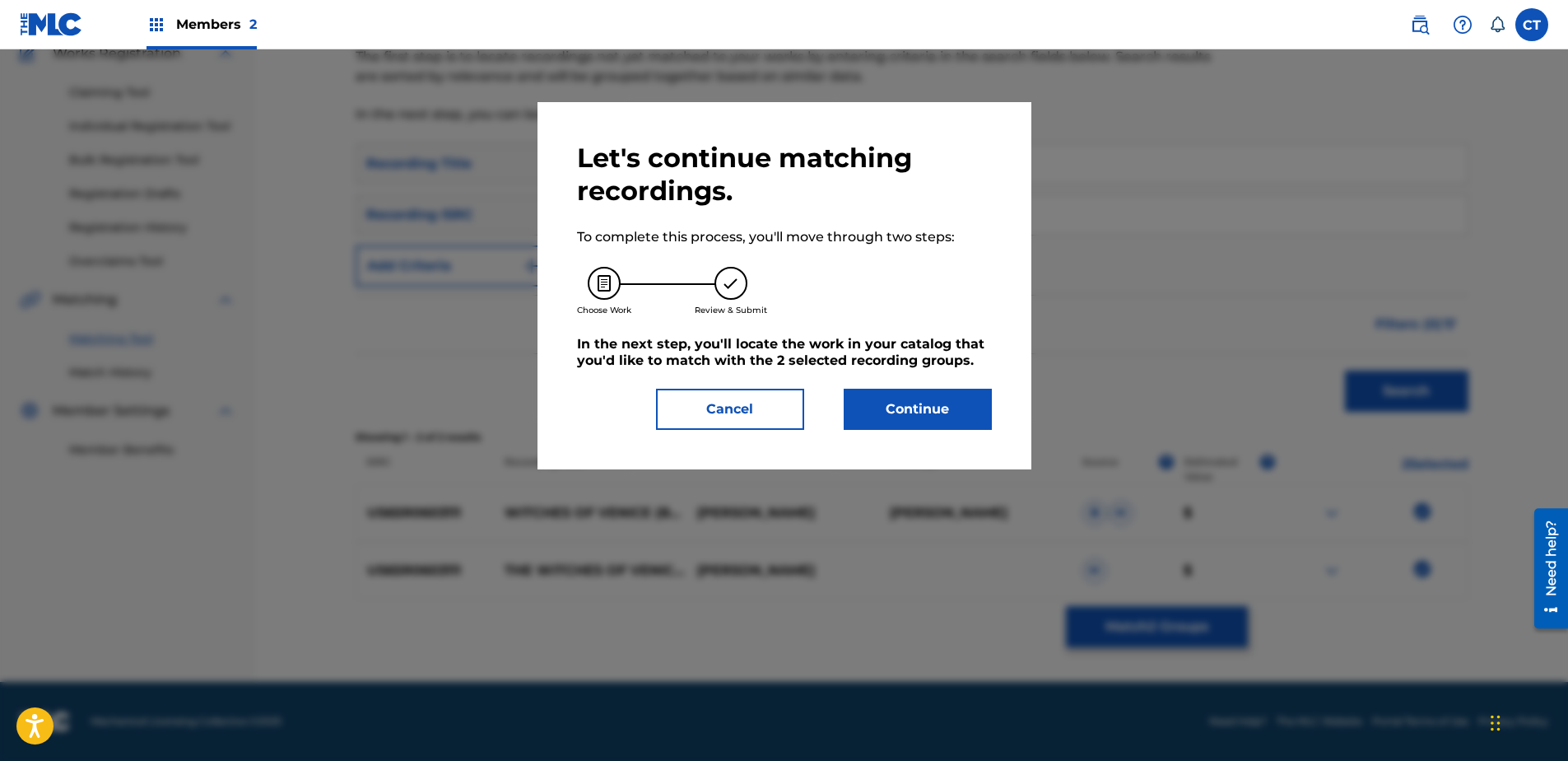
click at [953, 396] on button "Continue" at bounding box center [918, 409] width 148 height 41
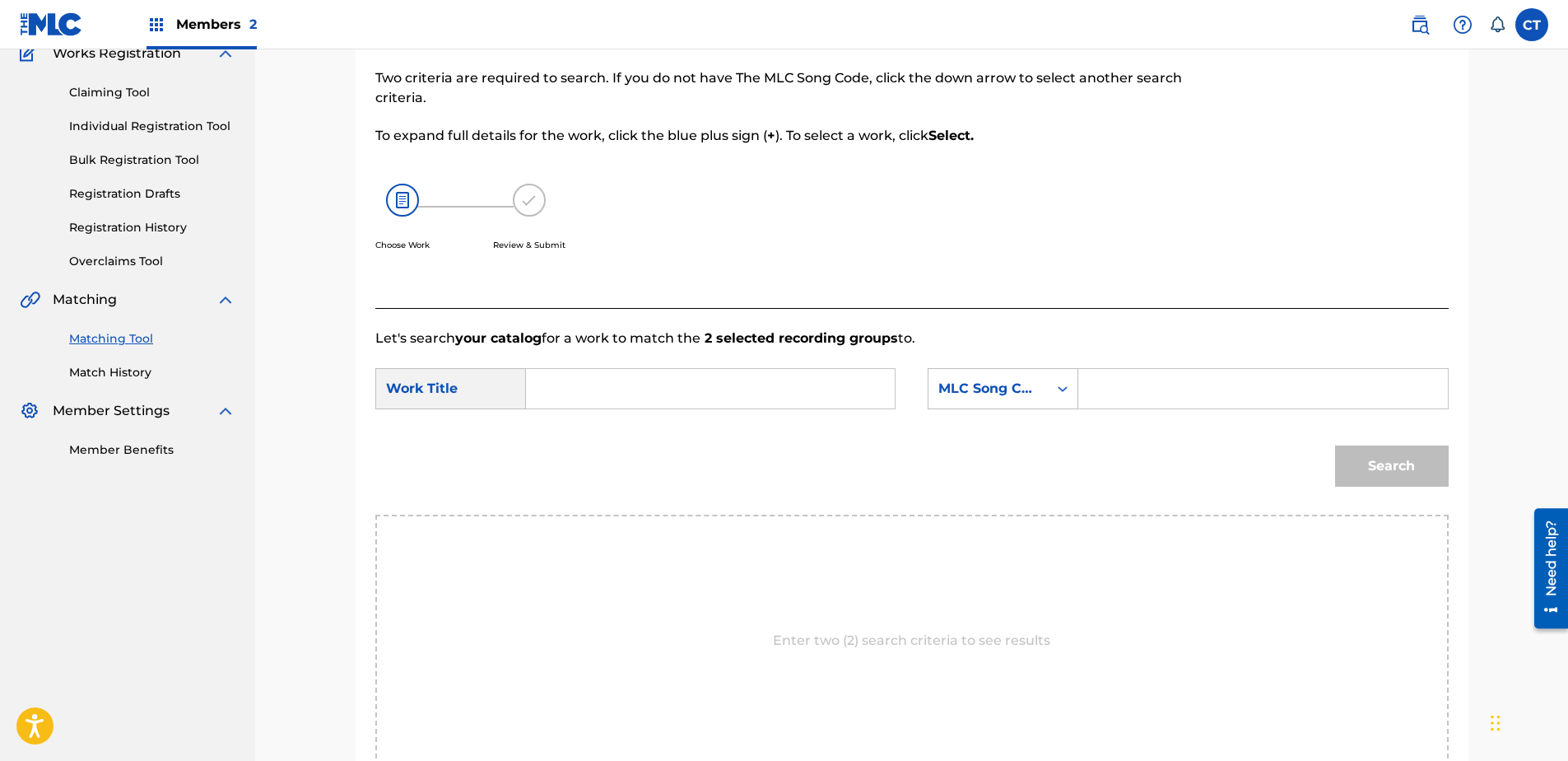
drag, startPoint x: 619, startPoint y: 30, endPoint x: 601, endPoint y: 90, distance: 62.6
click at [619, 30] on nav "Members 2 CT CT Copyright Temp [EMAIL_ADDRESS][DOMAIN_NAME] Notification Prefer…" at bounding box center [784, 25] width 1568 height 49
click at [607, 393] on input "Search Form" at bounding box center [710, 388] width 341 height 39
click at [589, 439] on div "inside the pala ce" at bounding box center [586, 445] width 93 height 69
type input "inside the palace"
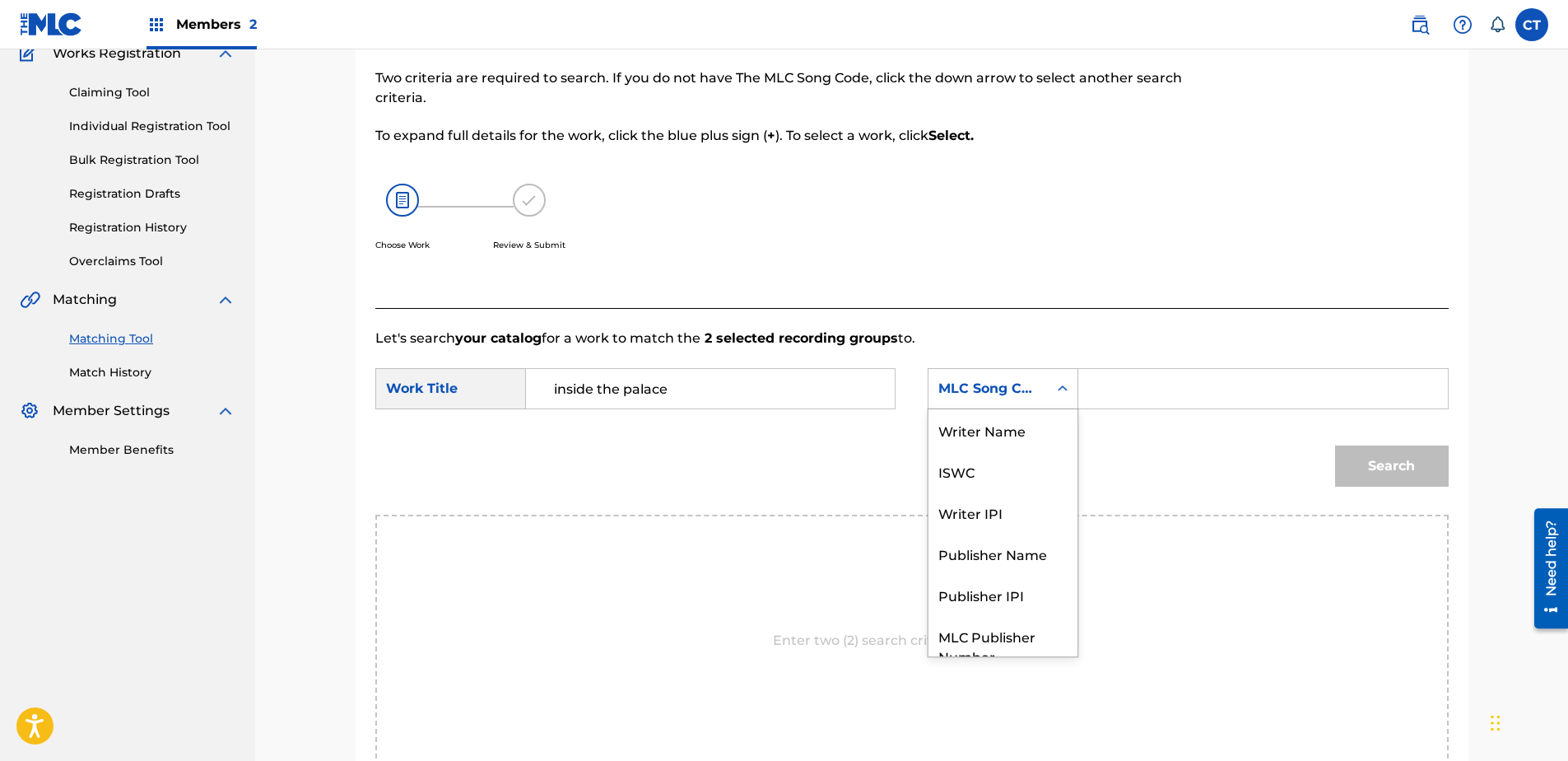
click at [981, 397] on div "MLC Song Code" at bounding box center [989, 388] width 100 height 20
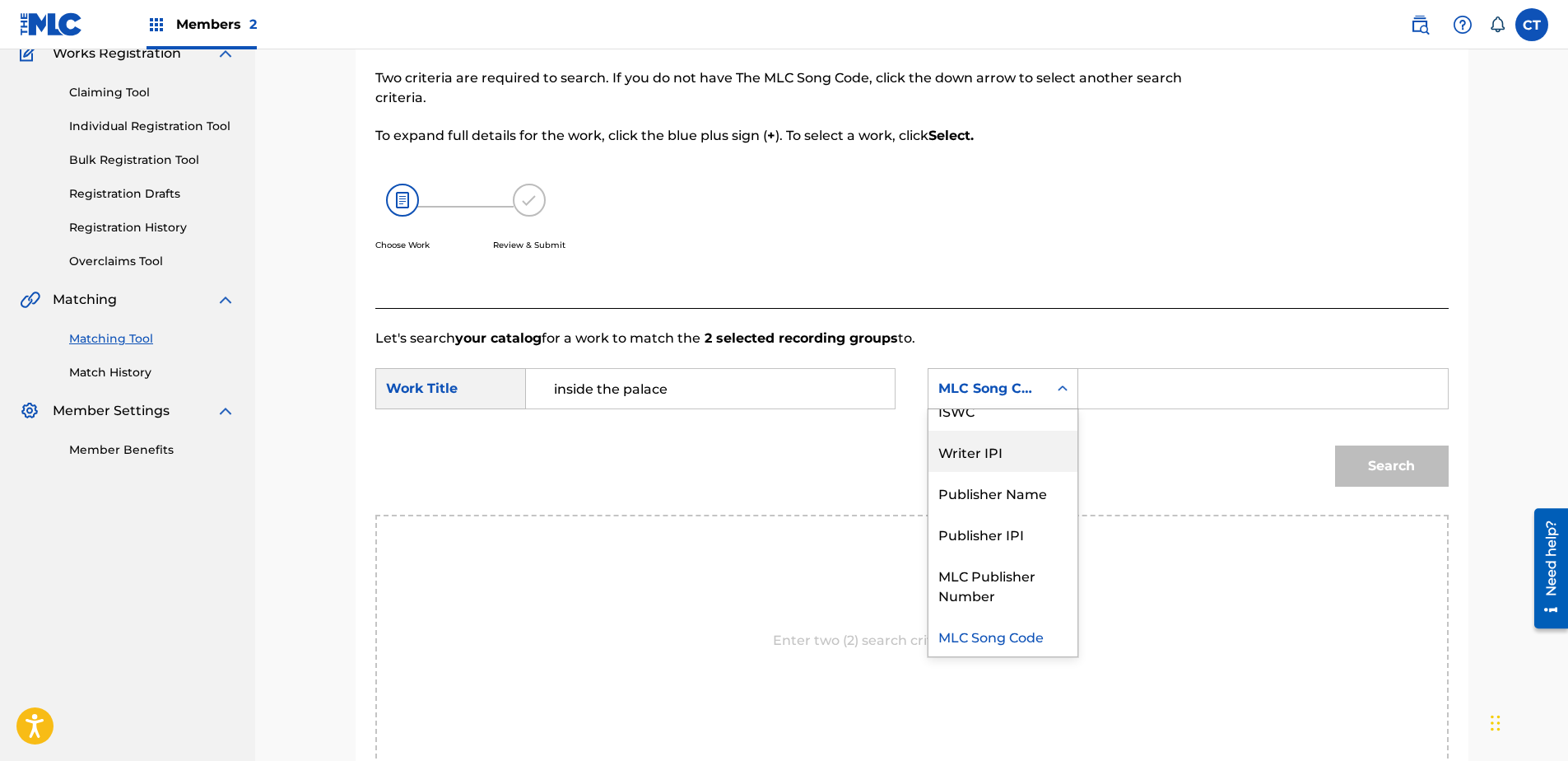
scroll to position [0, 0]
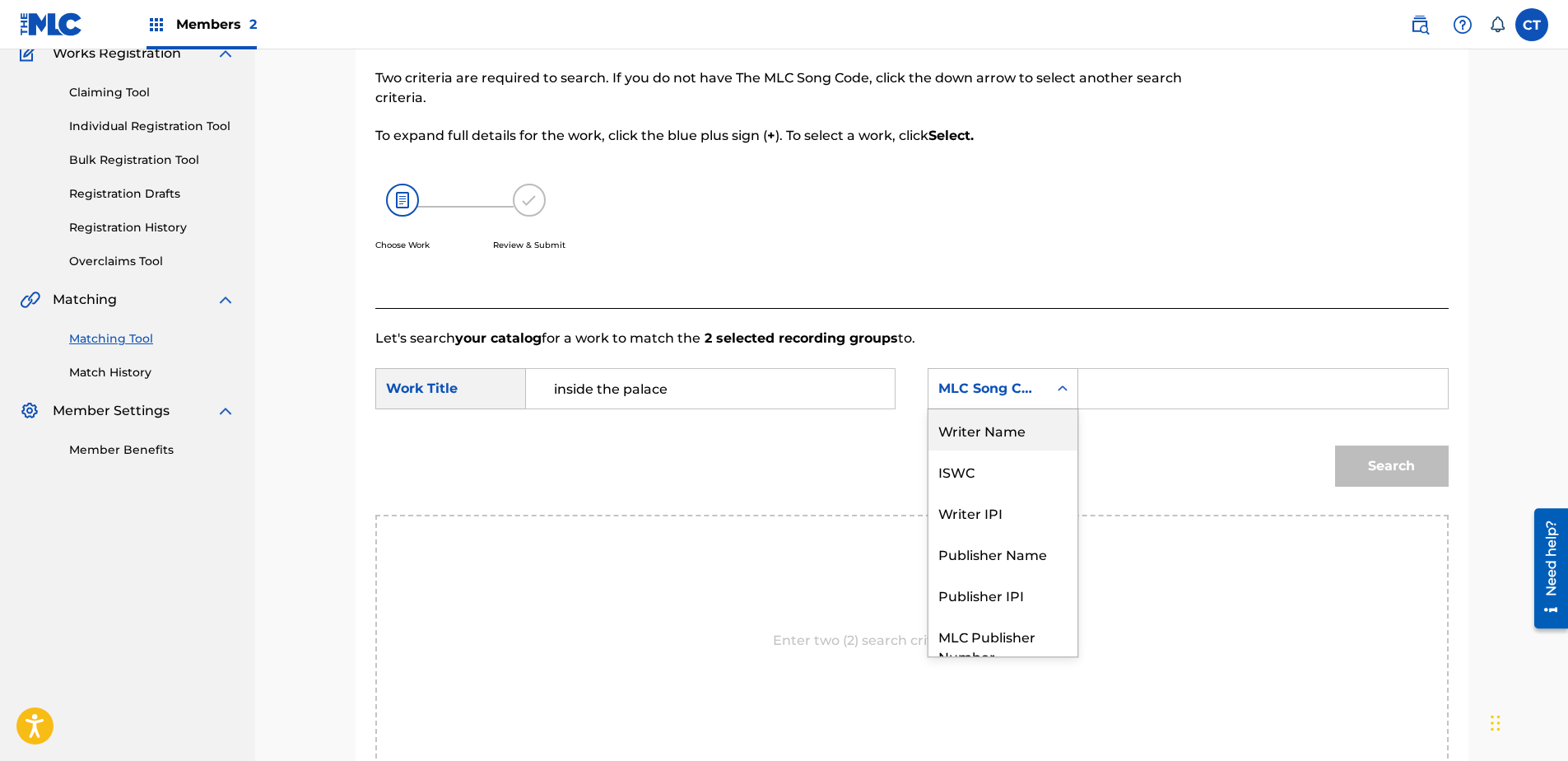
click at [995, 434] on div "Writer Name" at bounding box center [1003, 430] width 149 height 41
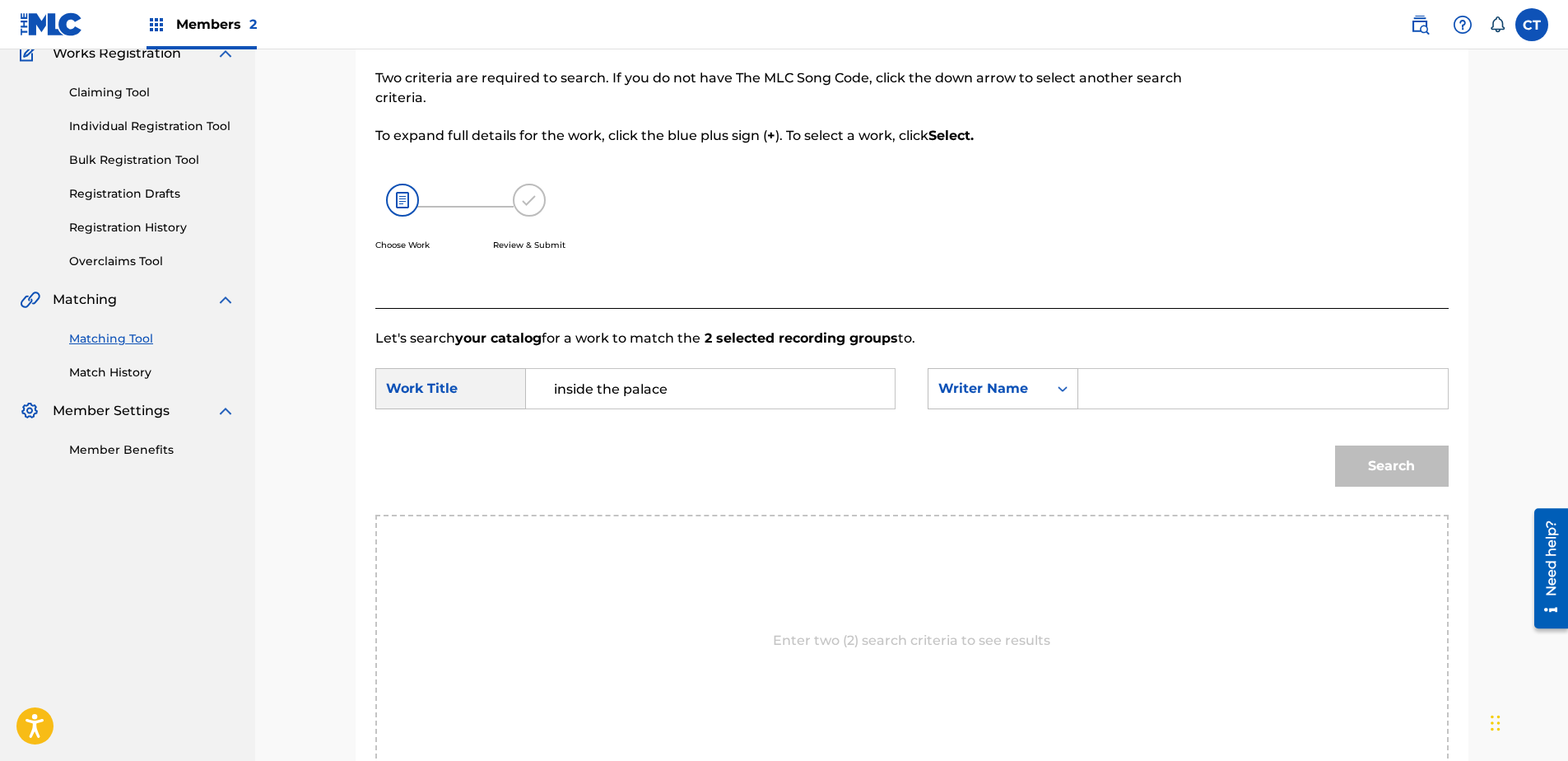
click at [1109, 406] on input "Search Form" at bounding box center [1262, 388] width 341 height 39
type input "glass"
click at [1335, 445] on button "Search" at bounding box center [1392, 466] width 114 height 41
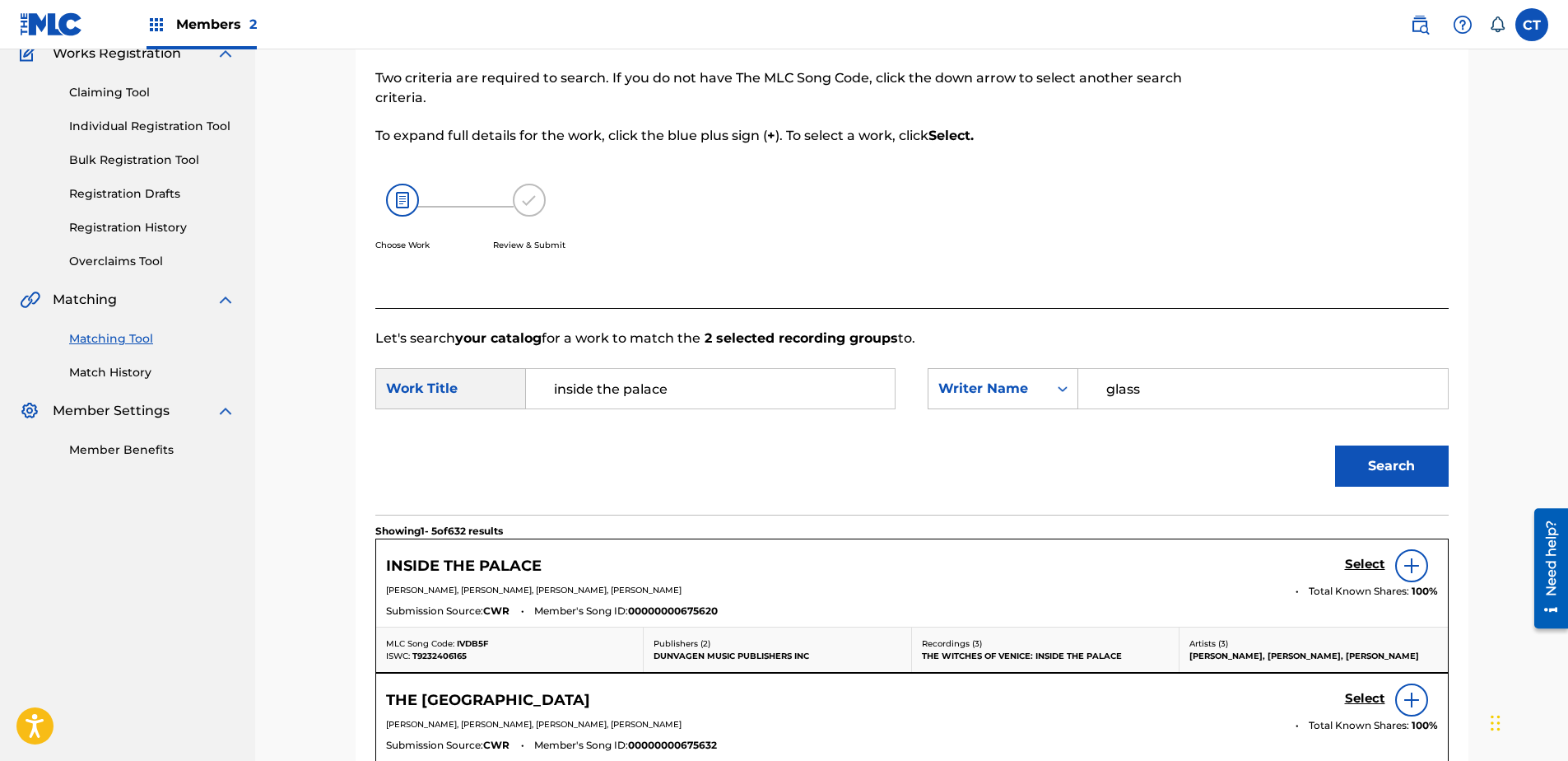
click at [1355, 561] on h5 "Select" at bounding box center [1365, 565] width 40 height 16
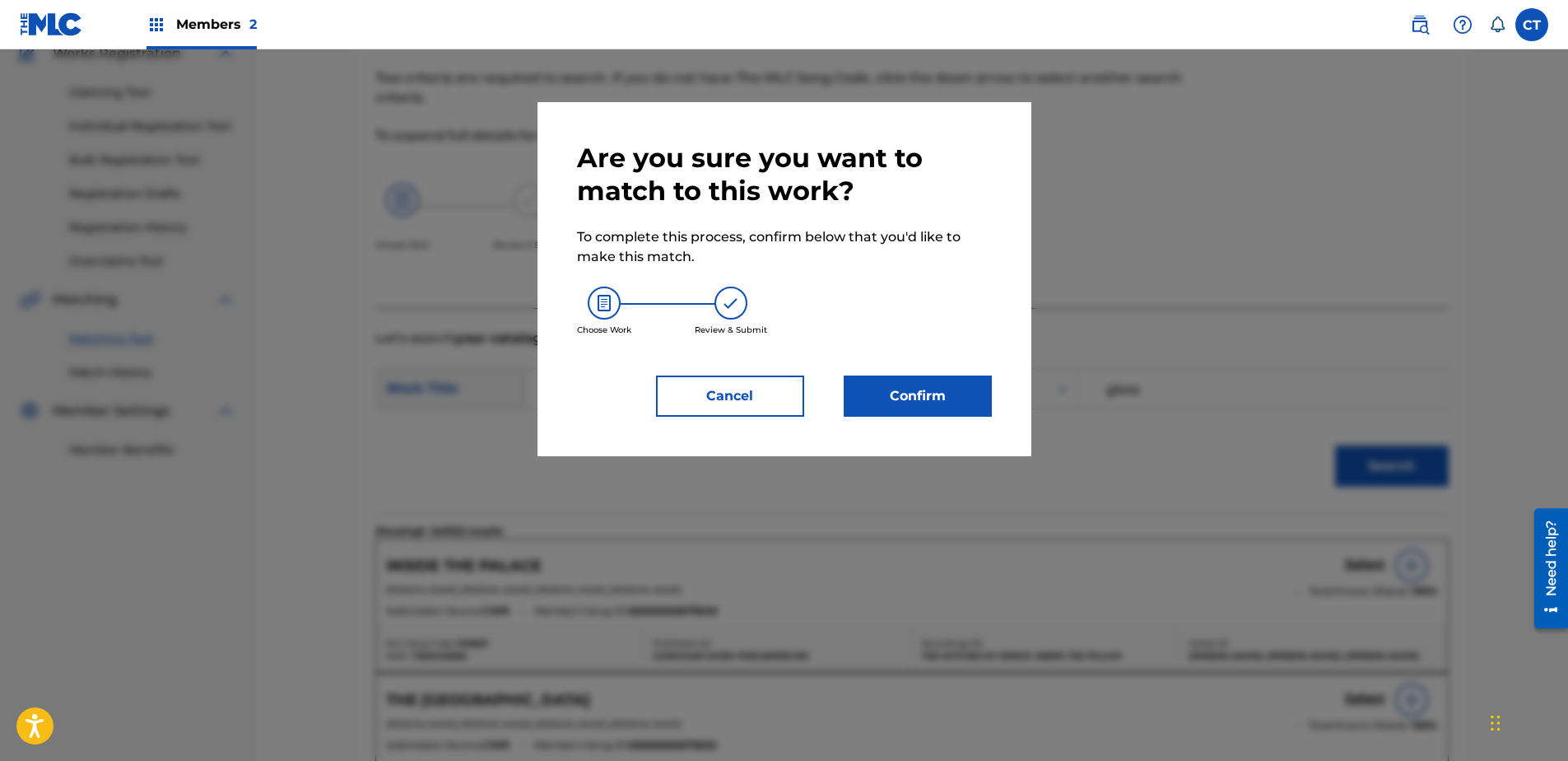
click at [934, 403] on button "Confirm" at bounding box center [918, 395] width 148 height 41
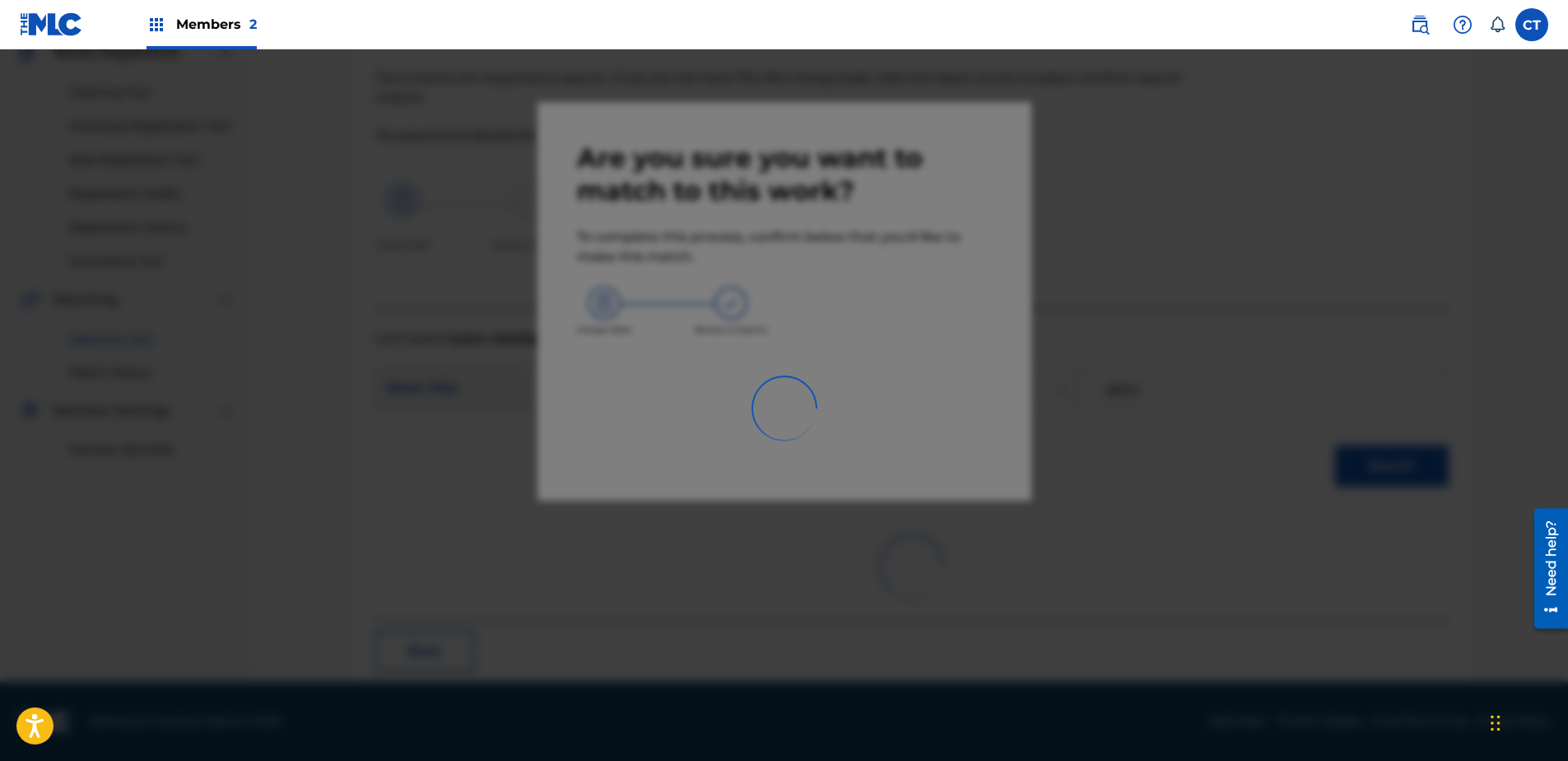
scroll to position [44, 0]
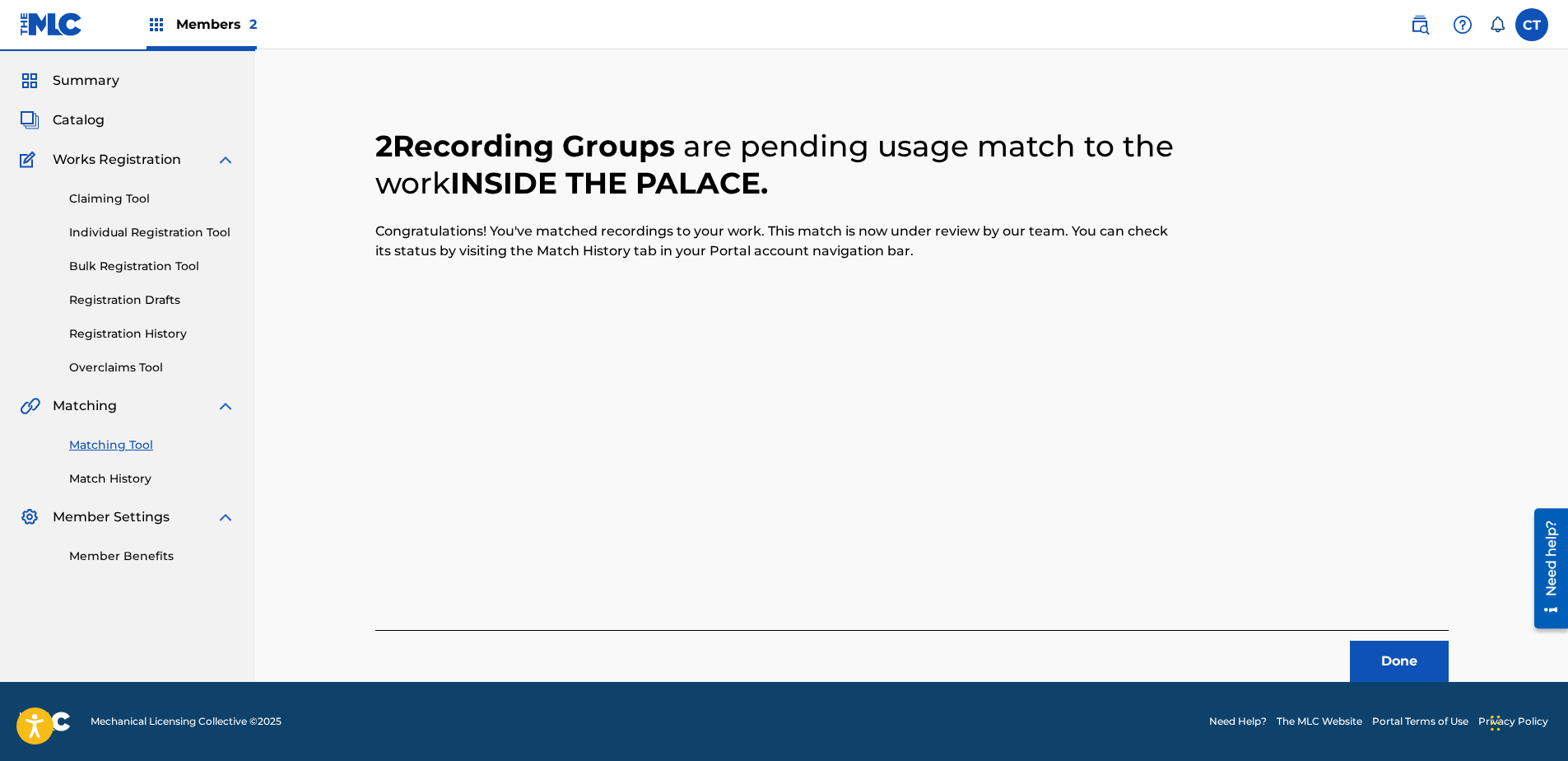
click at [1414, 650] on button "Done" at bounding box center [1399, 661] width 99 height 41
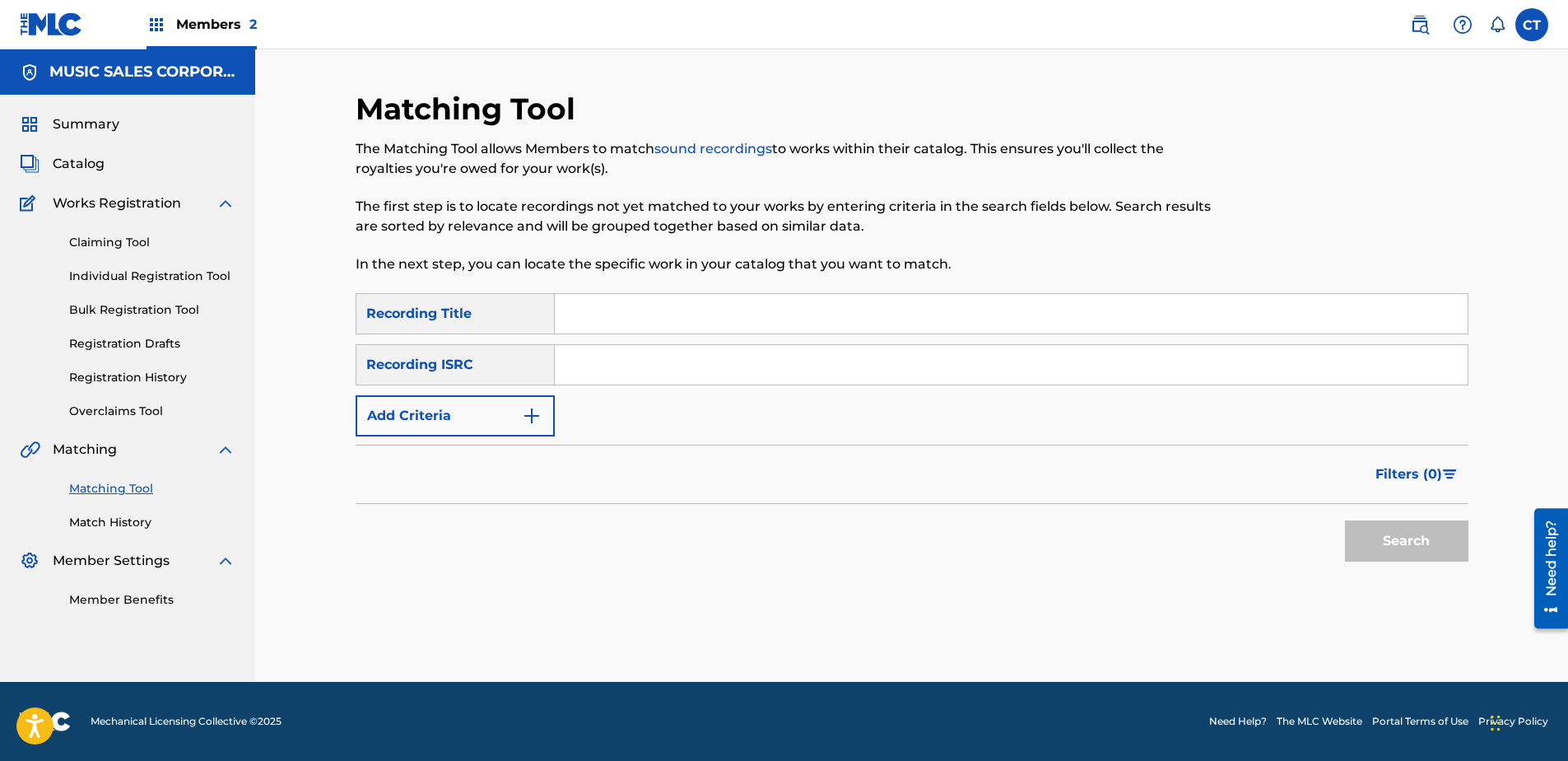
scroll to position [0, 0]
paste input "US65R0603112"
type input "US65R0603112"
click at [1430, 546] on button "Search" at bounding box center [1406, 541] width 124 height 41
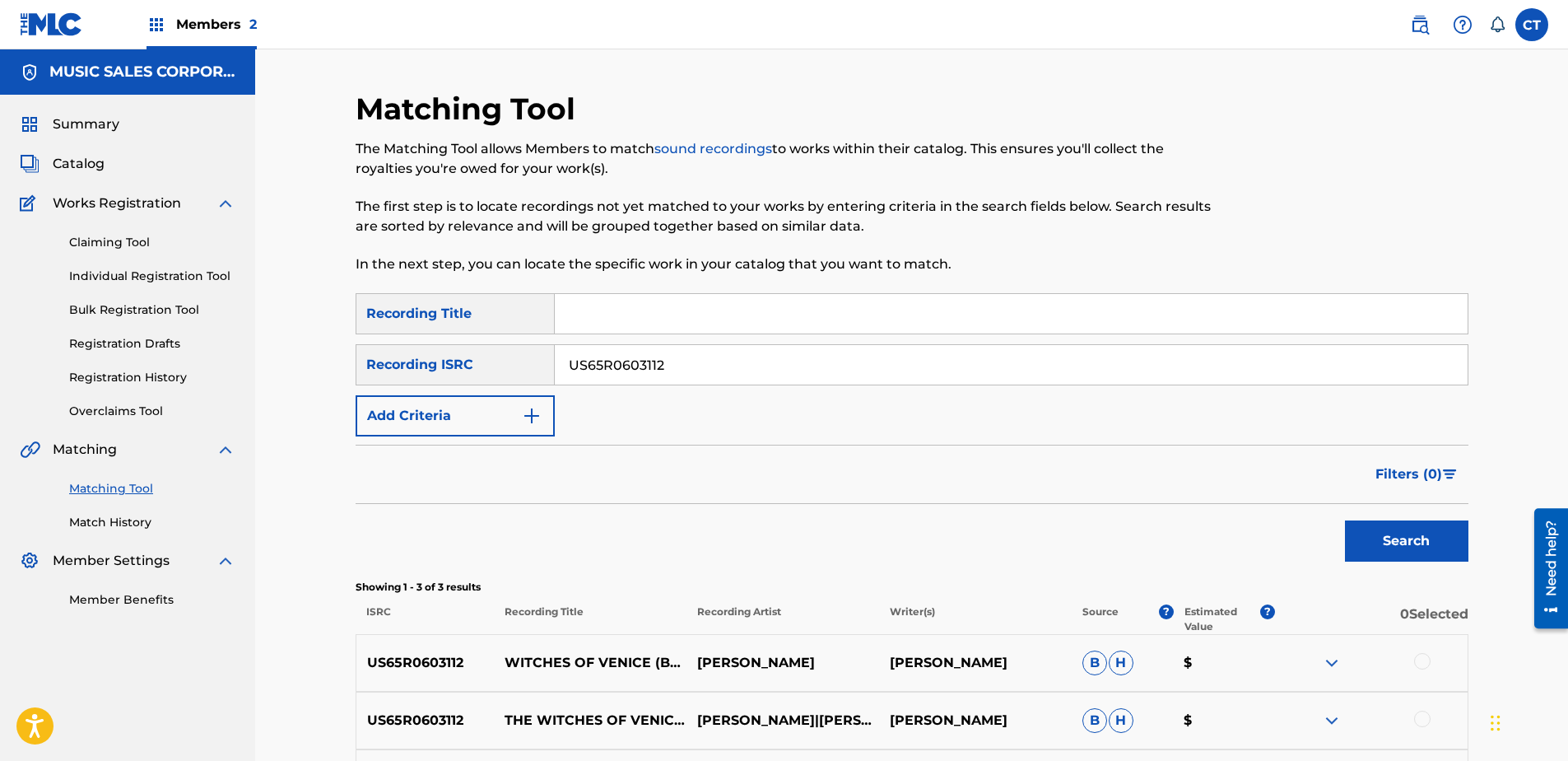
scroll to position [208, 0]
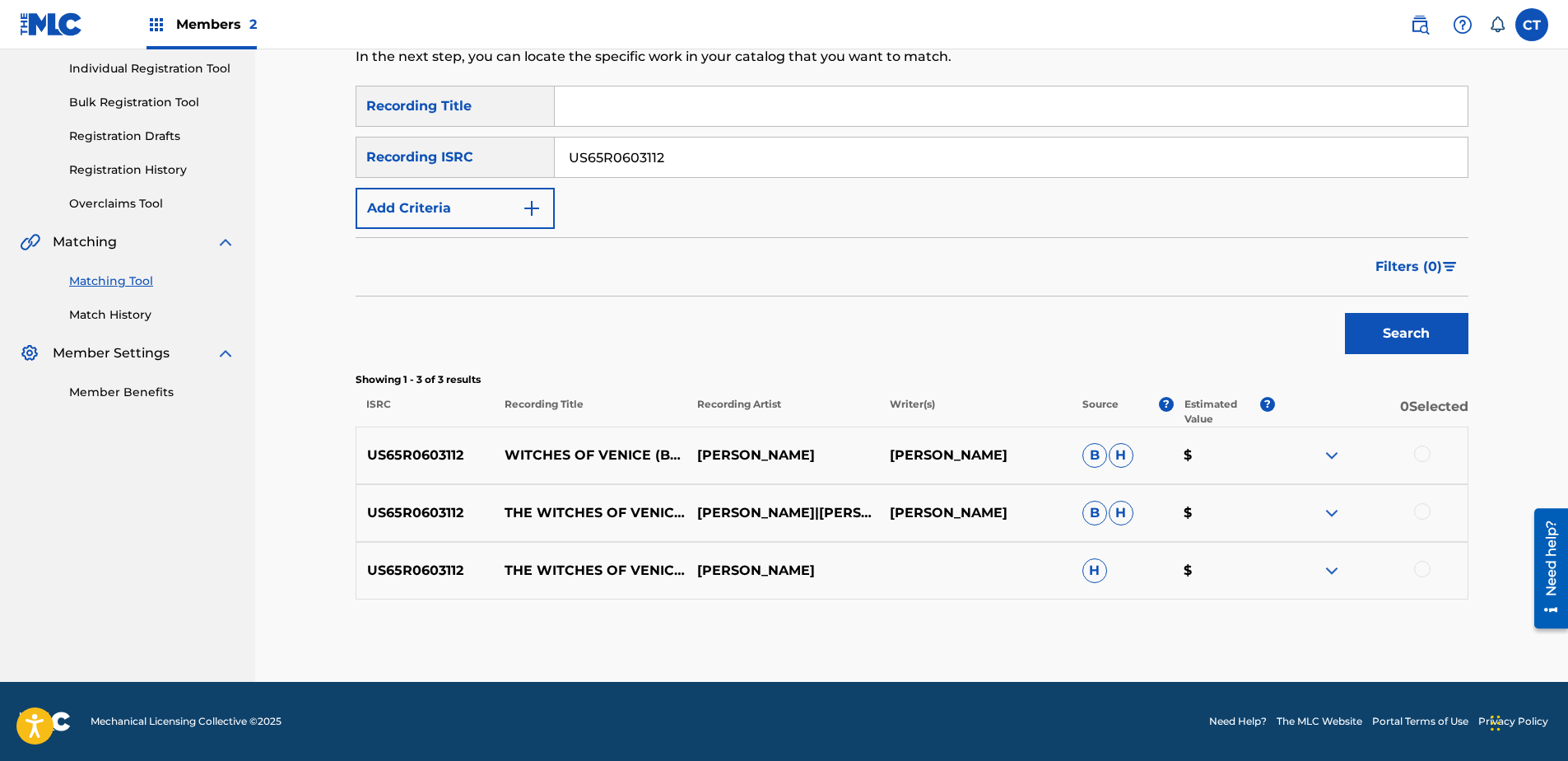
click at [1423, 452] on div at bounding box center [1422, 453] width 17 height 17
click at [1419, 509] on div at bounding box center [1422, 511] width 17 height 17
click at [1429, 566] on div at bounding box center [1422, 569] width 17 height 17
click at [1171, 629] on button "Match 3 Groups" at bounding box center [1157, 626] width 182 height 41
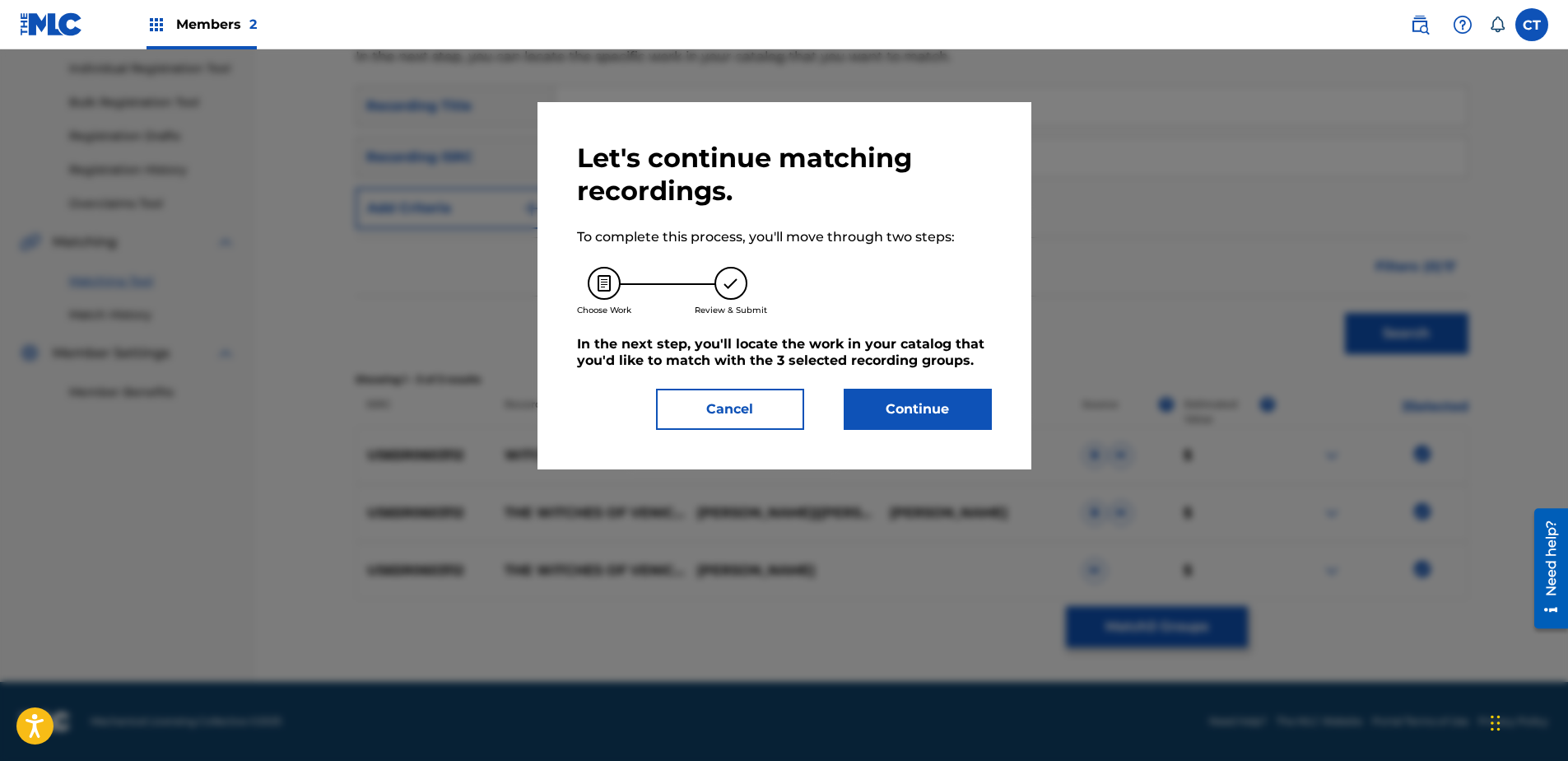
click at [958, 413] on button "Continue" at bounding box center [918, 409] width 148 height 41
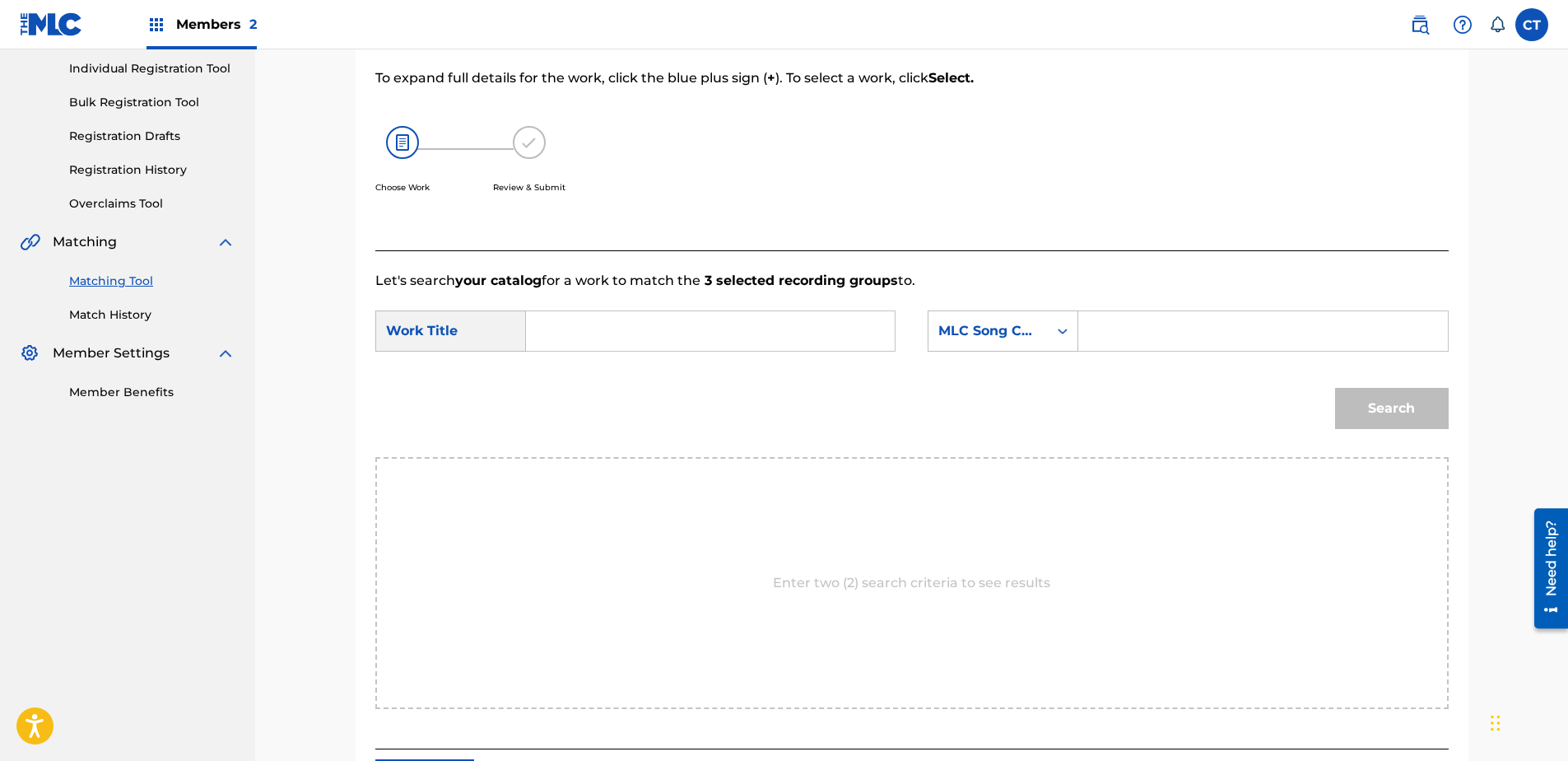
click at [592, 333] on input "Search Form" at bounding box center [710, 331] width 341 height 39
click at [607, 399] on div "ghosts and s keletons!" at bounding box center [586, 388] width 93 height 69
type input "ghosts and skeletons!"
click at [1002, 340] on div "MLC Song Code" at bounding box center [989, 331] width 100 height 20
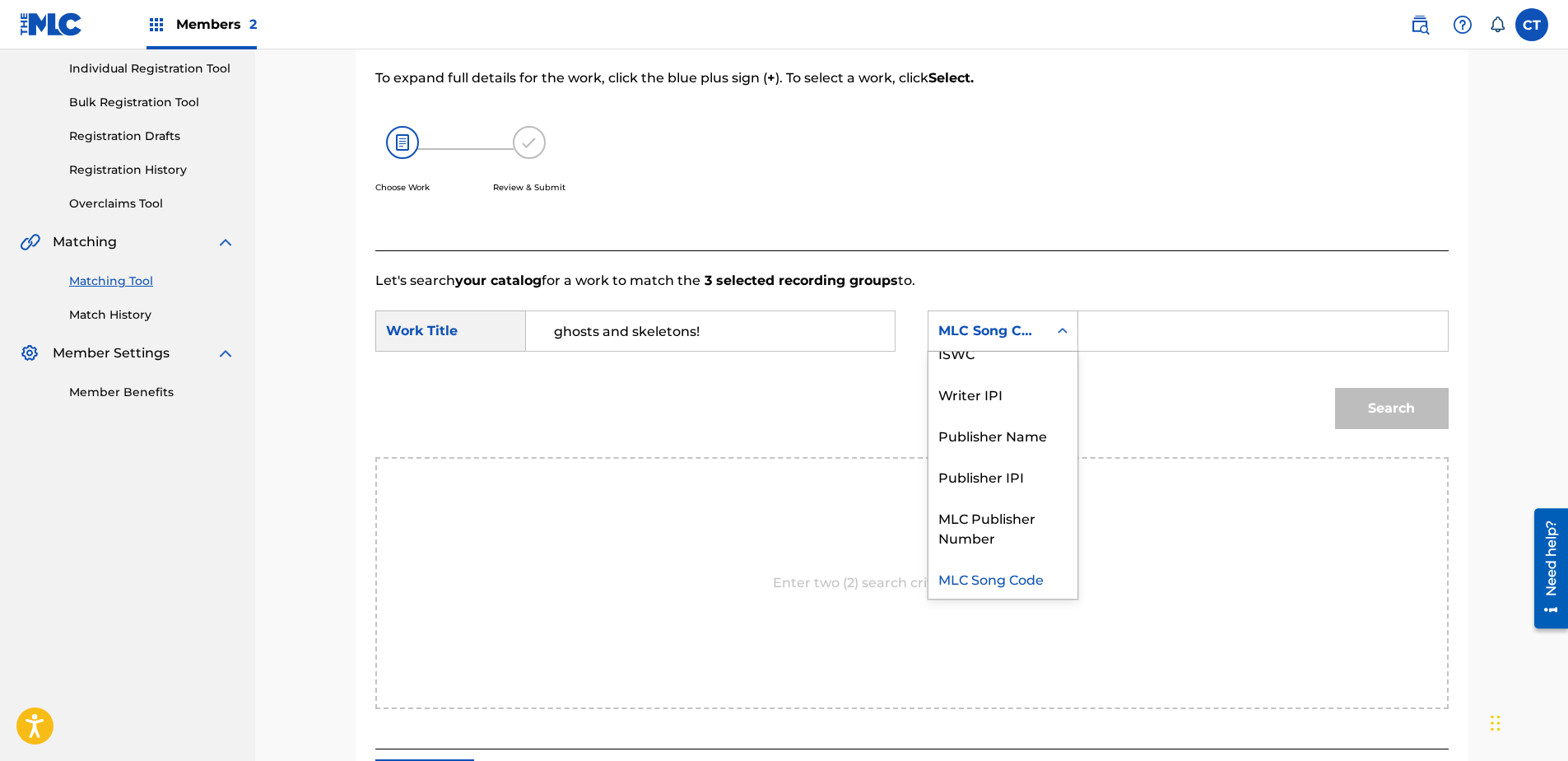
scroll to position [0, 0]
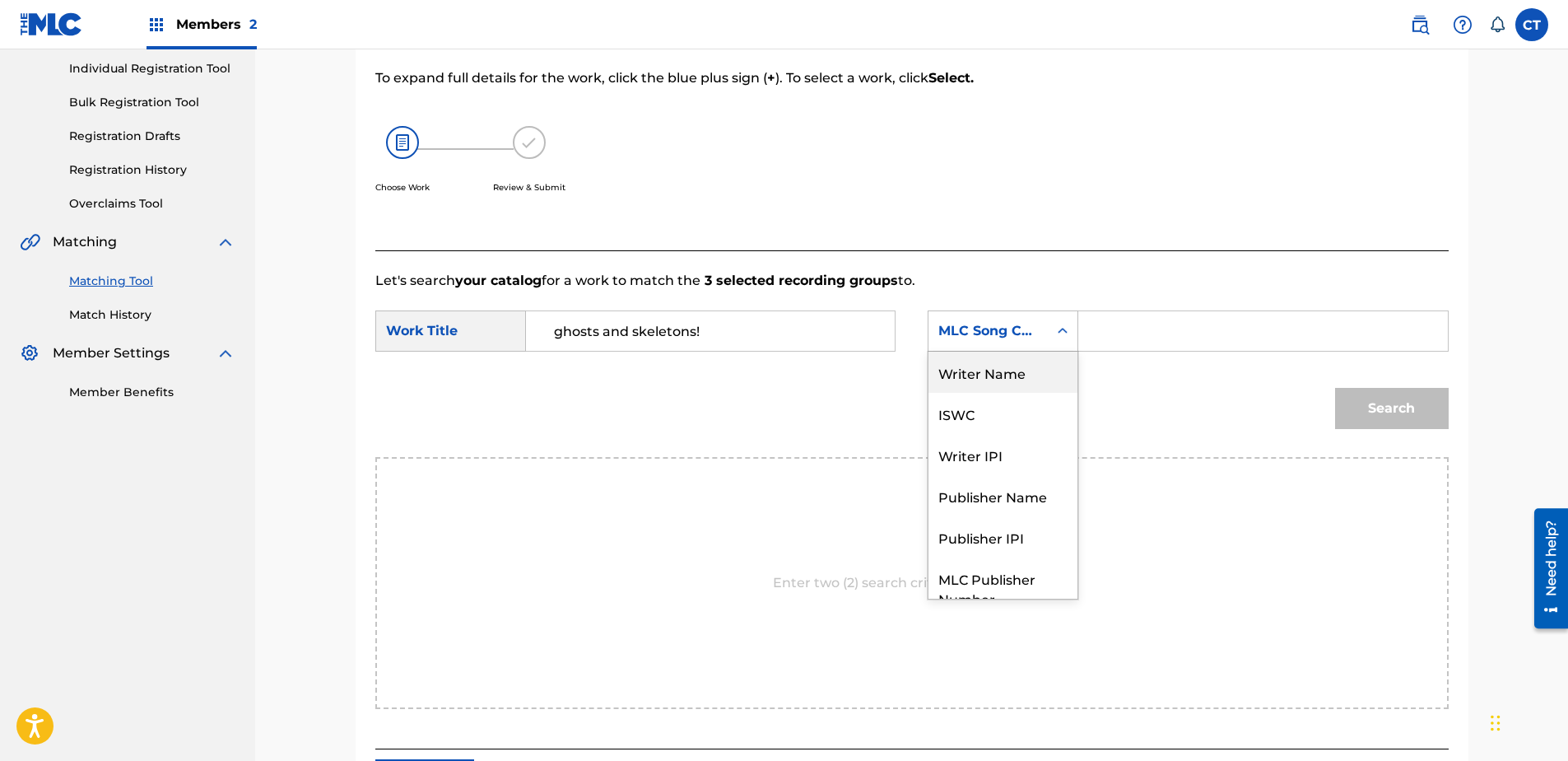
click at [1005, 372] on div "Writer Name" at bounding box center [1003, 372] width 149 height 41
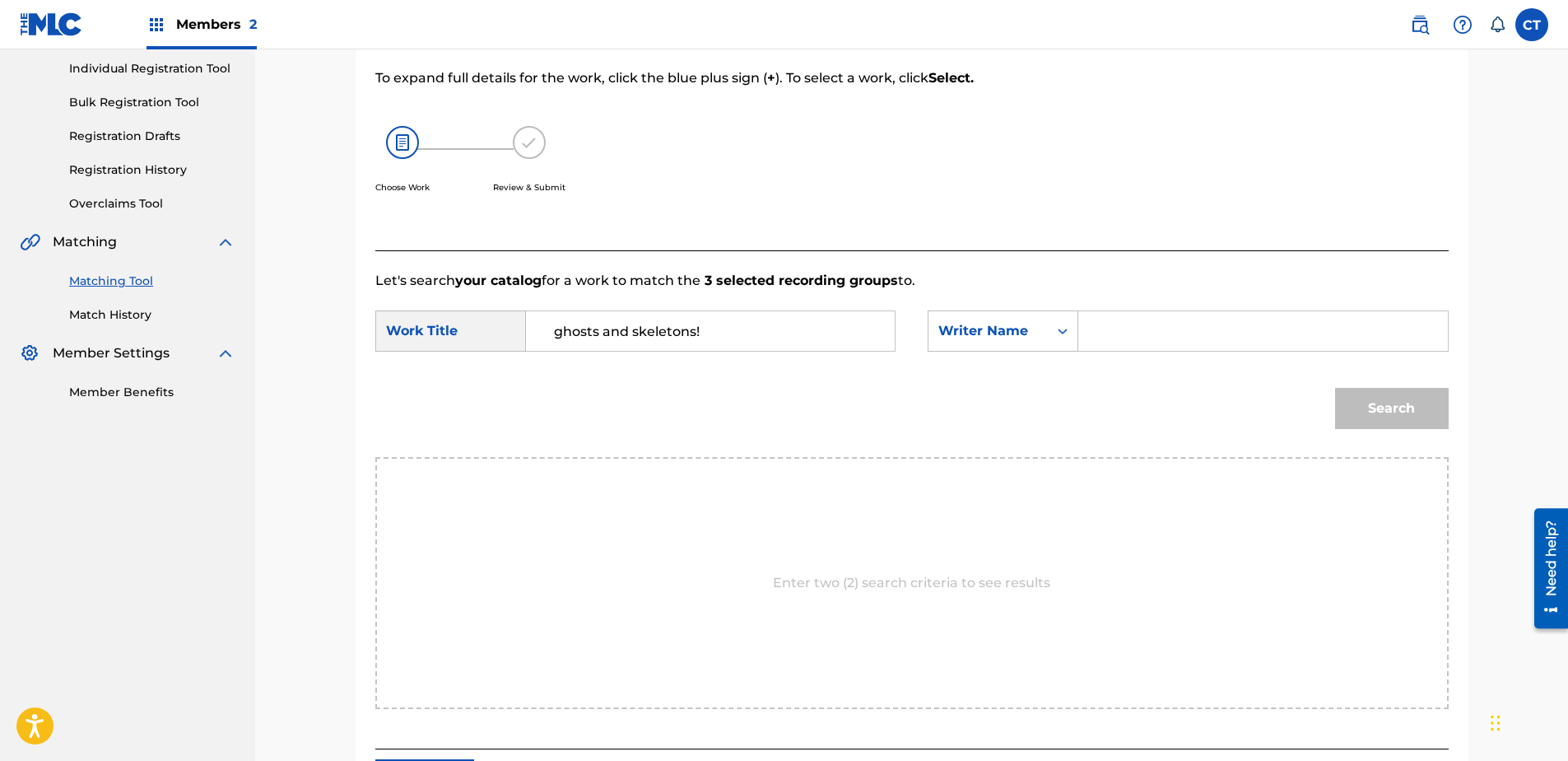
click at [1078, 338] on div "Search Form" at bounding box center [1263, 331] width 370 height 41
click at [1157, 339] on input "Search Form" at bounding box center [1262, 331] width 341 height 39
type input "glass"
click at [1335, 388] on button "Search" at bounding box center [1392, 408] width 114 height 41
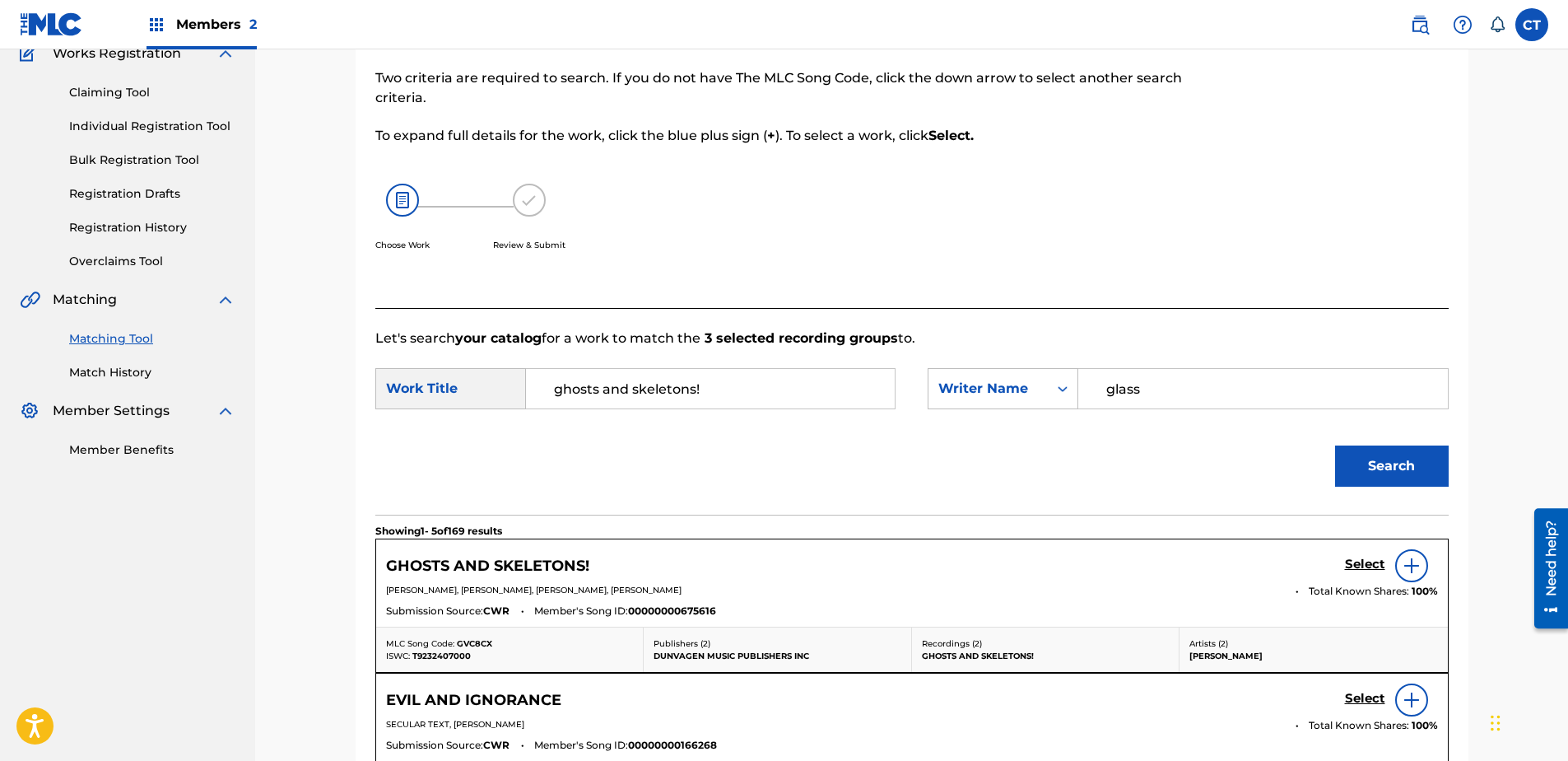
scroll to position [208, 0]
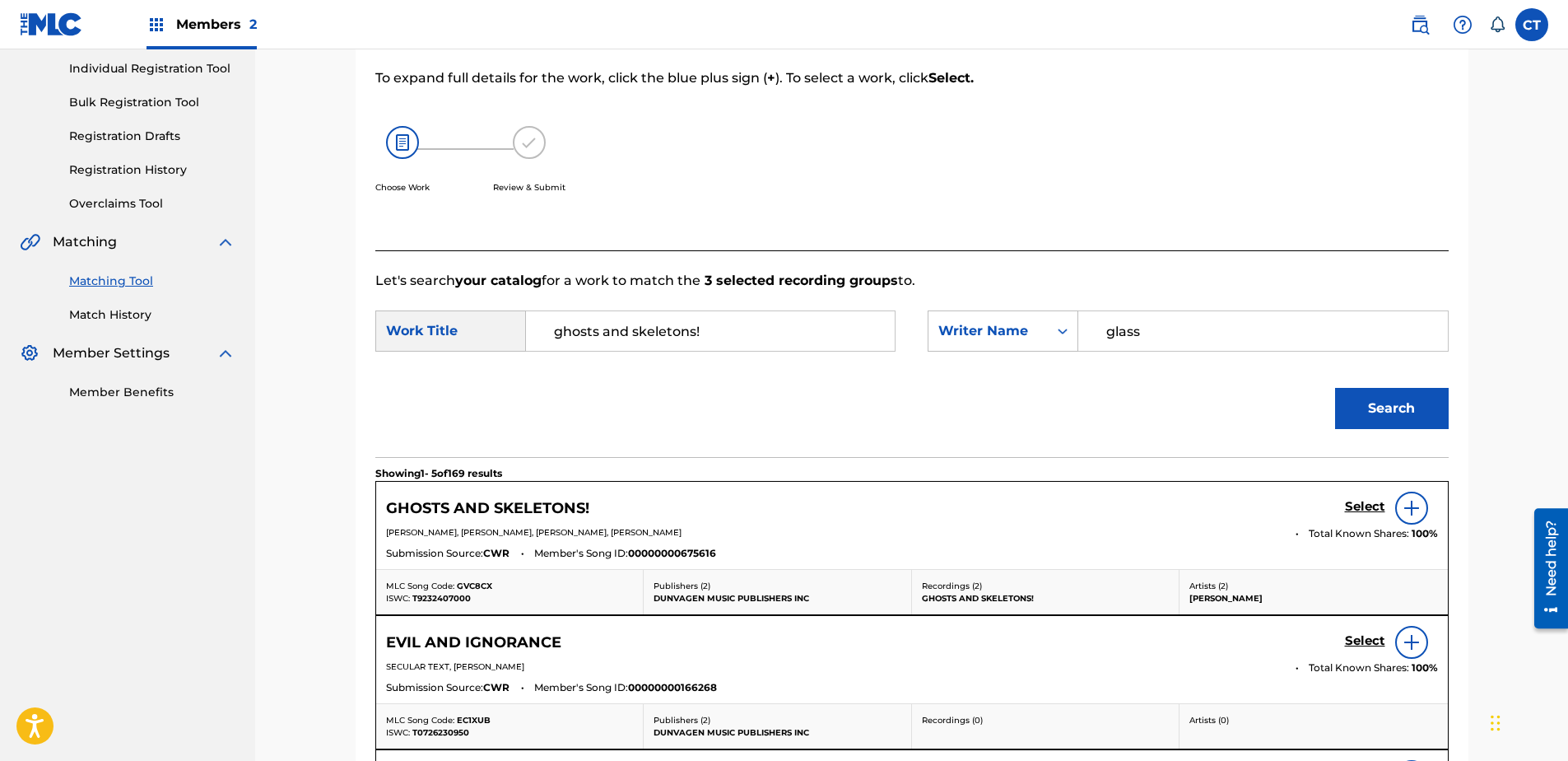
click at [1372, 504] on h5 "Select" at bounding box center [1365, 507] width 40 height 16
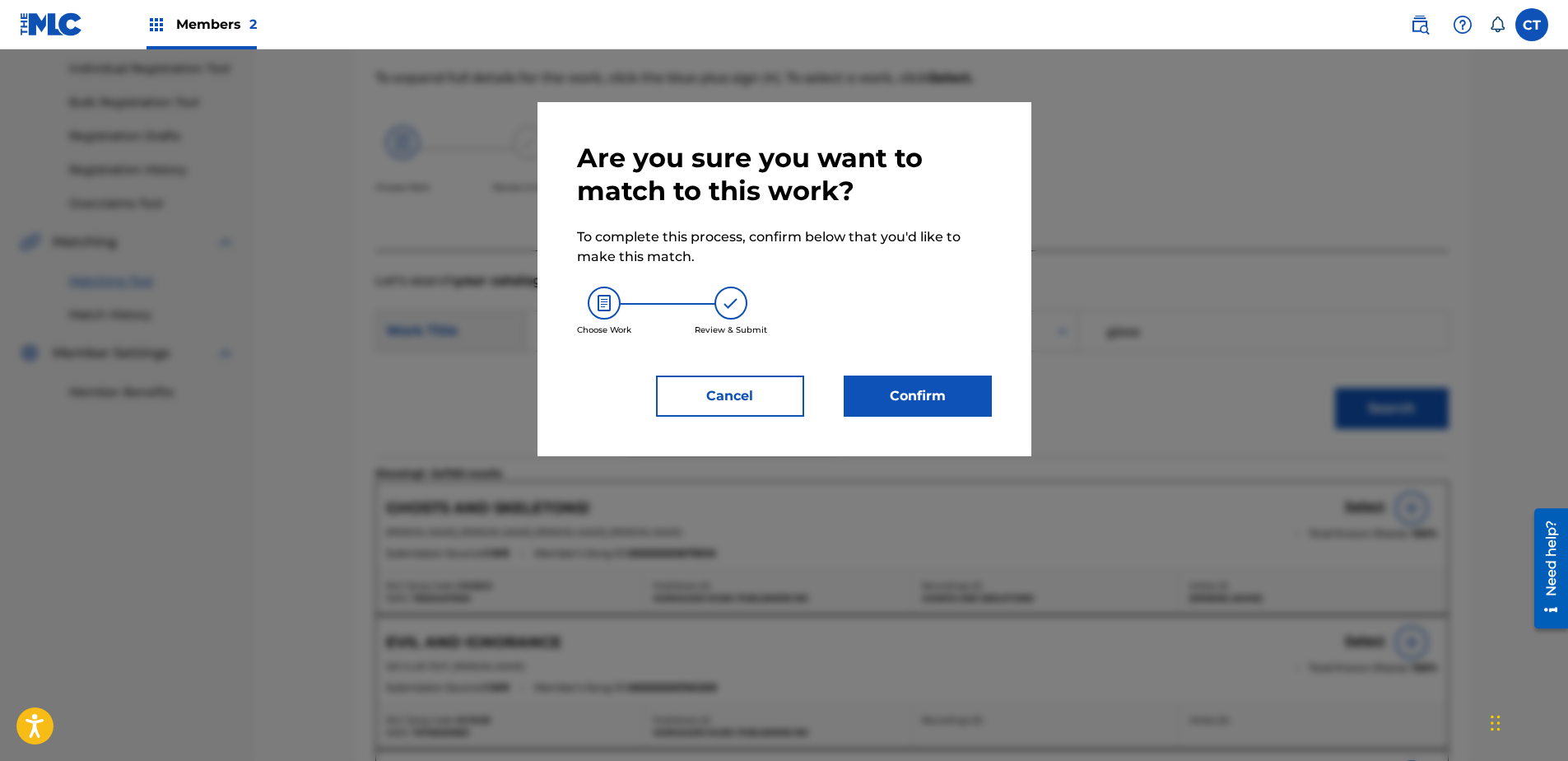
click at [908, 392] on button "Confirm" at bounding box center [918, 395] width 148 height 41
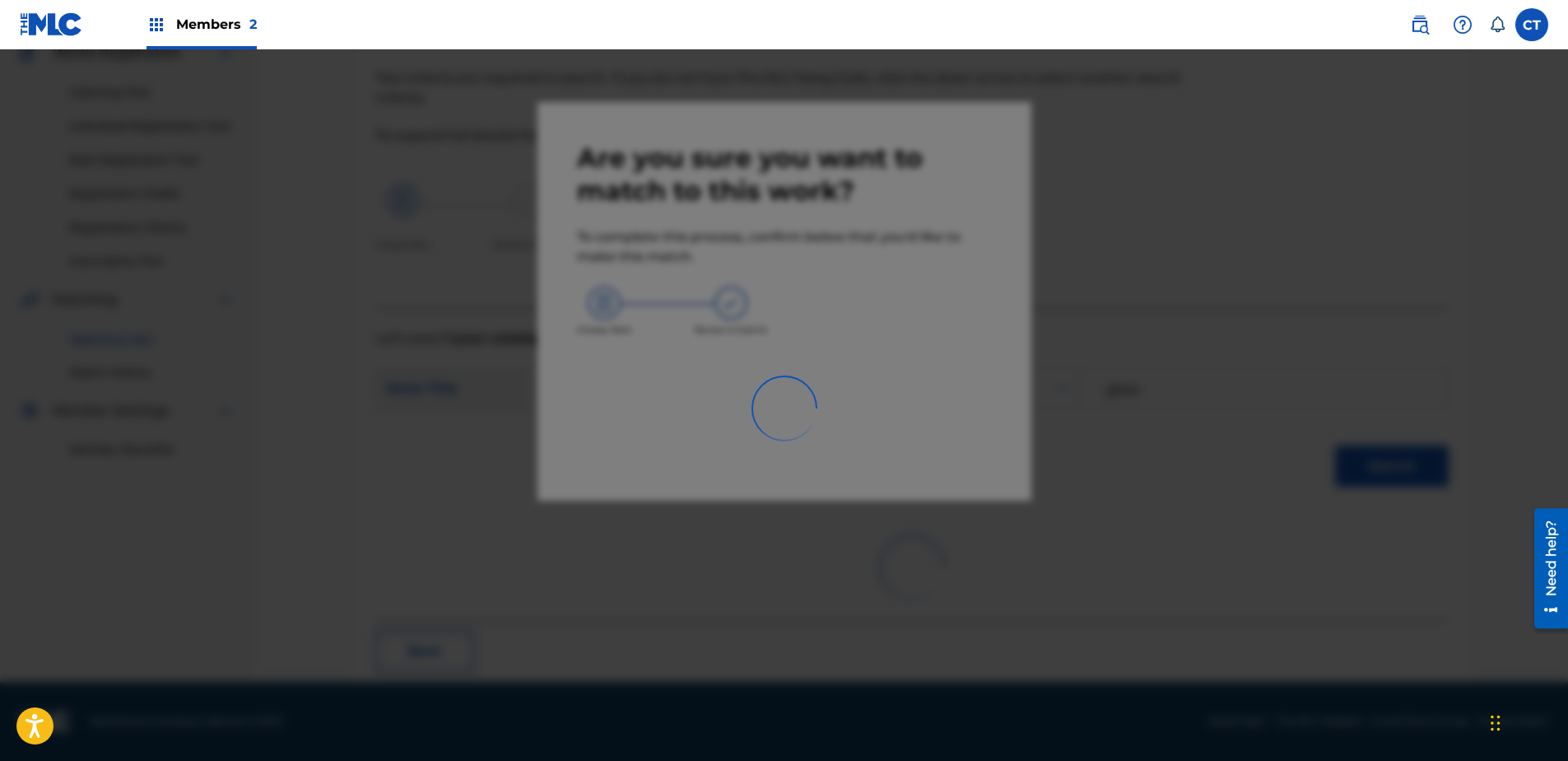
scroll to position [44, 0]
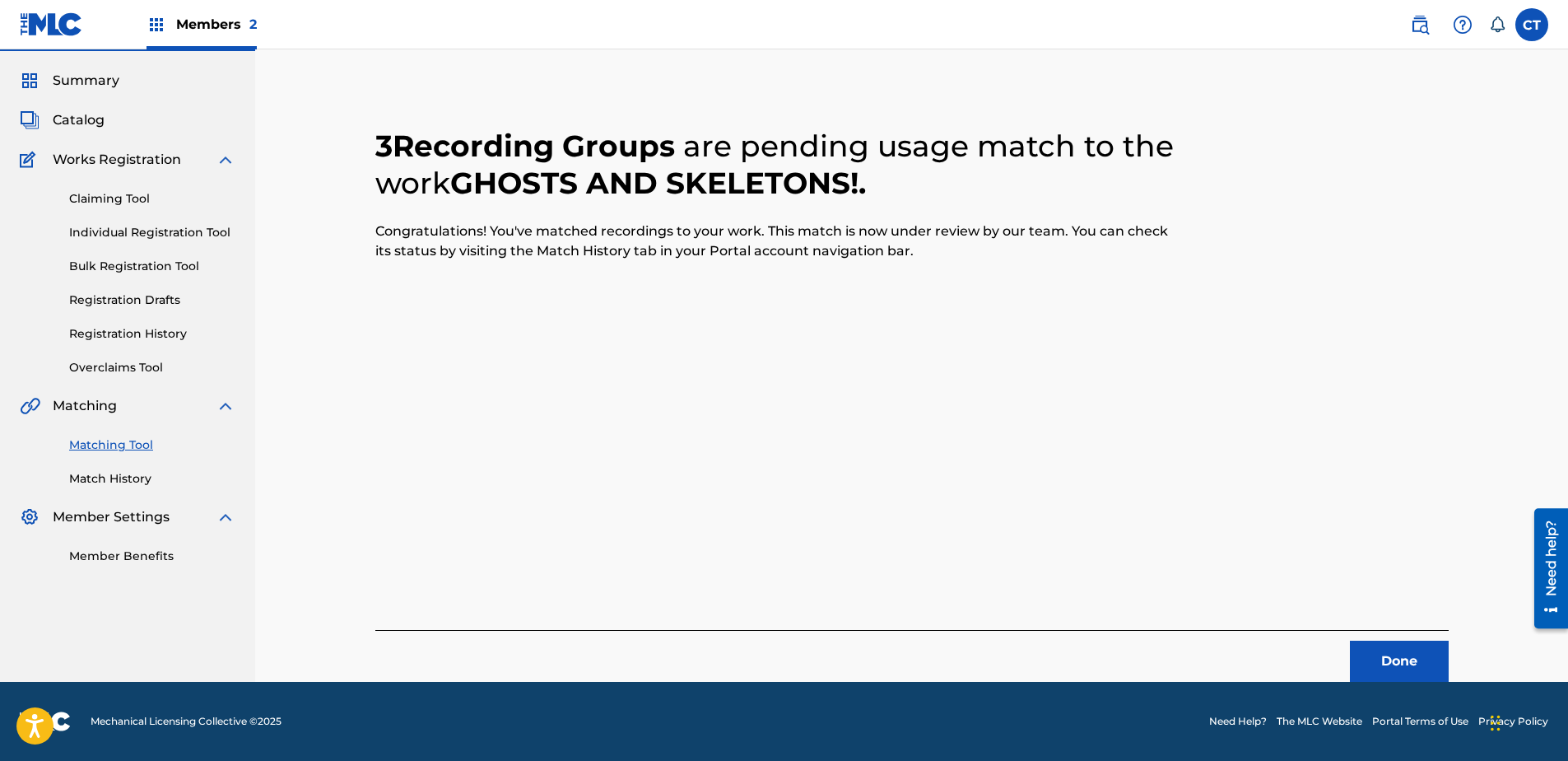
click at [1417, 652] on button "Done" at bounding box center [1399, 661] width 99 height 41
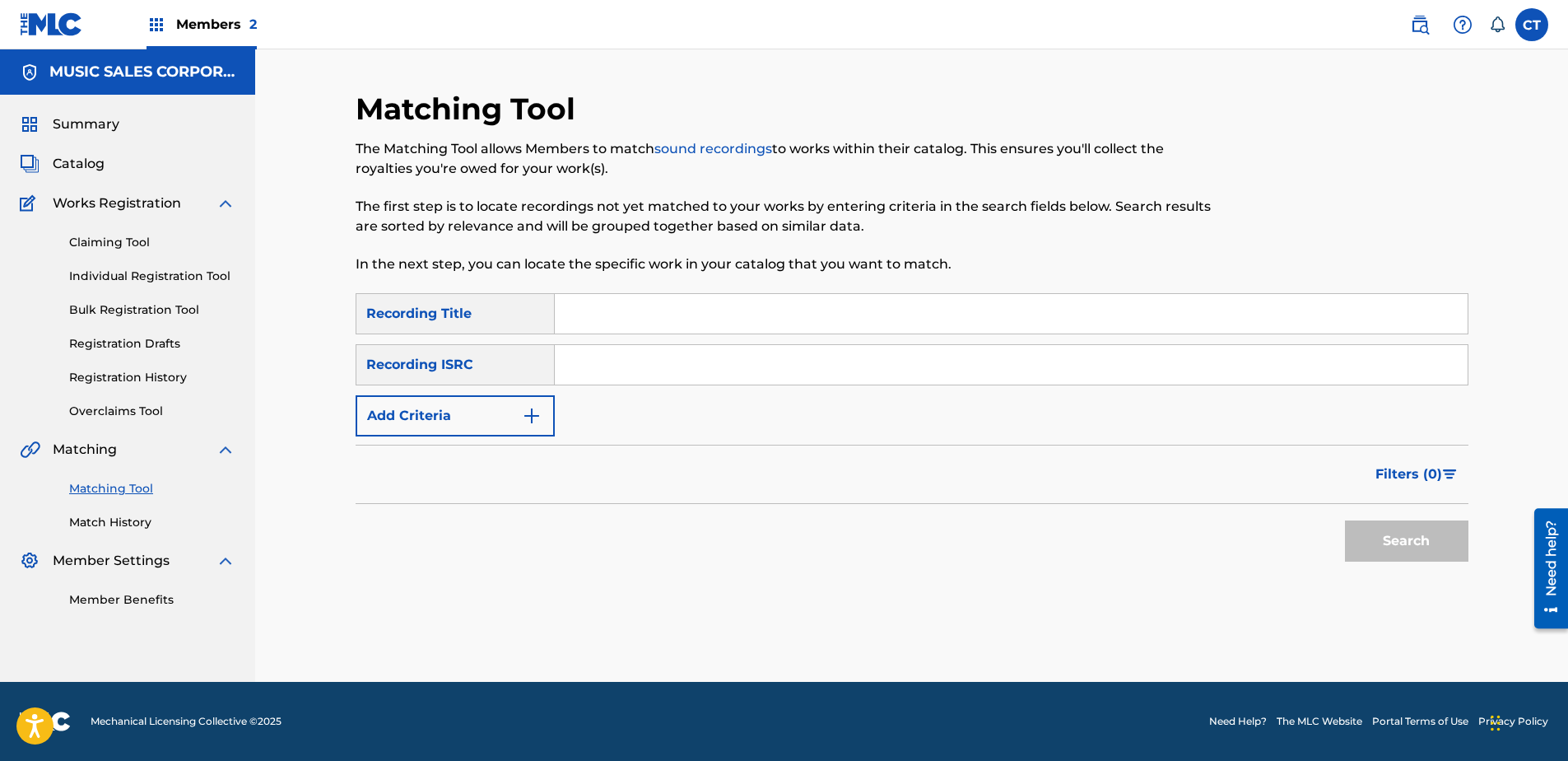
paste input "US65R0603113"
type input "US65R0603113"
click at [1360, 527] on button "Search" at bounding box center [1406, 541] width 124 height 41
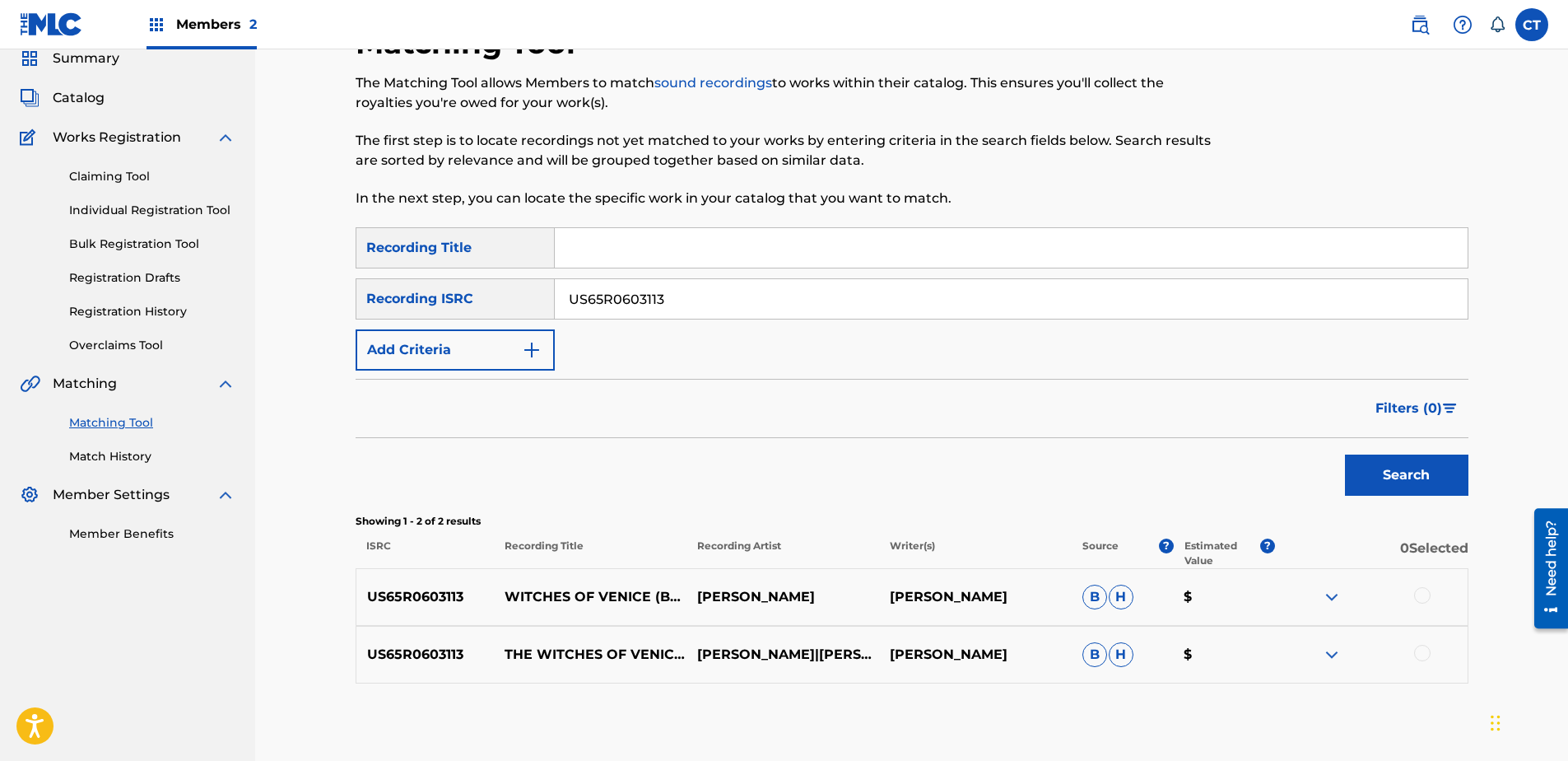
scroll to position [150, 0]
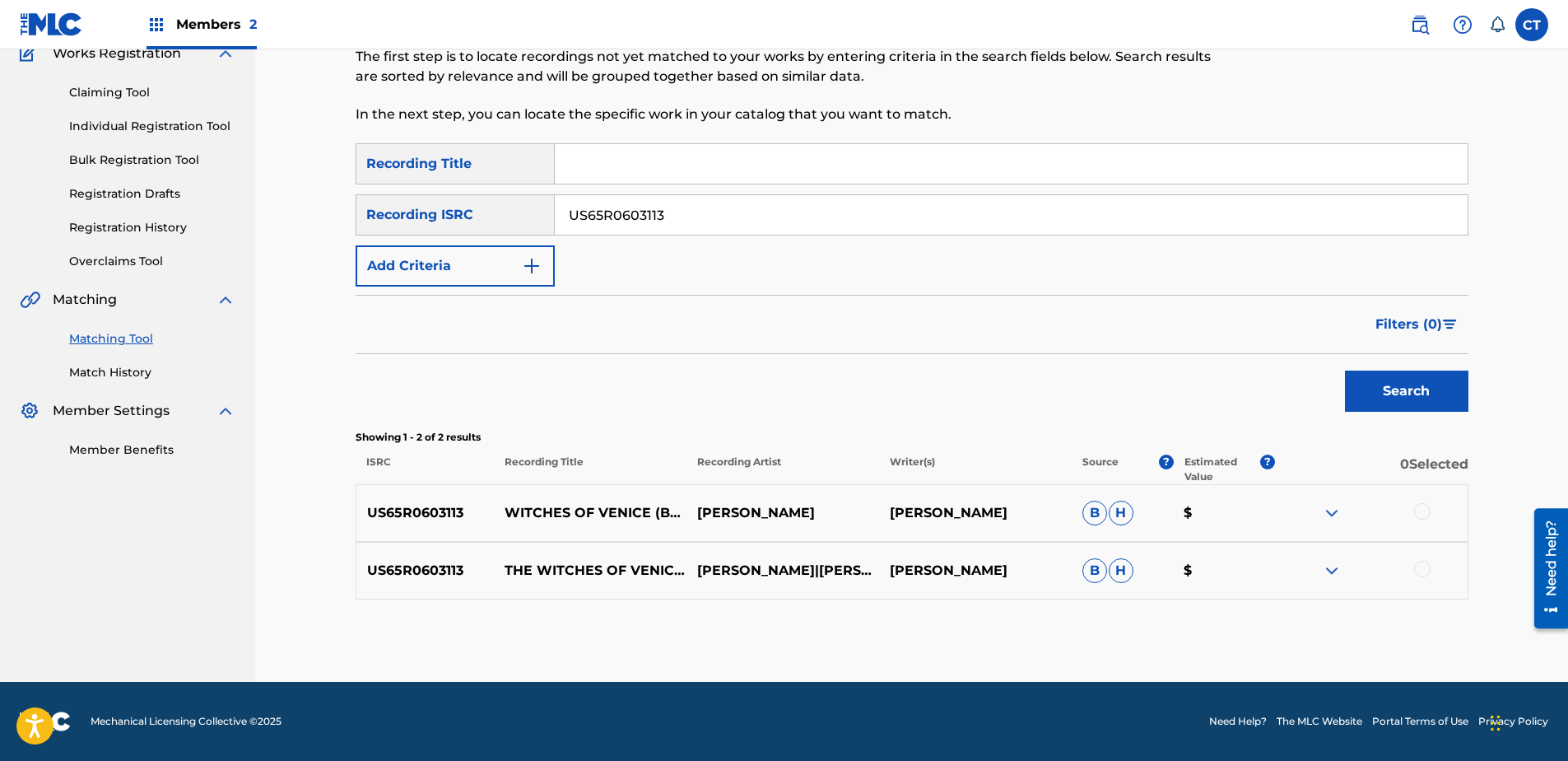
click at [1409, 508] on div at bounding box center [1372, 513] width 193 height 20
click at [1417, 509] on div at bounding box center [1422, 511] width 17 height 17
click at [1419, 577] on div at bounding box center [1372, 571] width 193 height 20
click at [1426, 568] on div at bounding box center [1422, 569] width 17 height 17
click at [1208, 612] on button "Match 2 Groups" at bounding box center [1157, 626] width 182 height 41
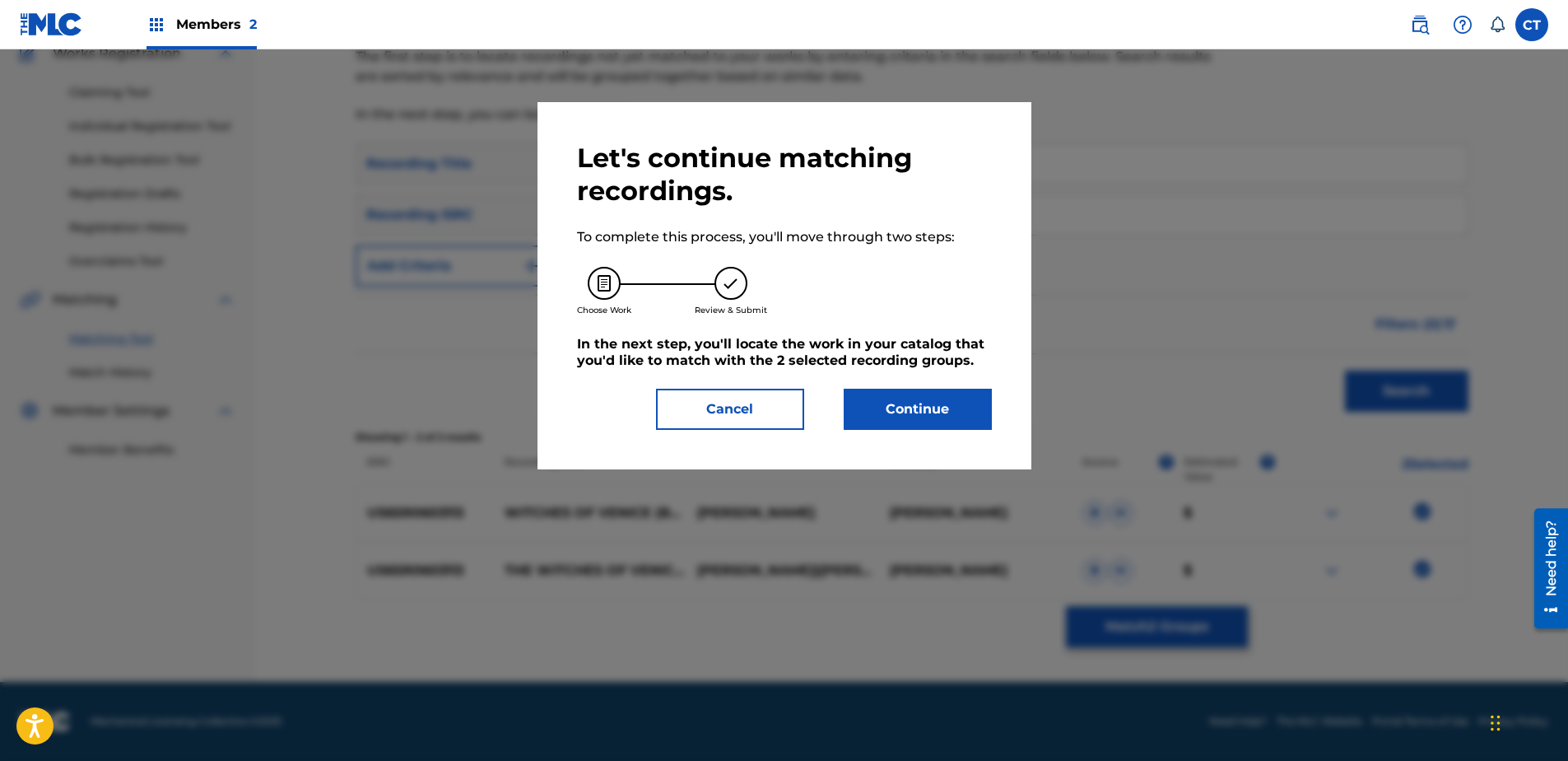
click at [950, 409] on button "Continue" at bounding box center [918, 409] width 148 height 41
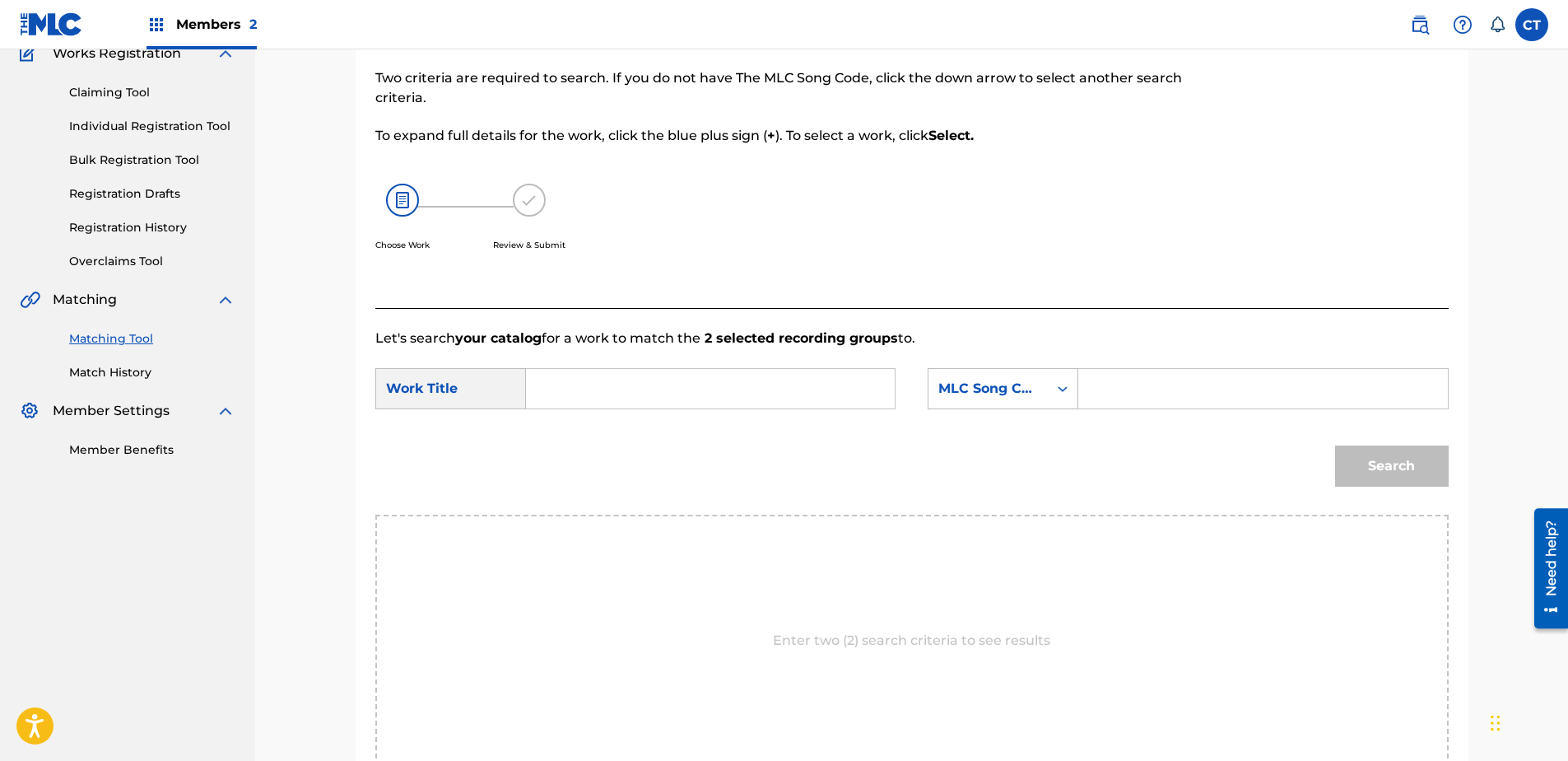
click at [614, 383] on input "Search Form" at bounding box center [710, 388] width 341 height 39
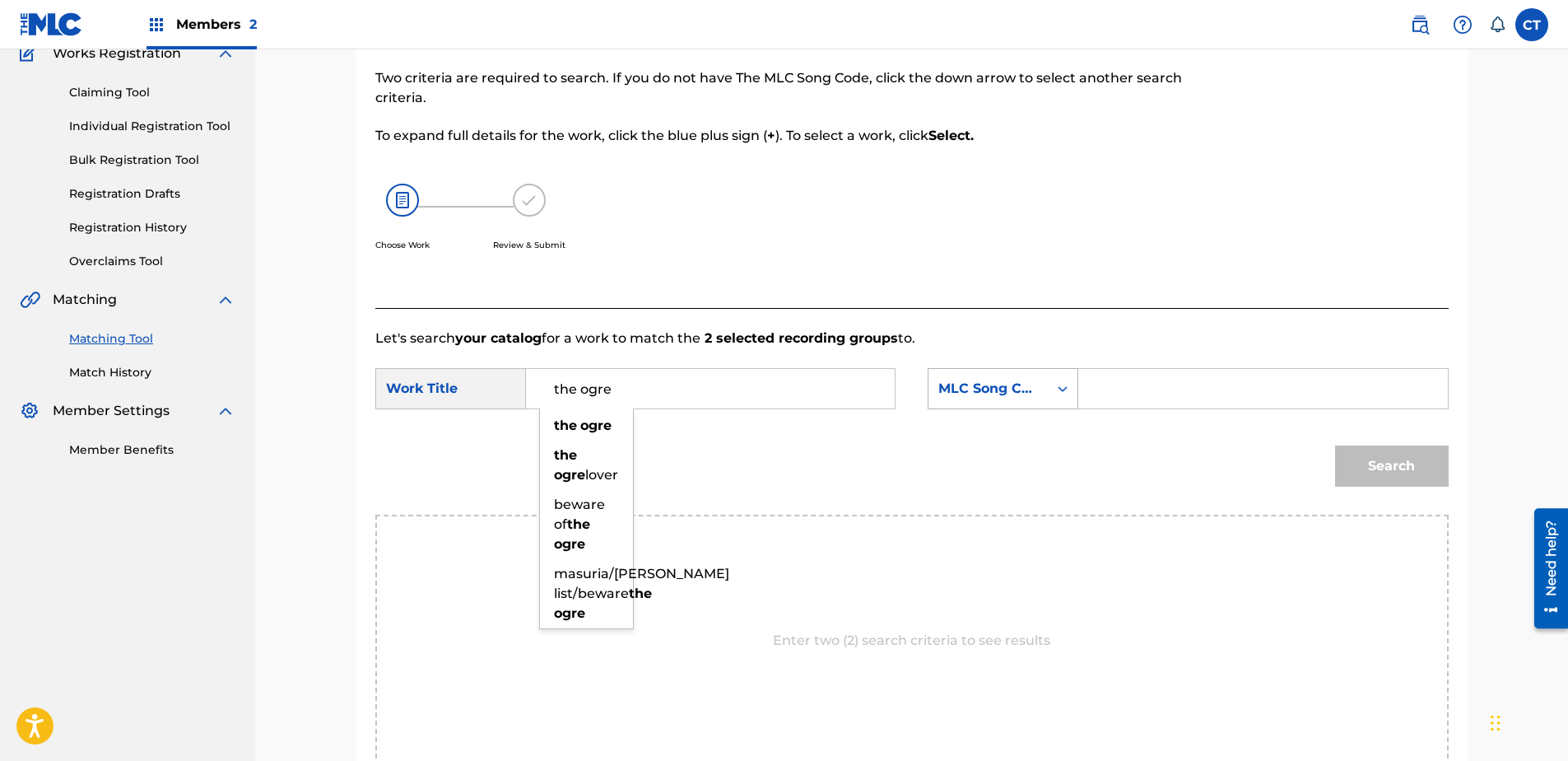
type input "the ogre"
click at [1068, 399] on div "Search Form" at bounding box center [1062, 388] width 30 height 30
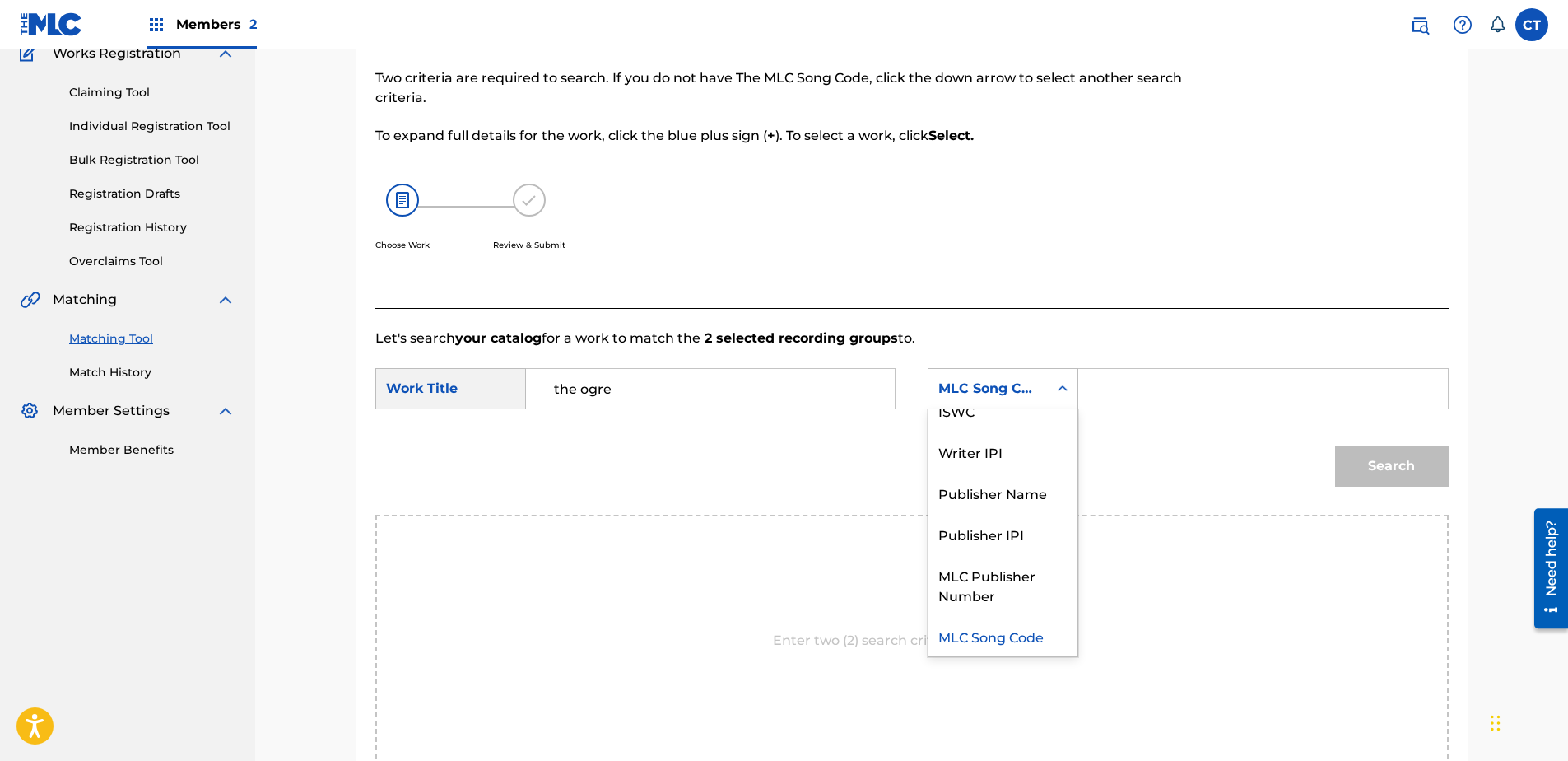
scroll to position [0, 0]
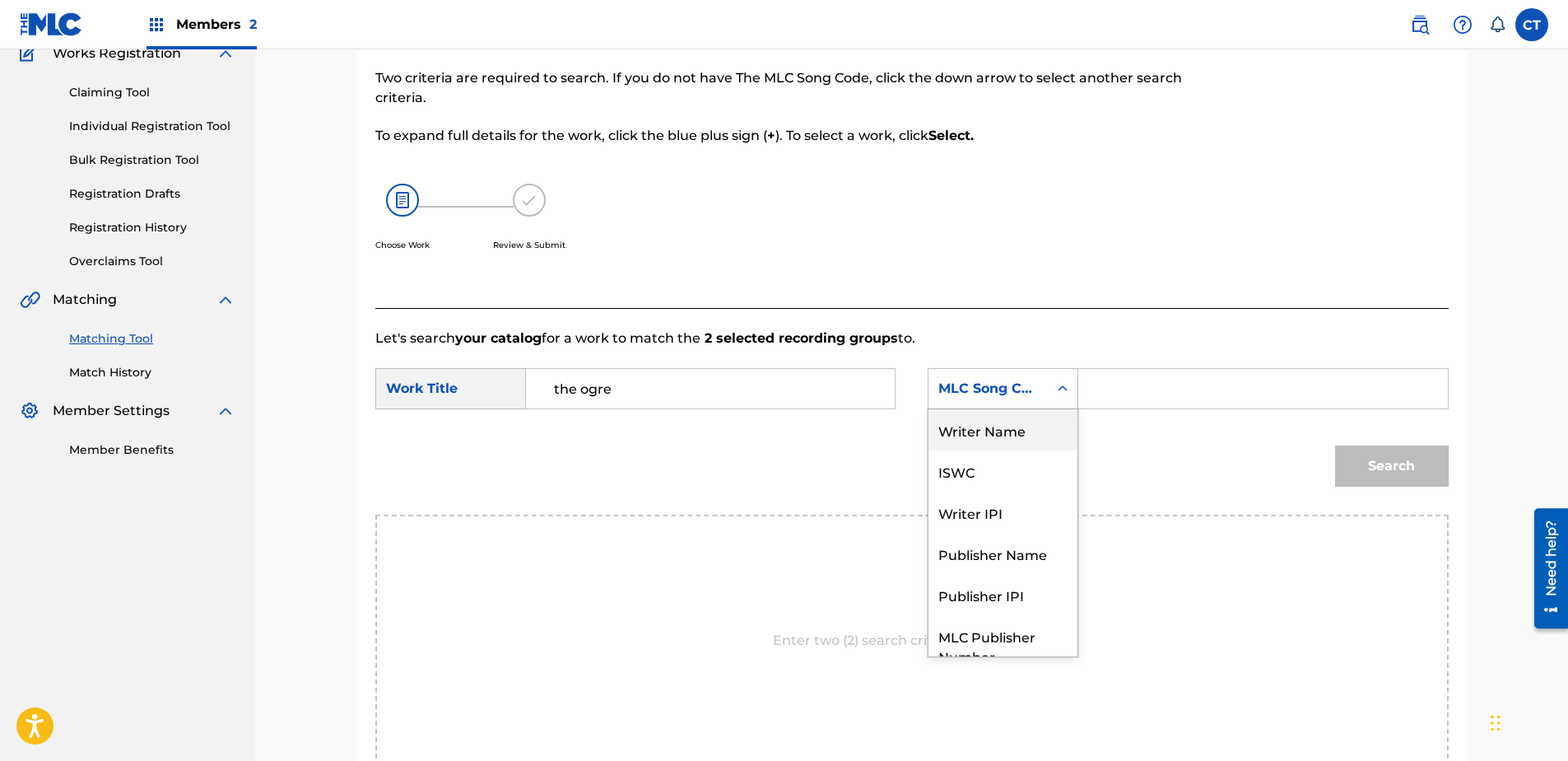
click at [984, 412] on div "Writer Name" at bounding box center [1003, 430] width 149 height 41
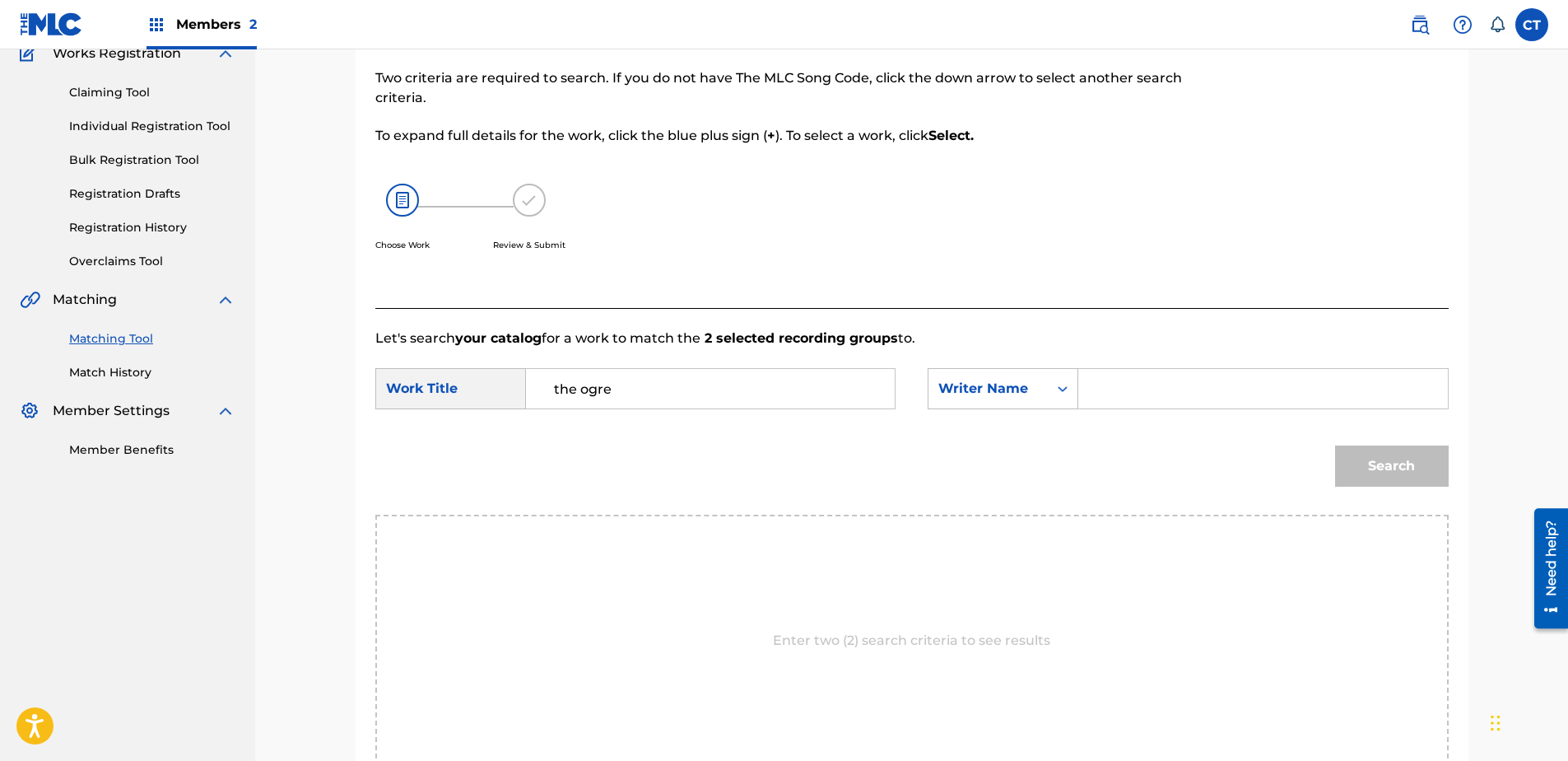
click at [1113, 396] on input "Search Form" at bounding box center [1262, 388] width 341 height 39
type input "glass"
click at [1335, 445] on button "Search" at bounding box center [1392, 466] width 114 height 41
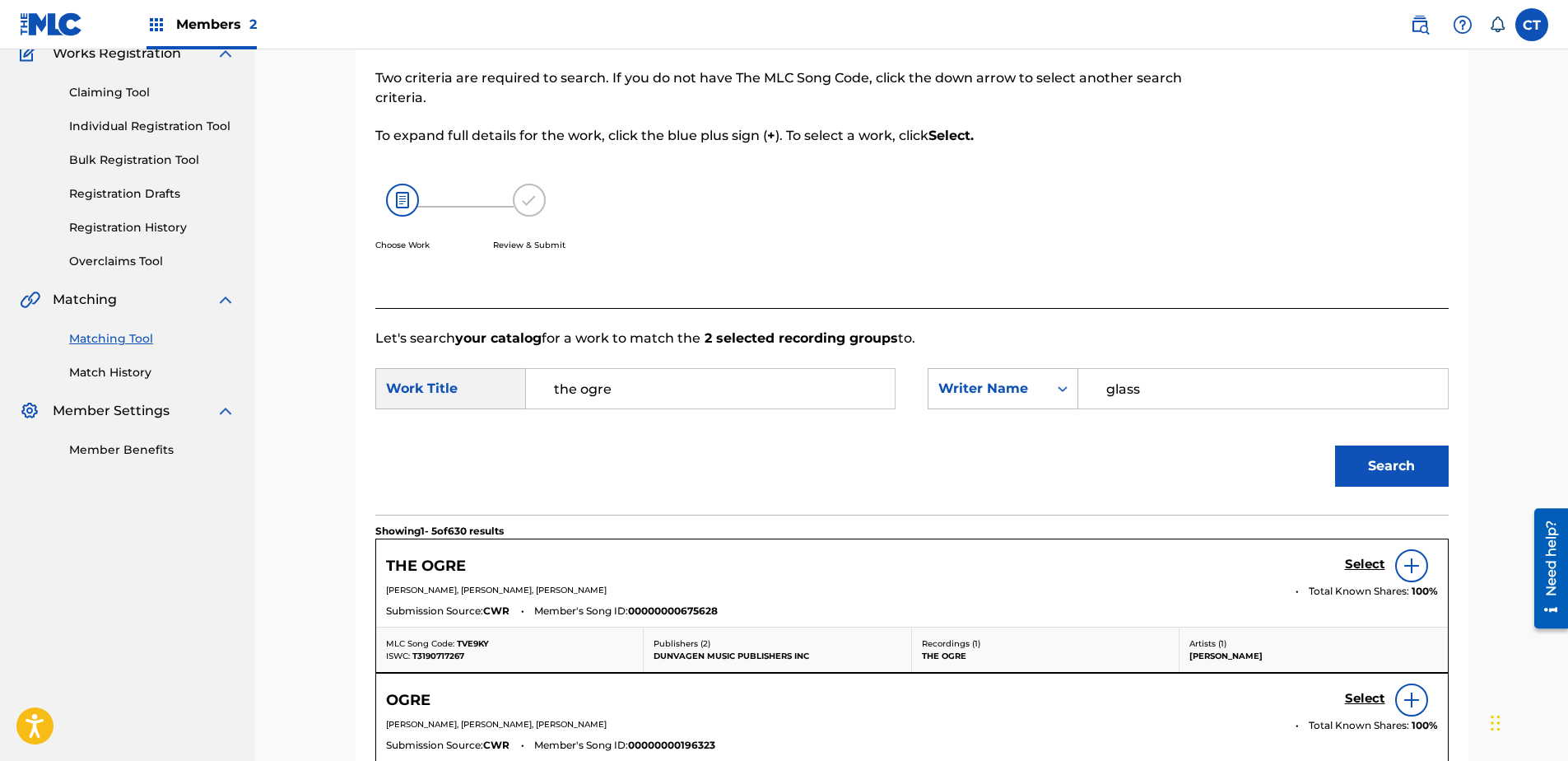
click at [1361, 558] on h5 "Select" at bounding box center [1365, 565] width 40 height 16
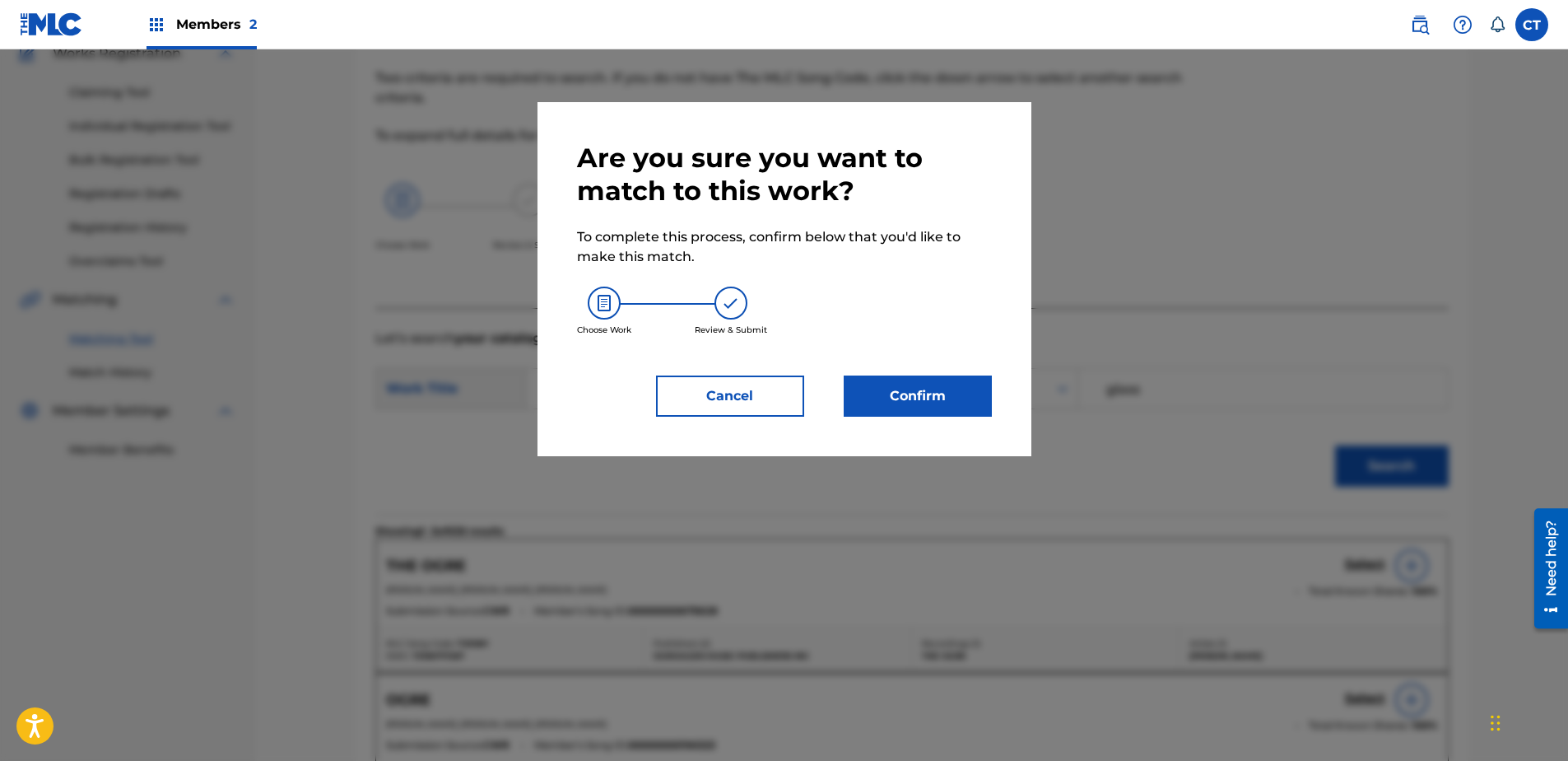
drag, startPoint x: 882, startPoint y: 416, endPoint x: 895, endPoint y: 409, distance: 14.8
click at [885, 413] on div "Are you sure you want to match to this work? To complete this process, confirm …" at bounding box center [784, 279] width 493 height 354
click at [898, 404] on button "Confirm" at bounding box center [918, 395] width 148 height 41
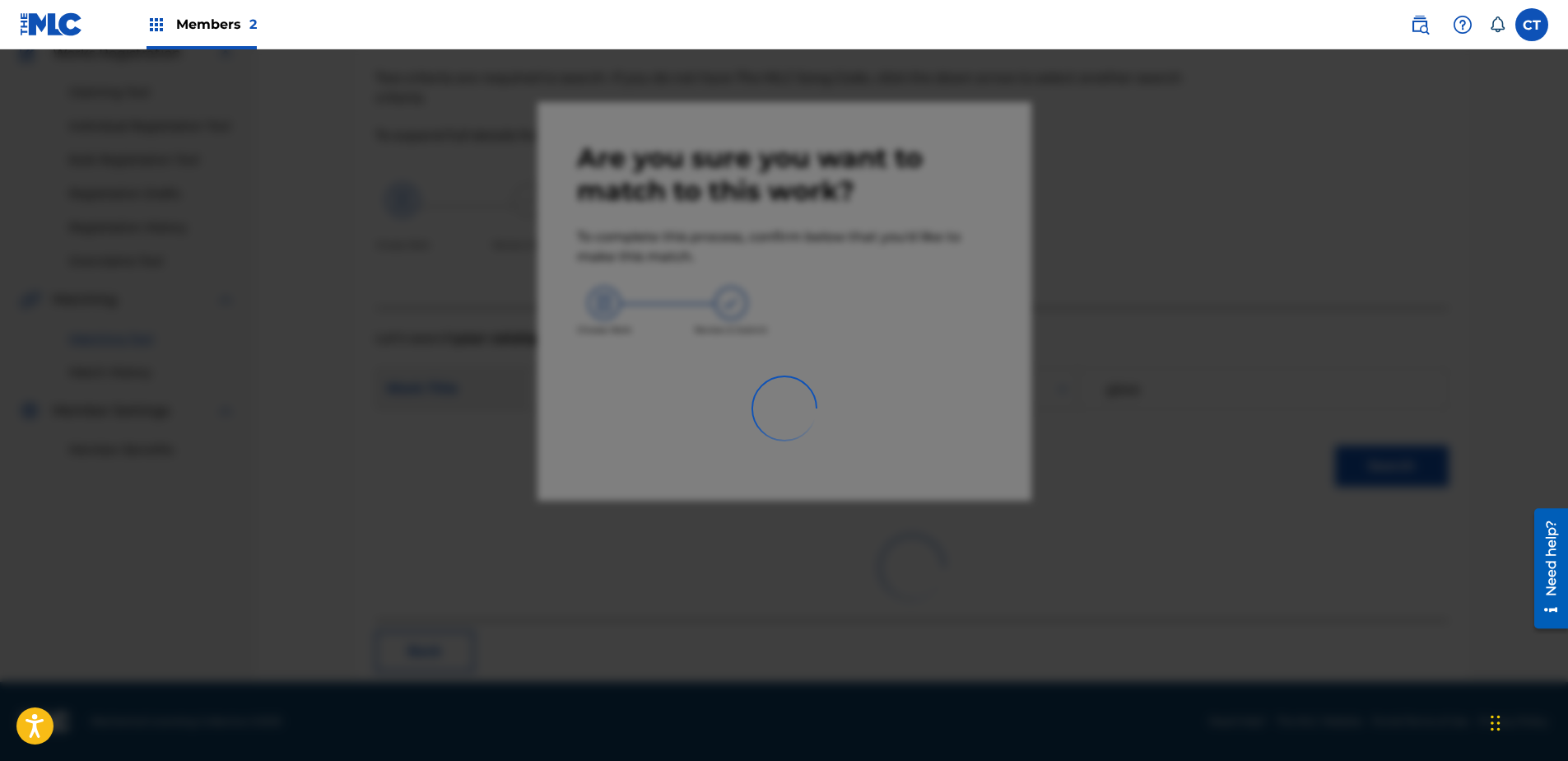
scroll to position [44, 0]
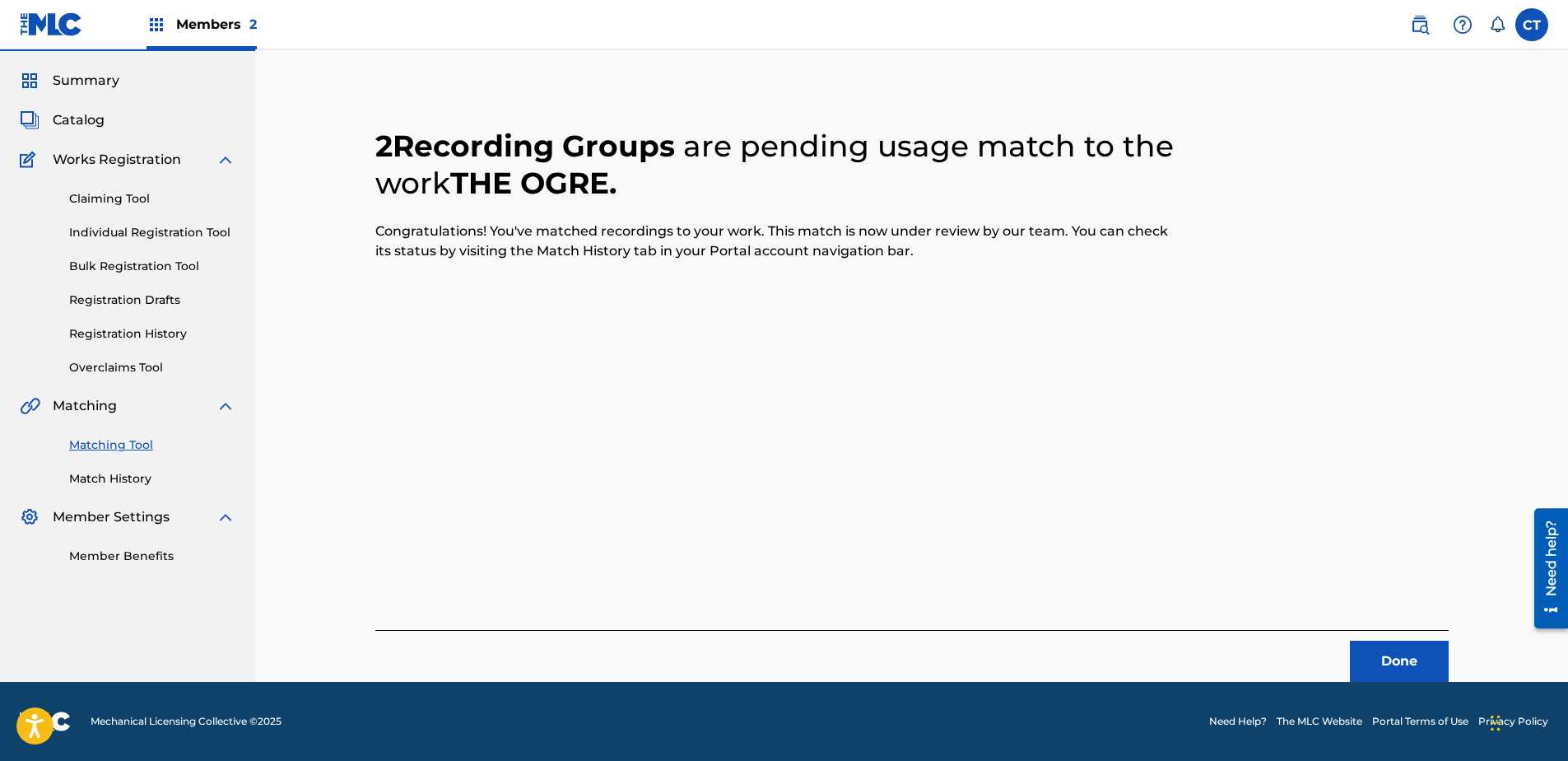
click at [1368, 641] on button "Done" at bounding box center [1399, 661] width 99 height 41
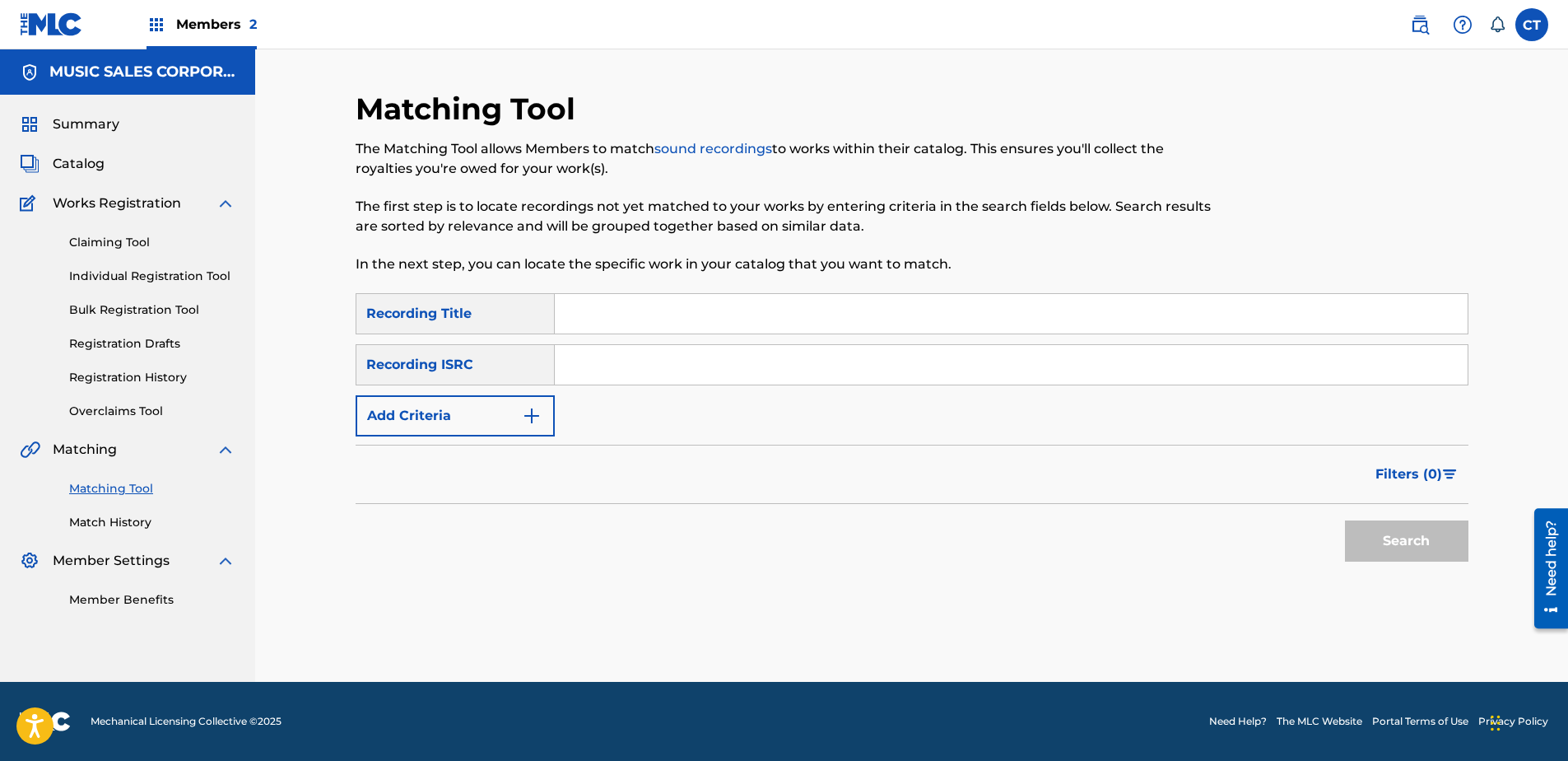
scroll to position [0, 0]
paste input "US65R0603114"
type input "US65R0603114"
click at [1388, 556] on button "Search" at bounding box center [1406, 541] width 124 height 41
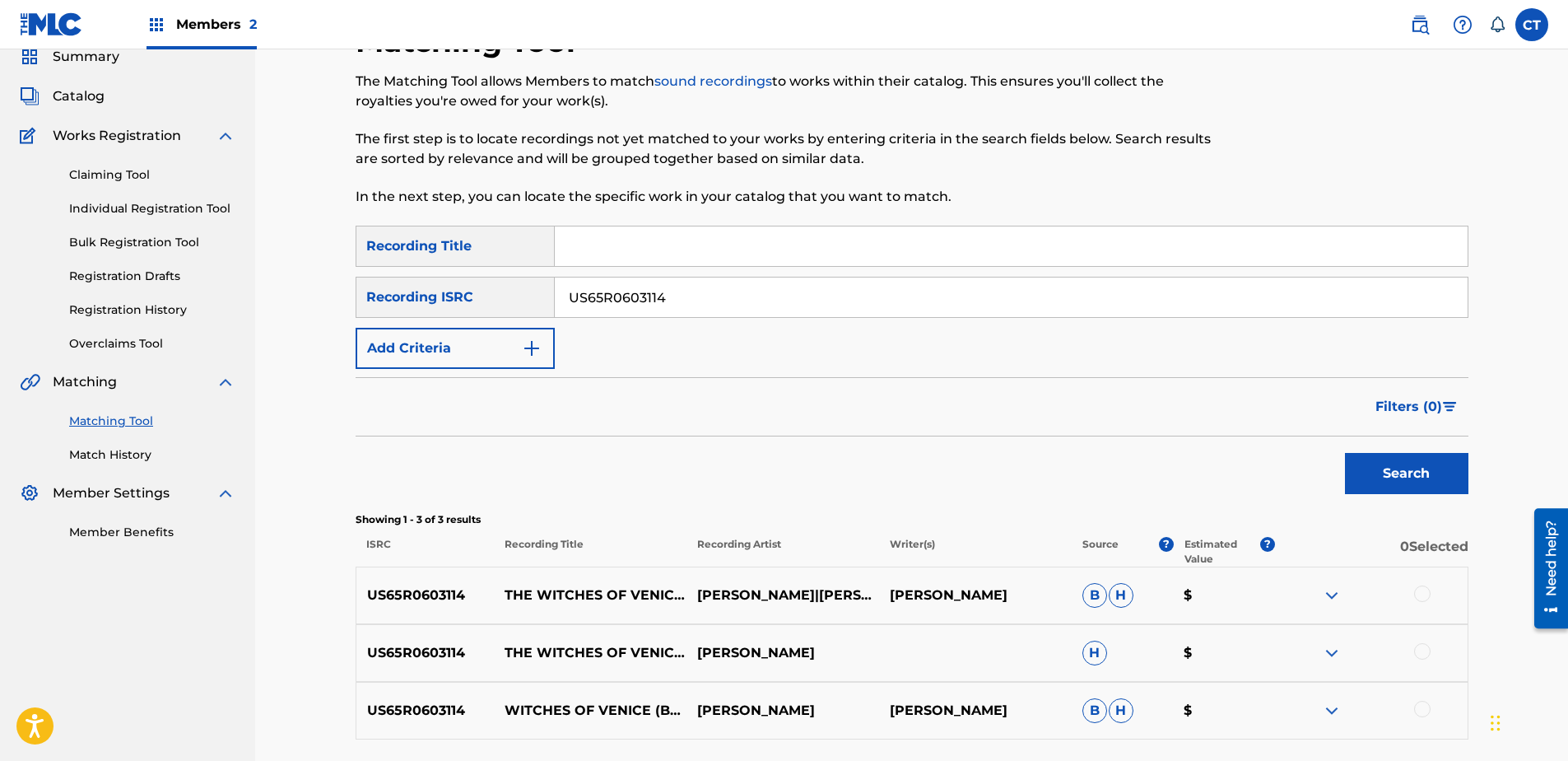
scroll to position [208, 0]
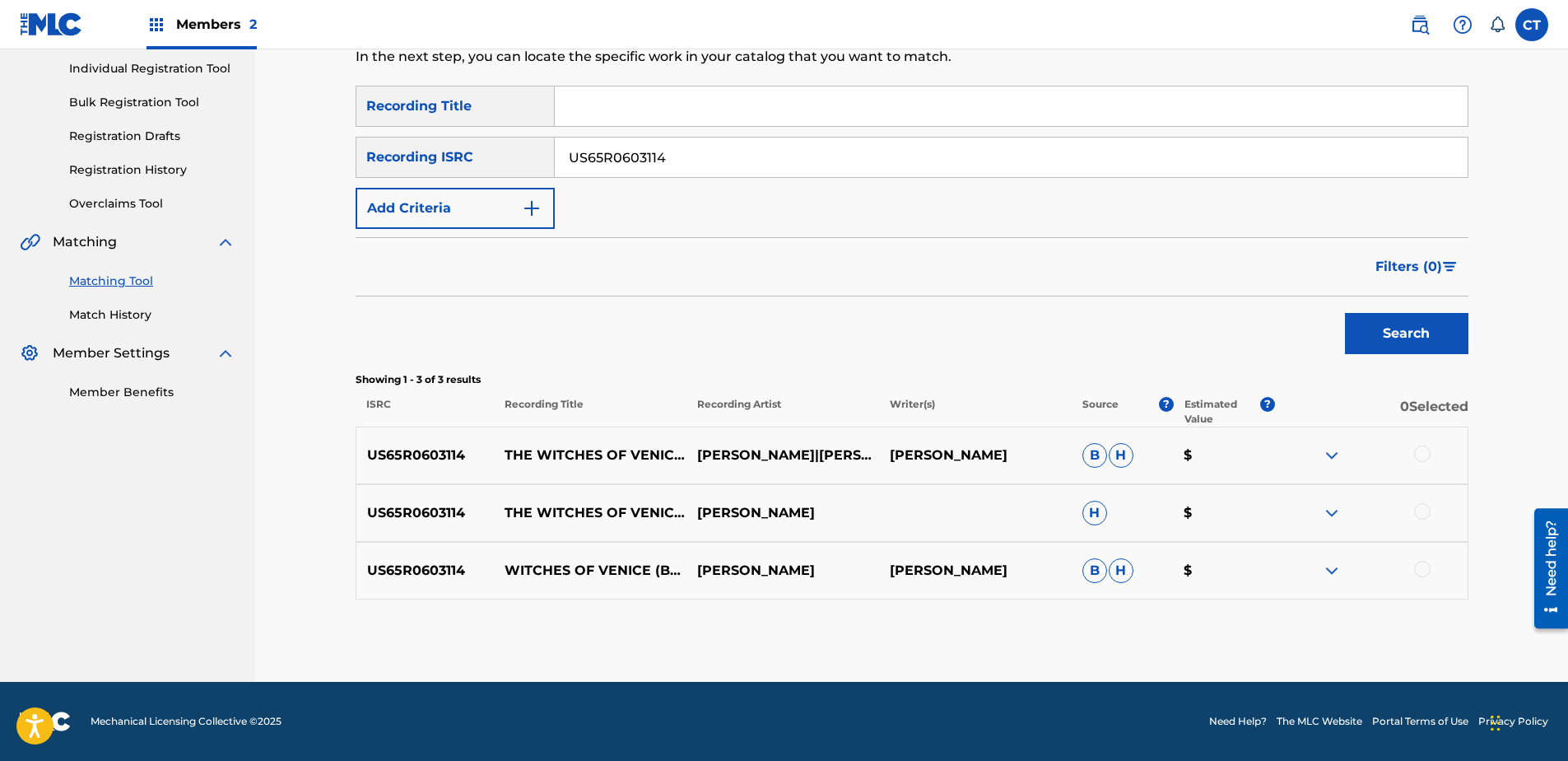
click at [1424, 447] on div at bounding box center [1422, 453] width 17 height 17
click at [1429, 511] on div at bounding box center [1422, 511] width 17 height 17
click at [1423, 566] on div at bounding box center [1422, 569] width 17 height 17
click at [1214, 629] on button "Match 3 Groups" at bounding box center [1157, 626] width 182 height 41
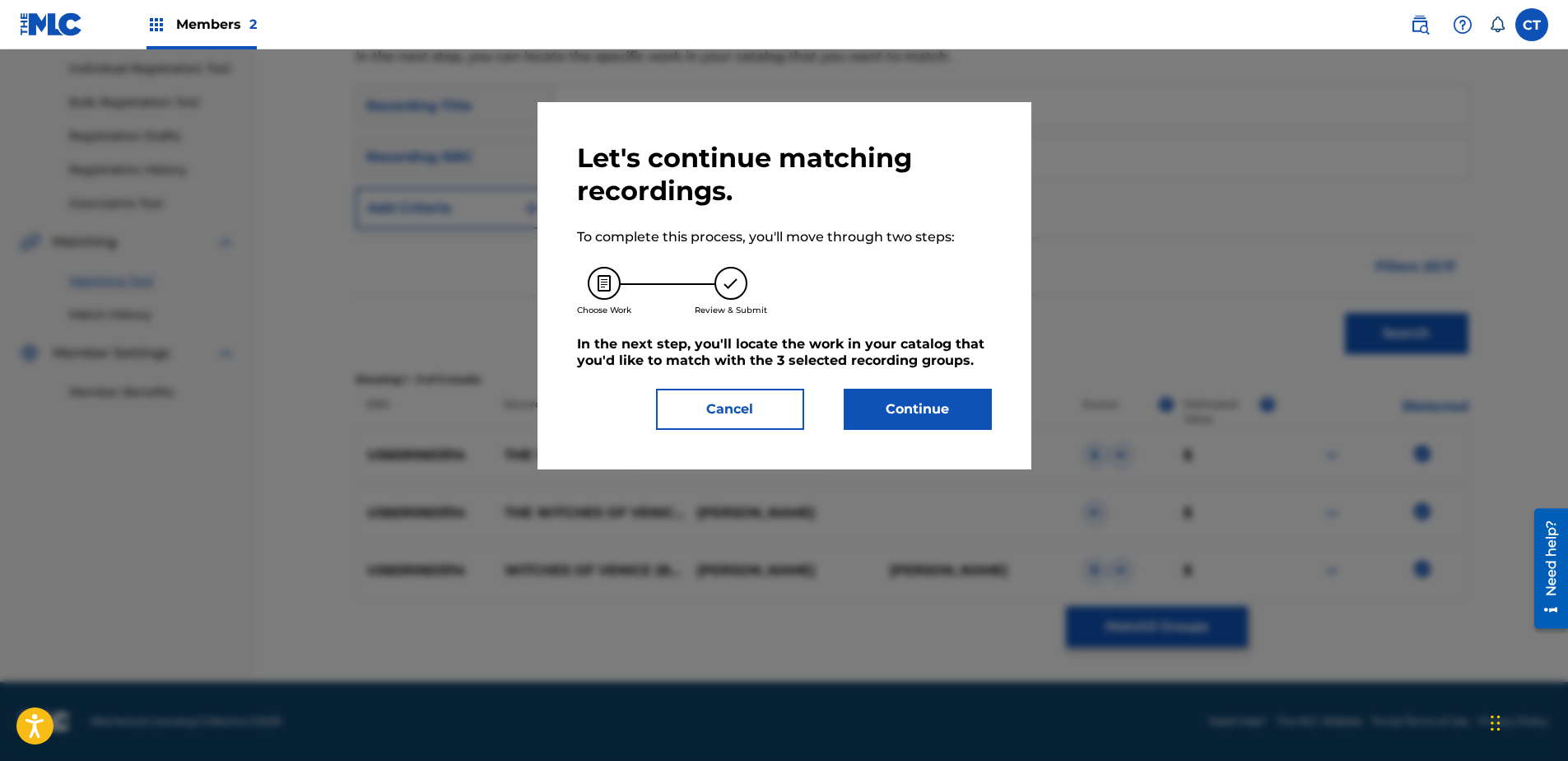
click at [890, 400] on button "Continue" at bounding box center [918, 409] width 148 height 41
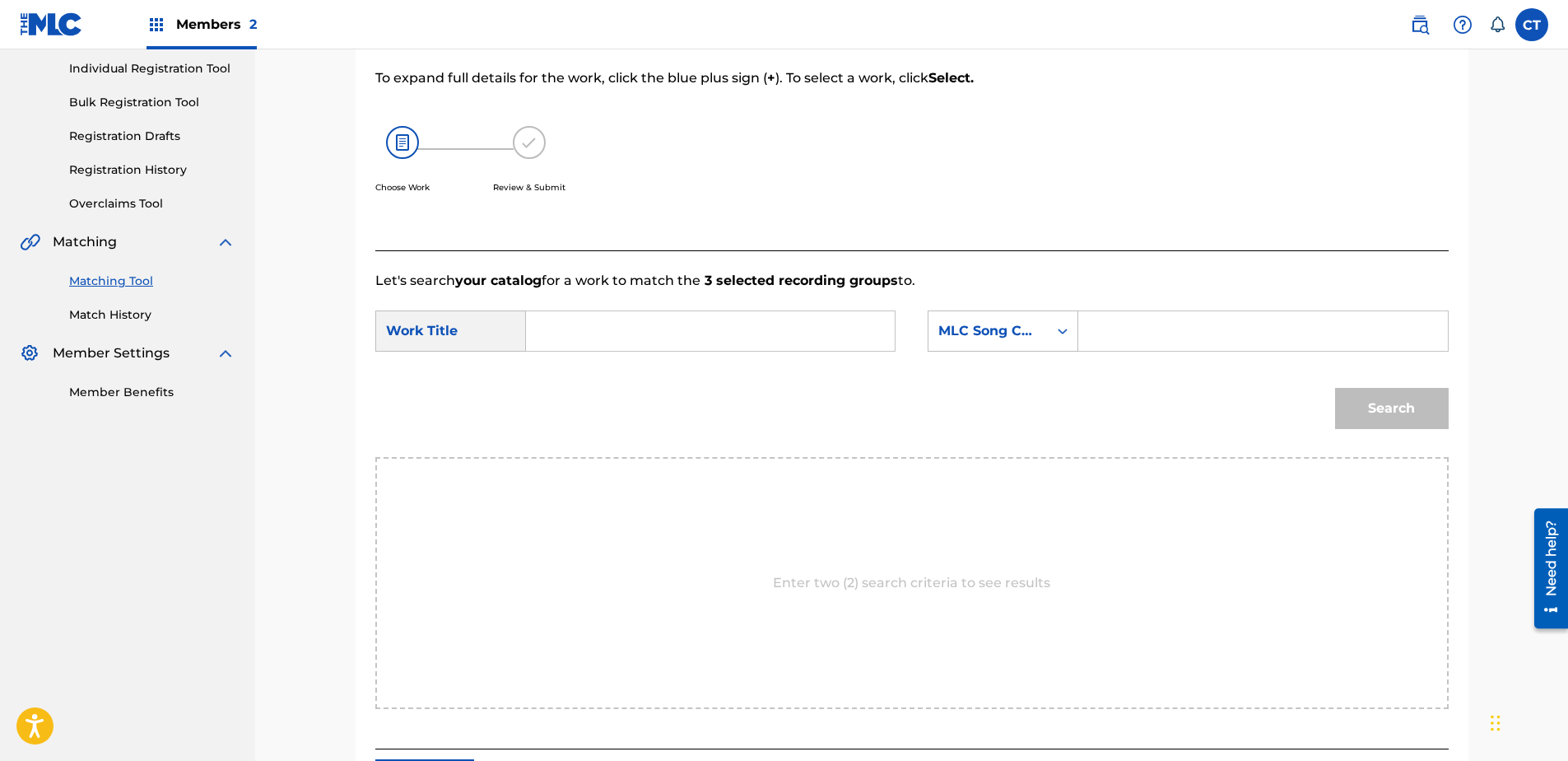
click at [720, 345] on input "Search Form" at bounding box center [710, 331] width 341 height 39
type input "ogres song"
click at [954, 340] on div "MLC Song Code" at bounding box center [989, 331] width 100 height 20
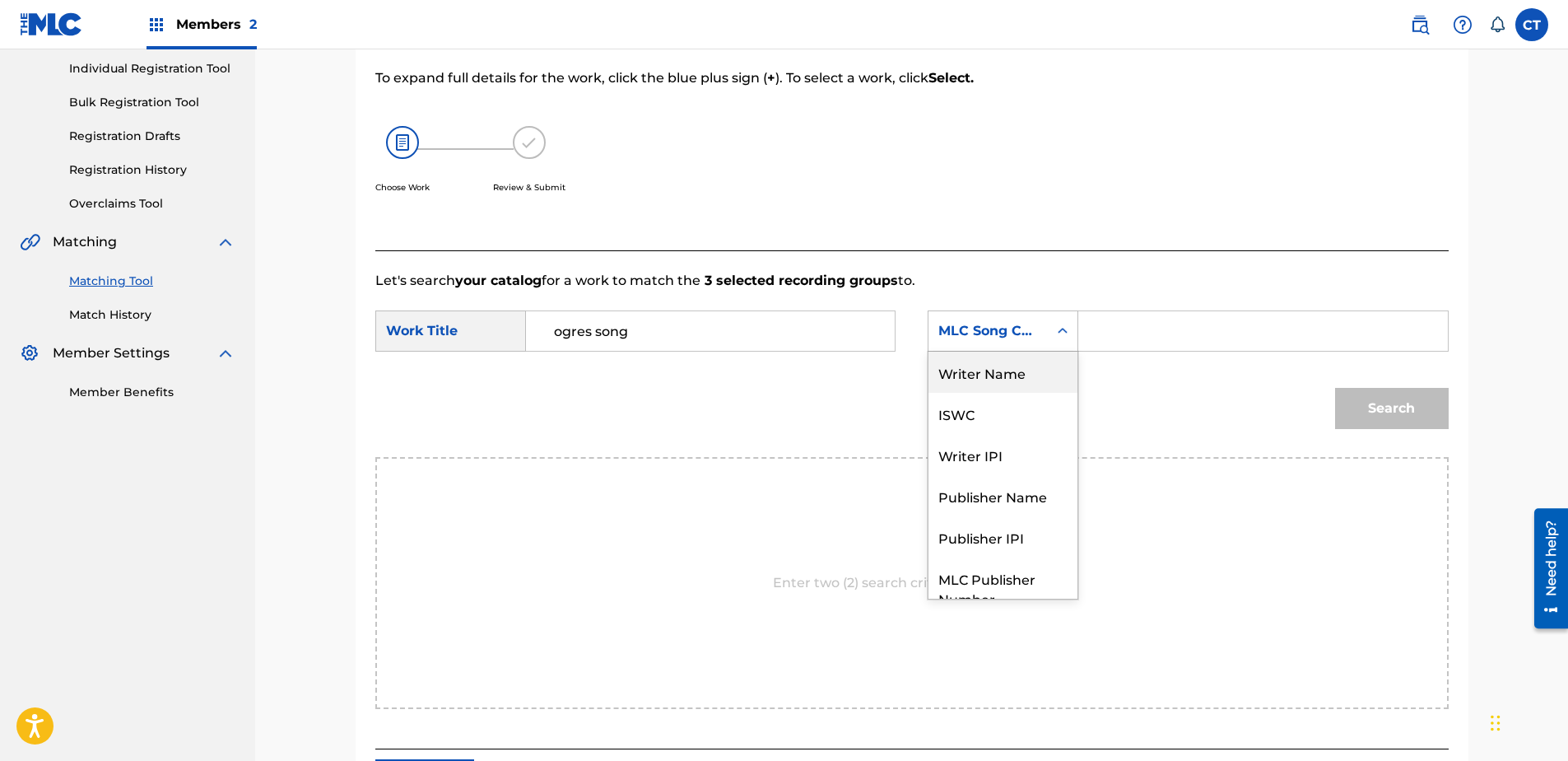
click at [964, 374] on div "Writer Name" at bounding box center [1003, 372] width 149 height 41
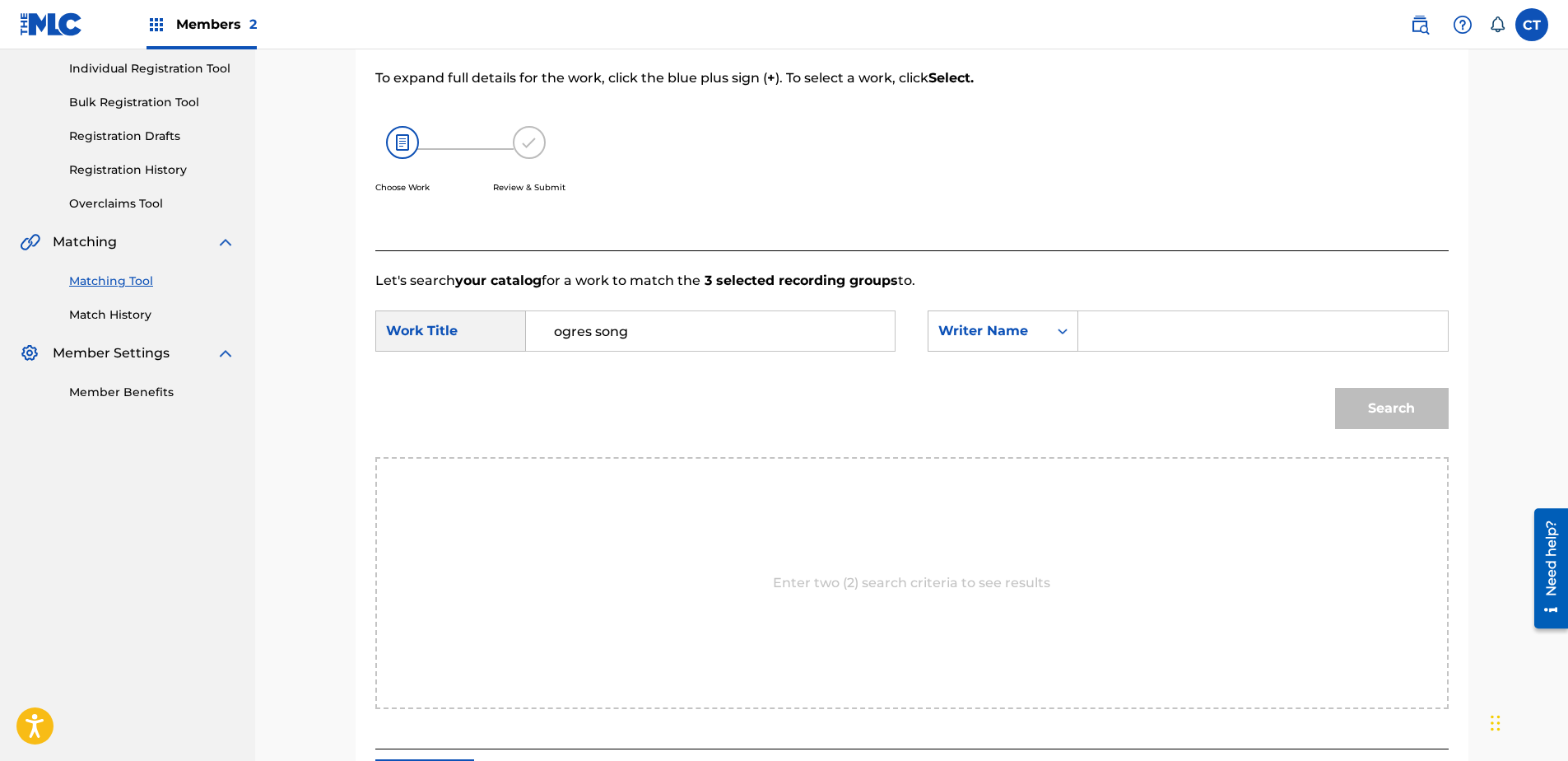
drag, startPoint x: 1019, startPoint y: 352, endPoint x: 1096, endPoint y: 332, distance: 79.6
click at [1082, 336] on div "Search Form" at bounding box center [1263, 331] width 370 height 41
click at [1097, 331] on input "Search Form" at bounding box center [1262, 331] width 341 height 39
type input "glass"
click at [1335, 388] on button "Search" at bounding box center [1392, 408] width 114 height 41
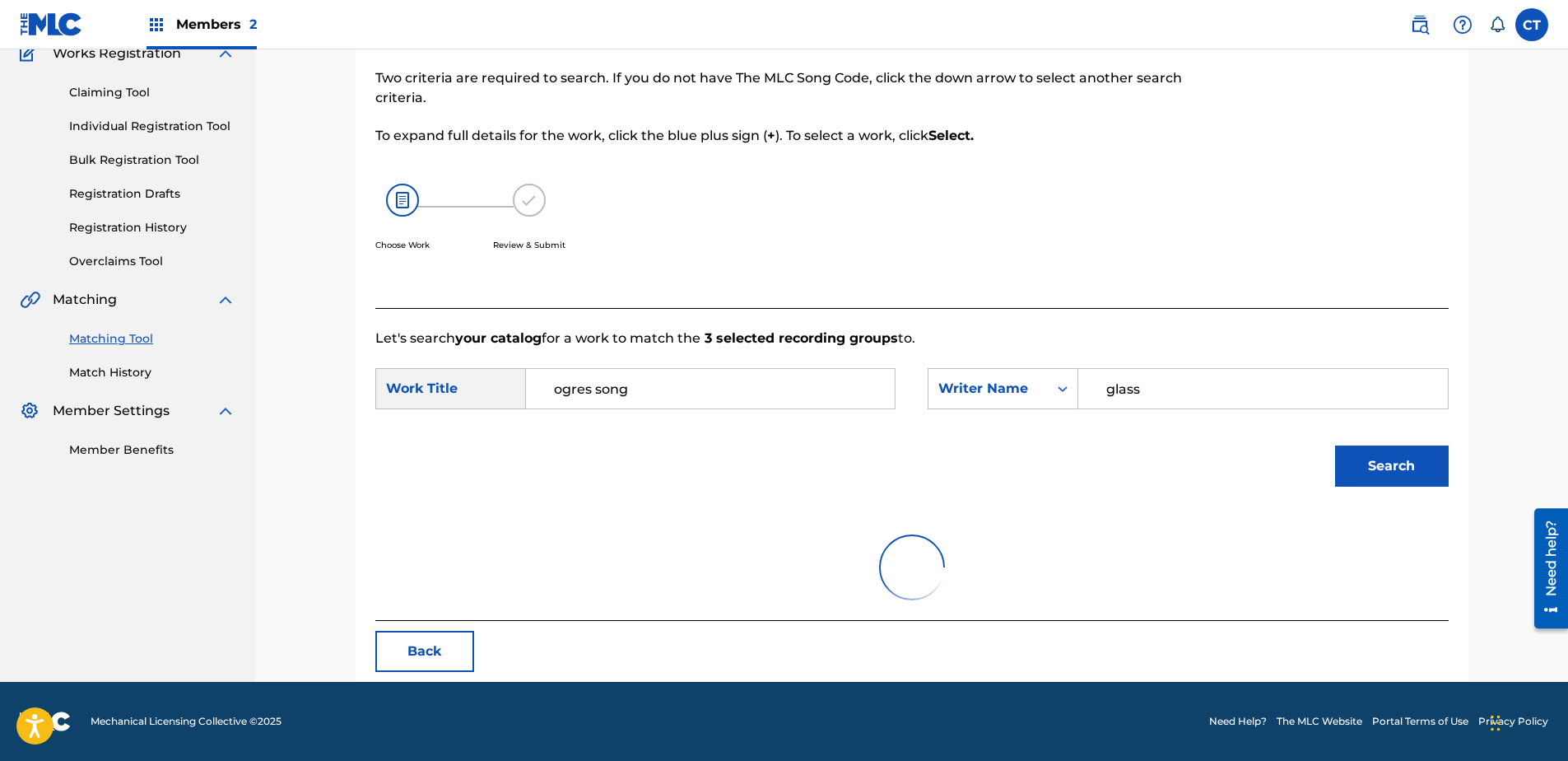
scroll to position [208, 0]
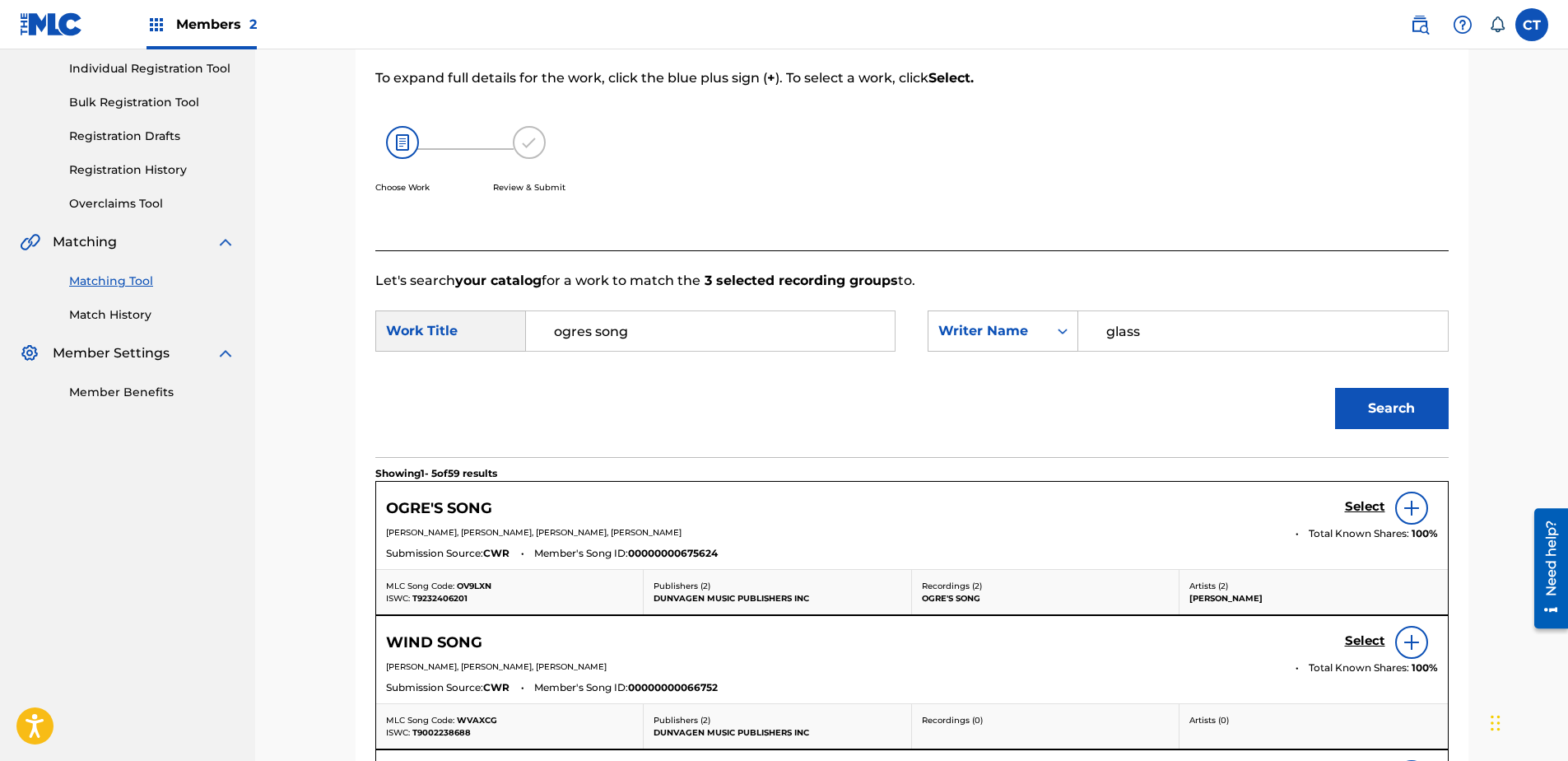
click at [1343, 487] on div "OGRE'S SONG Select [PERSON_NAME], [PERSON_NAME], [PERSON_NAME], [PERSON_NAME] T…" at bounding box center [912, 525] width 1072 height 88
click at [1359, 502] on h5 "Select" at bounding box center [1365, 507] width 40 height 16
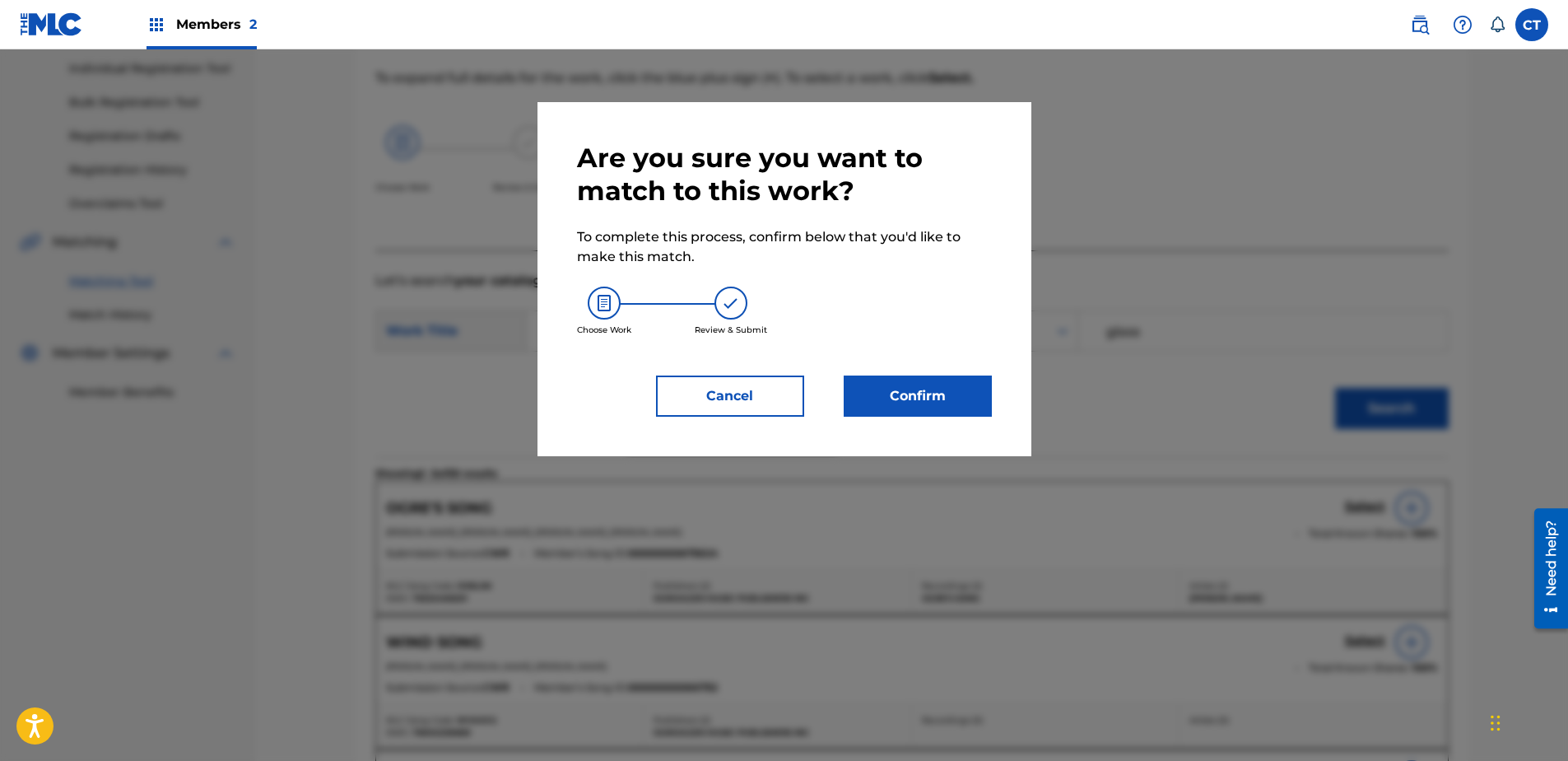
click at [926, 402] on button "Confirm" at bounding box center [918, 395] width 148 height 41
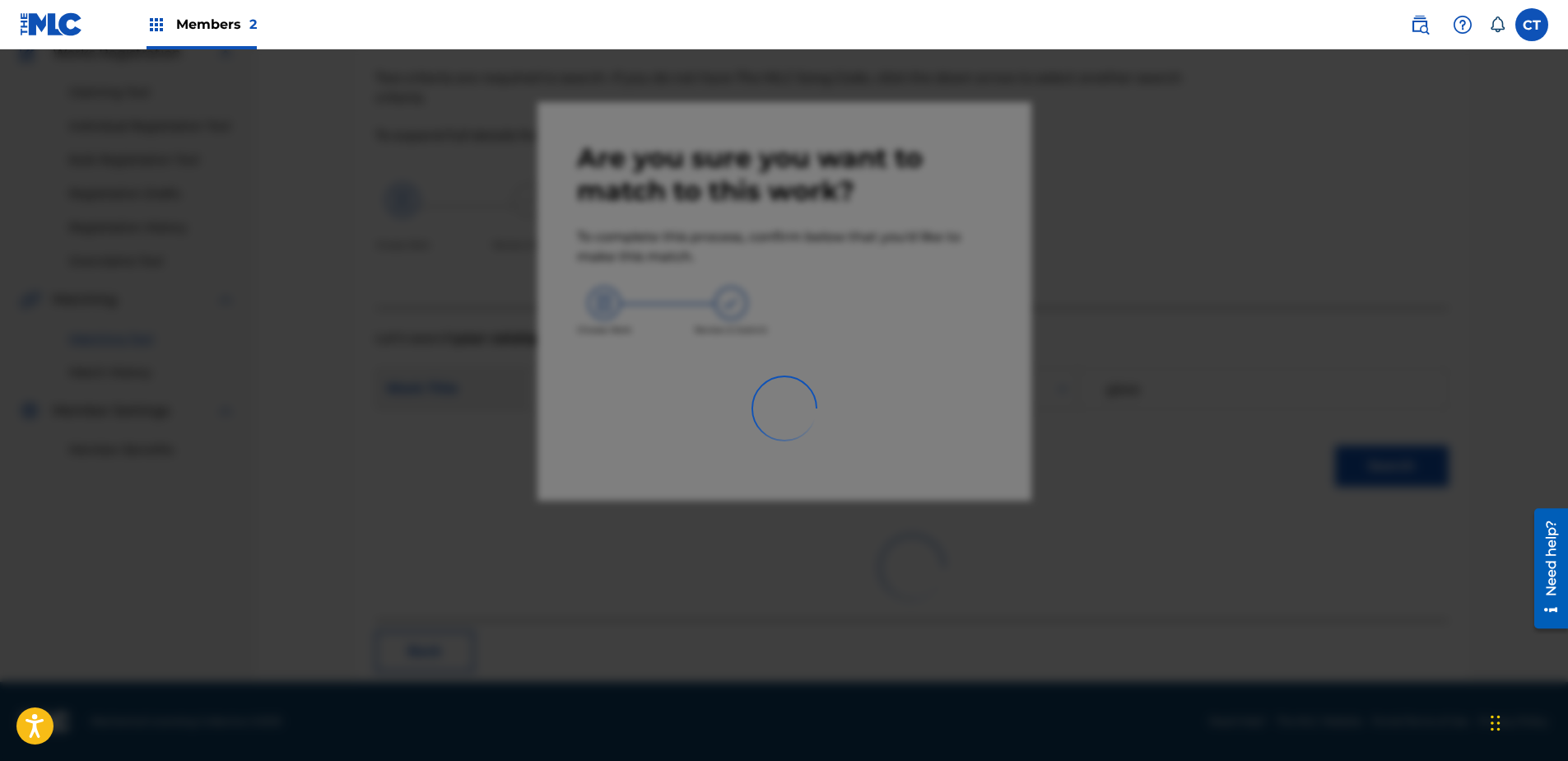
scroll to position [44, 0]
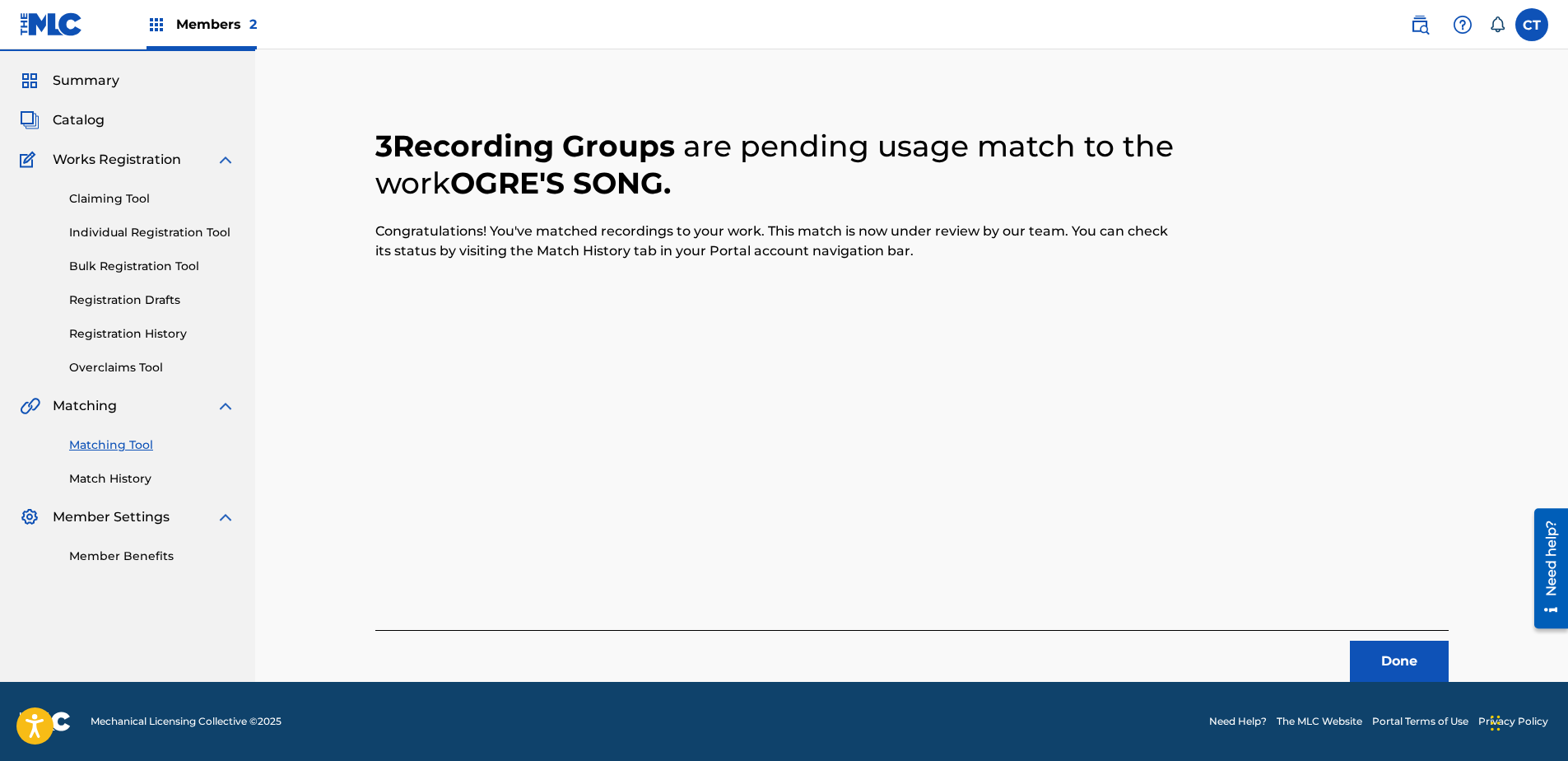
click at [1378, 643] on button "Done" at bounding box center [1399, 661] width 99 height 41
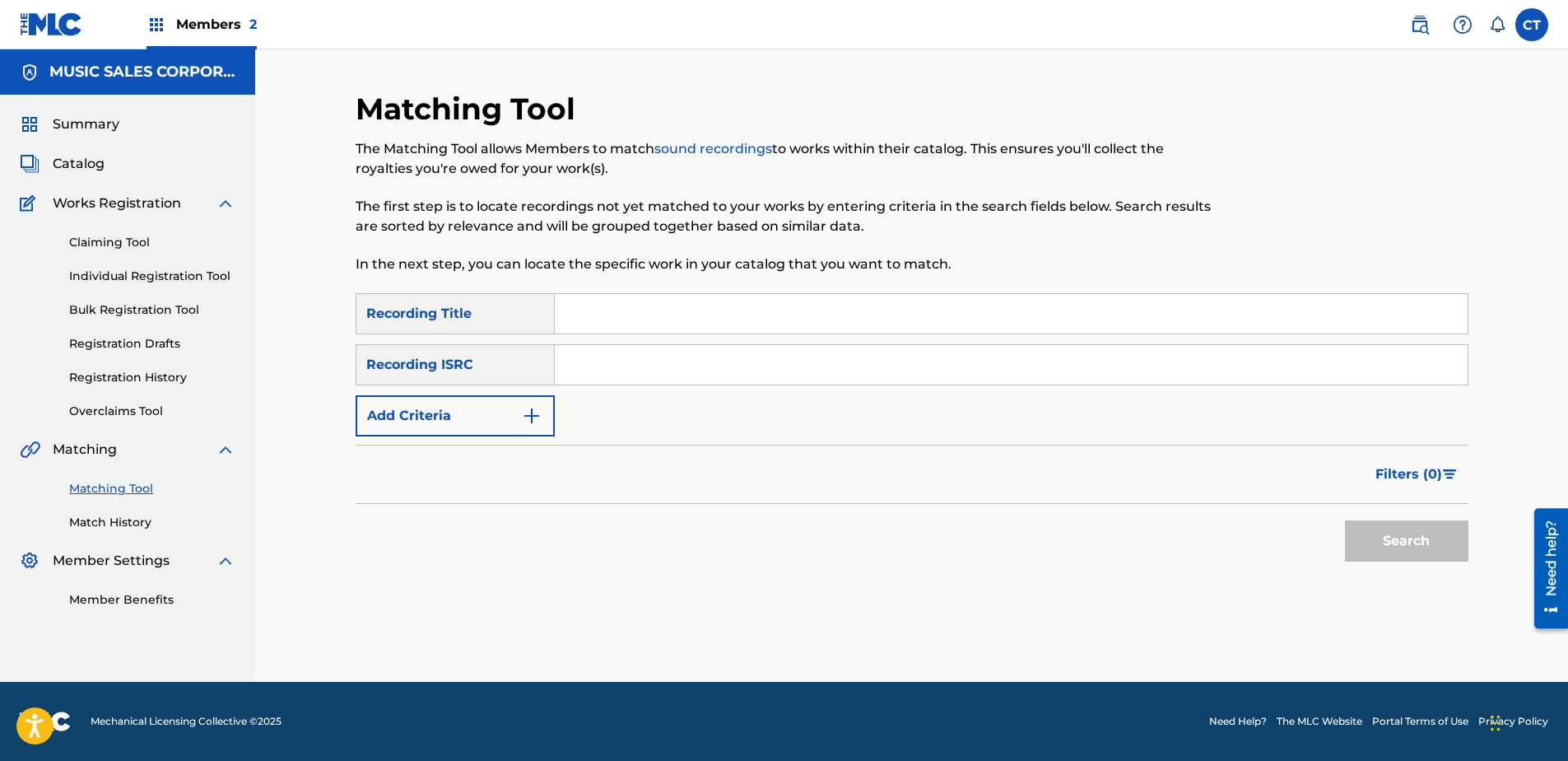
scroll to position [0, 0]
paste input "US65R0603115"
type input "US65R0603115"
click at [1408, 543] on button "Search" at bounding box center [1406, 541] width 124 height 41
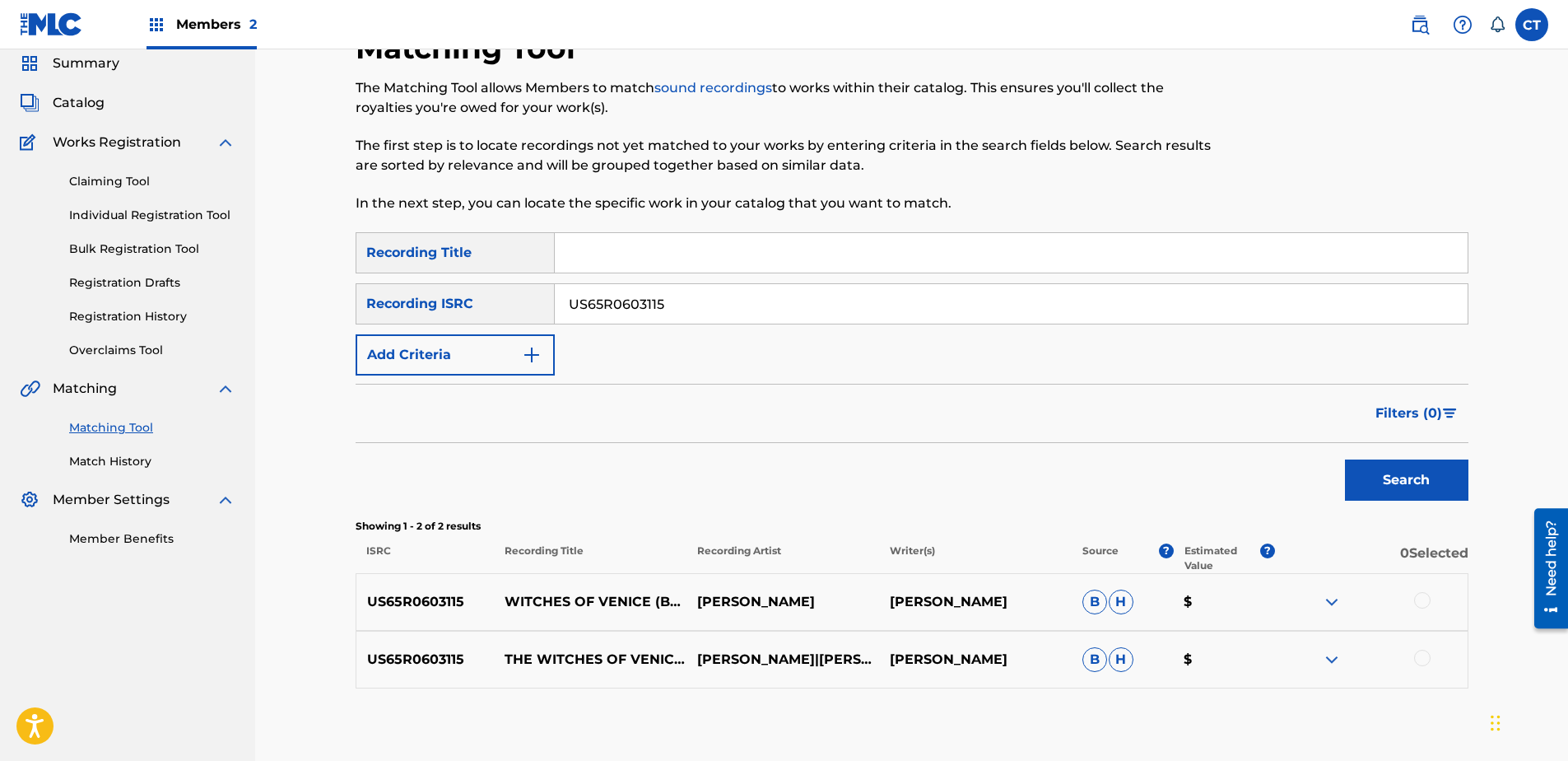
scroll to position [150, 0]
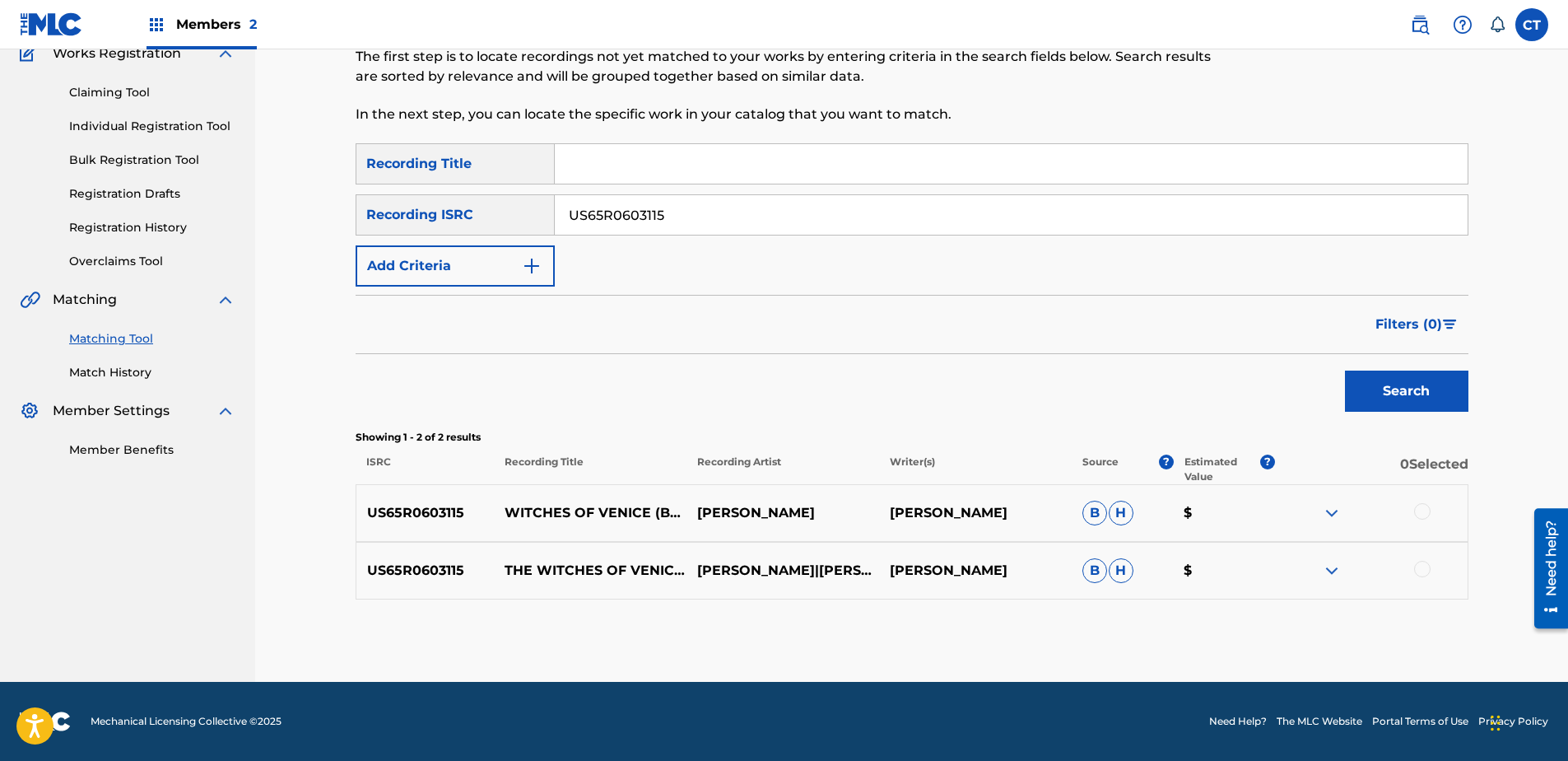
click at [1423, 513] on div at bounding box center [1422, 511] width 17 height 17
click at [1417, 561] on div at bounding box center [1422, 569] width 17 height 17
click at [1174, 614] on button "Match 2 Groups" at bounding box center [1157, 626] width 182 height 41
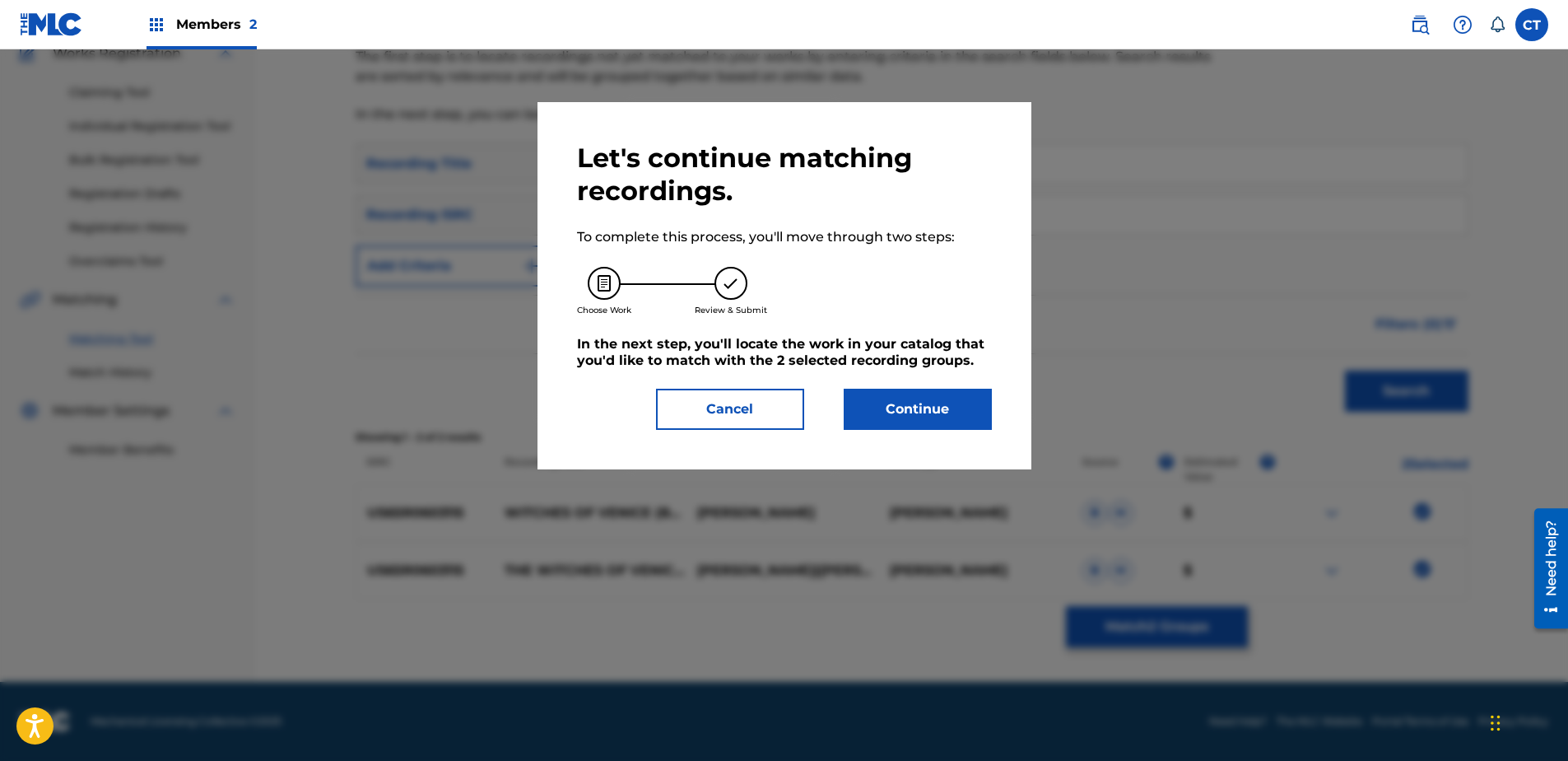
click at [894, 406] on button "Continue" at bounding box center [918, 409] width 148 height 41
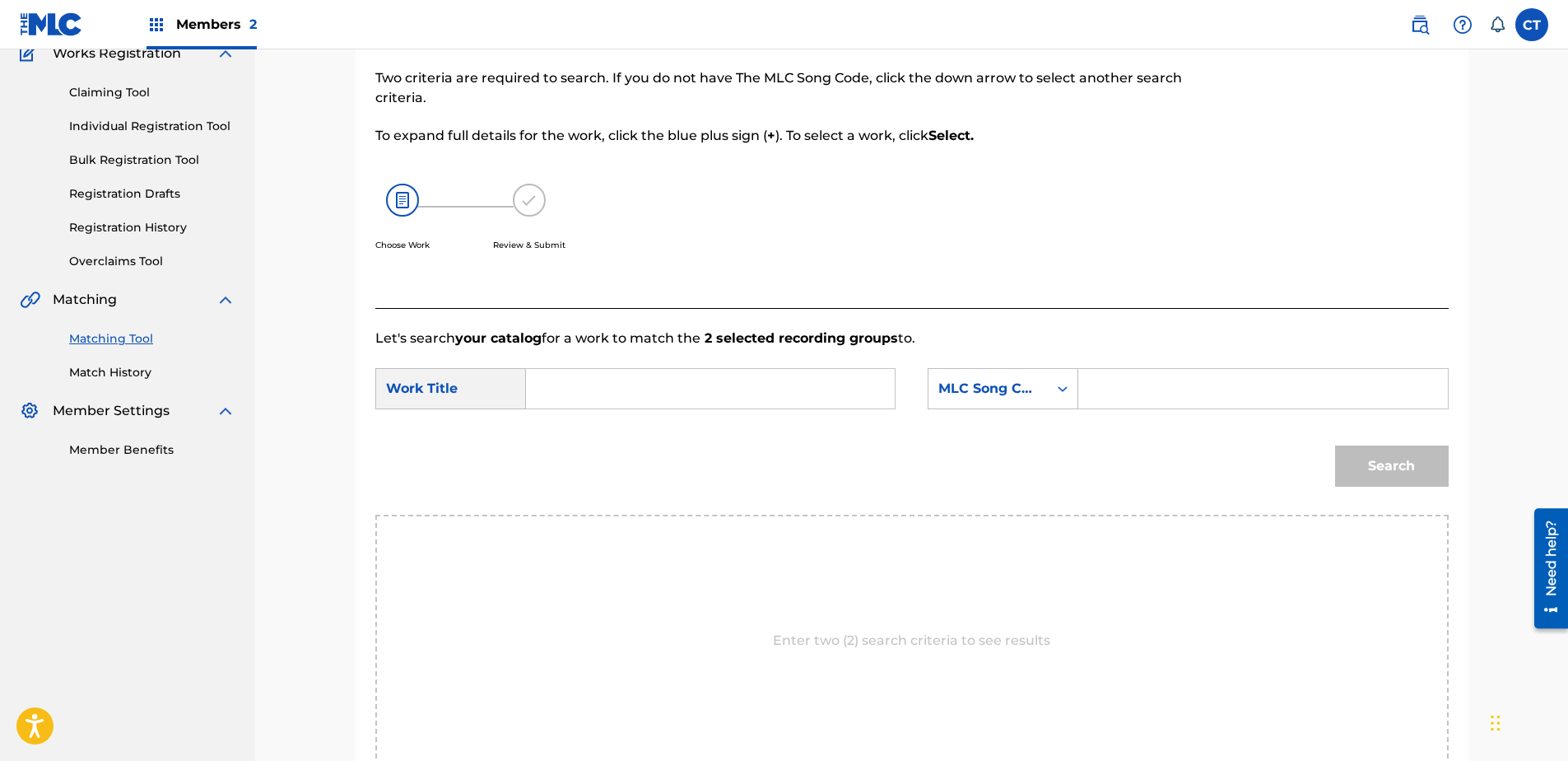
click at [639, 383] on input "Search Form" at bounding box center [710, 388] width 341 height 39
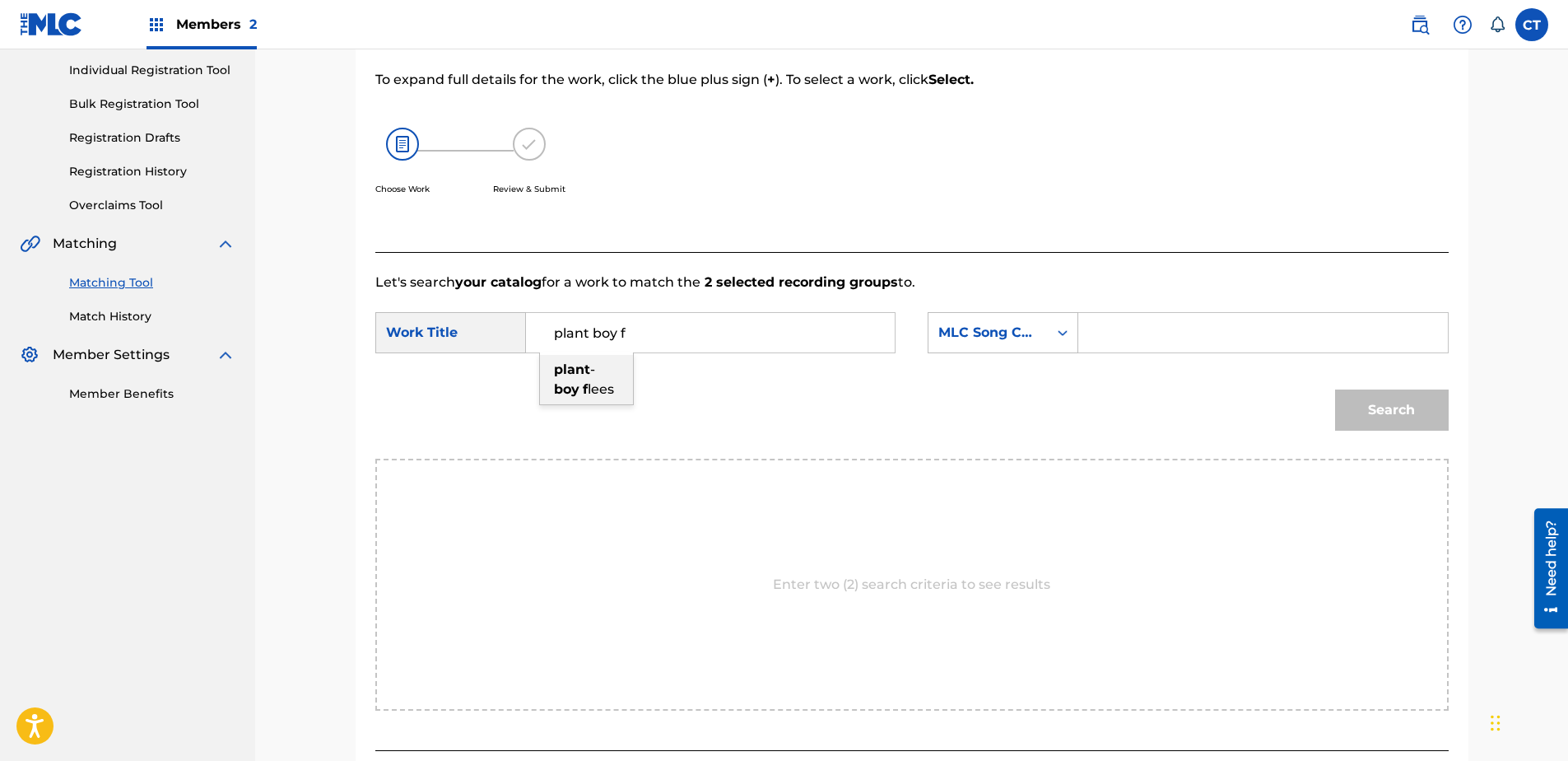
scroll to position [232, 0]
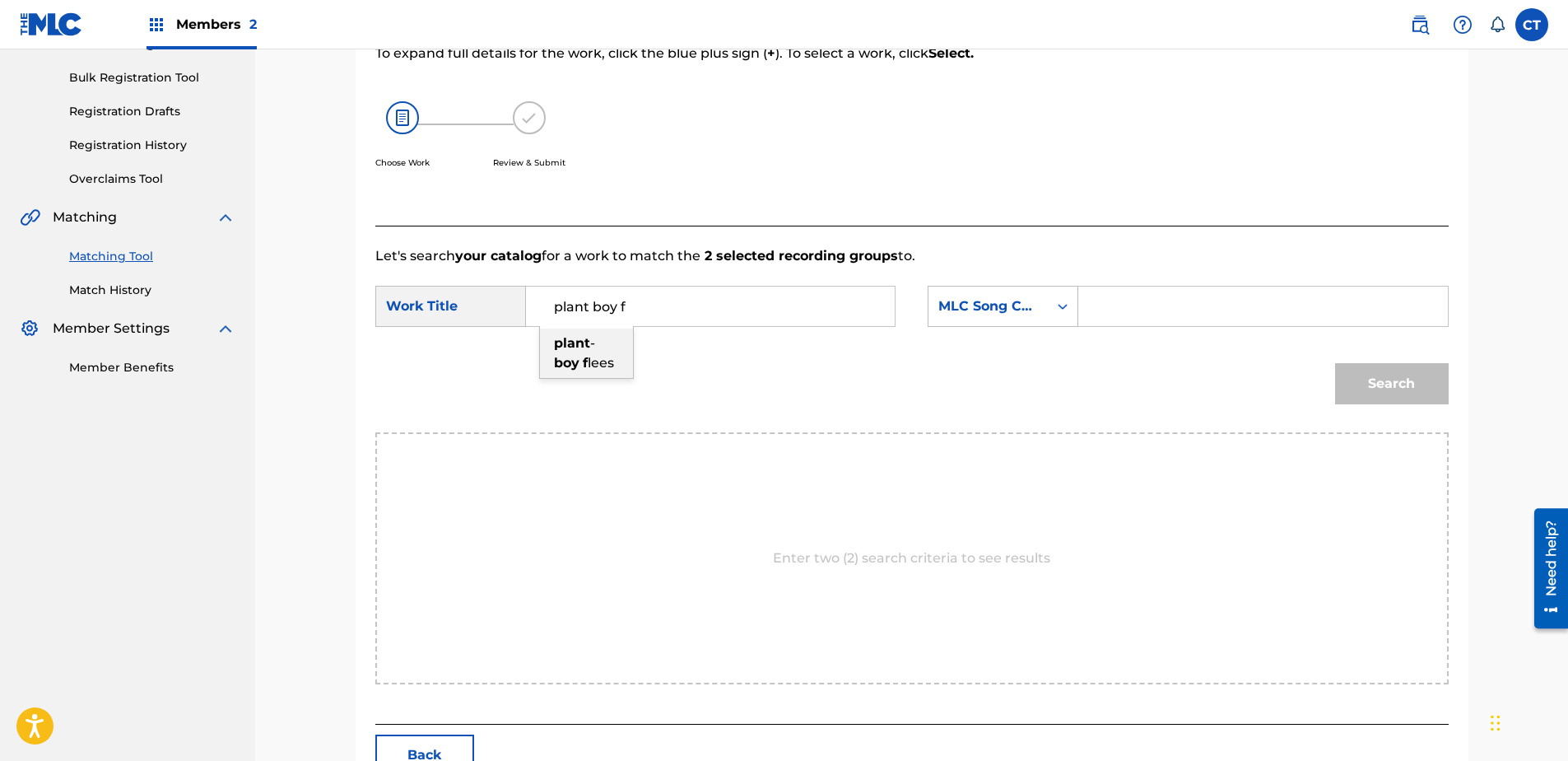
drag, startPoint x: 598, startPoint y: 365, endPoint x: 635, endPoint y: 356, distance: 38.1
click at [598, 364] on span "lees" at bounding box center [601, 363] width 26 height 16
type input "plant-boy flees"
click at [976, 302] on div "MLC Song Code" at bounding box center [989, 306] width 100 height 20
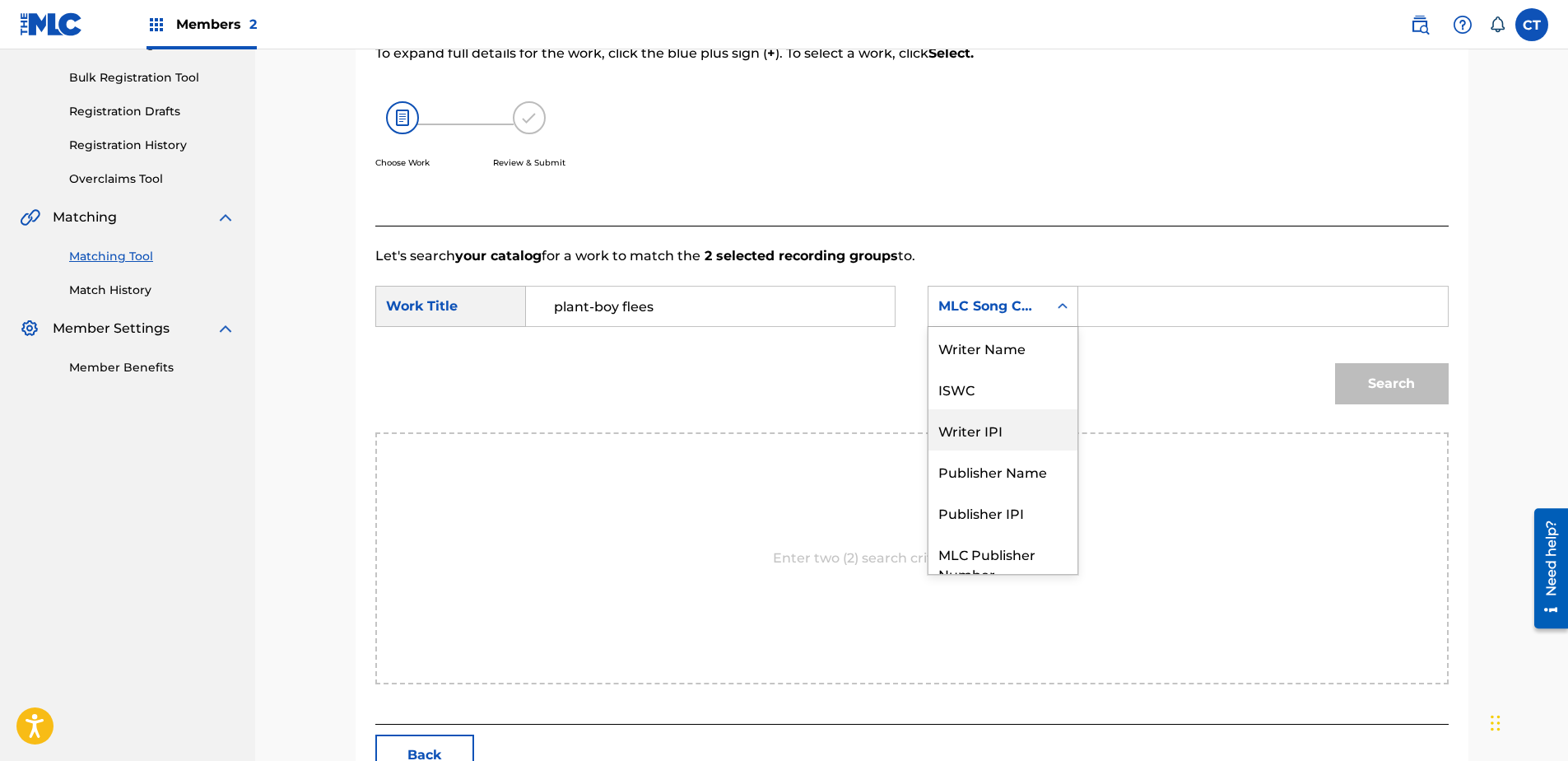
scroll to position [0, 0]
drag, startPoint x: 1029, startPoint y: 359, endPoint x: 1103, endPoint y: 327, distance: 80.6
click at [1031, 358] on div "Writer Name" at bounding box center [1003, 347] width 149 height 41
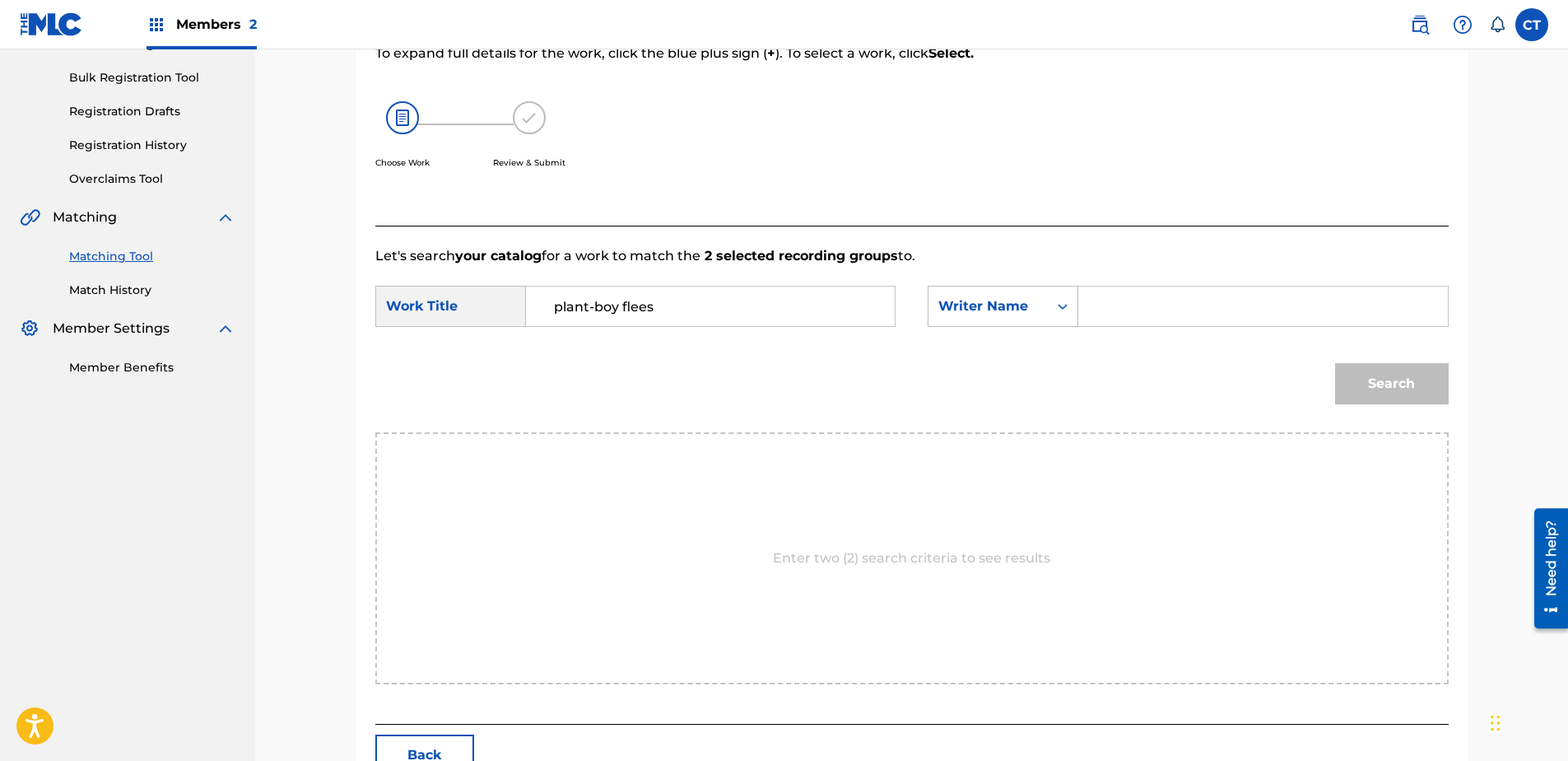
click at [1125, 316] on input "Search Form" at bounding box center [1262, 306] width 341 height 39
type input "glass"
click at [1335, 363] on button "Search" at bounding box center [1392, 383] width 114 height 41
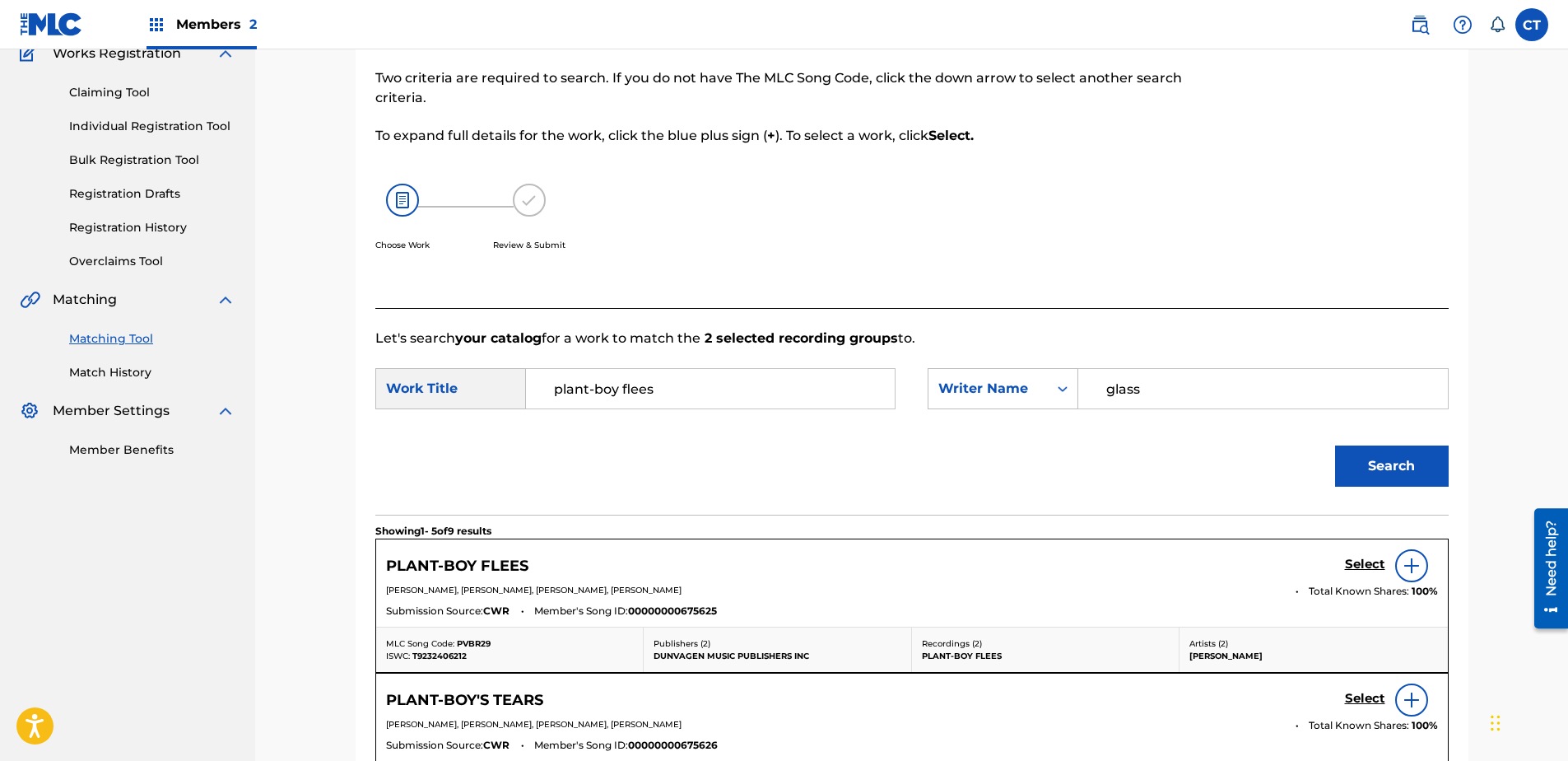
scroll to position [232, 0]
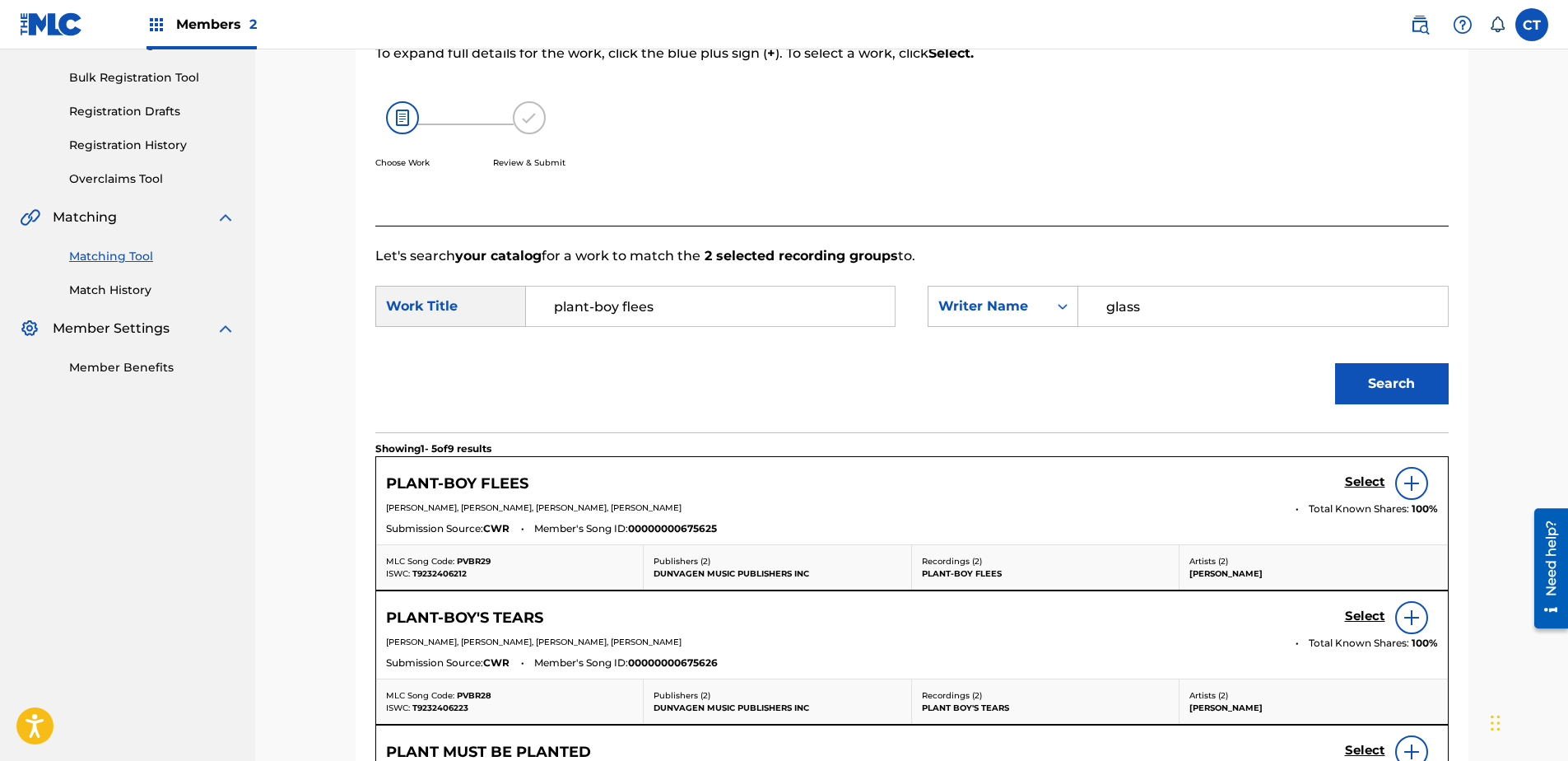
click at [1352, 478] on h5 "Select" at bounding box center [1365, 482] width 40 height 16
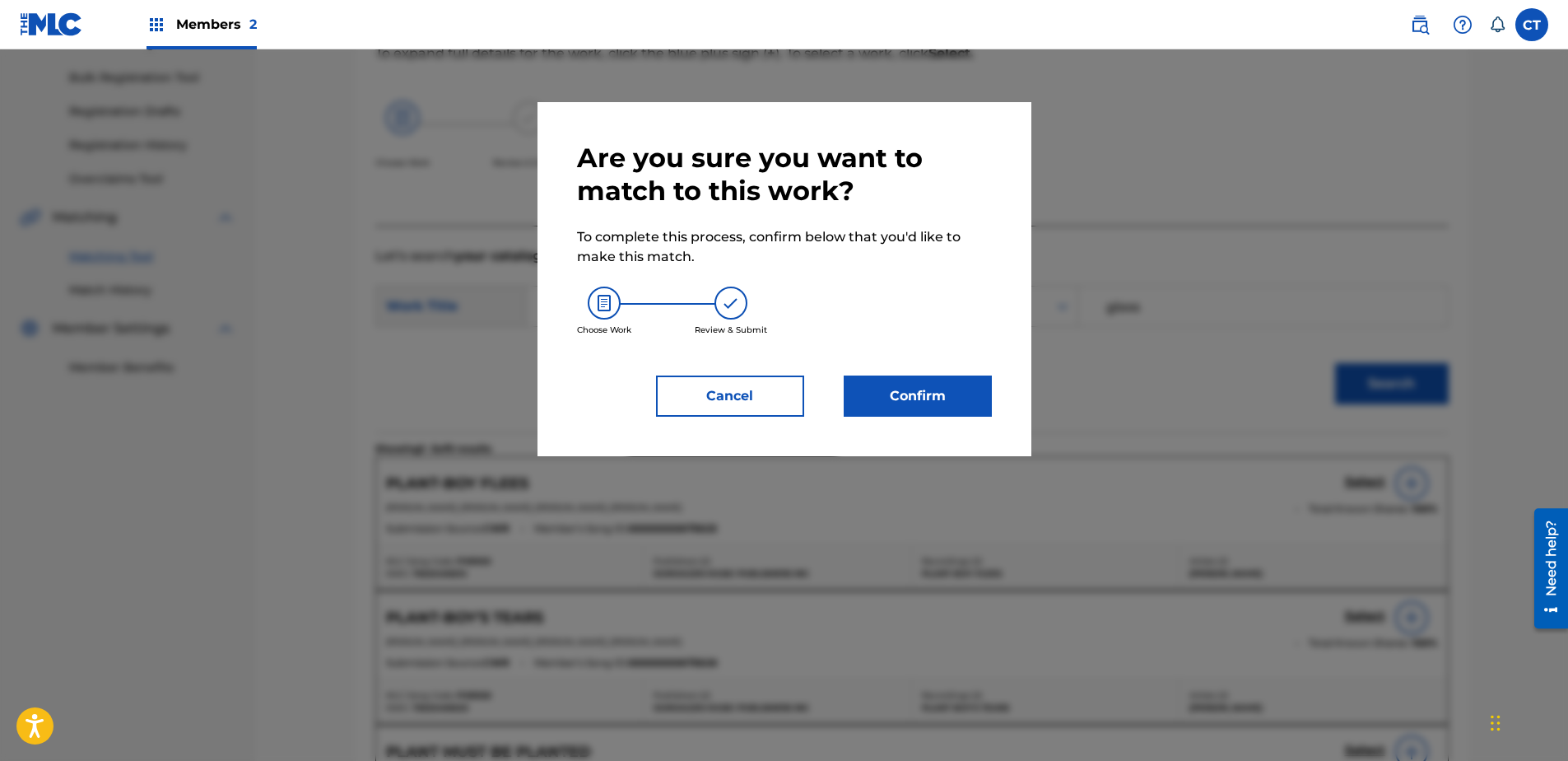
click at [981, 399] on button "Confirm" at bounding box center [918, 395] width 148 height 41
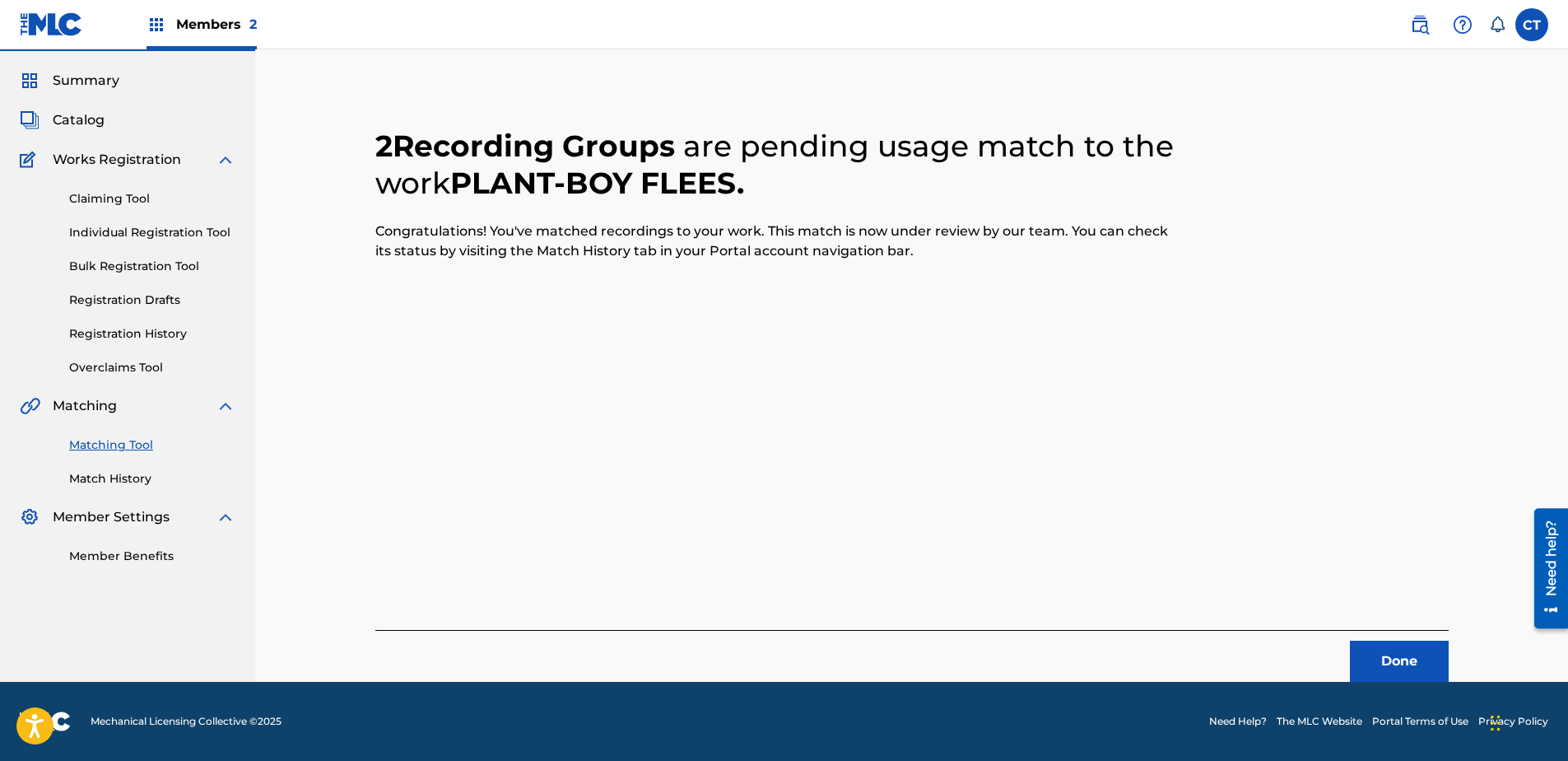
scroll to position [44, 0]
click at [1366, 629] on div "2 Recording Groups are pending usage match to the work PLANT-BOY FLEES . Congra…" at bounding box center [912, 384] width 1074 height 594
click at [1373, 643] on button "Done" at bounding box center [1399, 661] width 99 height 41
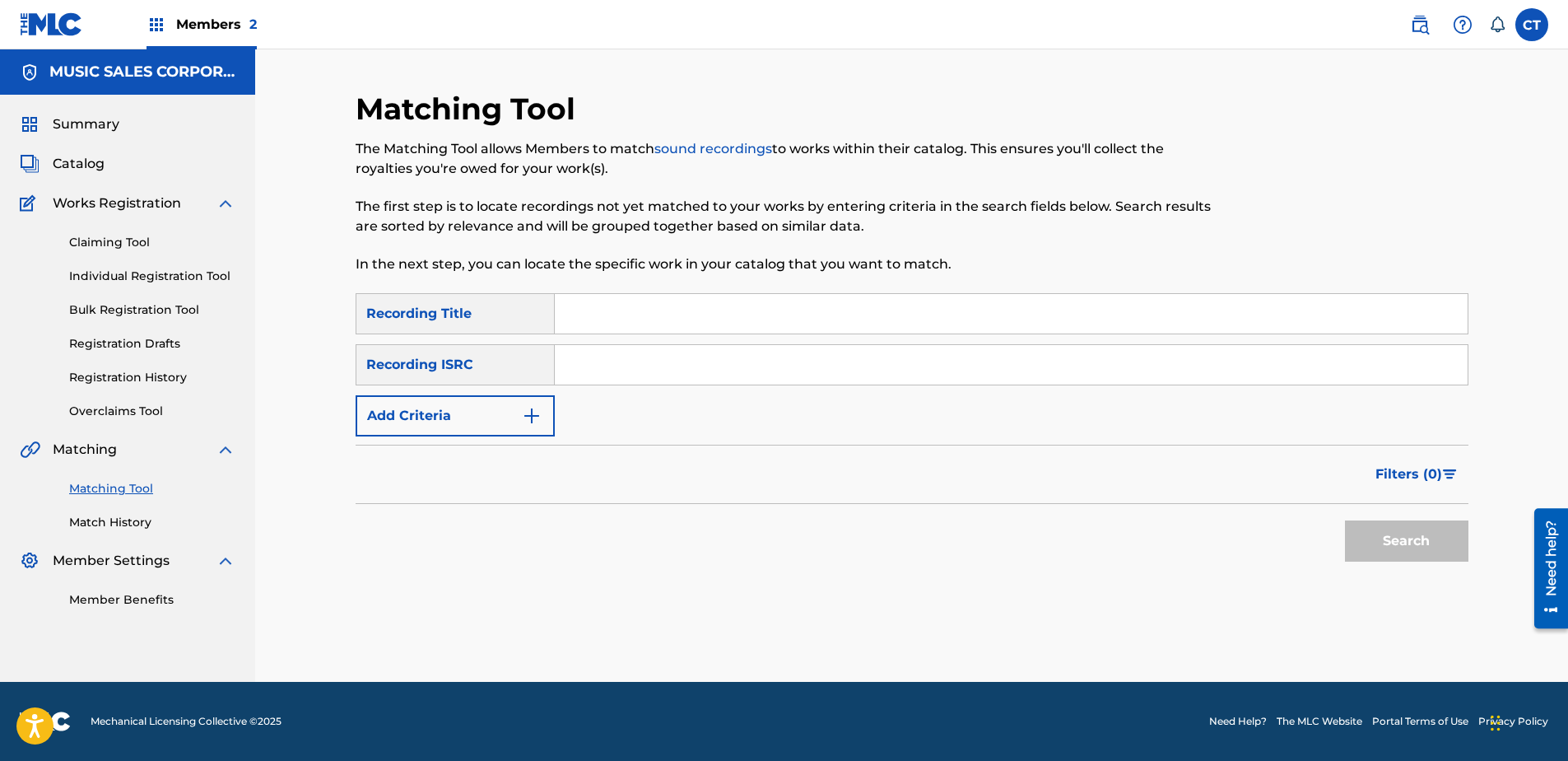
paste input "US65R0603116"
type input "US65R0603116"
click at [1420, 544] on button "Search" at bounding box center [1406, 541] width 124 height 41
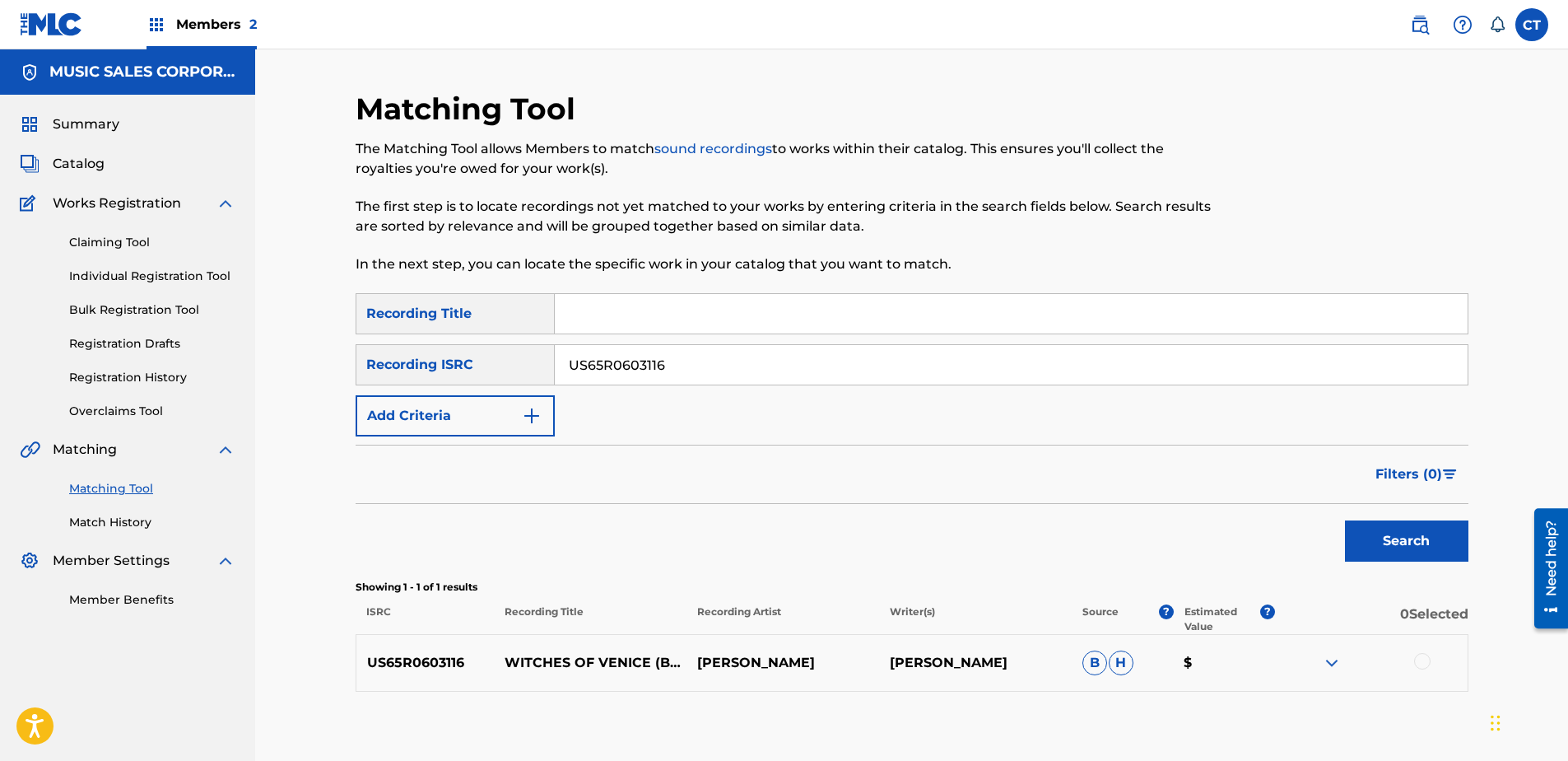
click at [1424, 661] on div at bounding box center [1422, 661] width 17 height 17
click at [1204, 633] on button "Match 1 Group" at bounding box center [1157, 626] width 182 height 41
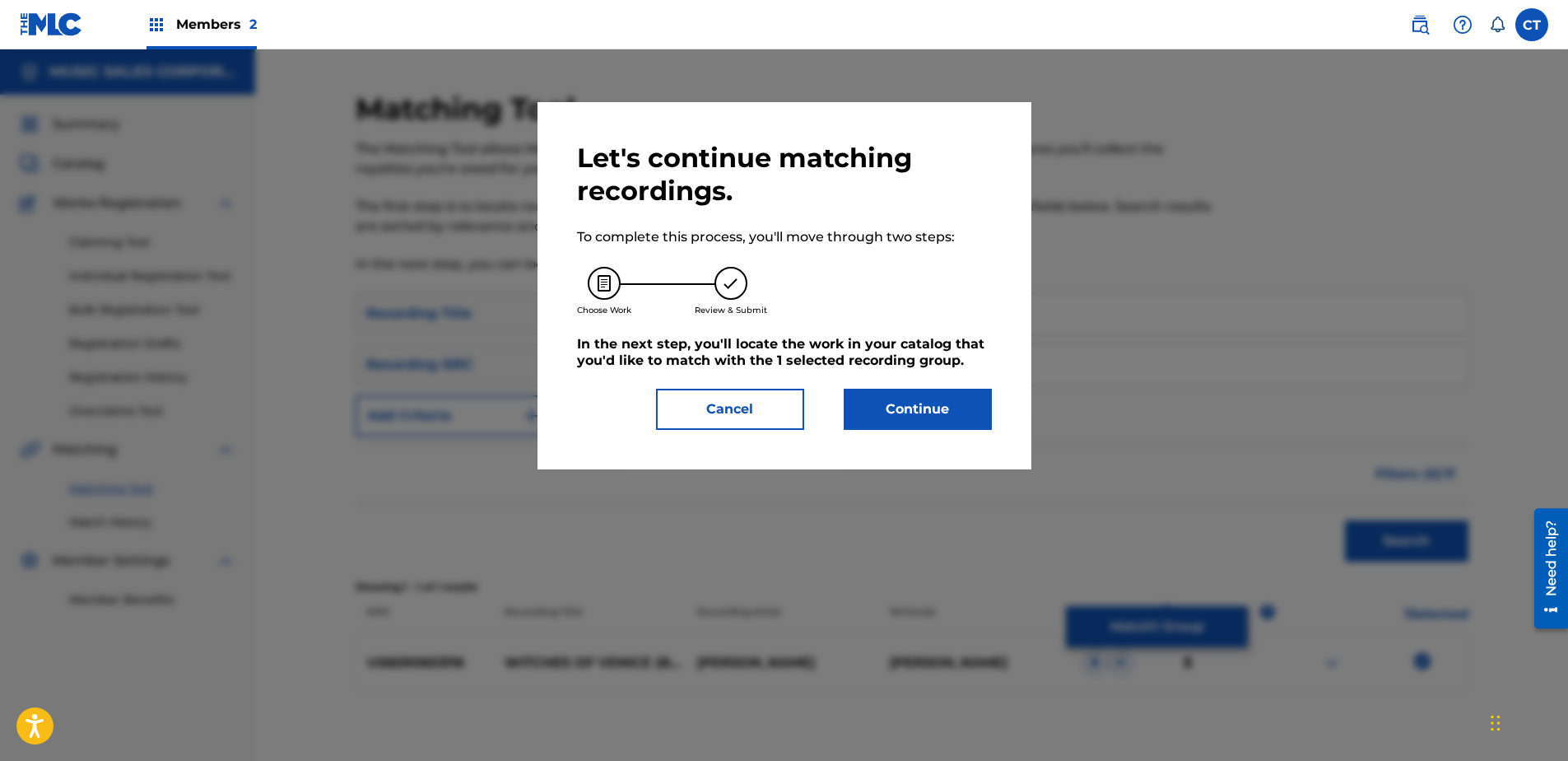
click at [887, 399] on button "Continue" at bounding box center [918, 409] width 148 height 41
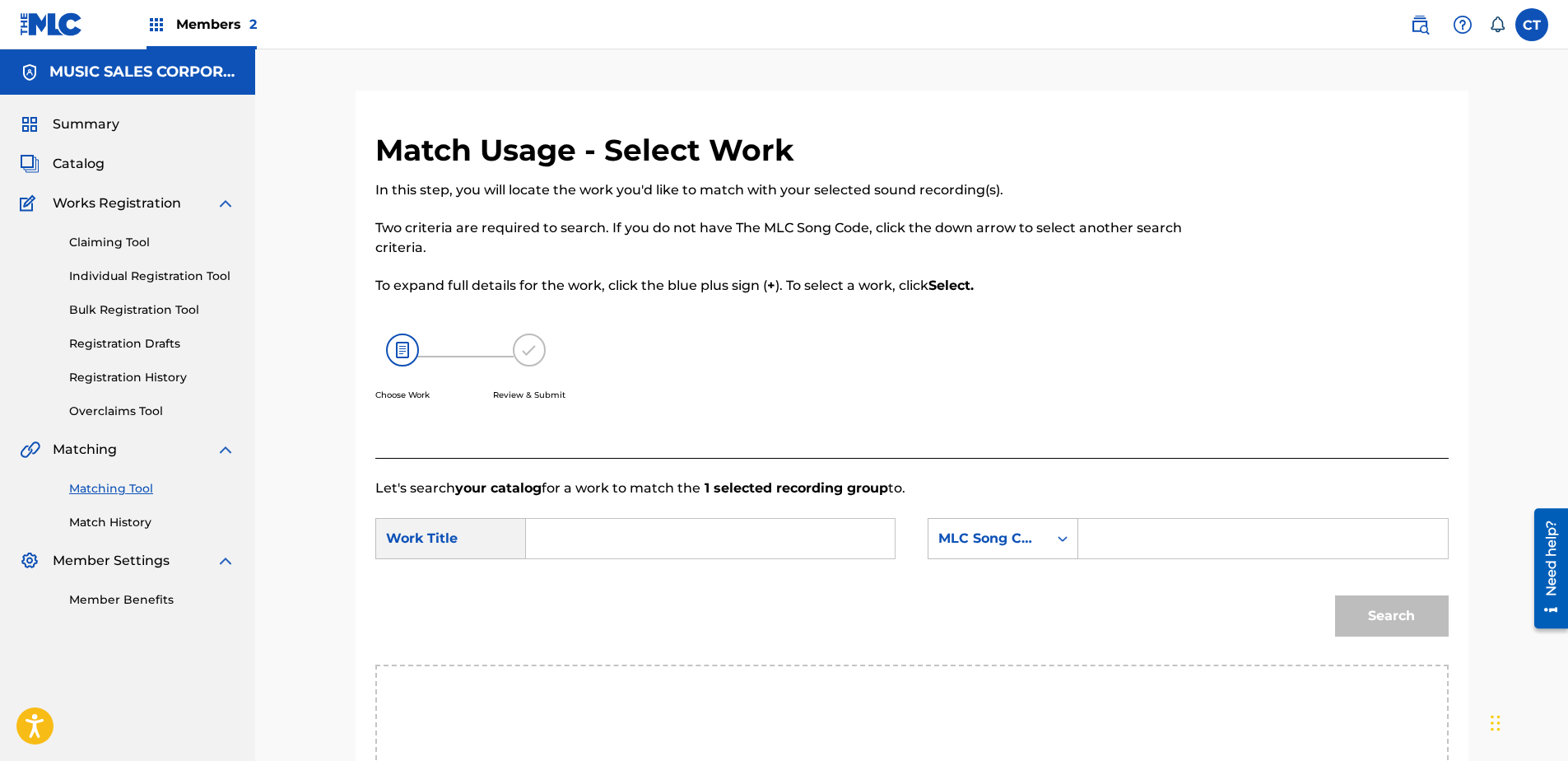
click at [674, 542] on input "Search Form" at bounding box center [710, 538] width 341 height 39
click at [585, 593] on div "dance of the witch es" at bounding box center [586, 595] width 93 height 69
type input "dance of the witches"
click at [995, 528] on div "MLC Song Code" at bounding box center [1003, 538] width 151 height 41
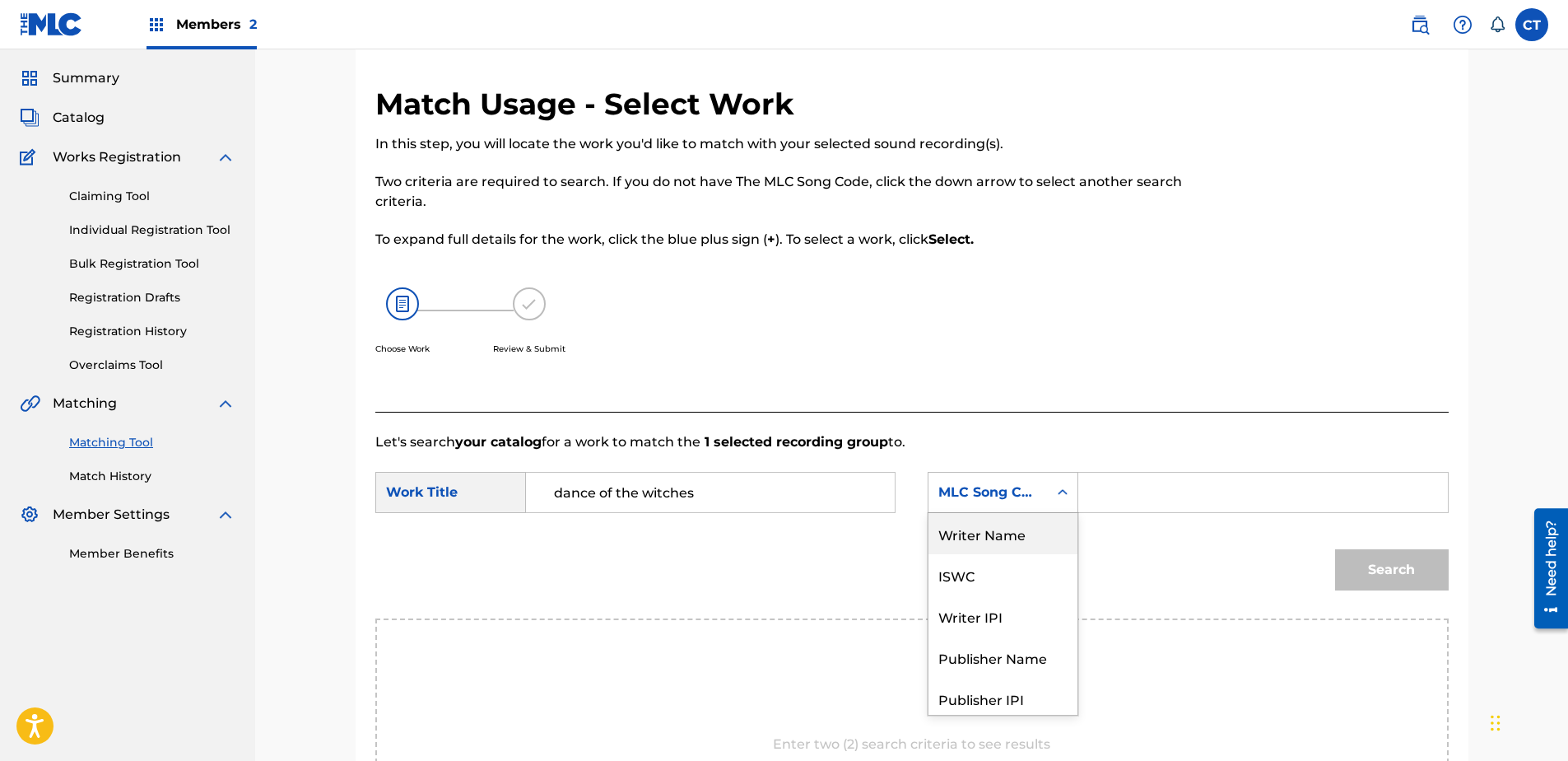
click at [975, 548] on div "Writer Name" at bounding box center [1003, 533] width 149 height 41
click at [1124, 501] on input "Search Form" at bounding box center [1262, 492] width 341 height 39
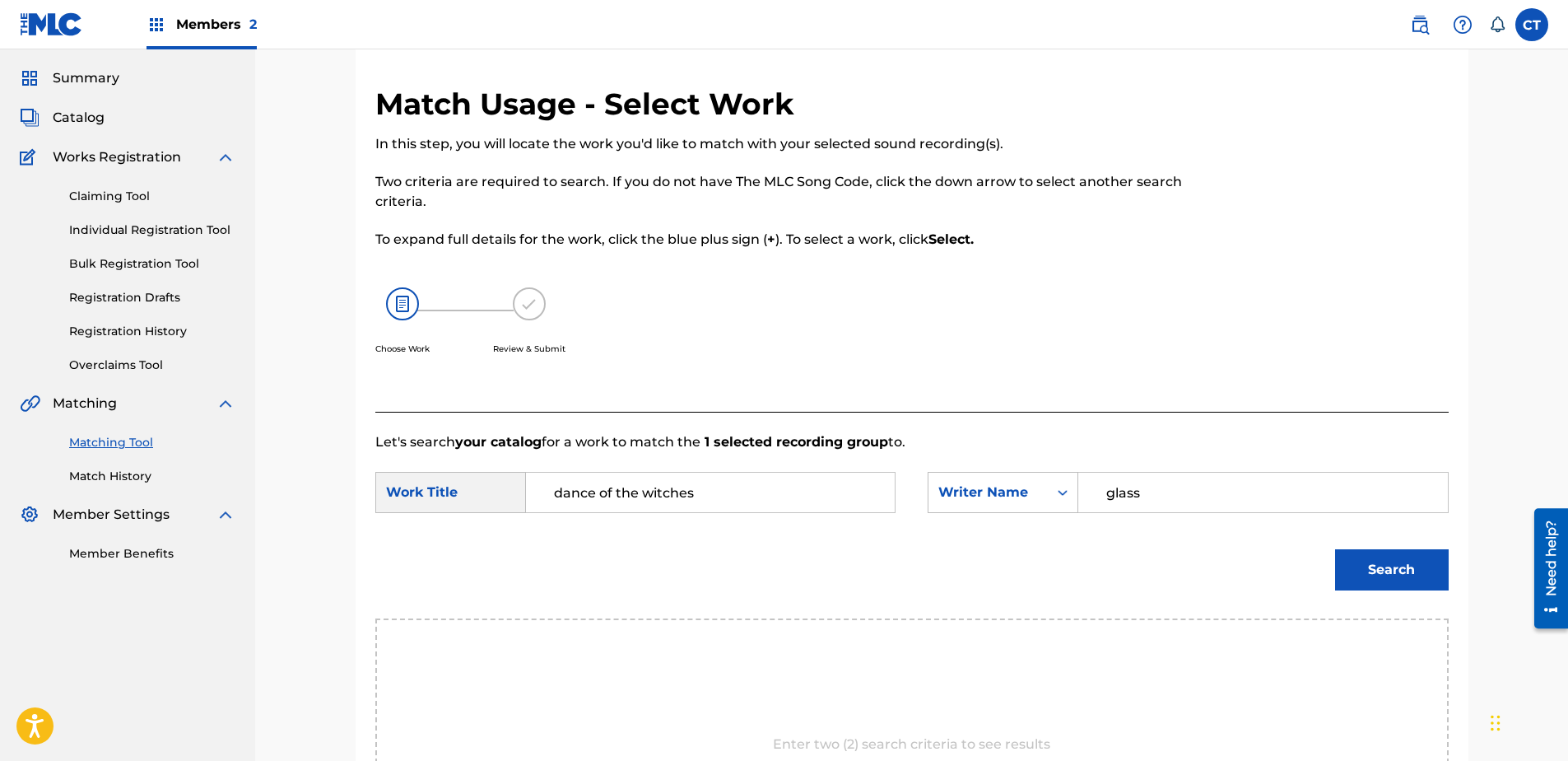
type input "glass"
click at [1335, 549] on button "Search" at bounding box center [1392, 569] width 114 height 41
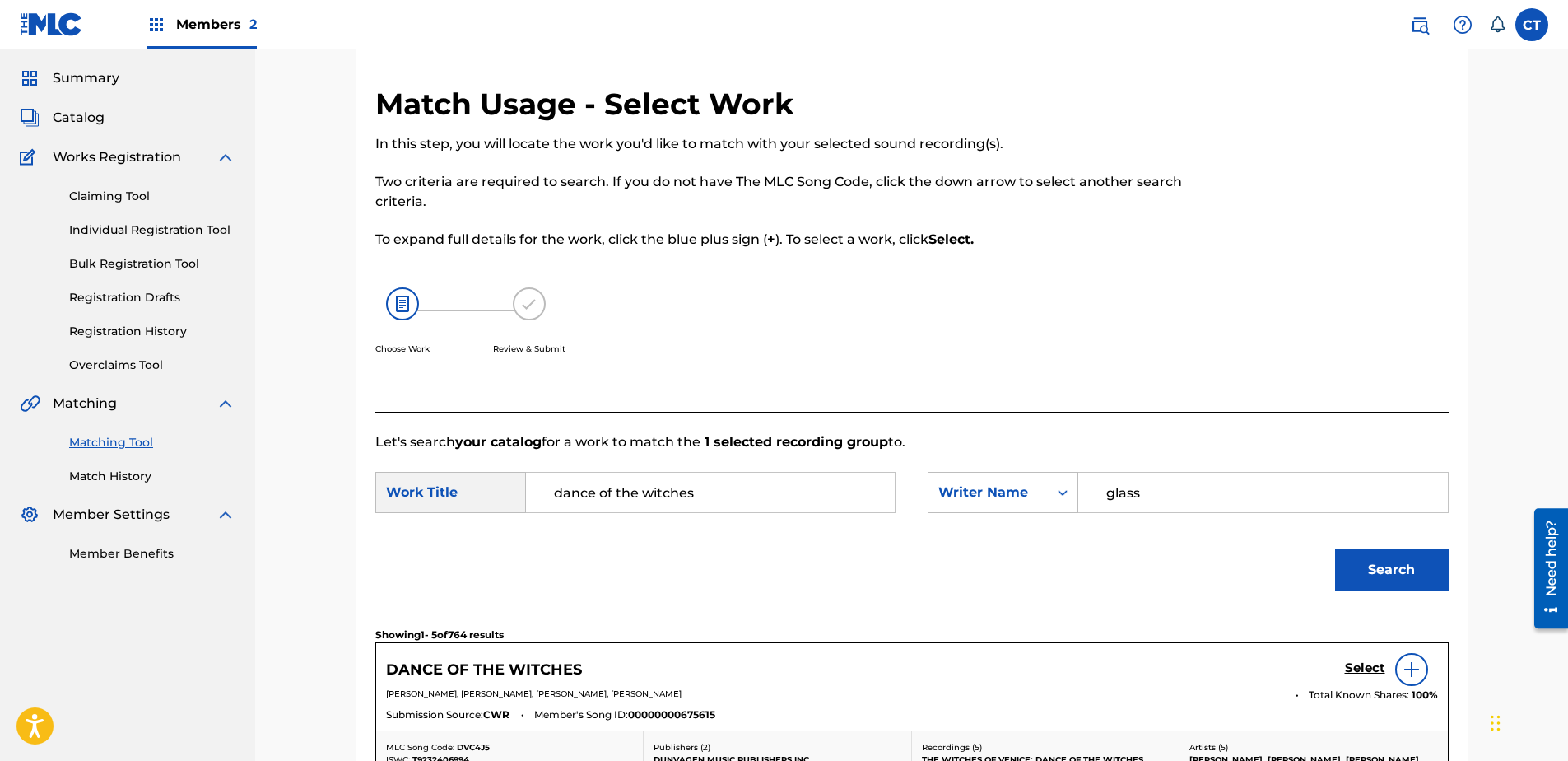
click at [1363, 673] on h5 "Select" at bounding box center [1365, 668] width 40 height 16
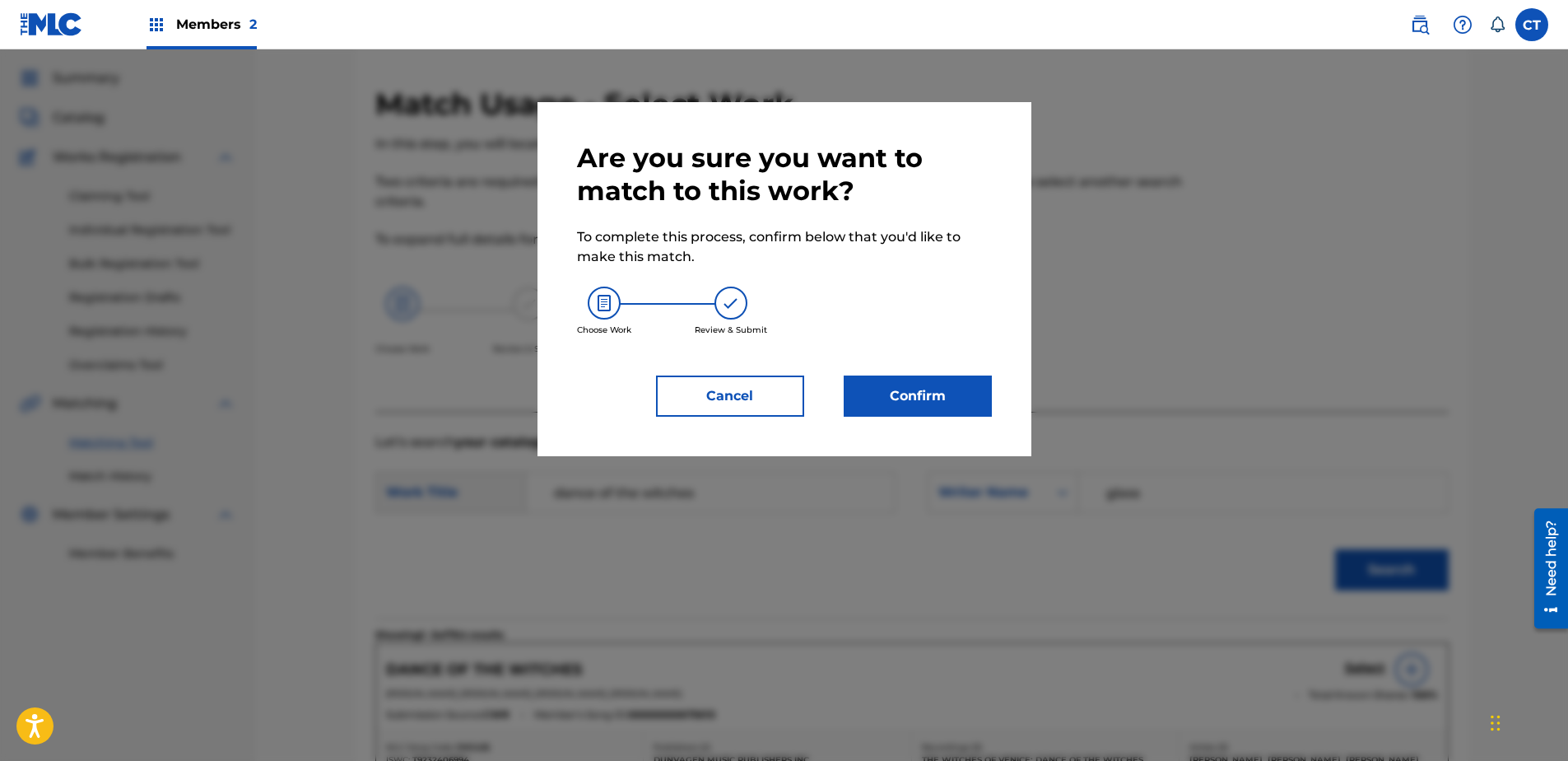
click at [944, 399] on button "Confirm" at bounding box center [918, 395] width 148 height 41
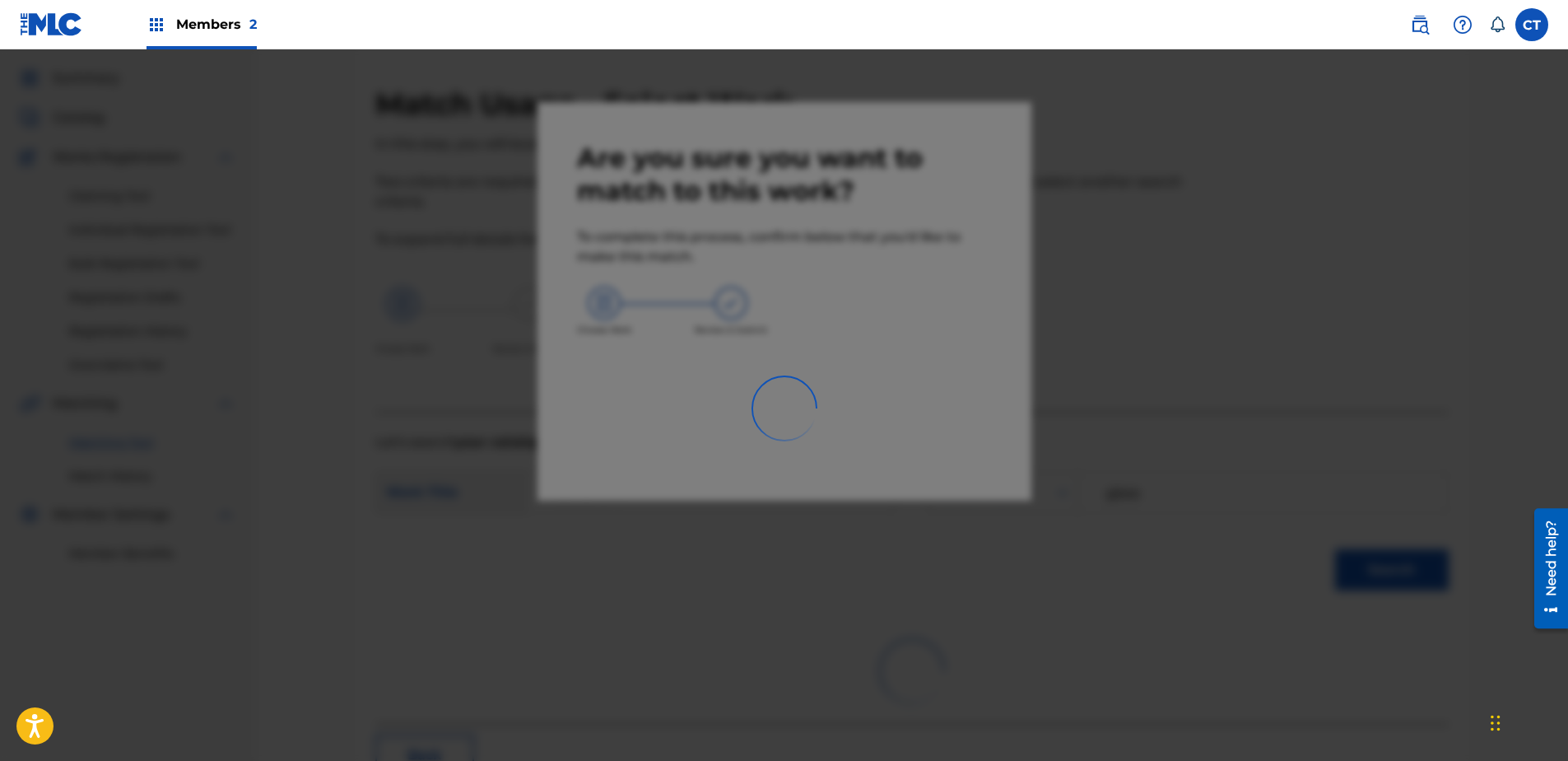
scroll to position [44, 0]
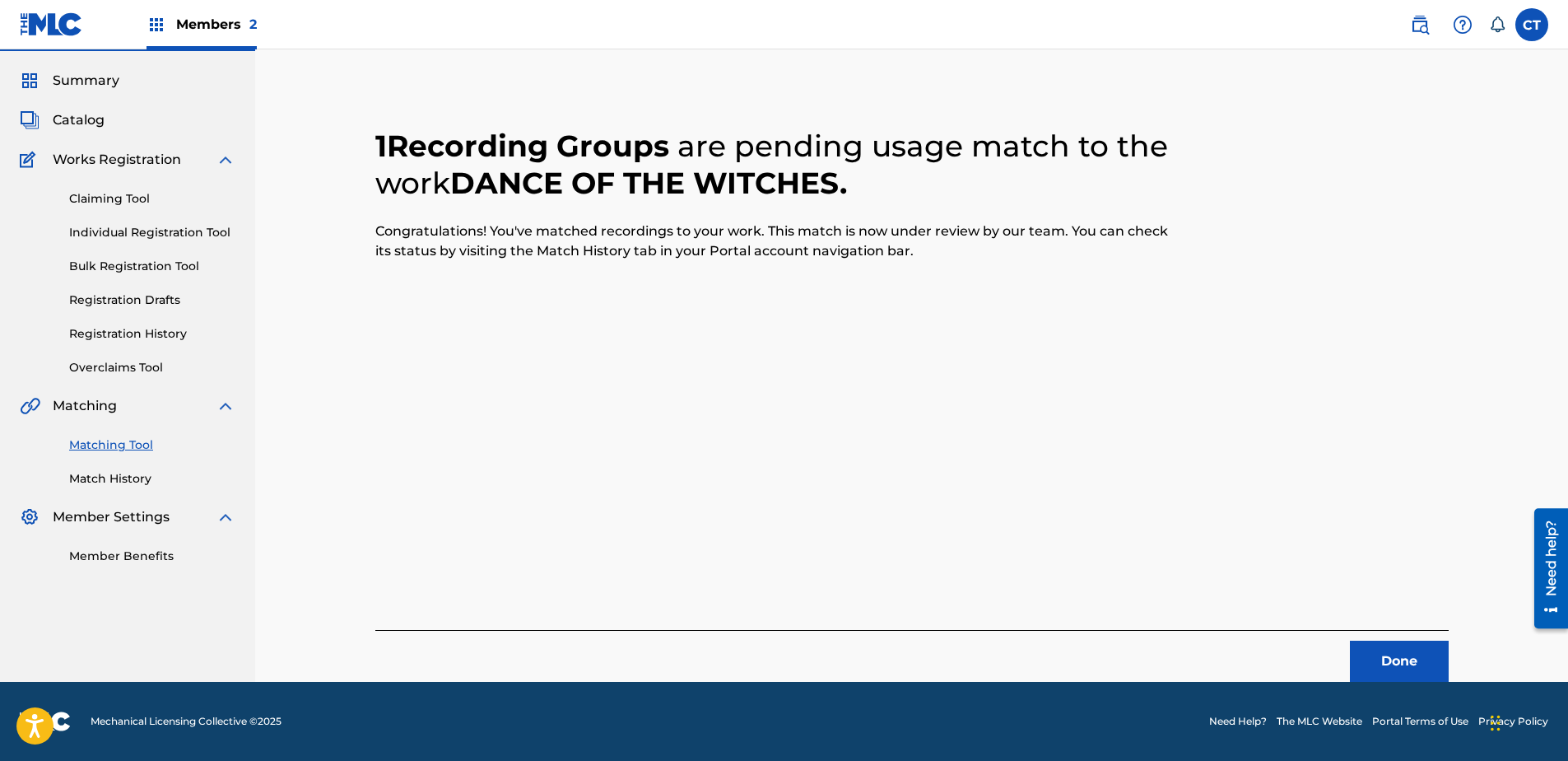
click at [1392, 667] on button "Done" at bounding box center [1399, 661] width 99 height 41
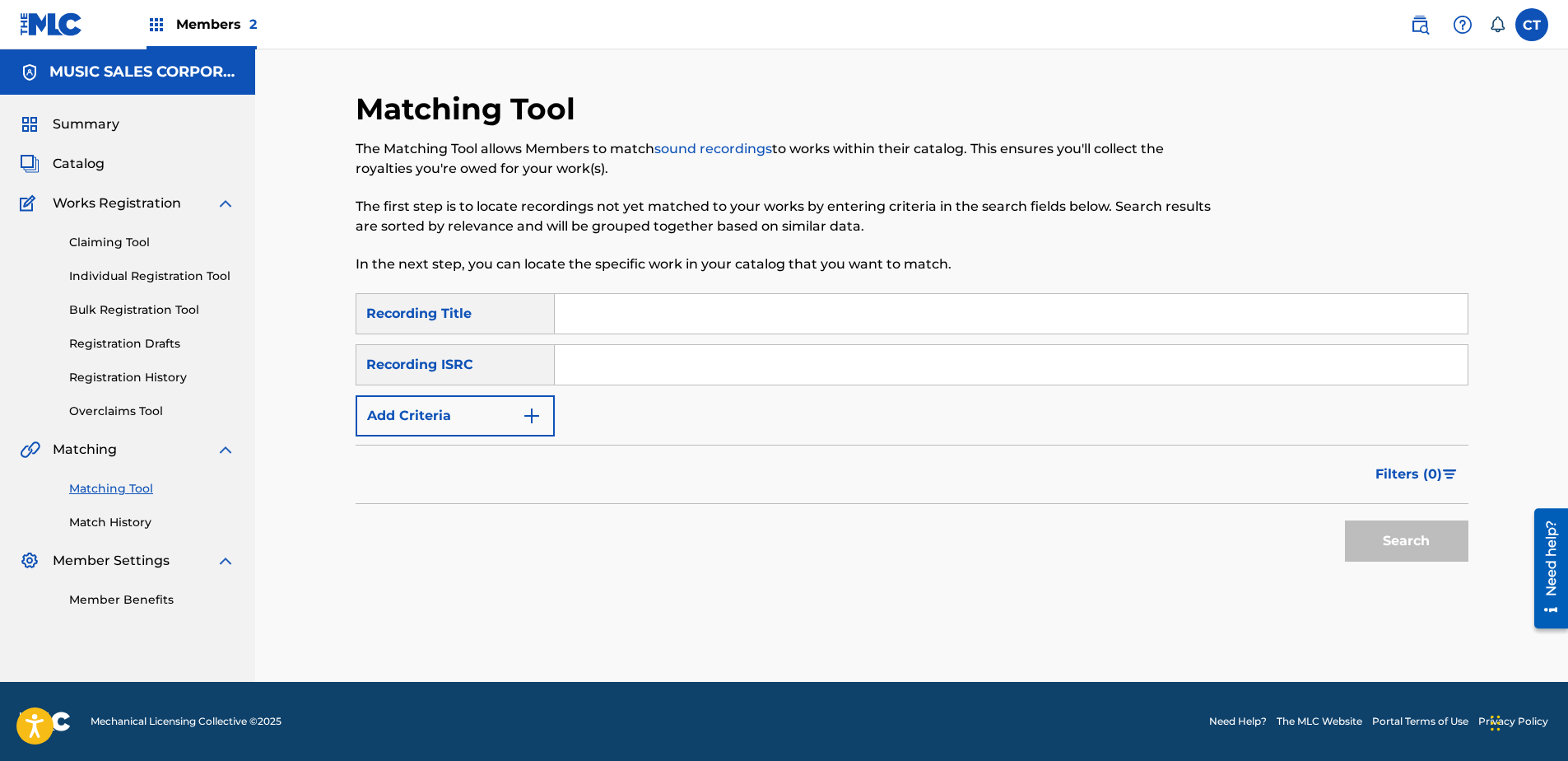
paste input "US65R0603117"
type input "US65R0603117"
click at [1366, 538] on button "Search" at bounding box center [1406, 541] width 124 height 41
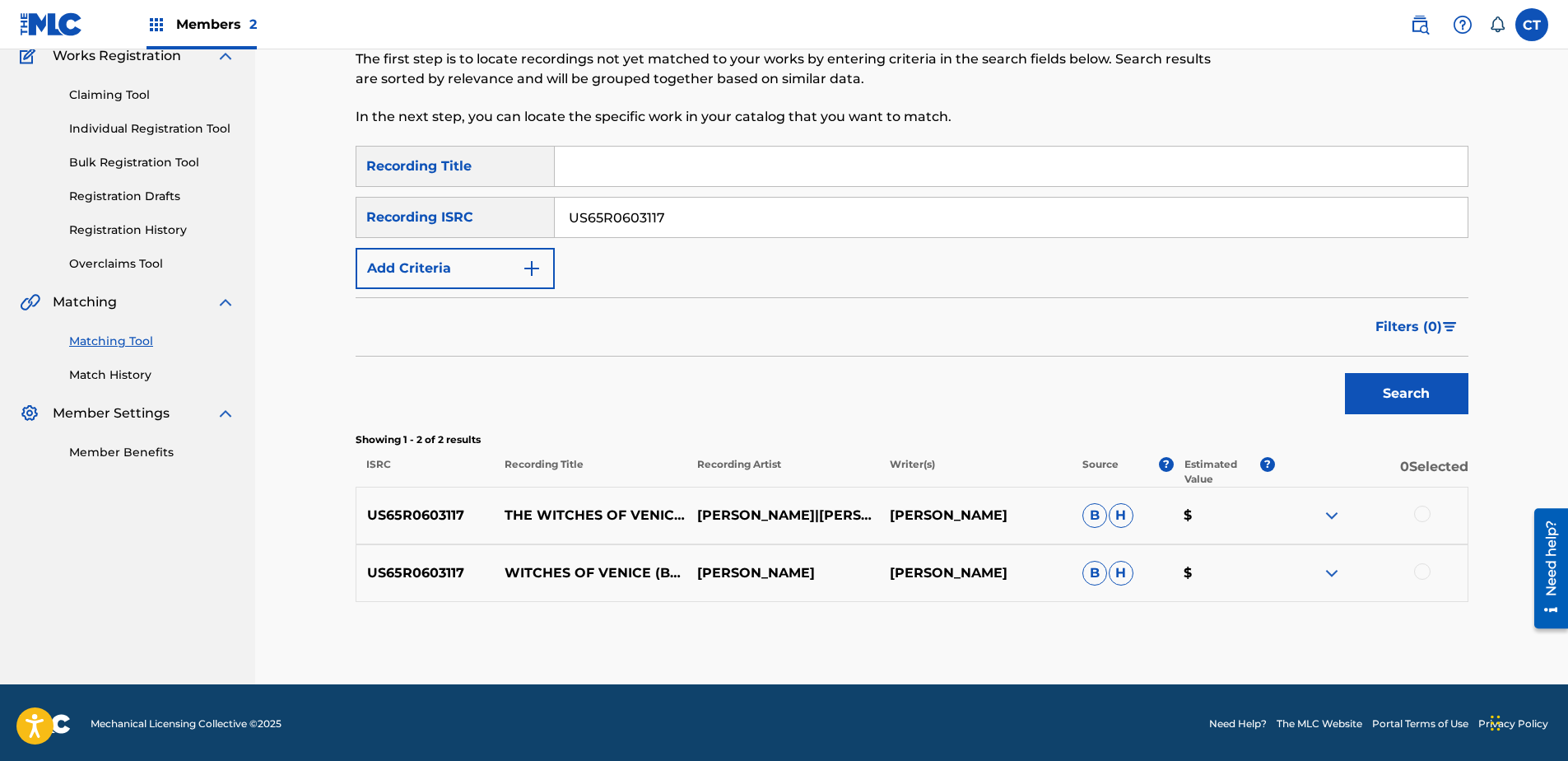
scroll to position [150, 0]
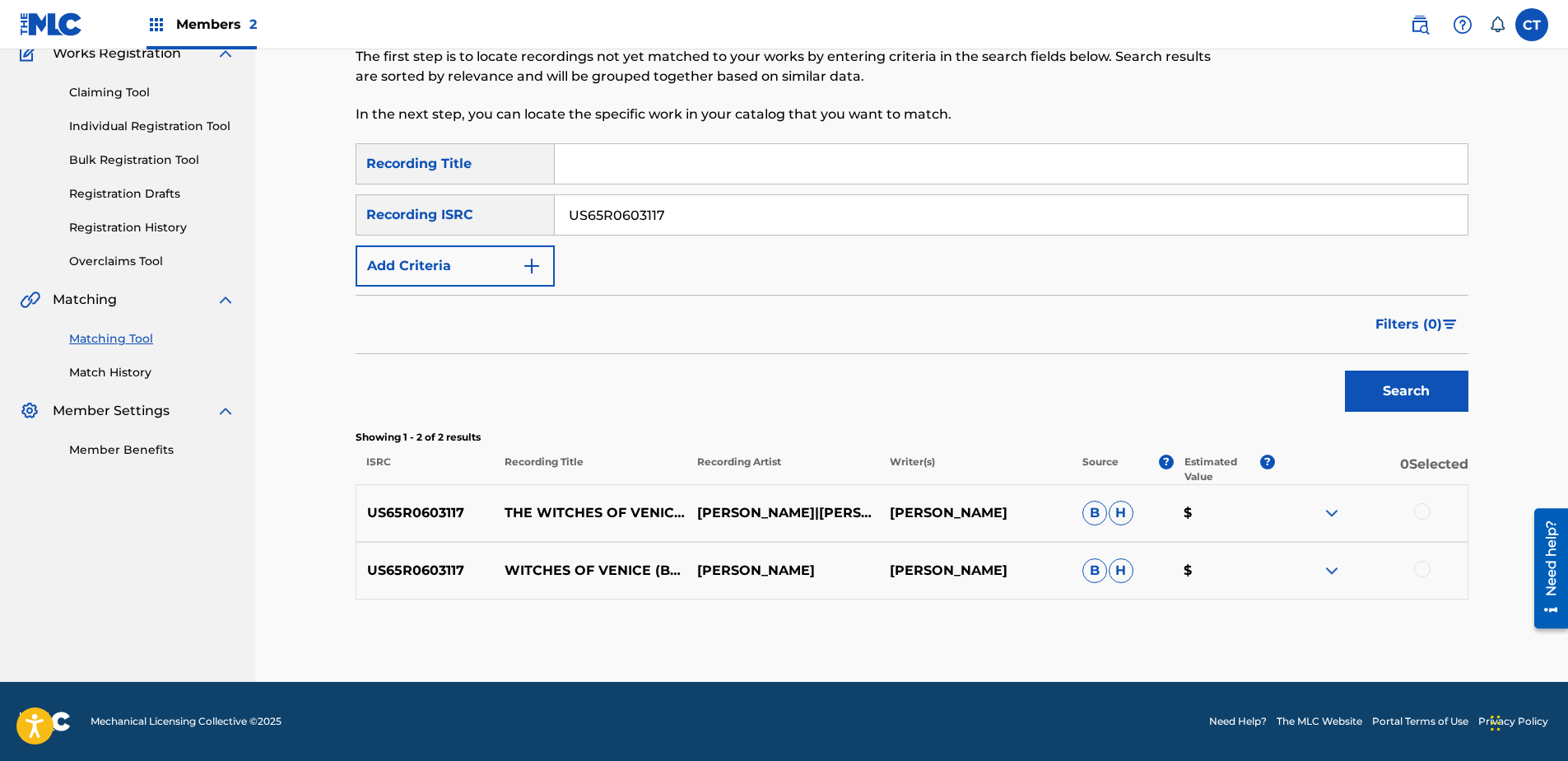
click at [1428, 514] on div at bounding box center [1422, 511] width 17 height 17
click at [1423, 564] on div at bounding box center [1422, 569] width 17 height 17
click at [1202, 616] on button "Match 2 Groups" at bounding box center [1157, 626] width 182 height 41
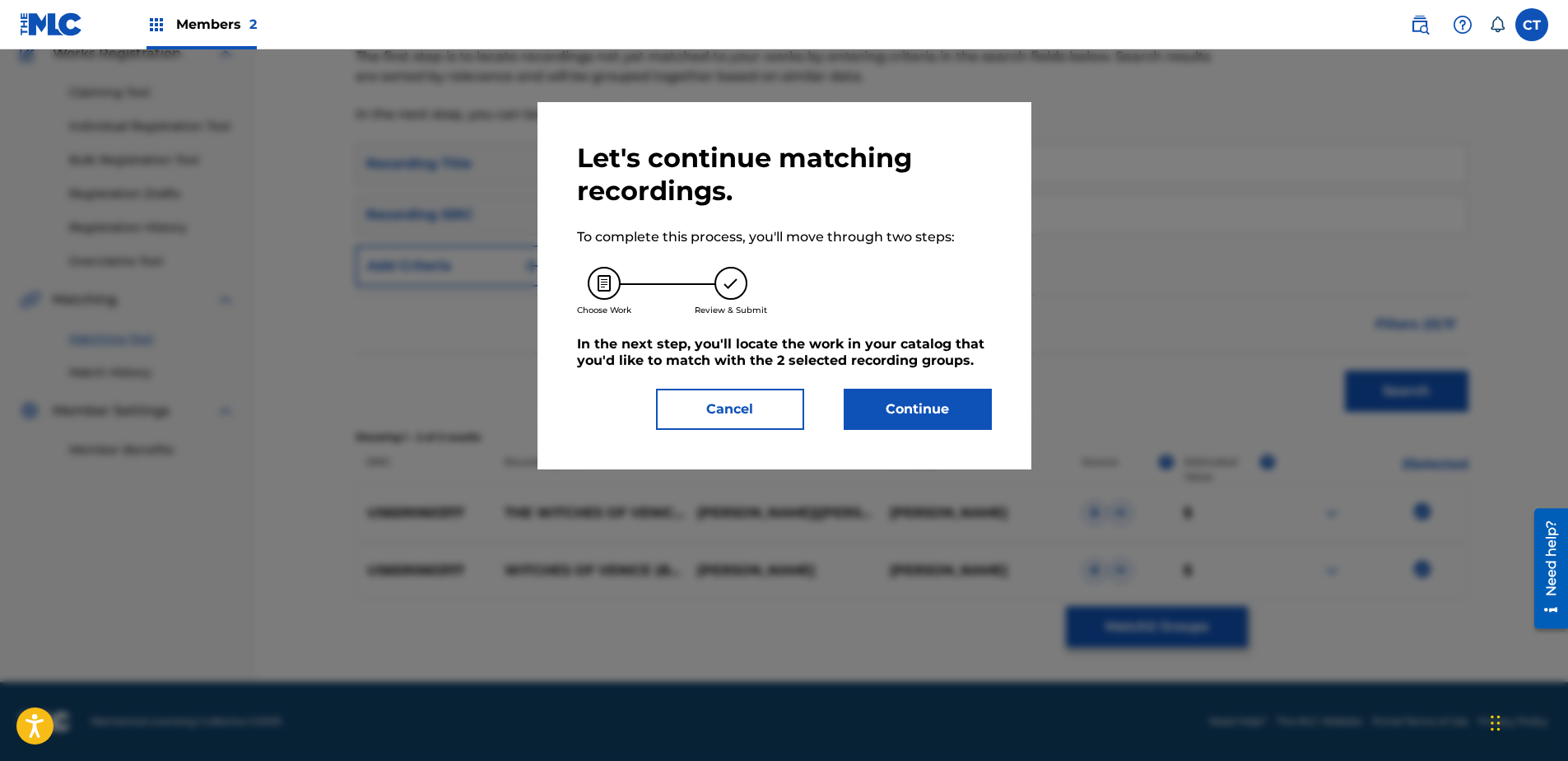
click at [966, 399] on button "Continue" at bounding box center [918, 409] width 148 height 41
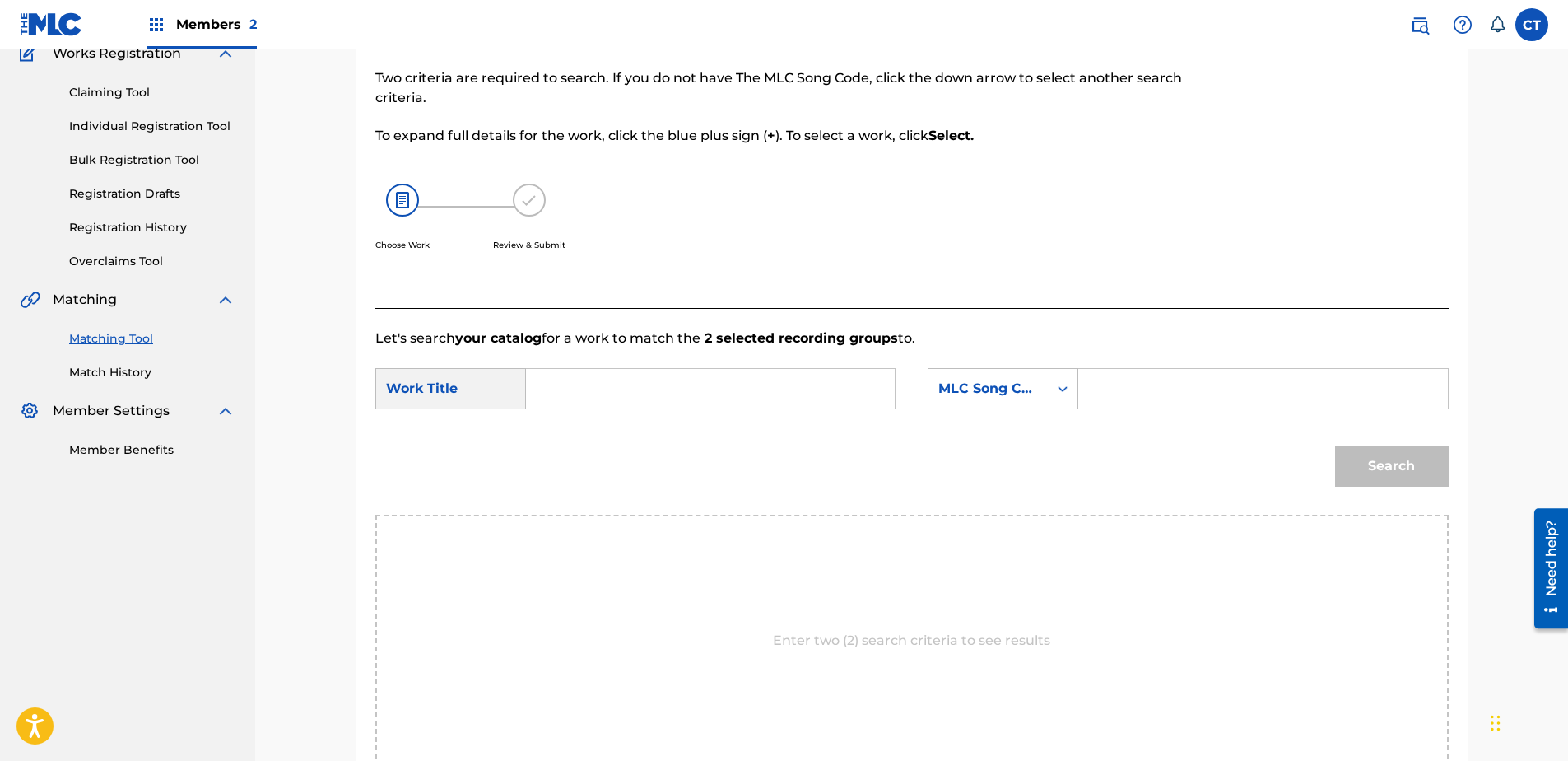
click at [696, 375] on input "Search Form" at bounding box center [710, 388] width 341 height 39
type input "witch mother"
click at [961, 375] on div "MLC Song Code" at bounding box center [988, 388] width 119 height 32
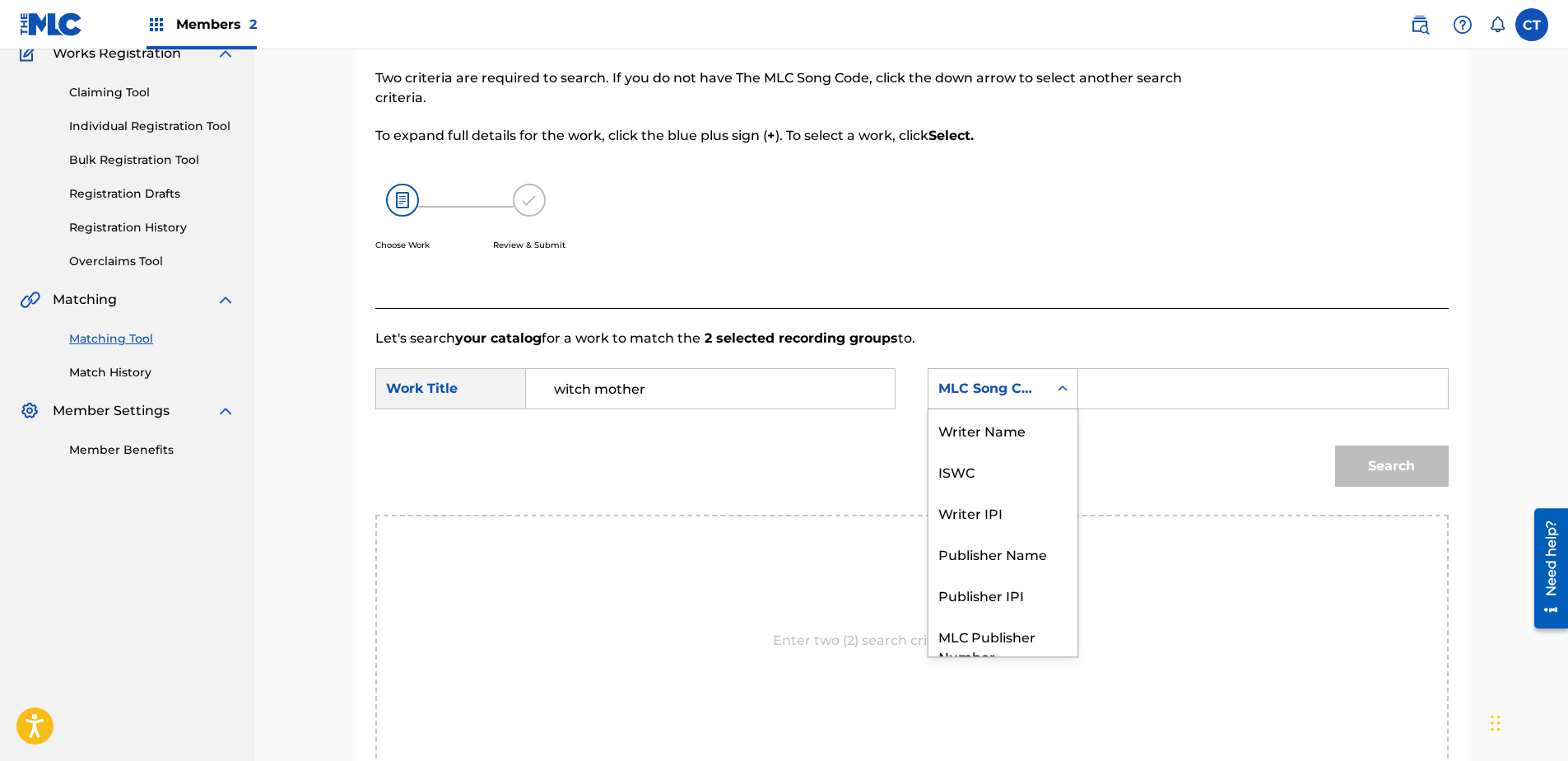
scroll to position [0, 0]
drag, startPoint x: 995, startPoint y: 424, endPoint x: 1040, endPoint y: 410, distance: 47.1
click at [999, 422] on div "Writer Name" at bounding box center [1003, 430] width 149 height 41
click at [1133, 393] on input "Search Form" at bounding box center [1262, 388] width 341 height 39
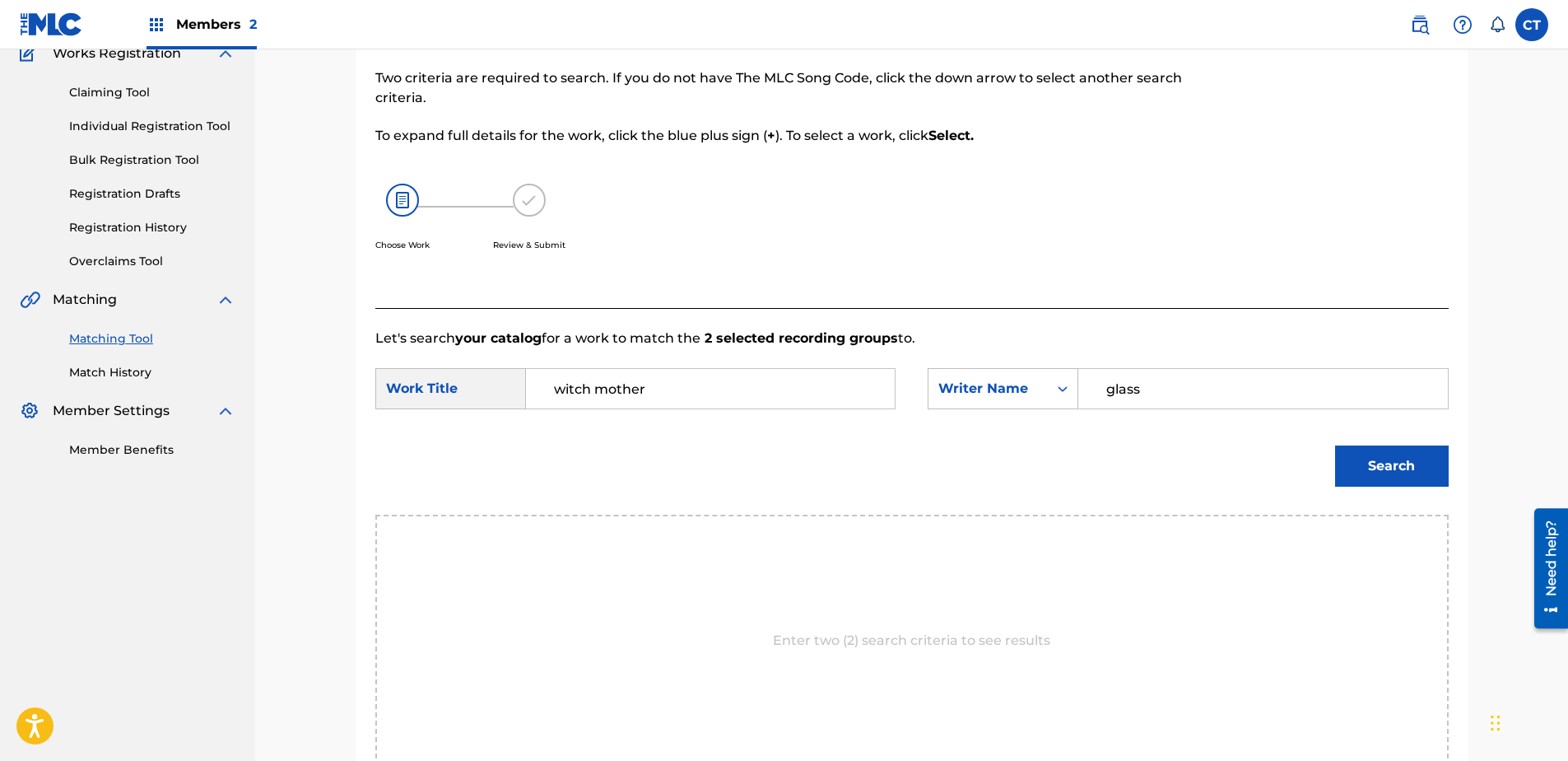
type input "glass"
click at [1335, 445] on button "Search" at bounding box center [1392, 466] width 114 height 41
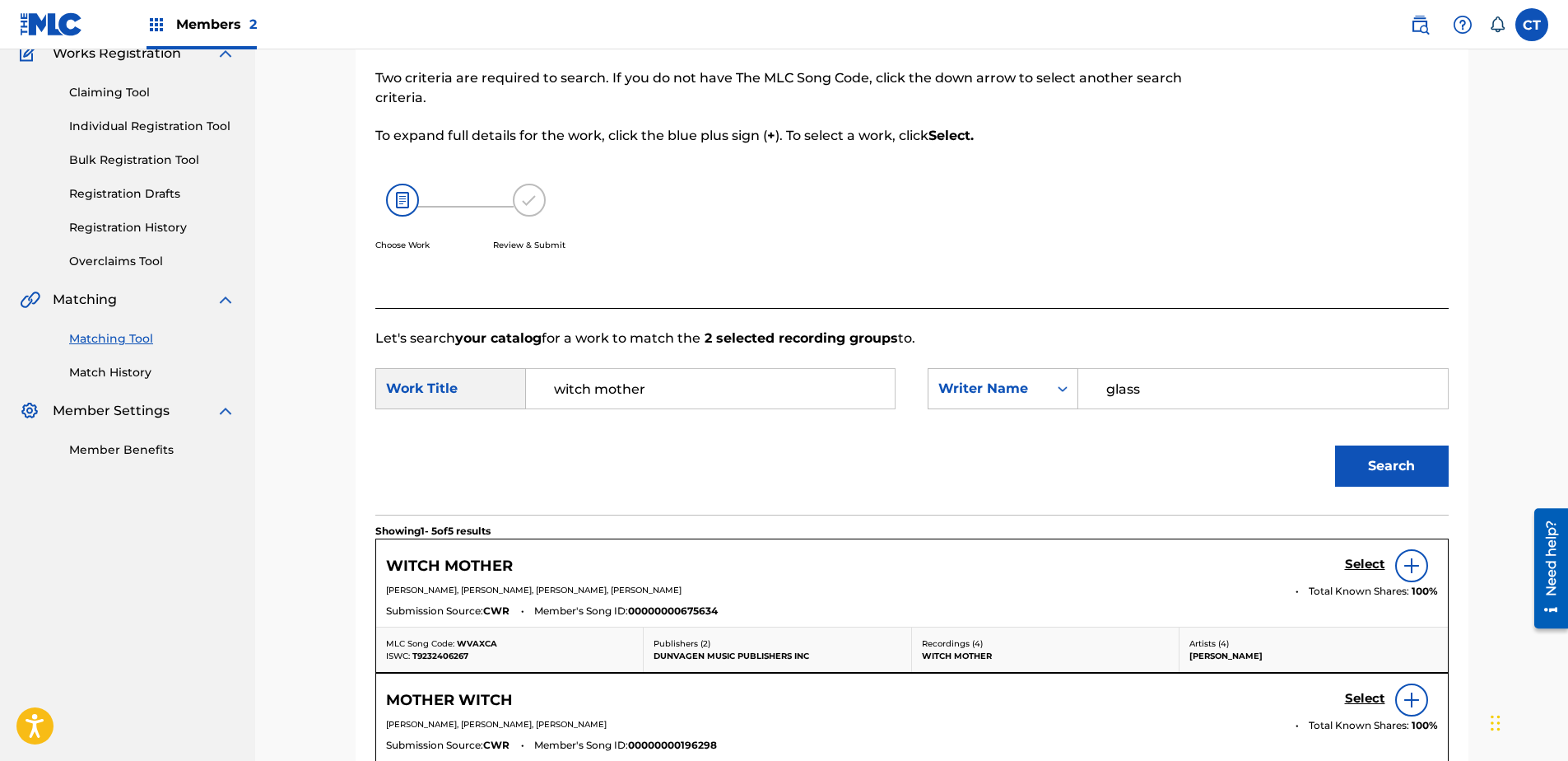
click at [1367, 567] on h5 "Select" at bounding box center [1365, 565] width 40 height 16
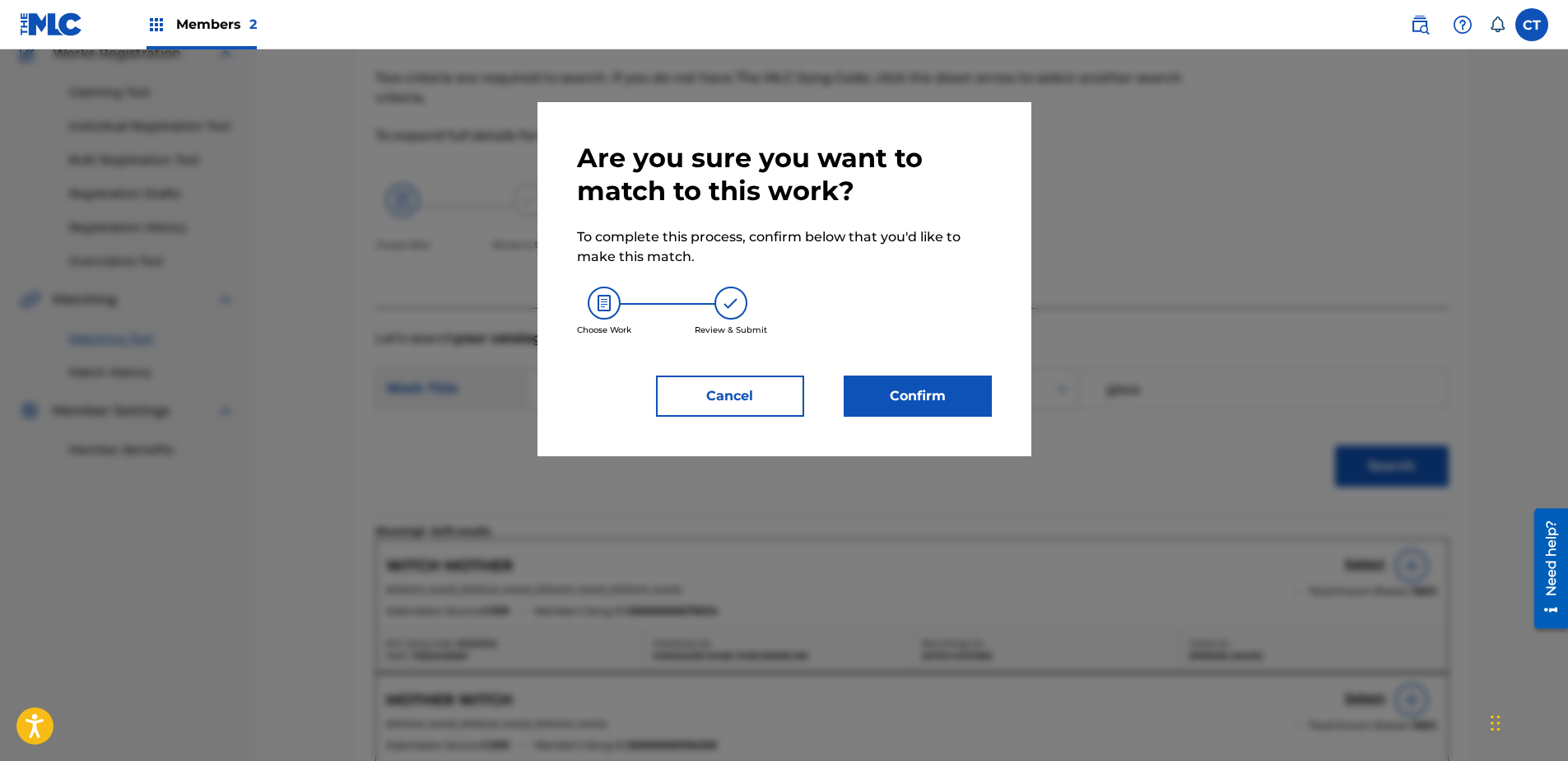
click at [869, 399] on button "Confirm" at bounding box center [918, 395] width 148 height 41
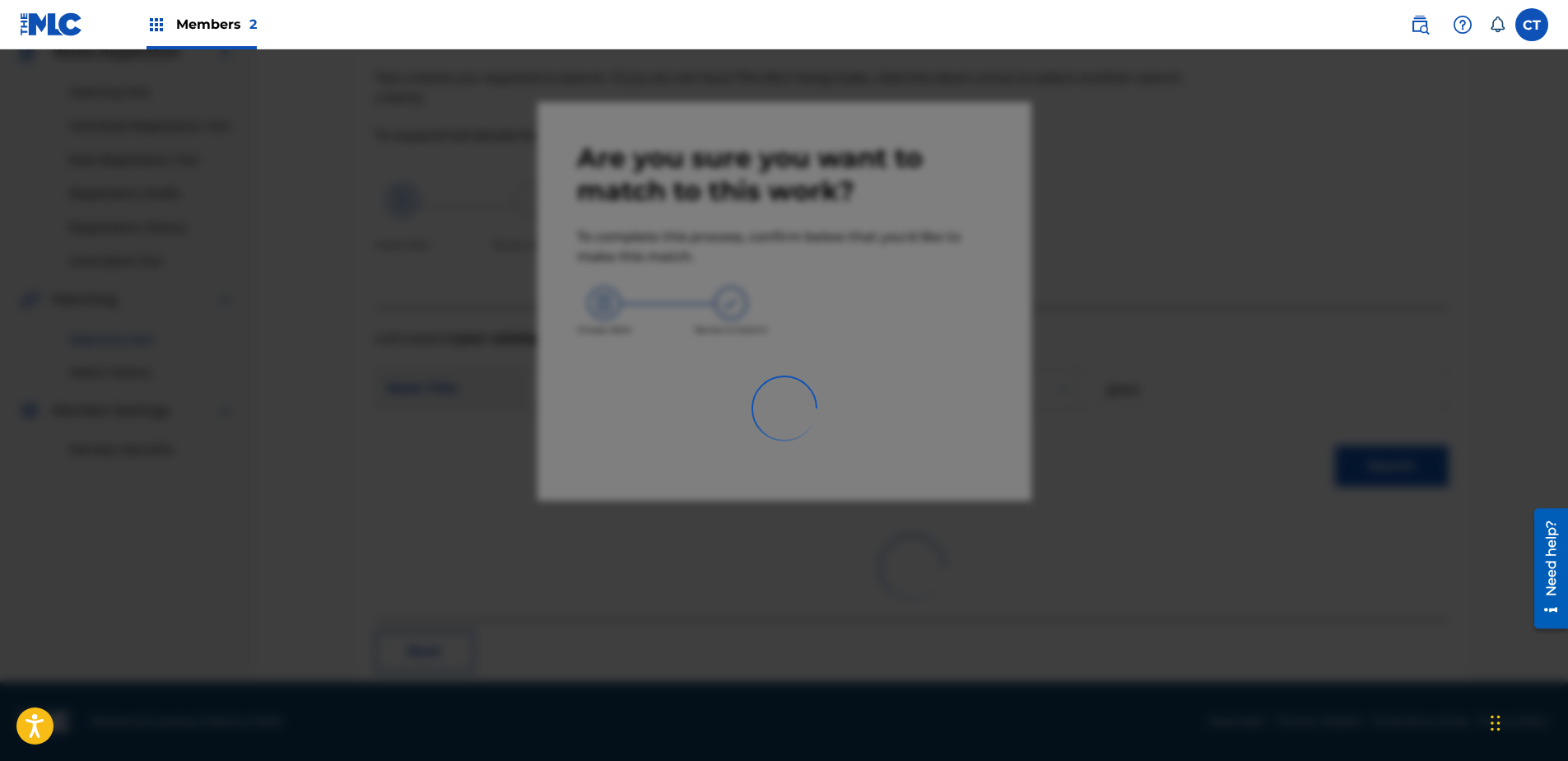
scroll to position [44, 0]
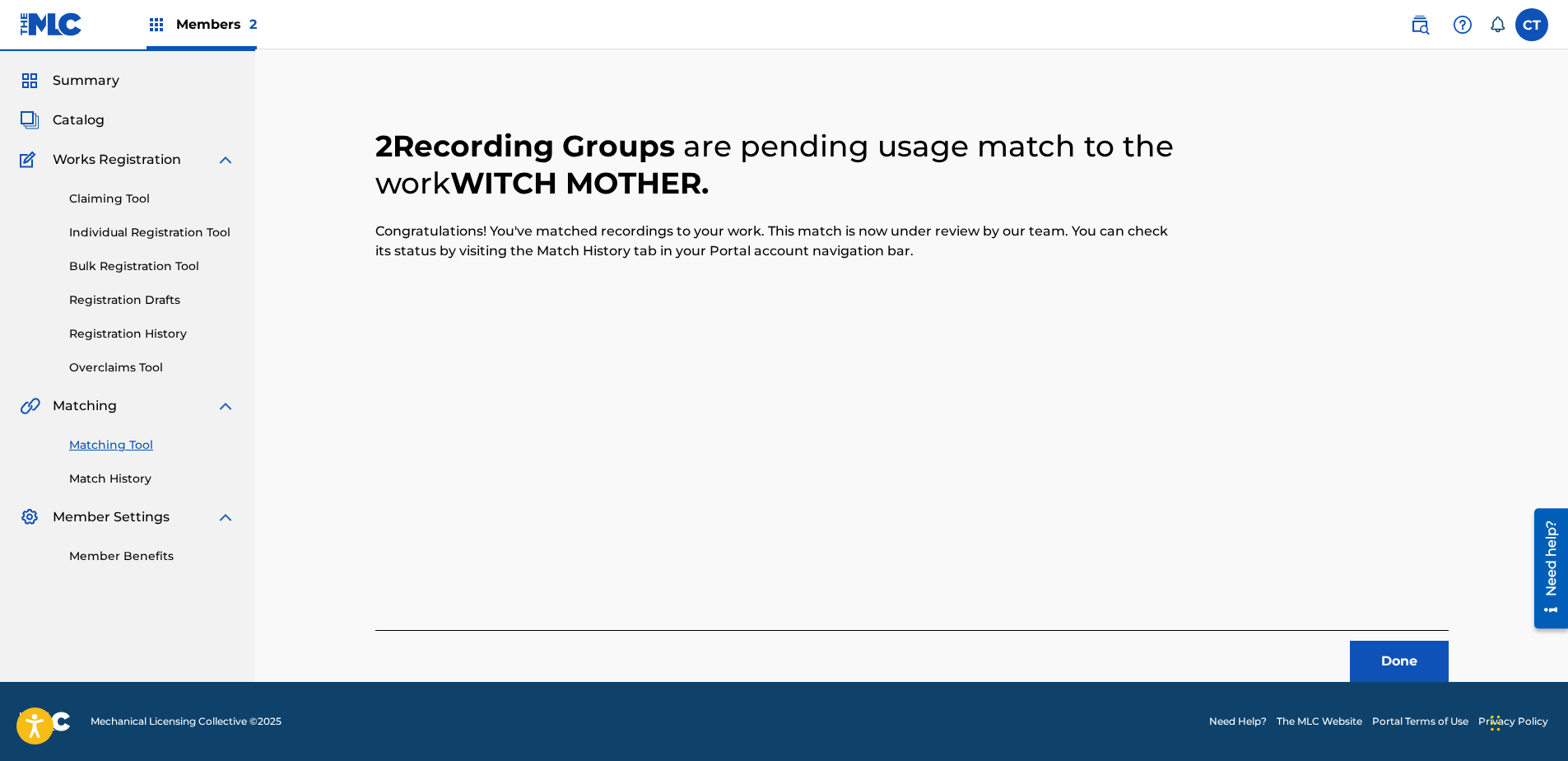
click at [1397, 658] on button "Done" at bounding box center [1399, 661] width 99 height 41
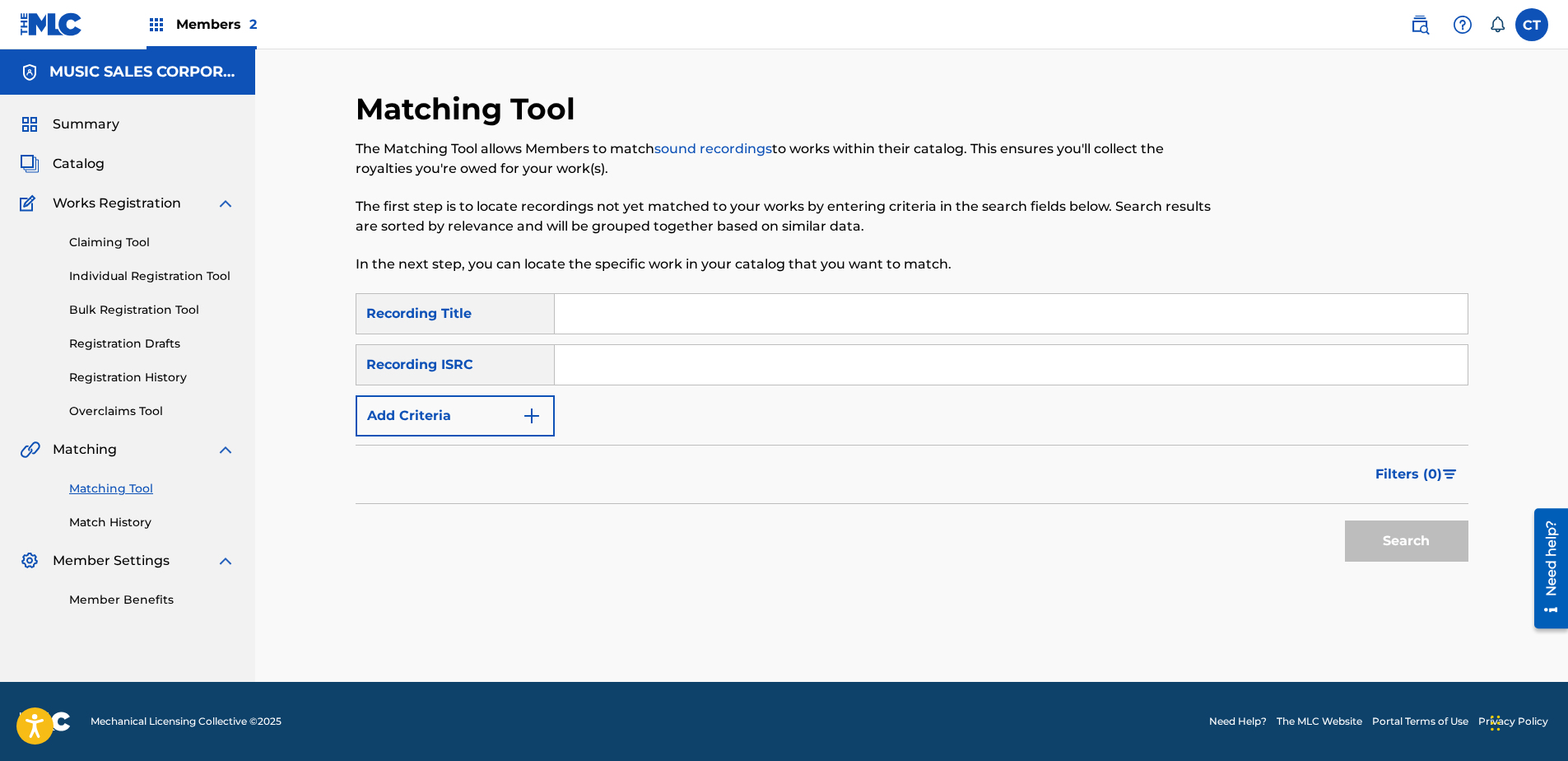
scroll to position [0, 0]
paste input "US65R0603118"
type input "US65R0603118"
click at [1418, 535] on button "Search" at bounding box center [1406, 541] width 124 height 41
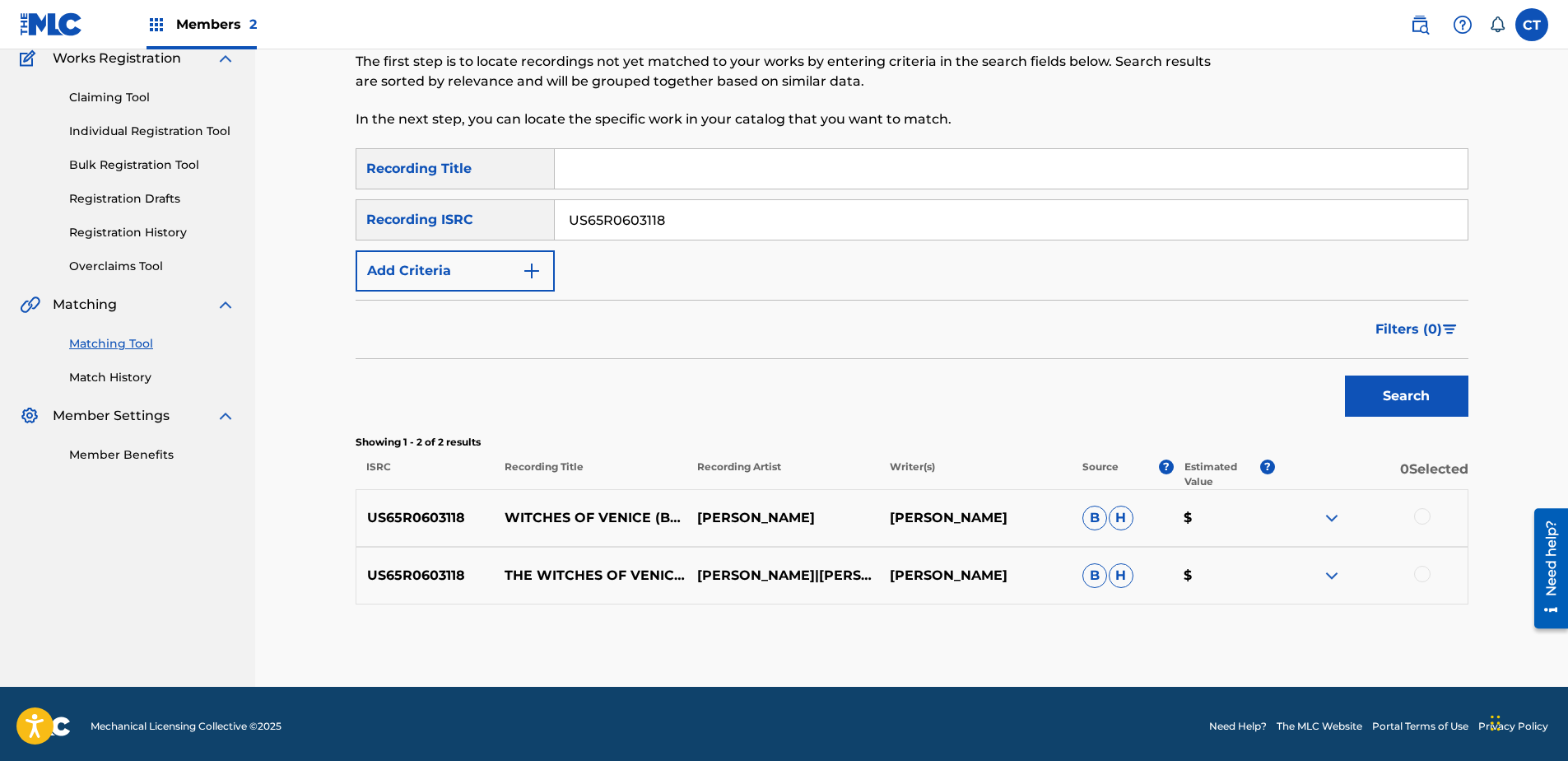
scroll to position [150, 0]
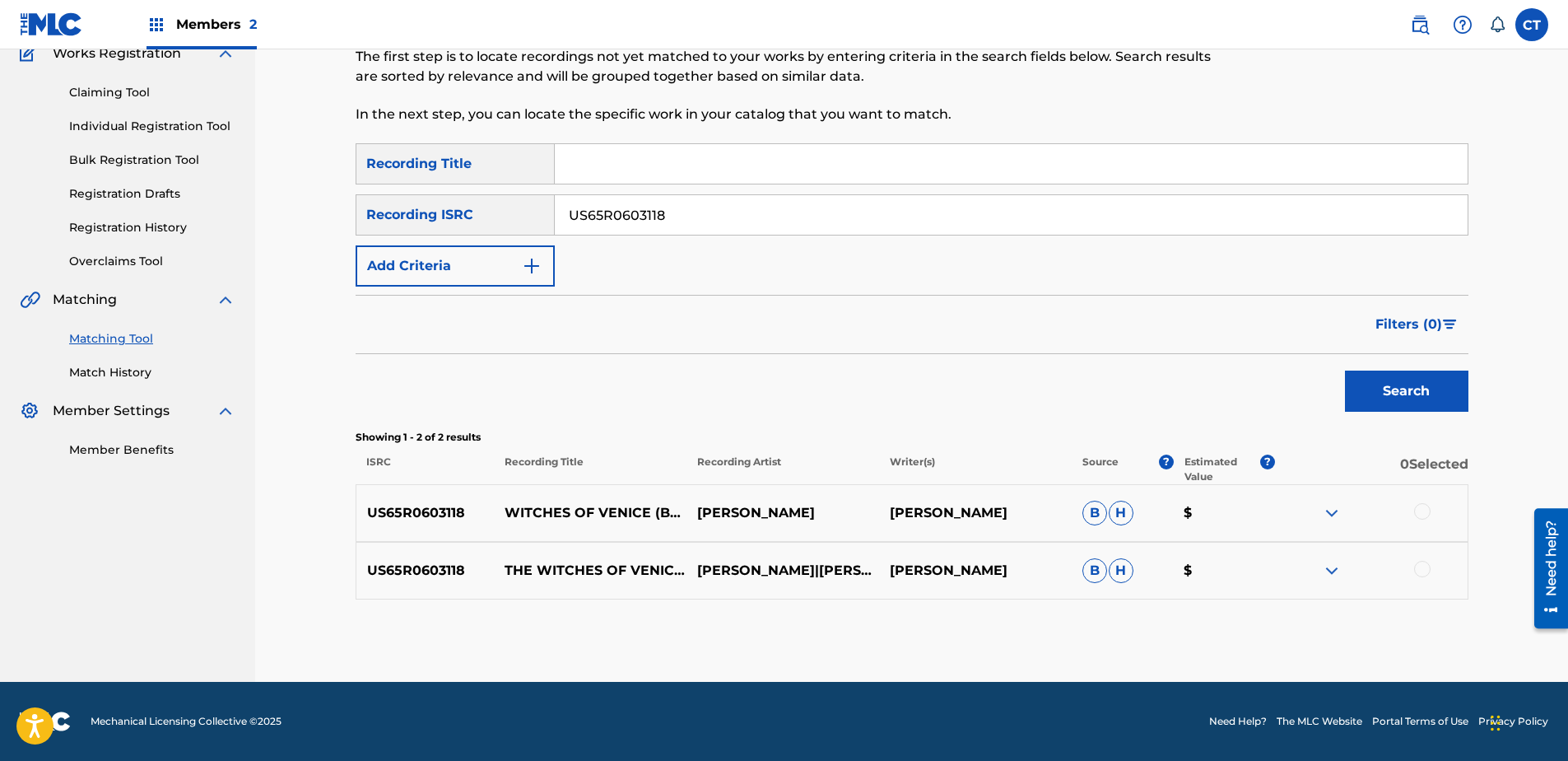
click at [1414, 510] on div at bounding box center [1422, 511] width 17 height 17
click at [1415, 571] on div at bounding box center [1422, 569] width 17 height 17
click at [1169, 616] on button "Match 2 Groups" at bounding box center [1157, 626] width 182 height 41
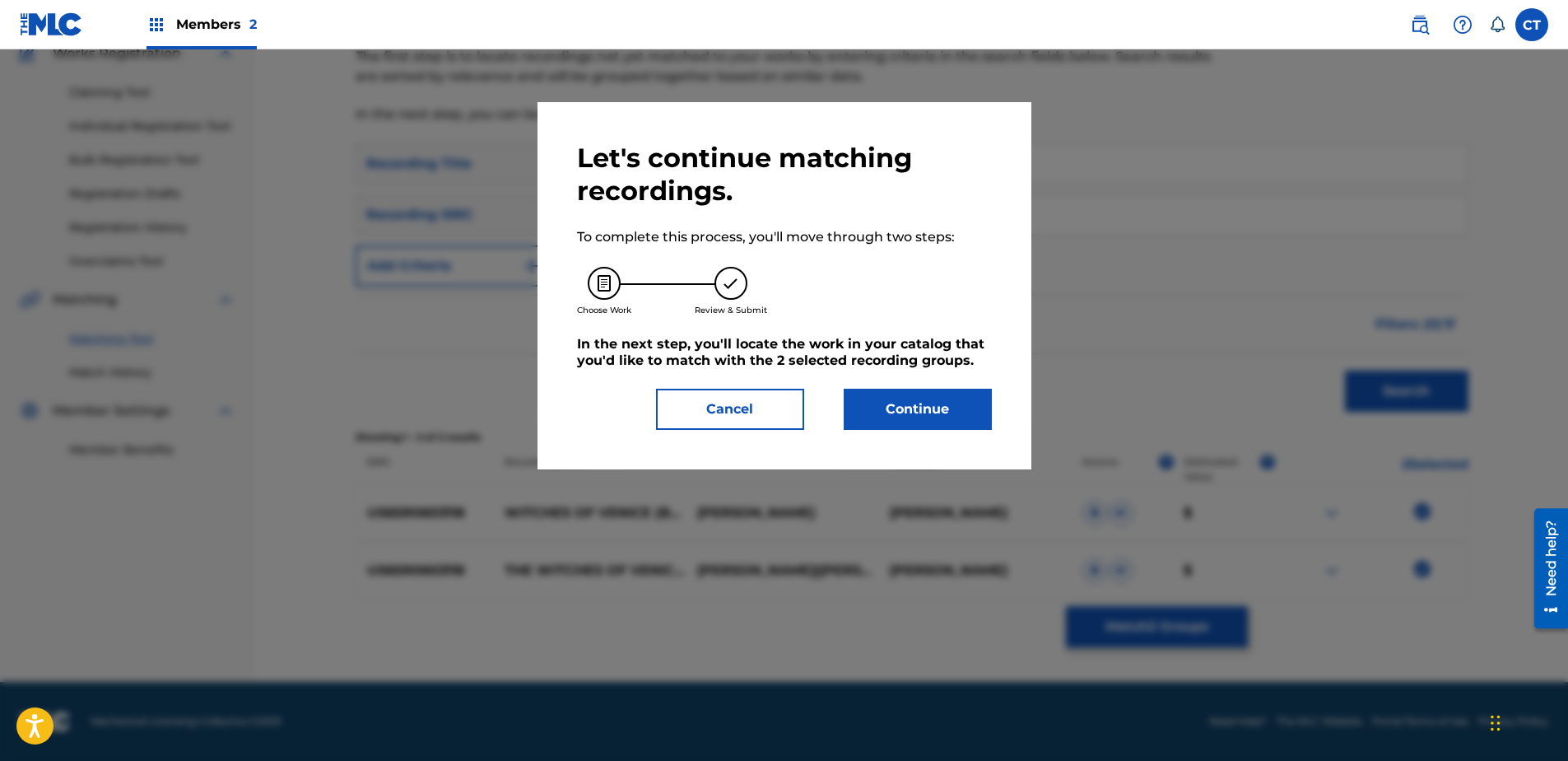
click at [854, 397] on button "Continue" at bounding box center [918, 409] width 148 height 41
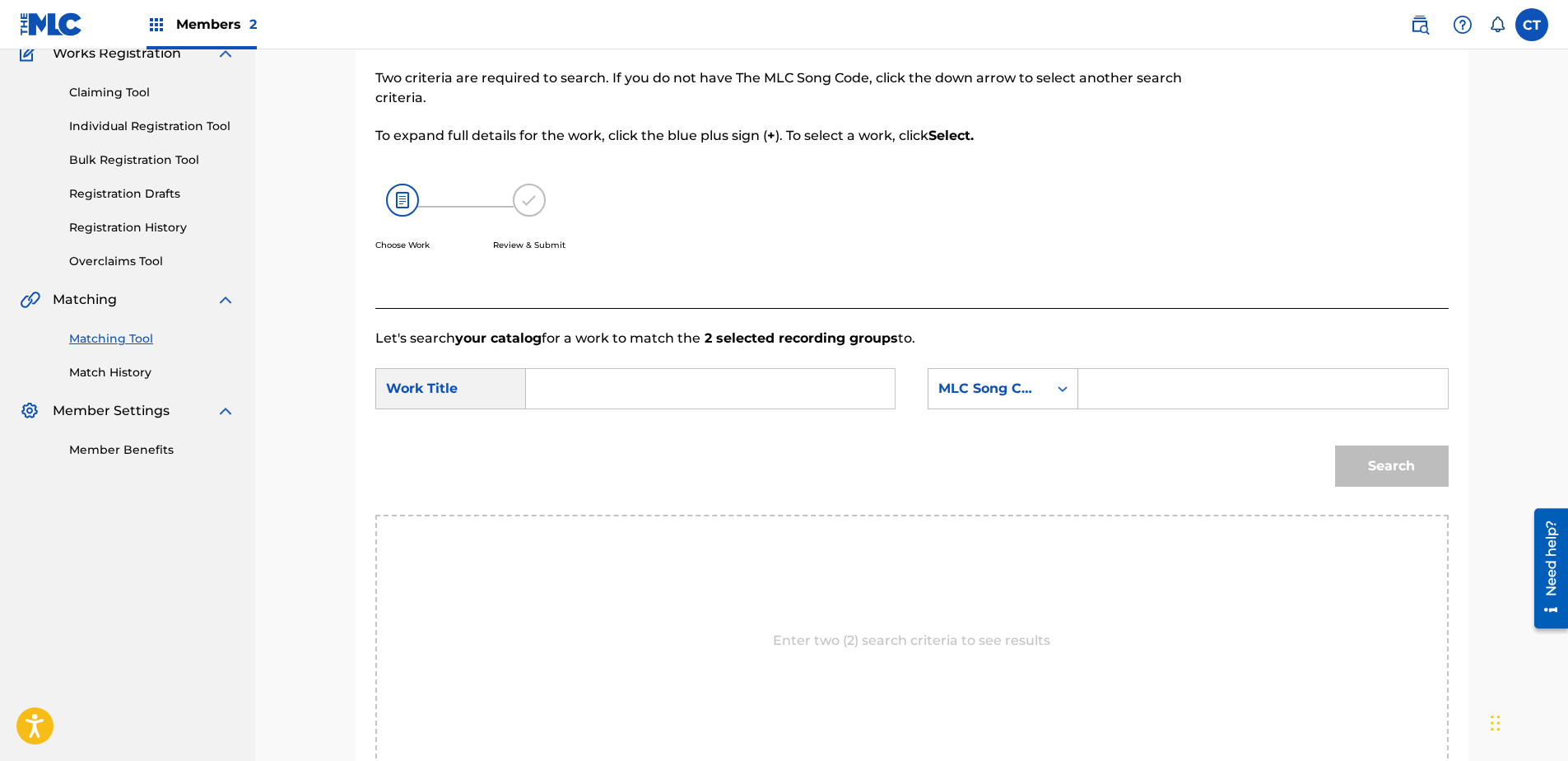
click at [1206, 157] on div at bounding box center [1325, 145] width 247 height 326
click at [678, 408] on input "Search Form" at bounding box center [710, 388] width 341 height 39
click at [590, 542] on span "bringing guests" at bounding box center [614, 524] width 121 height 35
type input "gondolas bringing guests"
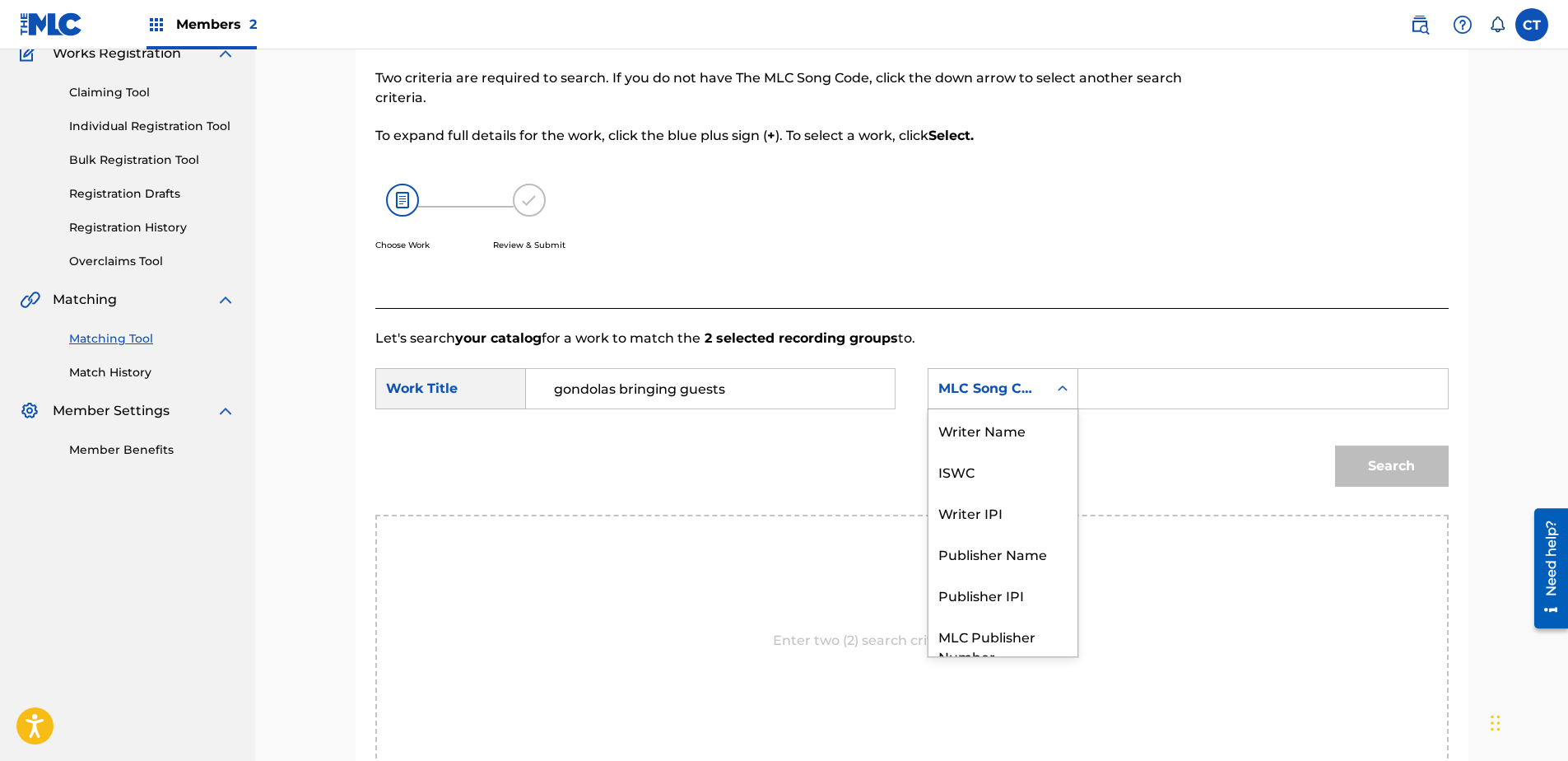
click at [1002, 394] on div "MLC Song Code" at bounding box center [989, 388] width 100 height 20
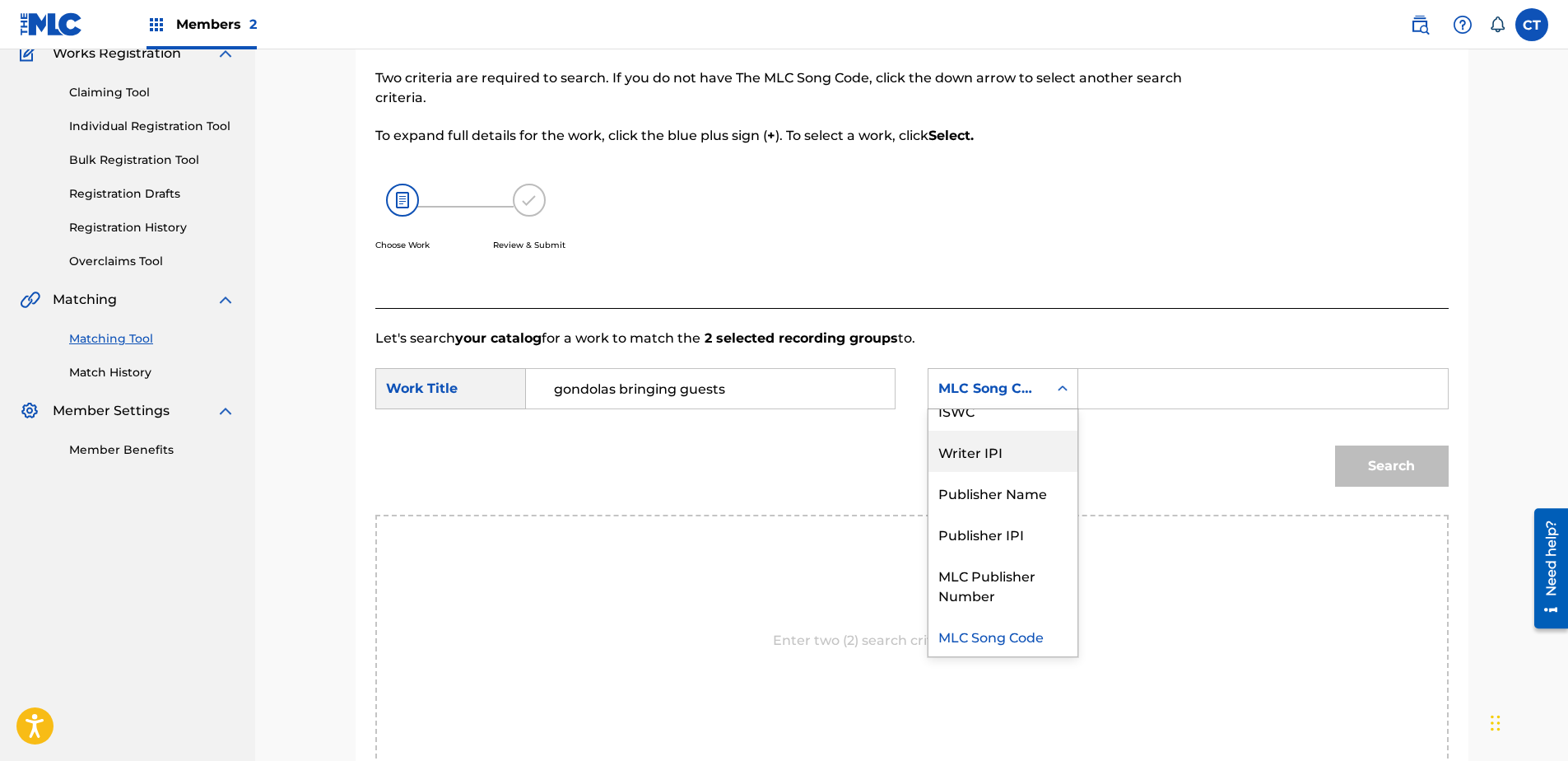
scroll to position [0, 0]
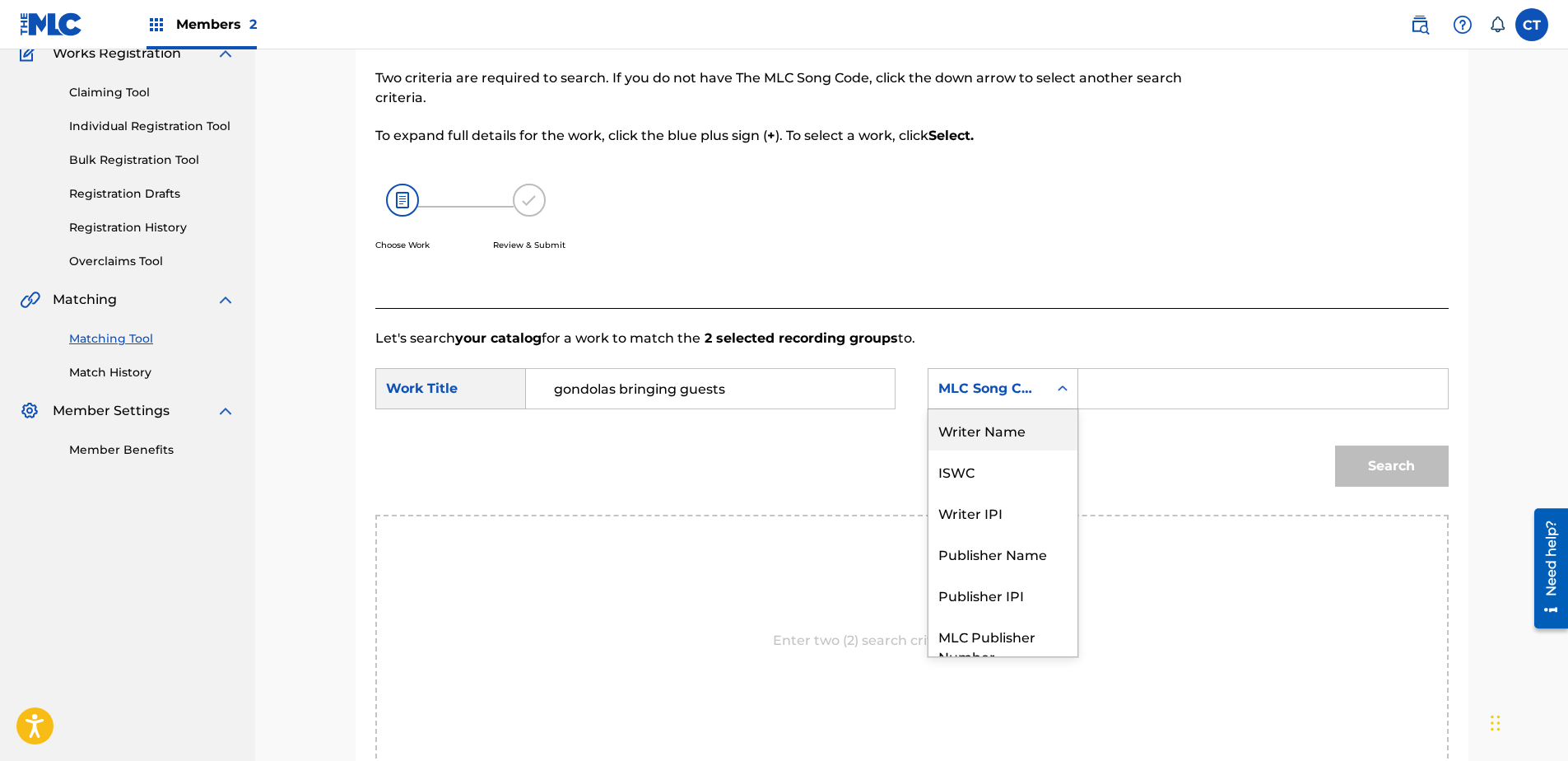
click at [1013, 420] on div "Writer Name" at bounding box center [1003, 430] width 149 height 41
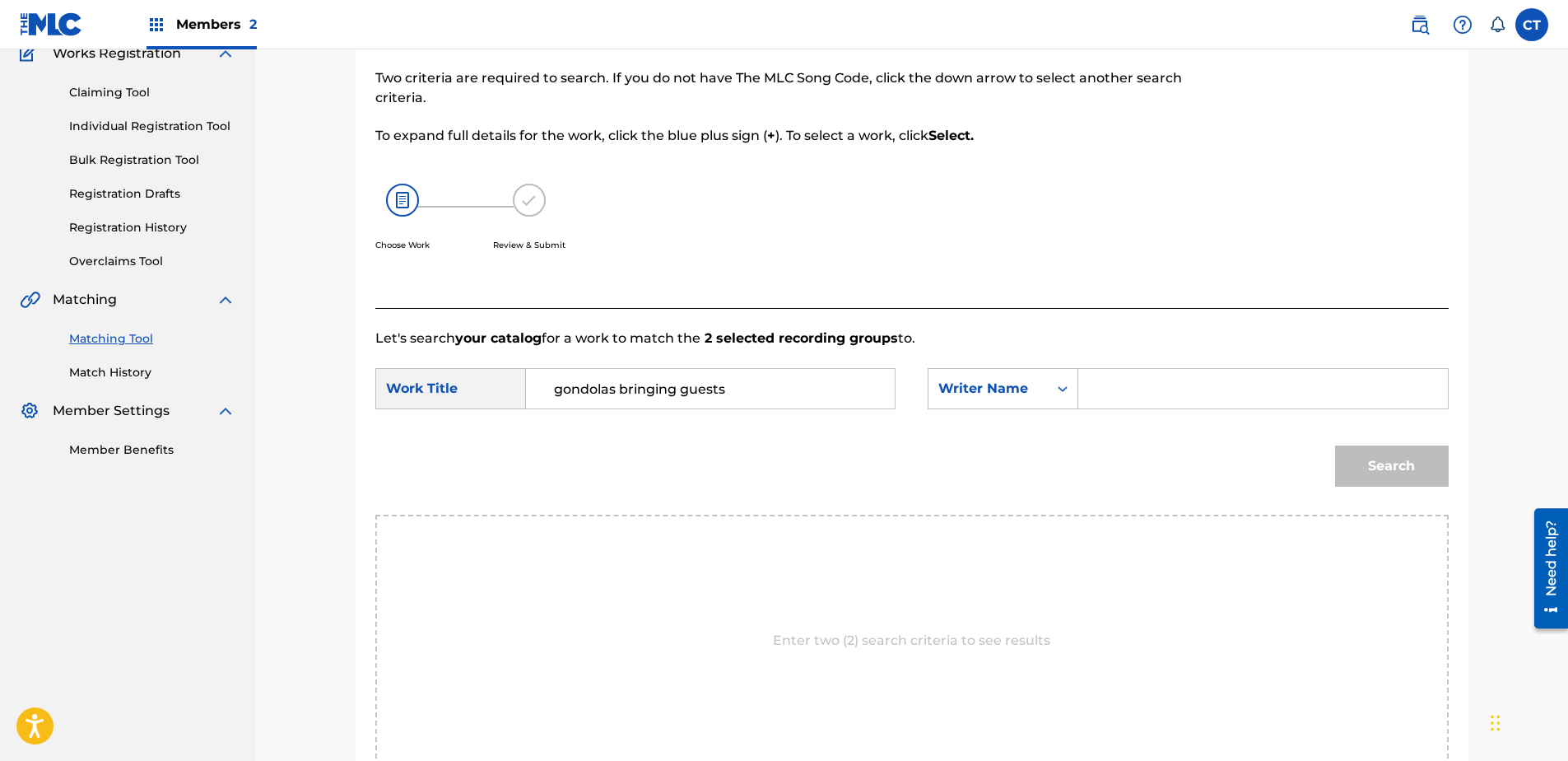
click at [1137, 373] on input "Search Form" at bounding box center [1262, 388] width 341 height 39
type input "glass"
click at [1335, 445] on button "Search" at bounding box center [1392, 466] width 114 height 41
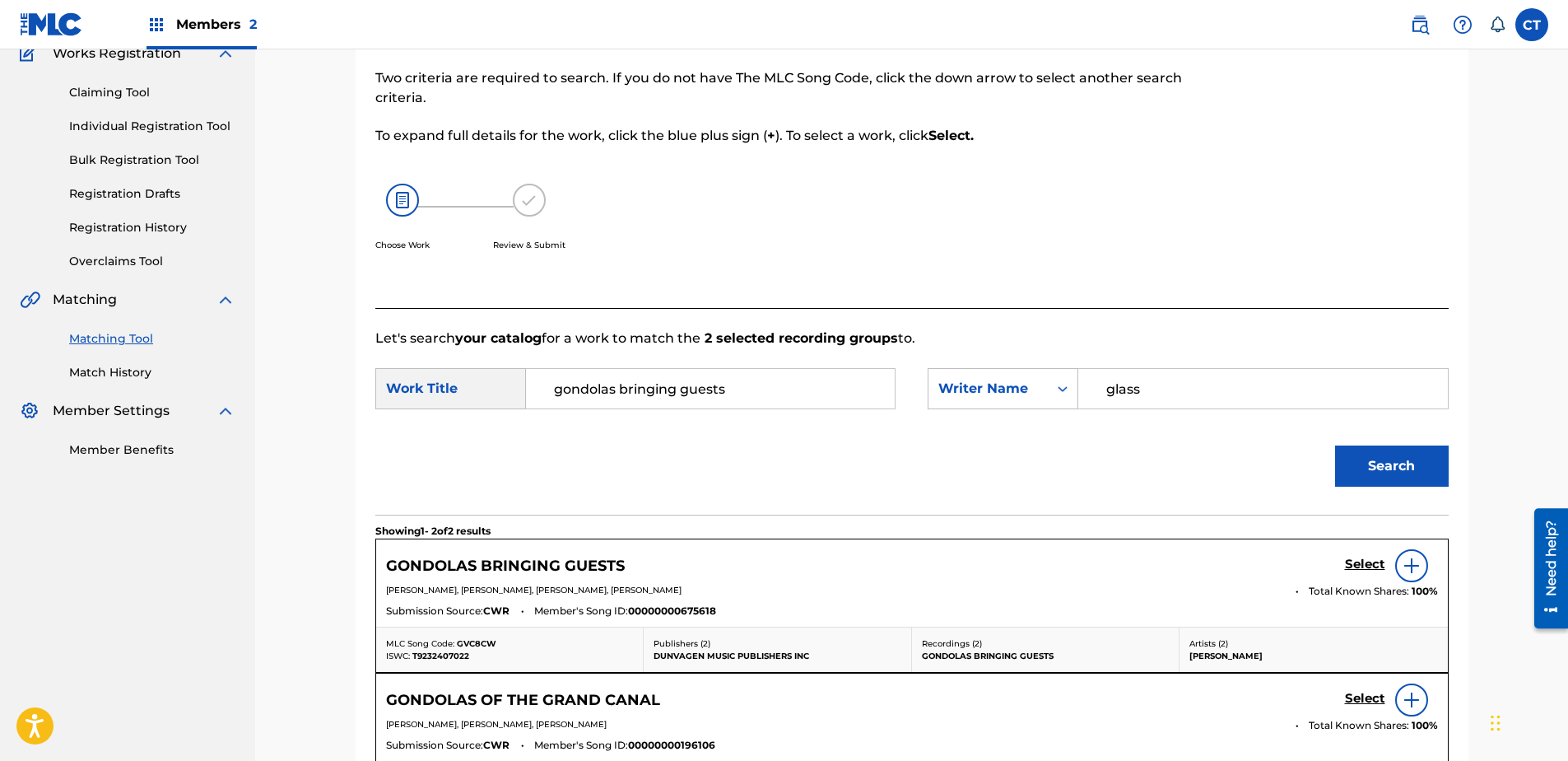
click at [1354, 557] on h5 "Select" at bounding box center [1365, 565] width 40 height 16
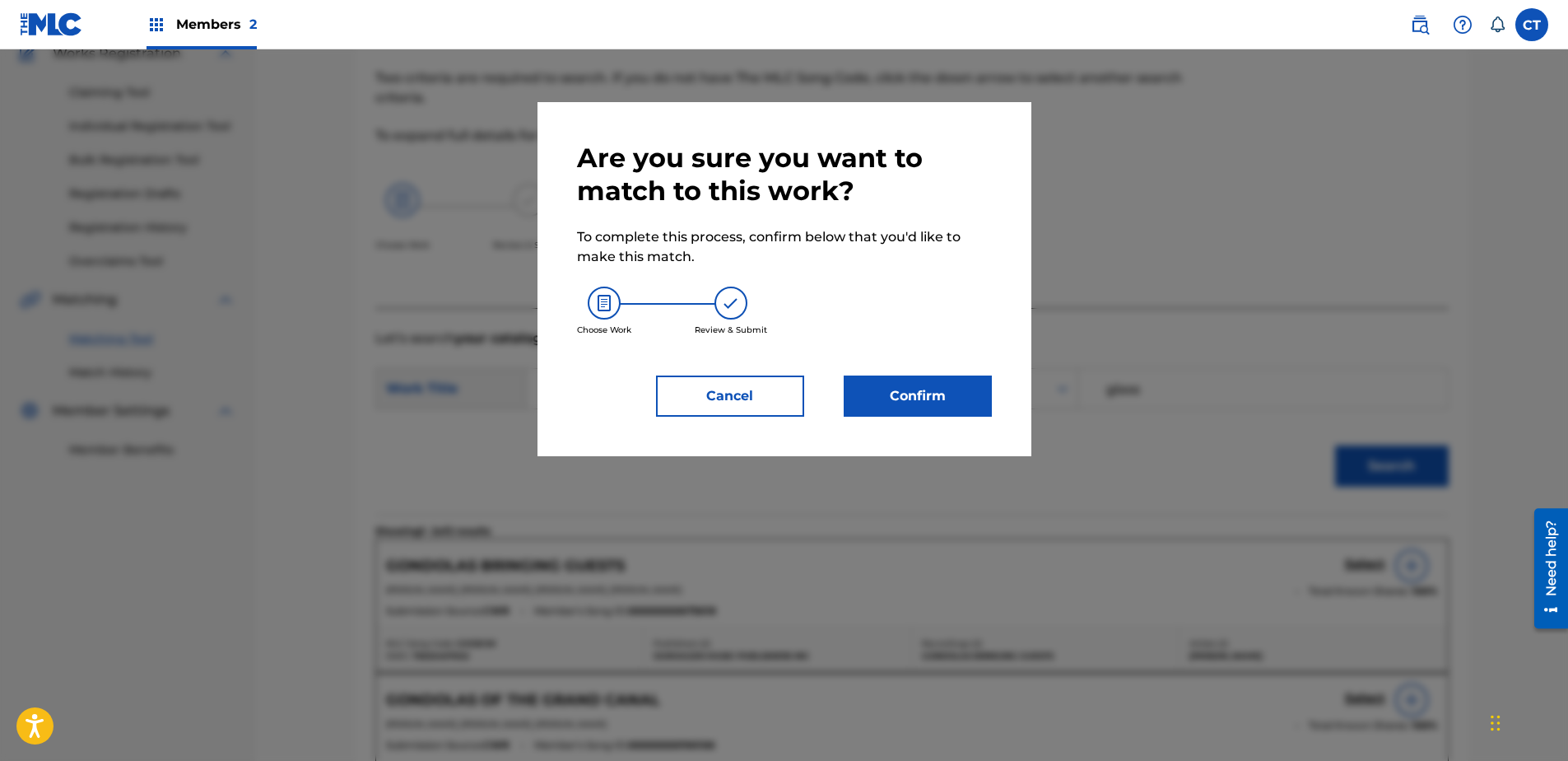
click at [948, 399] on button "Confirm" at bounding box center [918, 395] width 148 height 41
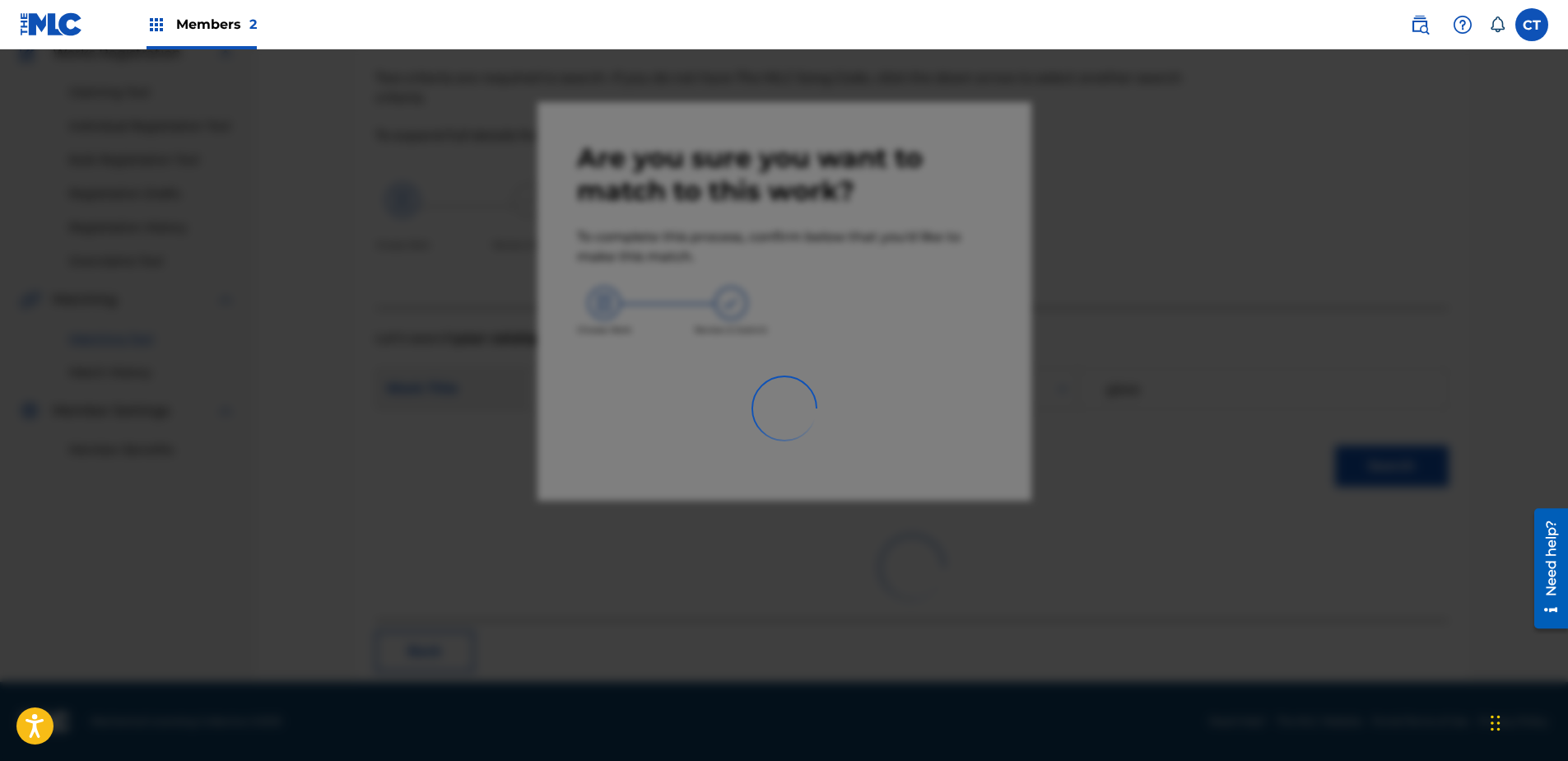
scroll to position [44, 0]
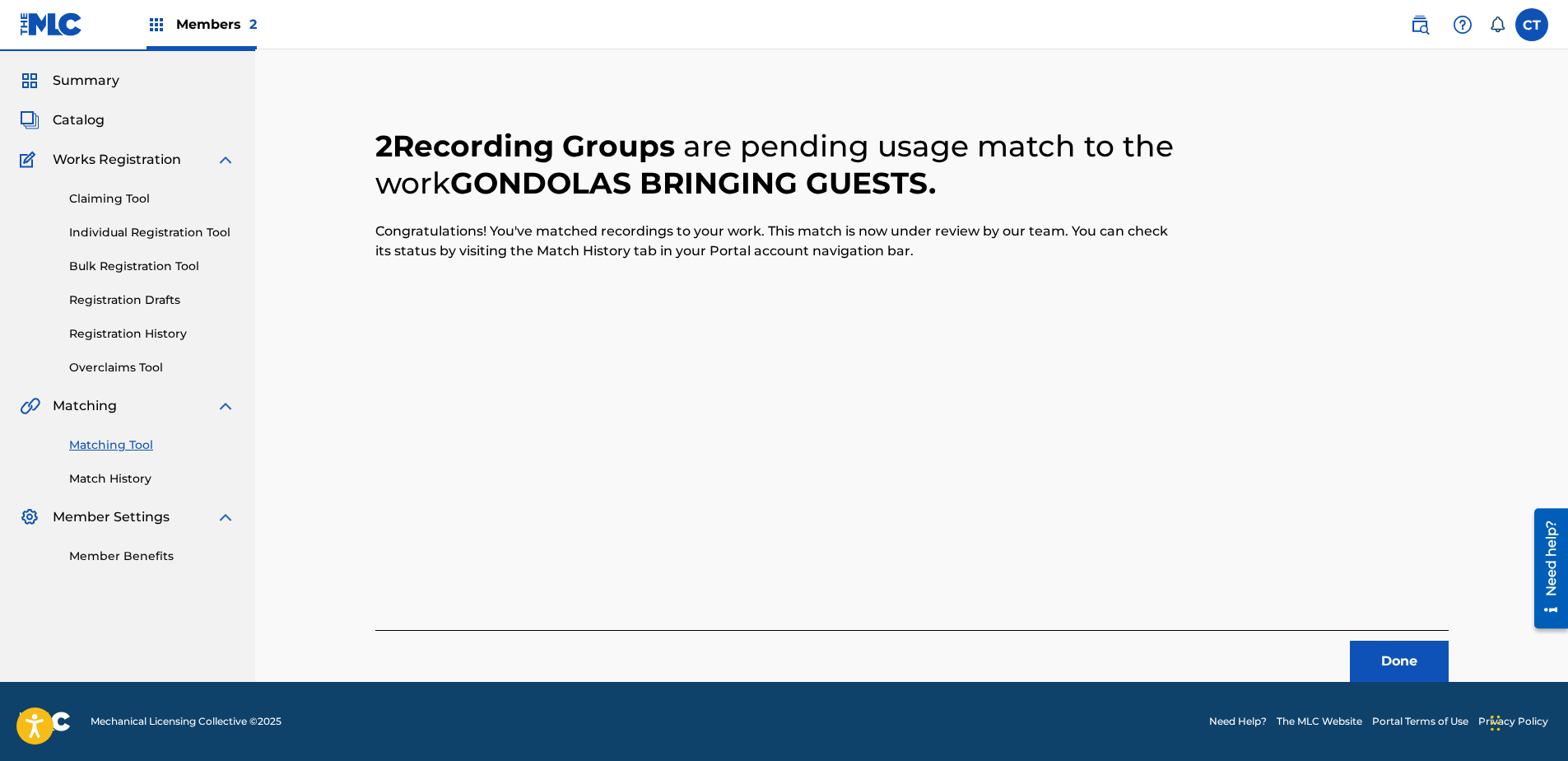
click at [1407, 651] on button "Done" at bounding box center [1399, 661] width 99 height 41
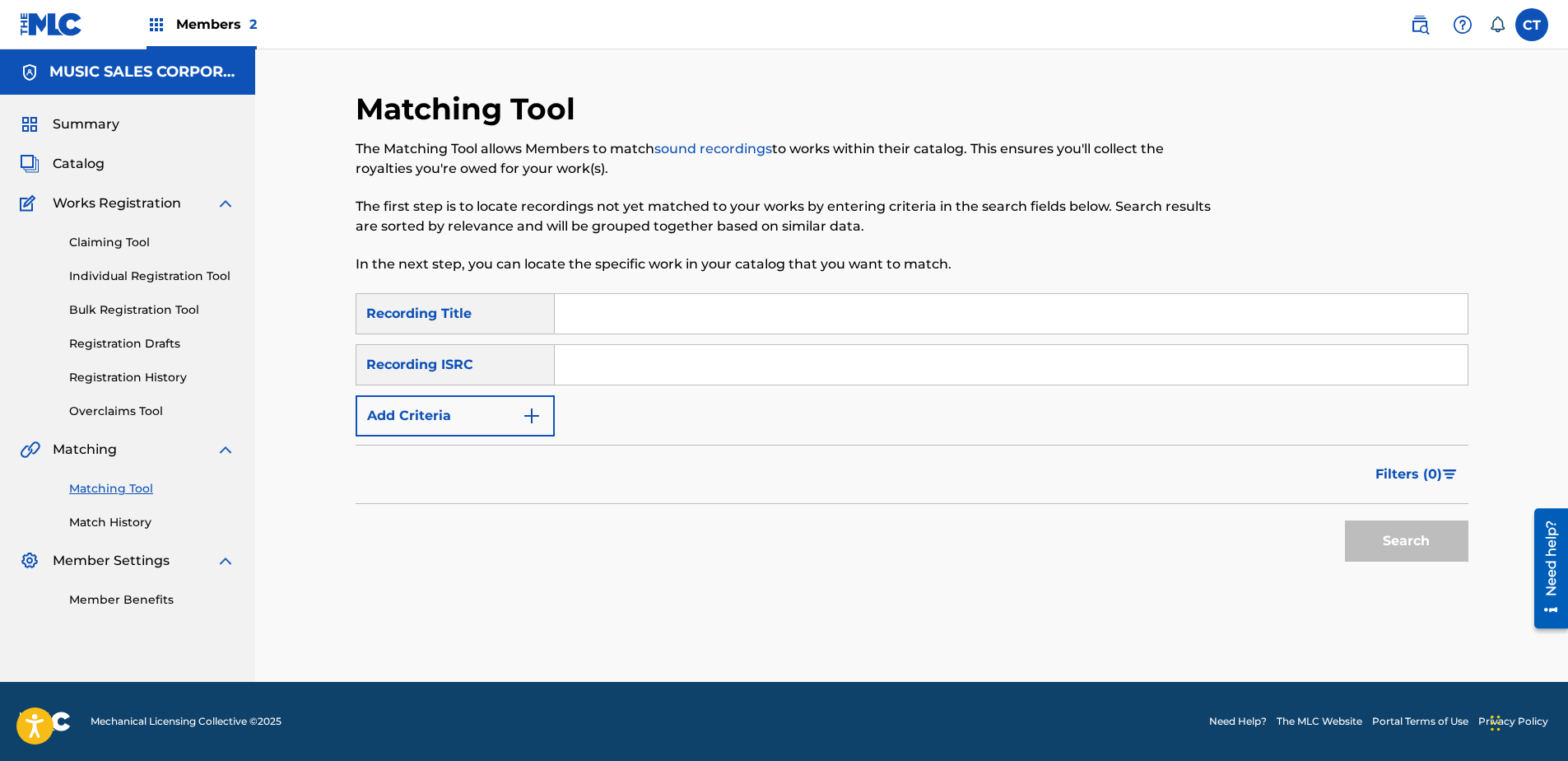
scroll to position [0, 0]
paste input "US65R0603119"
type input "US65R0603119"
click at [1342, 544] on div "Search" at bounding box center [1402, 537] width 131 height 66
click at [1368, 550] on button "Search" at bounding box center [1406, 541] width 124 height 41
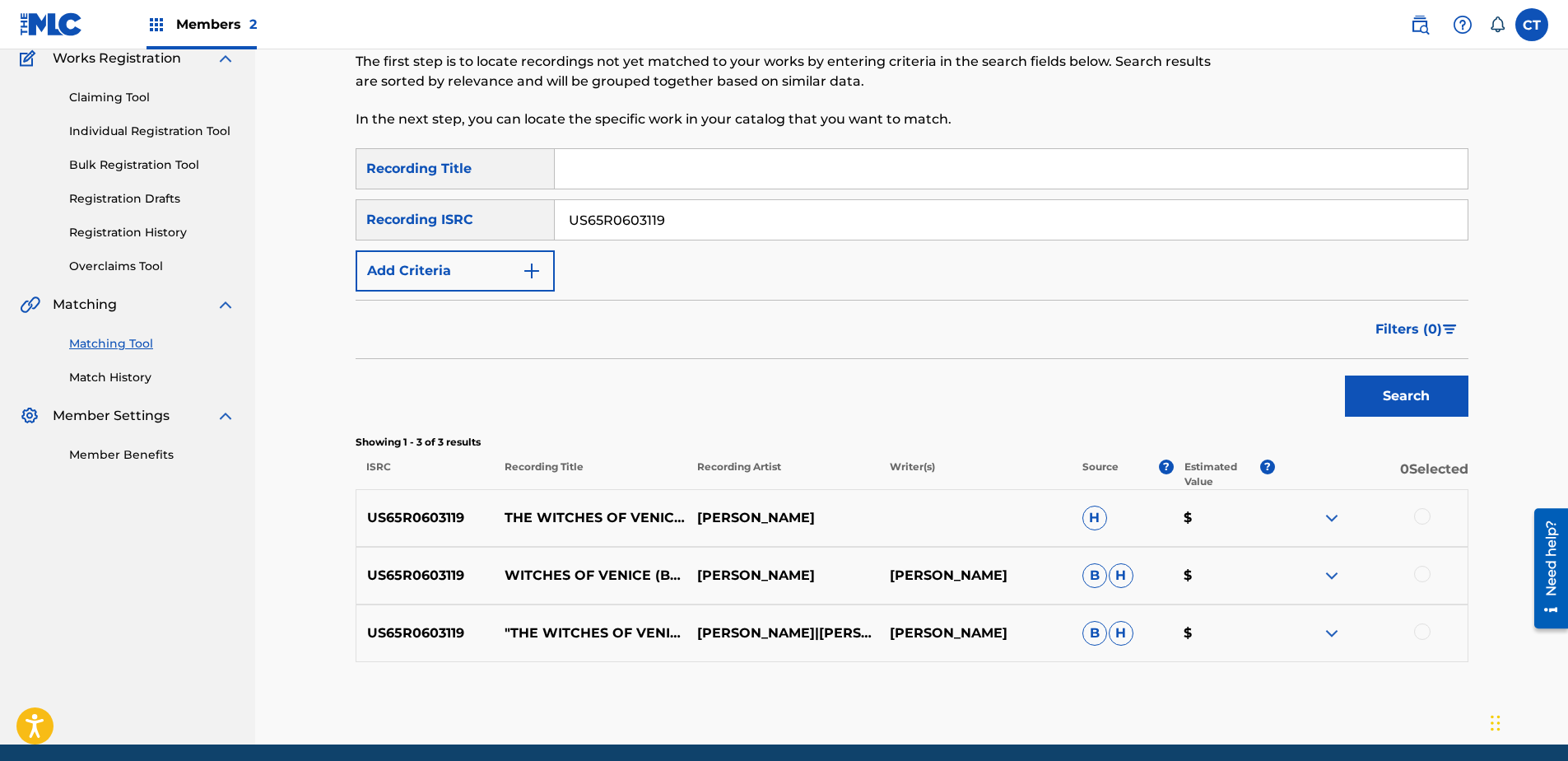
scroll to position [208, 0]
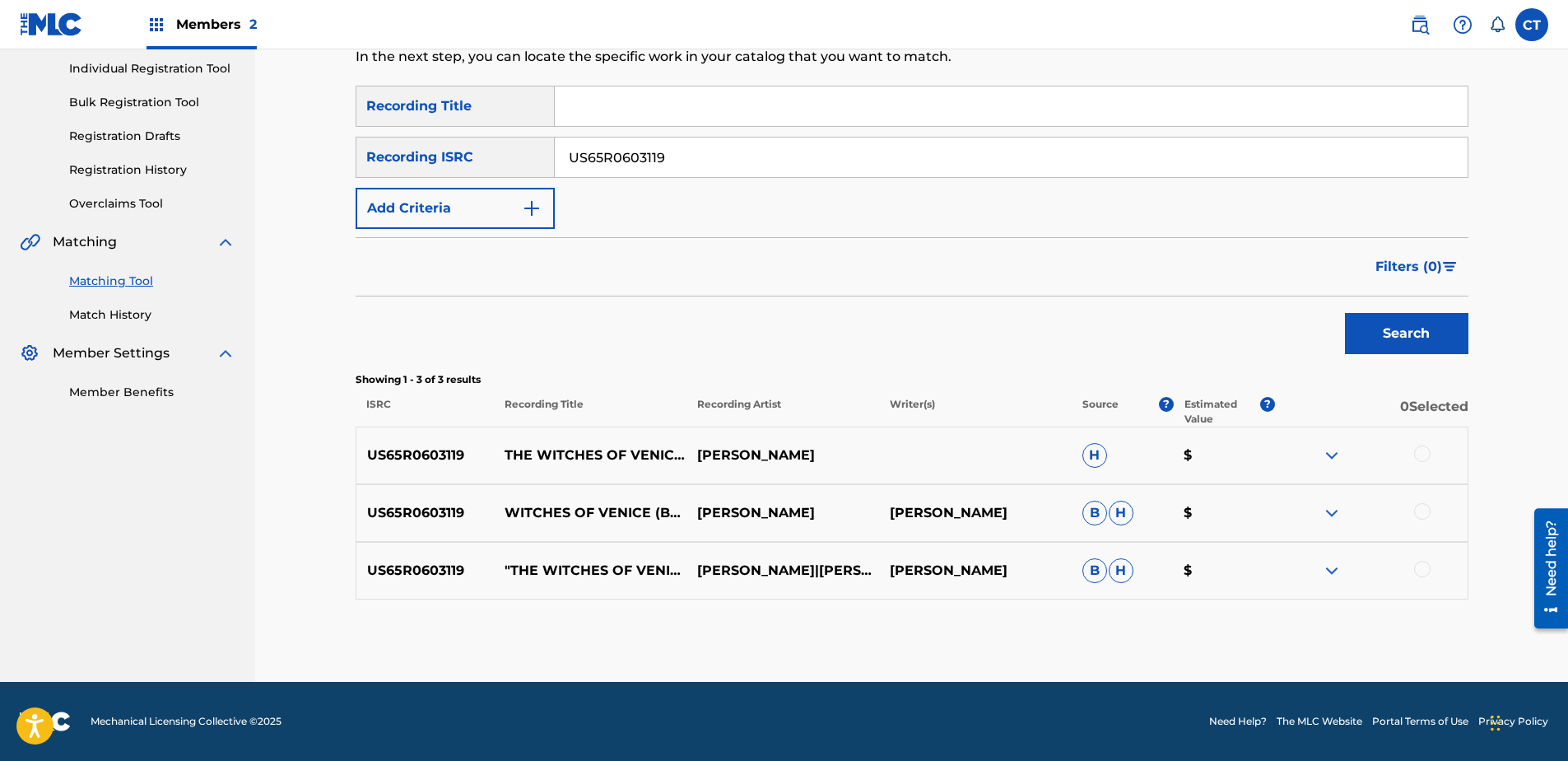
click at [1418, 457] on div at bounding box center [1422, 453] width 17 height 17
click at [1420, 514] on div at bounding box center [1422, 511] width 17 height 17
click at [1422, 567] on div at bounding box center [1422, 569] width 17 height 17
click at [1199, 635] on button "Match 3 Groups" at bounding box center [1157, 626] width 182 height 41
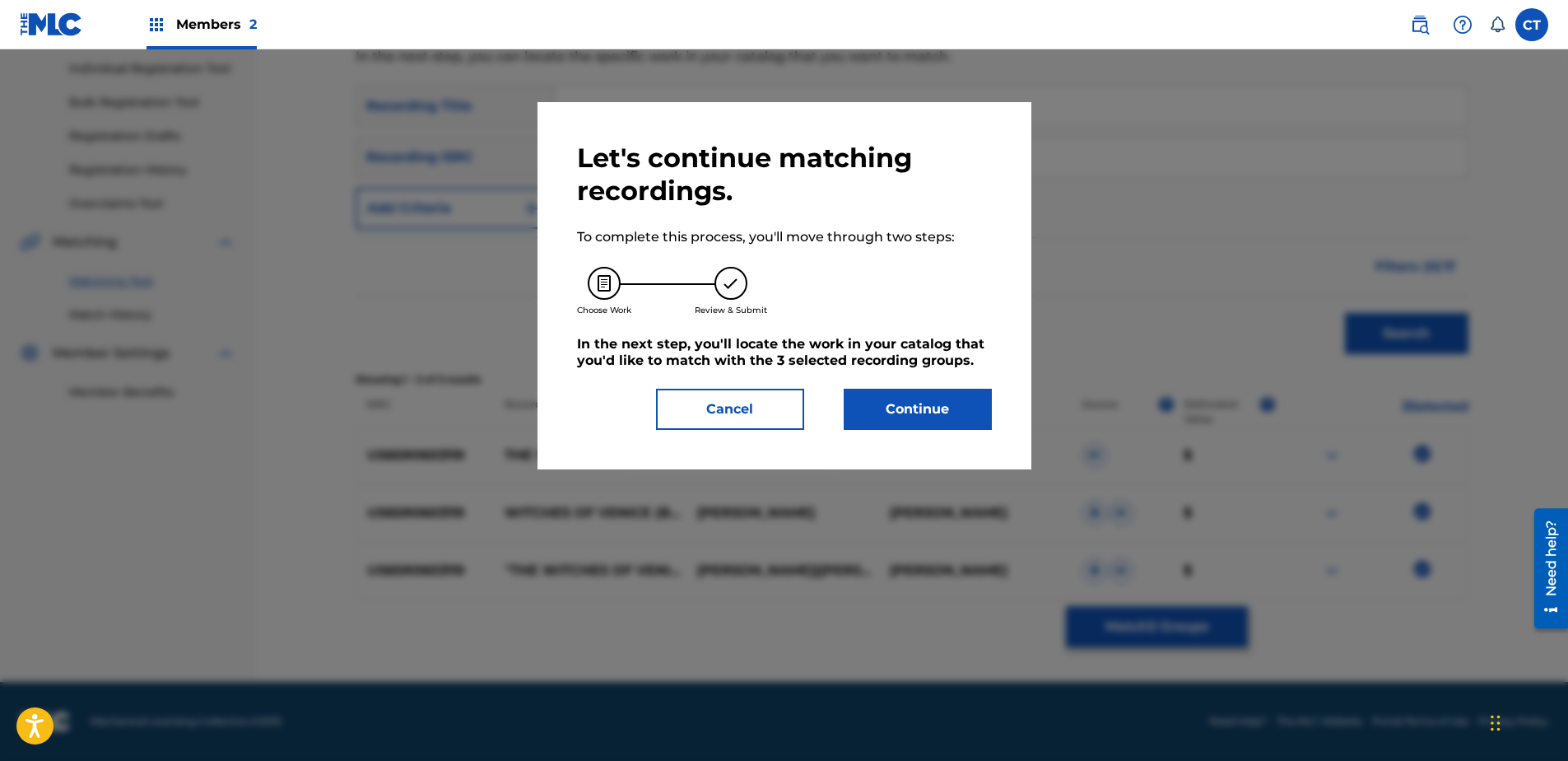
click at [956, 423] on button "Continue" at bounding box center [918, 409] width 148 height 41
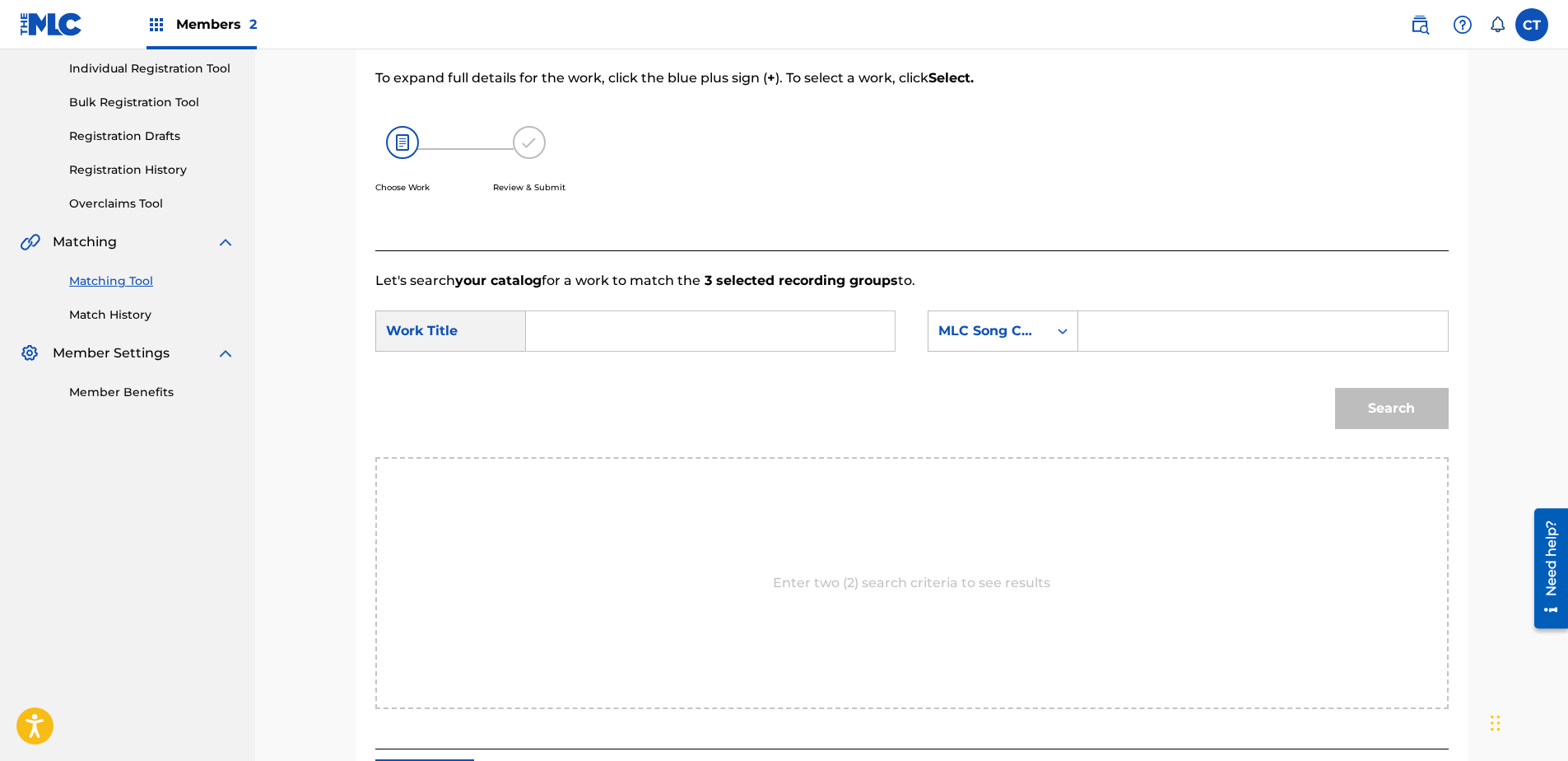
paste input "Away Pigeon, Away"
type input "Away Pigeon, Away"
click at [992, 359] on div "SearchWithCriteriae5b9d3f1-6659-48f8-b333-b1b33bb8bef1 Work Title Away Pigeon, …" at bounding box center [912, 336] width 1074 height 51
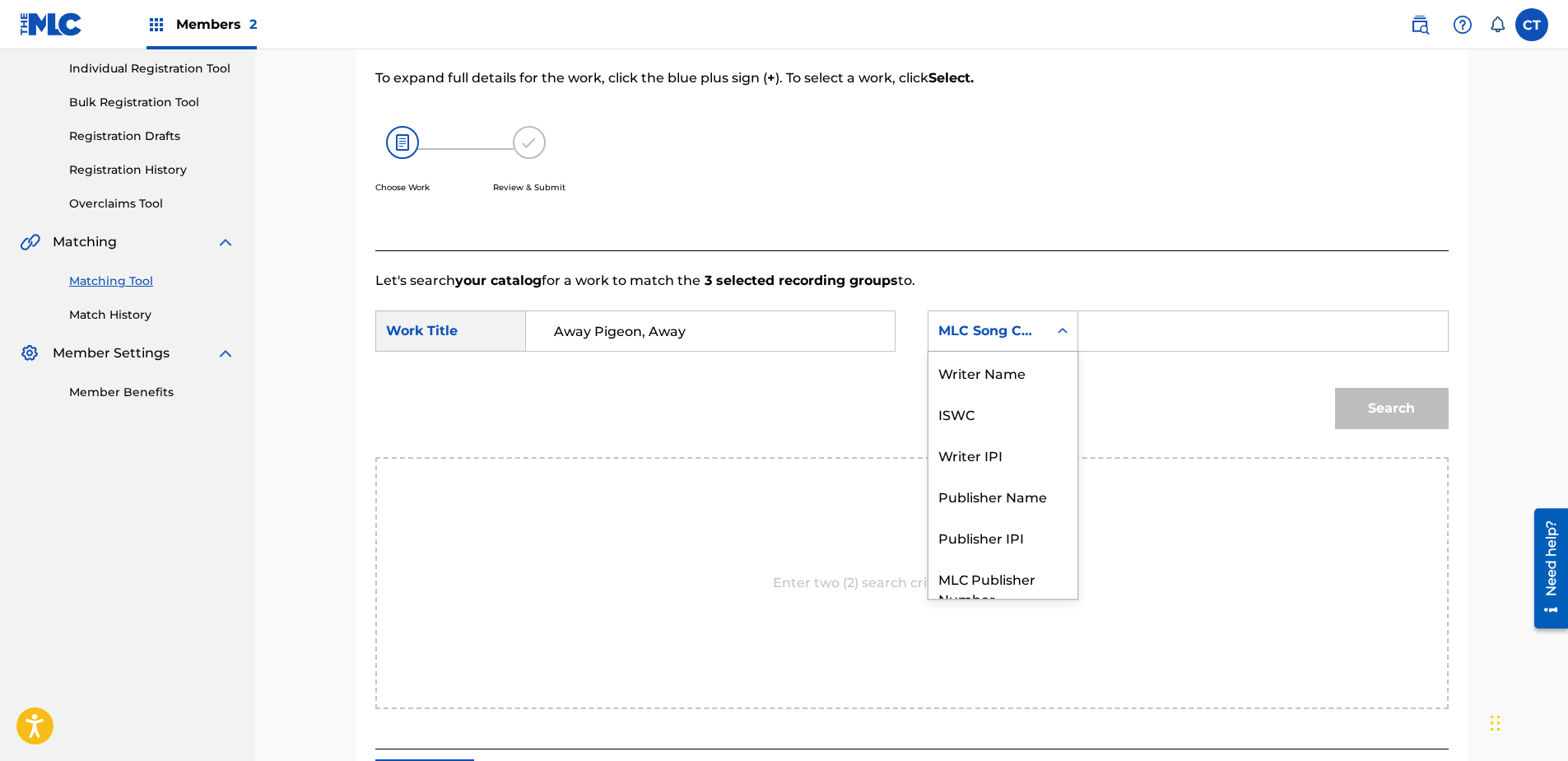
click at [995, 345] on div "MLC Song Code" at bounding box center [988, 331] width 119 height 32
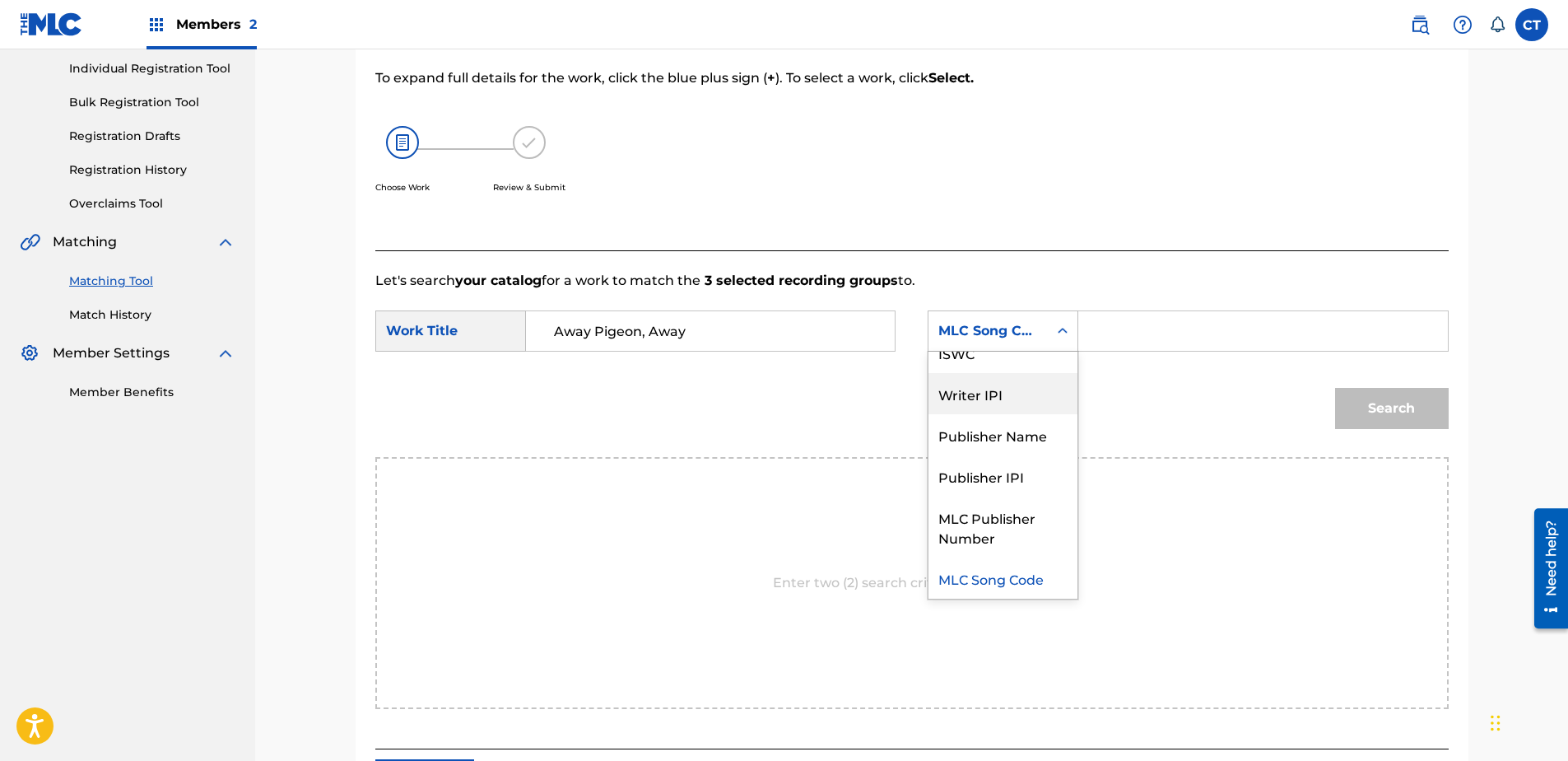
scroll to position [0, 0]
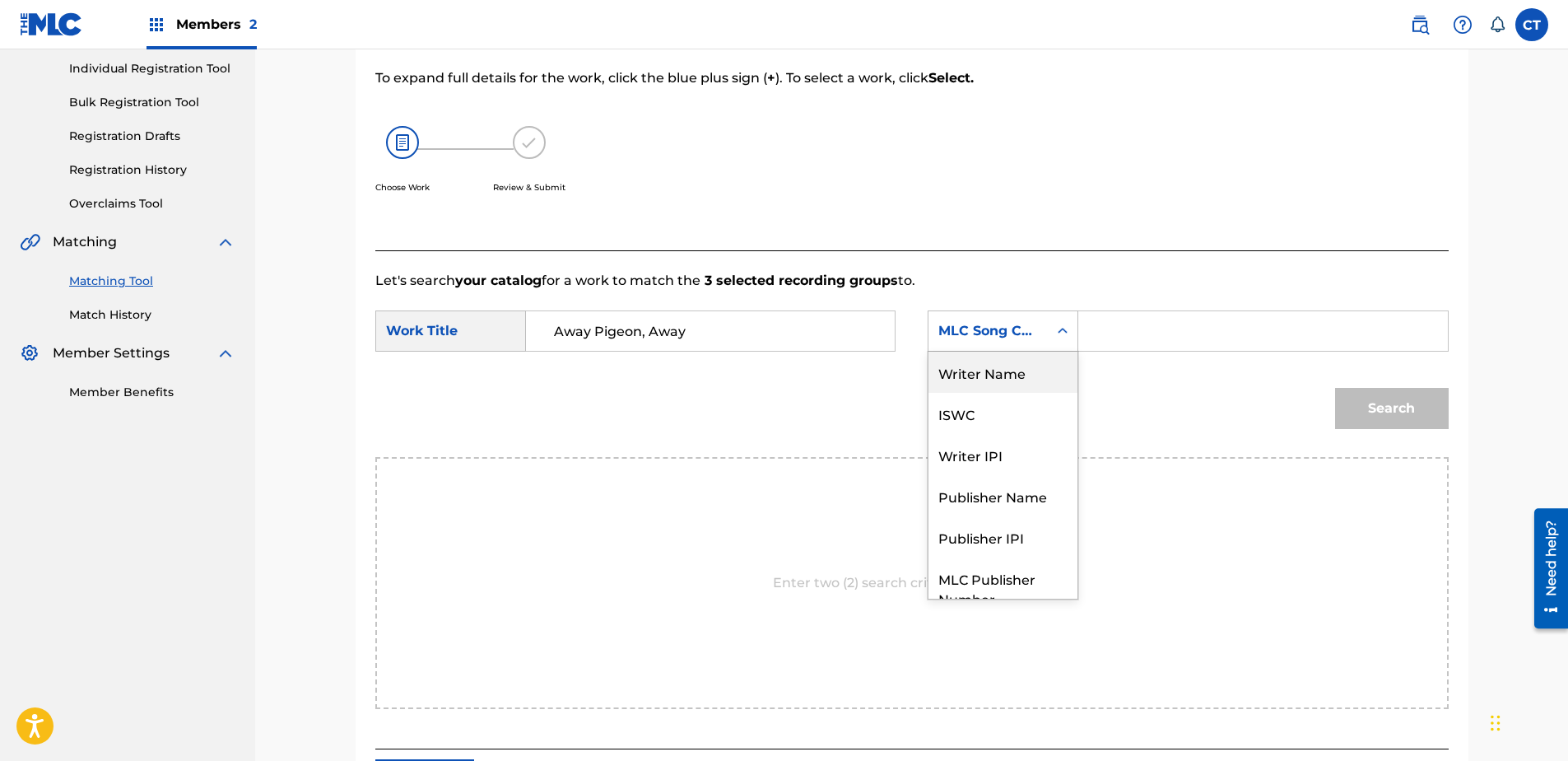
click at [1004, 377] on div "Writer Name" at bounding box center [1003, 372] width 149 height 41
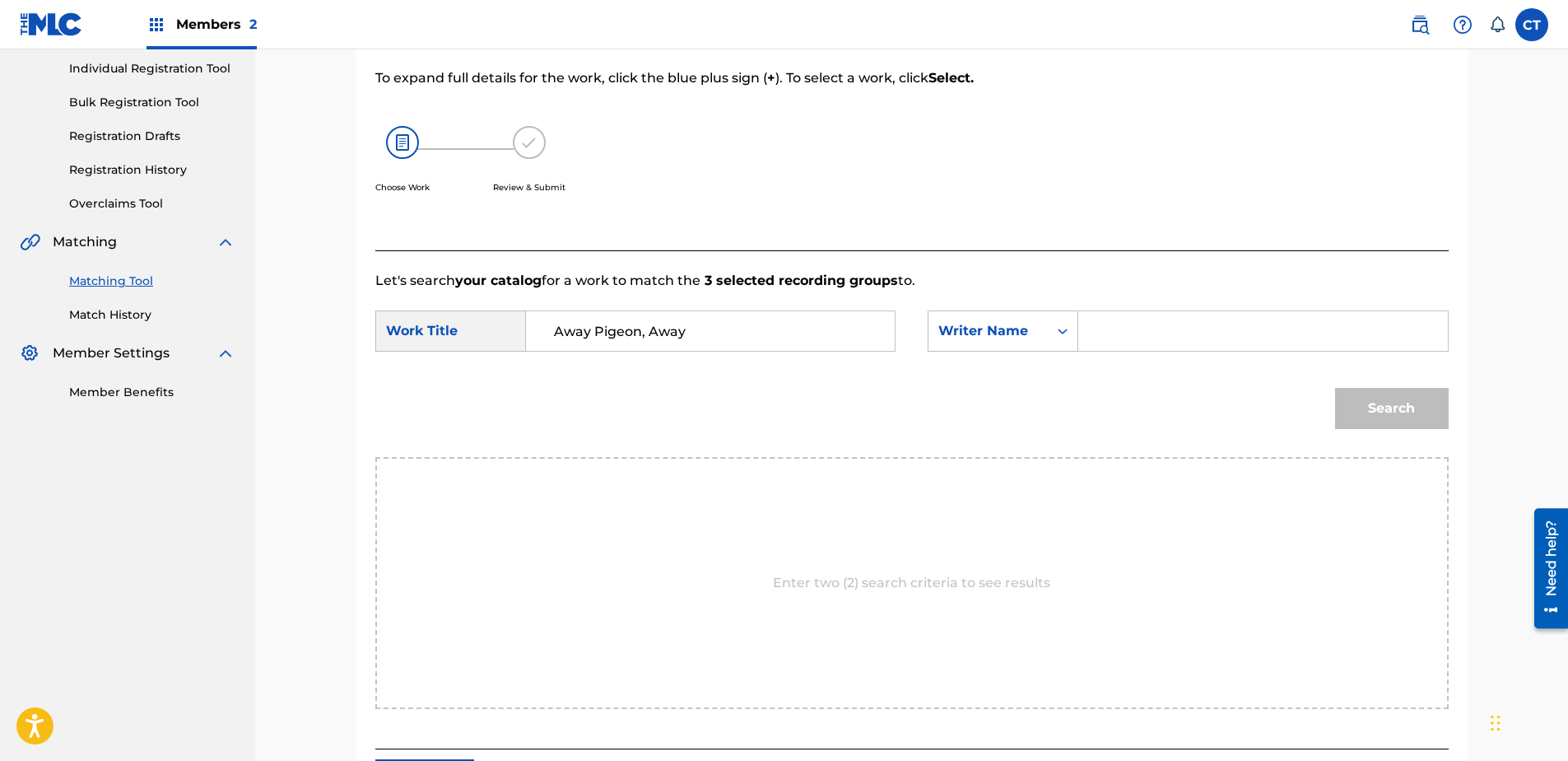
click at [1103, 333] on input "Search Form" at bounding box center [1262, 331] width 341 height 39
type input "glass"
click at [1335, 388] on button "Search" at bounding box center [1392, 408] width 114 height 41
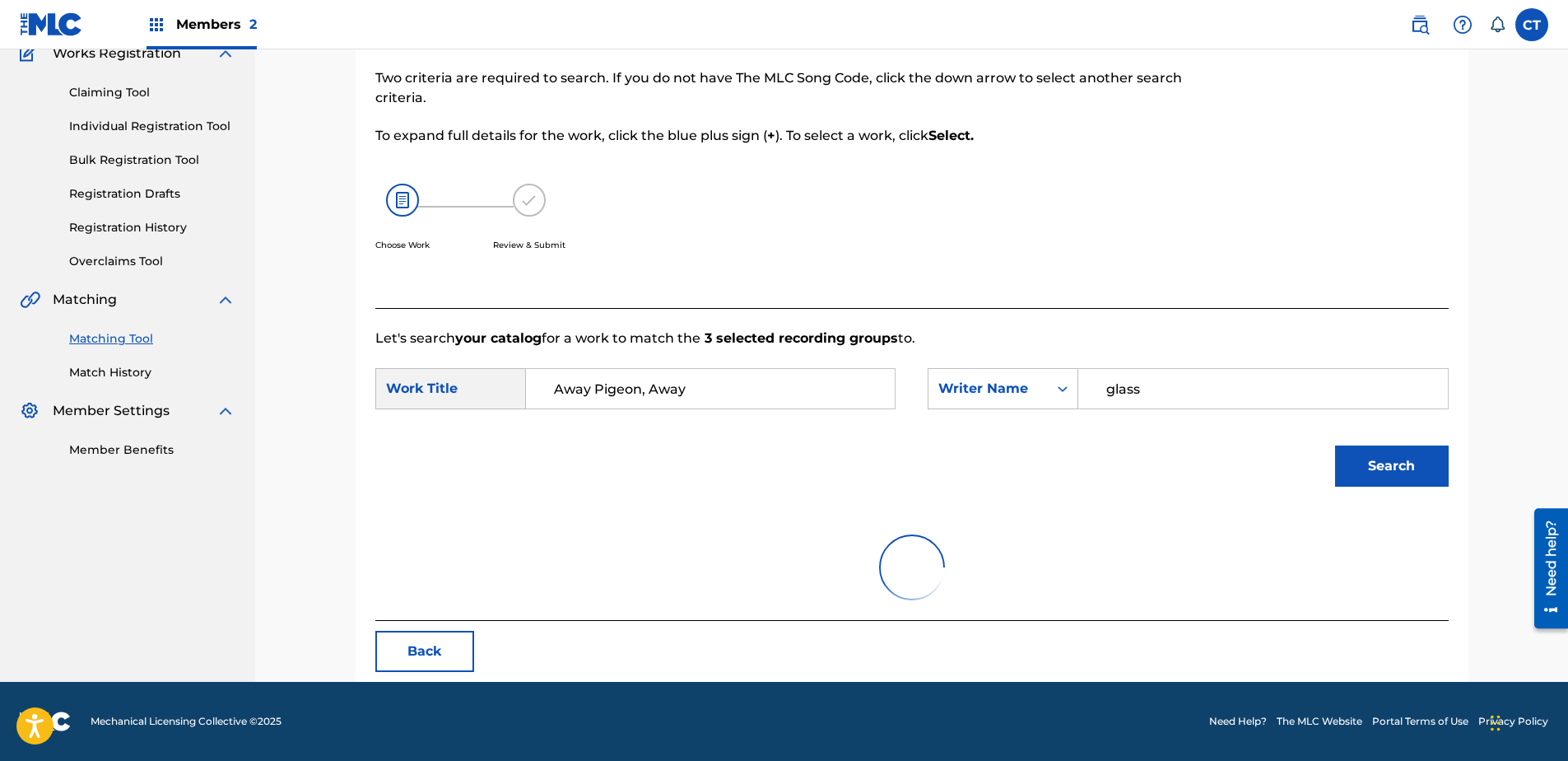
scroll to position [208, 0]
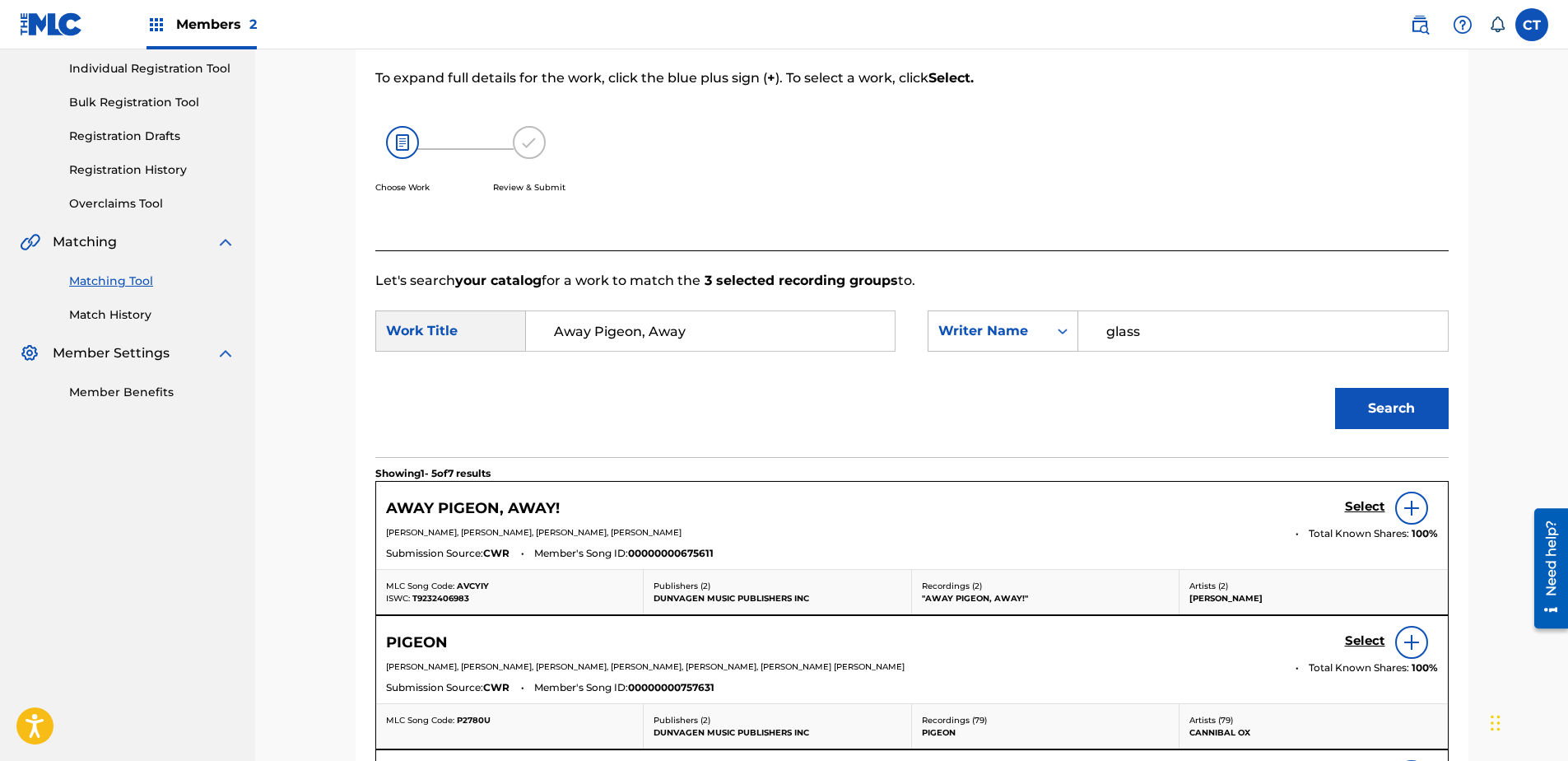
click at [1361, 504] on h5 "Select" at bounding box center [1365, 507] width 40 height 16
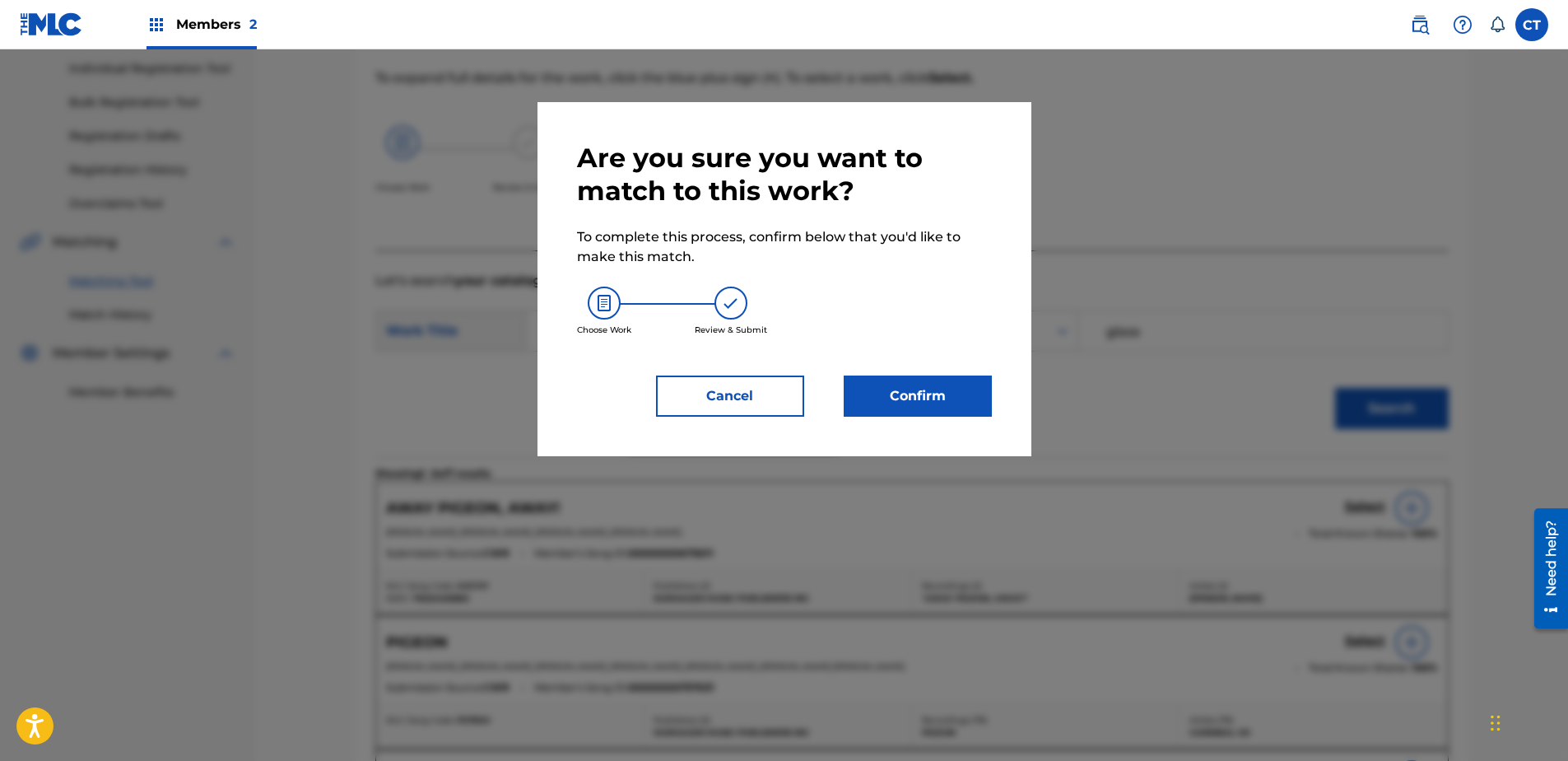
click at [965, 379] on button "Confirm" at bounding box center [918, 395] width 148 height 41
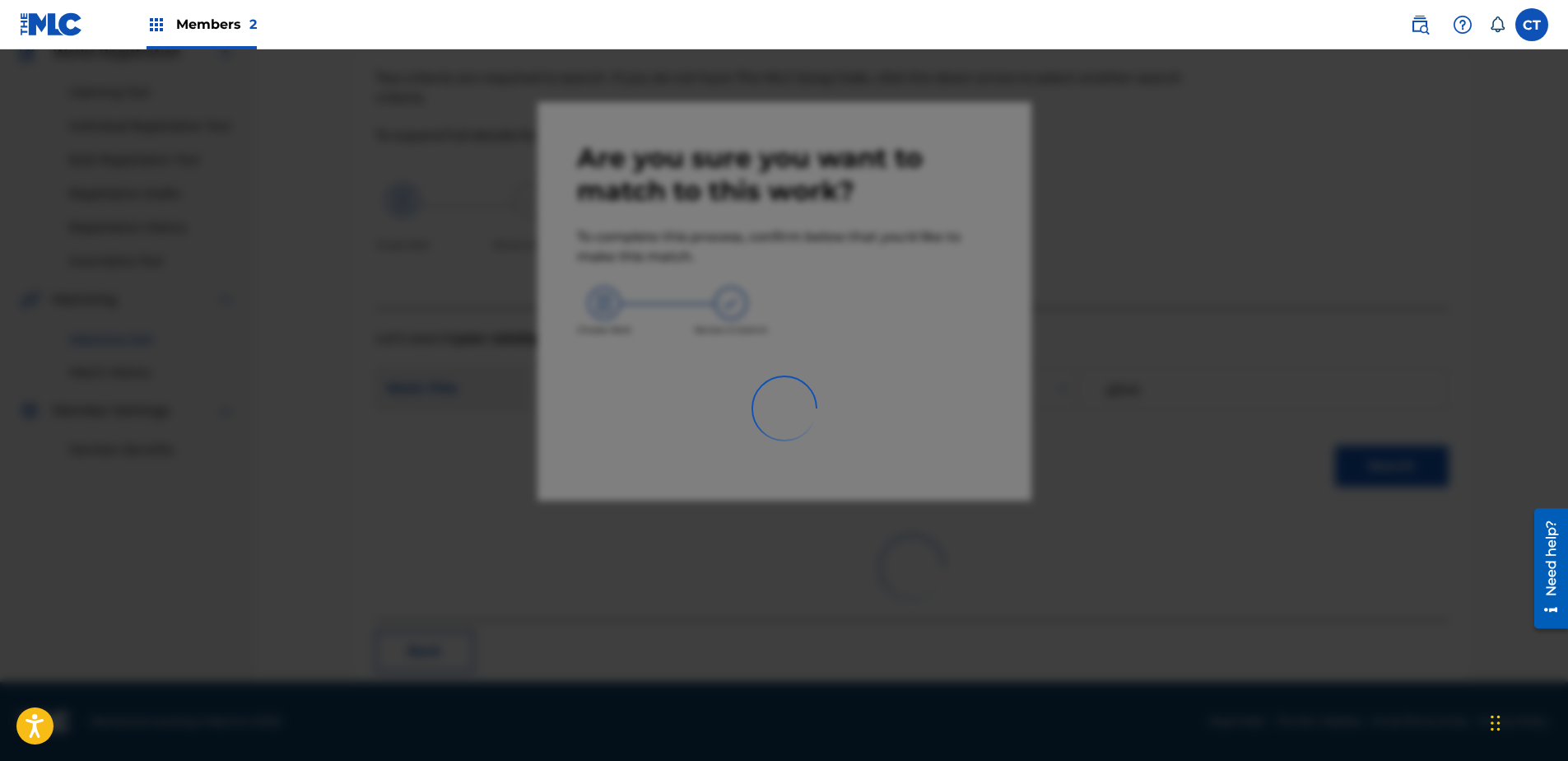
scroll to position [44, 0]
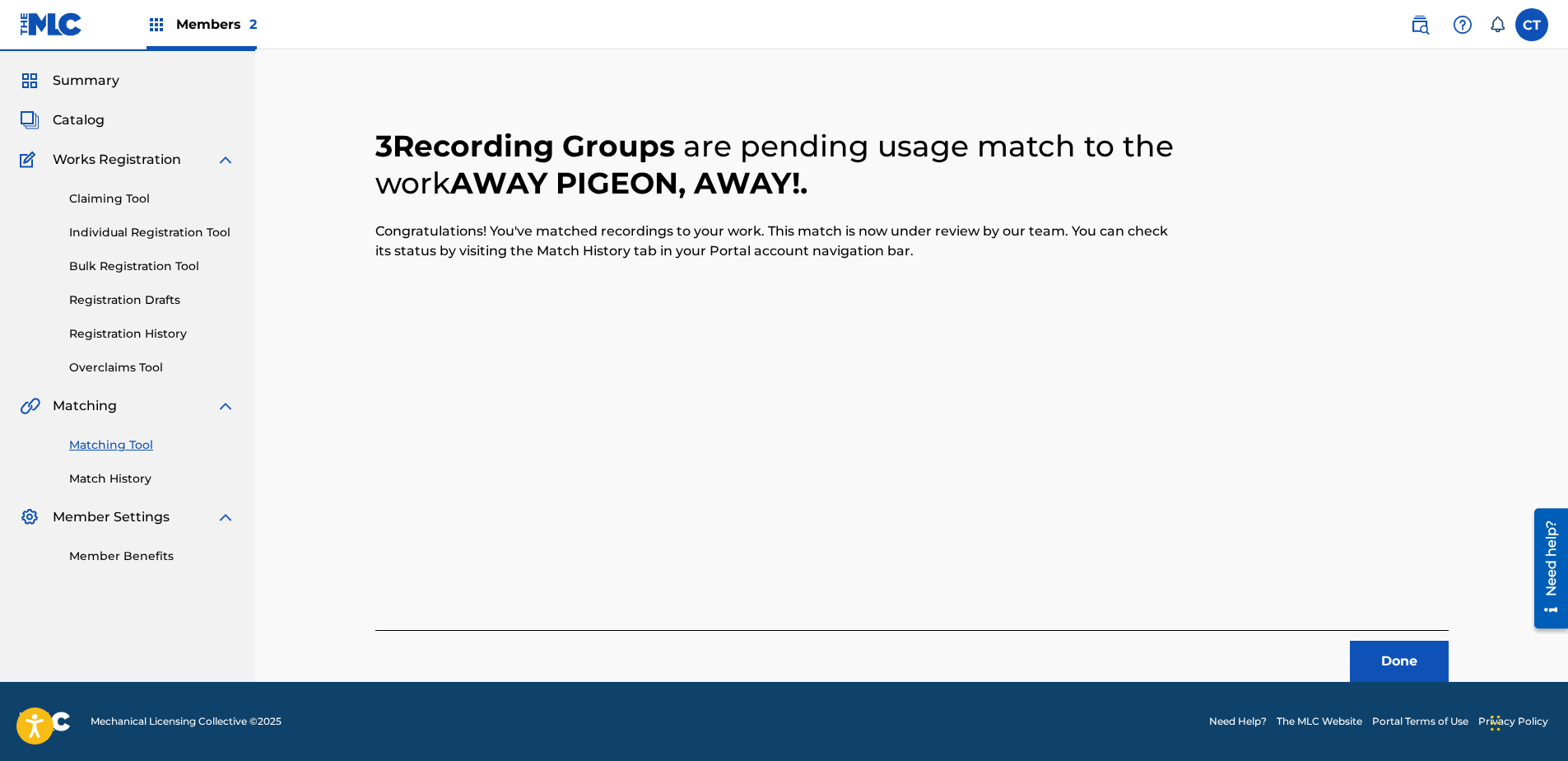
click at [1391, 650] on button "Done" at bounding box center [1399, 661] width 99 height 41
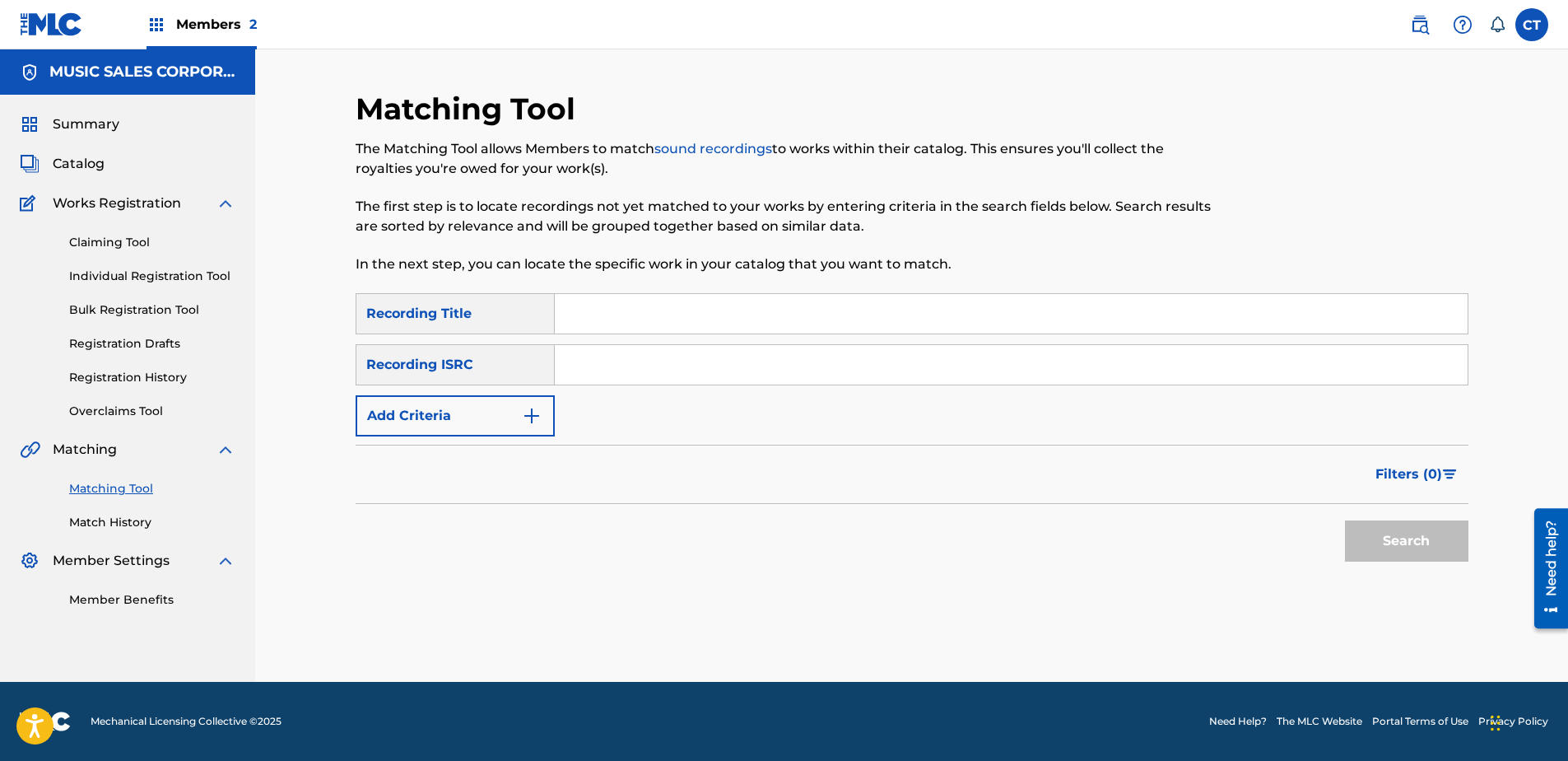
paste input "US65R0603120"
type input "US65R0603120"
click at [1366, 543] on button "Search" at bounding box center [1406, 541] width 124 height 41
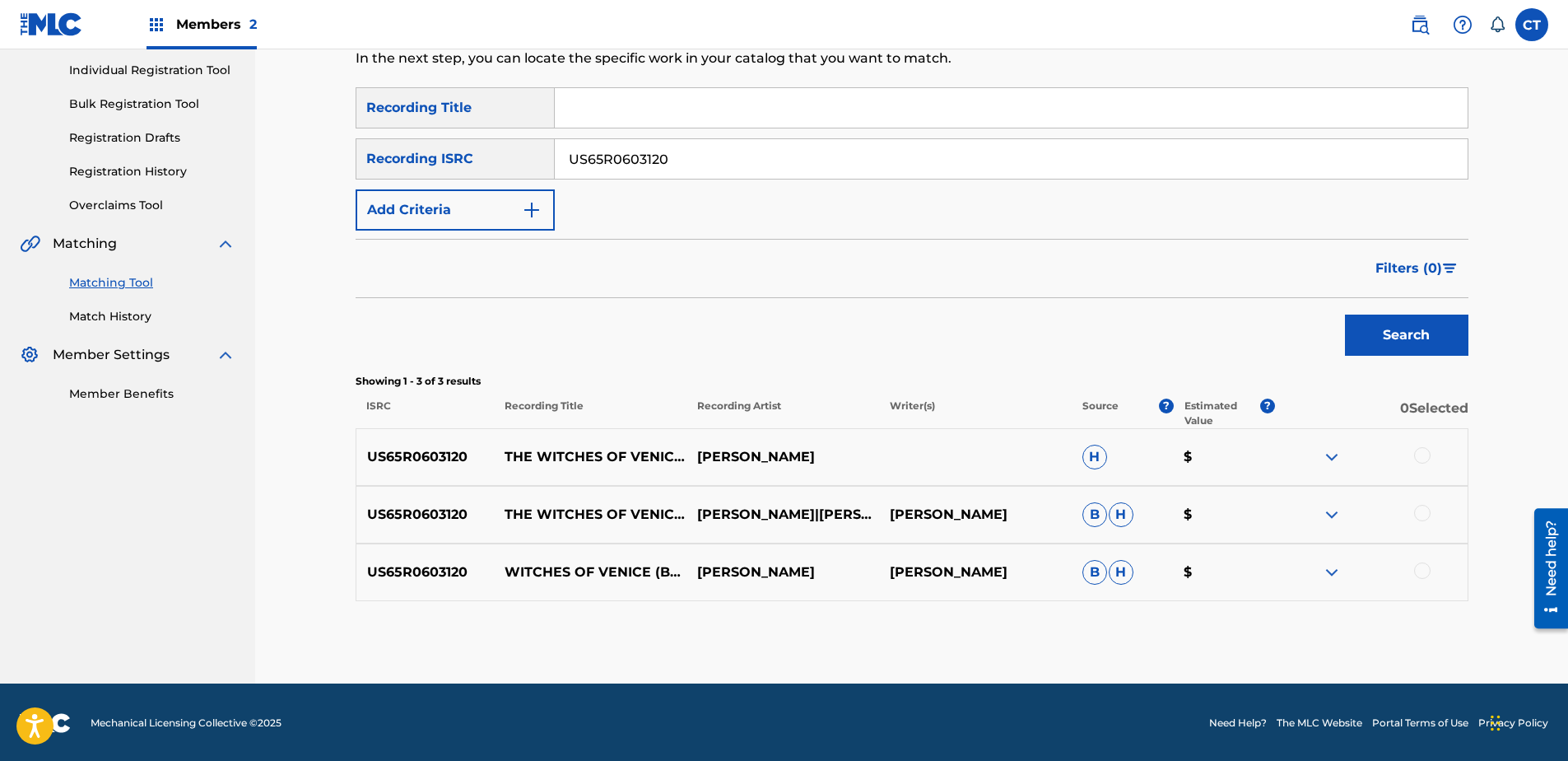
scroll to position [208, 0]
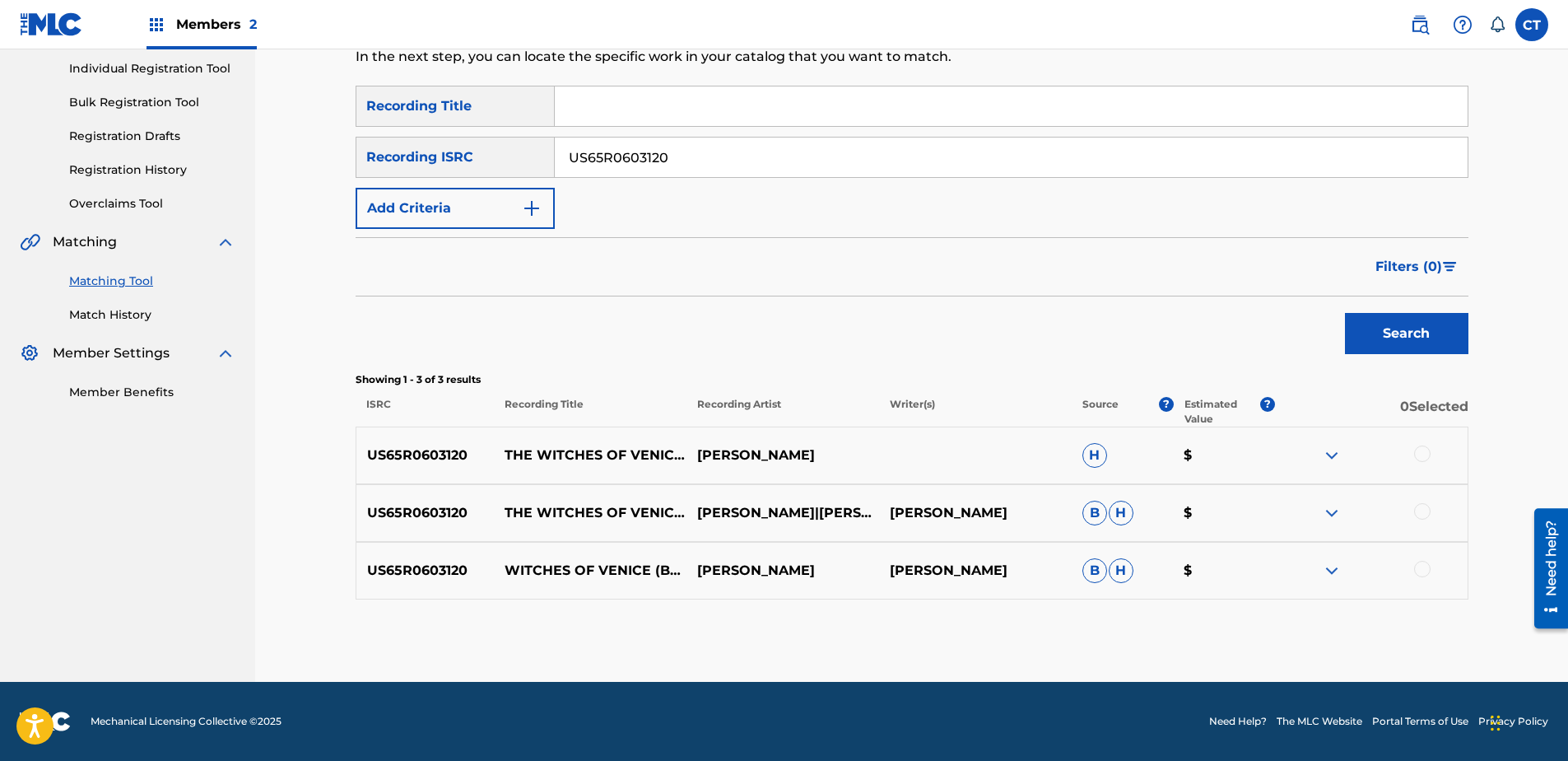
click at [1415, 452] on div at bounding box center [1422, 453] width 17 height 17
click at [1421, 513] on div at bounding box center [1422, 511] width 17 height 17
click at [1425, 567] on div at bounding box center [1422, 569] width 17 height 17
click at [1176, 622] on button "Match 3 Groups" at bounding box center [1157, 626] width 182 height 41
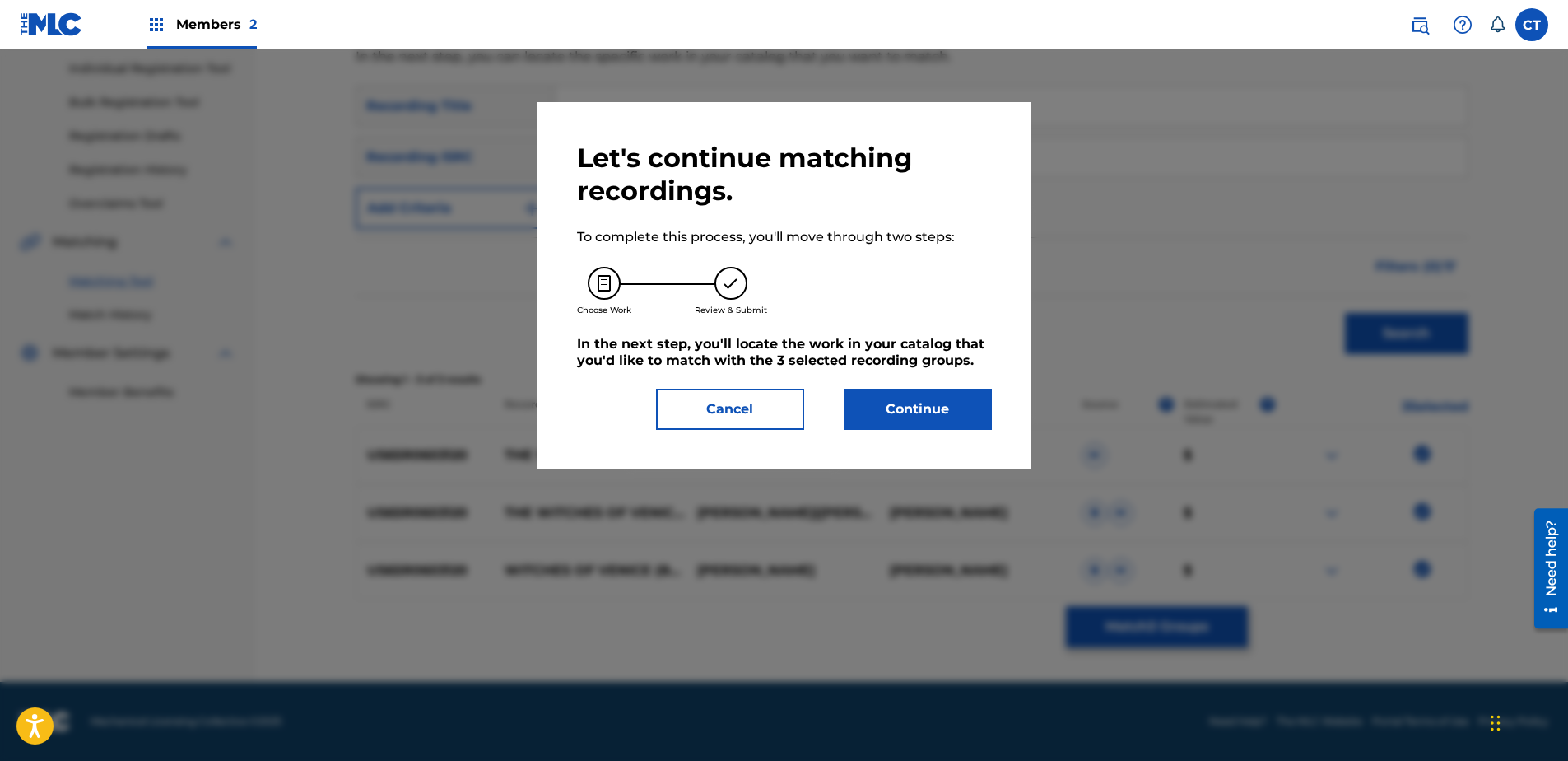
click at [962, 415] on button "Continue" at bounding box center [918, 409] width 148 height 41
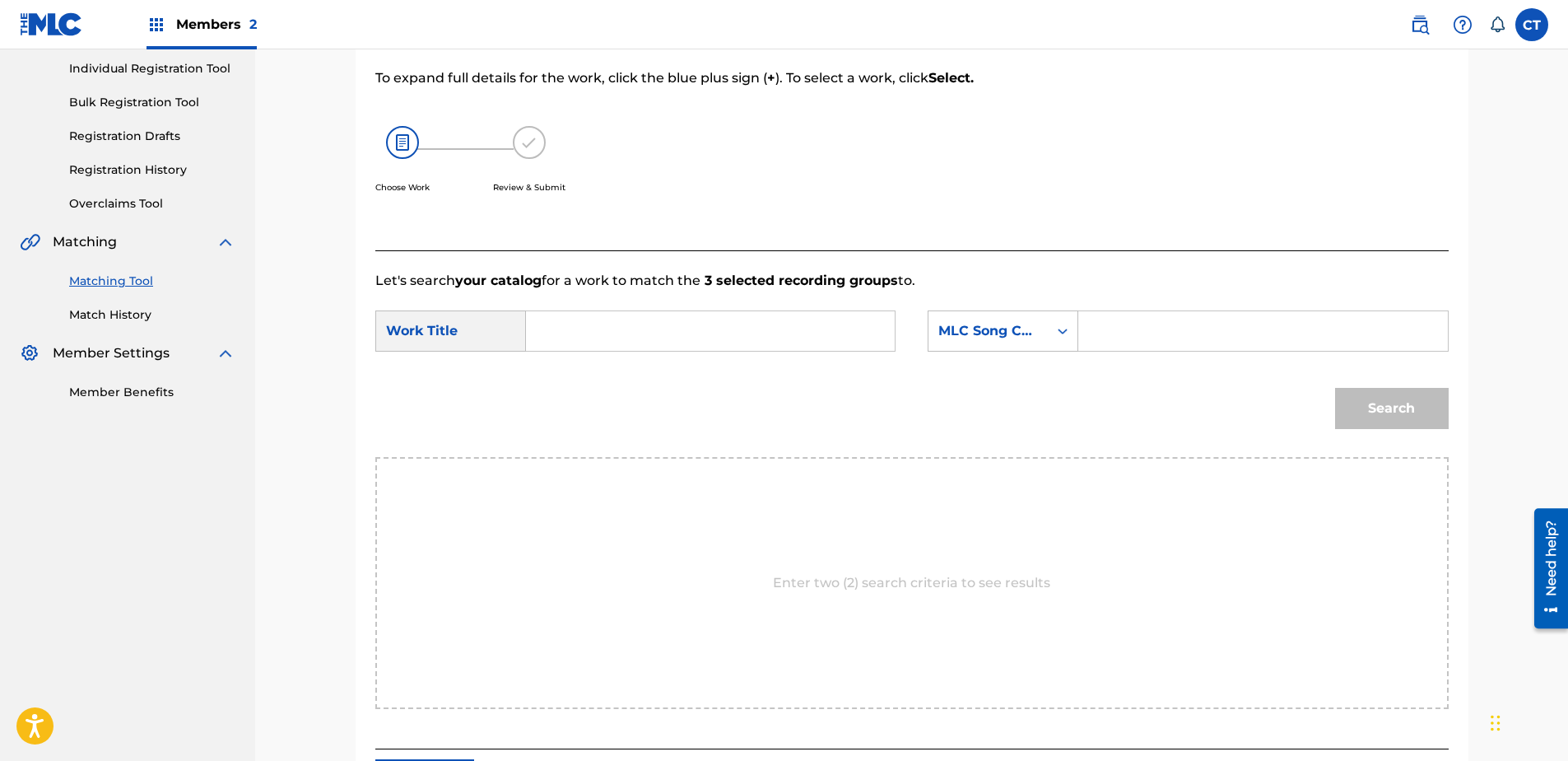
paste input "Plant Boy's Tears"
type input "Plant Boy's Tears"
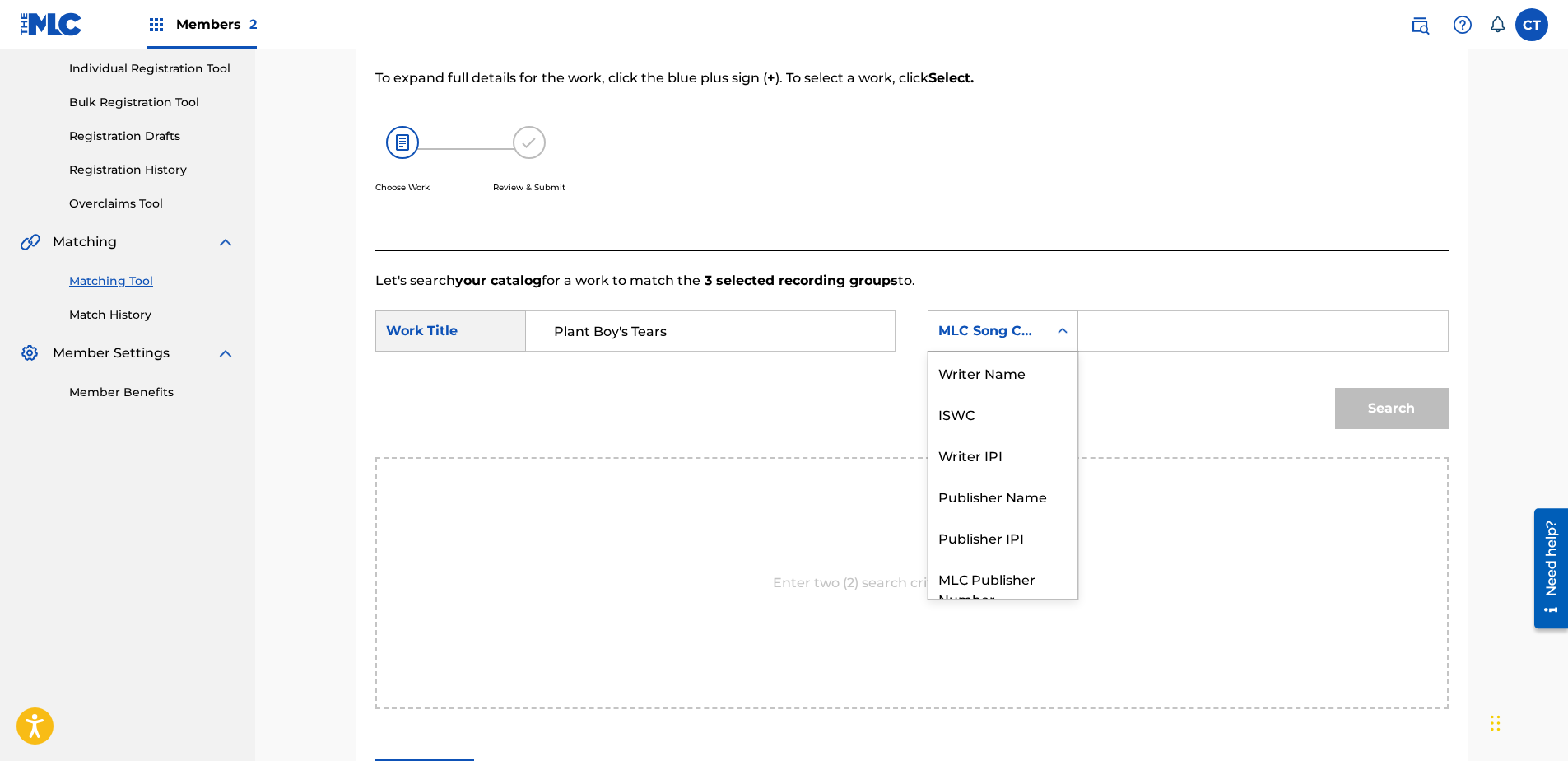
click at [988, 328] on div "MLC Song Code" at bounding box center [989, 331] width 100 height 20
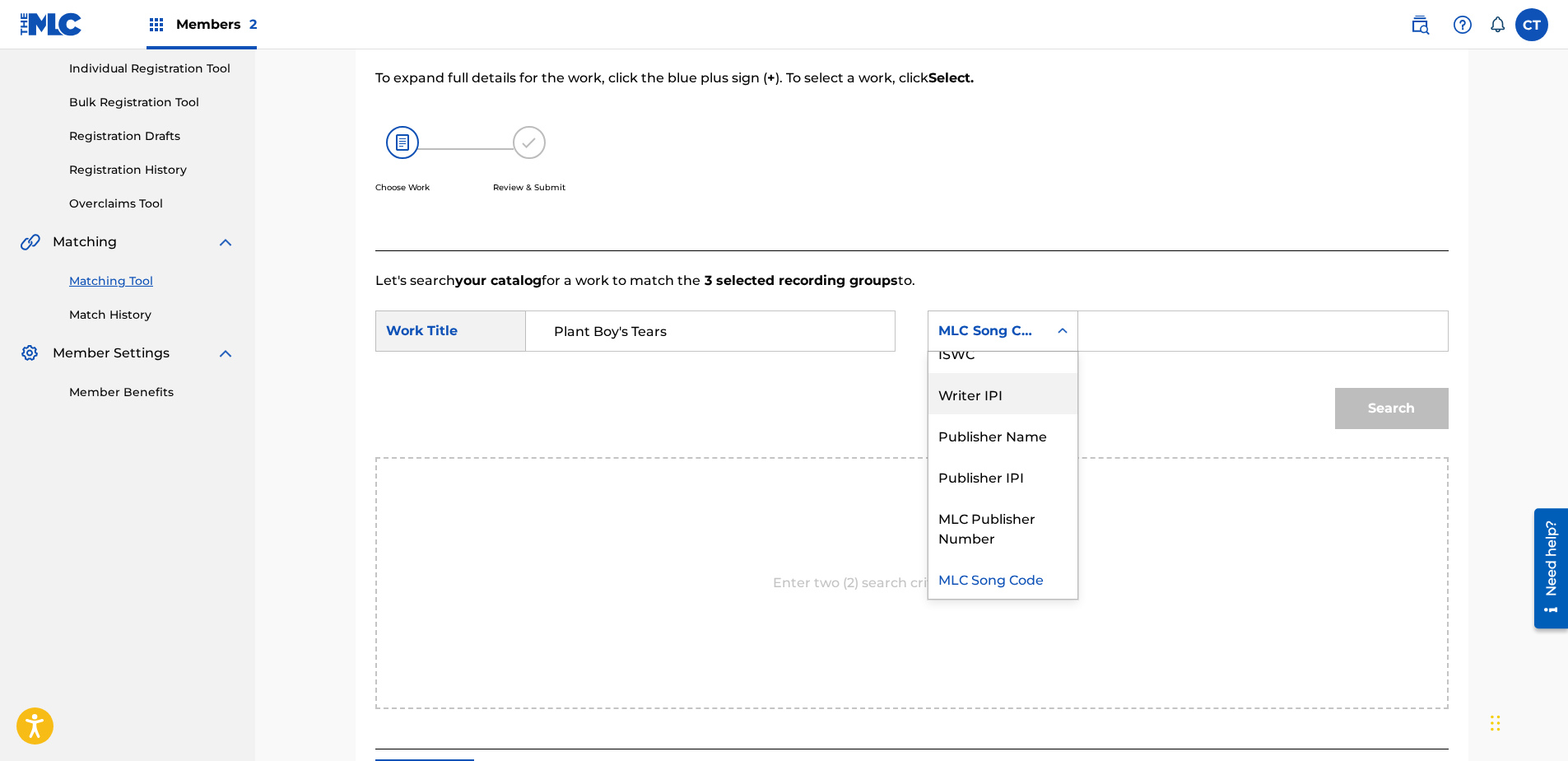
scroll to position [0, 0]
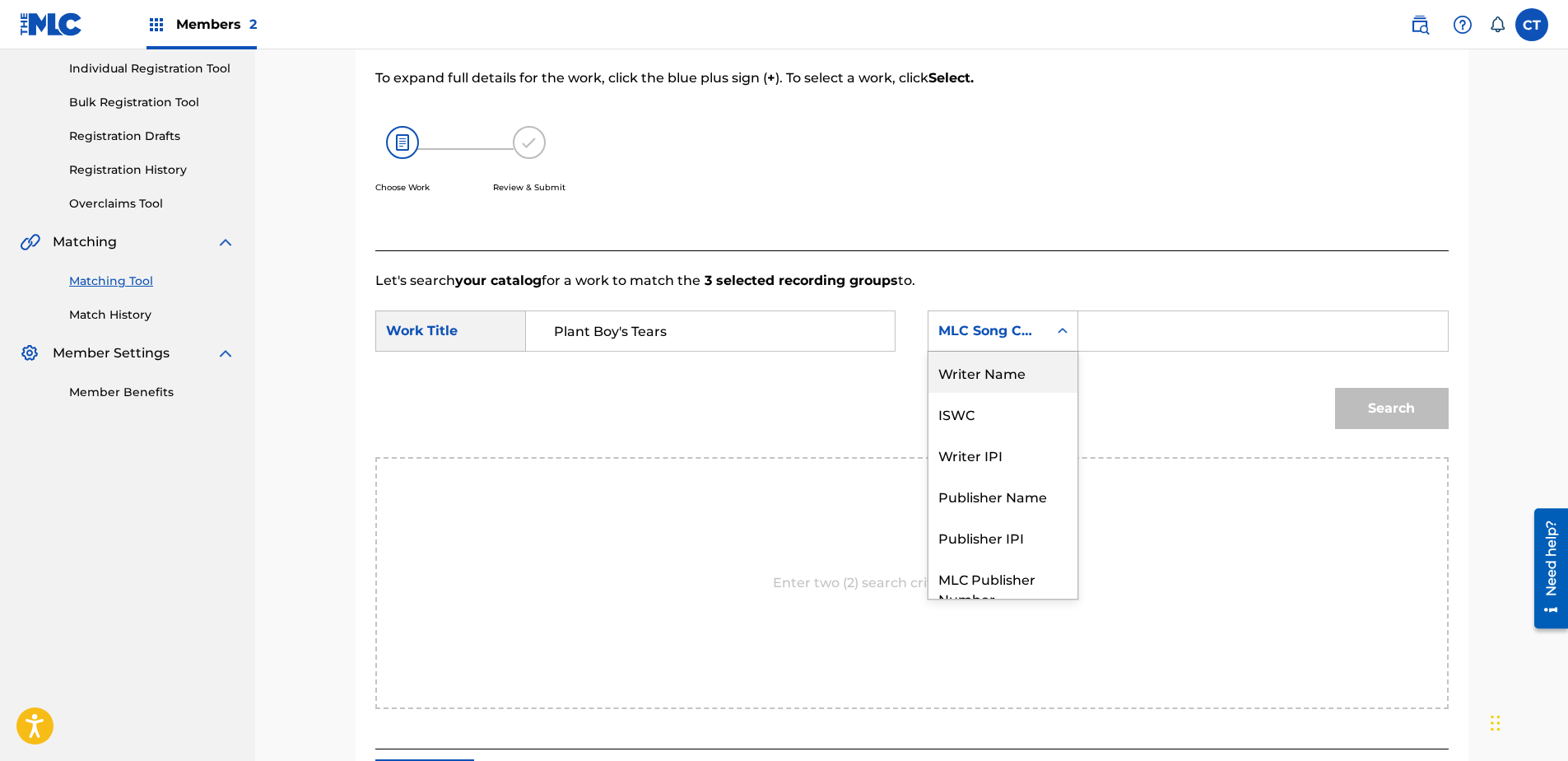
click at [990, 380] on div "Writer Name" at bounding box center [1003, 372] width 149 height 41
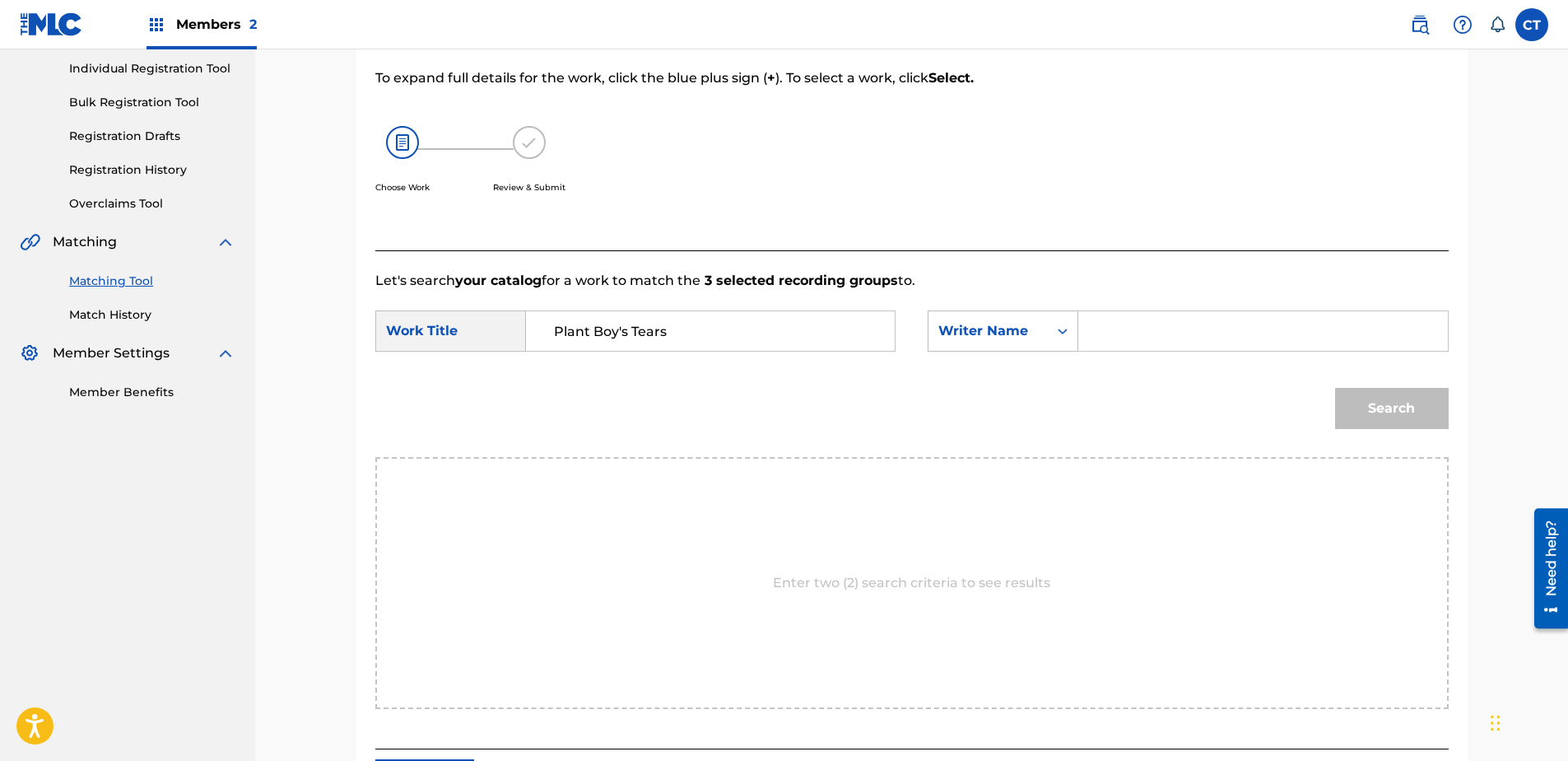
click at [1110, 336] on input "Search Form" at bounding box center [1262, 331] width 341 height 39
type input "glass"
click at [1335, 388] on button "Search" at bounding box center [1392, 408] width 114 height 41
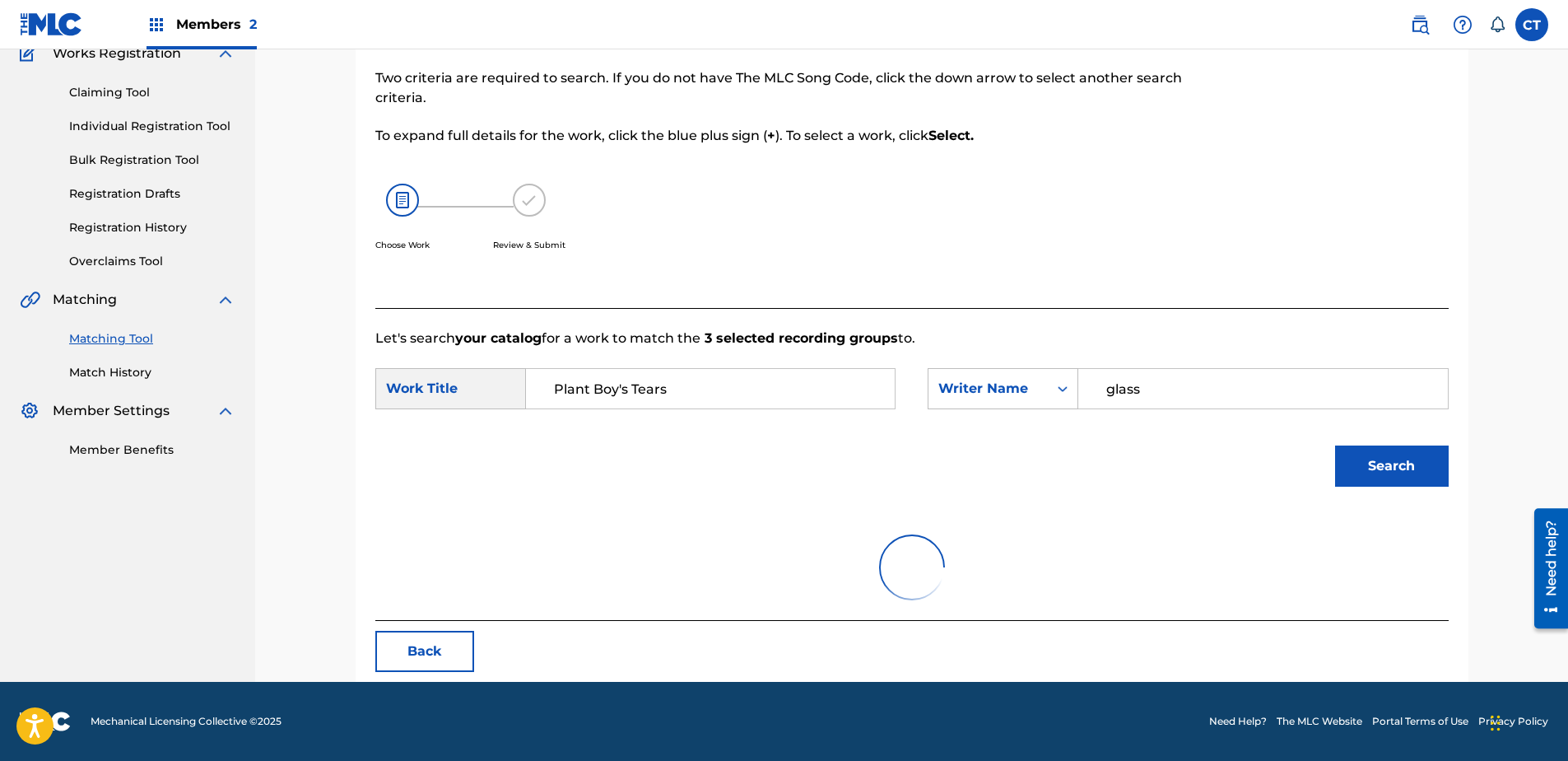
scroll to position [208, 0]
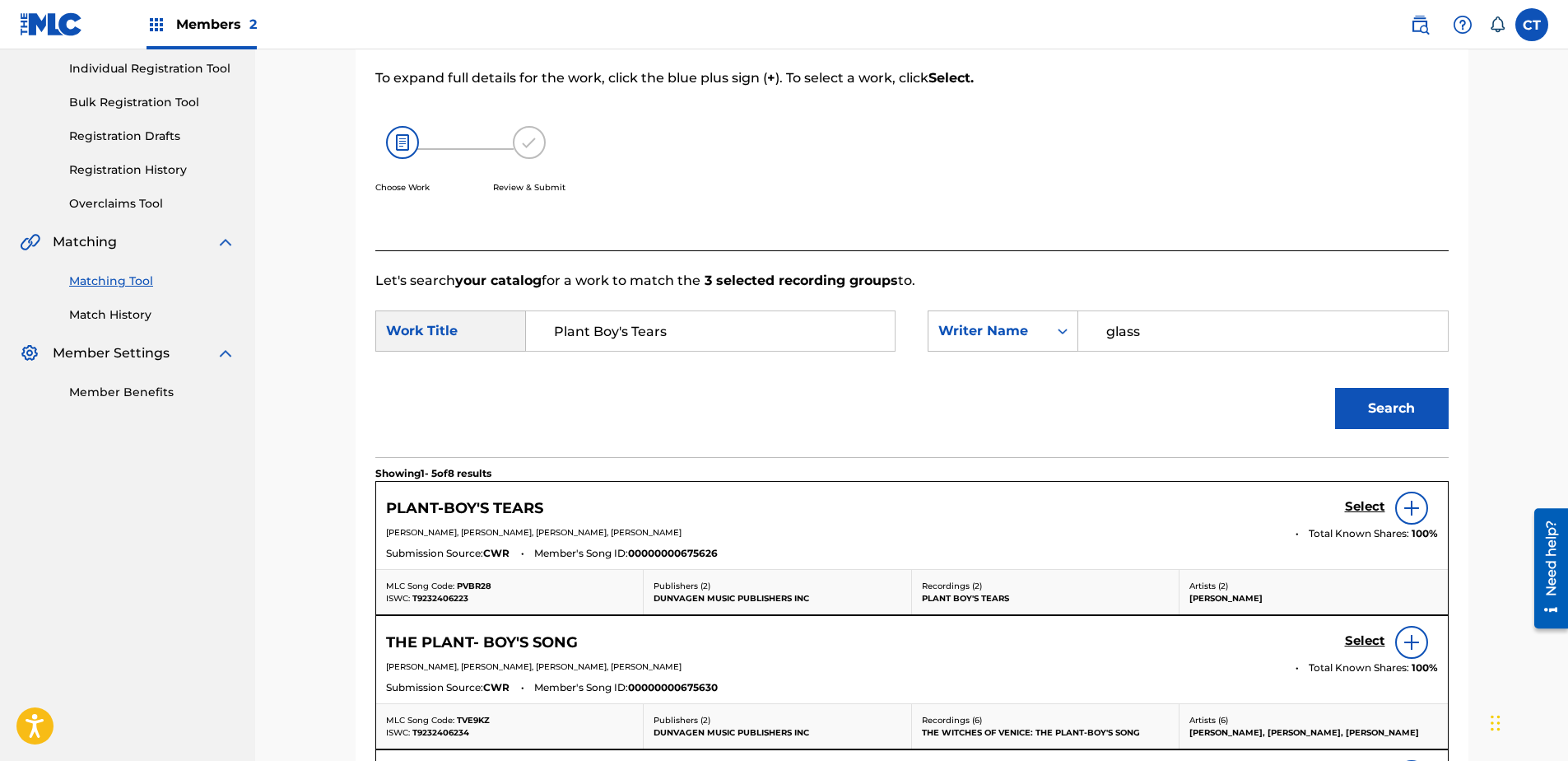
click at [1359, 502] on h5 "Select" at bounding box center [1365, 507] width 40 height 16
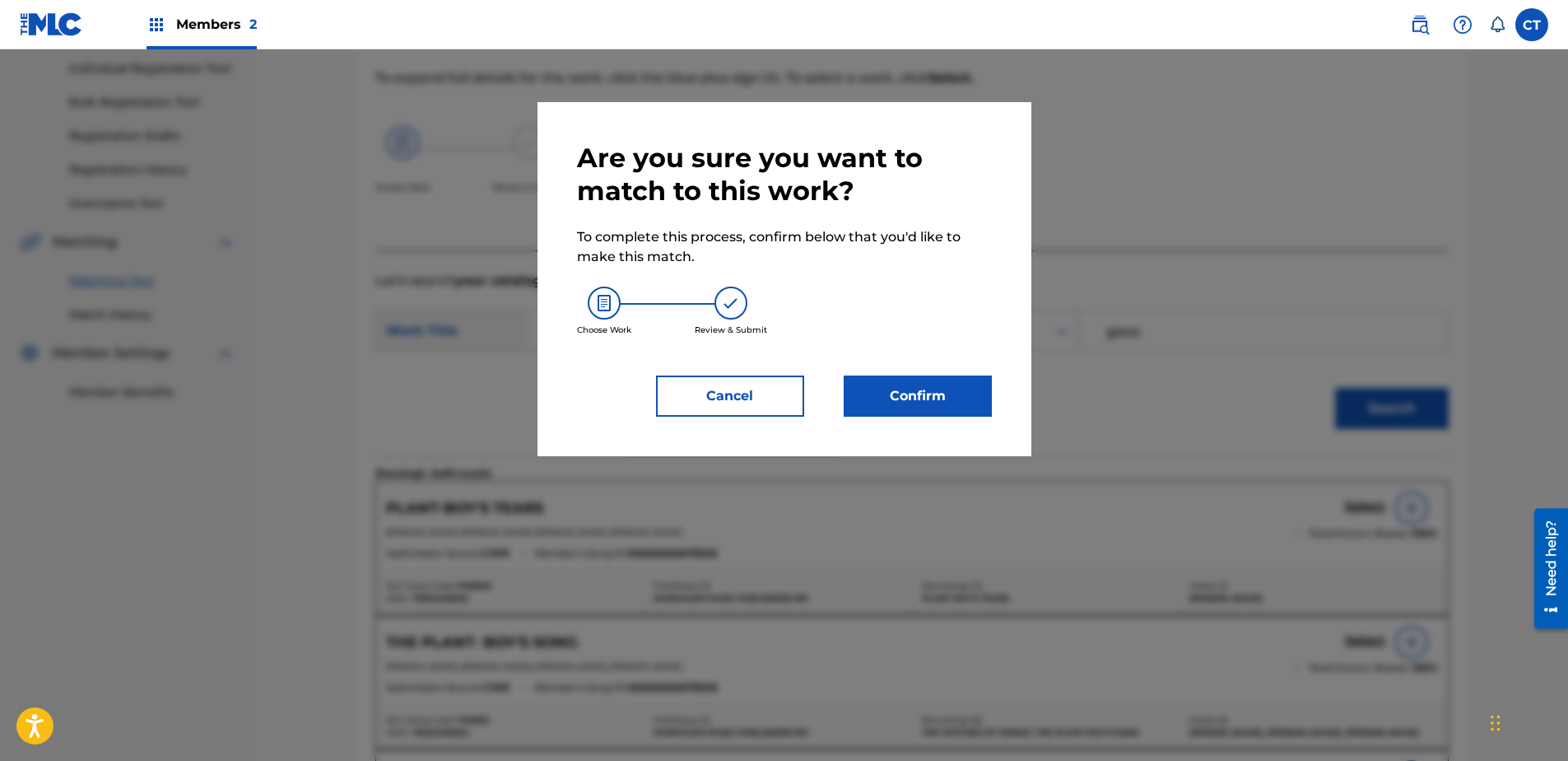
click at [895, 388] on button "Confirm" at bounding box center [918, 395] width 148 height 41
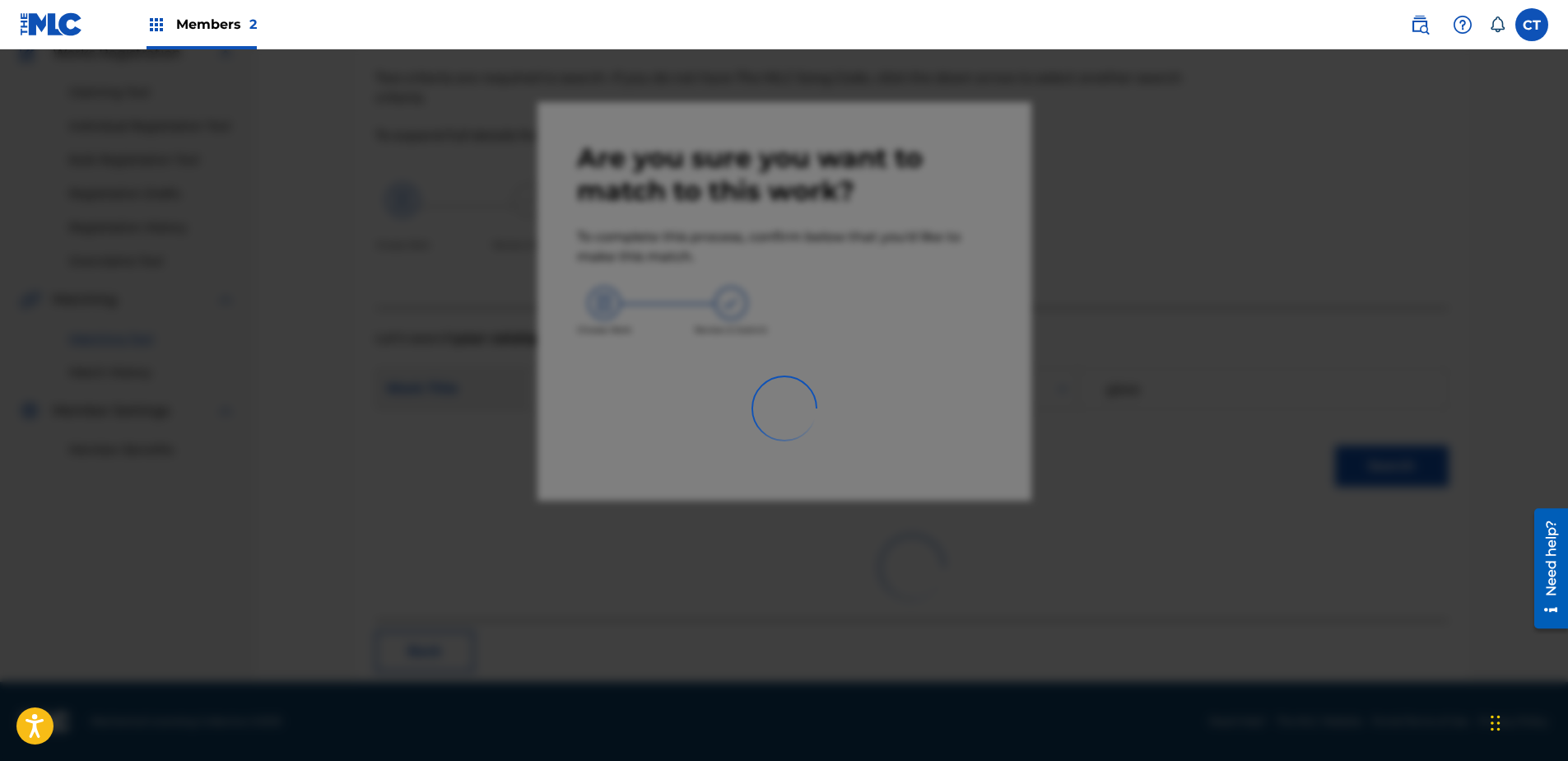
scroll to position [44, 0]
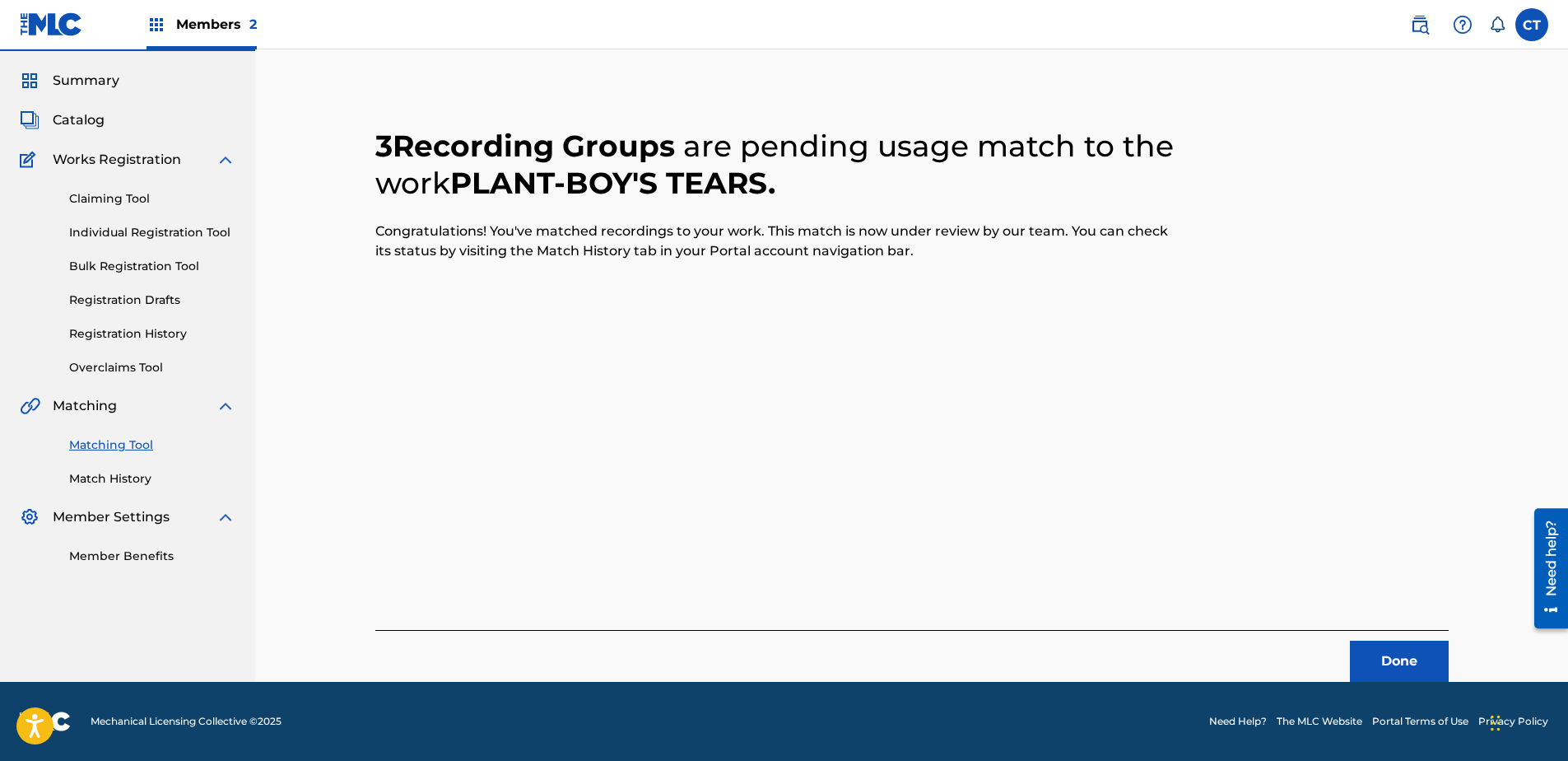
click at [1371, 657] on button "Done" at bounding box center [1399, 661] width 99 height 41
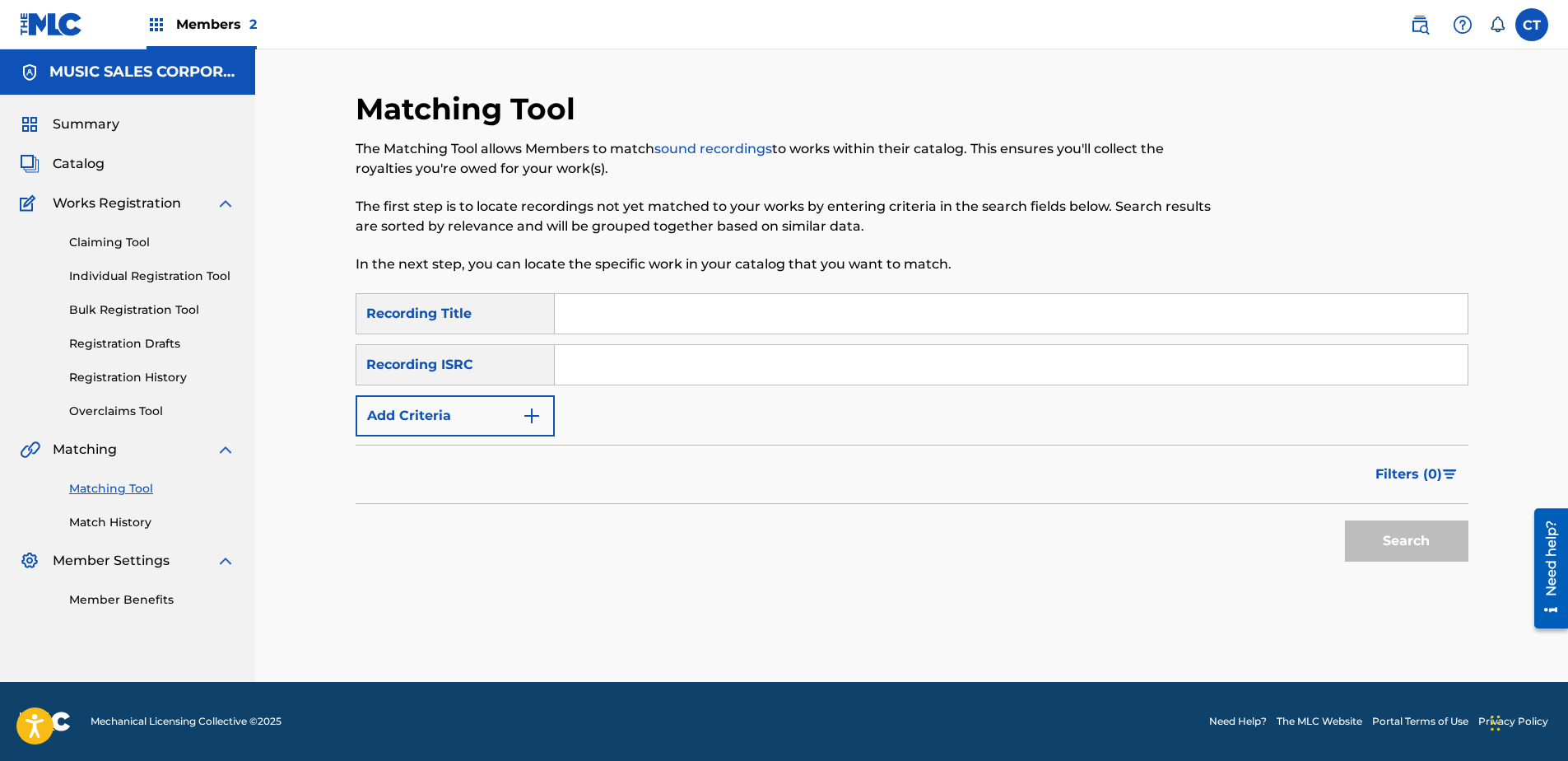
scroll to position [0, 0]
paste input "US65R0603121"
type input "US65R0603121"
click at [1377, 523] on button "Search" at bounding box center [1406, 541] width 124 height 41
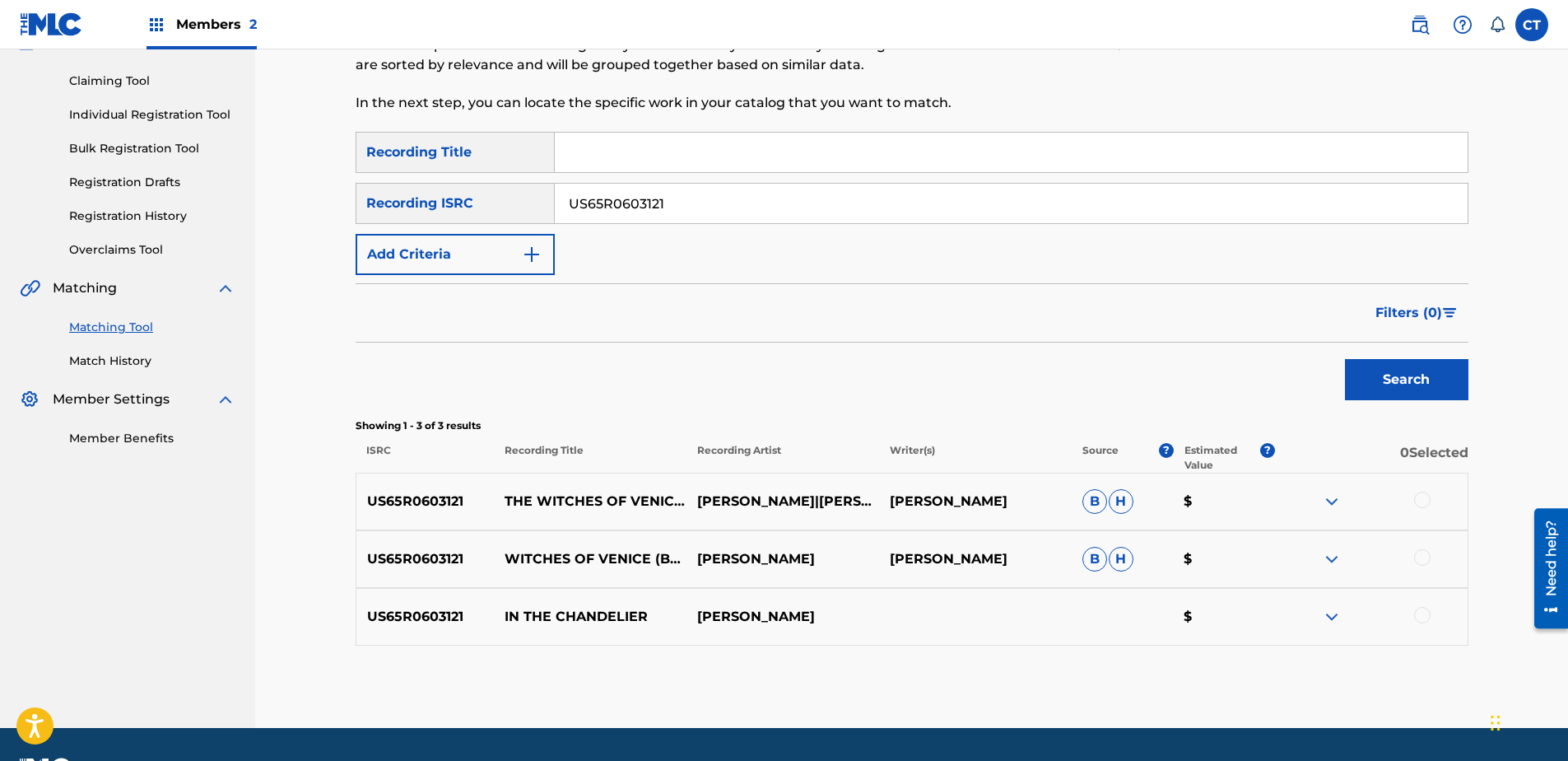
scroll to position [208, 0]
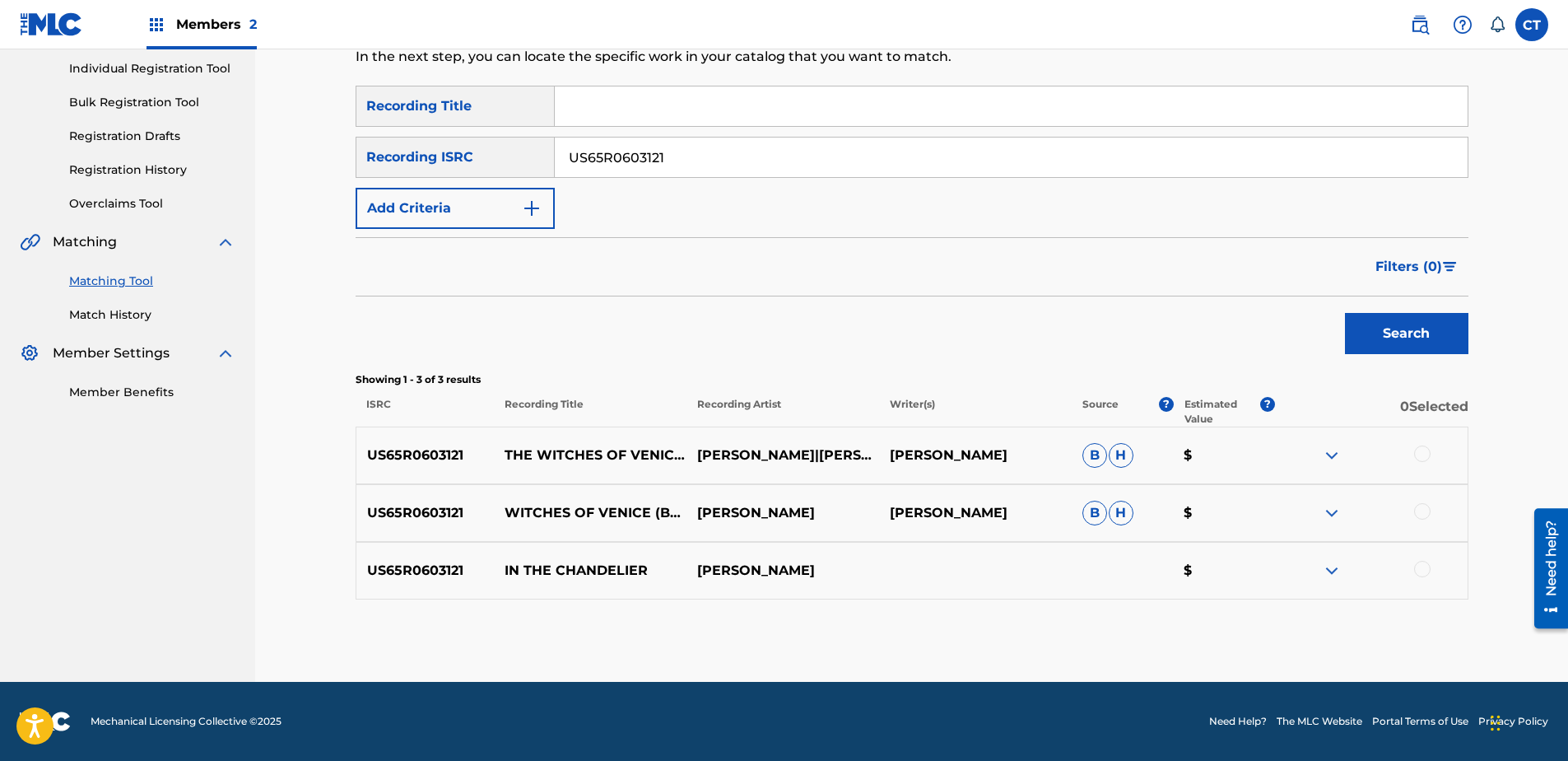
click at [1416, 453] on div at bounding box center [1422, 453] width 17 height 17
click at [1420, 512] on div at bounding box center [1422, 511] width 17 height 17
click at [1421, 570] on div at bounding box center [1422, 569] width 17 height 17
click at [1196, 631] on button "Match 3 Groups" at bounding box center [1157, 626] width 182 height 41
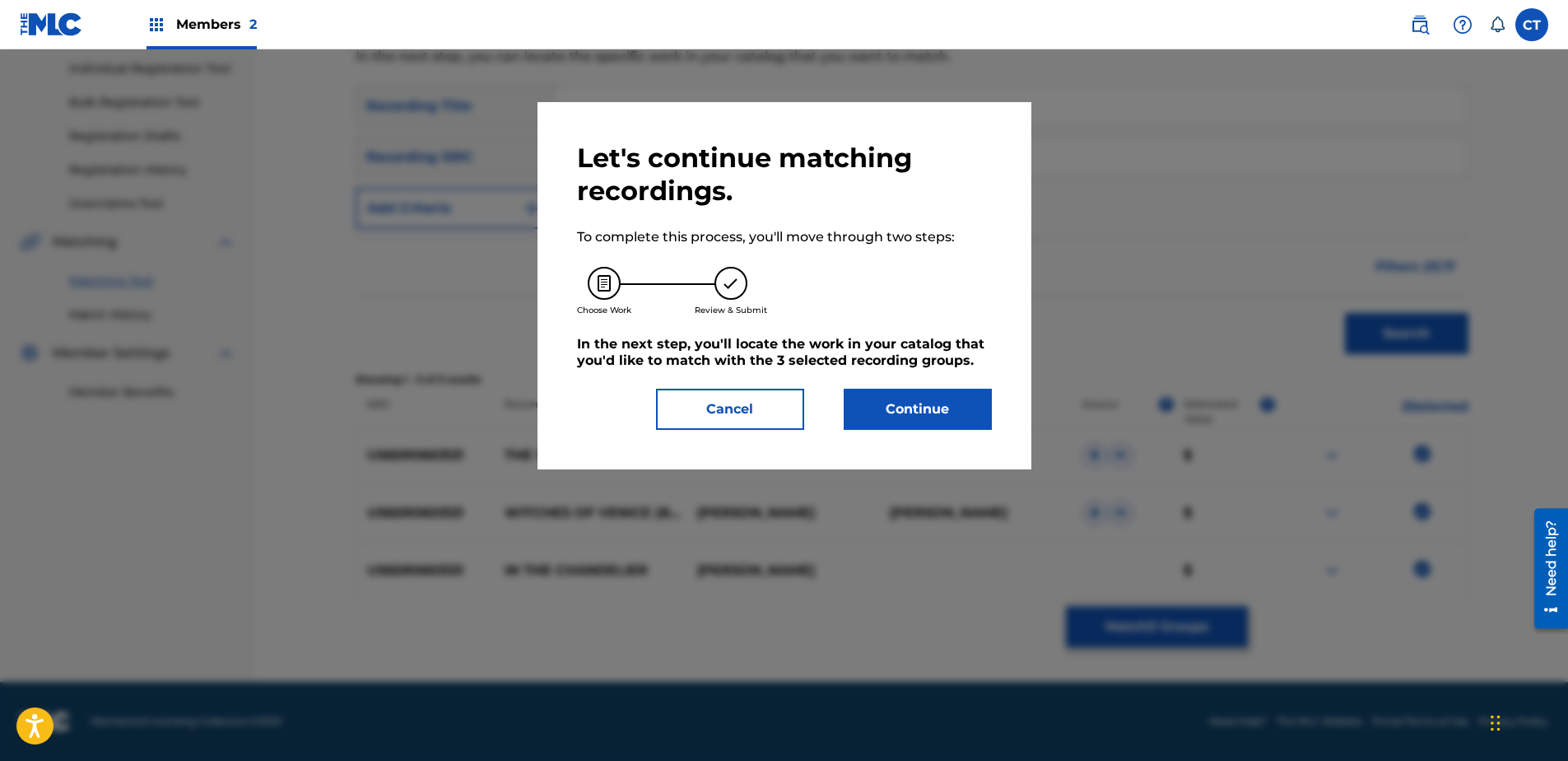
click at [954, 415] on button "Continue" at bounding box center [918, 409] width 148 height 41
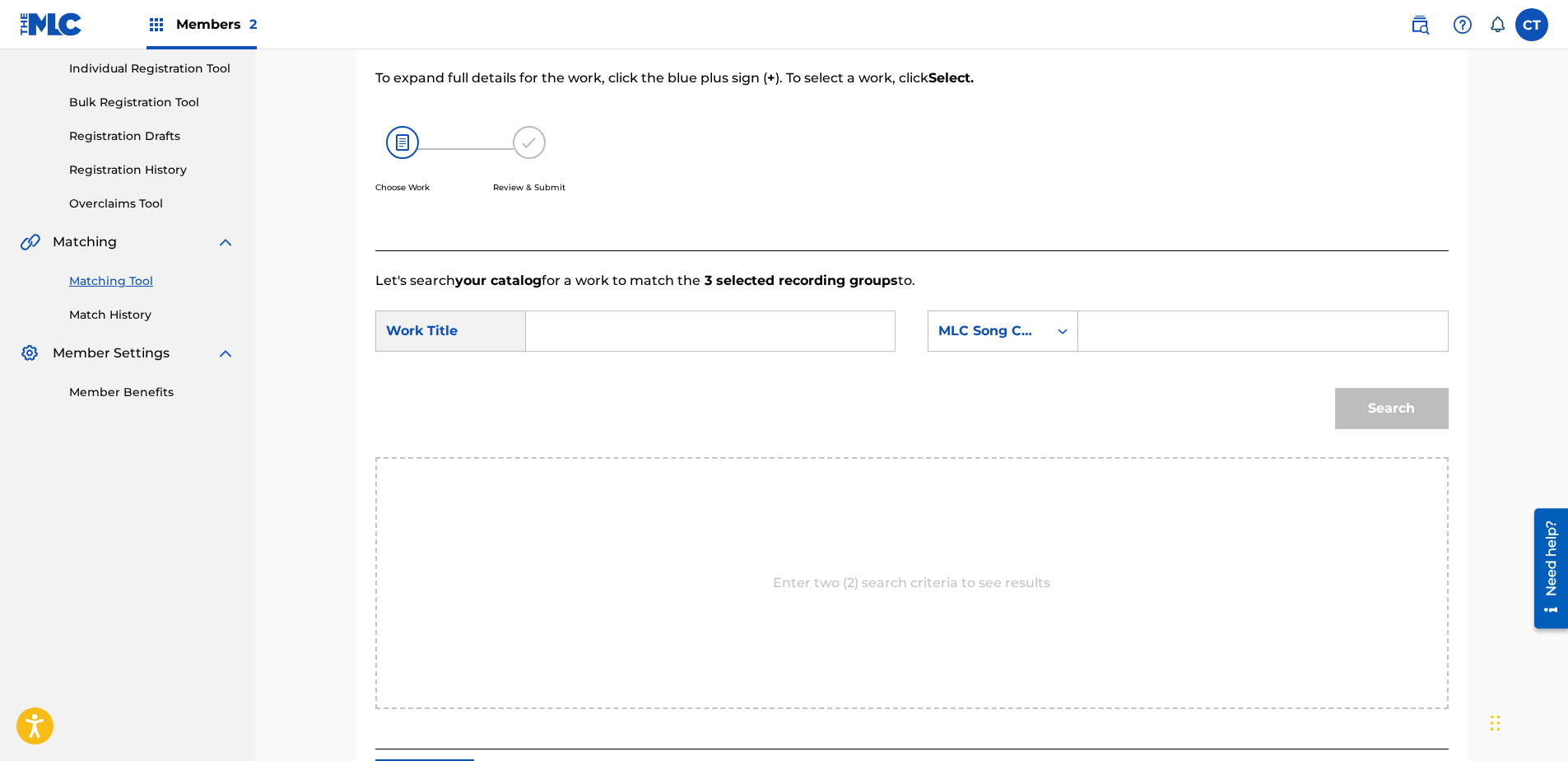
paste input "In the Chandelier"
type input "In the Chandelier"
click at [1025, 350] on div "MLC Song Code" at bounding box center [1003, 331] width 151 height 41
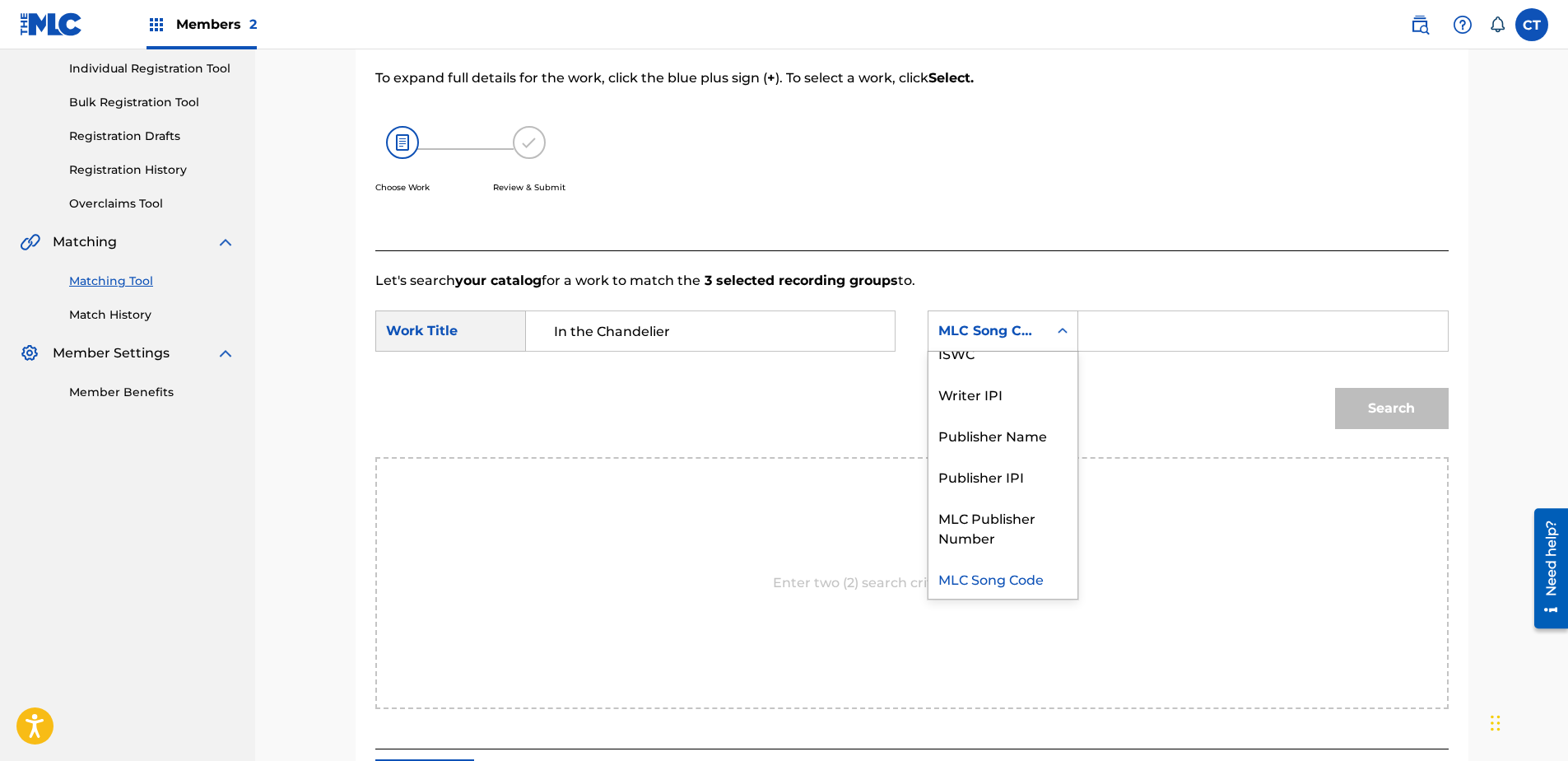
scroll to position [0, 0]
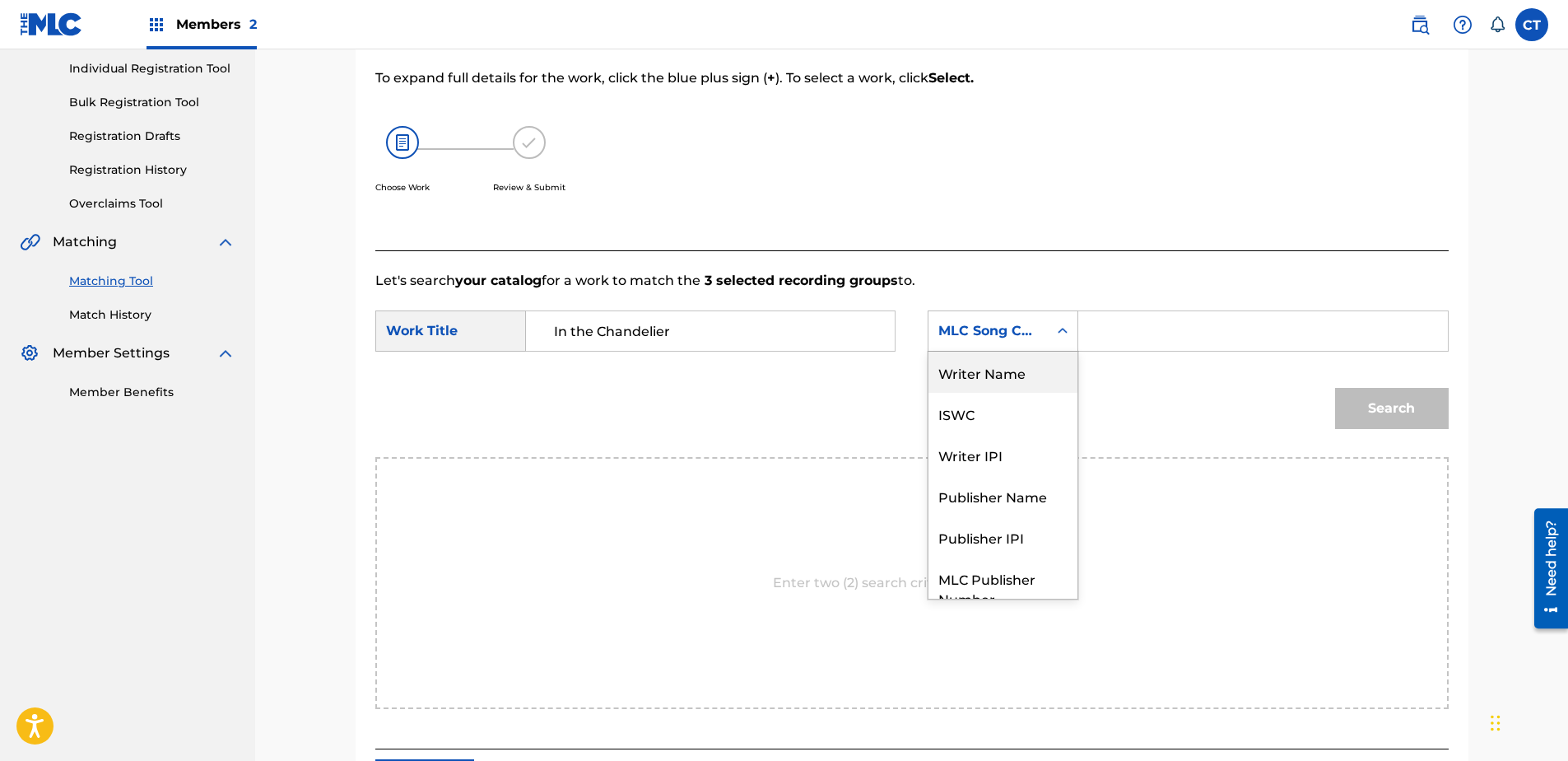
click at [1028, 373] on div "Writer Name" at bounding box center [1003, 372] width 149 height 41
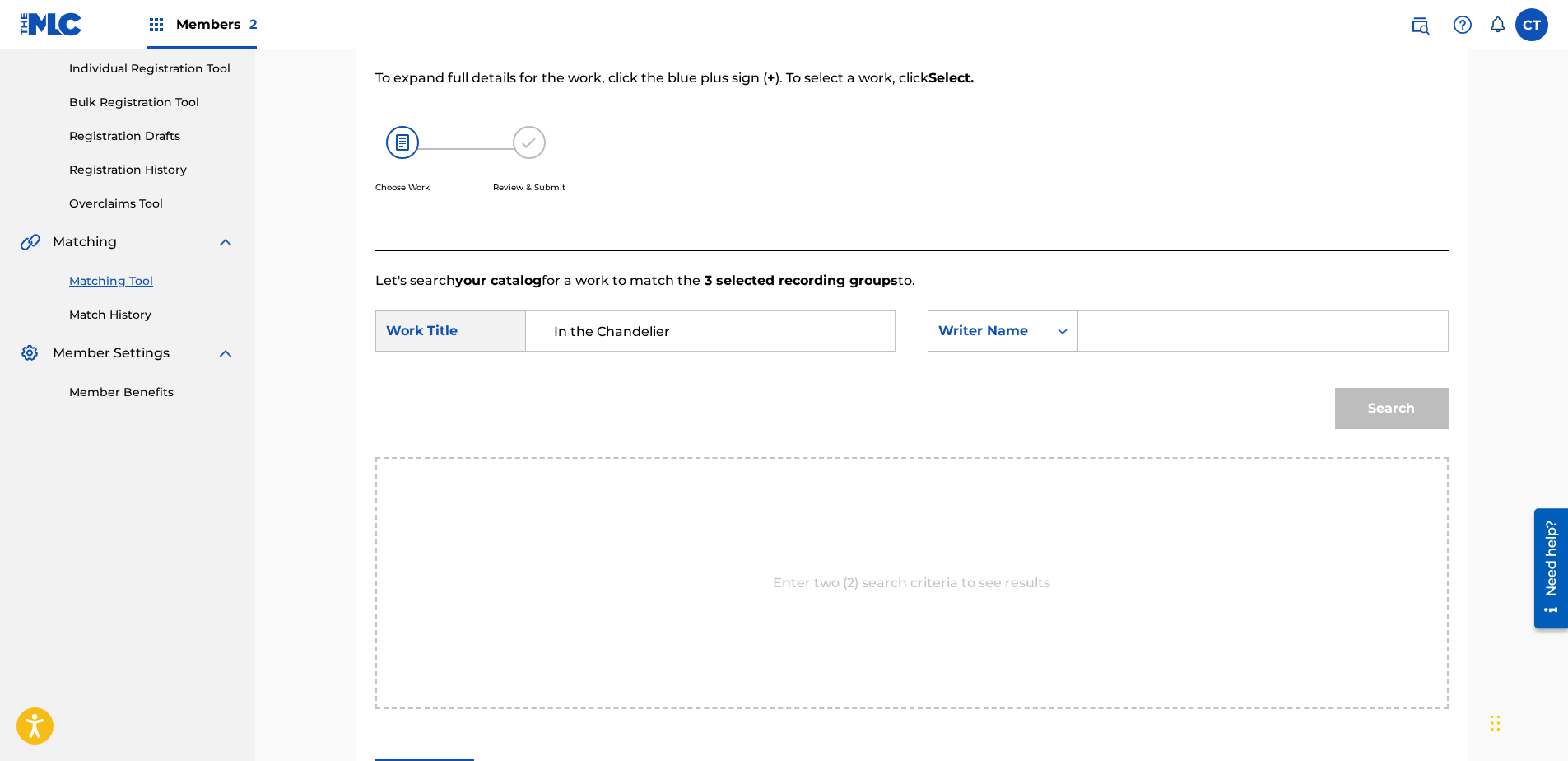
click at [1106, 344] on input "Search Form" at bounding box center [1262, 331] width 341 height 39
type input "glass"
click at [1335, 388] on button "Search" at bounding box center [1392, 408] width 114 height 41
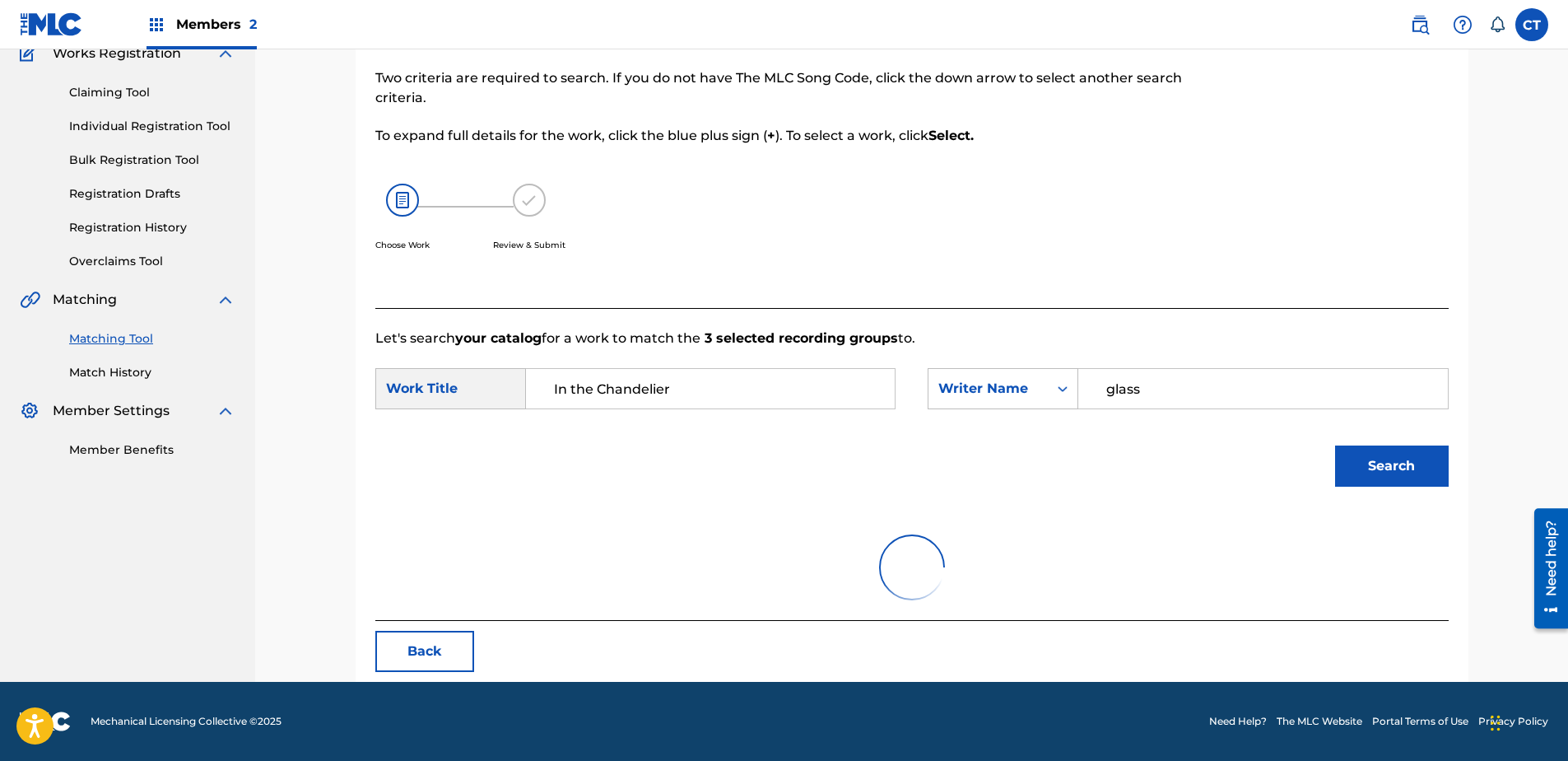
scroll to position [208, 0]
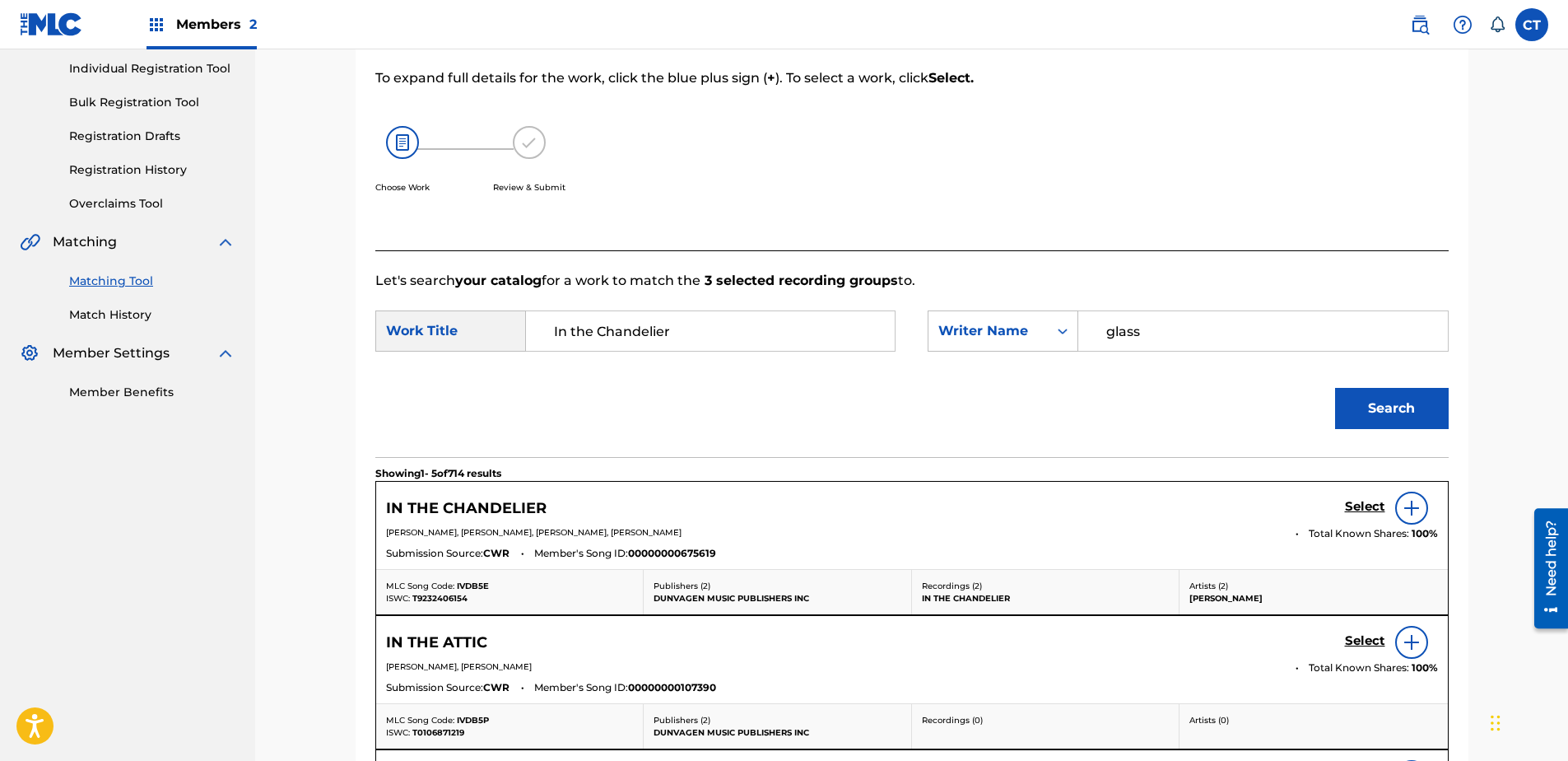
click at [1363, 503] on h5 "Select" at bounding box center [1365, 507] width 40 height 16
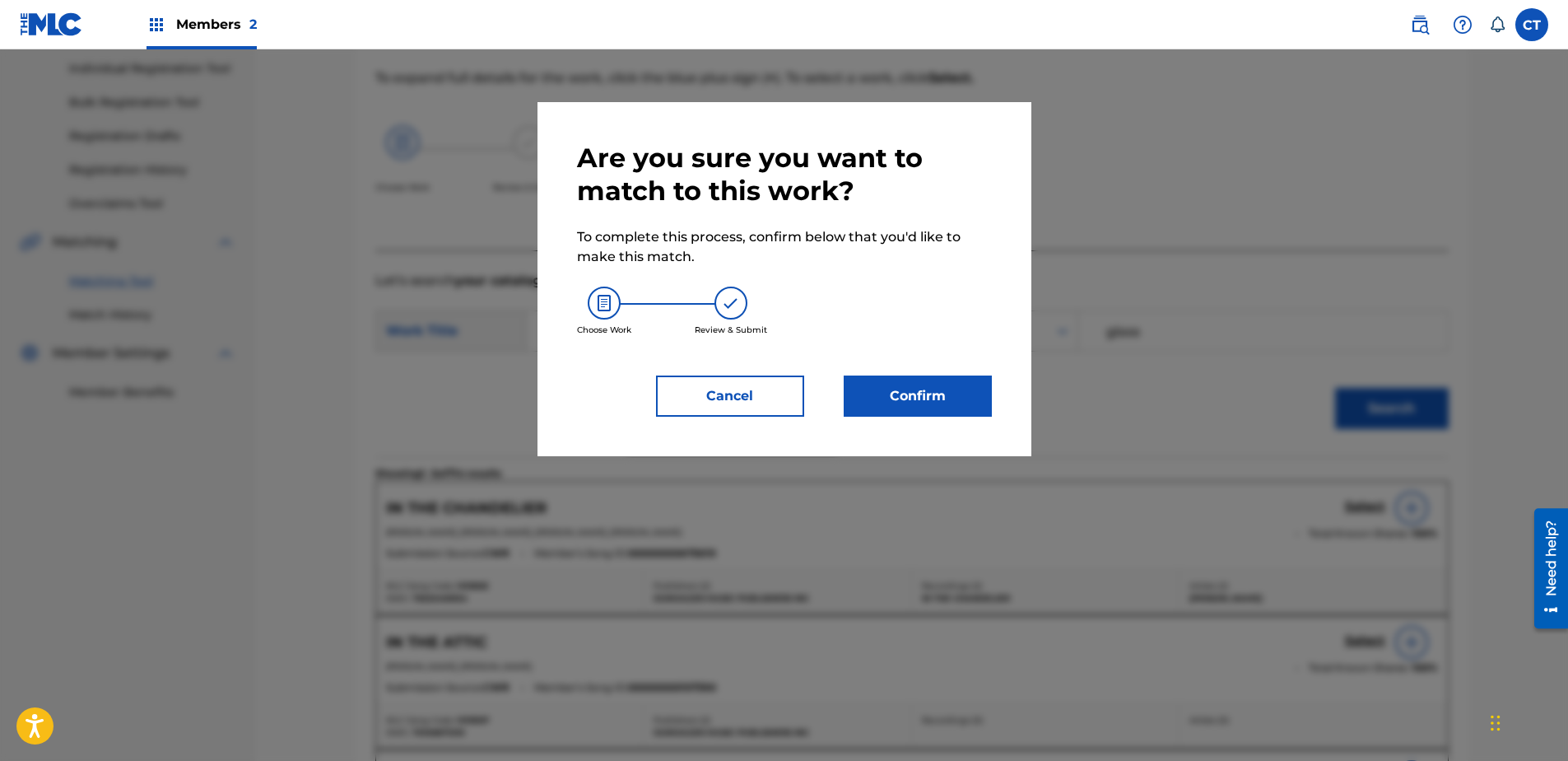
click at [975, 410] on button "Confirm" at bounding box center [918, 395] width 148 height 41
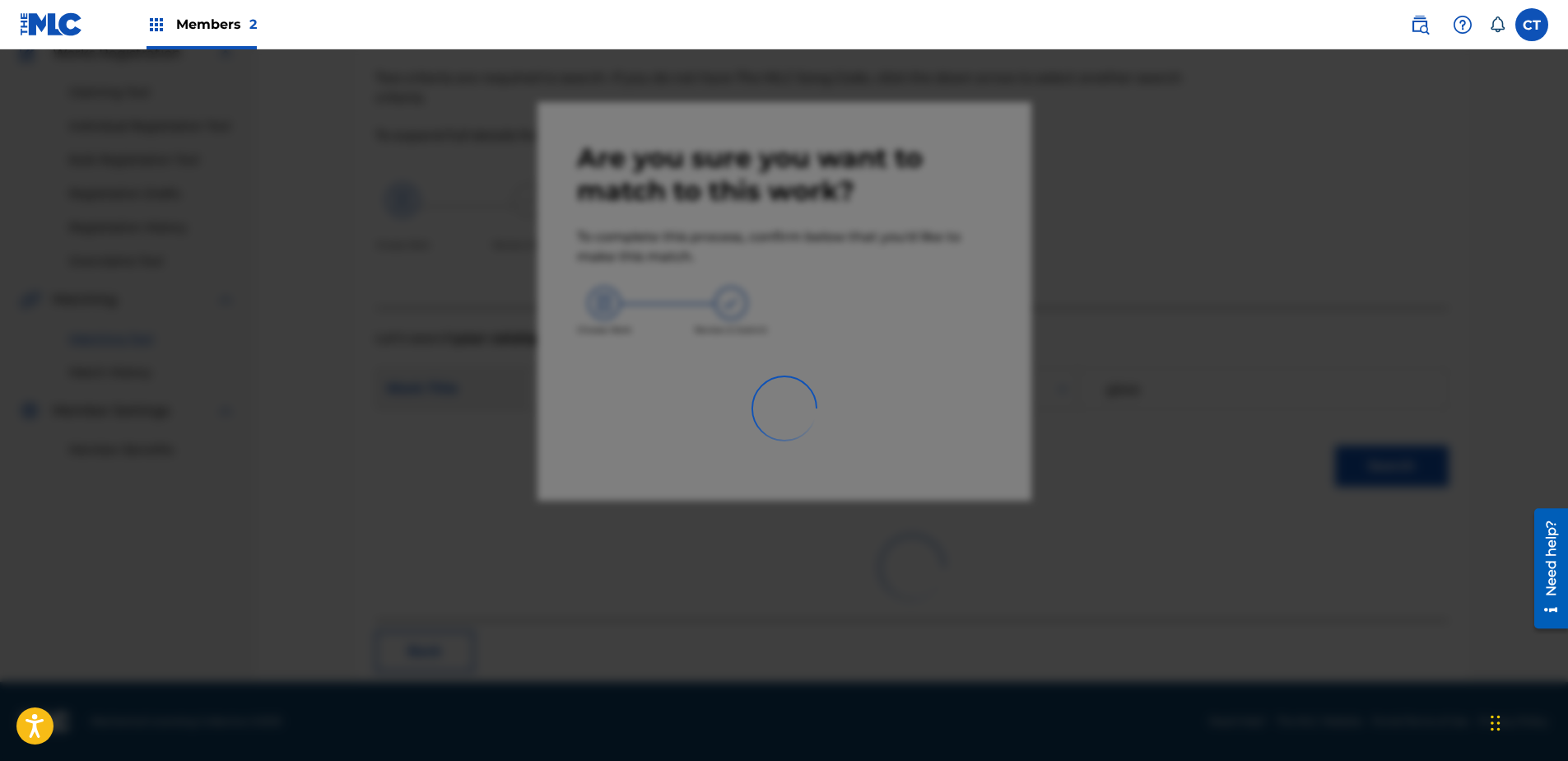
scroll to position [44, 0]
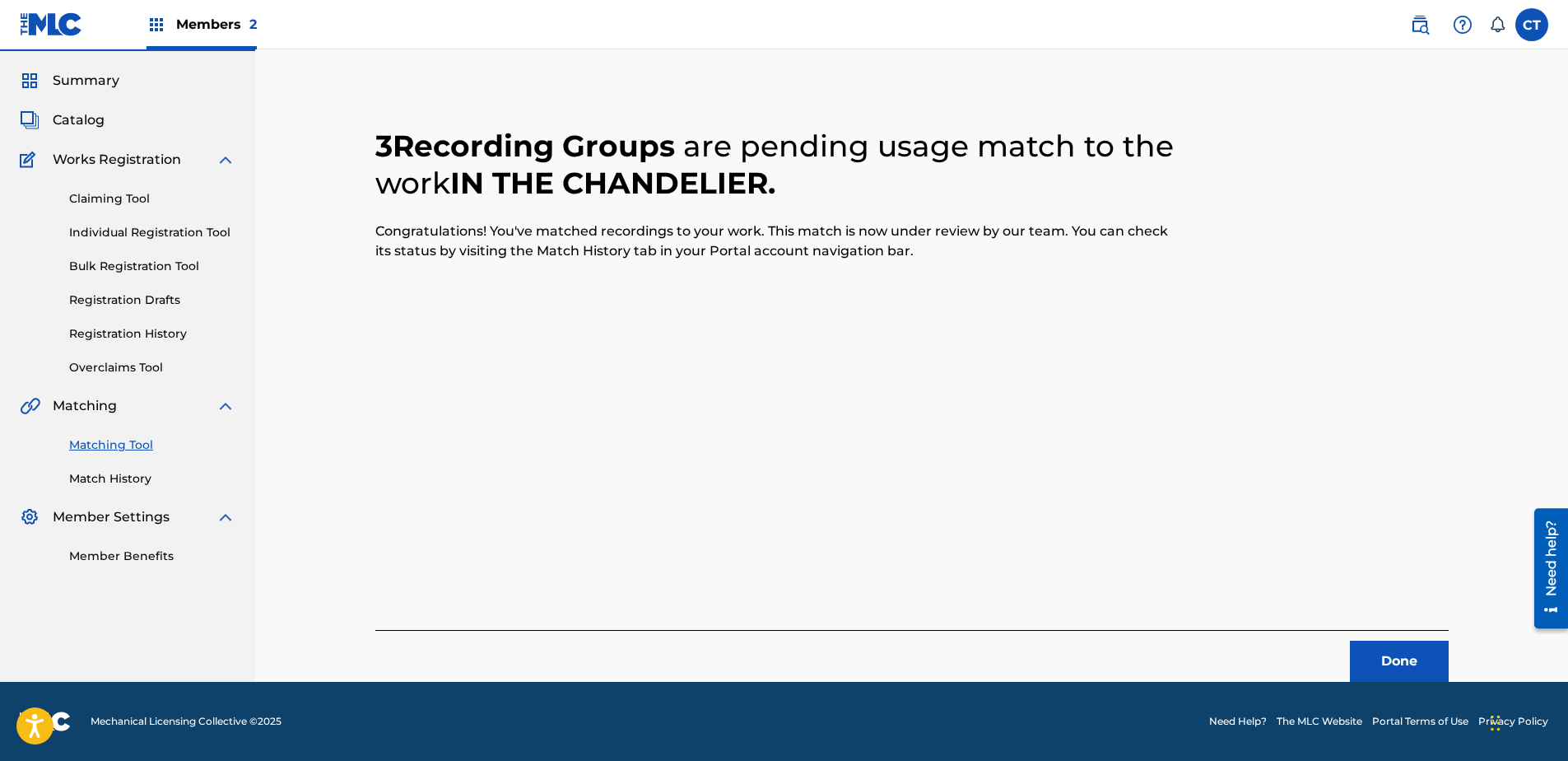
click at [1407, 658] on button "Done" at bounding box center [1399, 661] width 99 height 41
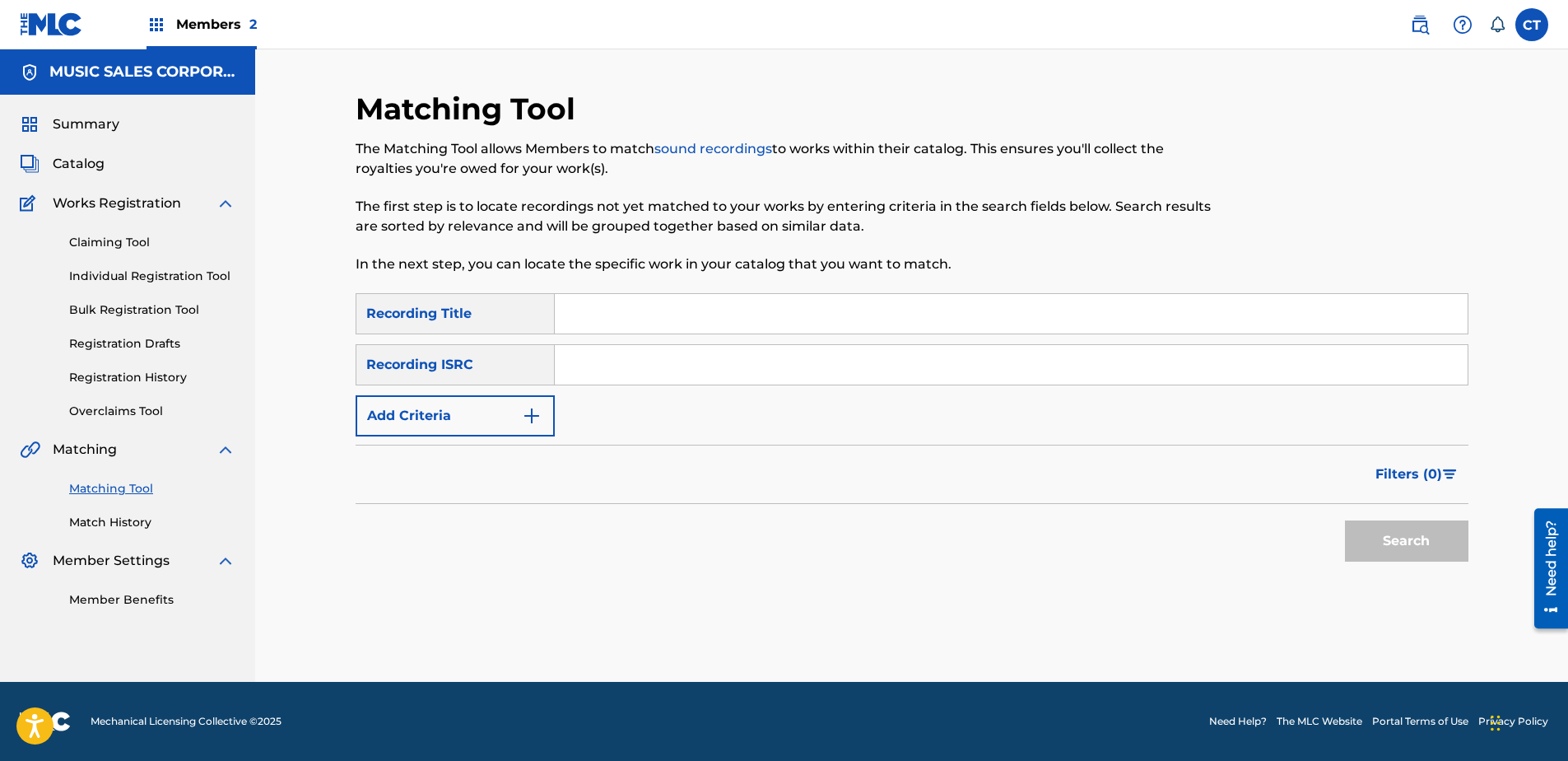
scroll to position [0, 0]
paste input "US65R0603122"
type input "US65R0603122"
click at [1357, 527] on button "Search" at bounding box center [1406, 541] width 124 height 41
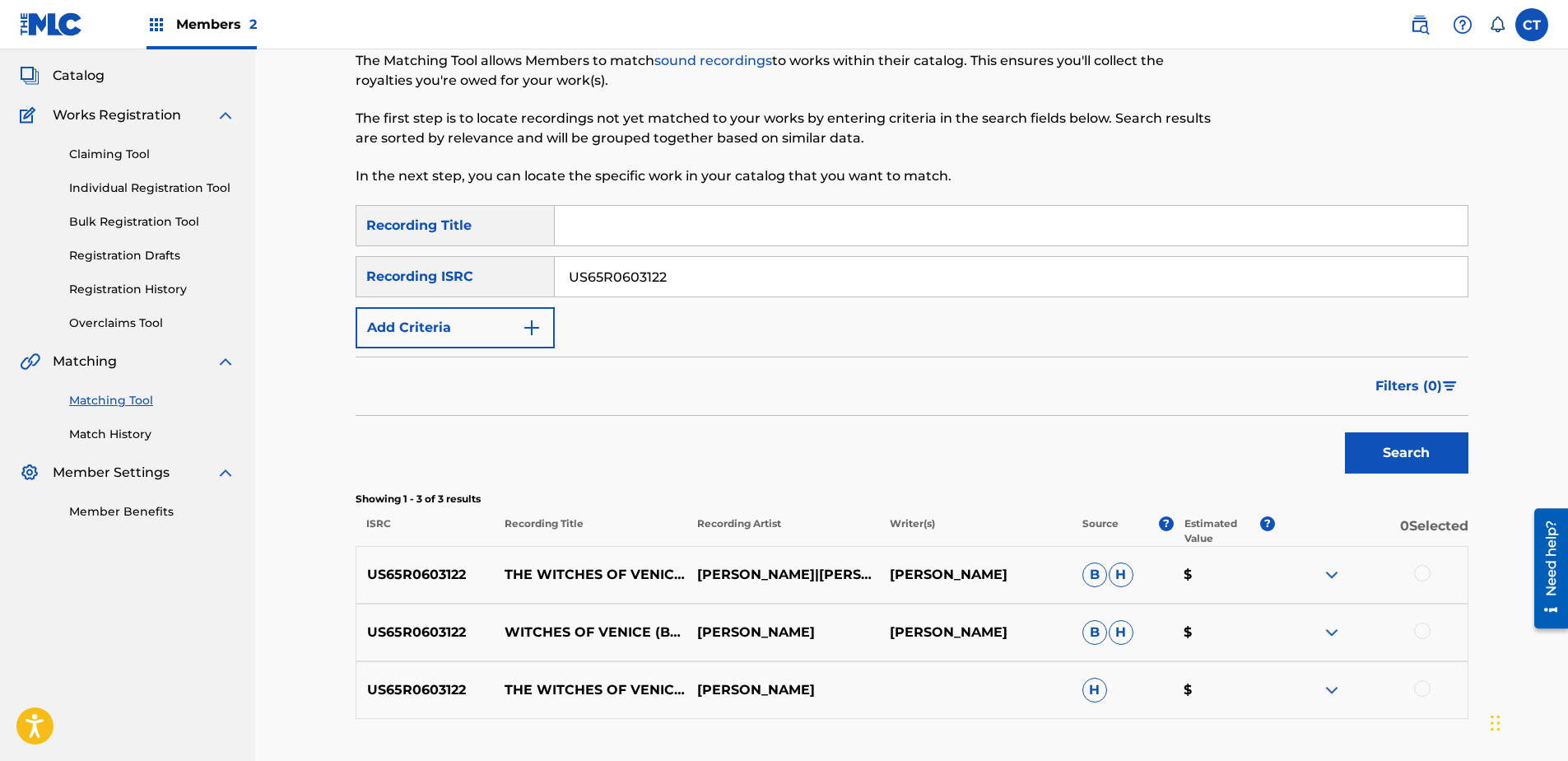
scroll to position [208, 0]
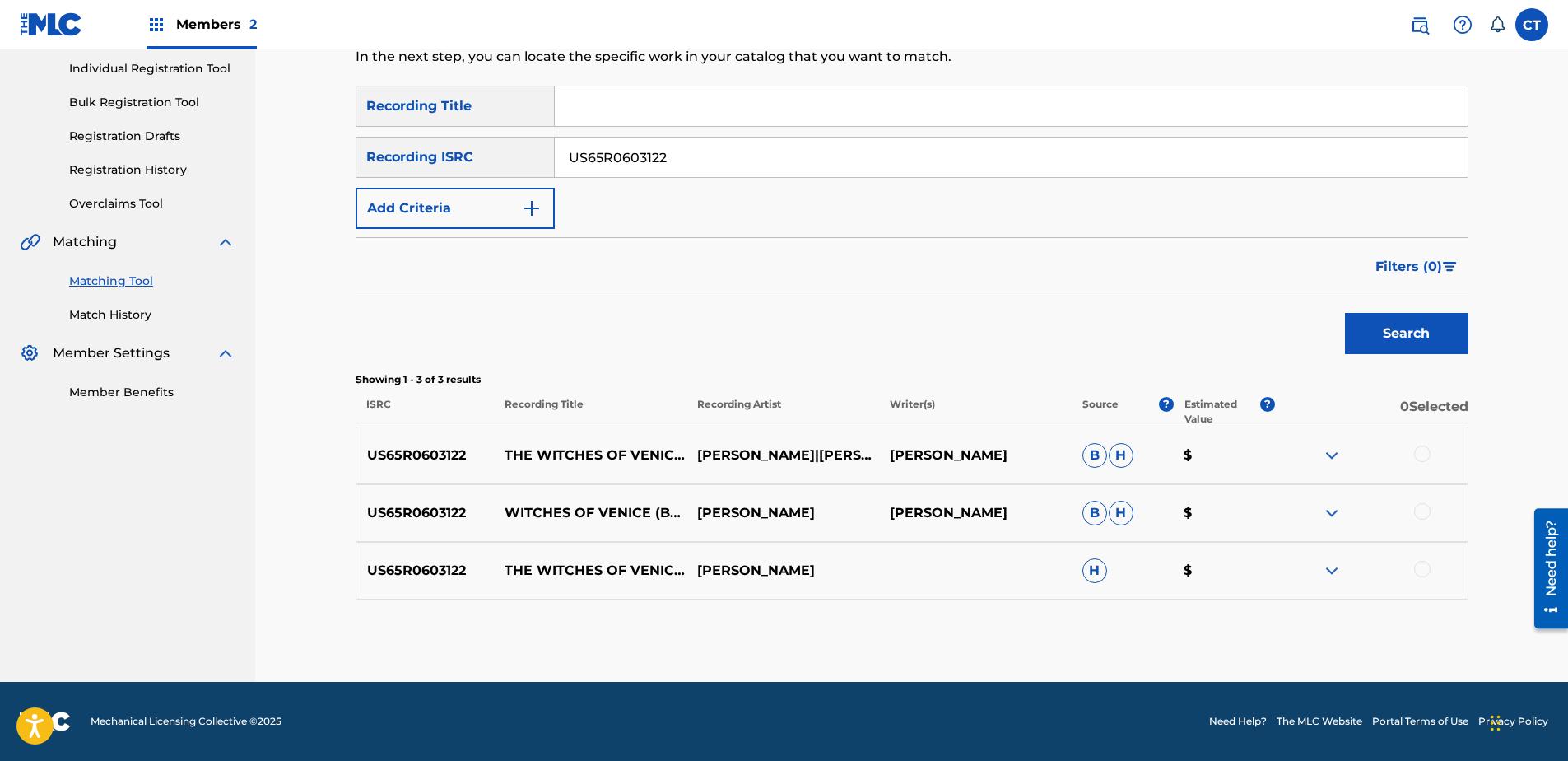
click at [1423, 457] on div at bounding box center [1422, 453] width 17 height 17
click at [1421, 517] on div at bounding box center [1422, 511] width 17 height 17
click at [1430, 569] on div at bounding box center [1422, 569] width 17 height 17
click at [1116, 622] on button "Match 3 Groups" at bounding box center [1157, 626] width 182 height 41
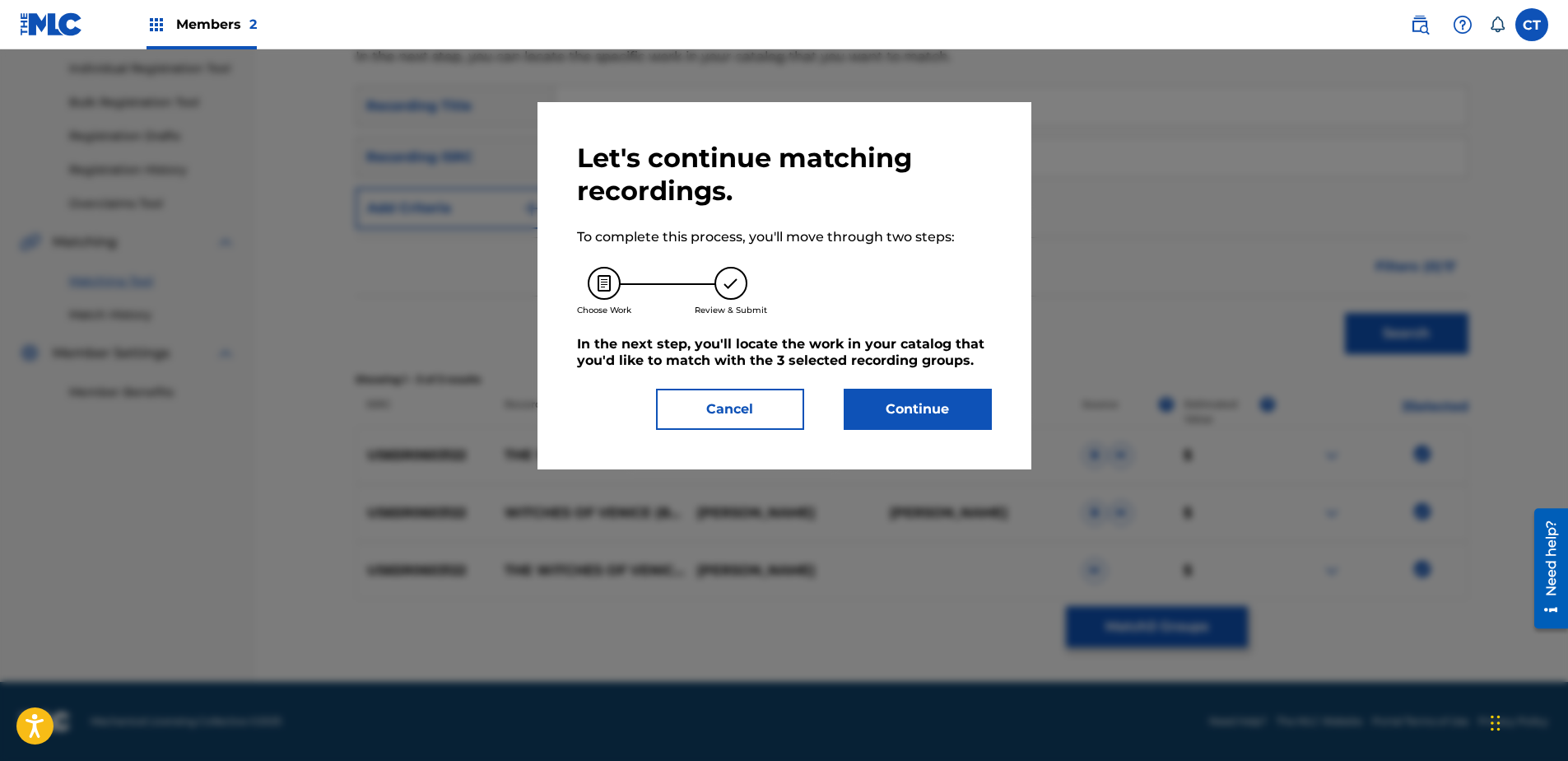
click at [947, 402] on button "Continue" at bounding box center [918, 409] width 148 height 41
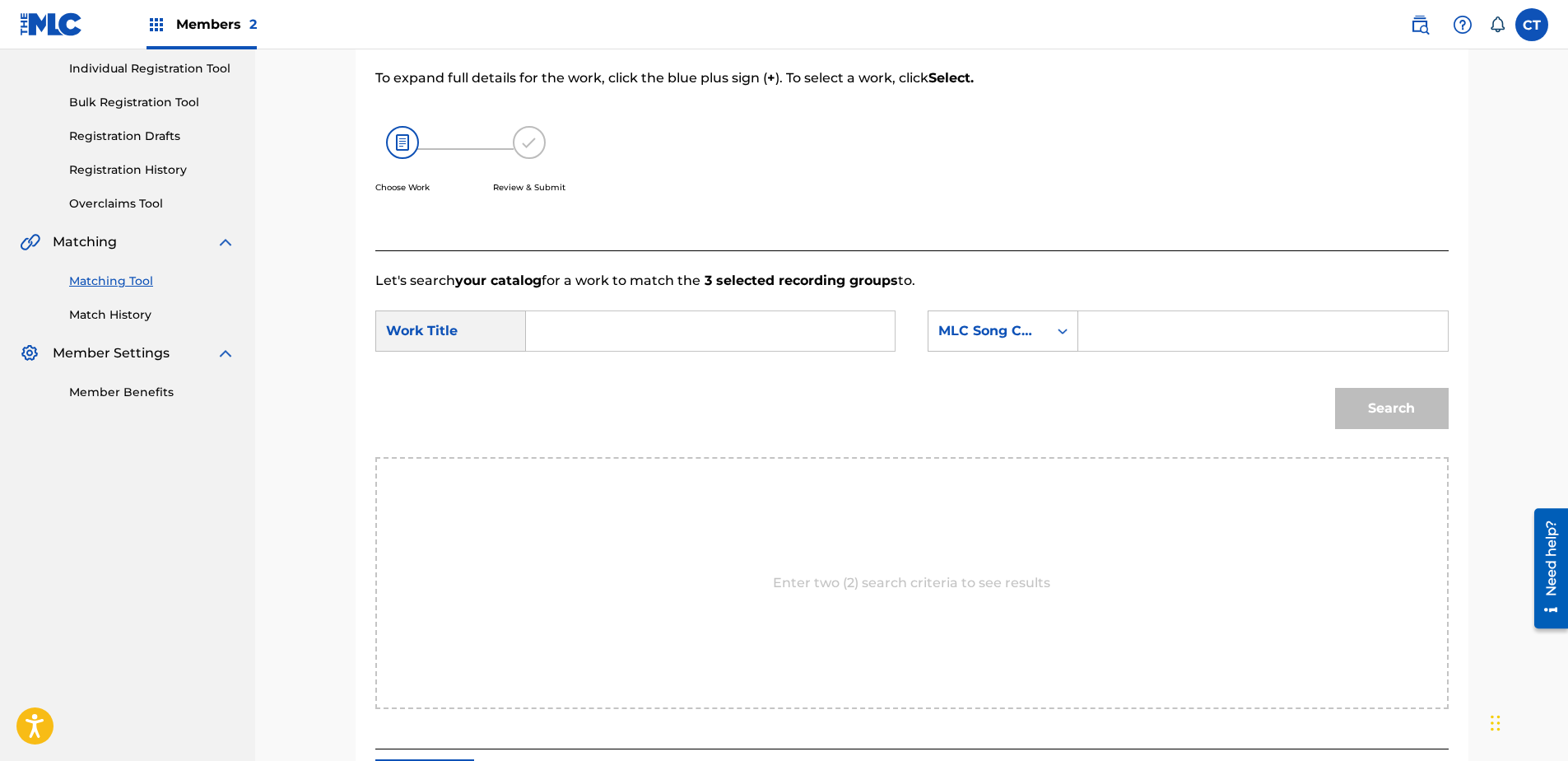
paste input "Glorious Escape!"
type input "Glorious Escape!"
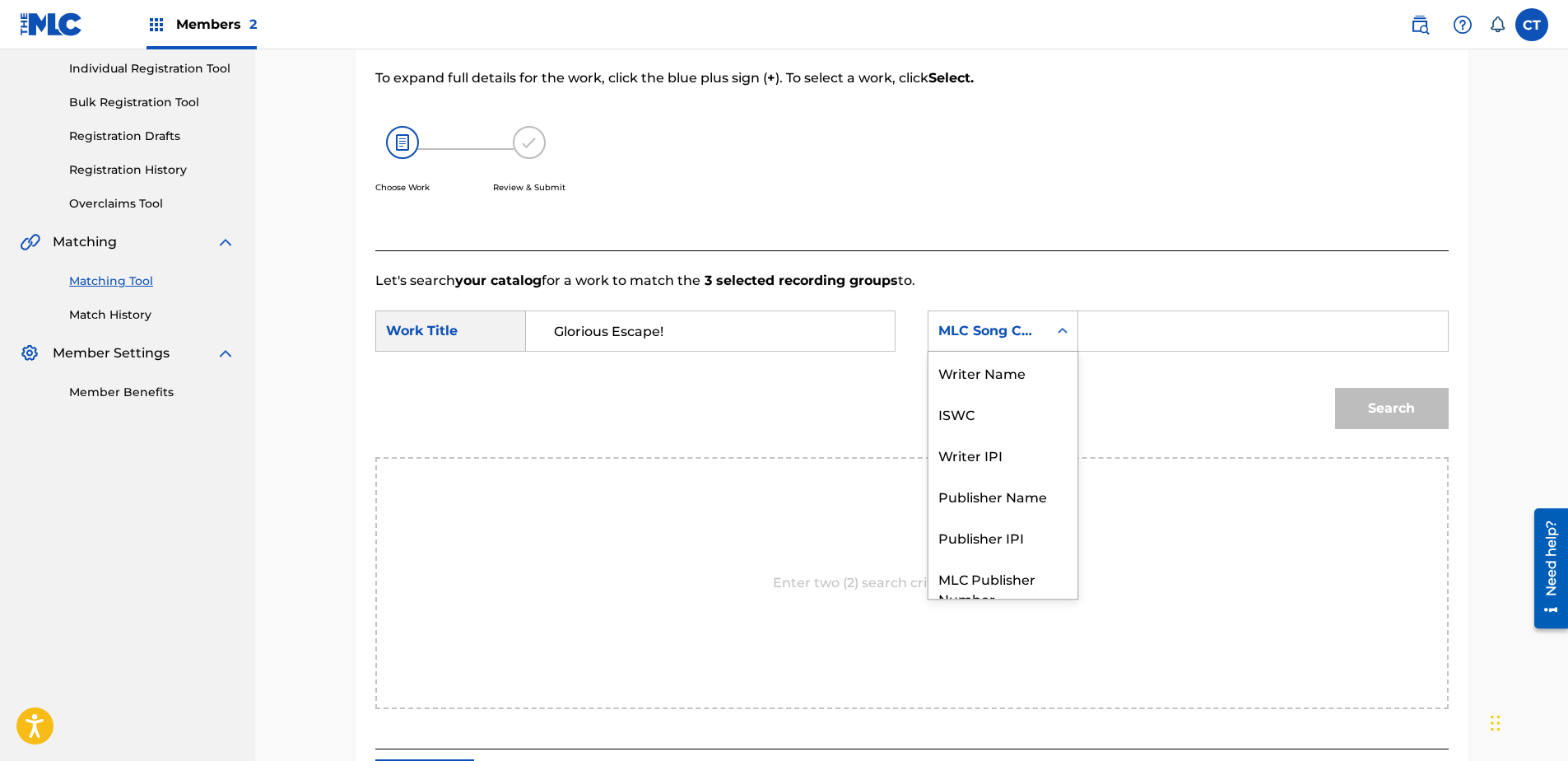
click at [978, 343] on div "MLC Song Code" at bounding box center [988, 331] width 119 height 32
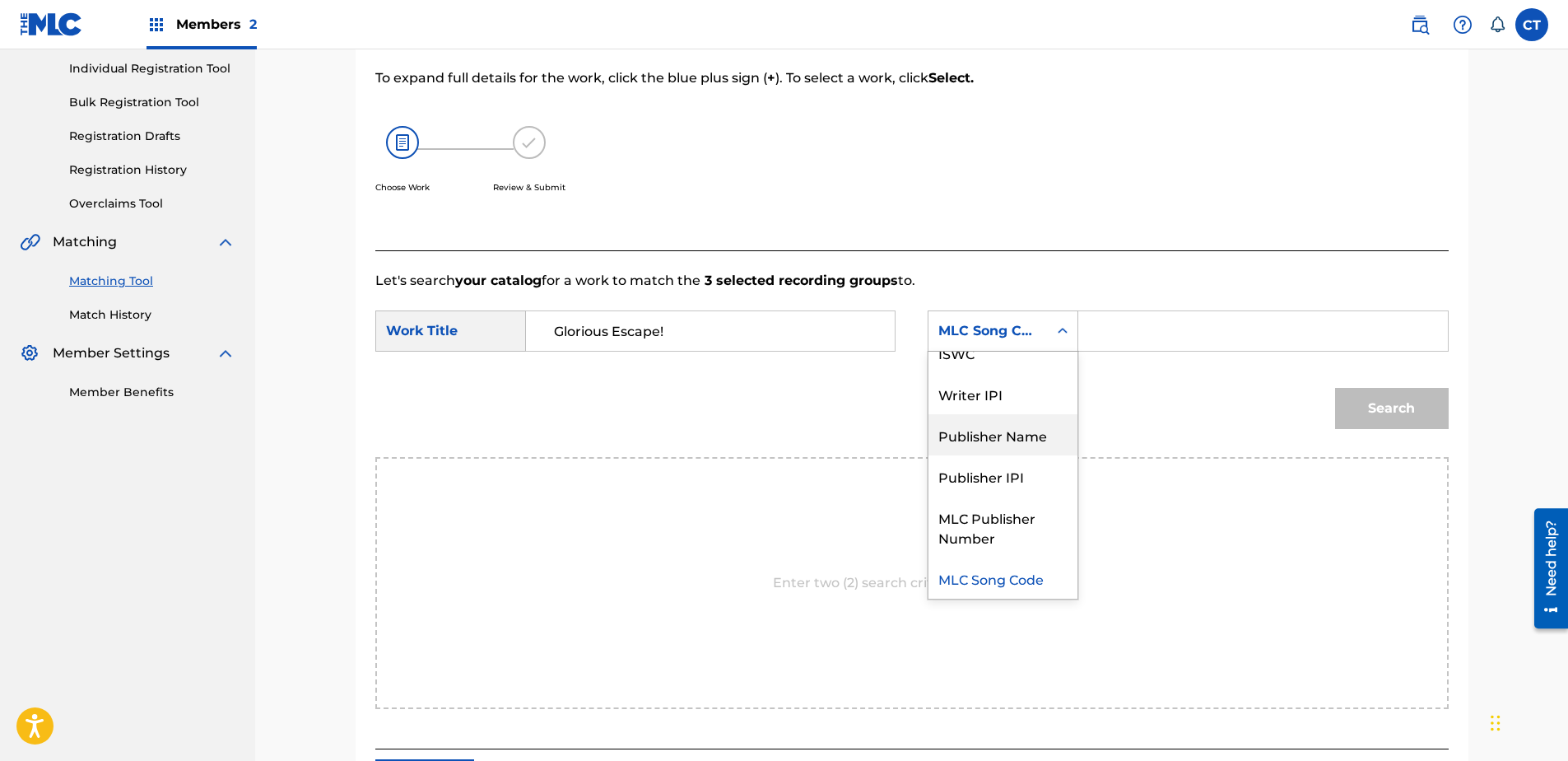
scroll to position [0, 0]
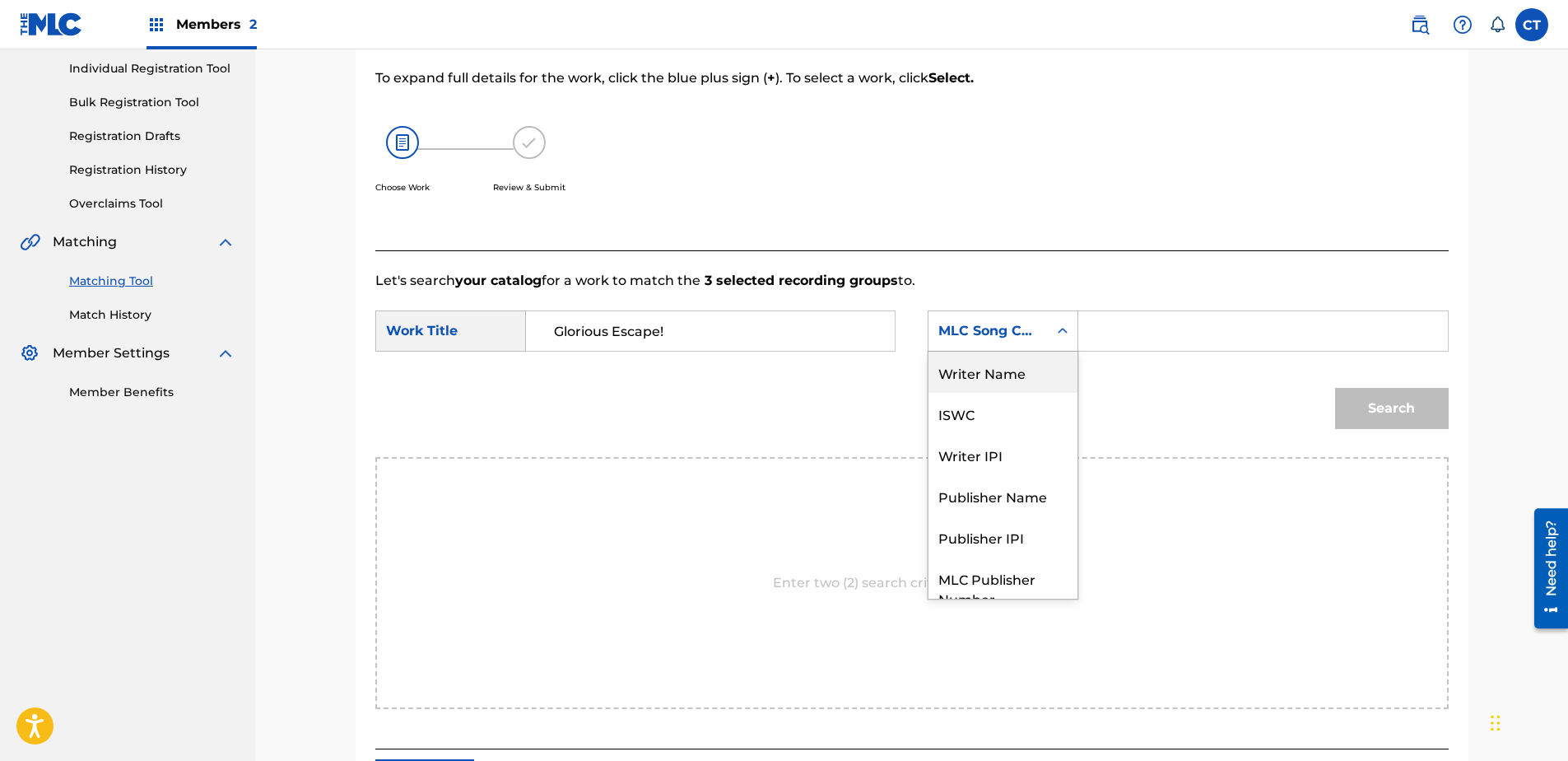
click at [992, 364] on div "Writer Name" at bounding box center [1003, 372] width 149 height 41
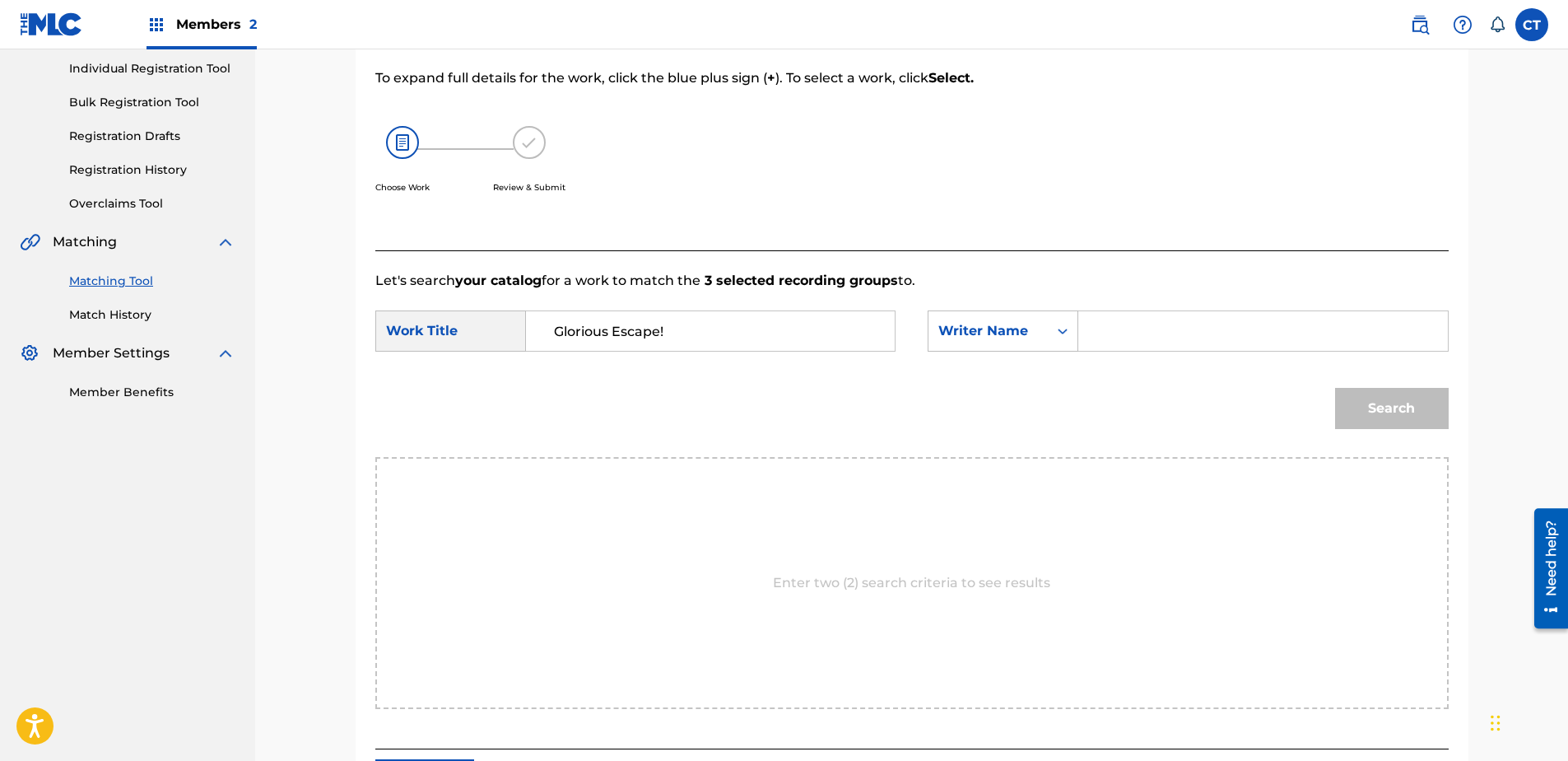
click at [1125, 330] on input "Search Form" at bounding box center [1262, 331] width 341 height 39
type input "glass"
click at [1335, 388] on button "Search" at bounding box center [1392, 408] width 114 height 41
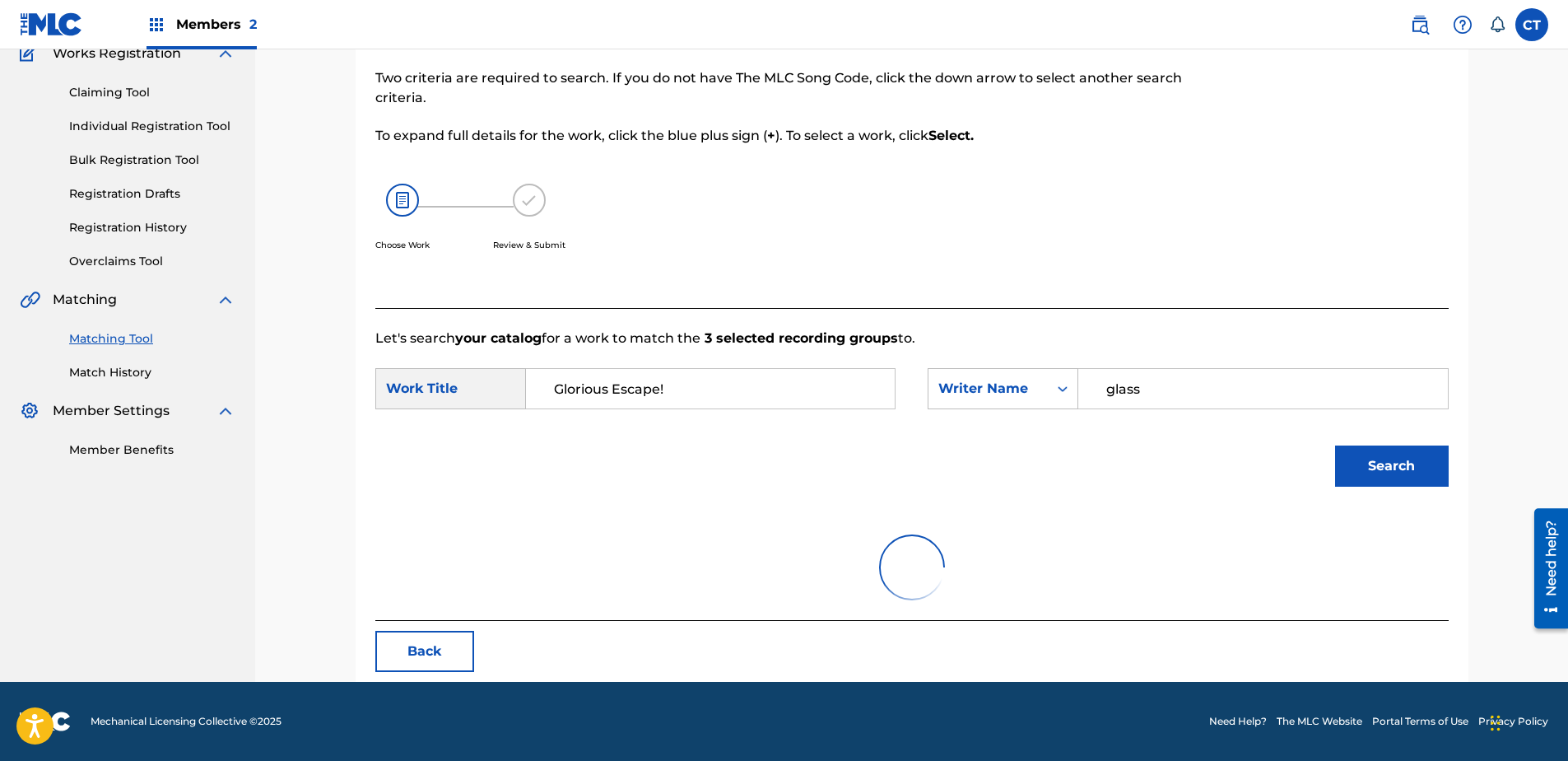
scroll to position [208, 0]
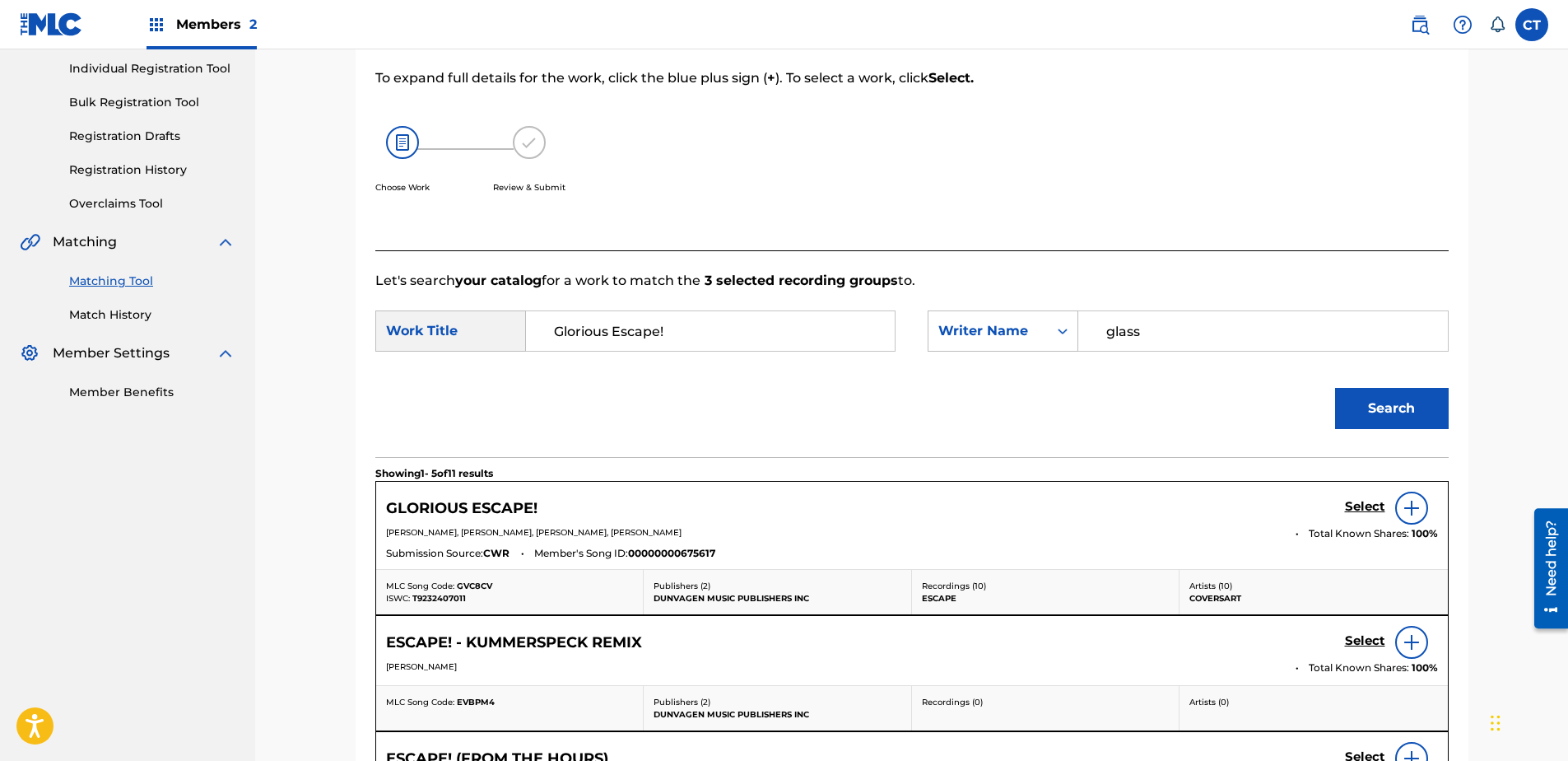
click at [1358, 497] on div "Select" at bounding box center [1391, 509] width 93 height 33
click at [1352, 503] on h5 "Select" at bounding box center [1365, 507] width 40 height 16
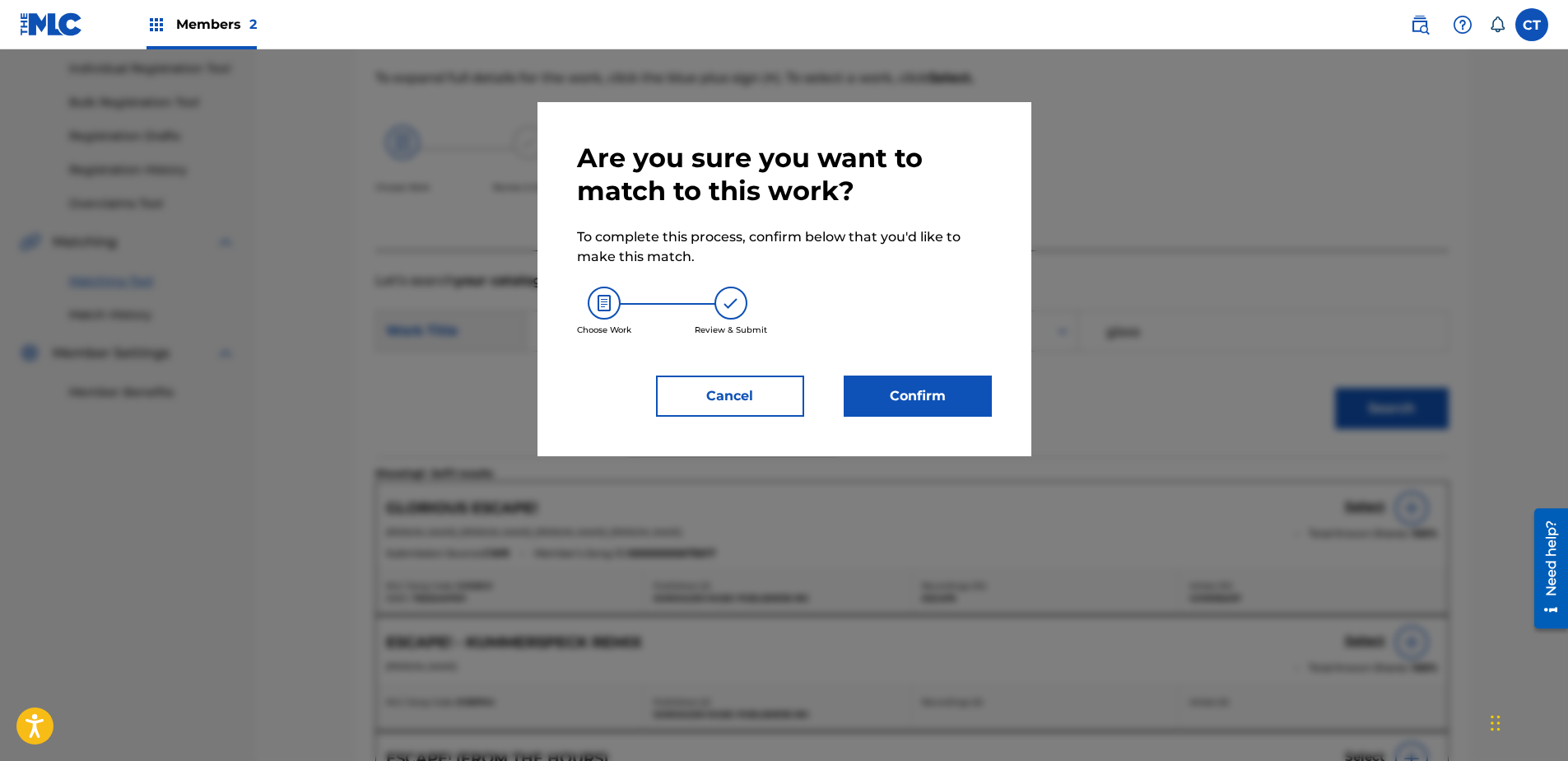
click at [940, 416] on div "Are you sure you want to match to this work? To complete this process, confirm …" at bounding box center [784, 279] width 493 height 354
click at [940, 415] on button "Confirm" at bounding box center [918, 395] width 148 height 41
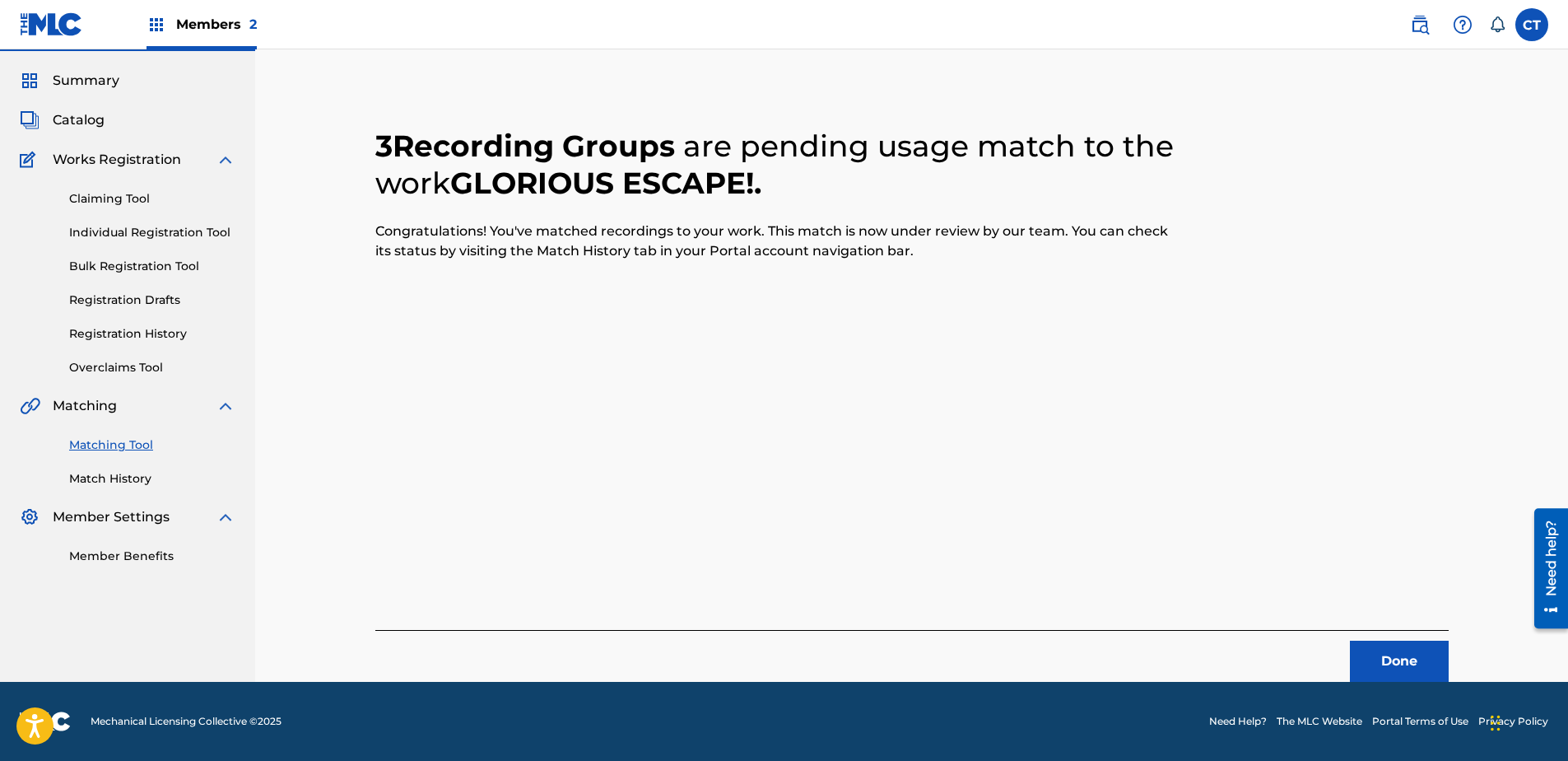
scroll to position [44, 0]
click at [1407, 647] on button "Done" at bounding box center [1399, 661] width 99 height 41
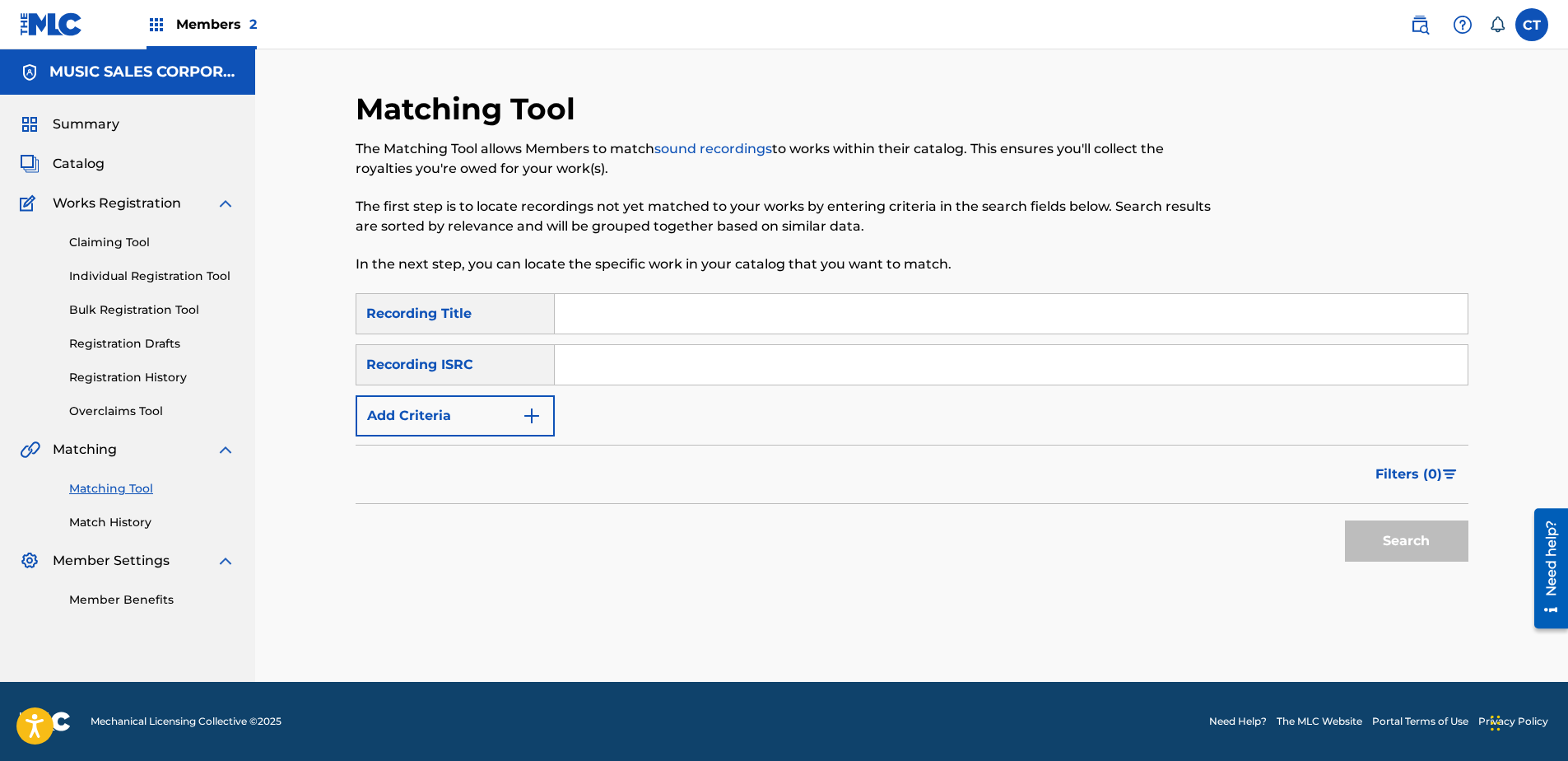
paste input "US65R0603123"
type input "US65R0603123"
click at [1386, 527] on button "Search" at bounding box center [1406, 541] width 124 height 41
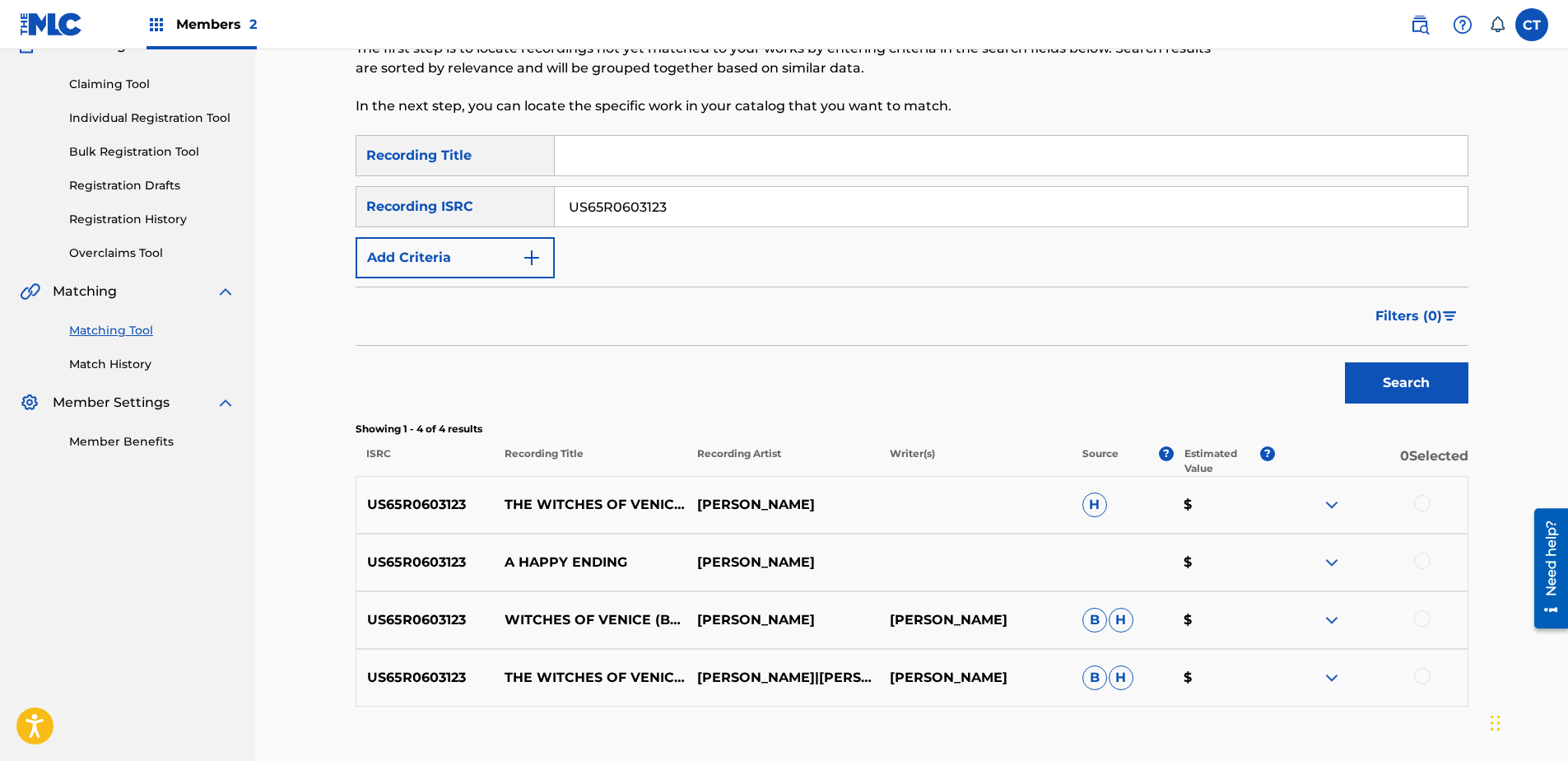
scroll to position [165, 0]
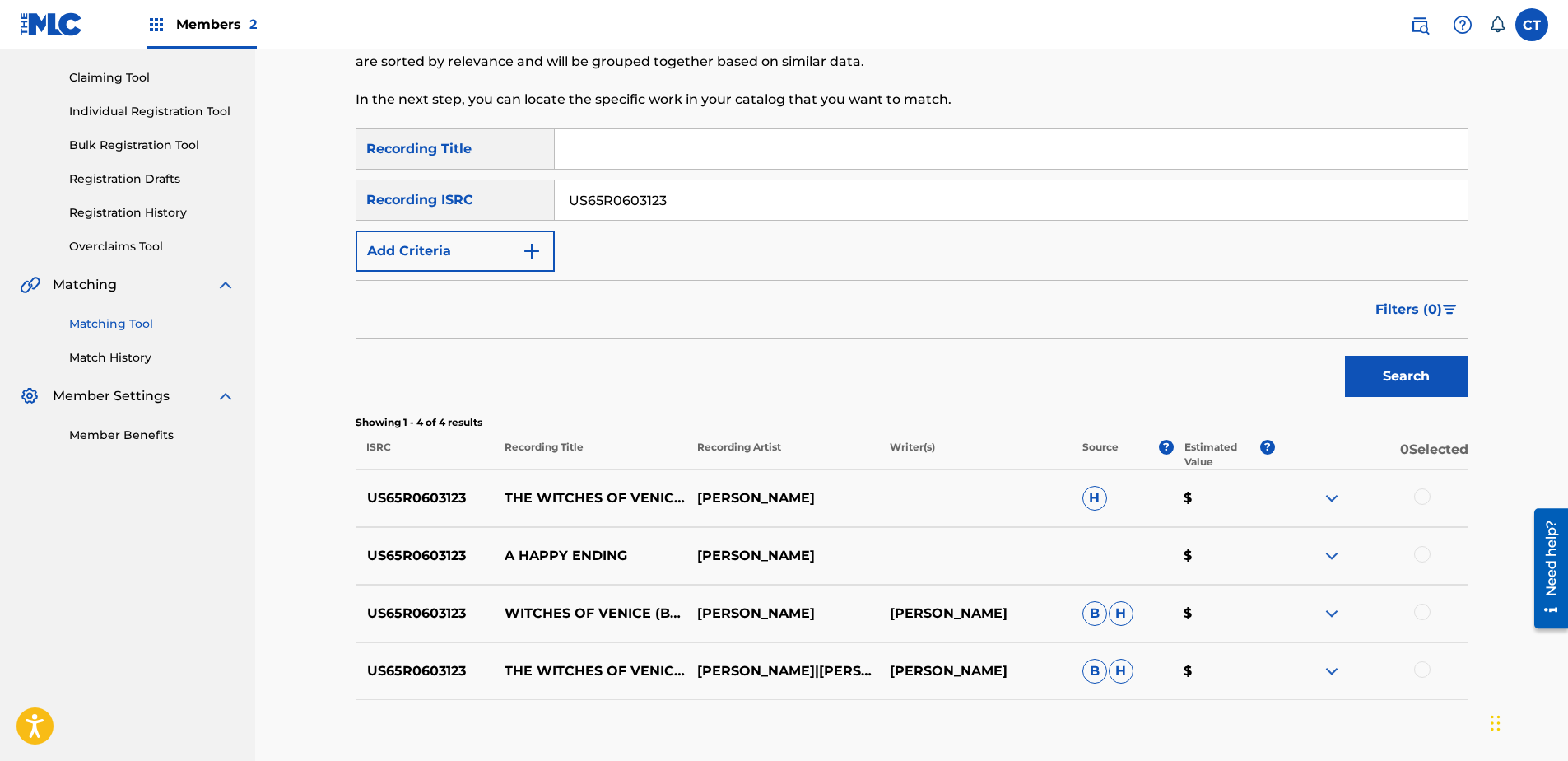
click at [1426, 495] on div at bounding box center [1422, 496] width 17 height 17
click at [1426, 544] on div "US65R0603123 A HAPPY ENDING [PERSON_NAME] $" at bounding box center [912, 556] width 1113 height 58
click at [1424, 551] on div at bounding box center [1422, 554] width 17 height 17
click at [1423, 614] on div at bounding box center [1422, 611] width 17 height 17
click at [1425, 673] on div at bounding box center [1422, 669] width 17 height 17
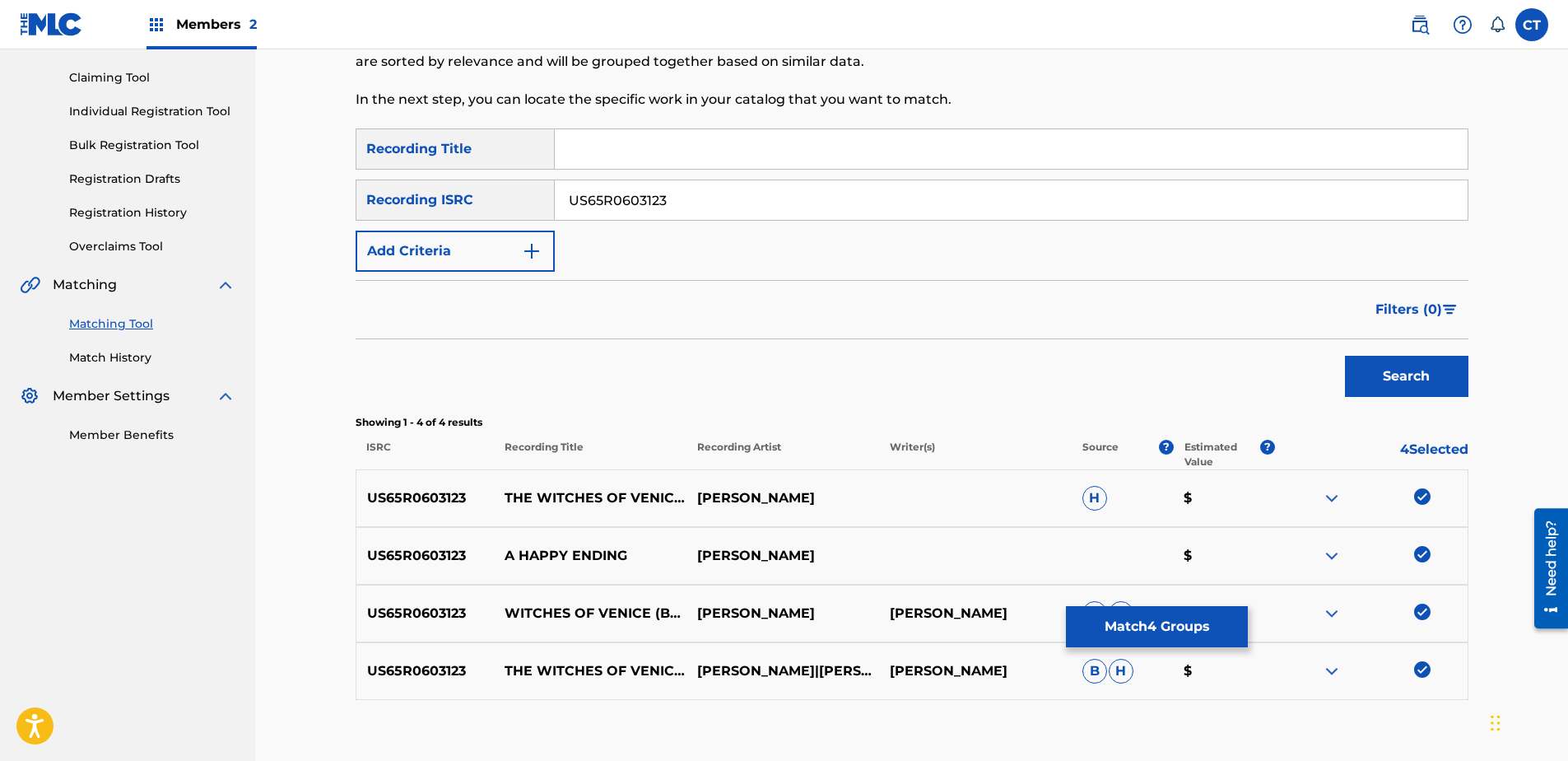
click at [1160, 612] on button "Match 4 Groups" at bounding box center [1157, 626] width 182 height 41
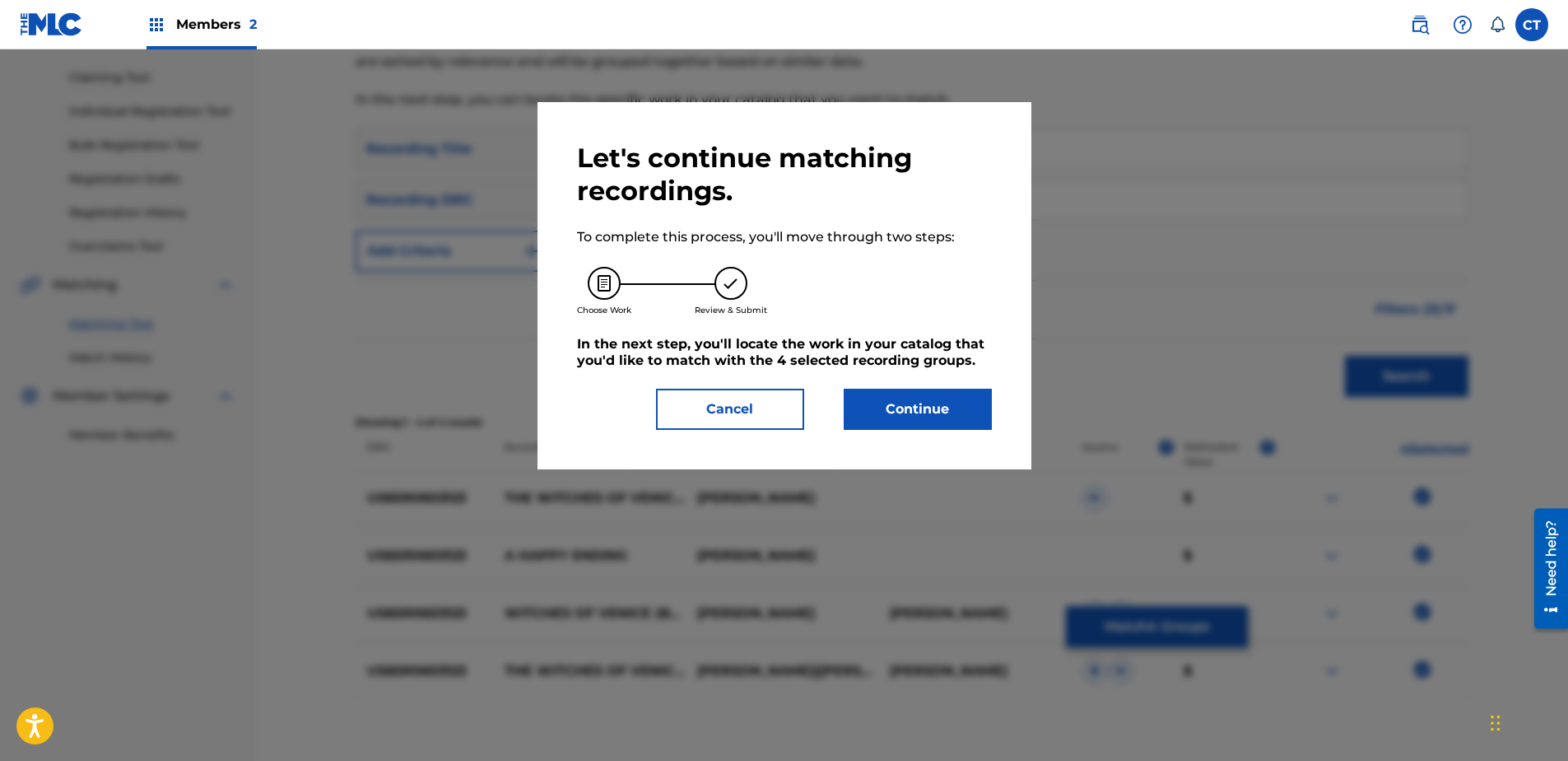
click at [893, 405] on button "Continue" at bounding box center [918, 409] width 148 height 41
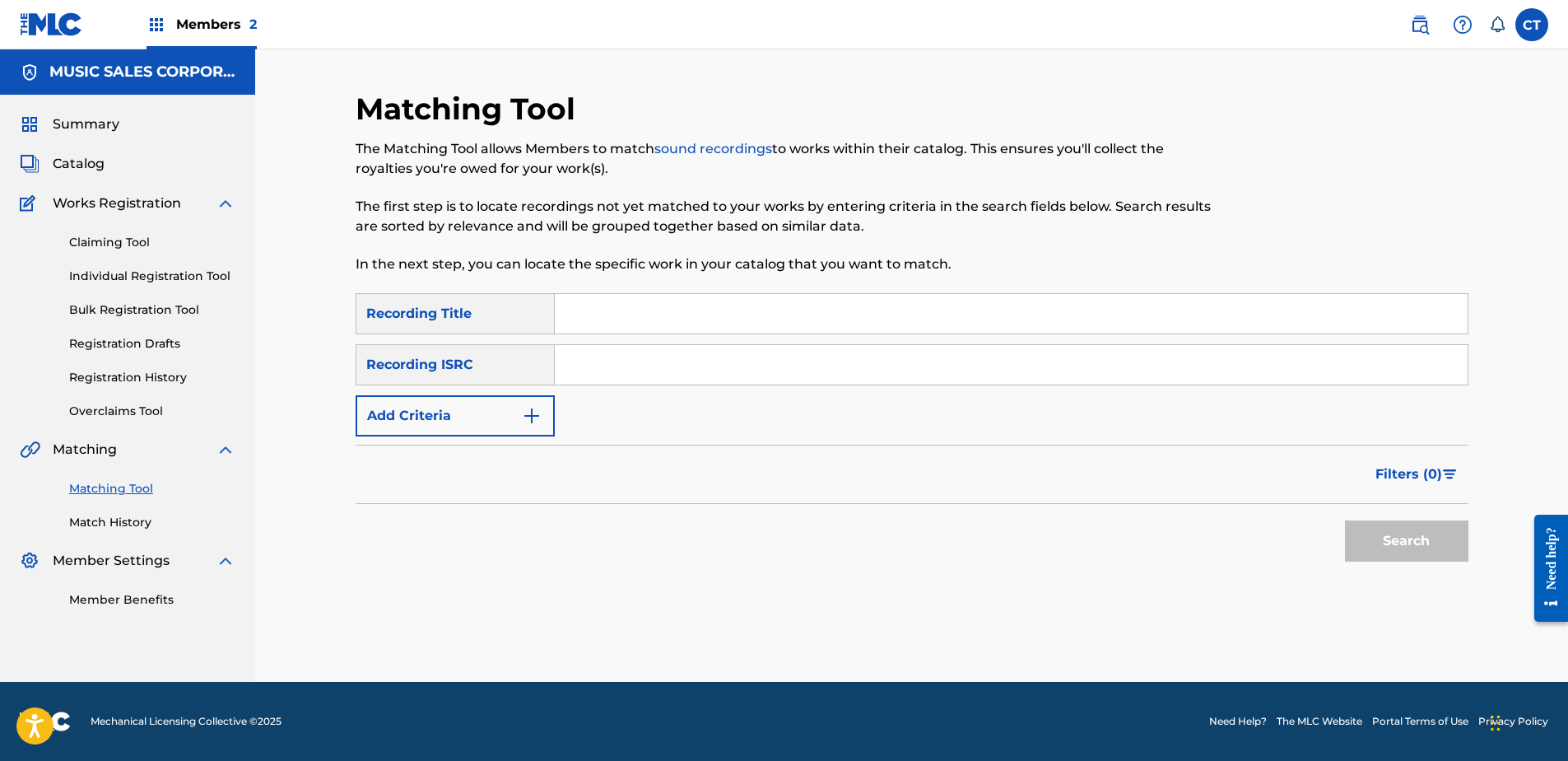
drag, startPoint x: 642, startPoint y: 399, endPoint x: 642, endPoint y: 366, distance: 33.0
paste input "US65R0603123"
type input "US65R0603123"
click at [1361, 533] on button "Search" at bounding box center [1406, 541] width 124 height 41
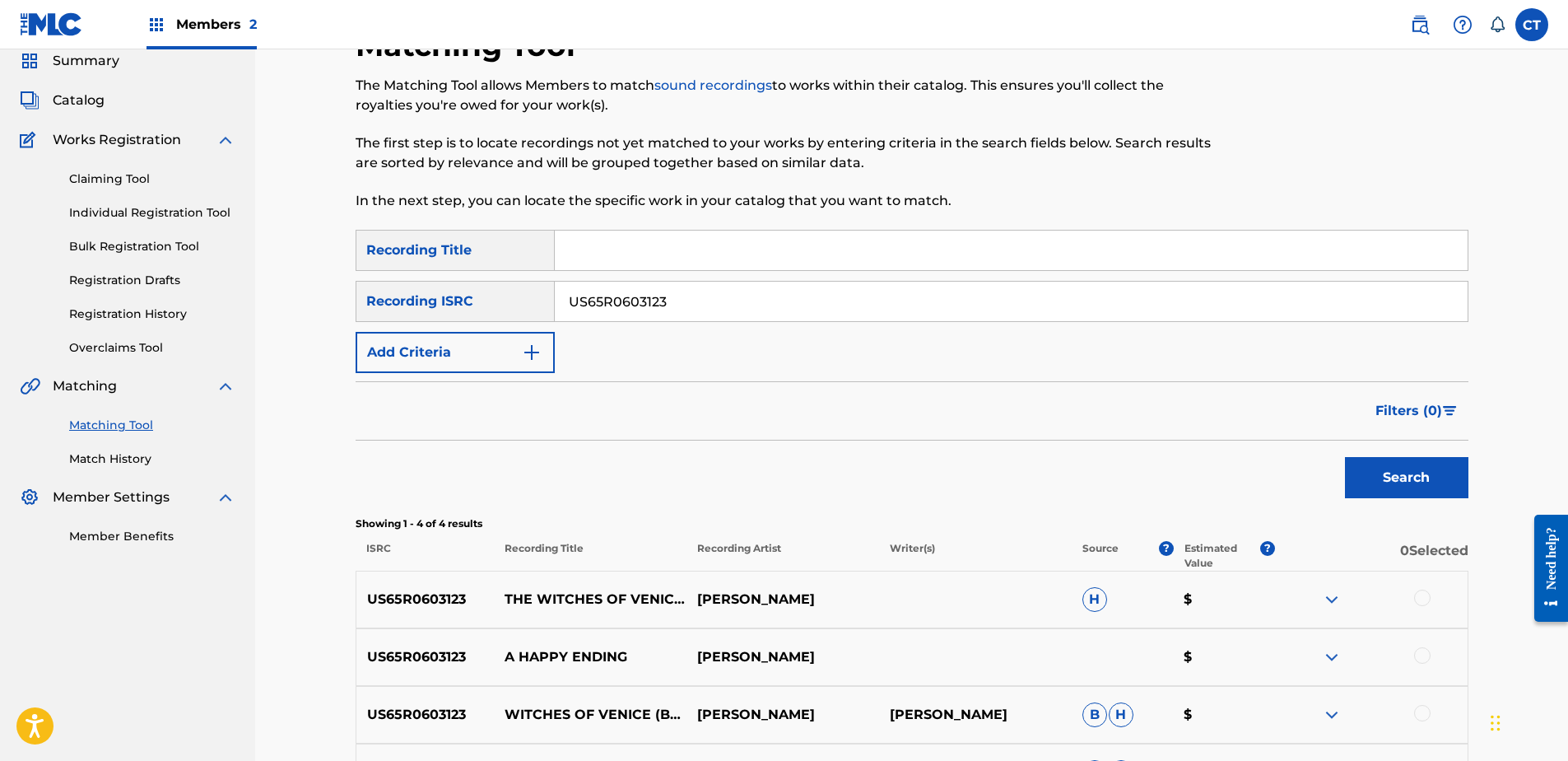
scroll to position [165, 0]
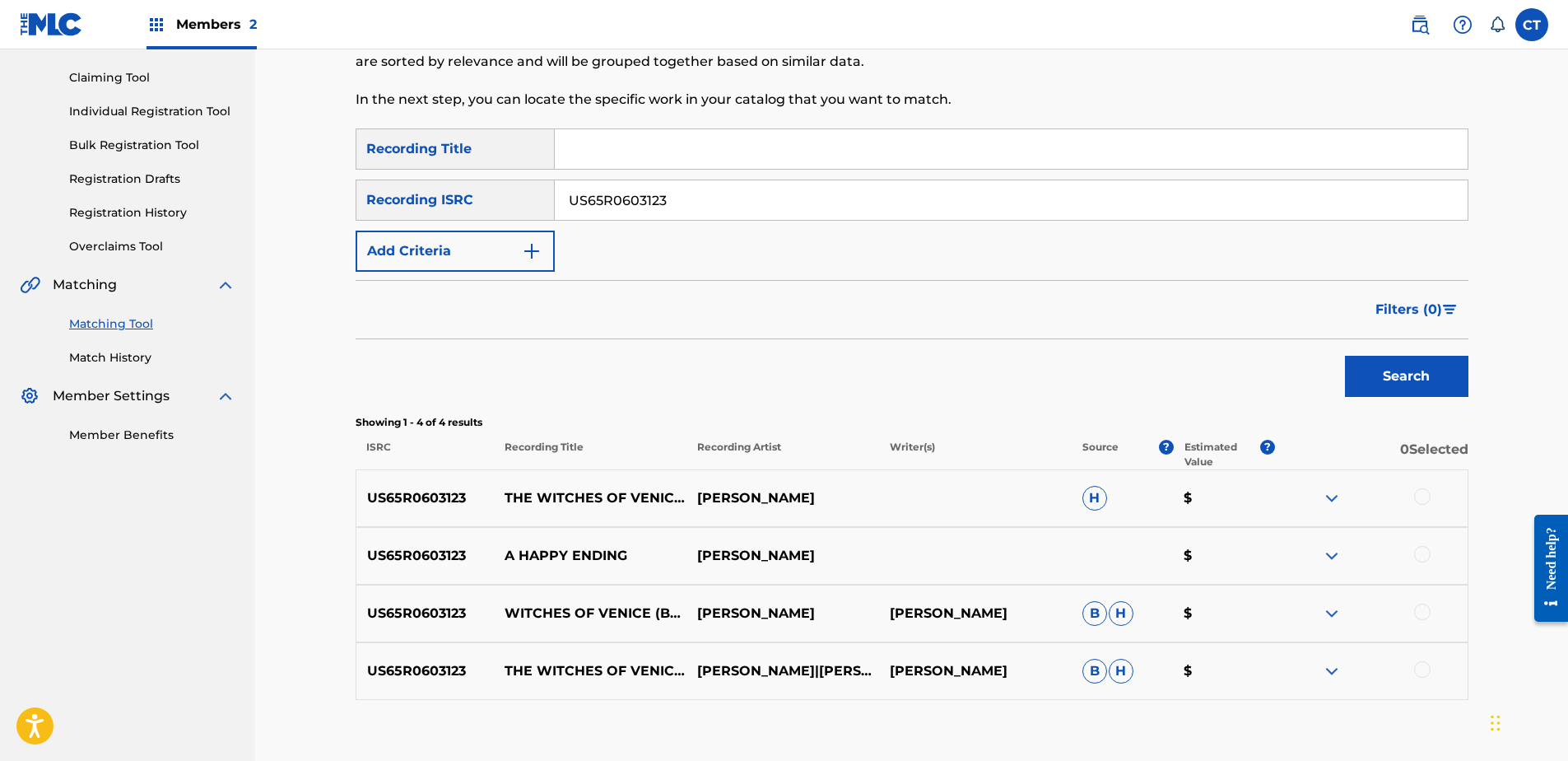
click at [1425, 502] on div at bounding box center [1422, 496] width 17 height 17
click at [1421, 547] on div at bounding box center [1422, 554] width 17 height 17
click at [1422, 603] on div at bounding box center [1422, 611] width 17 height 17
click at [1421, 668] on div at bounding box center [1422, 669] width 17 height 17
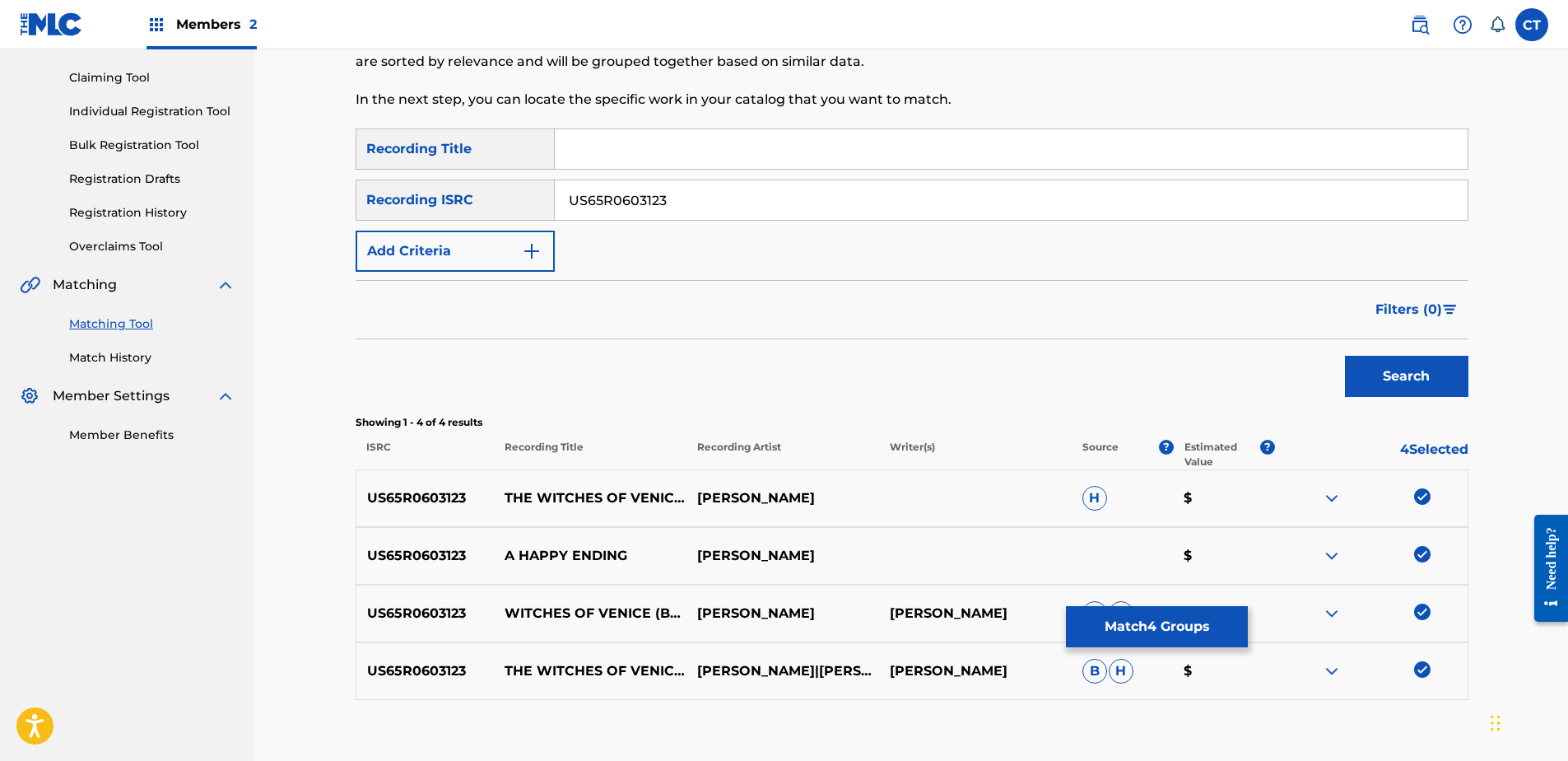
click at [1181, 617] on button "Match 4 Groups" at bounding box center [1157, 626] width 182 height 41
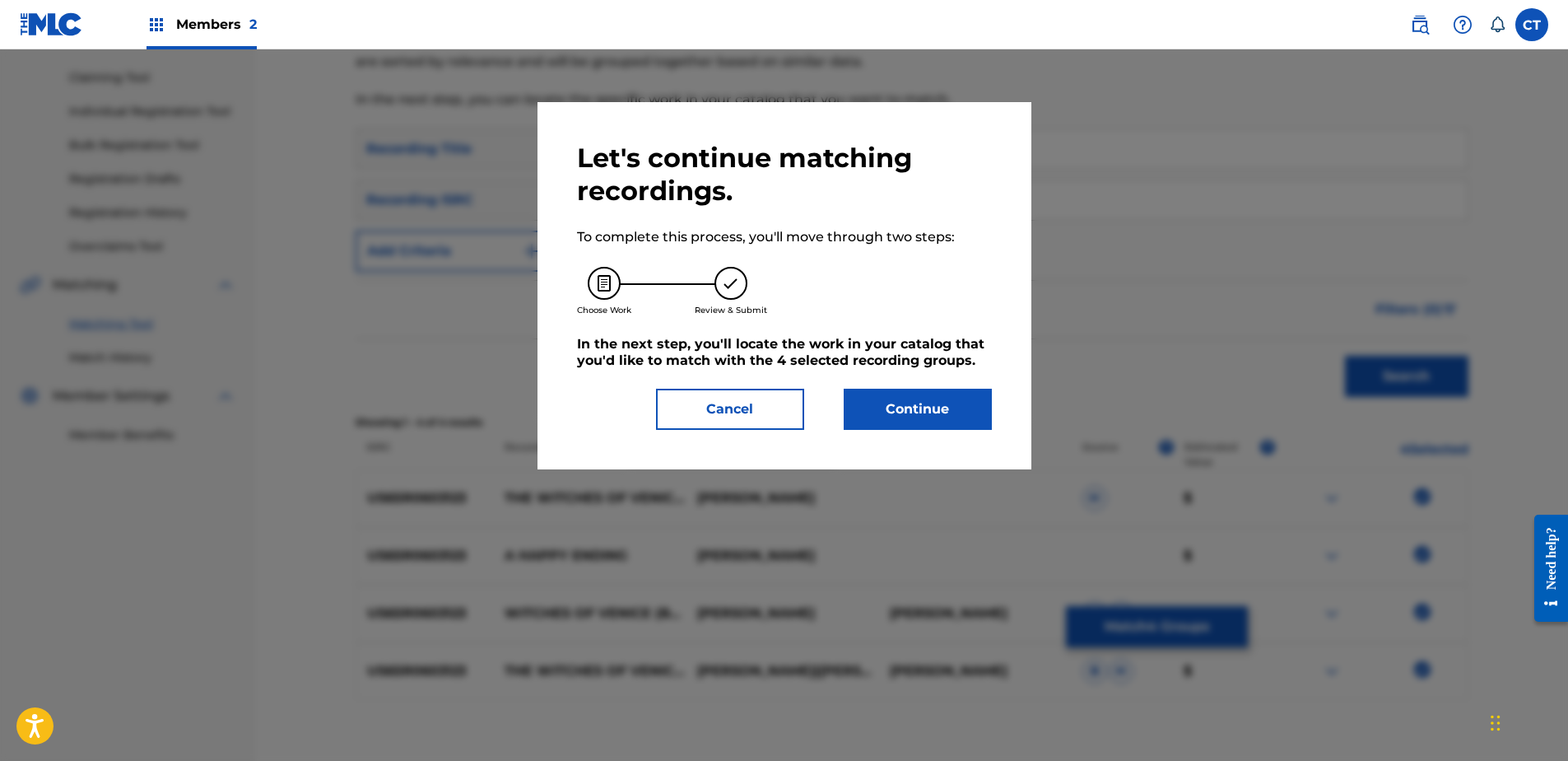
click at [859, 412] on button "Continue" at bounding box center [918, 409] width 148 height 41
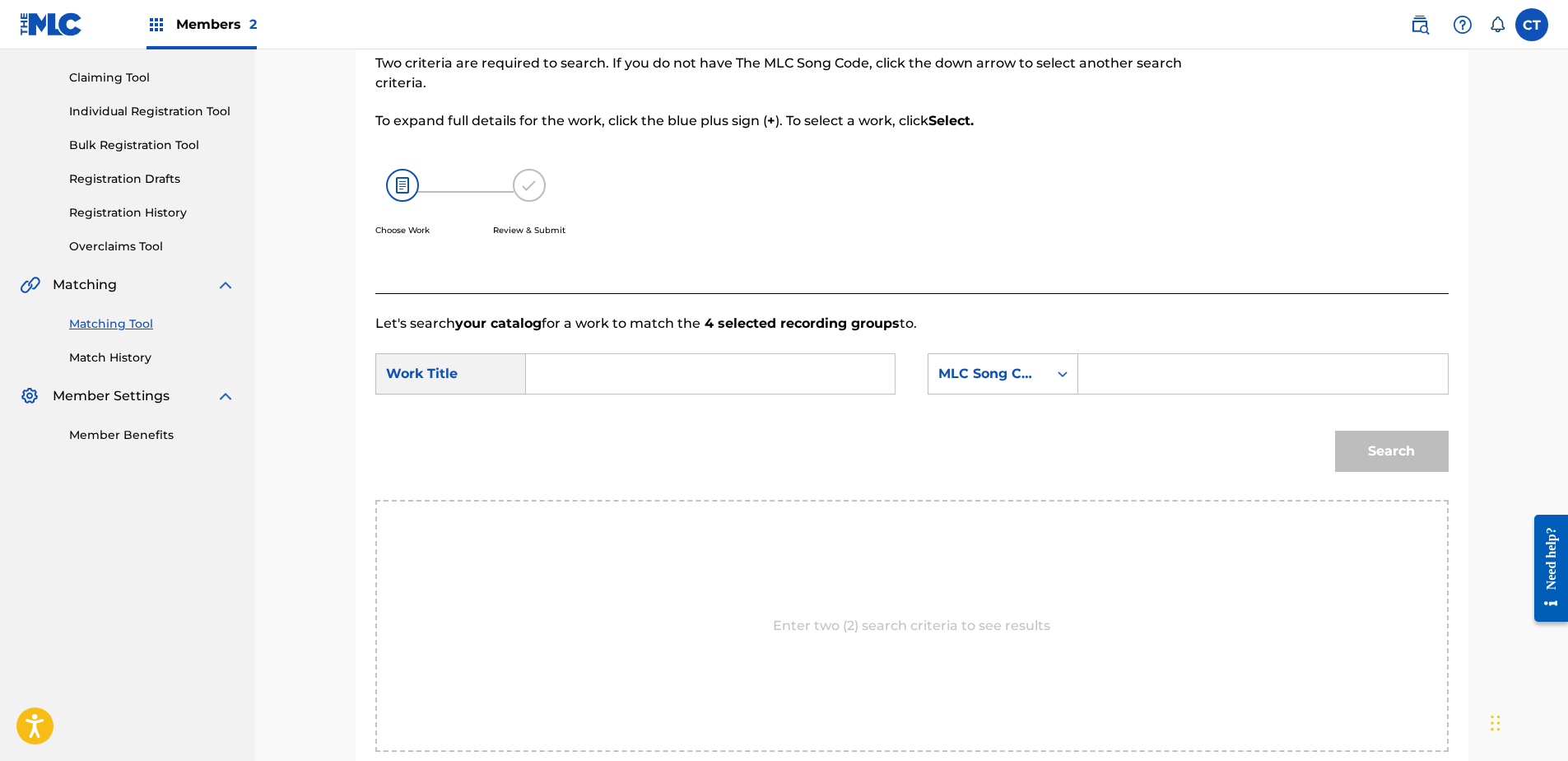
paste input "A Happy Ending"
type input "A Happy Ending"
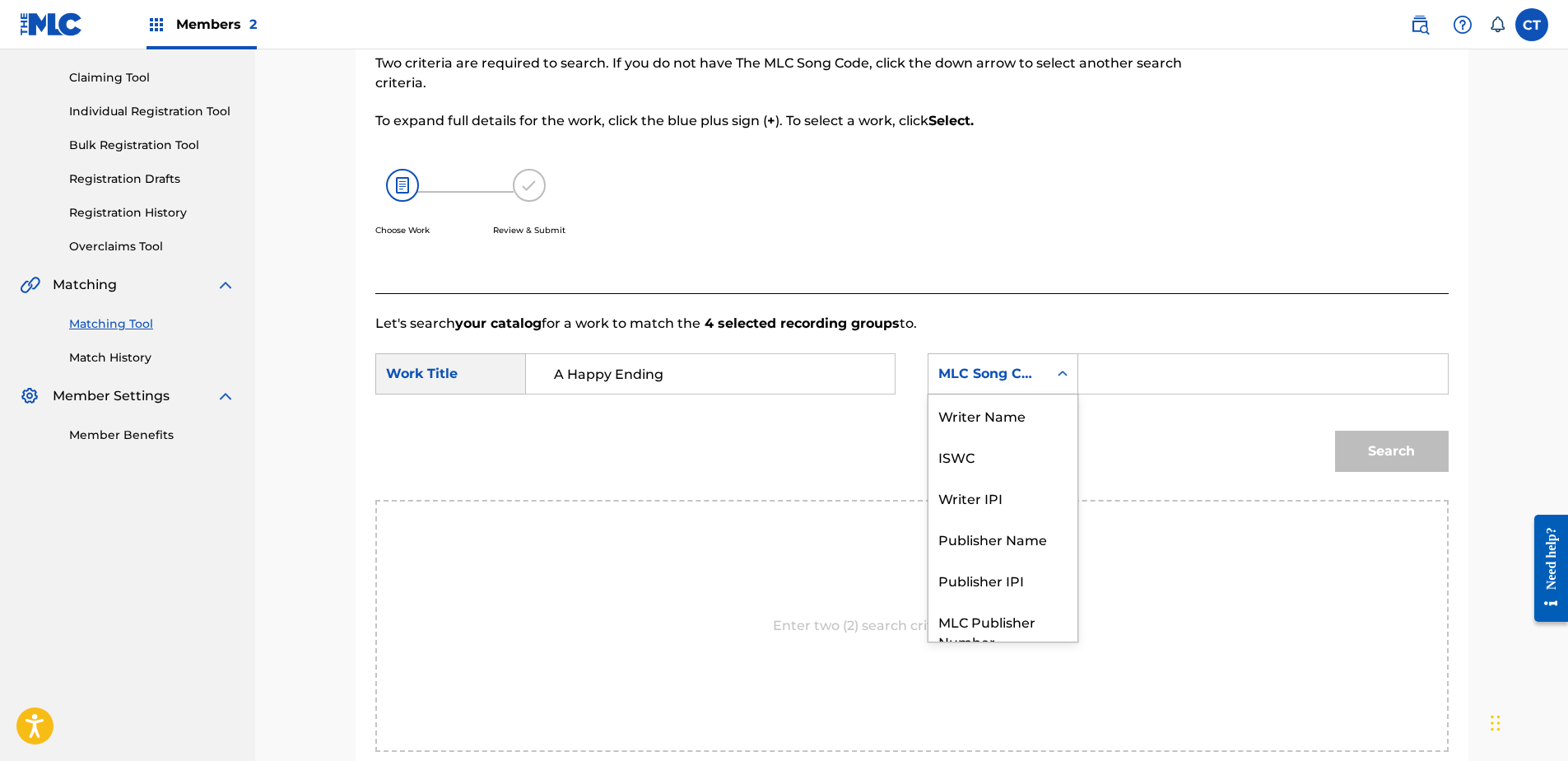
click at [965, 380] on div "MLC Song Code" at bounding box center [989, 373] width 100 height 20
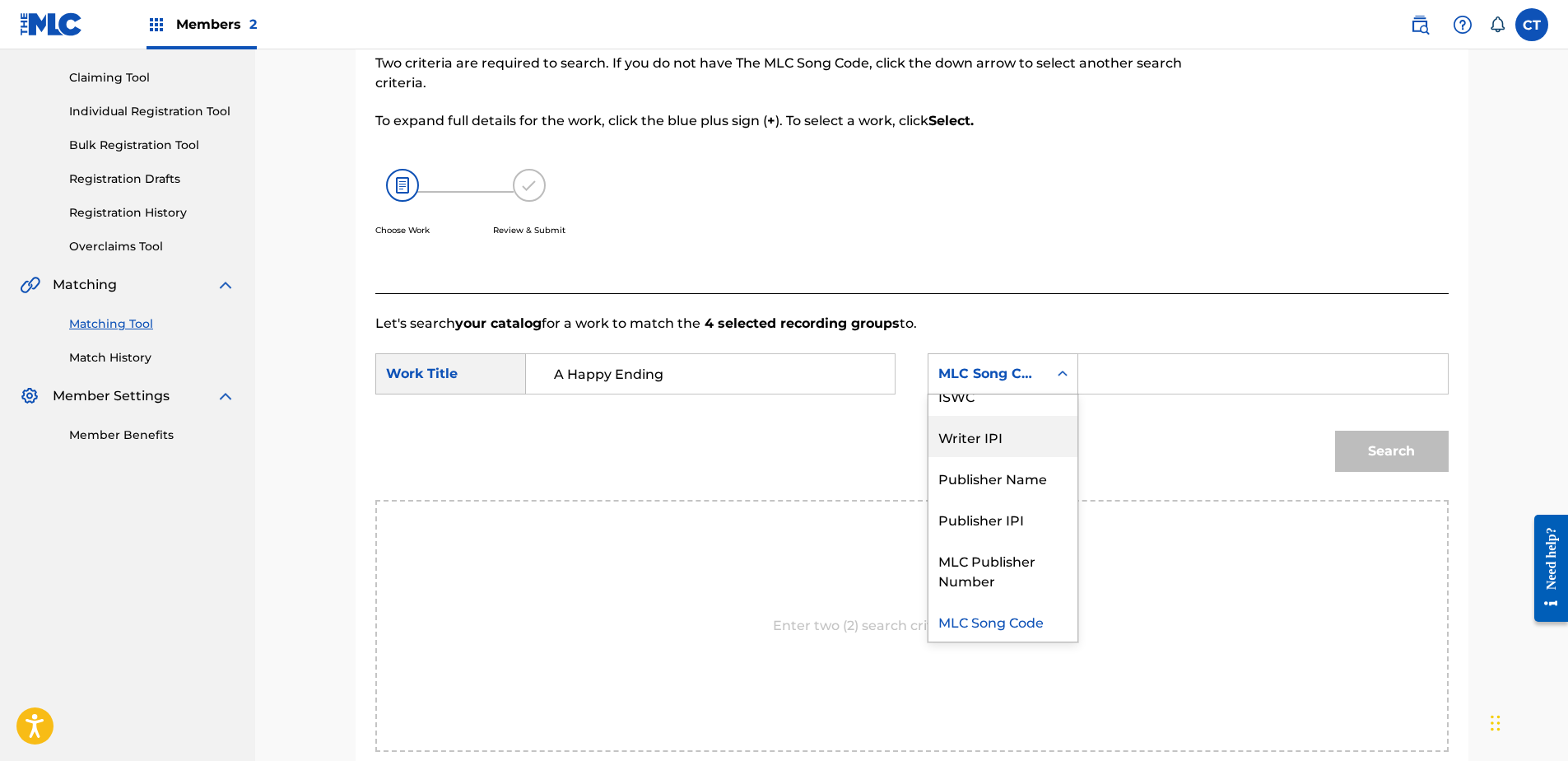
scroll to position [0, 0]
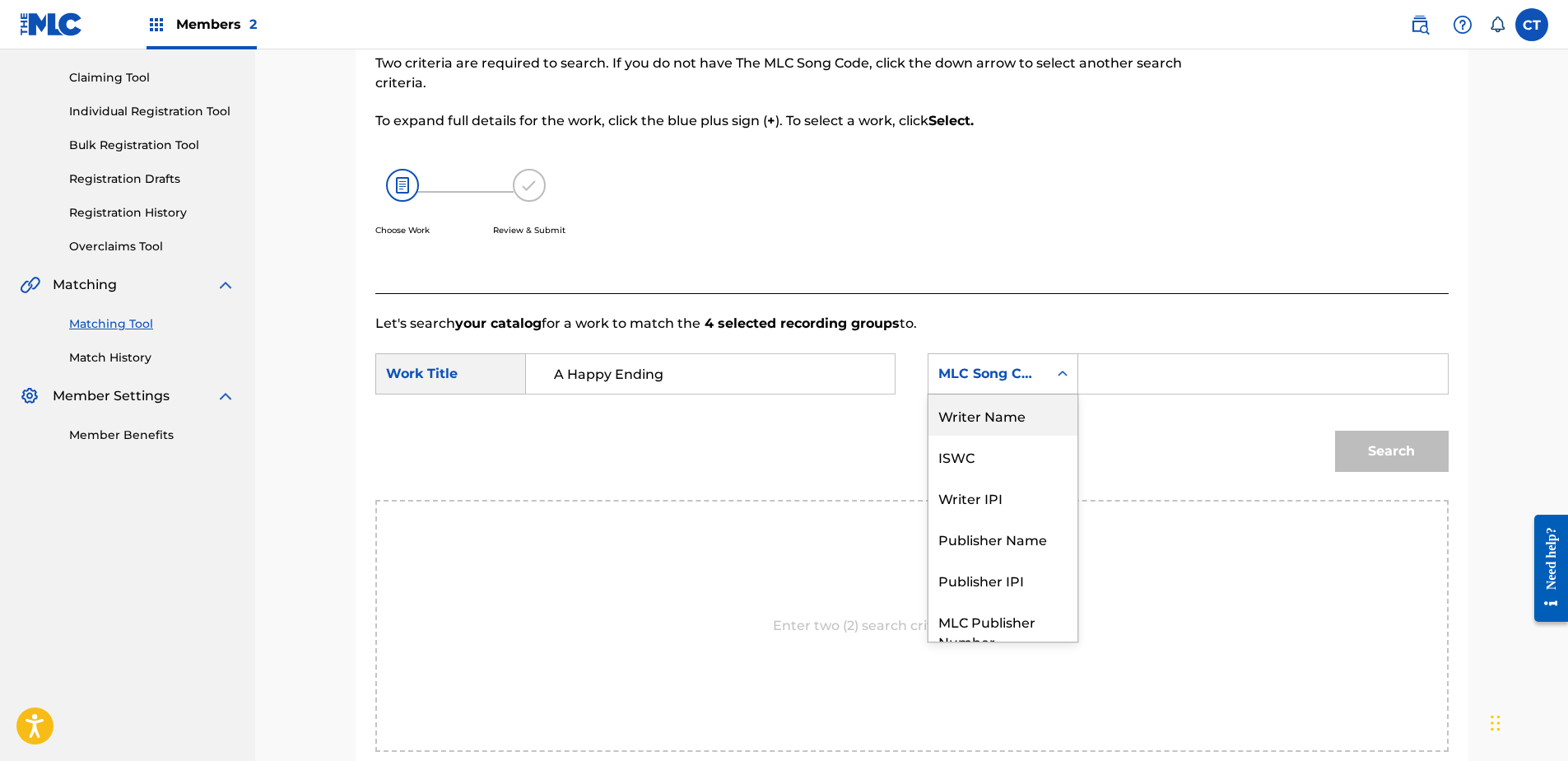
click at [992, 407] on div "Writer Name" at bounding box center [1003, 415] width 149 height 41
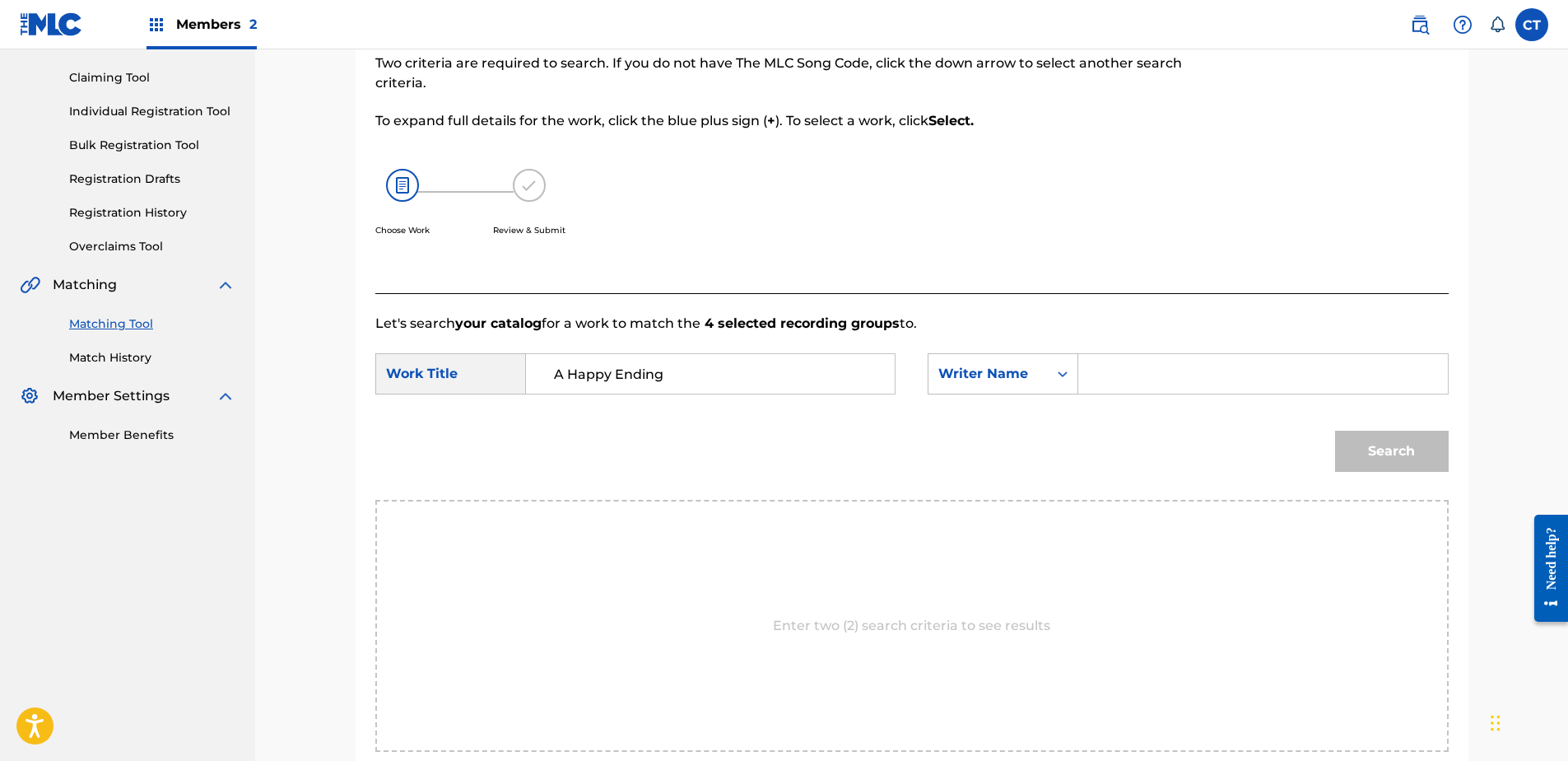
click at [1161, 372] on input "Search Form" at bounding box center [1262, 373] width 341 height 39
type input "glass"
click at [1335, 430] on button "Search" at bounding box center [1392, 451] width 114 height 41
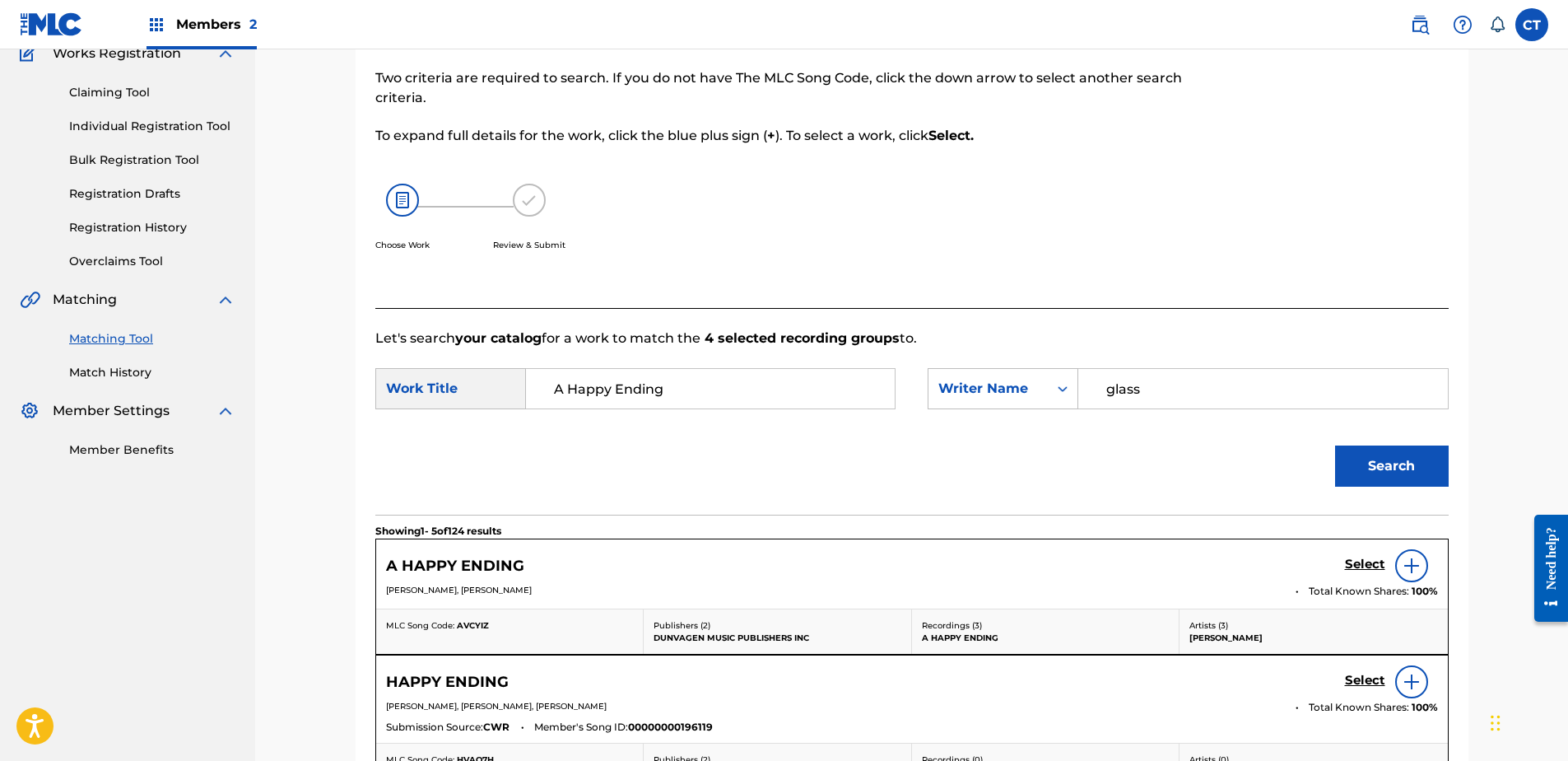
scroll to position [165, 0]
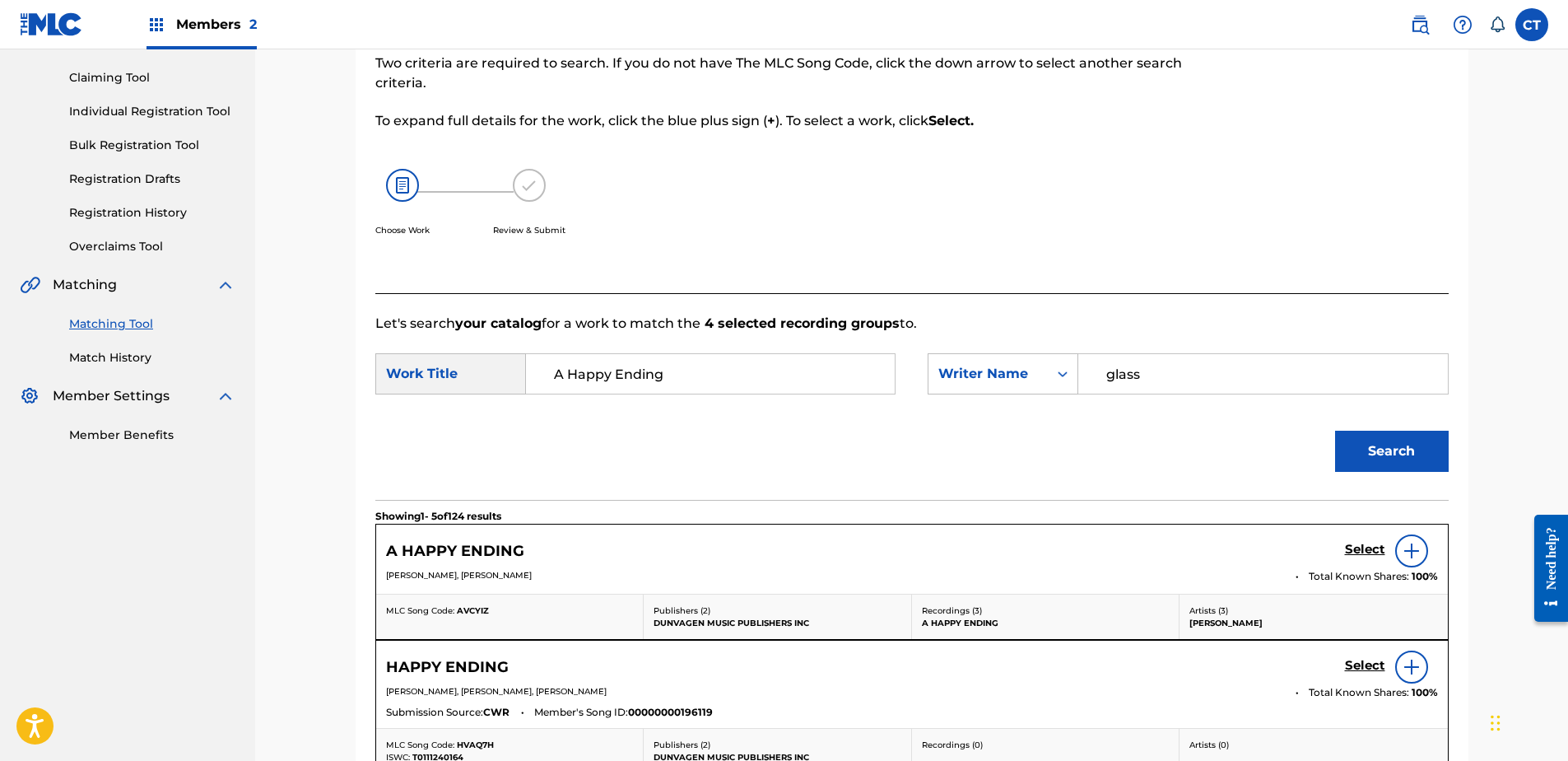
click at [1355, 551] on h5 "Select" at bounding box center [1365, 550] width 40 height 16
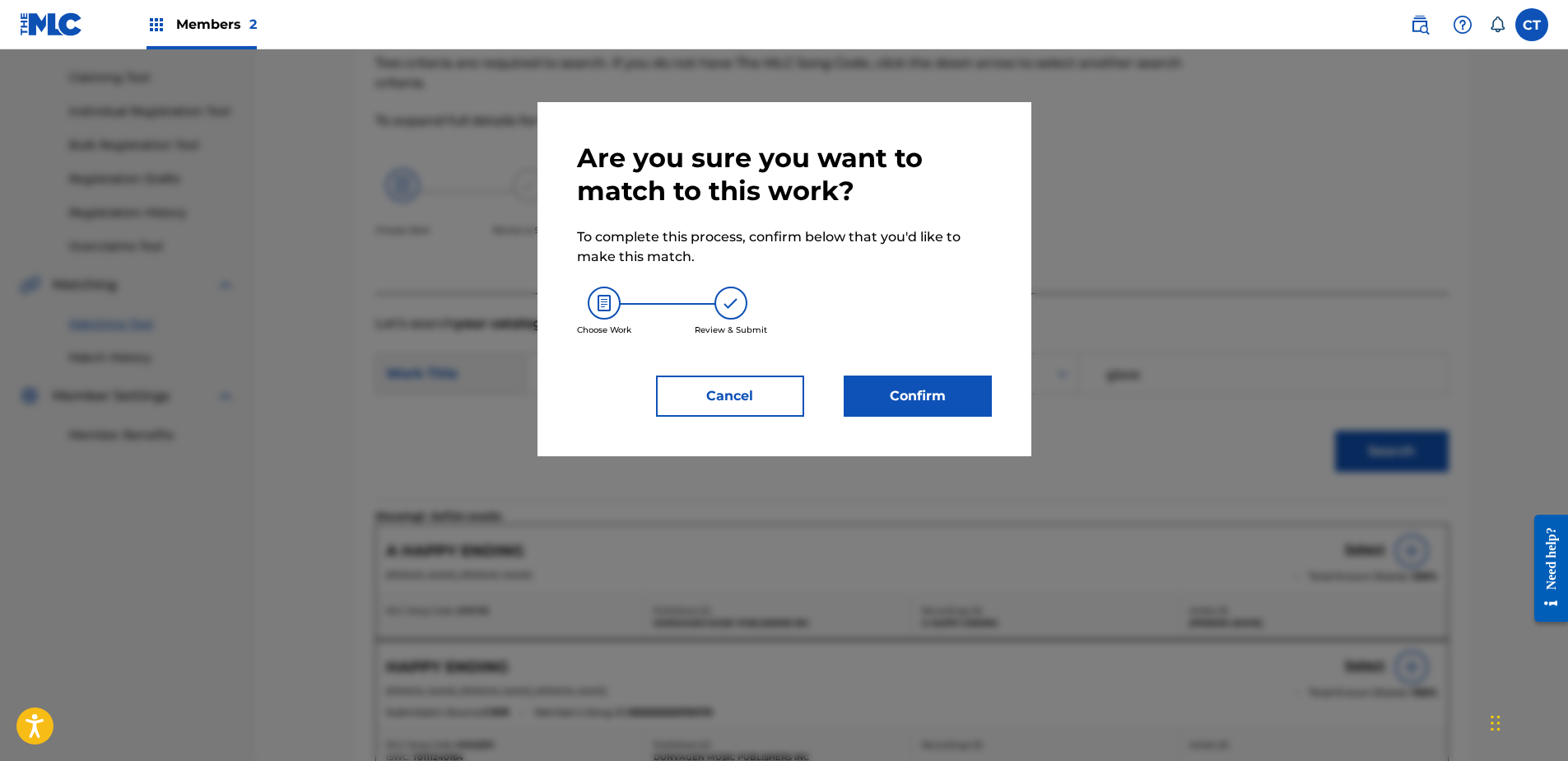
click at [960, 391] on button "Confirm" at bounding box center [918, 395] width 148 height 41
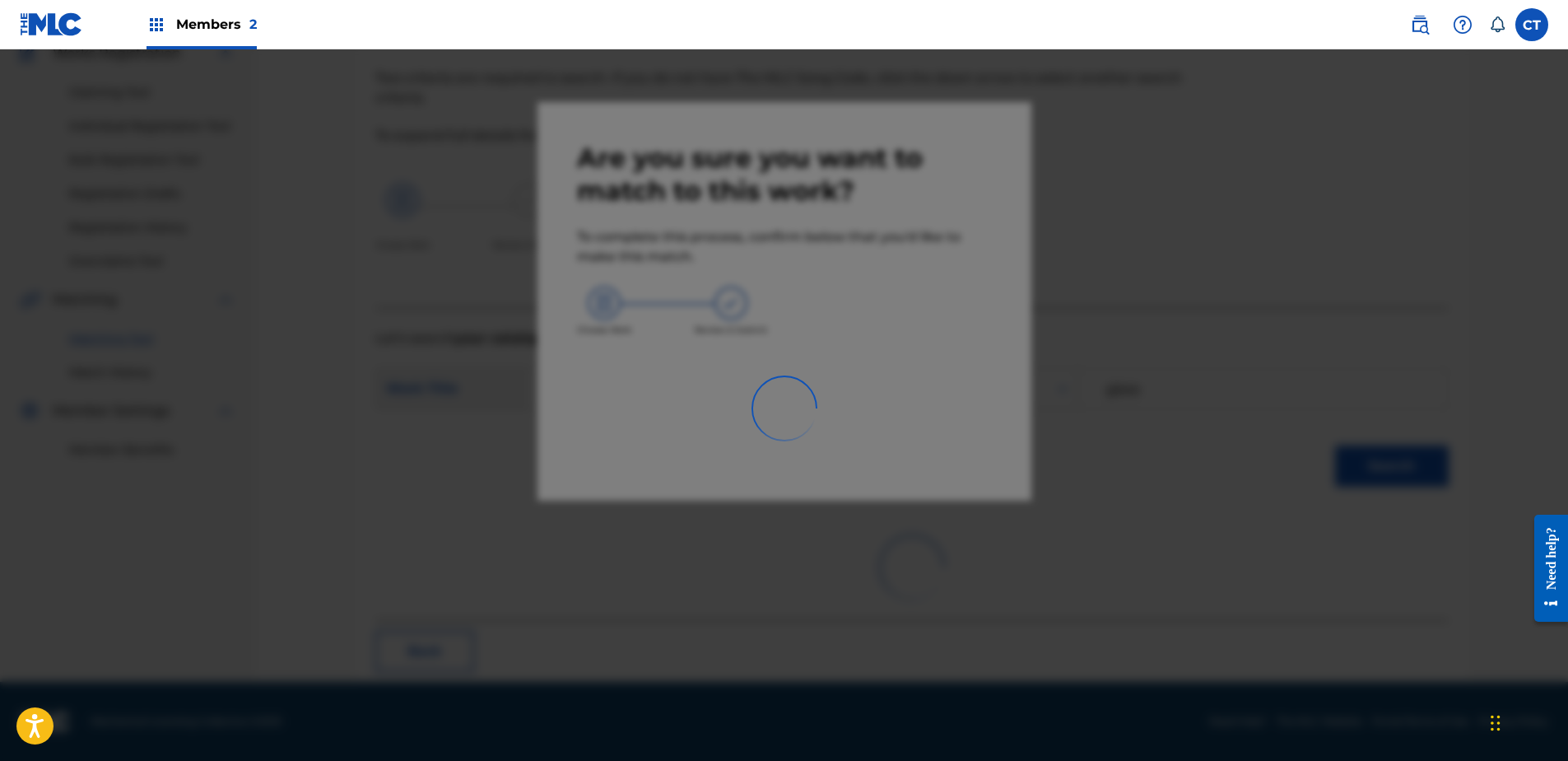
scroll to position [44, 0]
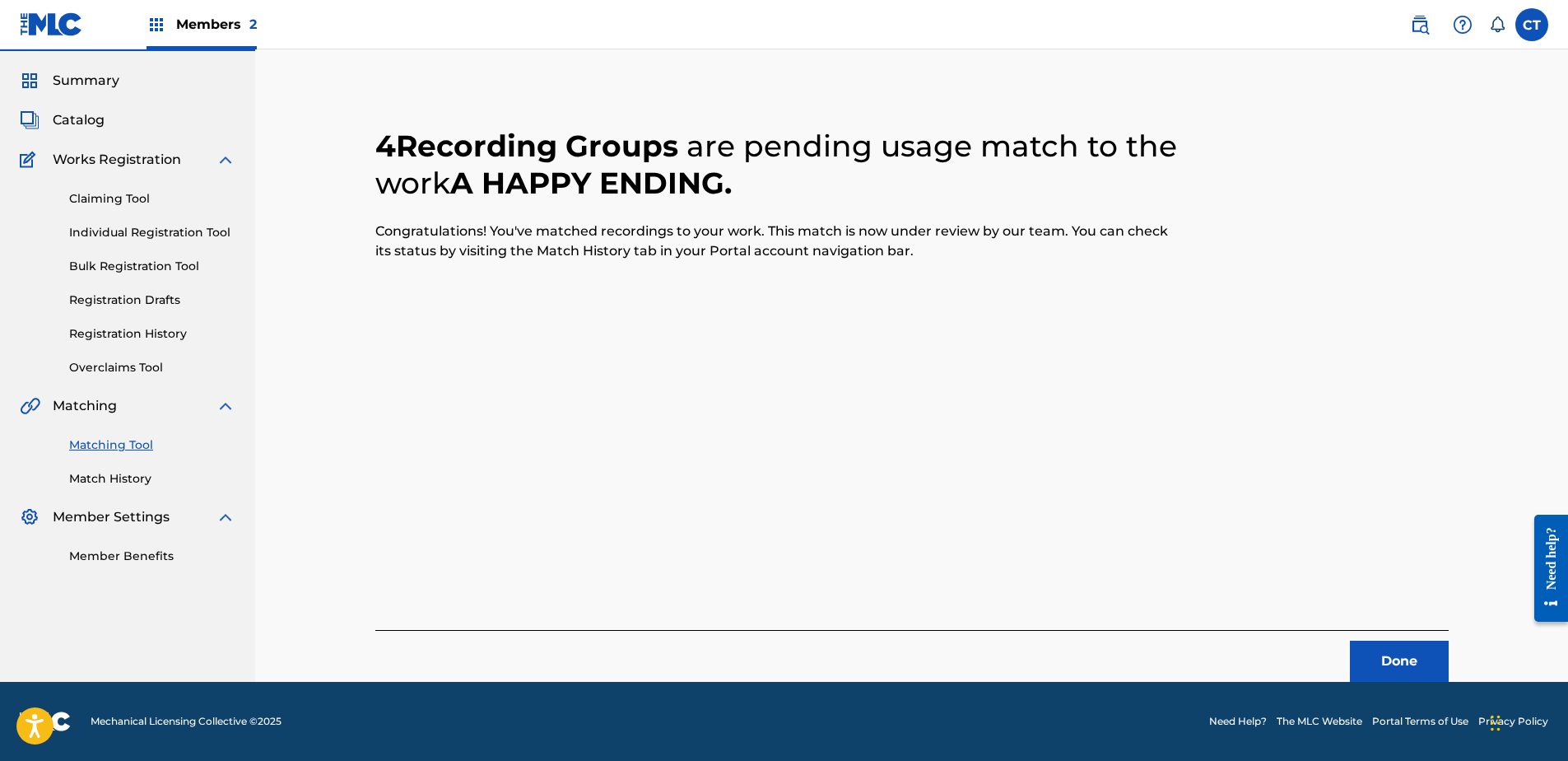
click at [1400, 674] on button "Done" at bounding box center [1399, 661] width 99 height 41
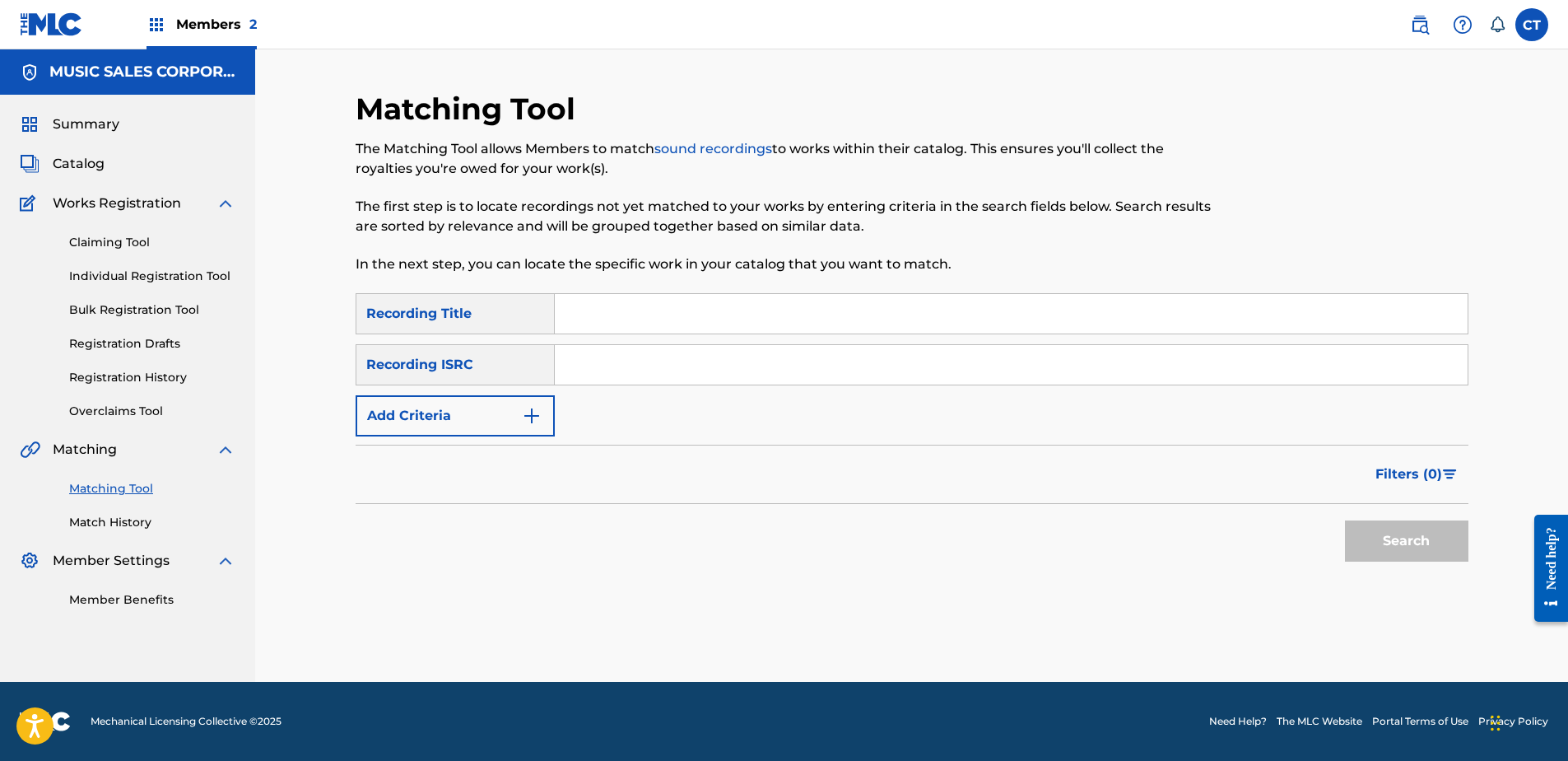
scroll to position [0, 0]
paste input "US65R0603124"
type input "US65R0603124"
click at [1405, 554] on button "Search" at bounding box center [1406, 541] width 124 height 41
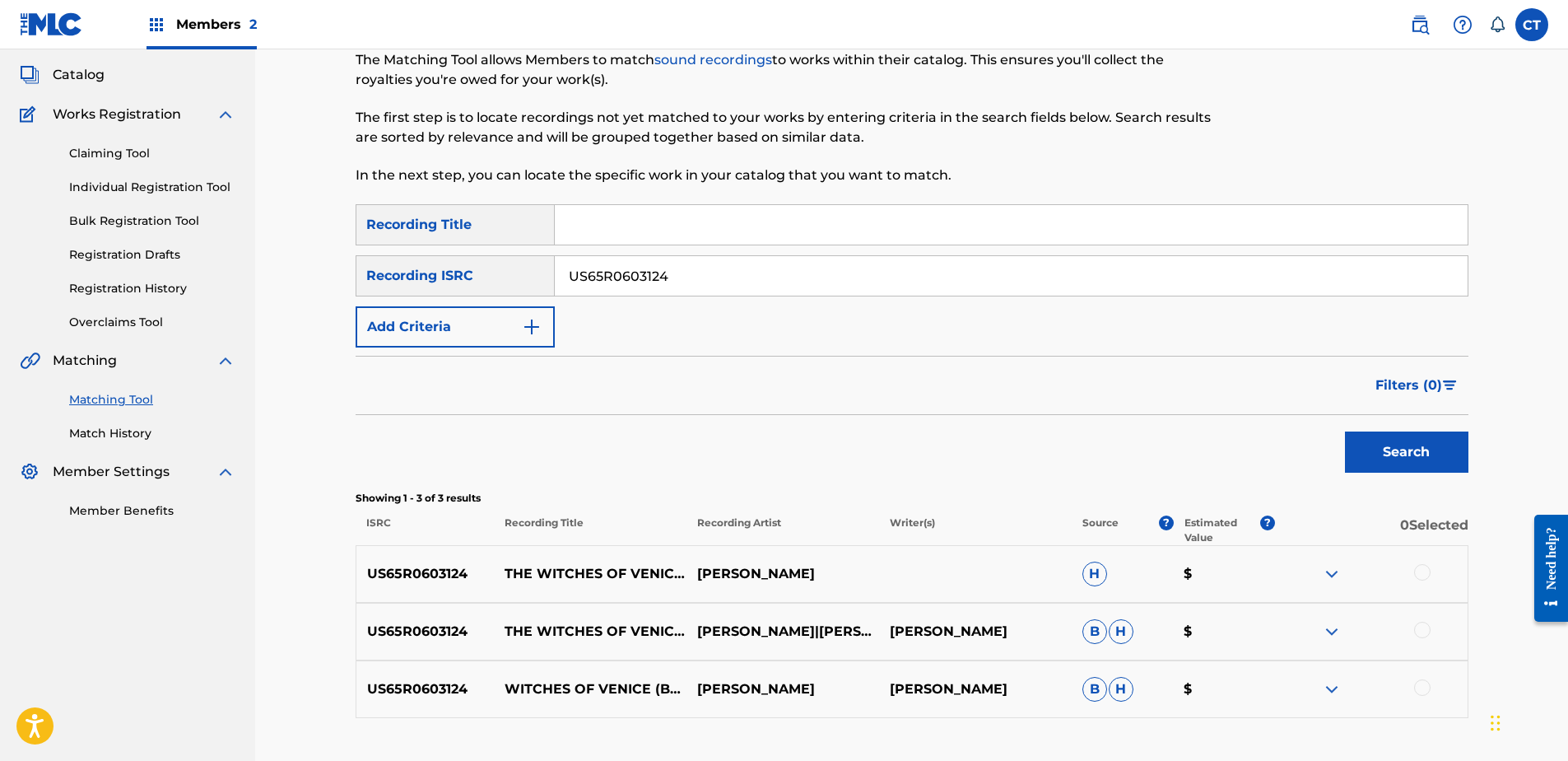
scroll to position [208, 0]
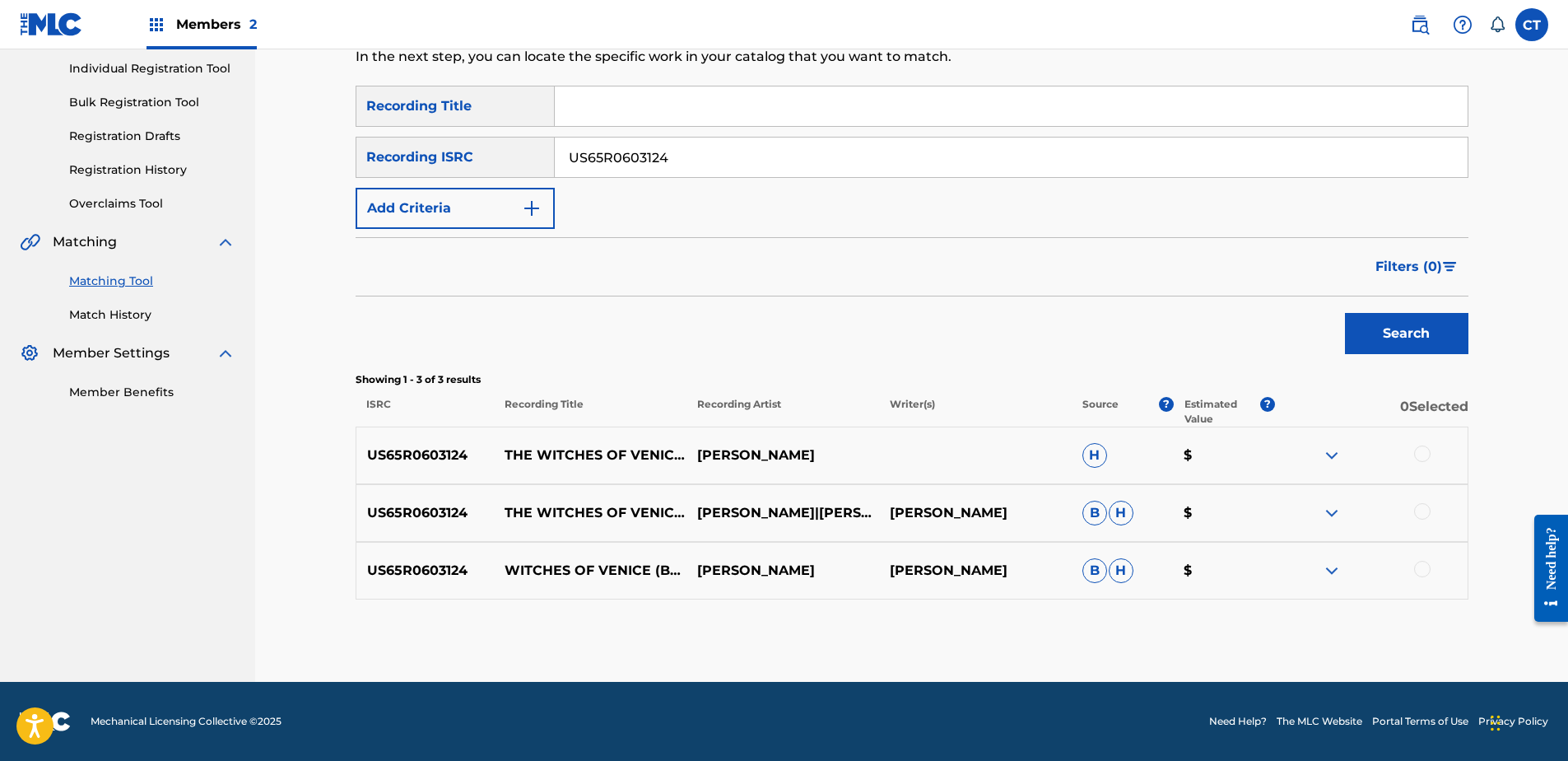
click at [1422, 457] on div at bounding box center [1422, 453] width 17 height 17
click at [1417, 509] on div at bounding box center [1422, 511] width 17 height 17
click at [1421, 567] on div at bounding box center [1422, 569] width 17 height 17
click at [1167, 630] on button "Match 3 Groups" at bounding box center [1157, 626] width 182 height 41
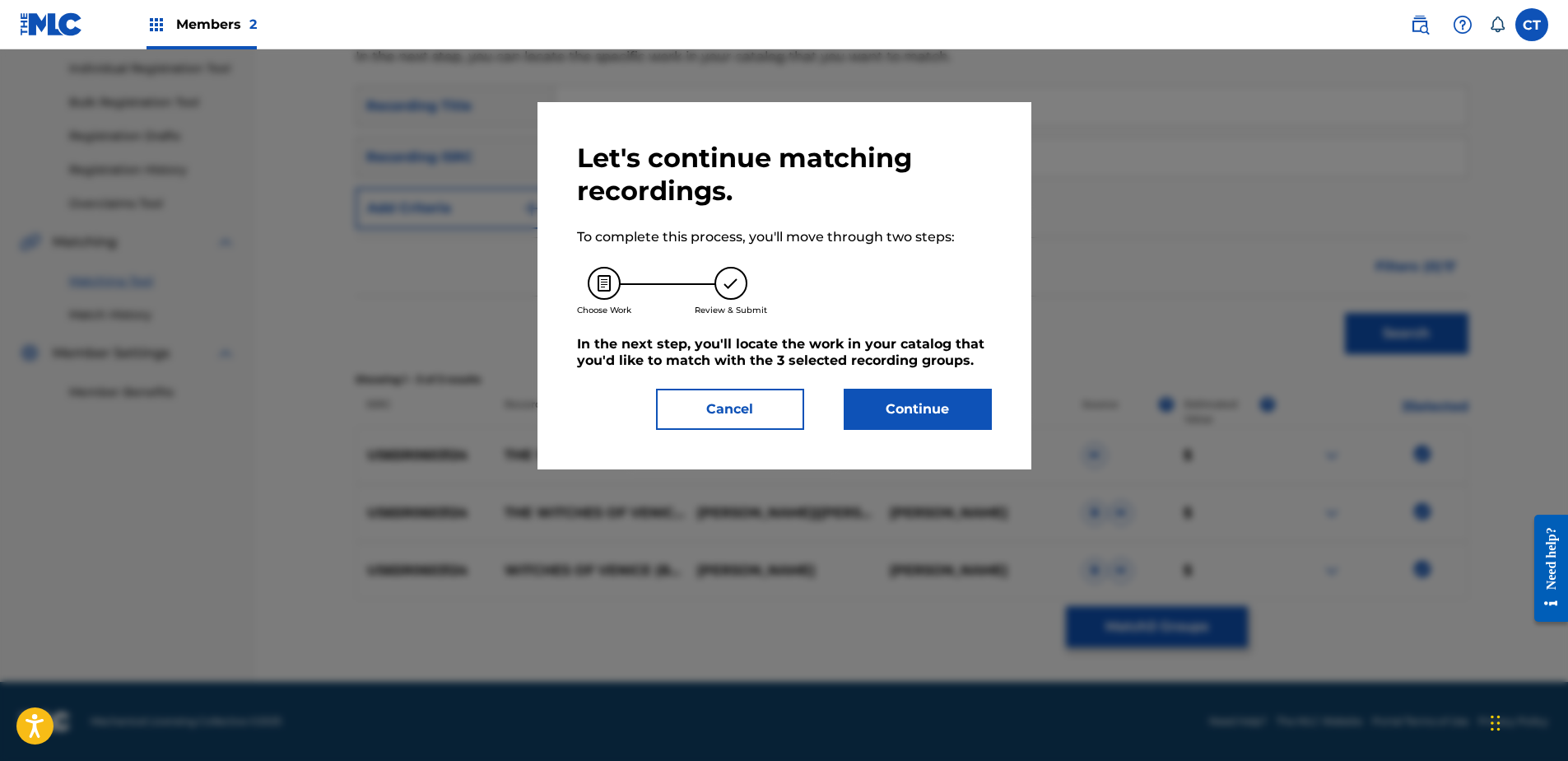
click at [845, 387] on div "Let's continue matching recordings. To complete this process, you'll move throu…" at bounding box center [784, 286] width 415 height 288
click at [890, 406] on button "Continue" at bounding box center [918, 409] width 148 height 41
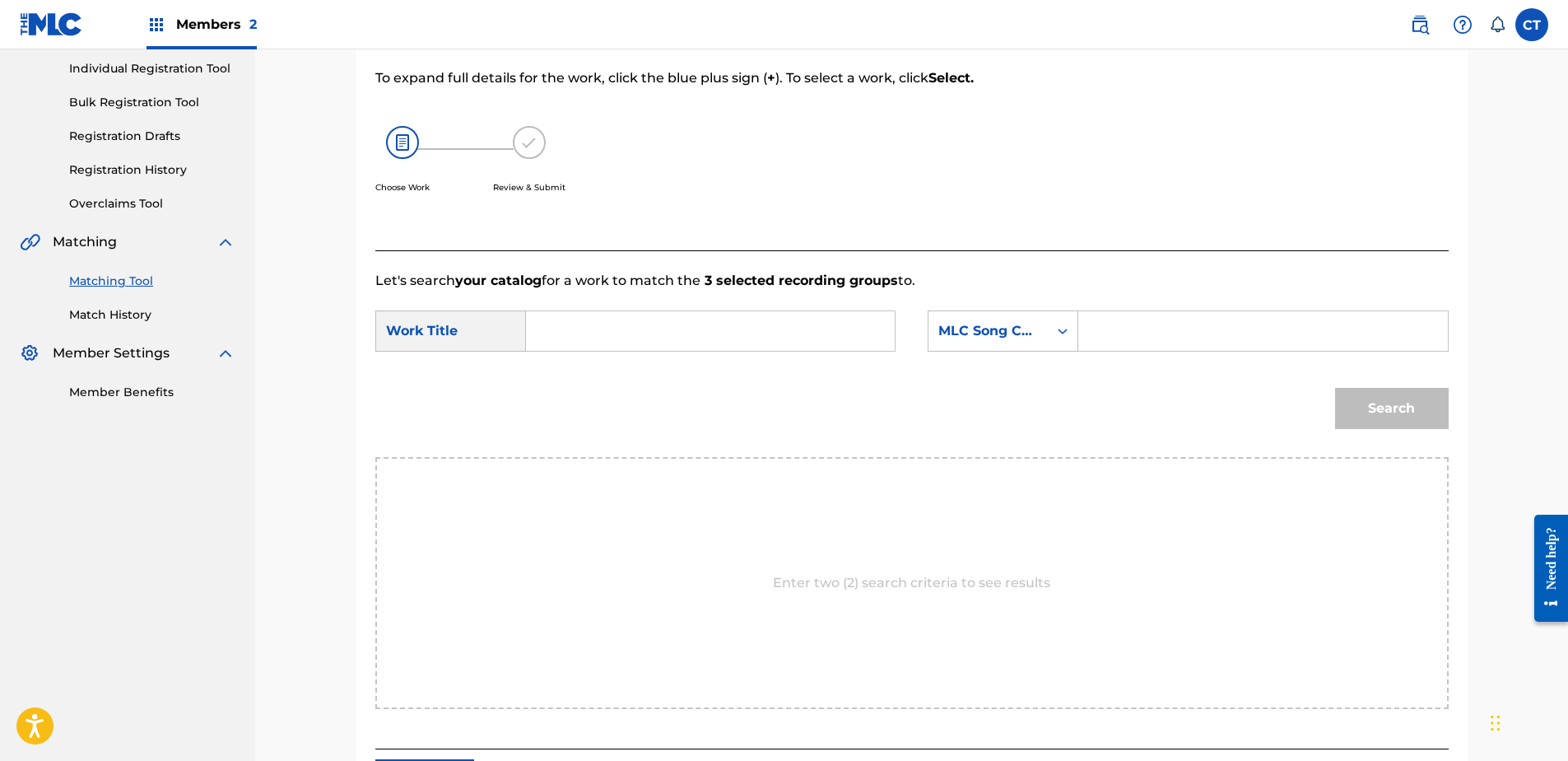
paste input "Life is Hard, A Good Red Wine"
type input "Life is Hard, A Good Red Wine"
click at [996, 309] on form "SearchWithCriteriaa6a26510-dfc6-49e7-8dd0-c4927735b672 Work Title Life is Hard,…" at bounding box center [912, 373] width 1074 height 167
click at [1008, 353] on div "SearchWithCriteriaa6a26510-dfc6-49e7-8dd0-c4927735b672 Work Title Life is Hard,…" at bounding box center [912, 336] width 1074 height 51
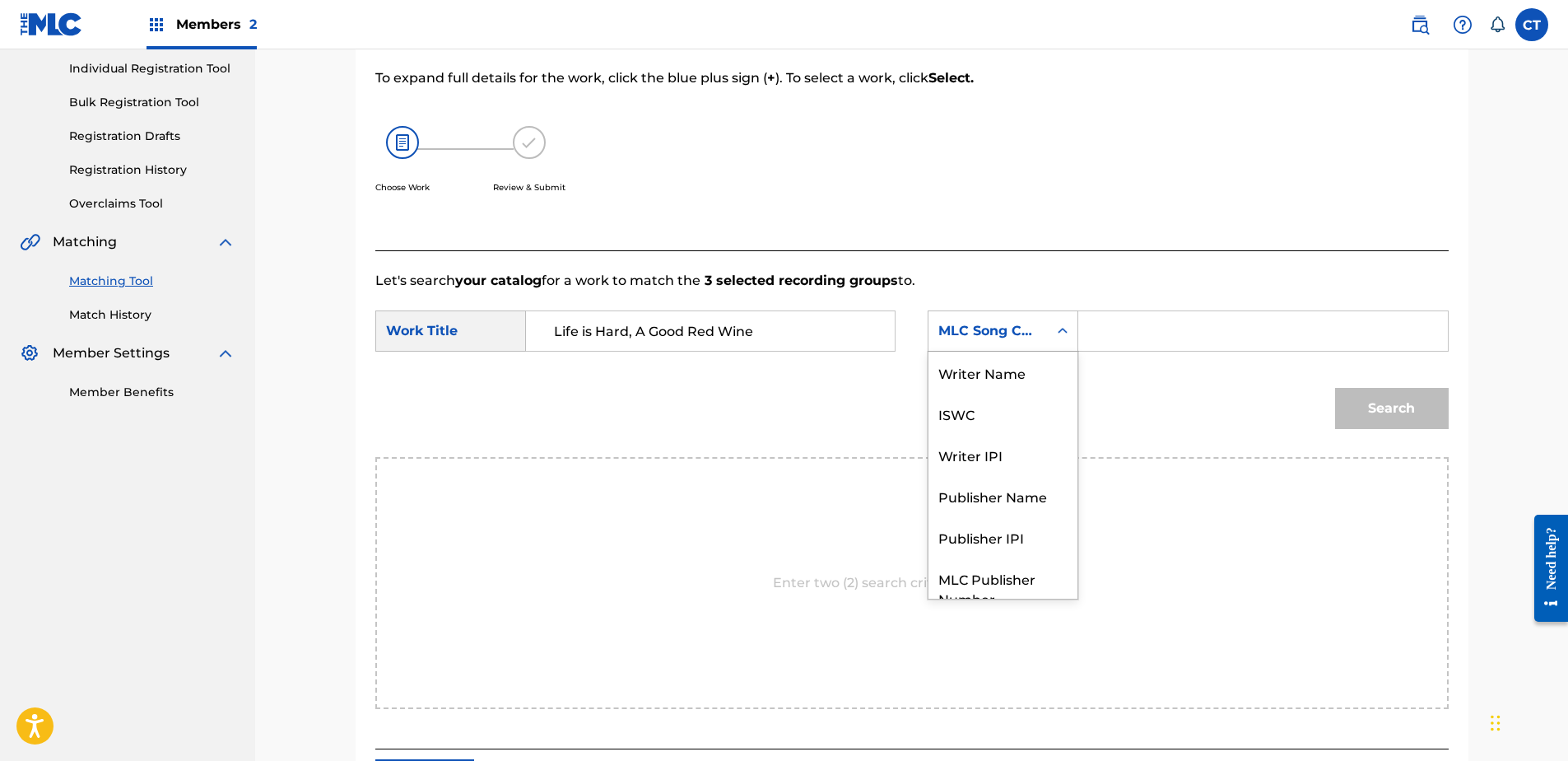
click at [1015, 342] on div "MLC Song Code" at bounding box center [988, 331] width 119 height 32
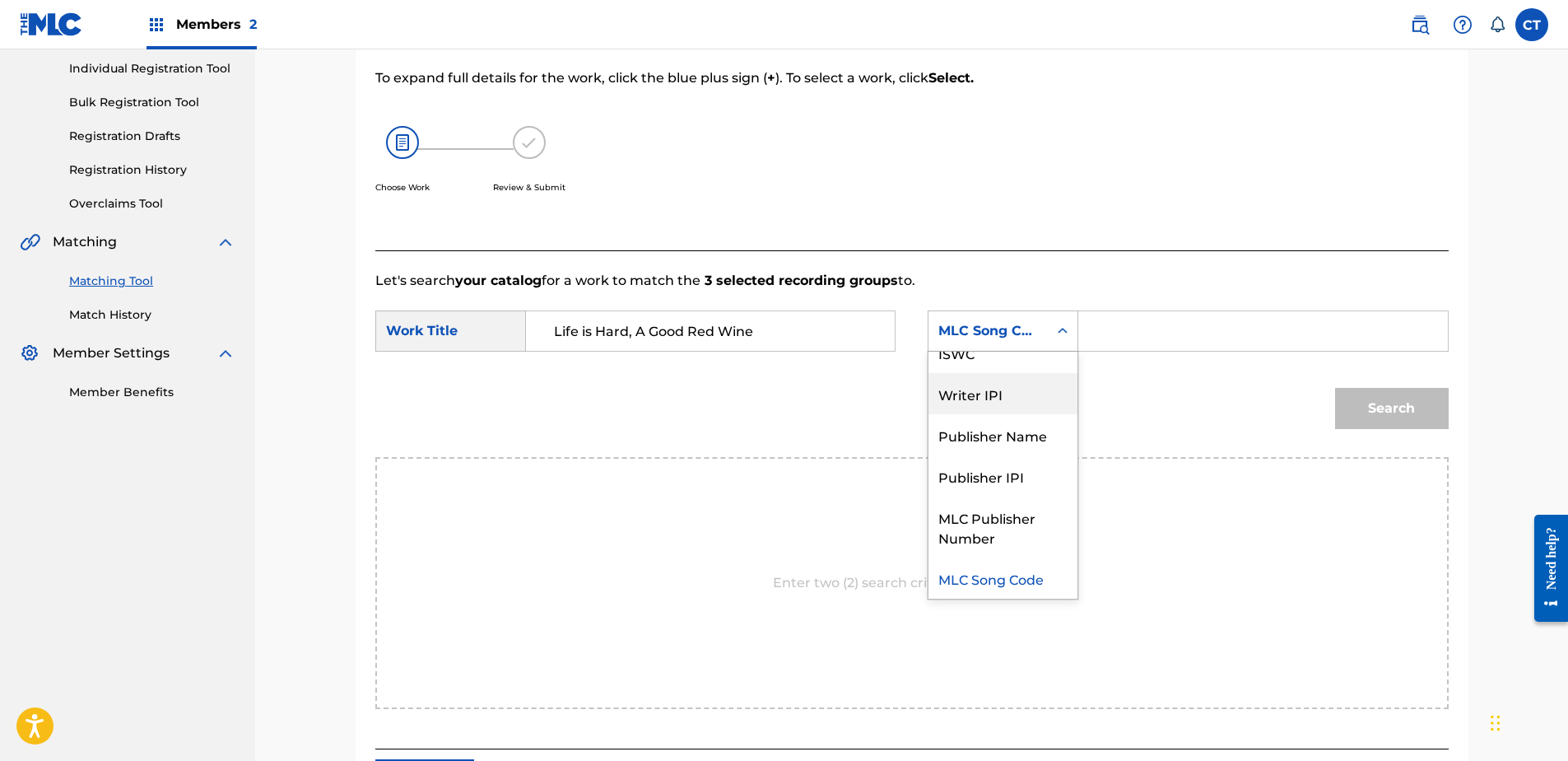
scroll to position [0, 0]
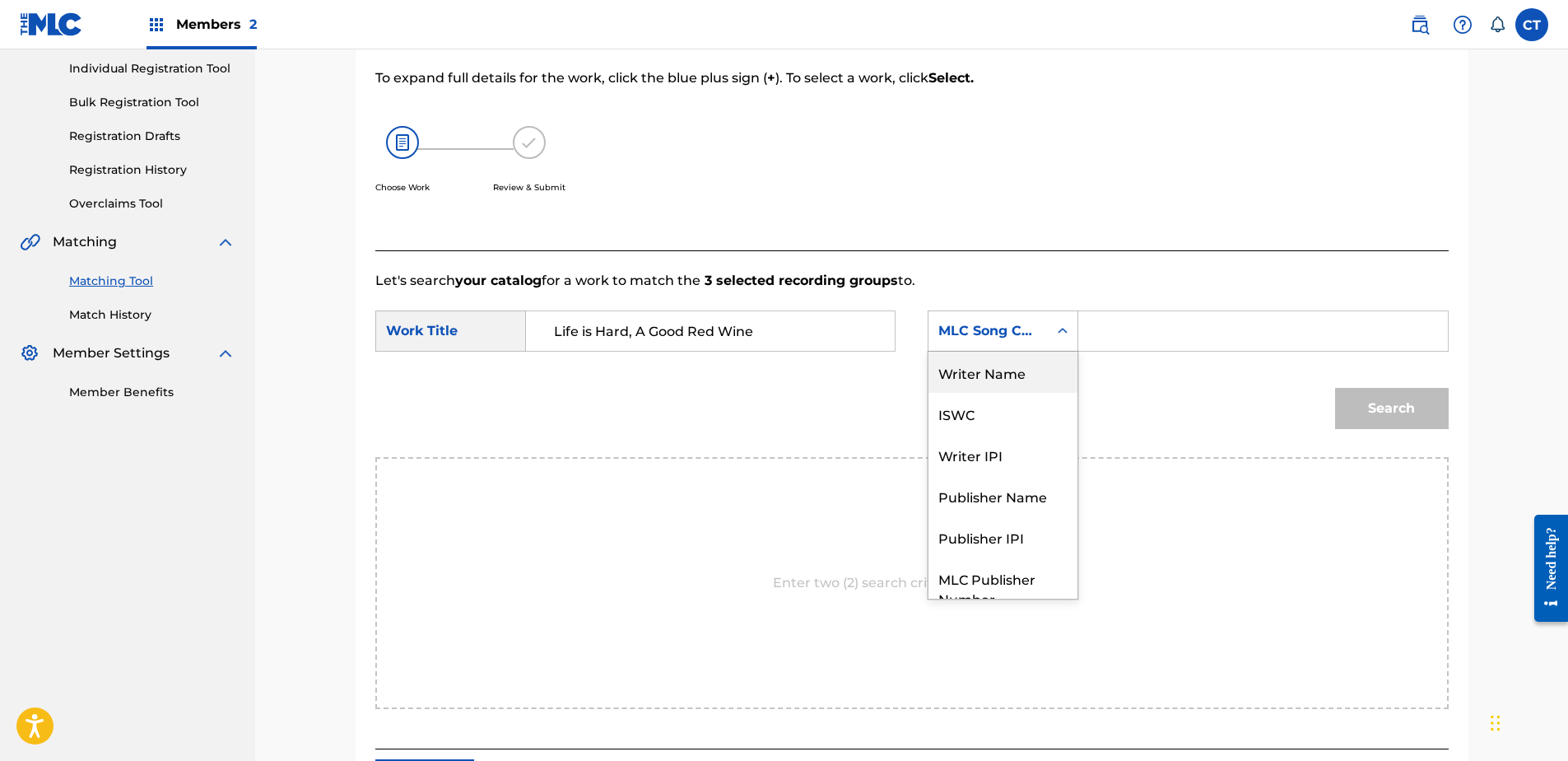
click at [1007, 366] on div "Writer Name" at bounding box center [1003, 372] width 149 height 41
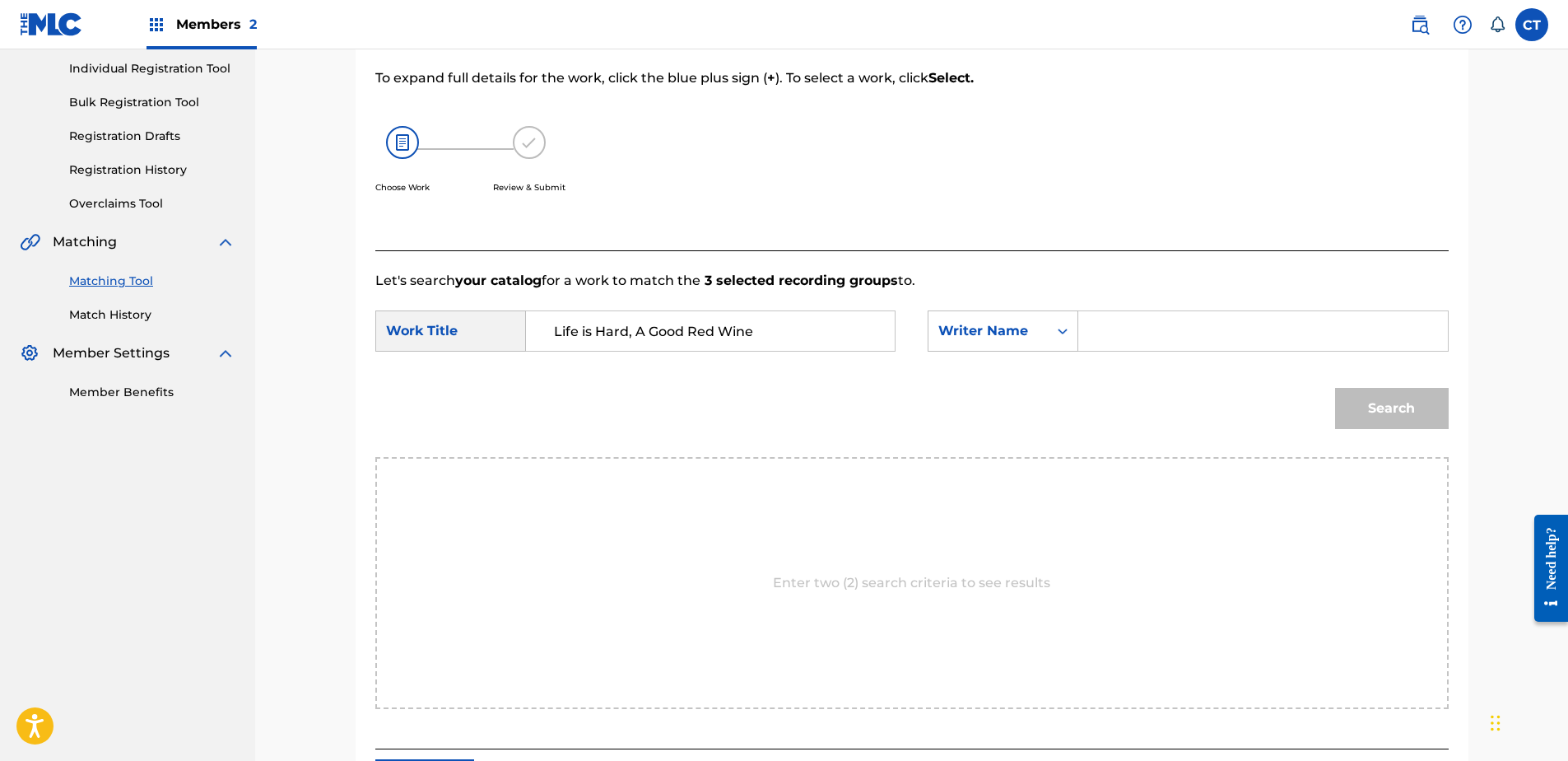
click at [1126, 331] on input "Search Form" at bounding box center [1262, 331] width 341 height 39
type input "glass"
click at [1335, 388] on button "Search" at bounding box center [1392, 408] width 114 height 41
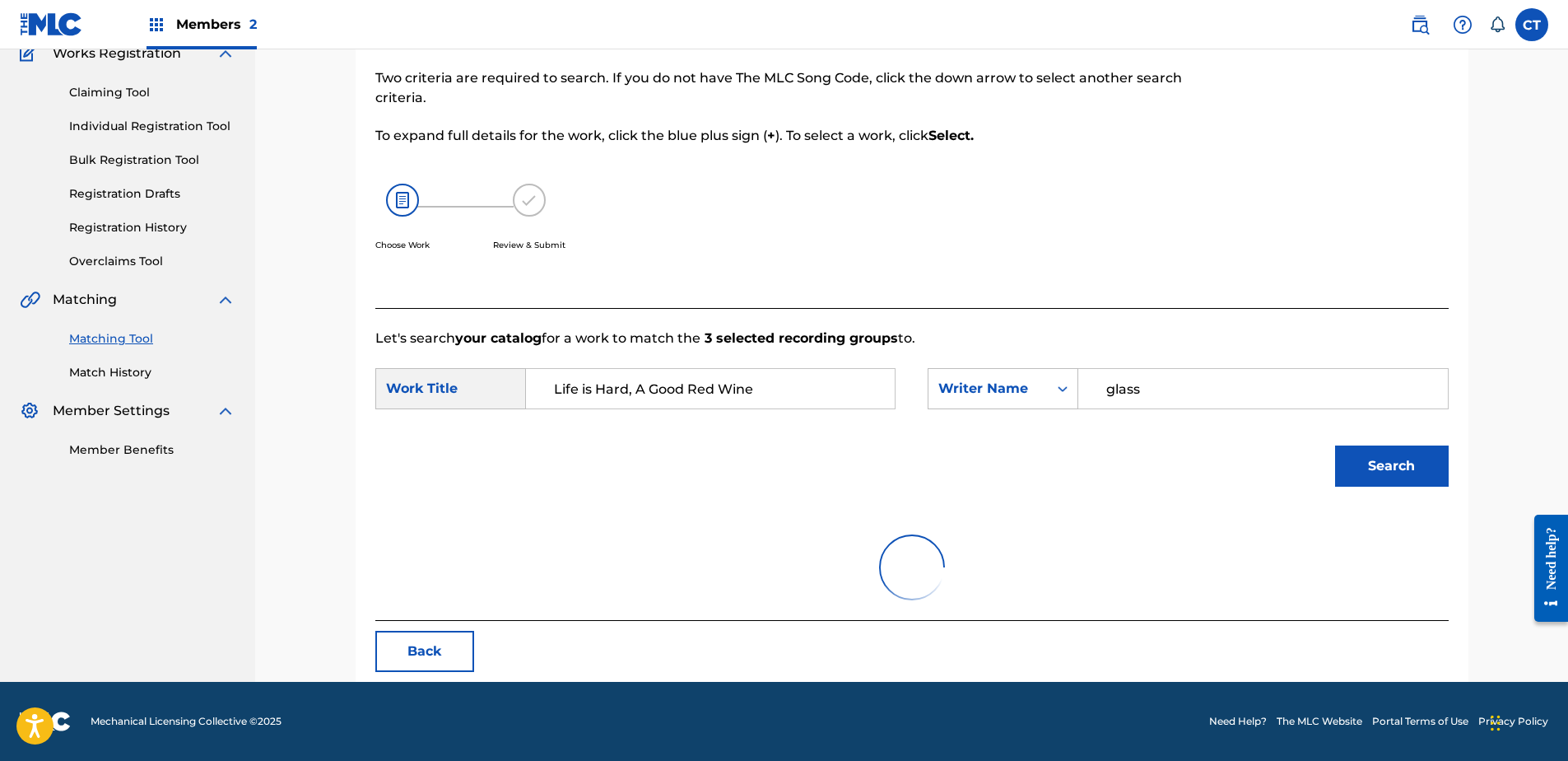
scroll to position [208, 0]
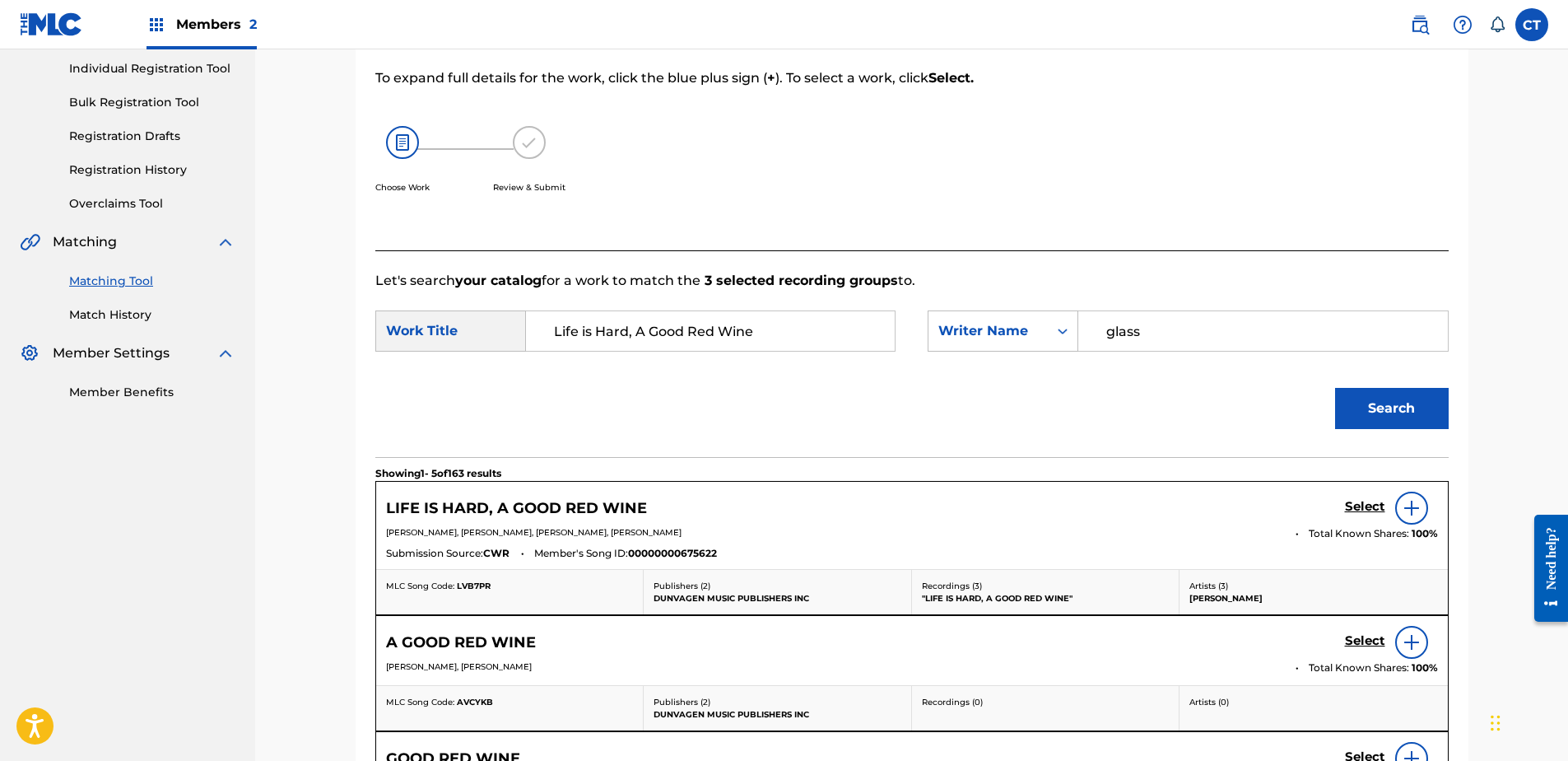
click at [1357, 512] on h5 "Select" at bounding box center [1365, 507] width 40 height 16
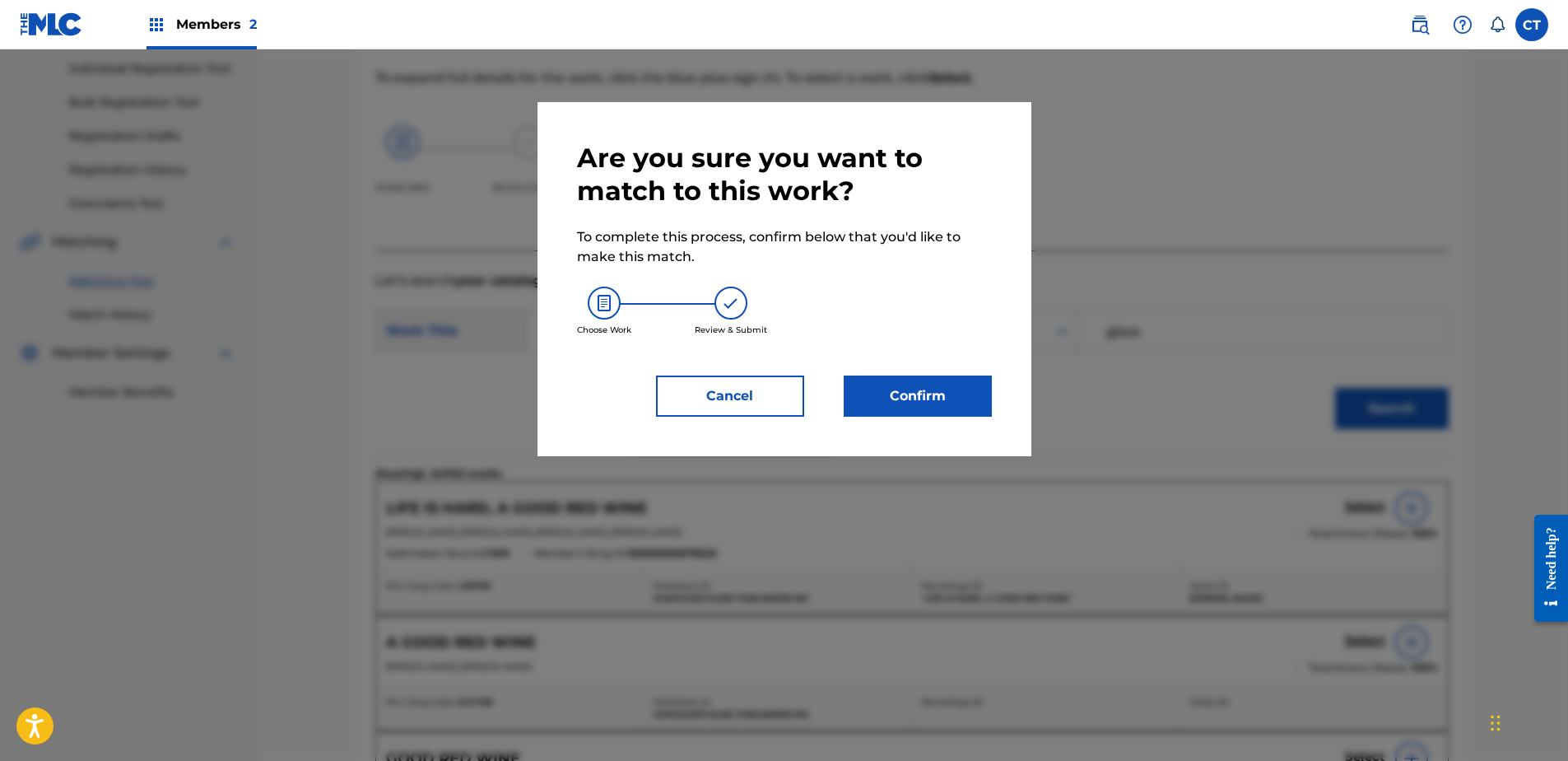
click at [928, 385] on button "Confirm" at bounding box center [918, 395] width 148 height 41
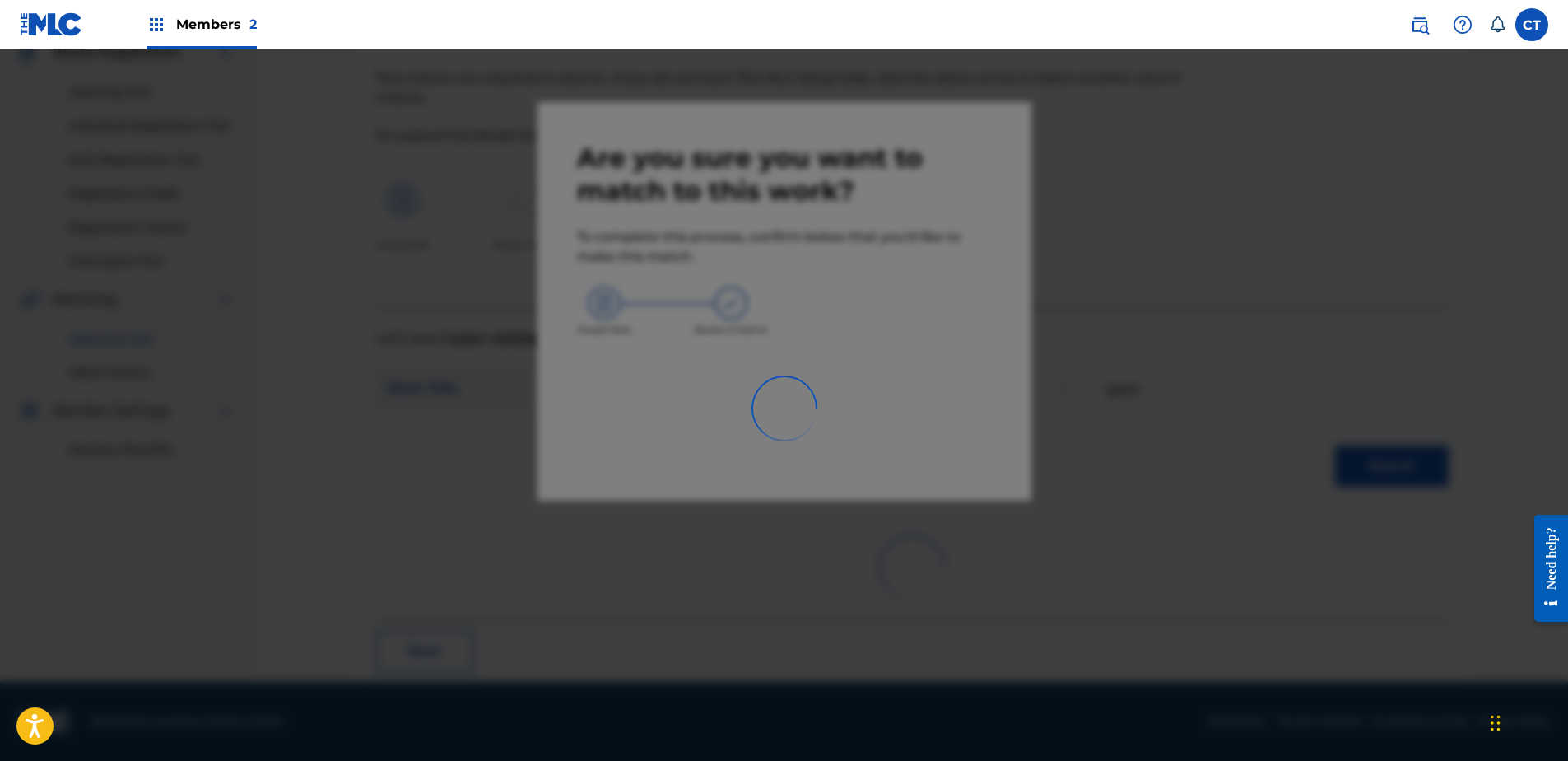
scroll to position [44, 0]
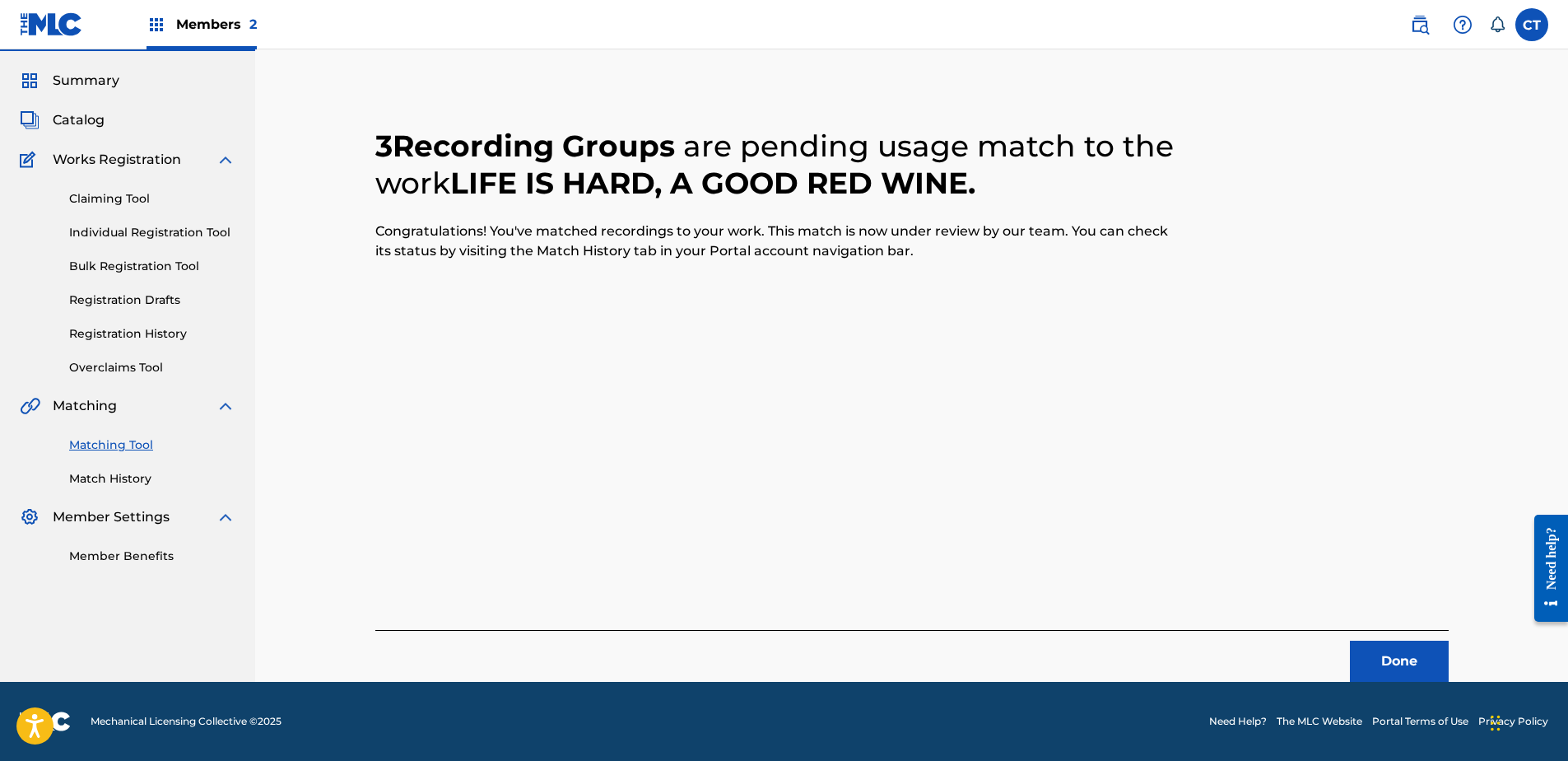
click at [1382, 651] on button "Done" at bounding box center [1399, 661] width 99 height 41
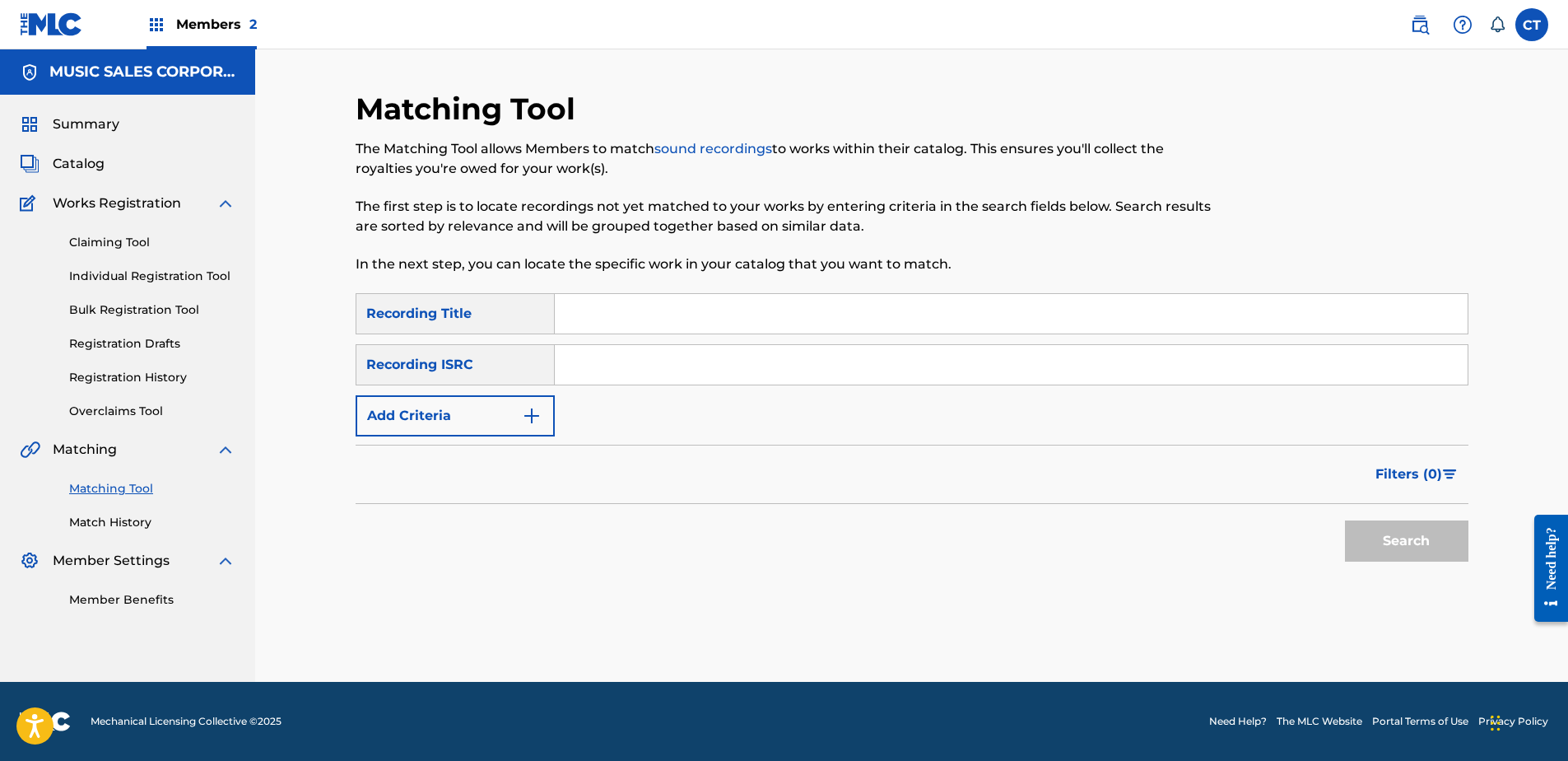
paste input "USSM18700186"
type input "USSM18700186"
click at [1379, 530] on button "Search" at bounding box center [1406, 541] width 124 height 41
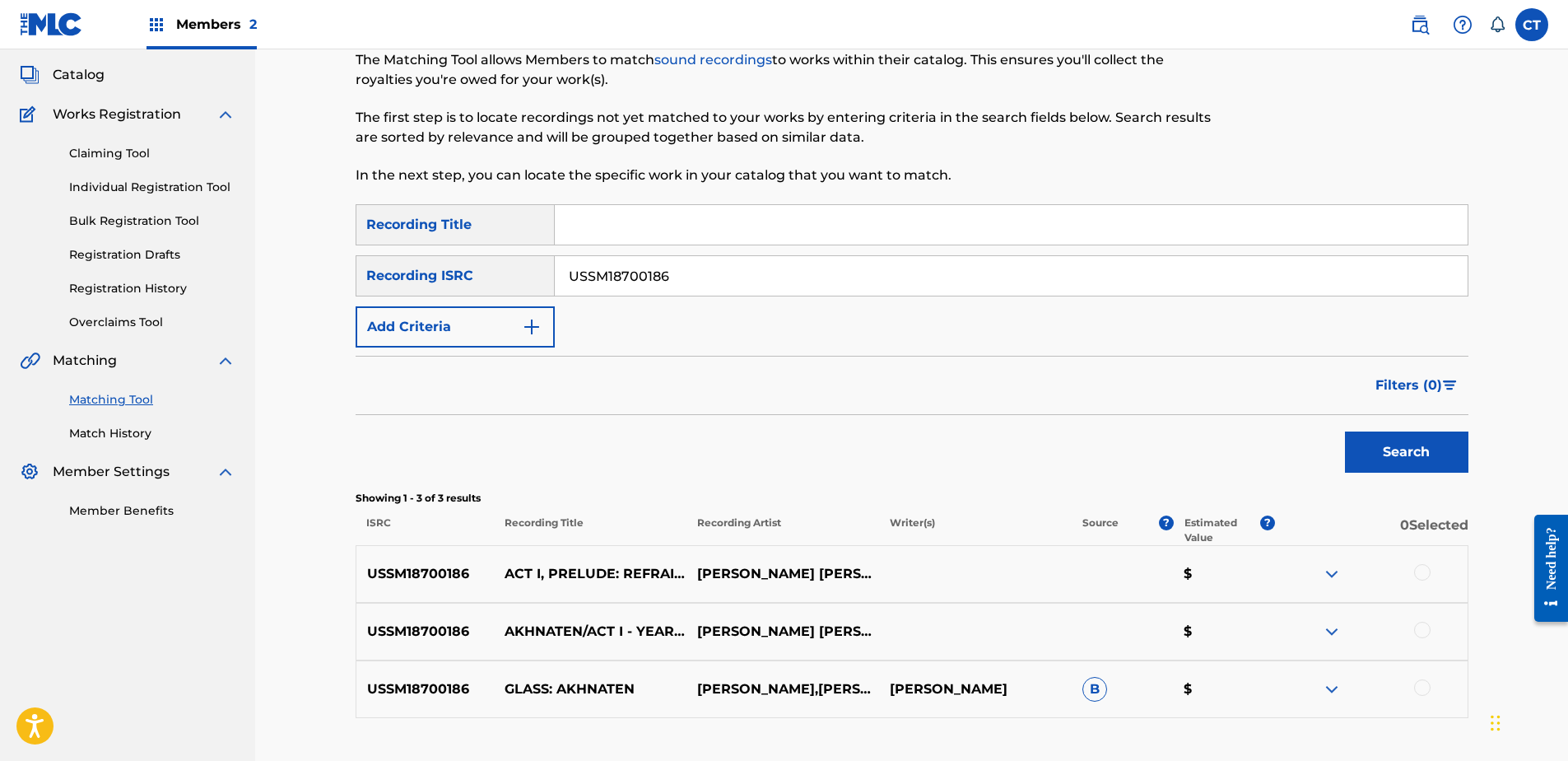
scroll to position [208, 0]
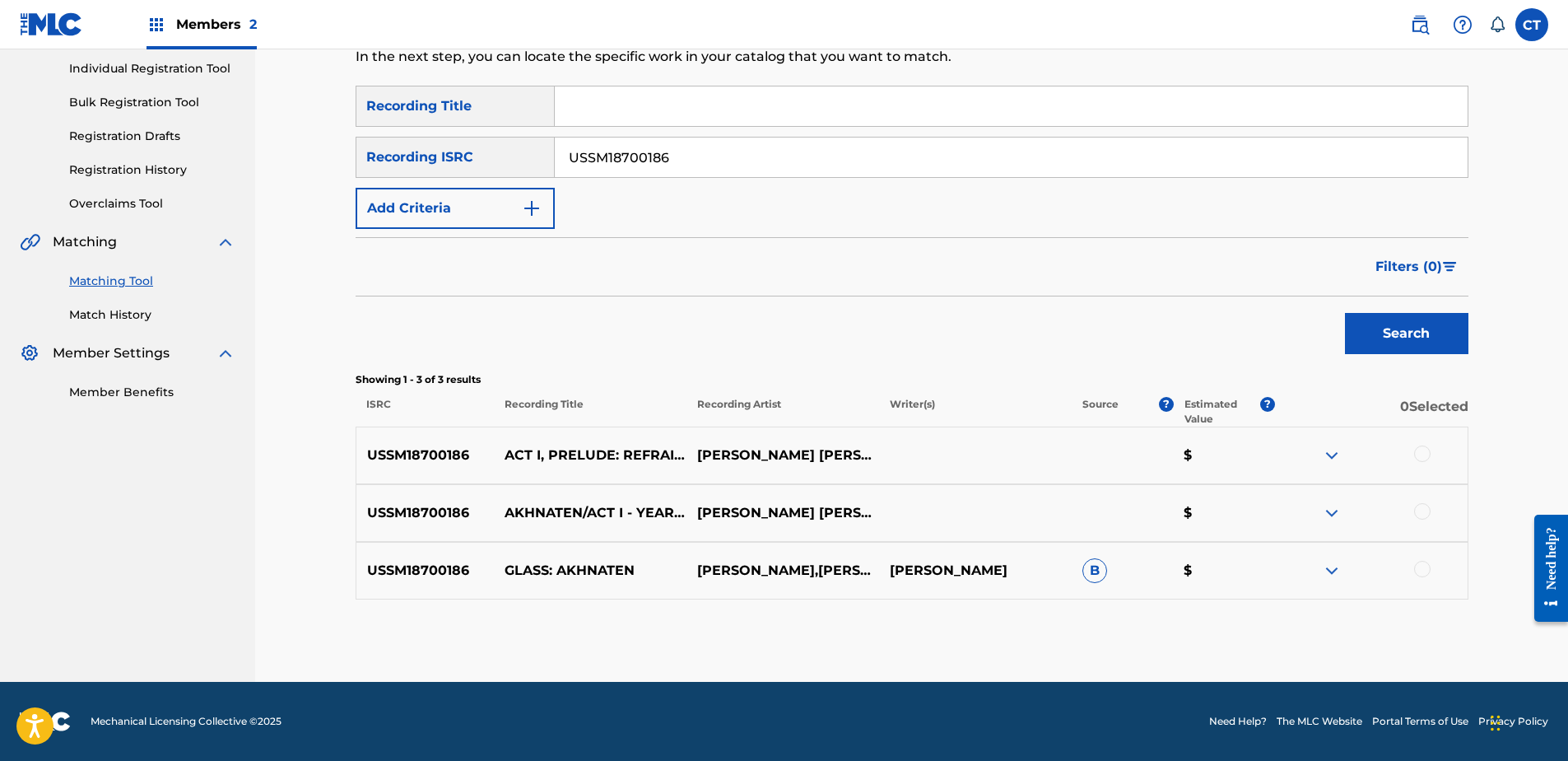
click at [1424, 453] on div at bounding box center [1422, 453] width 17 height 17
click at [1423, 509] on div at bounding box center [1422, 511] width 17 height 17
click at [1421, 572] on div at bounding box center [1422, 569] width 17 height 17
click at [1237, 614] on button "Match 3 Groups" at bounding box center [1157, 626] width 182 height 41
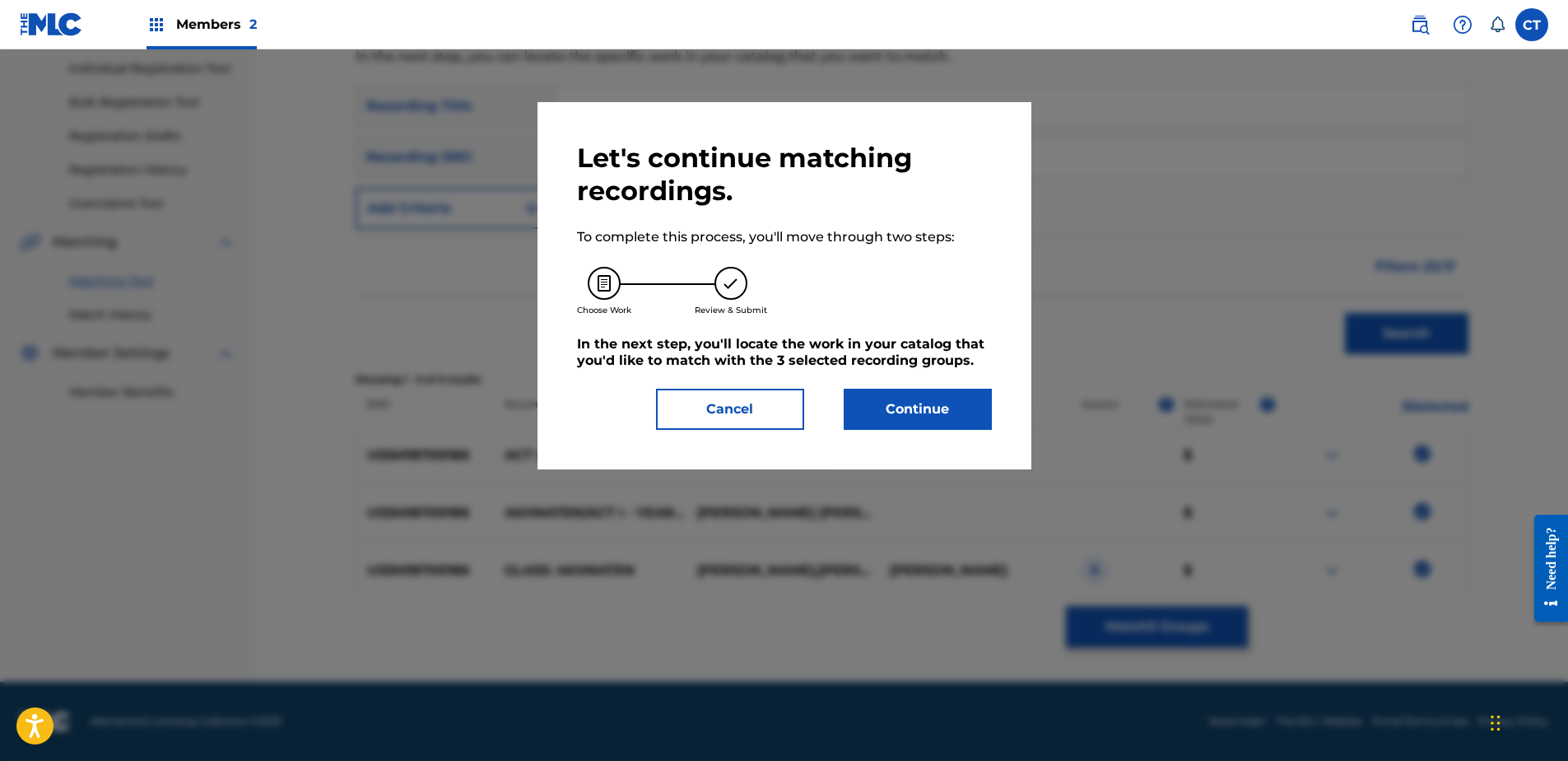
click at [964, 420] on button "Continue" at bounding box center [918, 409] width 148 height 41
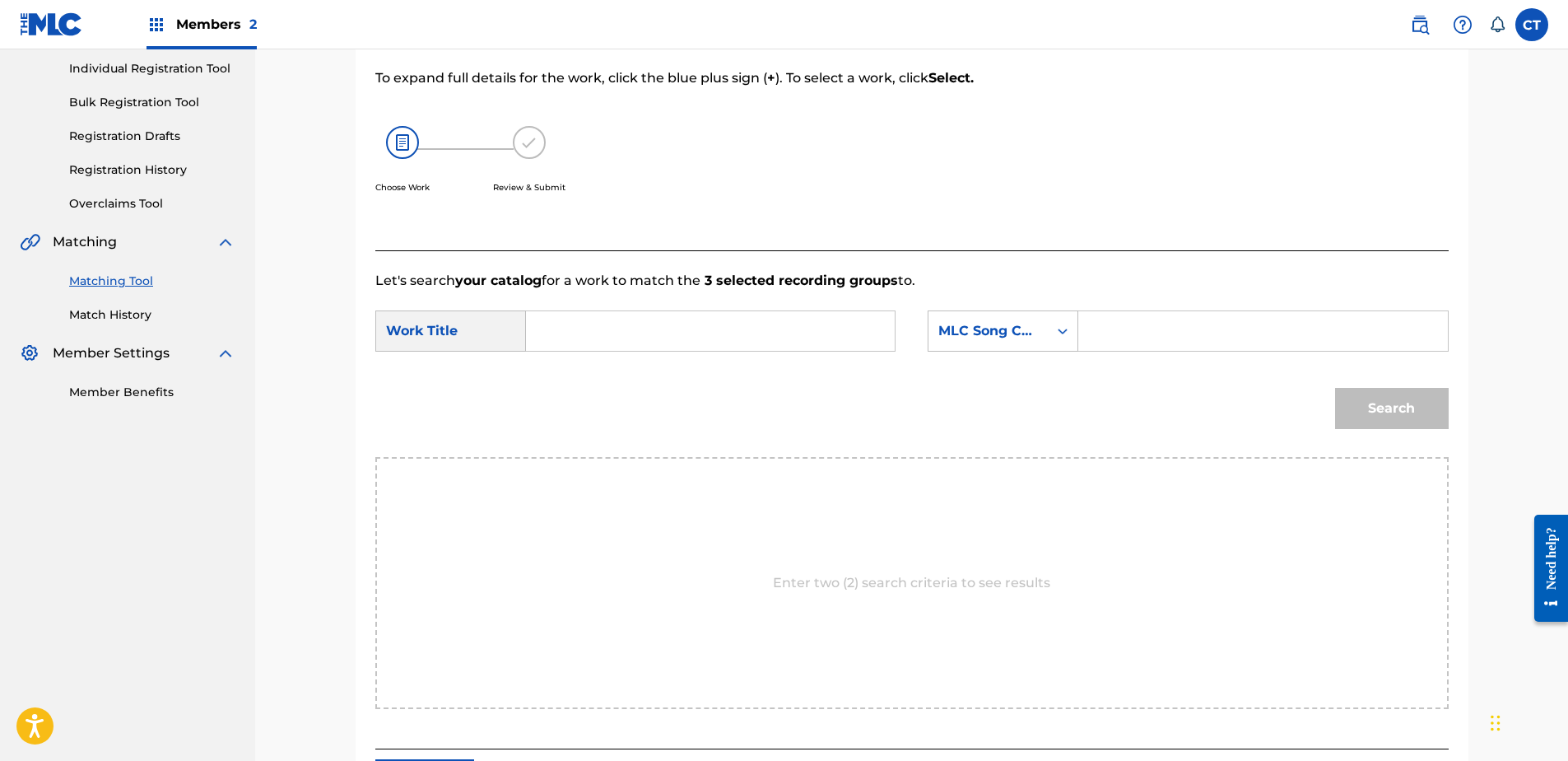
paste input "Akhnaten: Act I, Prelude: Refrain - Verse 1 - Verse 2"
type input "Akhnaten: Act I, Prelude: Refrain - Verse 1 - Verse 2"
click at [1054, 338] on div "Search Form" at bounding box center [1062, 331] width 30 height 30
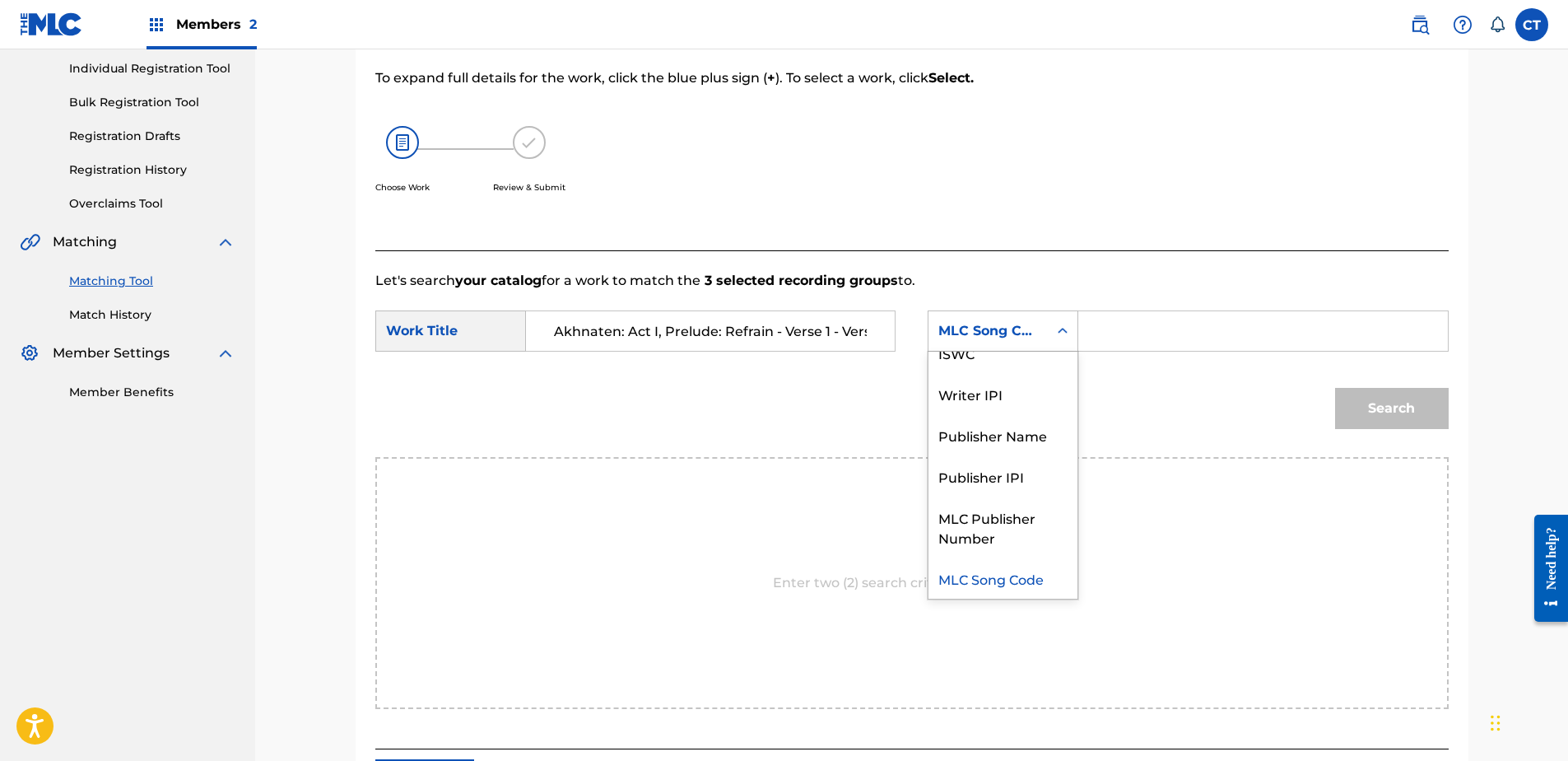
scroll to position [0, 0]
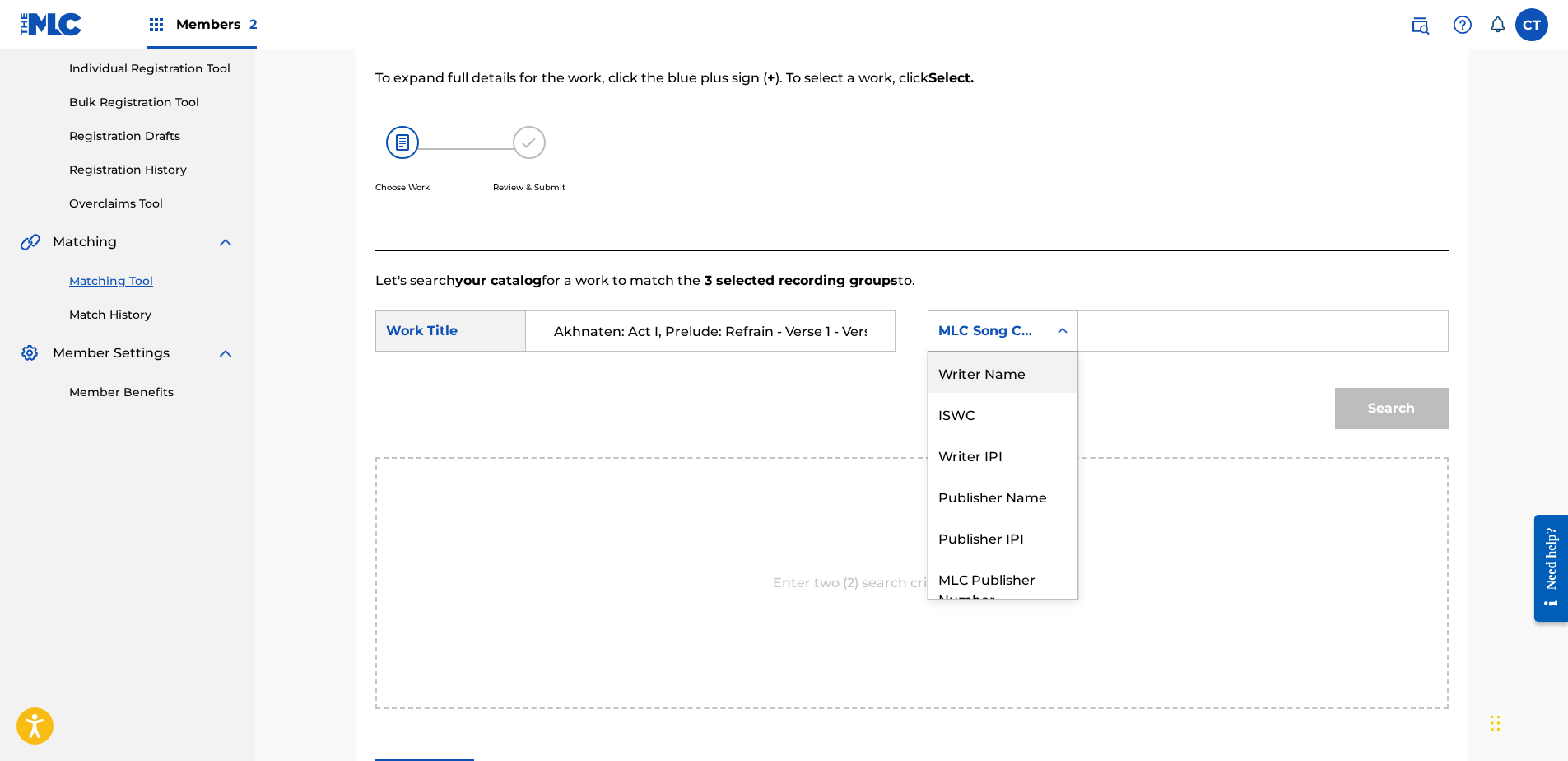
click at [1040, 376] on div "Writer Name" at bounding box center [1003, 372] width 149 height 41
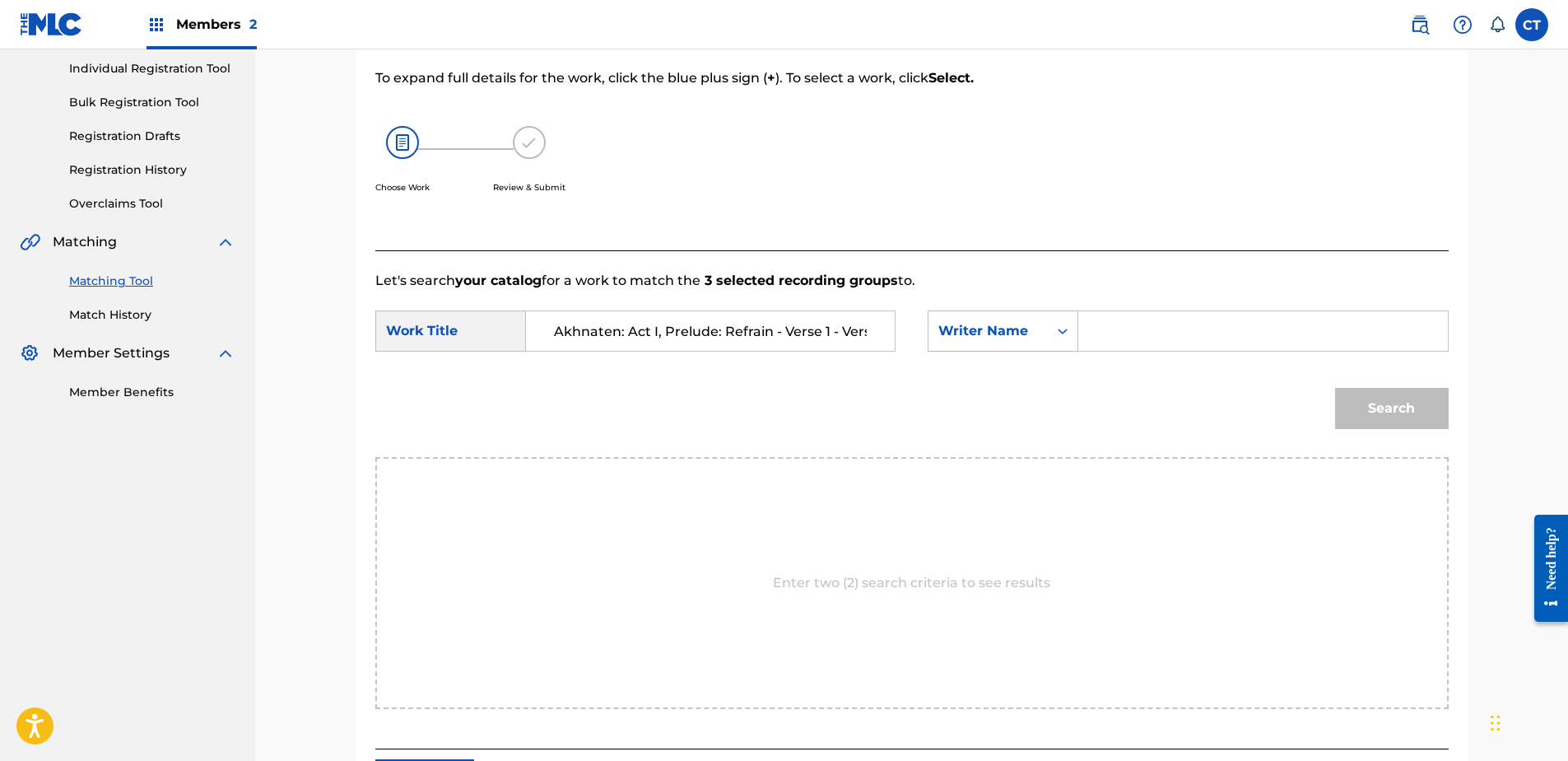
click at [1102, 332] on input "Search Form" at bounding box center [1262, 331] width 341 height 39
type input "glass"
click at [1335, 388] on button "Search" at bounding box center [1392, 408] width 114 height 41
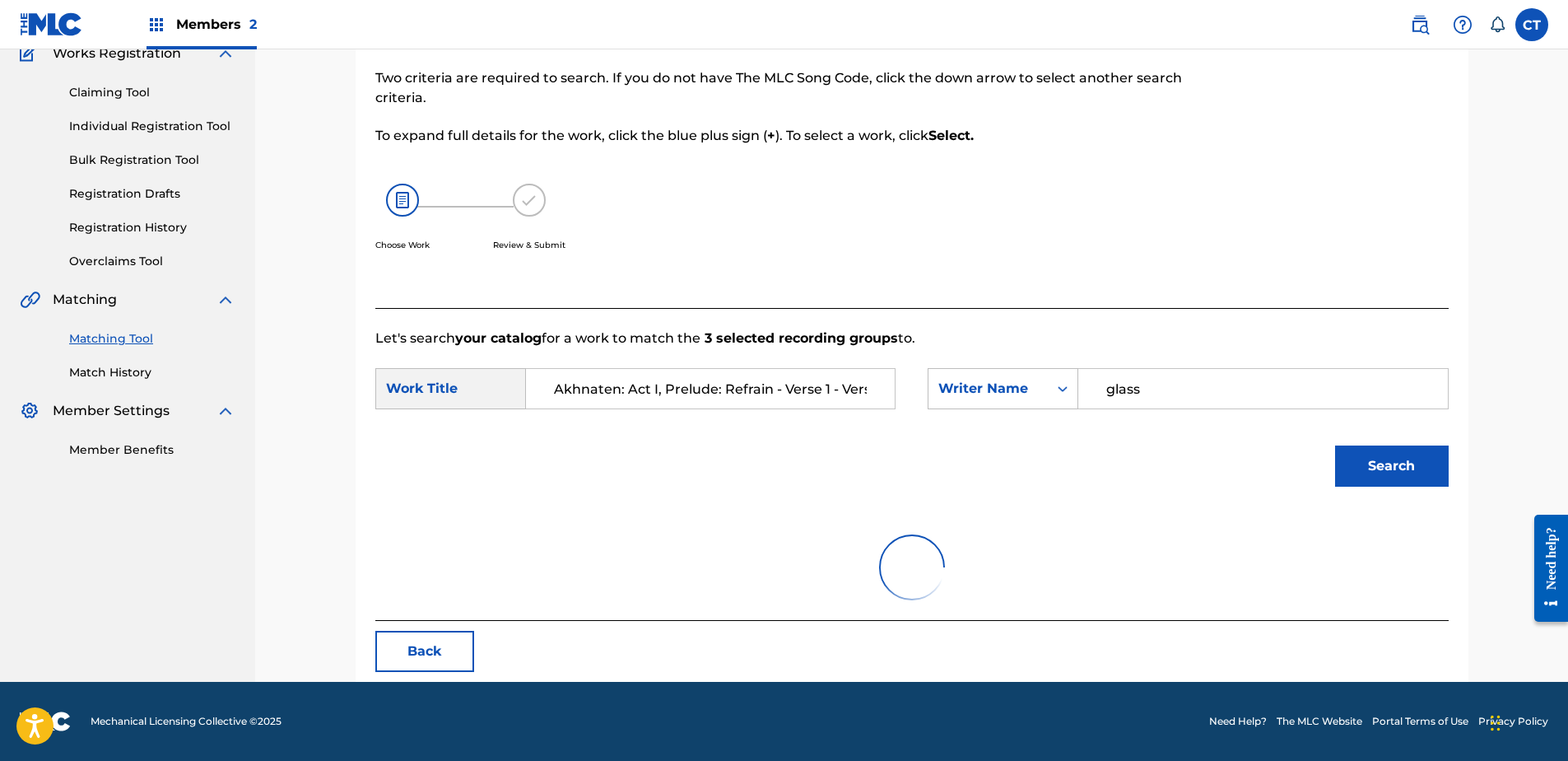
scroll to position [208, 0]
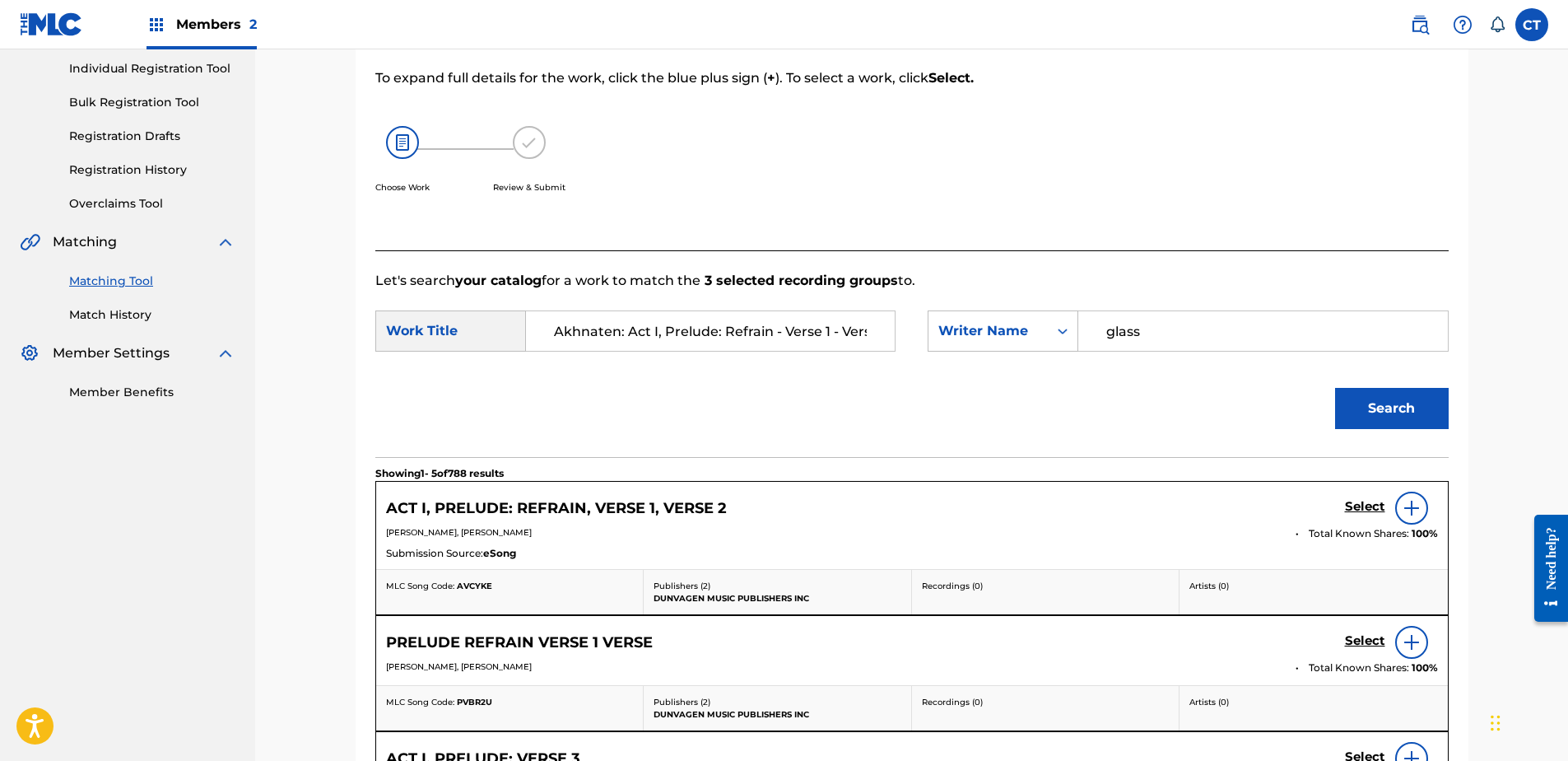
click at [1365, 497] on div "Select" at bounding box center [1391, 509] width 93 height 33
click at [1362, 516] on link "Select" at bounding box center [1365, 508] width 40 height 18
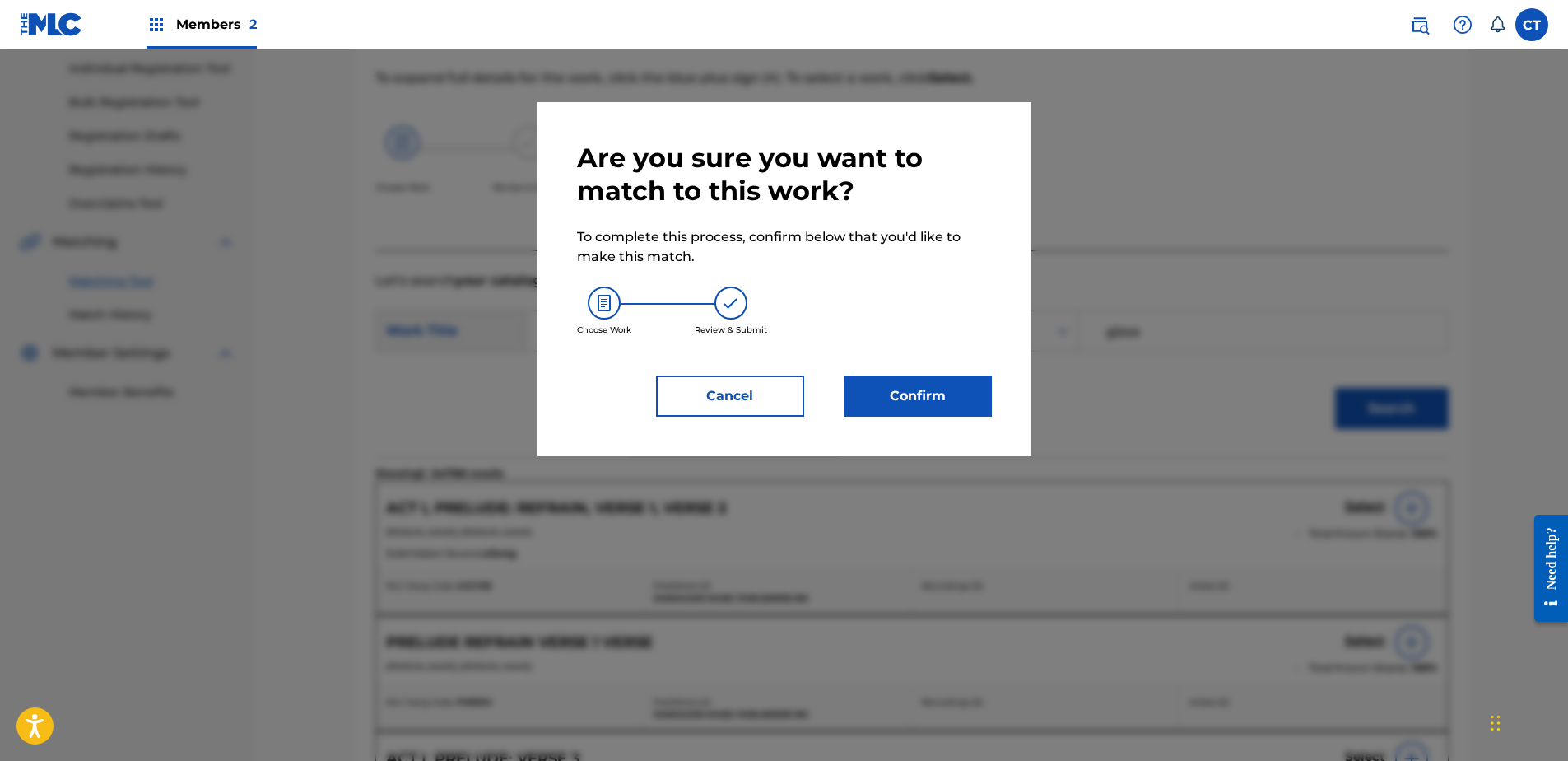
click at [927, 416] on div "Are you sure you want to match to this work? To complete this process, confirm …" at bounding box center [784, 279] width 493 height 354
click at [968, 393] on button "Confirm" at bounding box center [918, 395] width 148 height 41
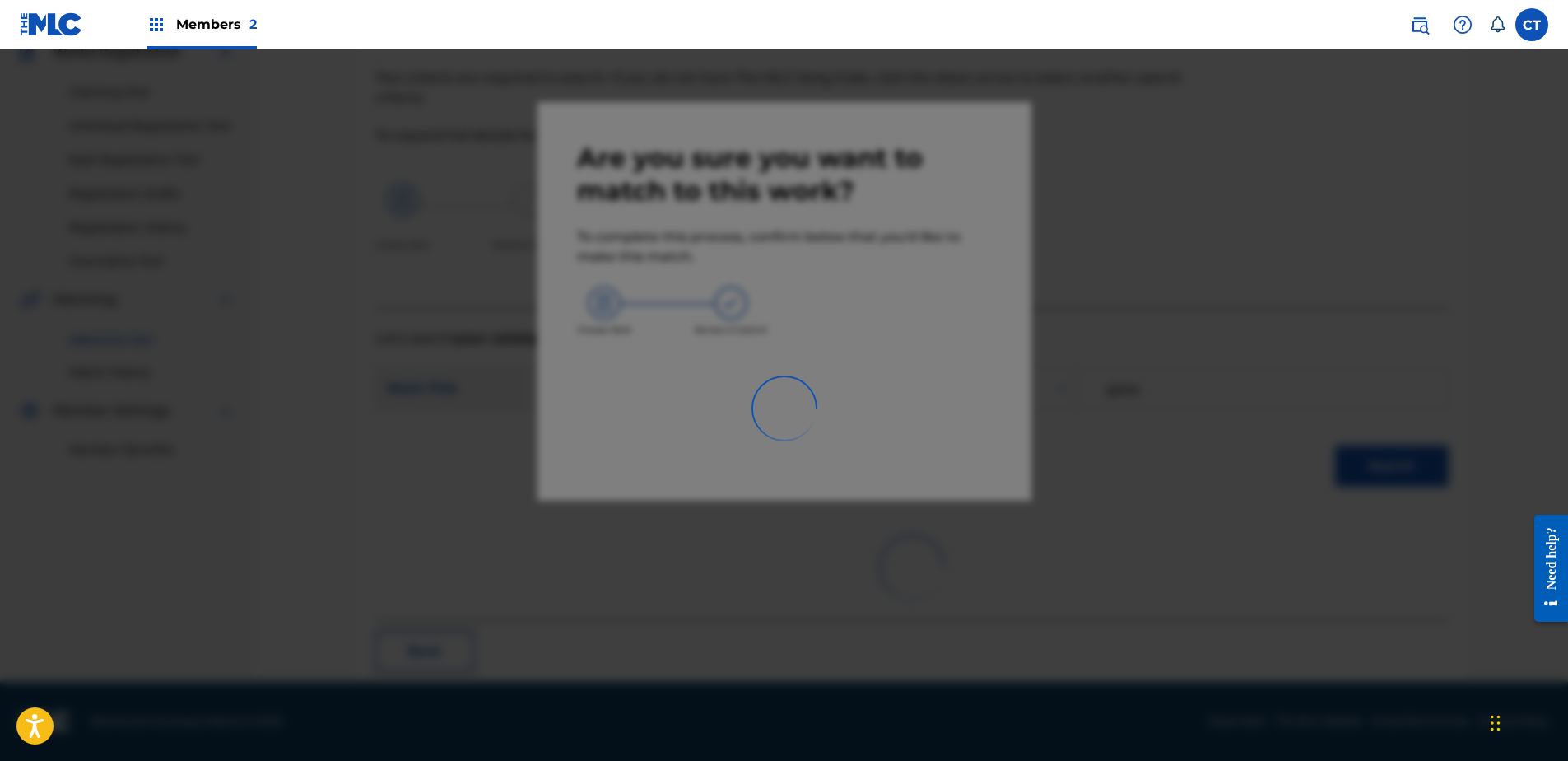
scroll to position [44, 0]
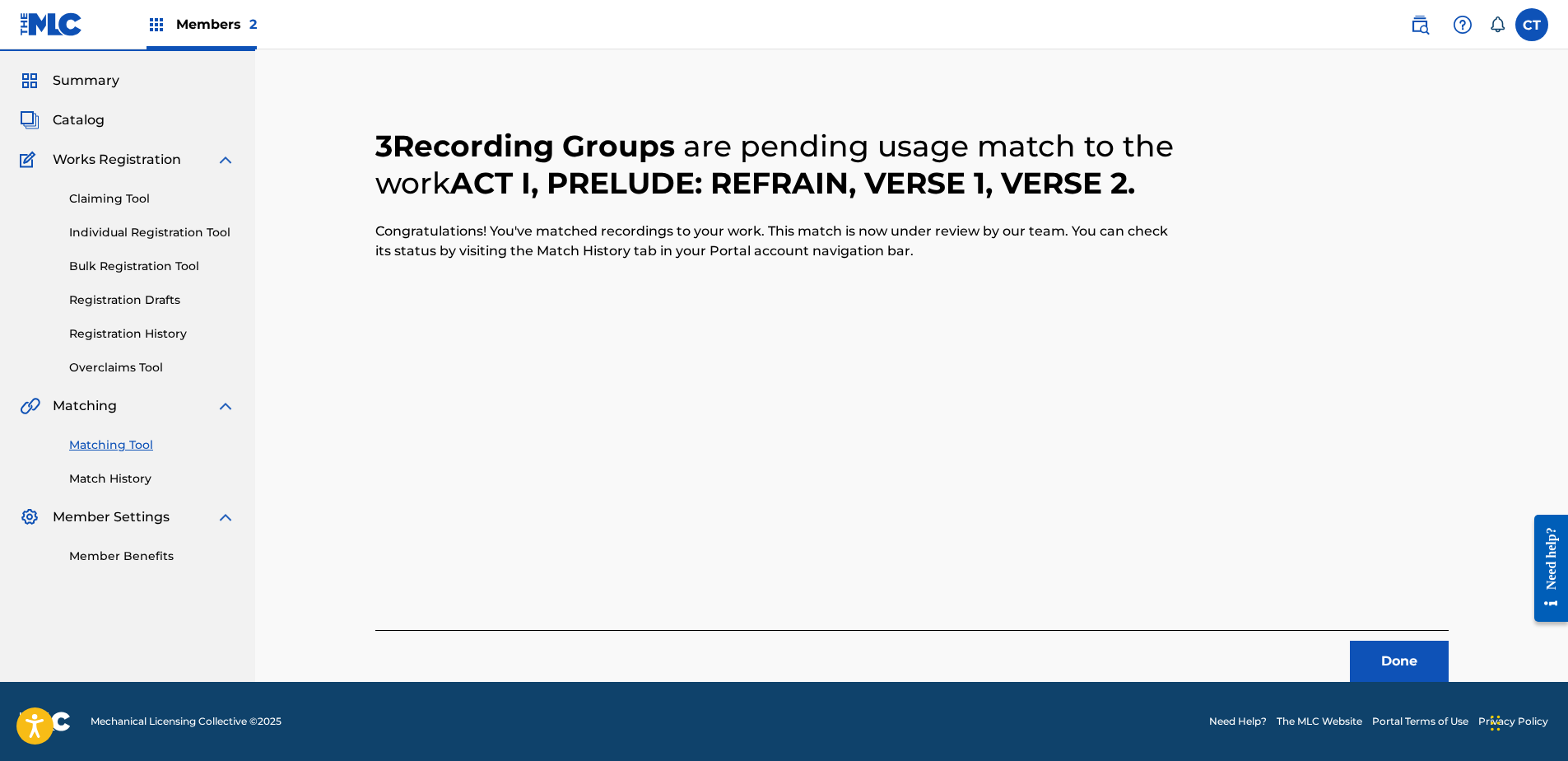
click at [1400, 666] on button "Done" at bounding box center [1399, 661] width 99 height 41
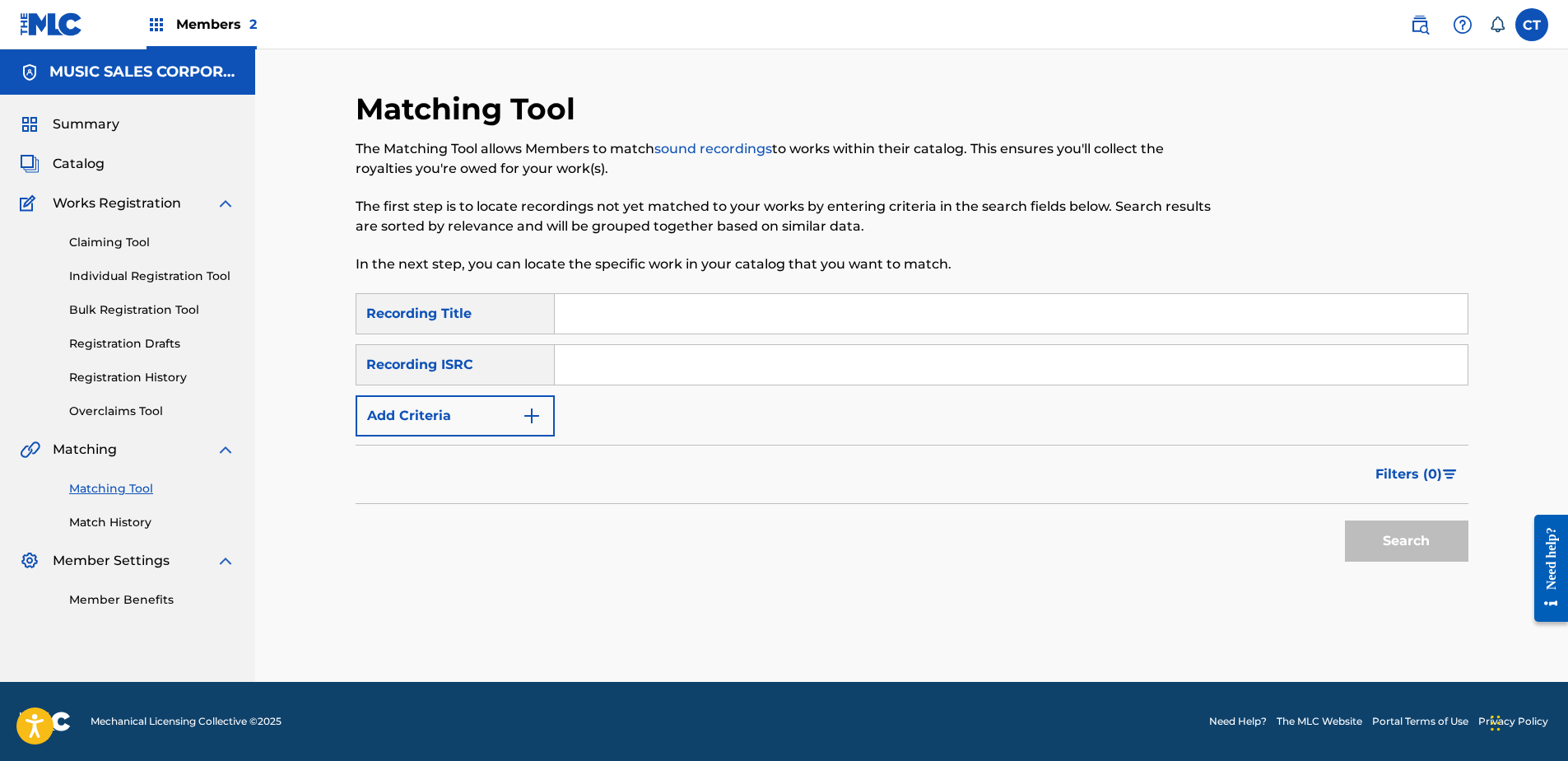
paste input "USSM18700199"
type input "USSM18700199"
click at [1426, 547] on button "Search" at bounding box center [1406, 541] width 124 height 41
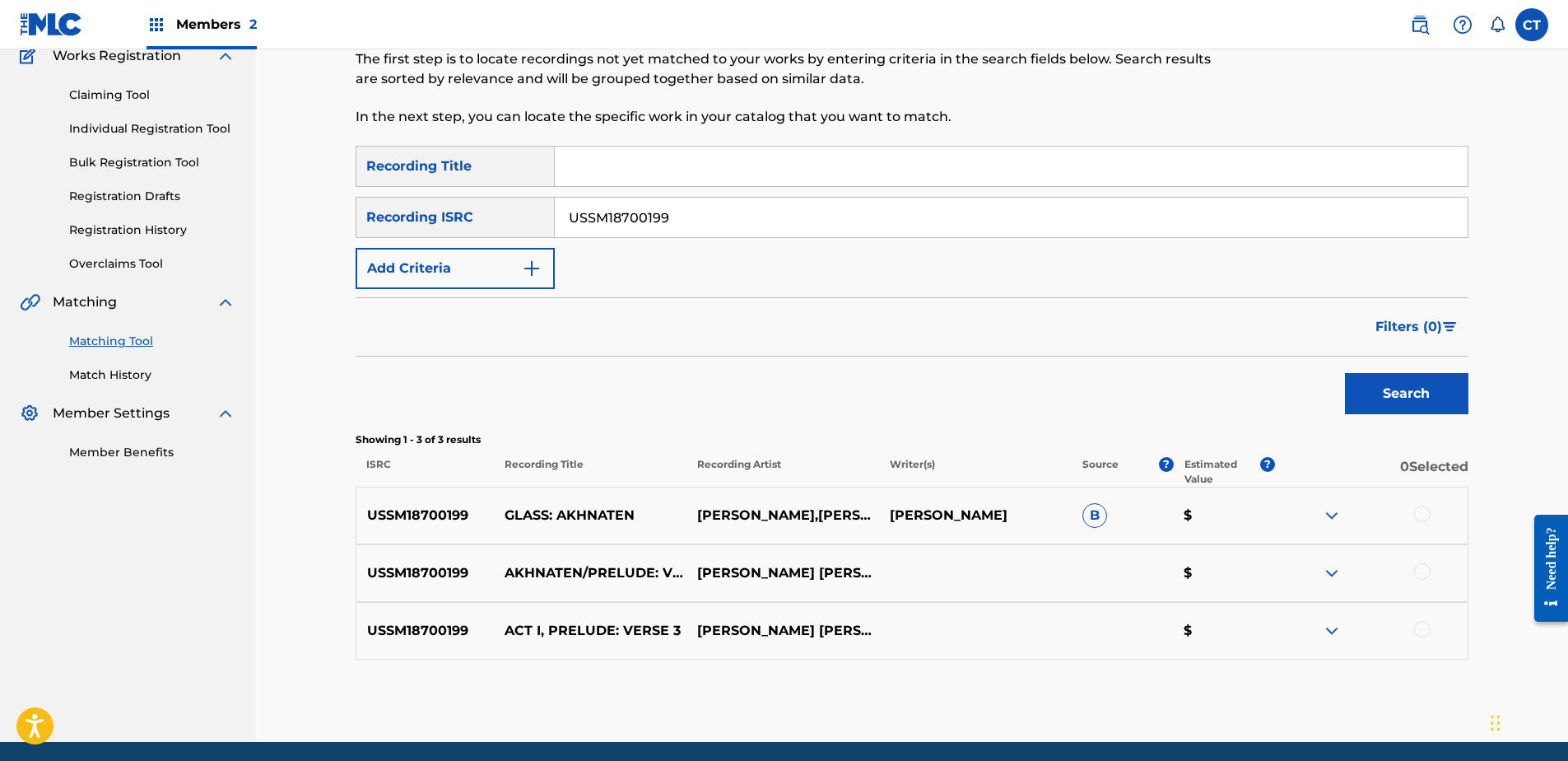
scroll to position [208, 0]
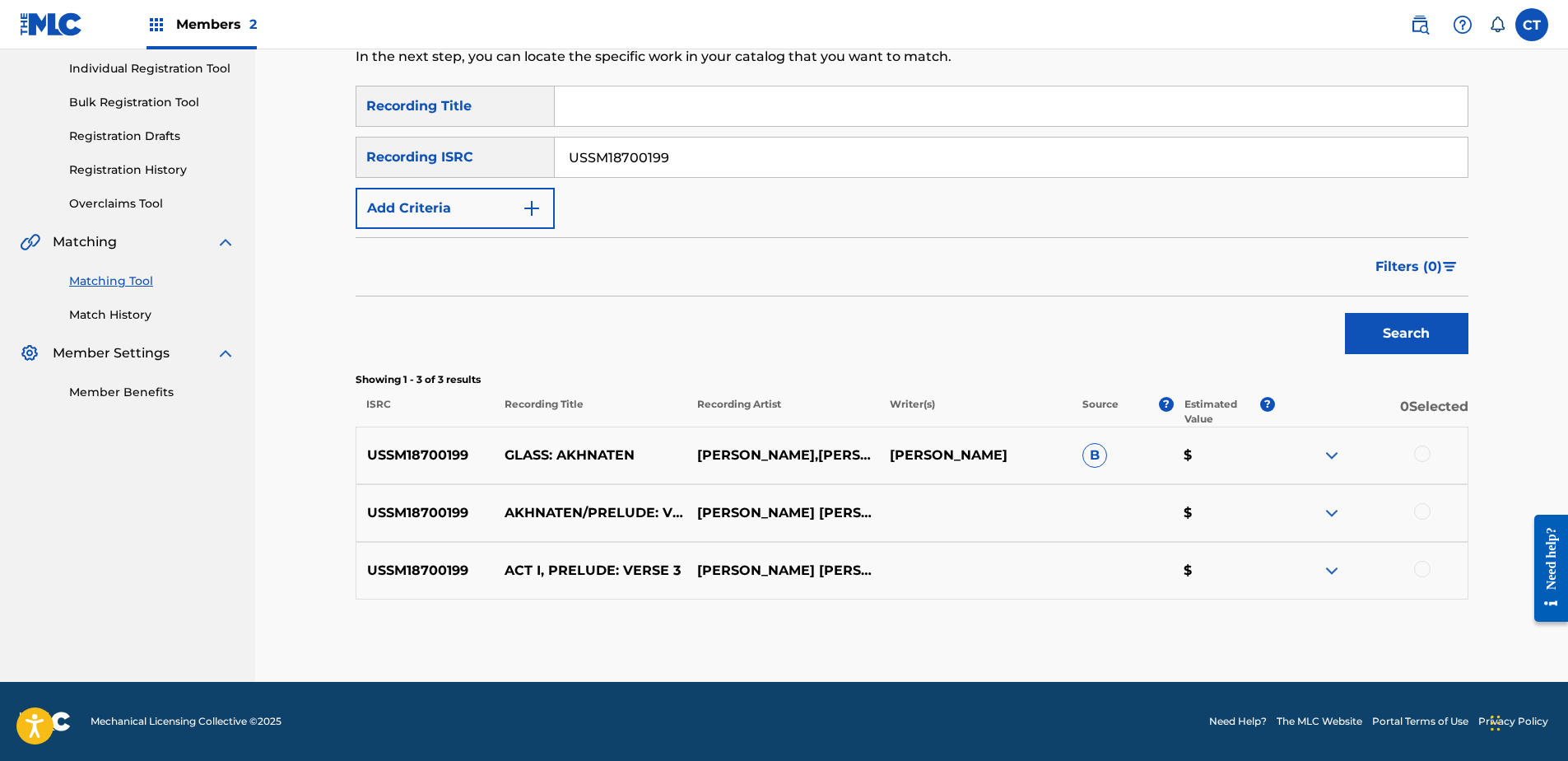
click at [1415, 448] on div at bounding box center [1422, 453] width 17 height 17
click at [1425, 509] on div at bounding box center [1422, 511] width 17 height 17
click at [1421, 566] on div at bounding box center [1422, 569] width 17 height 17
click at [1203, 646] on button "Match 3 Groups" at bounding box center [1157, 626] width 182 height 41
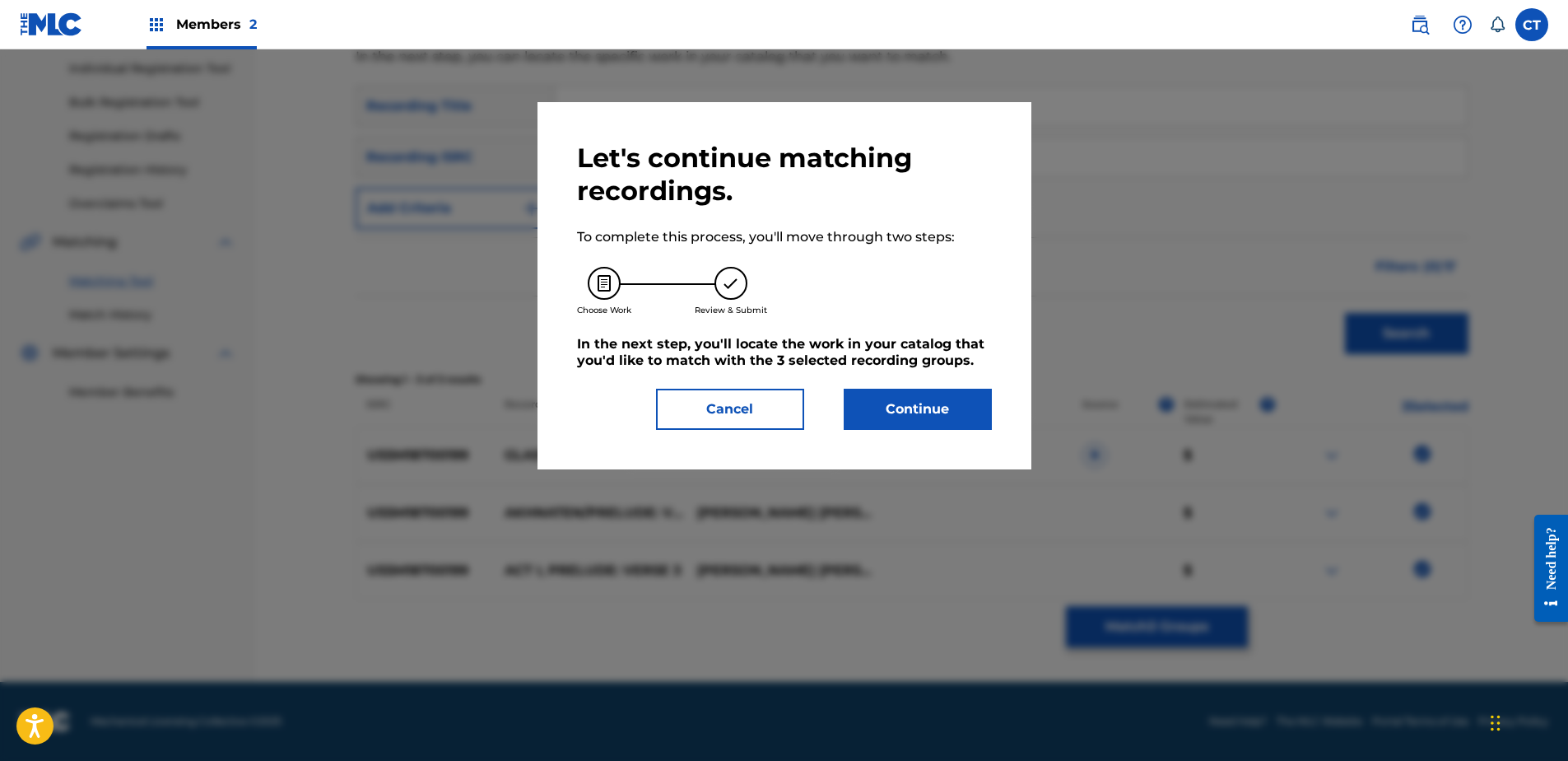
click at [943, 403] on button "Continue" at bounding box center [918, 409] width 148 height 41
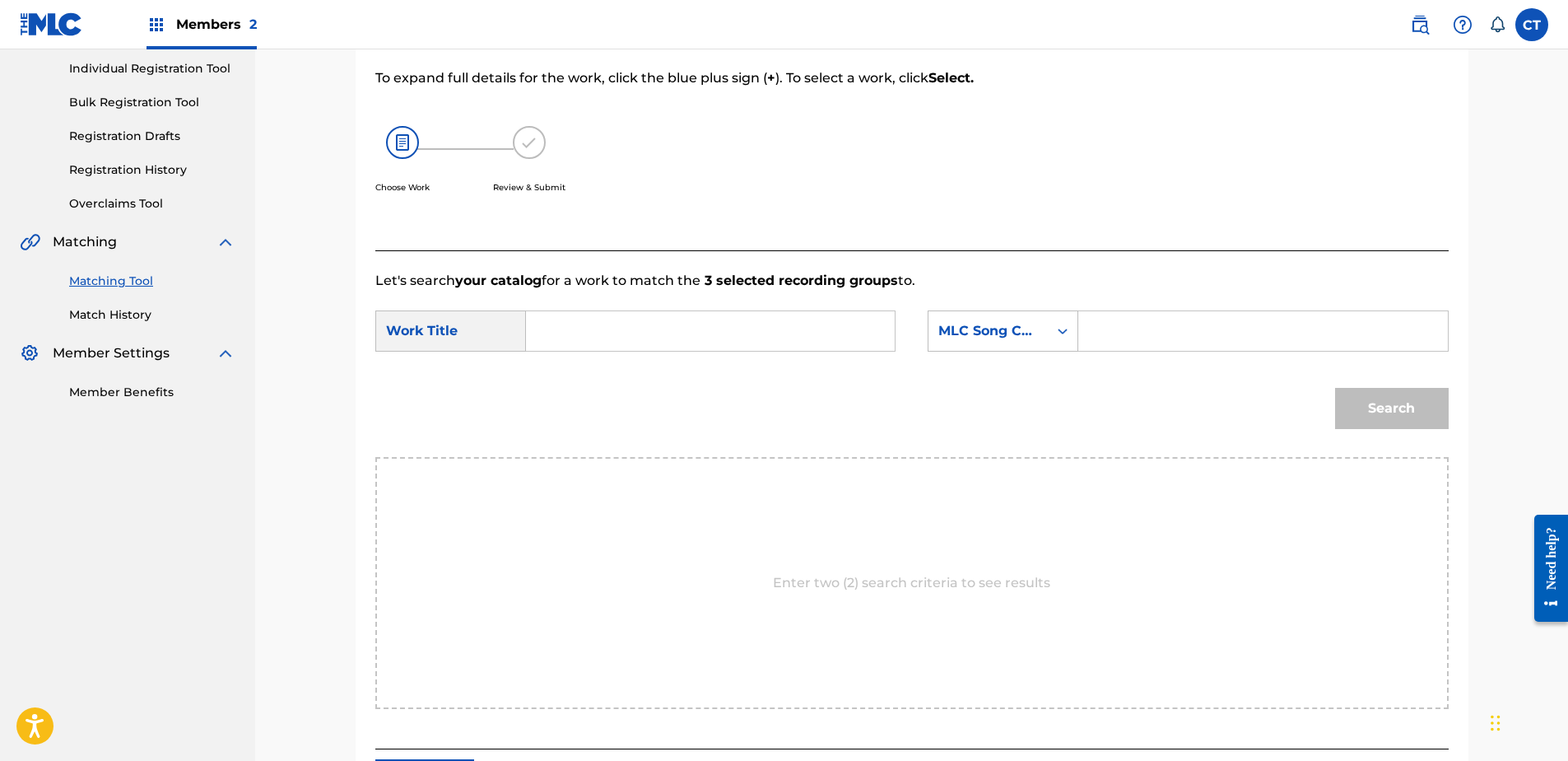
paste input "Akhnaten: Act I, Prelude: Verse 3"
type input "Akhnaten: Act I, Prelude: Verse 3"
click at [983, 332] on div "MLC Song Code" at bounding box center [989, 331] width 100 height 20
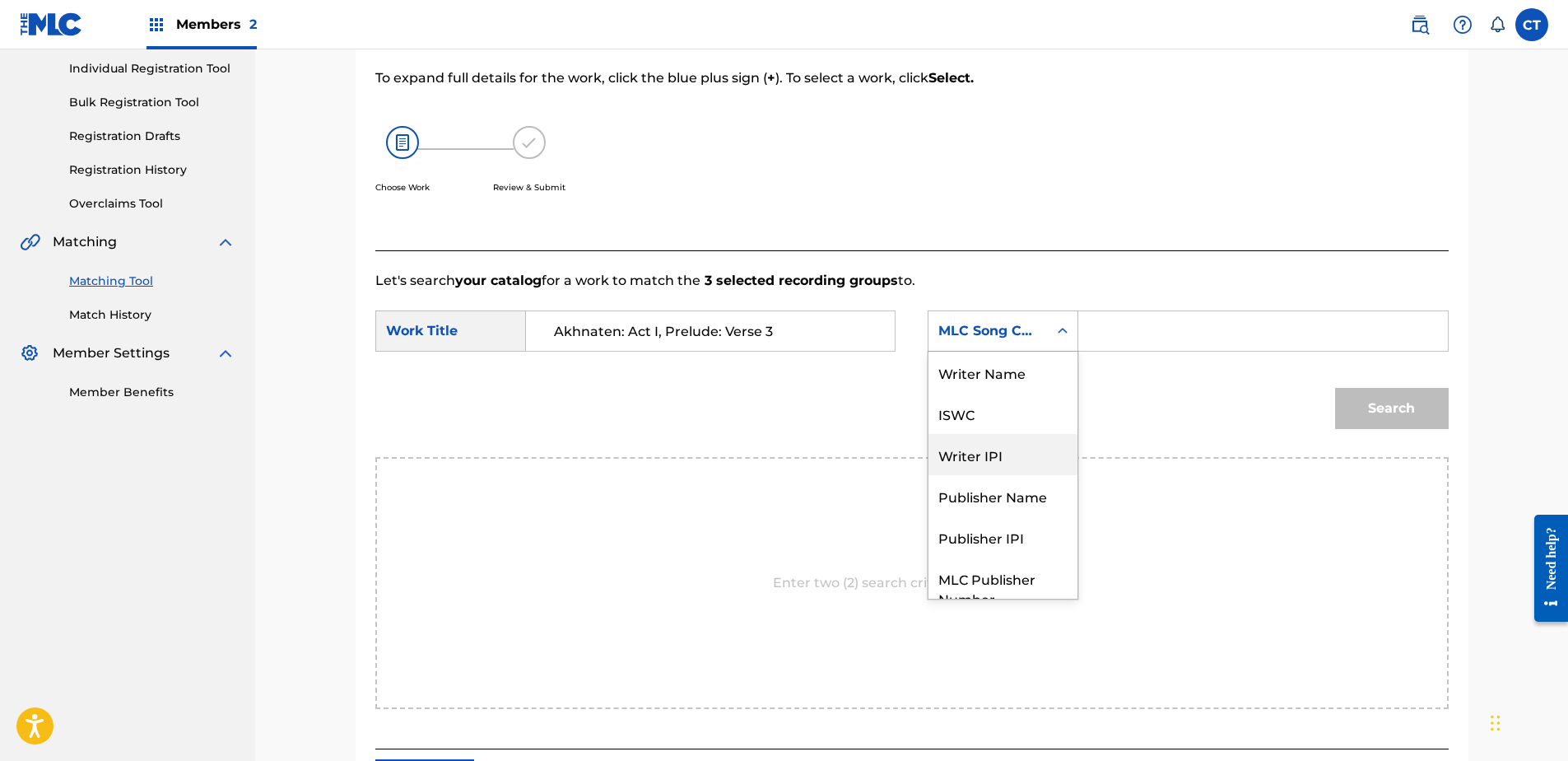
scroll to position [0, 0]
click at [990, 382] on div "Writer Name" at bounding box center [1003, 372] width 149 height 41
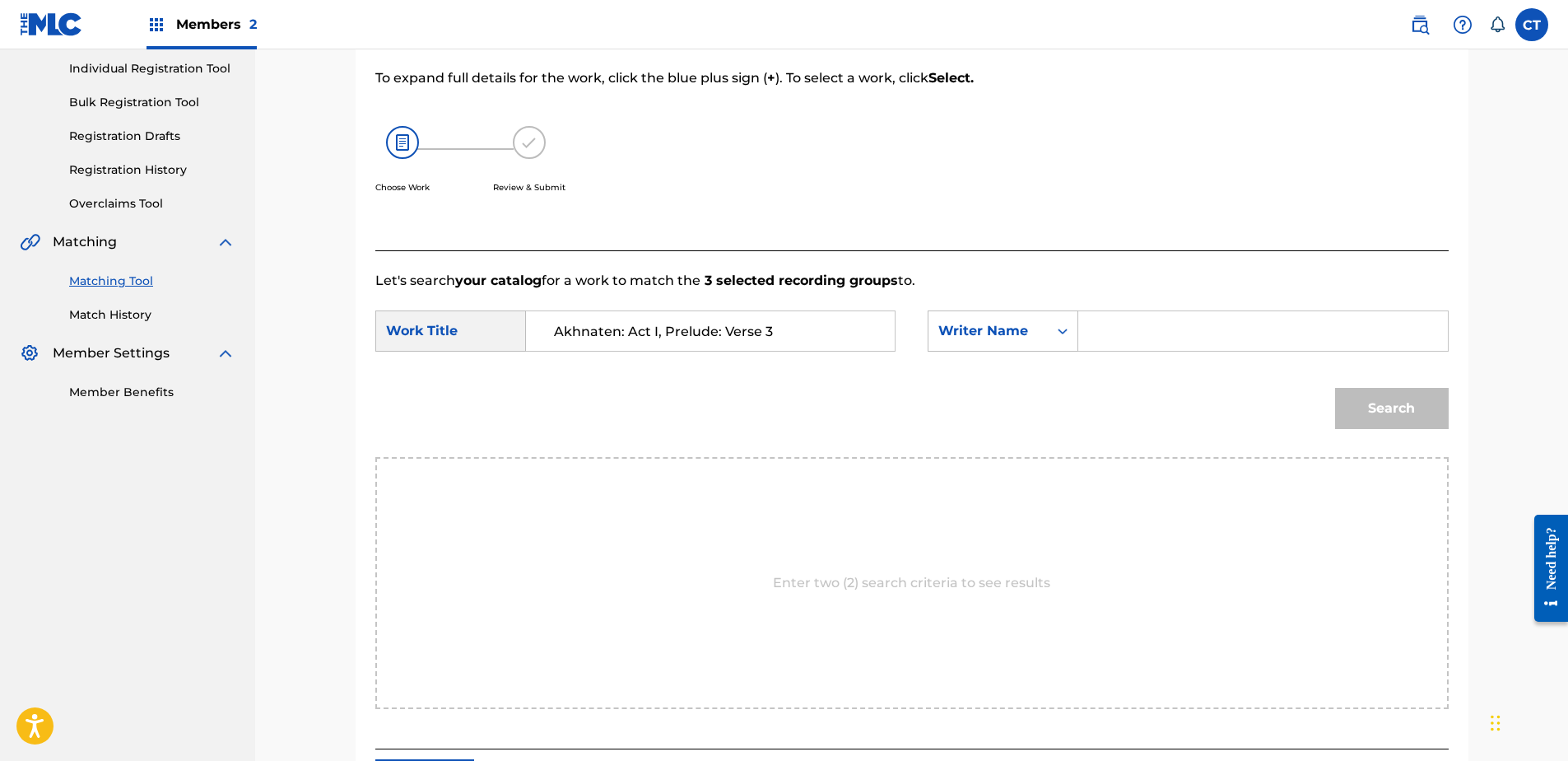
click at [1123, 327] on input "Search Form" at bounding box center [1262, 331] width 341 height 39
type input "glass"
click at [1335, 388] on button "Search" at bounding box center [1392, 408] width 114 height 41
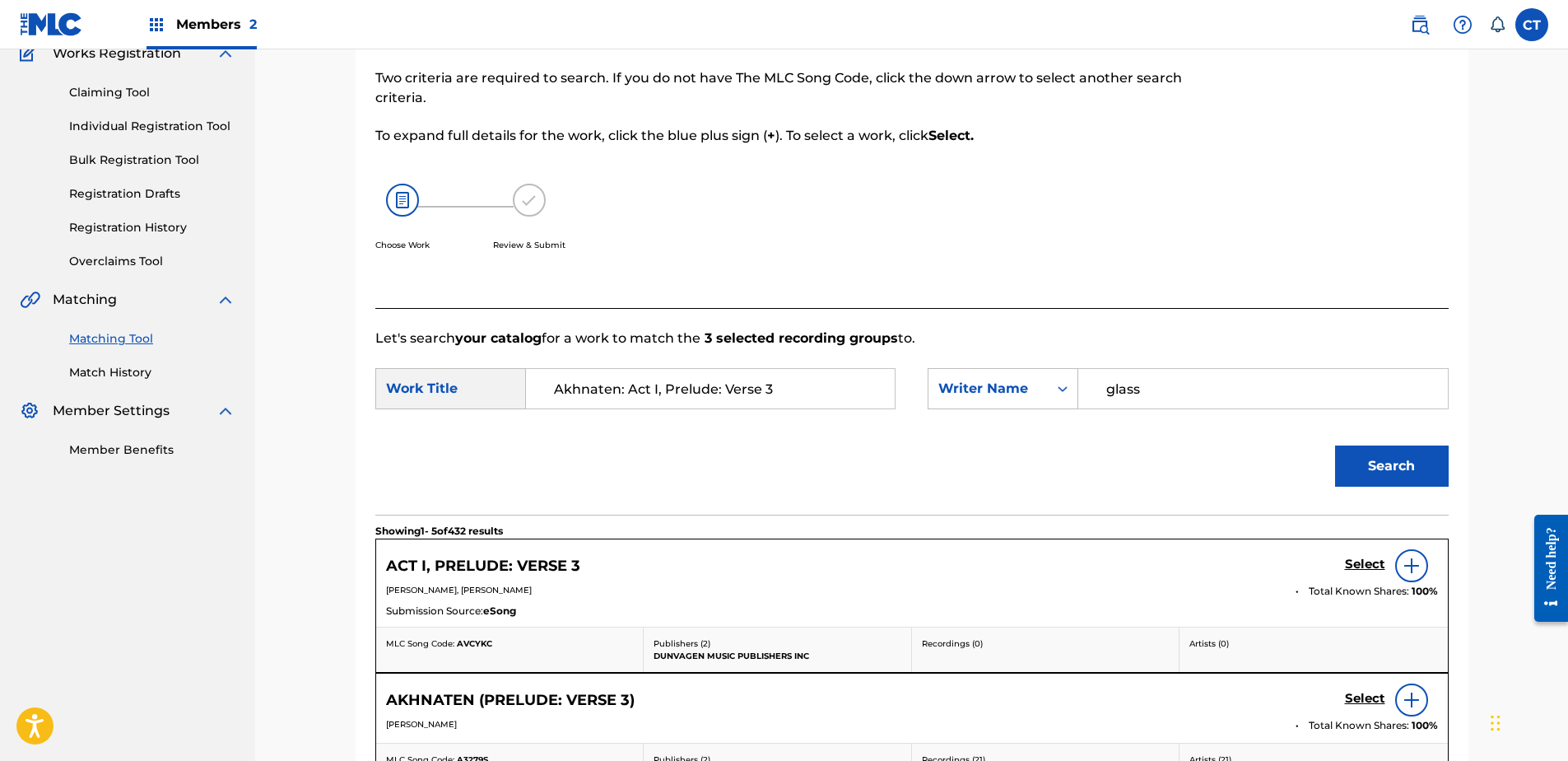
scroll to position [208, 0]
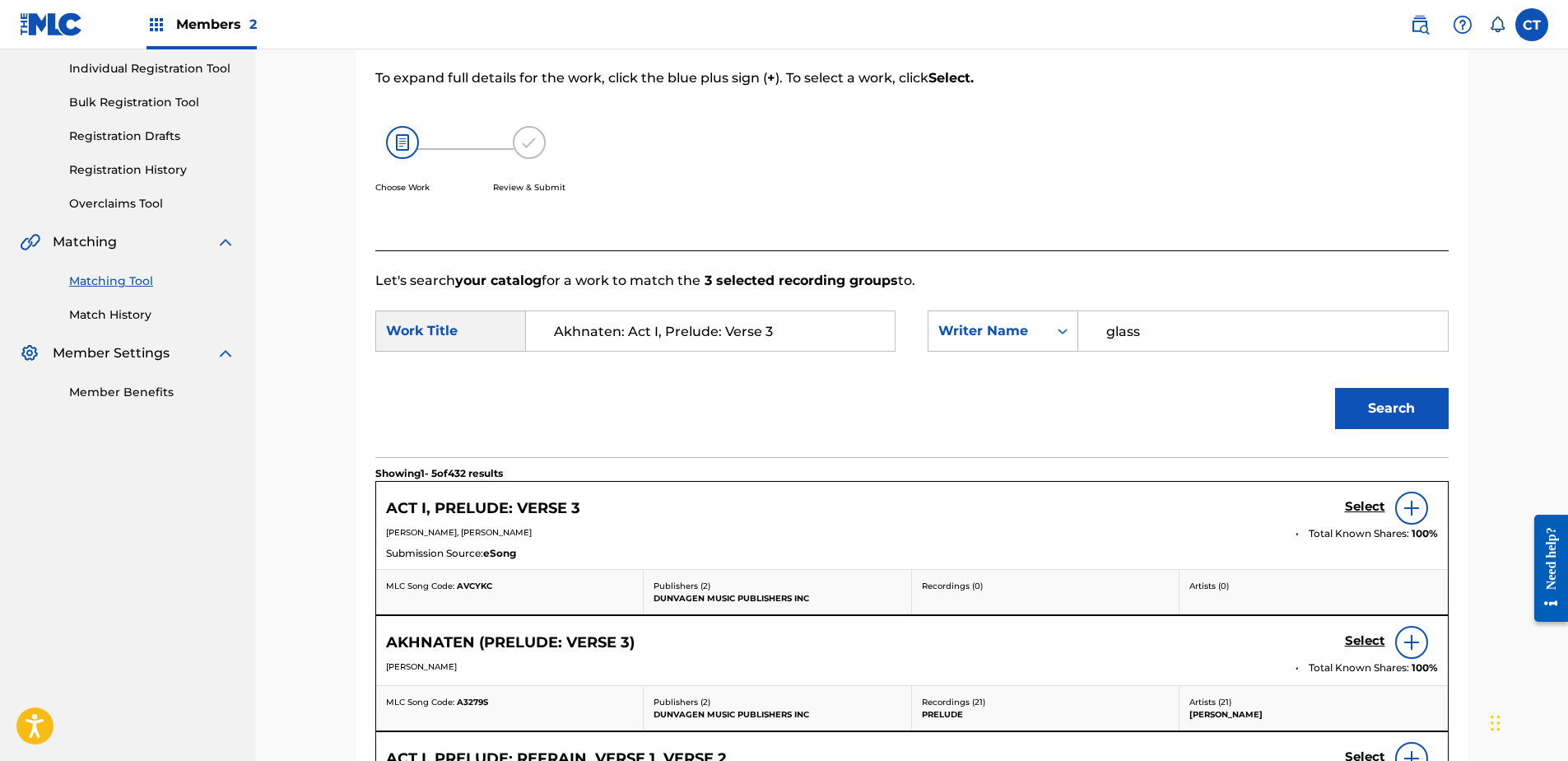
click at [1366, 507] on h5 "Select" at bounding box center [1365, 507] width 40 height 16
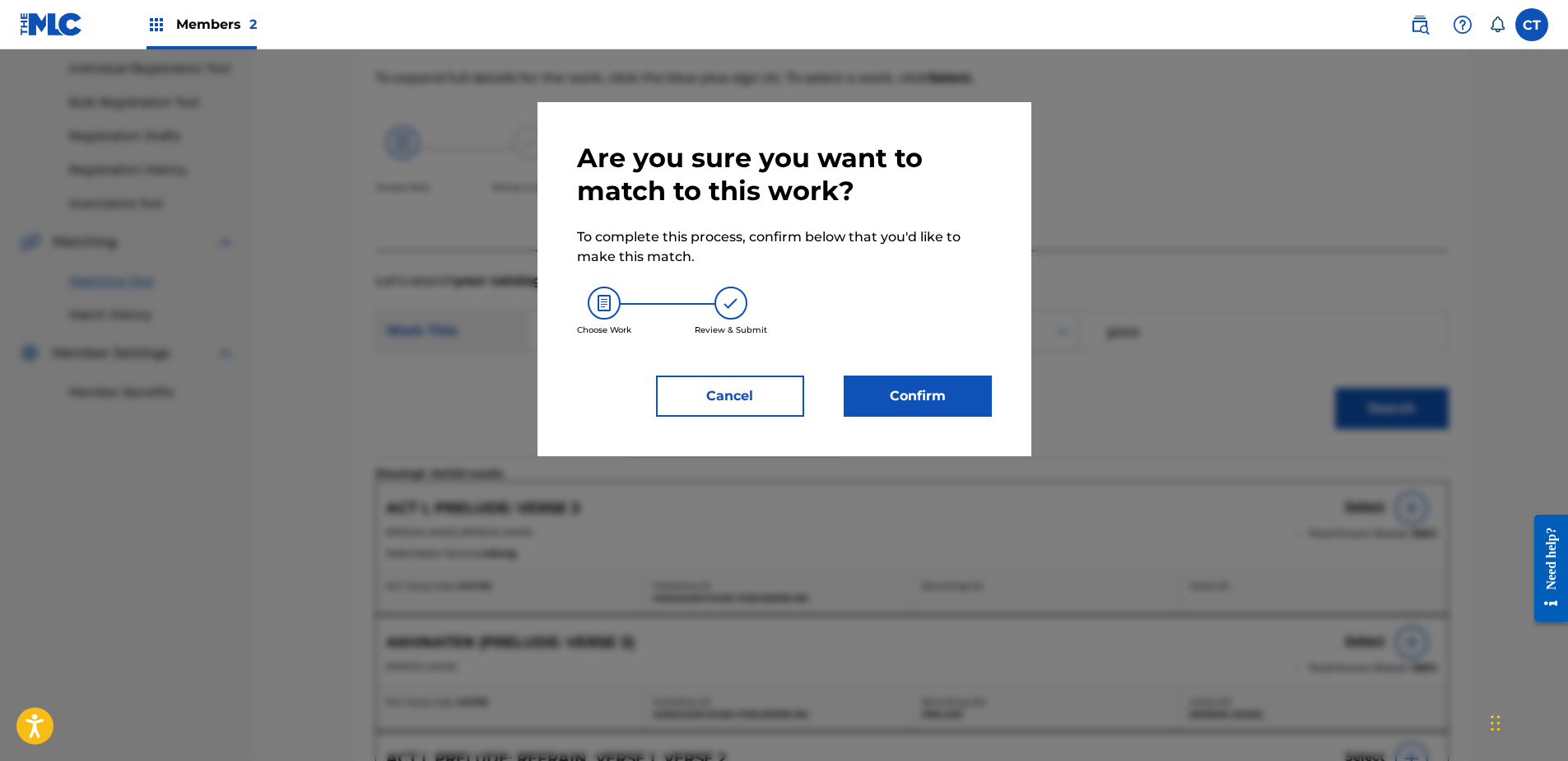
click at [935, 400] on button "Confirm" at bounding box center [918, 395] width 148 height 41
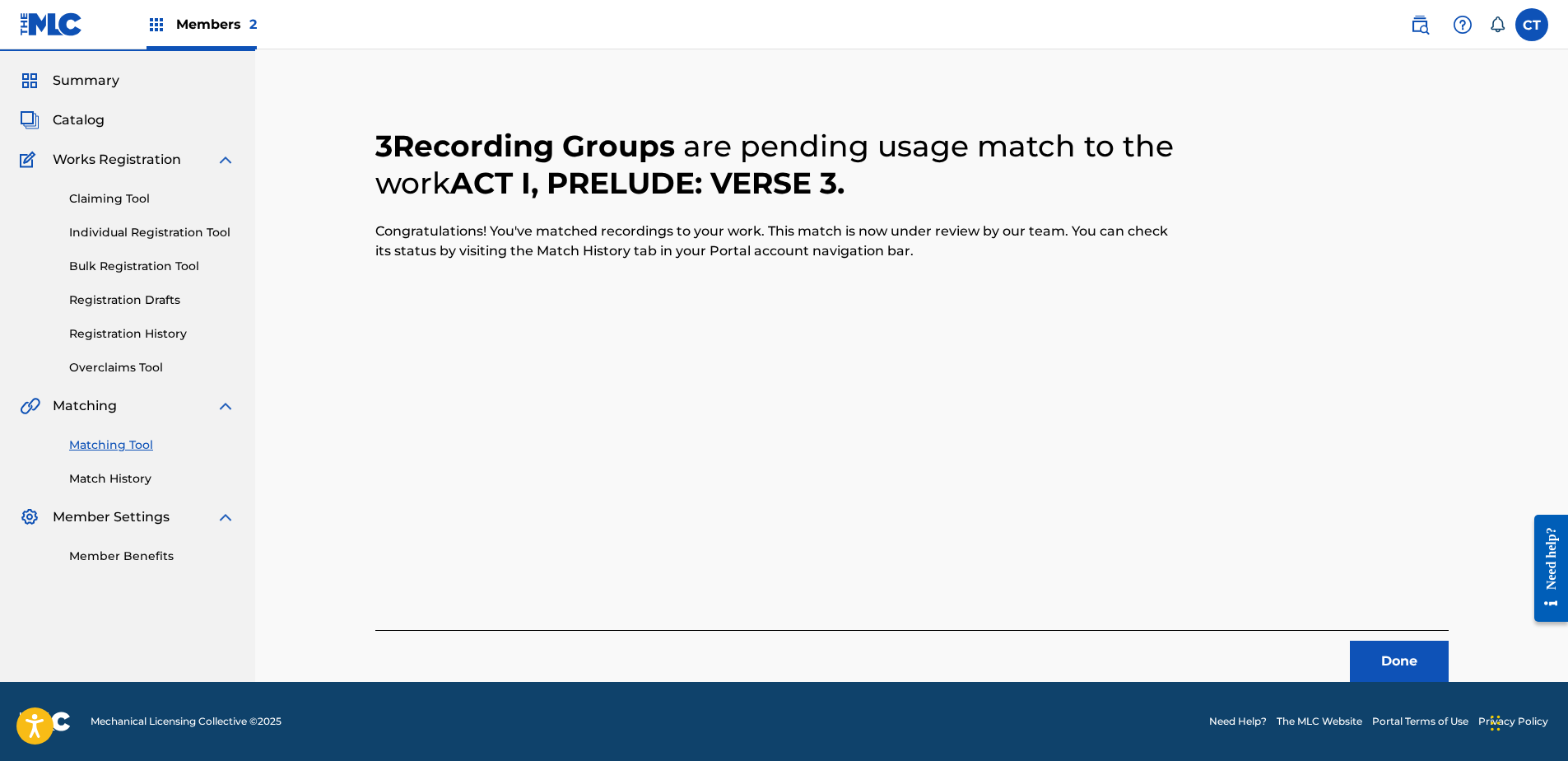
scroll to position [44, 0]
click at [1378, 654] on button "Done" at bounding box center [1399, 661] width 99 height 41
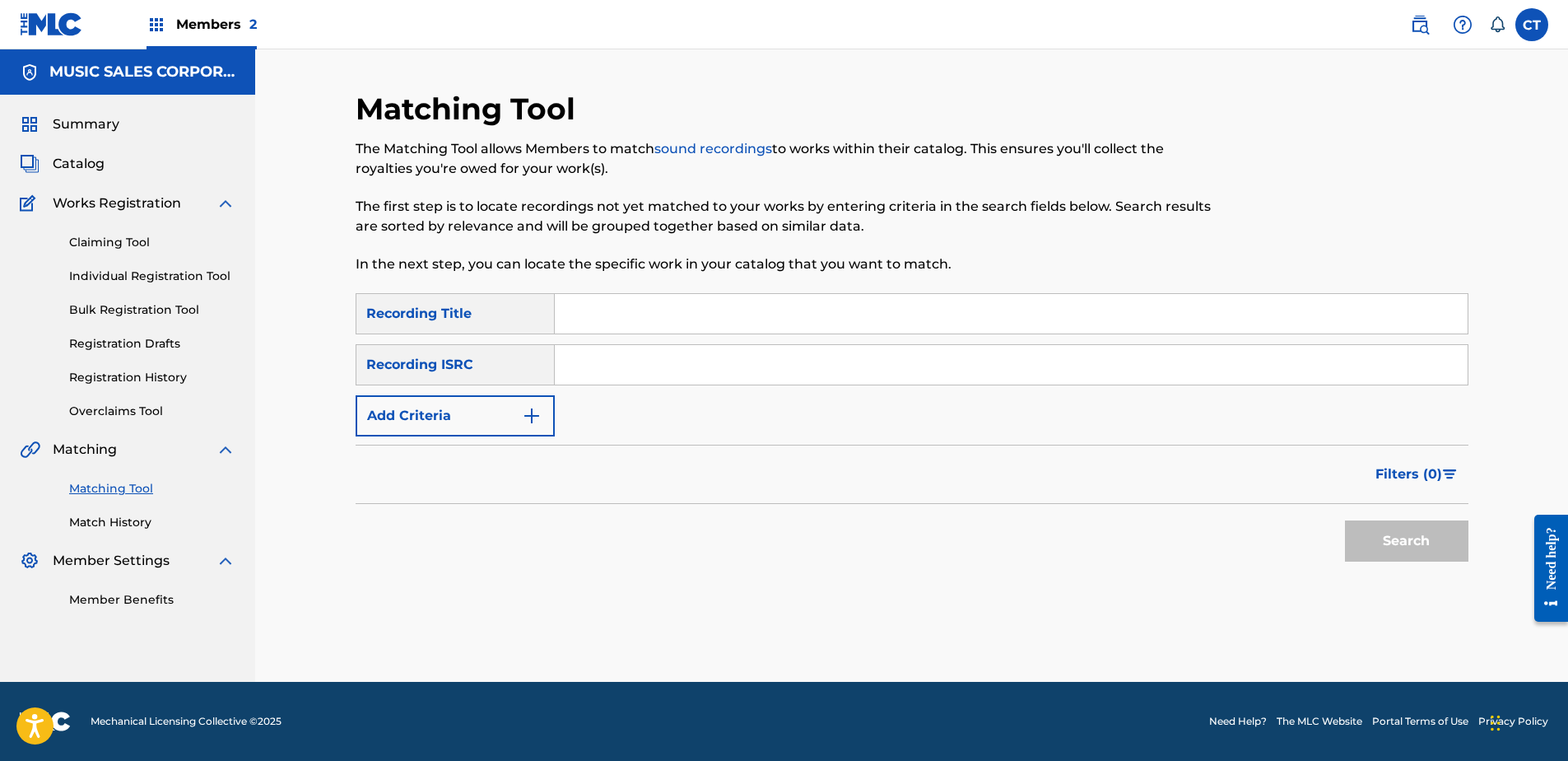
paste input "USSM18700187"
type input "USSM18700187"
click at [1387, 534] on button "Search" at bounding box center [1406, 541] width 124 height 41
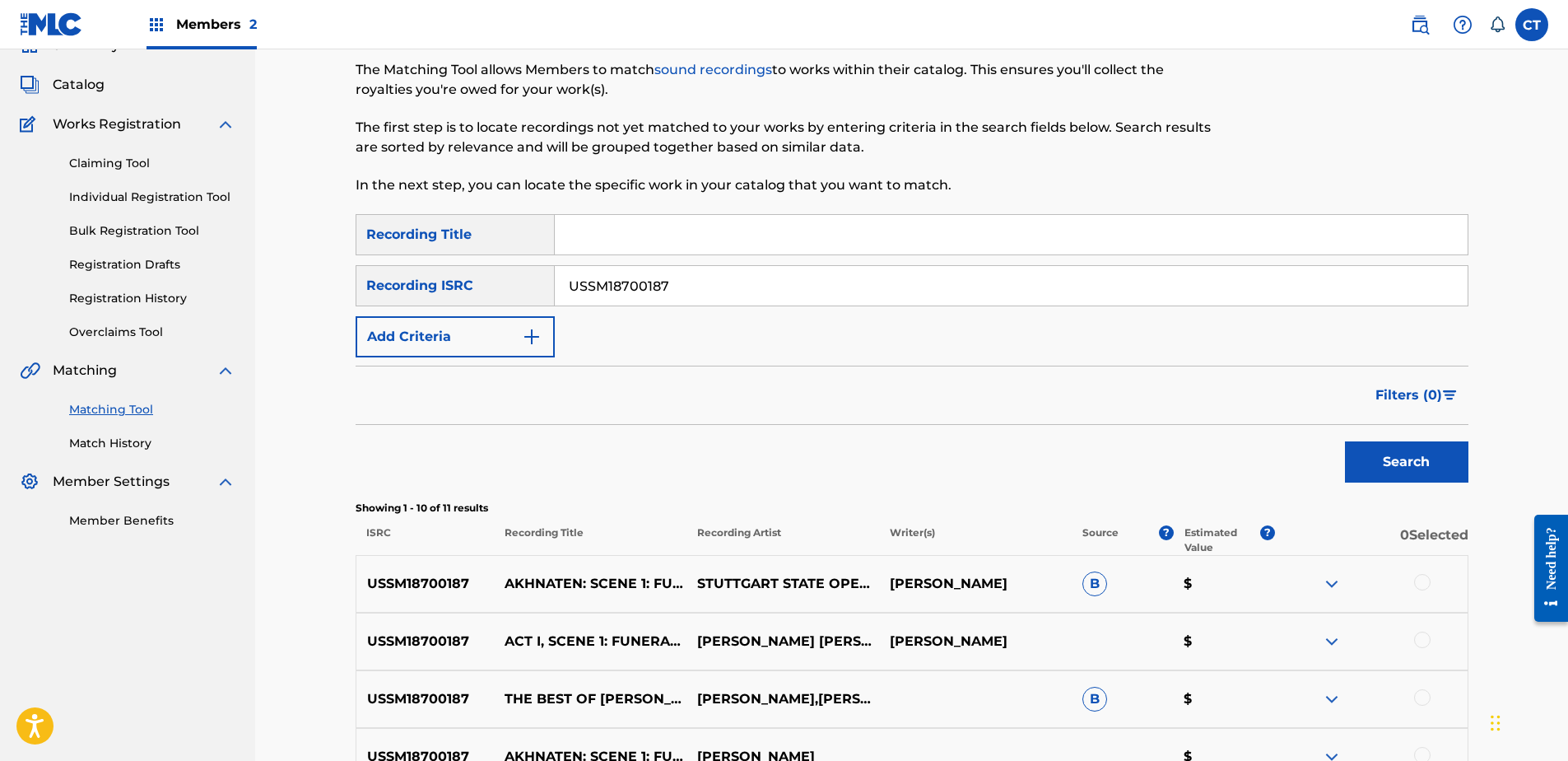
scroll to position [247, 0]
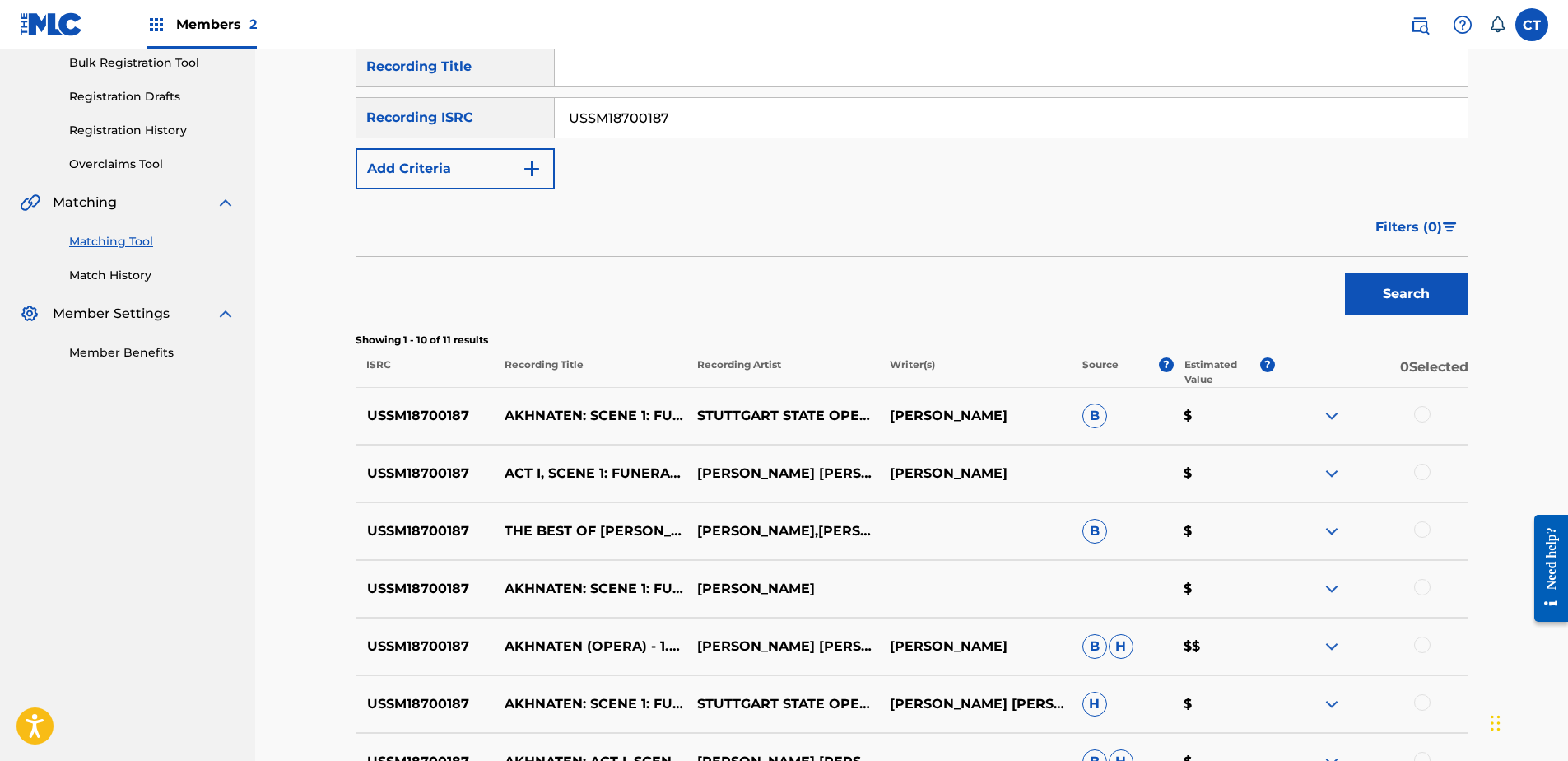
click at [1416, 414] on div at bounding box center [1422, 414] width 17 height 17
click at [1429, 470] on div at bounding box center [1422, 472] width 17 height 17
click at [1425, 535] on div at bounding box center [1422, 529] width 17 height 17
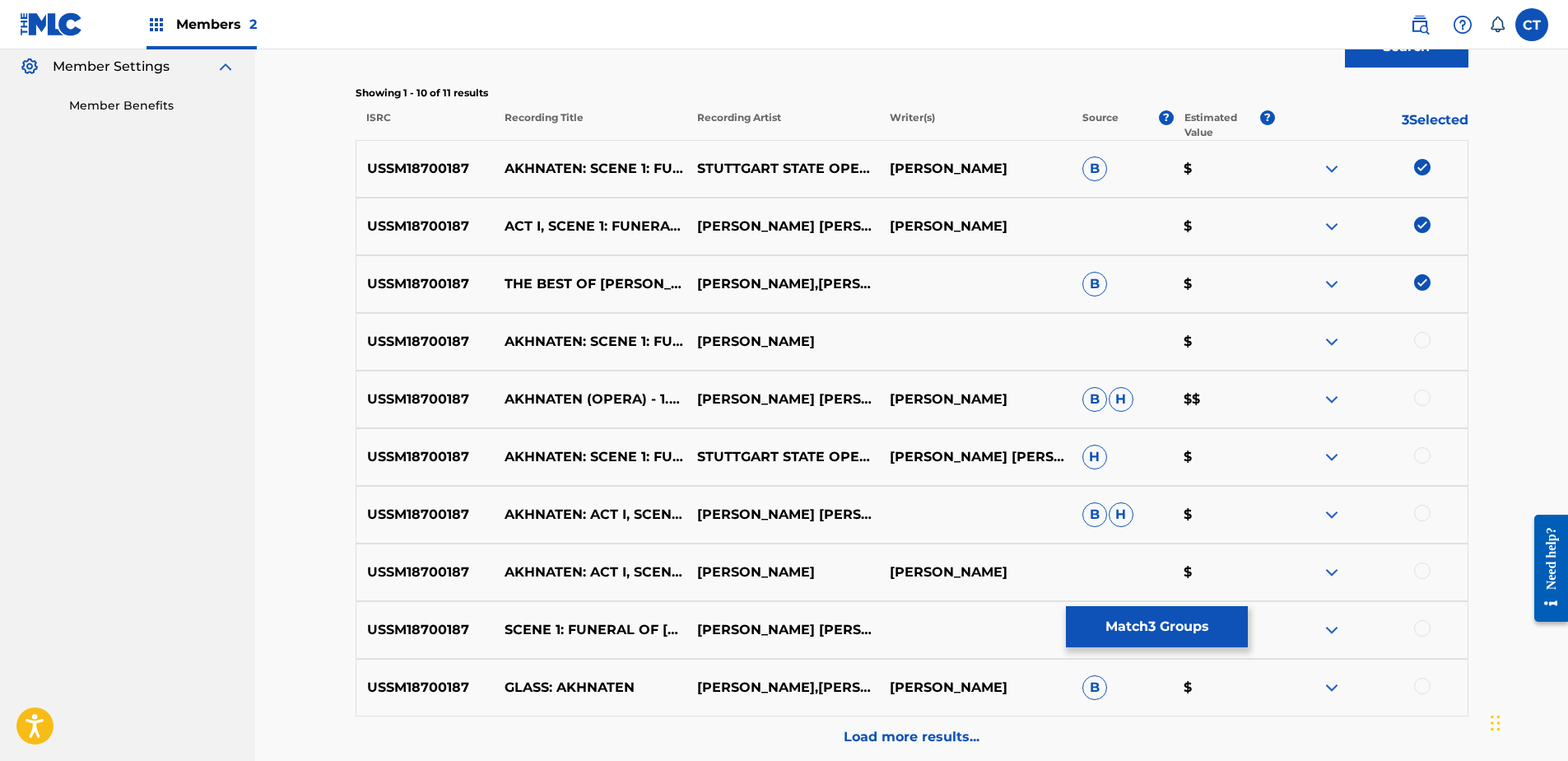
click at [1430, 345] on div at bounding box center [1372, 341] width 193 height 20
click at [1425, 345] on div at bounding box center [1422, 339] width 17 height 17
click at [1423, 394] on div at bounding box center [1422, 397] width 17 height 17
click at [1421, 457] on div at bounding box center [1422, 455] width 17 height 17
click at [1419, 515] on div at bounding box center [1422, 513] width 17 height 17
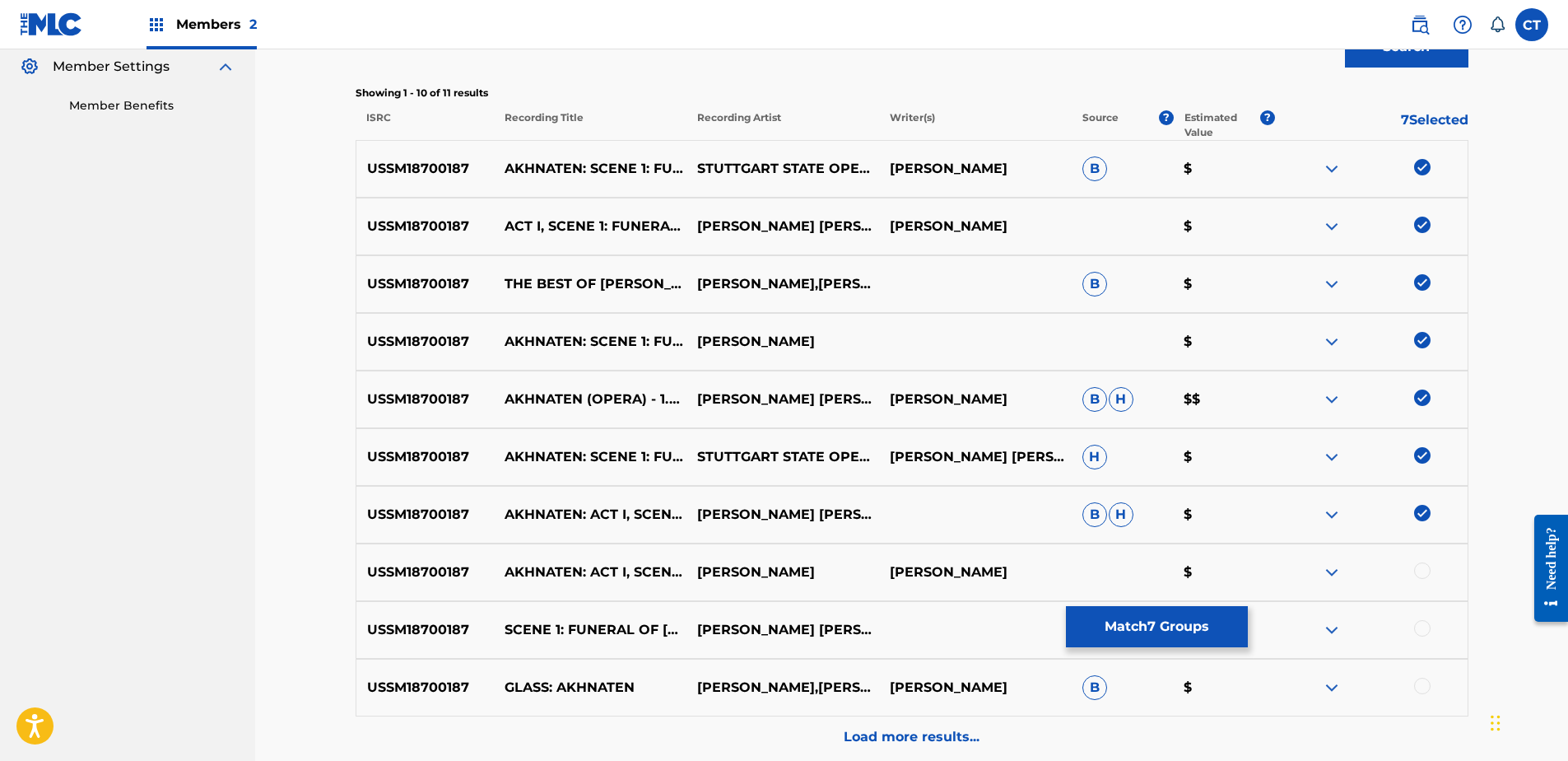
click at [1424, 573] on div at bounding box center [1422, 570] width 17 height 17
click at [1419, 634] on div at bounding box center [1422, 628] width 17 height 17
click at [1423, 686] on div at bounding box center [1422, 686] width 17 height 17
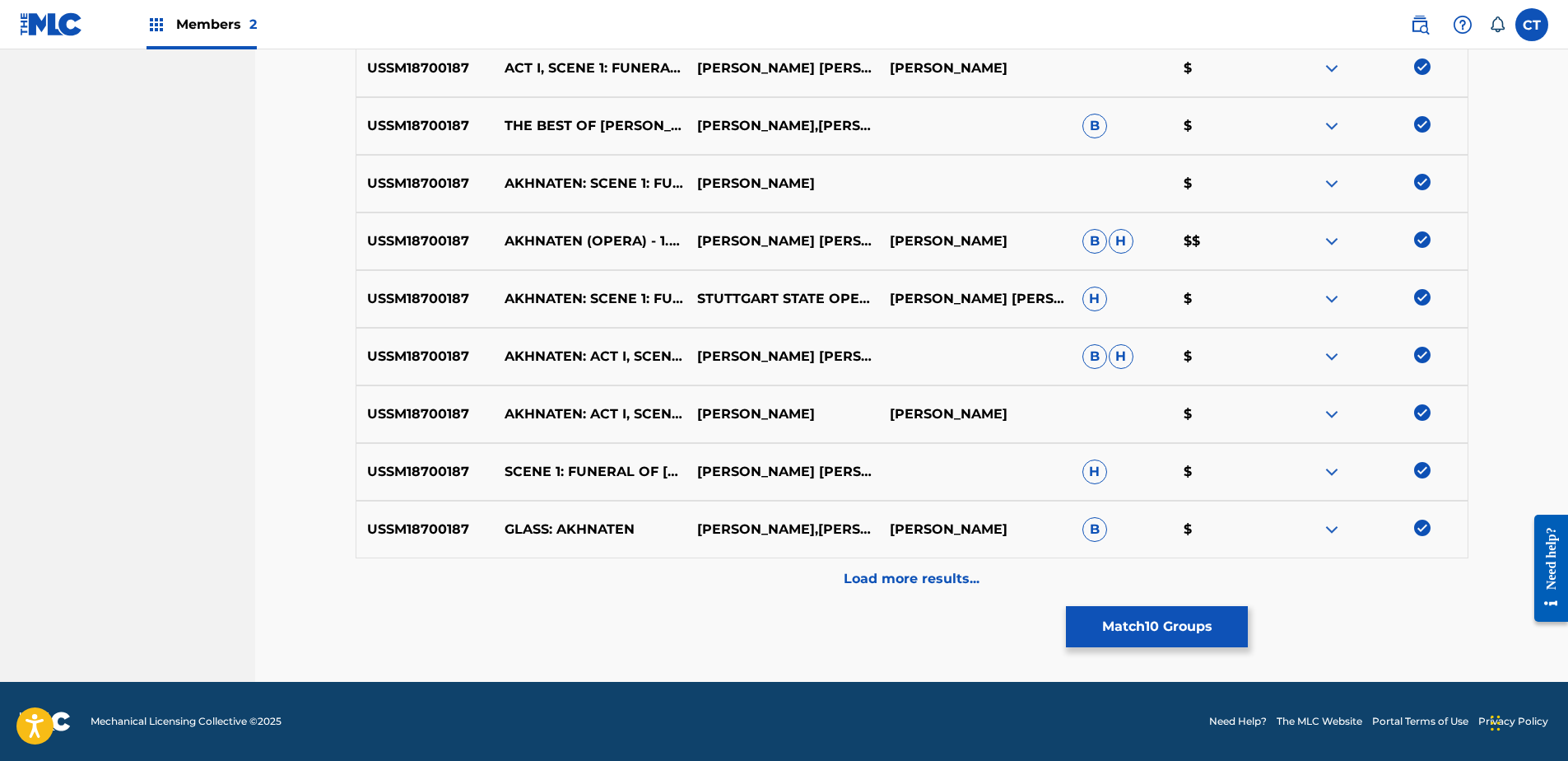
click at [1385, 559] on div "Load more results..." at bounding box center [912, 579] width 1113 height 41
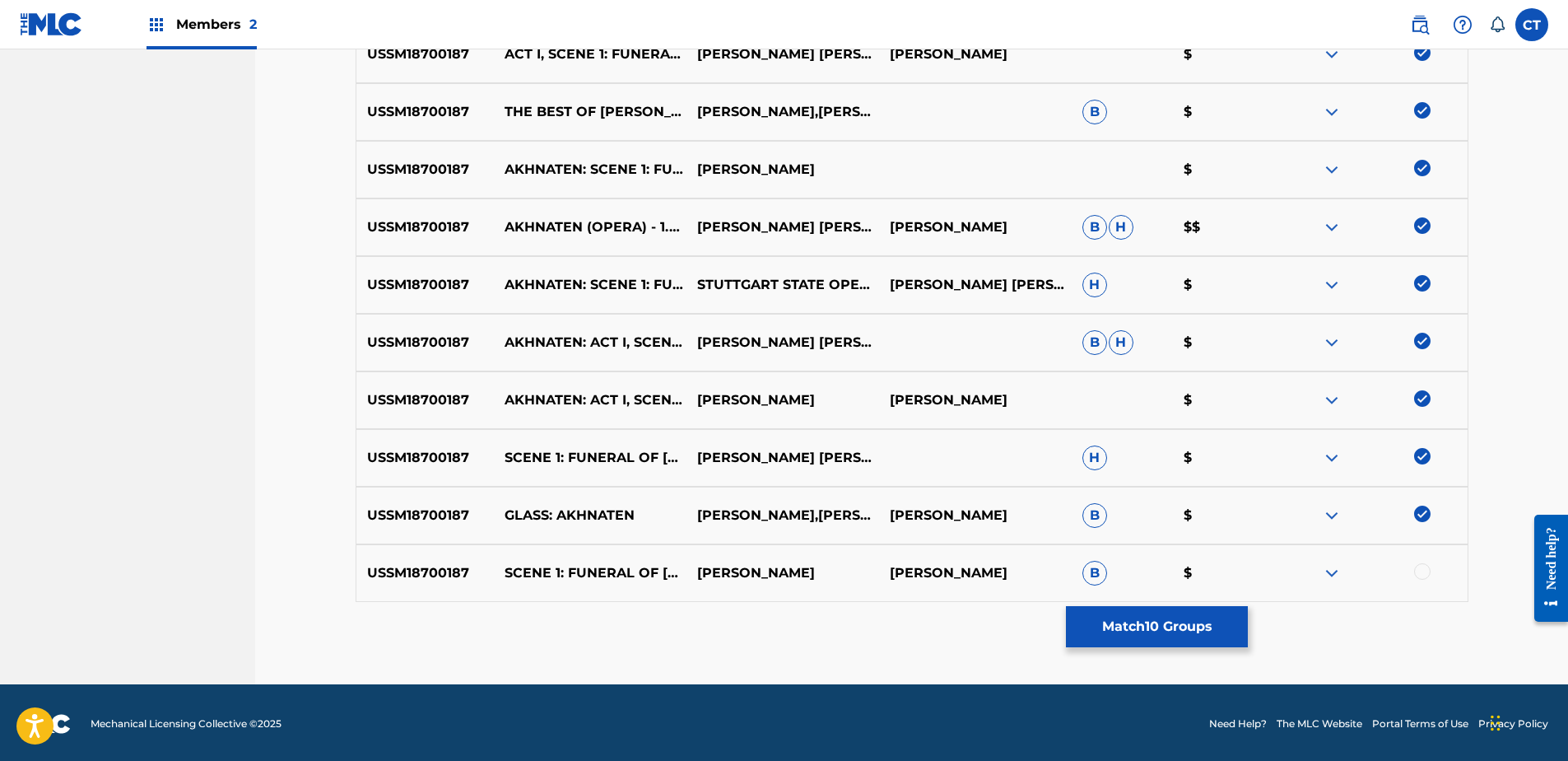
scroll to position [669, 0]
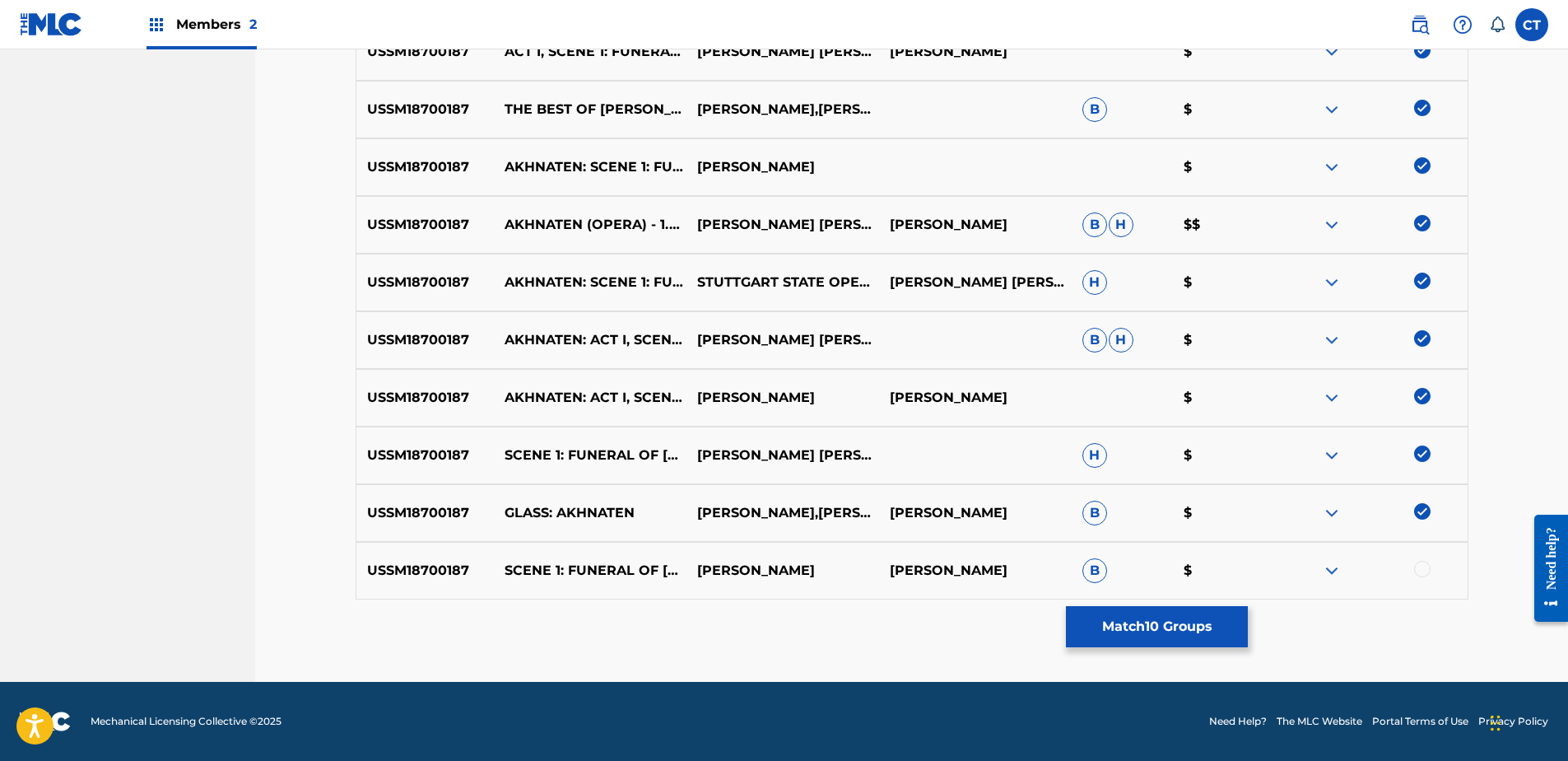
drag, startPoint x: 1425, startPoint y: 569, endPoint x: 1203, endPoint y: 621, distance: 228.0
click at [1426, 569] on div at bounding box center [1422, 569] width 17 height 17
click at [1106, 629] on button "Match 11 Groups" at bounding box center [1157, 626] width 182 height 41
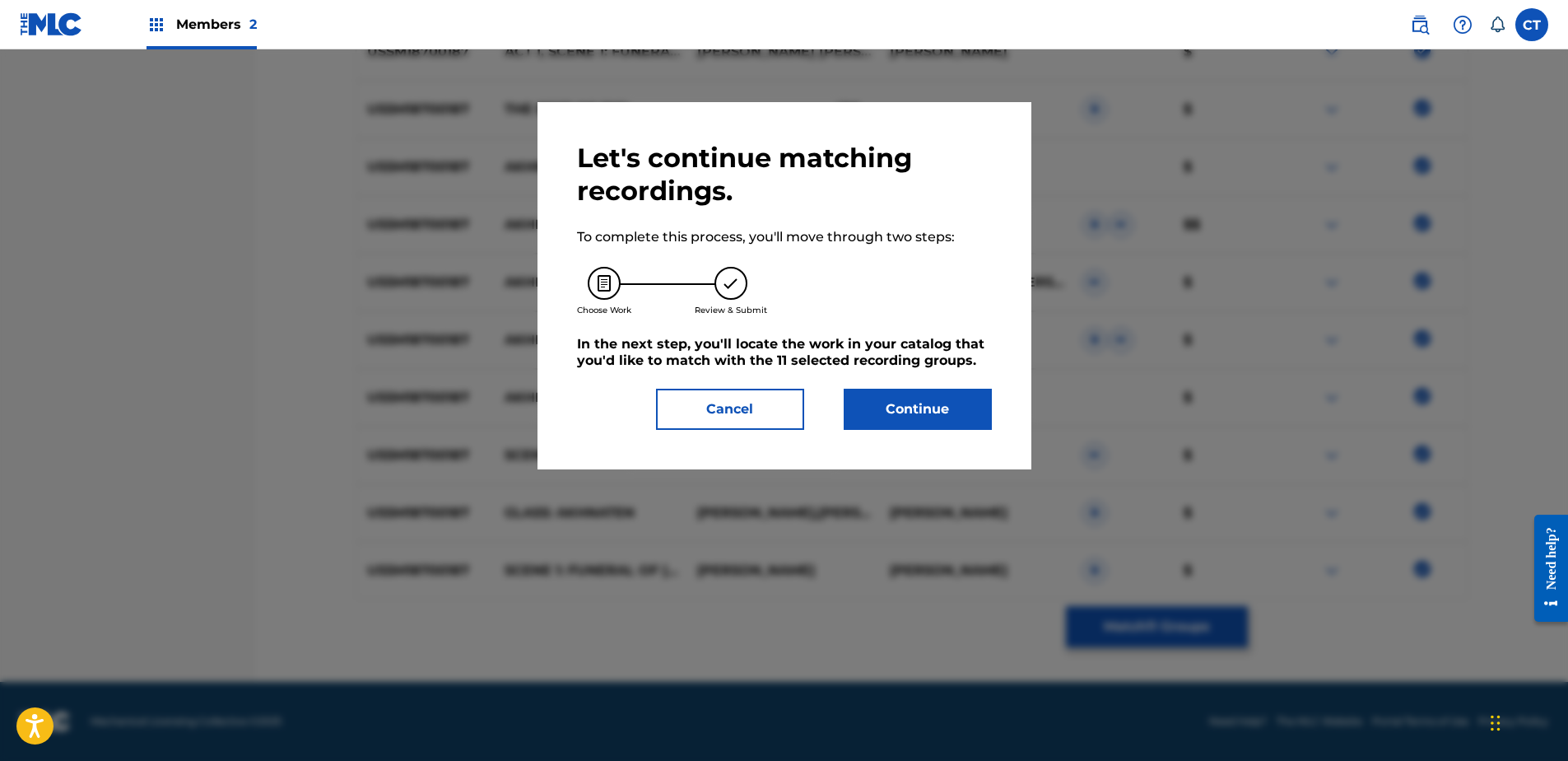
click at [967, 426] on button "Continue" at bounding box center [918, 409] width 148 height 41
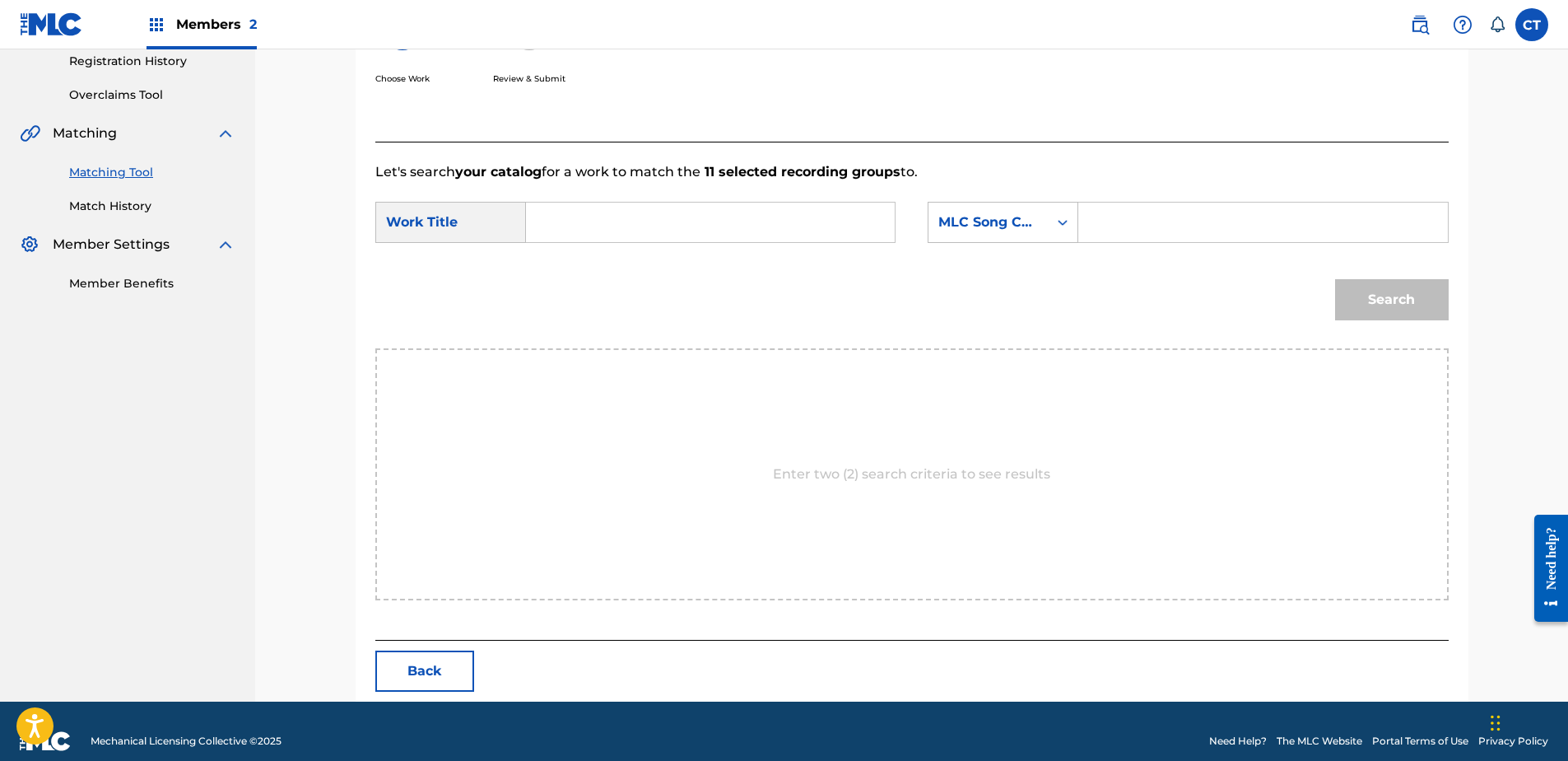
scroll to position [336, 0]
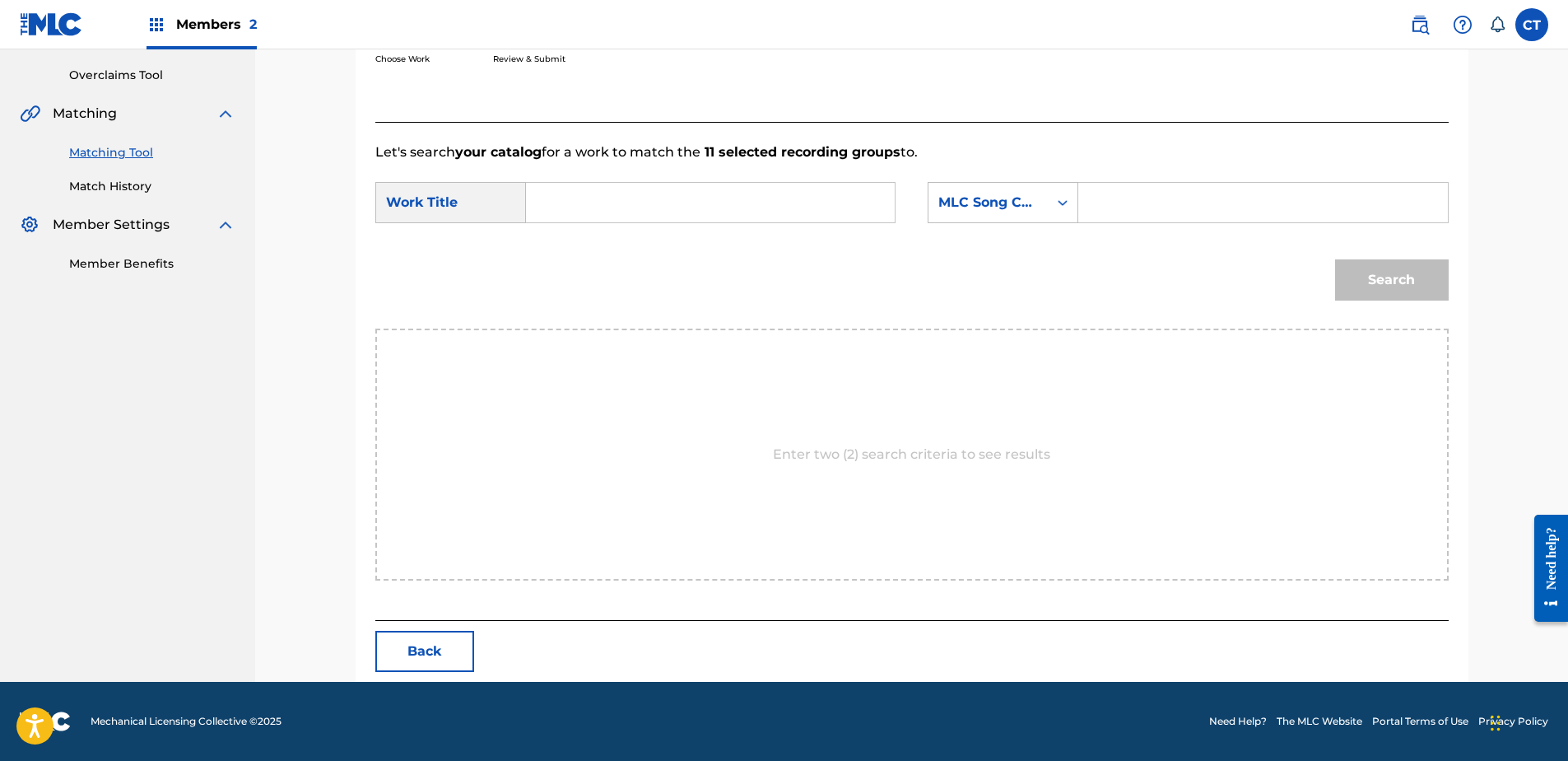
paste input "Akhnaten: Act I, Scene 1: Funeral of Amenhotep III"
type input "Akhnaten: Act I, Scene 1: Funeral of Amenhotep III"
click at [1020, 181] on form "SearchWithCriteriaa6a26510-dfc6-49e7-8dd0-c4927735b672 Work Title Akhnaten: Act…" at bounding box center [912, 245] width 1074 height 167
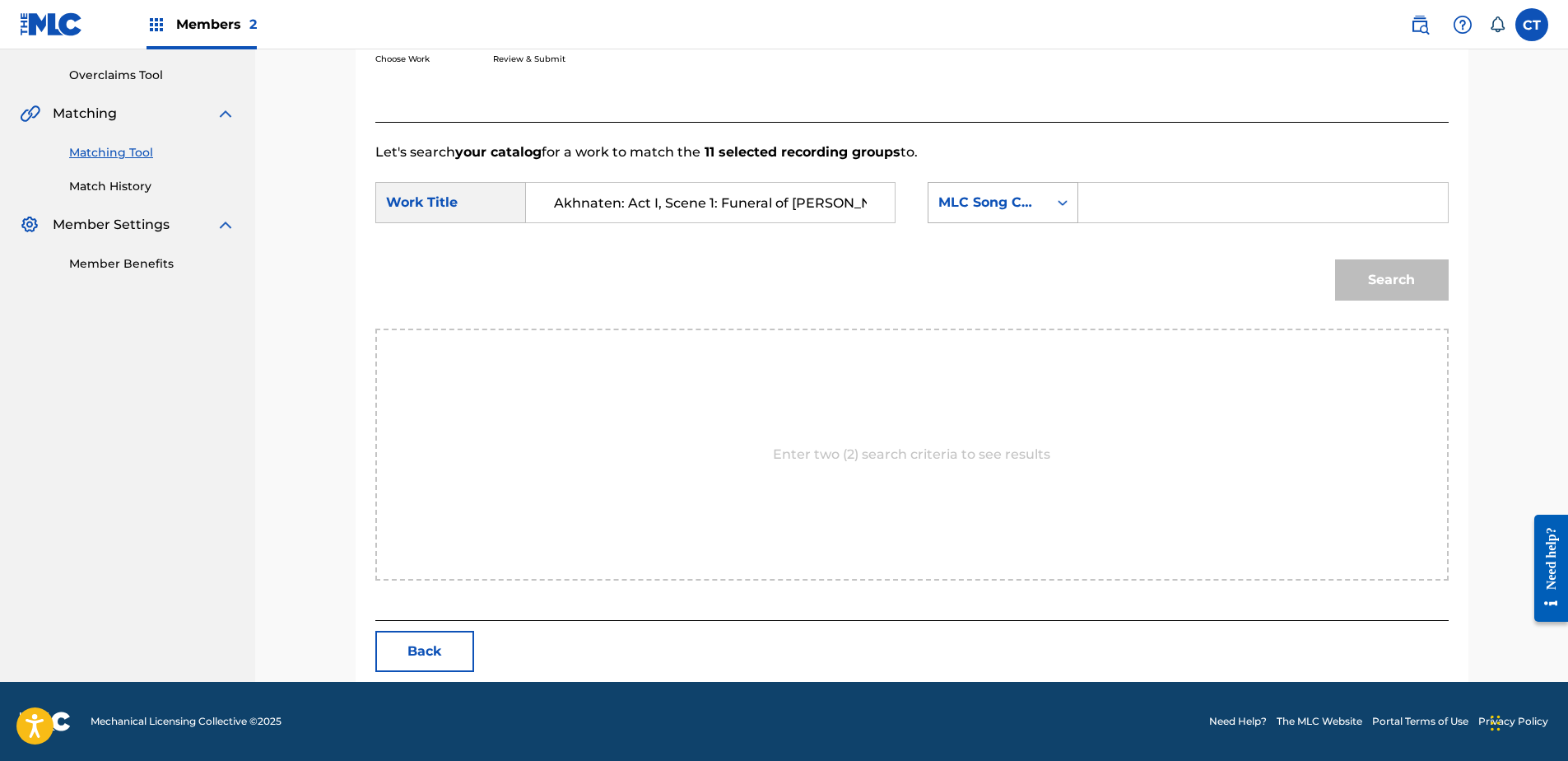
click at [1033, 221] on div "MLC Song Code" at bounding box center [1003, 203] width 151 height 41
click at [1033, 235] on div "Writer Name" at bounding box center [1003, 243] width 149 height 41
click at [1166, 198] on input "Search Form" at bounding box center [1262, 202] width 341 height 39
type input "glass"
click at [1335, 260] on button "Search" at bounding box center [1392, 280] width 114 height 41
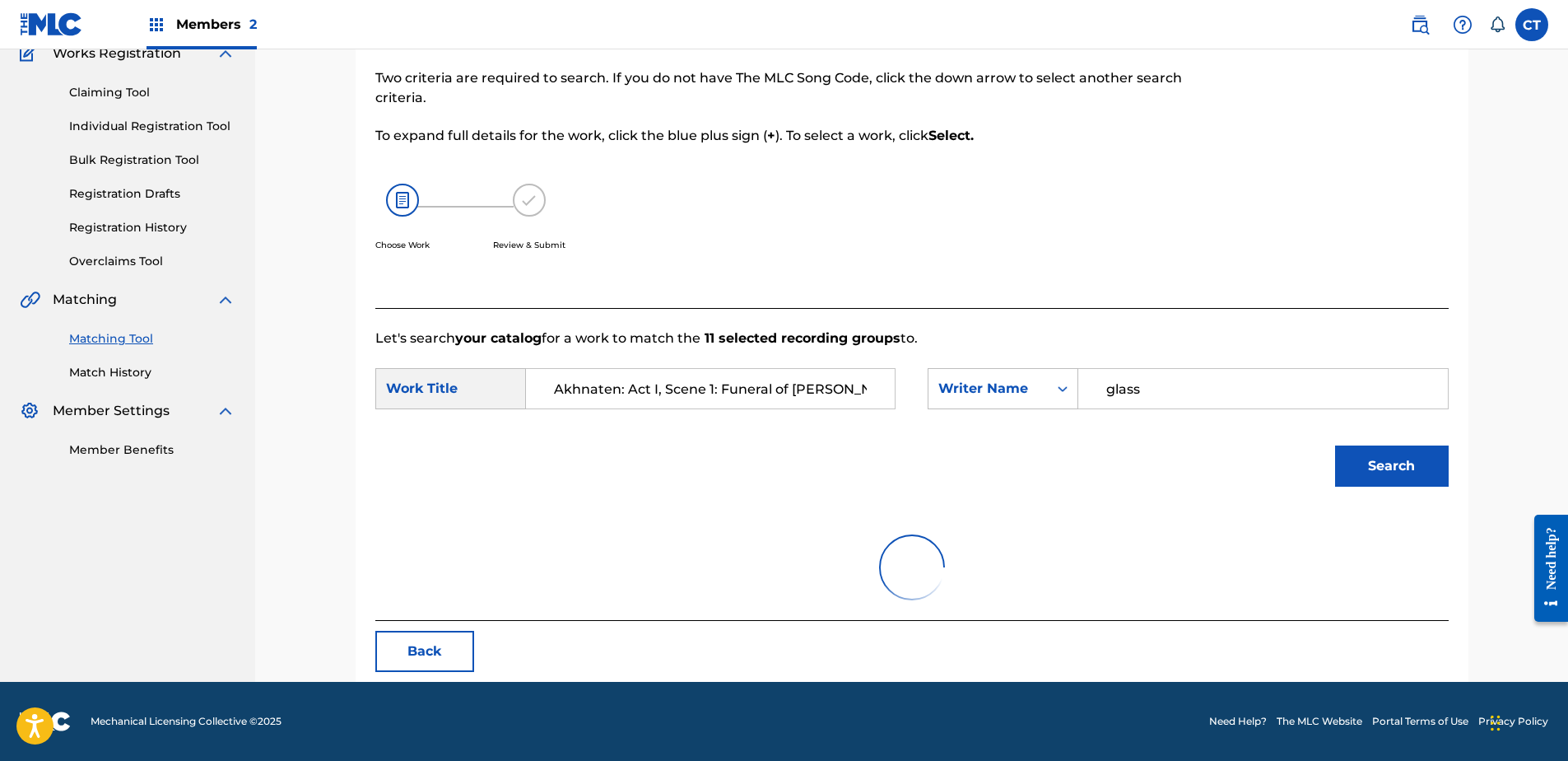
scroll to position [336, 0]
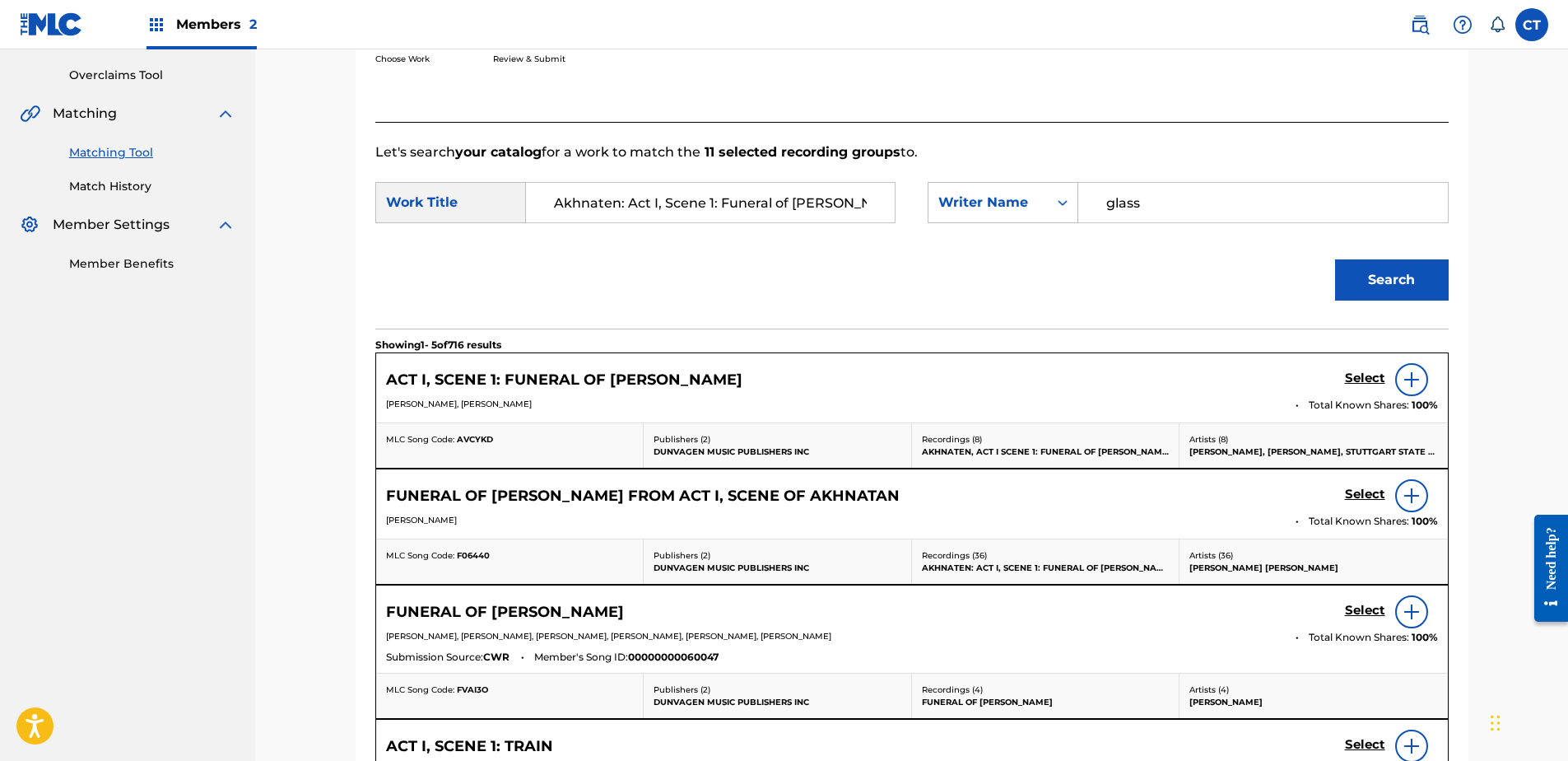
click at [1369, 379] on h5 "Select" at bounding box center [1365, 379] width 40 height 16
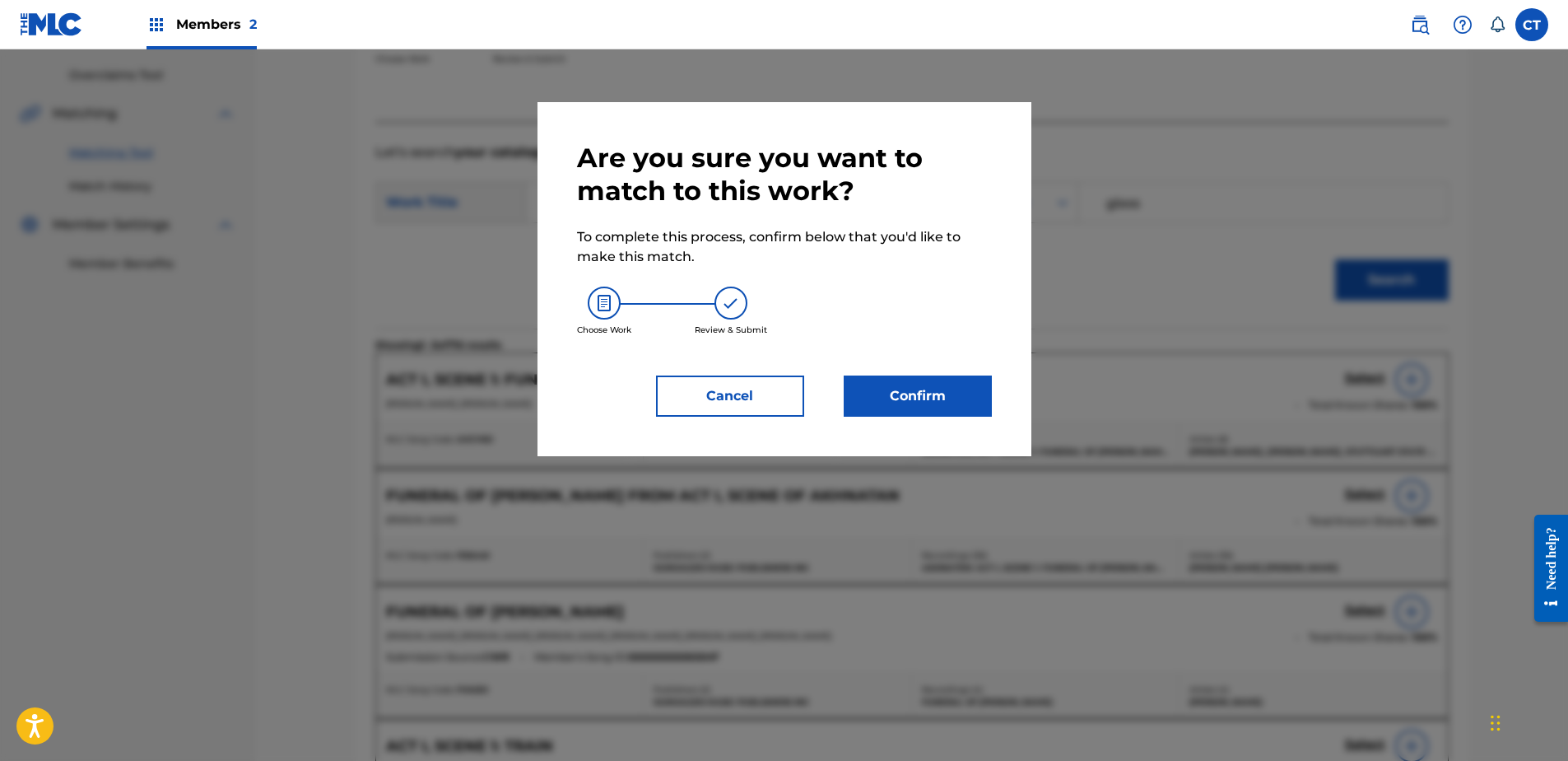
click at [860, 393] on button "Confirm" at bounding box center [918, 395] width 148 height 41
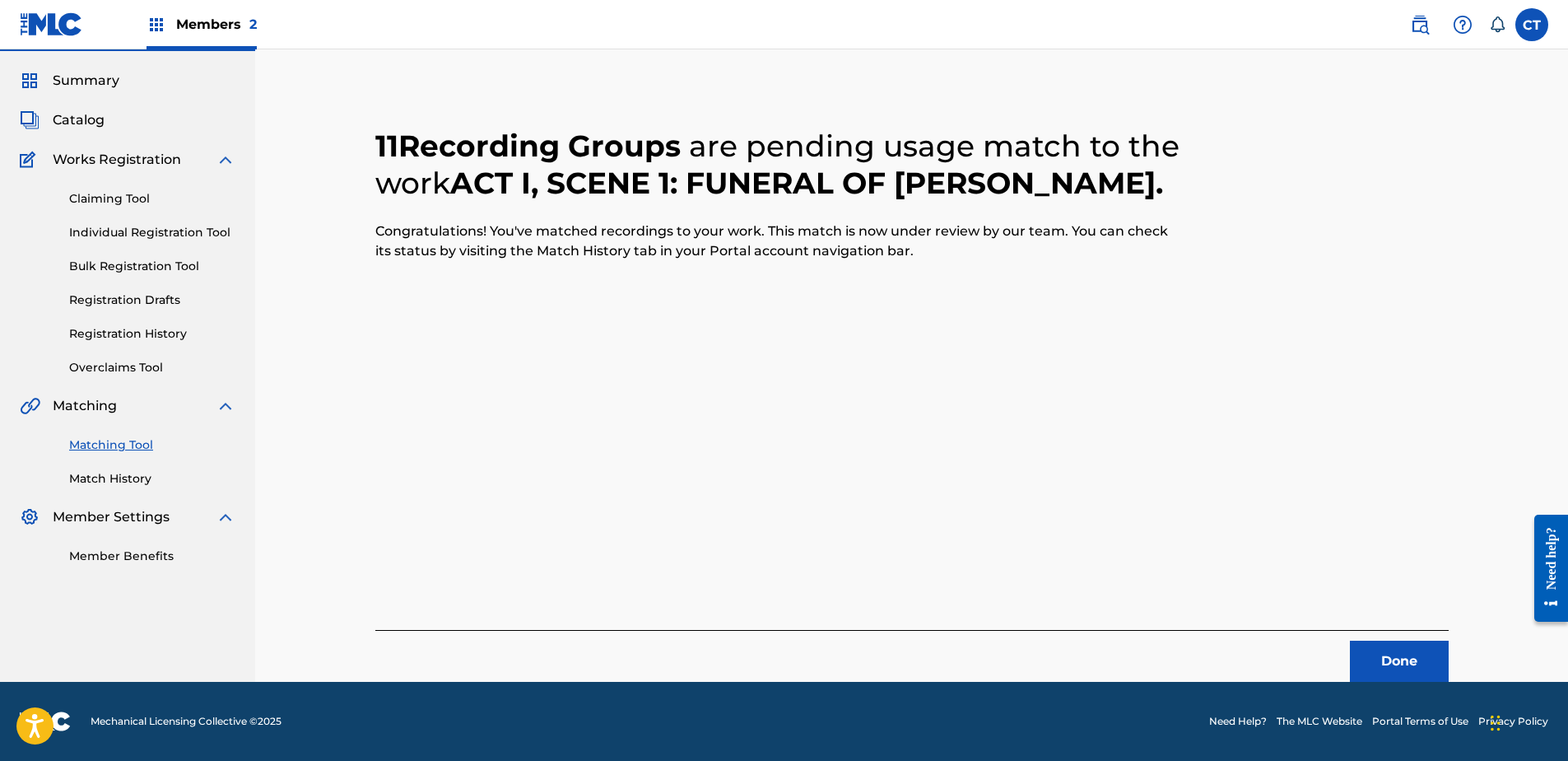
scroll to position [44, 0]
click at [1393, 648] on button "Done" at bounding box center [1399, 661] width 99 height 41
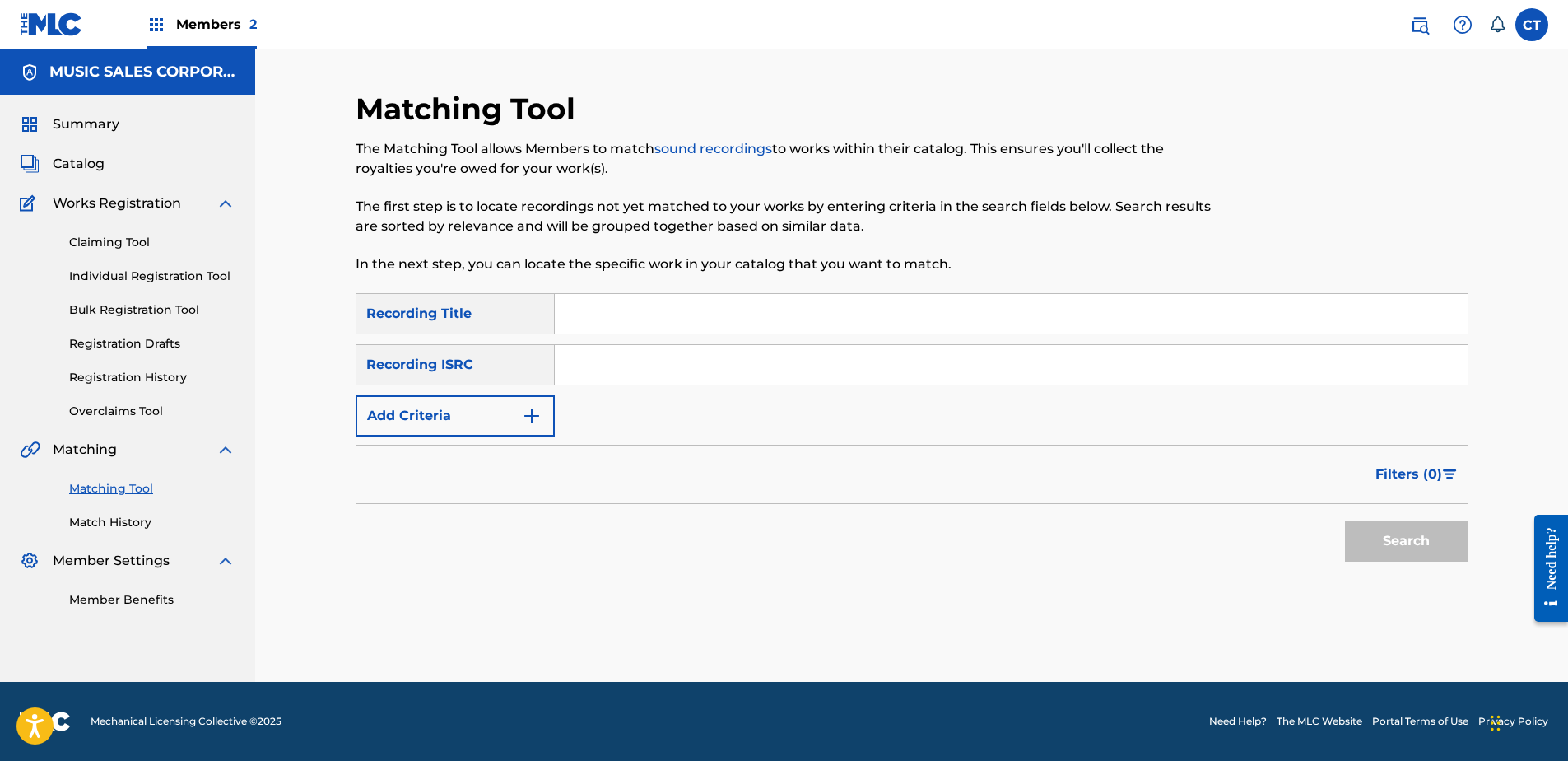
scroll to position [0, 0]
paste input "USSM18700188"
type input "USSM18700188"
click at [1407, 558] on button "Search" at bounding box center [1406, 541] width 124 height 41
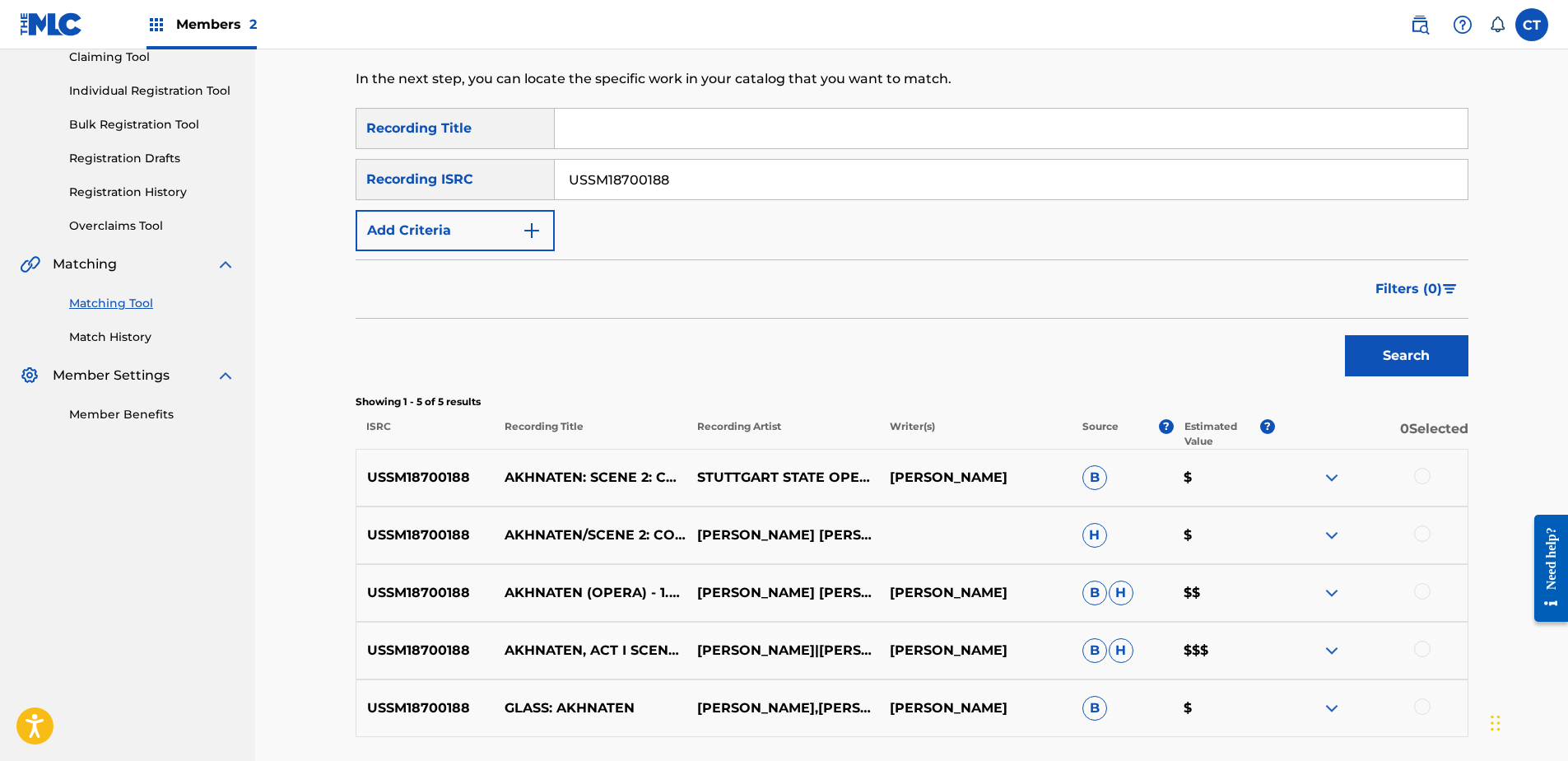
scroll to position [247, 0]
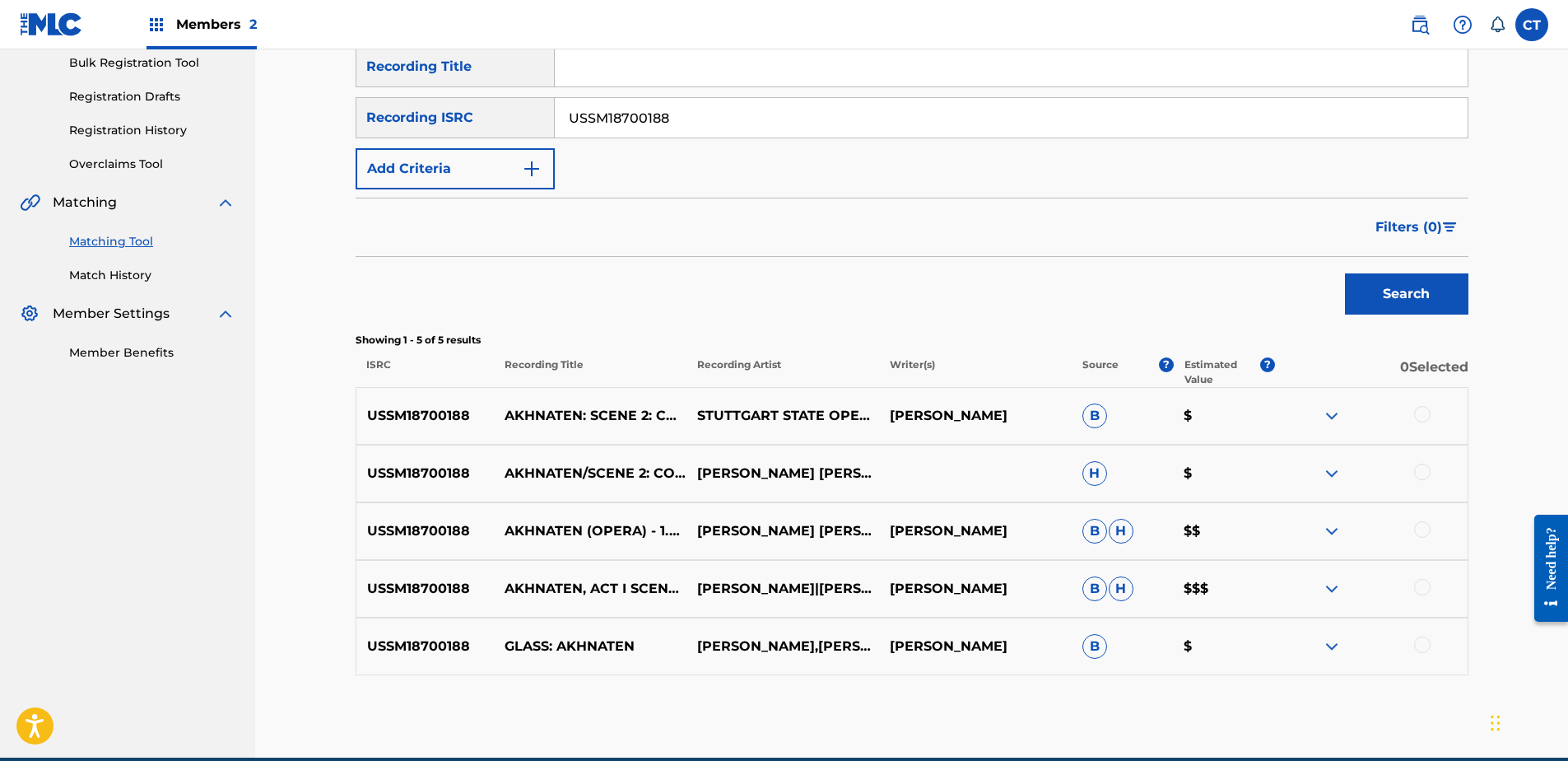
click at [1423, 417] on div at bounding box center [1422, 414] width 17 height 17
click at [1421, 478] on div at bounding box center [1422, 472] width 17 height 17
click at [1422, 531] on div at bounding box center [1422, 529] width 17 height 17
click at [1418, 586] on div at bounding box center [1422, 587] width 17 height 17
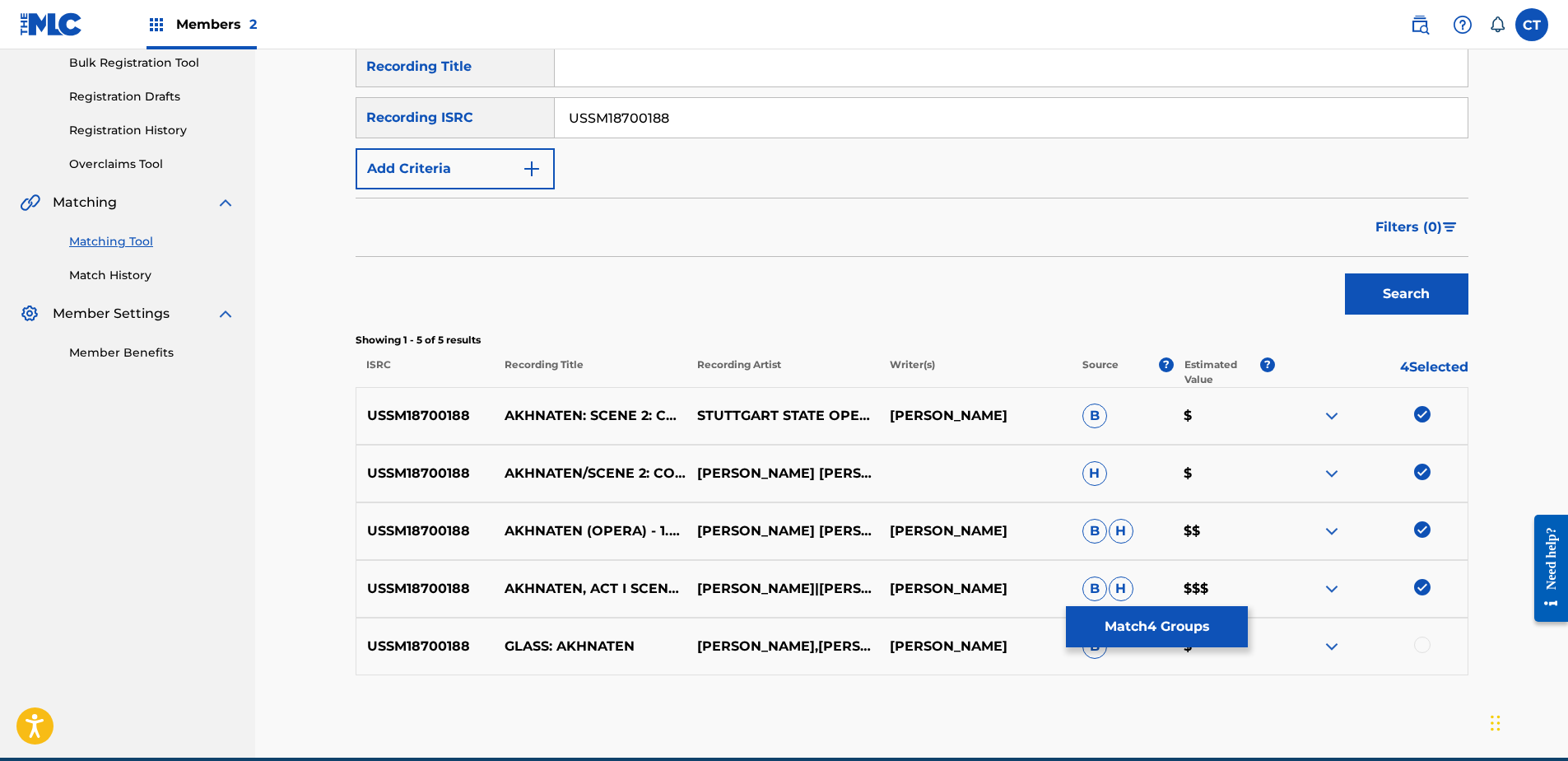
click at [1419, 642] on div at bounding box center [1422, 644] width 17 height 17
click at [1229, 625] on button "Match 5 Groups" at bounding box center [1157, 626] width 182 height 41
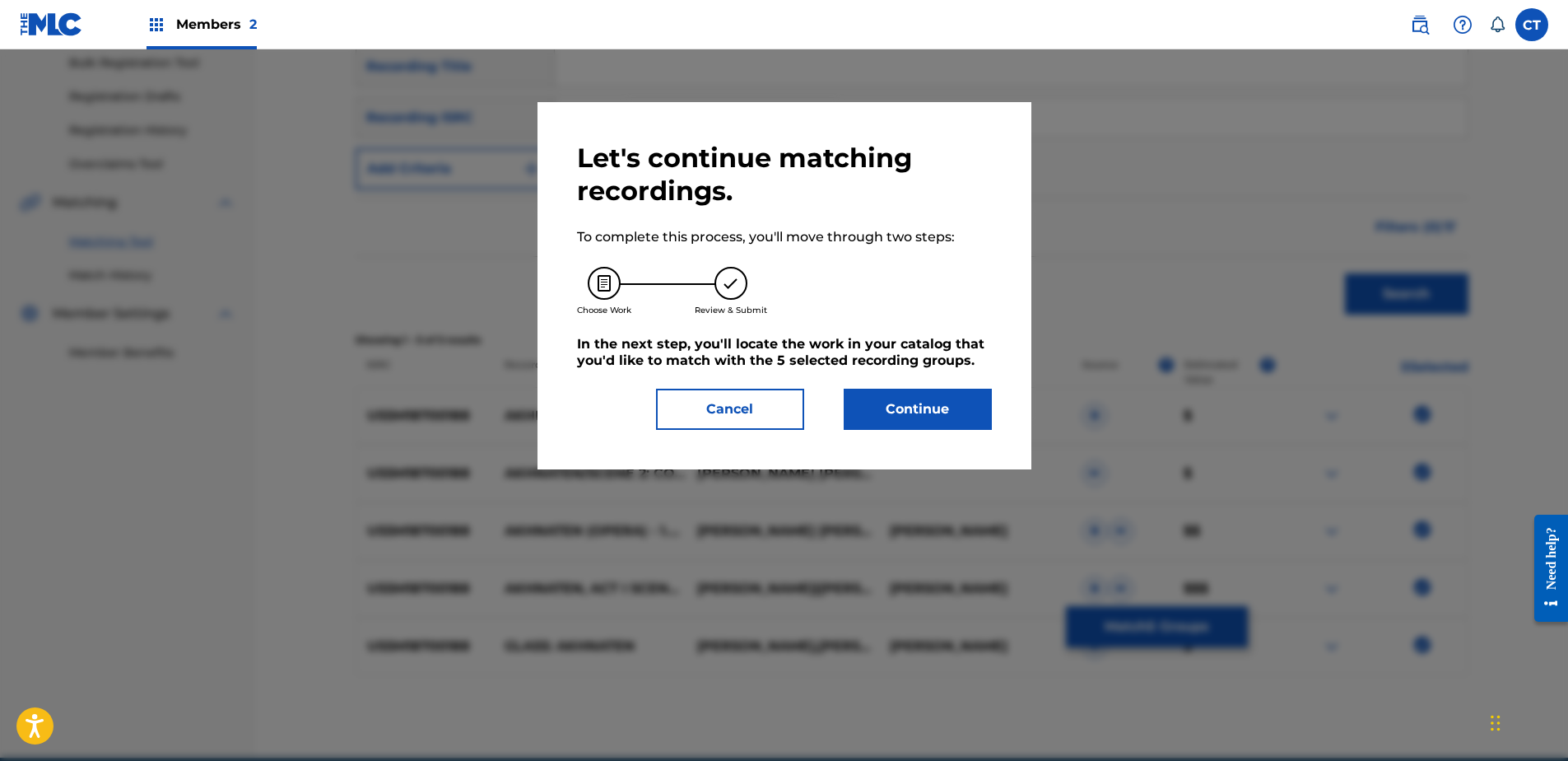
click at [900, 401] on button "Continue" at bounding box center [918, 409] width 148 height 41
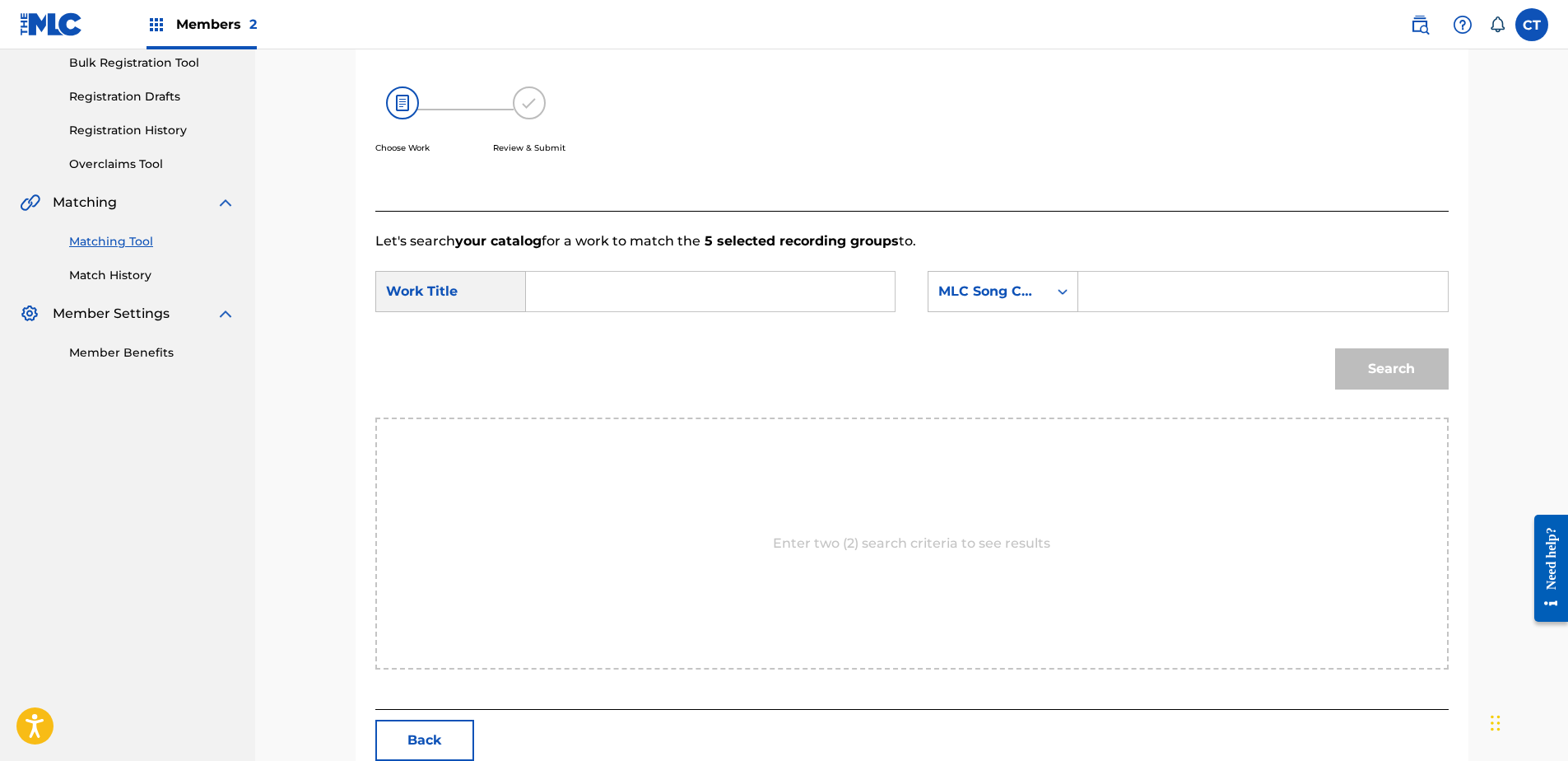
paste input "Akhnaten: Act I, Scene 2: Coronation of Akhnaten"
type input "Akhnaten: Act I, Scene 2: Coronation of Akhnaten"
click at [959, 303] on div "MLC Song Code" at bounding box center [988, 292] width 119 height 32
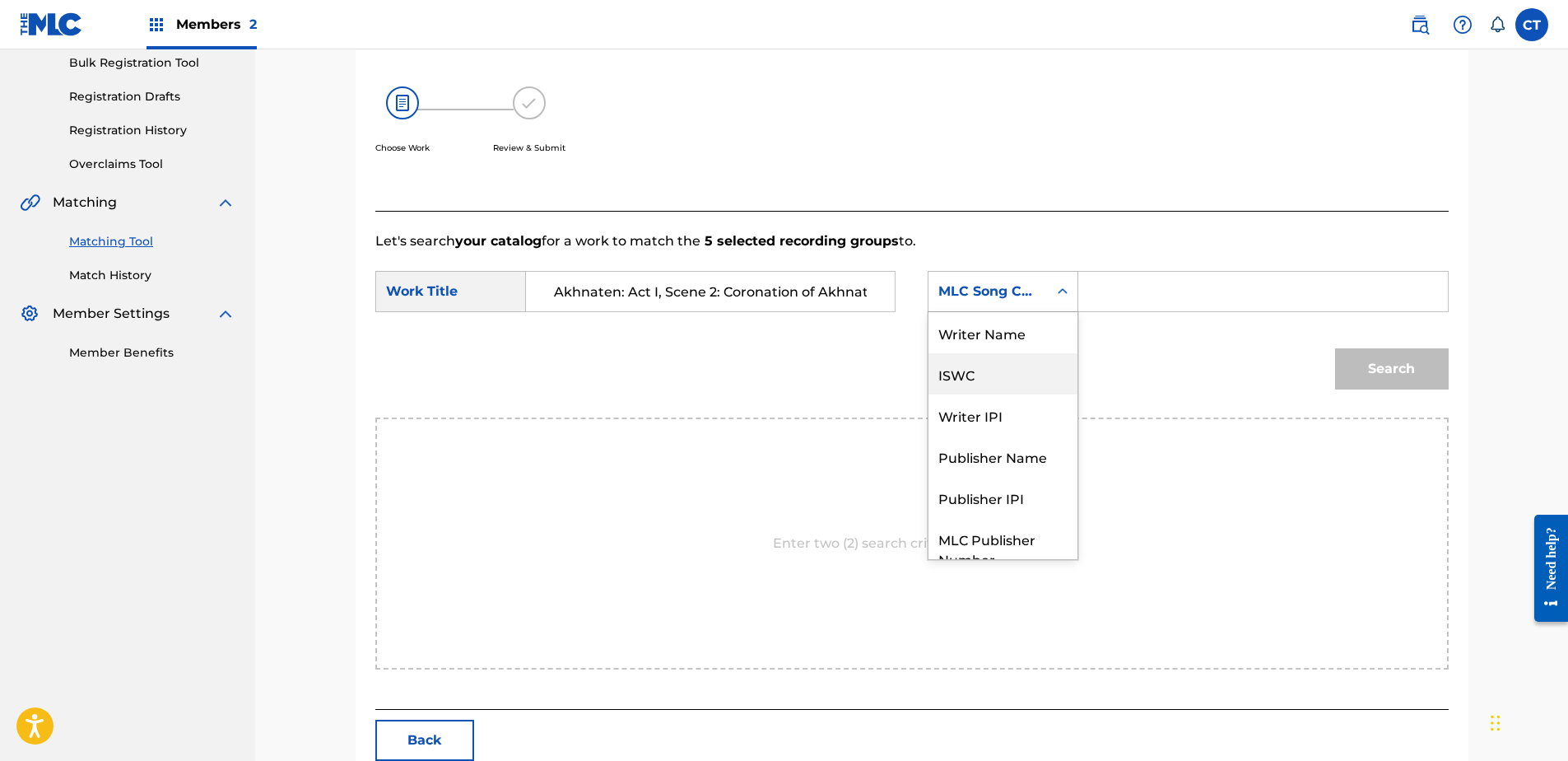
scroll to position [0, 0]
click at [988, 340] on div "Writer Name" at bounding box center [1003, 332] width 149 height 41
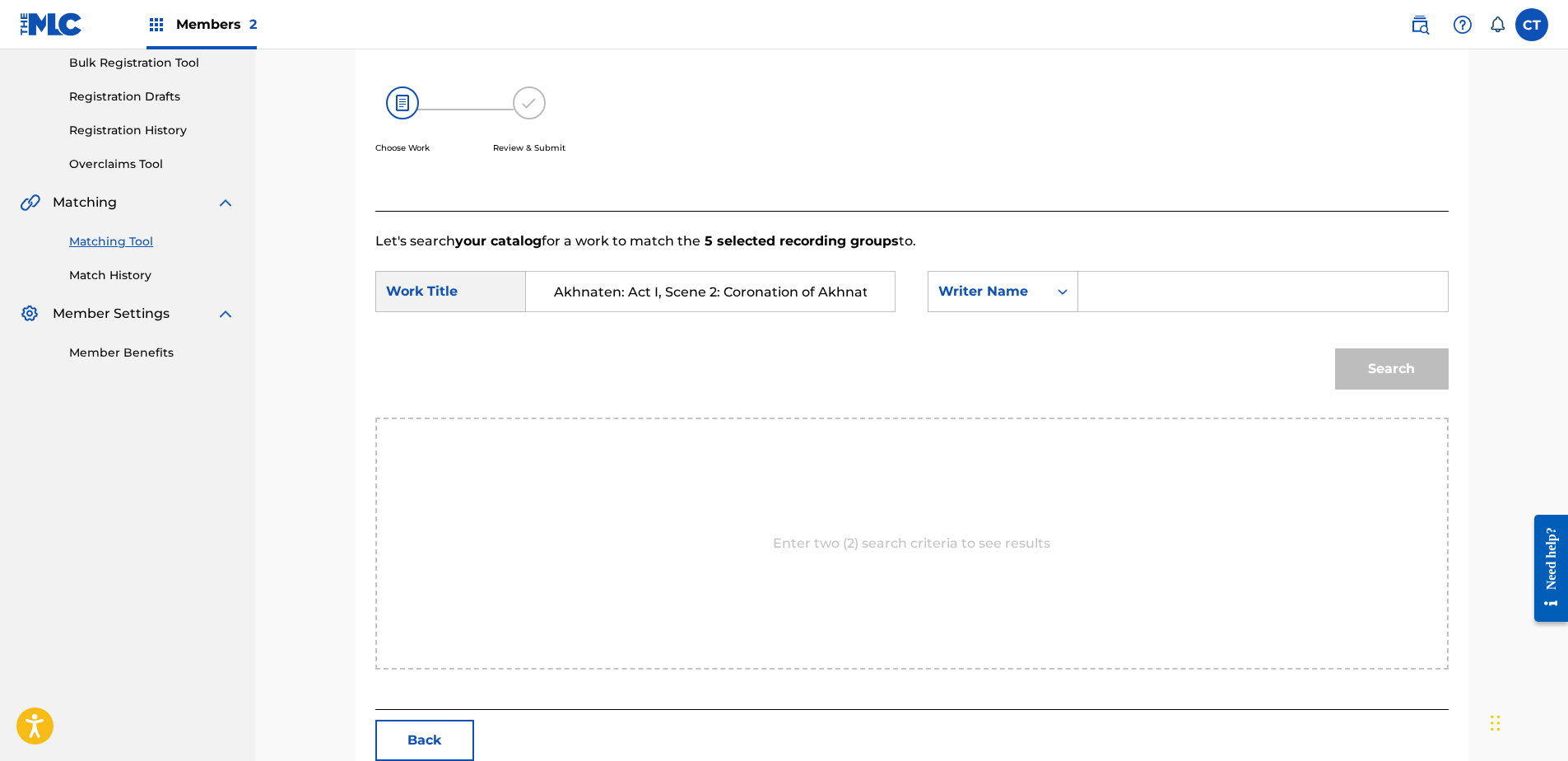
click at [1090, 294] on div "Search Form" at bounding box center [1263, 291] width 370 height 41
click at [1094, 292] on input "Search Form" at bounding box center [1262, 291] width 341 height 39
type input "glass"
click at [1335, 348] on button "Search" at bounding box center [1392, 368] width 114 height 41
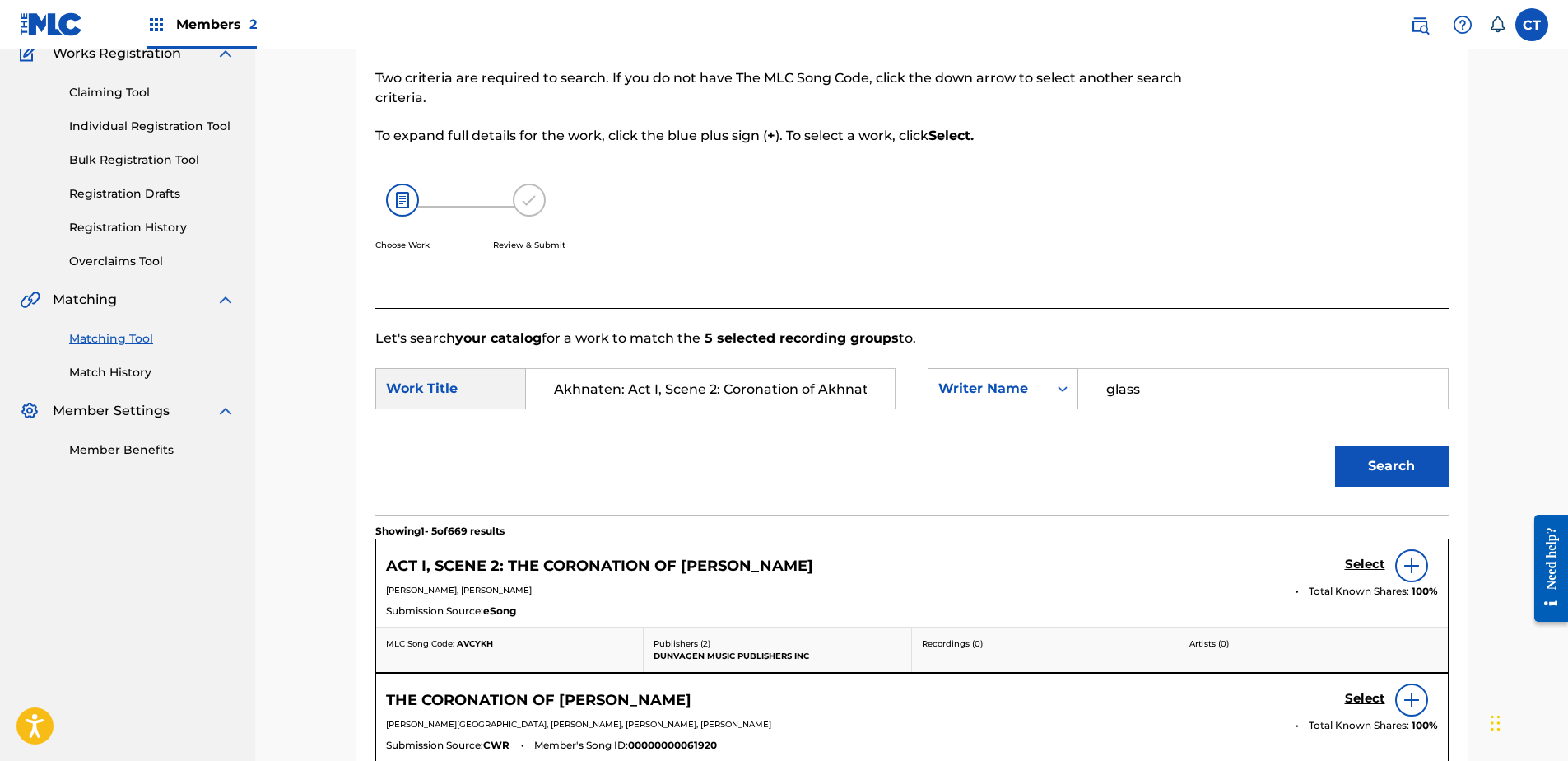
scroll to position [247, 0]
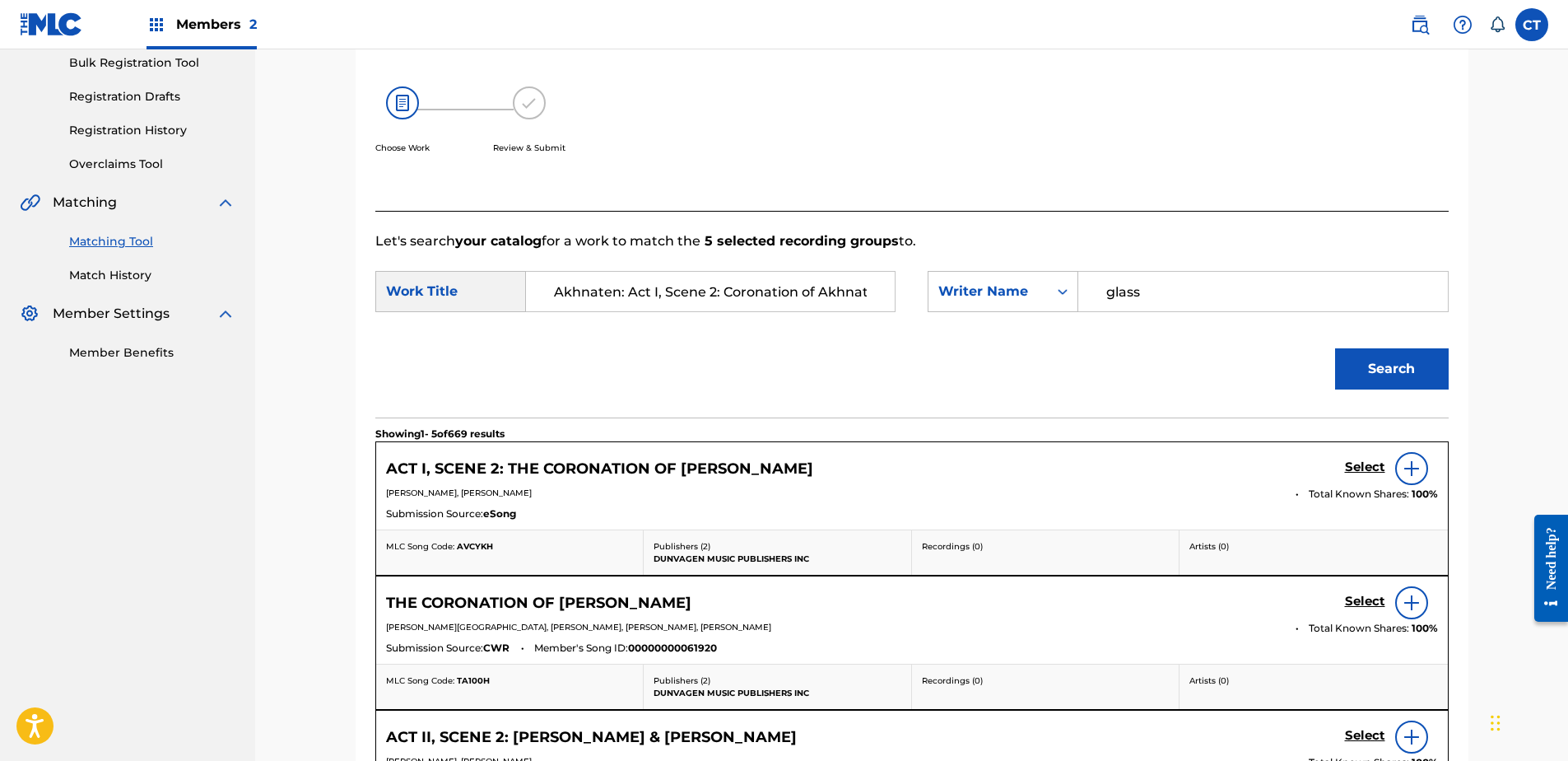
click at [1359, 460] on h5 "Select" at bounding box center [1365, 467] width 40 height 16
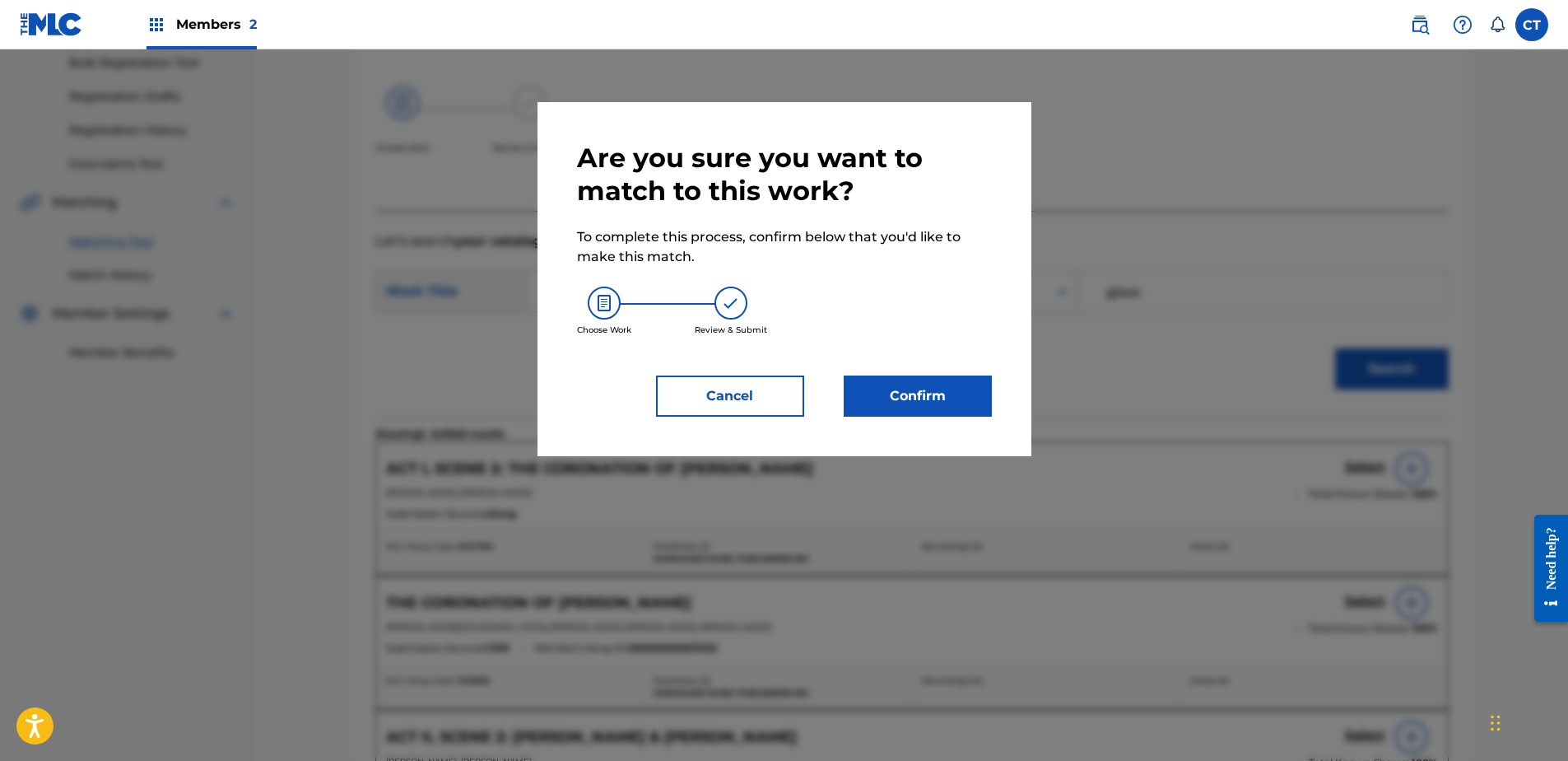
click at [976, 412] on button "Confirm" at bounding box center [918, 395] width 148 height 41
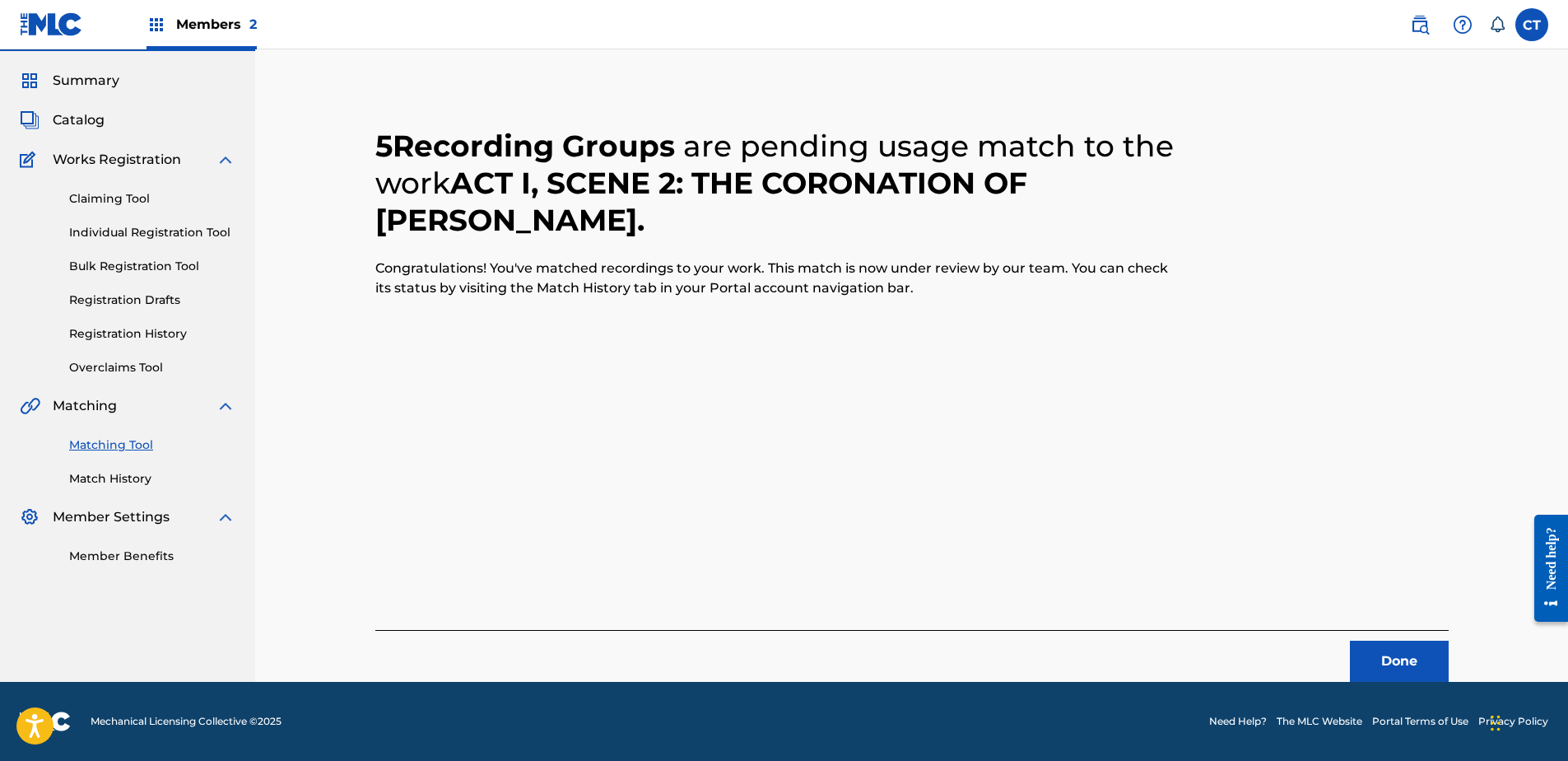
scroll to position [44, 0]
click at [1408, 671] on button "Done" at bounding box center [1399, 661] width 99 height 41
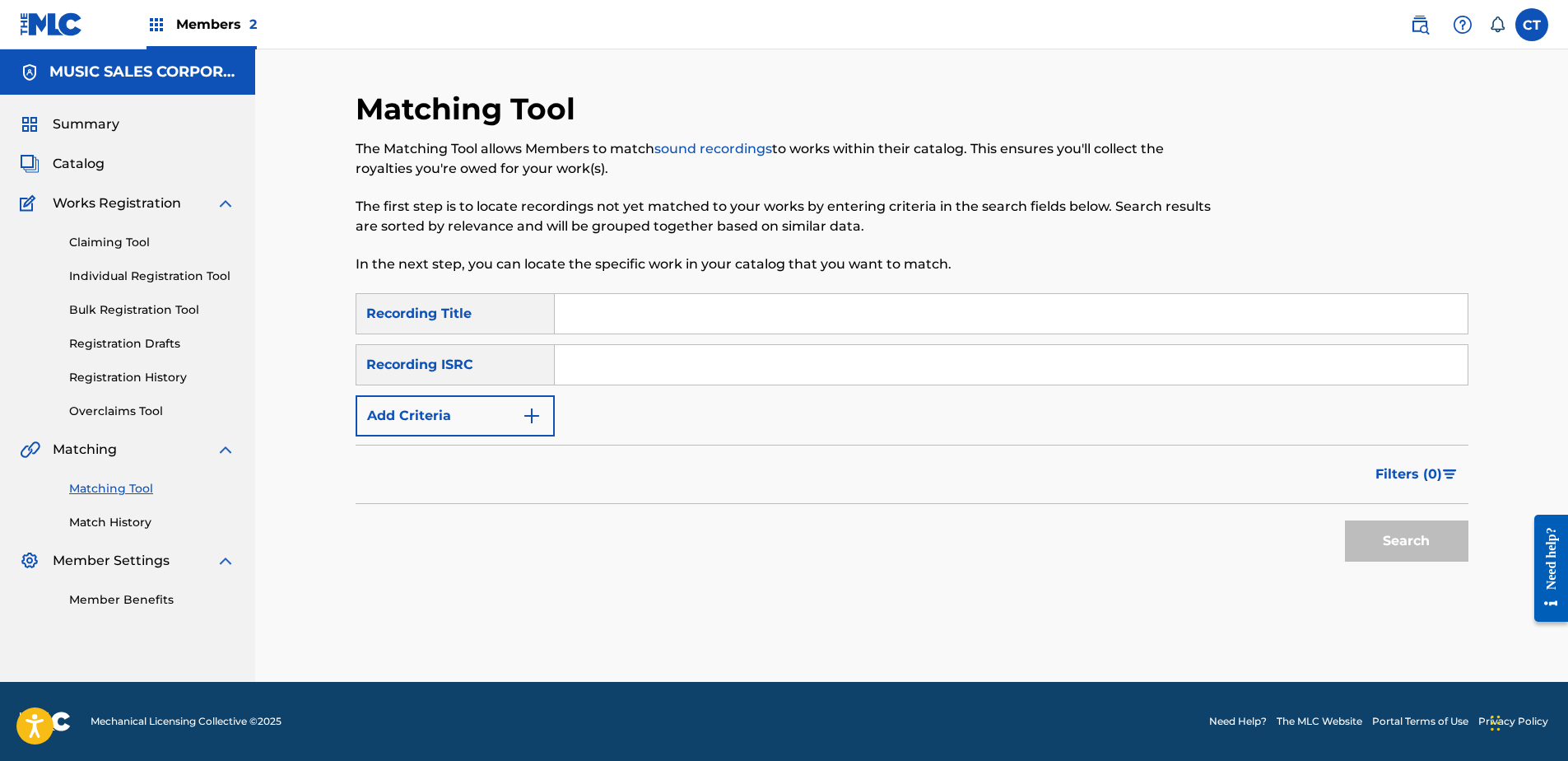
paste input "USSM18700189"
type input "USSM18700189"
click at [1385, 521] on button "Search" at bounding box center [1406, 541] width 124 height 41
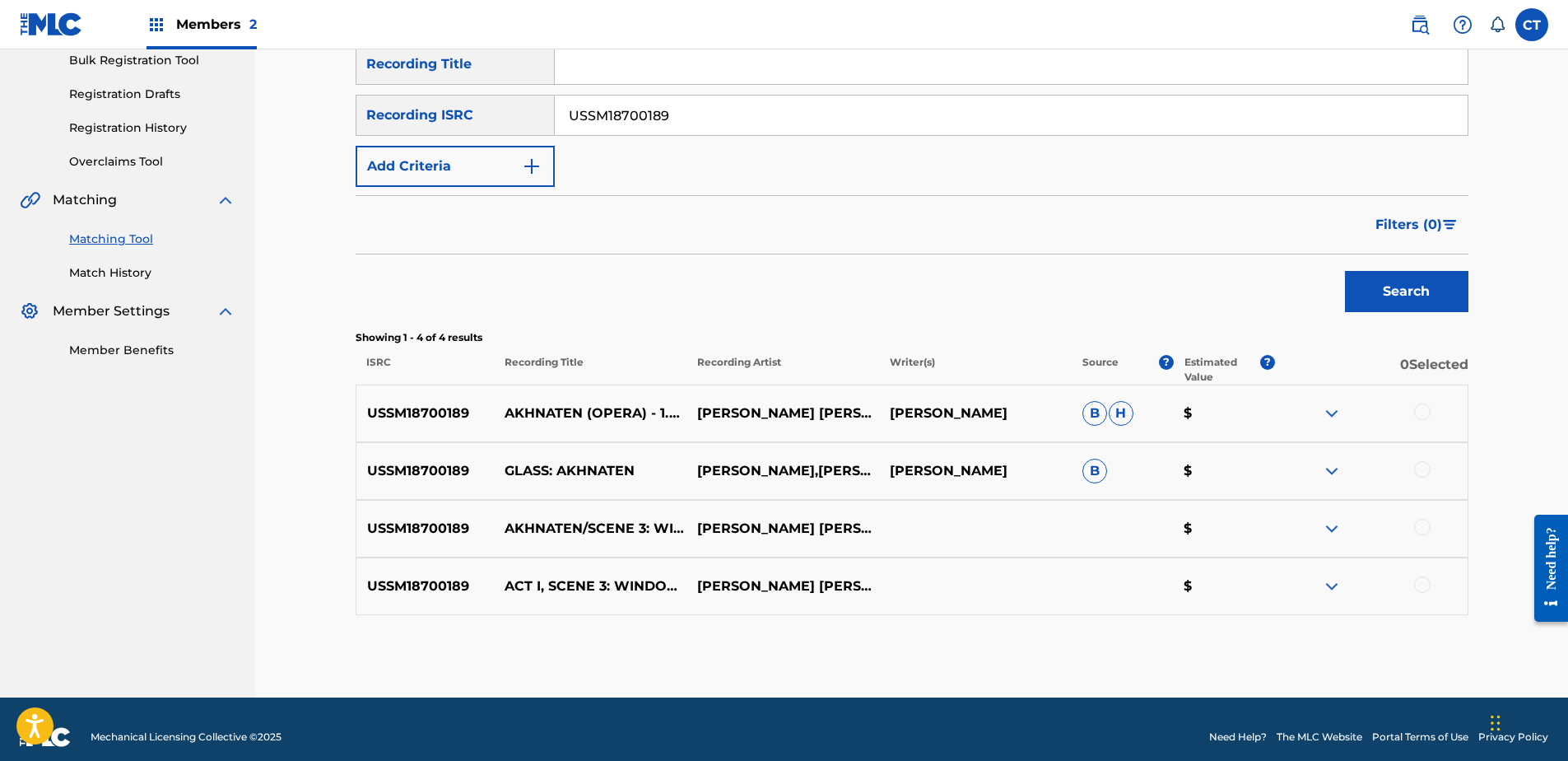
scroll to position [265, 0]
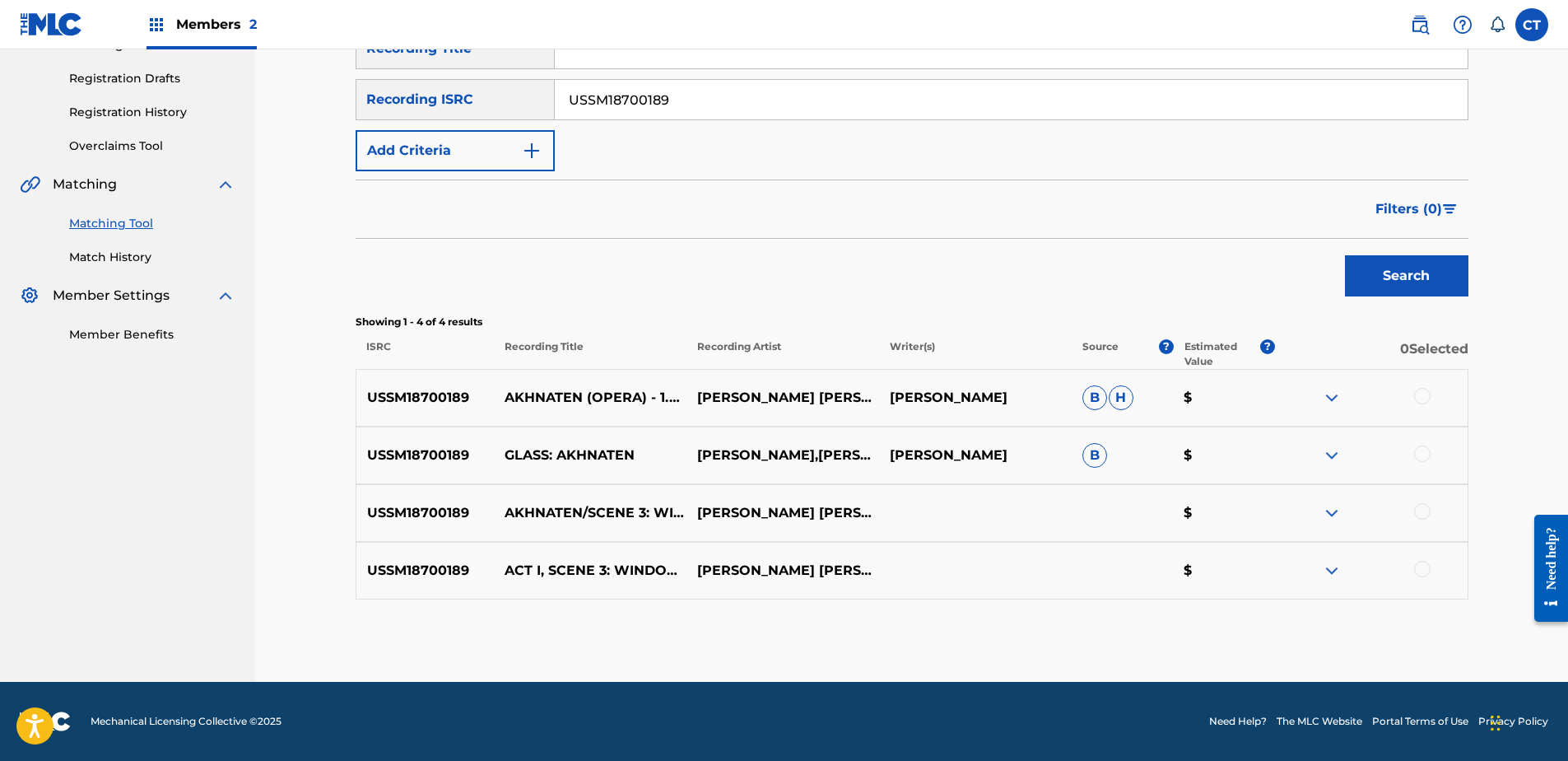
click at [1418, 397] on div at bounding box center [1422, 395] width 17 height 17
click at [1421, 461] on div at bounding box center [1422, 453] width 17 height 17
click at [1425, 509] on div at bounding box center [1422, 511] width 17 height 17
click at [1423, 567] on div at bounding box center [1422, 569] width 17 height 17
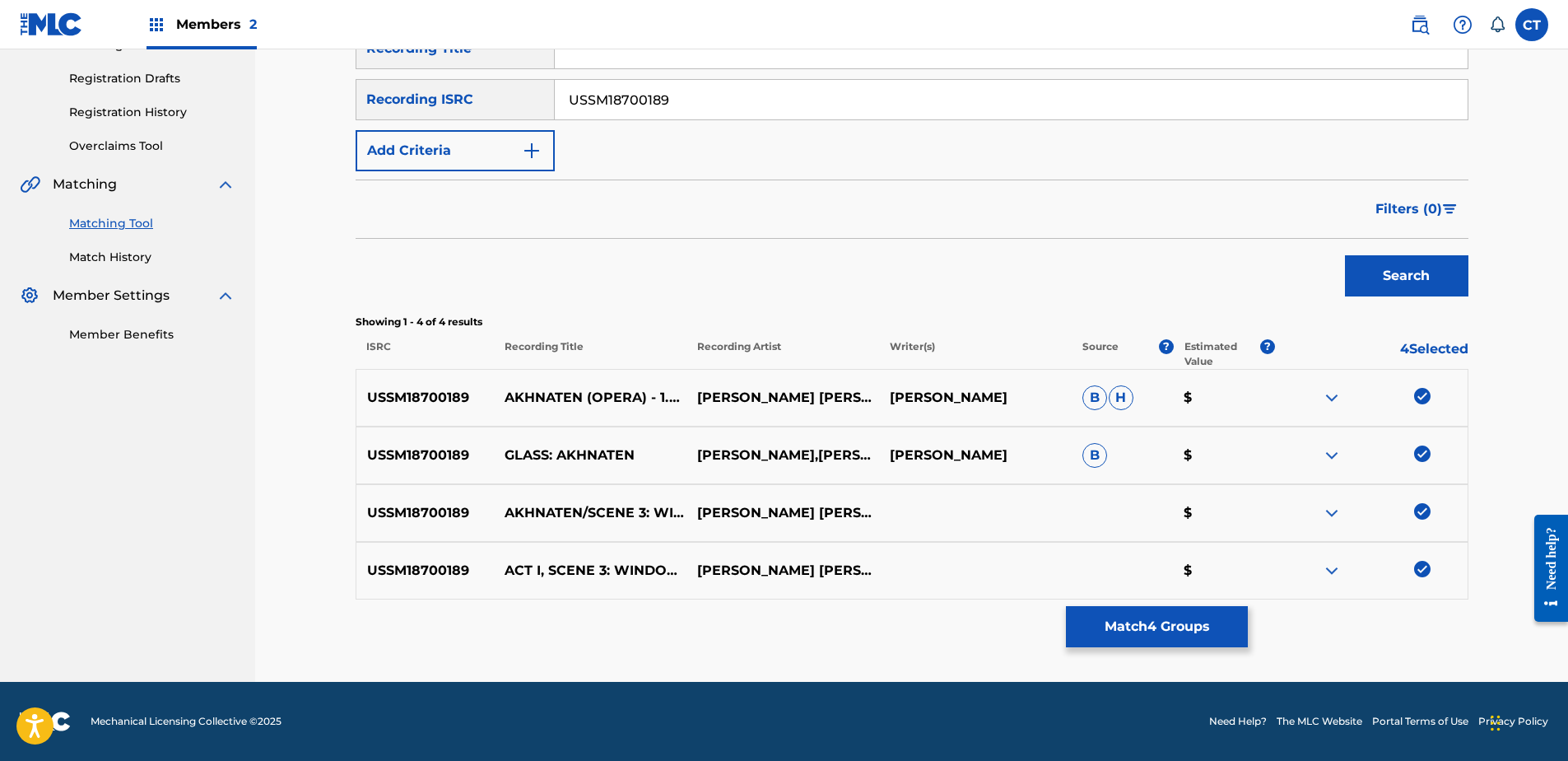
click at [1155, 627] on button "Match 4 Groups" at bounding box center [1157, 626] width 182 height 41
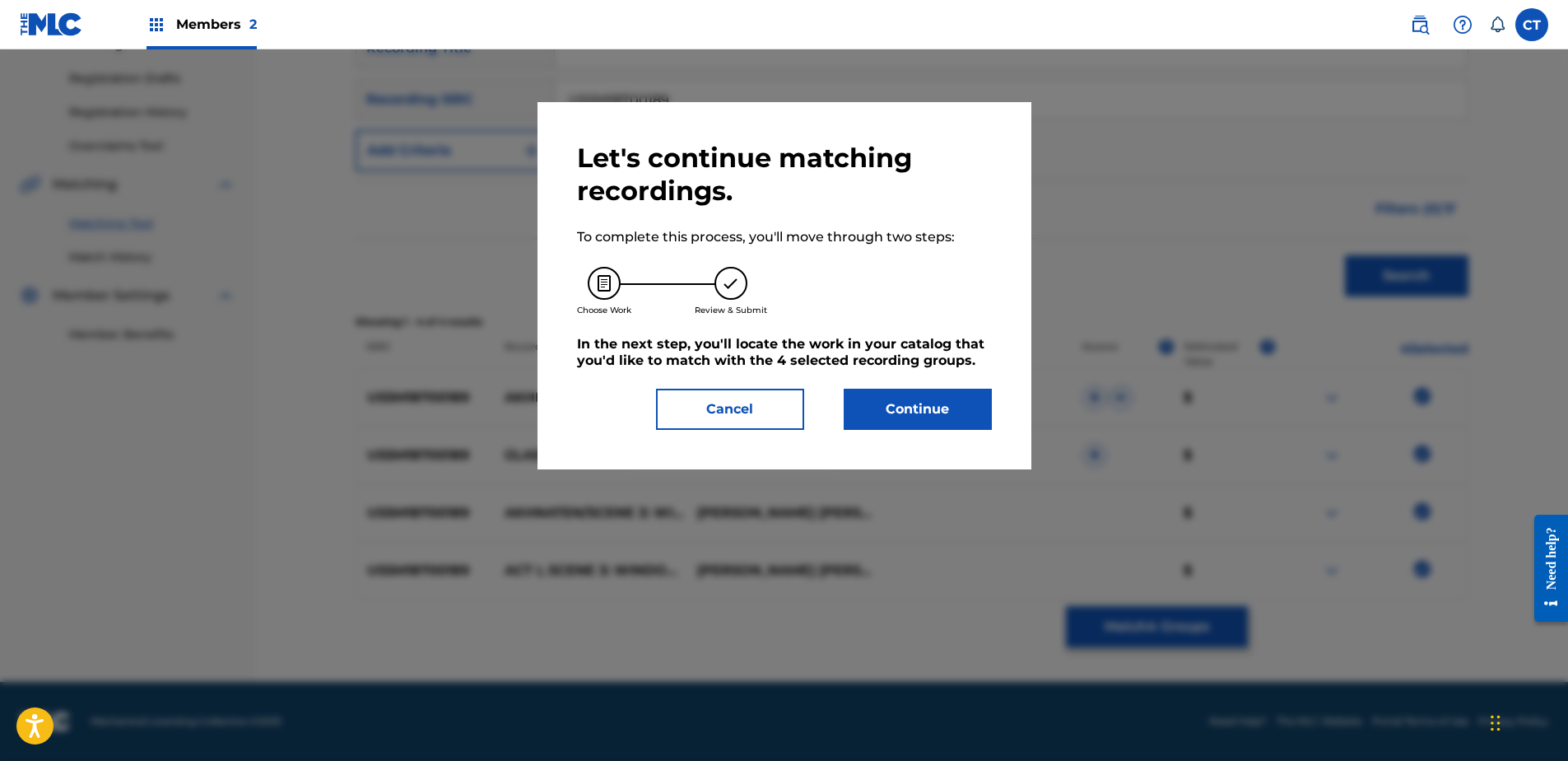
click at [862, 408] on button "Continue" at bounding box center [918, 409] width 148 height 41
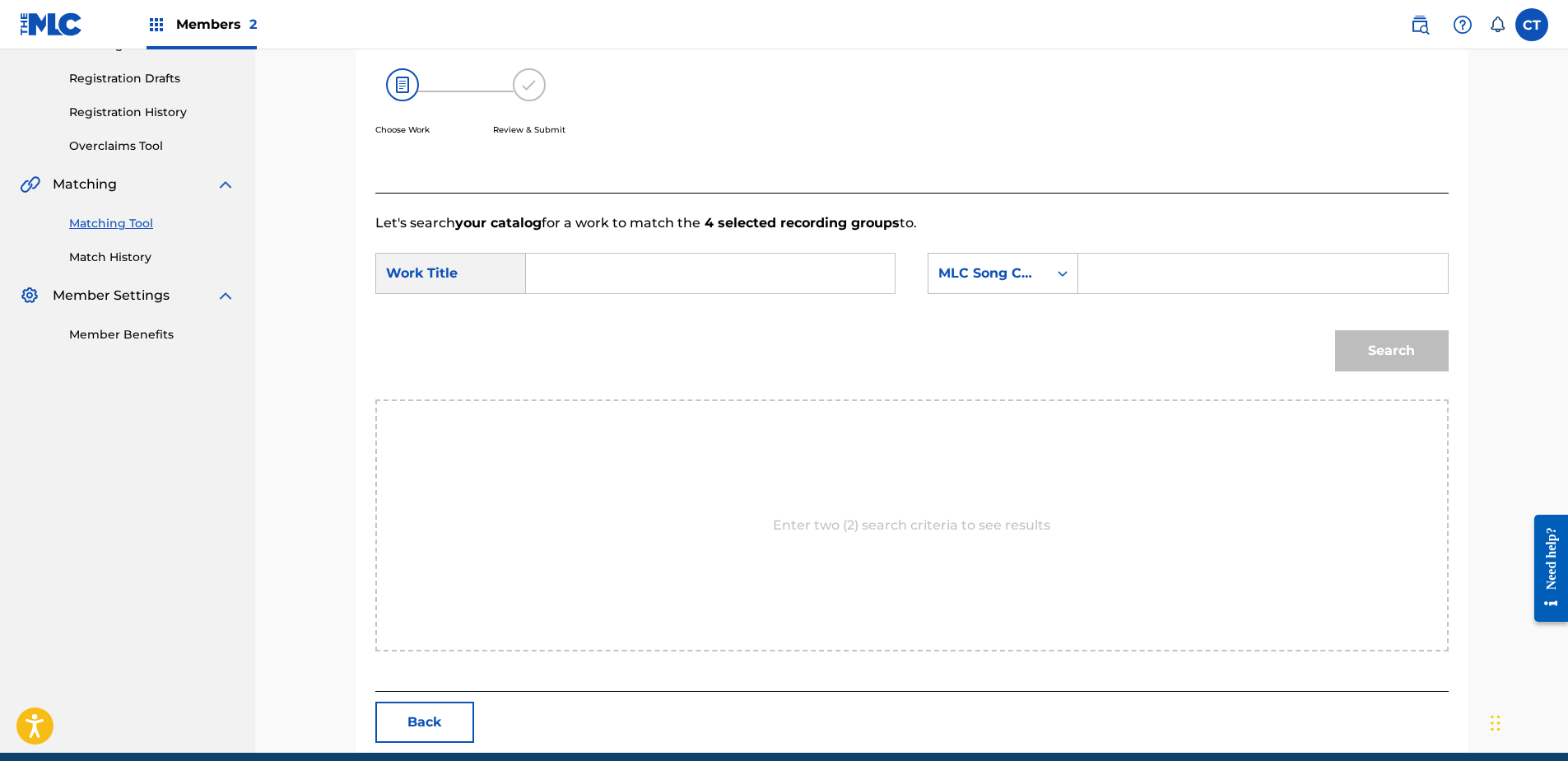
paste input "Akhnaten: Act I, Scene 3: Window of Appearances"
type input "Akhnaten: Act I, Scene 3: Window of Appearances"
click at [990, 277] on div "MLC Song Code" at bounding box center [989, 274] width 100 height 20
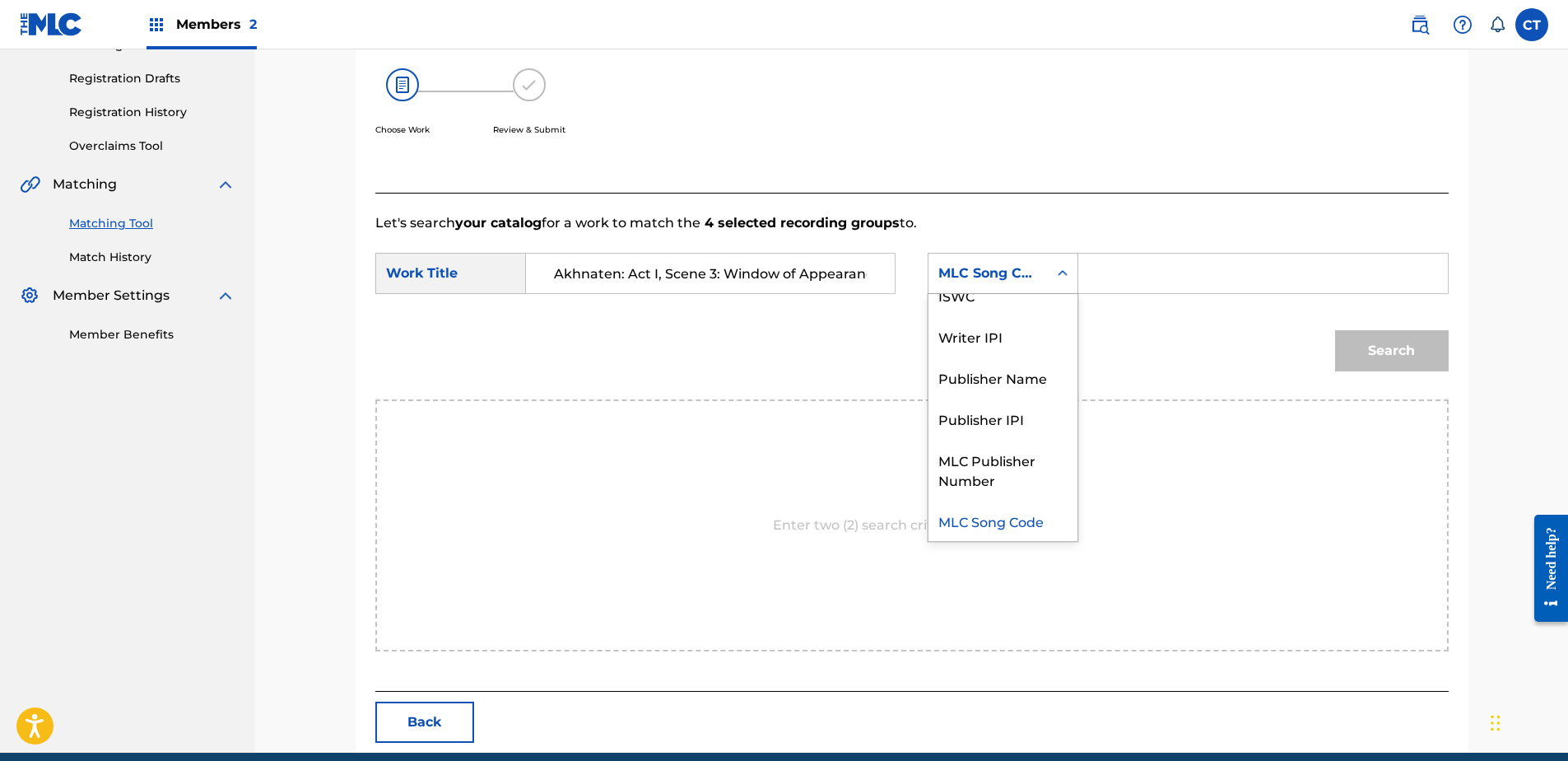
scroll to position [0, 0]
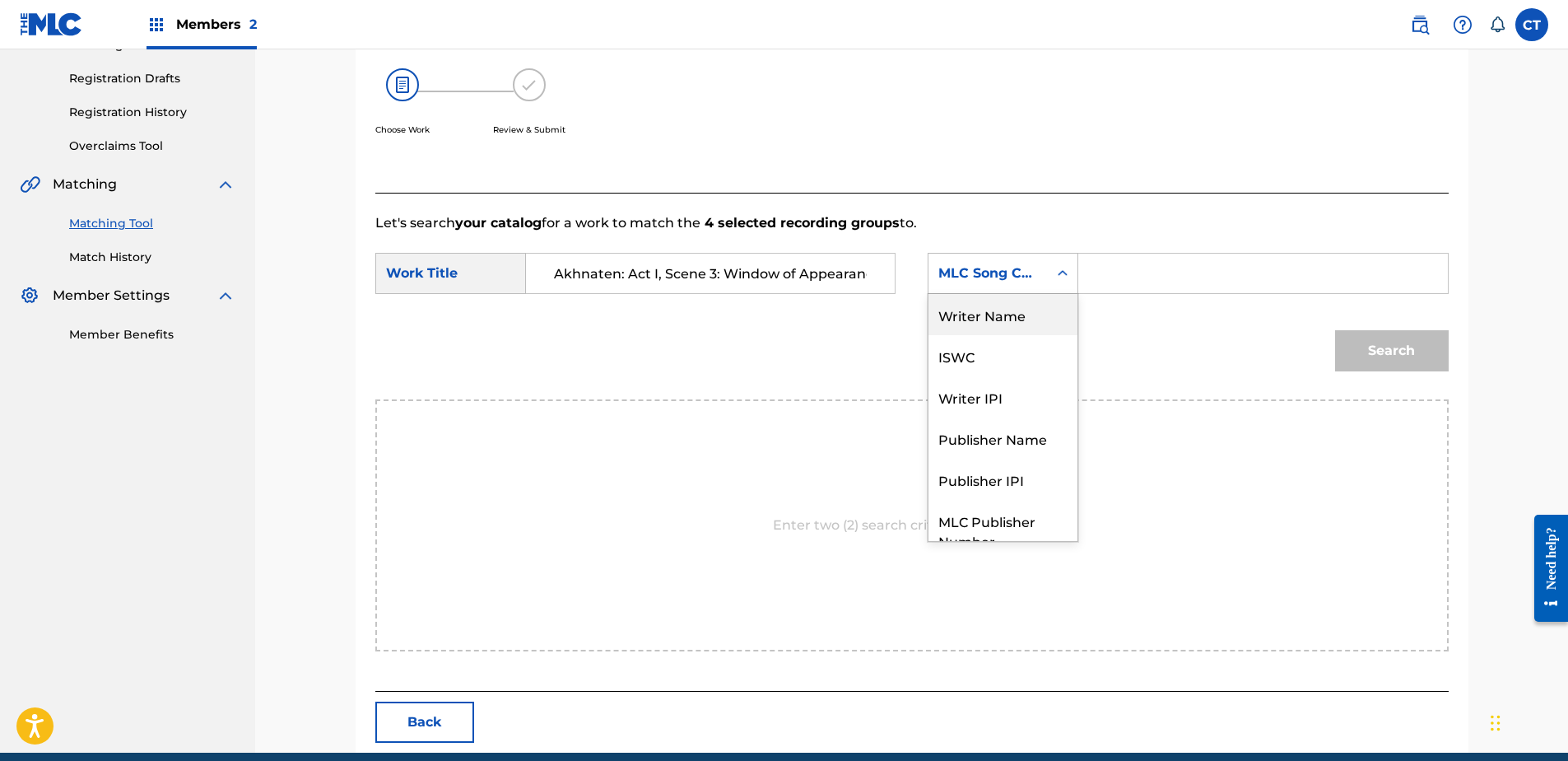
click at [1002, 330] on div "Writer Name" at bounding box center [1003, 314] width 149 height 41
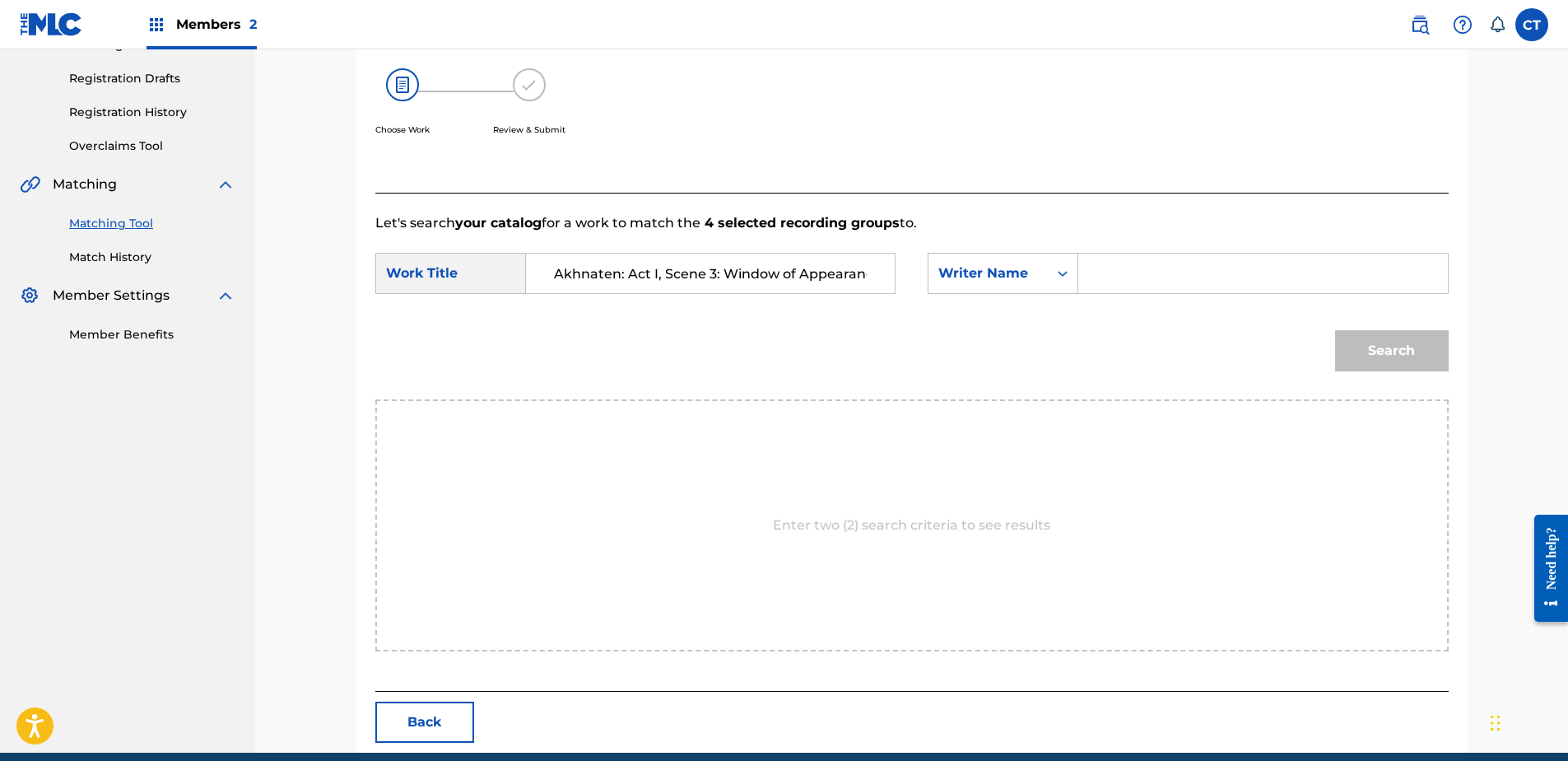
click at [1096, 284] on input "Search Form" at bounding box center [1262, 273] width 341 height 39
type input "glass"
click at [1335, 331] on button "Search" at bounding box center [1392, 351] width 114 height 41
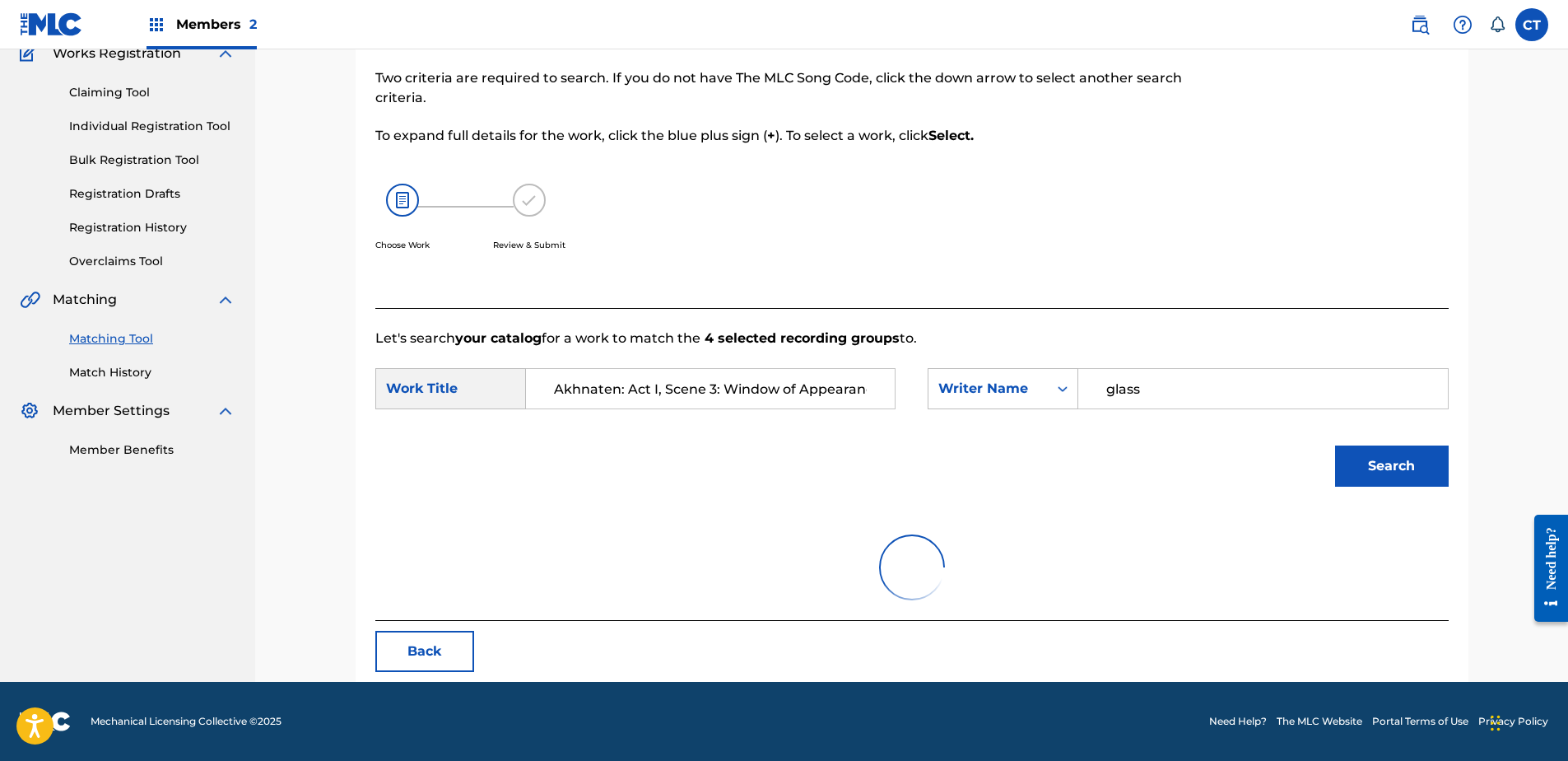
scroll to position [265, 0]
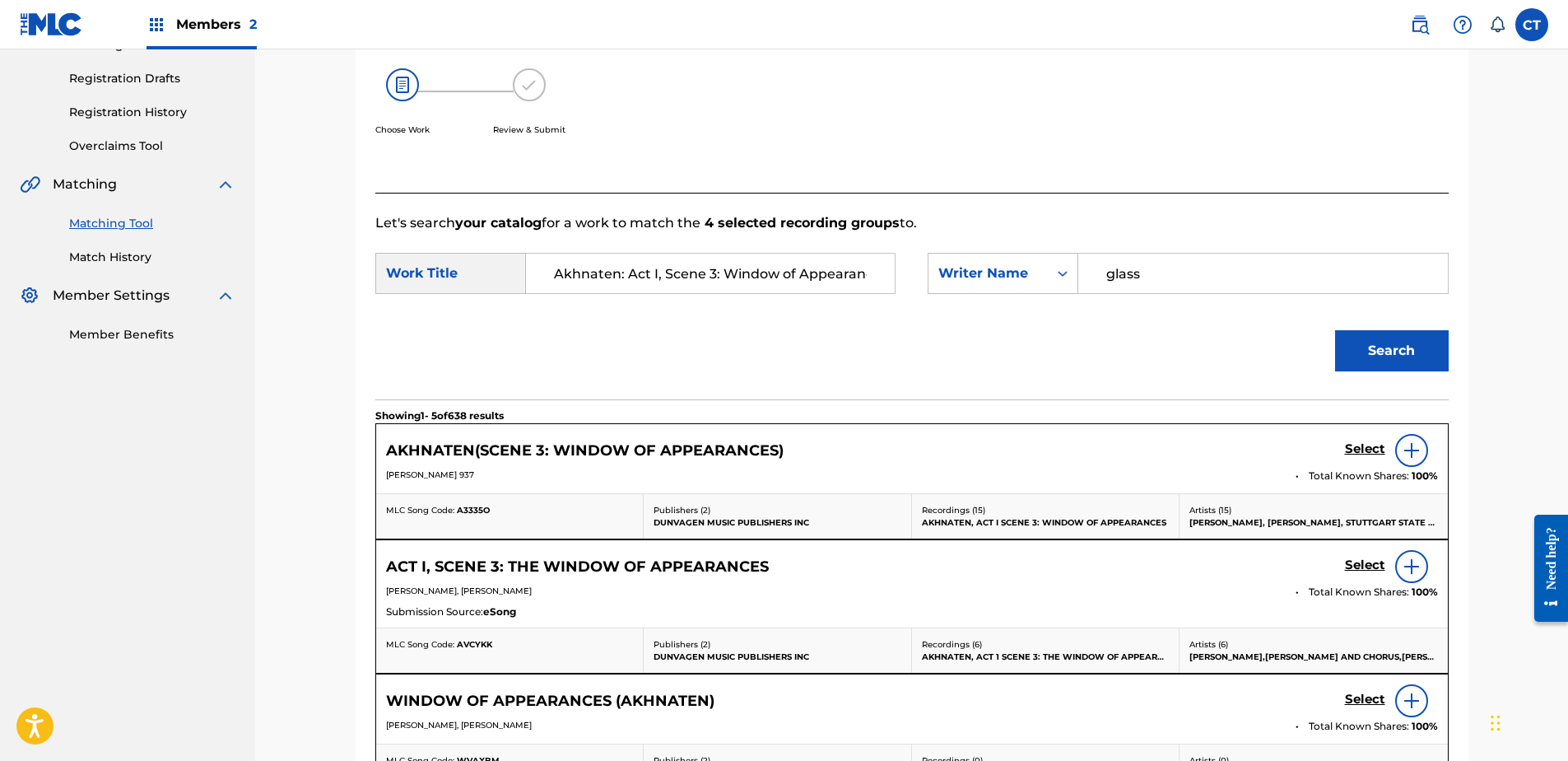
click at [1352, 443] on h5 "Select" at bounding box center [1365, 449] width 40 height 16
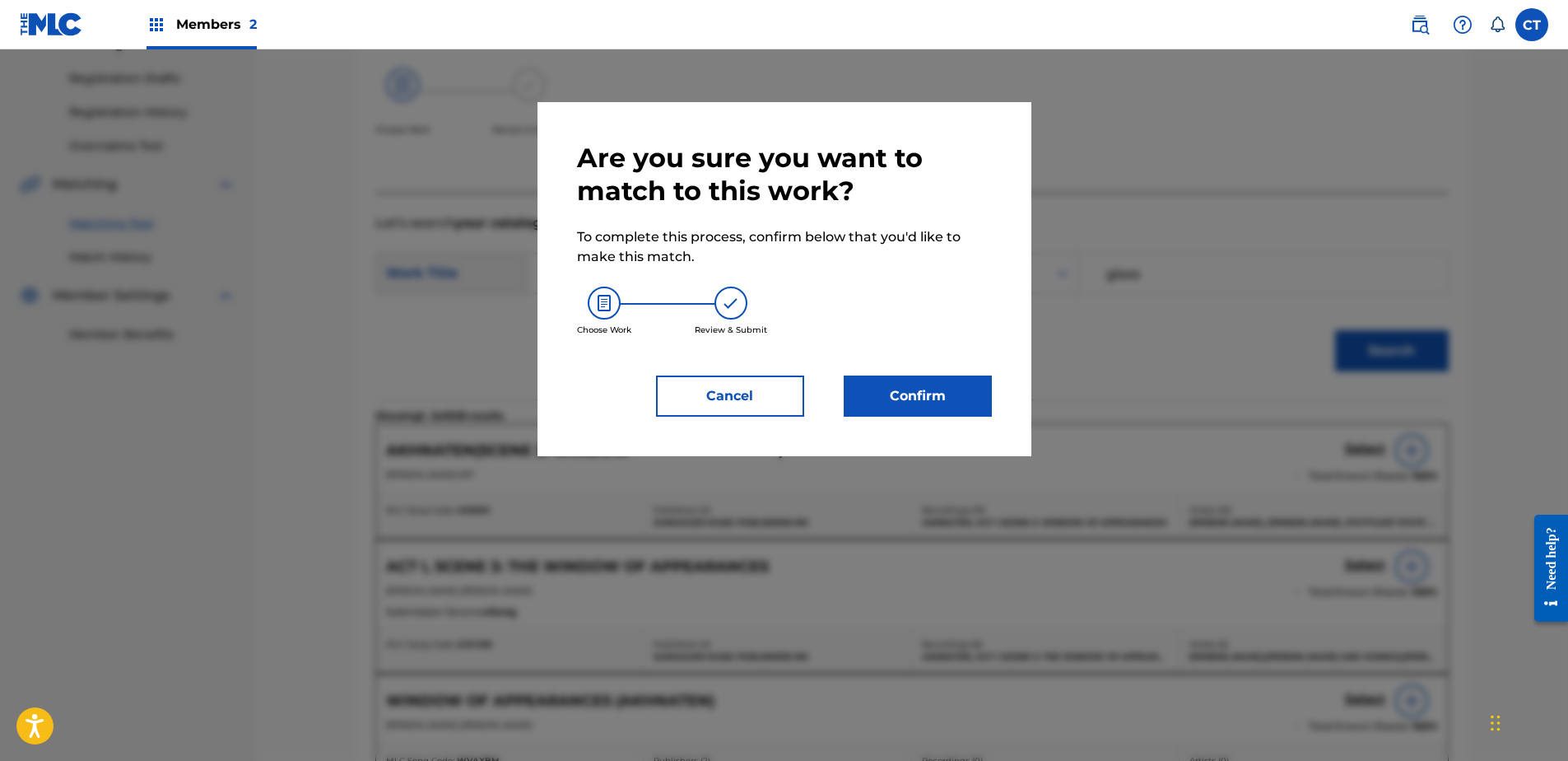
click at [961, 400] on button "Confirm" at bounding box center [918, 395] width 148 height 41
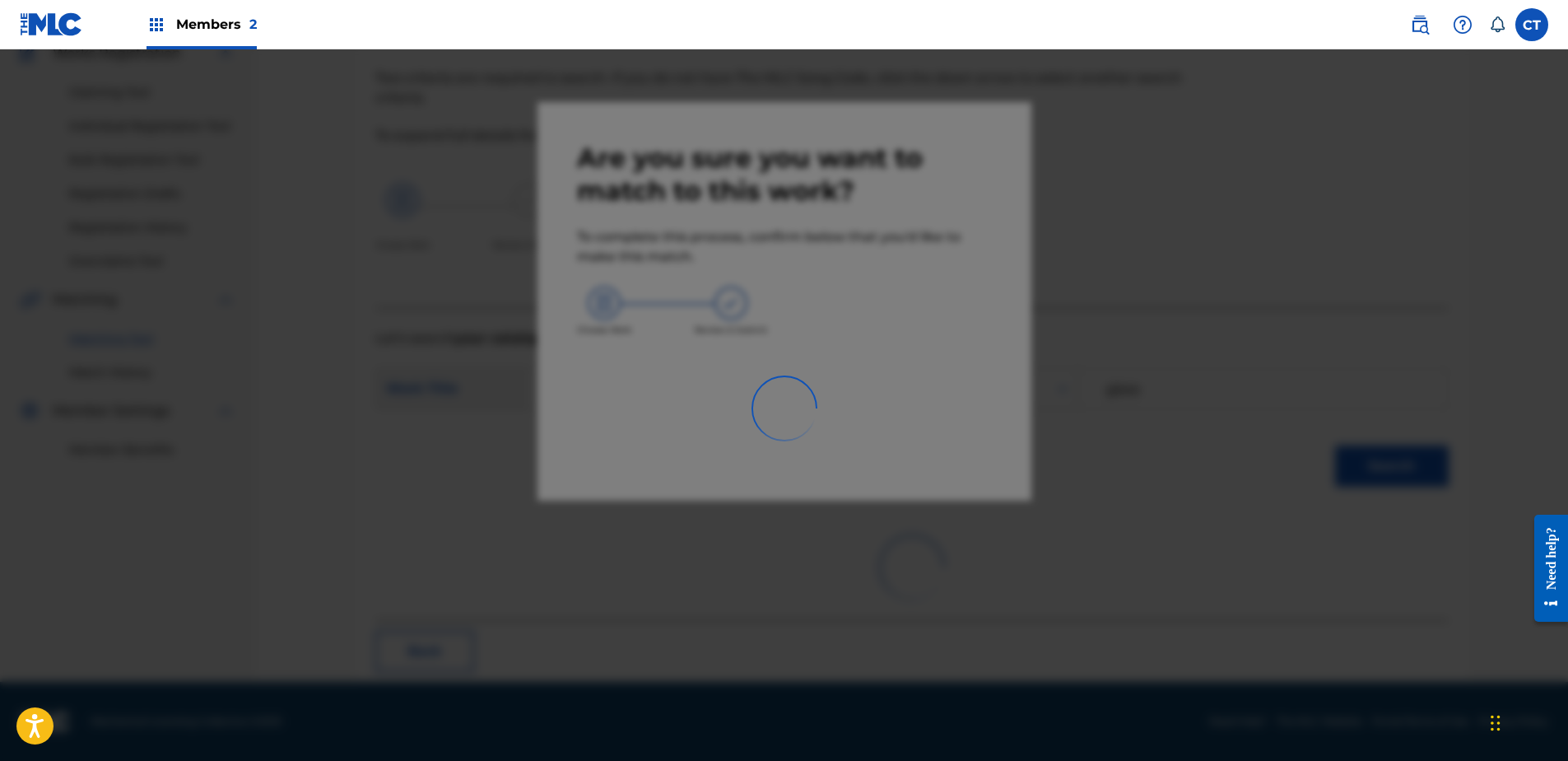
scroll to position [44, 0]
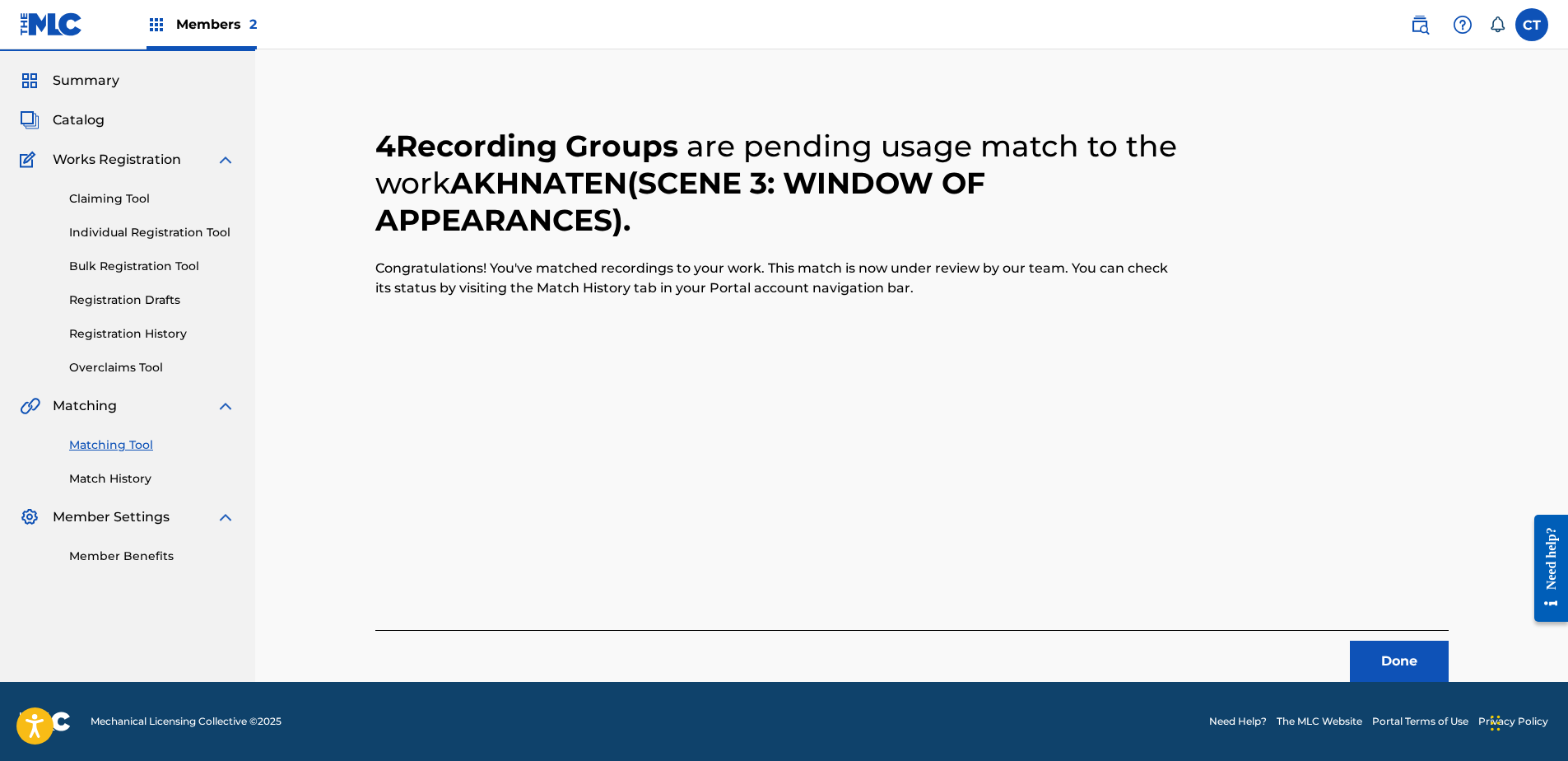
click at [1406, 653] on button "Done" at bounding box center [1399, 661] width 99 height 41
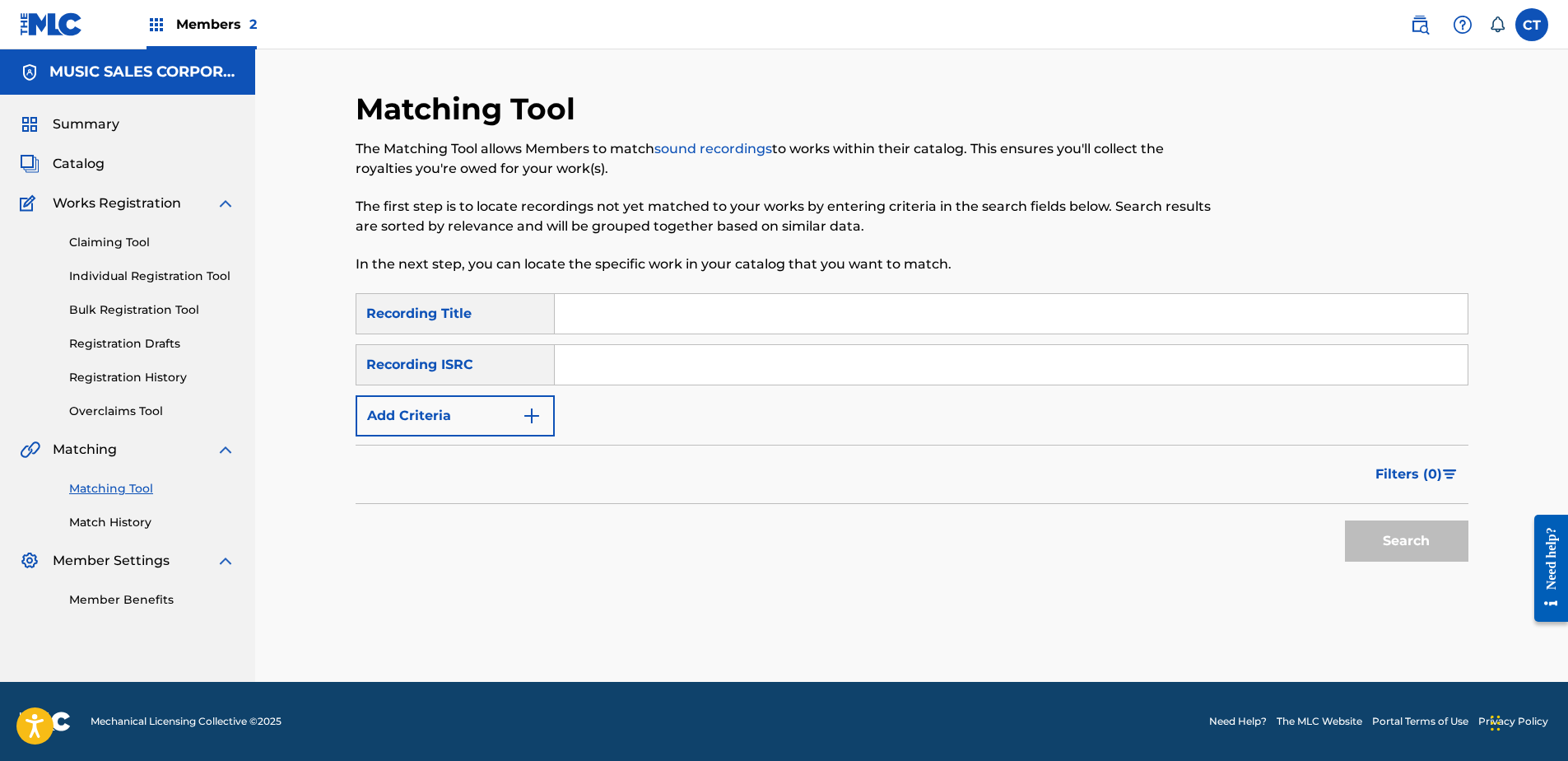
paste input "USSM18700190"
type input "USSM18700190"
click at [1427, 560] on button "Search" at bounding box center [1406, 541] width 124 height 41
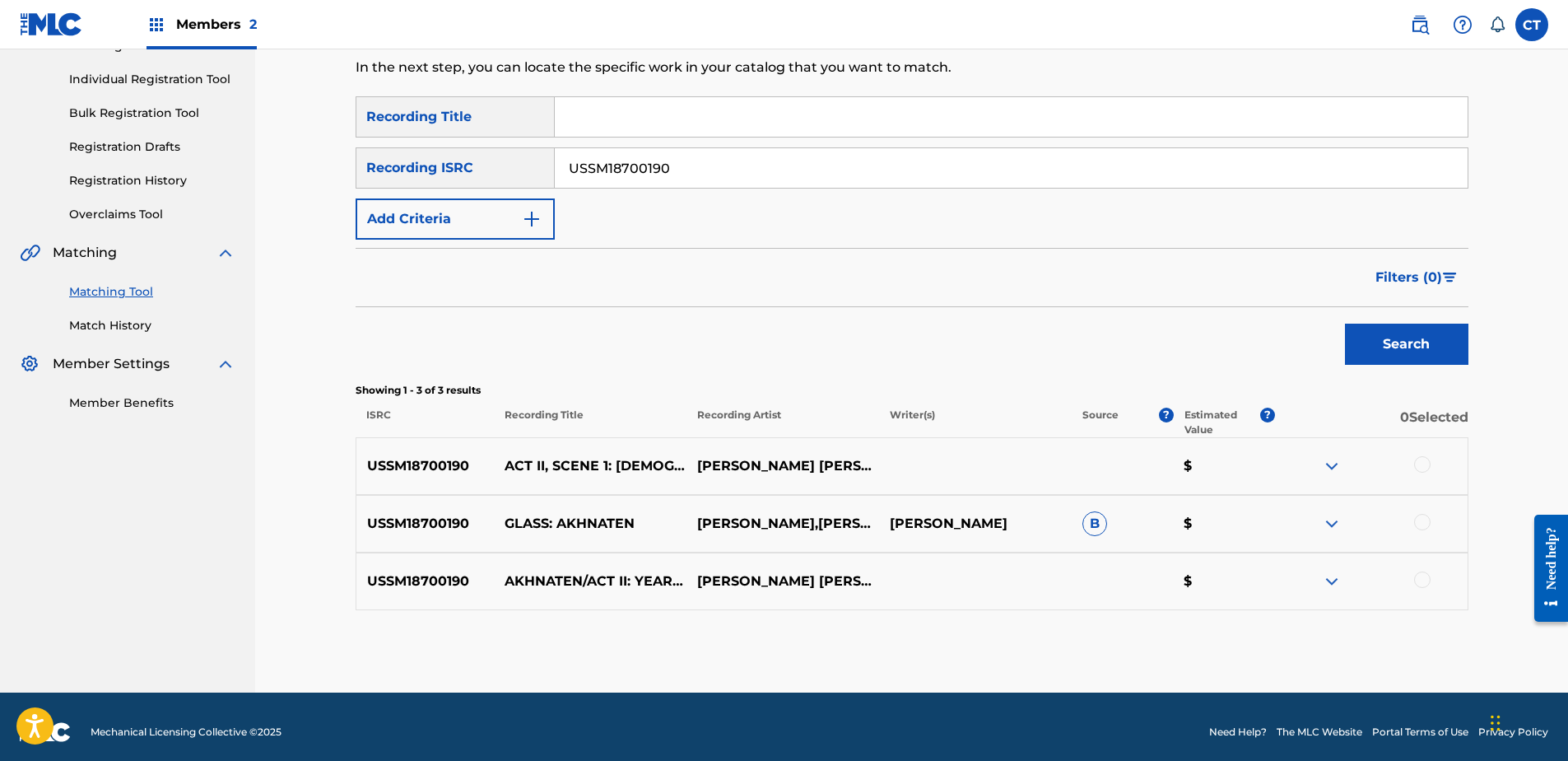
scroll to position [208, 0]
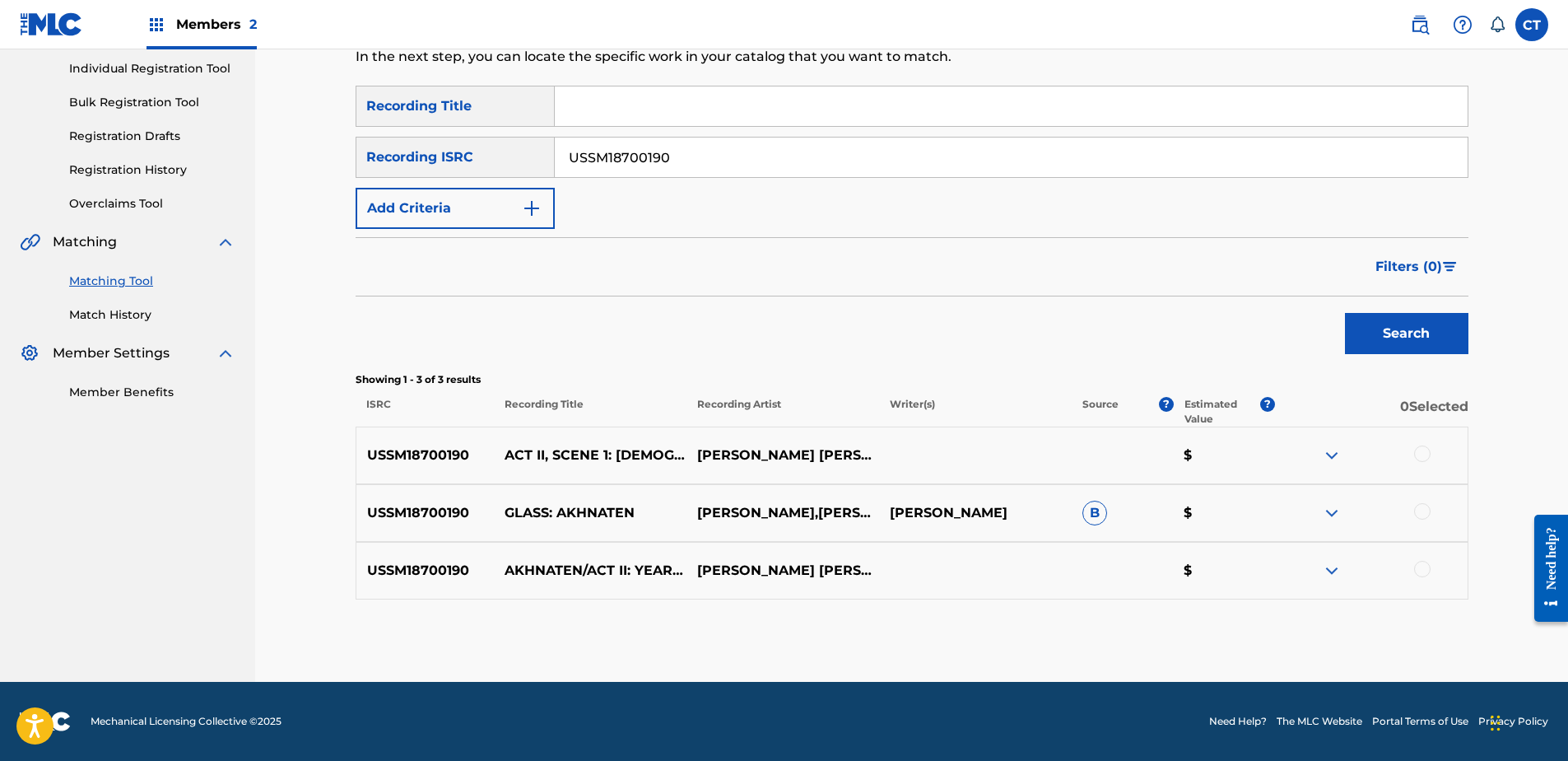
click at [1421, 452] on div at bounding box center [1422, 453] width 17 height 17
click at [1414, 511] on div at bounding box center [1422, 511] width 17 height 17
click at [1418, 568] on div at bounding box center [1422, 569] width 17 height 17
click at [1136, 628] on button "Match 3 Groups" at bounding box center [1157, 626] width 182 height 41
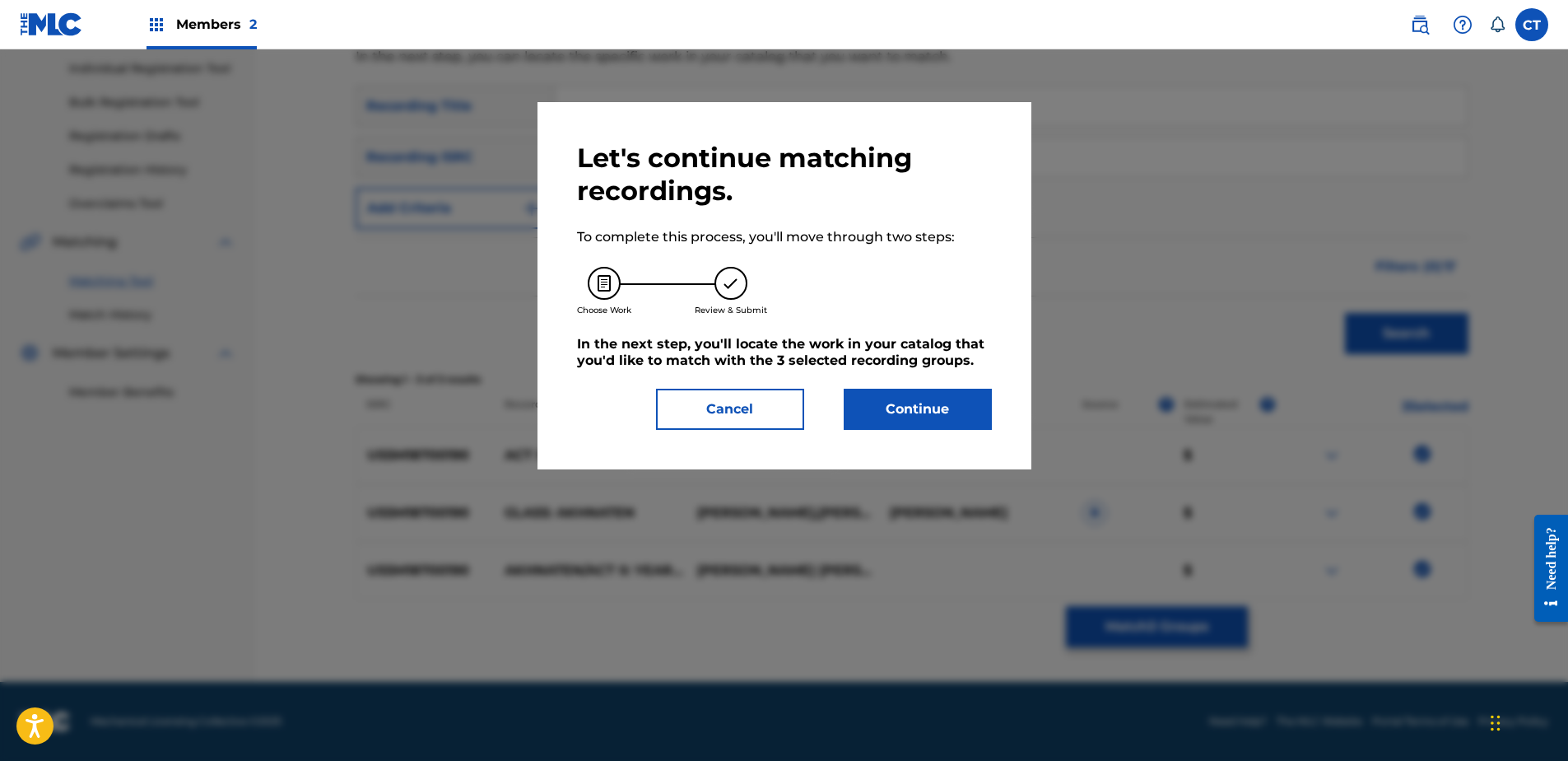
click at [956, 414] on button "Continue" at bounding box center [918, 409] width 148 height 41
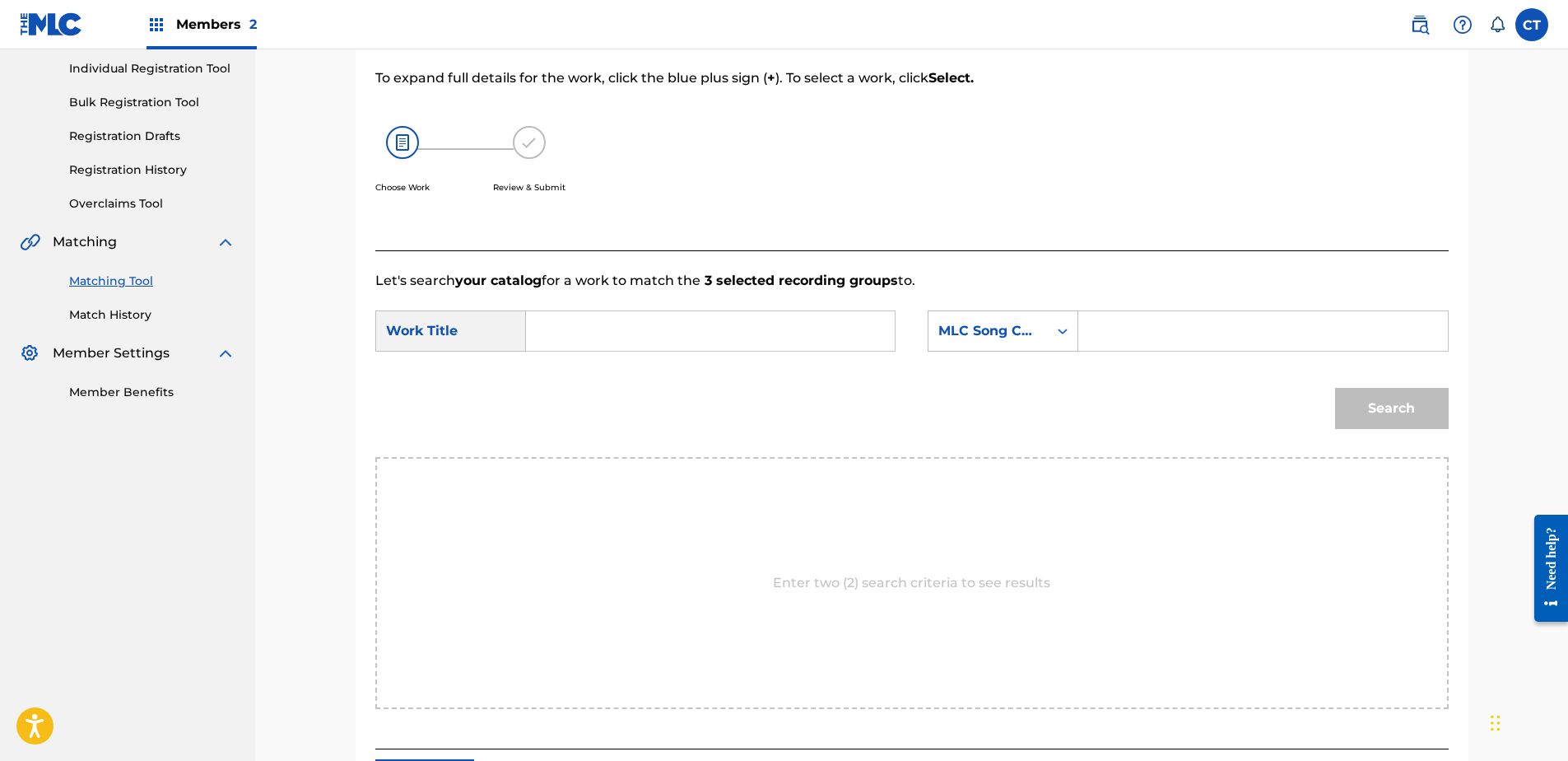
paste input "Akhnaten: Act II, Scene 1: Temple"
type input "Akhnaten: Act II, Scene 1: Temple"
click at [981, 341] on div "MLC Song Code" at bounding box center [988, 331] width 119 height 32
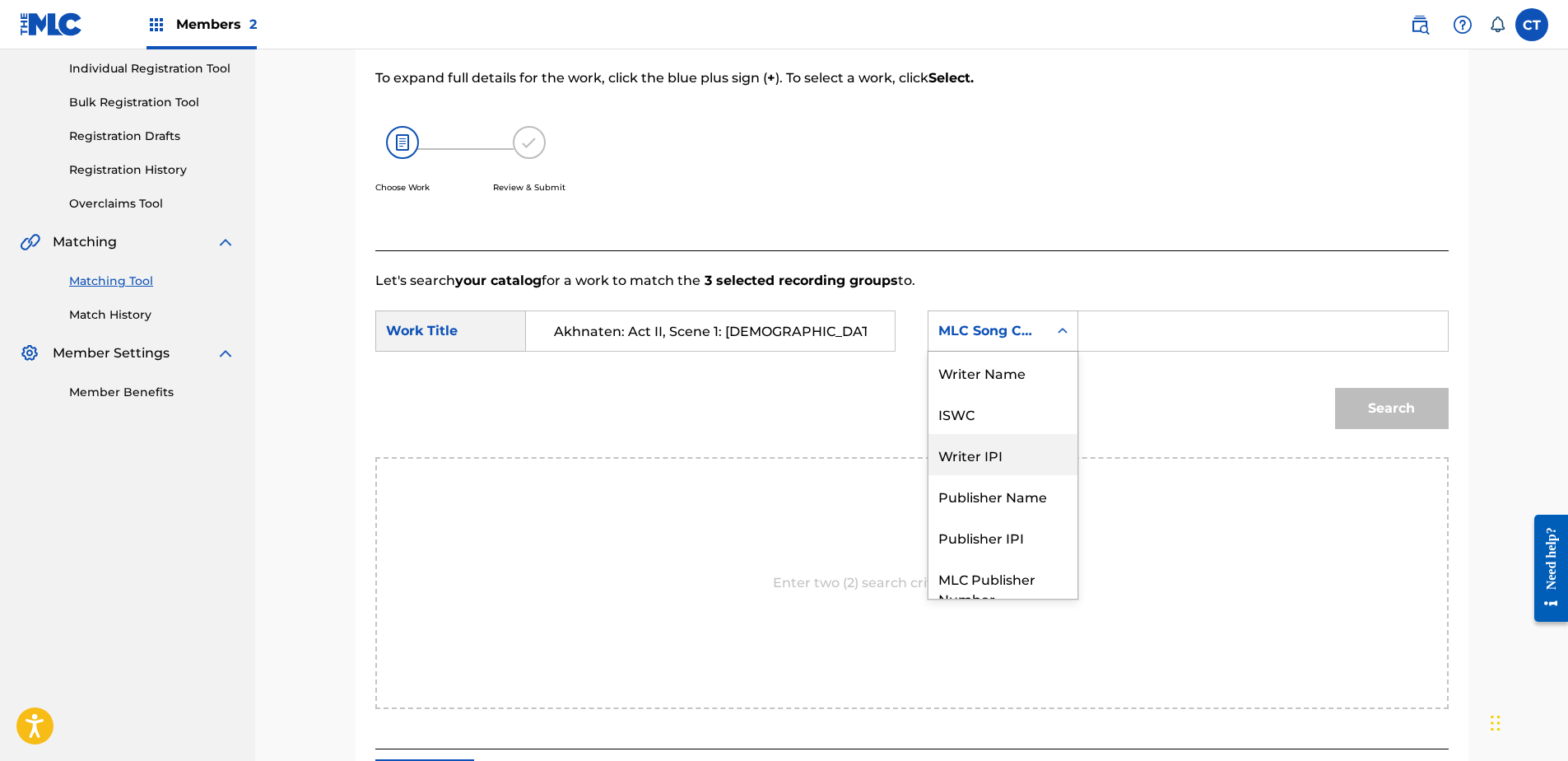
scroll to position [0, 0]
click at [990, 382] on div "Writer Name" at bounding box center [1003, 372] width 149 height 41
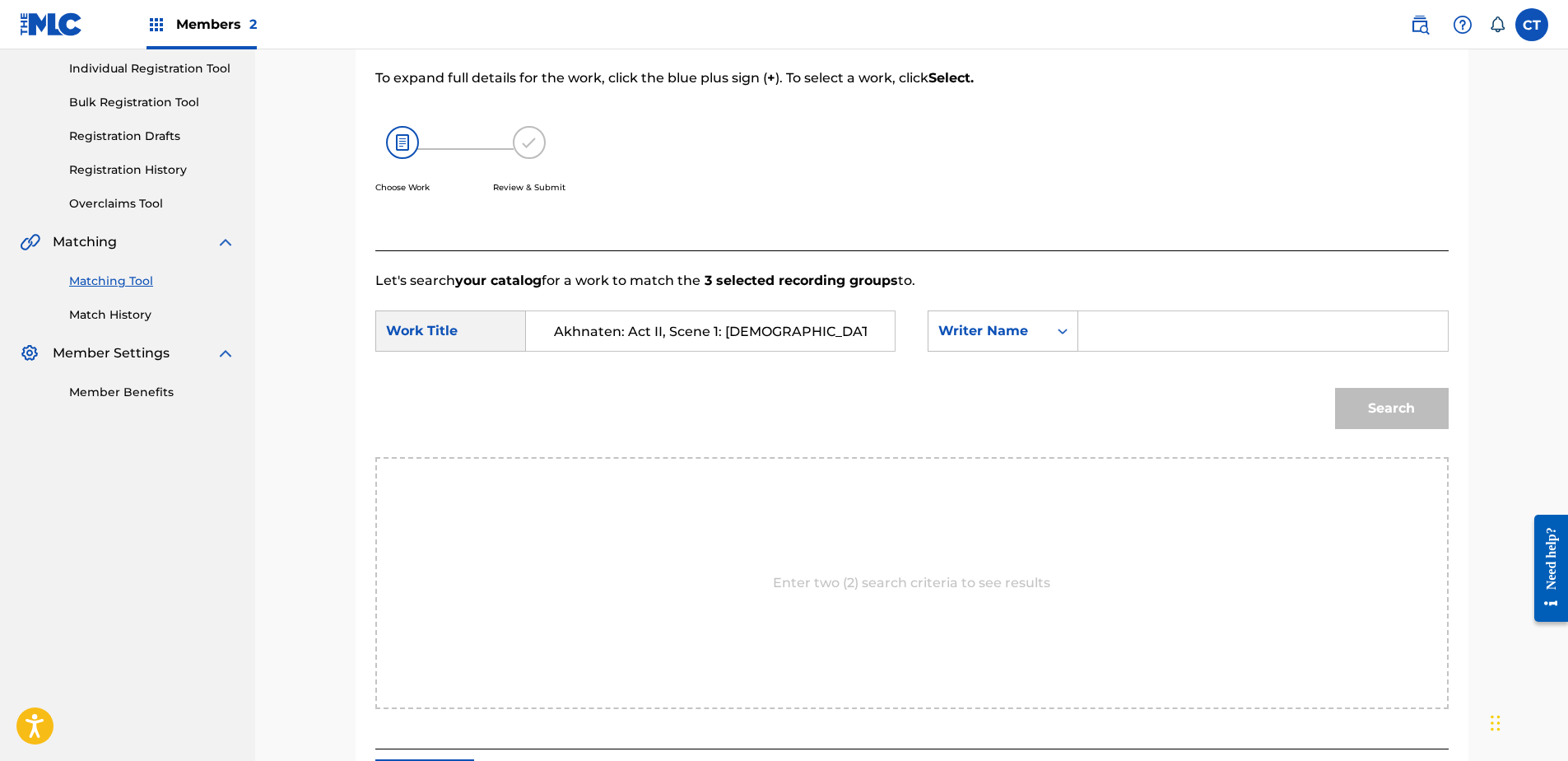
drag, startPoint x: 1048, startPoint y: 359, endPoint x: 1129, endPoint y: 334, distance: 84.8
click at [1129, 334] on input "Search Form" at bounding box center [1262, 331] width 341 height 39
type input "glass"
click at [1335, 388] on button "Search" at bounding box center [1392, 408] width 114 height 41
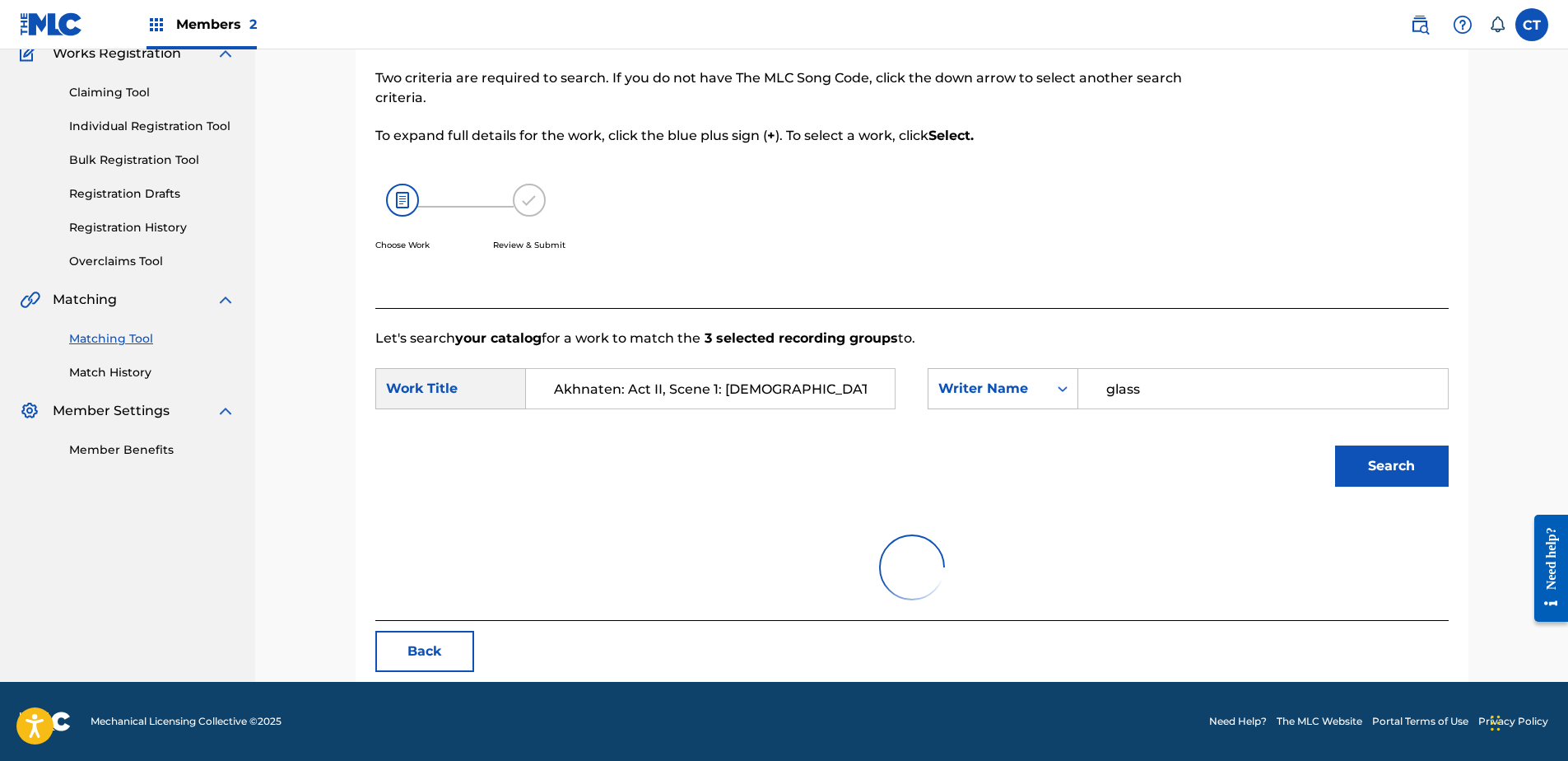
scroll to position [208, 0]
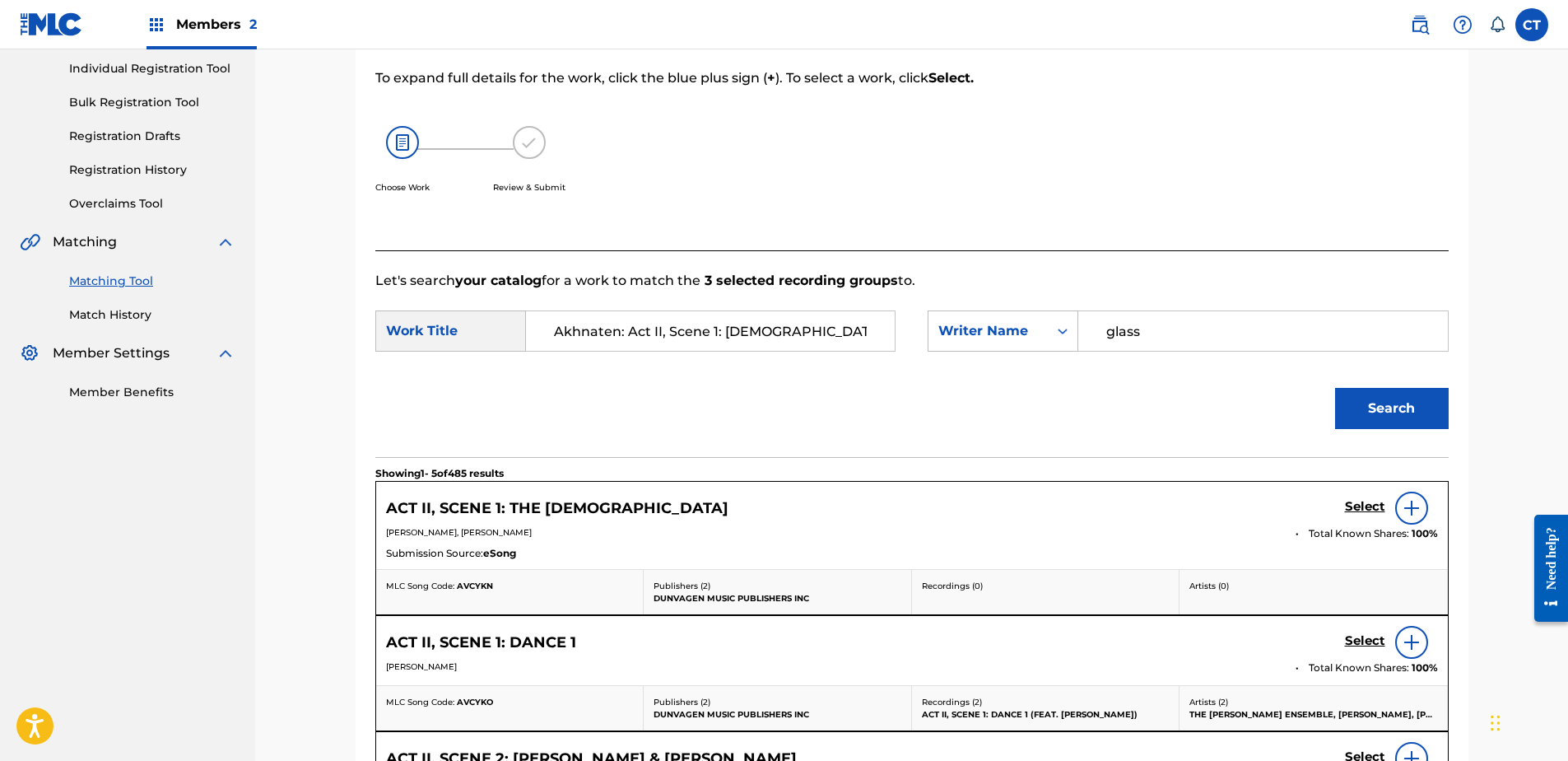
click at [1352, 500] on h5 "Select" at bounding box center [1365, 507] width 40 height 16
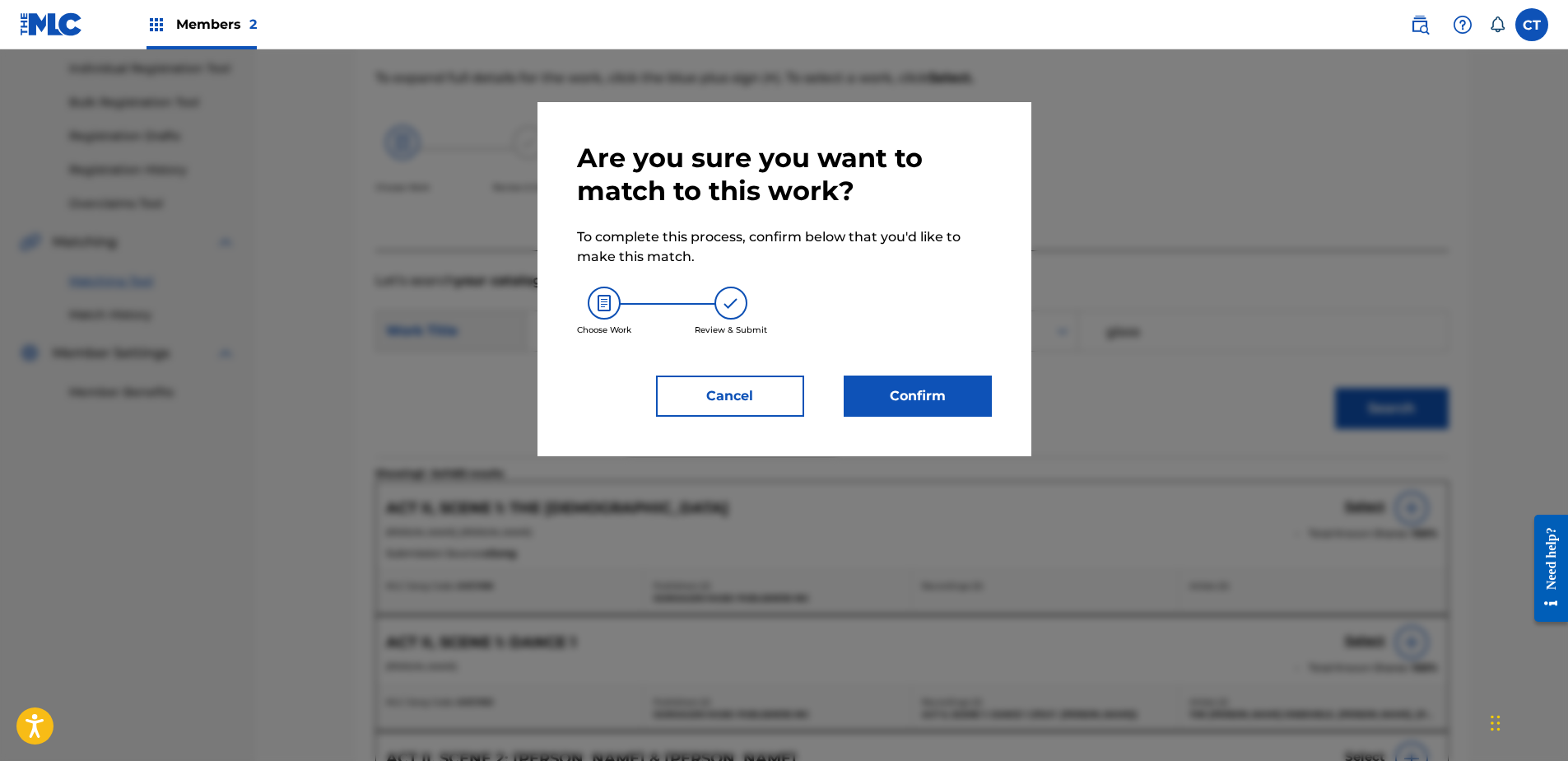
click at [973, 412] on button "Confirm" at bounding box center [918, 395] width 148 height 41
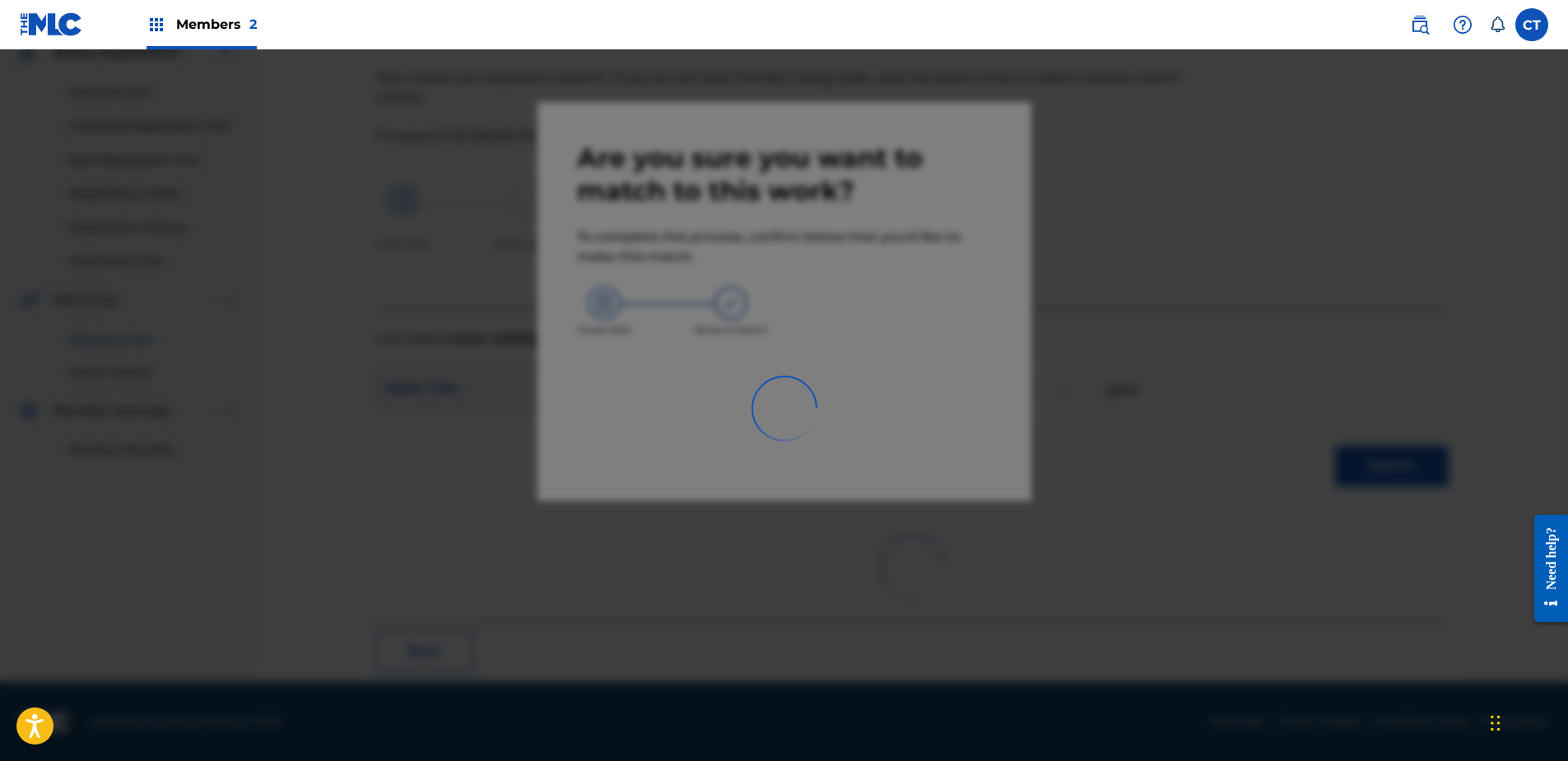
scroll to position [44, 0]
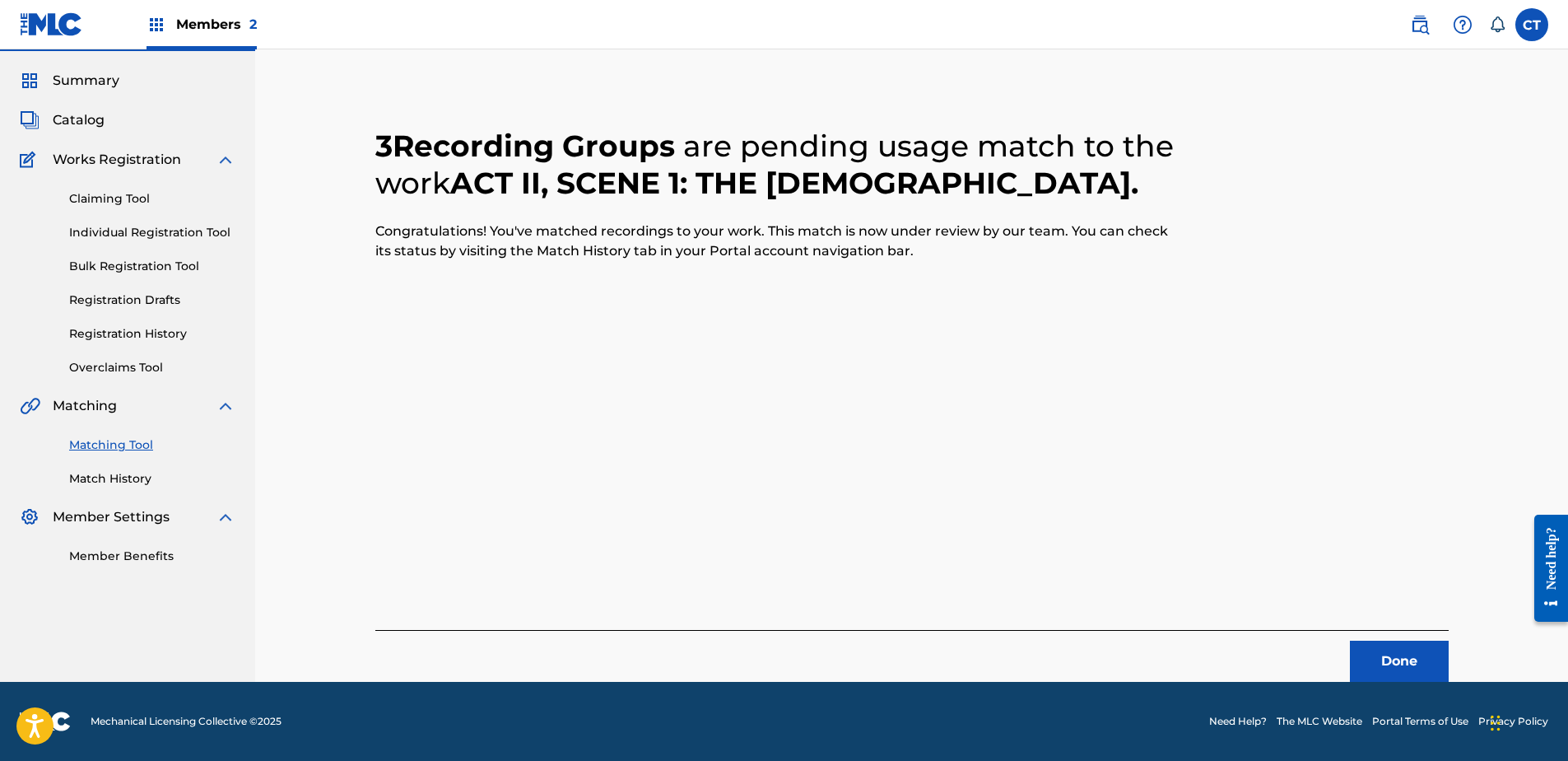
click at [1397, 650] on button "Done" at bounding box center [1399, 661] width 99 height 41
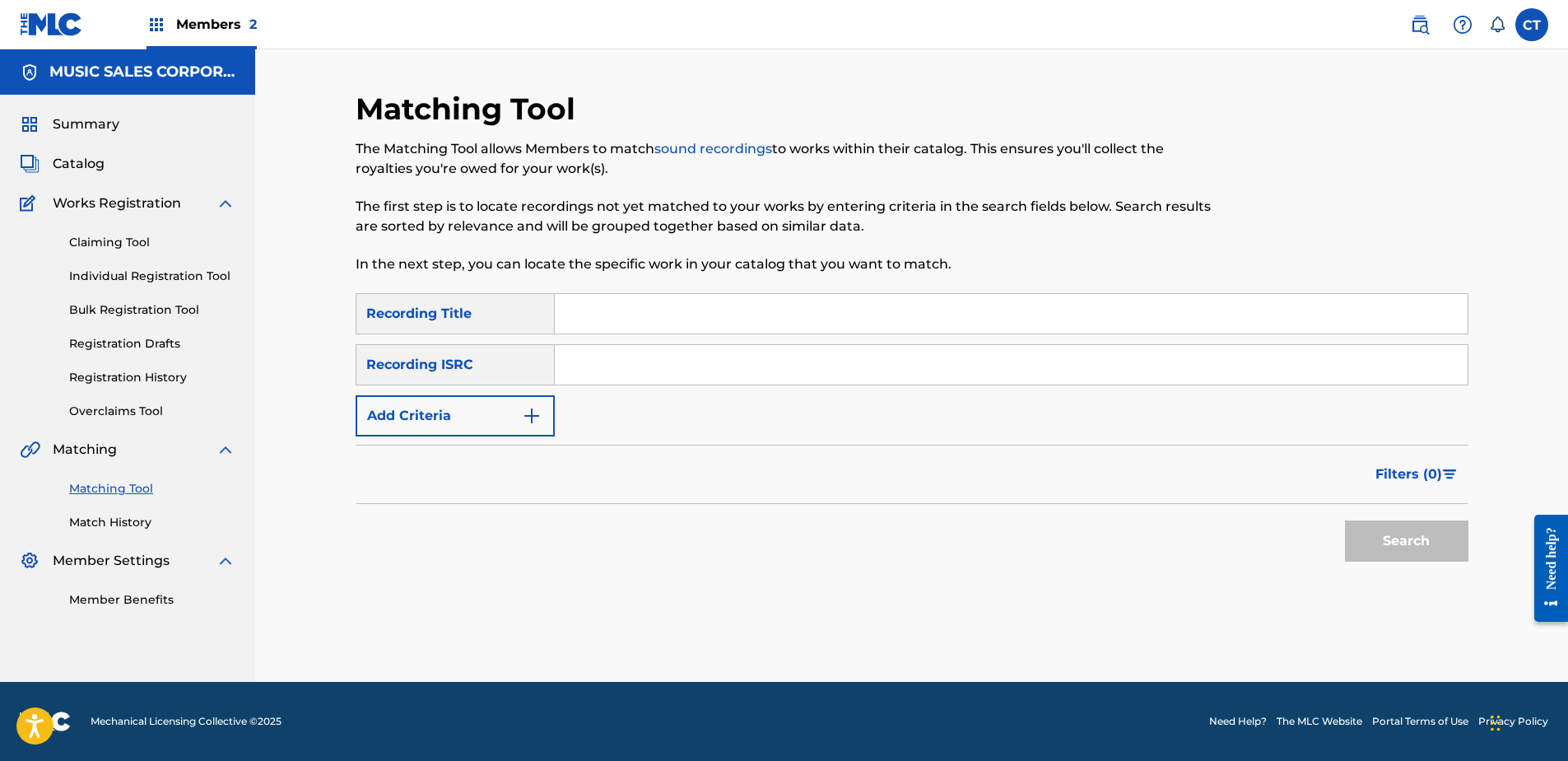
scroll to position [0, 0]
paste input "USSM18700191"
type input "USSM18700191"
click at [1385, 550] on button "Search" at bounding box center [1406, 541] width 124 height 41
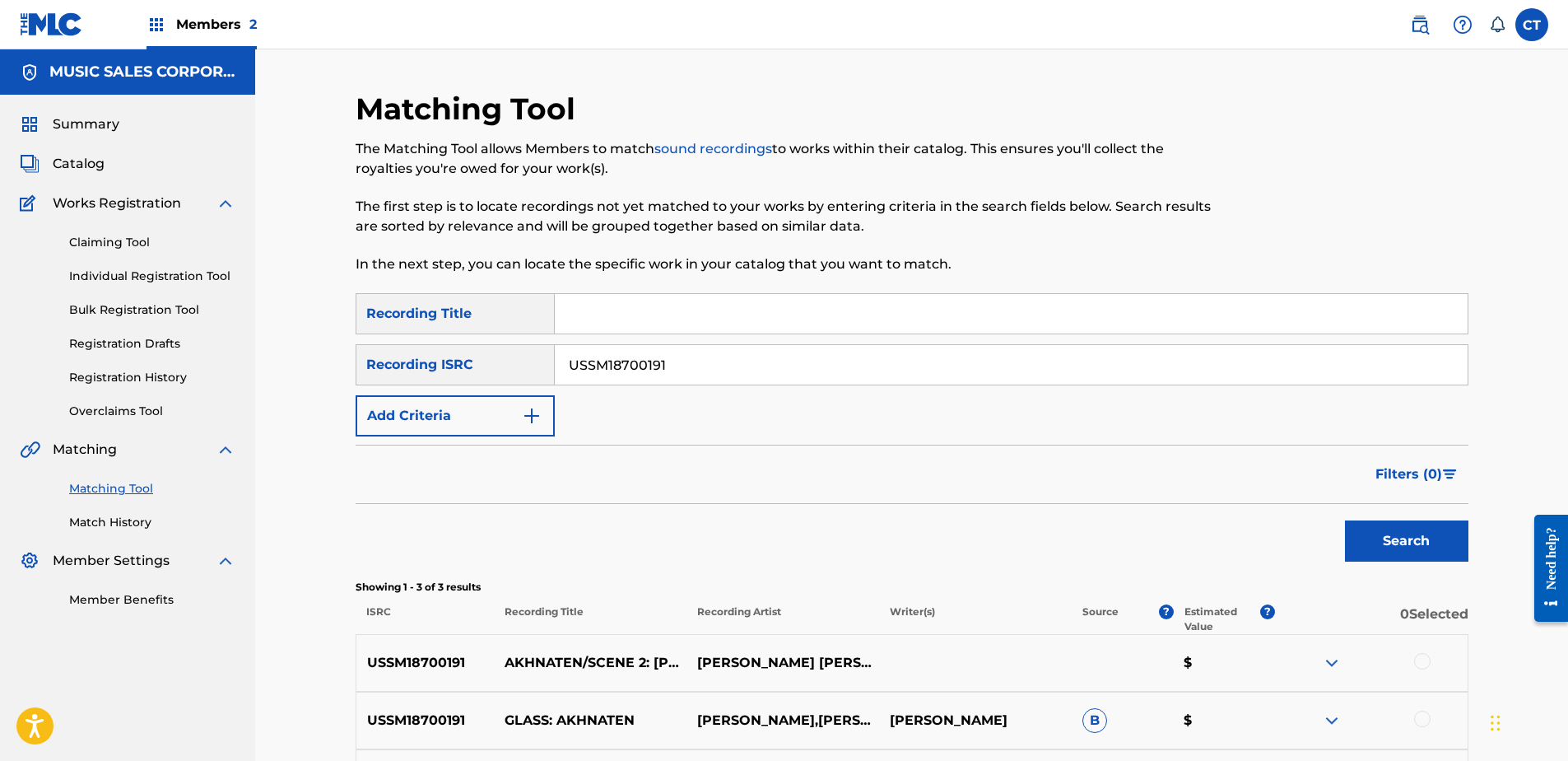
scroll to position [208, 0]
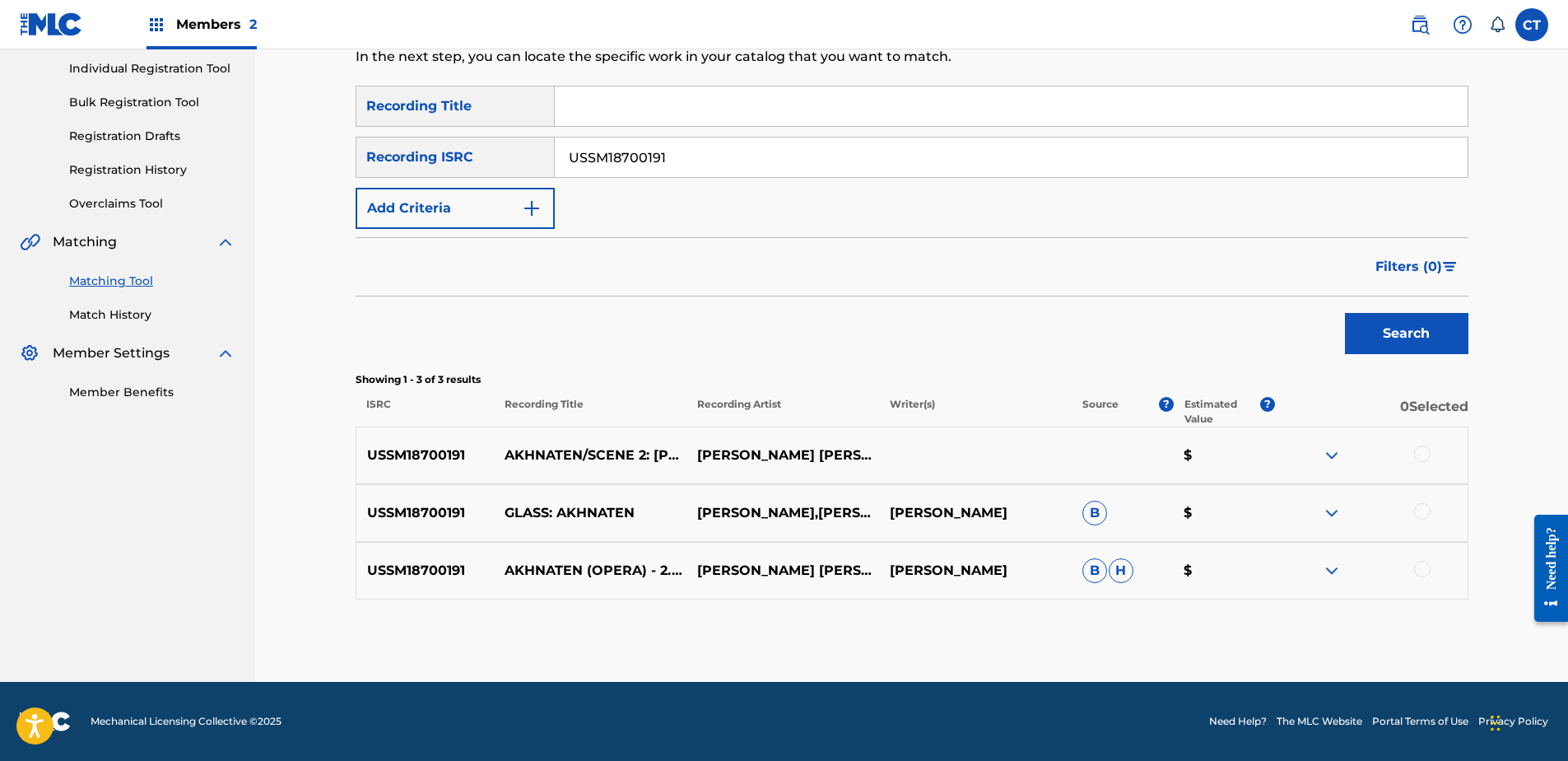
click at [1422, 451] on div at bounding box center [1422, 453] width 17 height 17
click at [1425, 511] on div at bounding box center [1422, 511] width 17 height 17
click at [1428, 568] on div at bounding box center [1422, 569] width 17 height 17
click at [1106, 634] on button "Match 3 Groups" at bounding box center [1157, 626] width 182 height 41
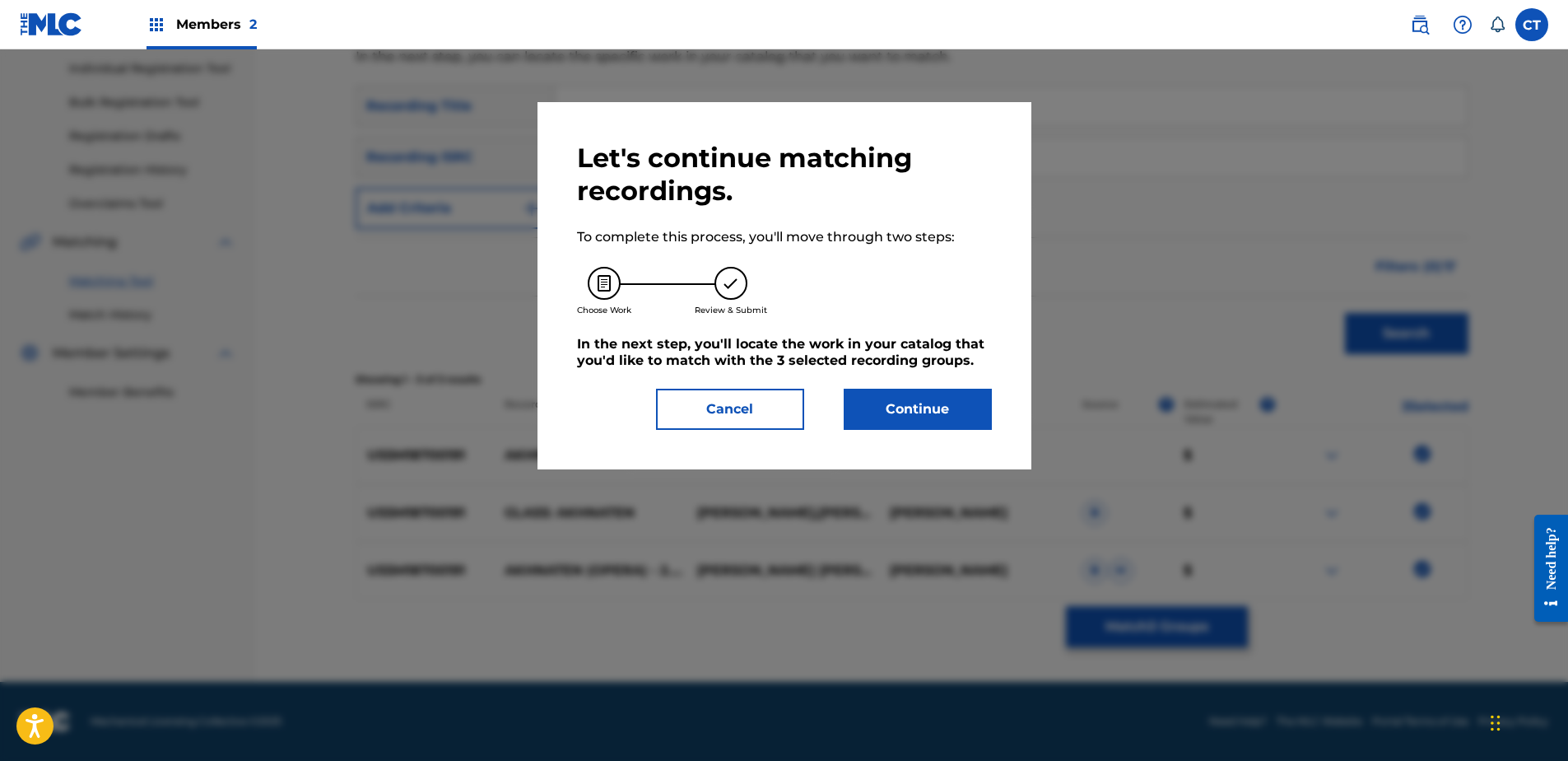
click at [950, 409] on button "Continue" at bounding box center [918, 409] width 148 height 41
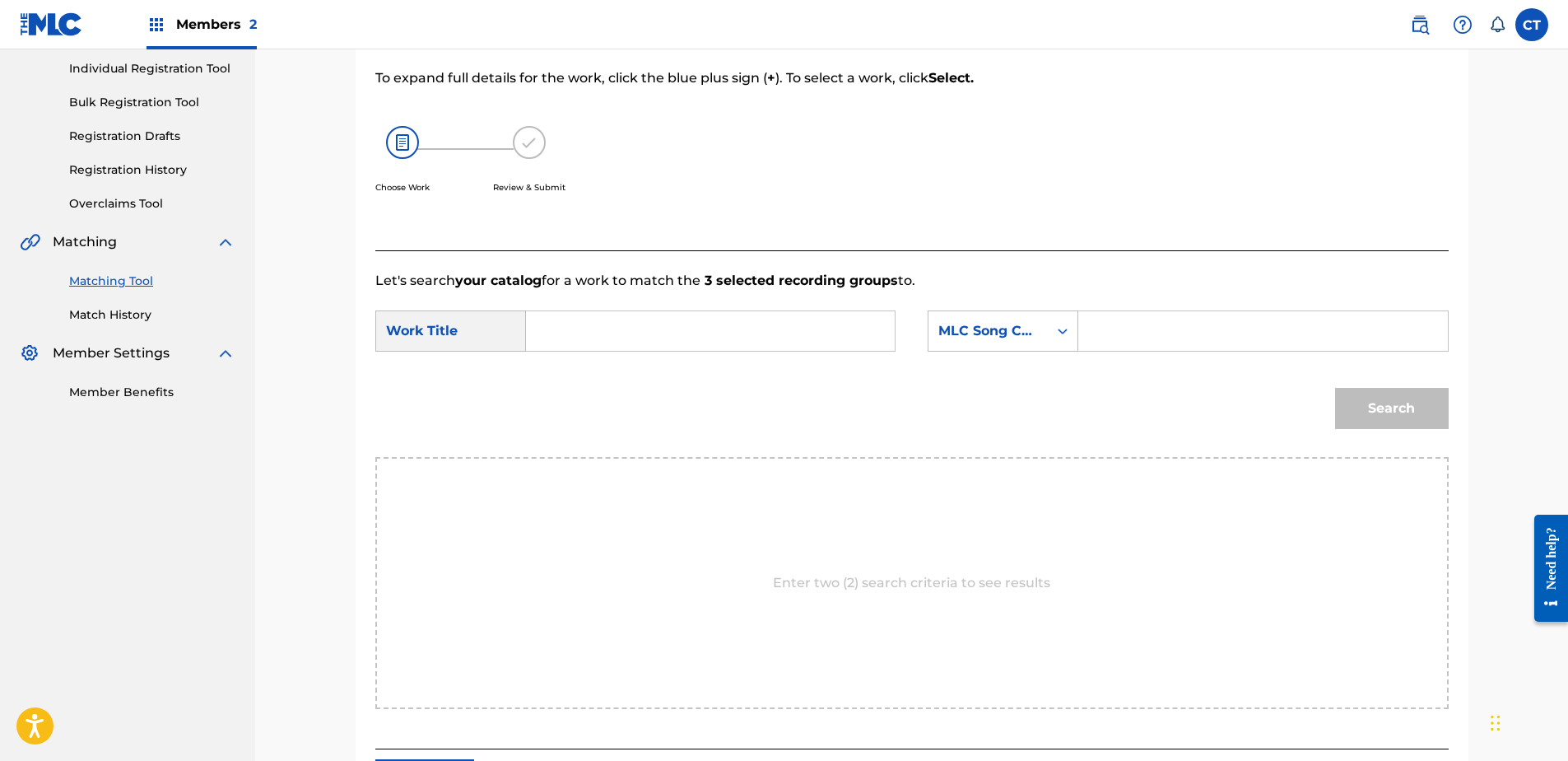
paste input "Akhnaten: Act II, Scene 2: Akhnaten and Nefertiti"
type input "Akhnaten: Act II, Scene 2: Akhnaten and Nefertiti"
click at [995, 335] on div "MLC Song Code" at bounding box center [989, 331] width 100 height 20
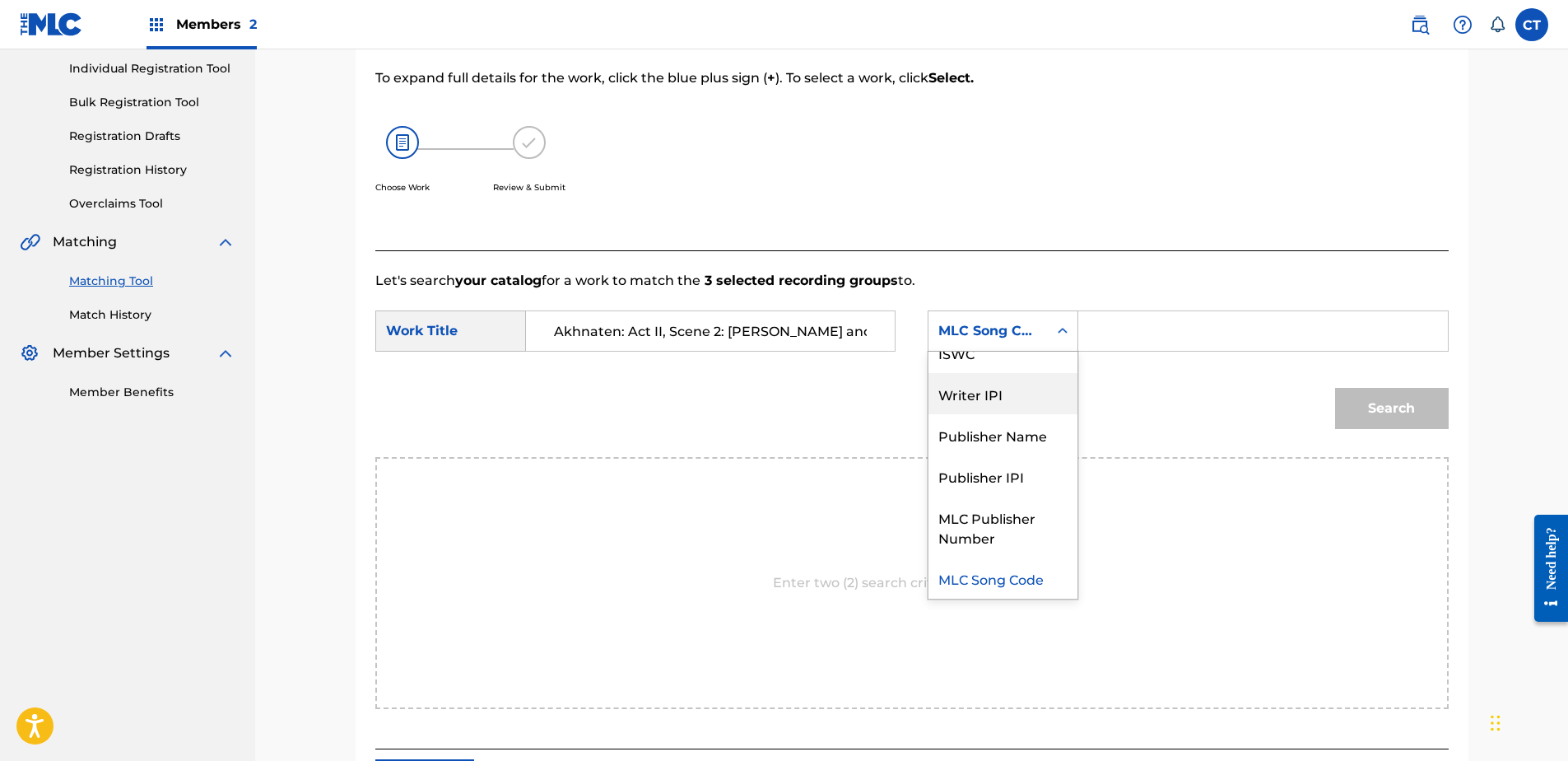
scroll to position [0, 0]
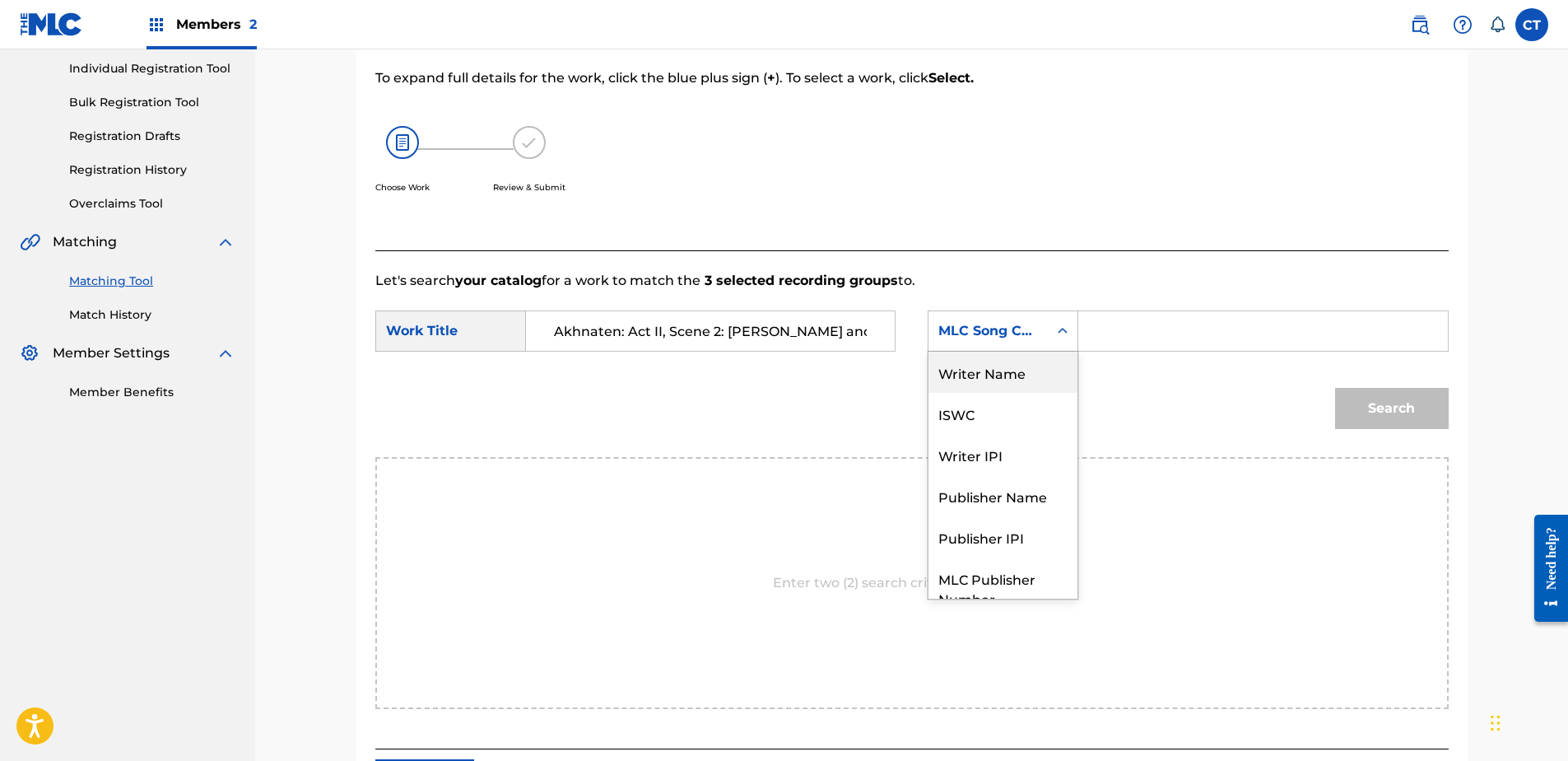
drag, startPoint x: 995, startPoint y: 373, endPoint x: 1033, endPoint y: 353, distance: 42.9
click at [996, 373] on div "Writer Name" at bounding box center [1003, 372] width 149 height 41
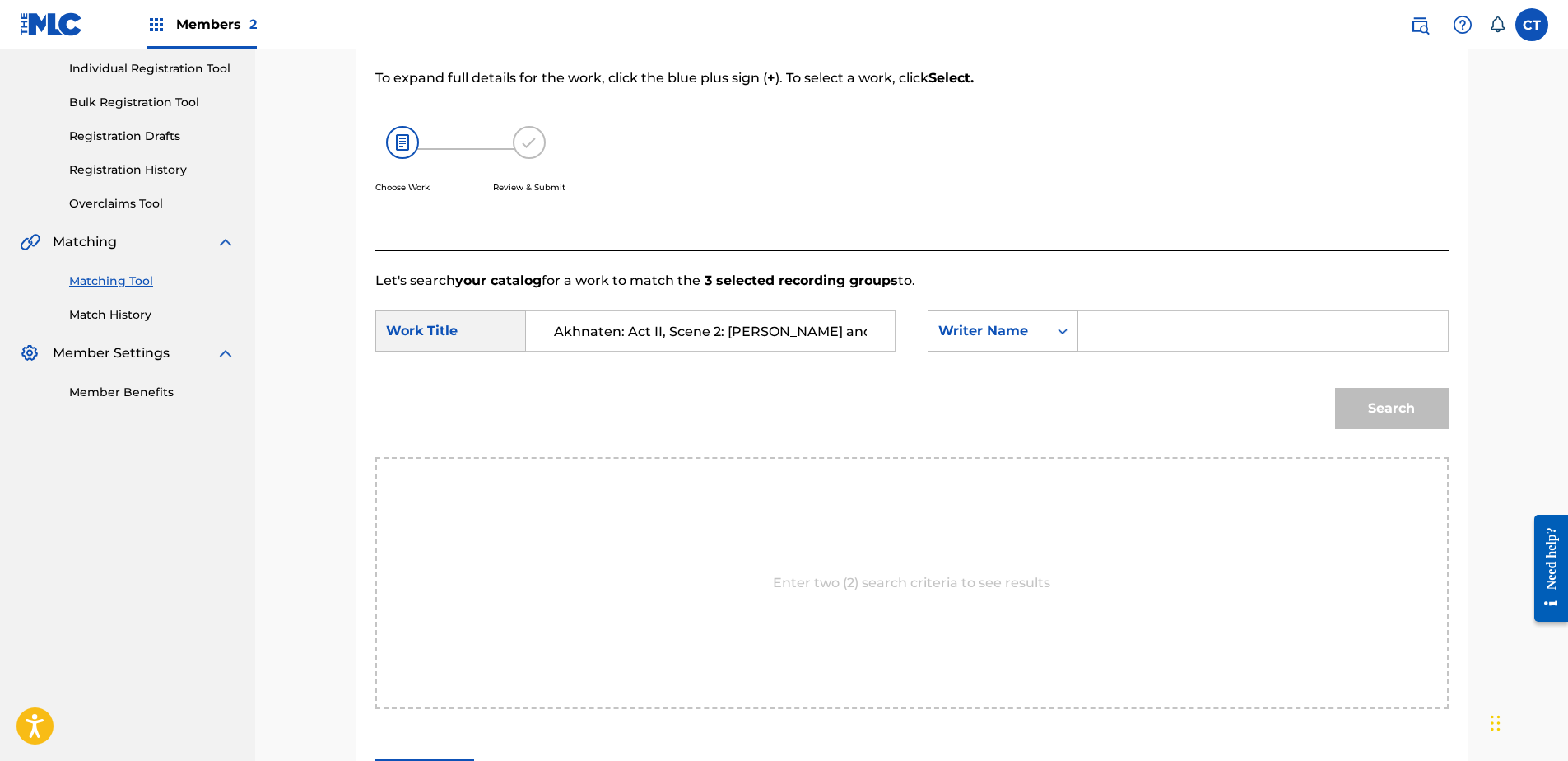
click at [1098, 324] on input "Search Form" at bounding box center [1262, 331] width 341 height 39
click at [1335, 388] on button "Search" at bounding box center [1392, 408] width 114 height 41
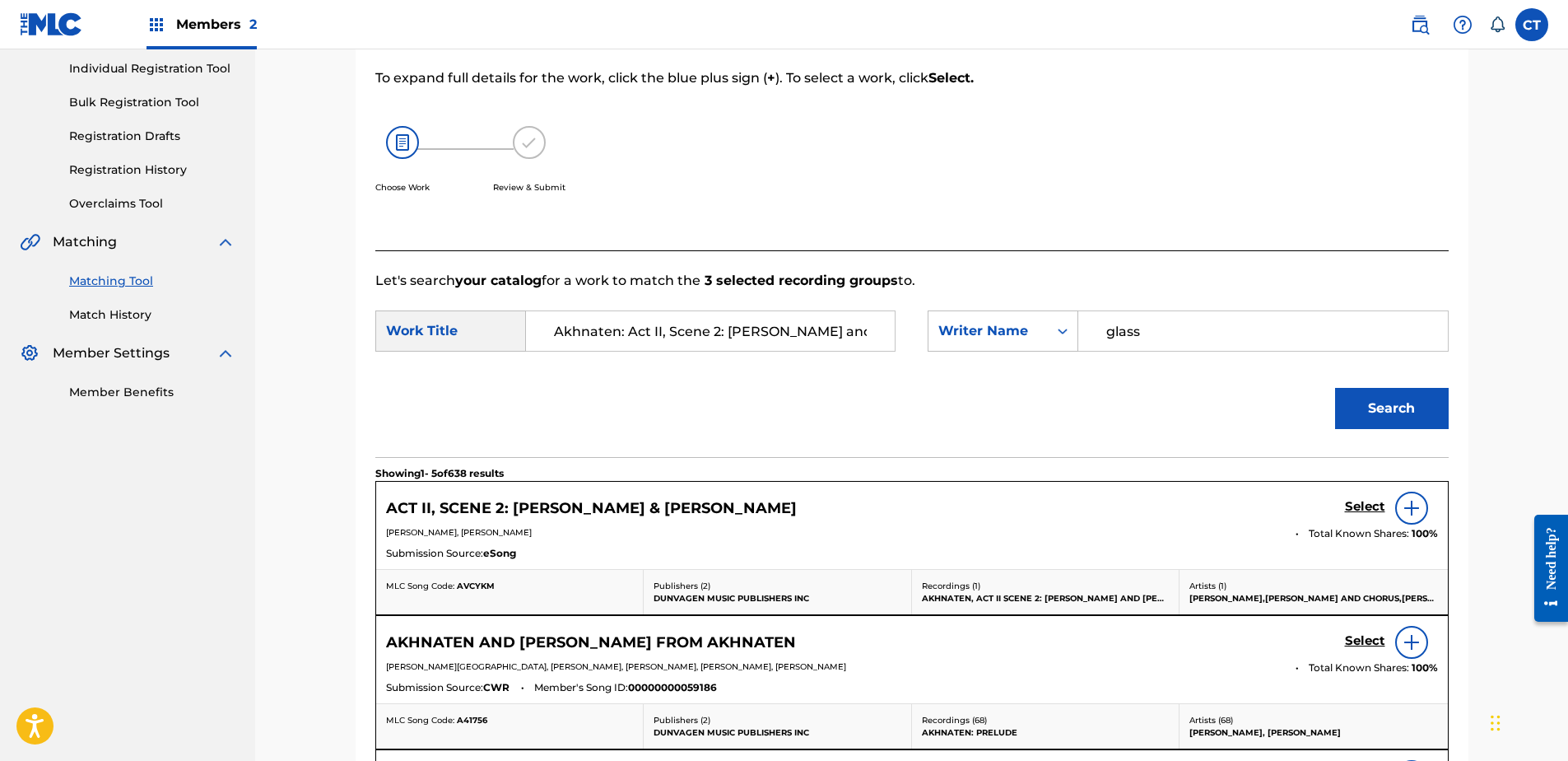
type input "glass"
click at [1335, 388] on button "Search" at bounding box center [1392, 408] width 114 height 41
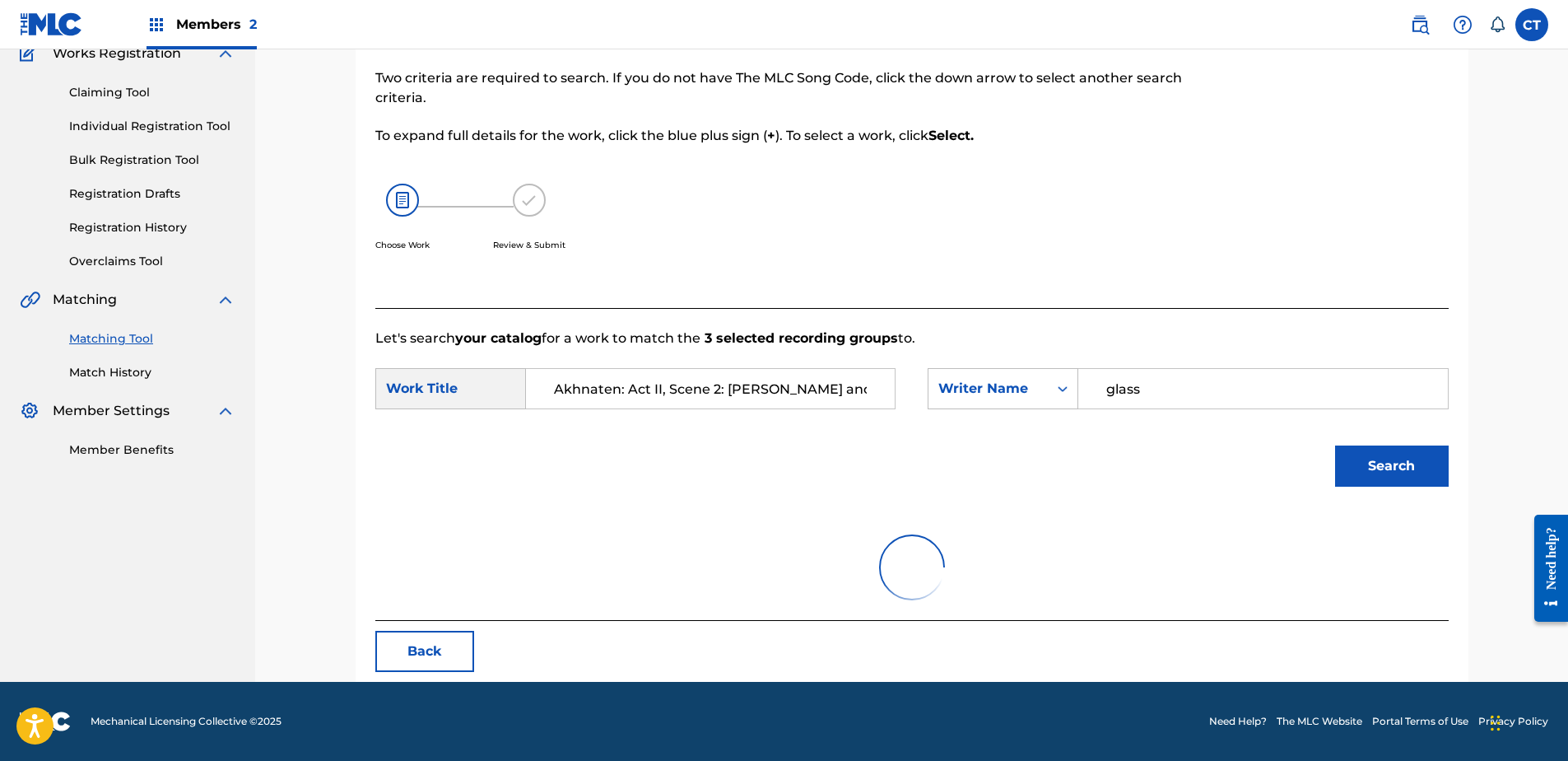
scroll to position [208, 0]
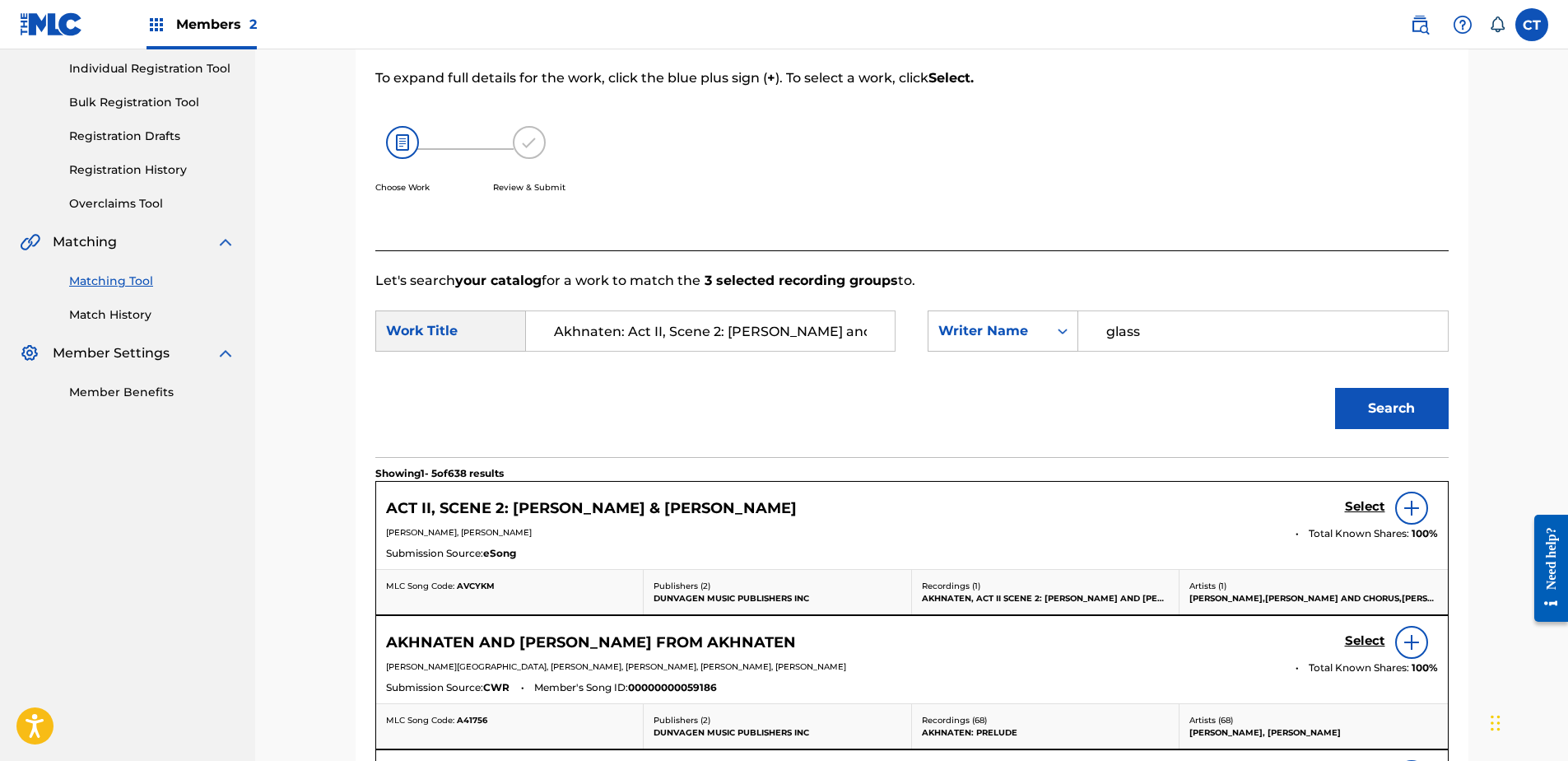
click at [1358, 499] on h5 "Select" at bounding box center [1365, 507] width 40 height 16
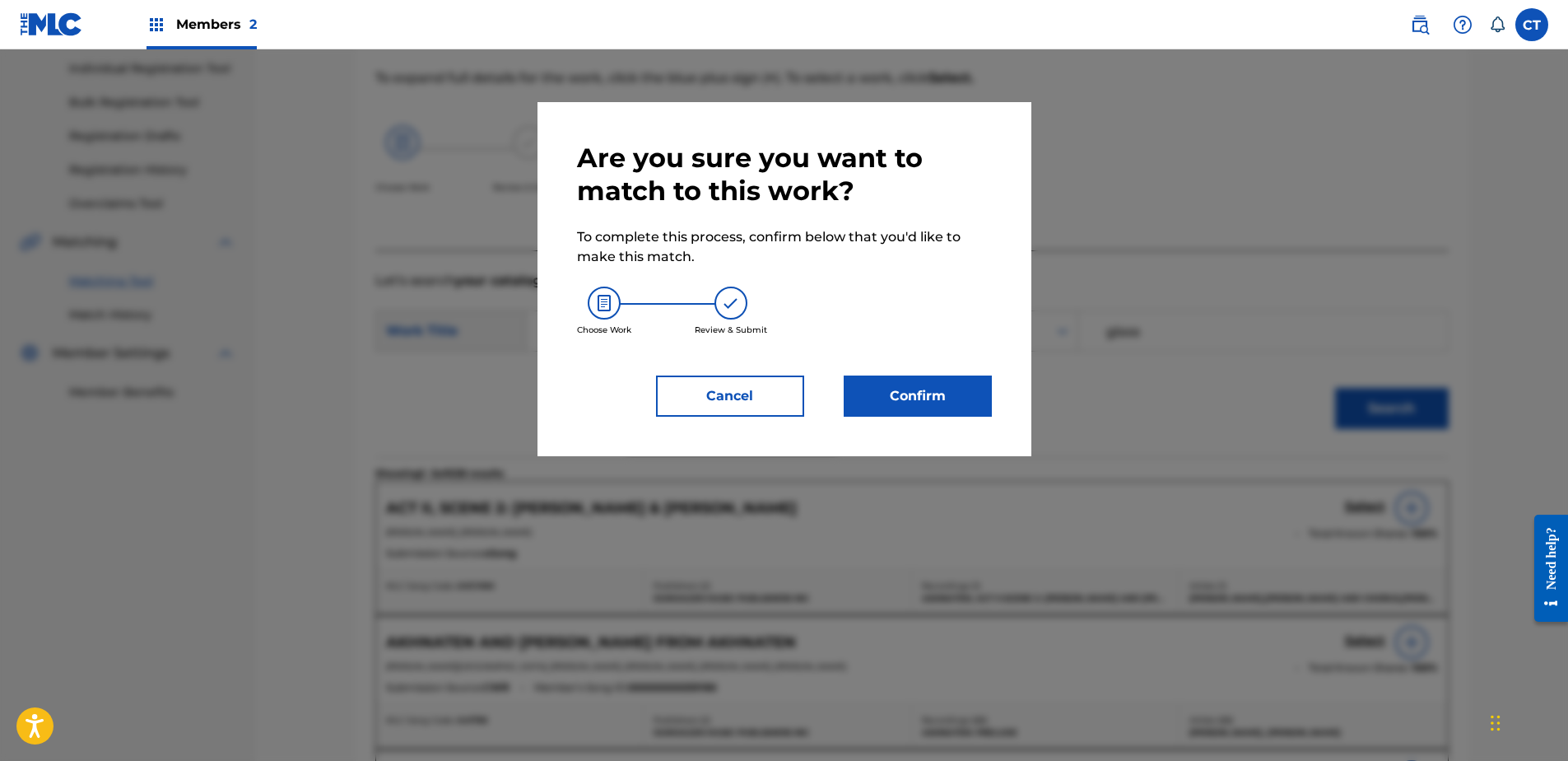
click at [936, 392] on button "Confirm" at bounding box center [918, 395] width 148 height 41
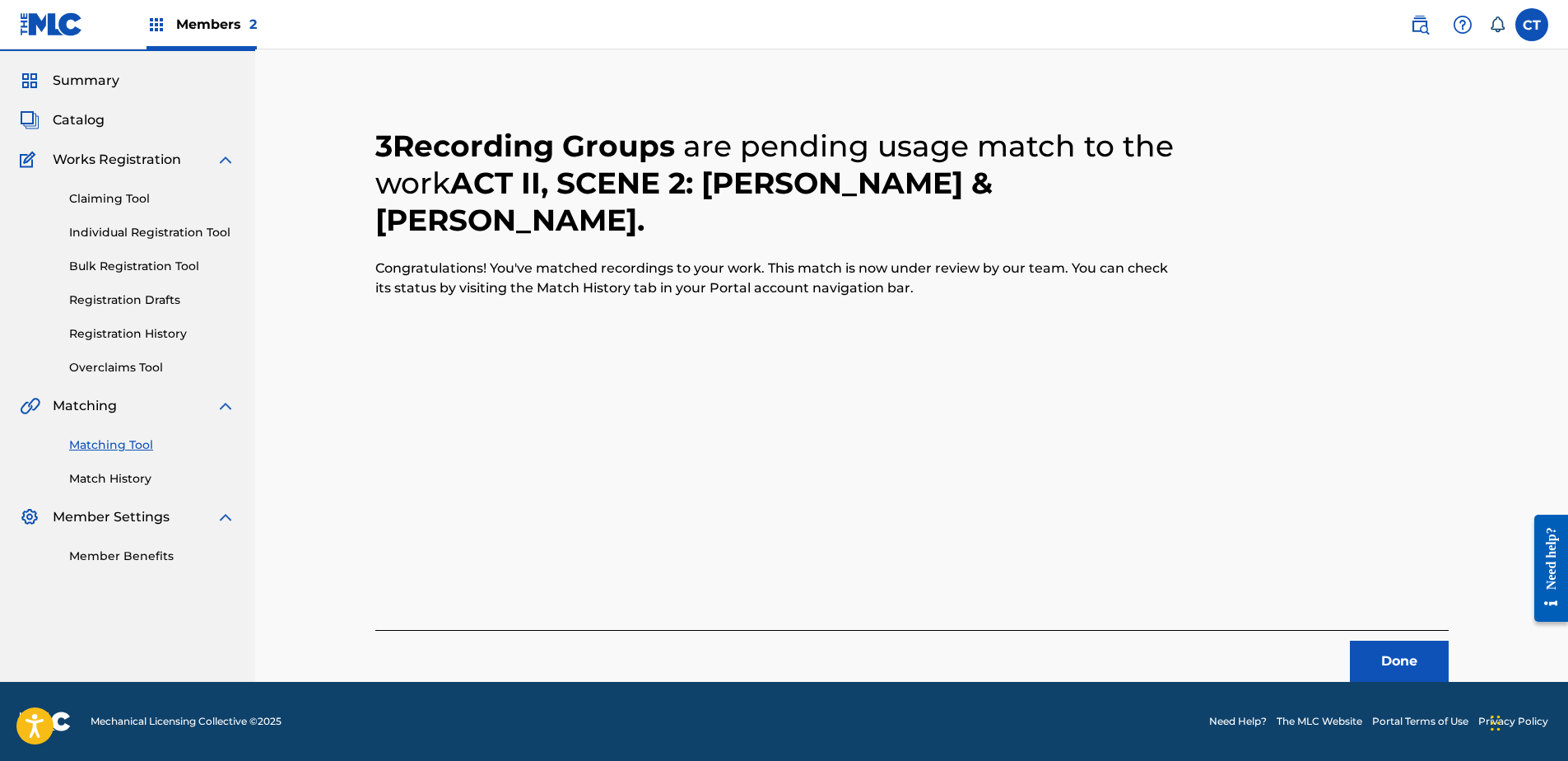
scroll to position [44, 0]
click at [1412, 658] on button "Done" at bounding box center [1399, 661] width 99 height 41
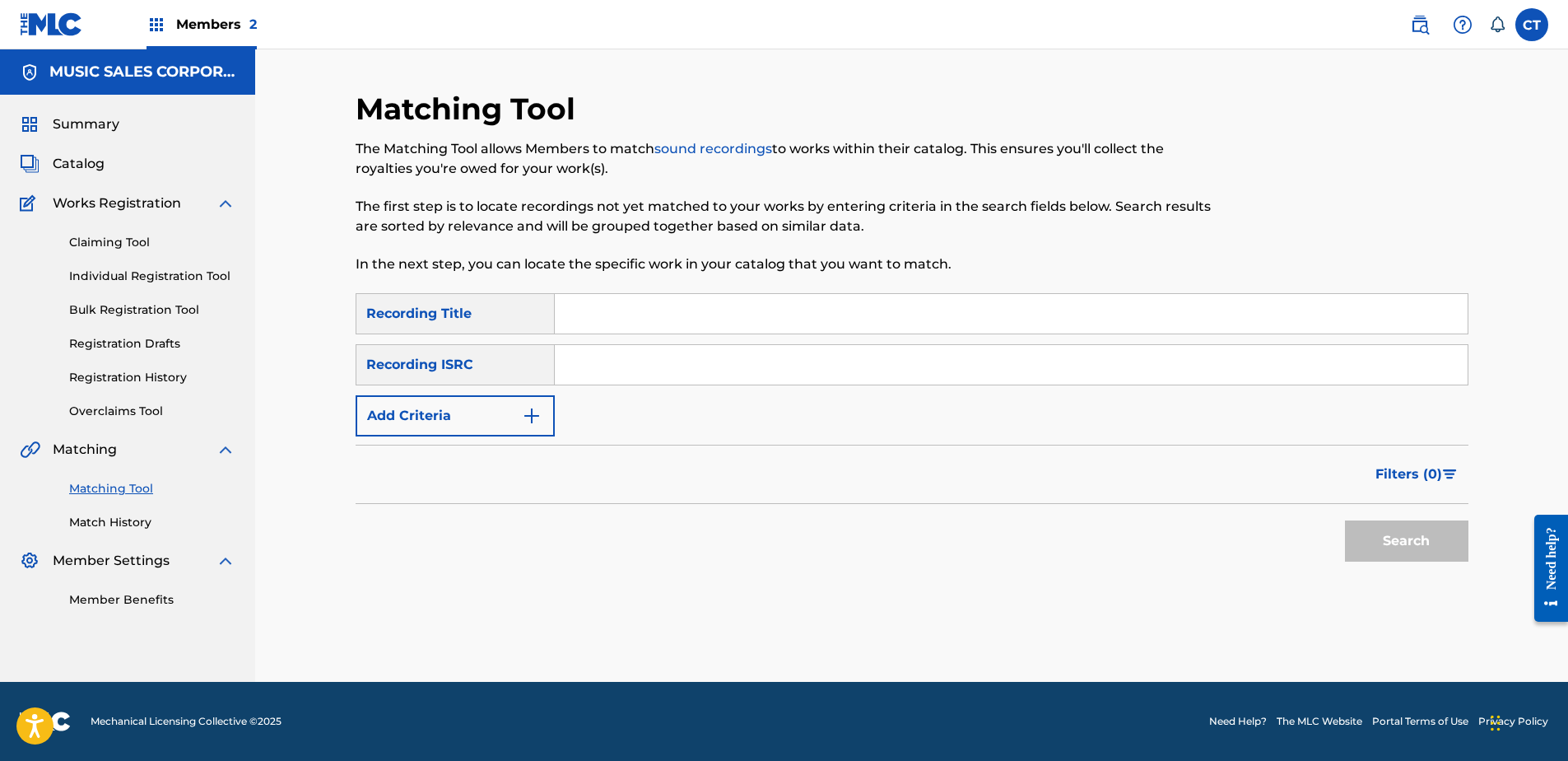
paste input "USSM18700193"
type input "USSM18700193"
click at [1369, 534] on button "Search" at bounding box center [1406, 541] width 124 height 41
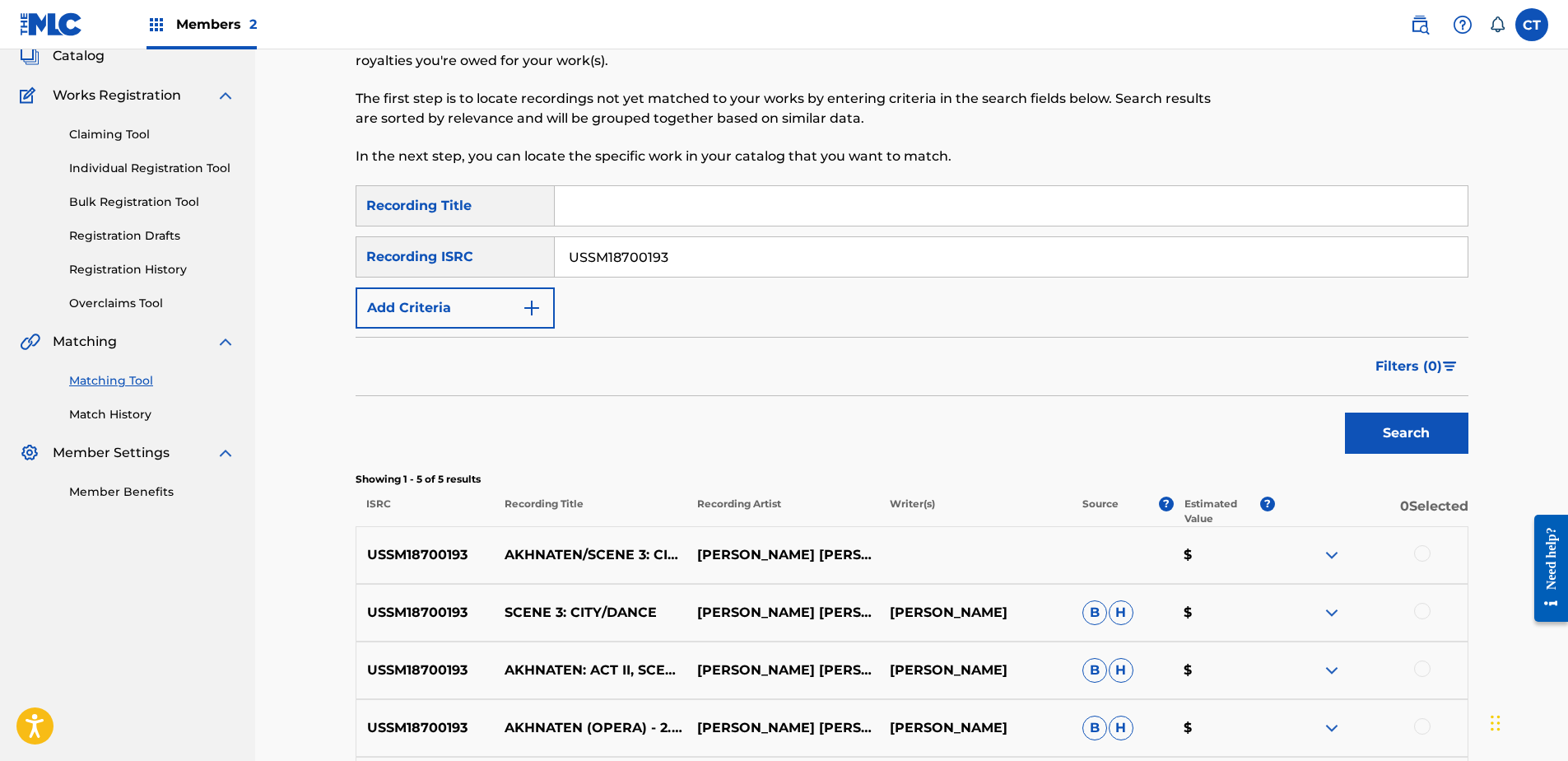
scroll to position [323, 0]
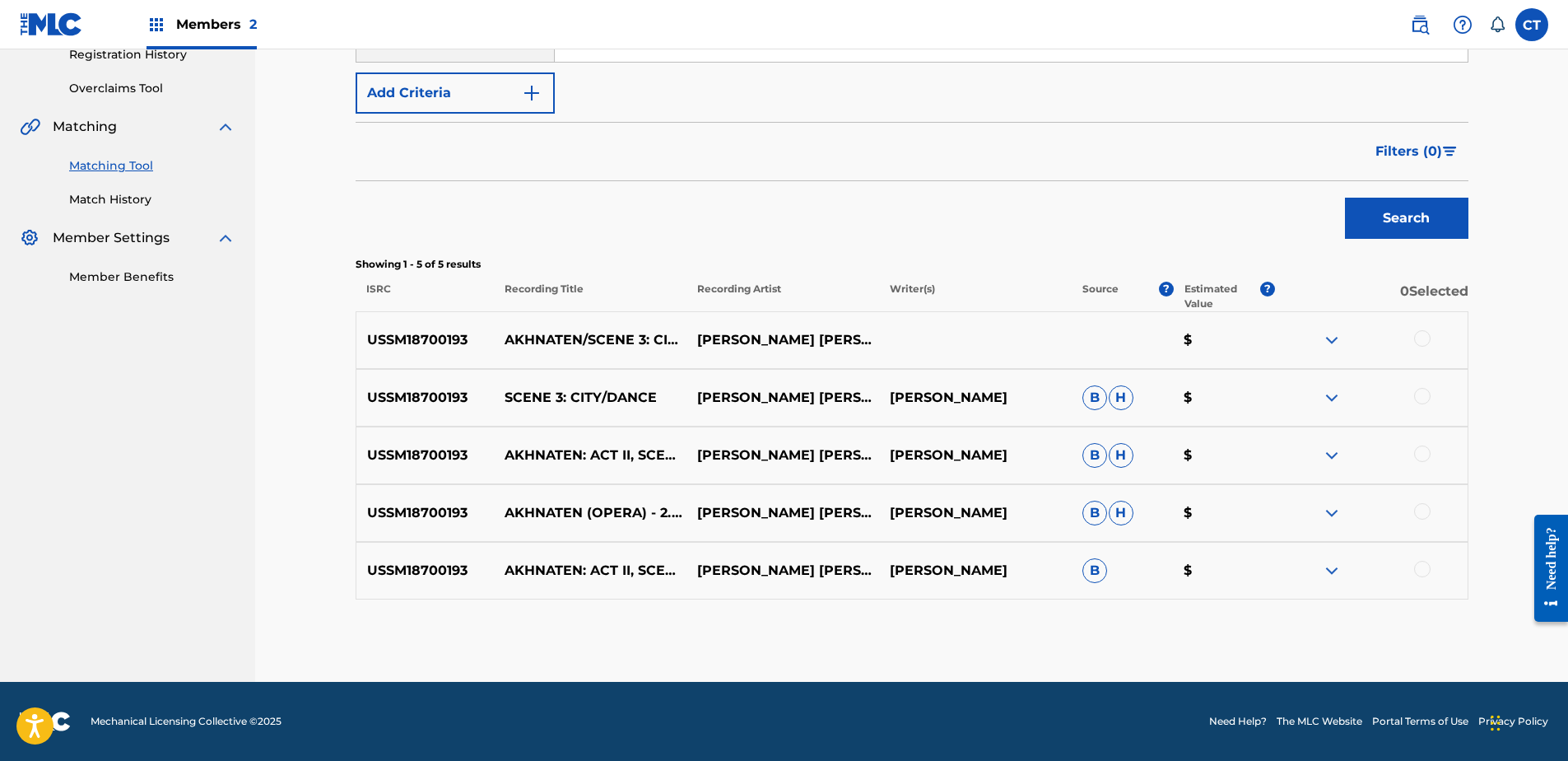
click at [1422, 344] on div at bounding box center [1422, 338] width 17 height 17
click at [1419, 395] on div at bounding box center [1422, 395] width 17 height 17
drag, startPoint x: 1415, startPoint y: 452, endPoint x: 1416, endPoint y: 503, distance: 51.0
click at [1416, 453] on div at bounding box center [1422, 453] width 17 height 17
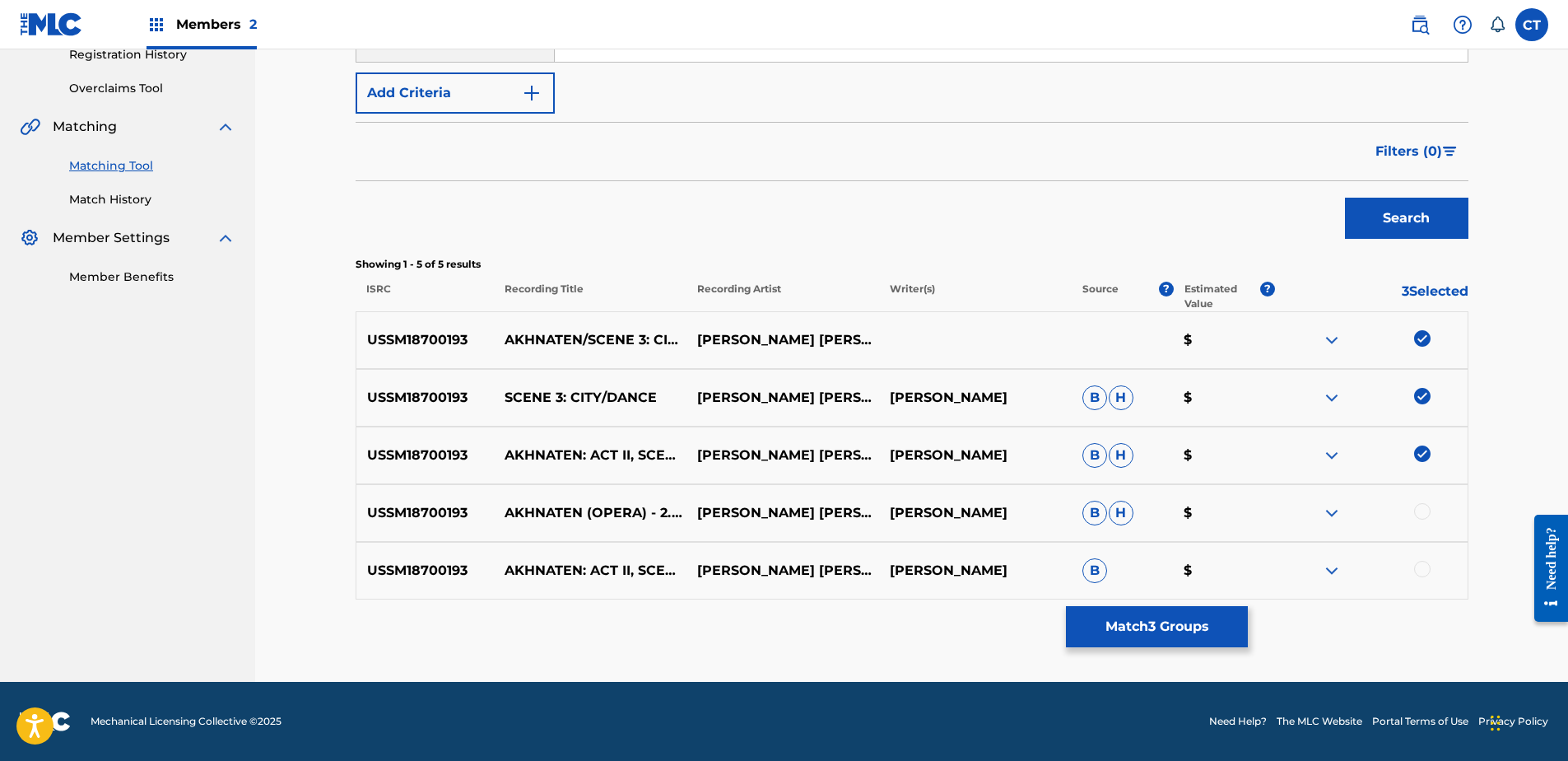
click at [1421, 510] on div at bounding box center [1422, 511] width 17 height 17
click at [1424, 574] on div at bounding box center [1422, 569] width 17 height 17
click at [1205, 617] on button "Match 5 Groups" at bounding box center [1157, 626] width 182 height 41
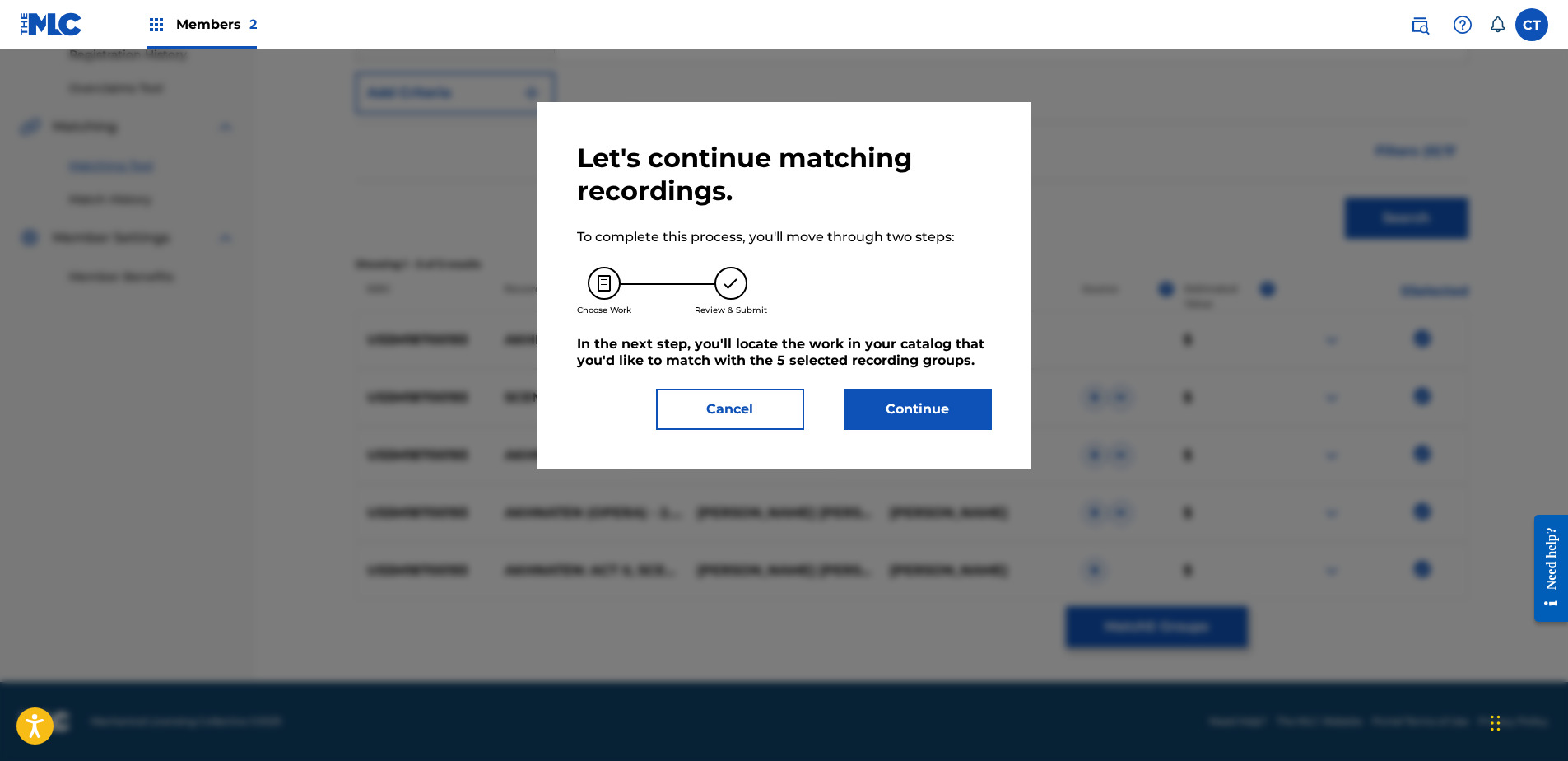
click at [940, 413] on button "Continue" at bounding box center [918, 409] width 148 height 41
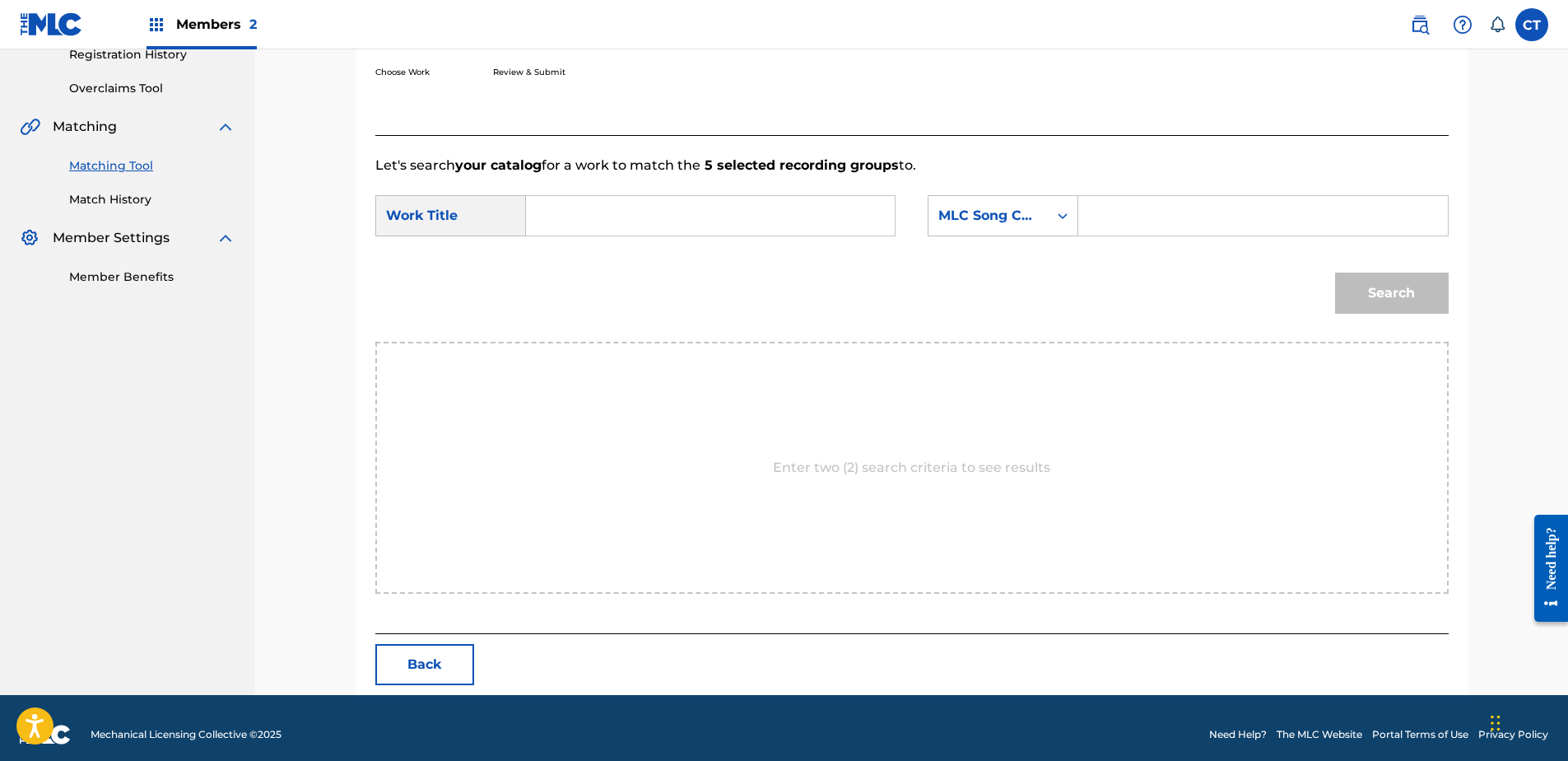
paste input "Akhnaten: Act II, Scene 3: The City - Dance"
type input "Akhnaten: Act II, Scene 3: The City - Dance"
click at [975, 234] on div "MLC Song Code" at bounding box center [1003, 216] width 151 height 41
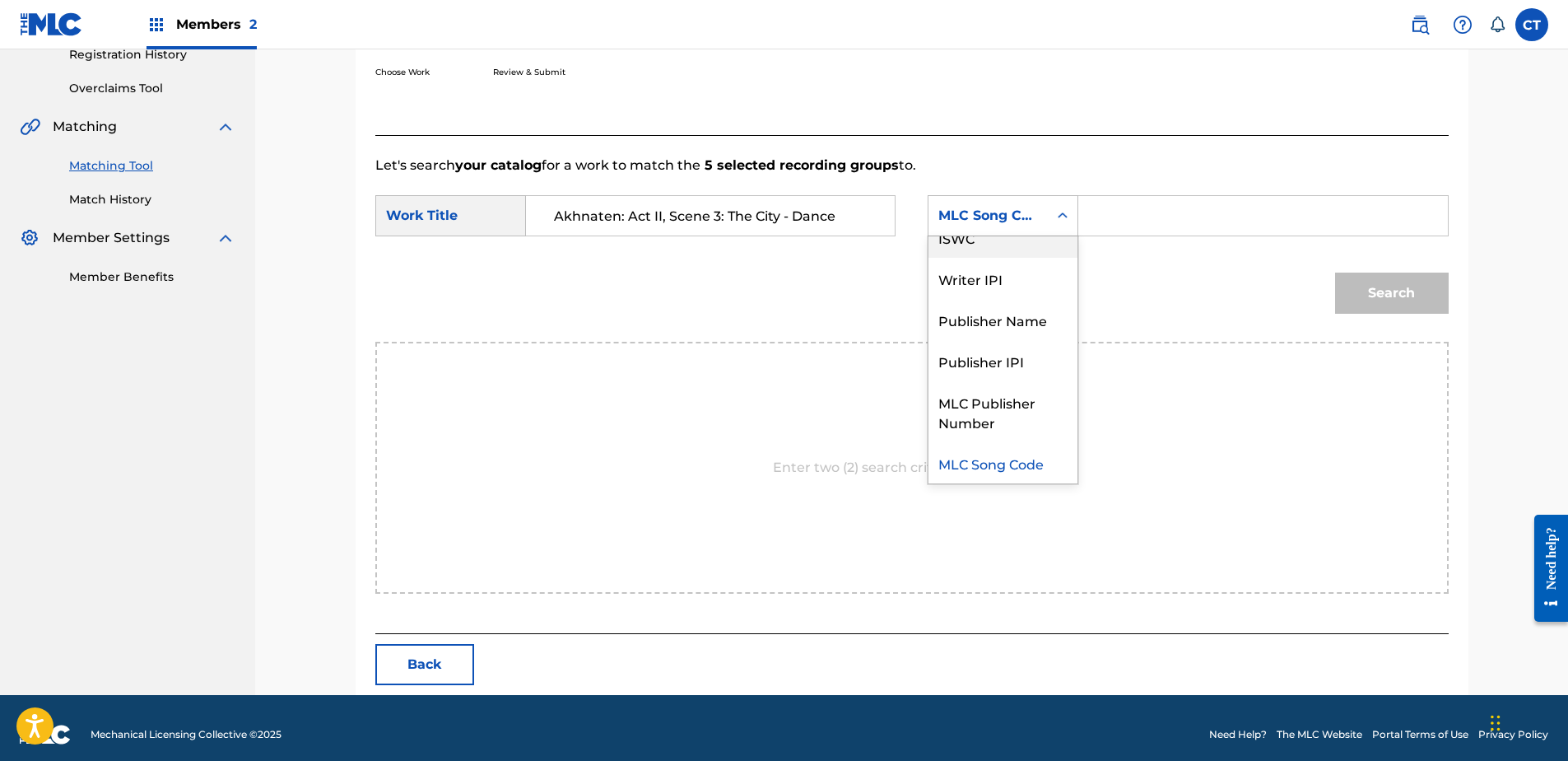
scroll to position [0, 0]
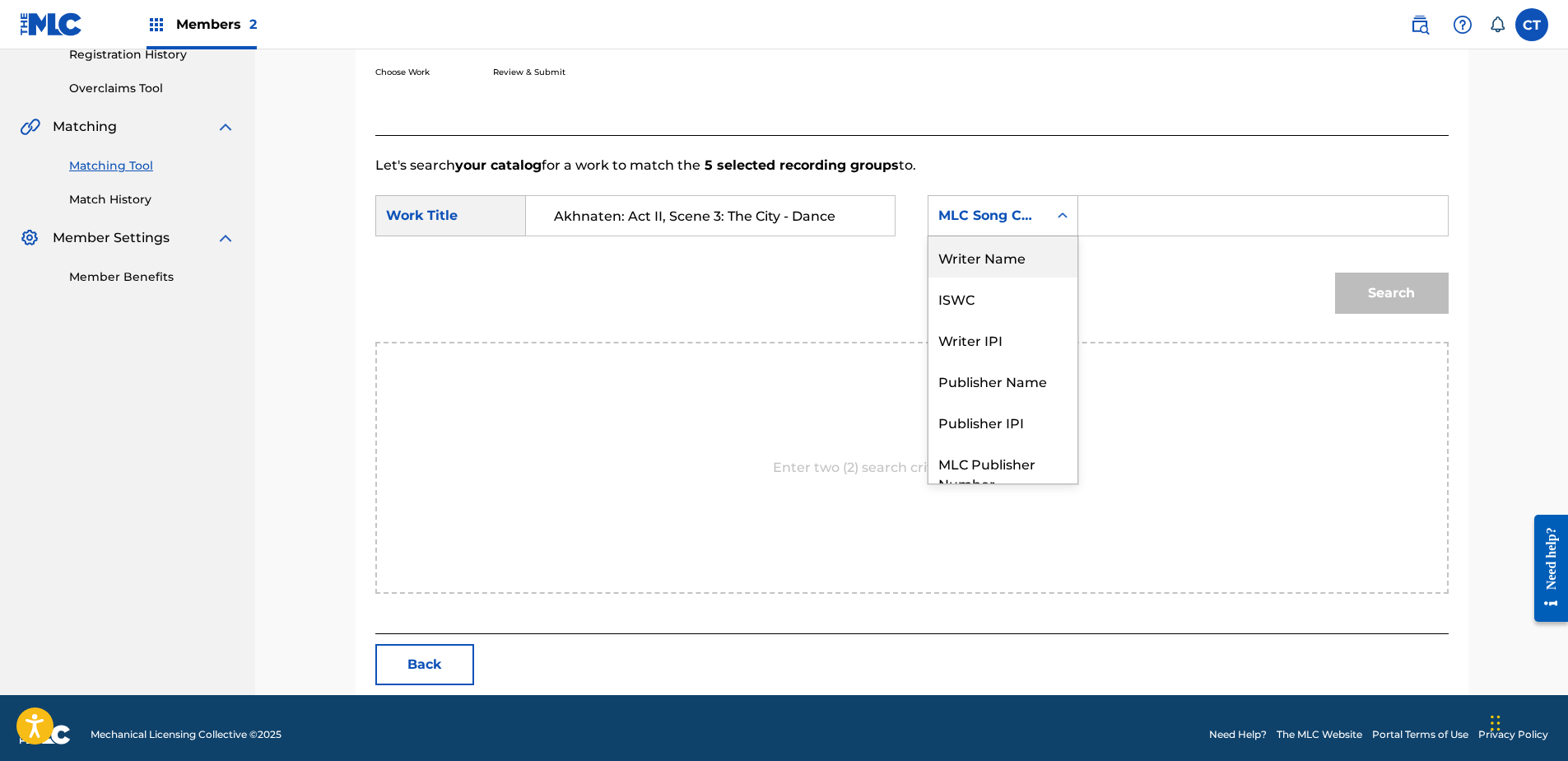
click at [979, 259] on div "Writer Name" at bounding box center [1003, 257] width 149 height 41
click at [1089, 214] on div "Search Form" at bounding box center [1263, 216] width 370 height 41
click at [1100, 214] on input "Search Form" at bounding box center [1262, 216] width 341 height 39
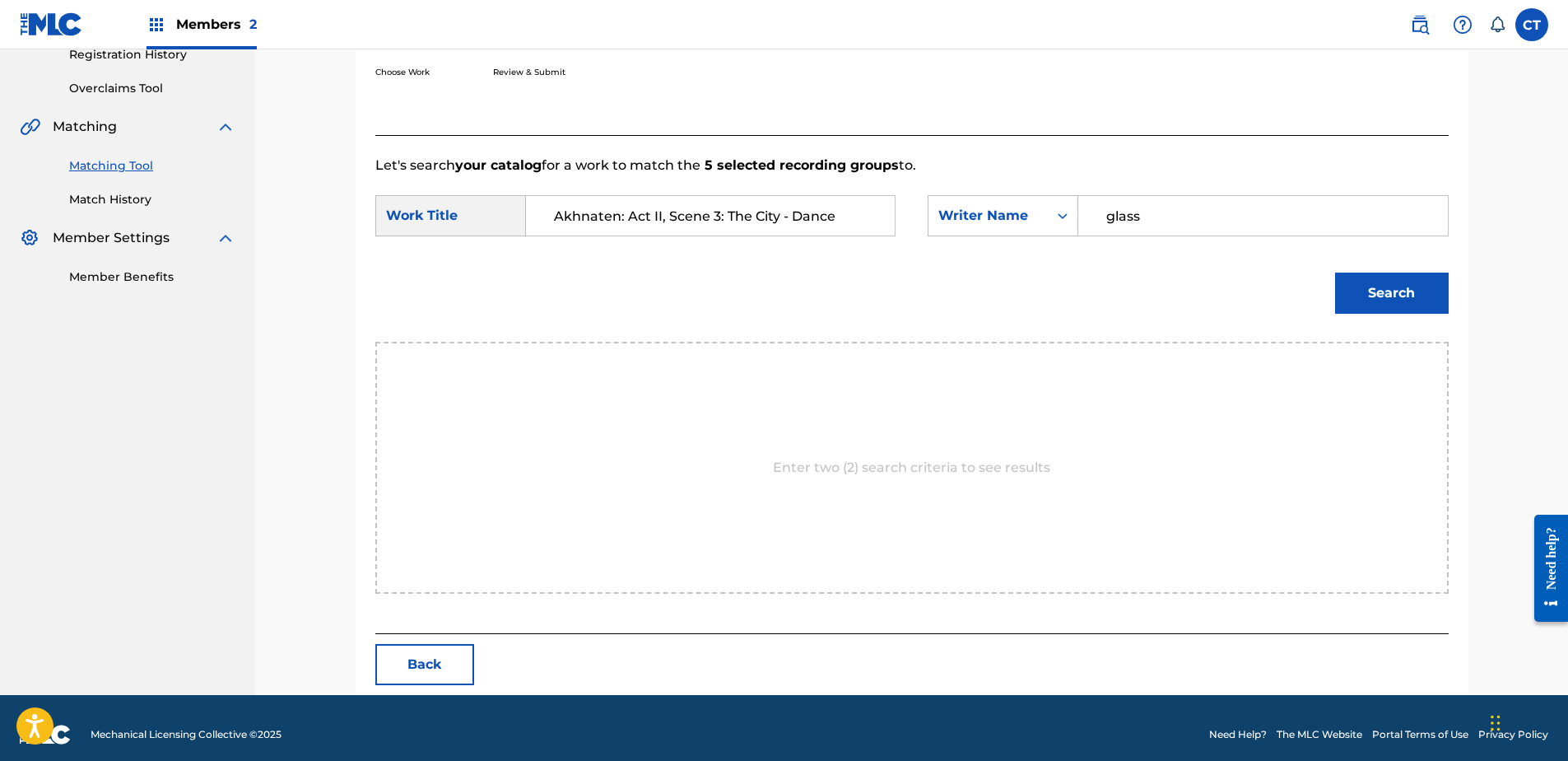
type input "glass"
click at [1335, 273] on button "Search" at bounding box center [1392, 293] width 114 height 41
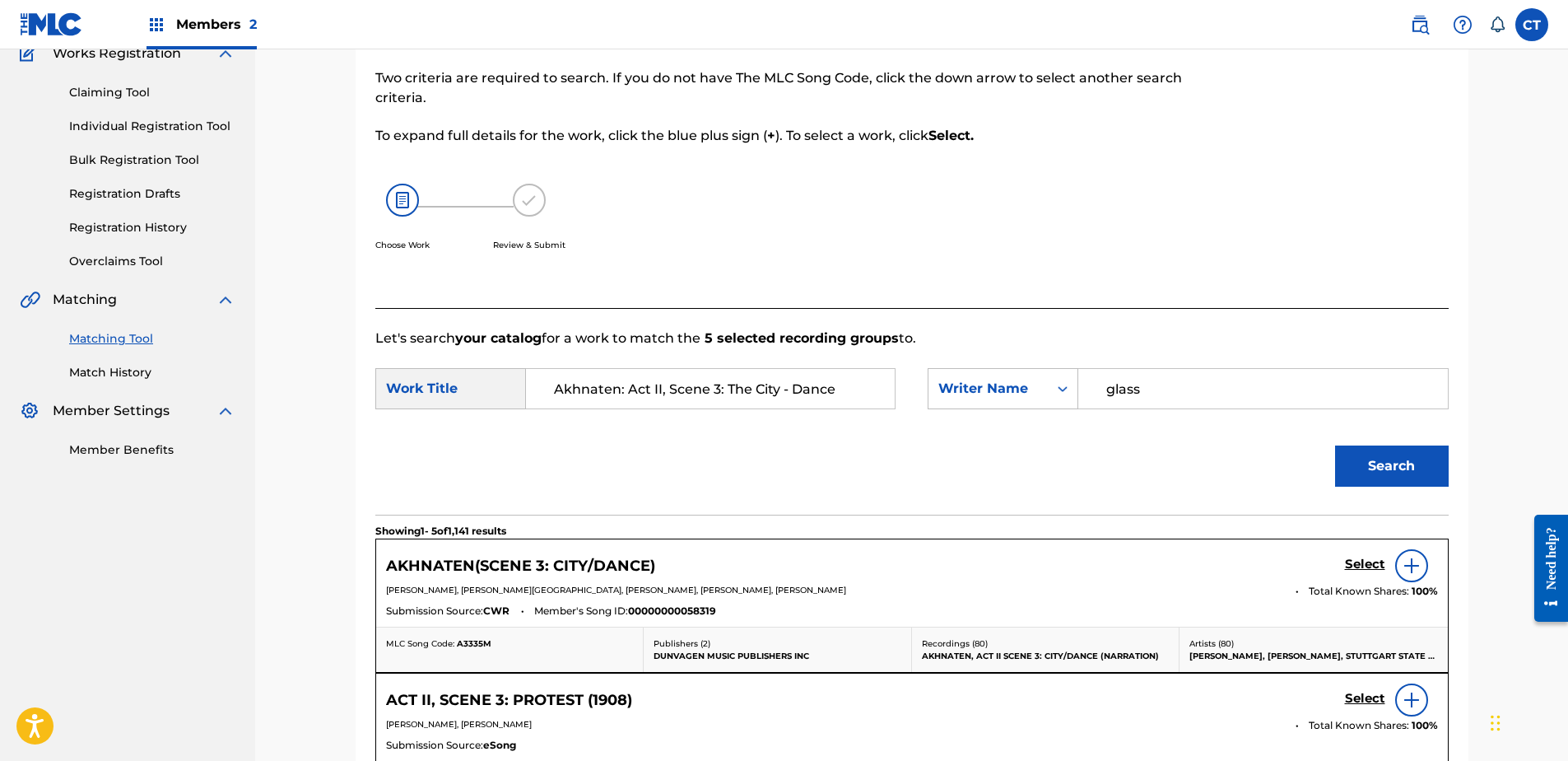
scroll to position [323, 0]
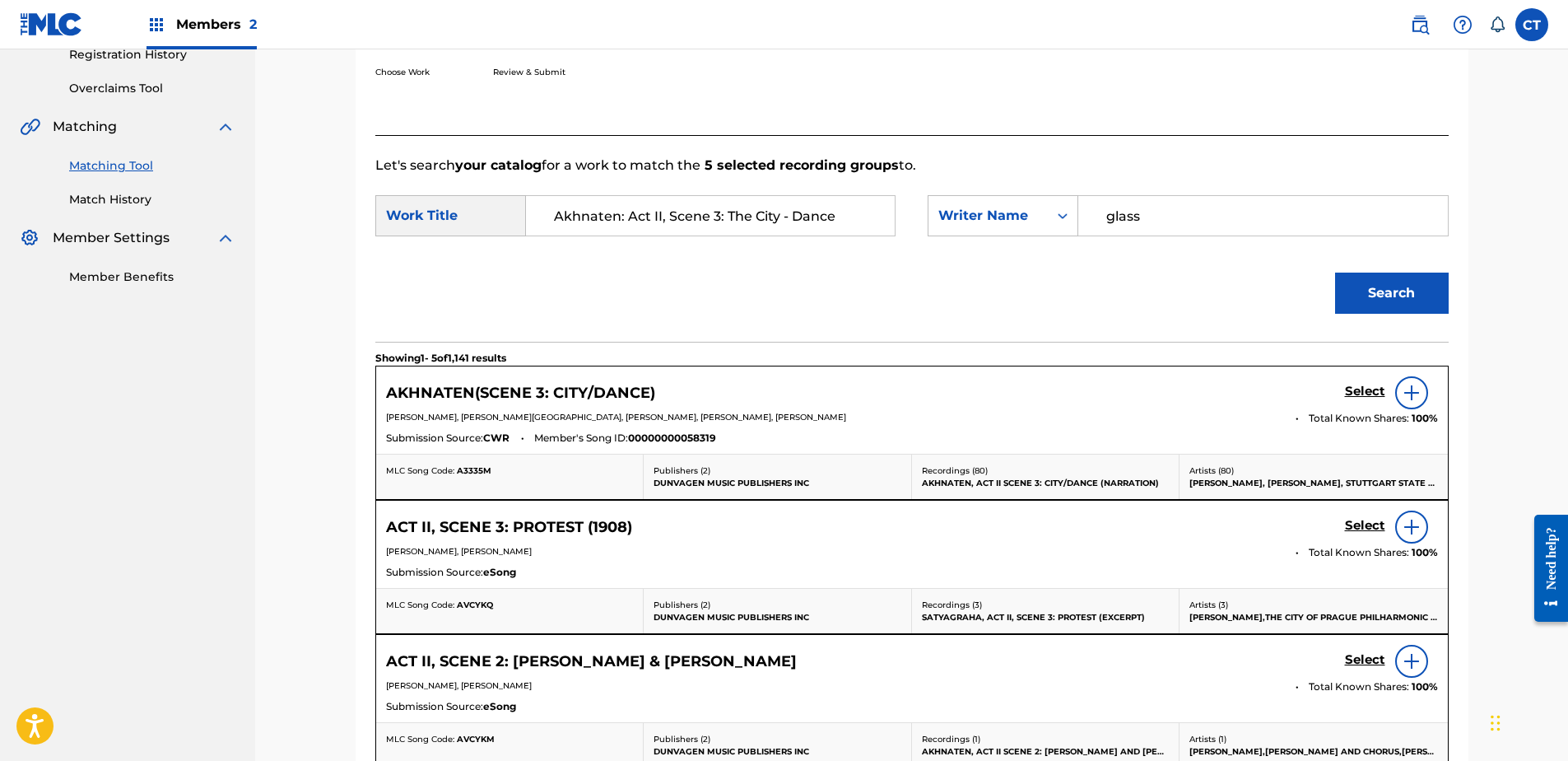
click at [1345, 387] on h5 "Select" at bounding box center [1365, 392] width 40 height 16
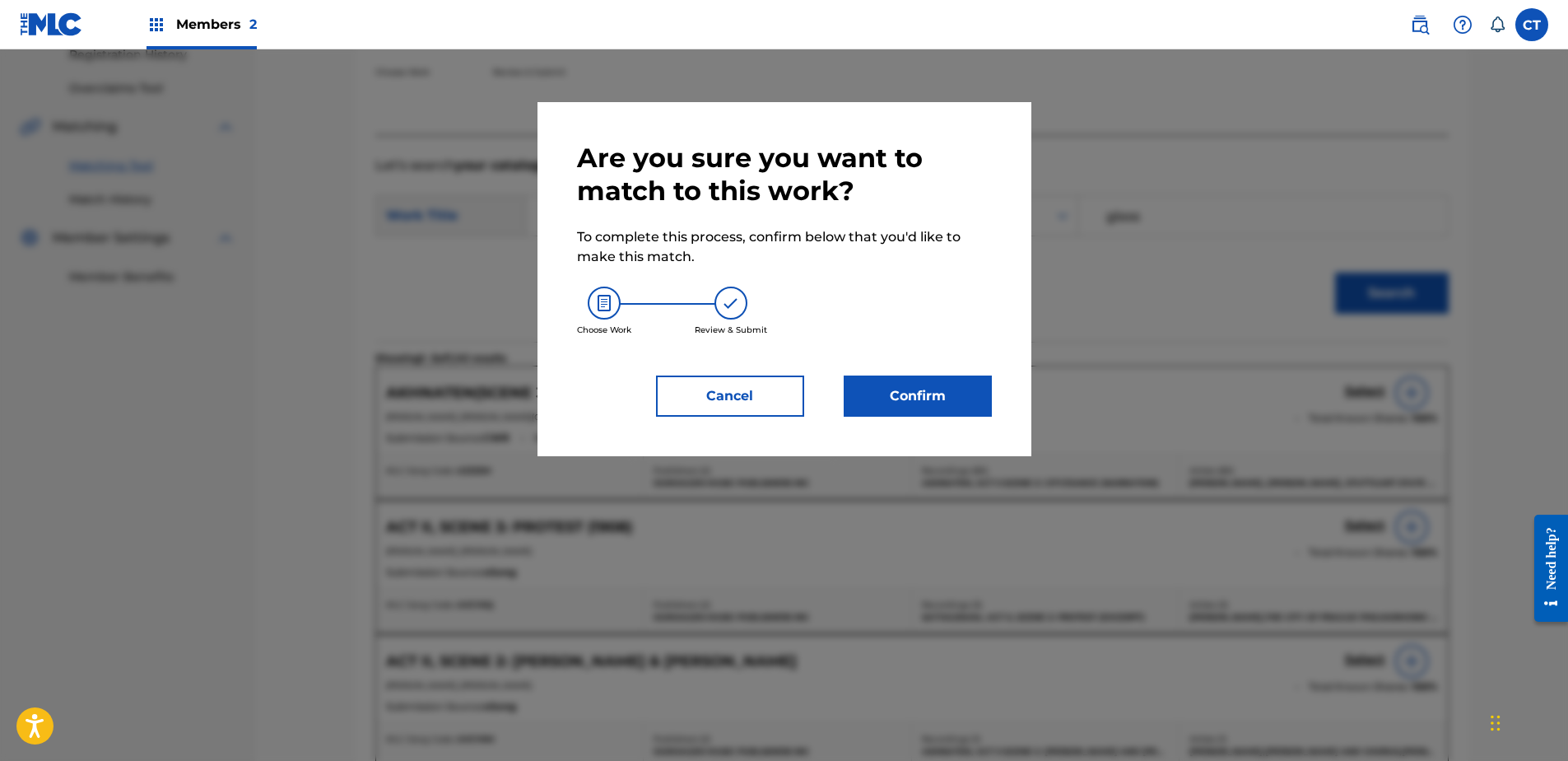
click at [940, 397] on button "Confirm" at bounding box center [918, 395] width 148 height 41
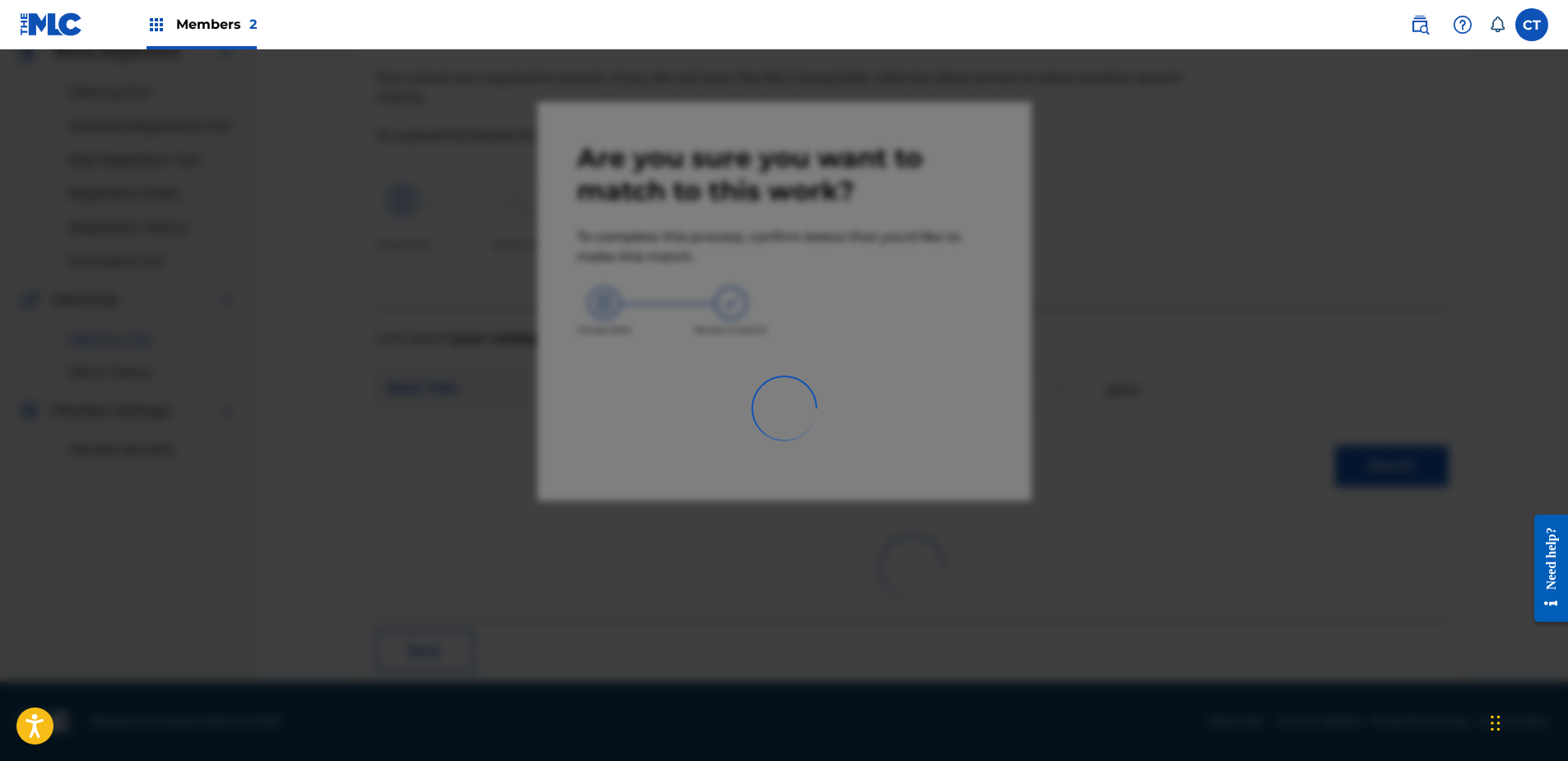
scroll to position [44, 0]
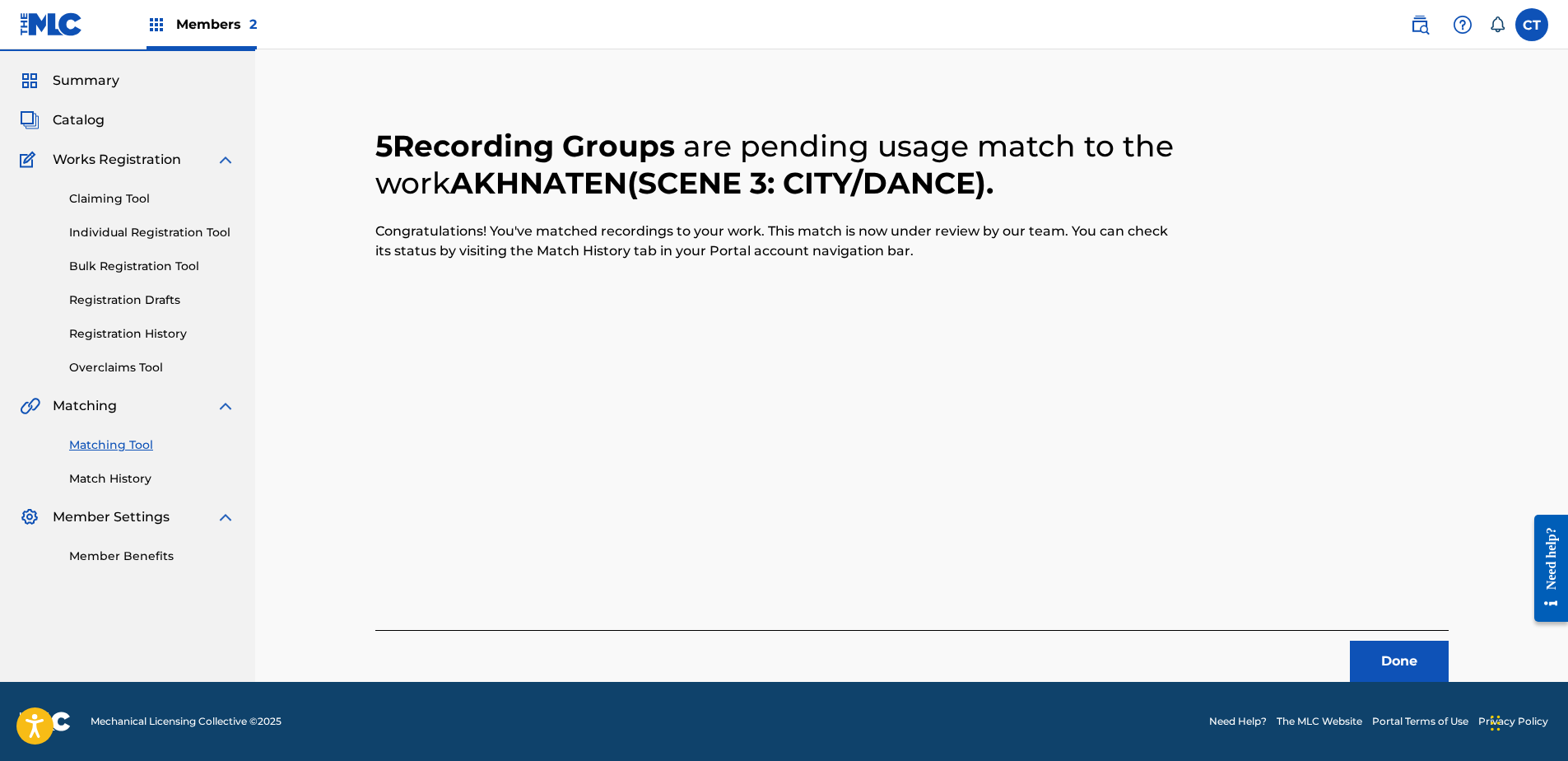
click at [1404, 647] on button "Done" at bounding box center [1399, 661] width 99 height 41
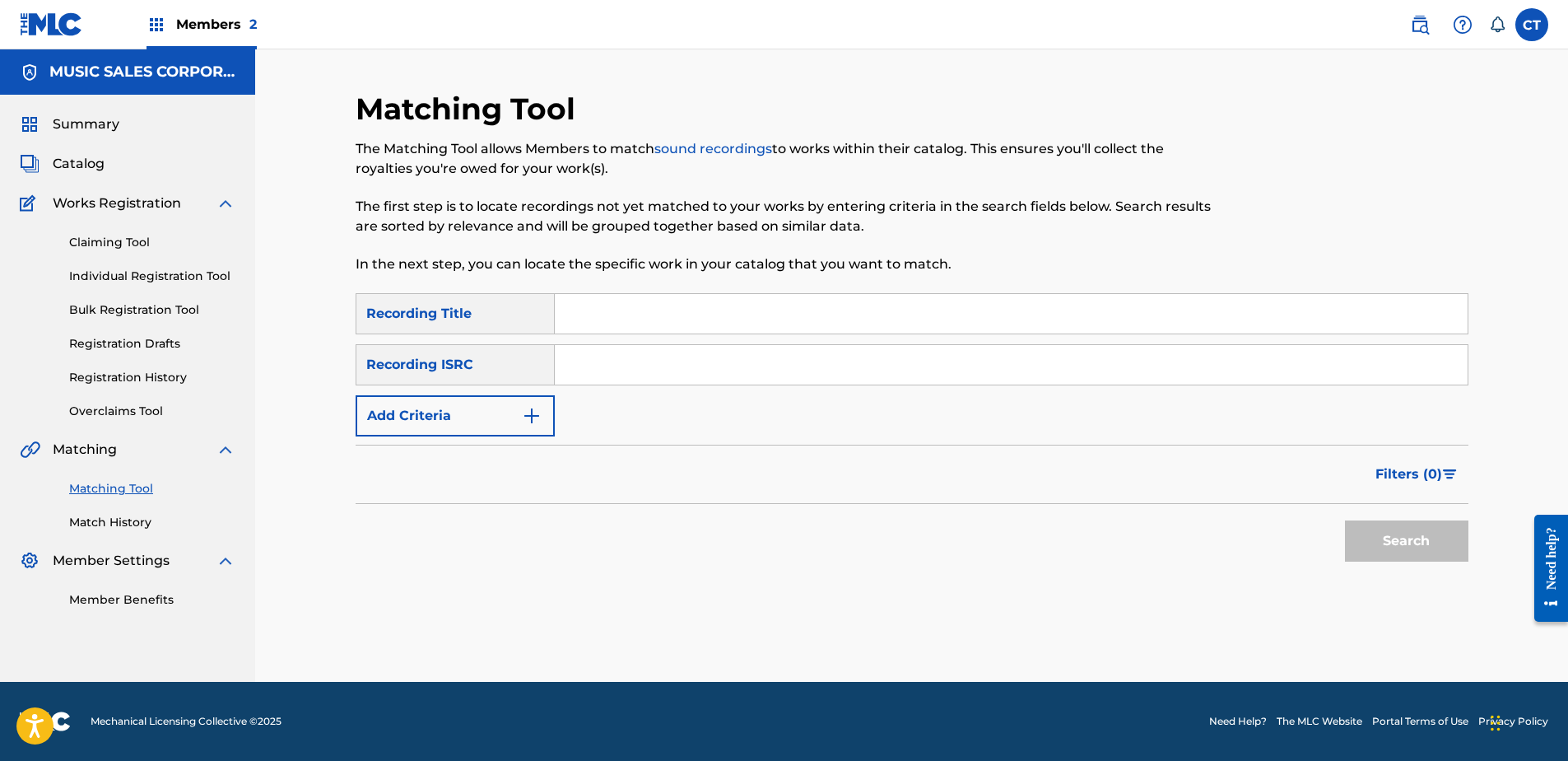
paste input "USSM18700192"
type input "USSM18700192"
click at [1360, 538] on button "Search" at bounding box center [1406, 541] width 124 height 41
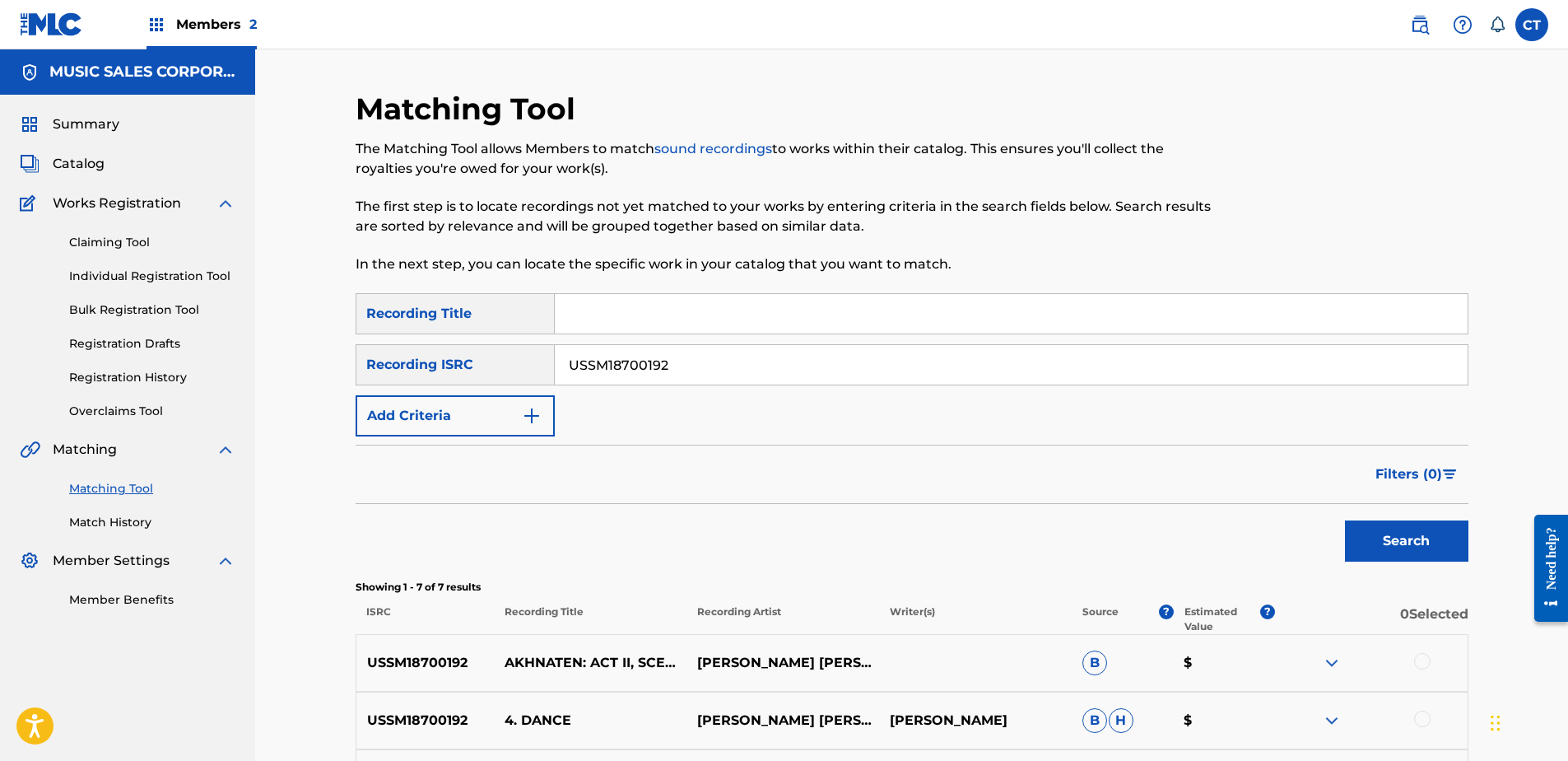
scroll to position [330, 0]
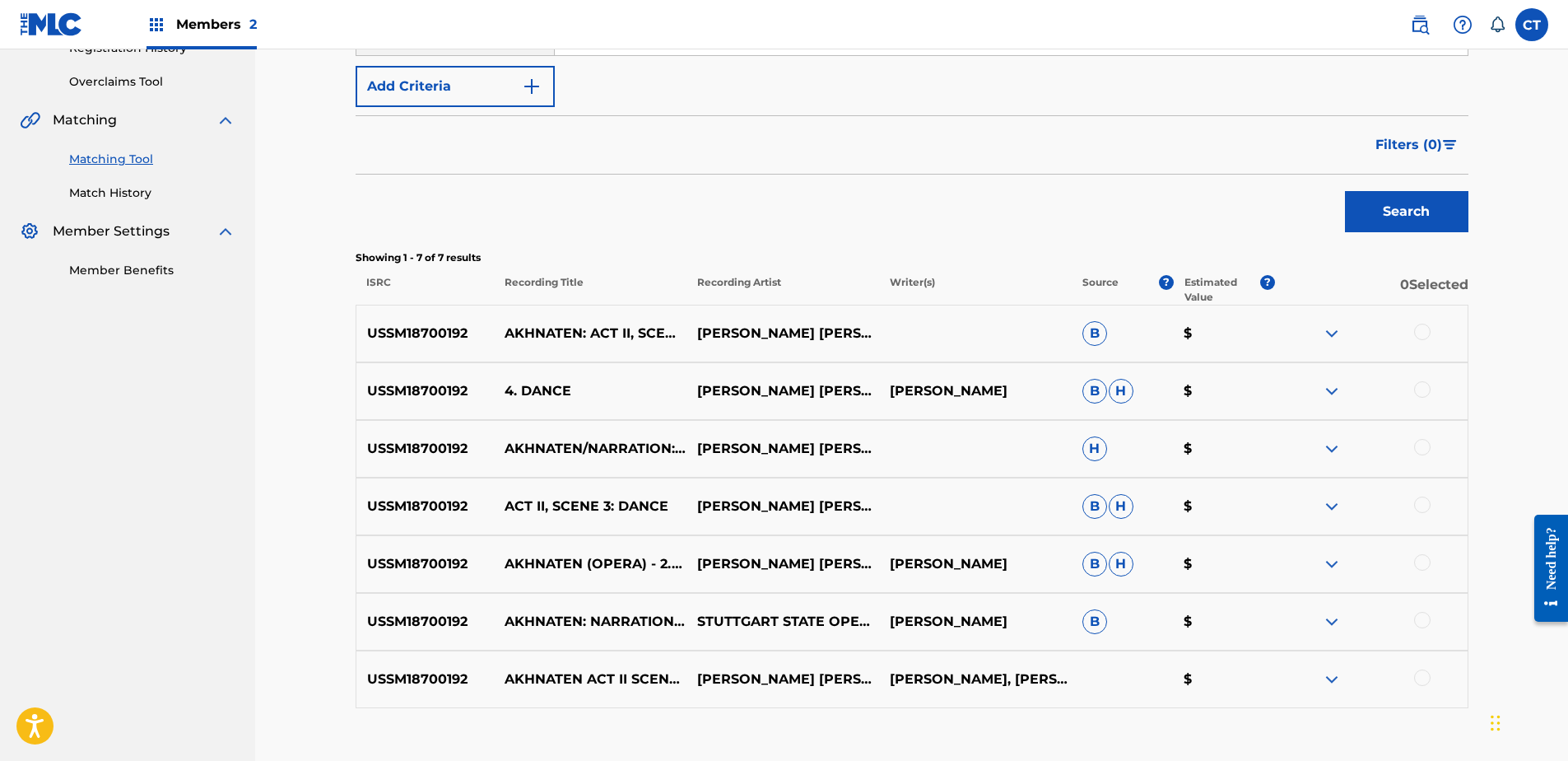
click at [1418, 334] on div at bounding box center [1422, 331] width 17 height 17
click at [1426, 387] on div at bounding box center [1422, 389] width 17 height 17
click at [1421, 442] on div at bounding box center [1422, 447] width 17 height 17
click at [1416, 505] on div at bounding box center [1422, 504] width 17 height 17
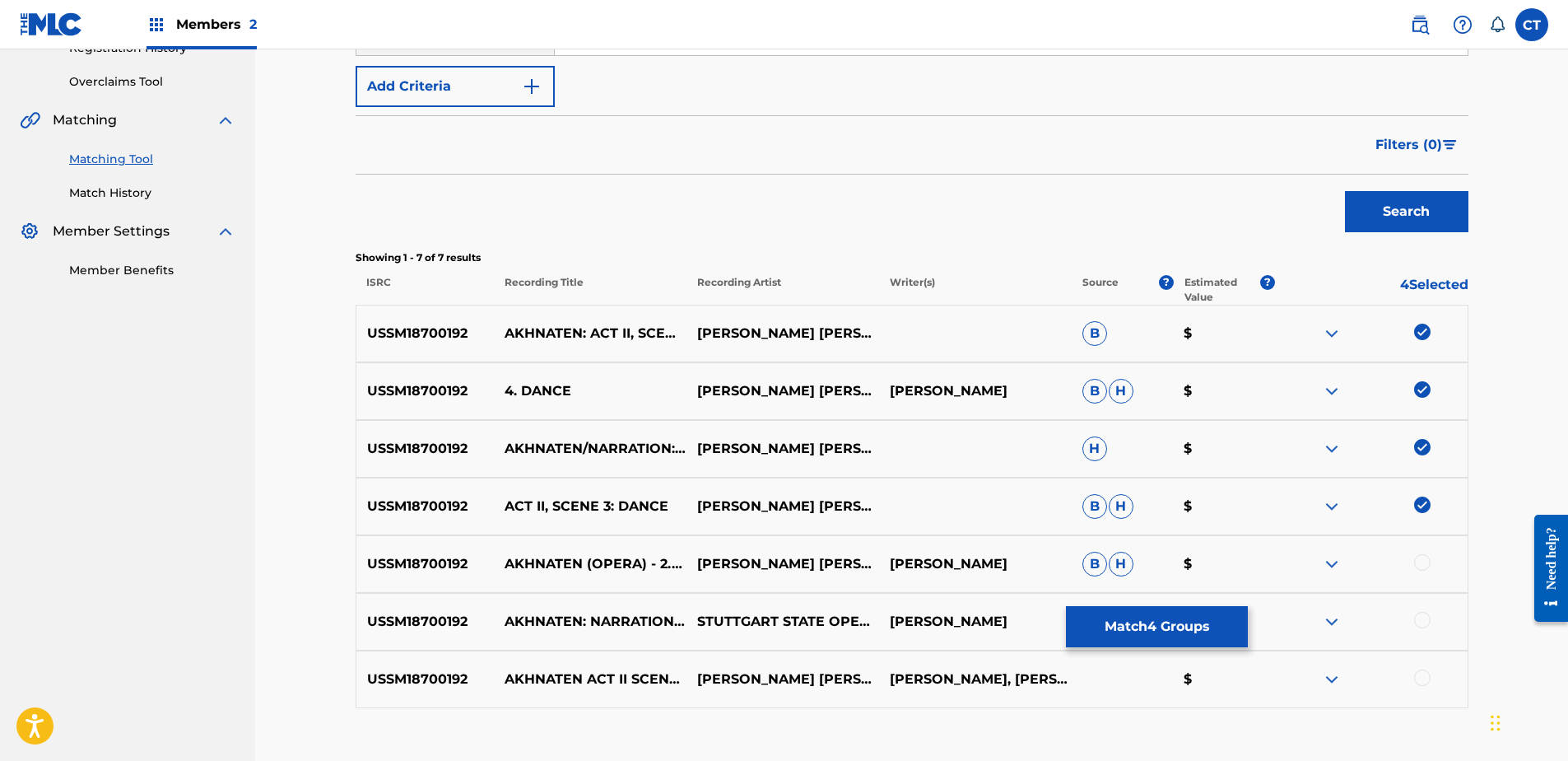
click at [1420, 560] on div at bounding box center [1422, 562] width 17 height 17
click at [1418, 630] on div at bounding box center [1372, 622] width 193 height 20
click at [1418, 624] on div at bounding box center [1422, 620] width 17 height 17
click at [1423, 679] on div at bounding box center [1422, 677] width 17 height 17
click at [1204, 622] on button "Match 7 Groups" at bounding box center [1157, 626] width 182 height 41
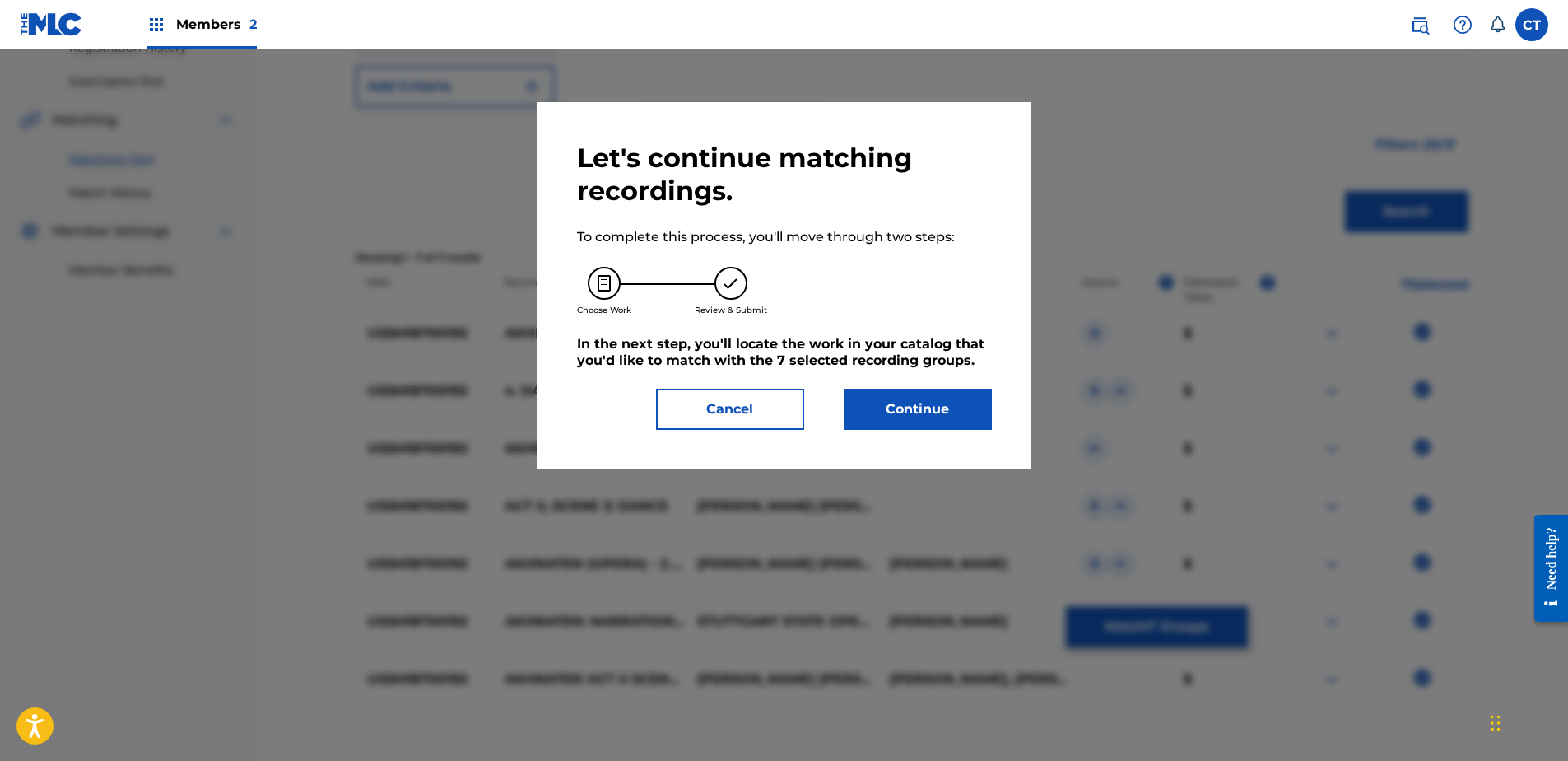
click at [910, 395] on button "Continue" at bounding box center [918, 409] width 148 height 41
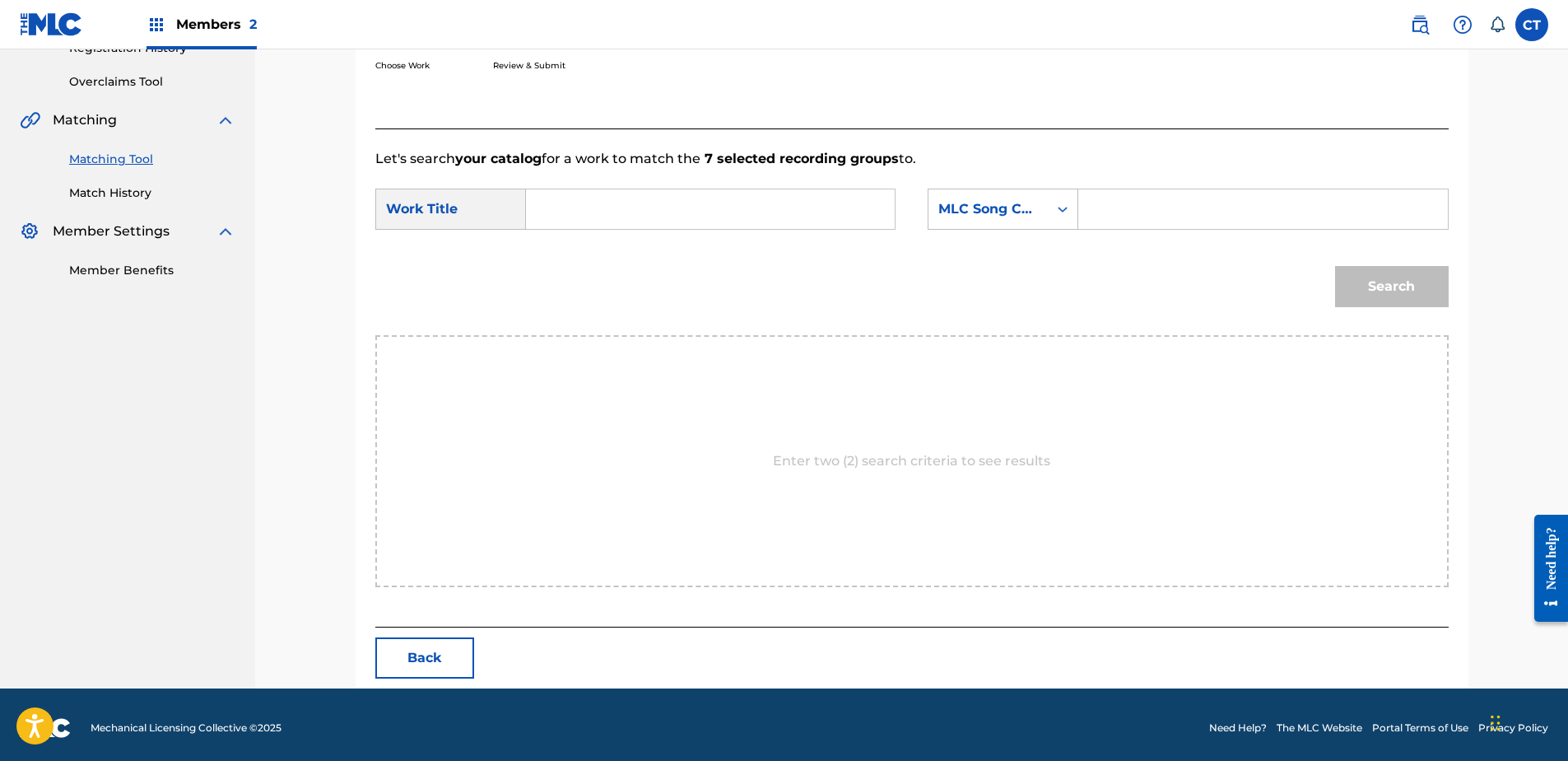
paste input "Akhnaten: Act II, Scene 3: Dance"
type input "Akhnaten: Act II, Scene 3: Dance"
click at [983, 232] on div "SearchWithCriteriaa6a26510-dfc6-49e7-8dd0-c4927735b672 Work Title Akhnaten: Act…" at bounding box center [912, 214] width 1074 height 51
click at [989, 210] on div "MLC Song Code" at bounding box center [989, 209] width 100 height 20
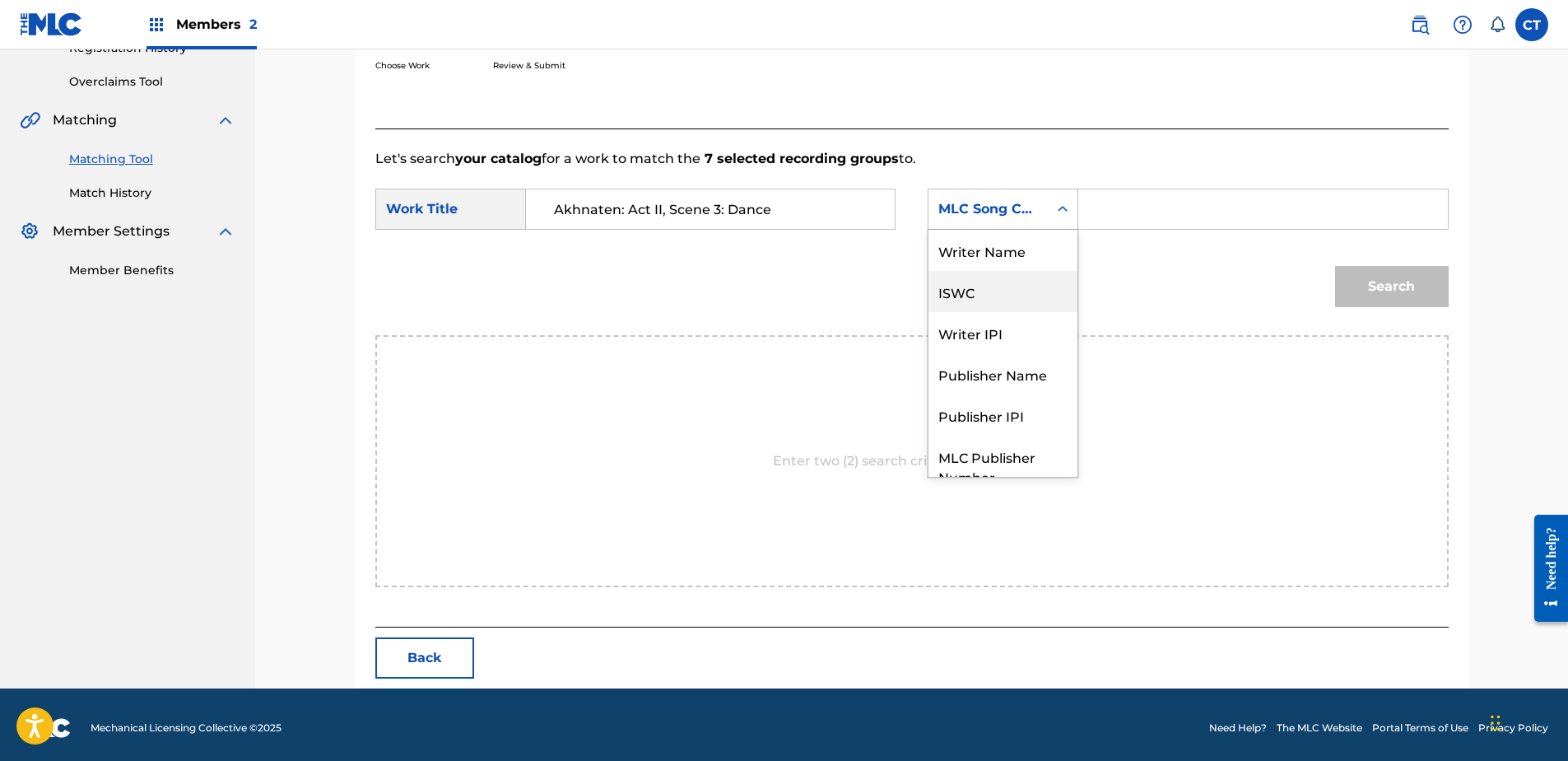
scroll to position [0, 0]
click at [990, 250] on div "Writer Name" at bounding box center [1003, 250] width 149 height 41
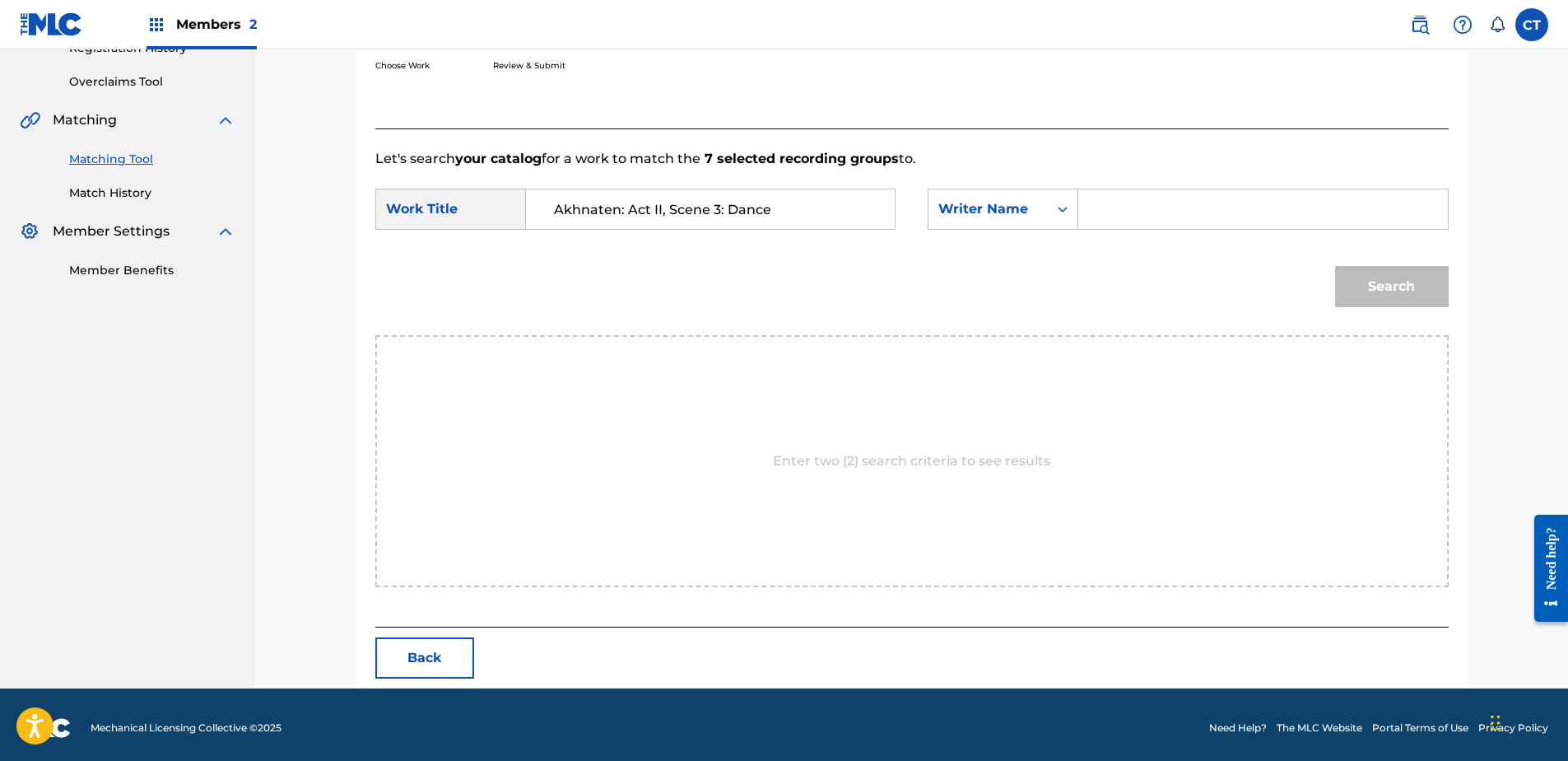
click at [1113, 209] on input "Search Form" at bounding box center [1262, 209] width 341 height 39
type input "glass"
click at [1335, 266] on button "Search" at bounding box center [1392, 286] width 114 height 41
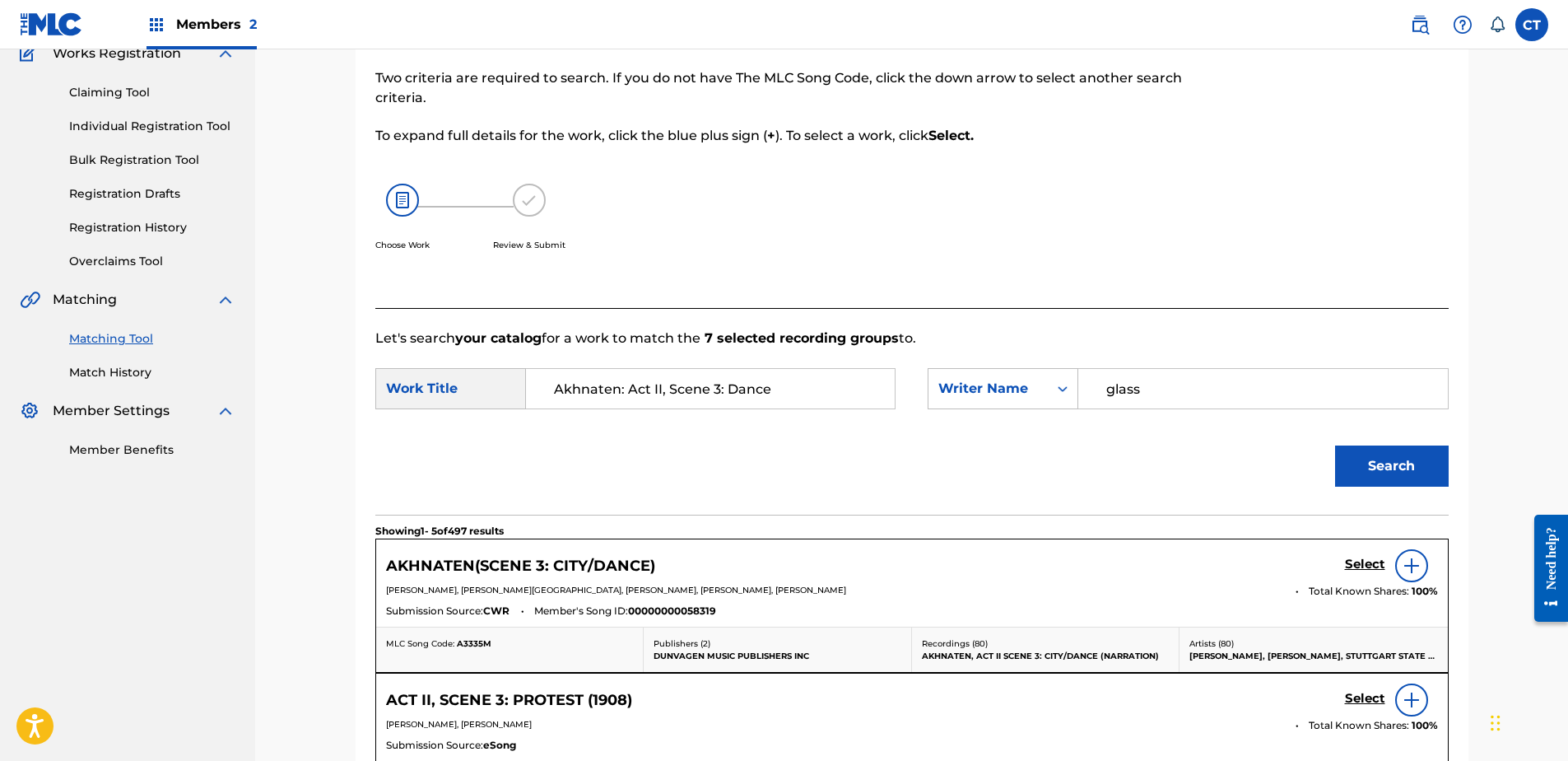
scroll to position [330, 0]
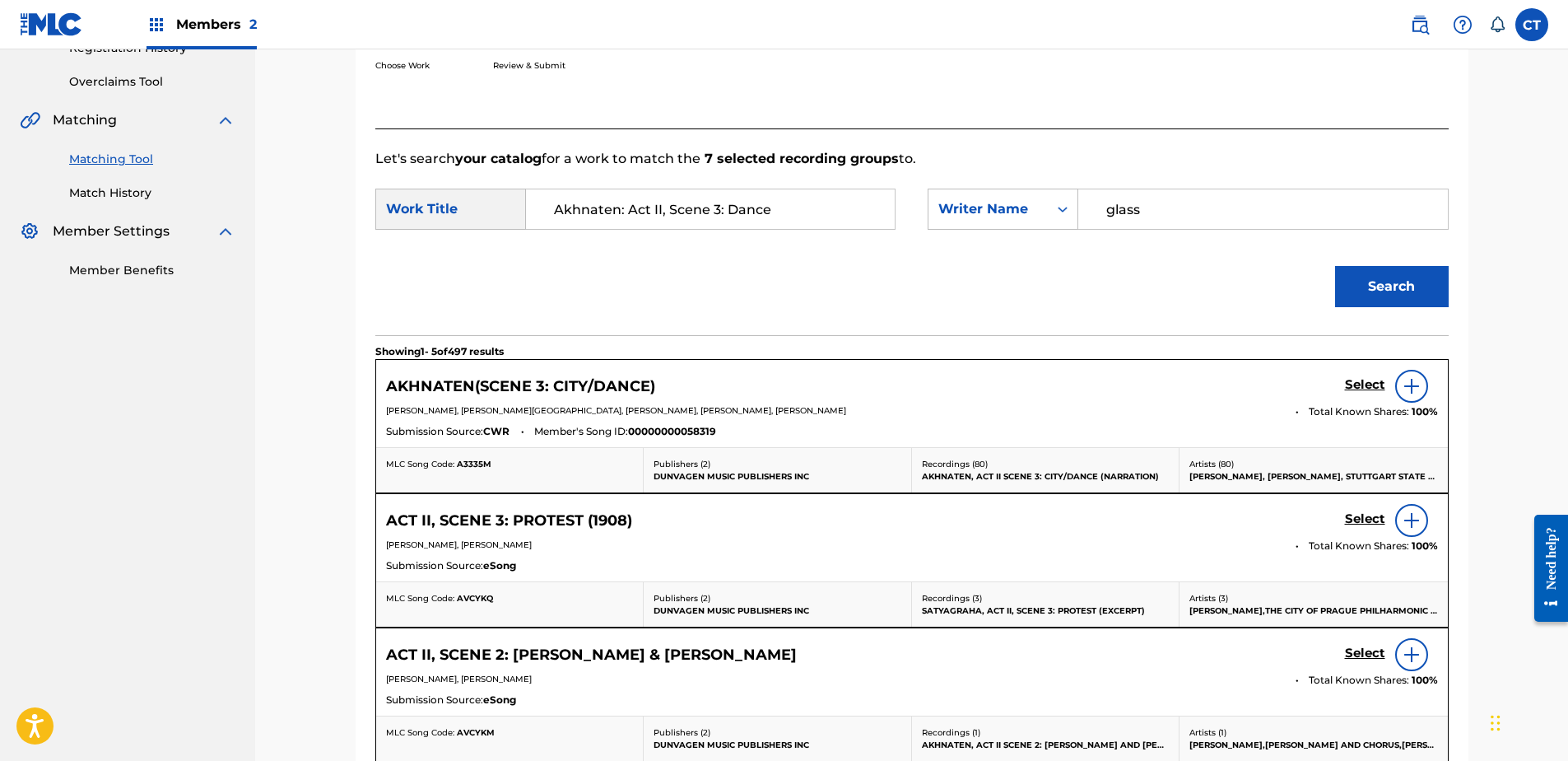
click at [1374, 389] on h5 "Select" at bounding box center [1365, 385] width 40 height 16
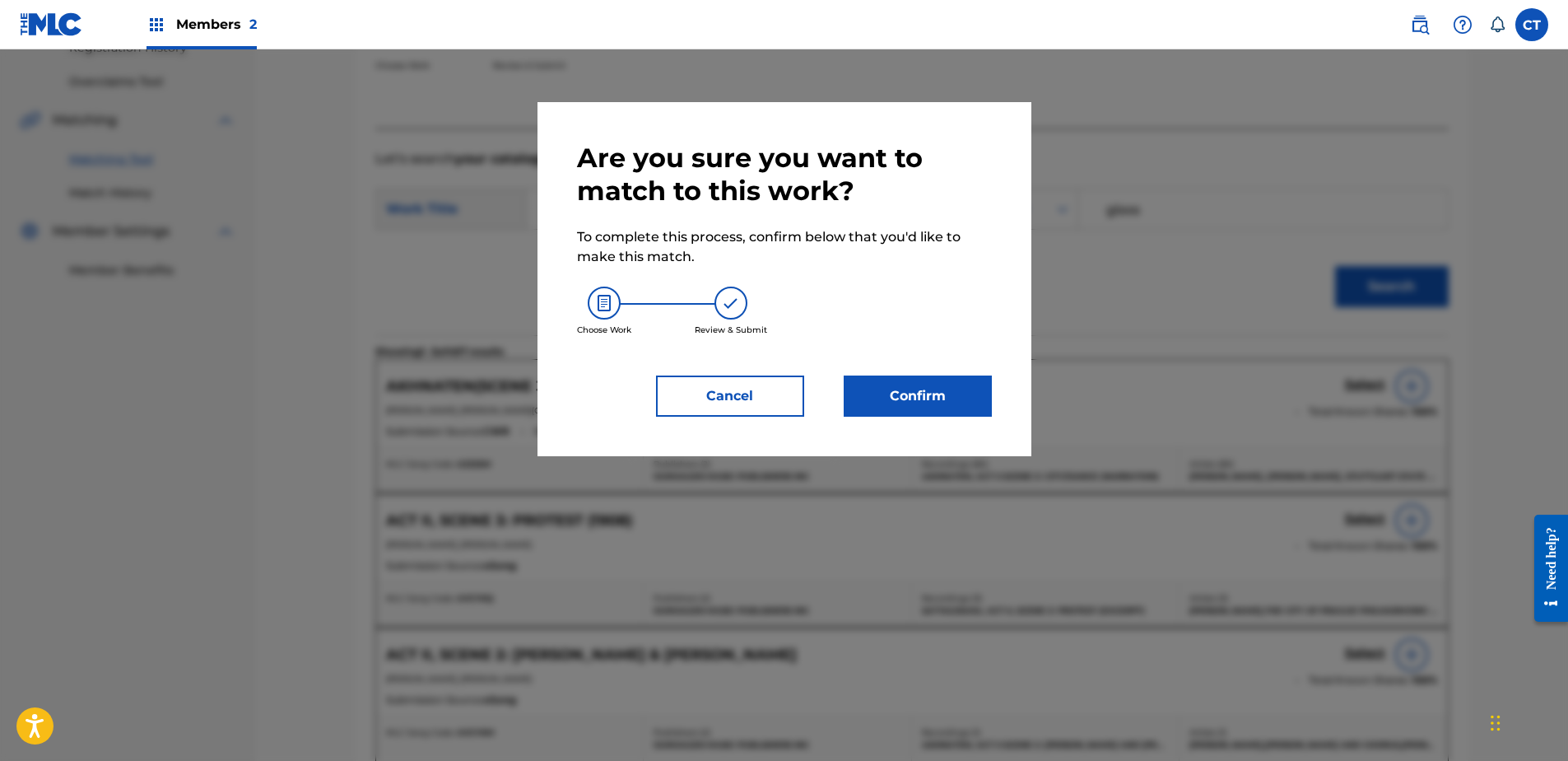
click at [926, 385] on button "Confirm" at bounding box center [918, 395] width 148 height 41
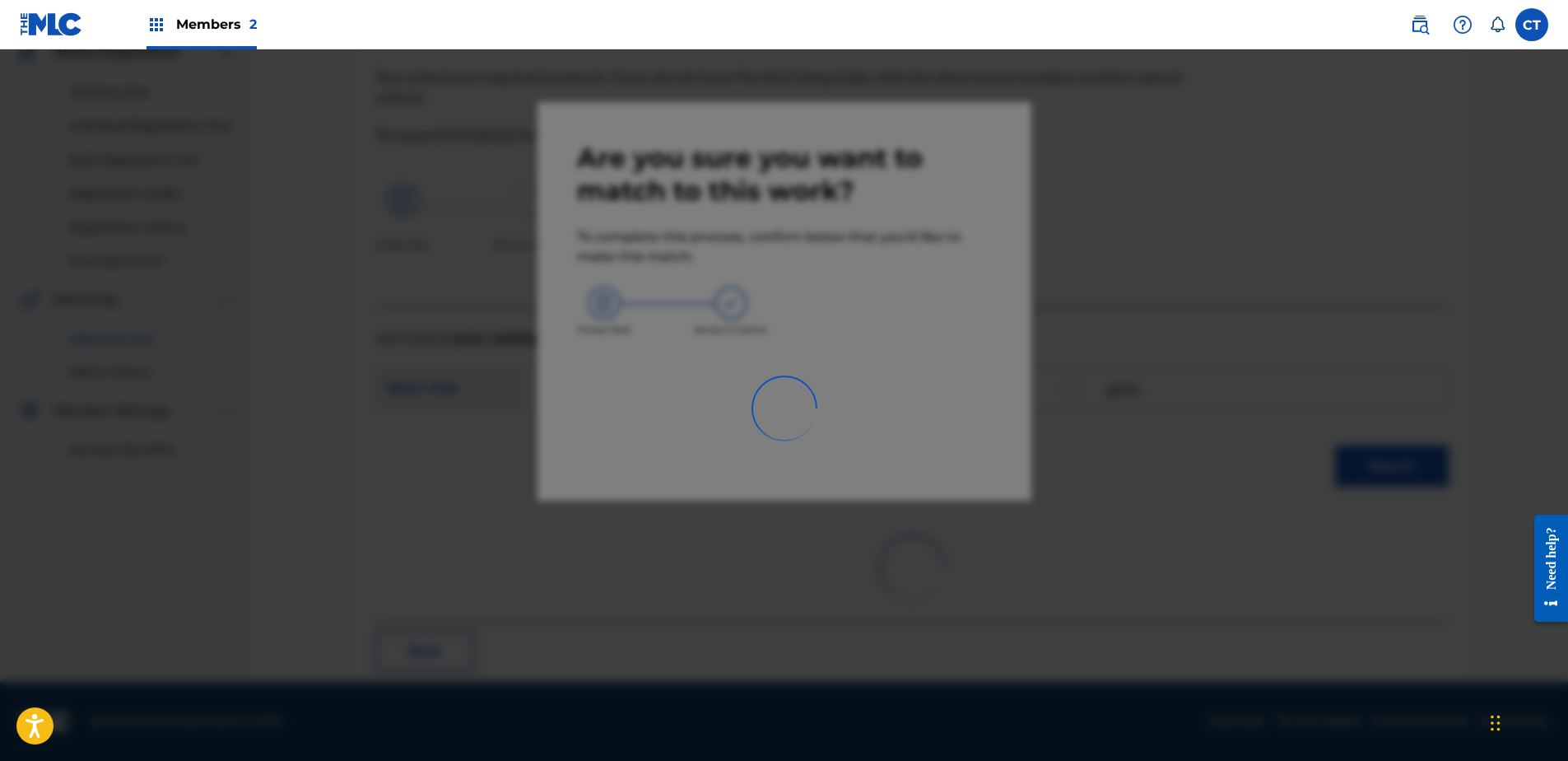
scroll to position [44, 0]
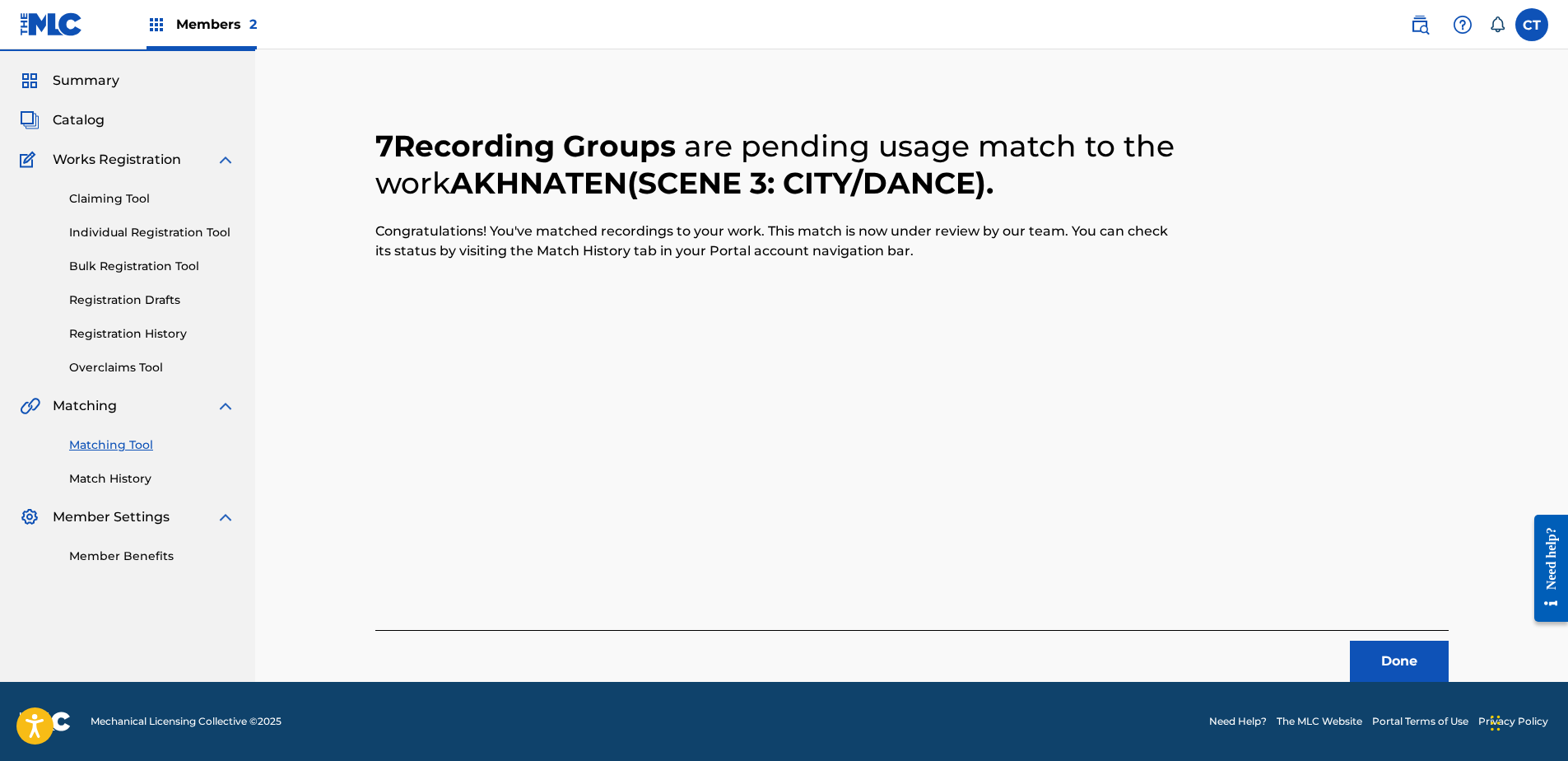
click at [1384, 643] on button "Done" at bounding box center [1399, 661] width 99 height 41
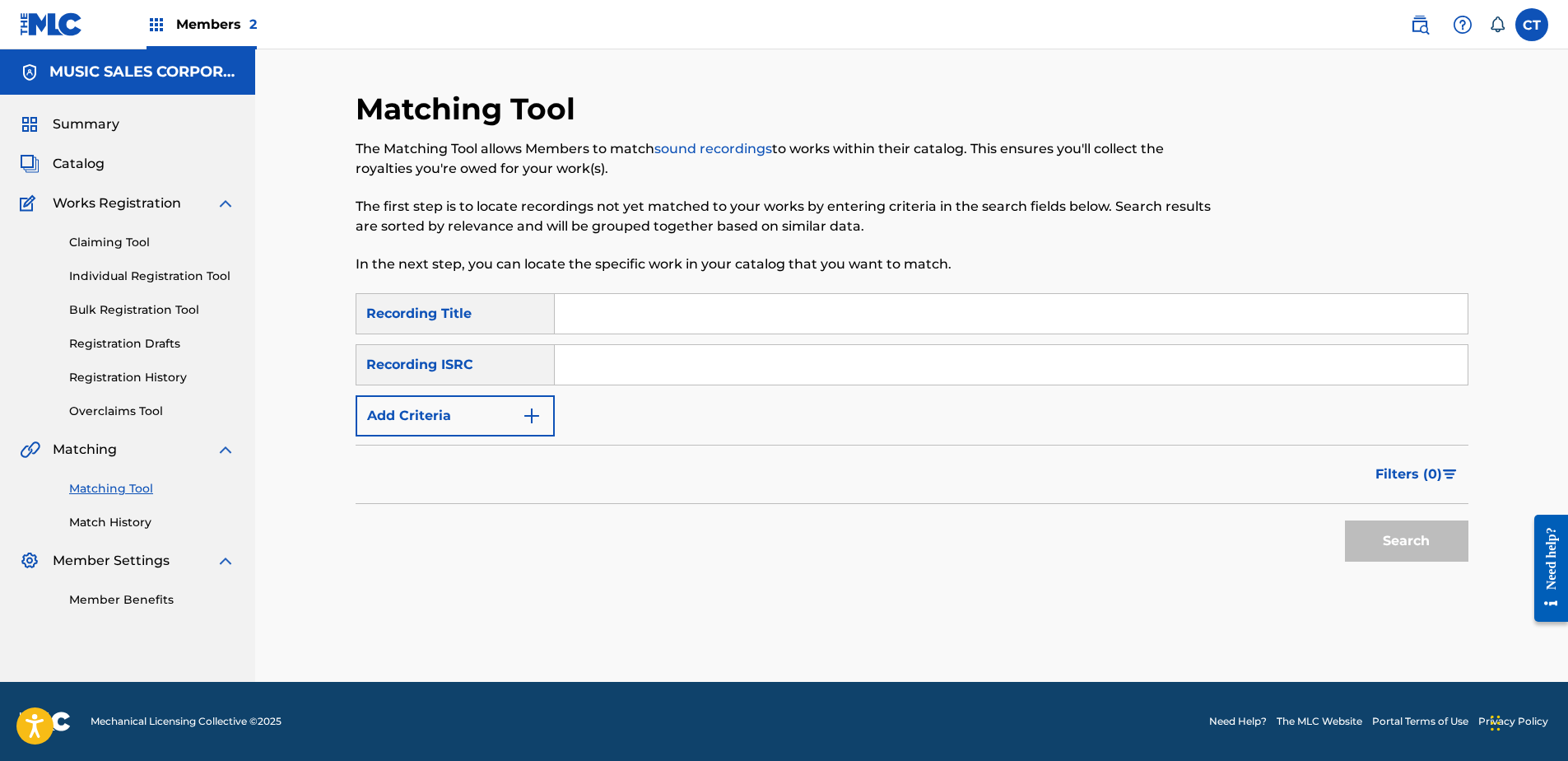
paste input "USSM18700194"
type input "USSM18700194"
click at [1400, 534] on button "Search" at bounding box center [1406, 541] width 124 height 41
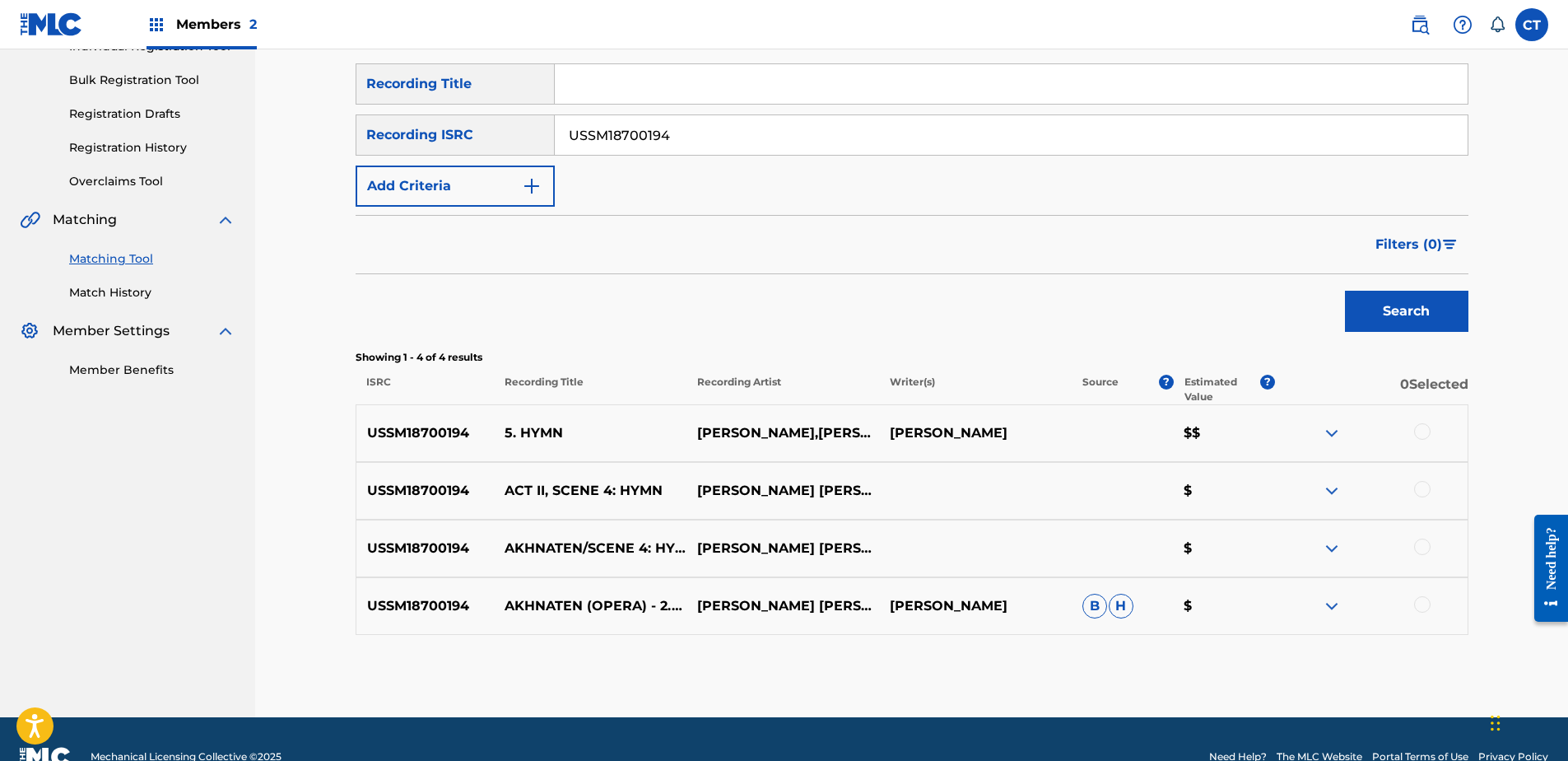
scroll to position [247, 0]
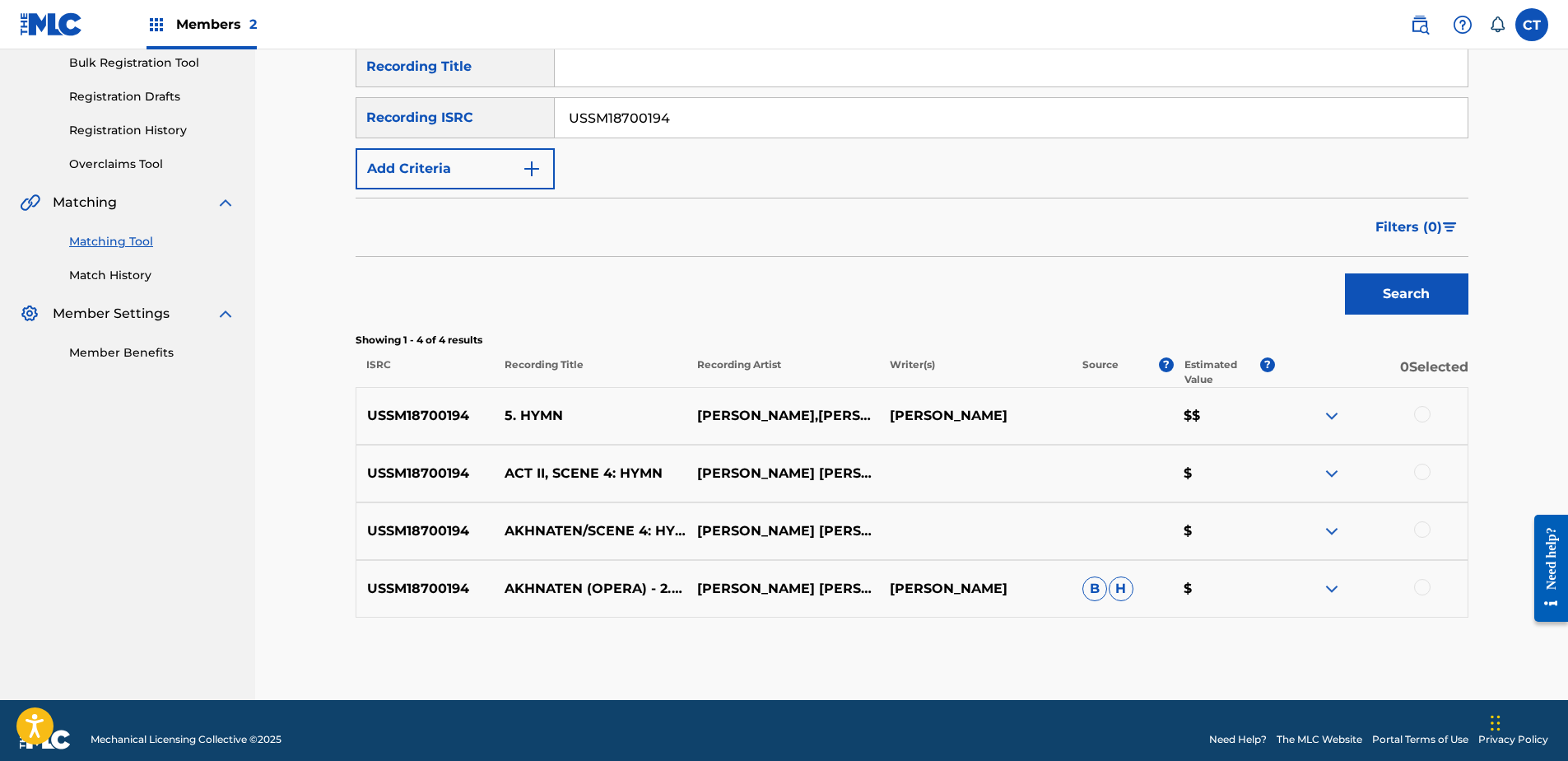
click at [1416, 416] on div at bounding box center [1422, 414] width 17 height 17
drag, startPoint x: 1420, startPoint y: 467, endPoint x: 1423, endPoint y: 500, distance: 33.1
click at [1420, 468] on div at bounding box center [1422, 472] width 17 height 17
click at [1420, 525] on div at bounding box center [1422, 529] width 17 height 17
click at [1425, 583] on div at bounding box center [1422, 587] width 17 height 17
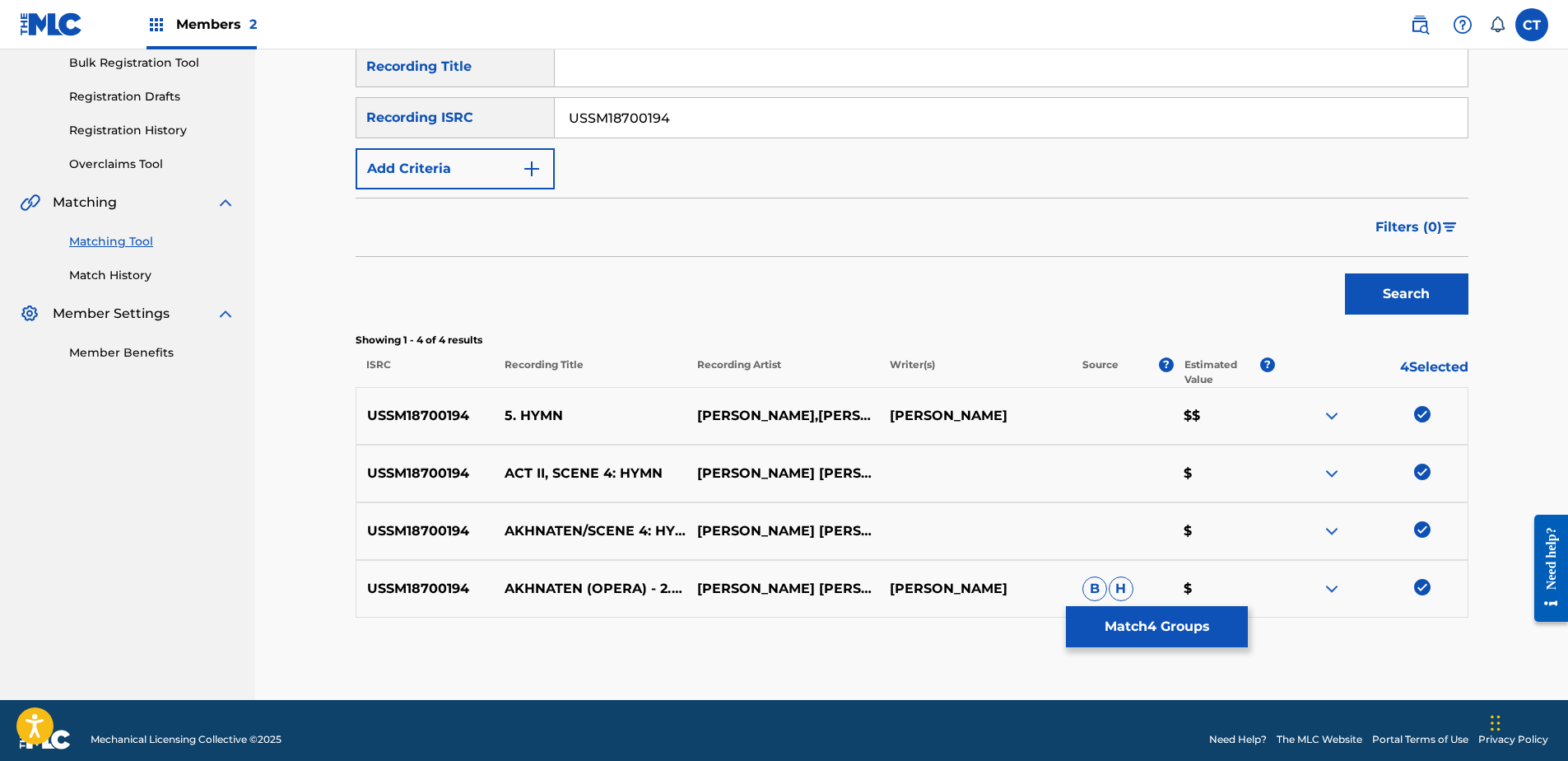
click at [1211, 629] on button "Match 4 Groups" at bounding box center [1157, 626] width 182 height 41
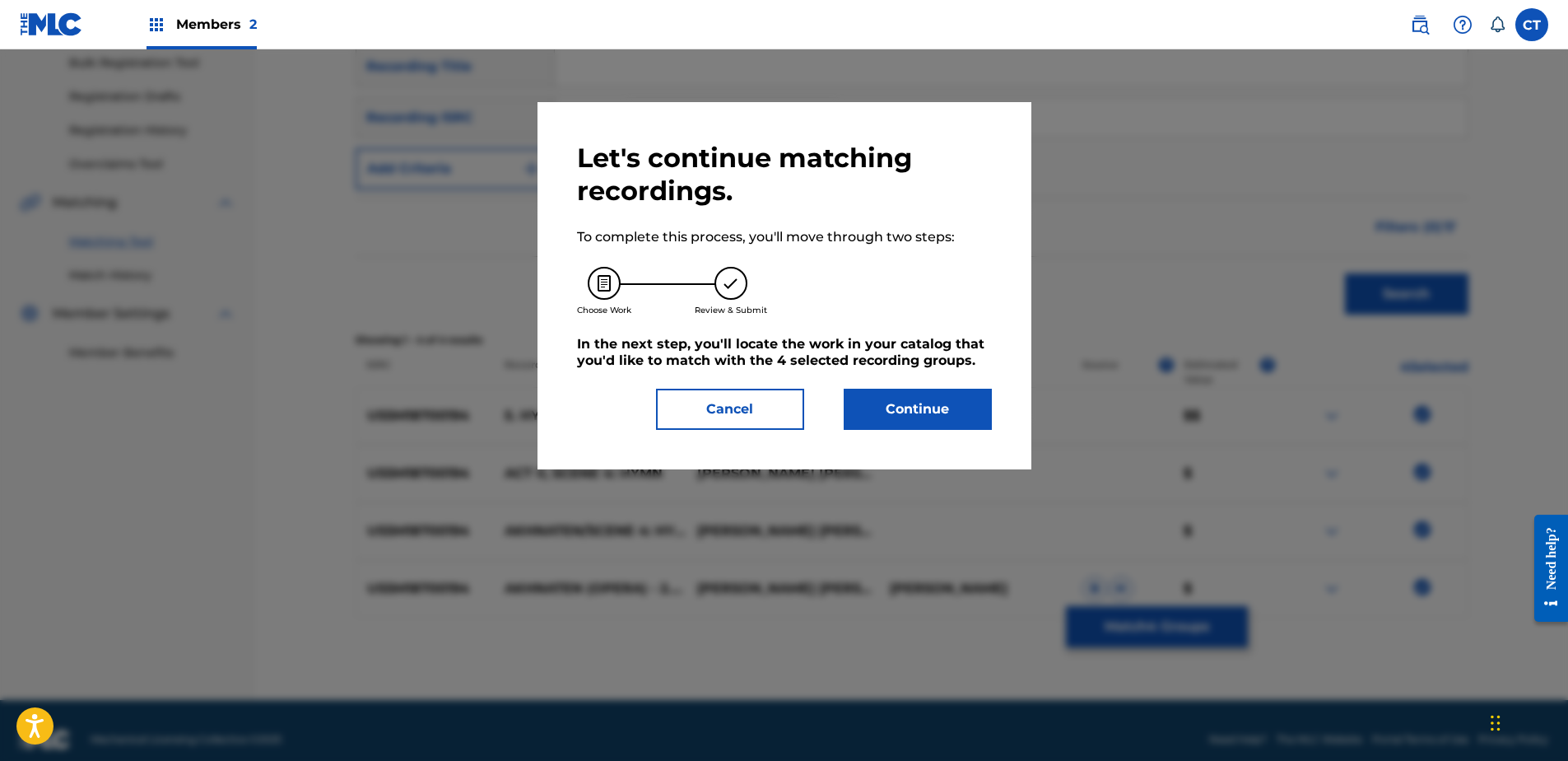
click at [869, 393] on button "Continue" at bounding box center [918, 409] width 148 height 41
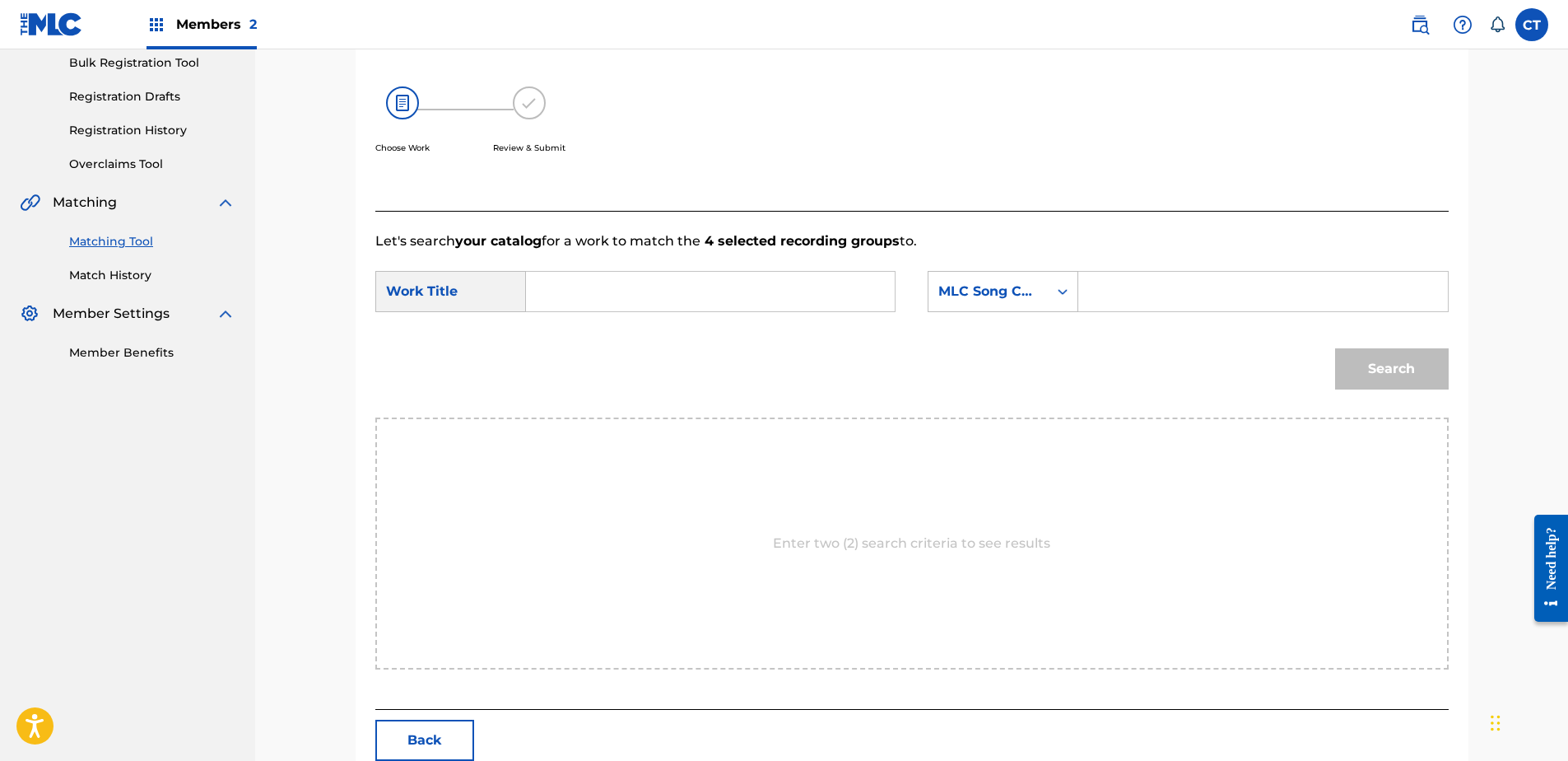
paste input "Akhnaten: Act II, Scene 4: Hymn"
type input "Akhnaten: Act II, Scene 4: Hymn"
click at [957, 303] on div "MLC Song Code" at bounding box center [988, 292] width 119 height 32
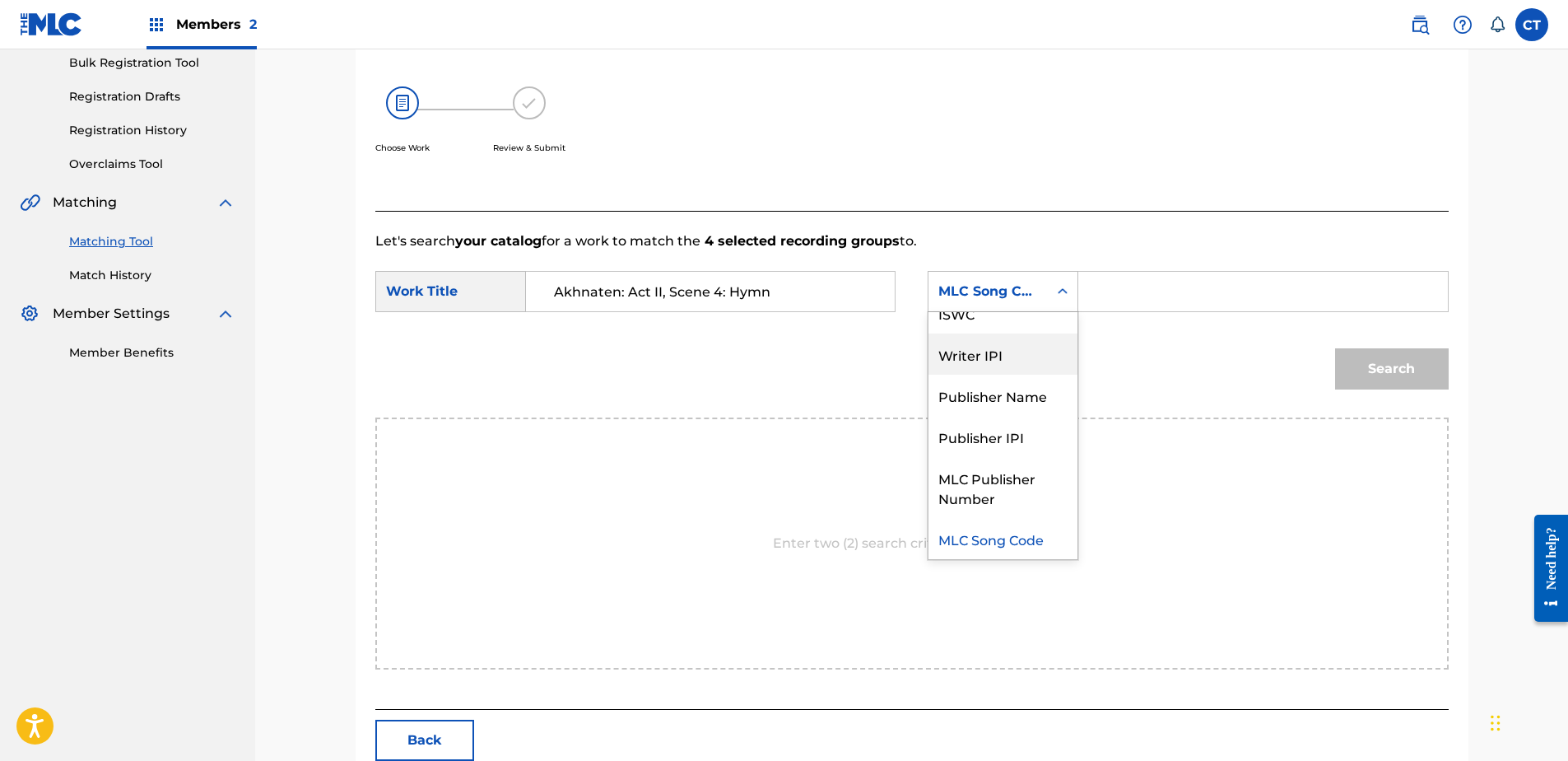
scroll to position [0, 0]
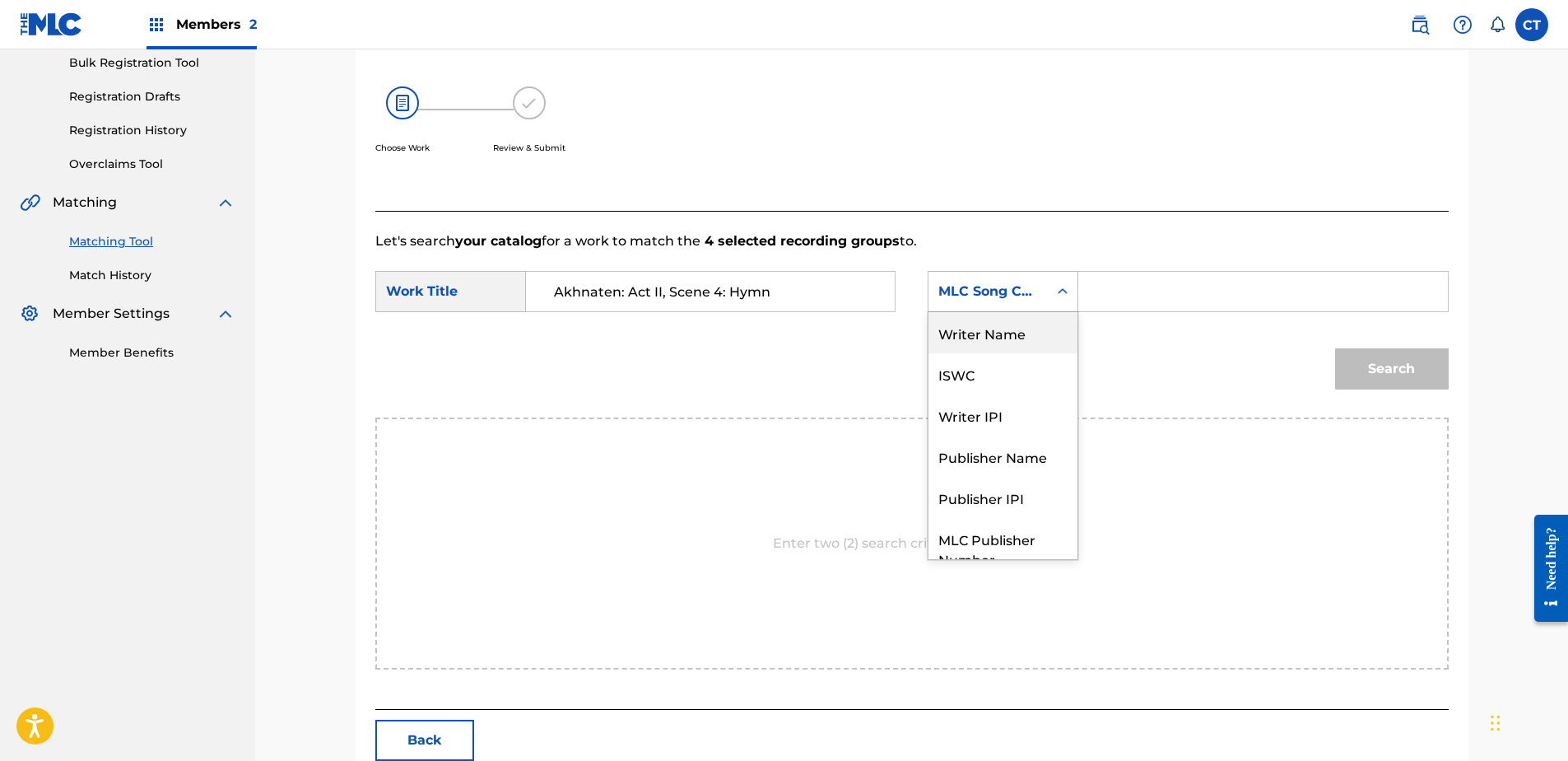
click at [975, 340] on div "Writer Name" at bounding box center [1003, 332] width 149 height 41
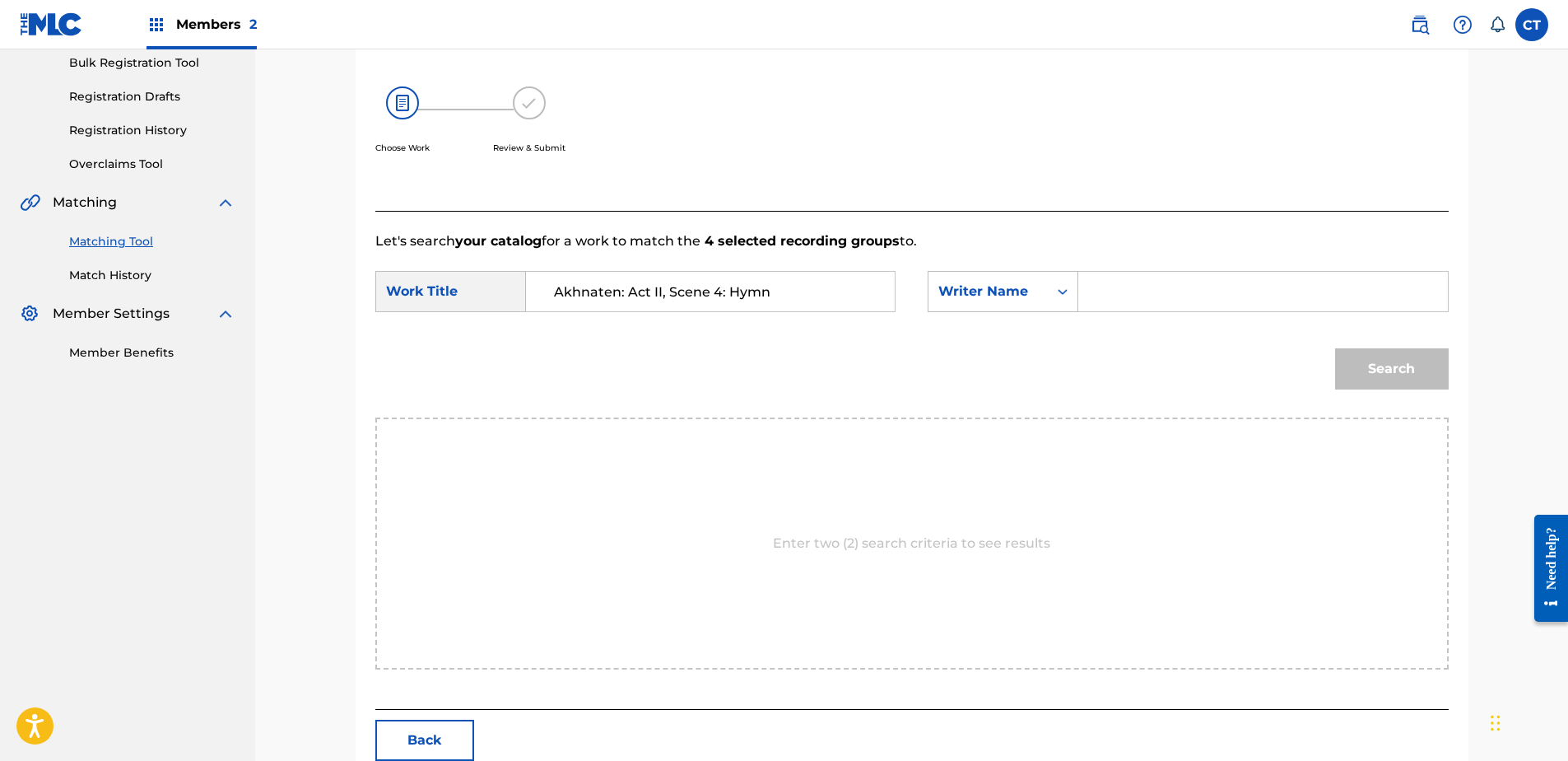
click at [1086, 300] on div "Search Form" at bounding box center [1263, 291] width 370 height 41
click at [1093, 298] on input "Search Form" at bounding box center [1262, 291] width 341 height 39
type input "glass"
click at [1335, 348] on button "Search" at bounding box center [1392, 368] width 114 height 41
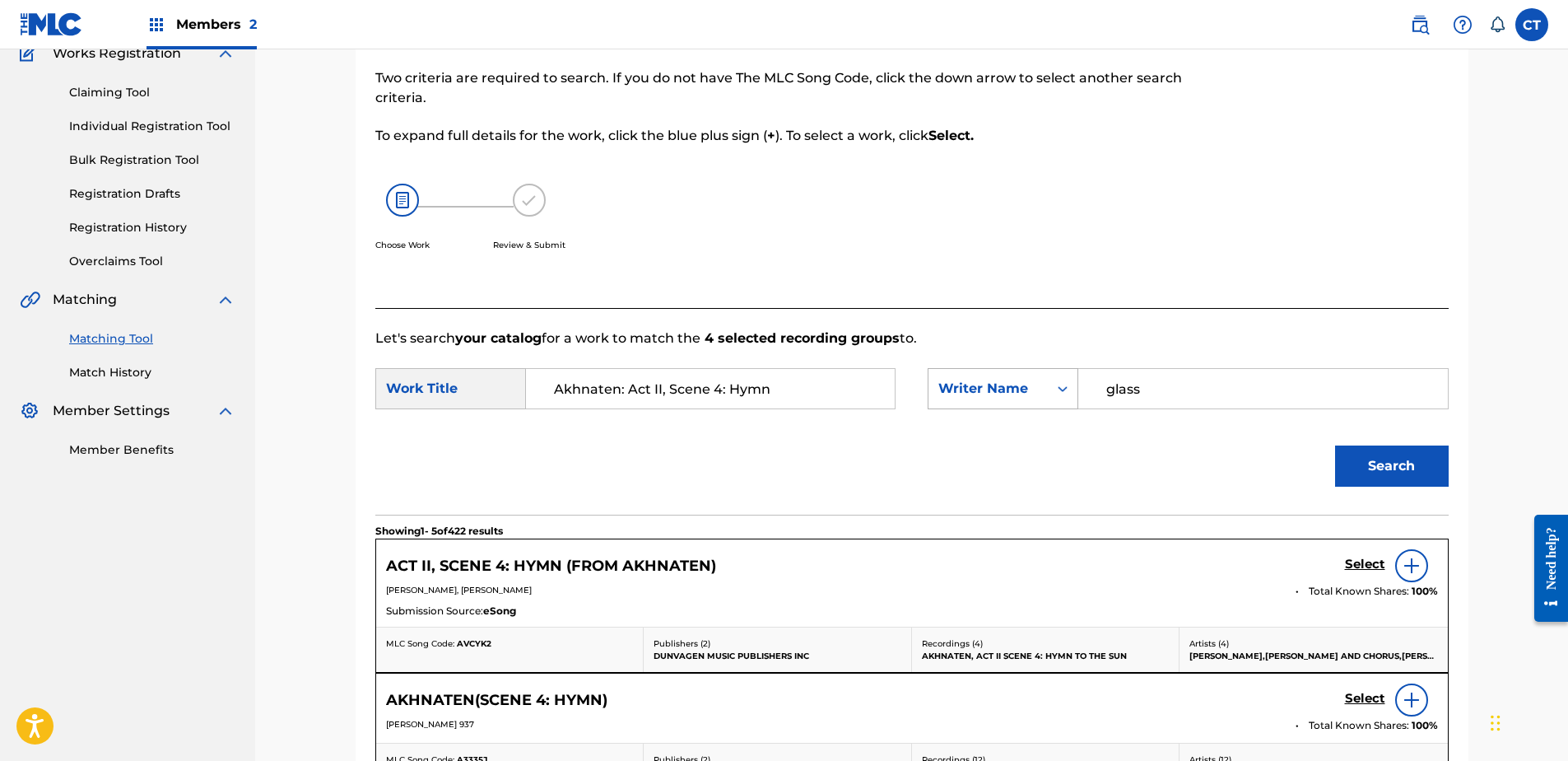
scroll to position [247, 0]
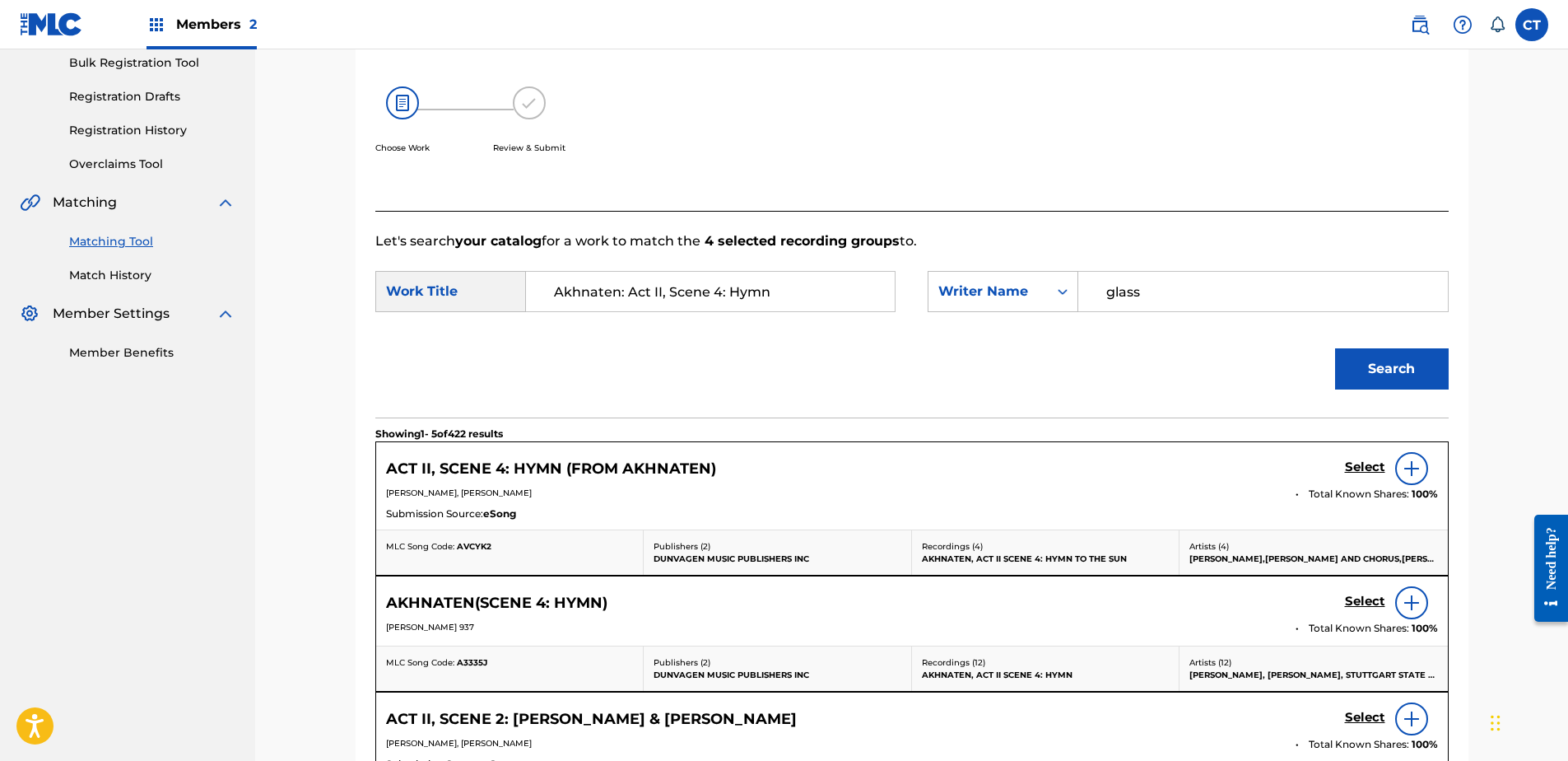
click at [1350, 466] on h5 "Select" at bounding box center [1365, 467] width 40 height 16
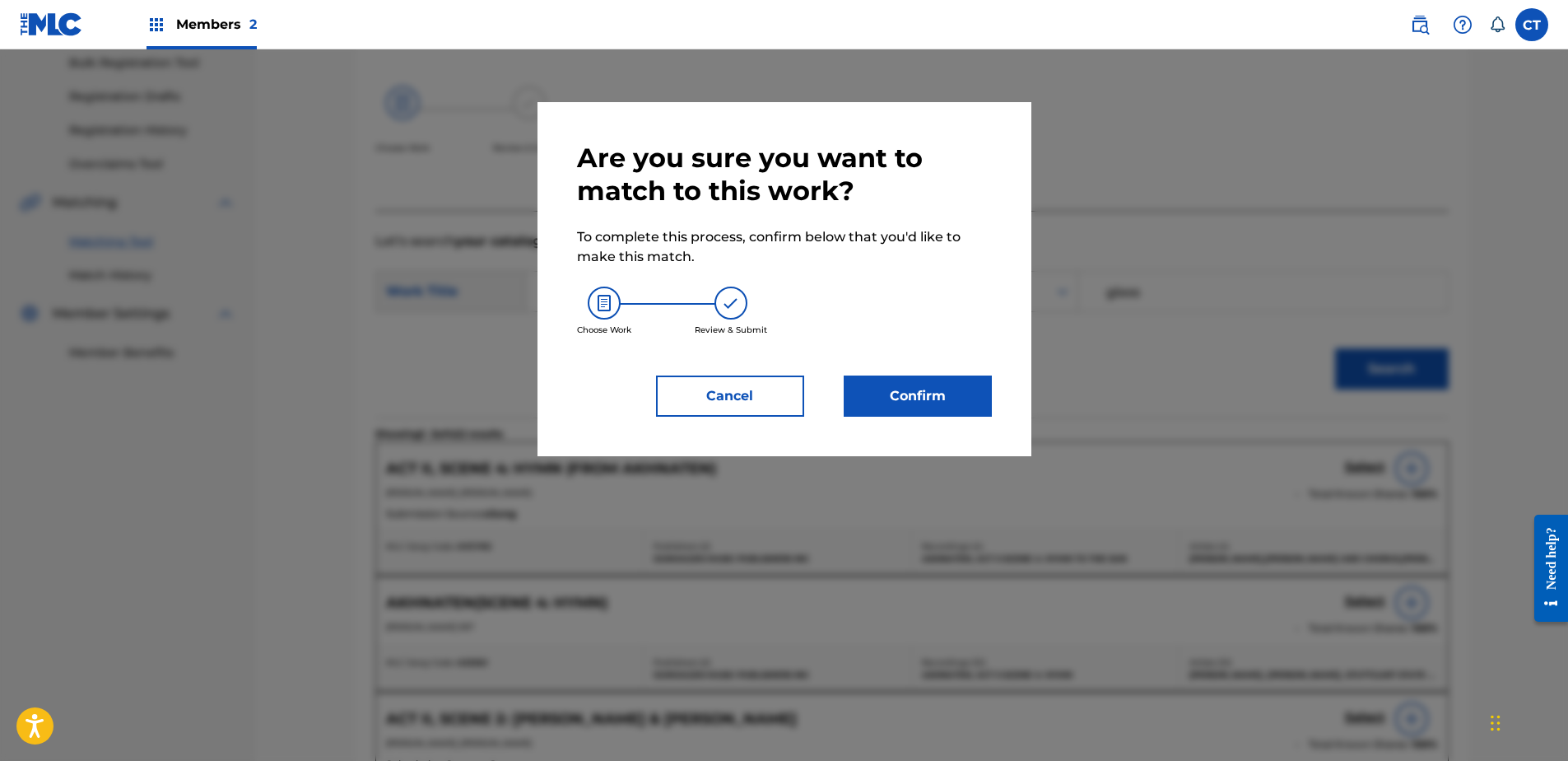
click at [945, 416] on button "Confirm" at bounding box center [918, 395] width 148 height 41
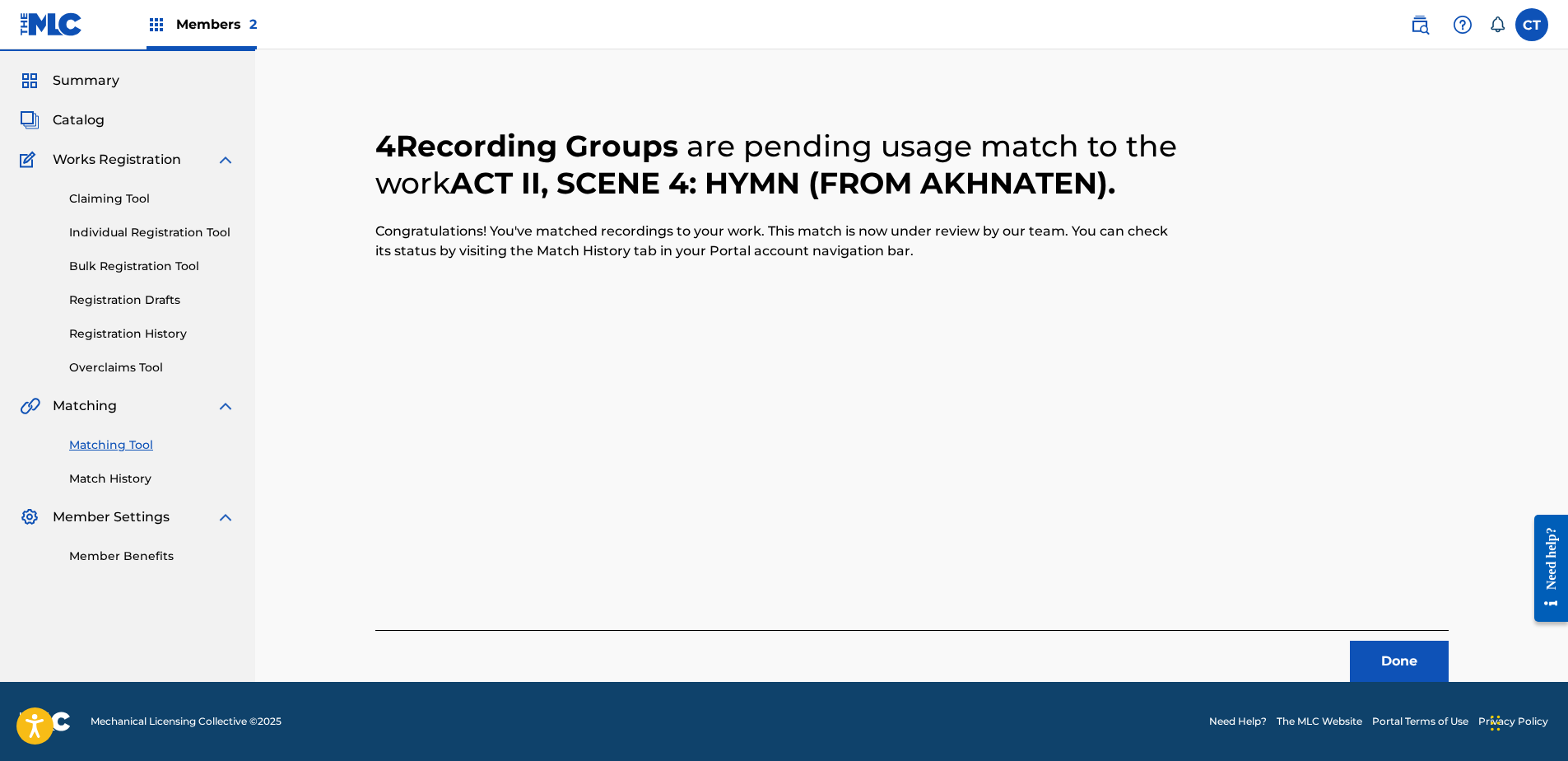
scroll to position [44, 0]
click at [1378, 641] on button "Done" at bounding box center [1399, 661] width 99 height 41
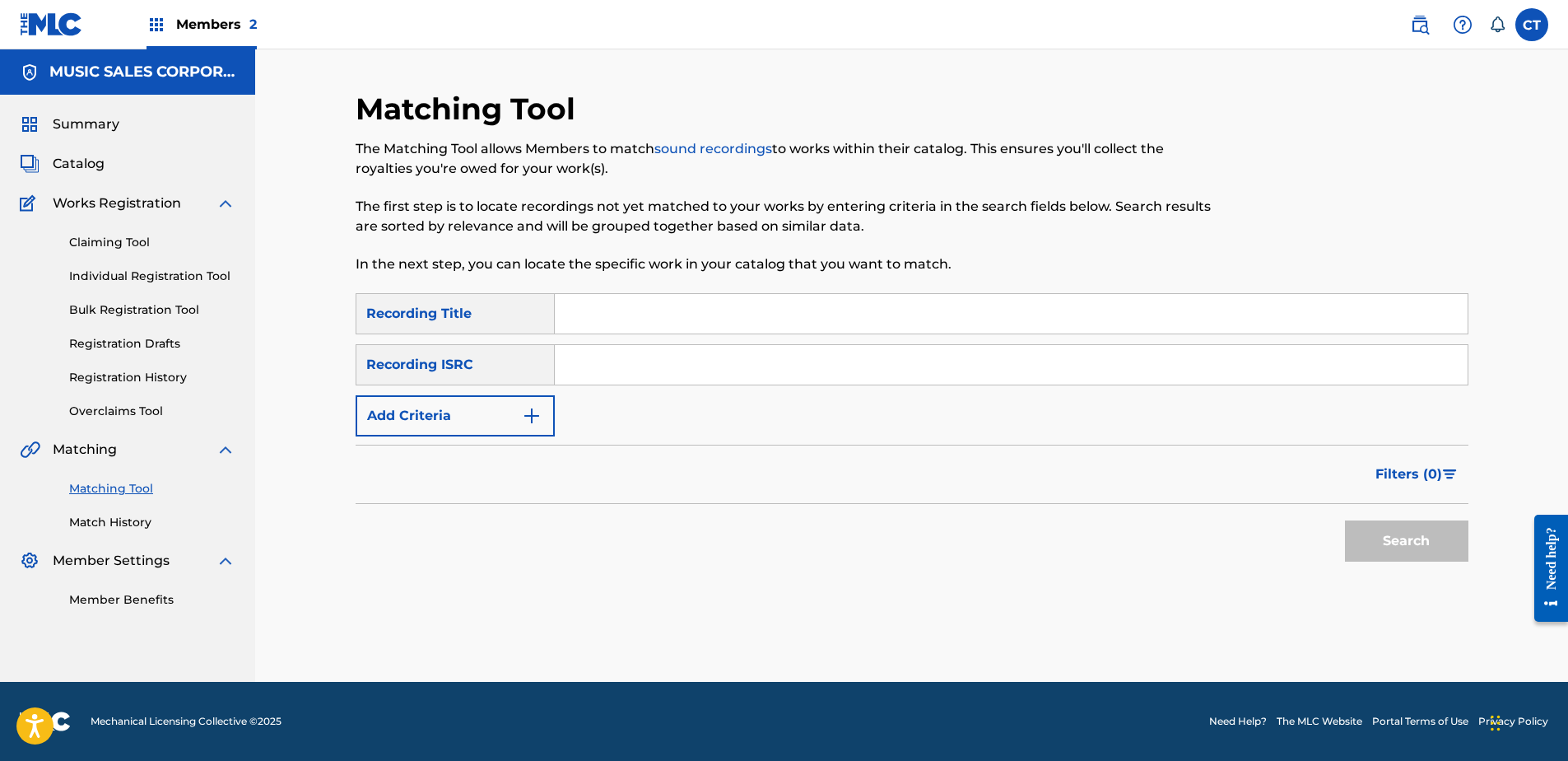
scroll to position [0, 0]
paste input "USSM18700195"
type input "USSM18700195"
click at [1368, 544] on button "Search" at bounding box center [1406, 541] width 124 height 41
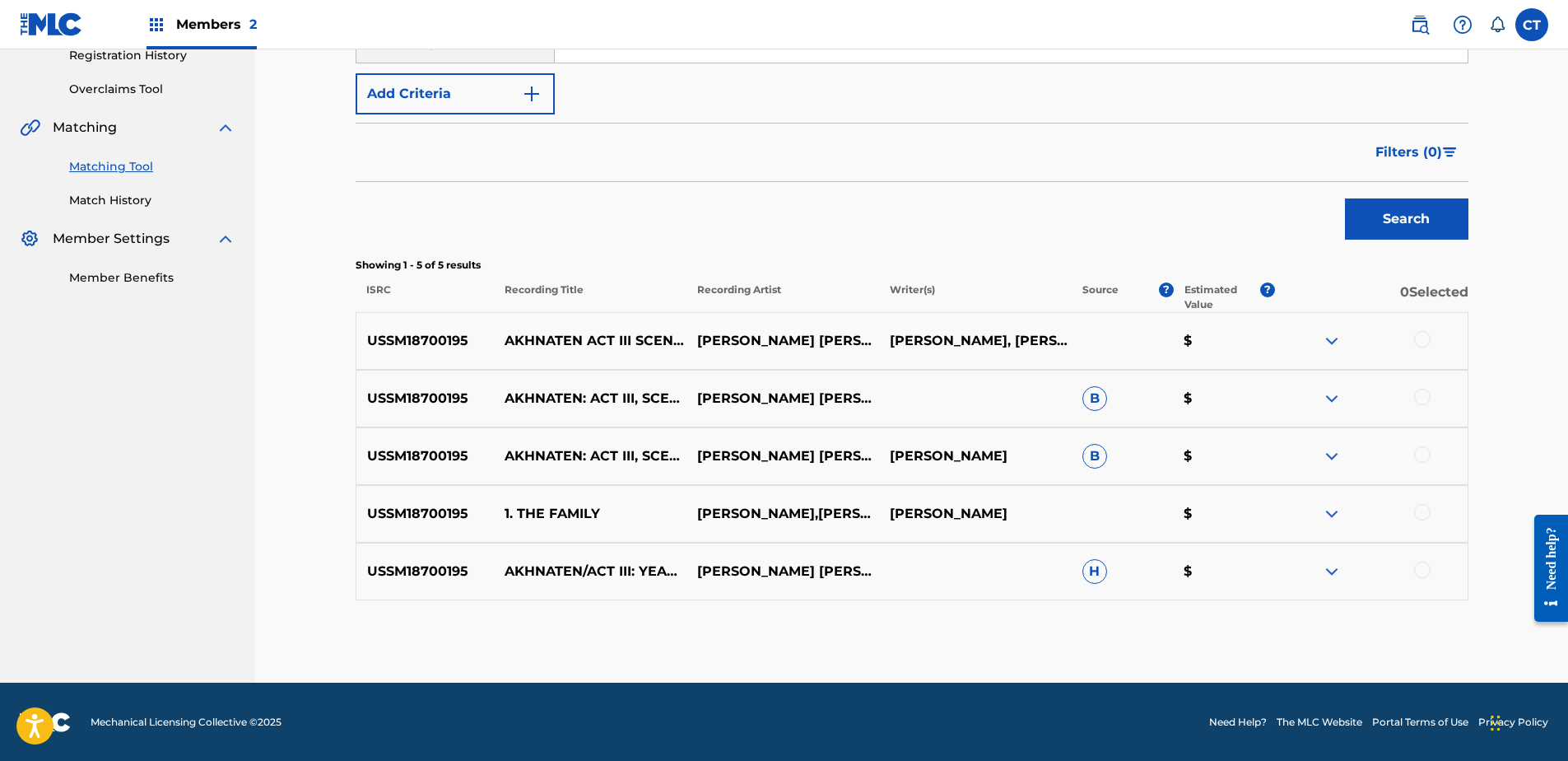
scroll to position [323, 0]
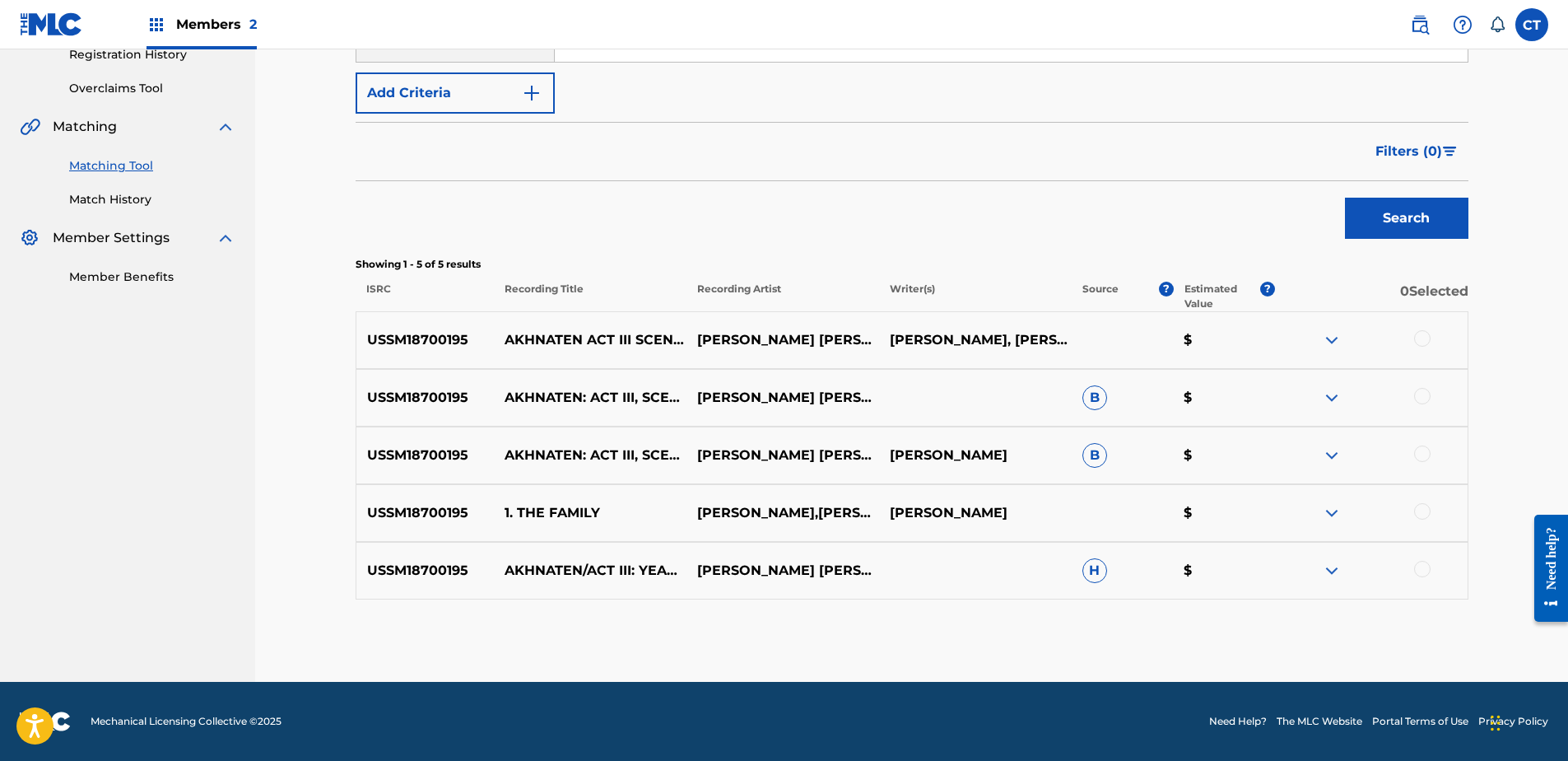
click at [1425, 338] on div at bounding box center [1422, 338] width 17 height 17
click at [1421, 394] on div at bounding box center [1422, 395] width 17 height 17
drag, startPoint x: 1419, startPoint y: 452, endPoint x: 1422, endPoint y: 493, distance: 41.1
click at [1419, 452] on div at bounding box center [1422, 453] width 17 height 17
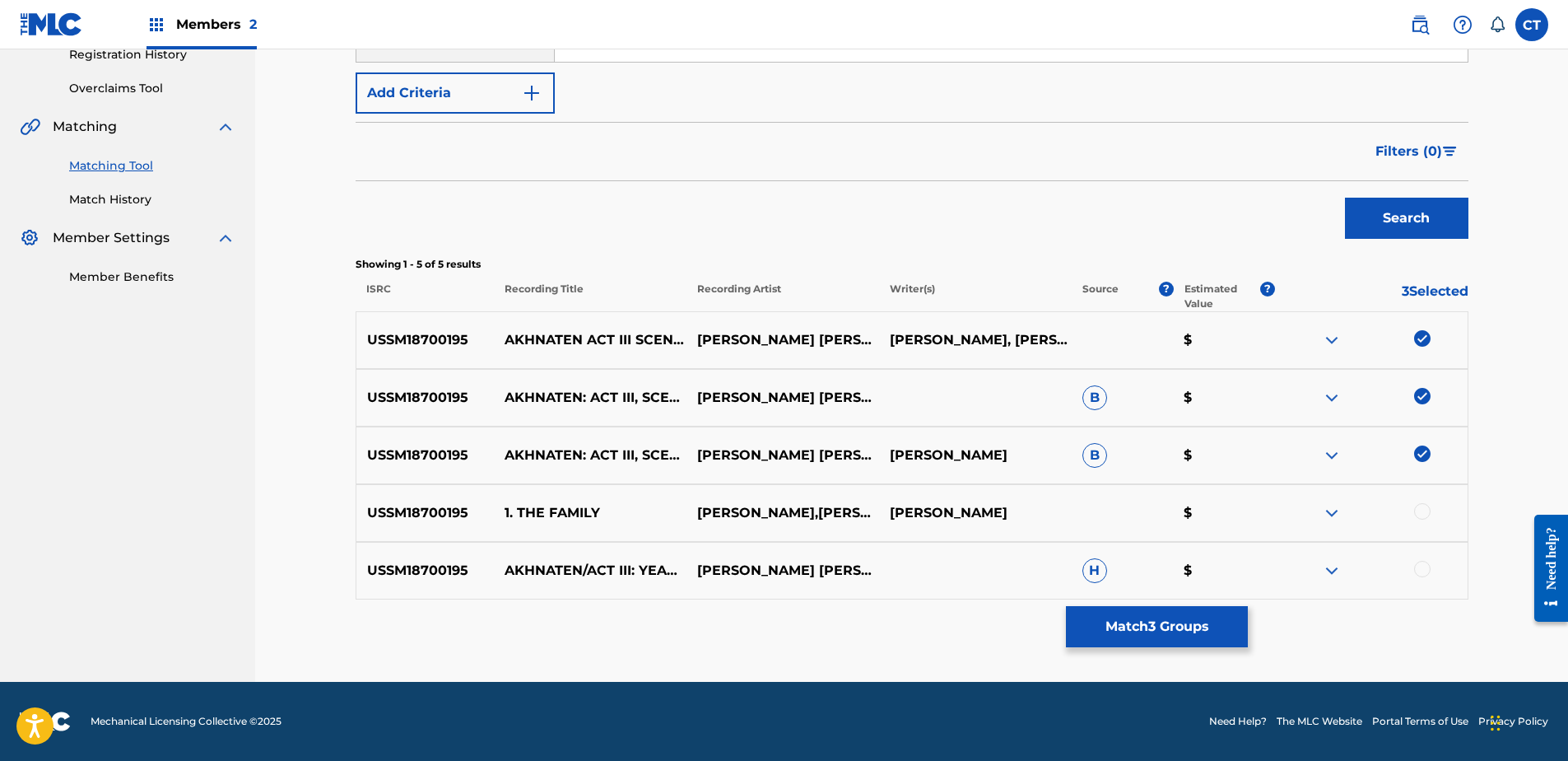
click at [1423, 512] on div at bounding box center [1422, 511] width 17 height 17
click at [1424, 572] on div at bounding box center [1422, 569] width 17 height 17
click at [1165, 620] on button "Match 5 Groups" at bounding box center [1157, 626] width 182 height 41
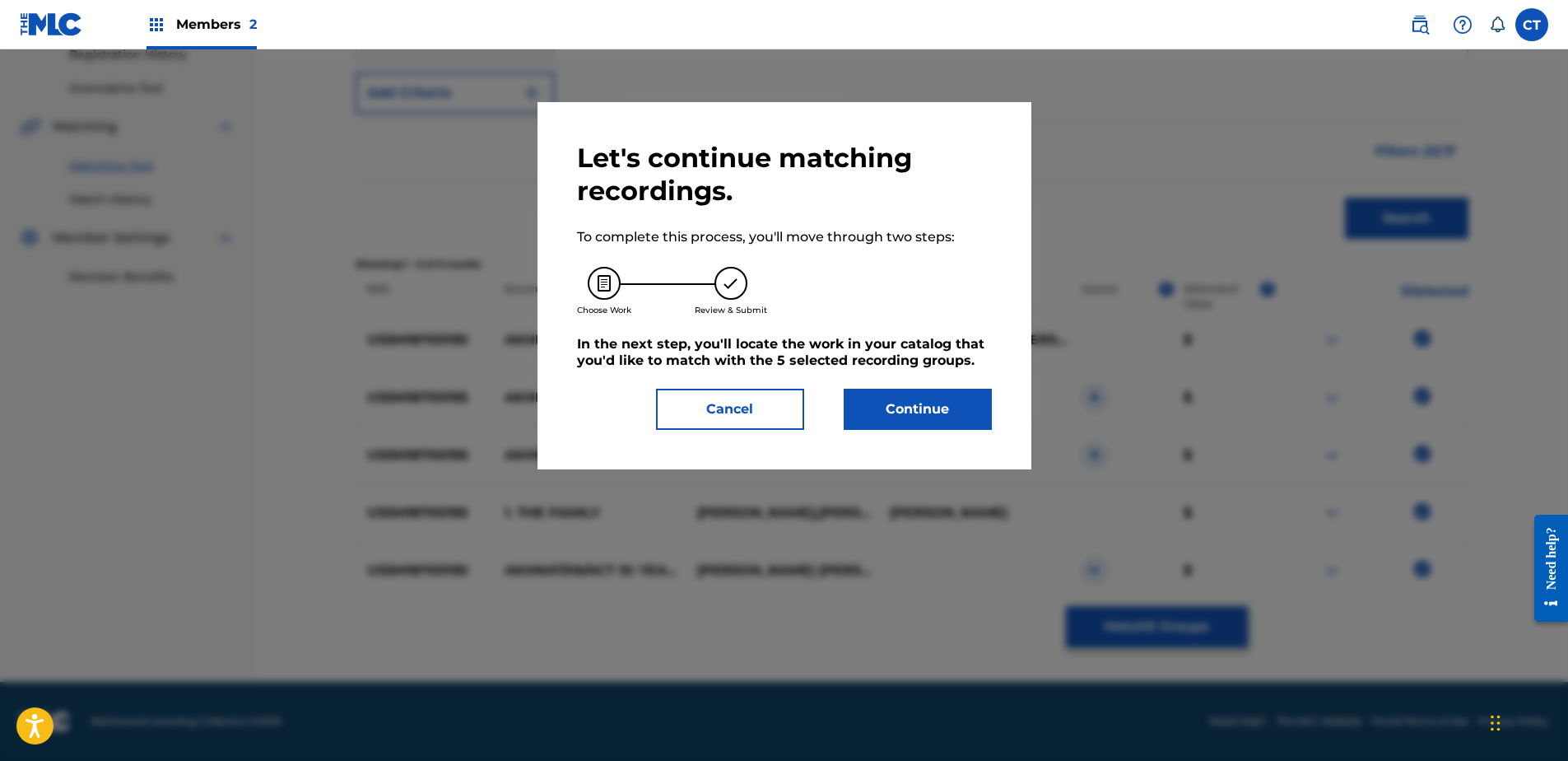
click at [938, 408] on button "Continue" at bounding box center [918, 409] width 148 height 41
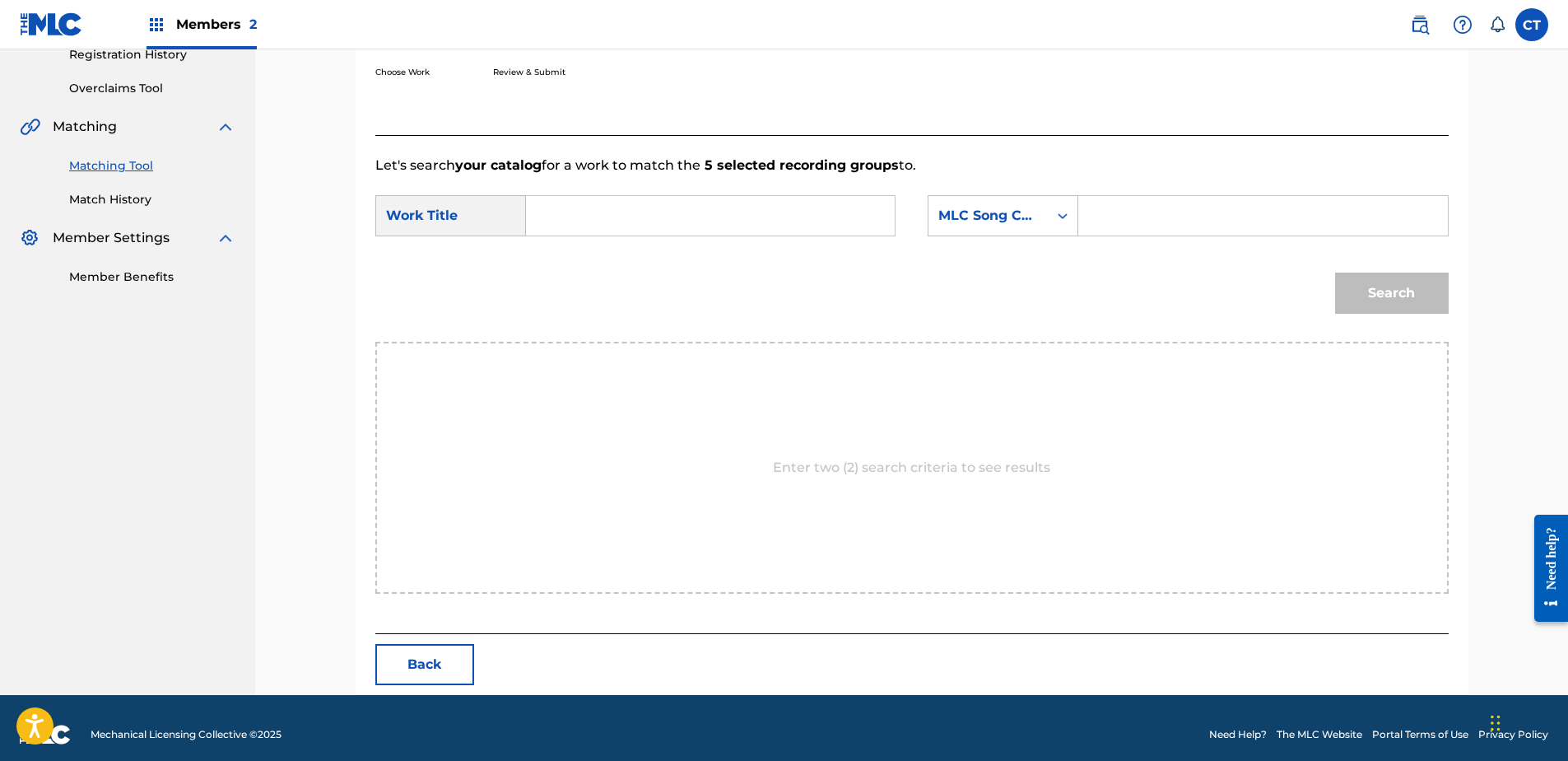
paste input "Akhnaten: Act III, Scene 1: The Family"
type input "Akhnaten: Act III, Scene 1: The Family"
click at [950, 218] on div "MLC Song Code" at bounding box center [989, 216] width 100 height 20
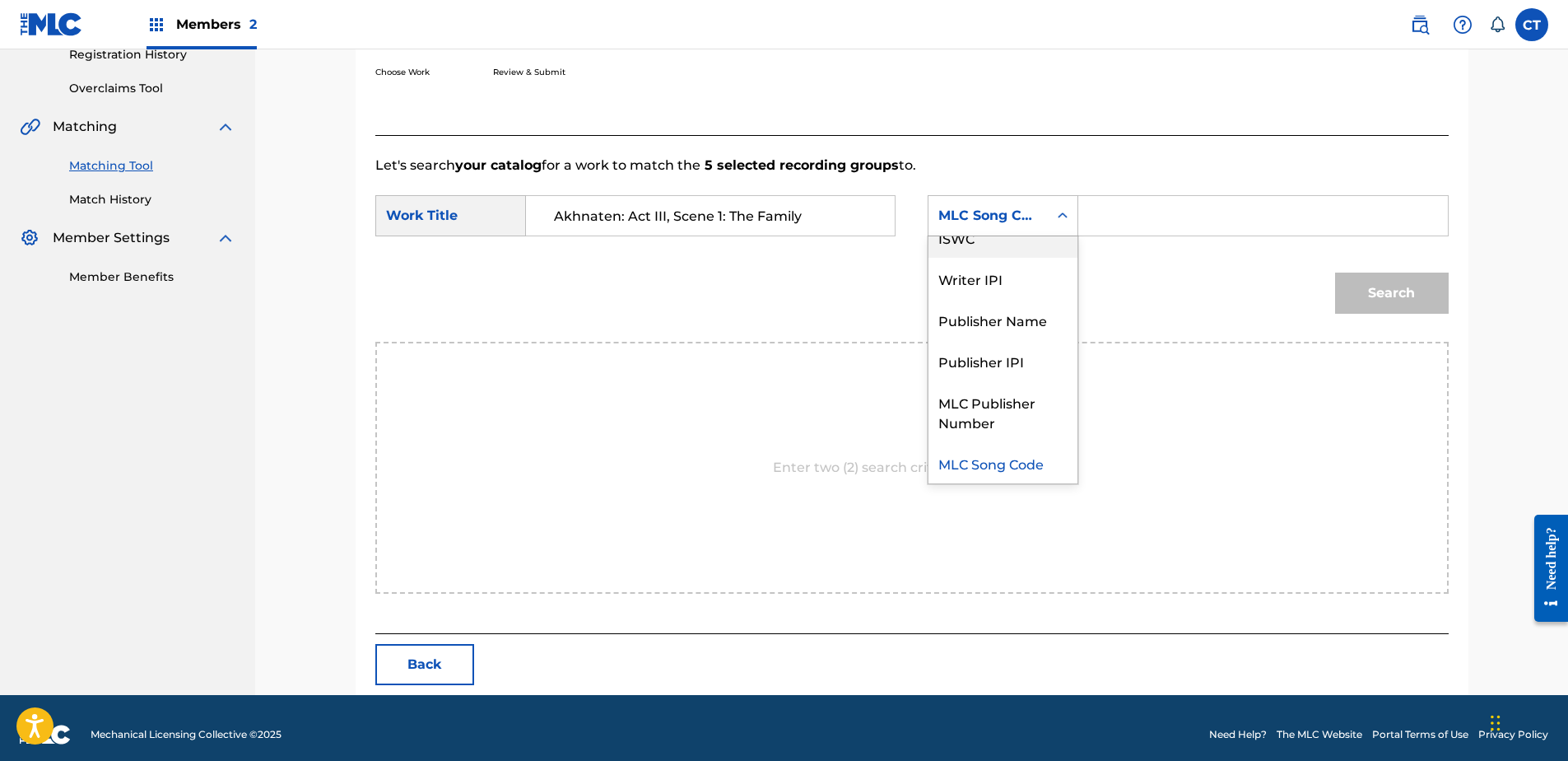
scroll to position [0, 0]
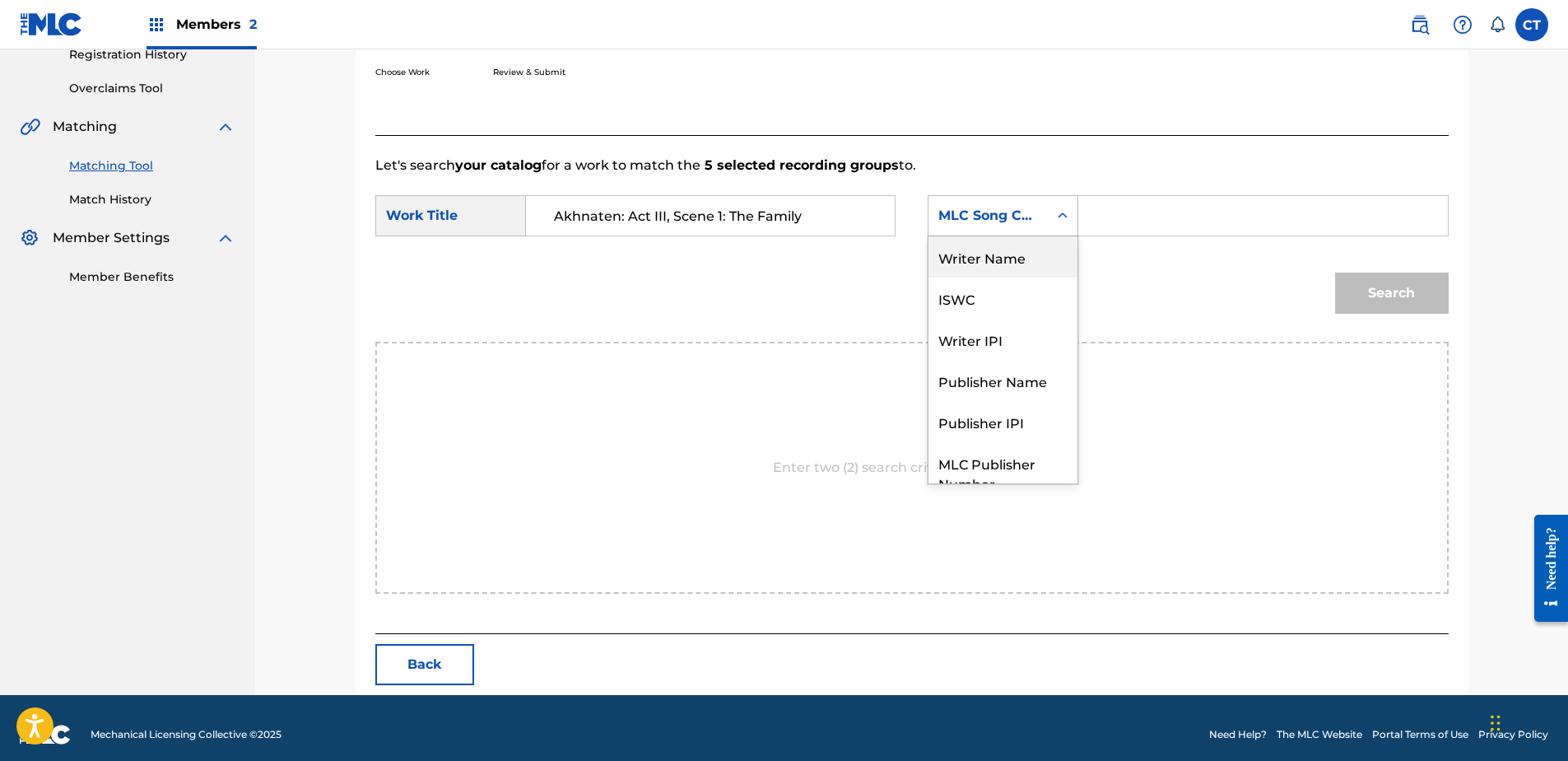
click at [976, 253] on div "Writer Name" at bounding box center [1003, 257] width 149 height 41
click at [1135, 213] on input "Search Form" at bounding box center [1262, 216] width 341 height 39
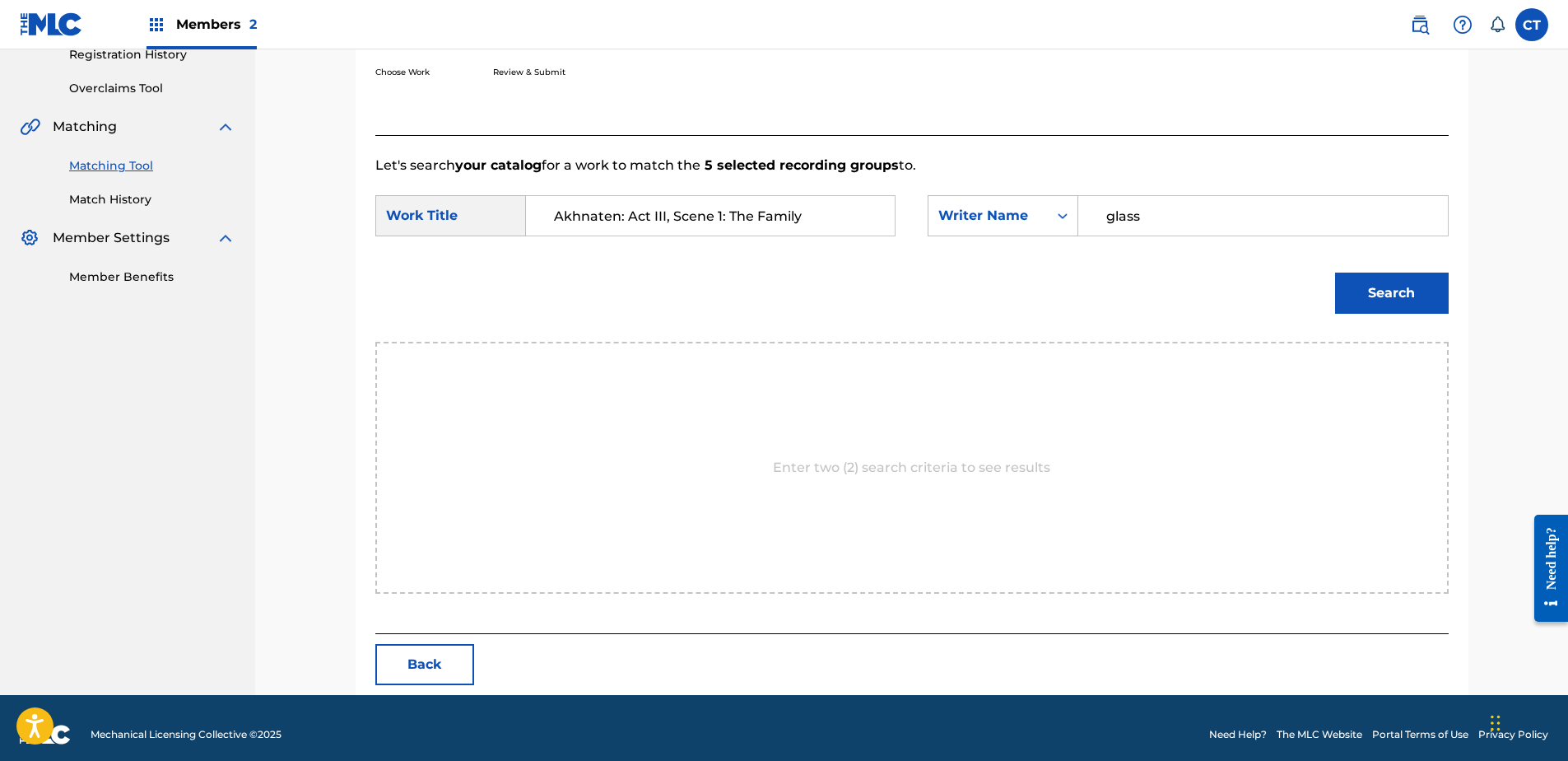
type input "glass"
click at [1335, 273] on button "Search" at bounding box center [1392, 293] width 114 height 41
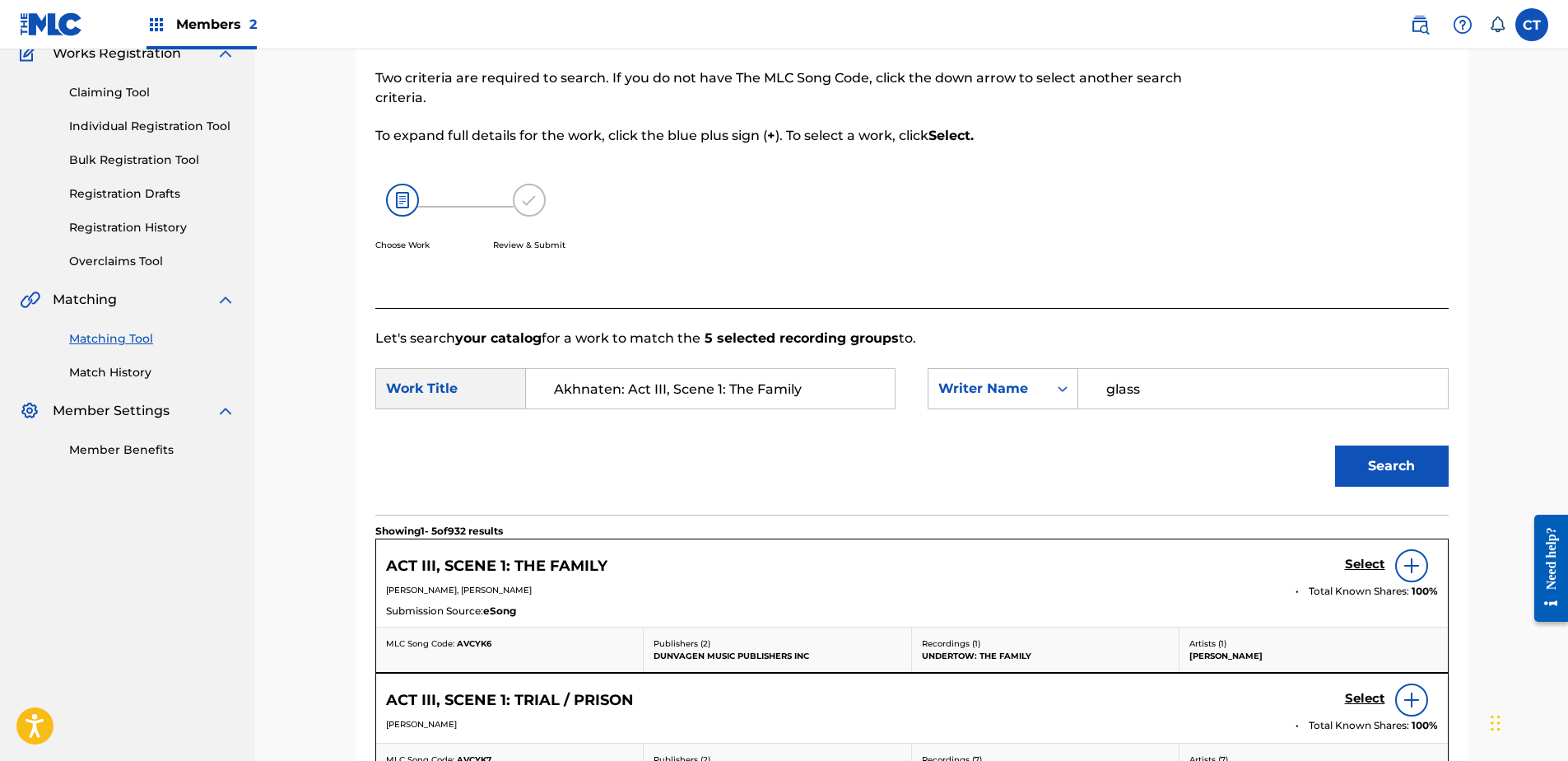
scroll to position [323, 0]
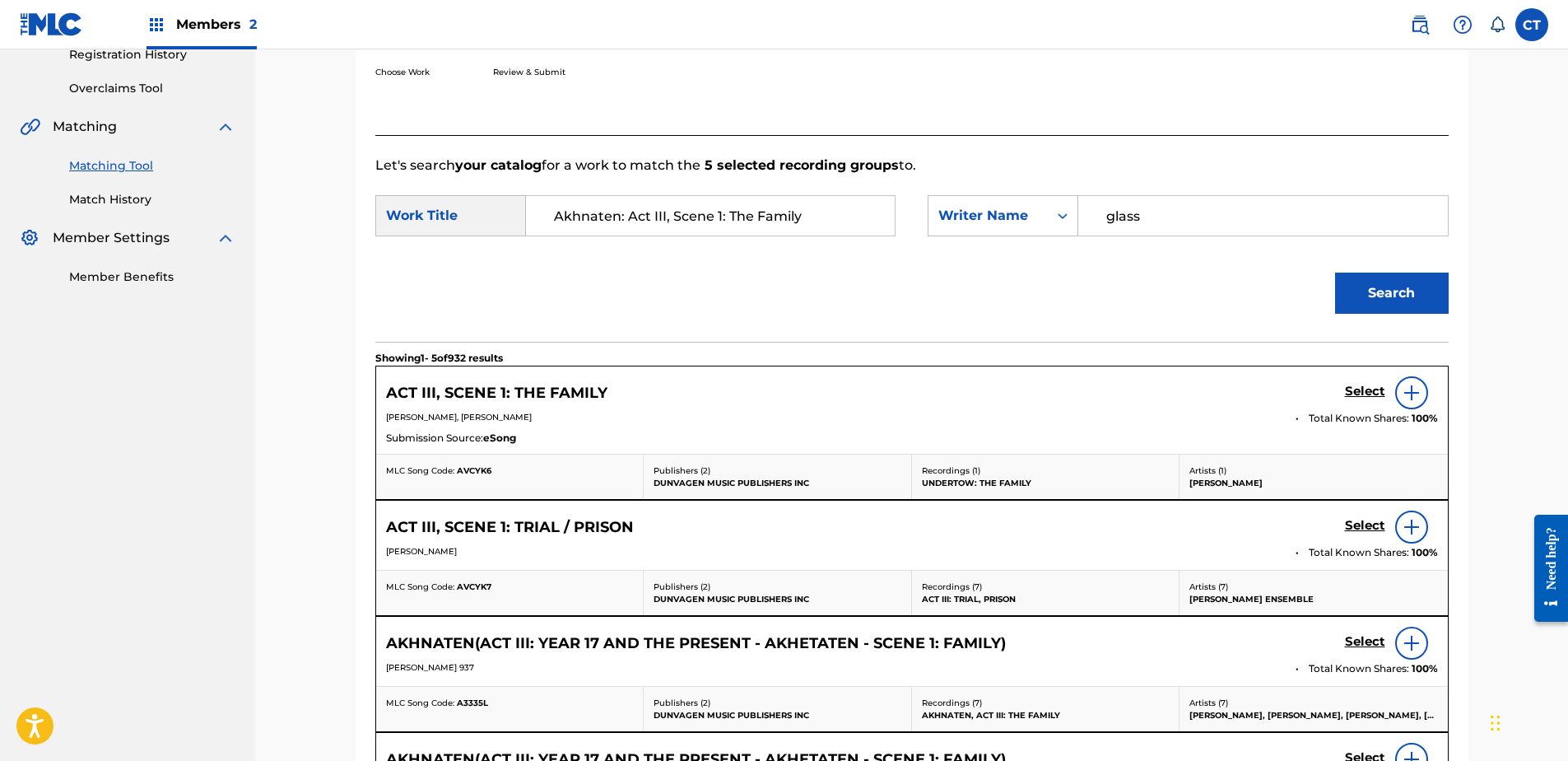
click at [1358, 397] on h5 "Select" at bounding box center [1365, 392] width 40 height 16
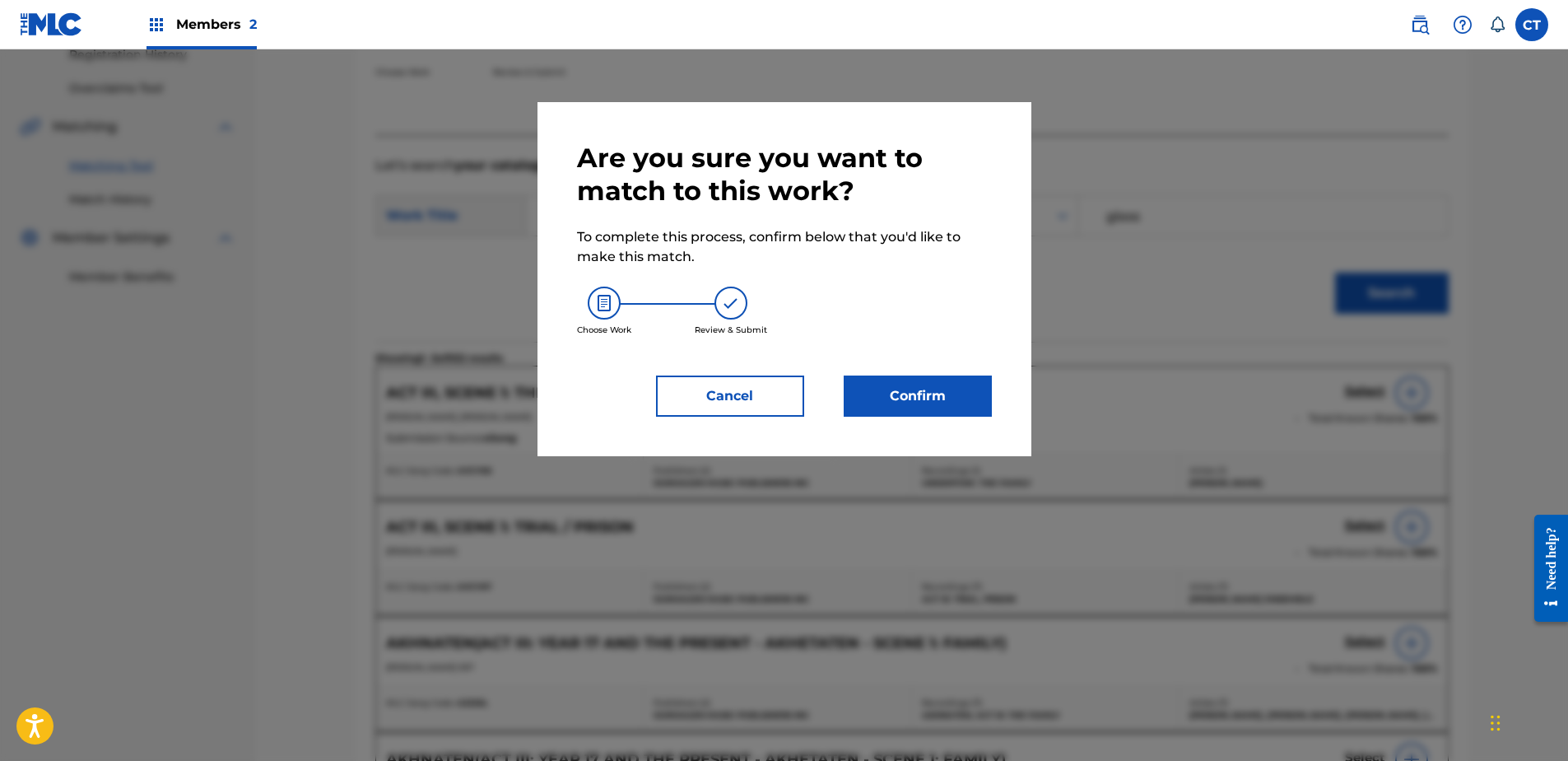
click at [970, 395] on button "Confirm" at bounding box center [918, 395] width 148 height 41
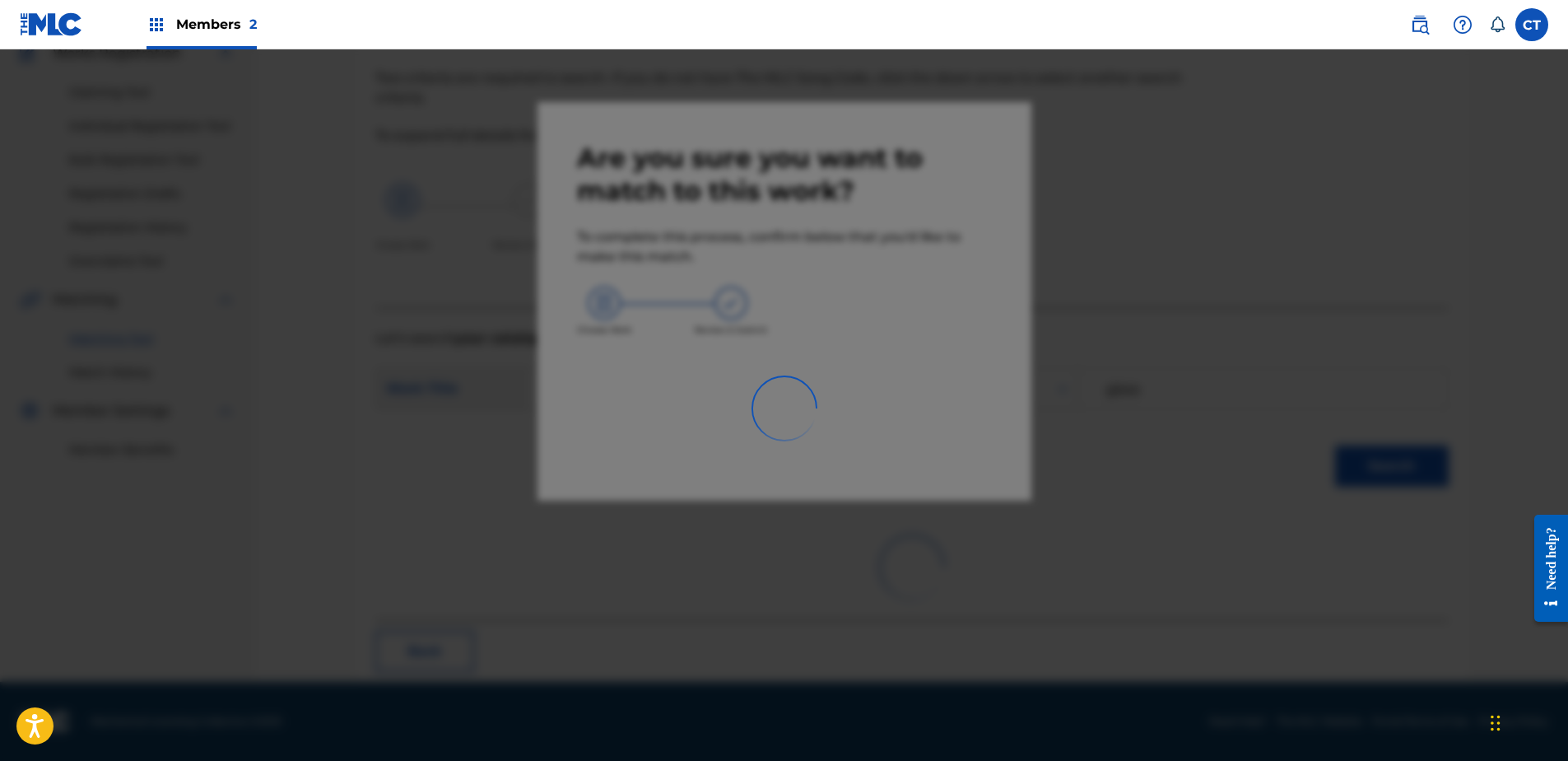
scroll to position [44, 0]
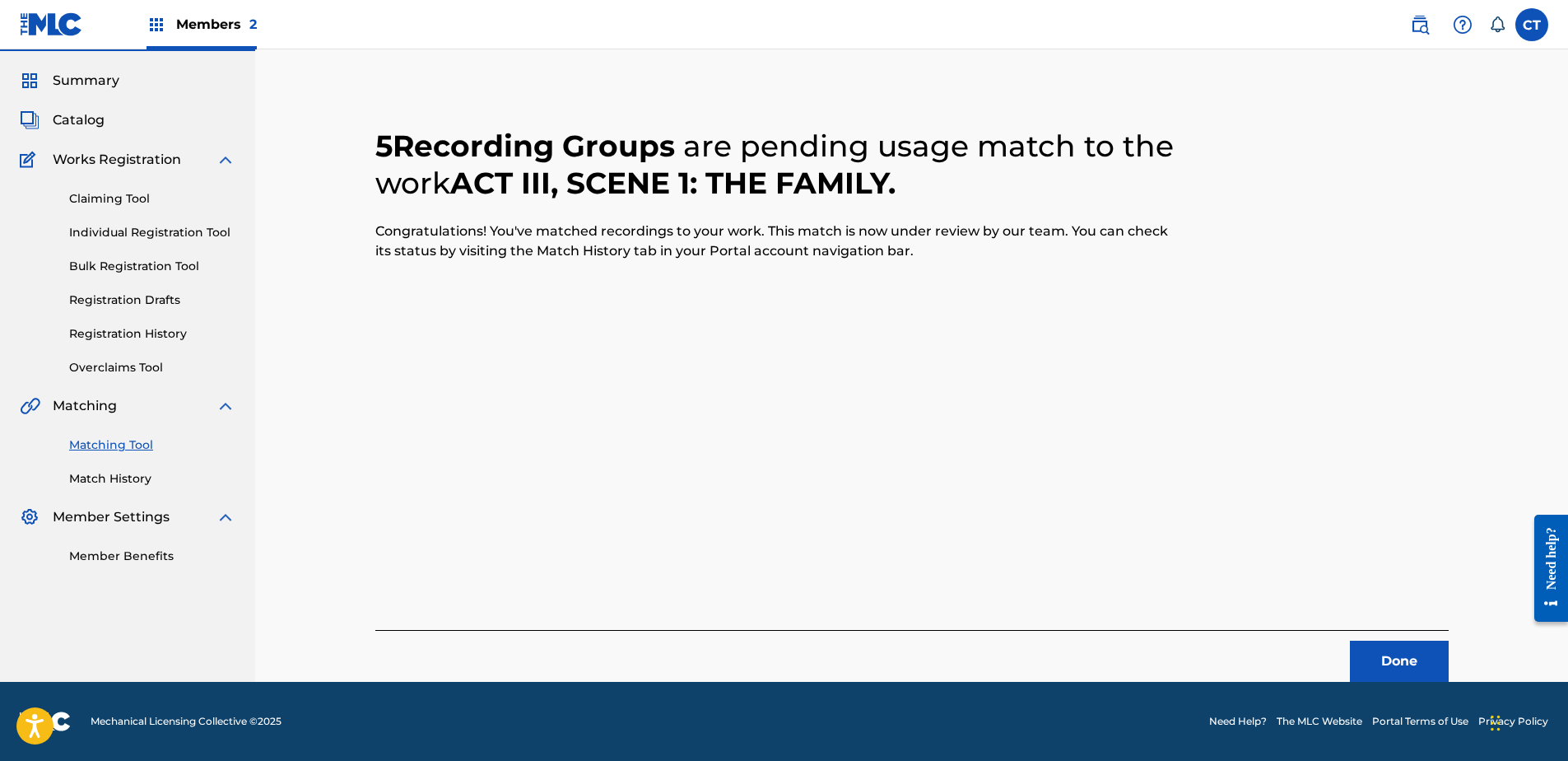
drag, startPoint x: 1432, startPoint y: 670, endPoint x: 1215, endPoint y: 732, distance: 225.7
click at [1432, 670] on button "Done" at bounding box center [1399, 661] width 99 height 41
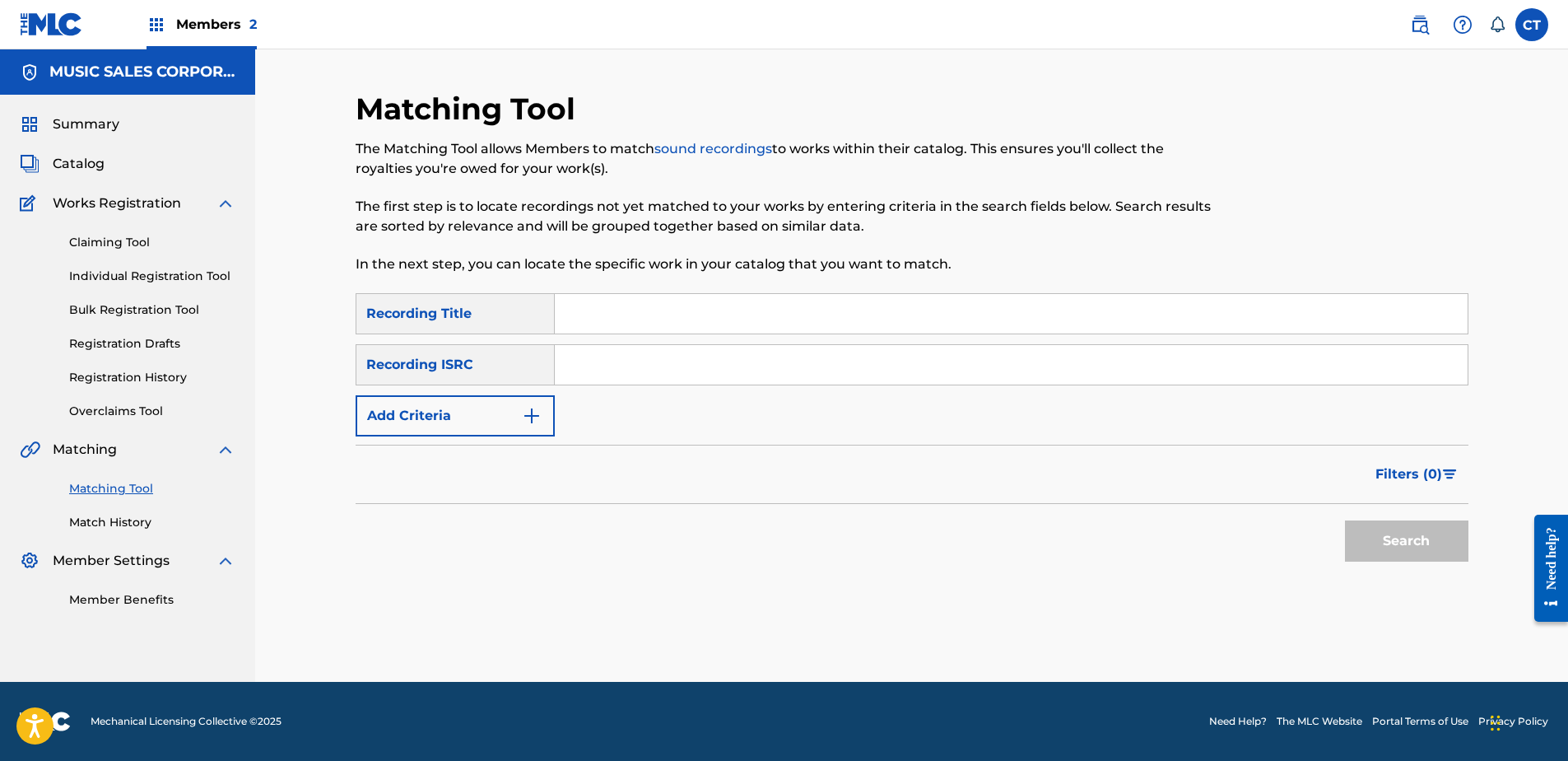
paste input "USSM18700196"
type input "USSM18700196"
click at [1400, 538] on button "Search" at bounding box center [1406, 541] width 124 height 41
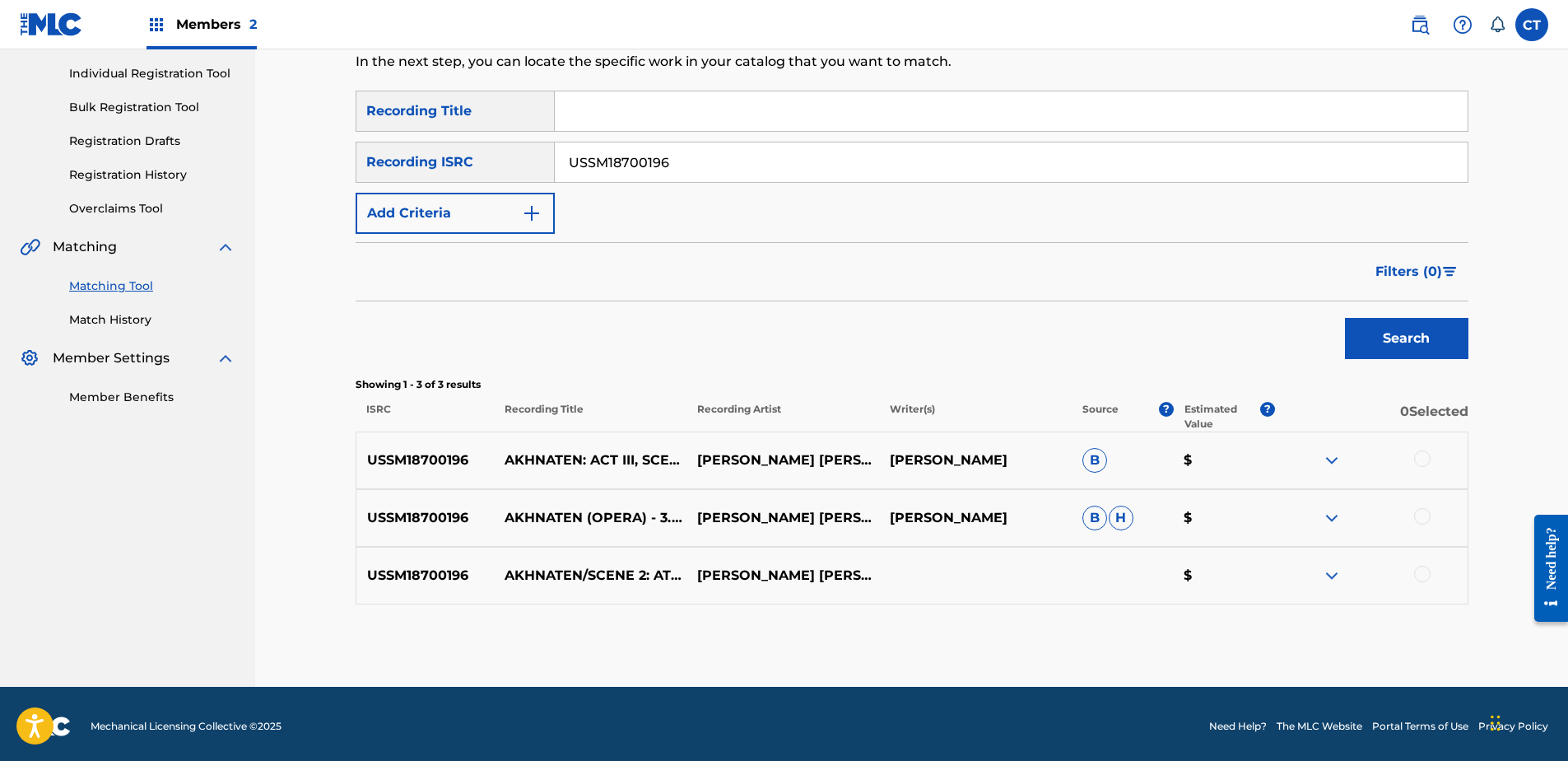
scroll to position [208, 0]
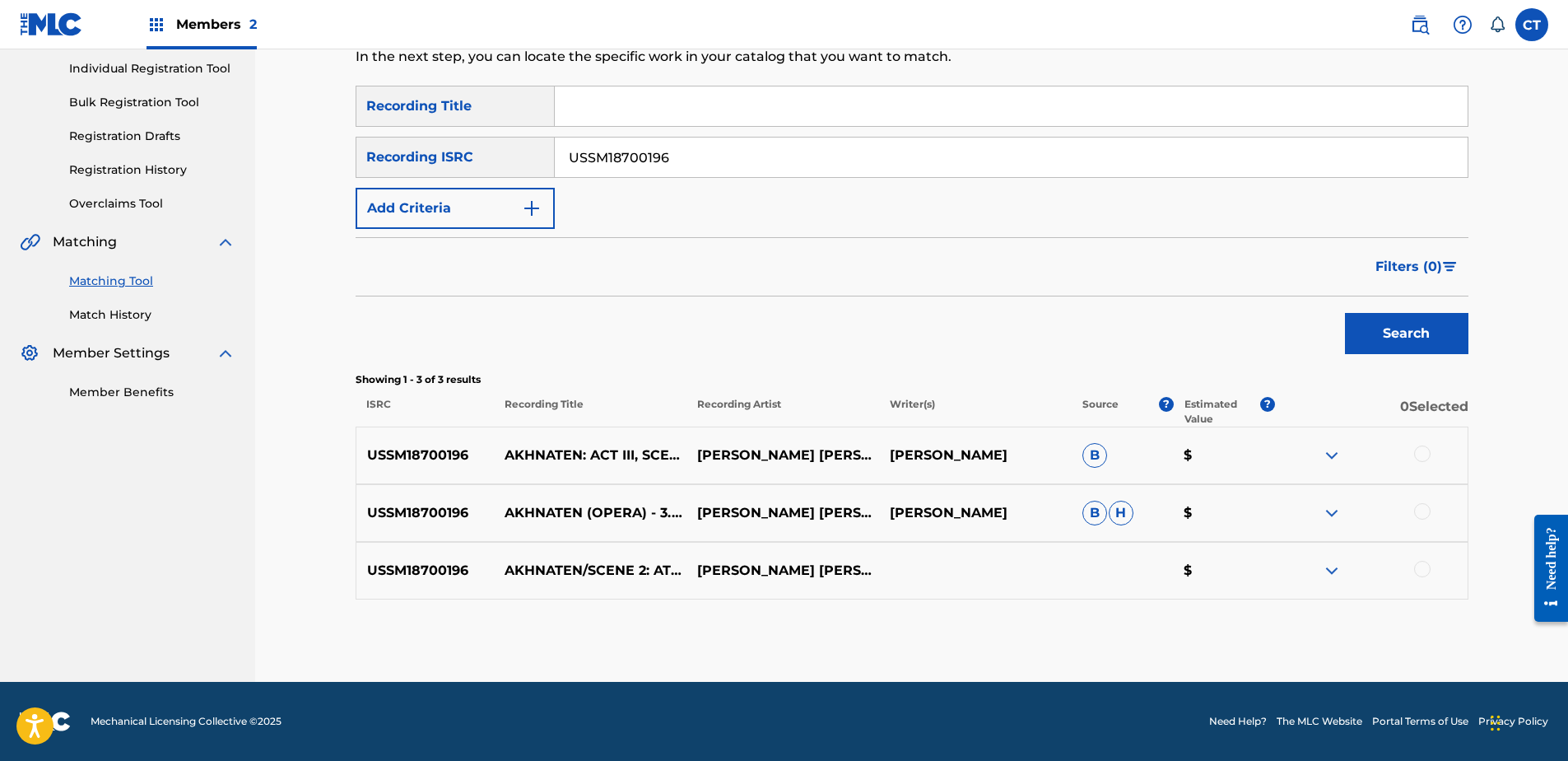
click at [1423, 448] on div at bounding box center [1422, 453] width 17 height 17
click at [1419, 511] on div at bounding box center [1422, 511] width 17 height 17
click at [1423, 566] on div at bounding box center [1422, 569] width 17 height 17
click at [1197, 620] on button "Match 3 Groups" at bounding box center [1157, 626] width 182 height 41
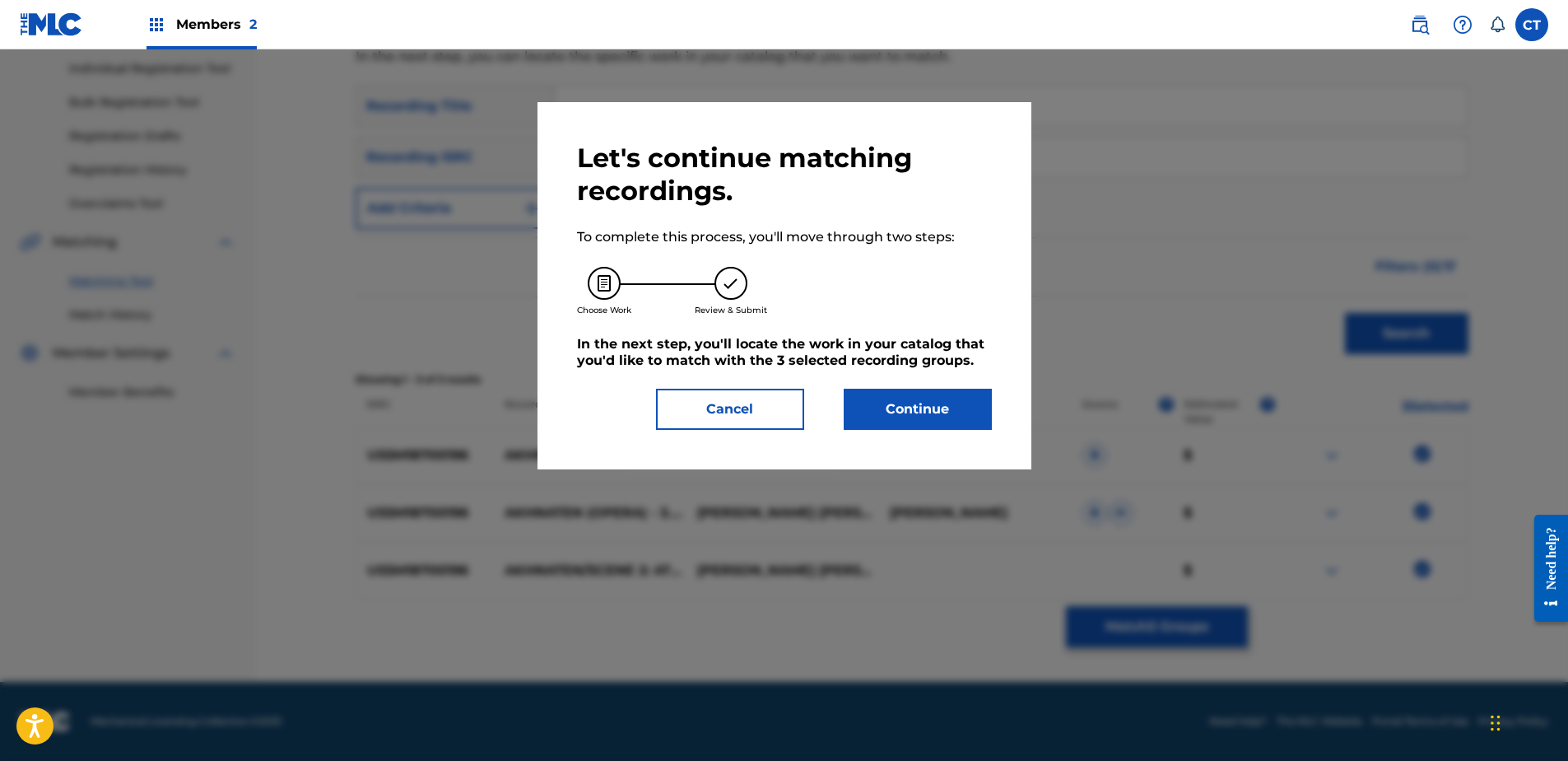
click at [869, 393] on button "Continue" at bounding box center [918, 409] width 148 height 41
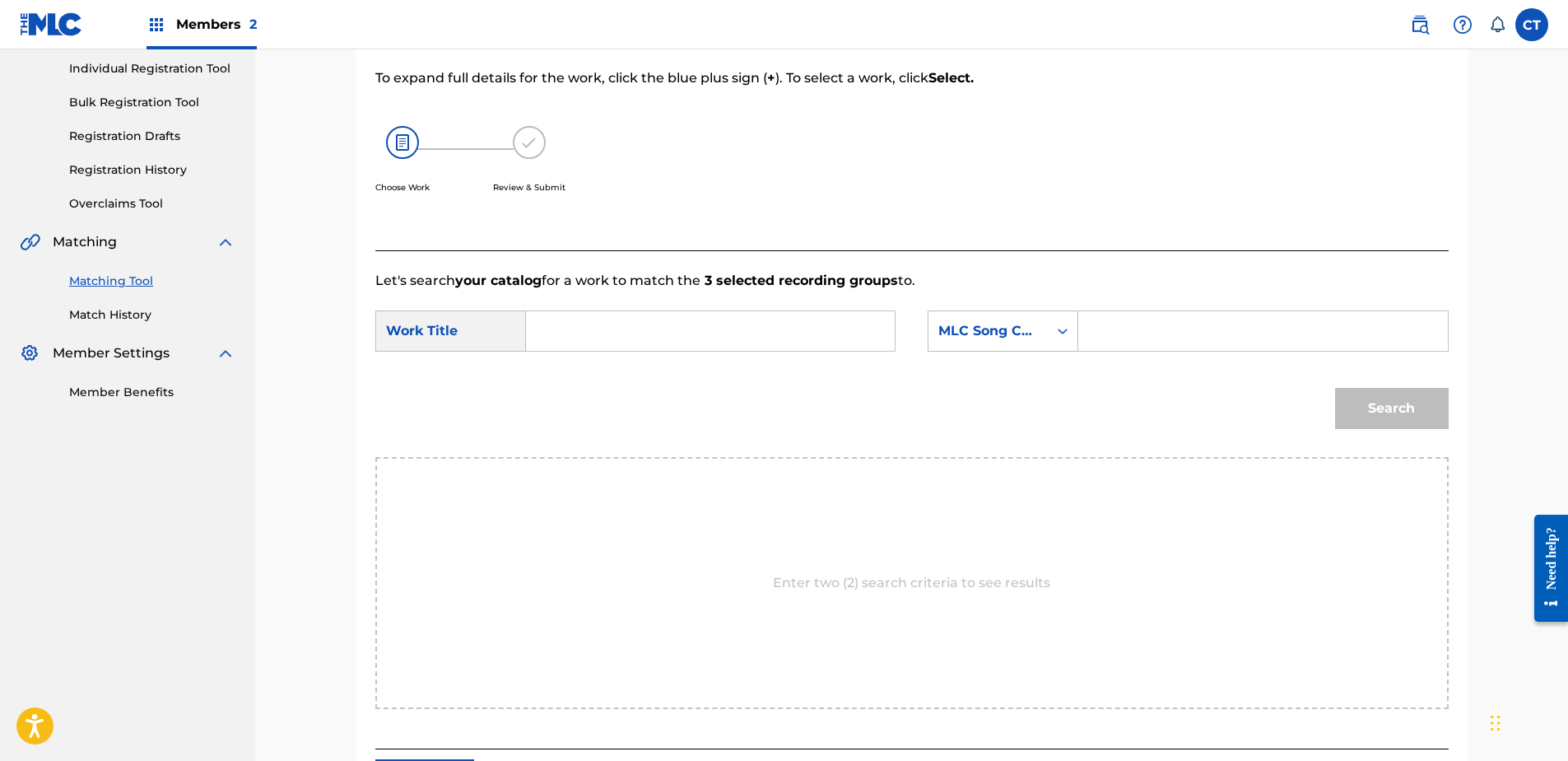
paste input "Akhnaten: Act III, Scene 2: Attack and Fall"
type input "Akhnaten: Act III, Scene 2: Attack and Fall"
click at [1010, 347] on div "MLC Song Code" at bounding box center [1003, 331] width 151 height 41
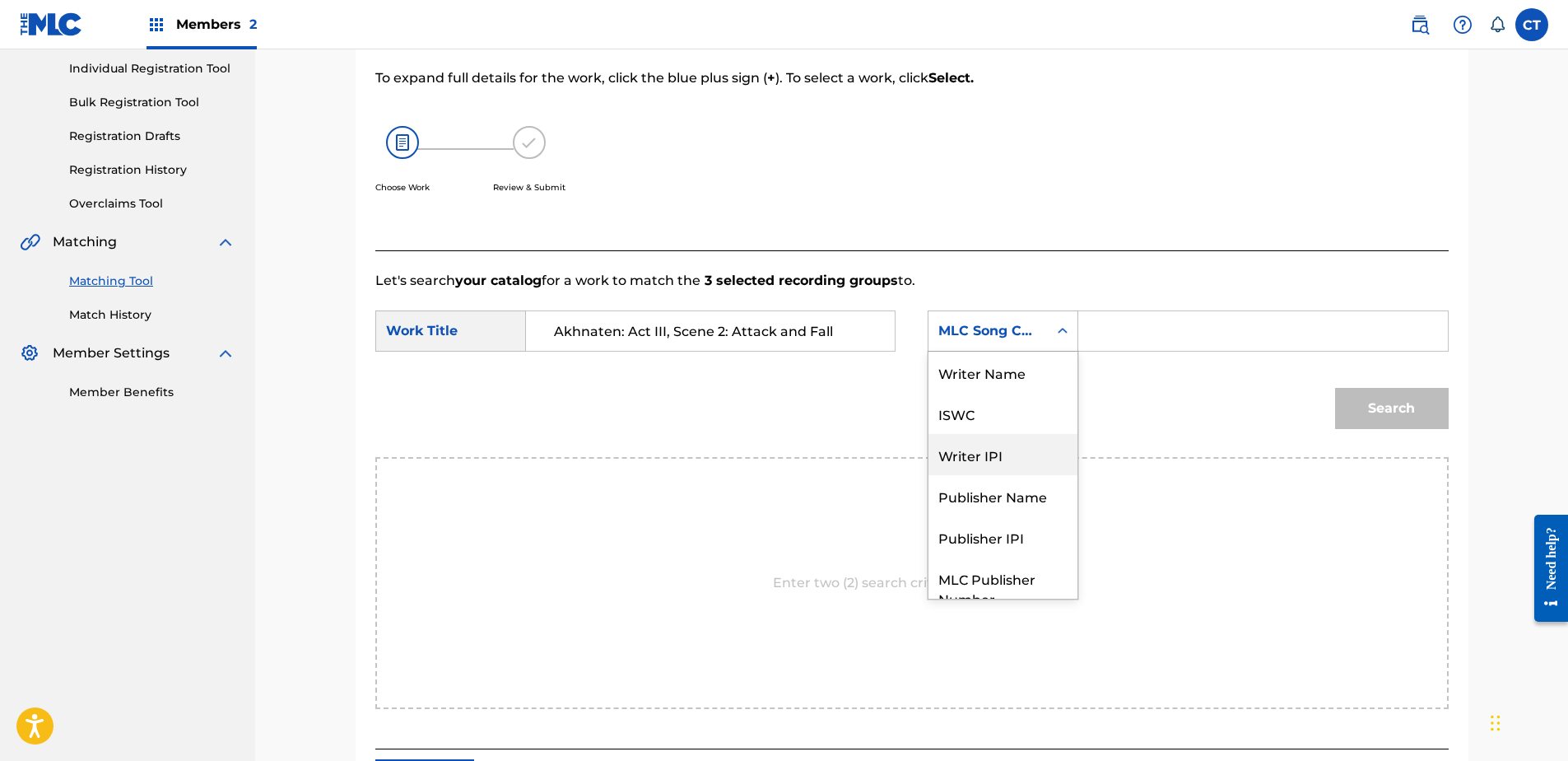
scroll to position [0, 0]
click at [1020, 388] on div "Writer Name" at bounding box center [1003, 372] width 149 height 41
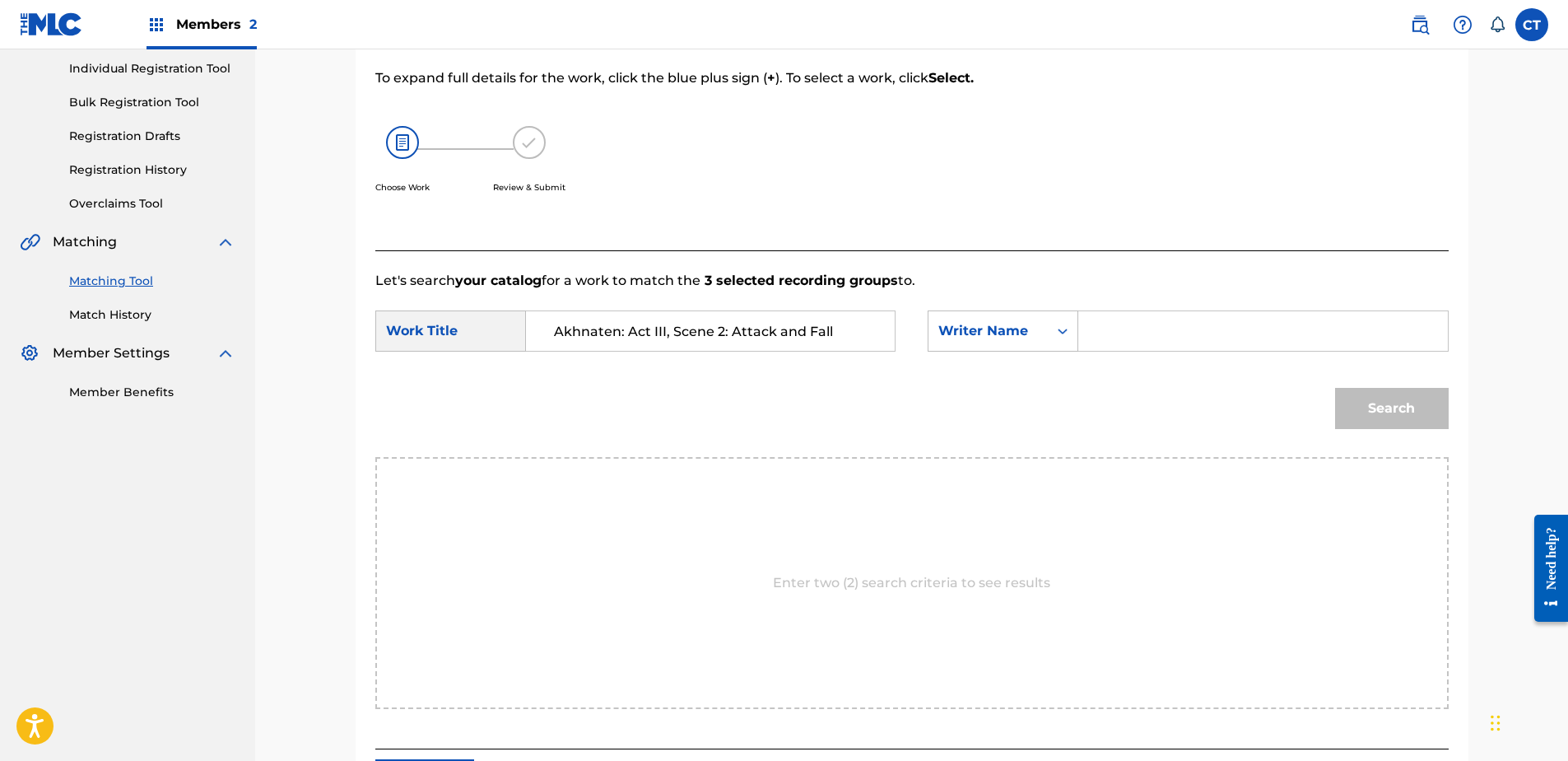
click at [1139, 349] on input "Search Form" at bounding box center [1262, 331] width 341 height 39
type input "glass"
click at [1335, 388] on button "Search" at bounding box center [1392, 408] width 114 height 41
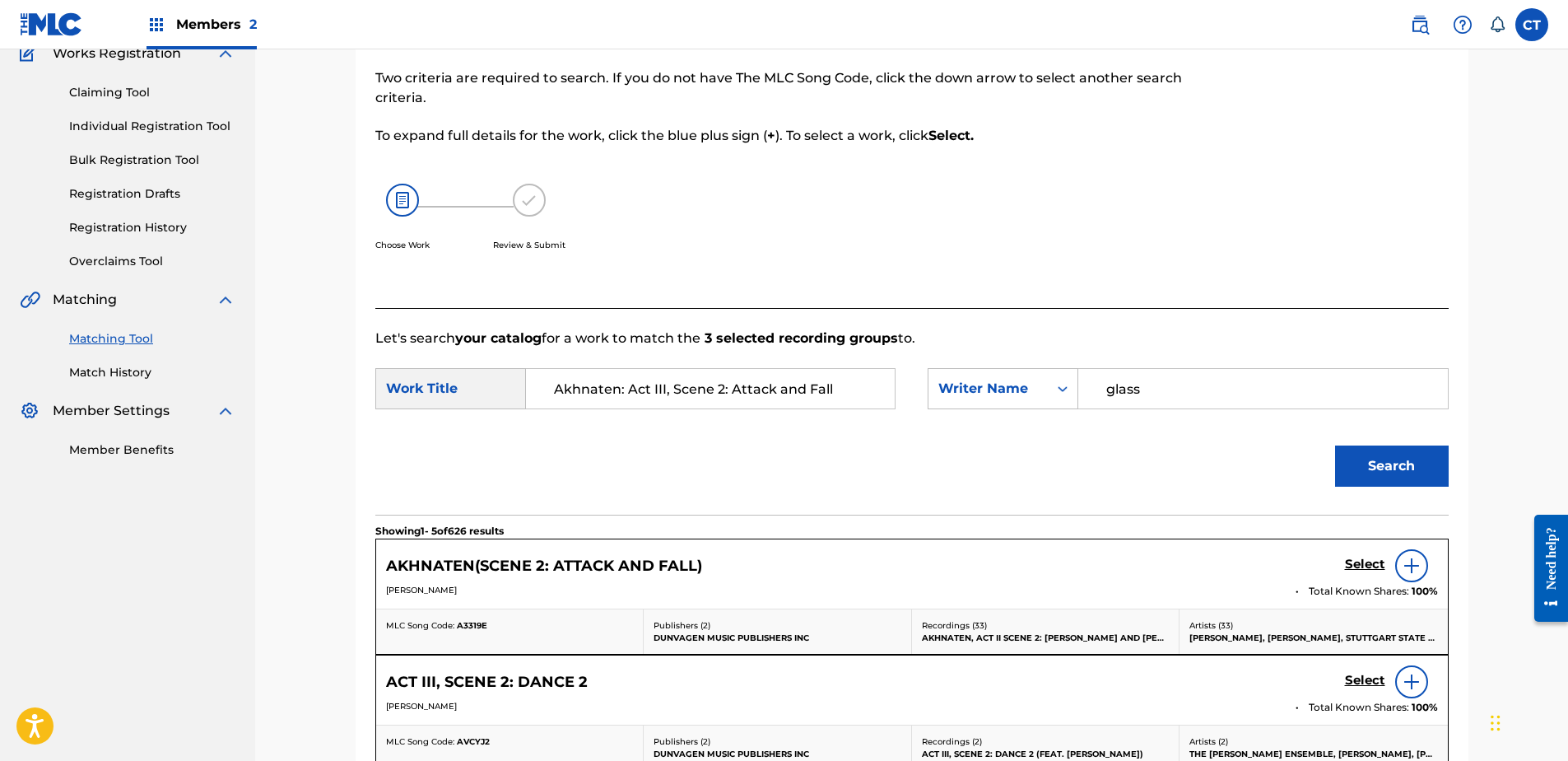
scroll to position [208, 0]
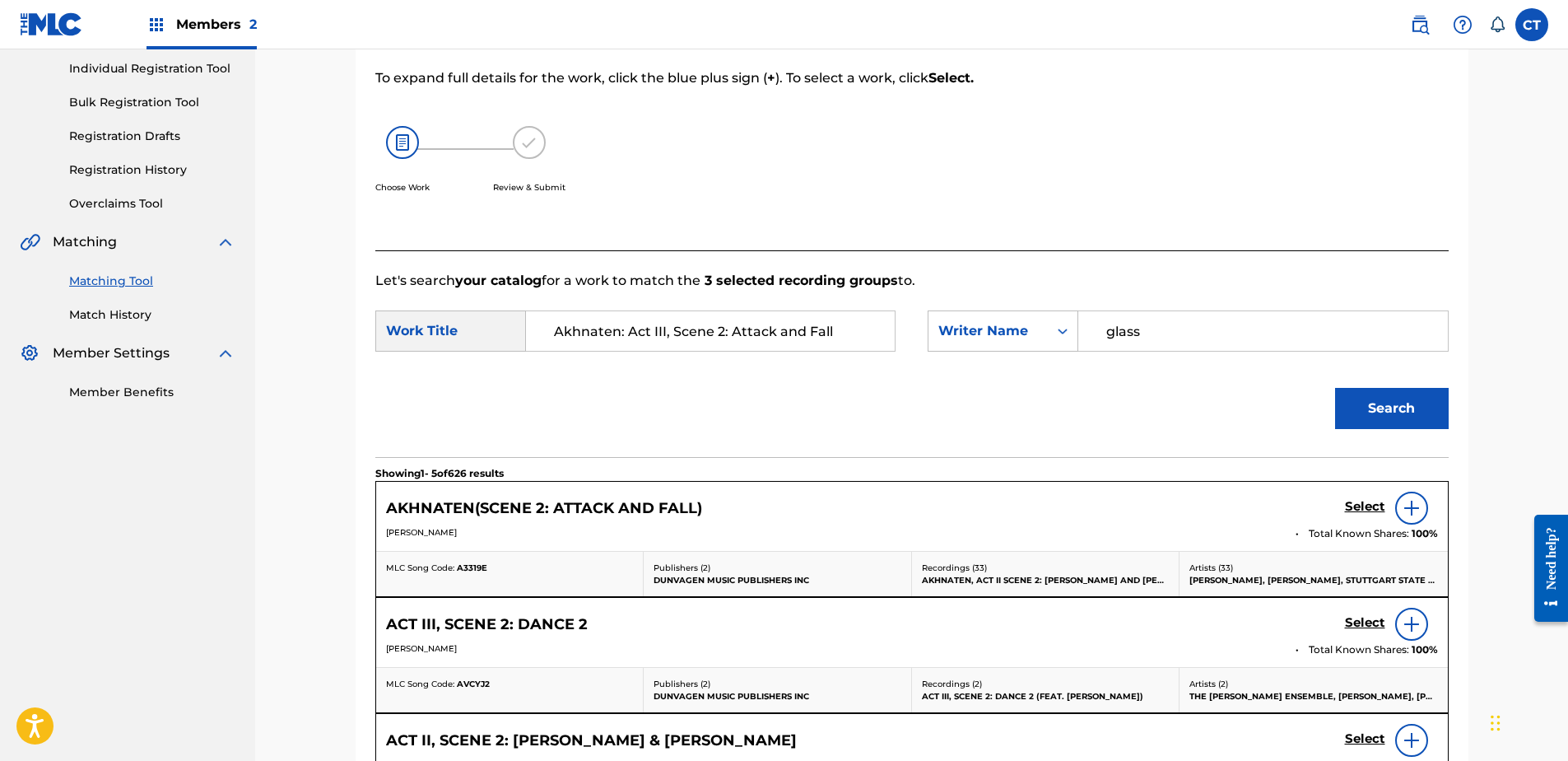
click at [1372, 516] on link "Select" at bounding box center [1365, 508] width 40 height 18
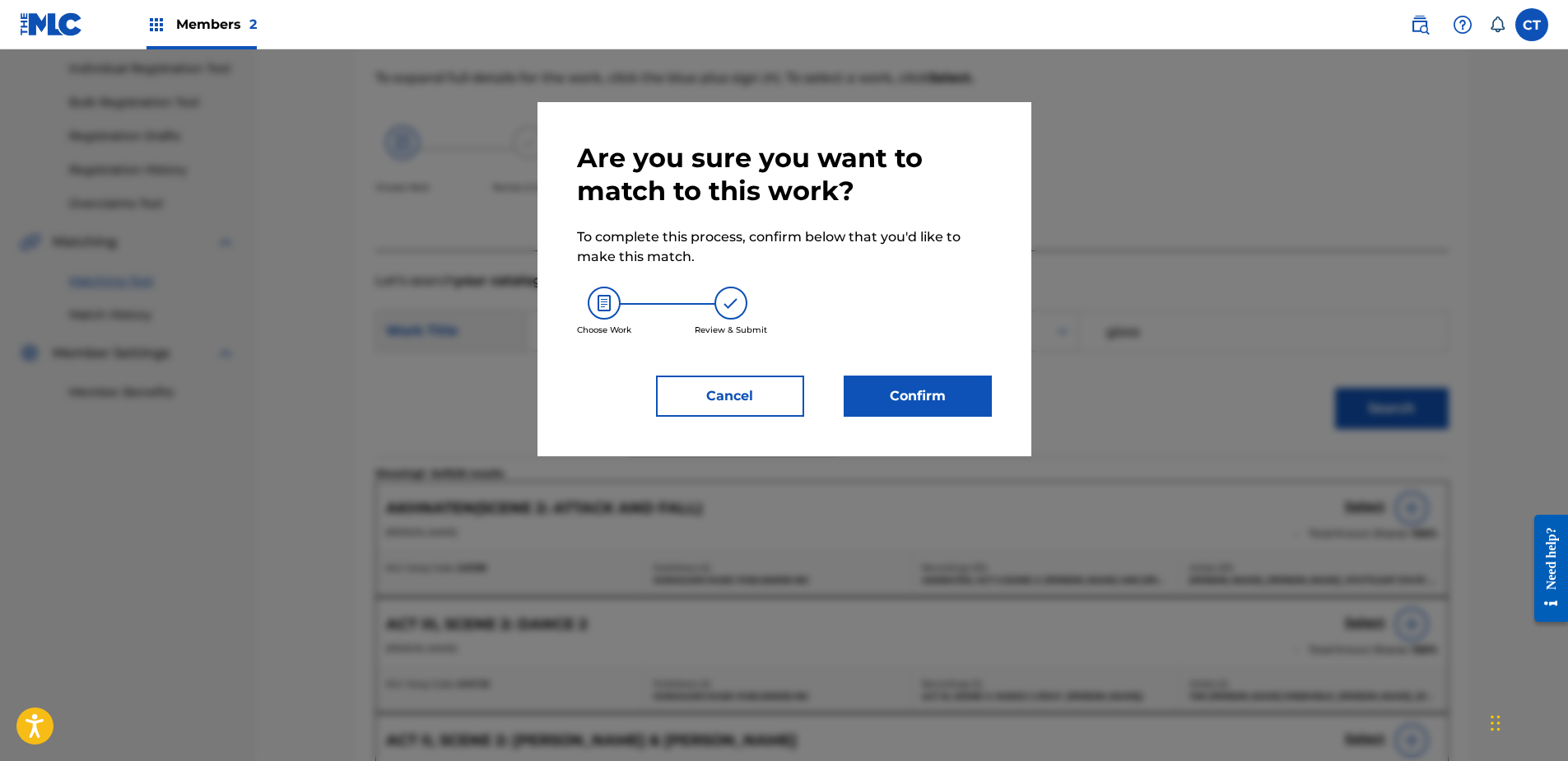
click at [944, 412] on button "Confirm" at bounding box center [918, 395] width 148 height 41
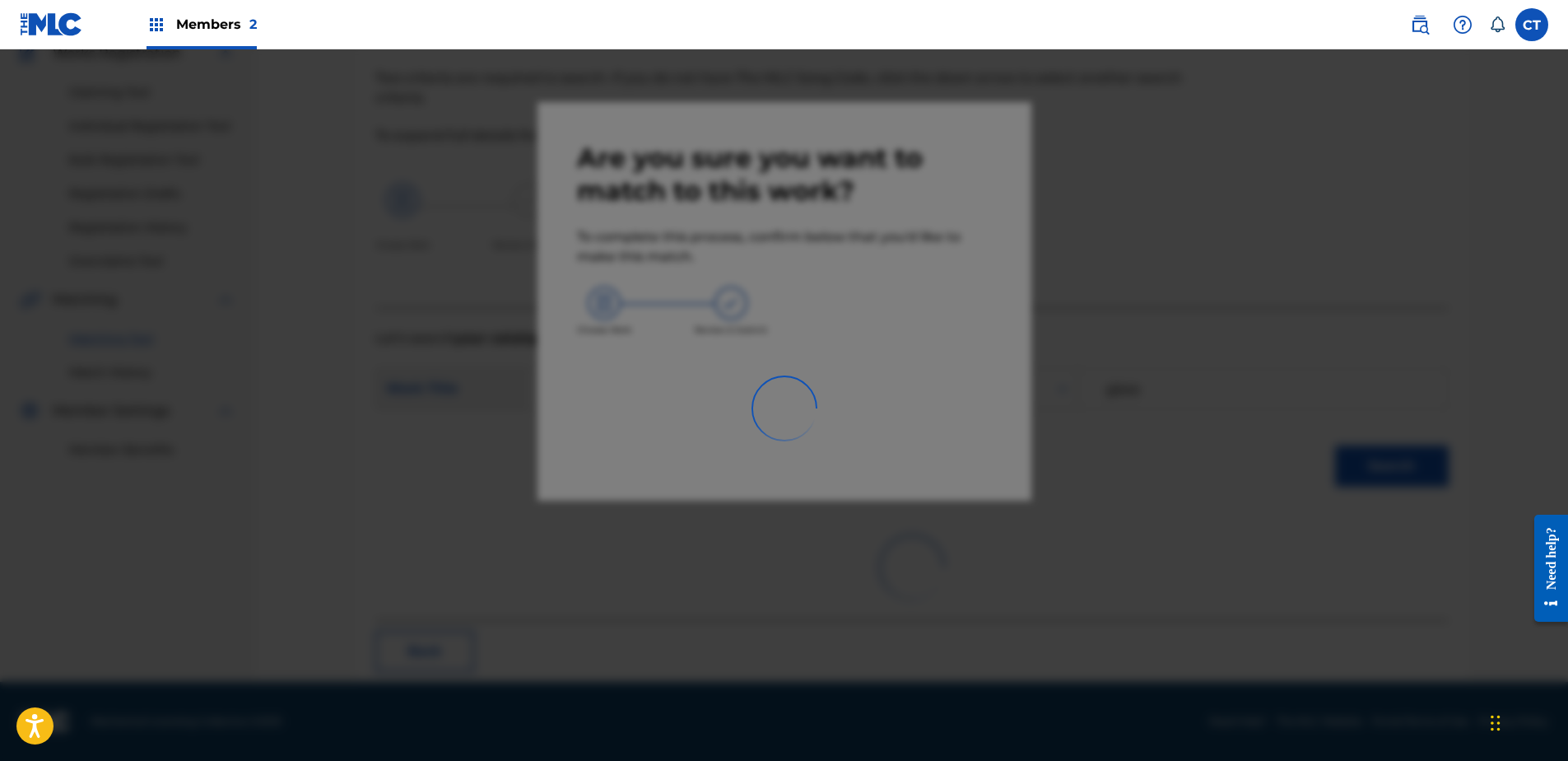
scroll to position [44, 0]
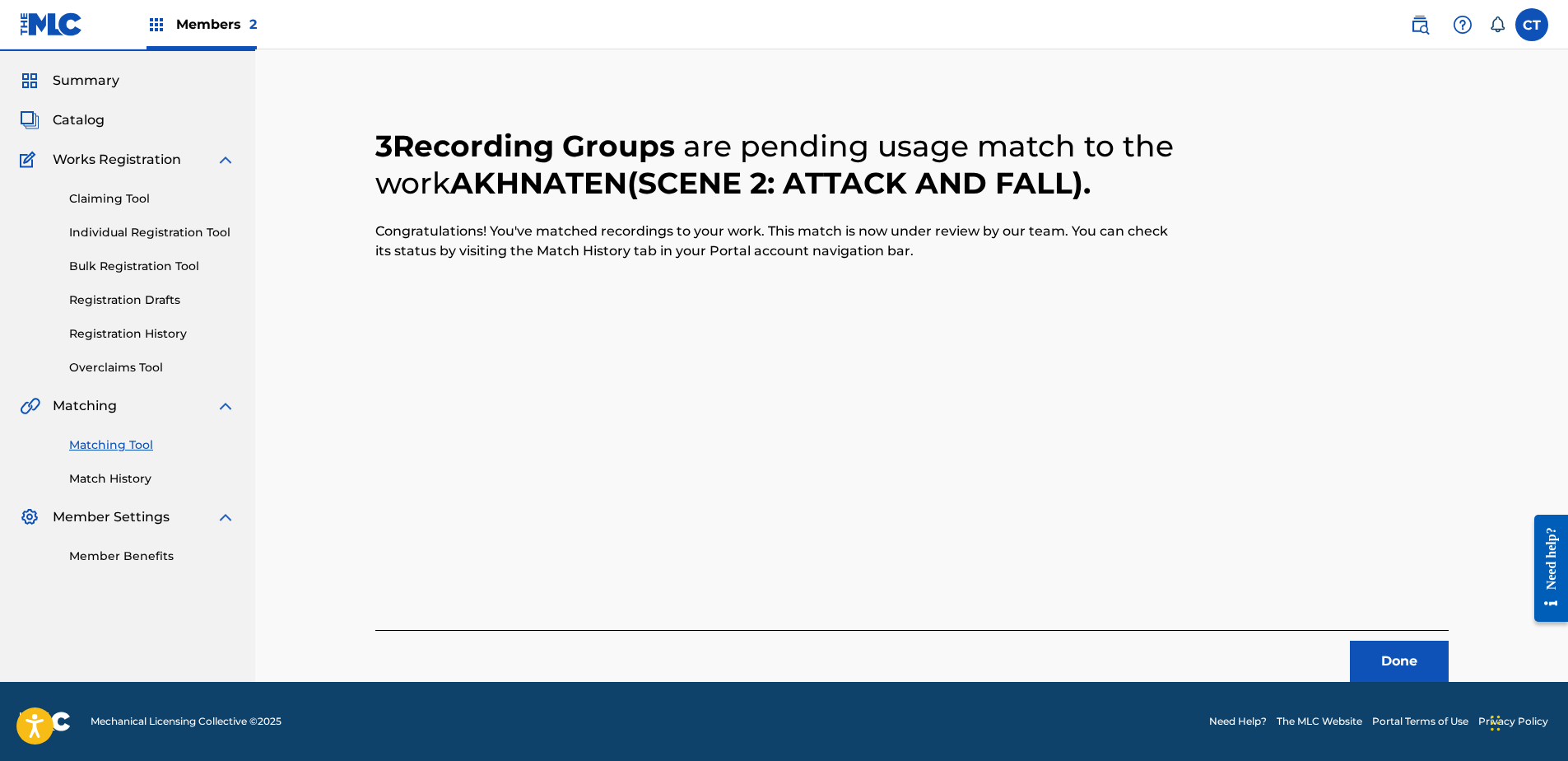
click at [1393, 648] on button "Done" at bounding box center [1399, 661] width 99 height 41
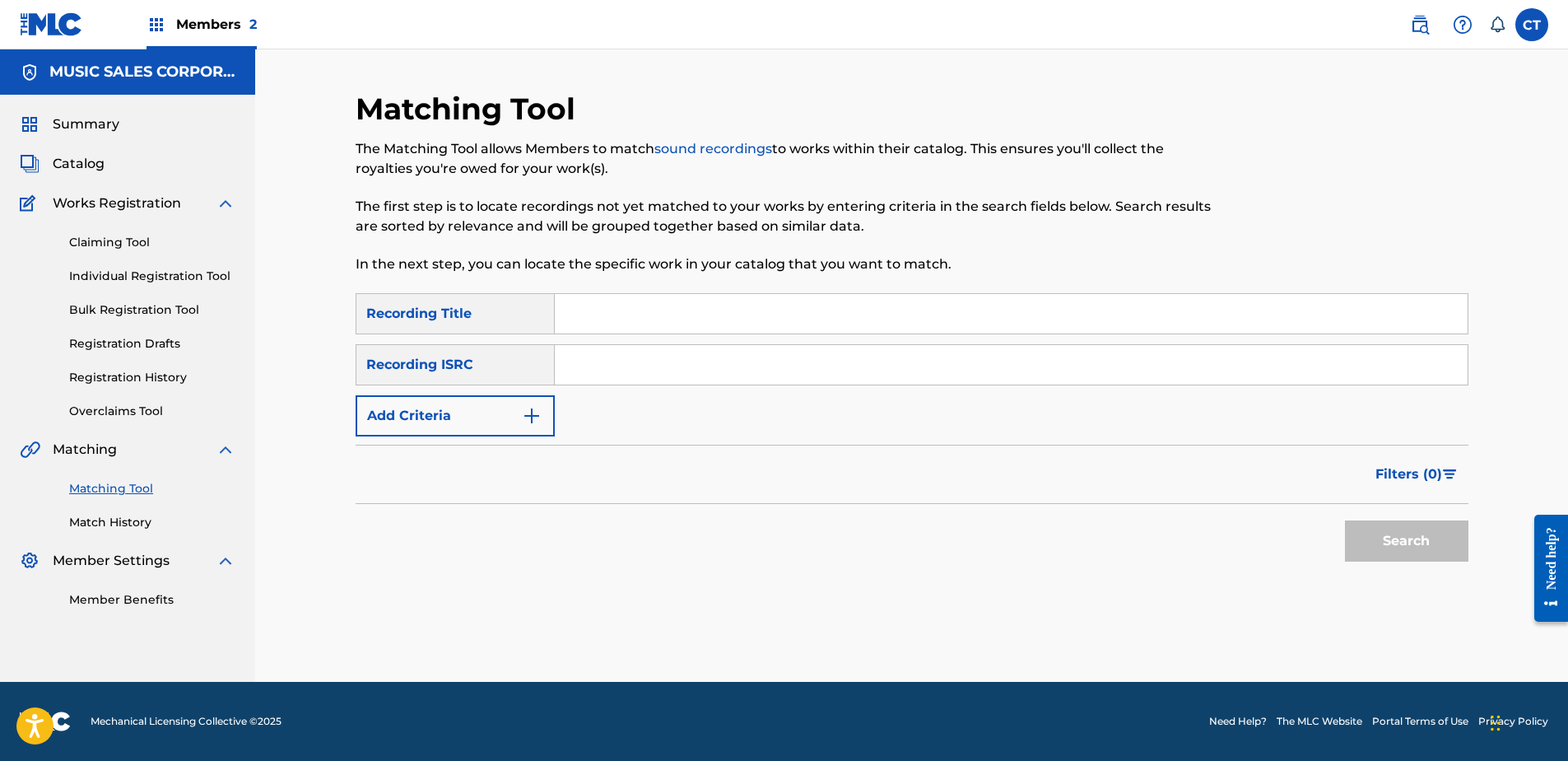
paste input "USSM18700197"
type input "USSM18700197"
click at [1376, 525] on button "Search" at bounding box center [1406, 541] width 124 height 41
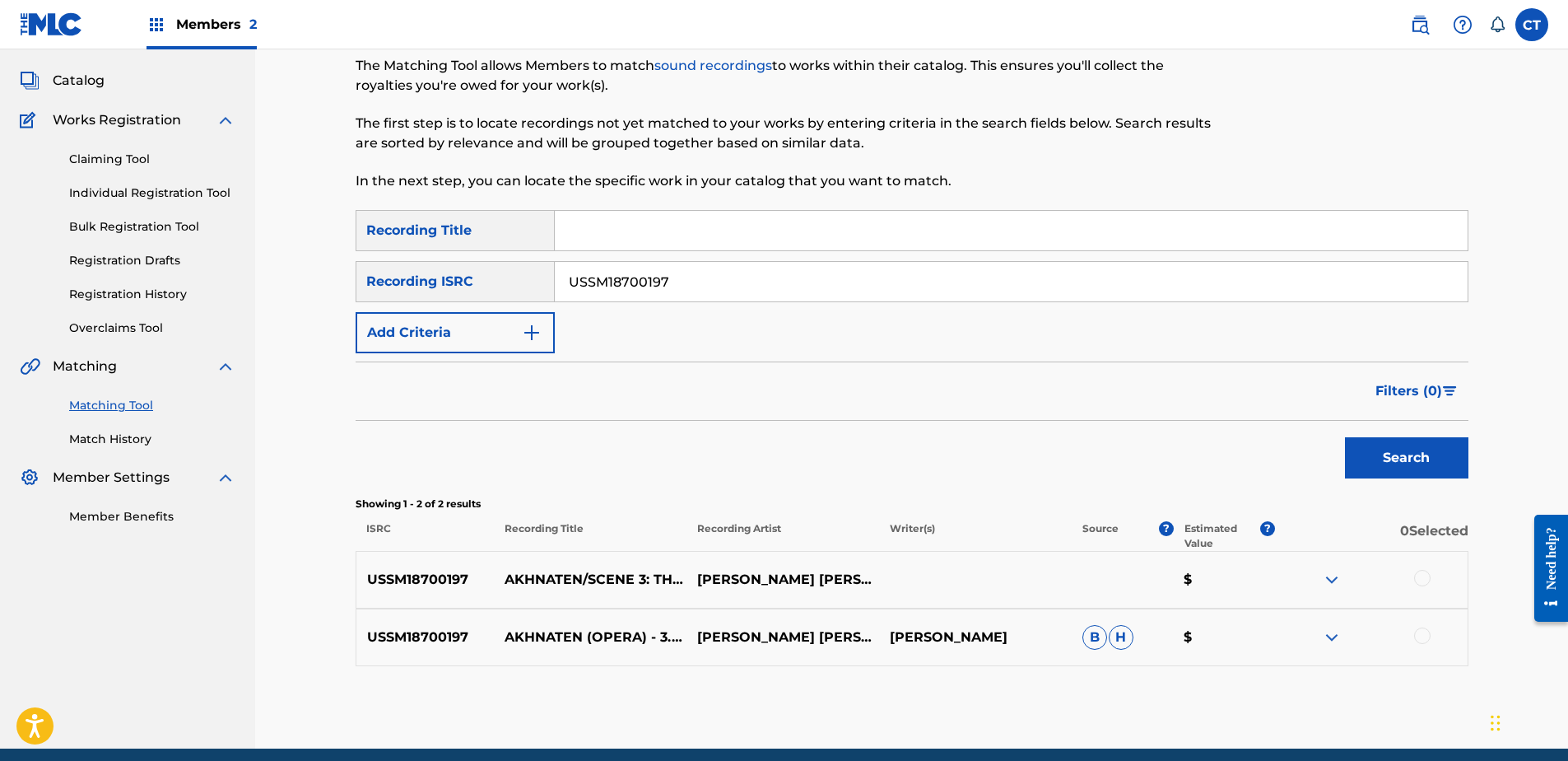
scroll to position [150, 0]
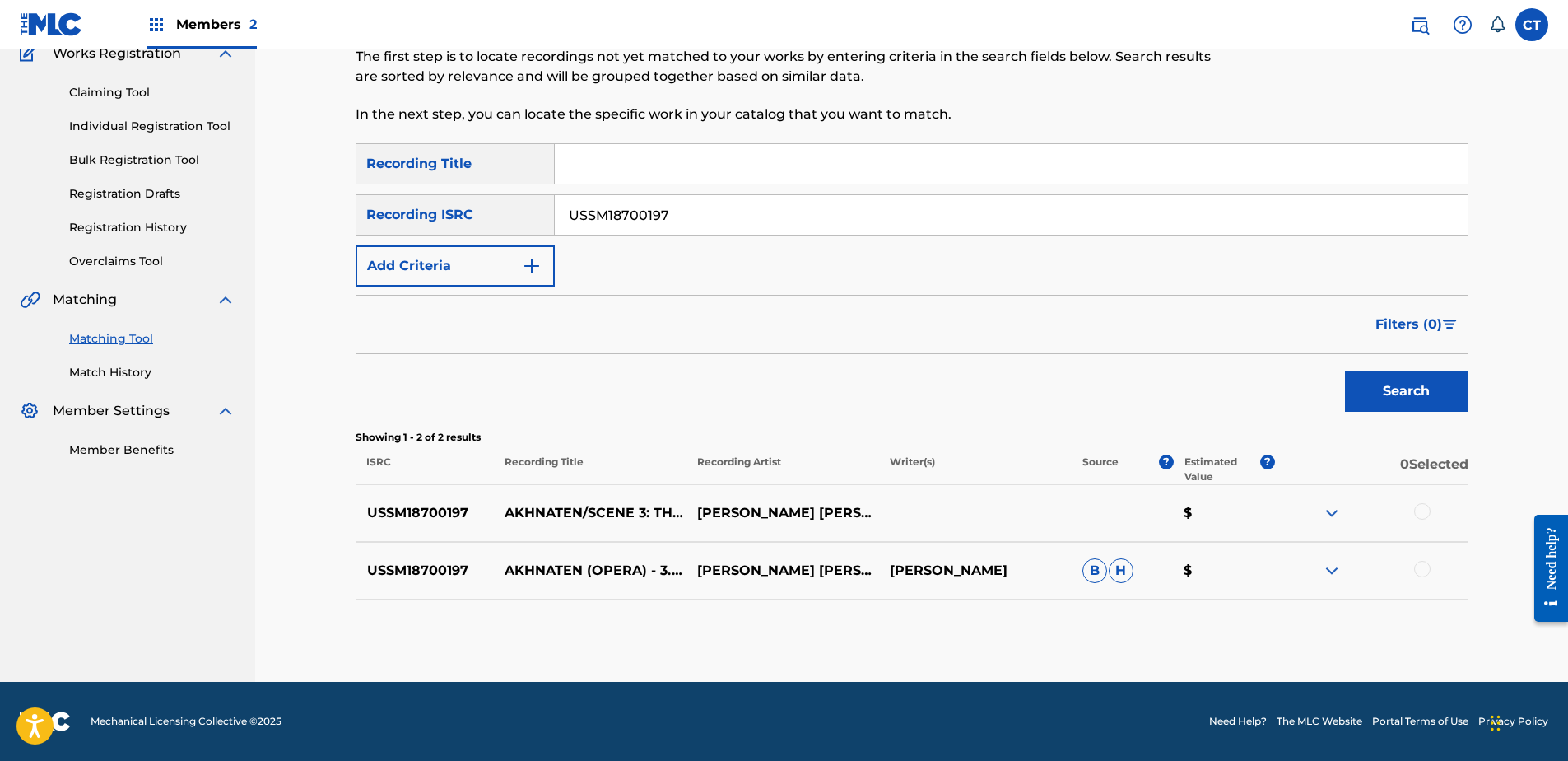
click at [1420, 510] on div at bounding box center [1422, 511] width 17 height 17
click at [1422, 565] on div at bounding box center [1422, 569] width 17 height 17
click at [1208, 624] on button "Match 2 Groups" at bounding box center [1157, 626] width 182 height 41
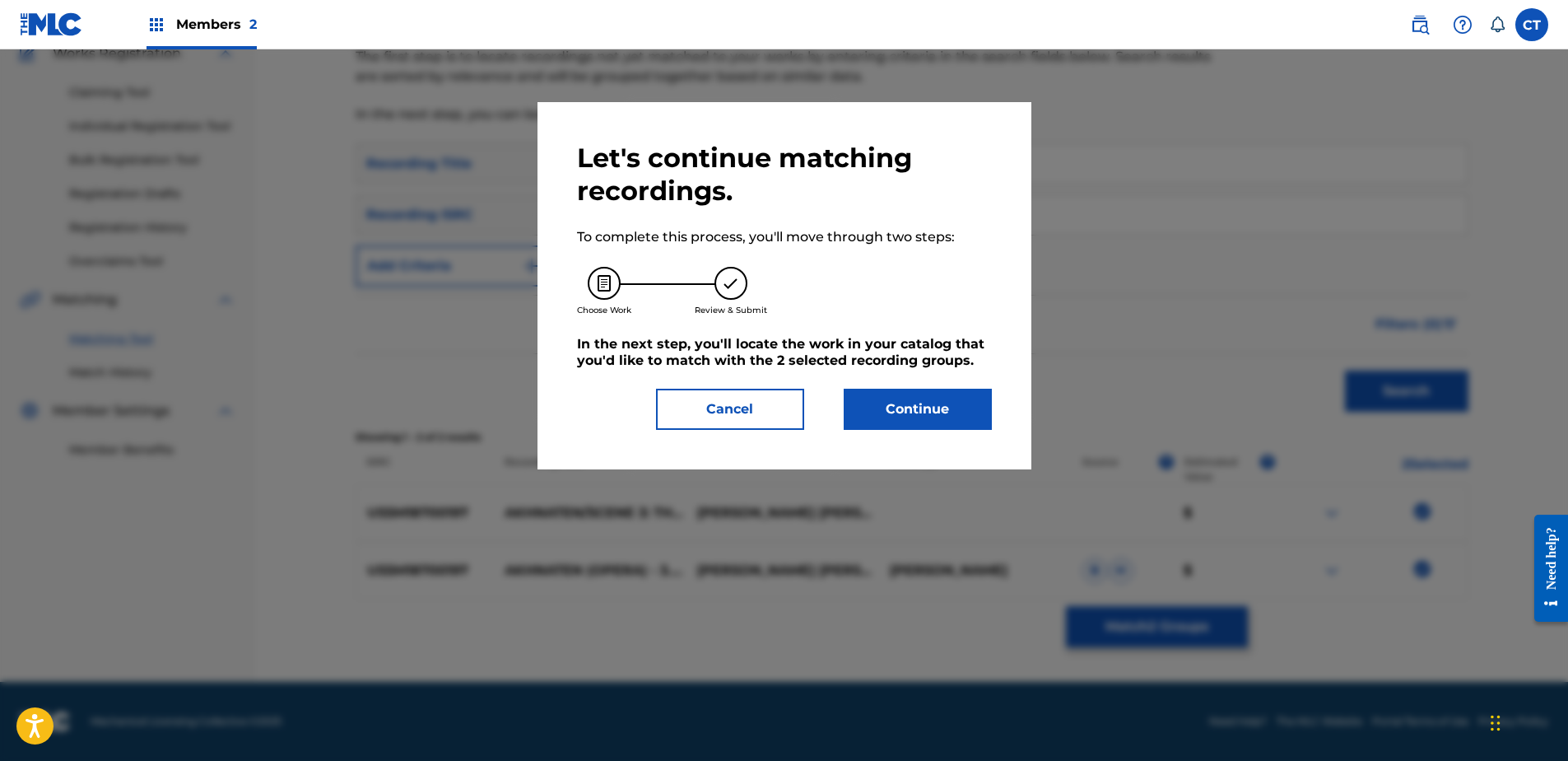
click at [954, 408] on button "Continue" at bounding box center [918, 409] width 148 height 41
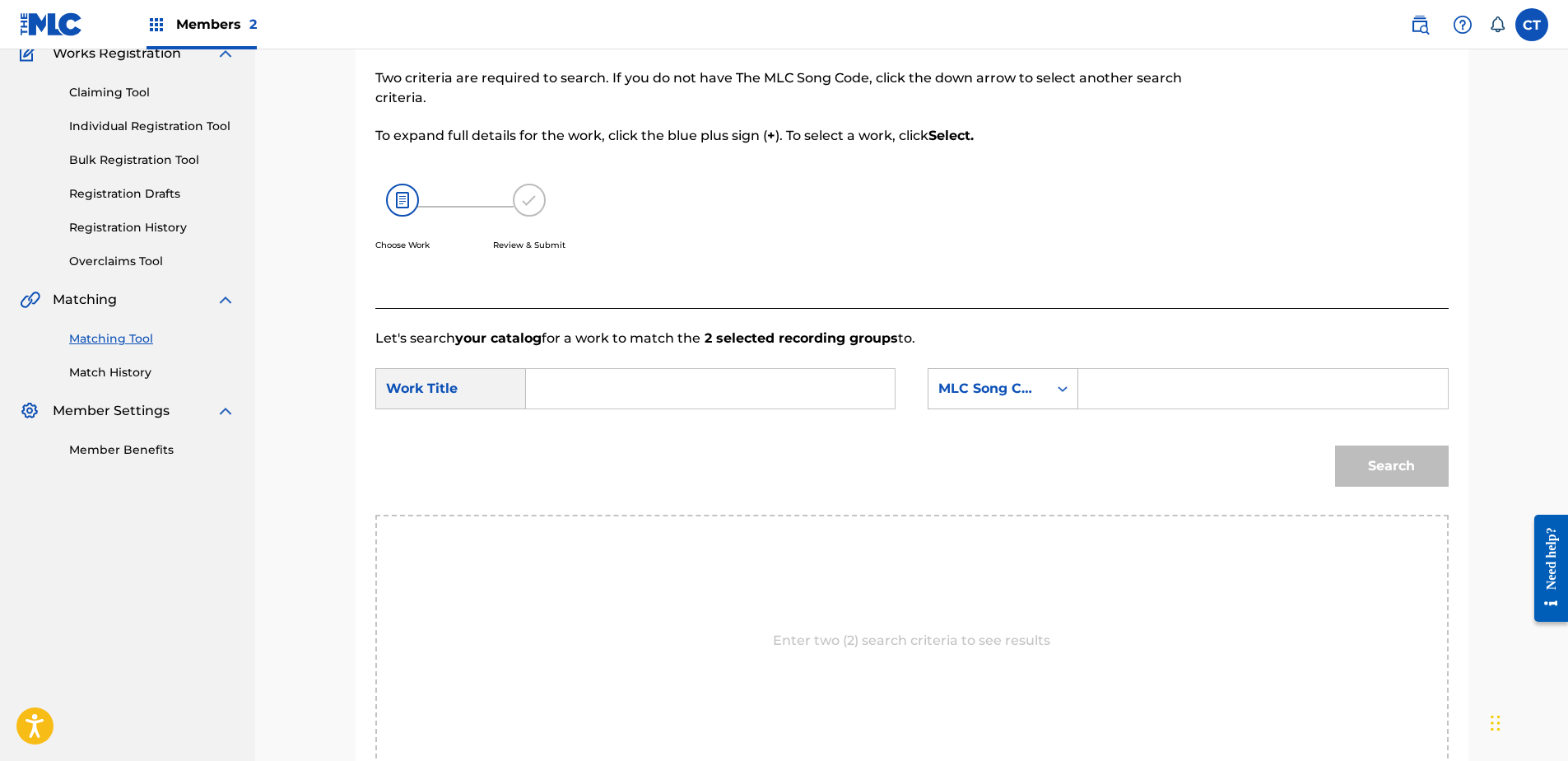
drag, startPoint x: 714, startPoint y: 409, endPoint x: 673, endPoint y: 381, distance: 49.6
paste input "Akhnaten: Act III, Scene 3: The Ruins"
type input "Akhnaten: Act III, Scene 3: The Ruins"
click at [983, 393] on div "MLC Song Code" at bounding box center [989, 388] width 100 height 20
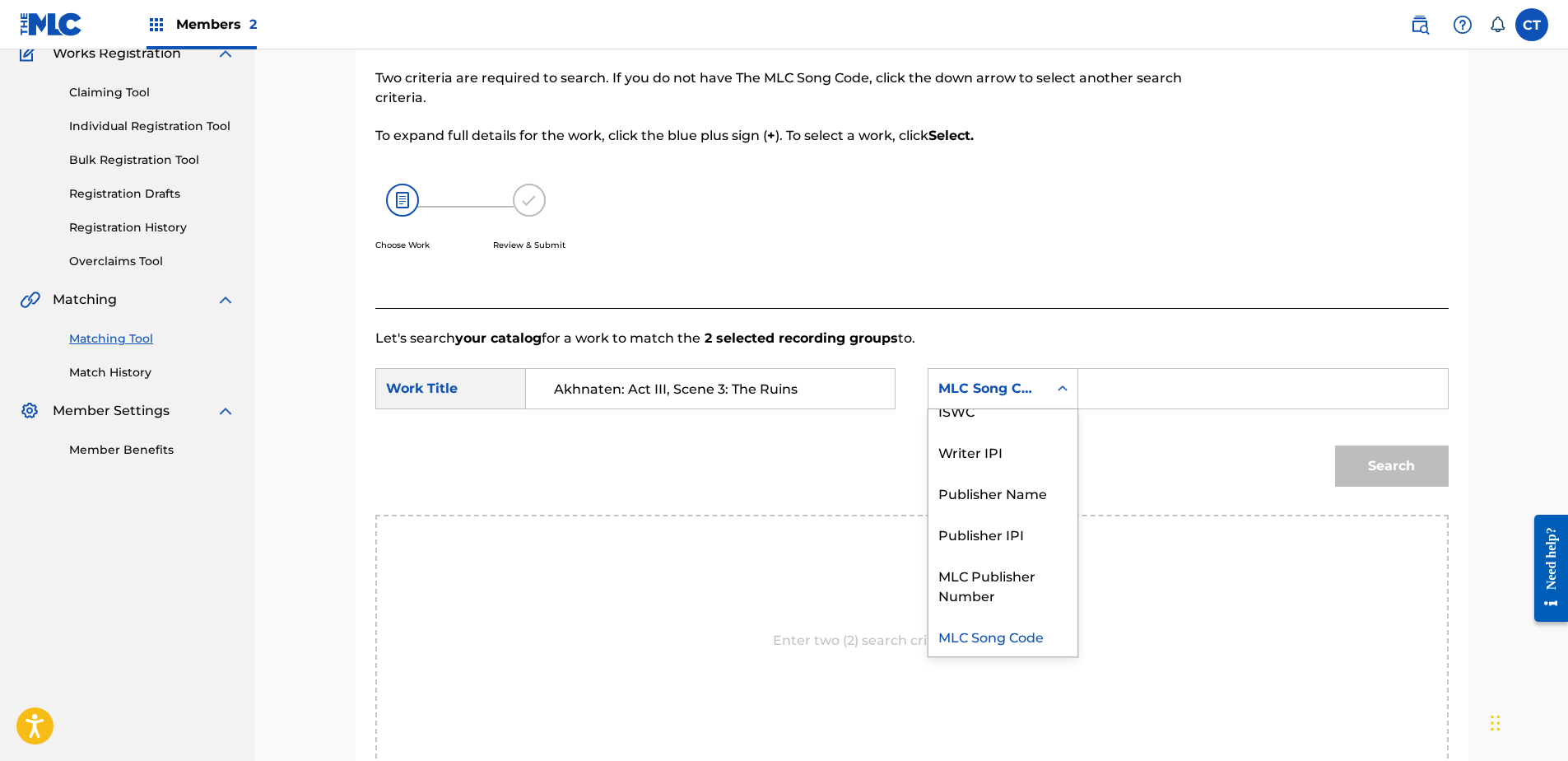
scroll to position [0, 0]
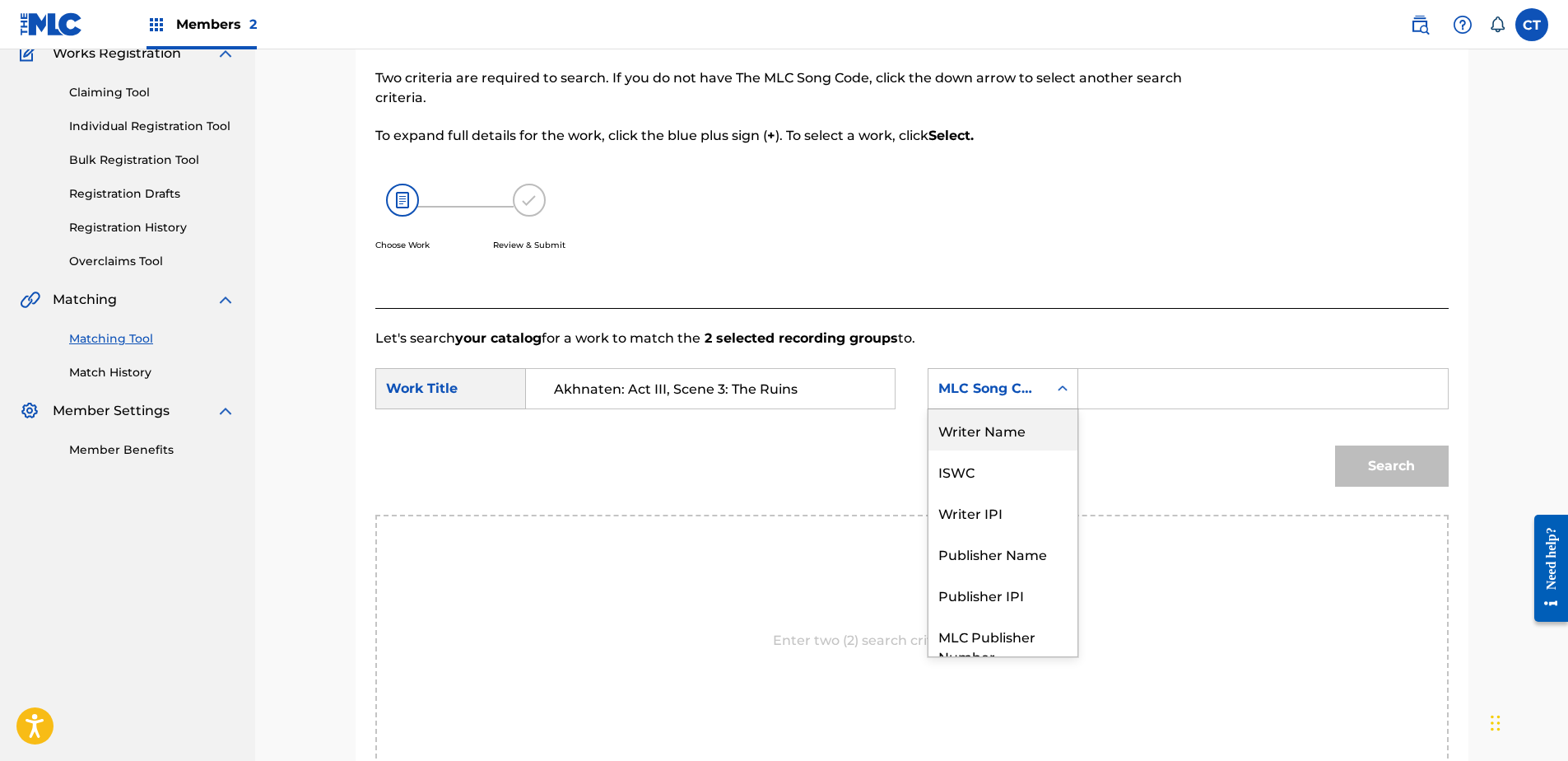
click at [993, 426] on div "Writer Name" at bounding box center [1003, 430] width 149 height 41
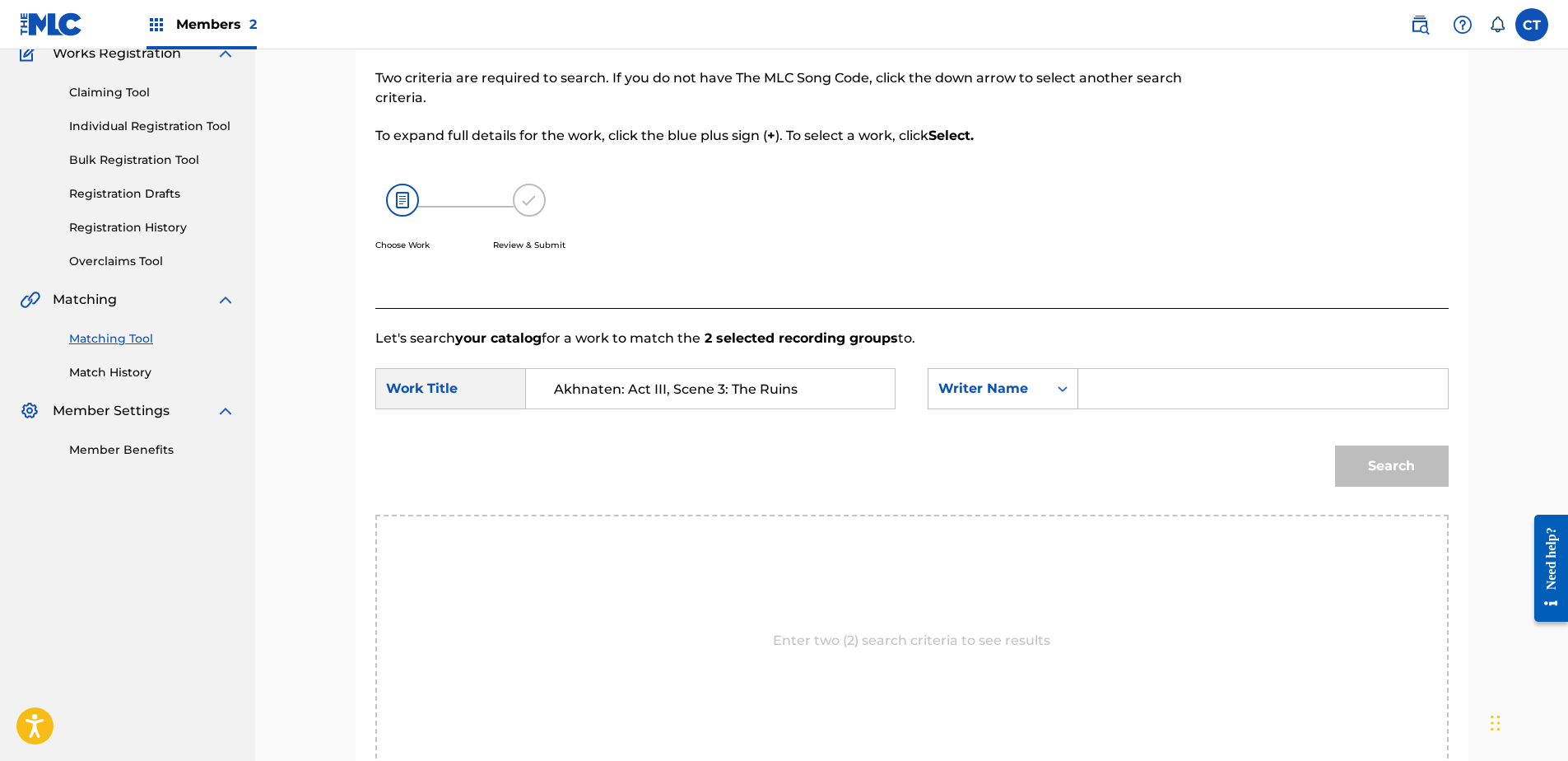
click at [1115, 380] on input "Search Form" at bounding box center [1262, 388] width 341 height 39
type input "glass"
click at [1335, 445] on button "Search" at bounding box center [1392, 466] width 114 height 41
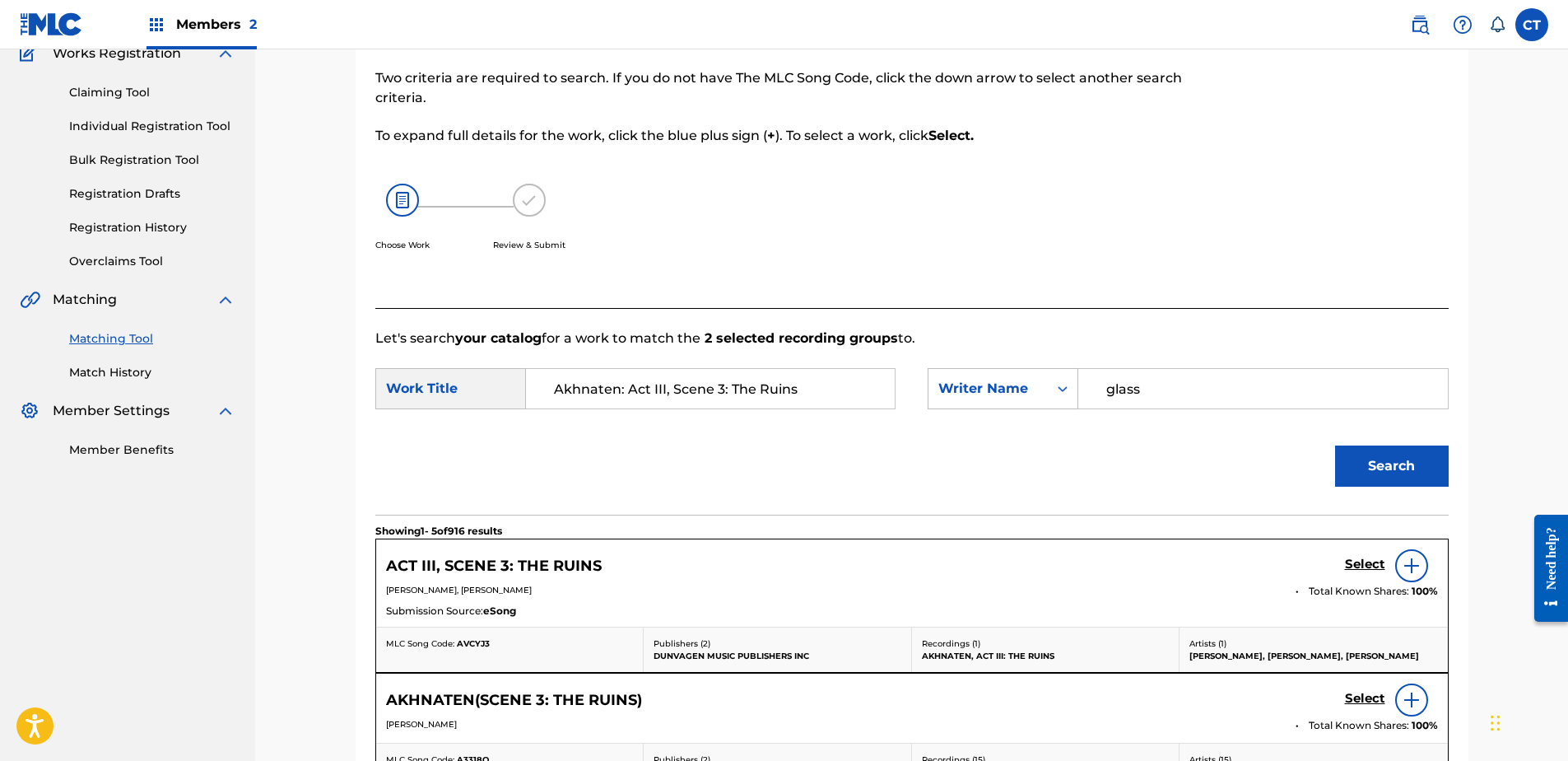
click at [1351, 565] on h5 "Select" at bounding box center [1365, 565] width 40 height 16
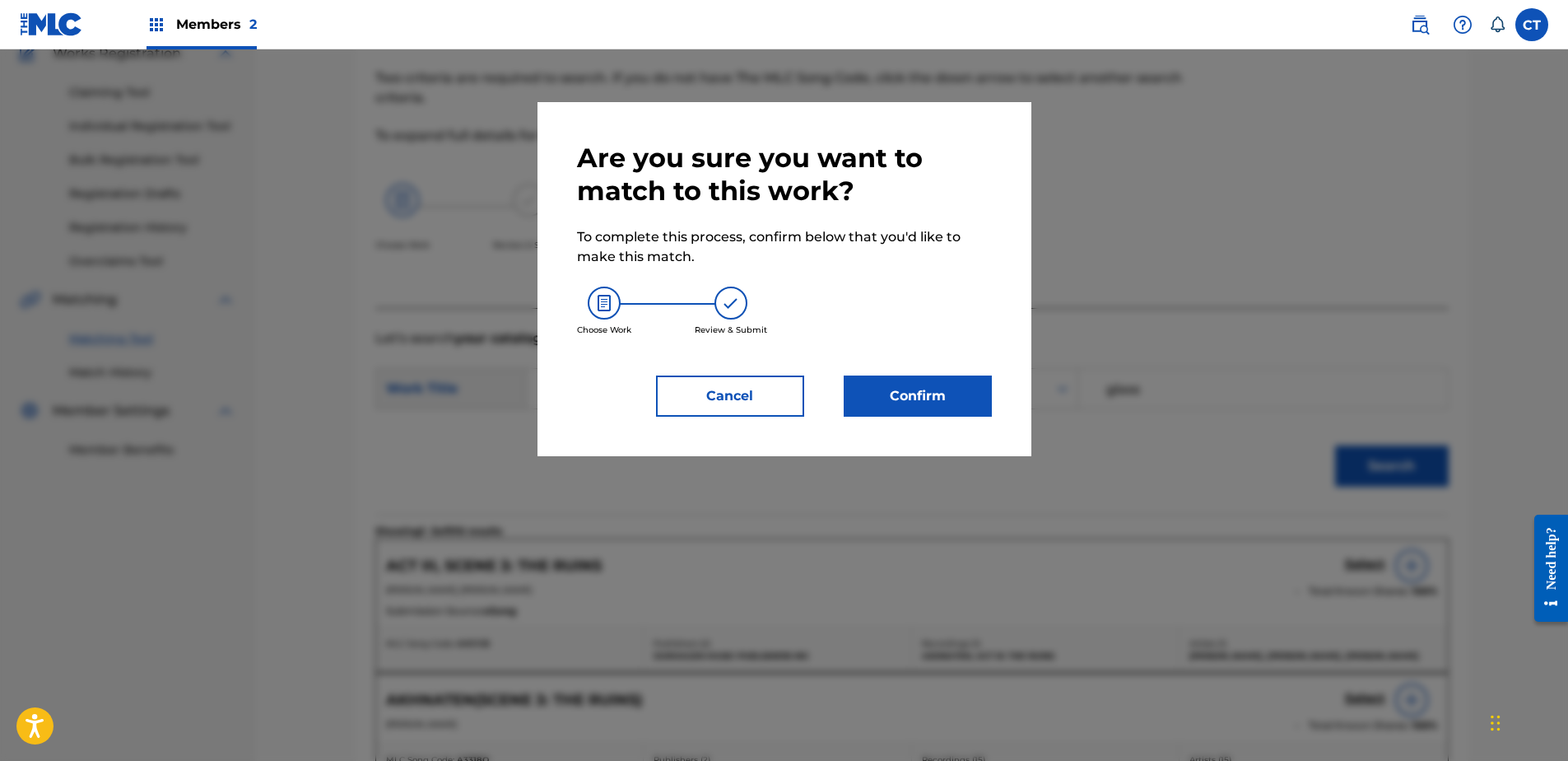
click at [895, 409] on button "Confirm" at bounding box center [918, 395] width 148 height 41
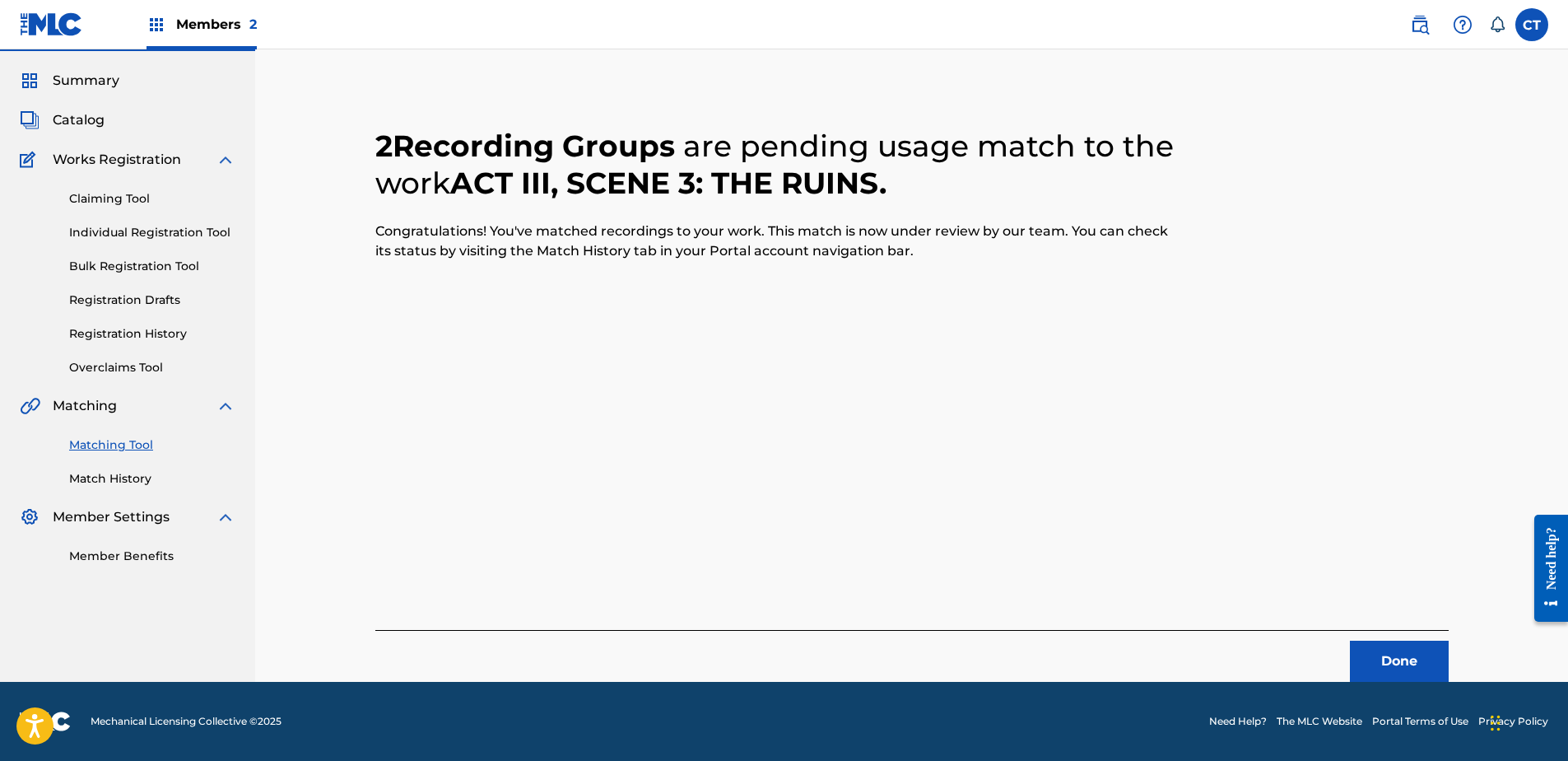
scroll to position [44, 0]
click at [1397, 656] on button "Done" at bounding box center [1399, 661] width 99 height 41
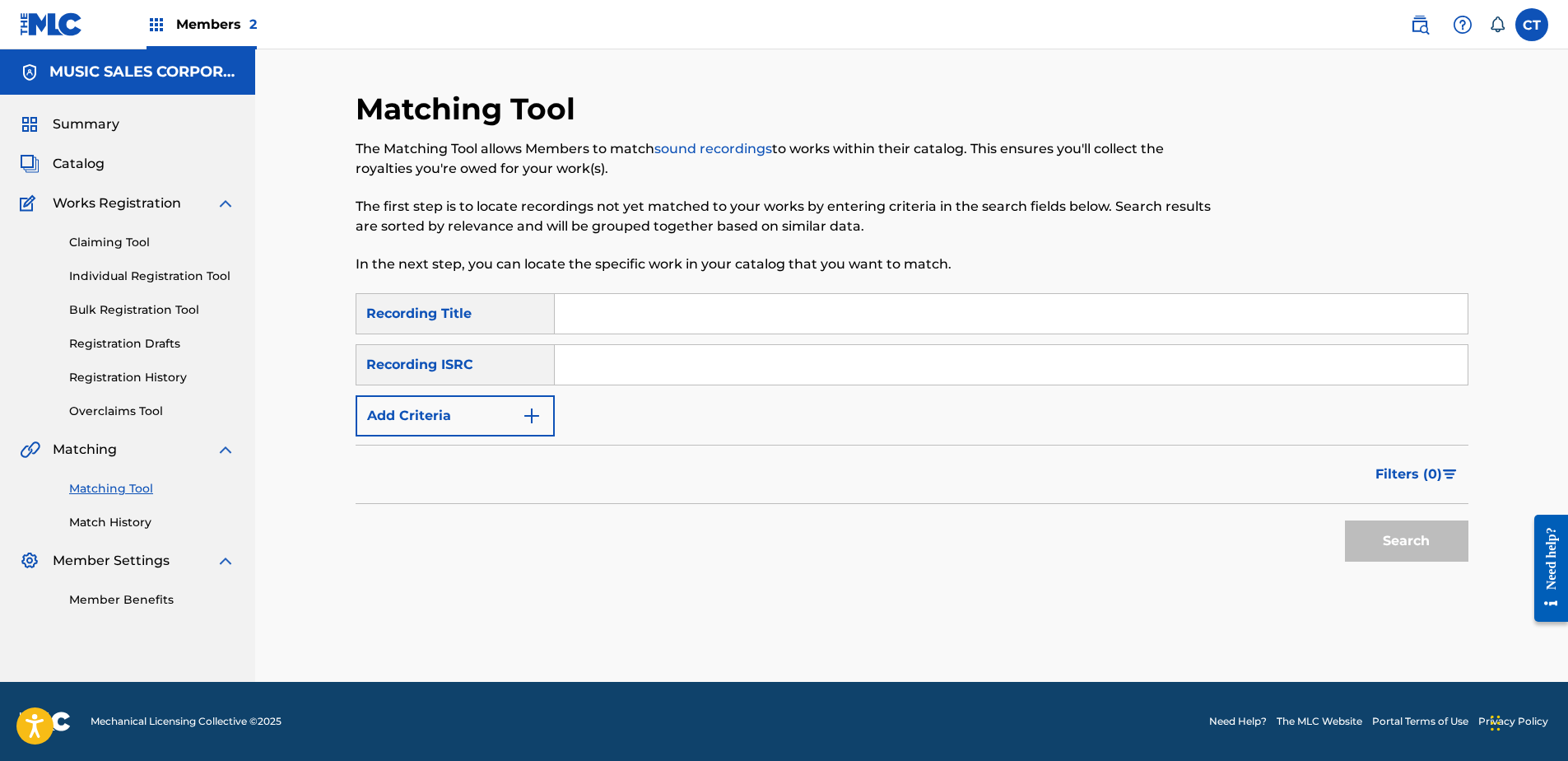
paste input "USSM18700198"
type input "USSM18700198"
click at [1359, 545] on button "Search" at bounding box center [1406, 541] width 124 height 41
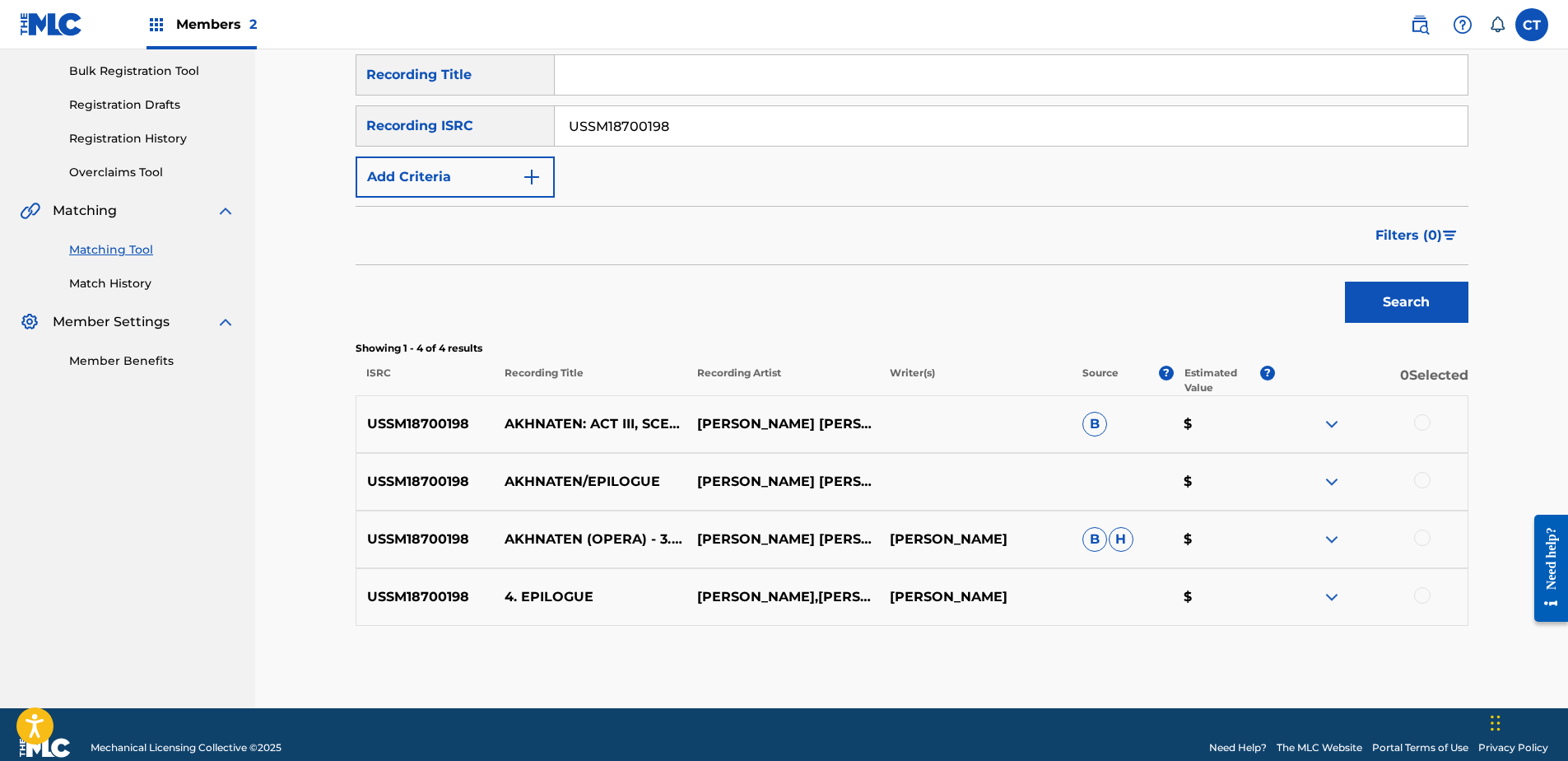
scroll to position [247, 0]
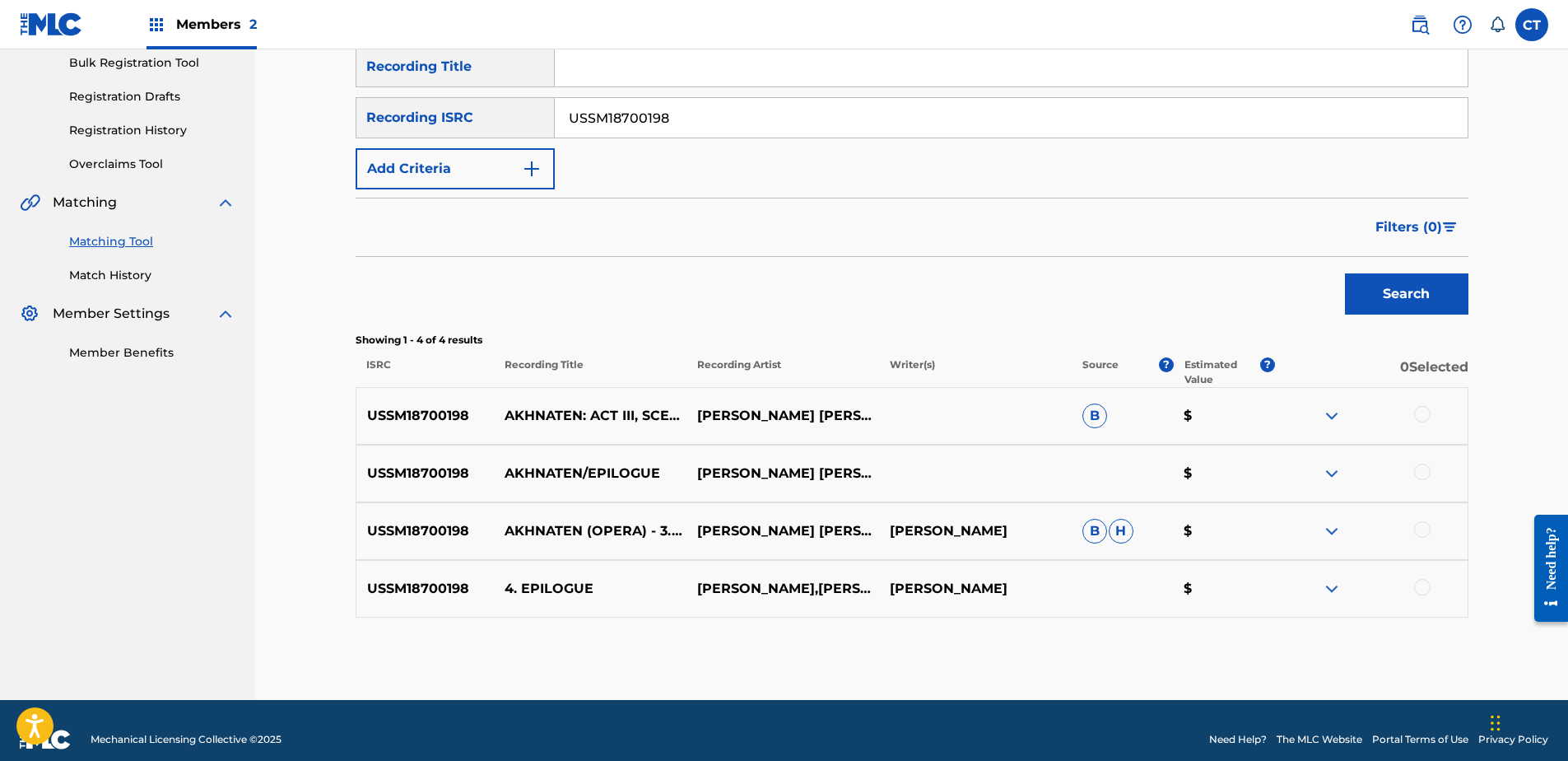
click at [1425, 412] on div at bounding box center [1422, 414] width 17 height 17
click at [1415, 473] on div at bounding box center [1422, 472] width 17 height 17
click at [1424, 530] on div at bounding box center [1422, 529] width 17 height 17
click at [1424, 582] on div at bounding box center [1422, 587] width 17 height 17
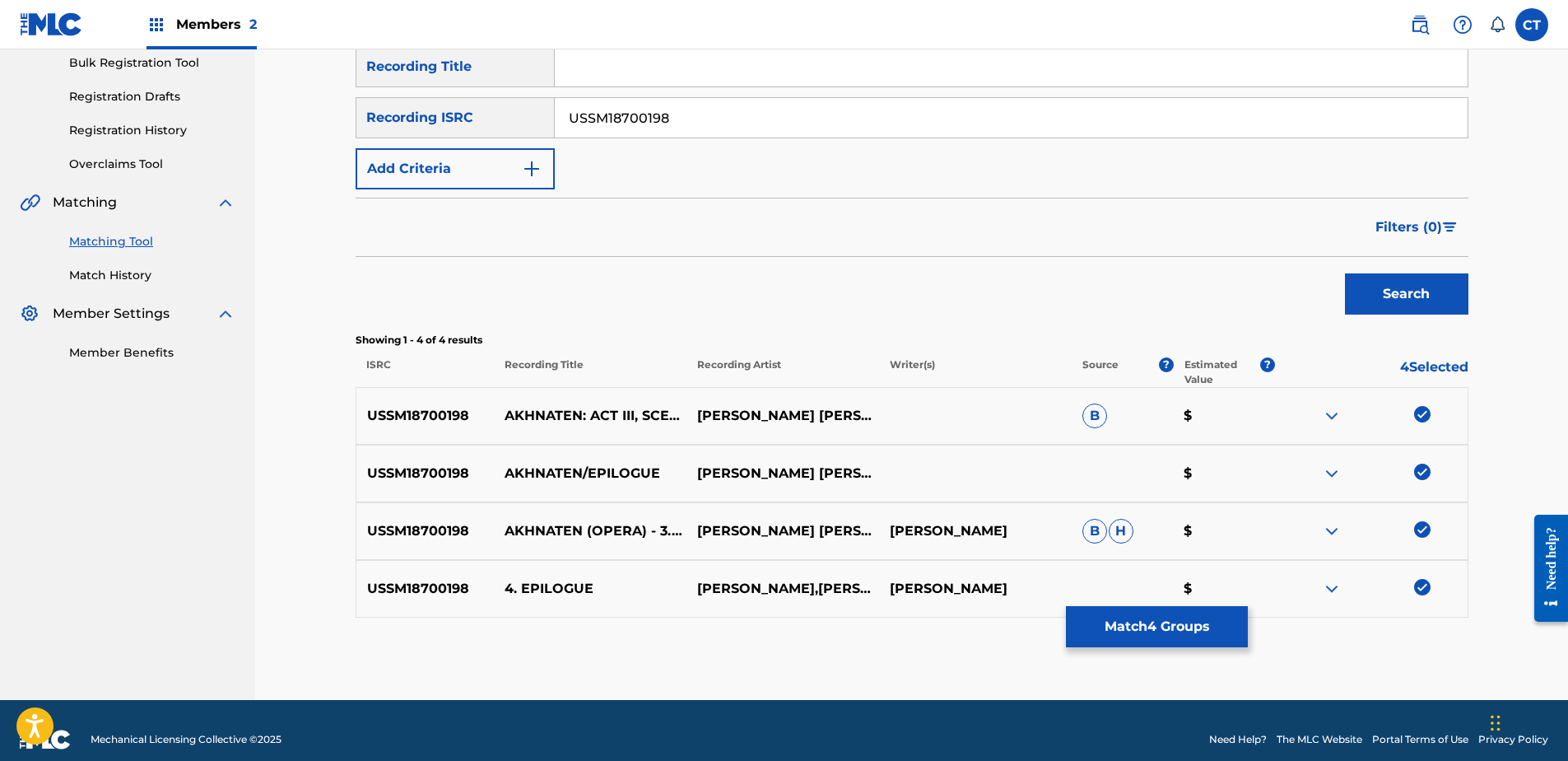
click at [1215, 615] on button "Match 4 Groups" at bounding box center [1157, 626] width 182 height 41
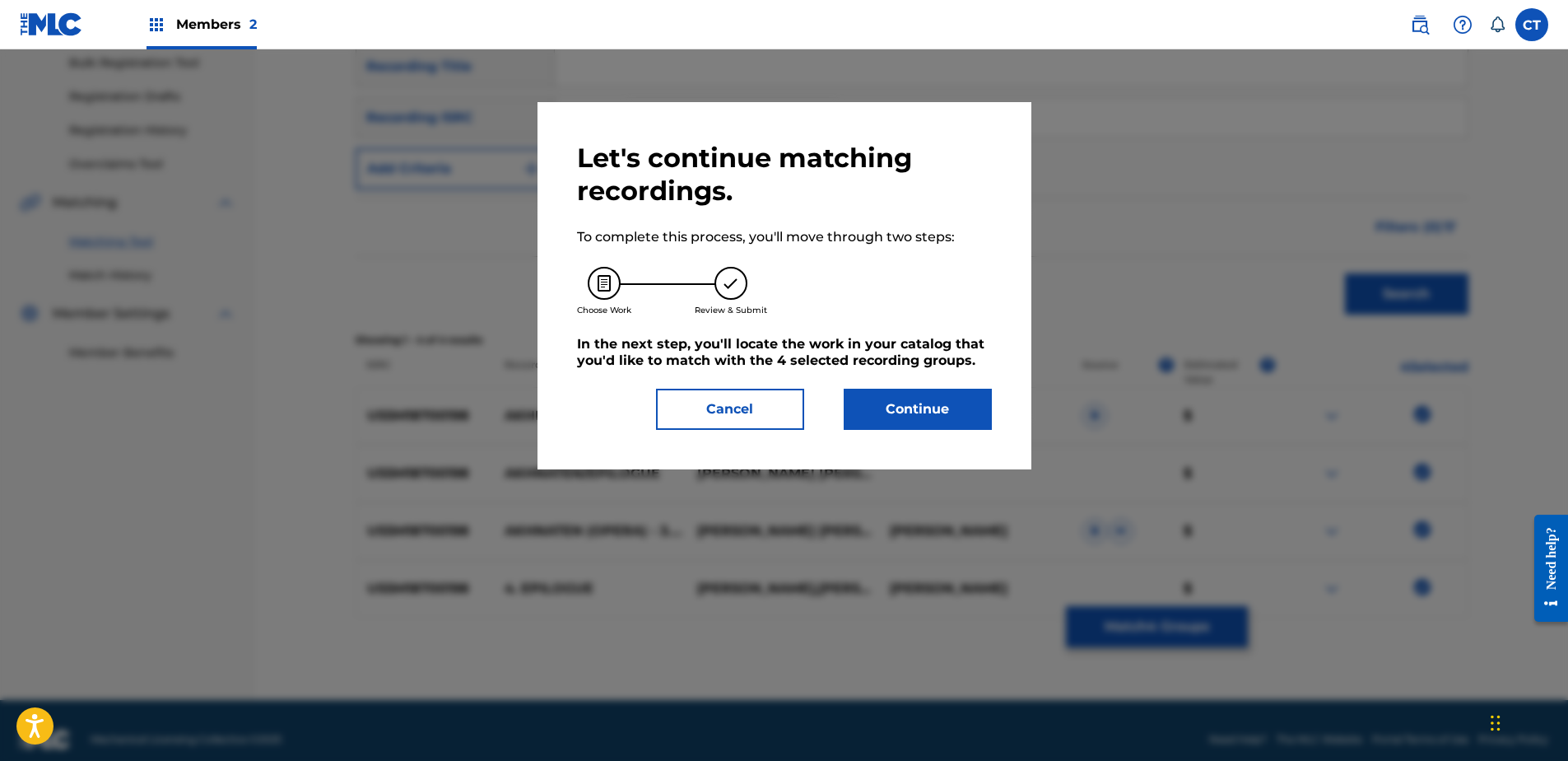
click at [970, 397] on button "Continue" at bounding box center [918, 409] width 148 height 41
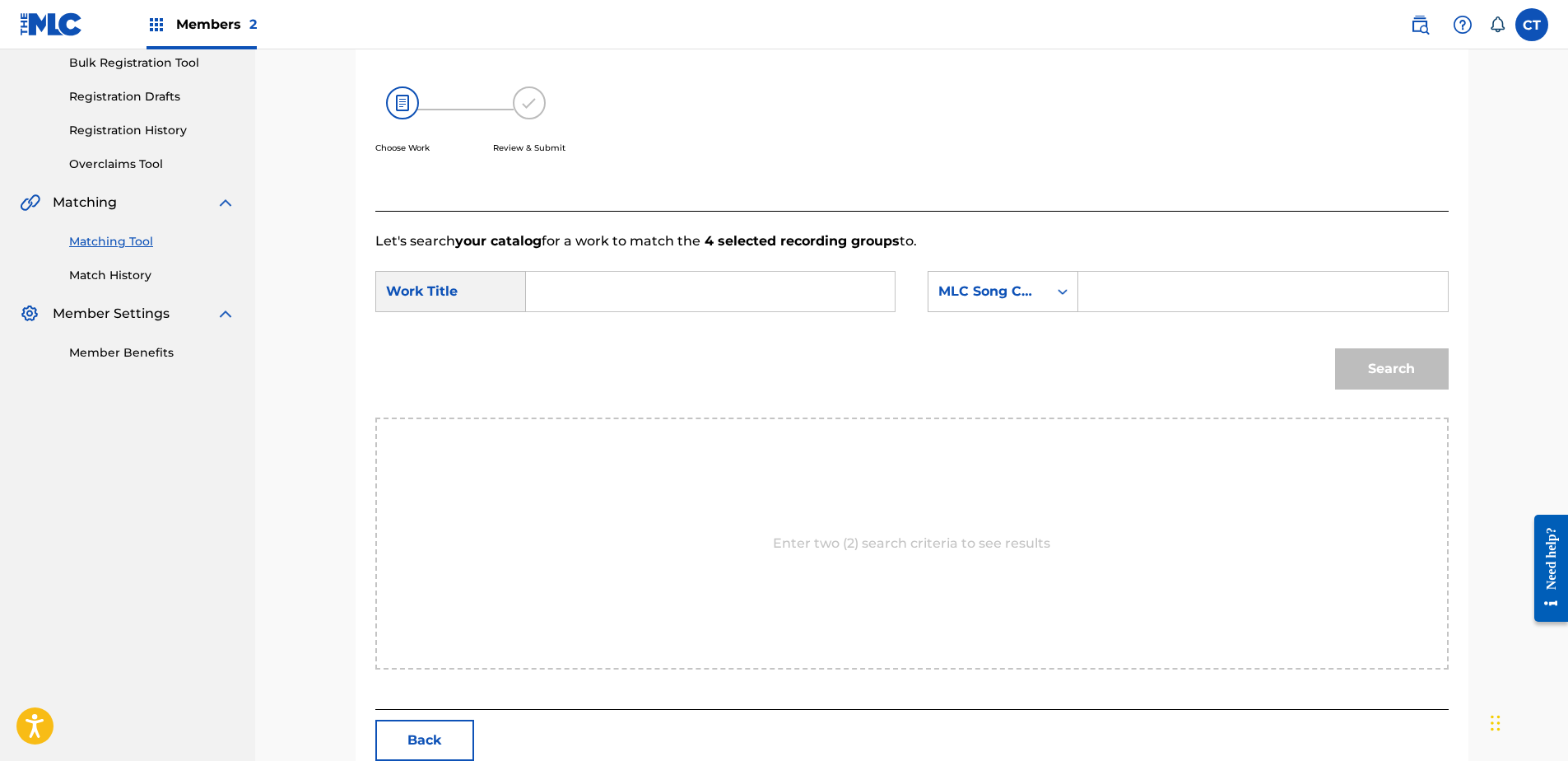
drag, startPoint x: 652, startPoint y: 267, endPoint x: 616, endPoint y: 296, distance: 46.2
paste input "Akhnaten: Act III, Scene 4: Epilogue"
type input "Akhnaten: Act III, Scene 4: Epilogue"
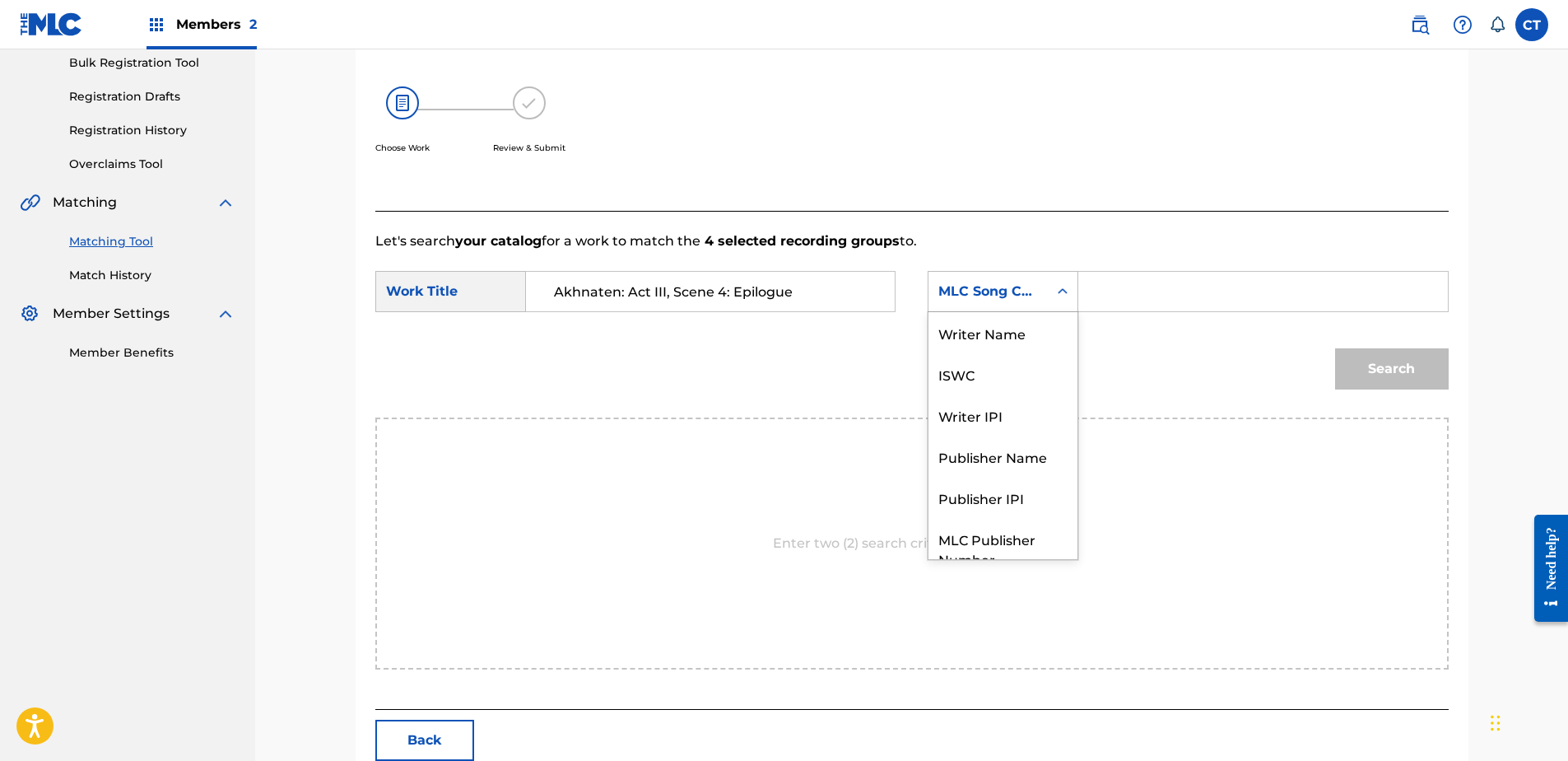
click at [969, 307] on div "MLC Song Code" at bounding box center [1003, 291] width 151 height 41
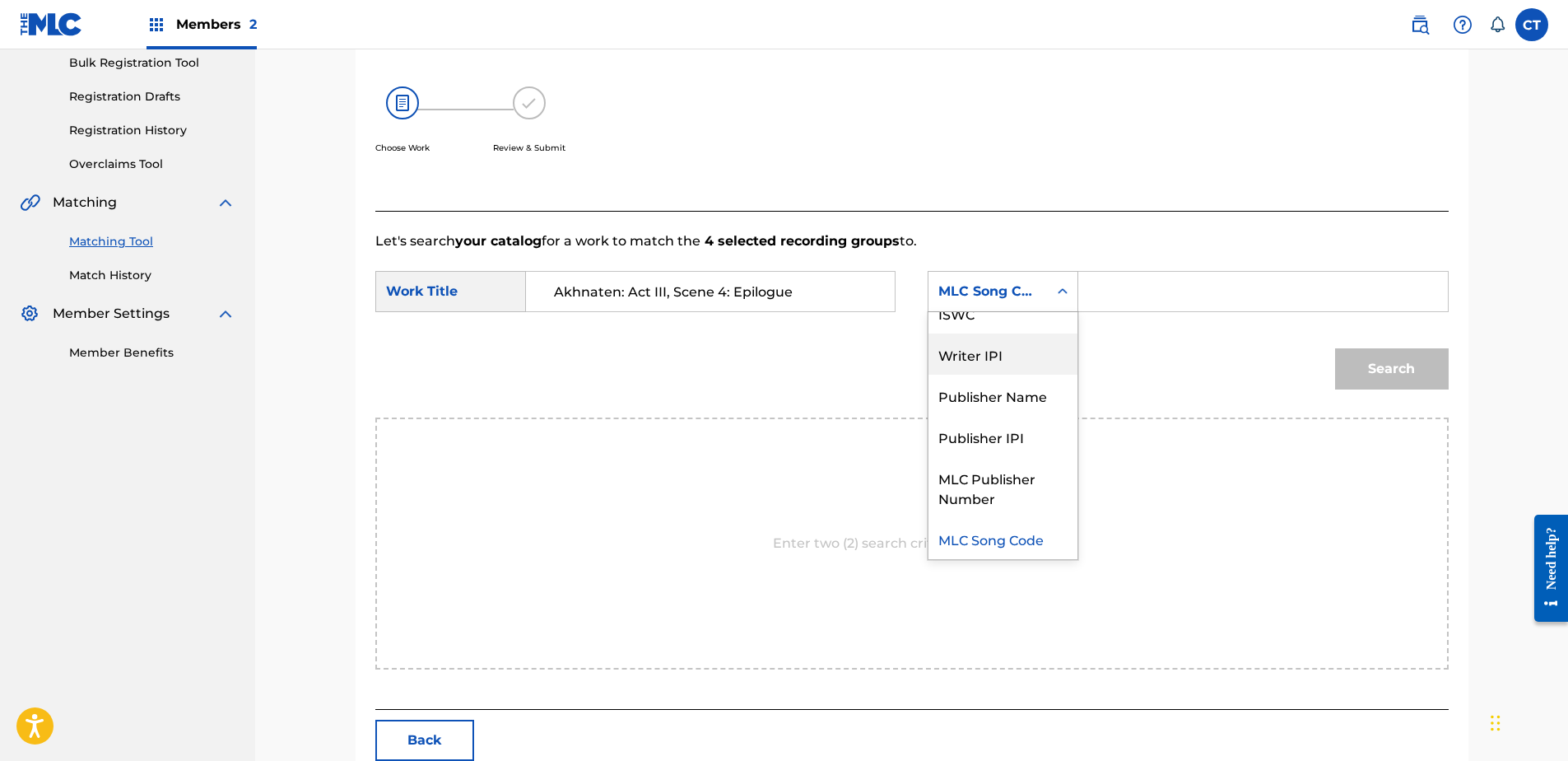
scroll to position [0, 0]
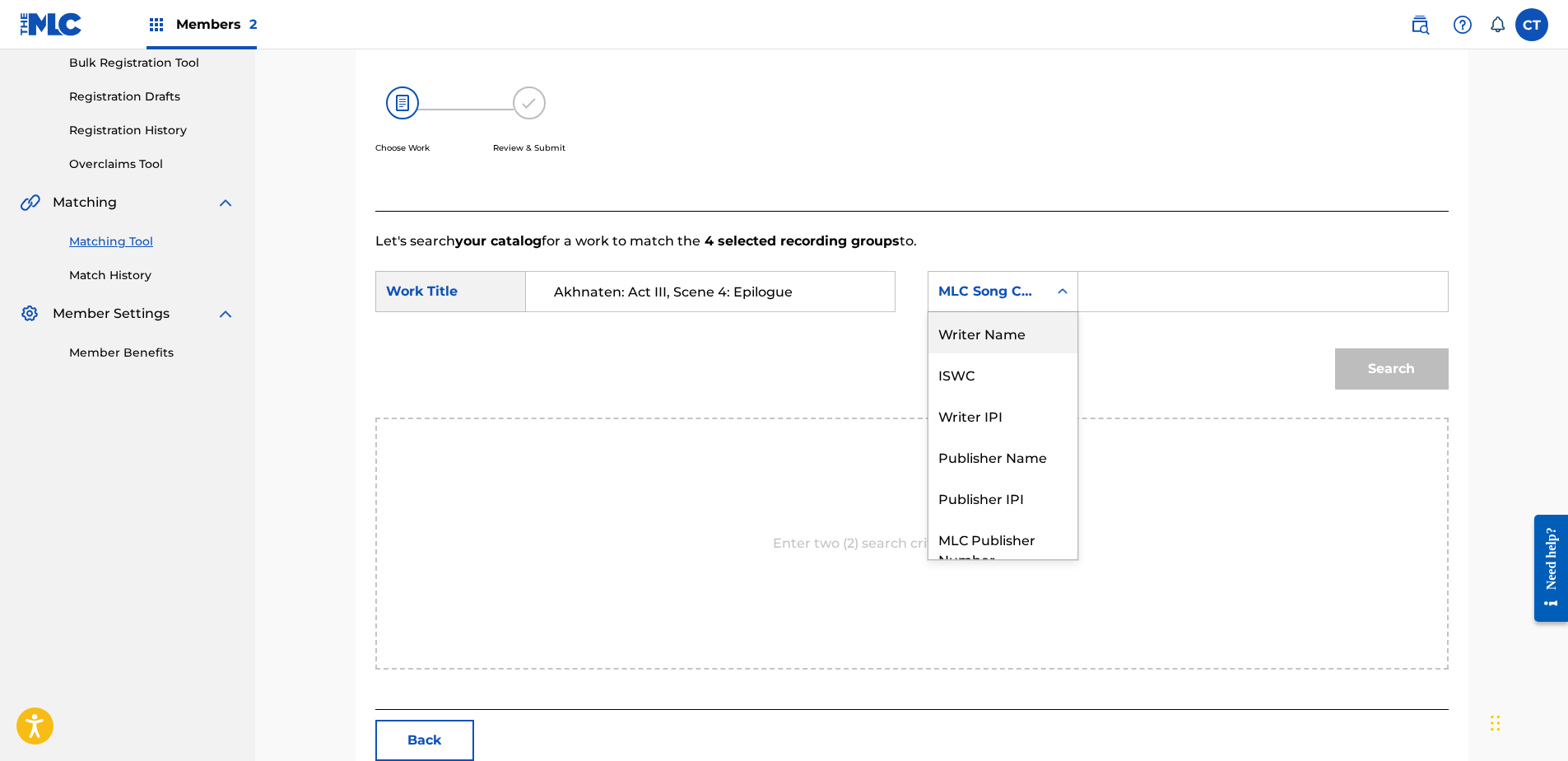
click at [977, 333] on div "Writer Name" at bounding box center [1003, 332] width 149 height 41
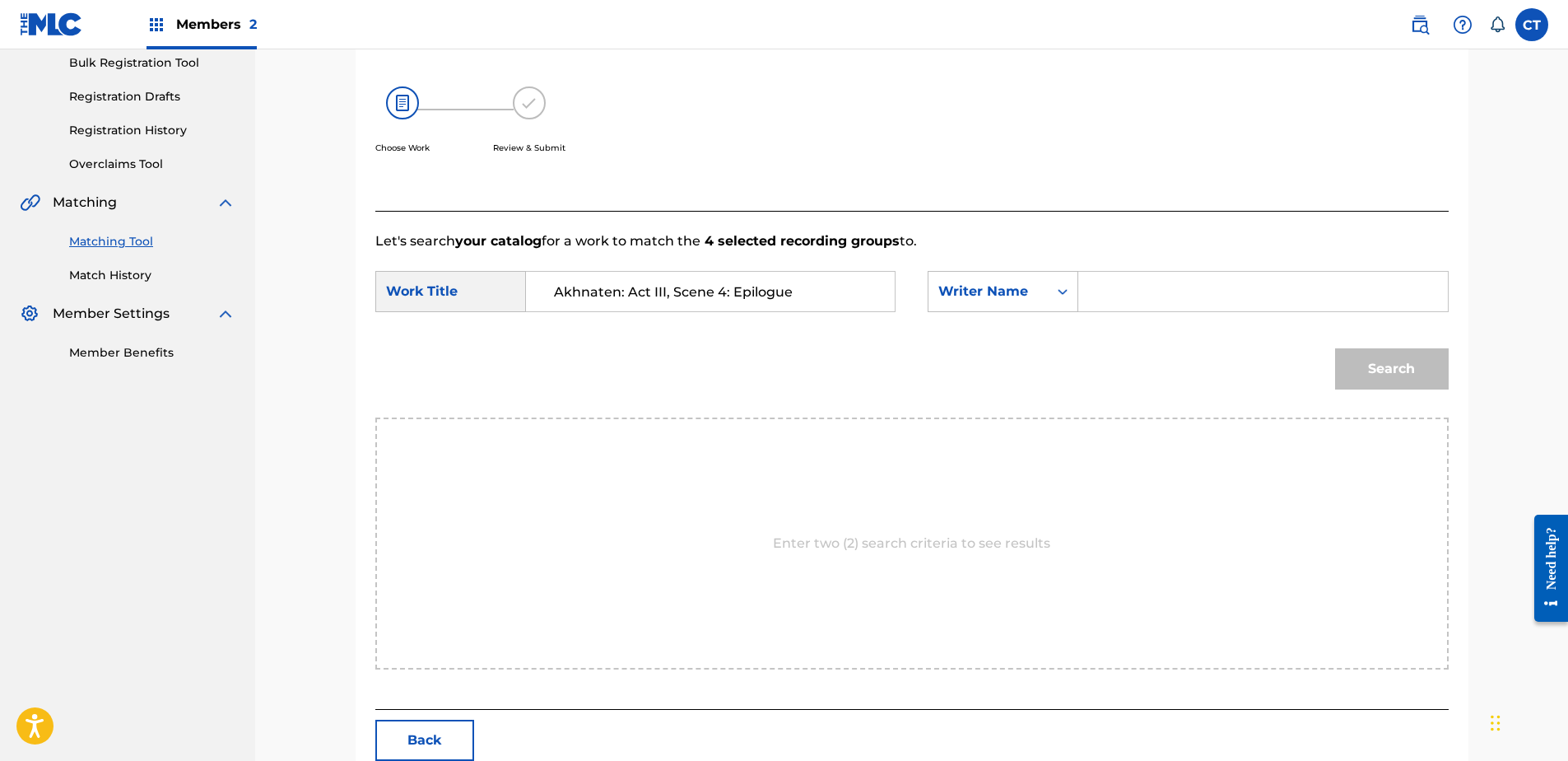
click at [1134, 289] on input "Search Form" at bounding box center [1262, 291] width 341 height 39
type input "glass"
click at [1335, 348] on button "Search" at bounding box center [1392, 368] width 114 height 41
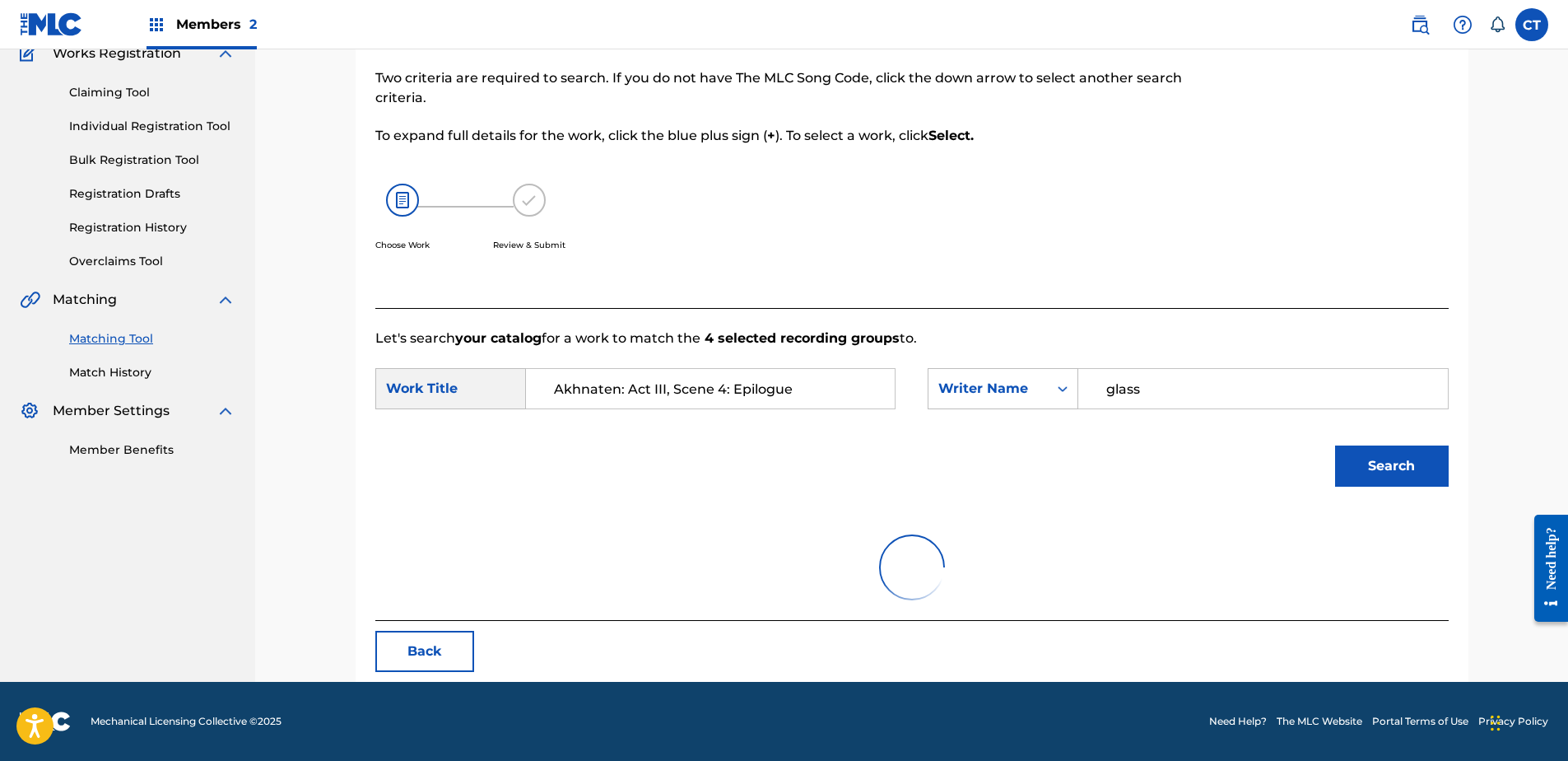
scroll to position [247, 0]
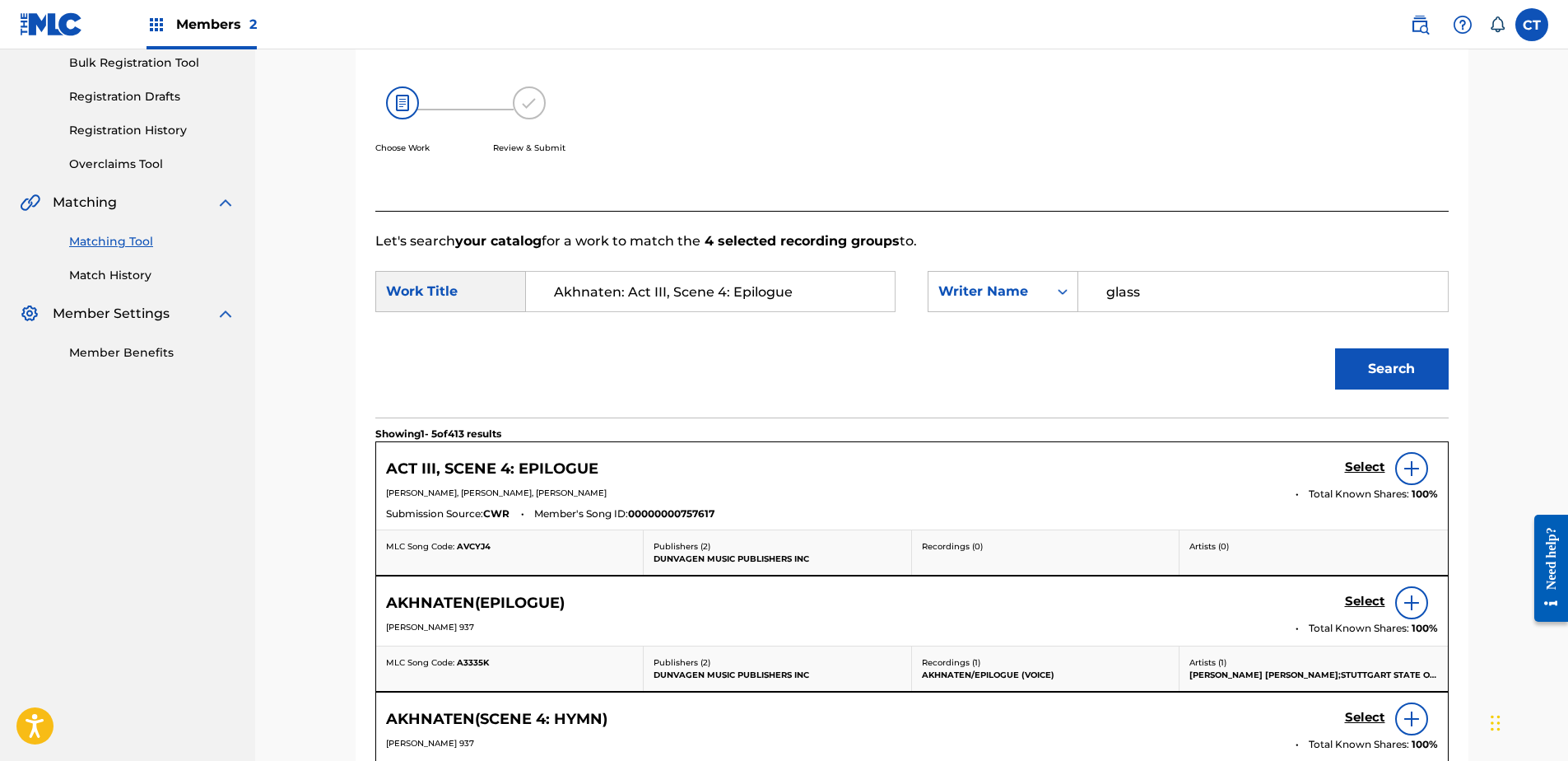
click at [1350, 468] on h5 "Select" at bounding box center [1365, 467] width 40 height 16
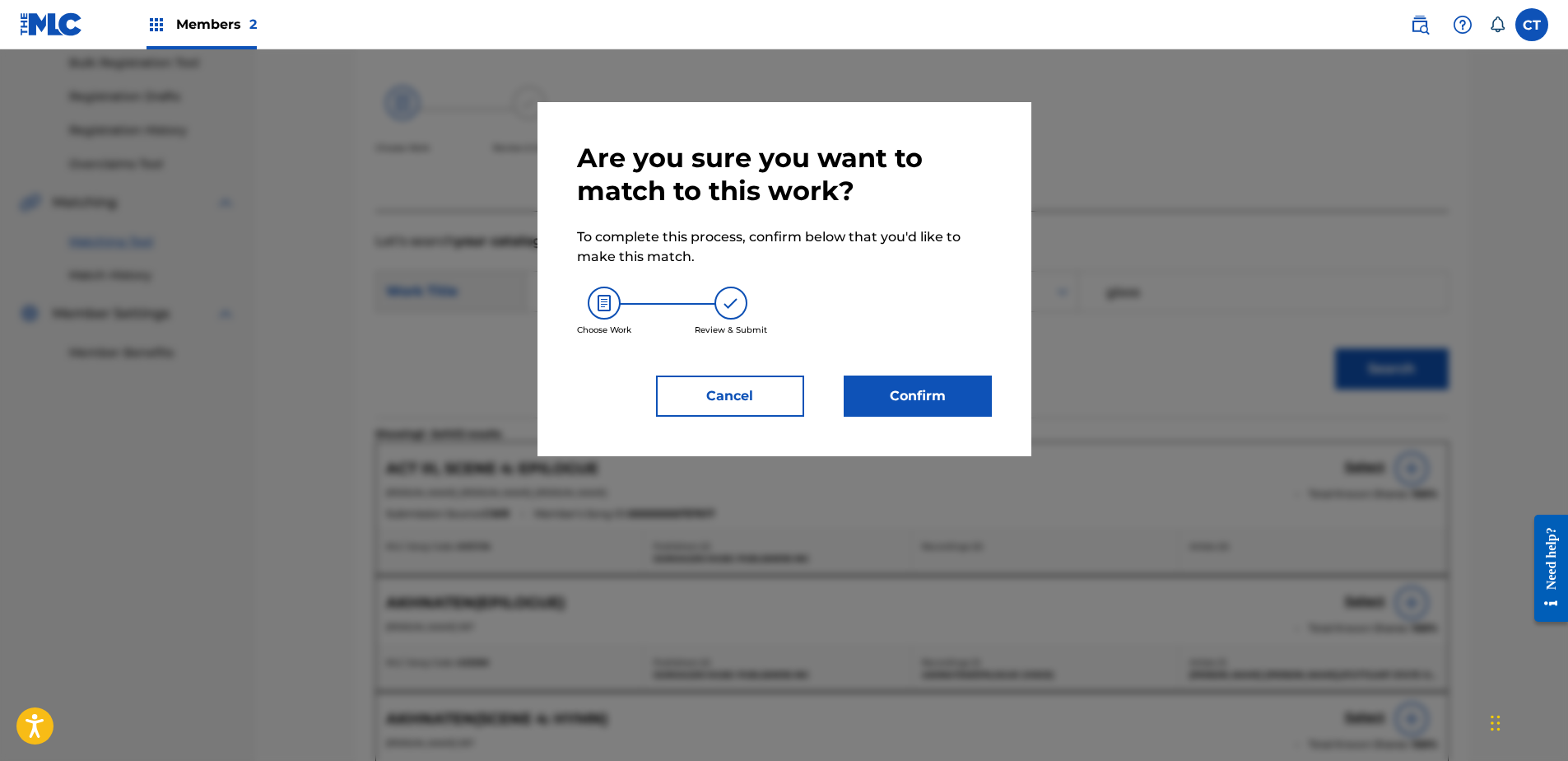
click at [957, 415] on button "Confirm" at bounding box center [918, 395] width 148 height 41
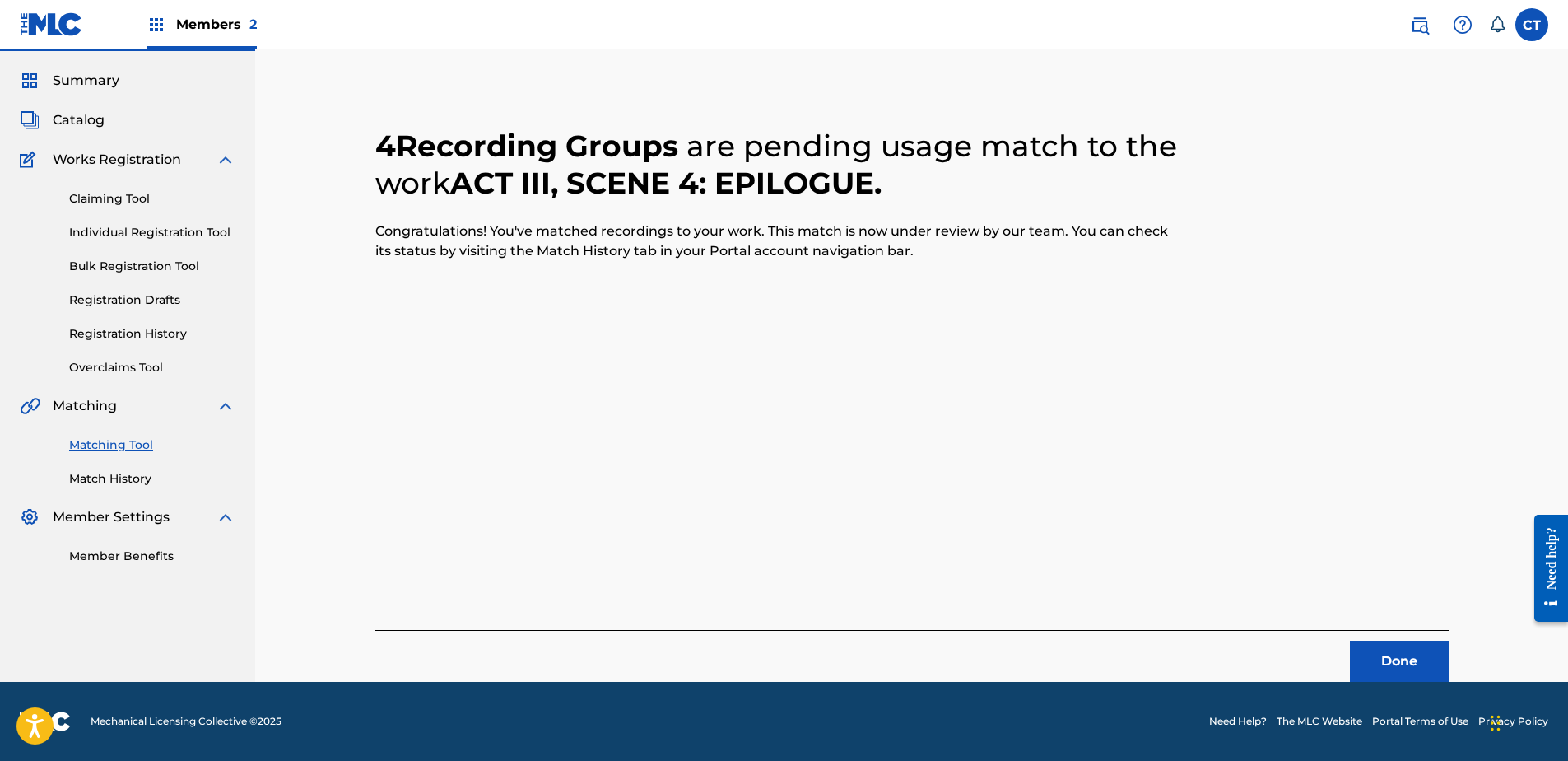
scroll to position [44, 0]
click at [1419, 658] on button "Done" at bounding box center [1399, 661] width 99 height 41
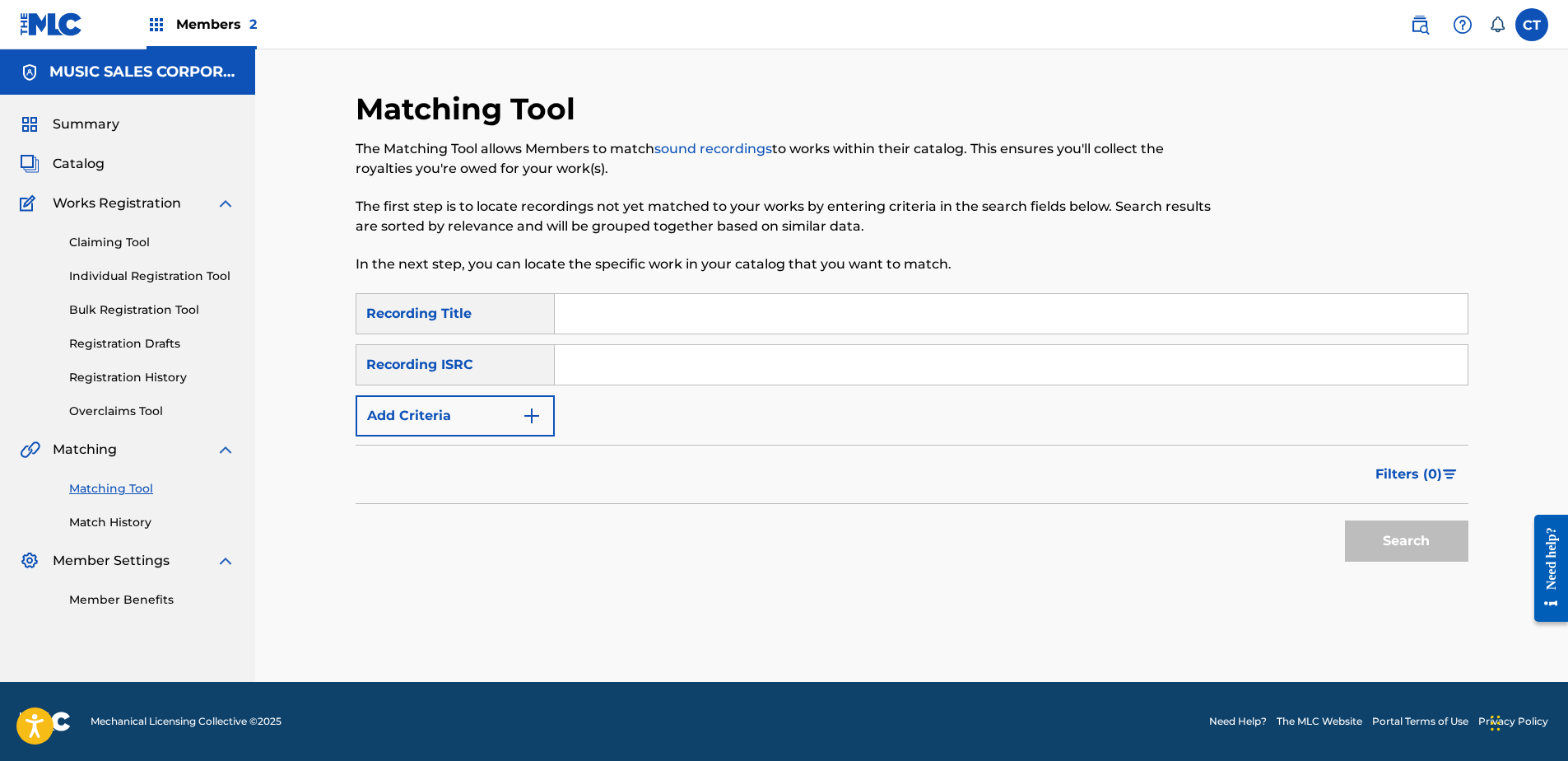
scroll to position [0, 0]
